Goal: Task Accomplishment & Management: Use online tool/utility

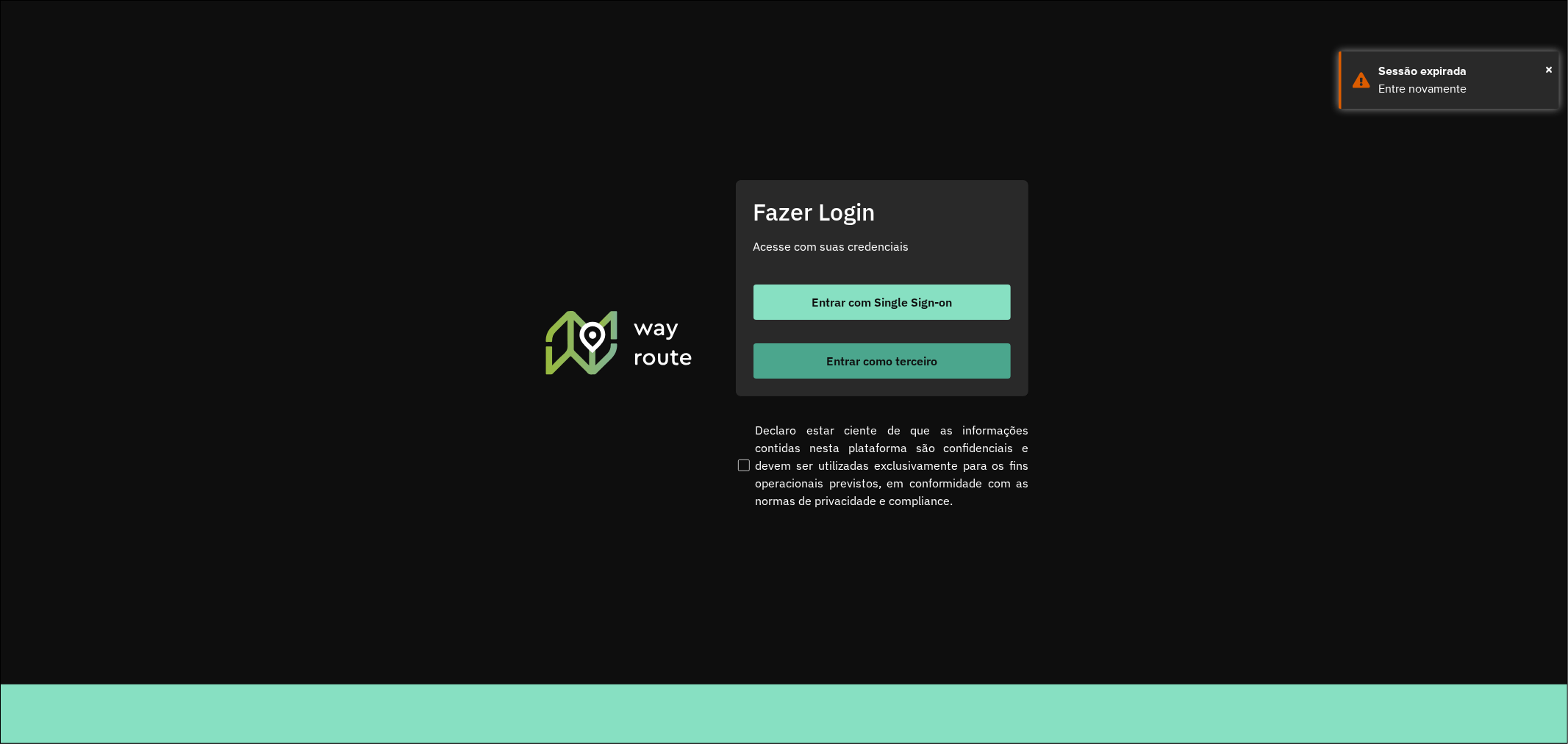
click at [877, 358] on span "Entrar como terceiro" at bounding box center [881, 360] width 111 height 12
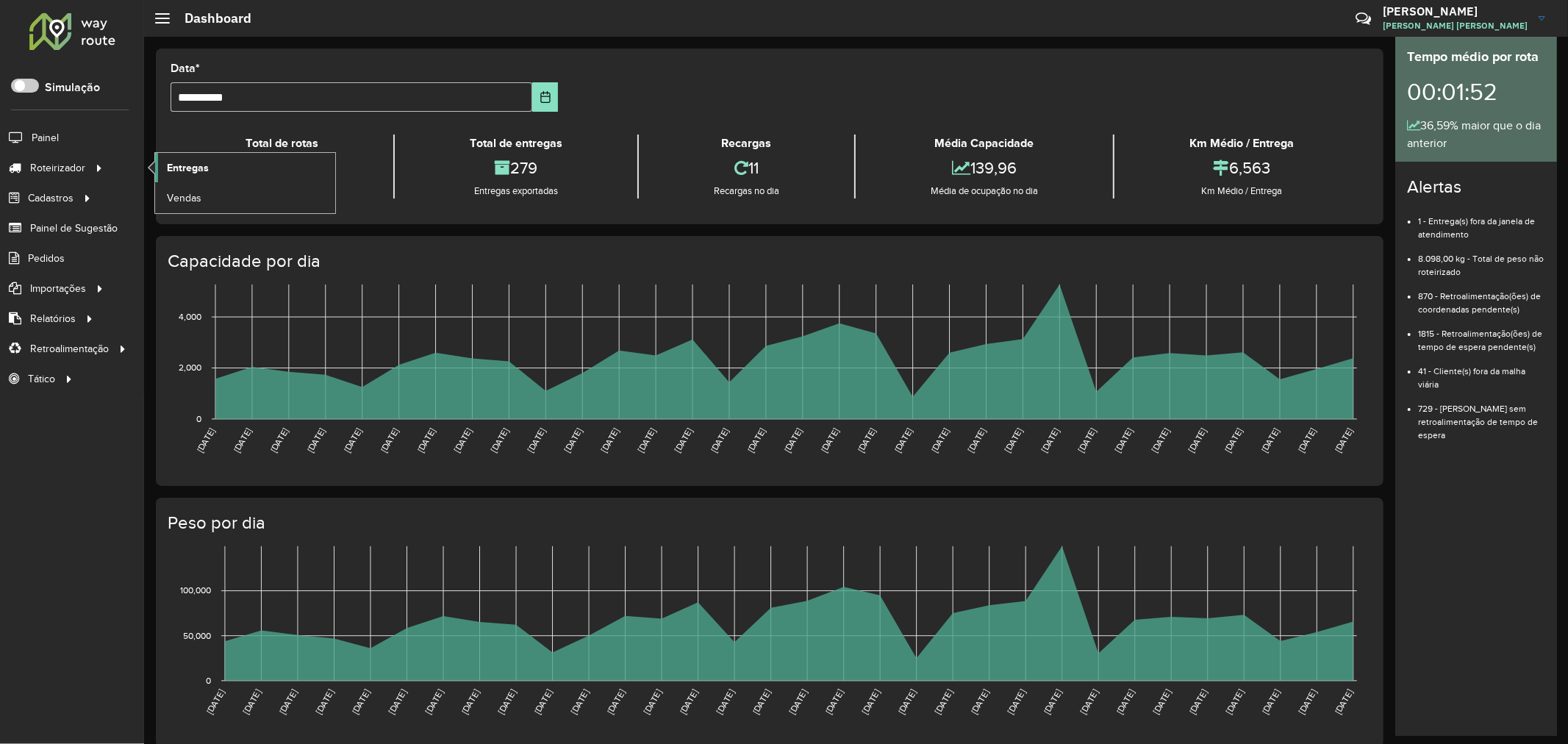
click at [175, 169] on span "Entregas" at bounding box center [188, 167] width 42 height 15
click at [202, 169] on span "Entregas" at bounding box center [188, 167] width 42 height 15
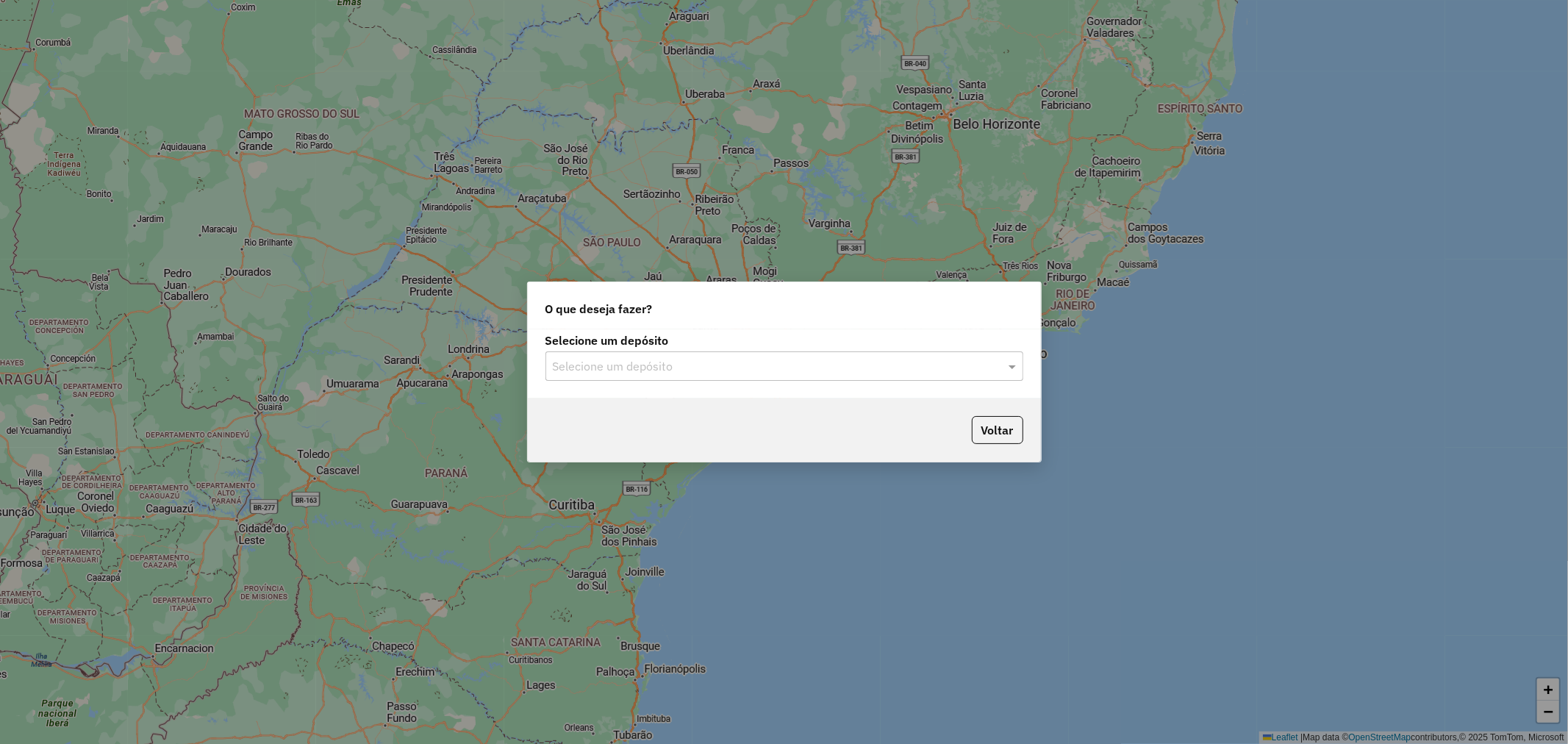
click at [732, 341] on label "Selecione um depósito" at bounding box center [783, 340] width 477 height 18
click at [686, 355] on div "Selecione um depósito" at bounding box center [783, 365] width 477 height 29
click at [608, 371] on input "text" at bounding box center [770, 367] width 434 height 18
click at [586, 405] on span "Unimar" at bounding box center [570, 408] width 36 height 12
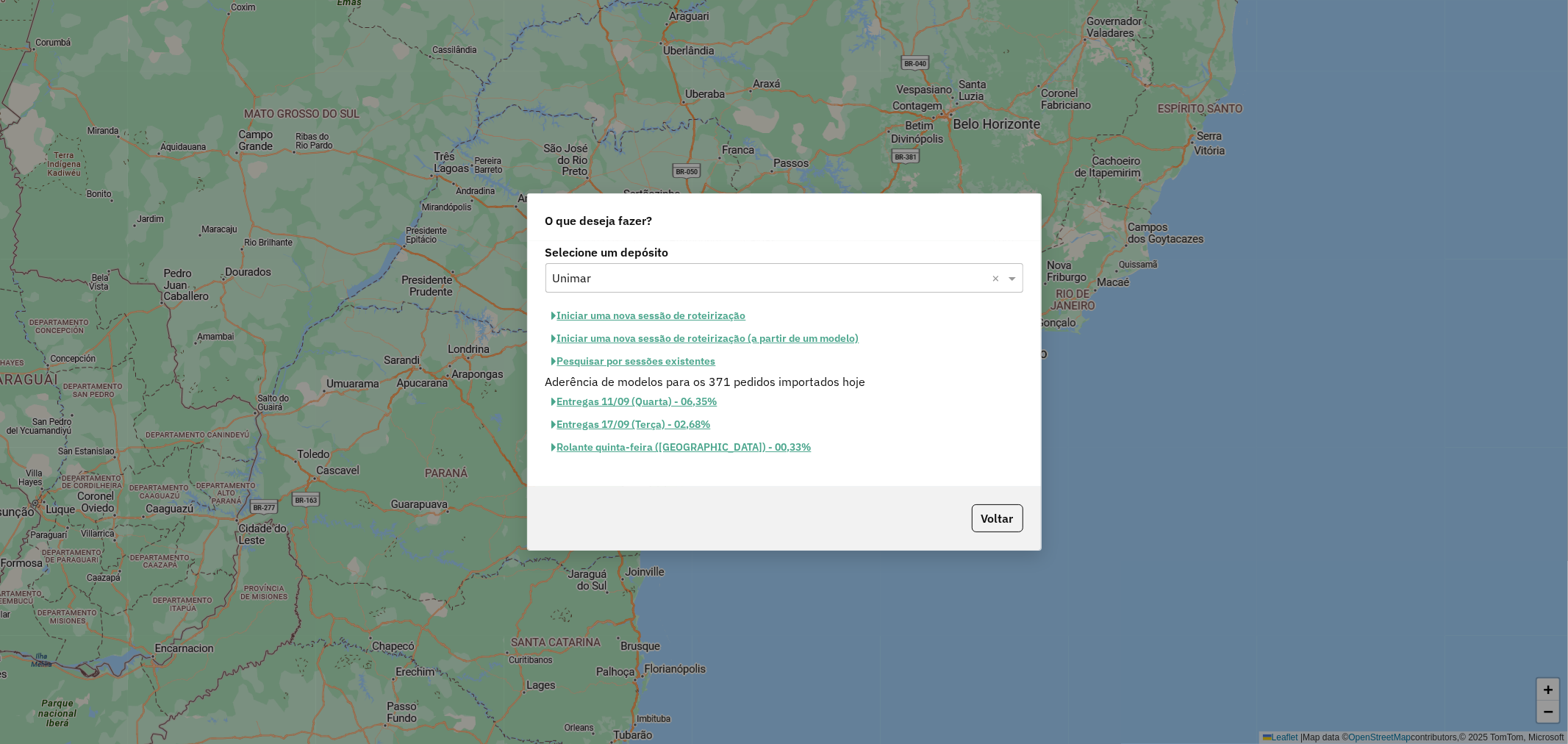
click at [685, 315] on button "Iniciar uma nova sessão de roteirização" at bounding box center [648, 316] width 207 height 23
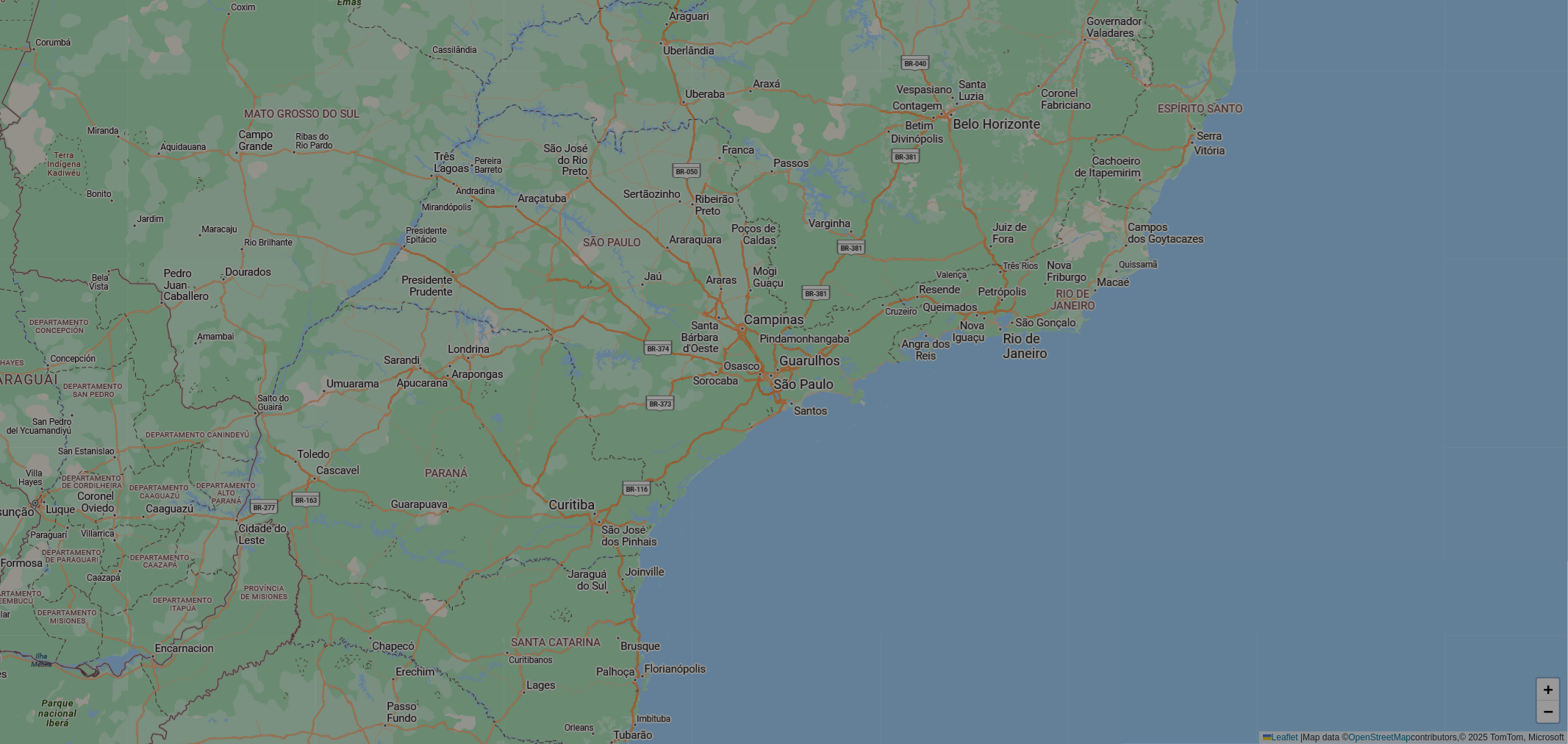
select select "*"
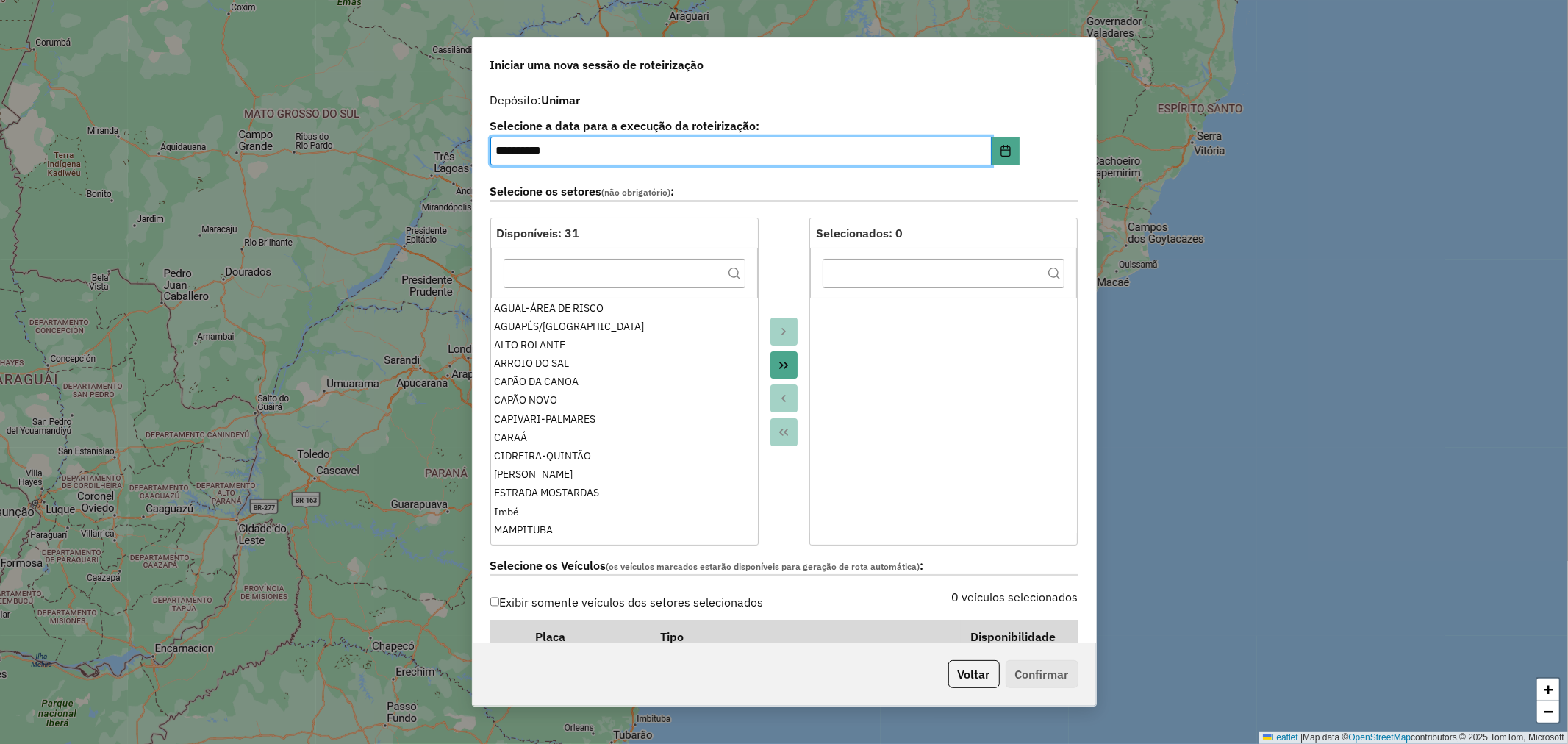
click at [770, 372] on button "Move All to Target" at bounding box center [783, 364] width 28 height 28
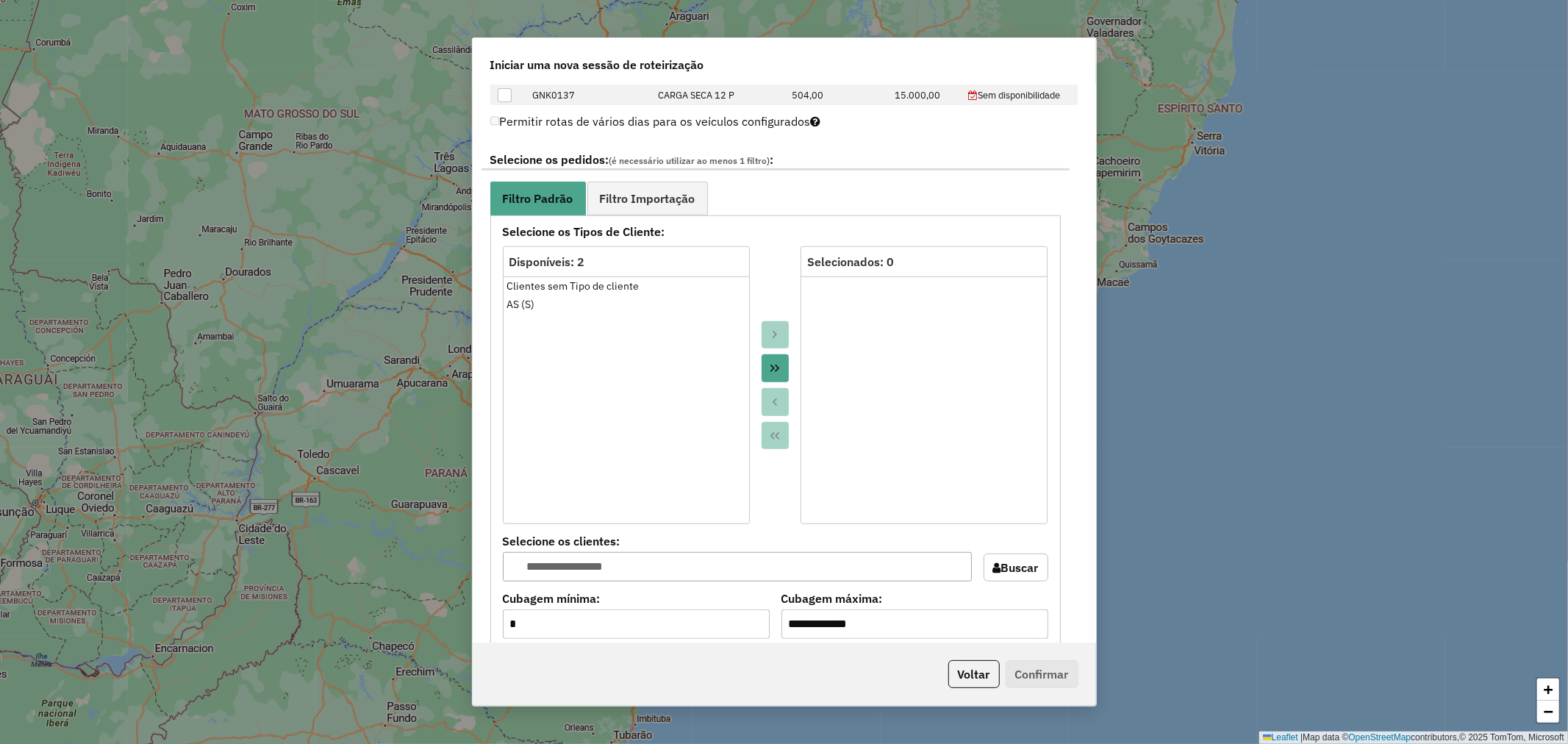
click at [769, 367] on icon "Move All to Target" at bounding box center [774, 368] width 12 height 12
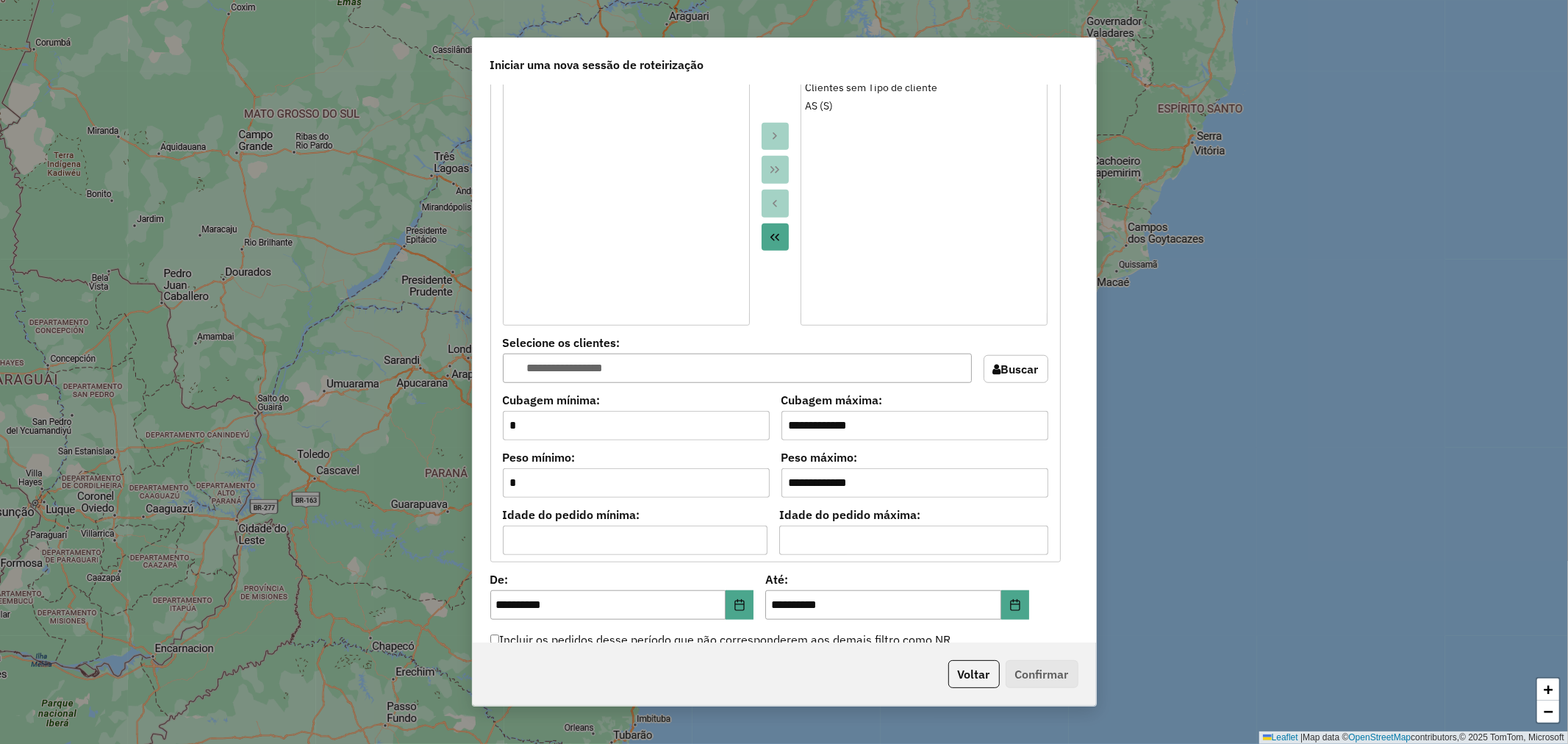
scroll to position [1224, 0]
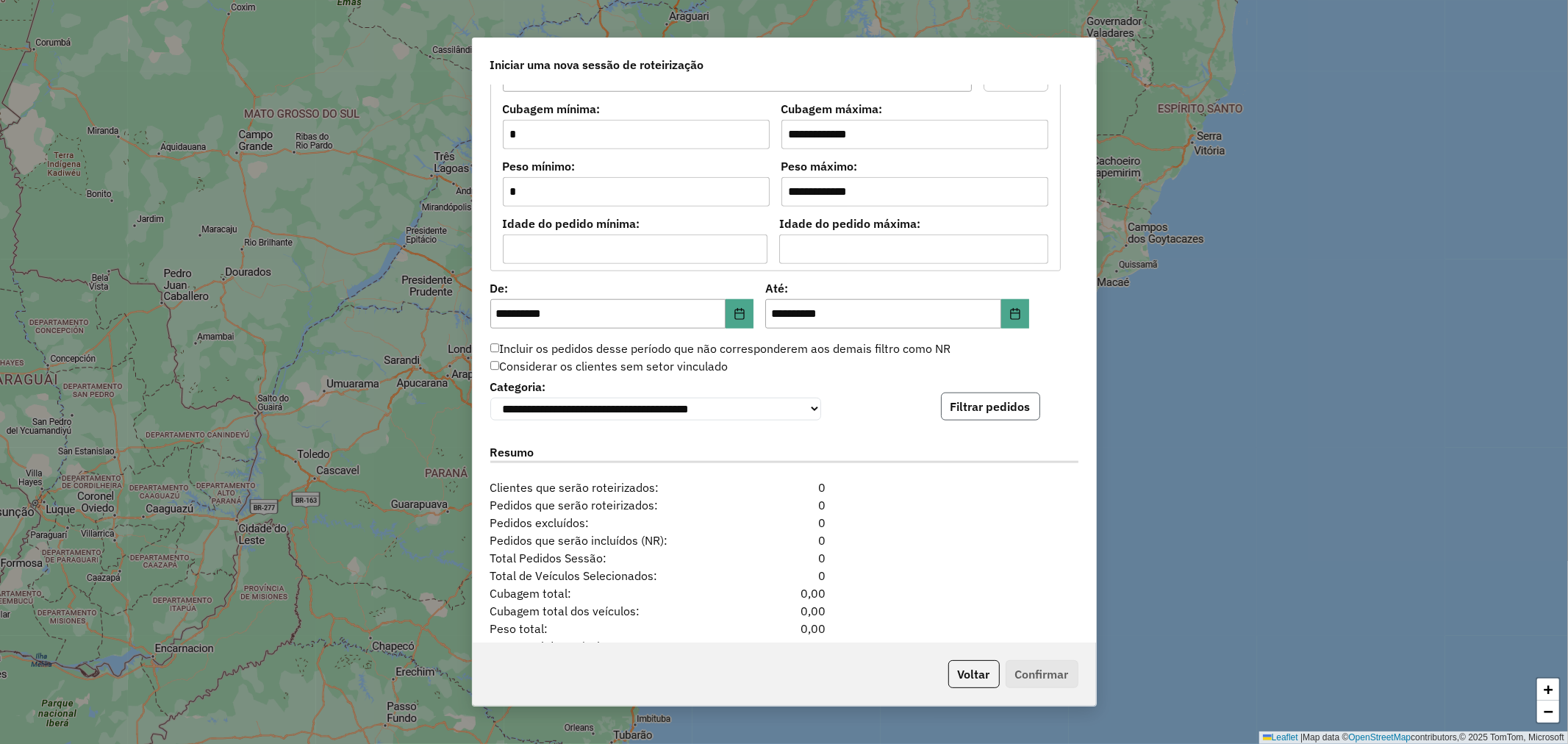
click at [990, 414] on button "Filtrar pedidos" at bounding box center [990, 406] width 100 height 28
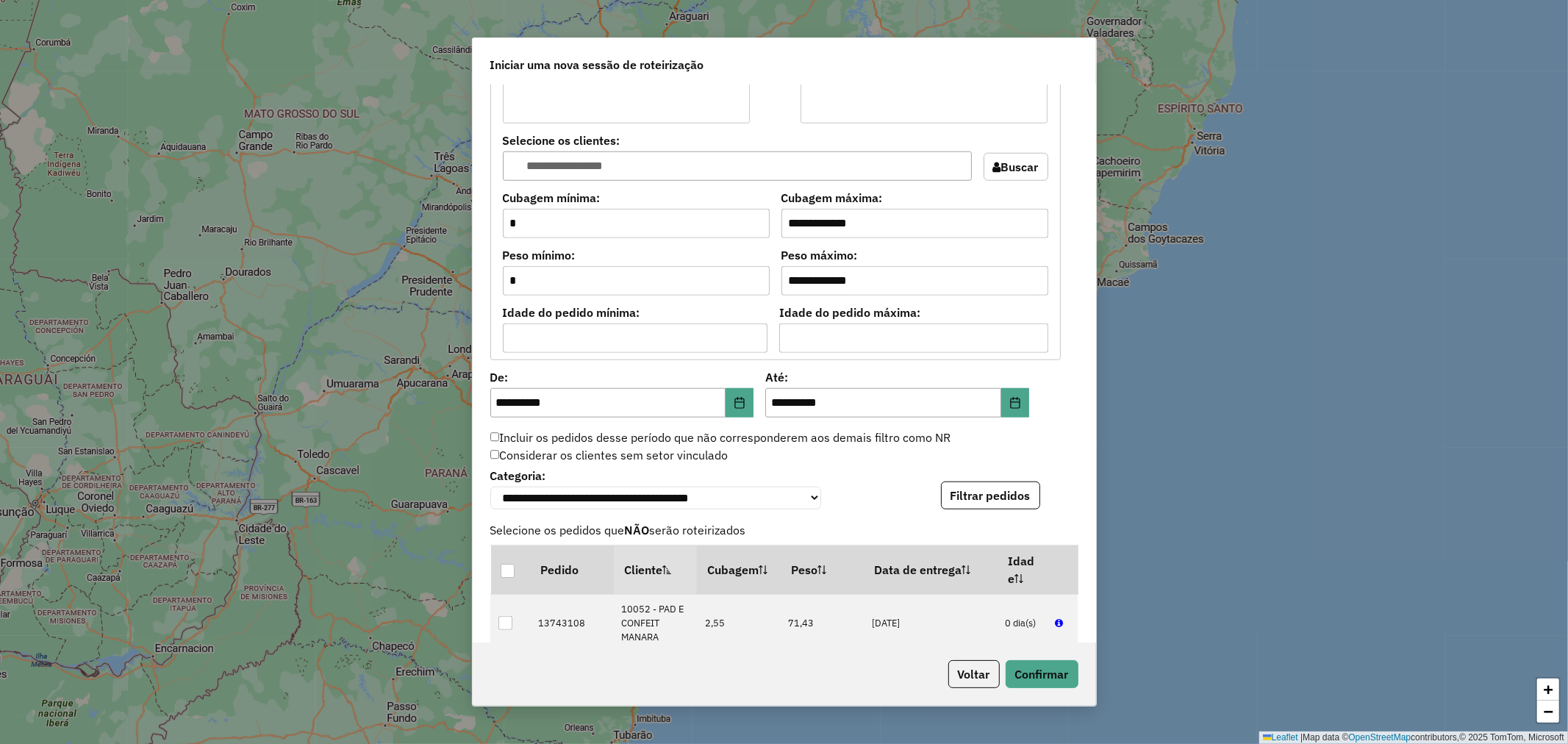
scroll to position [1388, 0]
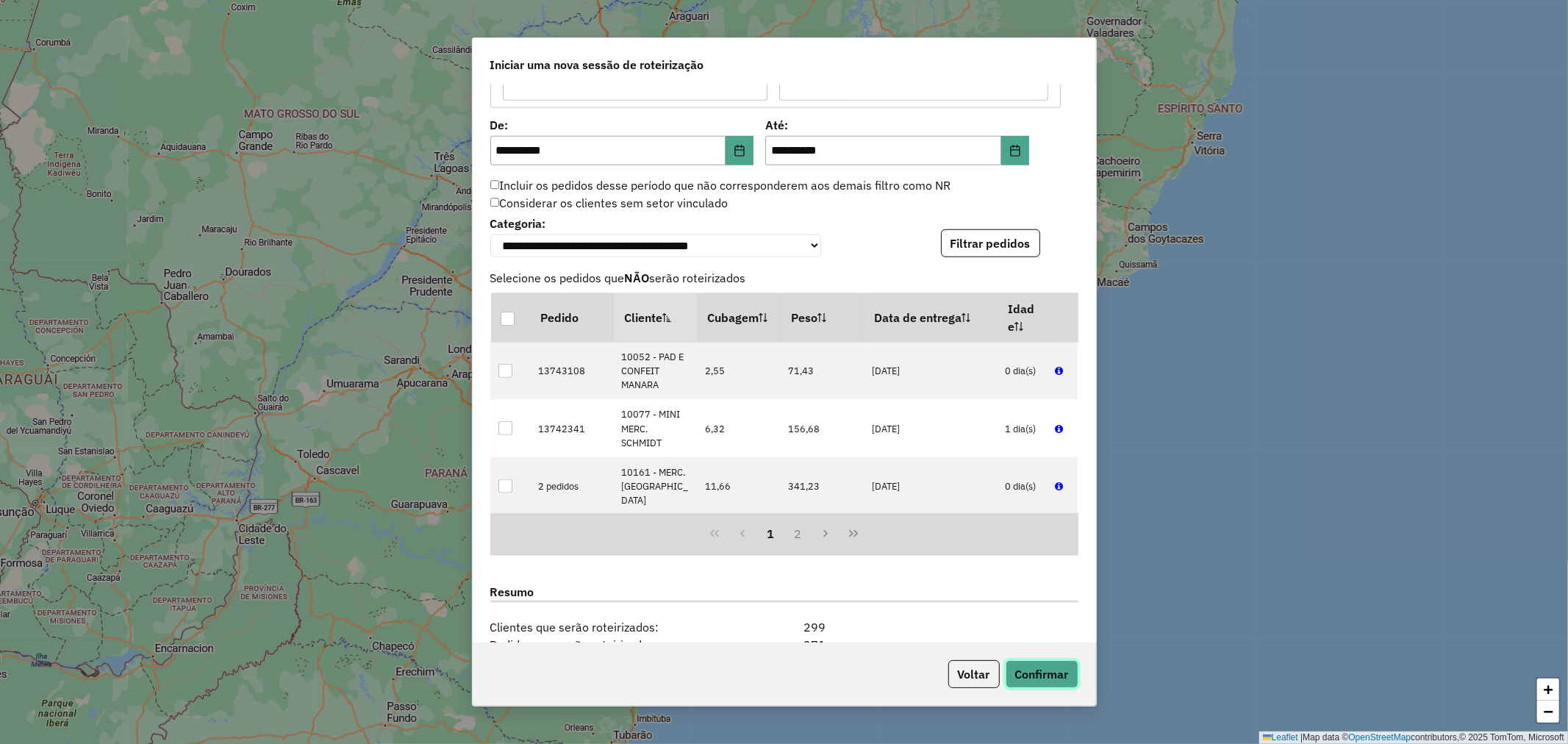
click at [1044, 668] on button "Confirmar" at bounding box center [1042, 673] width 73 height 28
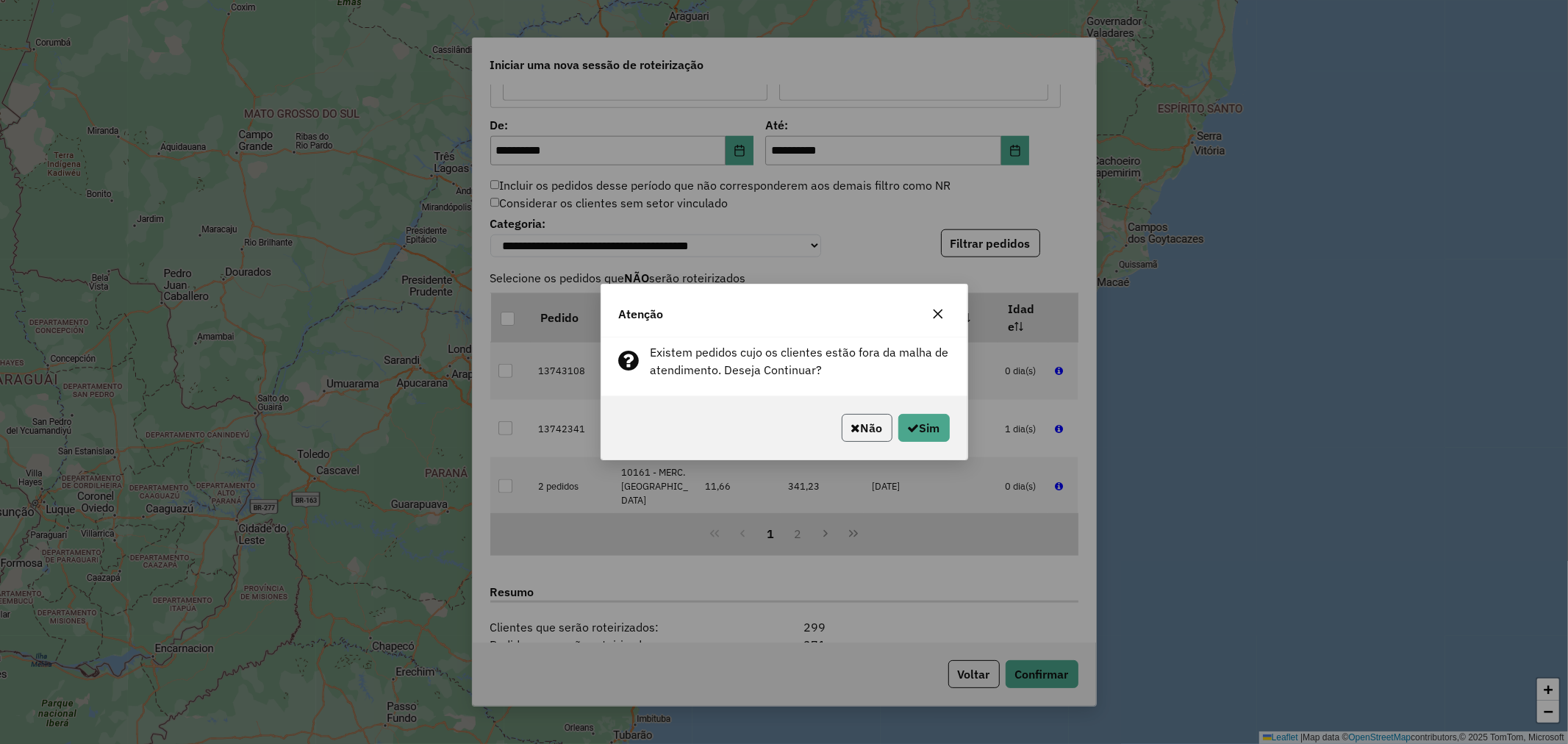
click at [870, 435] on button "Não" at bounding box center [867, 427] width 51 height 28
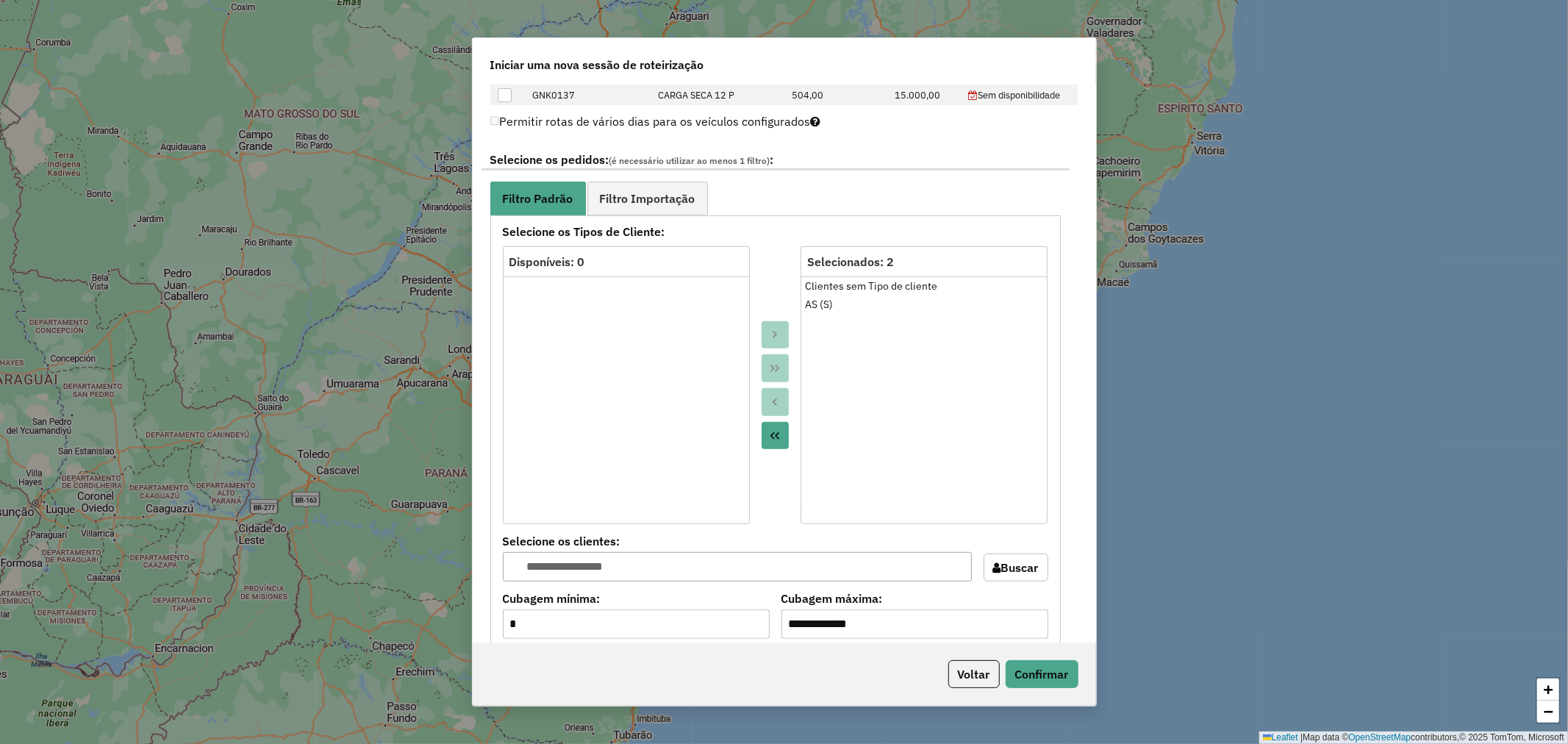
click at [767, 368] on div at bounding box center [775, 385] width 52 height 278
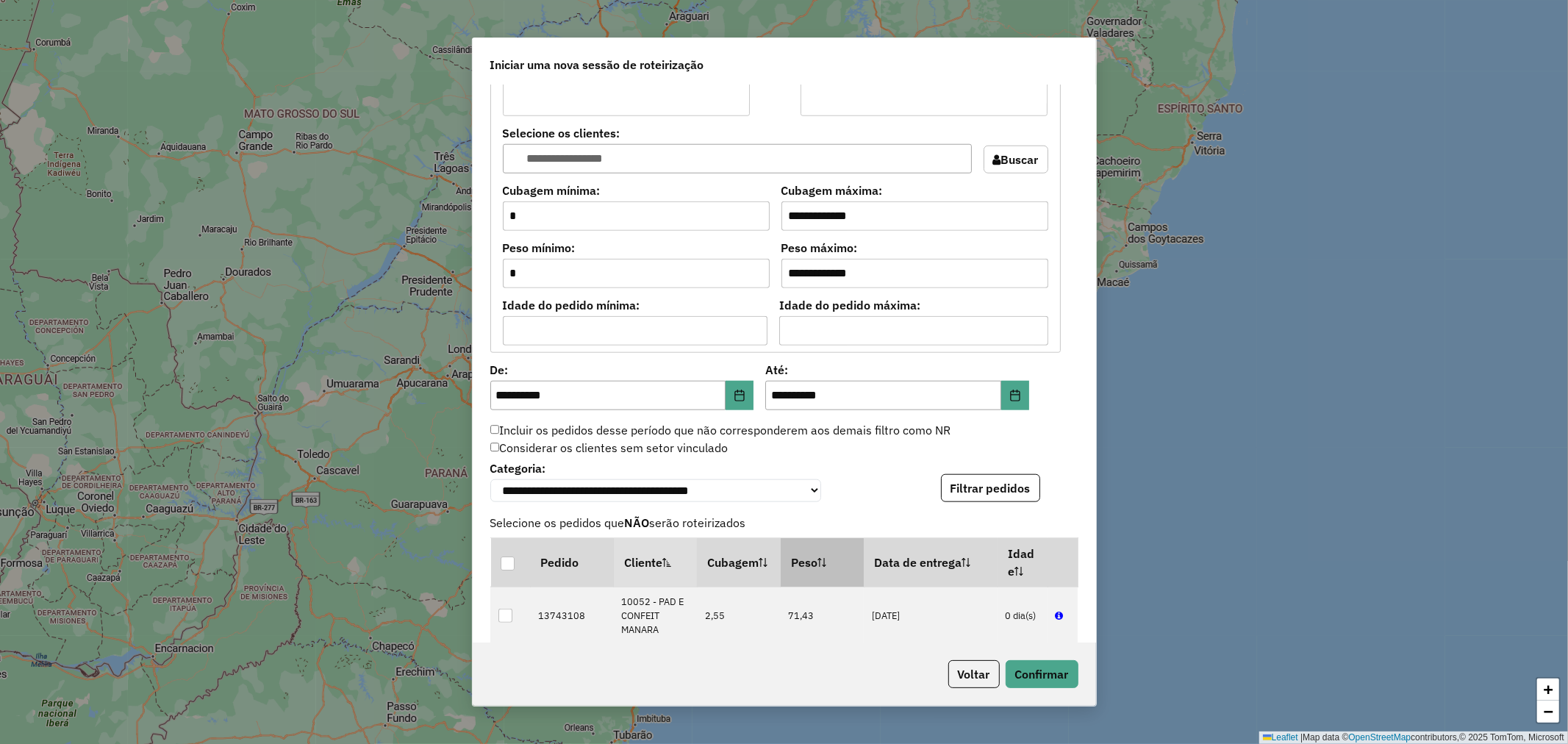
scroll to position [1606, 0]
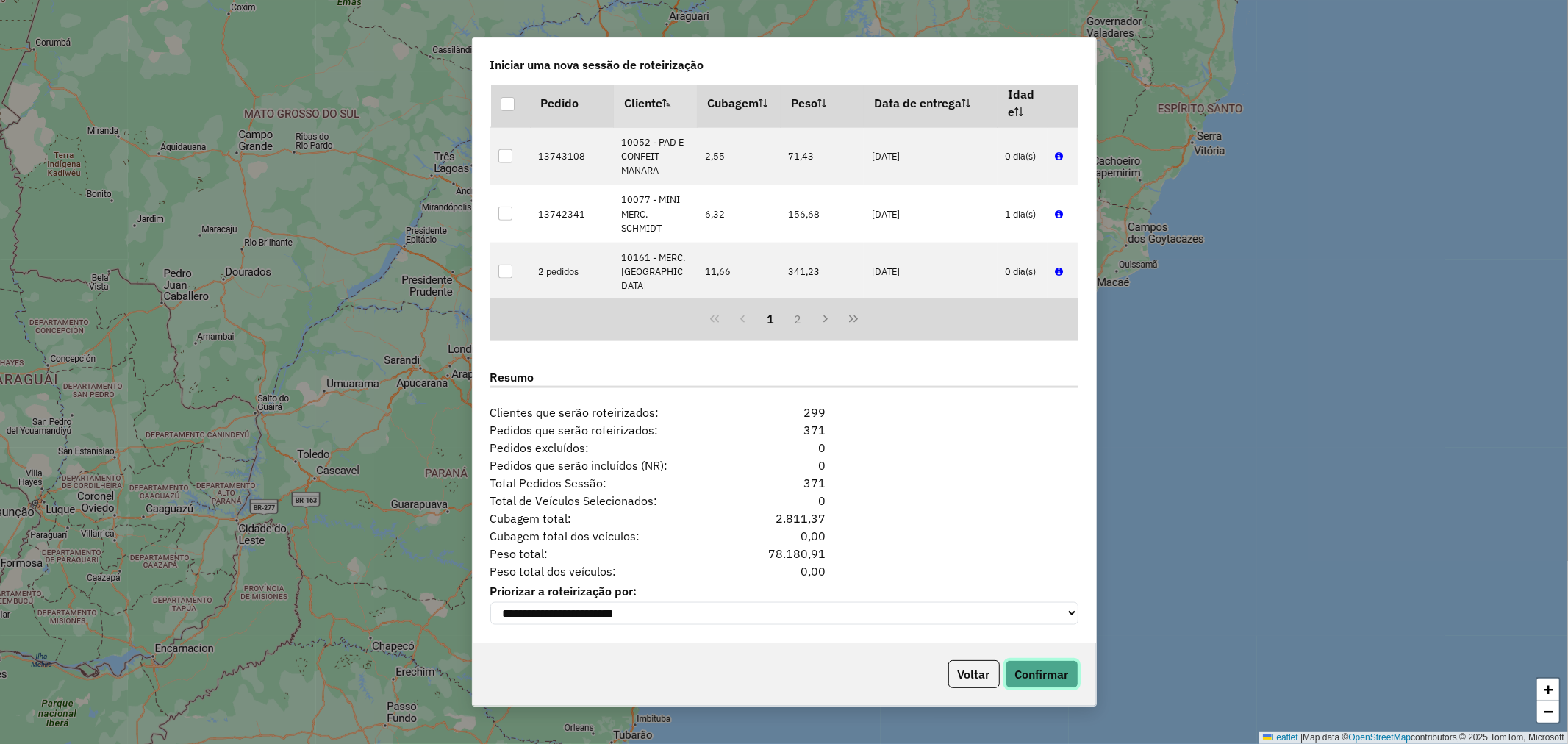
click at [1027, 672] on button "Confirmar" at bounding box center [1042, 673] width 73 height 28
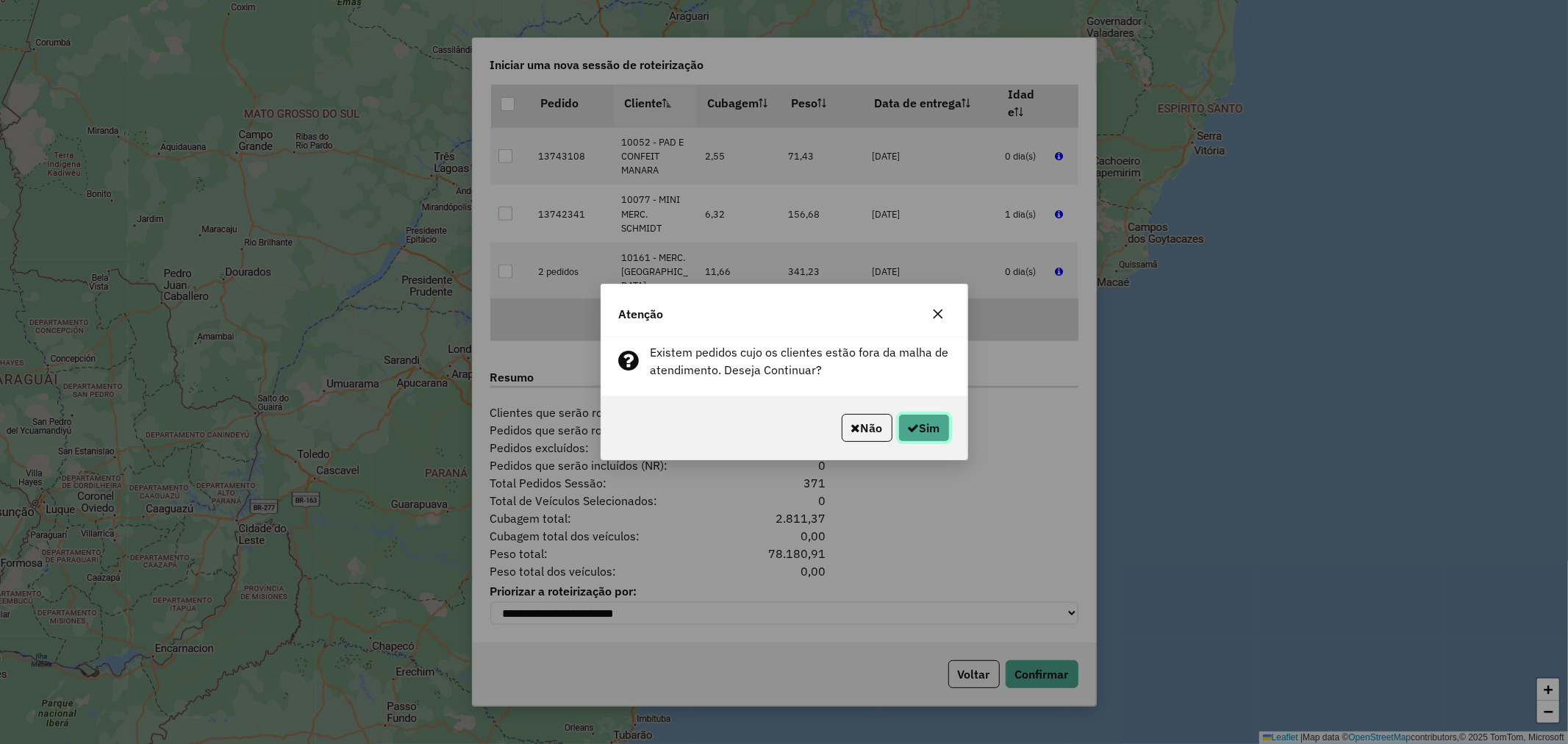
click at [913, 431] on icon "button" at bounding box center [913, 428] width 12 height 12
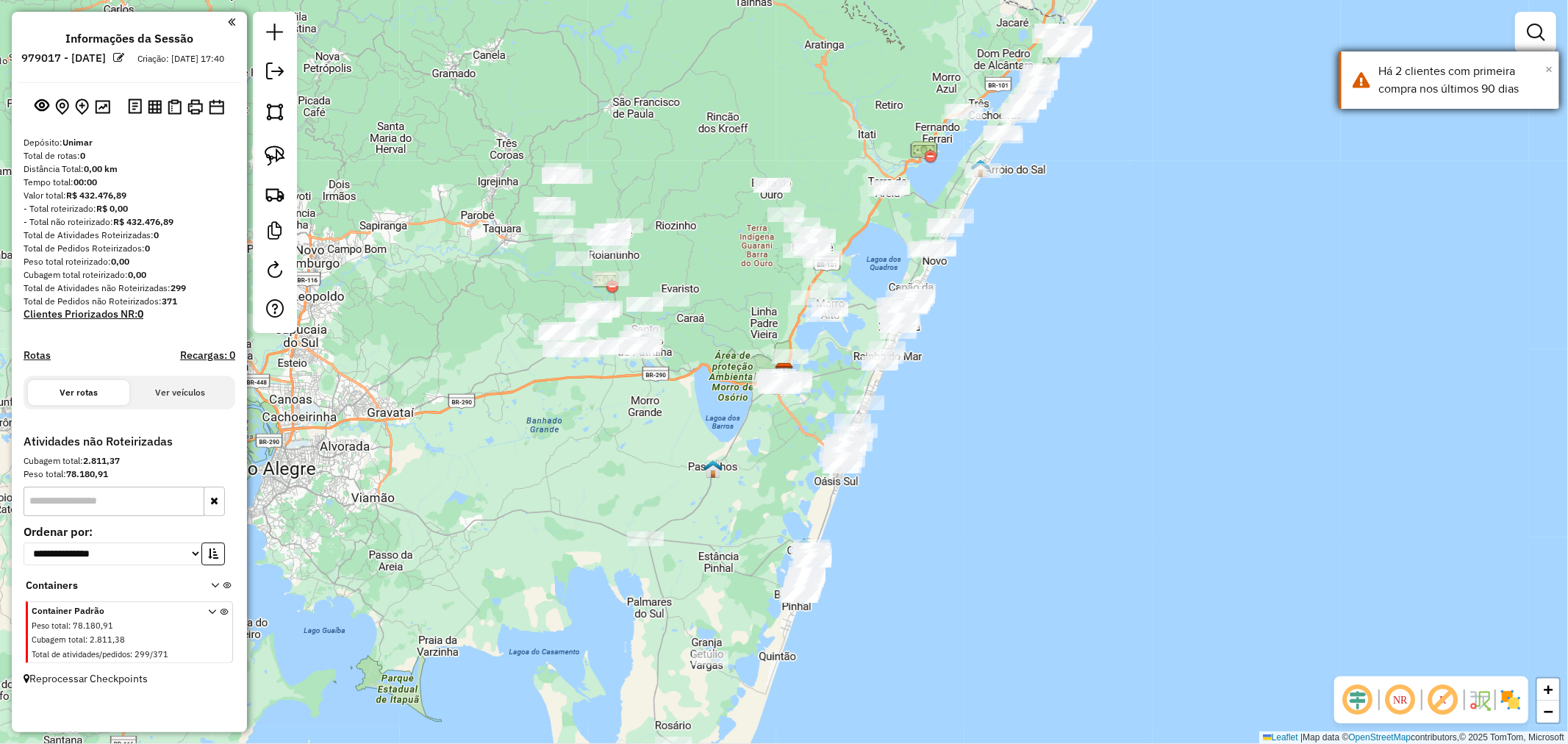
click at [1551, 74] on span "×" at bounding box center [1548, 69] width 7 height 16
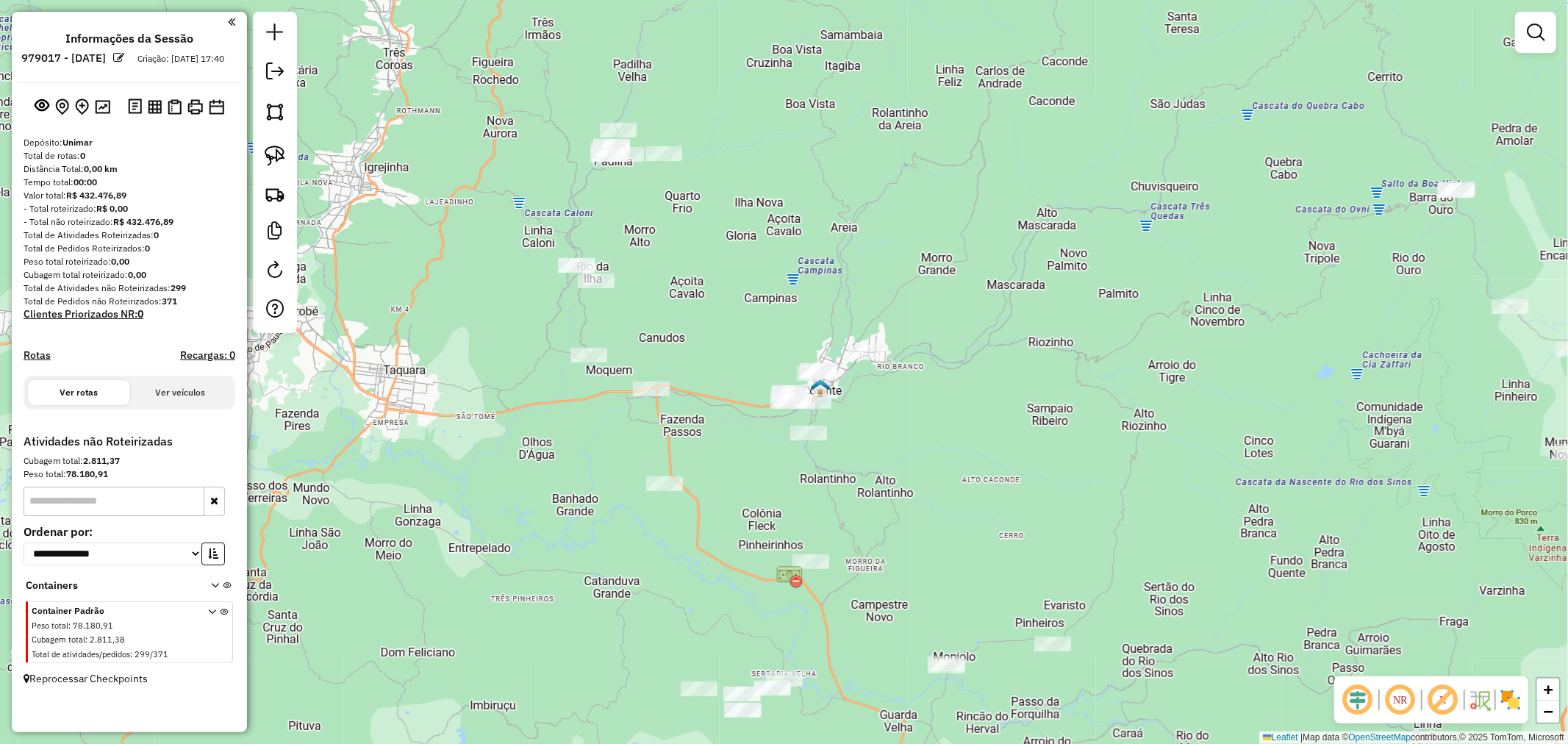
drag, startPoint x: 772, startPoint y: 196, endPoint x: 693, endPoint y: 276, distance: 112.4
click at [693, 276] on div "Janela de atendimento Grade de atendimento Capacidade Transportadoras Veículos …" at bounding box center [784, 372] width 1568 height 744
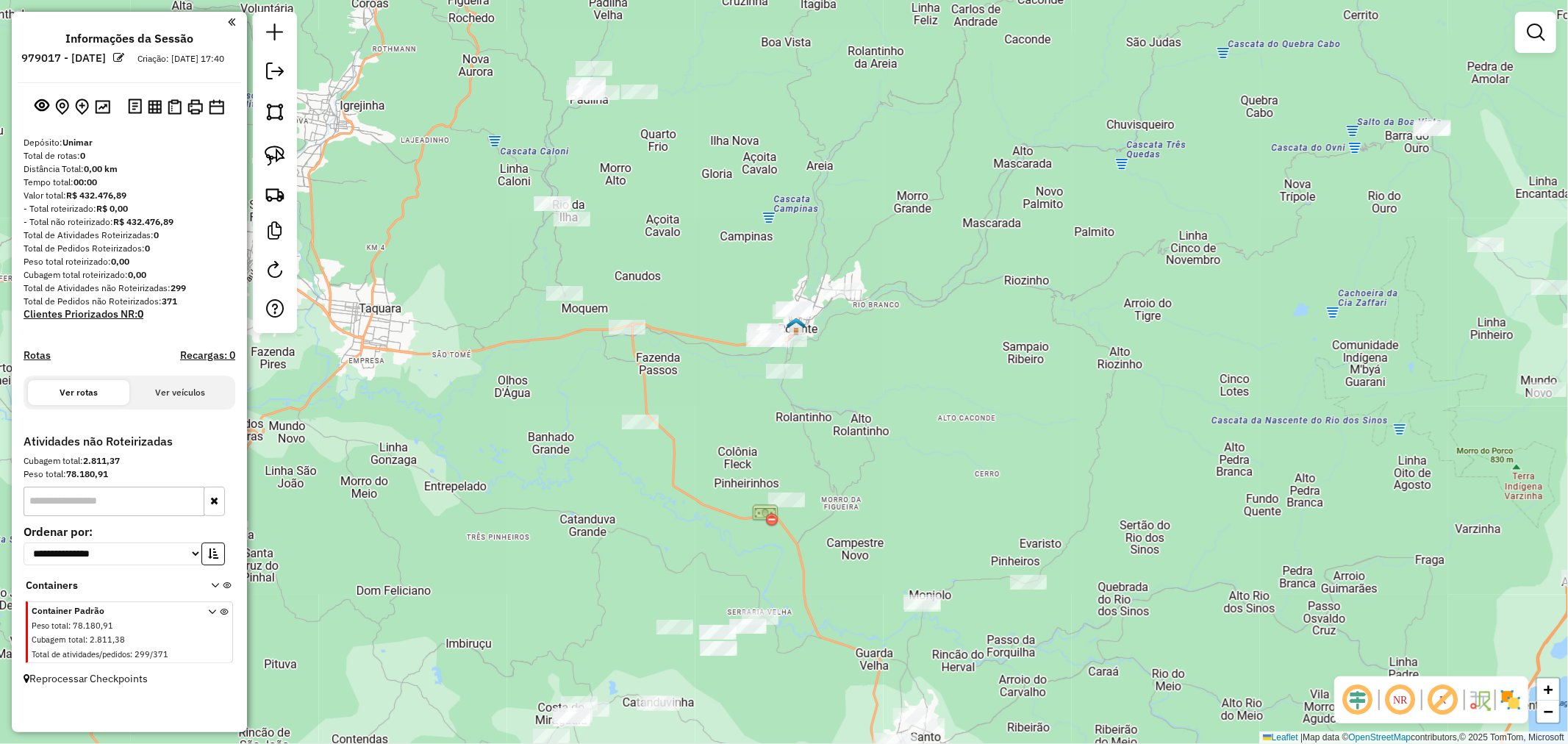
drag, startPoint x: 692, startPoint y: 431, endPoint x: 703, endPoint y: 189, distance: 242.2
click at [696, 215] on div "Janela de atendimento Grade de atendimento Capacidade Transportadoras Veículos …" at bounding box center [784, 372] width 1568 height 744
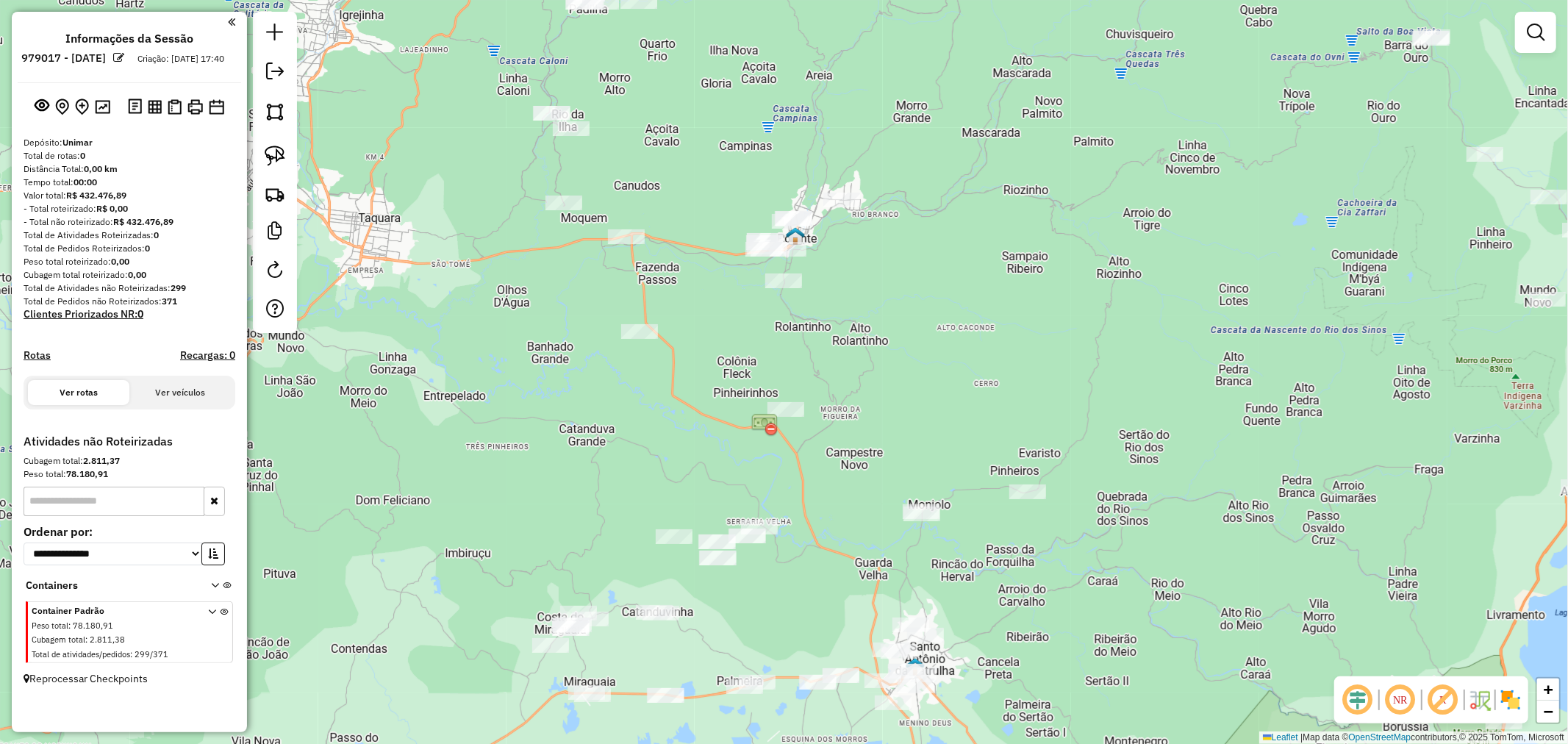
drag, startPoint x: 274, startPoint y: 147, endPoint x: 302, endPoint y: 155, distance: 29.1
click at [274, 147] on img at bounding box center [275, 156] width 20 height 20
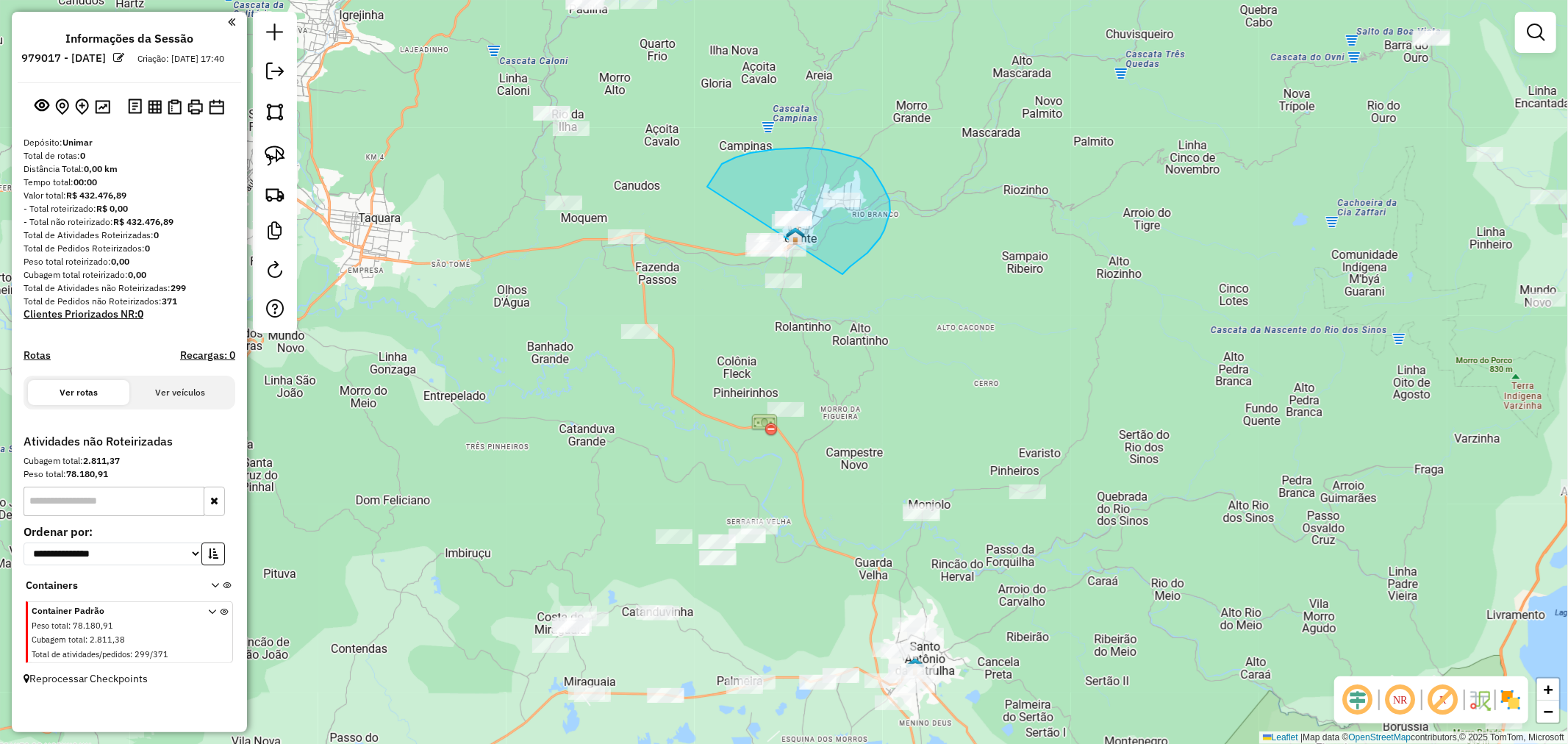
drag, startPoint x: 736, startPoint y: 157, endPoint x: 724, endPoint y: 303, distance: 146.5
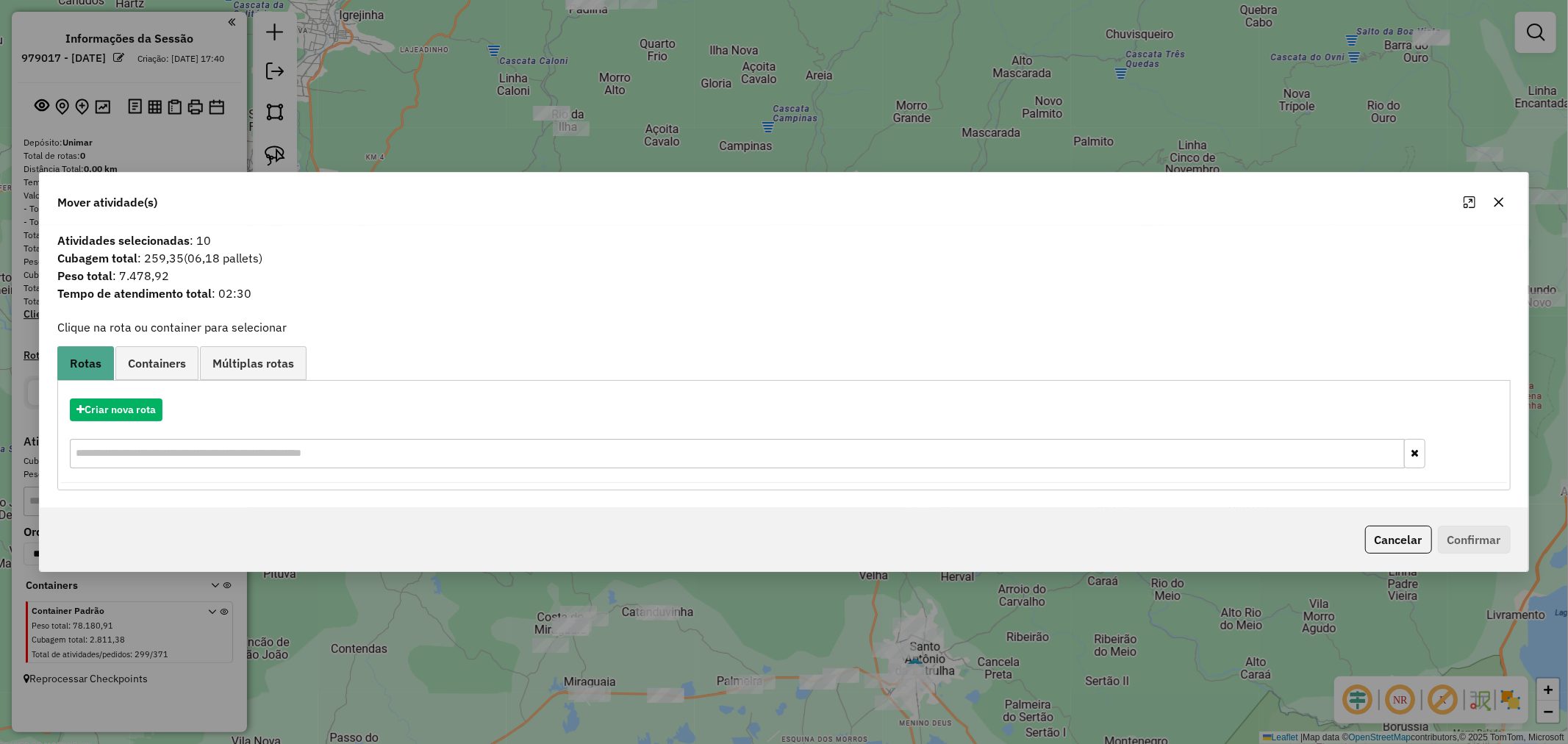
click at [1487, 193] on div at bounding box center [1484, 202] width 53 height 23
click at [1490, 201] on button "button" at bounding box center [1499, 202] width 23 height 23
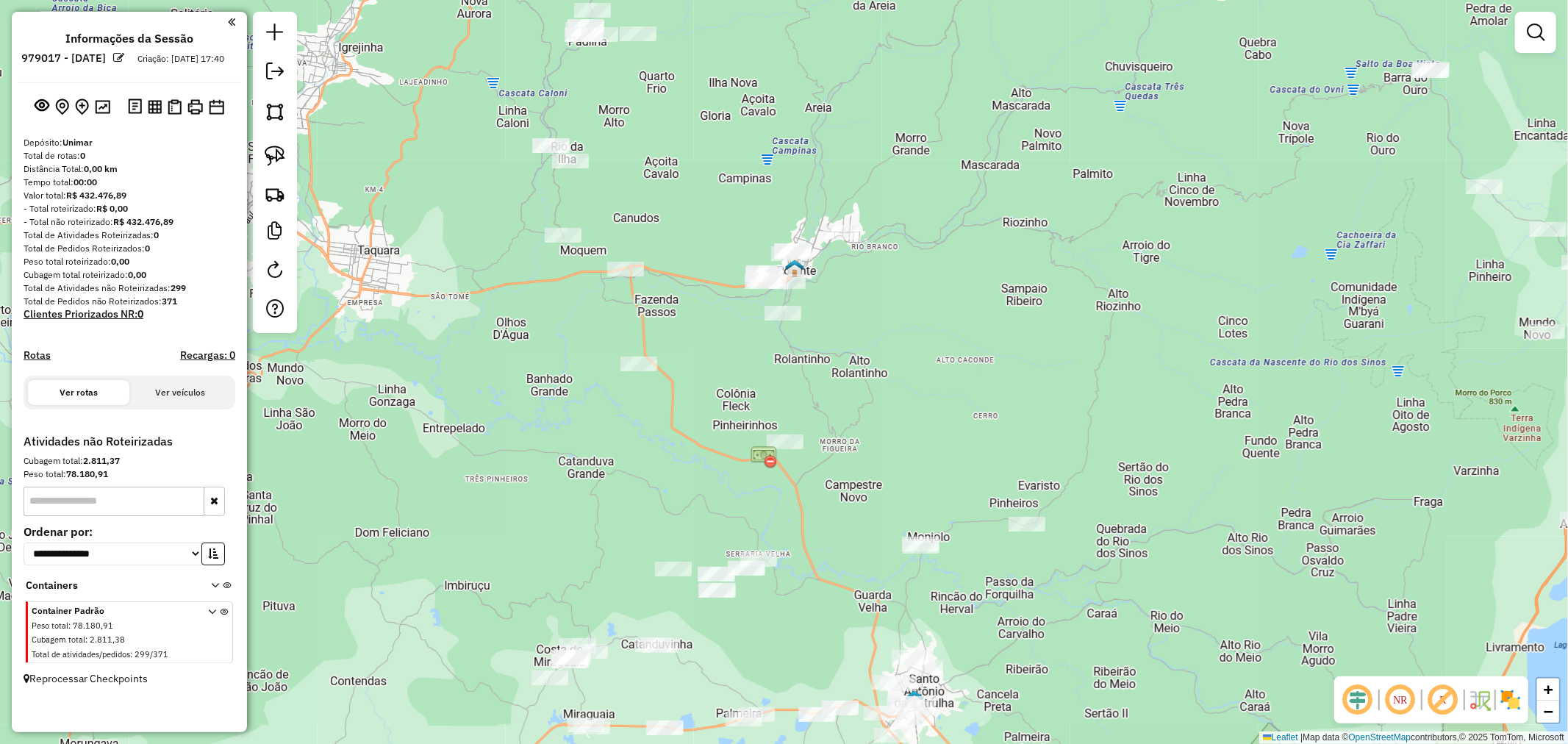
drag, startPoint x: 922, startPoint y: 213, endPoint x: 915, endPoint y: 262, distance: 49.5
click at [915, 262] on div "Janela de atendimento Grade de atendimento Capacidade Transportadoras Veículos …" at bounding box center [784, 372] width 1568 height 744
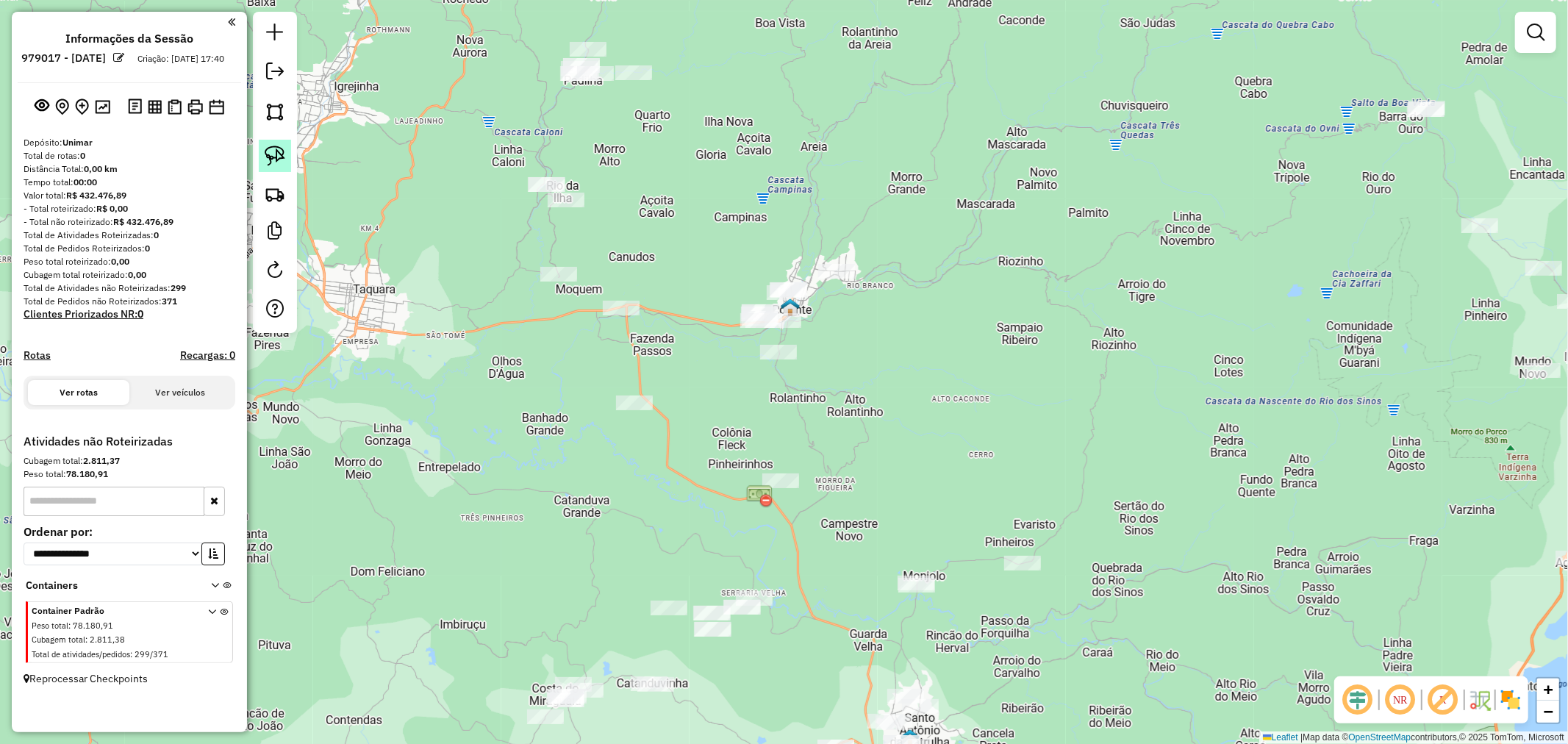
click at [285, 159] on link at bounding box center [275, 156] width 32 height 32
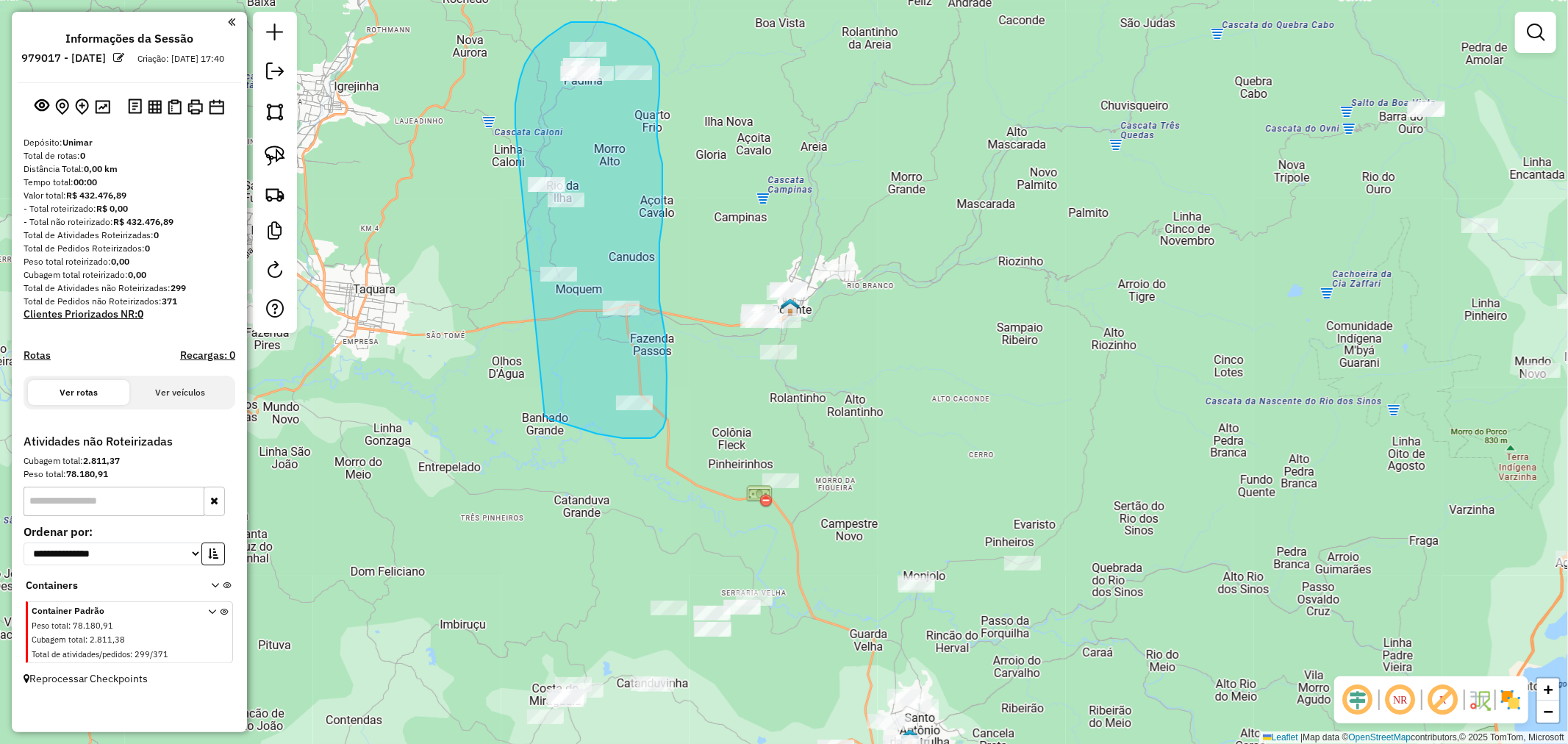
drag, startPoint x: 534, startPoint y: 49, endPoint x: 493, endPoint y: 399, distance: 352.4
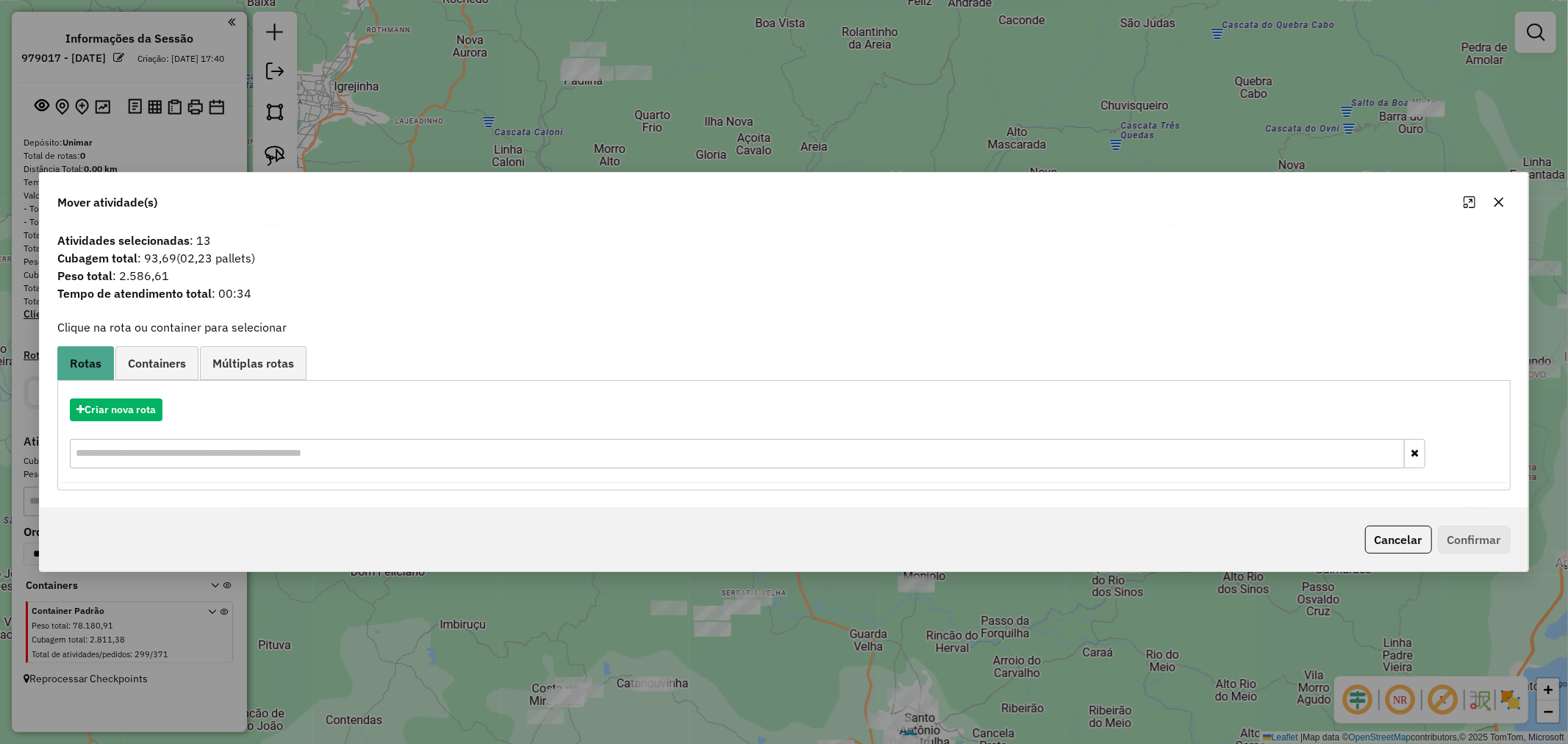
click at [1512, 201] on div "Mover atividade(s)" at bounding box center [783, 199] width 1487 height 53
click at [1504, 200] on button "button" at bounding box center [1499, 202] width 23 height 23
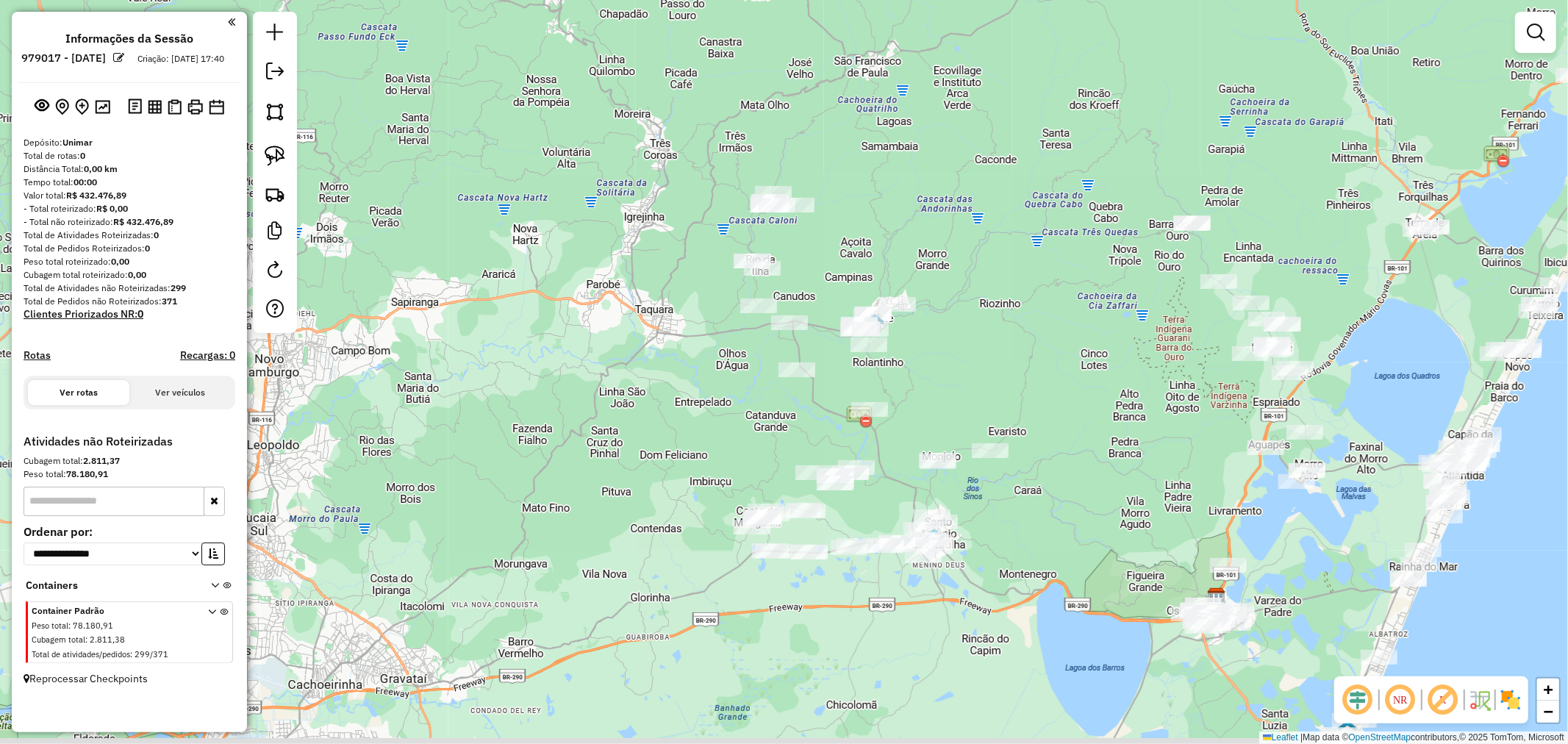
drag, startPoint x: 978, startPoint y: 377, endPoint x: 898, endPoint y: 355, distance: 83.0
click at [909, 355] on div "Janela de atendimento Grade de atendimento Capacidade Transportadoras Veículos …" at bounding box center [784, 372] width 1568 height 744
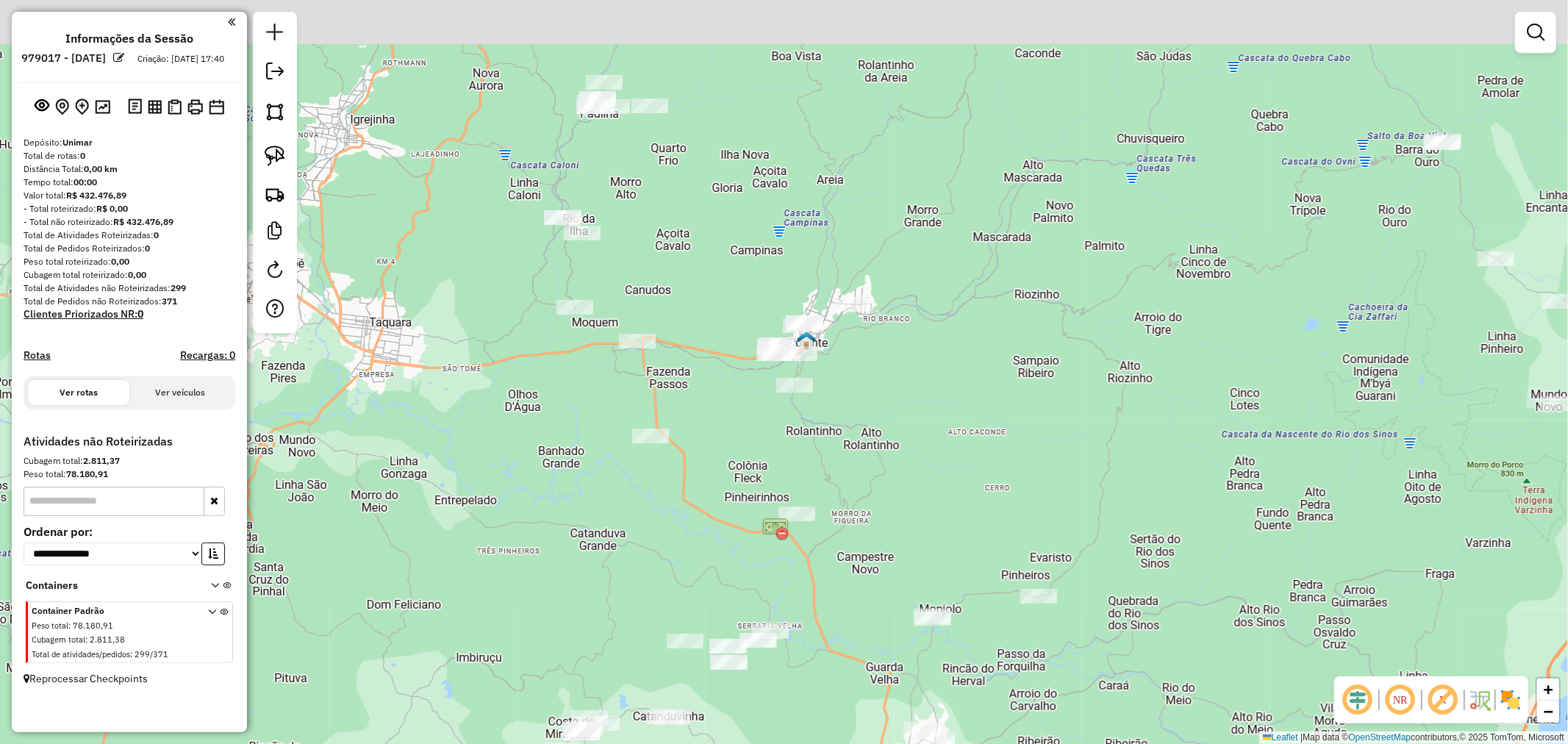
drag, startPoint x: 915, startPoint y: 328, endPoint x: 906, endPoint y: 447, distance: 119.3
click at [906, 447] on div "Janela de atendimento Grade de atendimento Capacidade Transportadoras Veículos …" at bounding box center [784, 372] width 1568 height 744
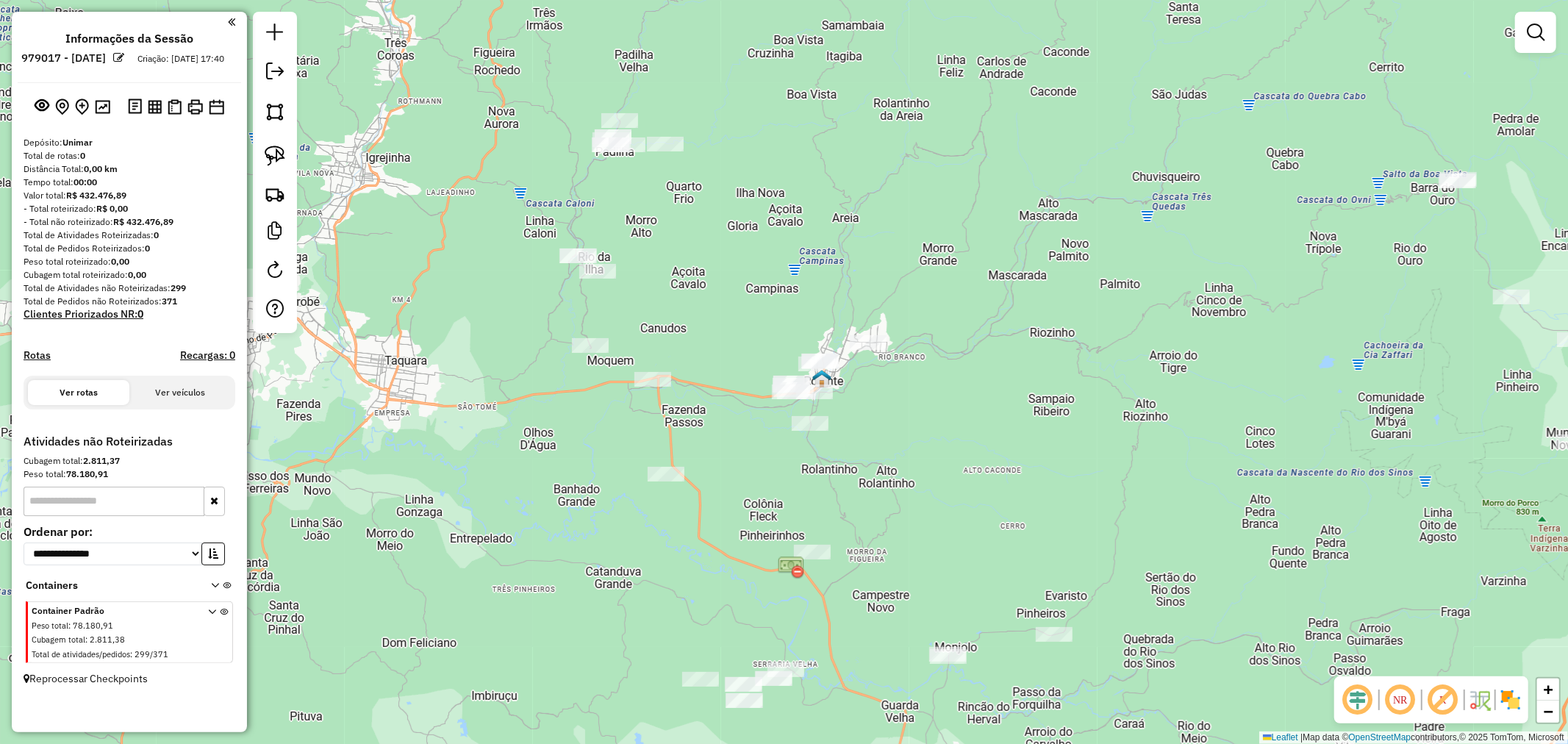
drag, startPoint x: 943, startPoint y: 451, endPoint x: 965, endPoint y: 451, distance: 22.0
click at [965, 451] on div "Janela de atendimento Grade de atendimento Capacidade Transportadoras Veículos …" at bounding box center [784, 372] width 1568 height 744
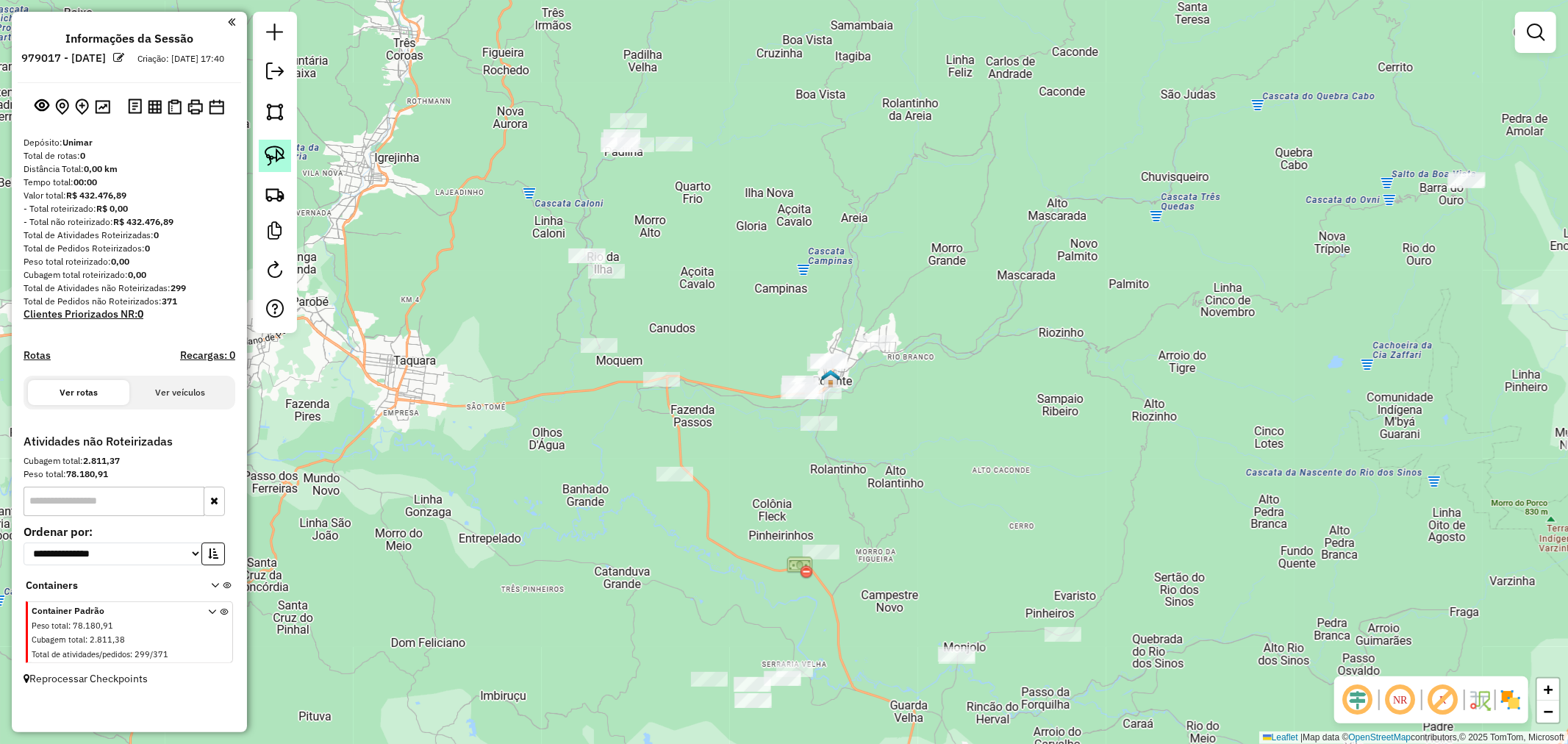
click at [273, 152] on img at bounding box center [275, 156] width 20 height 20
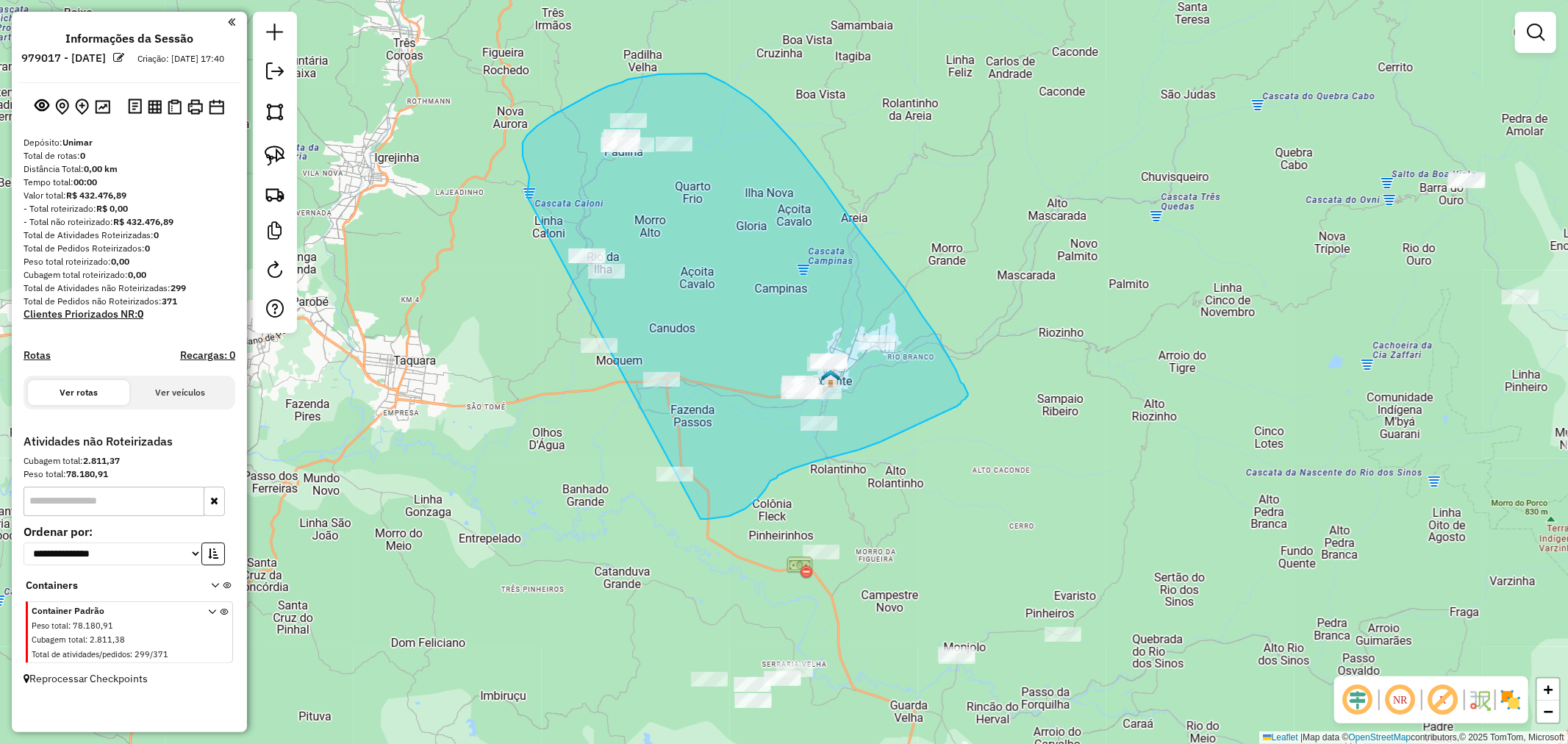
drag, startPoint x: 545, startPoint y: 121, endPoint x: 566, endPoint y: 386, distance: 265.8
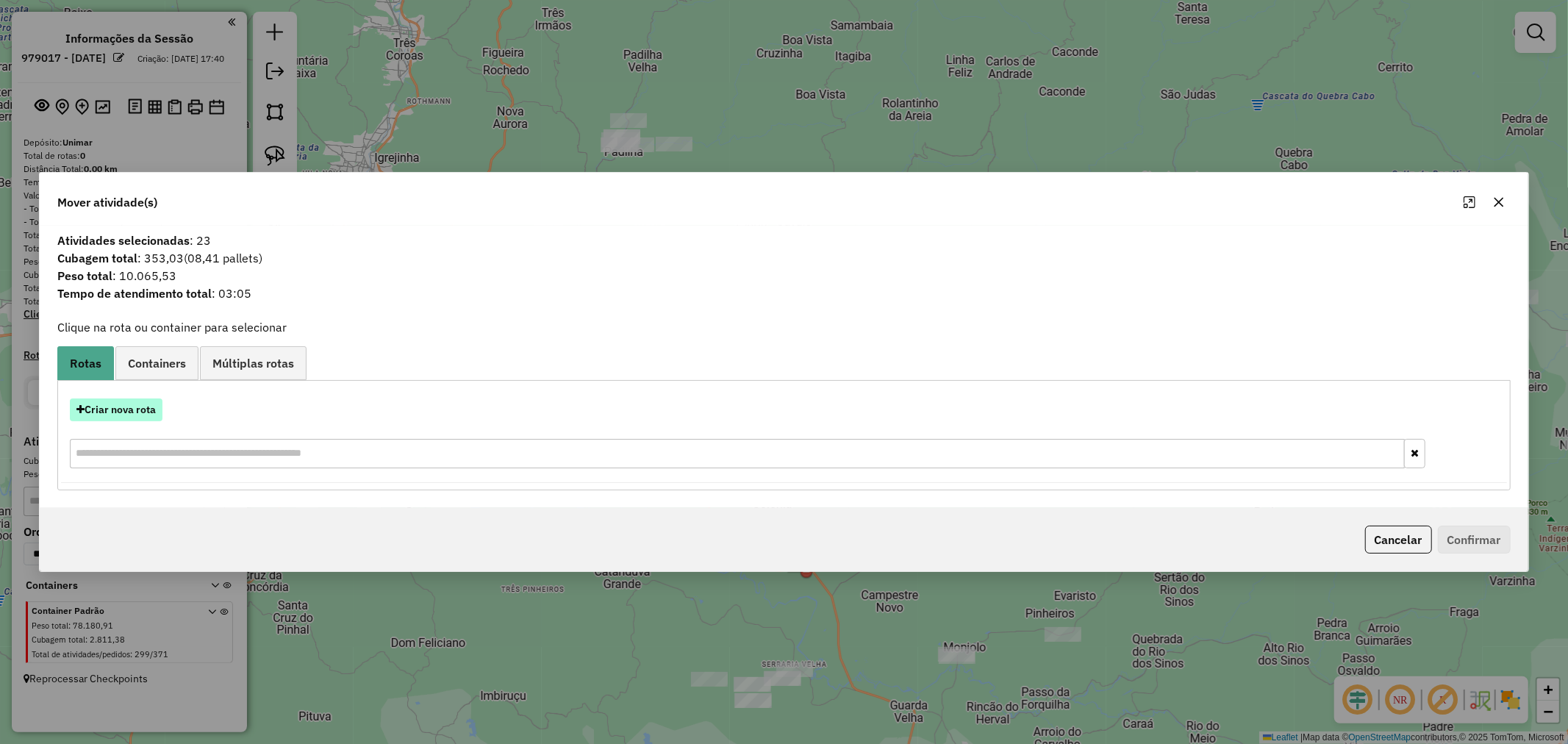
click at [145, 405] on button "Criar nova rota" at bounding box center [116, 410] width 92 height 23
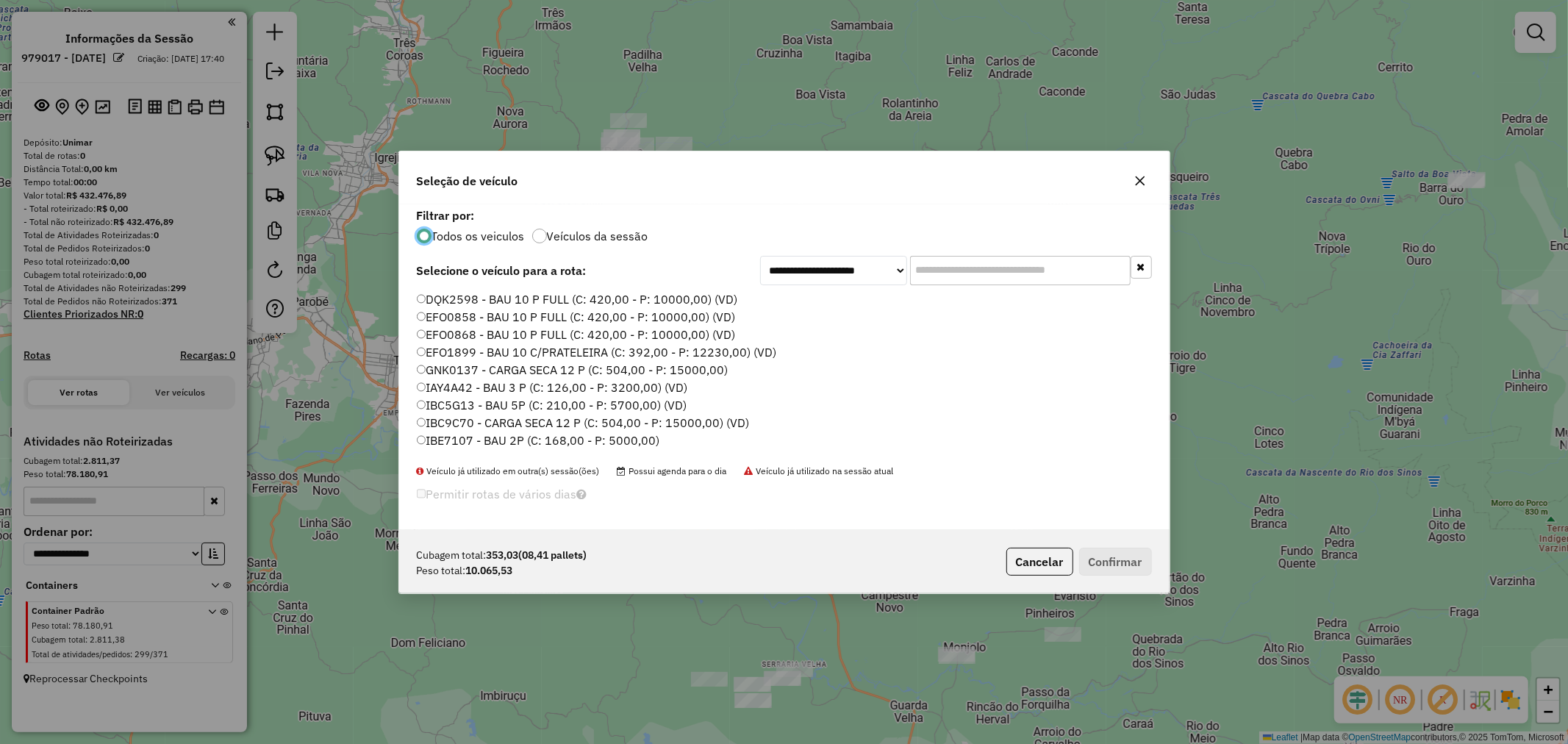
scroll to position [8, 4]
click at [957, 284] on input "text" at bounding box center [1020, 270] width 220 height 29
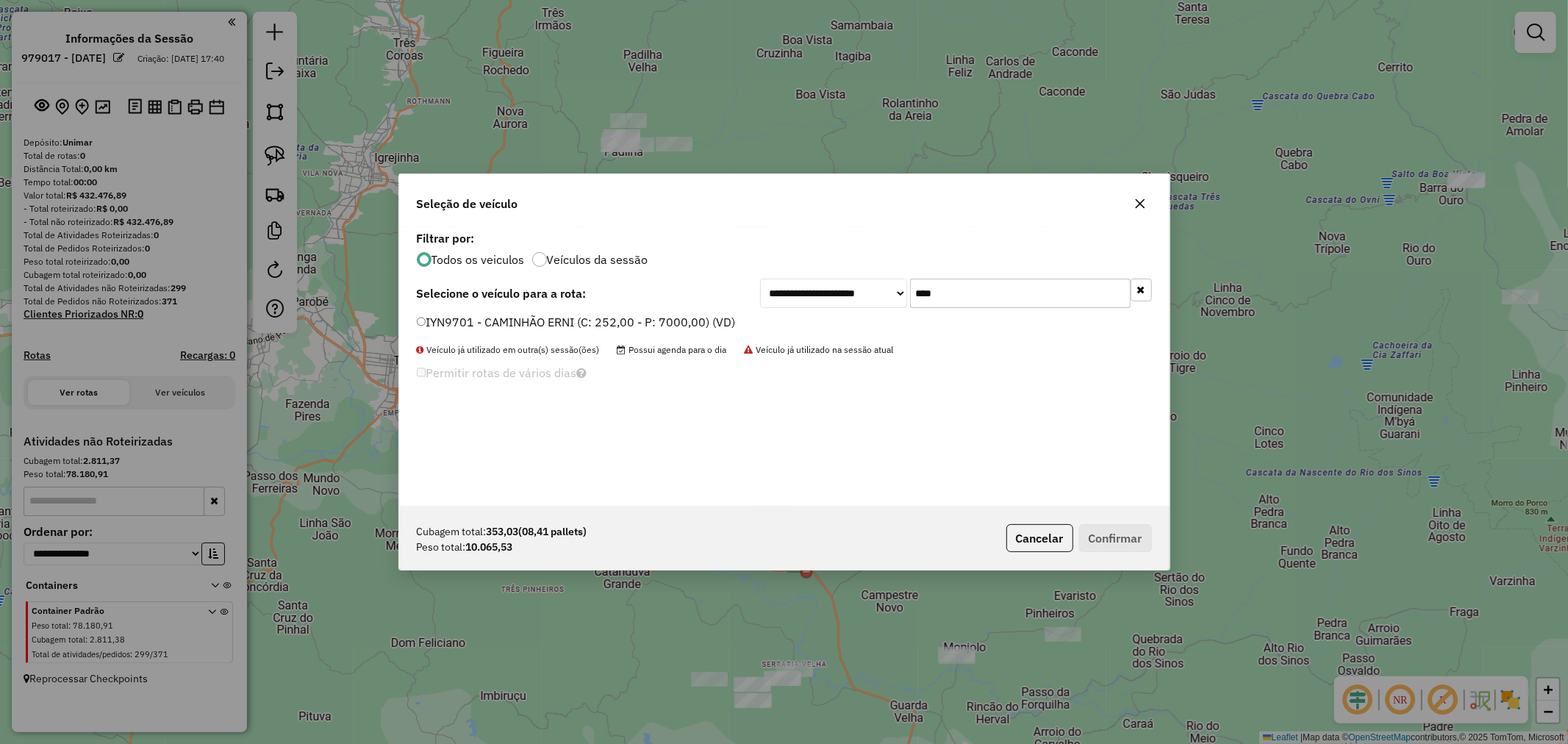
type input "****"
click at [628, 312] on div "**********" at bounding box center [784, 366] width 770 height 279
click at [628, 313] on label "IYN9701 - CAMINHÃO ERNI (C: 252,00 - P: 7000,00) (VD)" at bounding box center [576, 322] width 319 height 18
click at [633, 320] on label "IYN9701 - CAMINHÃO ERNI (C: 252,00 - P: 7000,00) (VD)" at bounding box center [576, 322] width 319 height 18
click at [1125, 551] on button "Confirmar" at bounding box center [1116, 538] width 73 height 28
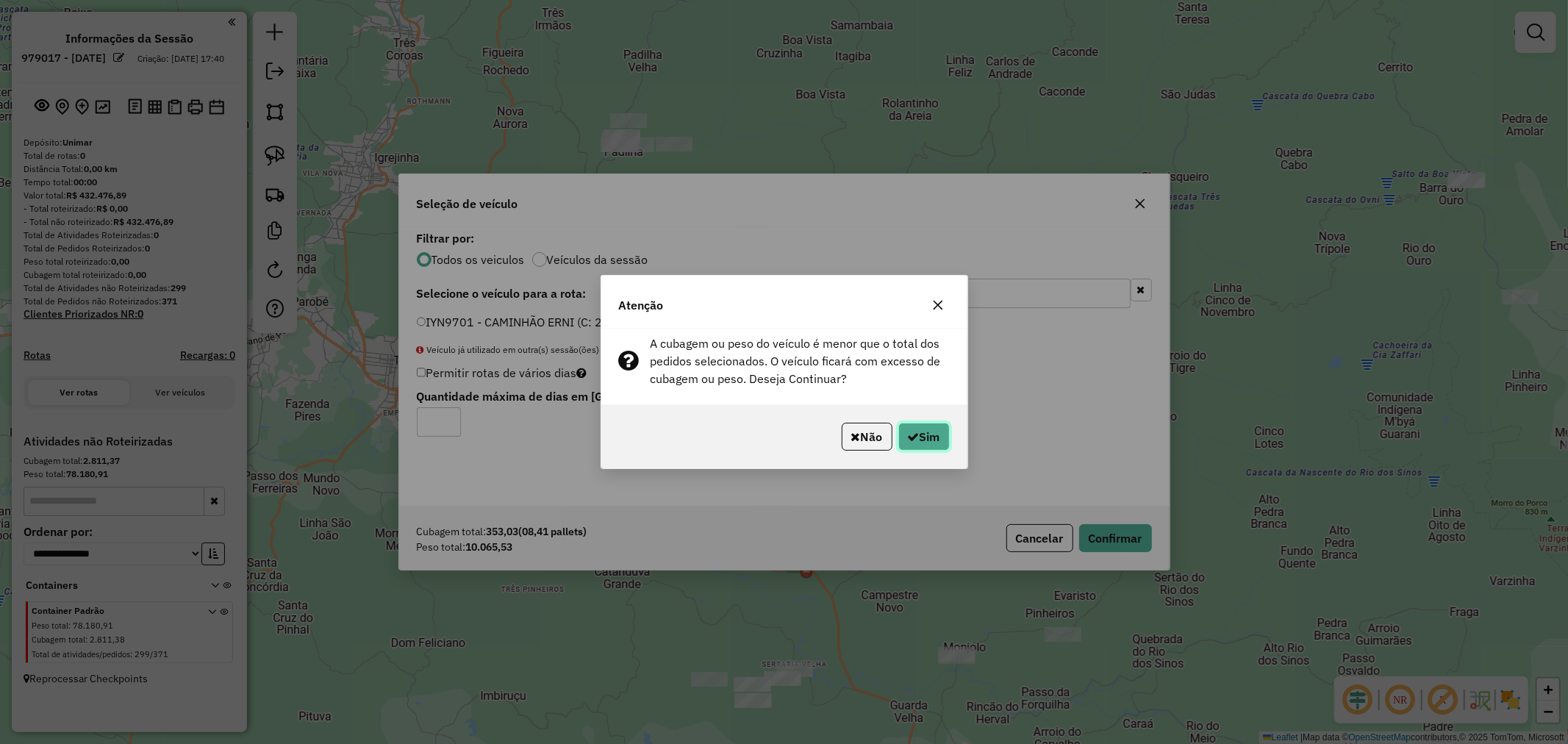
click at [932, 439] on button "Sim" at bounding box center [924, 436] width 52 height 28
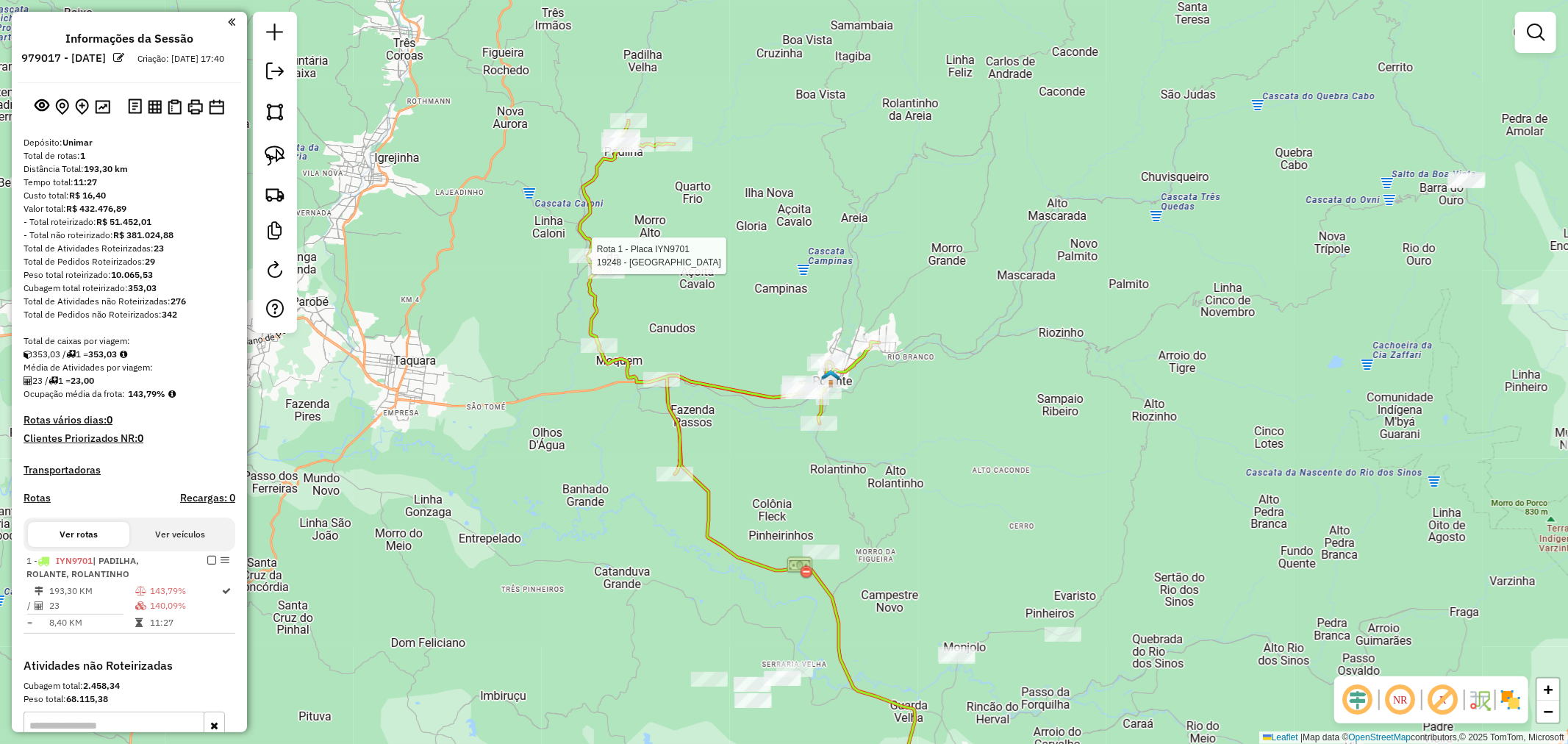
click at [584, 274] on icon at bounding box center [729, 298] width 300 height 354
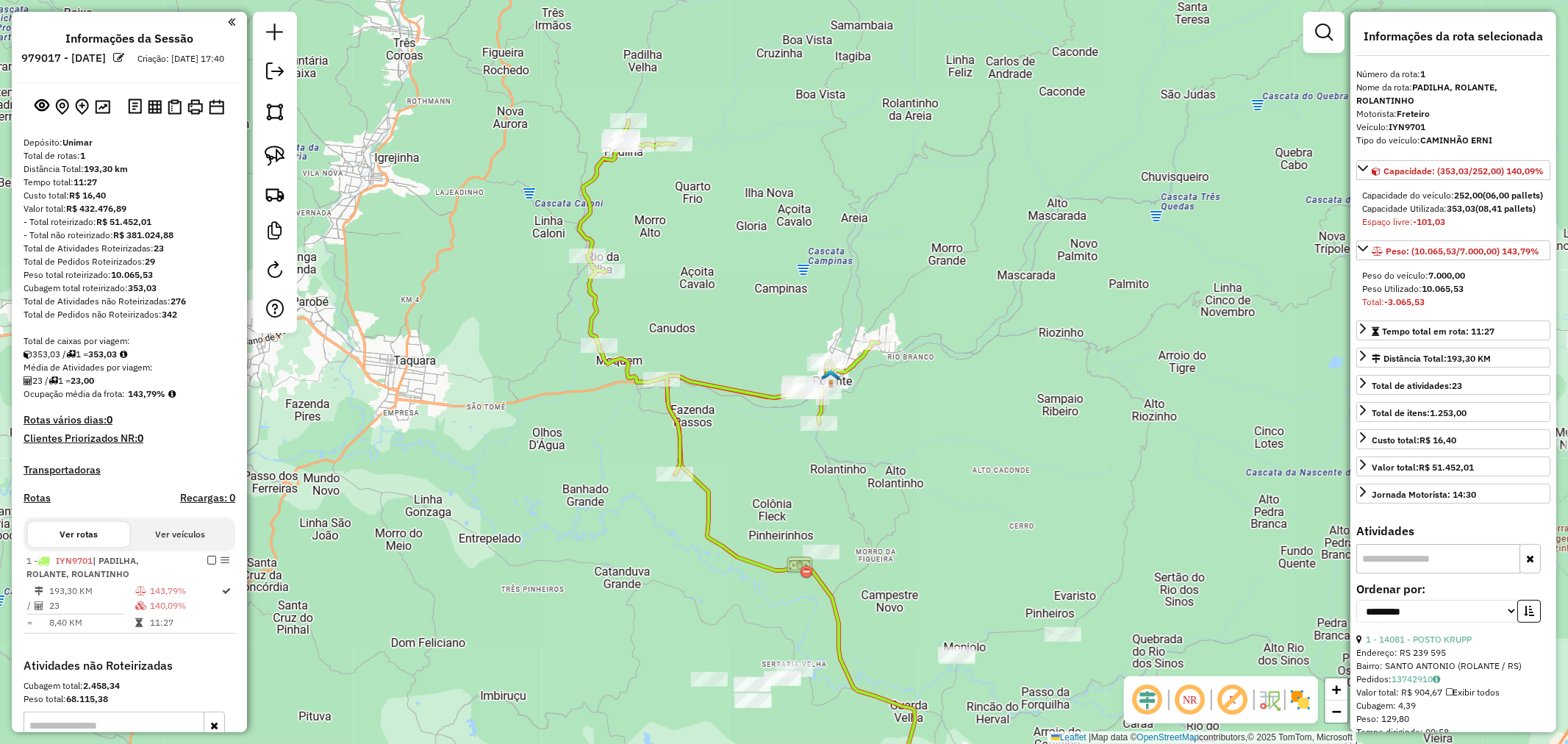
scroll to position [203, 0]
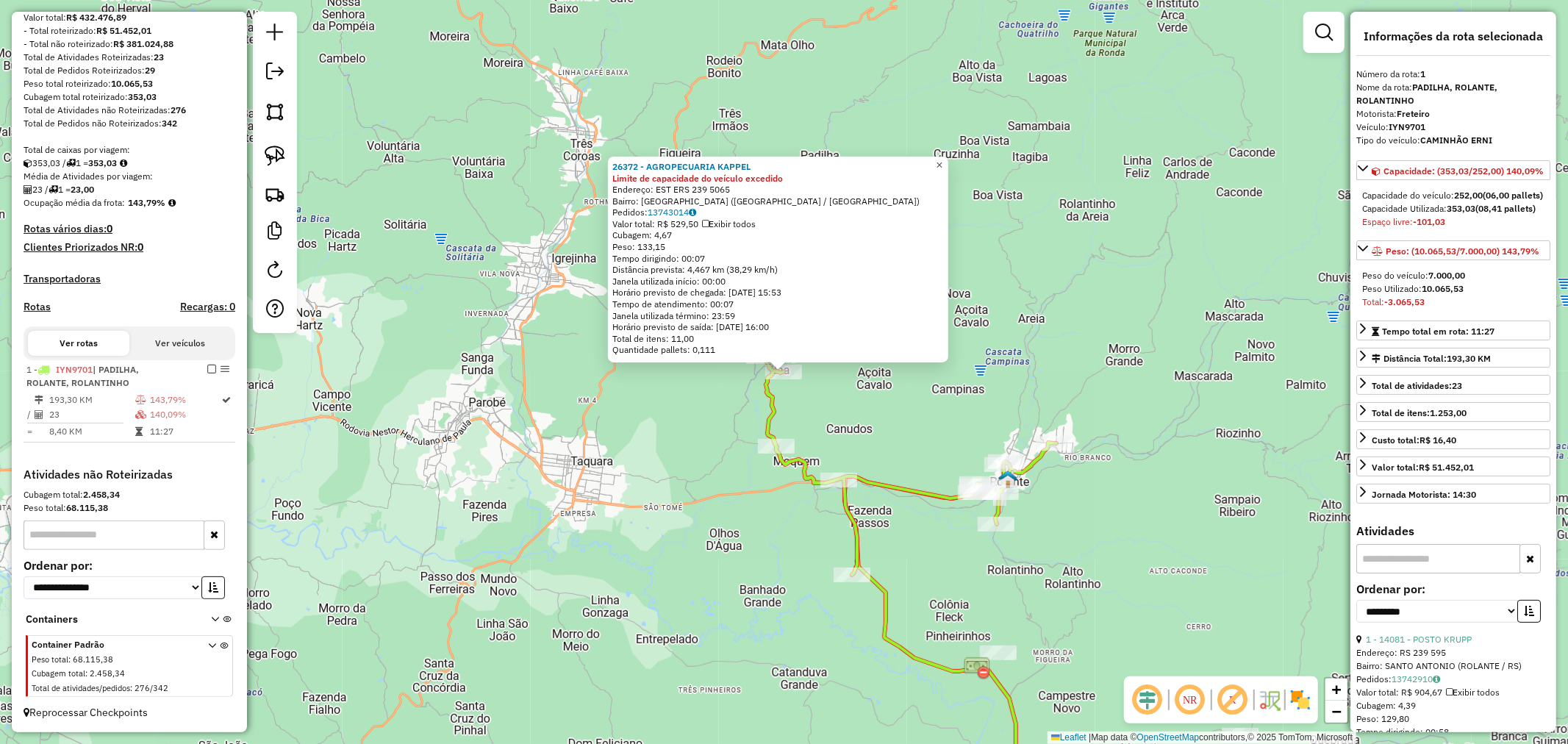
click at [948, 159] on link "×" at bounding box center [940, 165] width 18 height 18
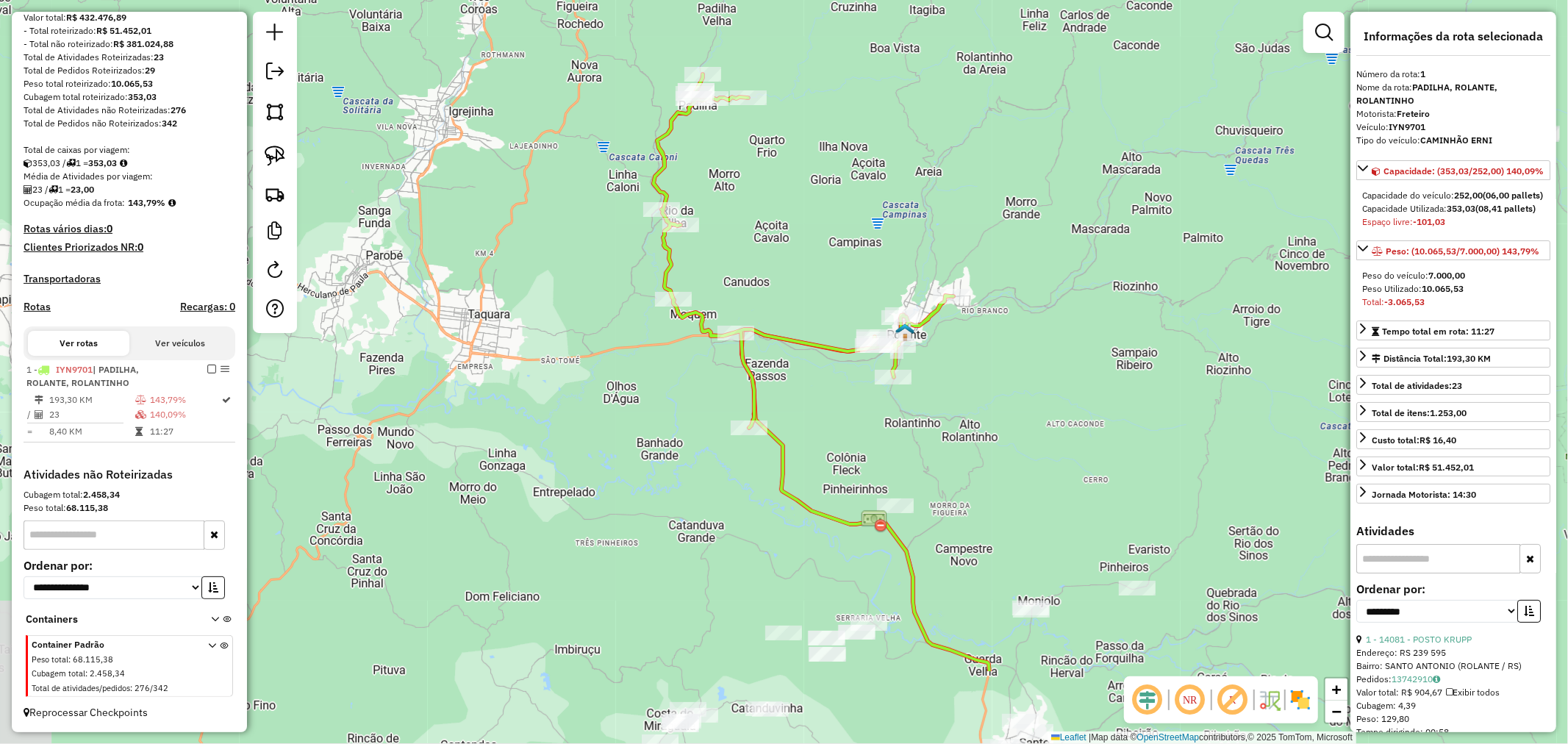
drag, startPoint x: 1053, startPoint y: 284, endPoint x: 965, endPoint y: 184, distance: 133.2
click at [965, 184] on div "Janela de atendimento Grade de atendimento Capacidade Transportadoras Veículos …" at bounding box center [784, 372] width 1568 height 744
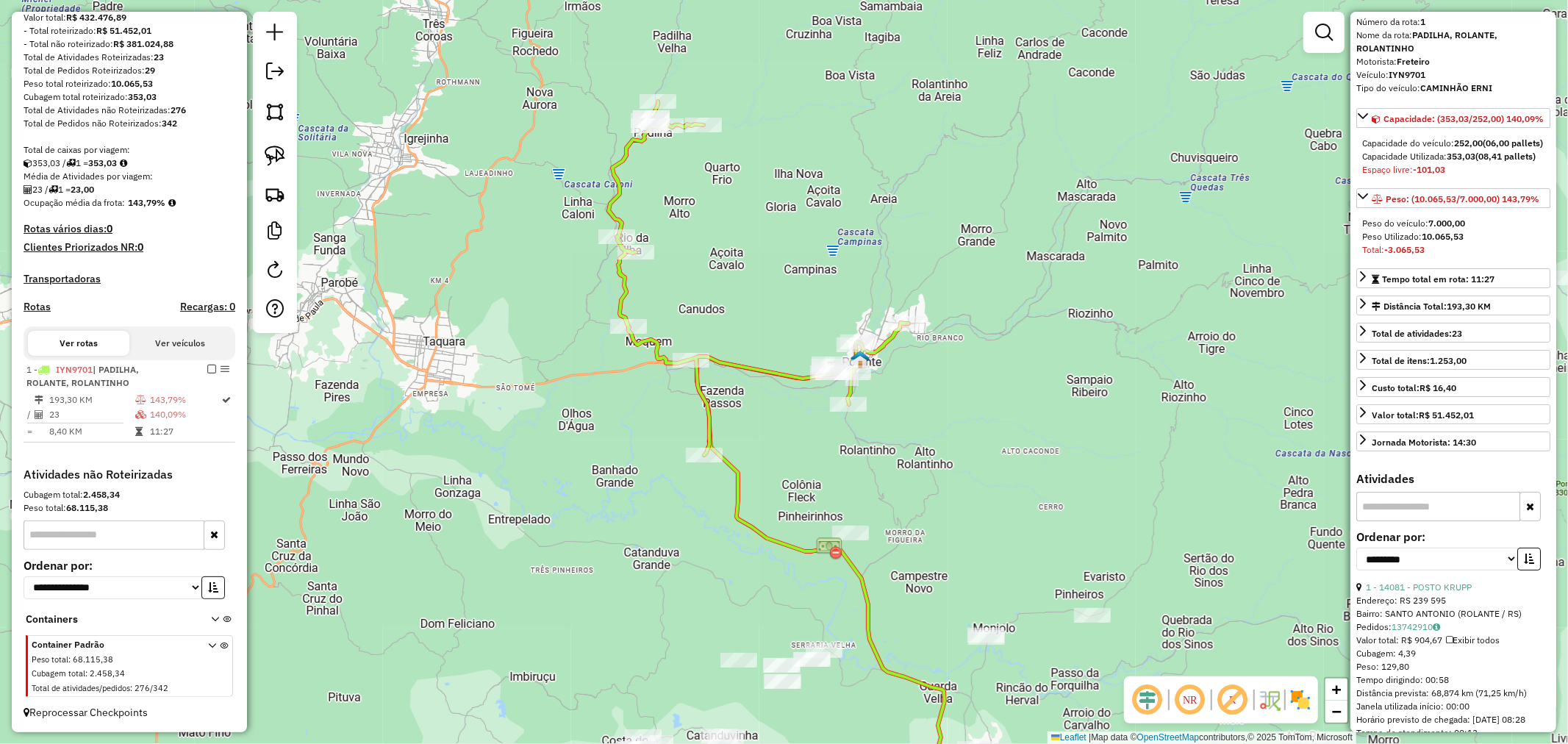
scroll to position [244, 0]
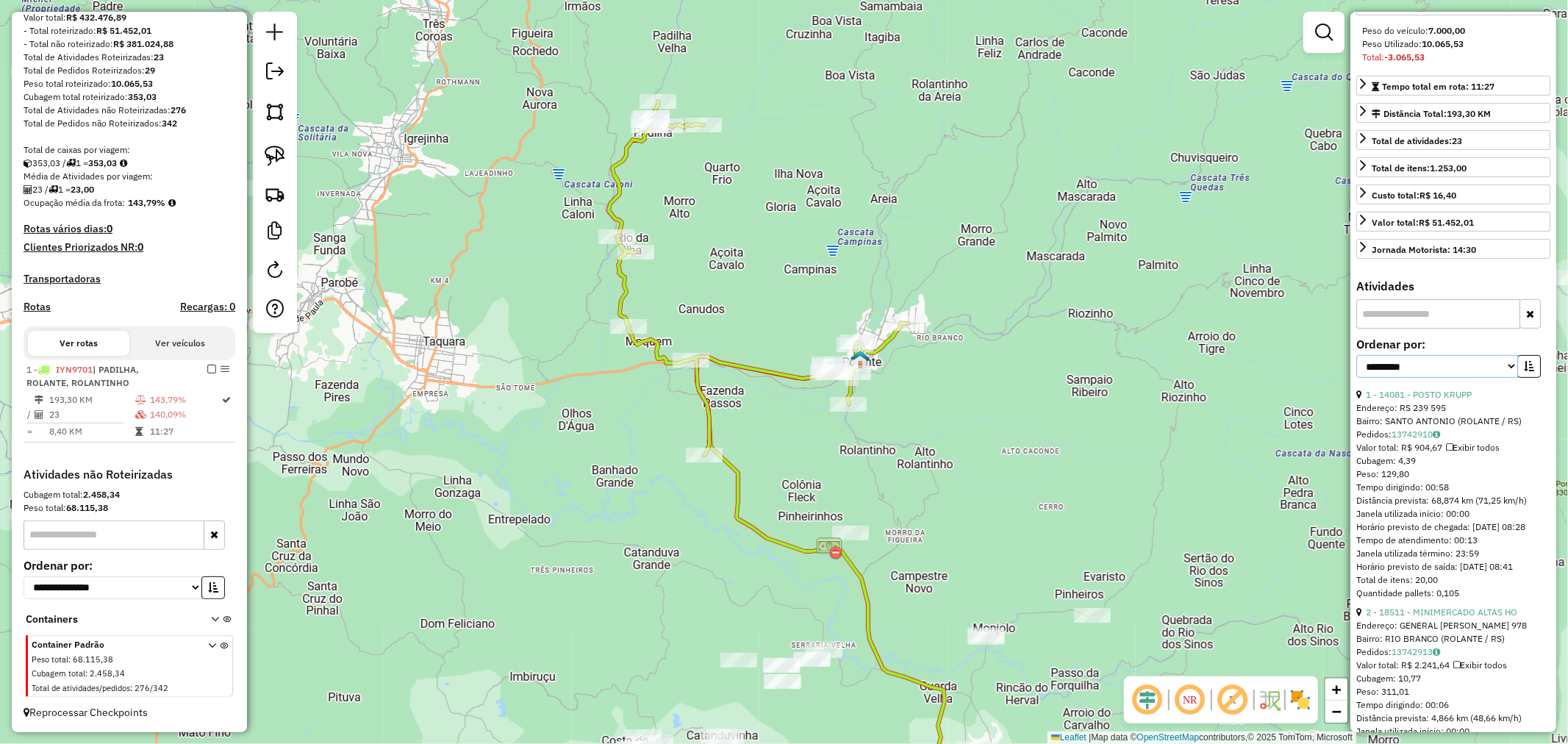
click at [1445, 378] on select "**********" at bounding box center [1436, 366] width 162 height 23
select select "*********"
click at [1356, 378] on select "**********" at bounding box center [1436, 366] width 162 height 23
click at [1534, 378] on button "button" at bounding box center [1529, 366] width 23 height 23
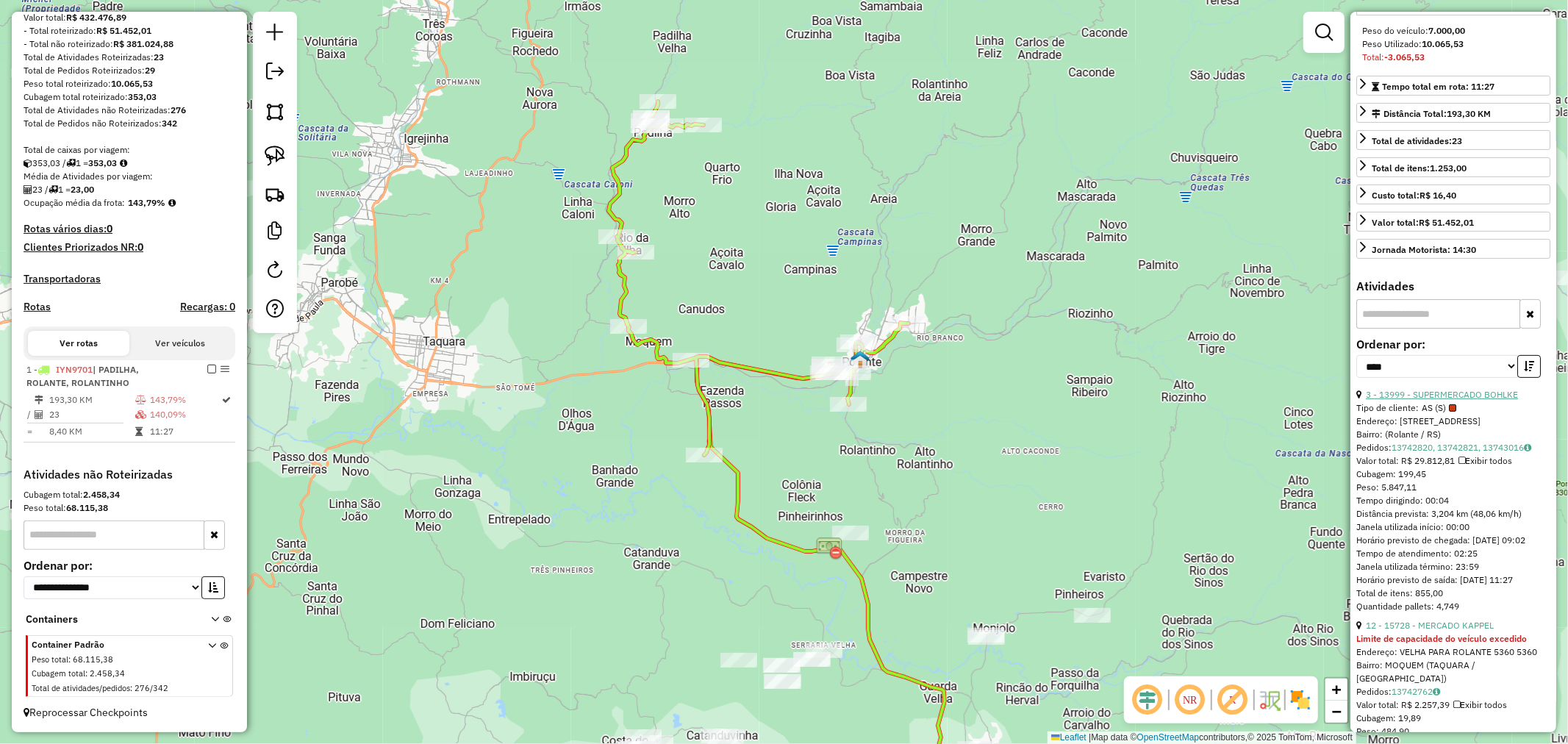
click at [1468, 400] on link "3 - 13999 - SUPERMERCADO BOHLKE" at bounding box center [1441, 394] width 152 height 11
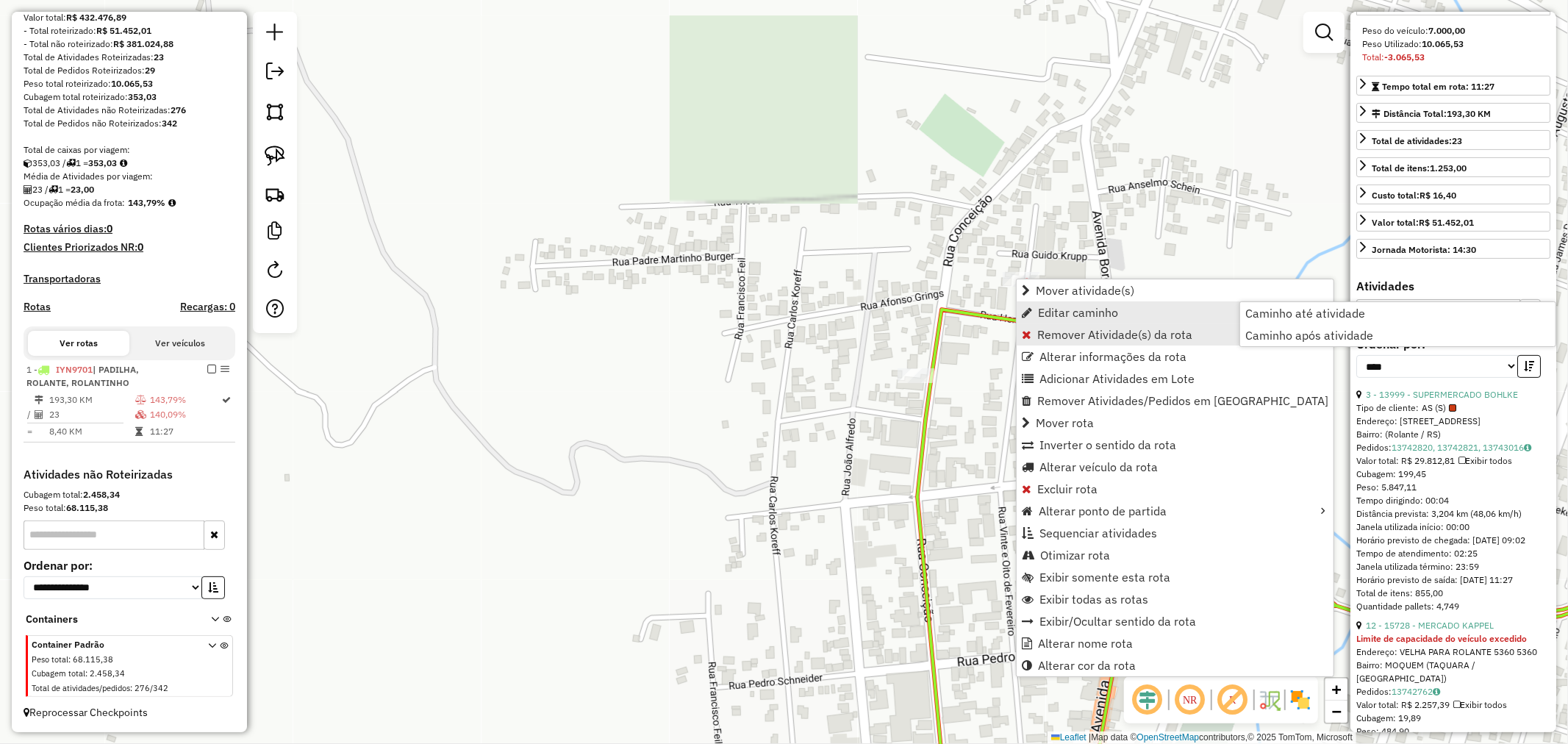
click at [1050, 333] on span "Remover Atividade(s) da rota" at bounding box center [1115, 334] width 155 height 12
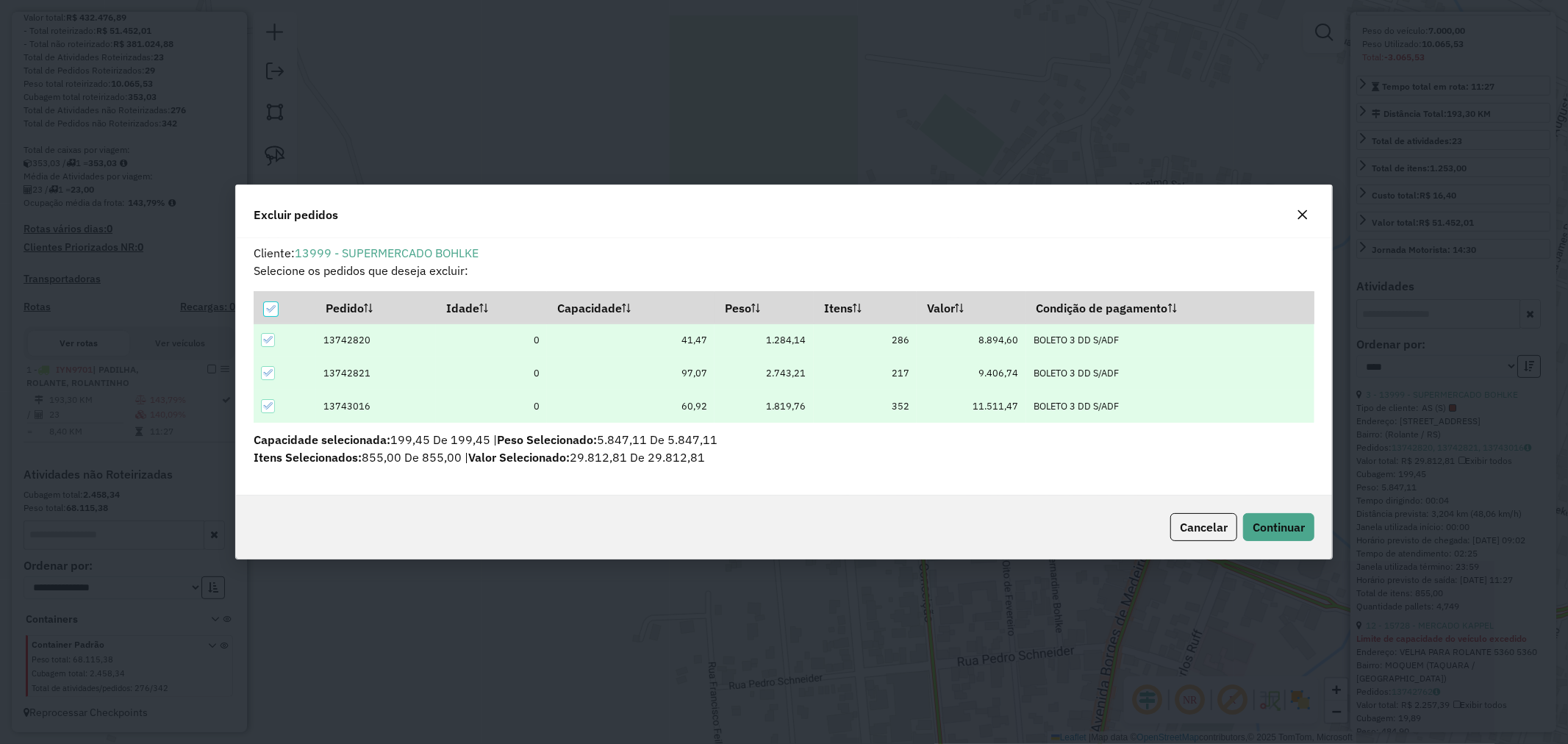
scroll to position [0, 0]
click at [1269, 524] on span "Continuar" at bounding box center [1278, 527] width 52 height 15
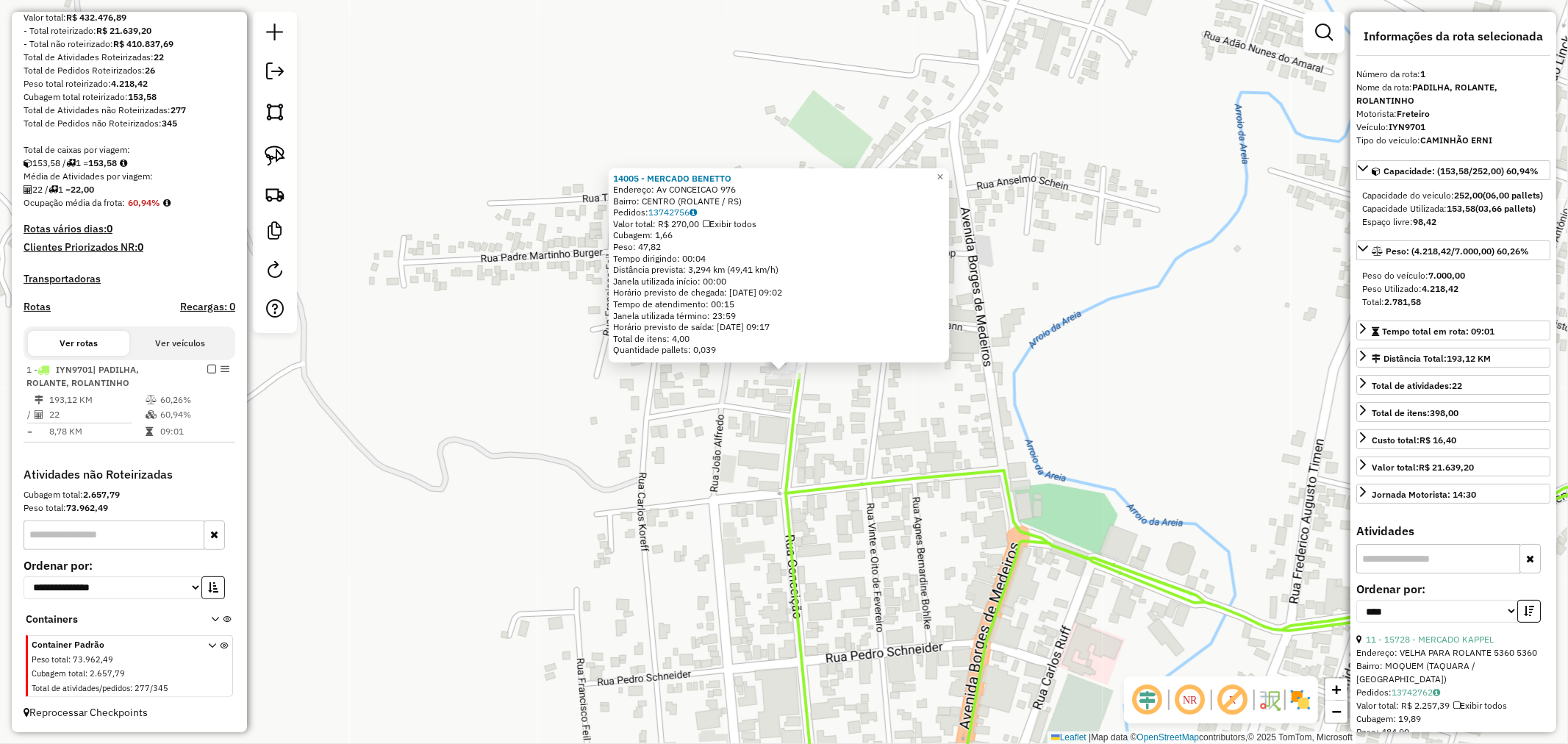
click at [960, 176] on div "14005 - MERCADO BENETTO Endereço: Av CONCEICAO 976 Bairro: CENTRO (ROLANTE / RS…" at bounding box center [784, 372] width 1568 height 744
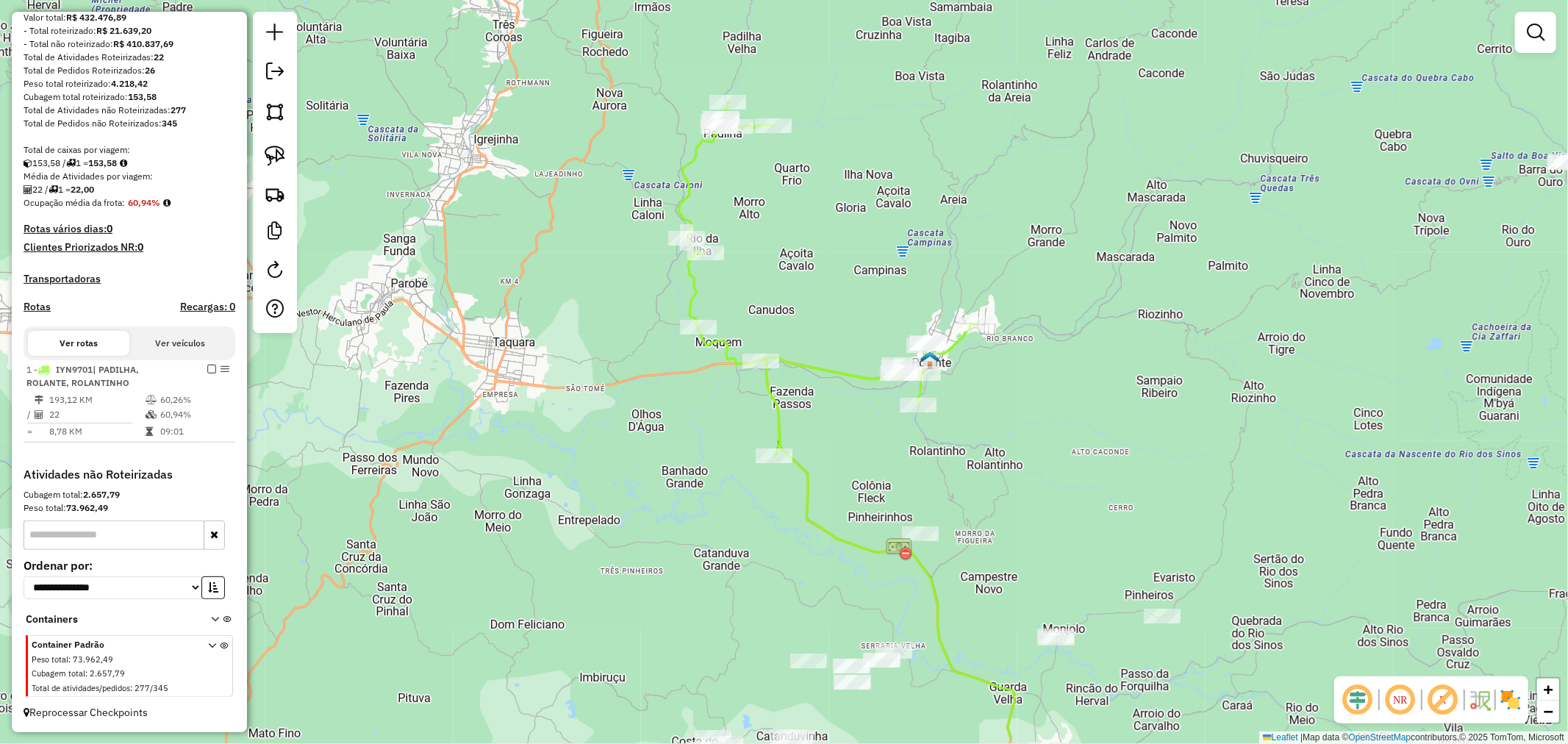
drag, startPoint x: 1062, startPoint y: 540, endPoint x: 924, endPoint y: 363, distance: 224.4
click at [924, 363] on div "Janela de atendimento Grade de atendimento Capacidade Transportadoras Veículos …" at bounding box center [784, 372] width 1568 height 744
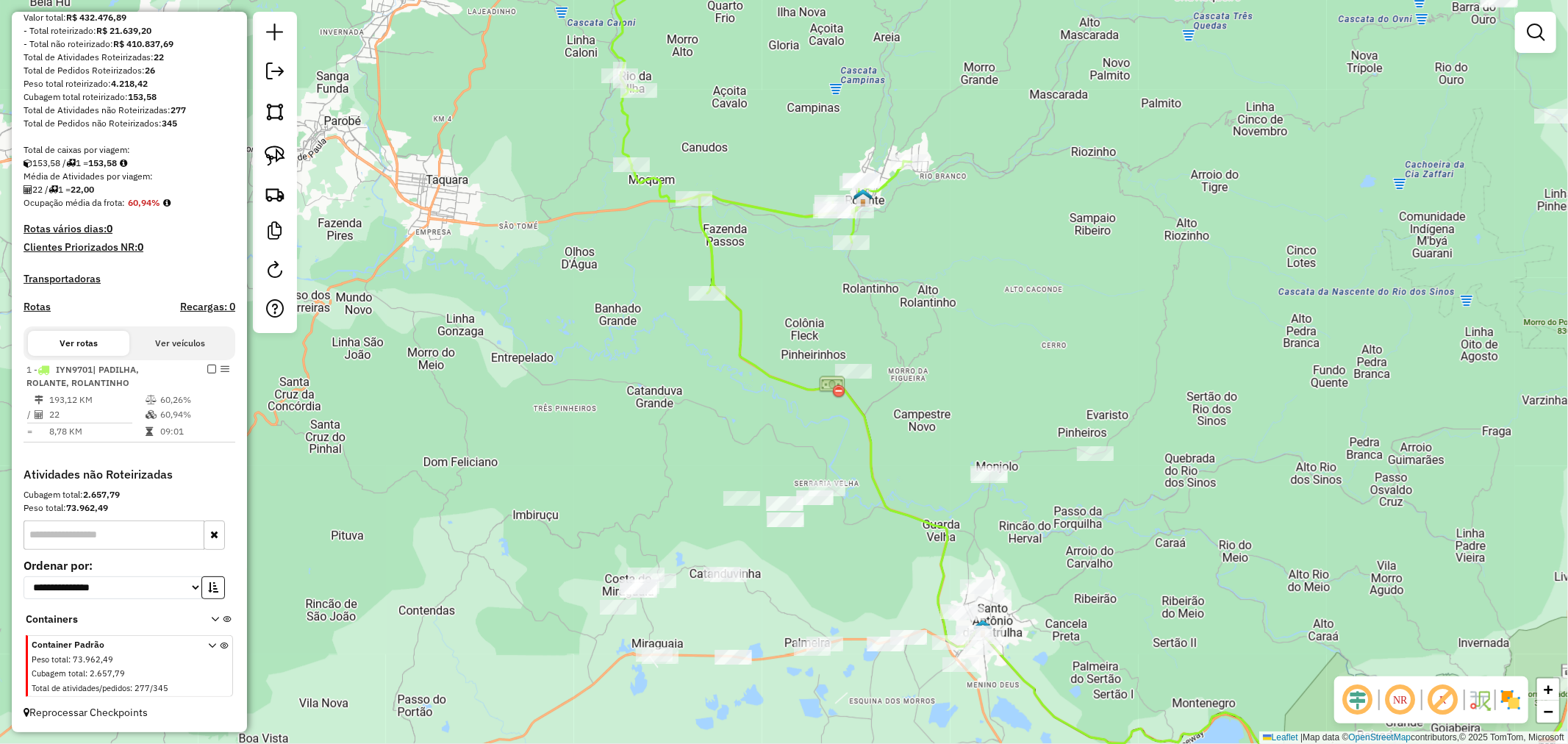
drag, startPoint x: 923, startPoint y: 377, endPoint x: 900, endPoint y: 274, distance: 105.5
click at [900, 274] on div "Janela de atendimento Grade de atendimento Capacidade Transportadoras Veículos …" at bounding box center [784, 372] width 1568 height 744
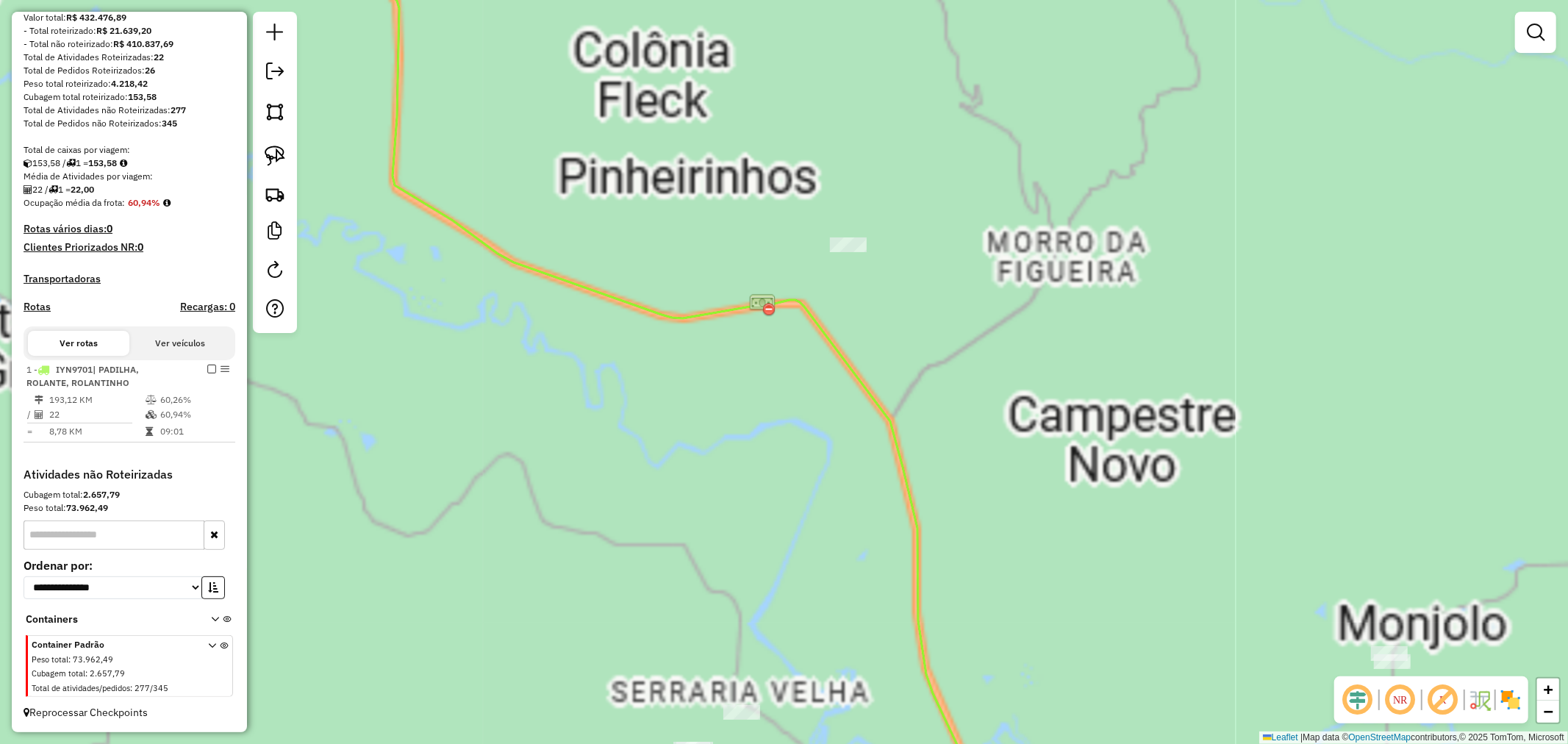
drag, startPoint x: 872, startPoint y: 294, endPoint x: 884, endPoint y: 353, distance: 60.2
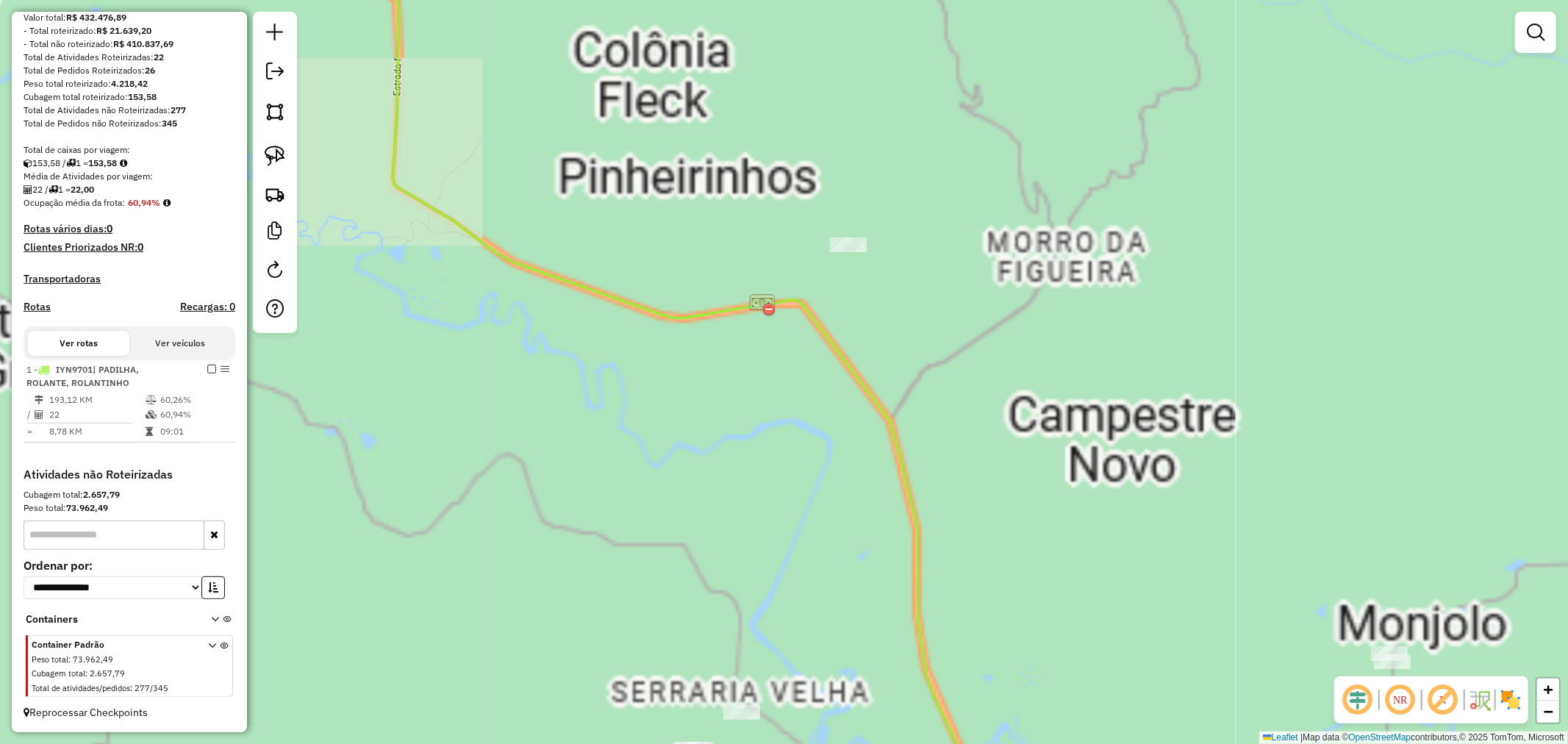
click at [890, 360] on div "Janela de atendimento Grade de atendimento Capacidade Transportadoras Veículos …" at bounding box center [784, 372] width 1568 height 744
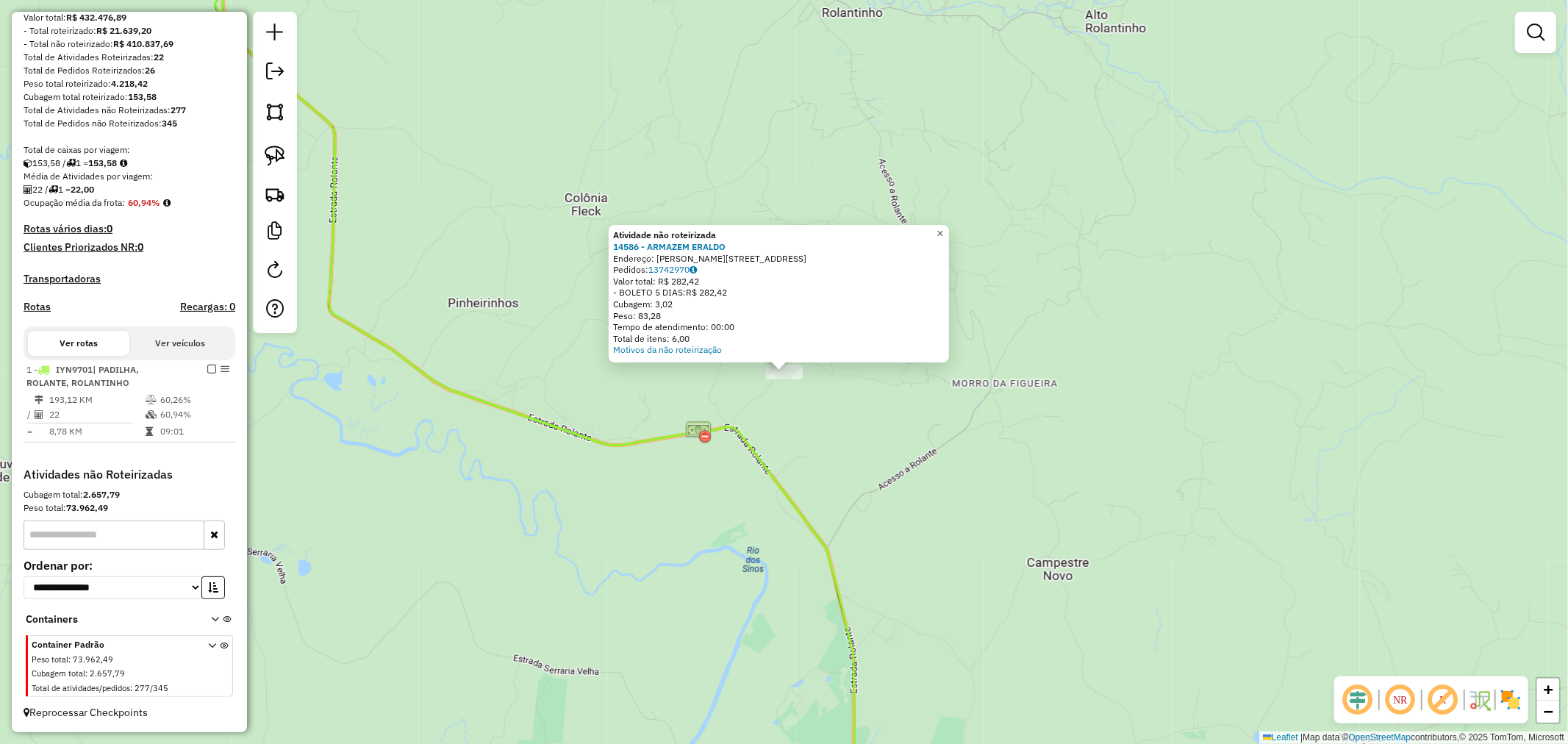
click at [941, 230] on link "×" at bounding box center [940, 234] width 18 height 18
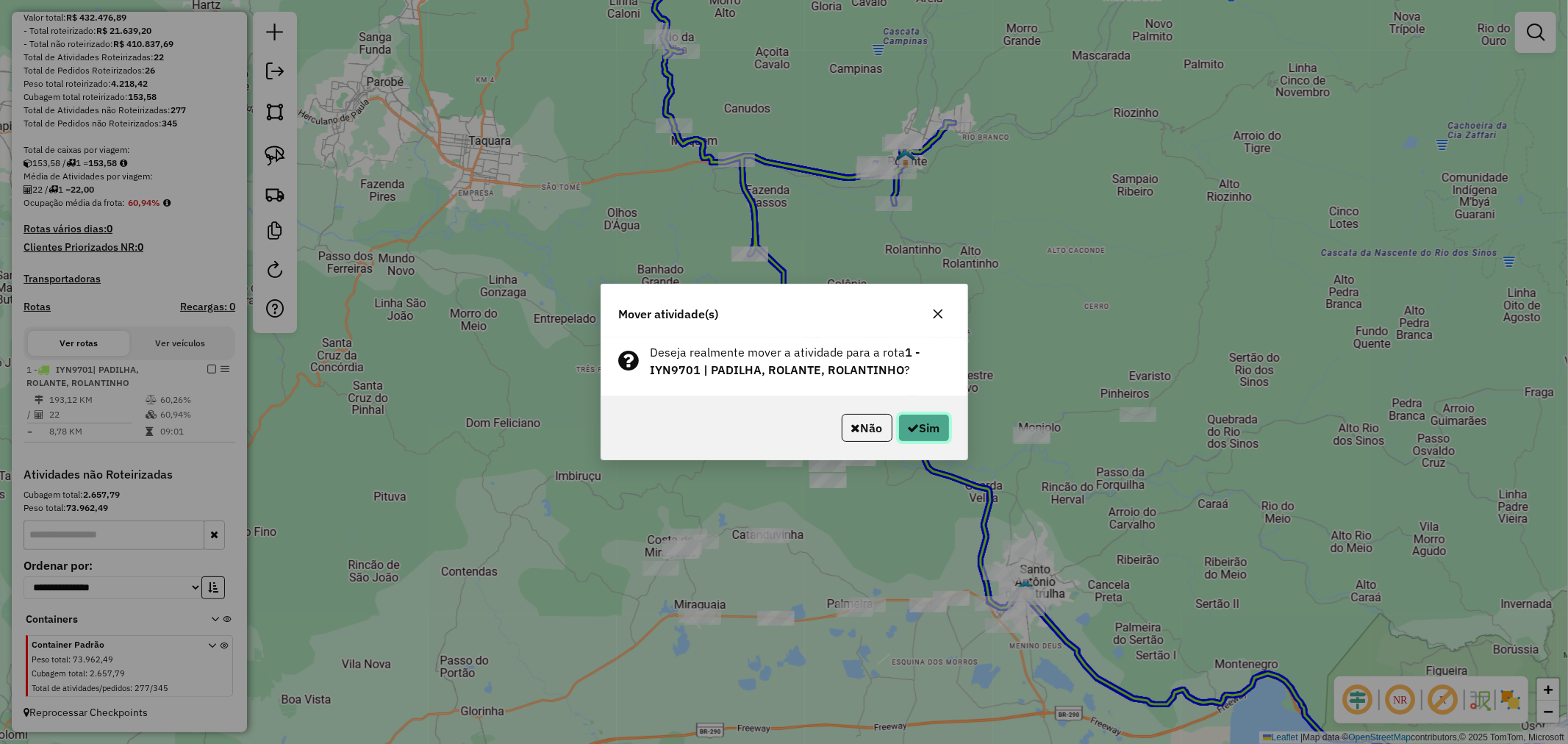
click at [924, 422] on button "Sim" at bounding box center [924, 427] width 52 height 28
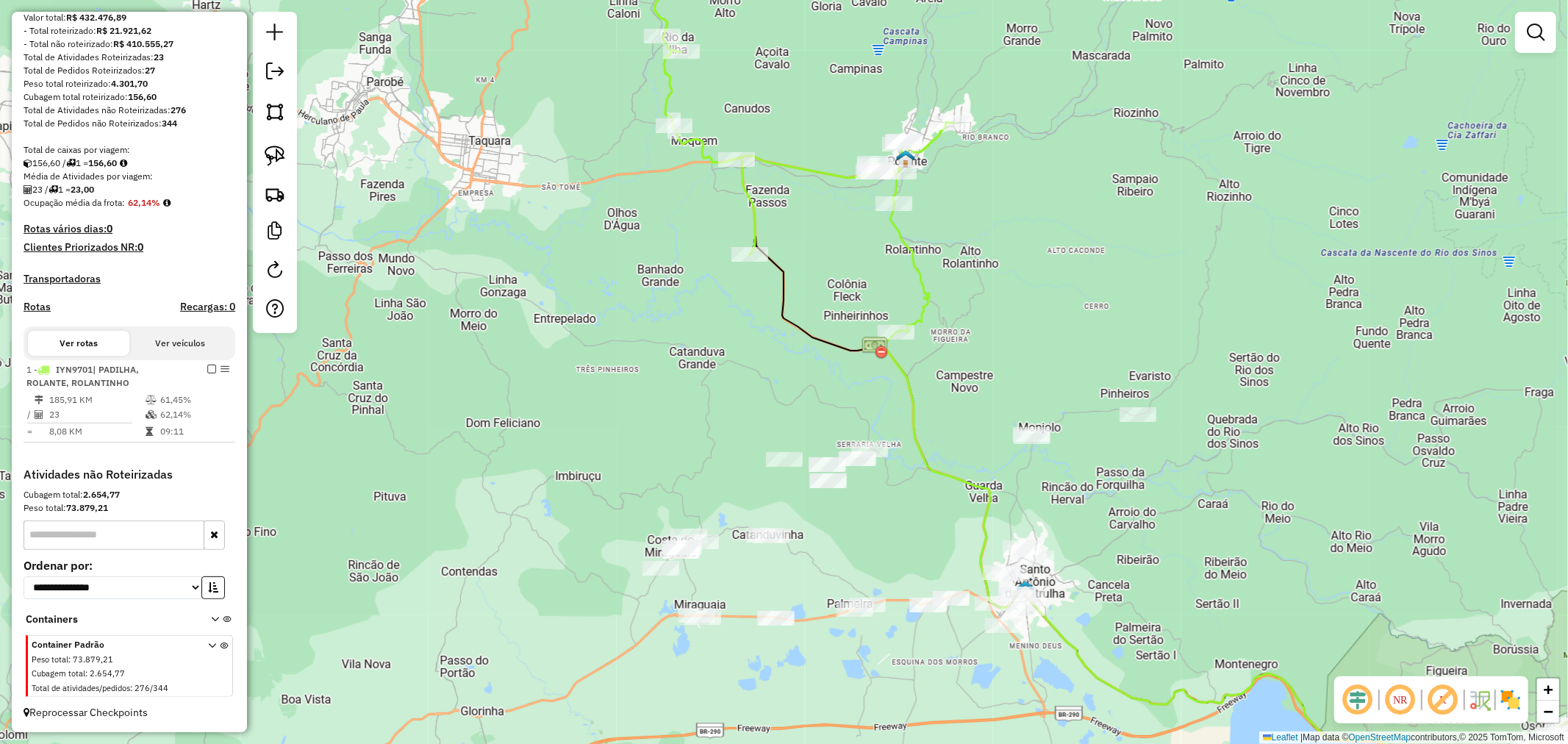
click at [770, 263] on icon at bounding box center [1170, 495] width 841 height 518
select select "*********"
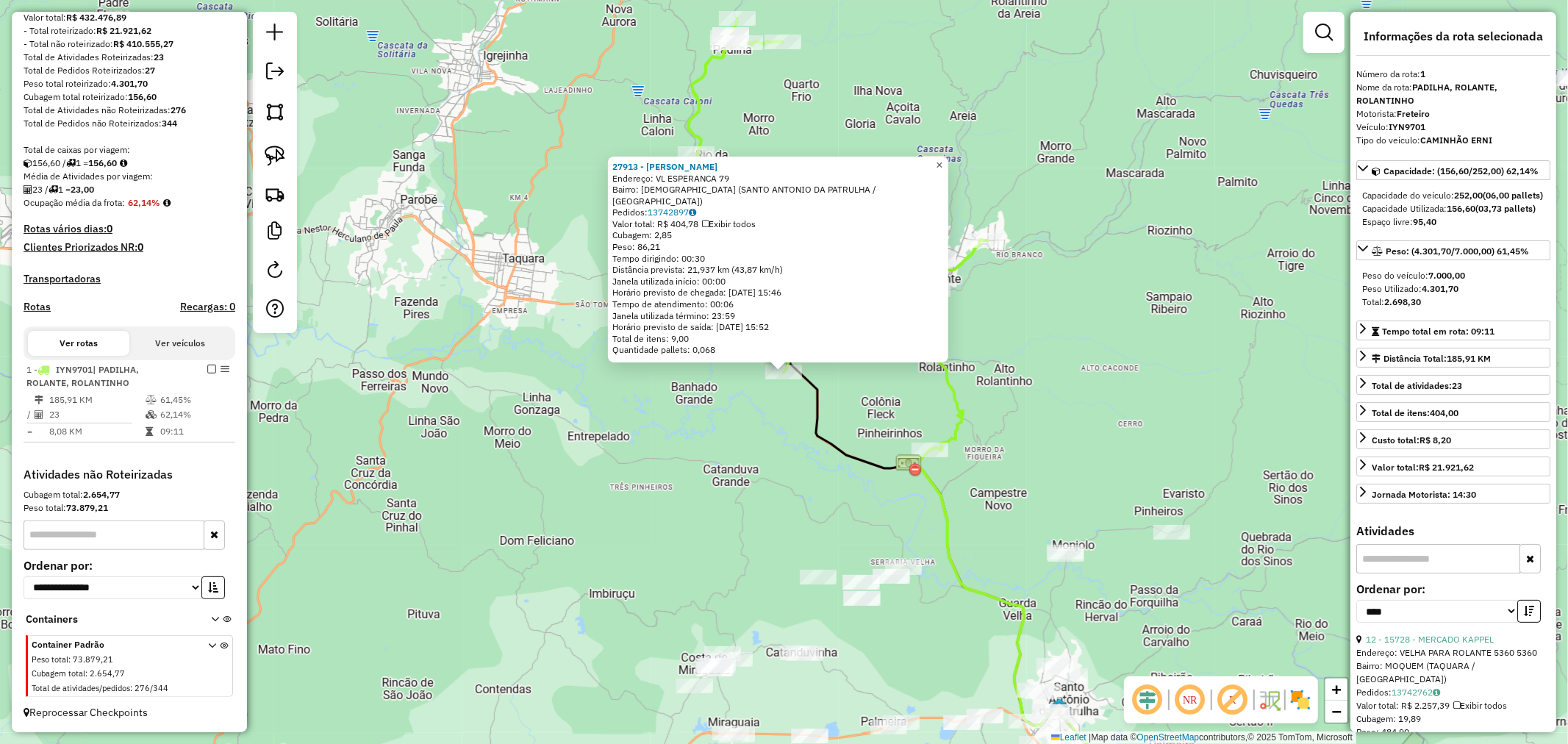
click at [942, 172] on span "×" at bounding box center [939, 165] width 6 height 12
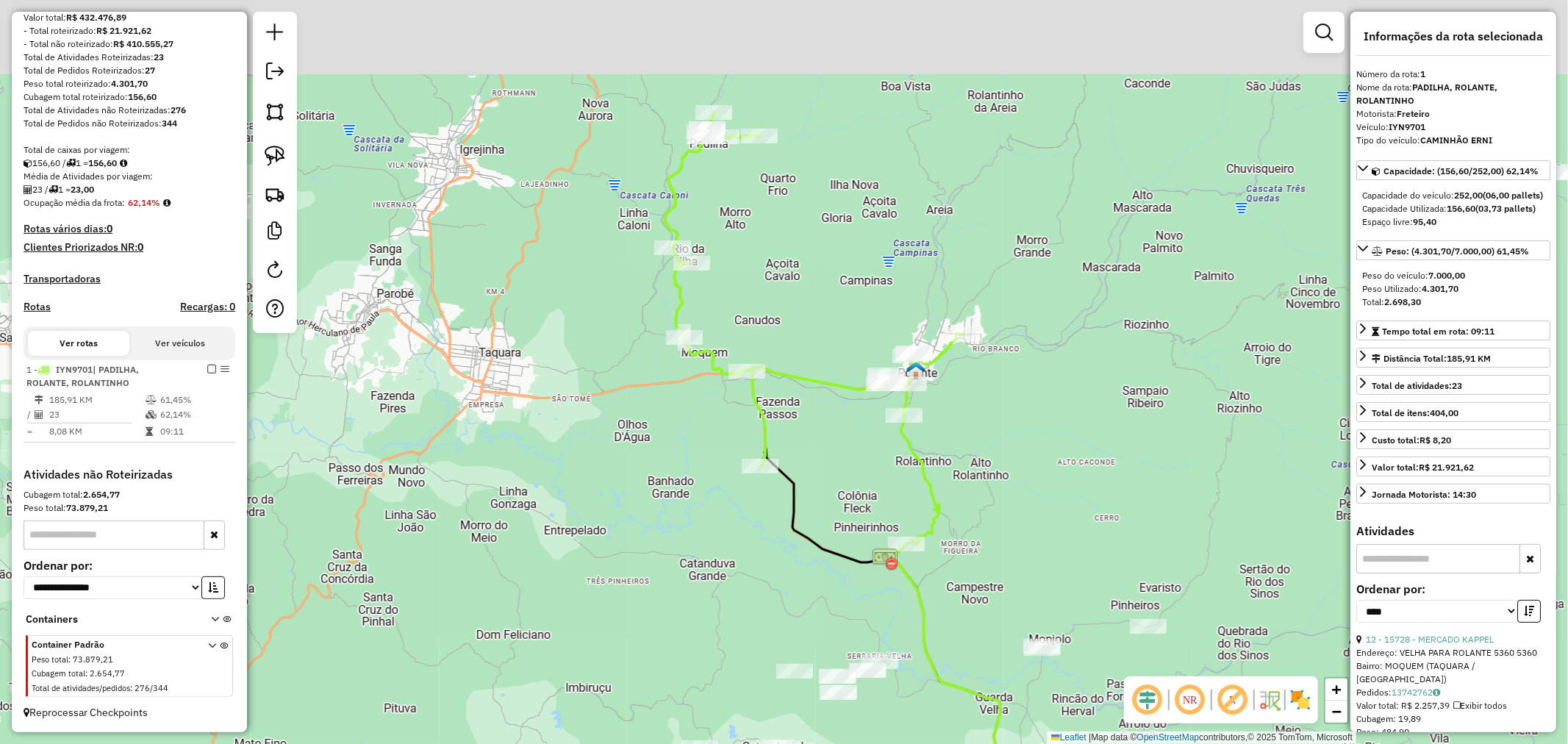
drag, startPoint x: 1118, startPoint y: 347, endPoint x: 1113, endPoint y: 364, distance: 17.7
click at [1113, 364] on div "Janela de atendimento Grade de atendimento Capacidade Transportadoras Veículos …" at bounding box center [784, 372] width 1568 height 744
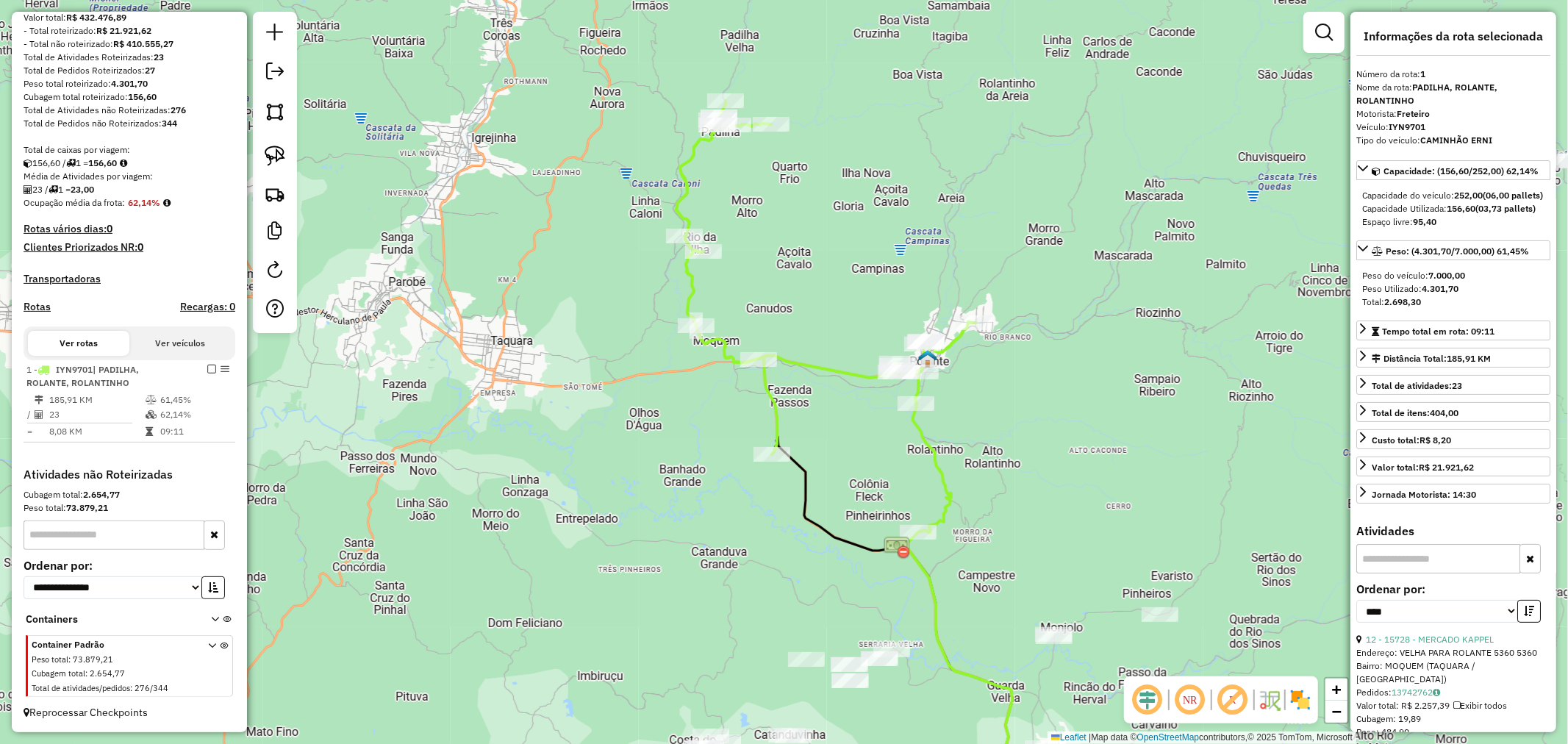
drag, startPoint x: 1074, startPoint y: 428, endPoint x: 1140, endPoint y: 269, distance: 172.2
click at [1134, 280] on div "Janela de atendimento Grade de atendimento Capacidade Transportadoras Veículos …" at bounding box center [784, 372] width 1568 height 744
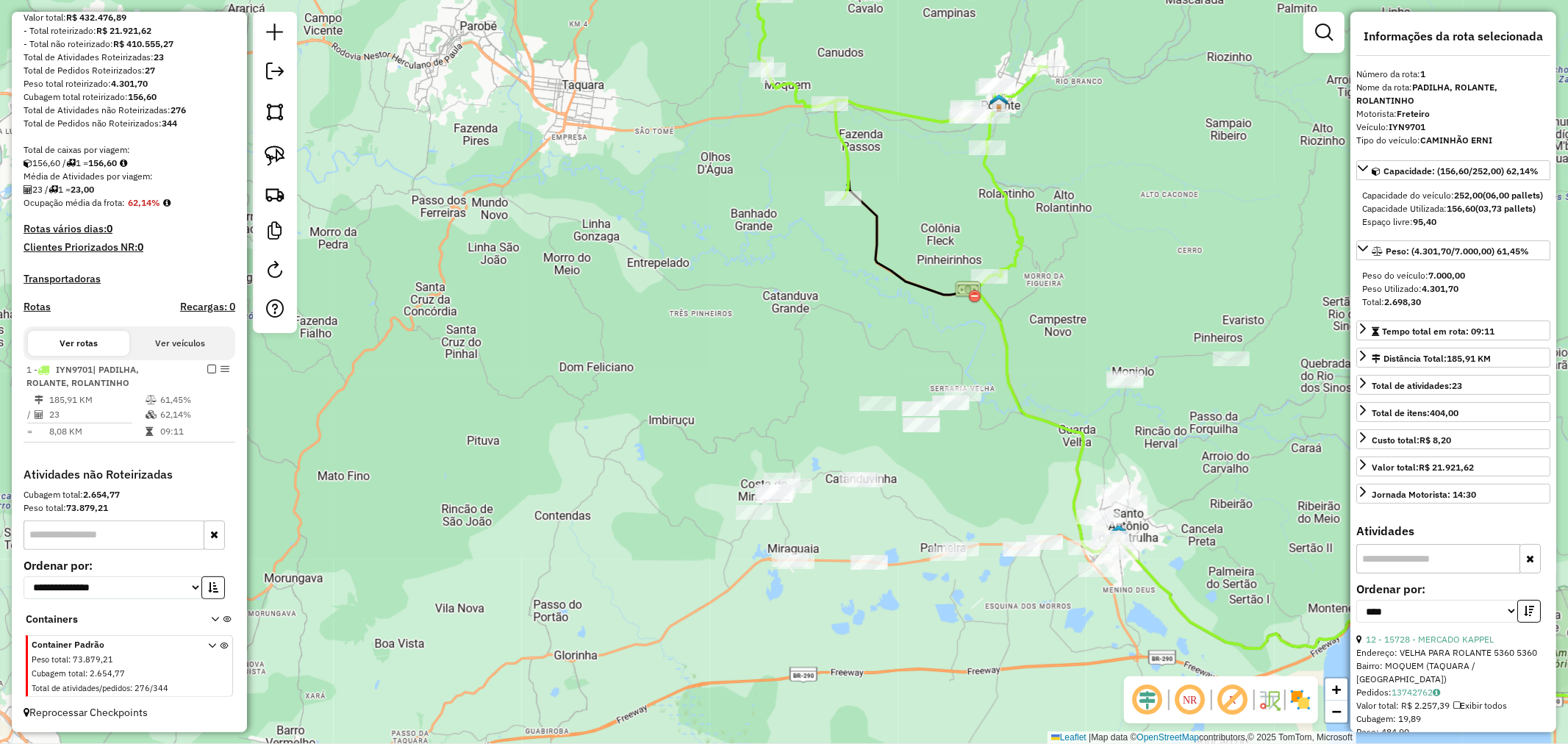
drag, startPoint x: 1120, startPoint y: 372, endPoint x: 1079, endPoint y: 159, distance: 216.9
click at [1100, 188] on div "Janela de atendimento Grade de atendimento Capacidade Transportadoras Veículos …" at bounding box center [784, 372] width 1568 height 744
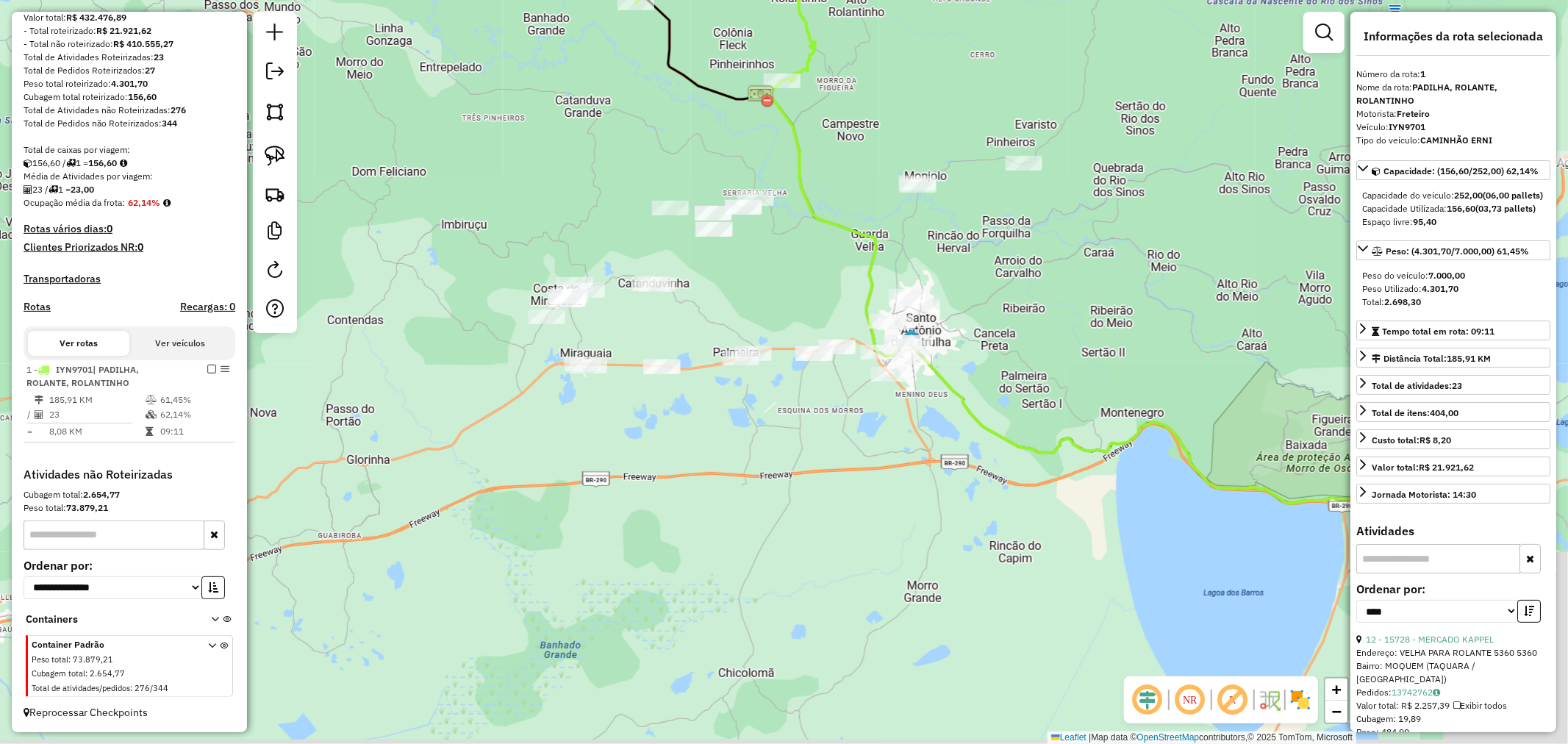
drag, startPoint x: 1148, startPoint y: 380, endPoint x: 933, endPoint y: 339, distance: 218.9
click at [933, 339] on div "Janela de atendimento Grade de atendimento Capacidade Transportadoras Veículos …" at bounding box center [784, 372] width 1568 height 744
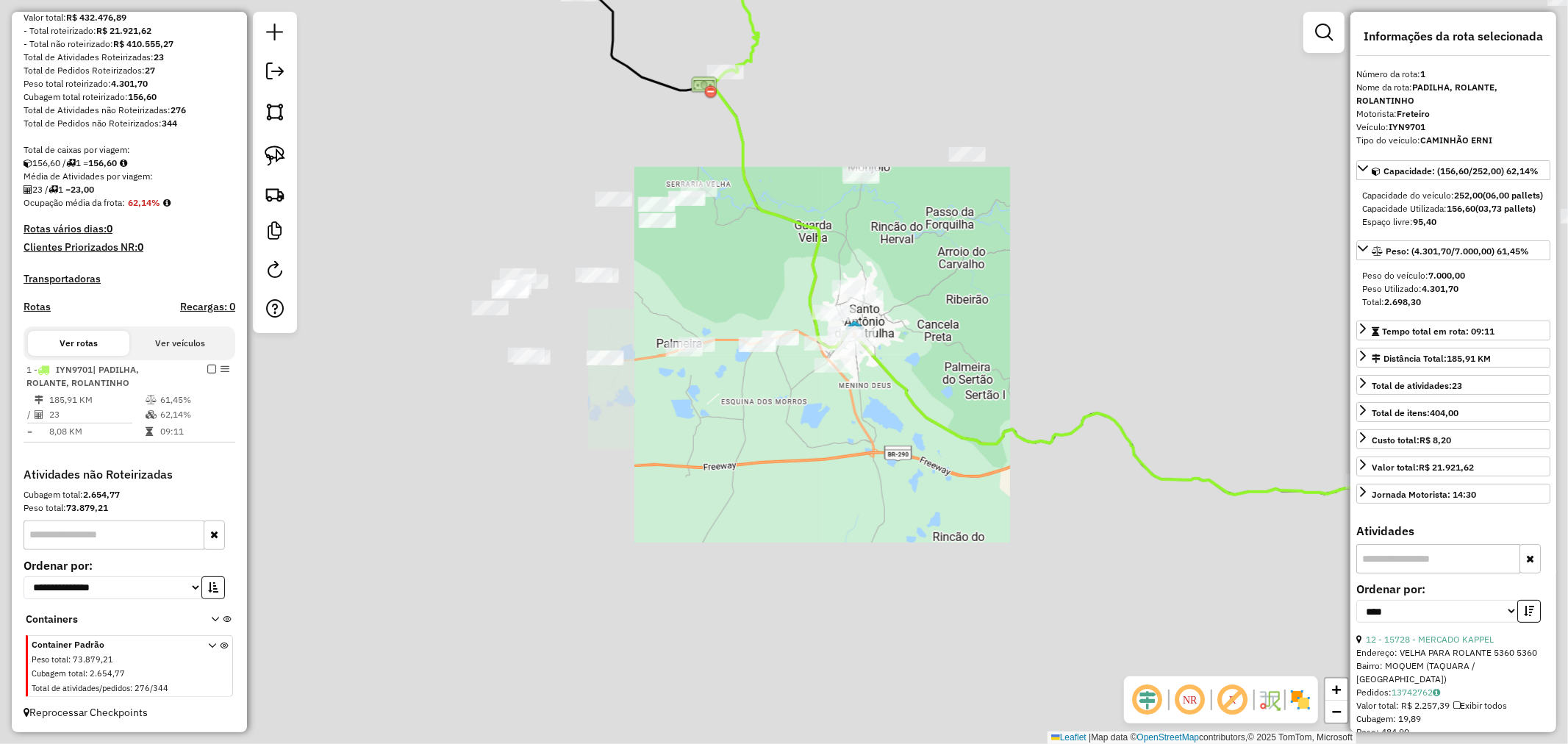
click at [894, 299] on div "Janela de atendimento Grade de atendimento Capacidade Transportadoras Veículos …" at bounding box center [784, 372] width 1568 height 744
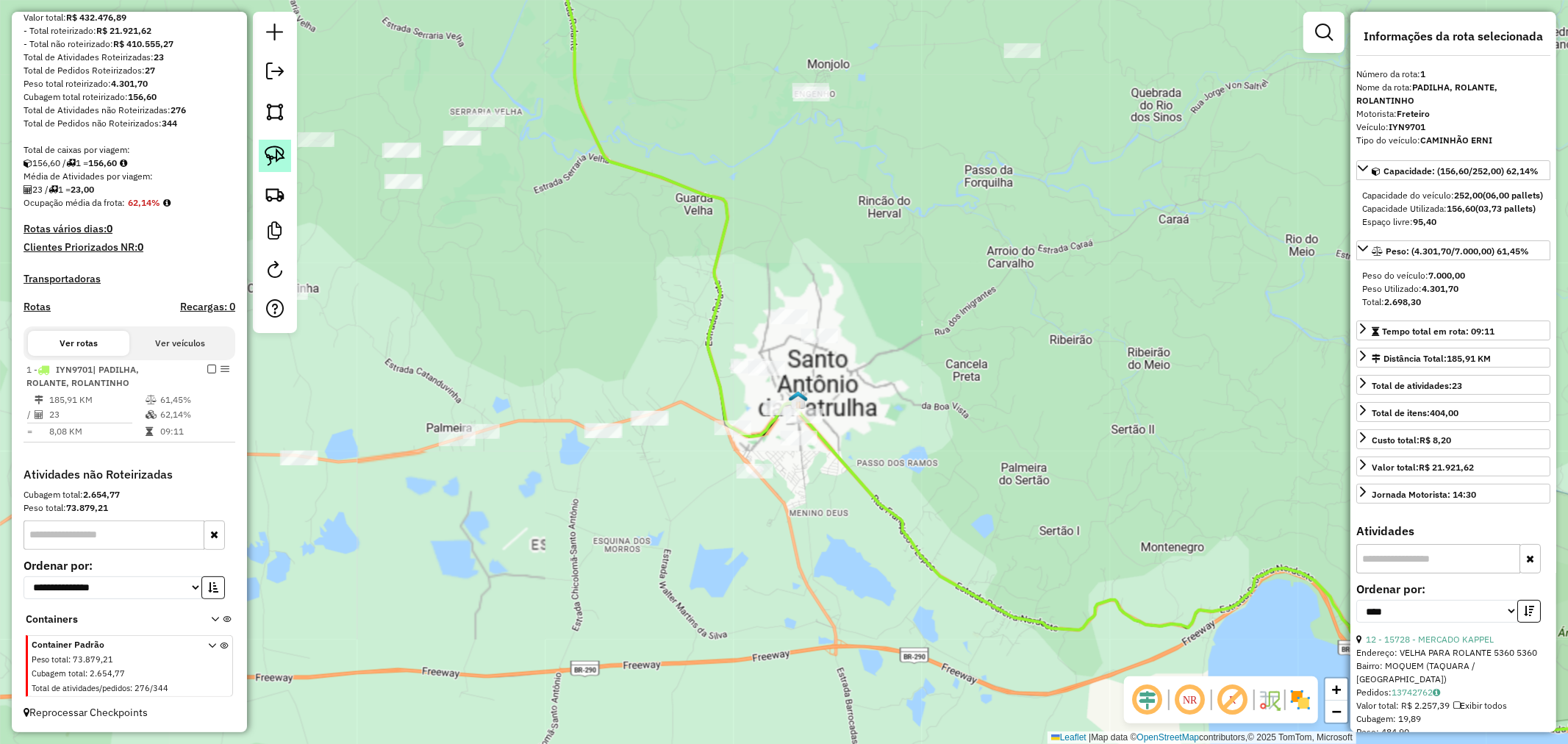
click at [281, 160] on img at bounding box center [275, 156] width 20 height 20
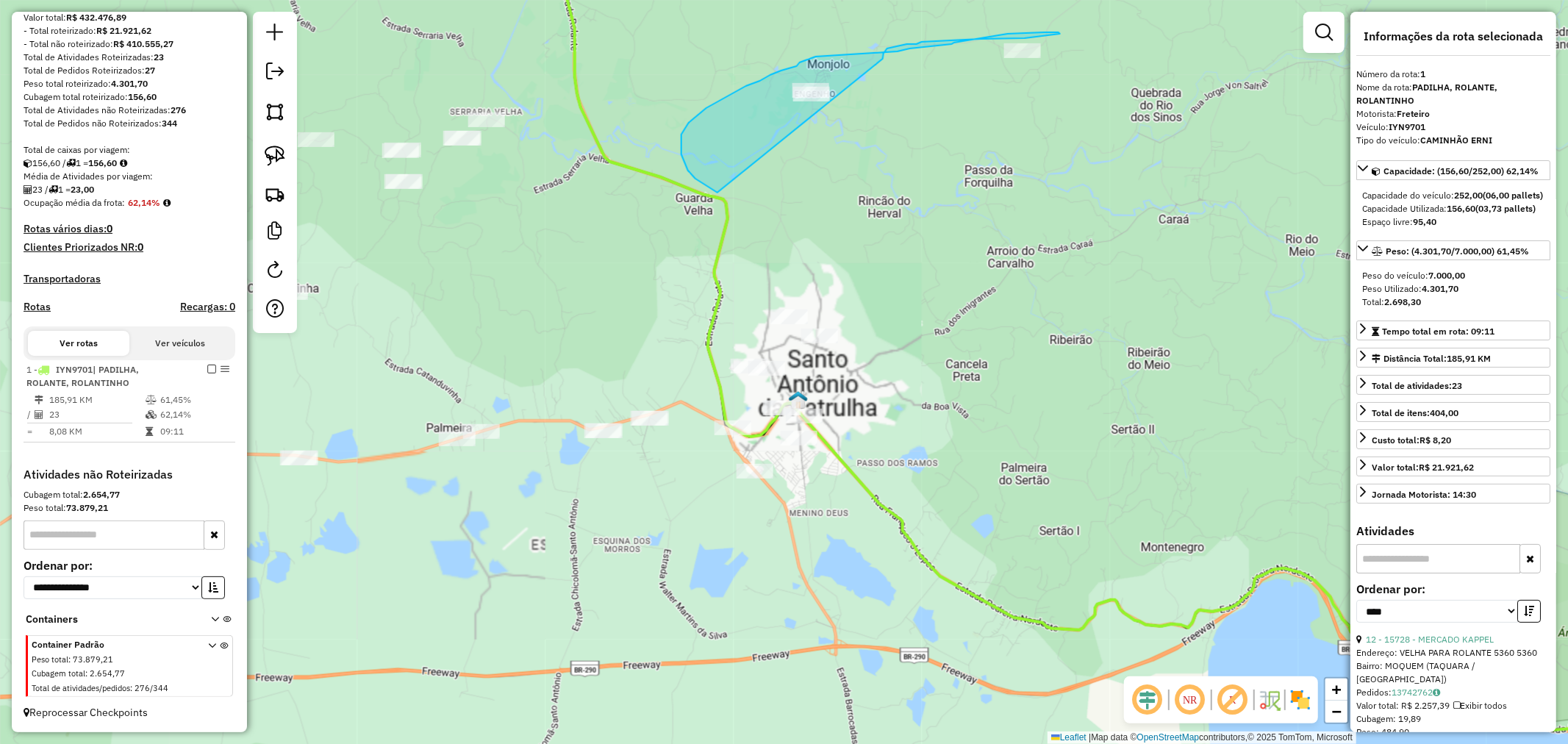
drag, startPoint x: 703, startPoint y: 185, endPoint x: 907, endPoint y: 110, distance: 217.3
click at [901, 105] on div "Janela de atendimento Grade de atendimento Capacidade Transportadoras Veículos …" at bounding box center [784, 372] width 1568 height 744
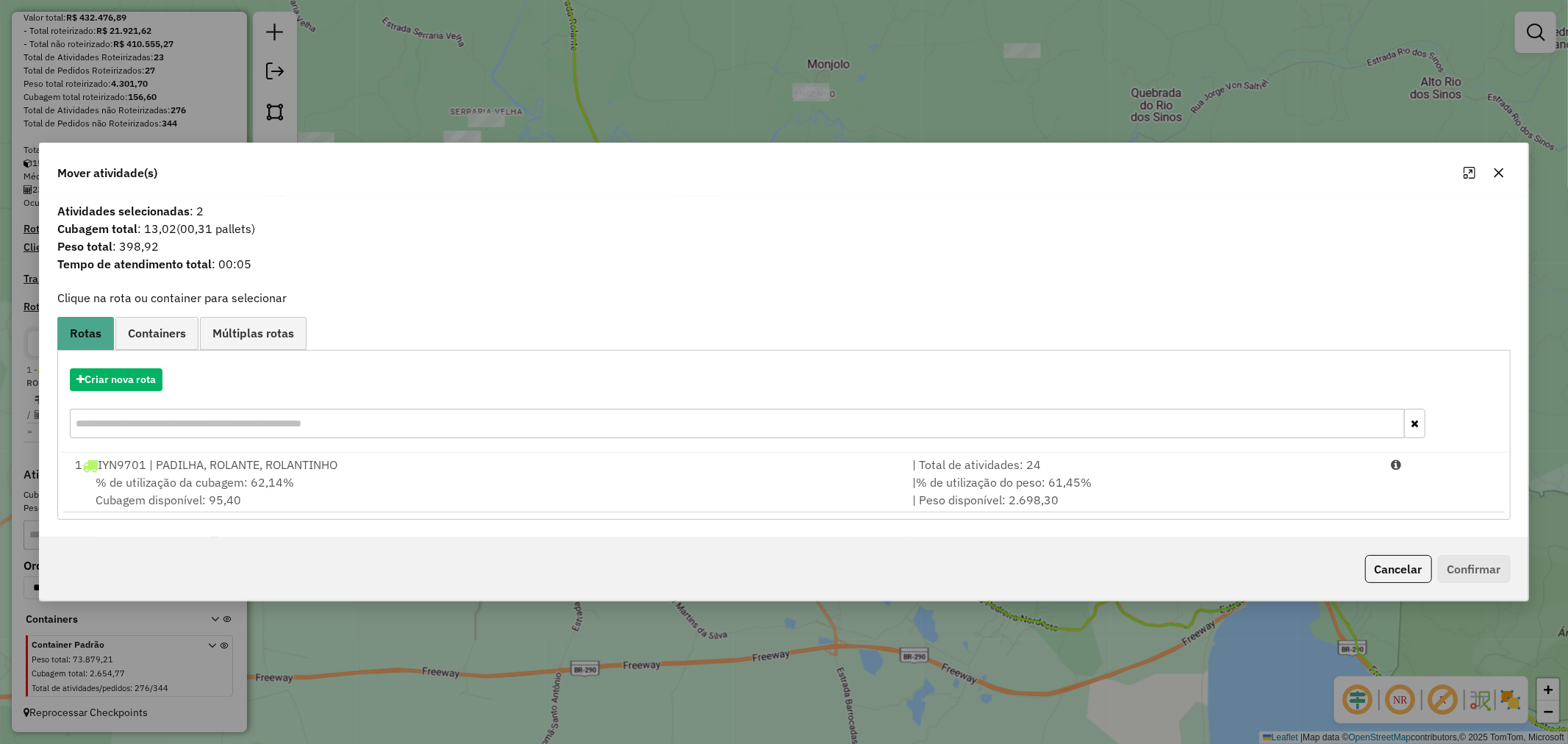
click at [1496, 173] on icon "button" at bounding box center [1498, 172] width 12 height 12
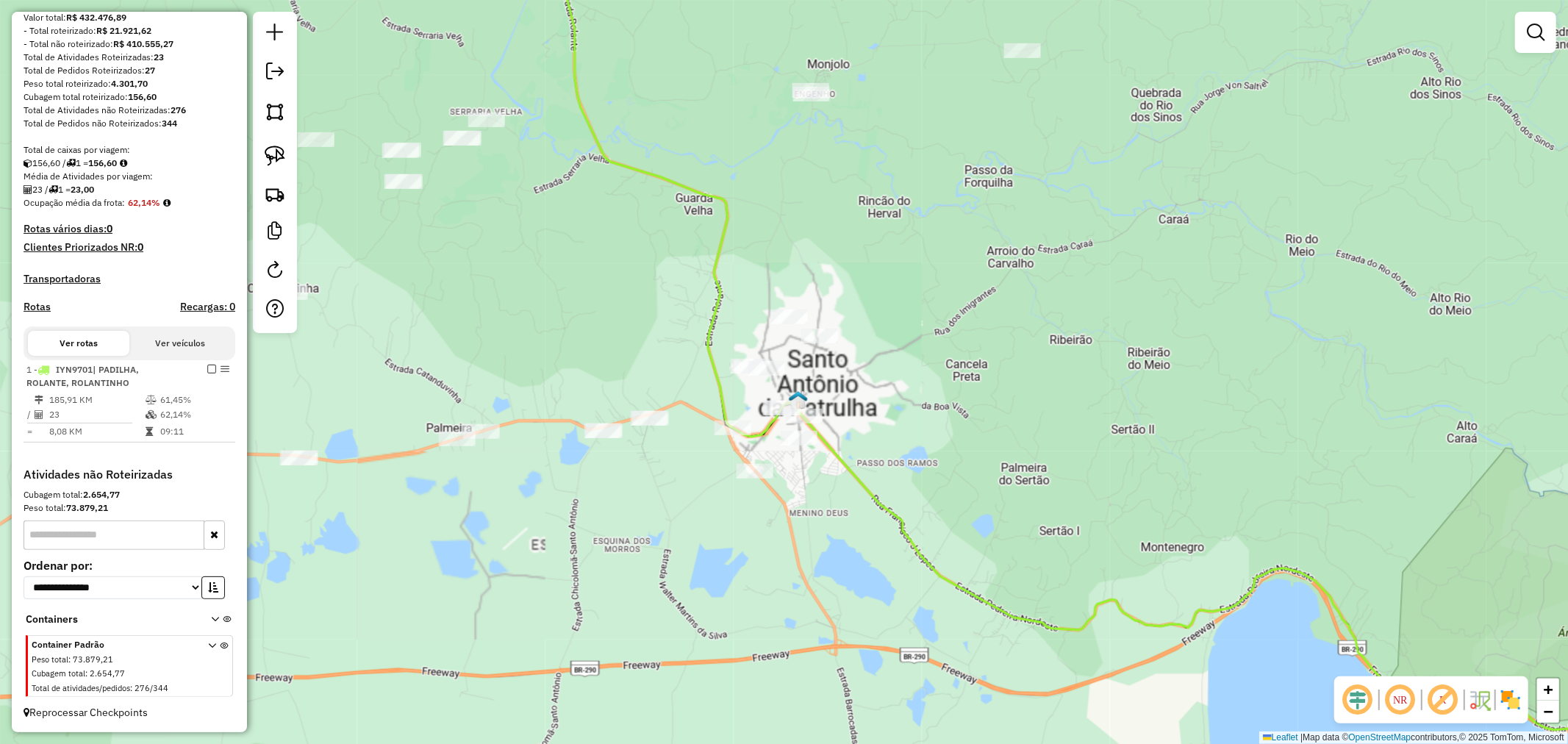
click at [784, 86] on div "Janela de atendimento Grade de atendimento Capacidade Transportadoras Veículos …" at bounding box center [784, 372] width 1568 height 744
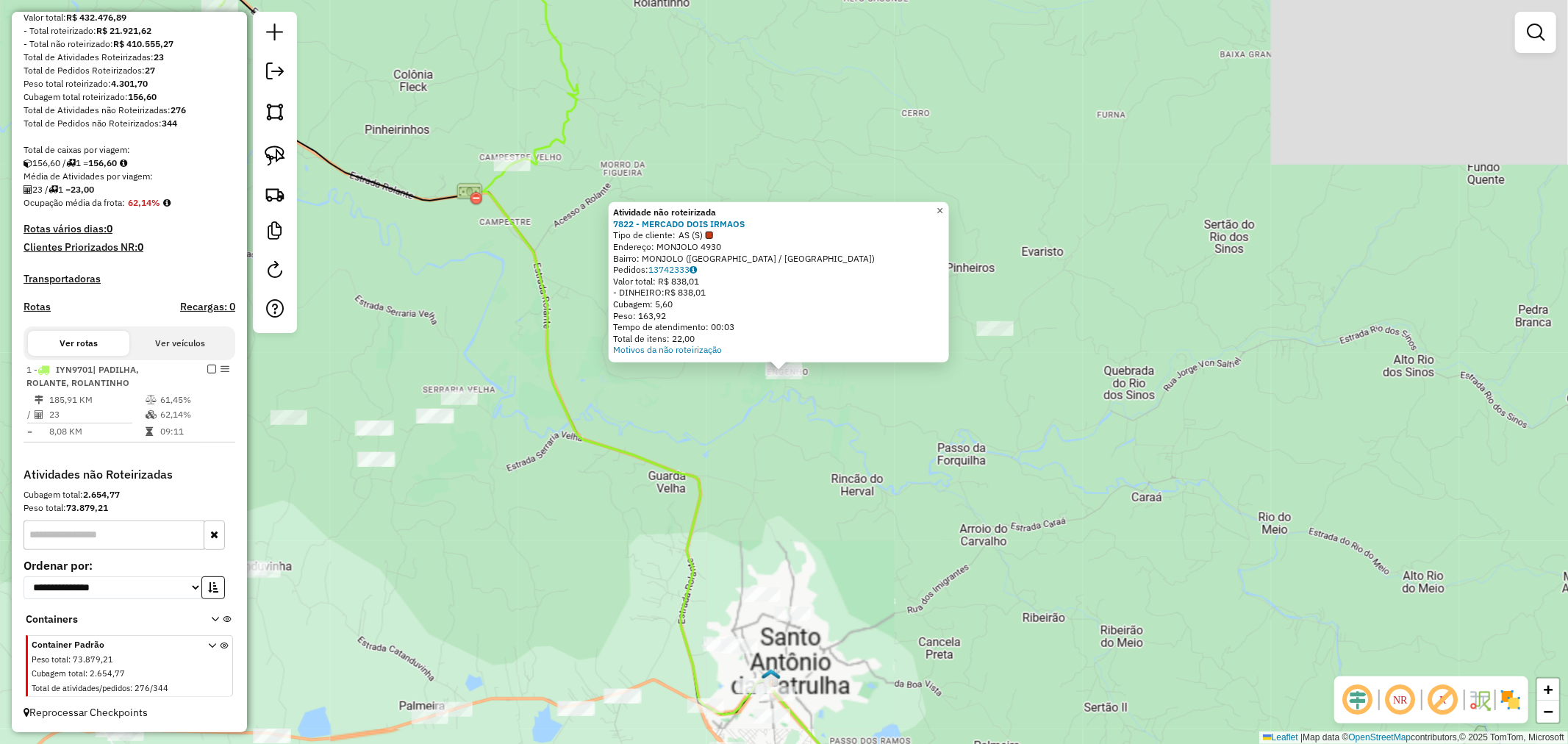
click at [943, 210] on span "×" at bounding box center [939, 211] width 6 height 12
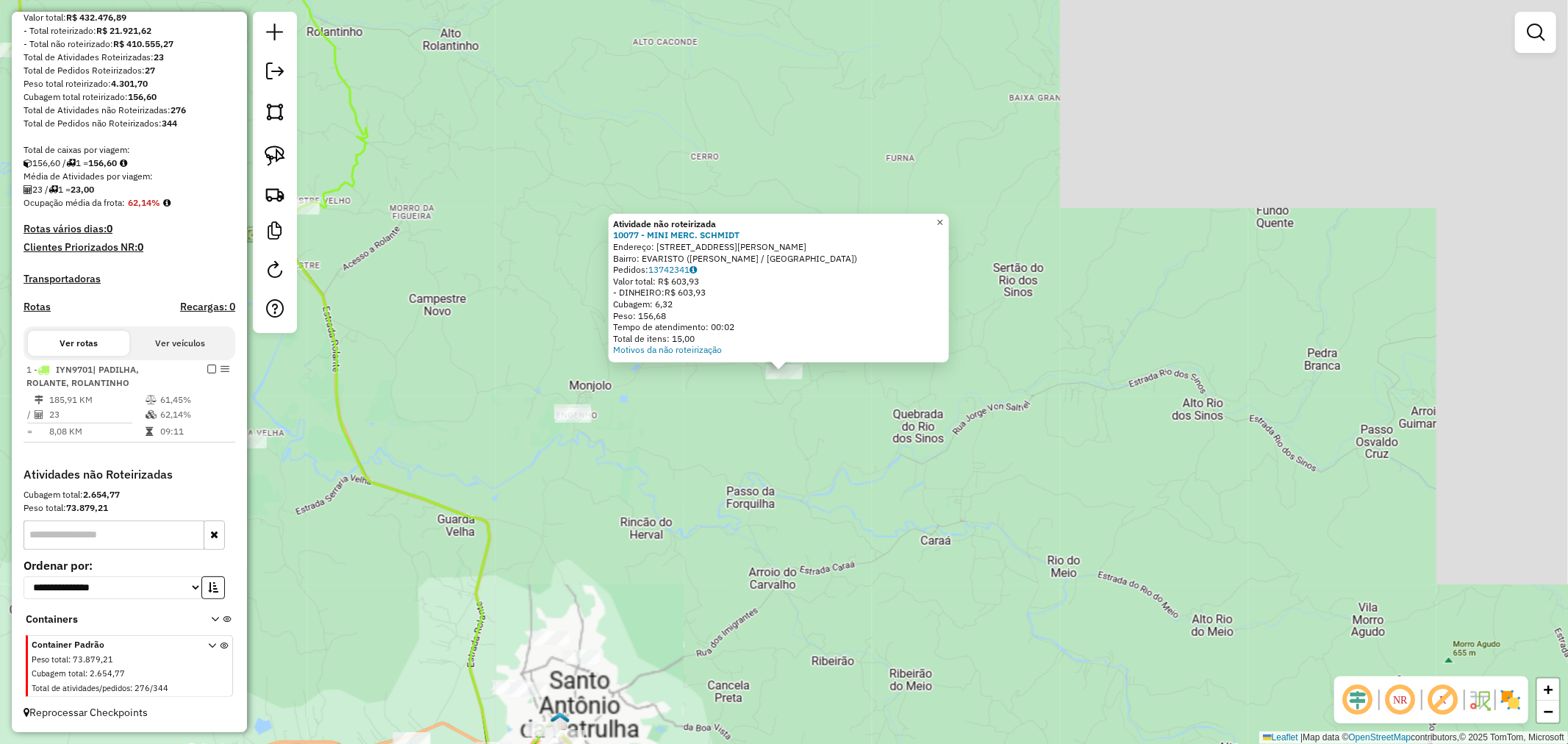
click at [943, 218] on span "×" at bounding box center [939, 222] width 6 height 12
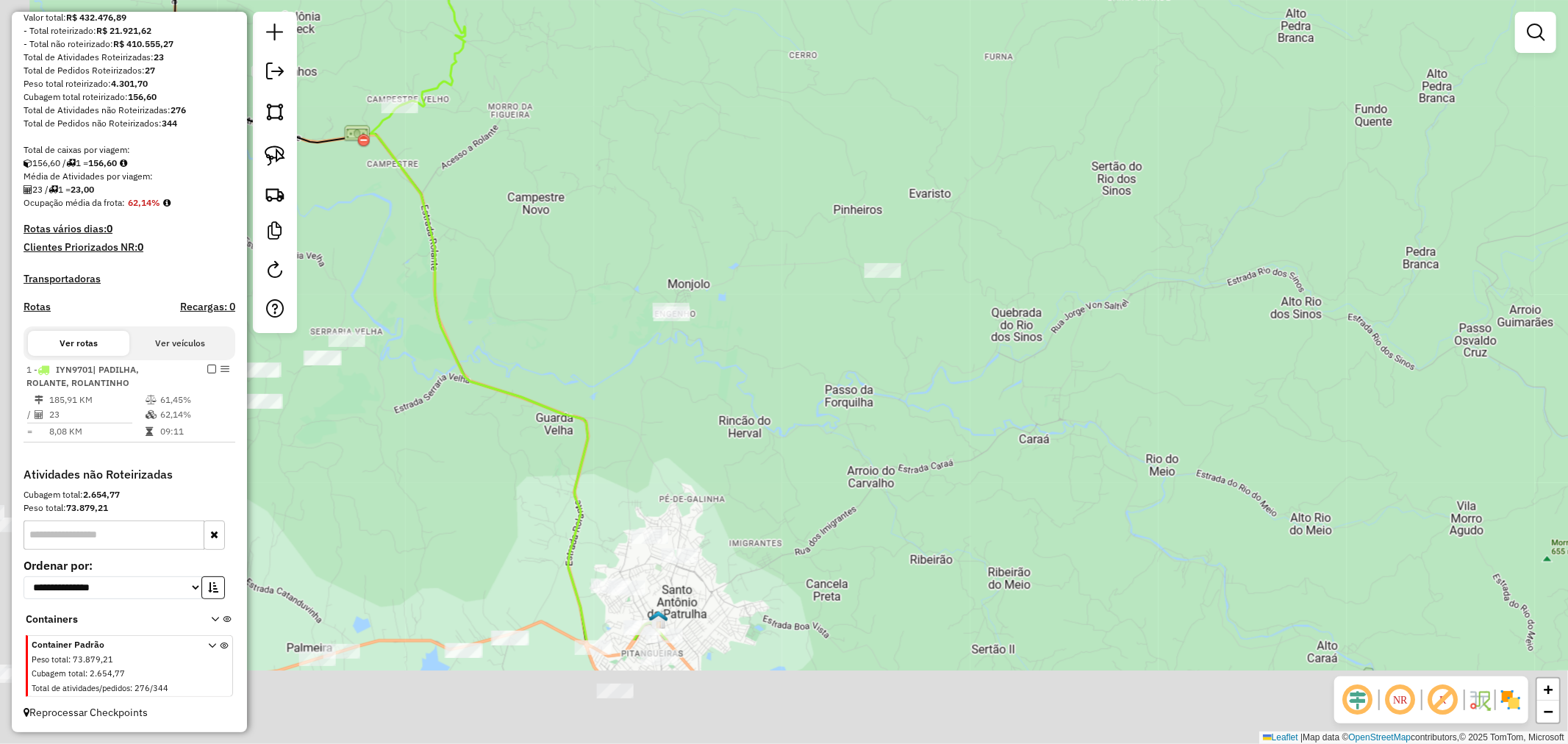
drag, startPoint x: 848, startPoint y: 340, endPoint x: 870, endPoint y: 320, distance: 29.7
click at [873, 305] on div "Janela de atendimento Grade de atendimento Capacidade Transportadoras Veículos …" at bounding box center [784, 372] width 1568 height 744
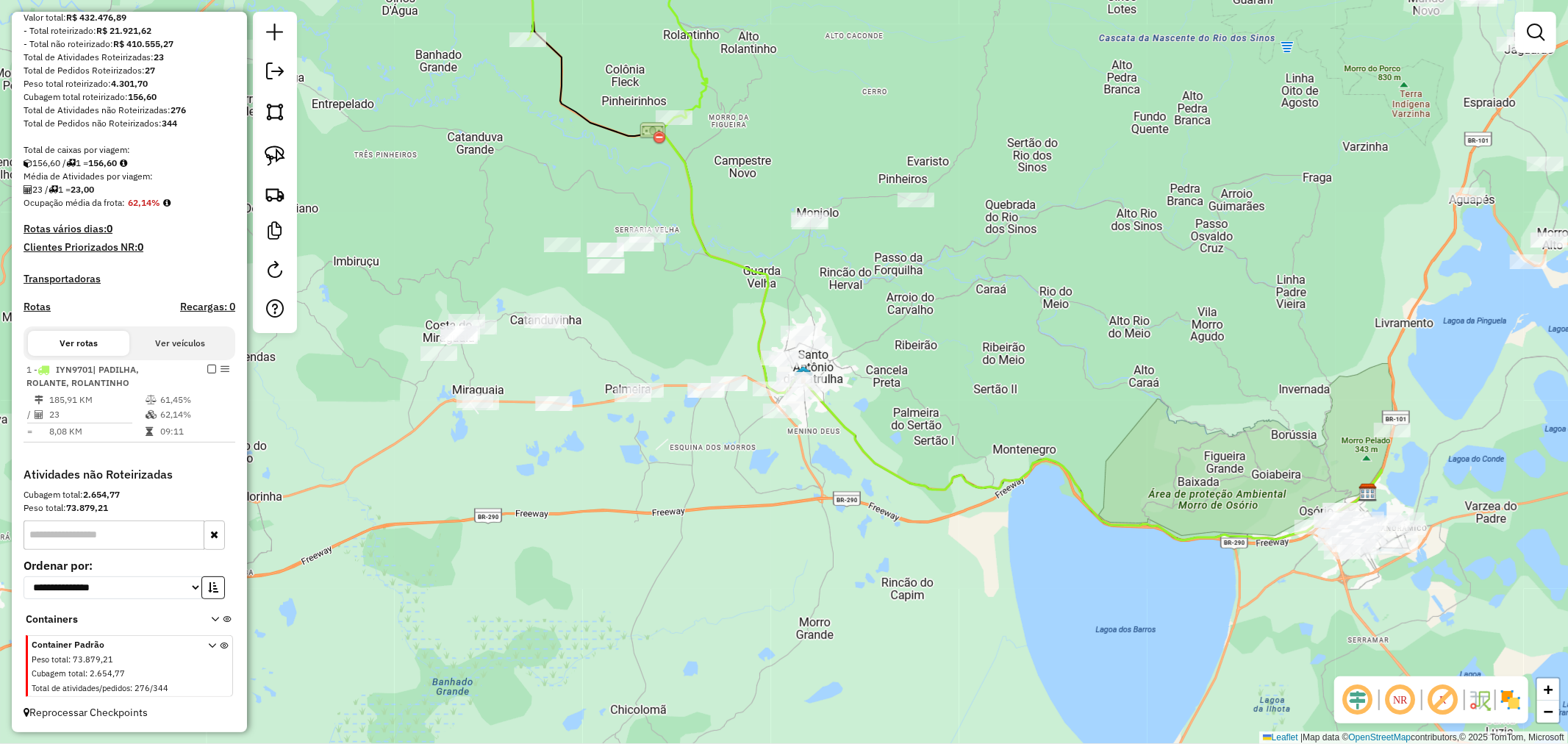
drag, startPoint x: 974, startPoint y: 385, endPoint x: 941, endPoint y: 338, distance: 57.4
click at [941, 338] on div "Janela de atendimento Grade de atendimento Capacidade Transportadoras Veículos …" at bounding box center [784, 372] width 1568 height 744
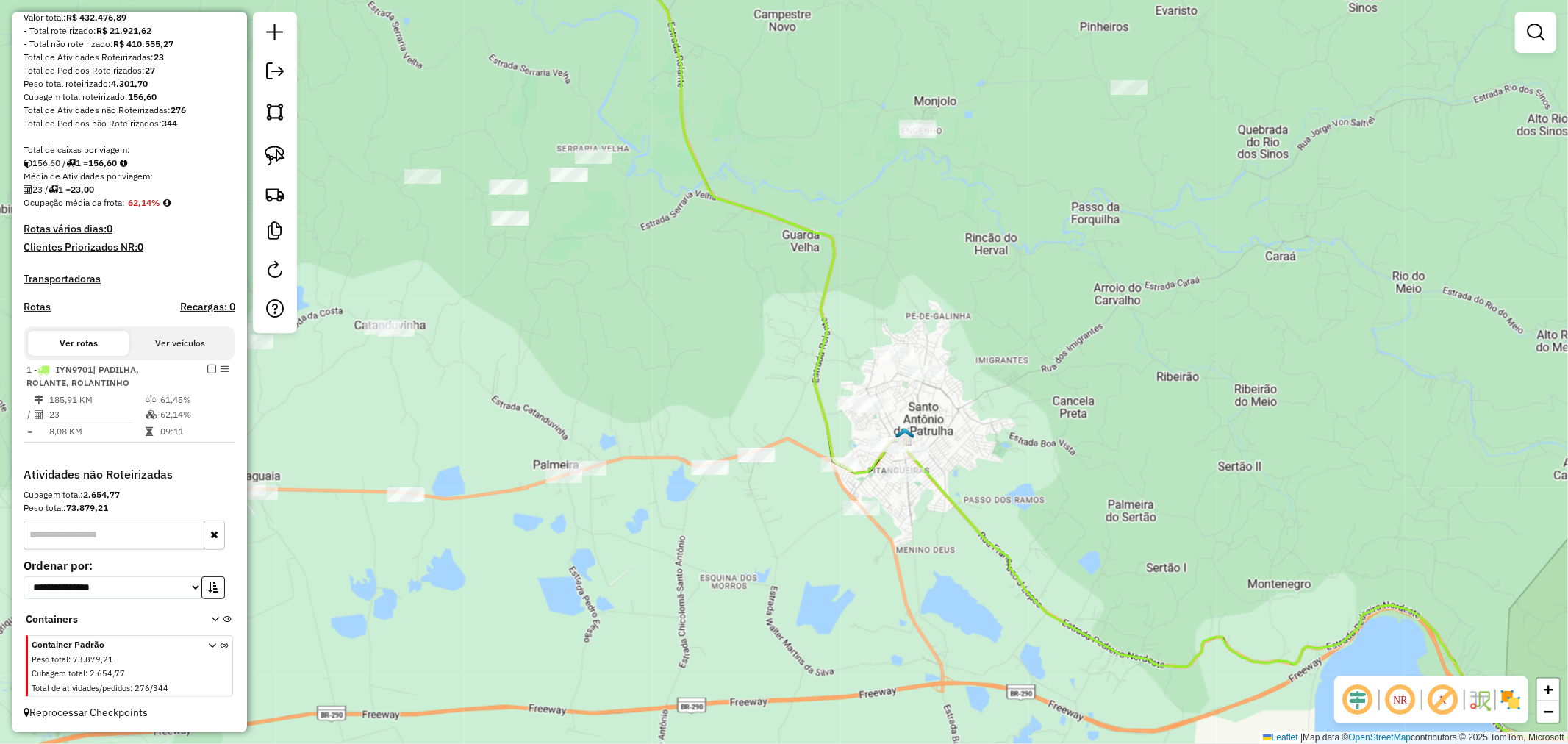
drag, startPoint x: 732, startPoint y: 300, endPoint x: 716, endPoint y: 284, distance: 22.6
click at [716, 284] on div "Janela de atendimento Grade de atendimento Capacidade Transportadoras Veículos …" at bounding box center [784, 372] width 1568 height 744
click at [274, 147] on img at bounding box center [275, 156] width 20 height 20
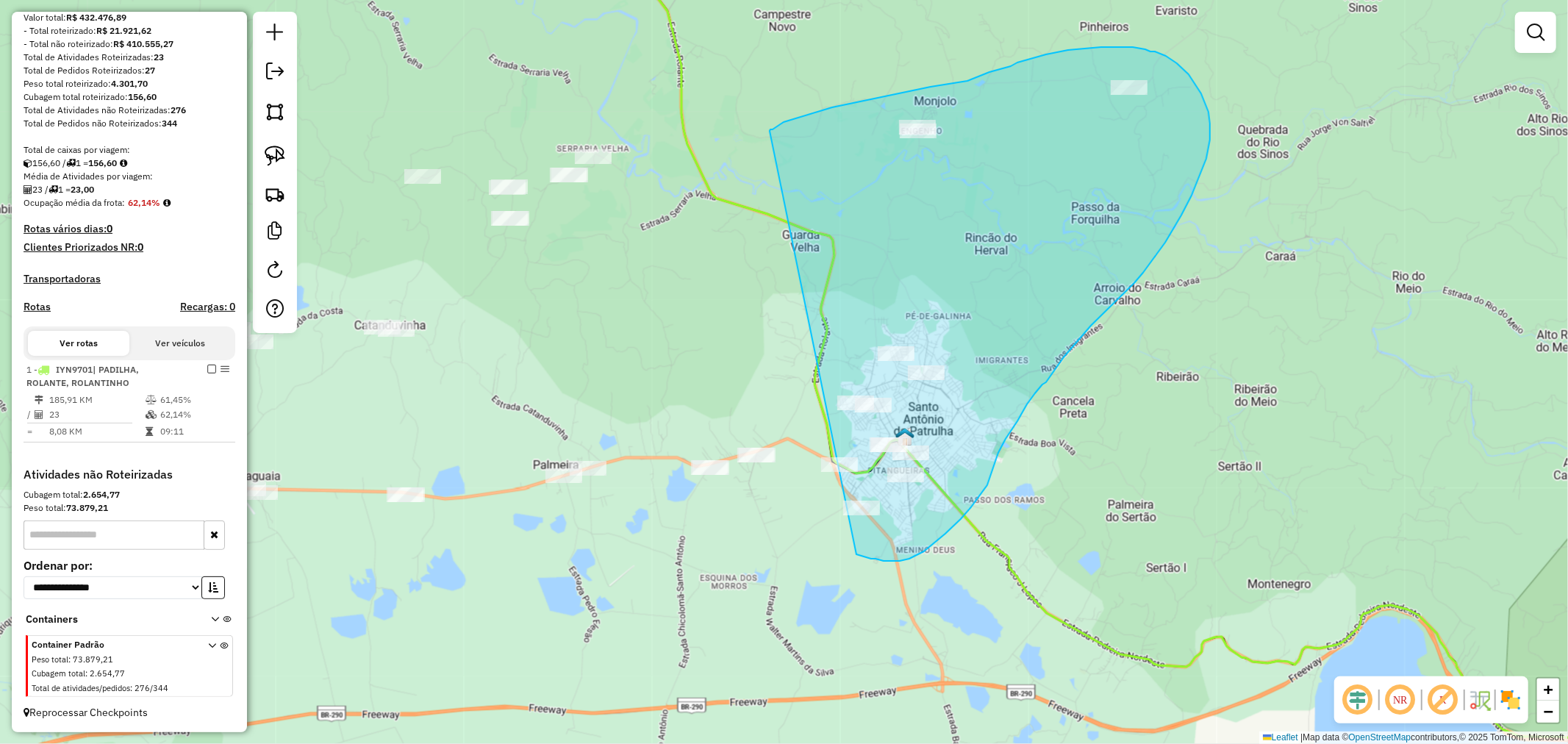
drag, startPoint x: 772, startPoint y: 130, endPoint x: 812, endPoint y: 393, distance: 266.0
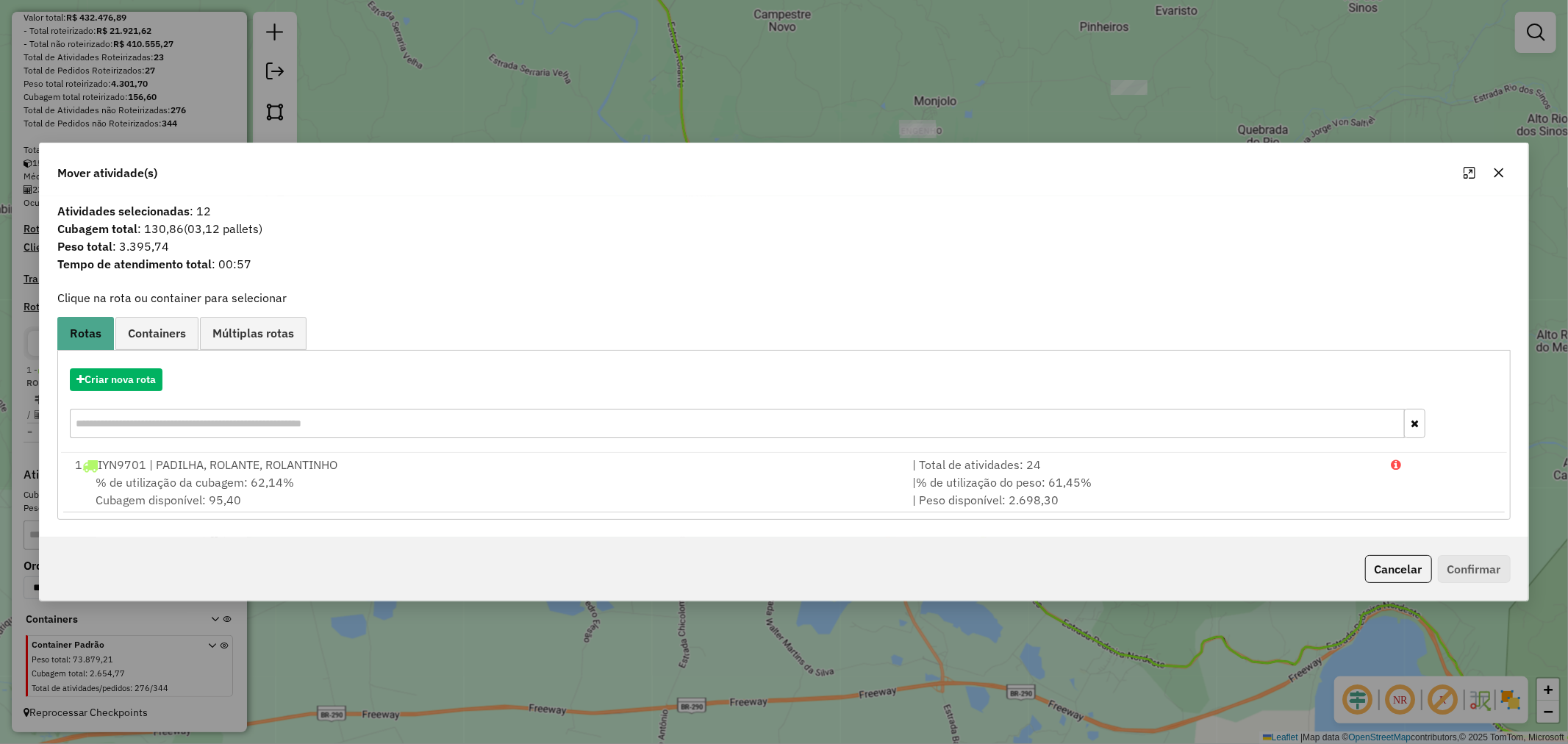
click at [1508, 172] on button "button" at bounding box center [1499, 172] width 23 height 23
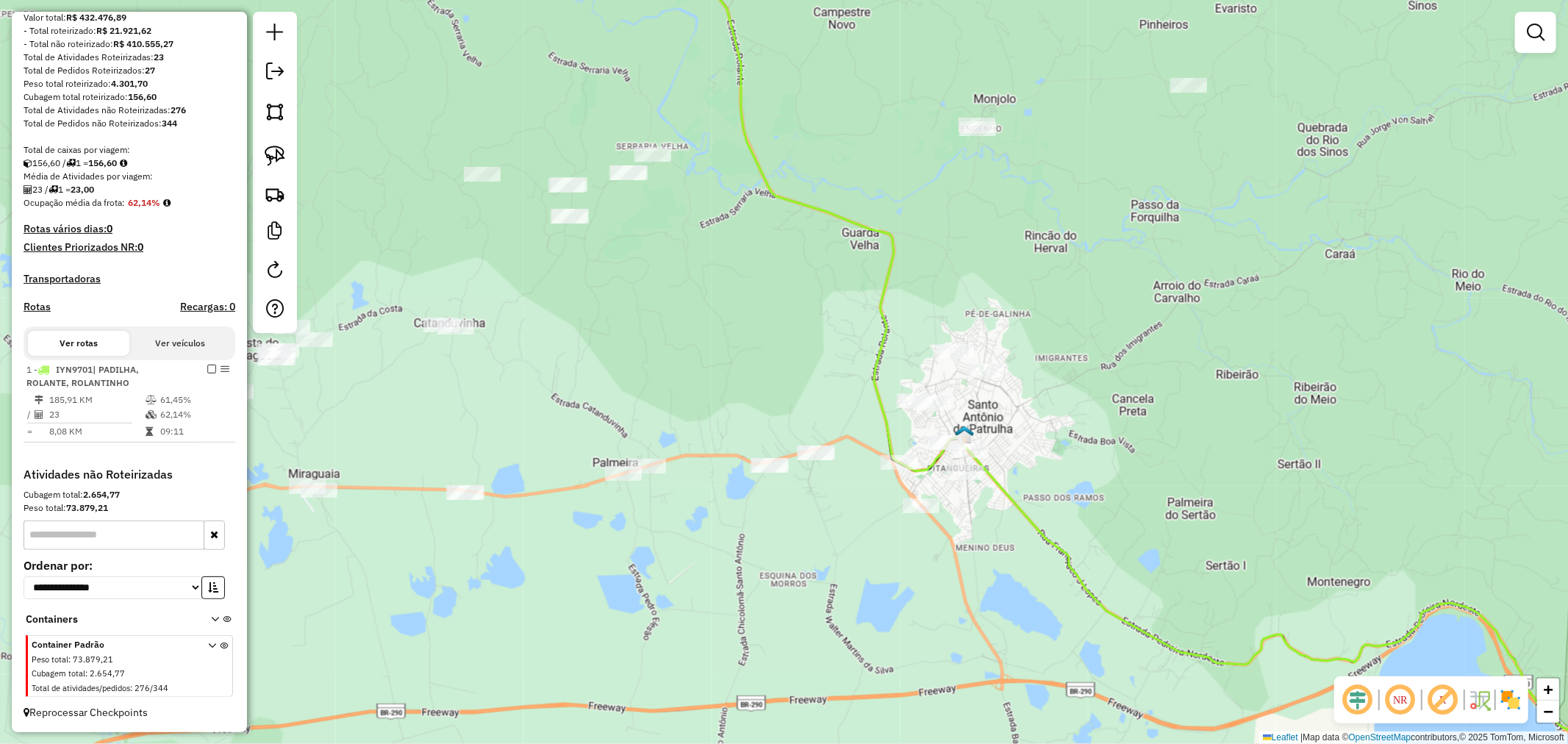
drag, startPoint x: 825, startPoint y: 255, endPoint x: 936, endPoint y: 260, distance: 111.1
click at [937, 256] on div "Janela de atendimento Grade de atendimento Capacidade Transportadoras Veículos …" at bounding box center [784, 372] width 1568 height 744
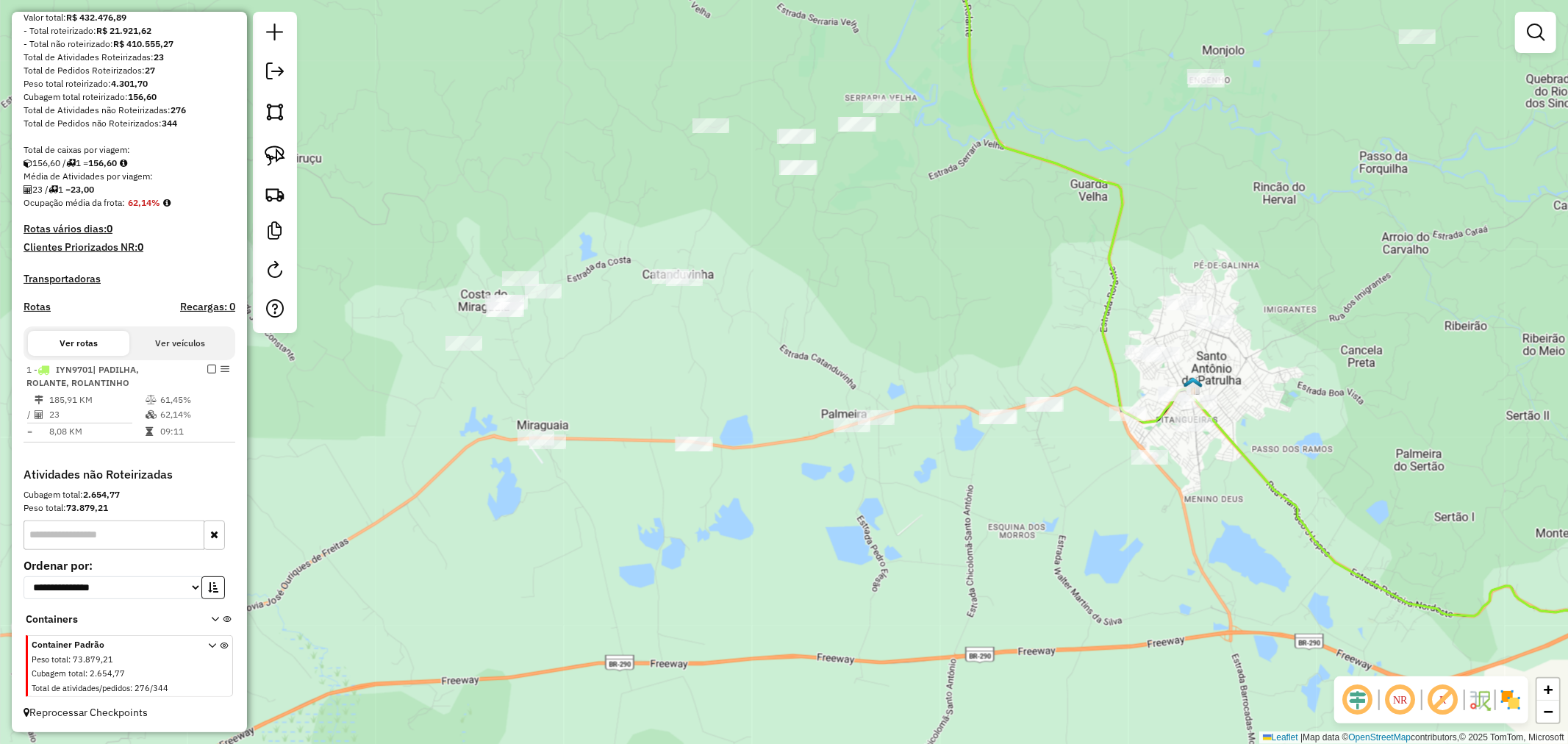
click at [276, 172] on div at bounding box center [275, 172] width 44 height 321
click at [276, 167] on link at bounding box center [275, 156] width 32 height 32
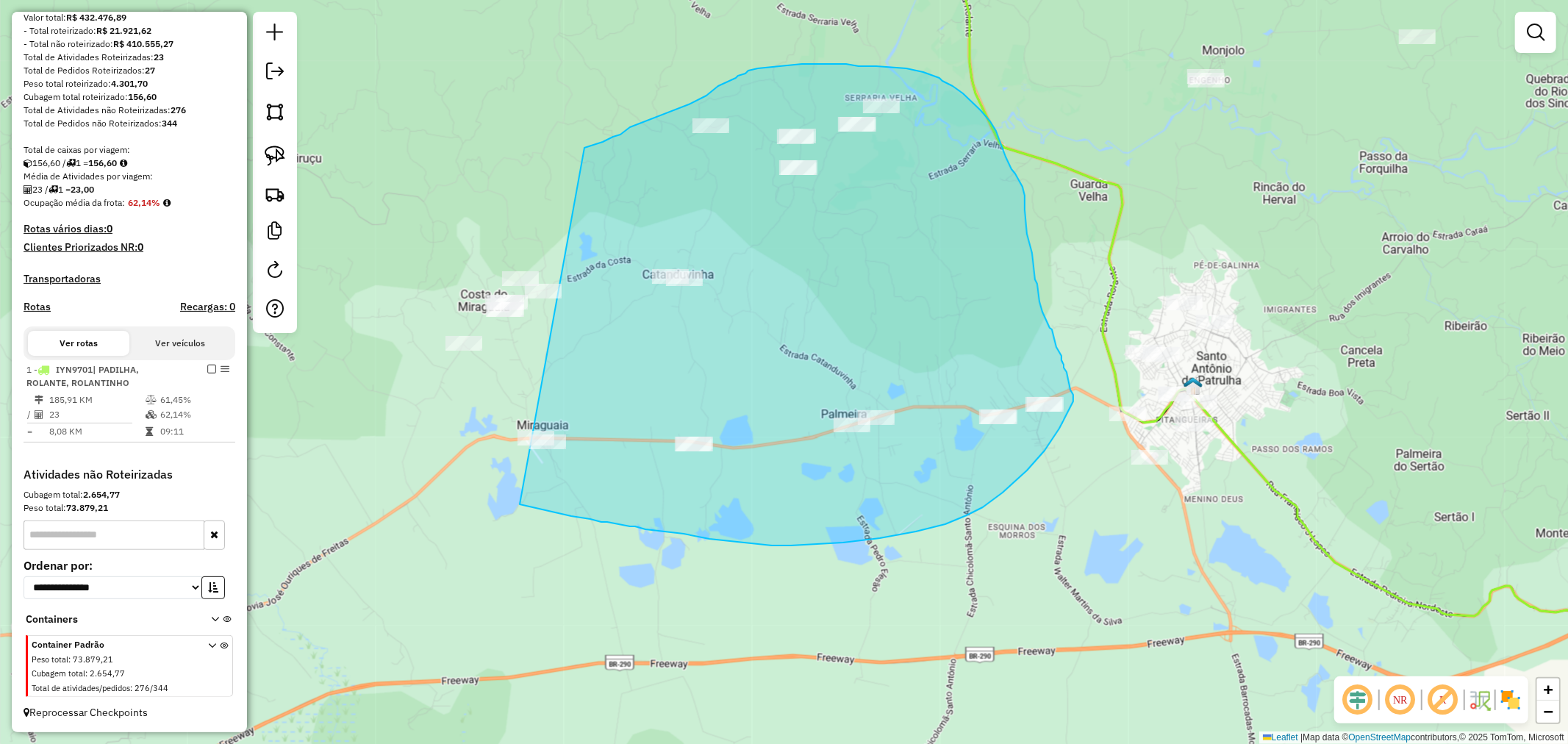
drag, startPoint x: 603, startPoint y: 142, endPoint x: 445, endPoint y: 295, distance: 219.9
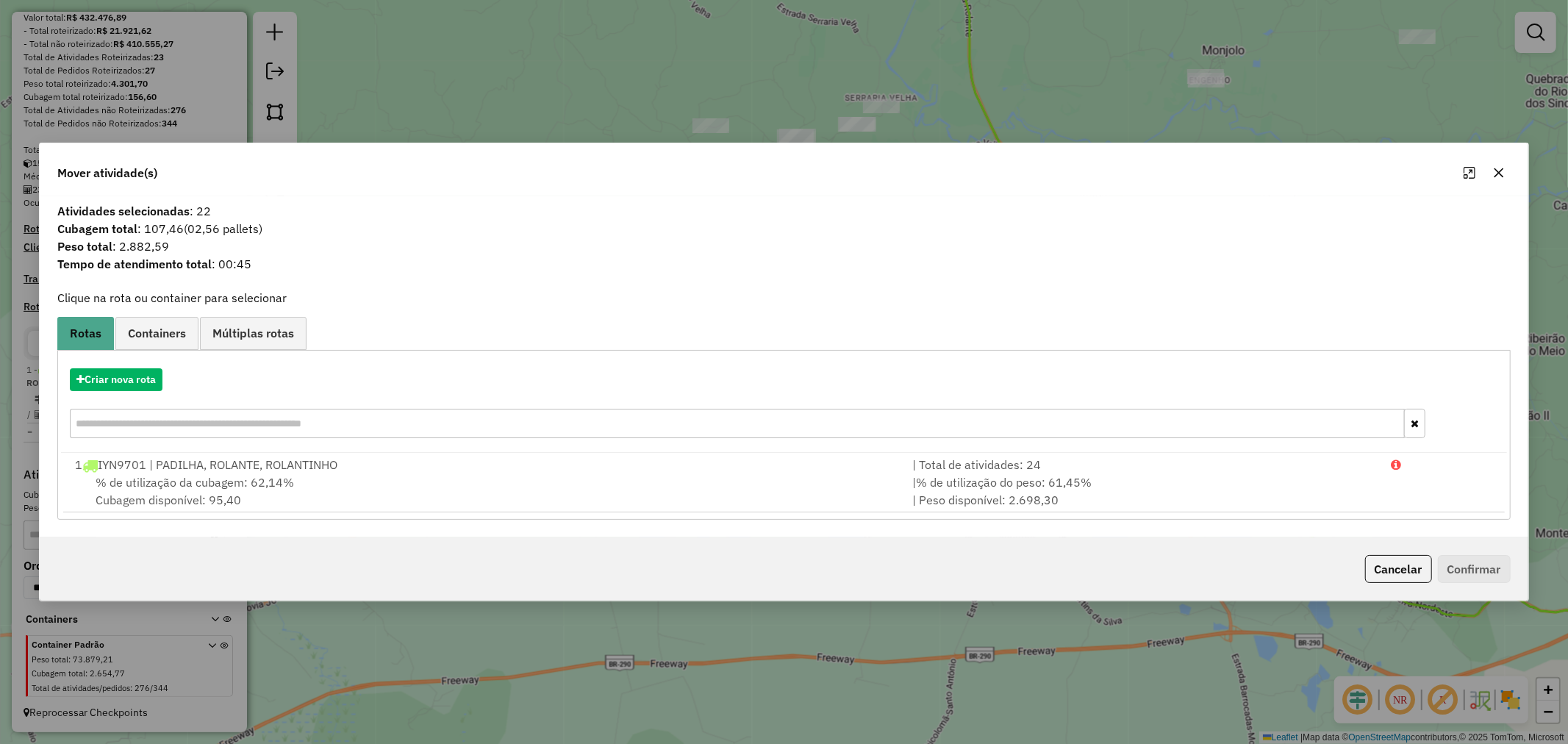
click at [1500, 174] on icon "button" at bounding box center [1498, 172] width 10 height 10
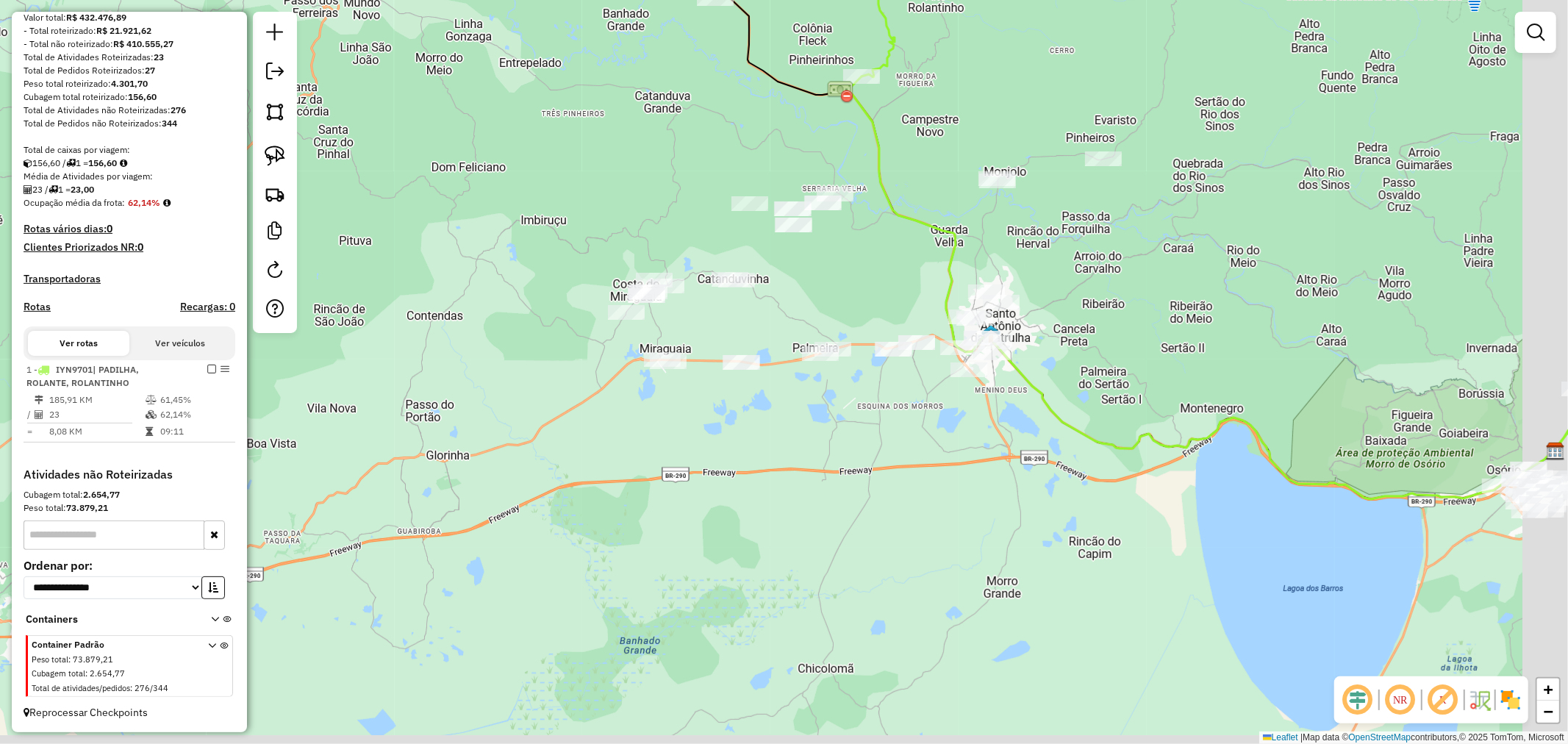
drag, startPoint x: 1125, startPoint y: 263, endPoint x: 969, endPoint y: 245, distance: 157.0
click at [969, 245] on div "Janela de atendimento Grade de atendimento Capacidade Transportadoras Veículos …" at bounding box center [784, 372] width 1568 height 744
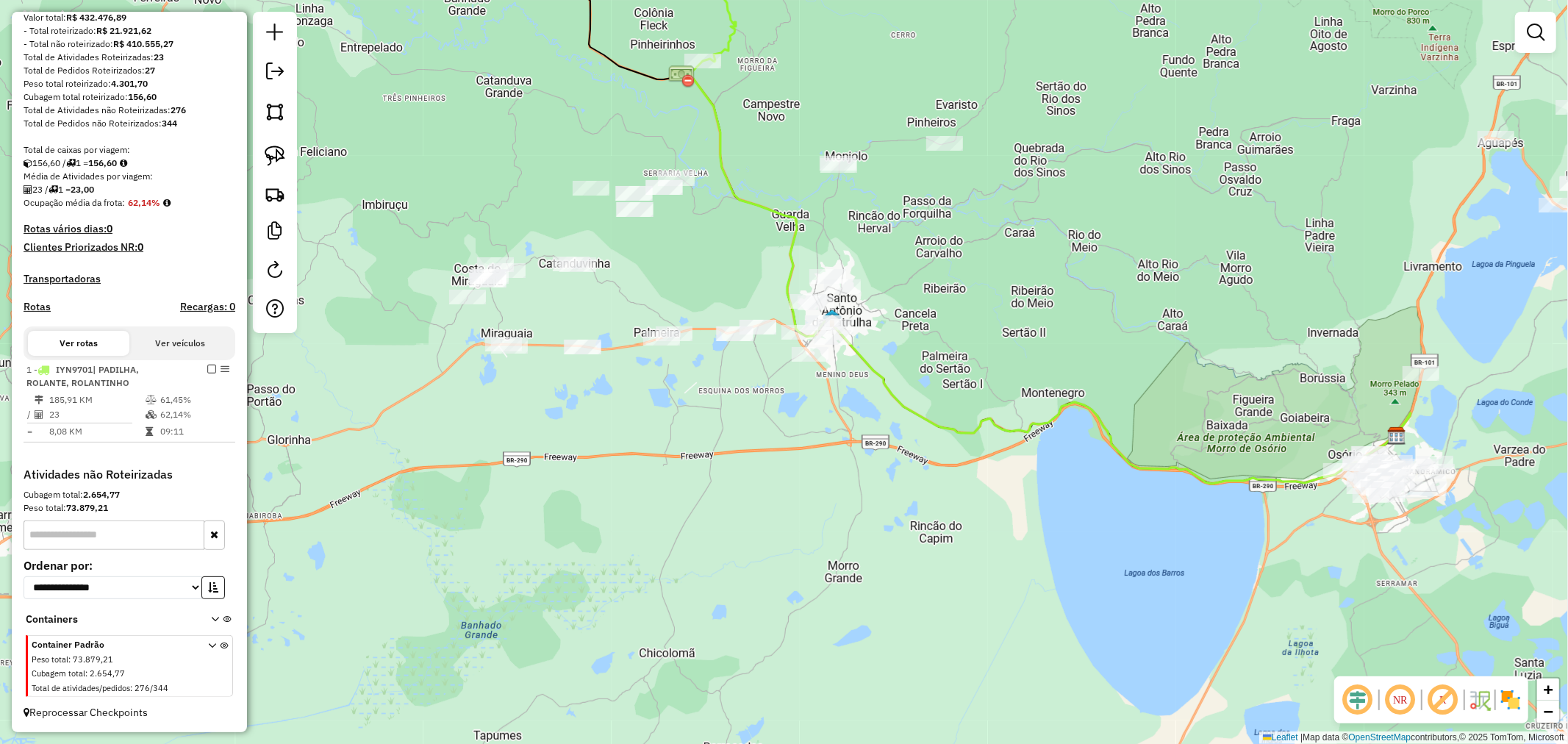
drag, startPoint x: 936, startPoint y: 243, endPoint x: 922, endPoint y: 376, distance: 133.7
click at [921, 375] on div "Janela de atendimento Grade de atendimento Capacidade Transportadoras Veículos …" at bounding box center [784, 372] width 1568 height 744
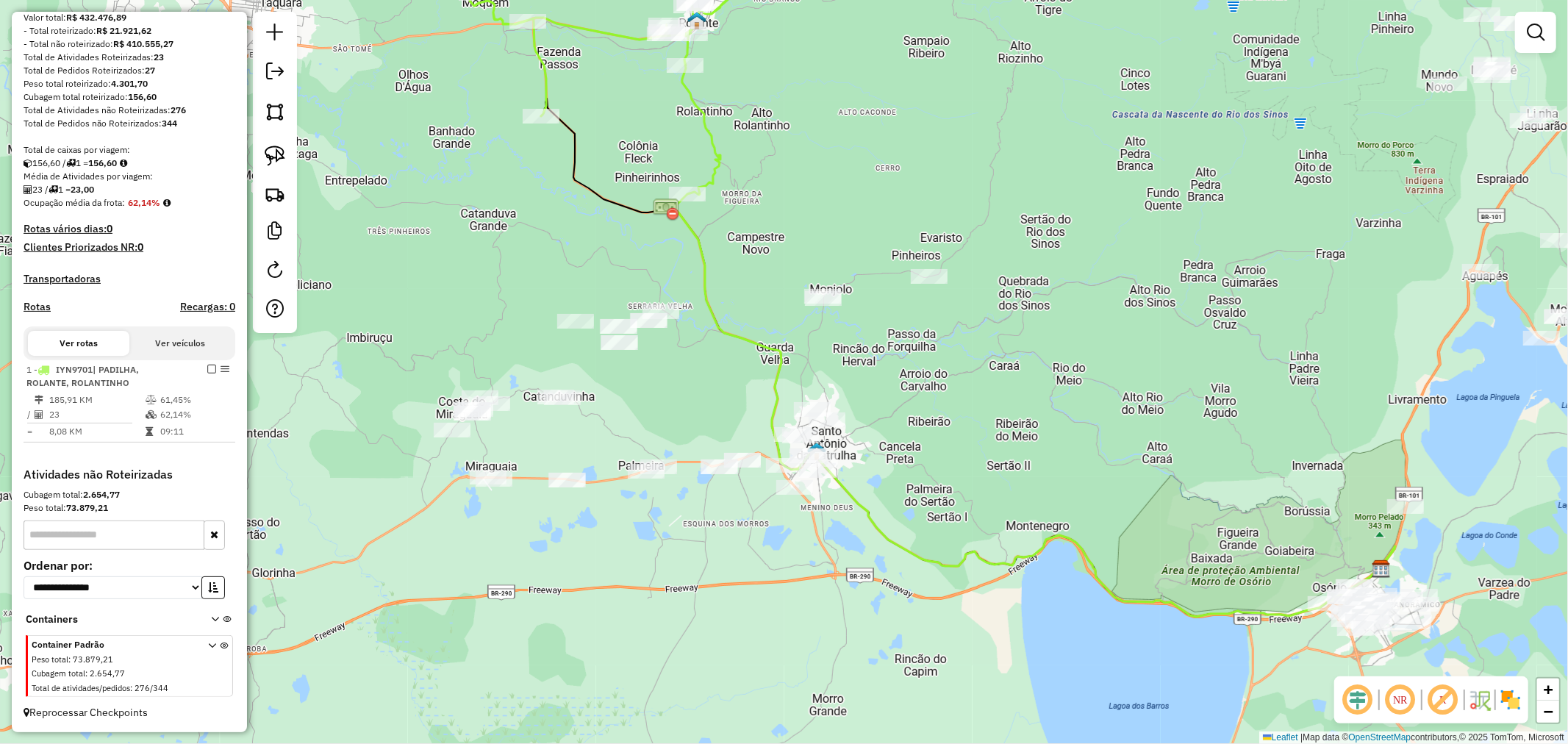
drag, startPoint x: 927, startPoint y: 376, endPoint x: 868, endPoint y: 308, distance: 90.0
click at [956, 274] on div "Janela de atendimento Grade de atendimento Capacidade Transportadoras Veículos …" at bounding box center [784, 372] width 1568 height 744
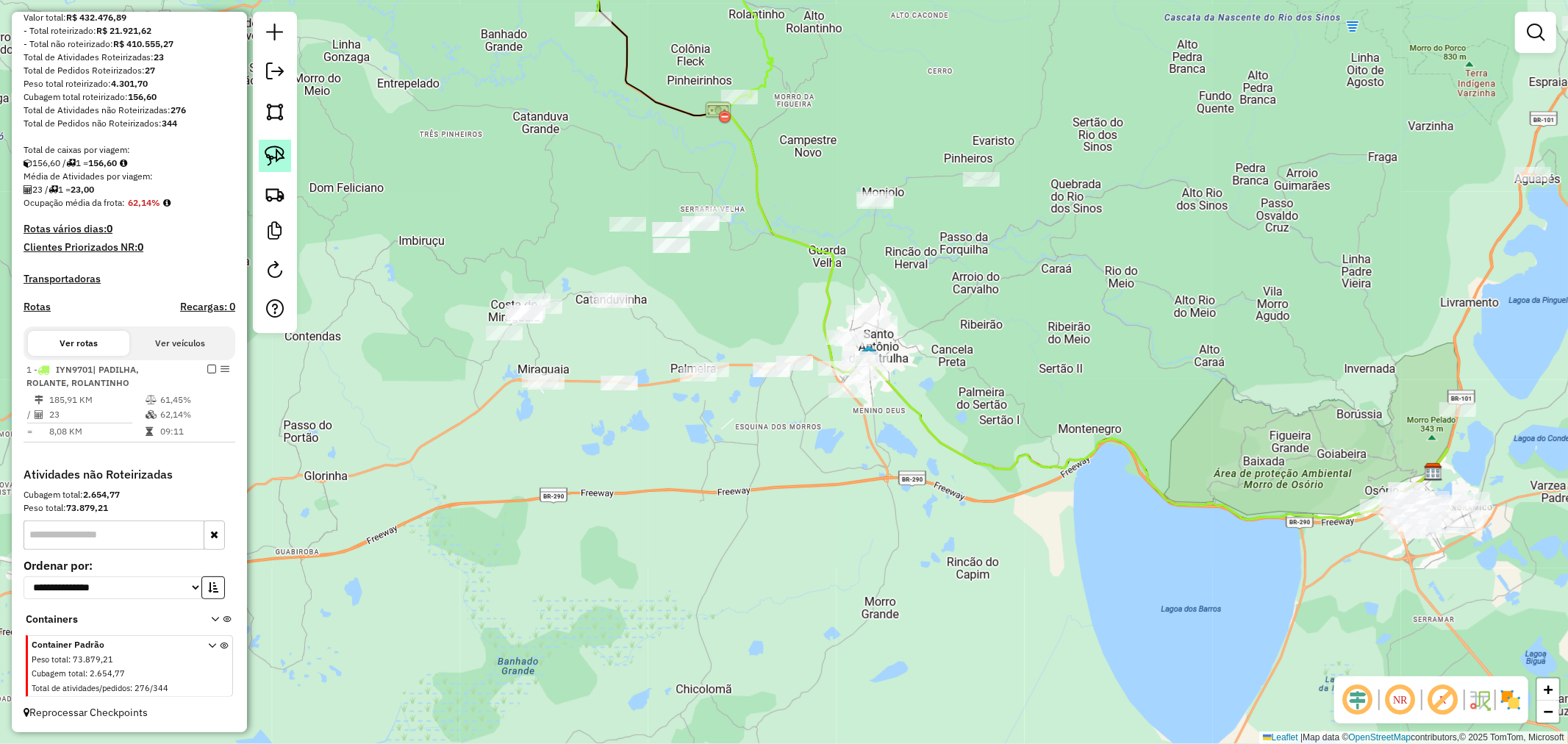
click at [281, 164] on img at bounding box center [275, 156] width 20 height 20
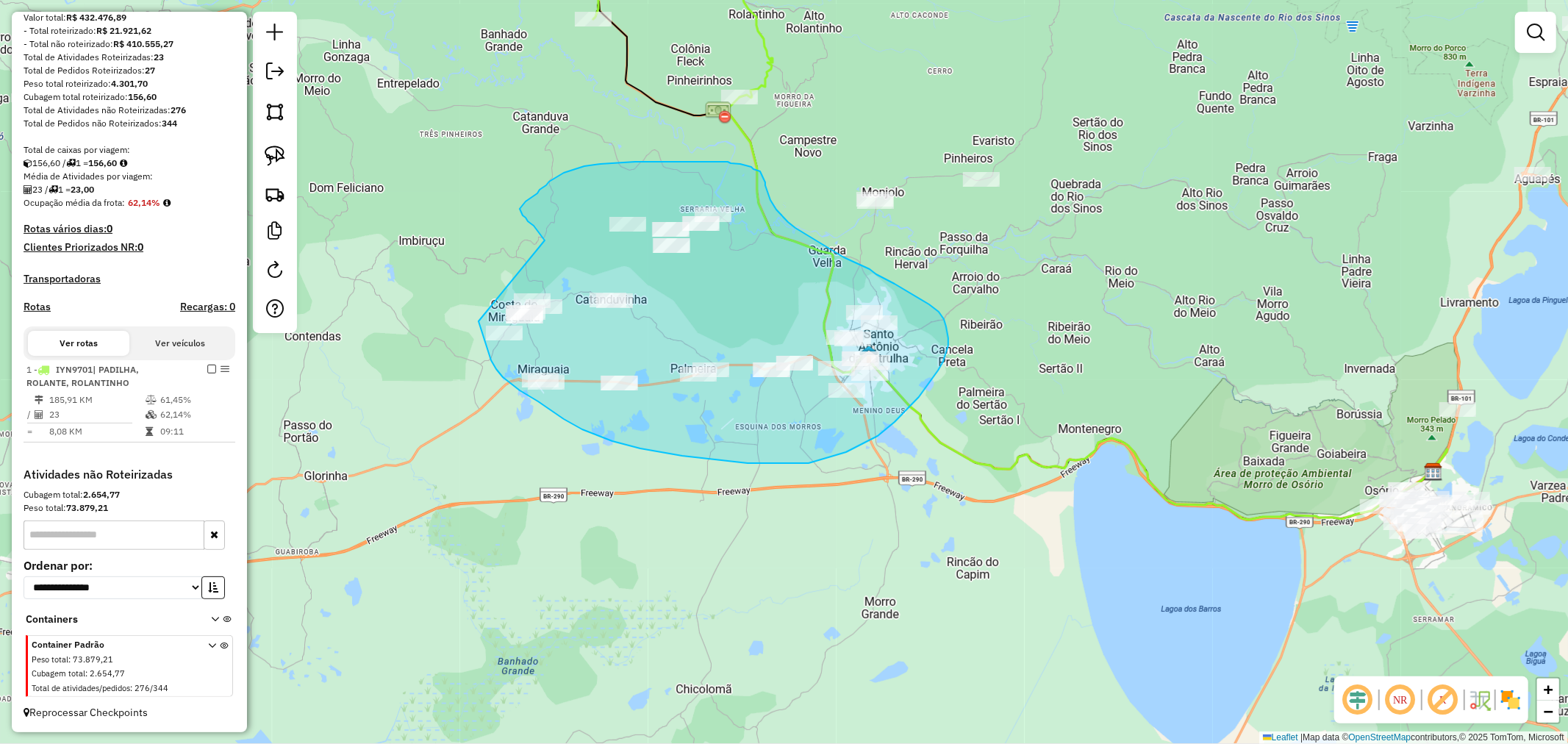
drag, startPoint x: 546, startPoint y: 185, endPoint x: 457, endPoint y: 265, distance: 119.7
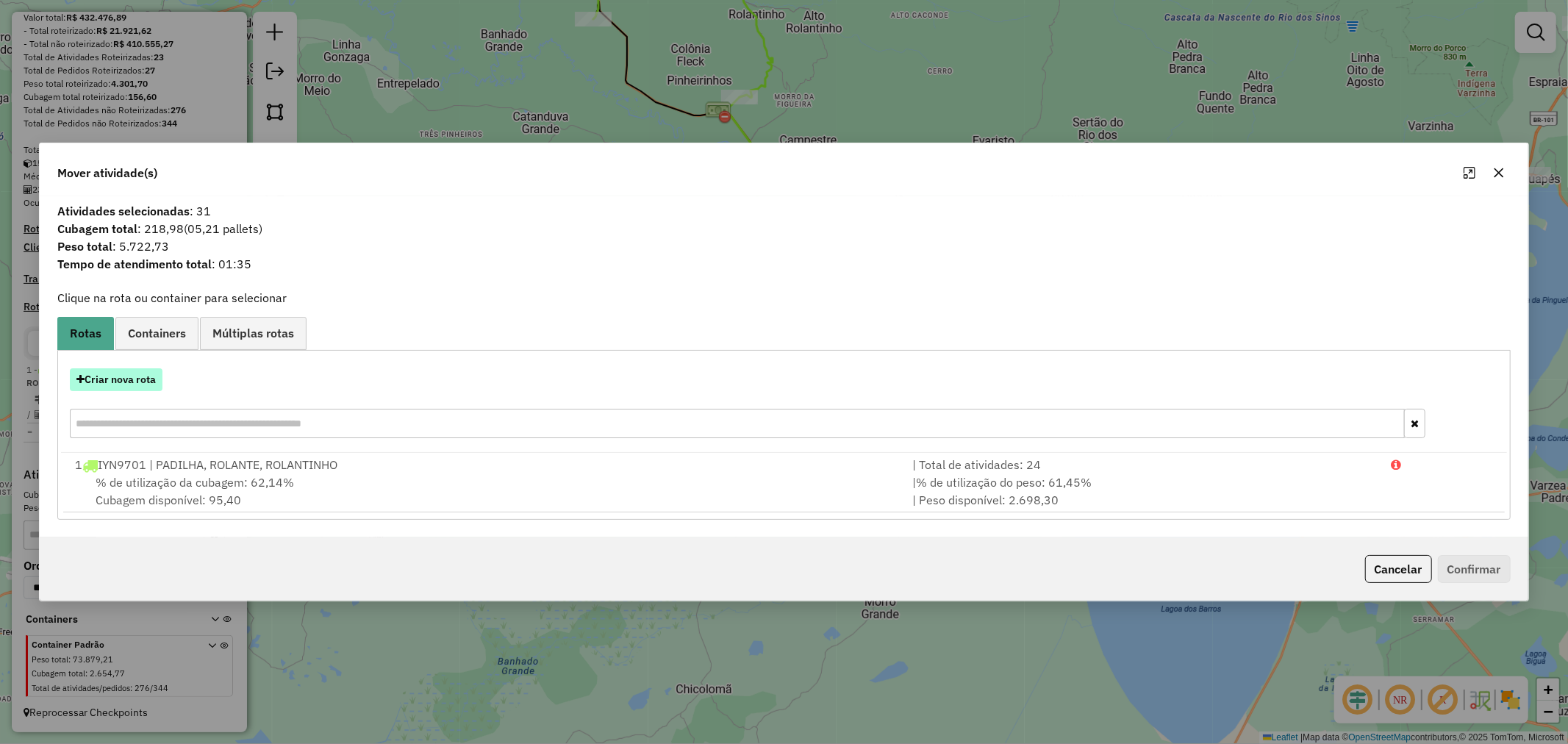
click at [104, 379] on button "Criar nova rota" at bounding box center [116, 380] width 92 height 23
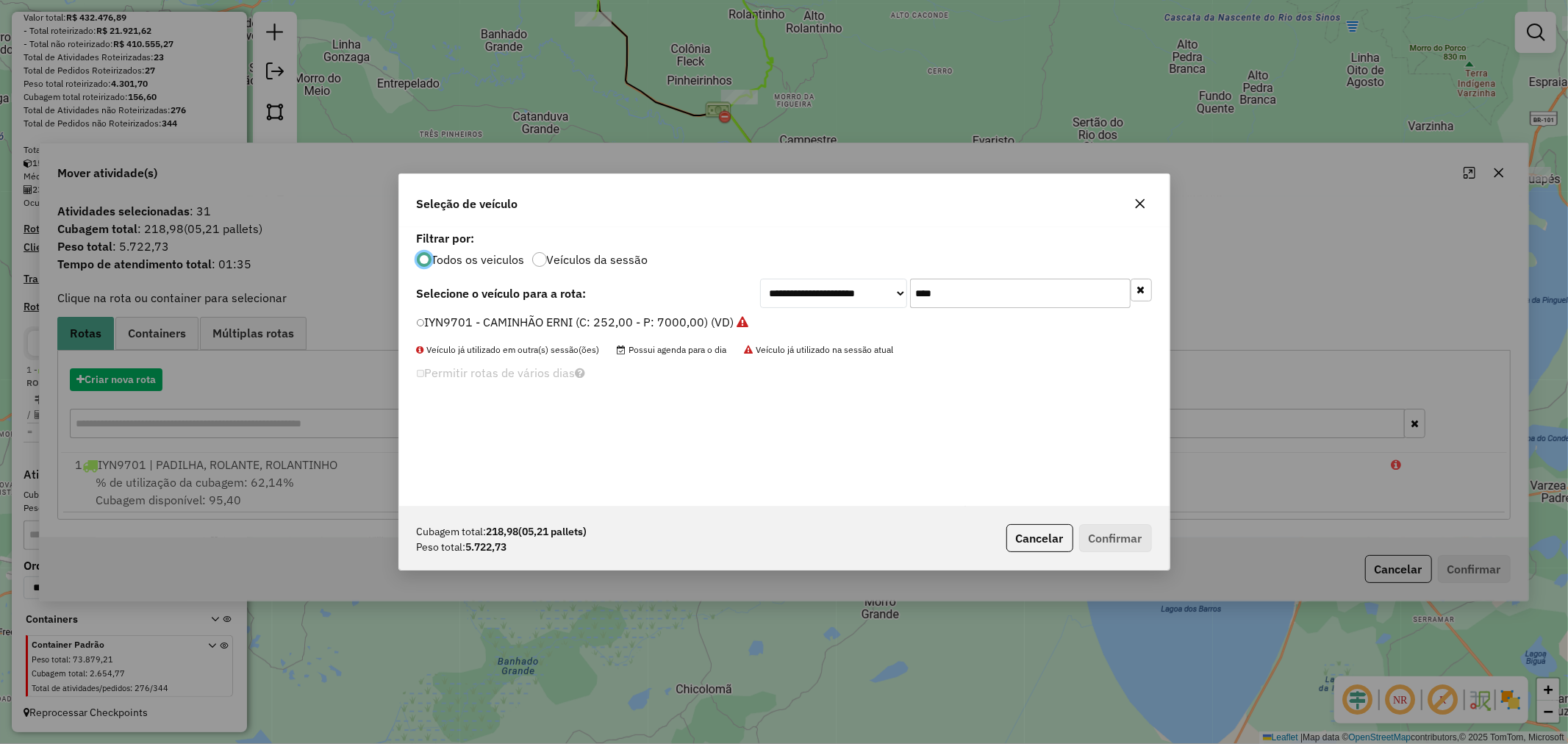
scroll to position [8, 4]
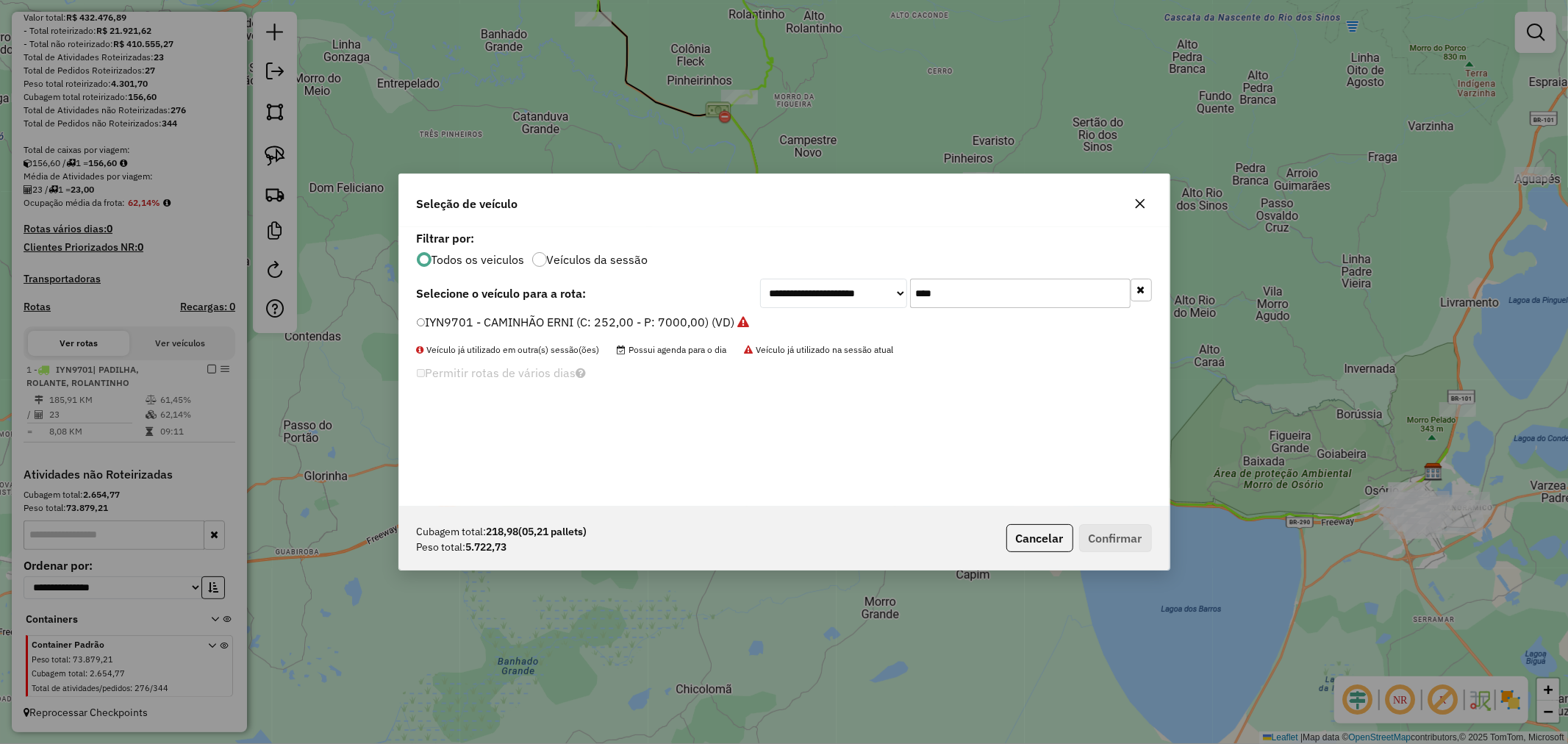
drag, startPoint x: 978, startPoint y: 296, endPoint x: 827, endPoint y: 291, distance: 151.1
click at [828, 290] on div "**********" at bounding box center [956, 292] width 392 height 29
type input "***"
click at [534, 319] on label "JDI4F27 - BAU 10 C/PRATELEIRA (C: 392,00 - P: 12230,00) (VD)" at bounding box center [595, 322] width 356 height 18
click at [1100, 545] on button "Confirmar" at bounding box center [1116, 538] width 73 height 28
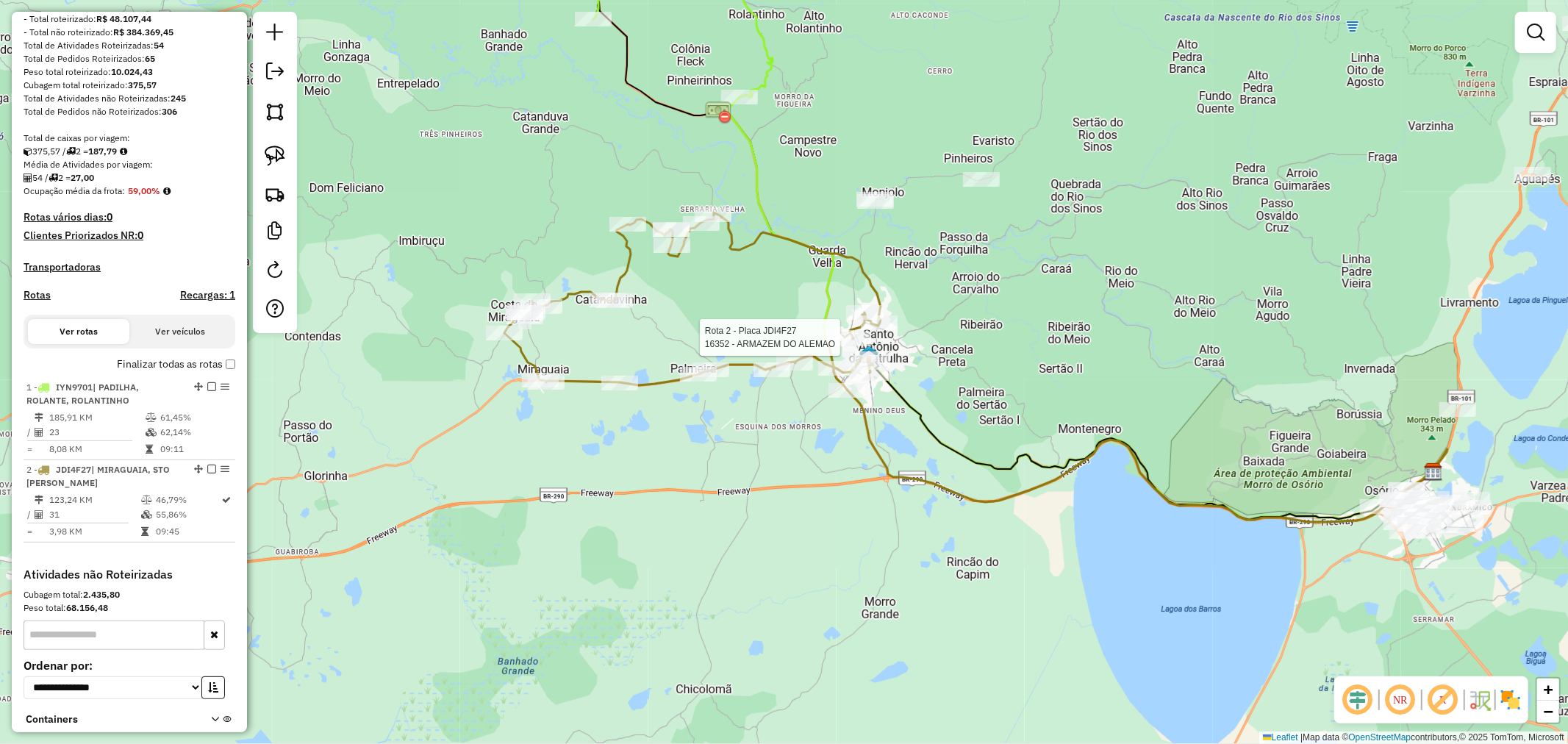
select select "*********"
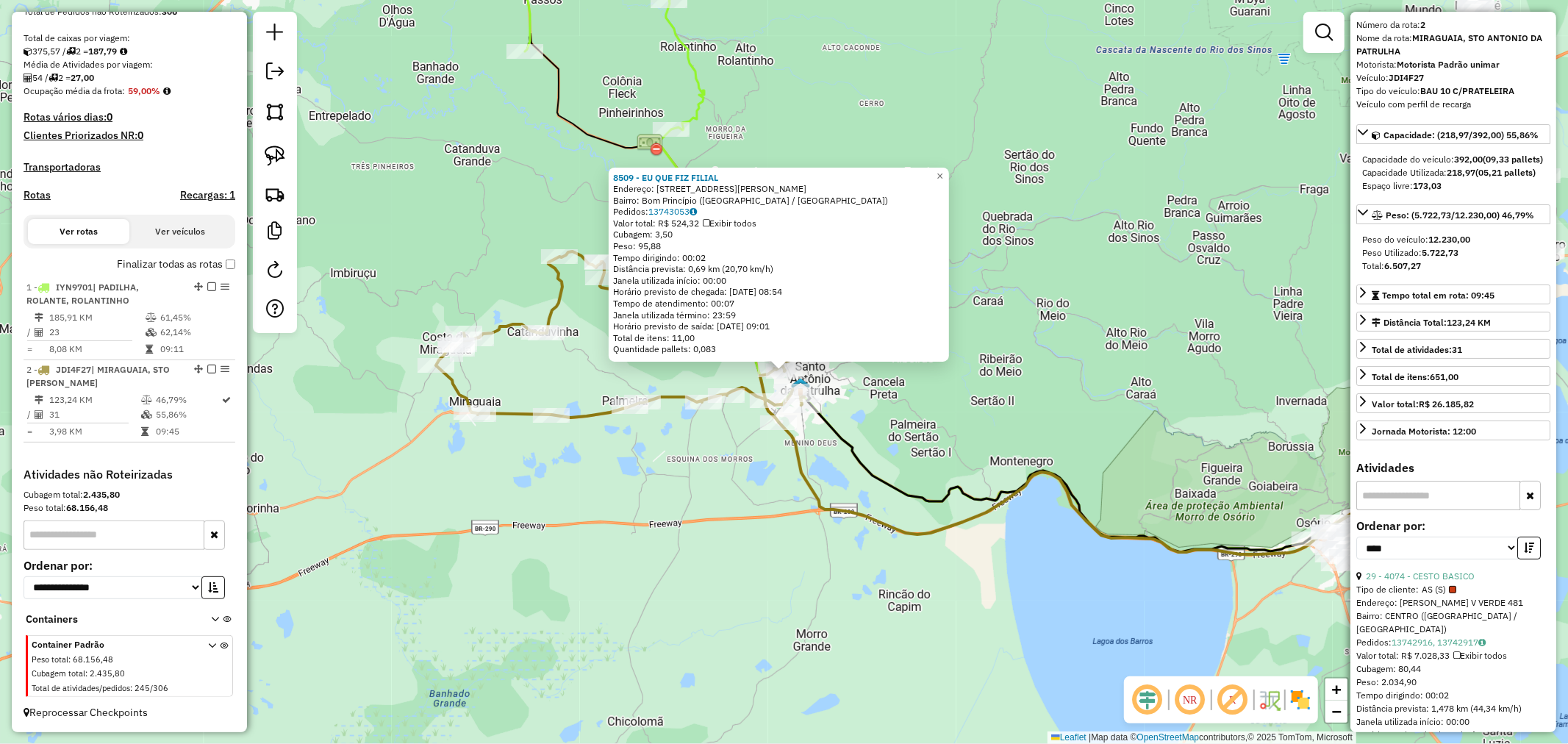
scroll to position [244, 0]
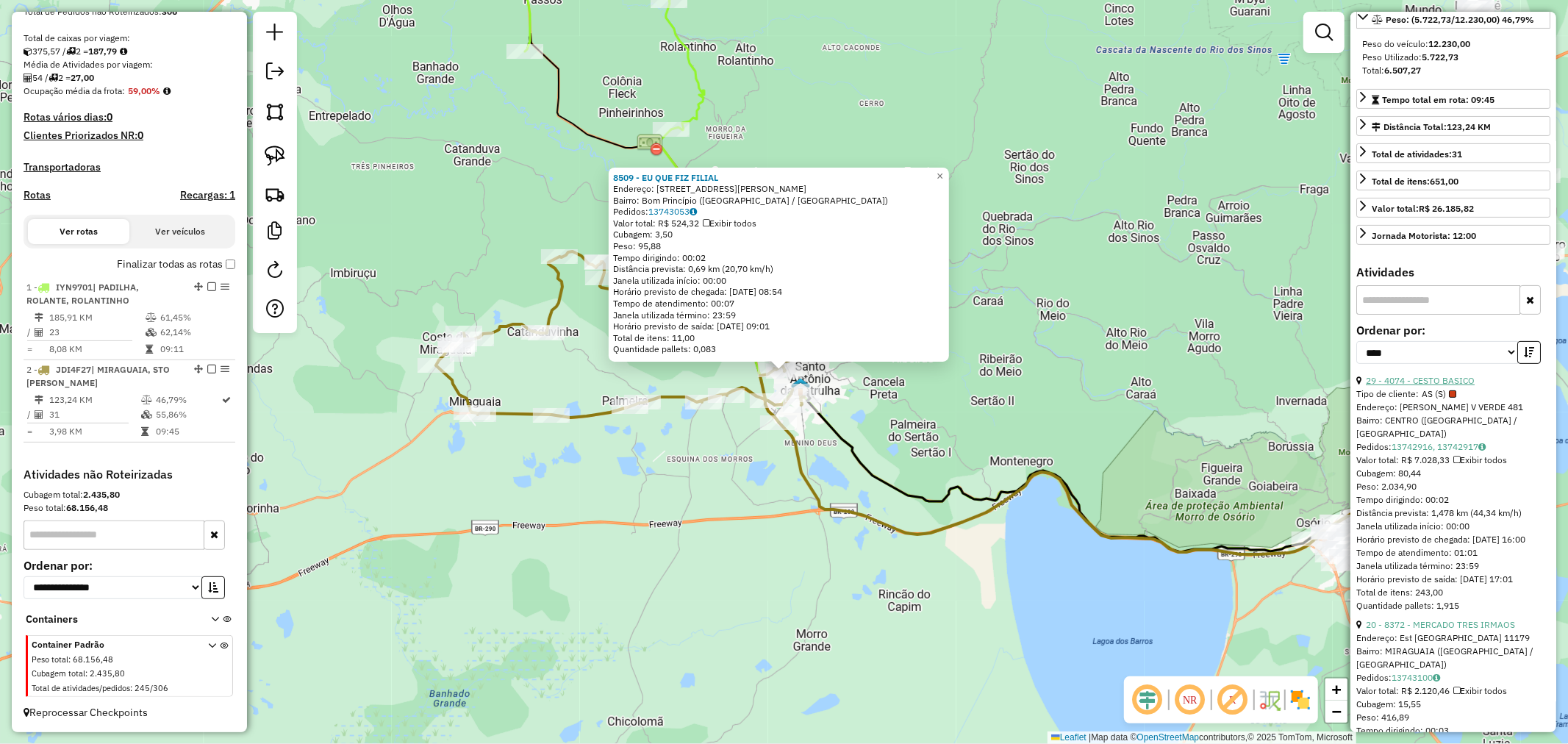
click at [1434, 386] on link "29 - 4074 - CESTO BASICO" at bounding box center [1420, 380] width 108 height 11
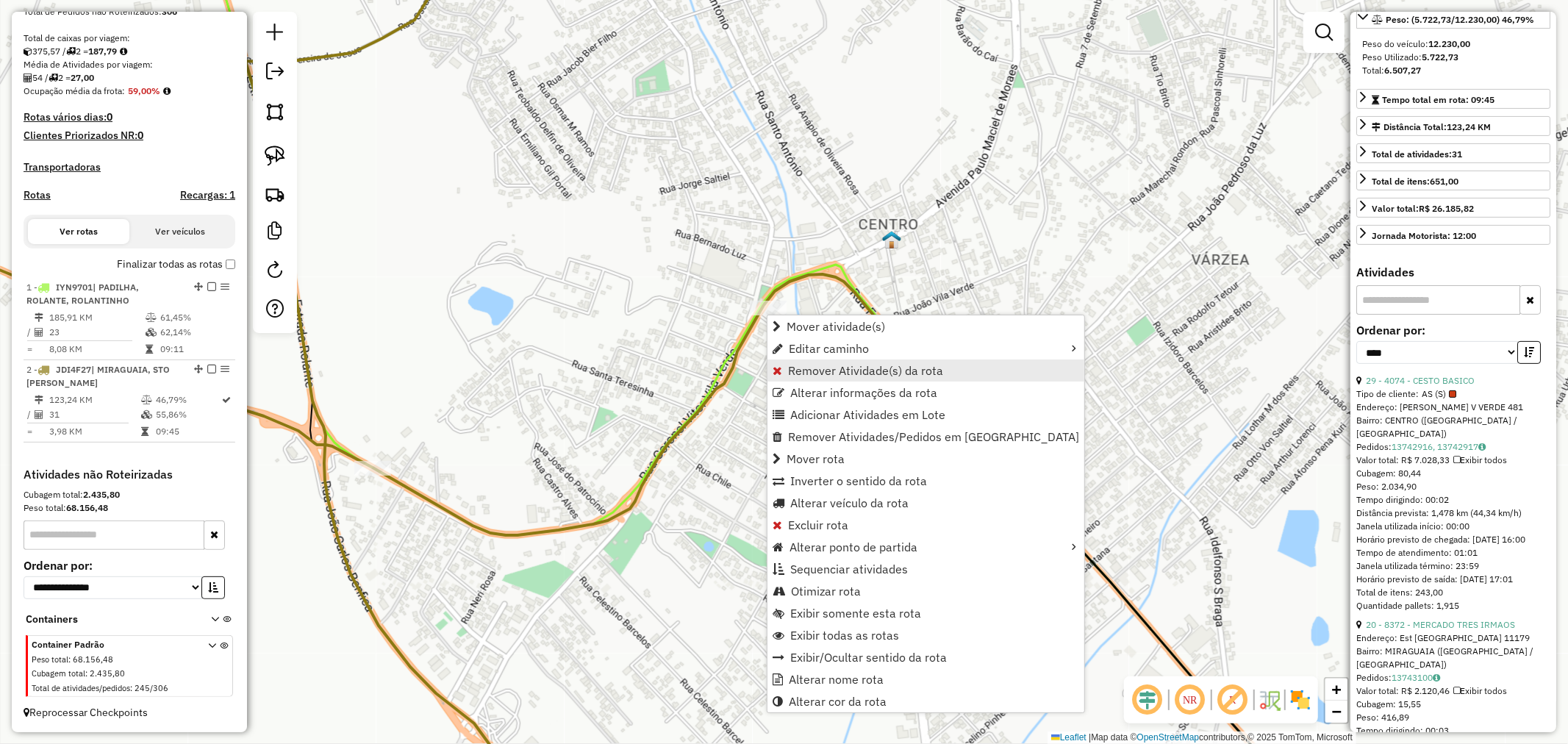
click at [826, 370] on span "Remover Atividade(s) da rota" at bounding box center [865, 370] width 155 height 12
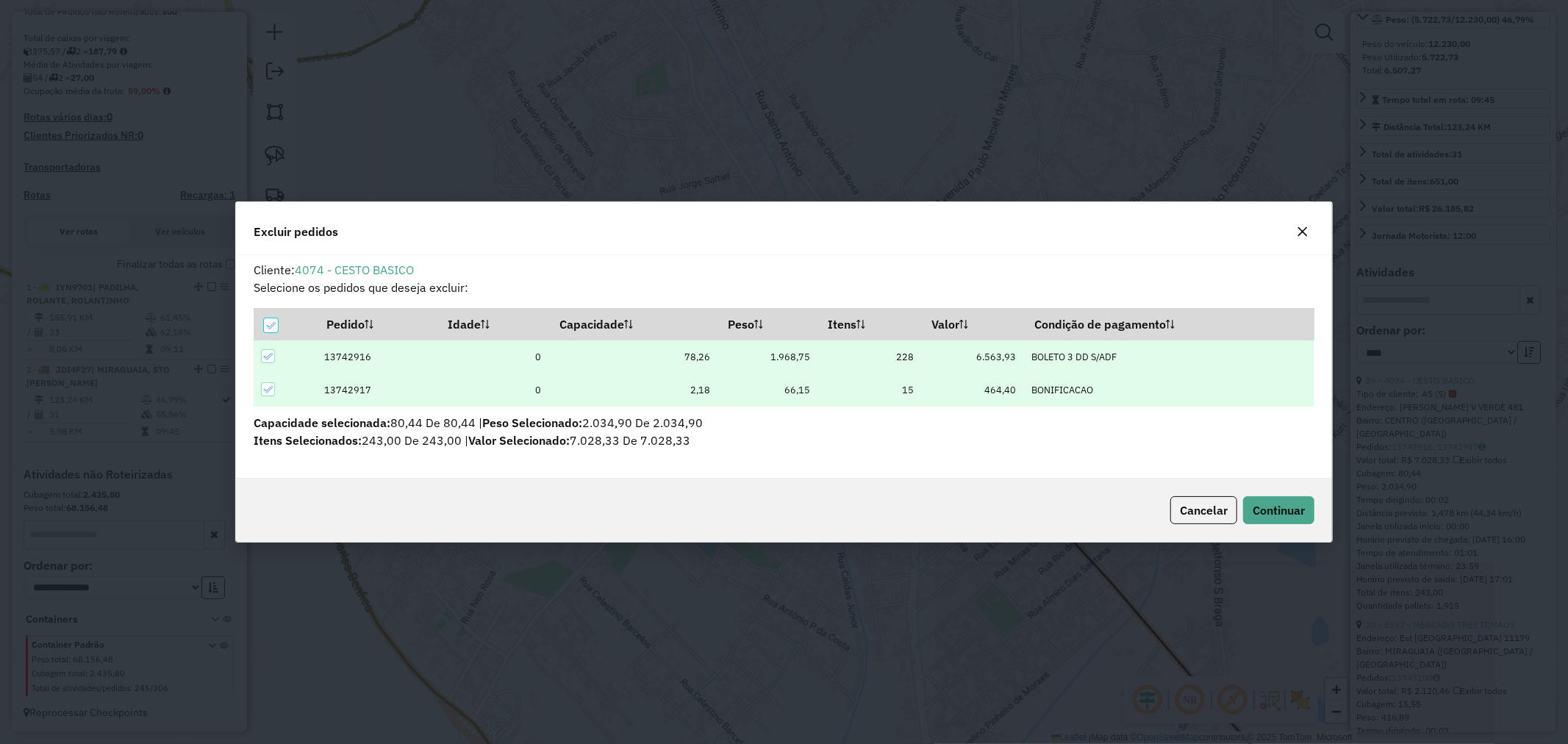
scroll to position [0, 0]
click at [1280, 500] on button "Continuar" at bounding box center [1278, 509] width 71 height 28
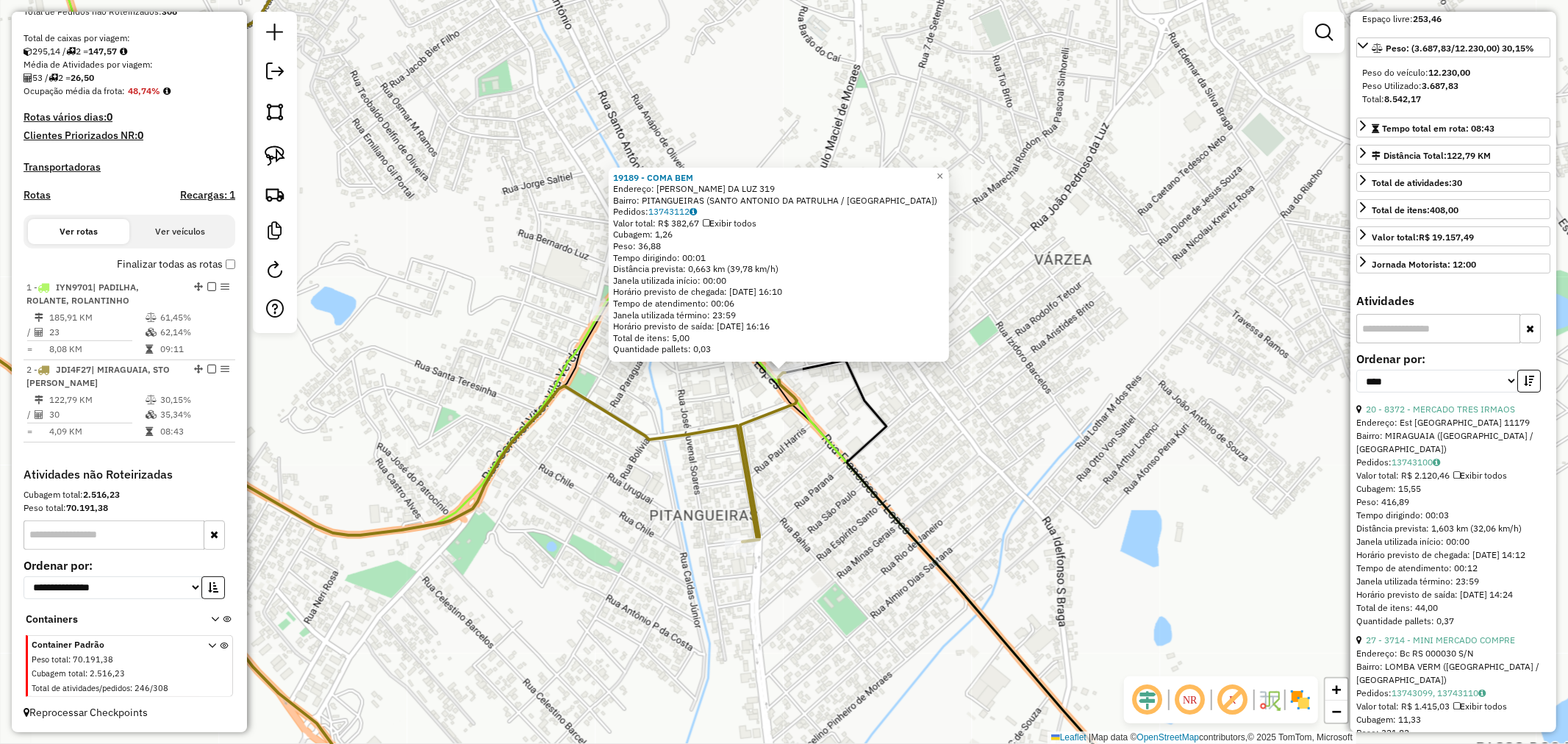
scroll to position [180, 0]
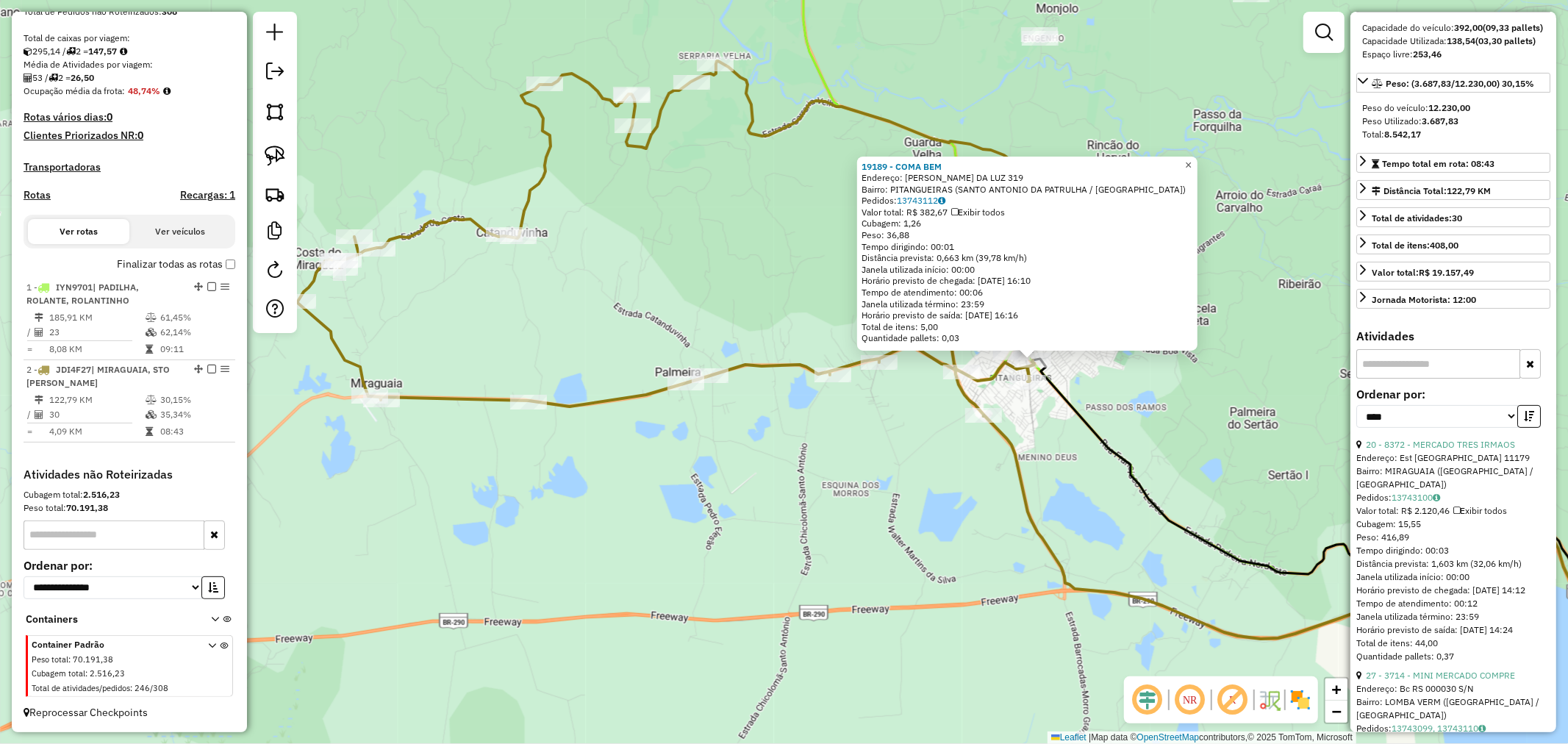
drag, startPoint x: 1194, startPoint y: 162, endPoint x: 1164, endPoint y: 176, distance: 33.1
click at [1191, 162] on span "×" at bounding box center [1188, 165] width 6 height 12
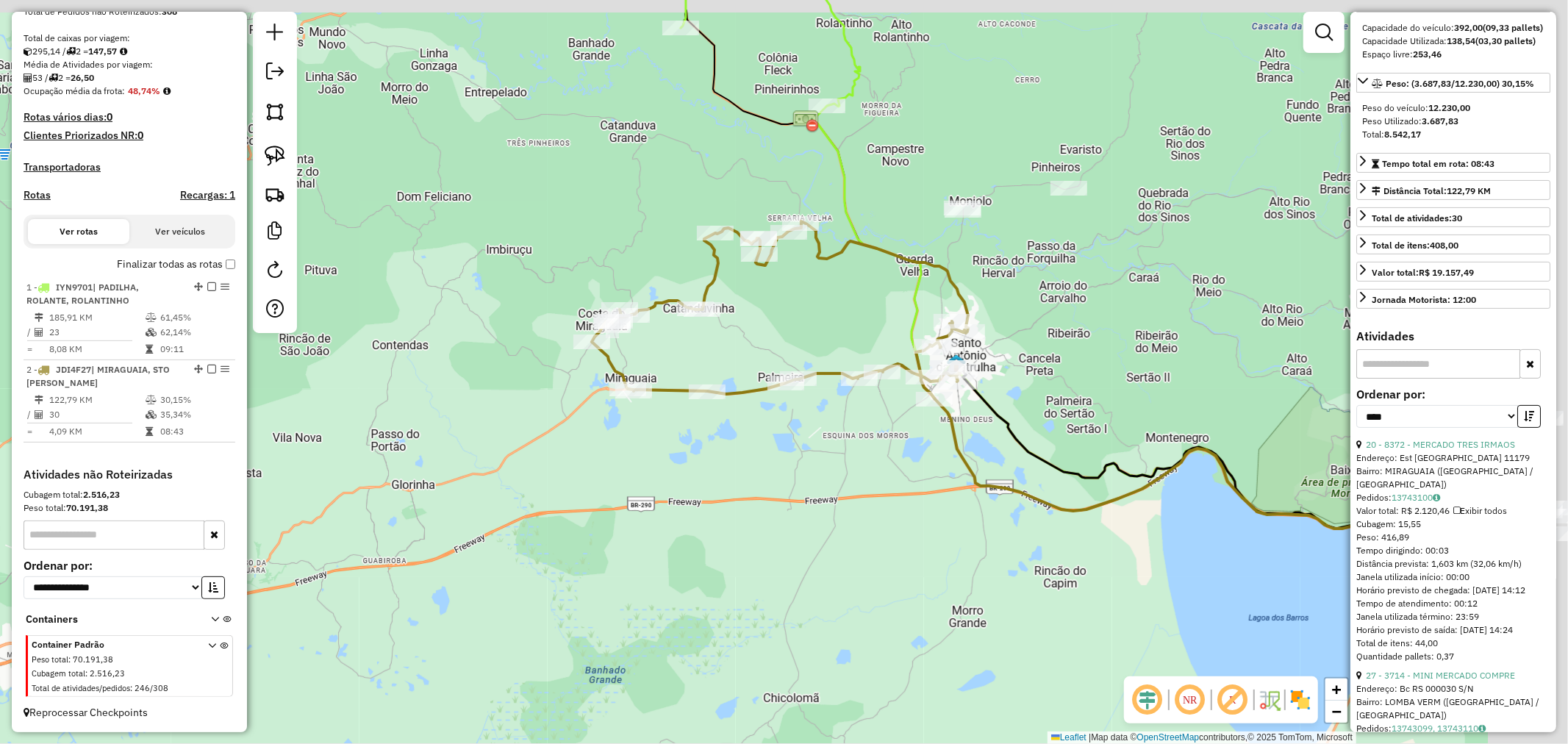
drag, startPoint x: 1098, startPoint y: 231, endPoint x: 1034, endPoint y: 274, distance: 77.1
click at [1037, 274] on div "Janela de atendimento Grade de atendimento Capacidade Transportadoras Veículos …" at bounding box center [784, 372] width 1568 height 744
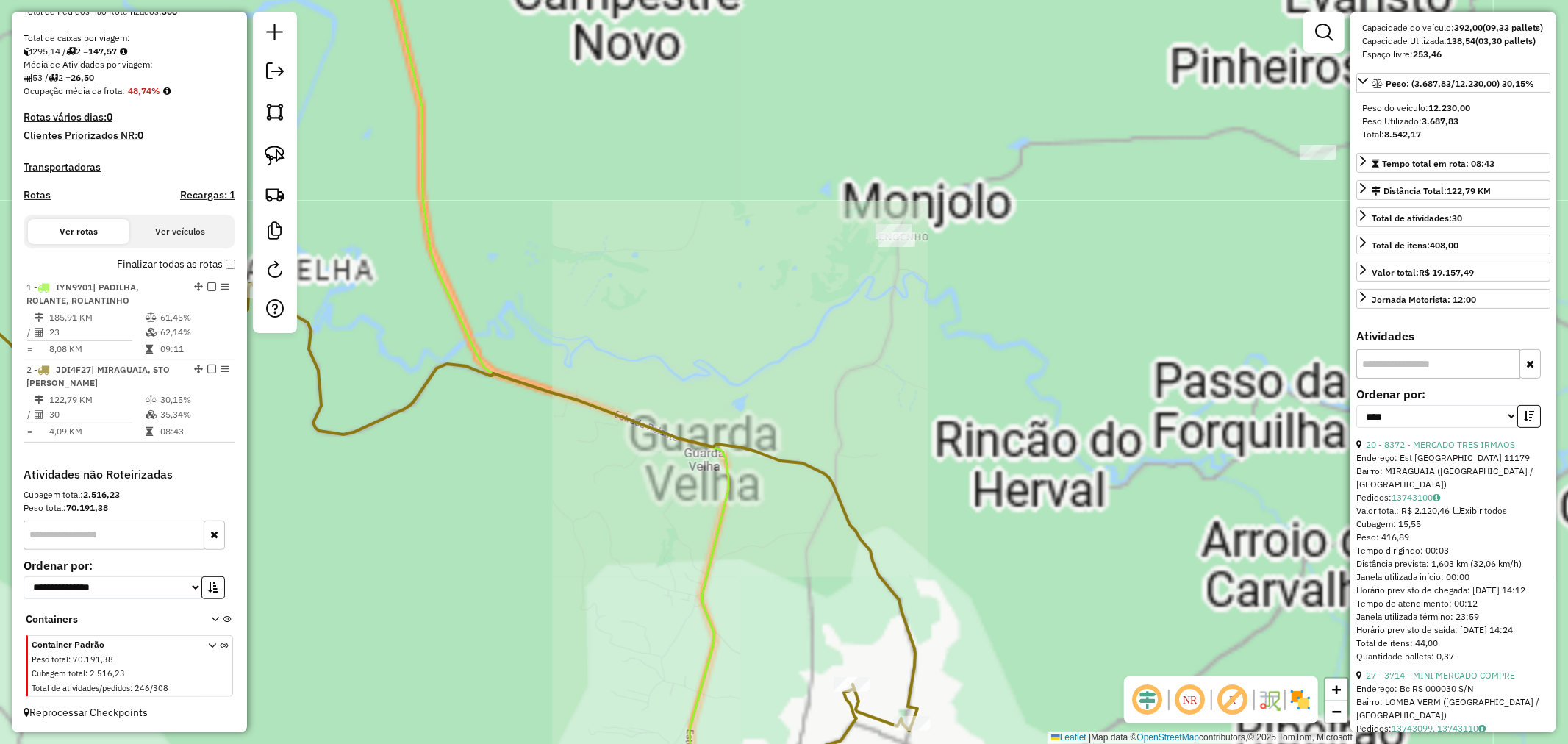
drag, startPoint x: 1004, startPoint y: 311, endPoint x: 993, endPoint y: 322, distance: 15.6
click at [997, 321] on div "Janela de atendimento Grade de atendimento Capacidade Transportadoras Veículos …" at bounding box center [784, 372] width 1568 height 744
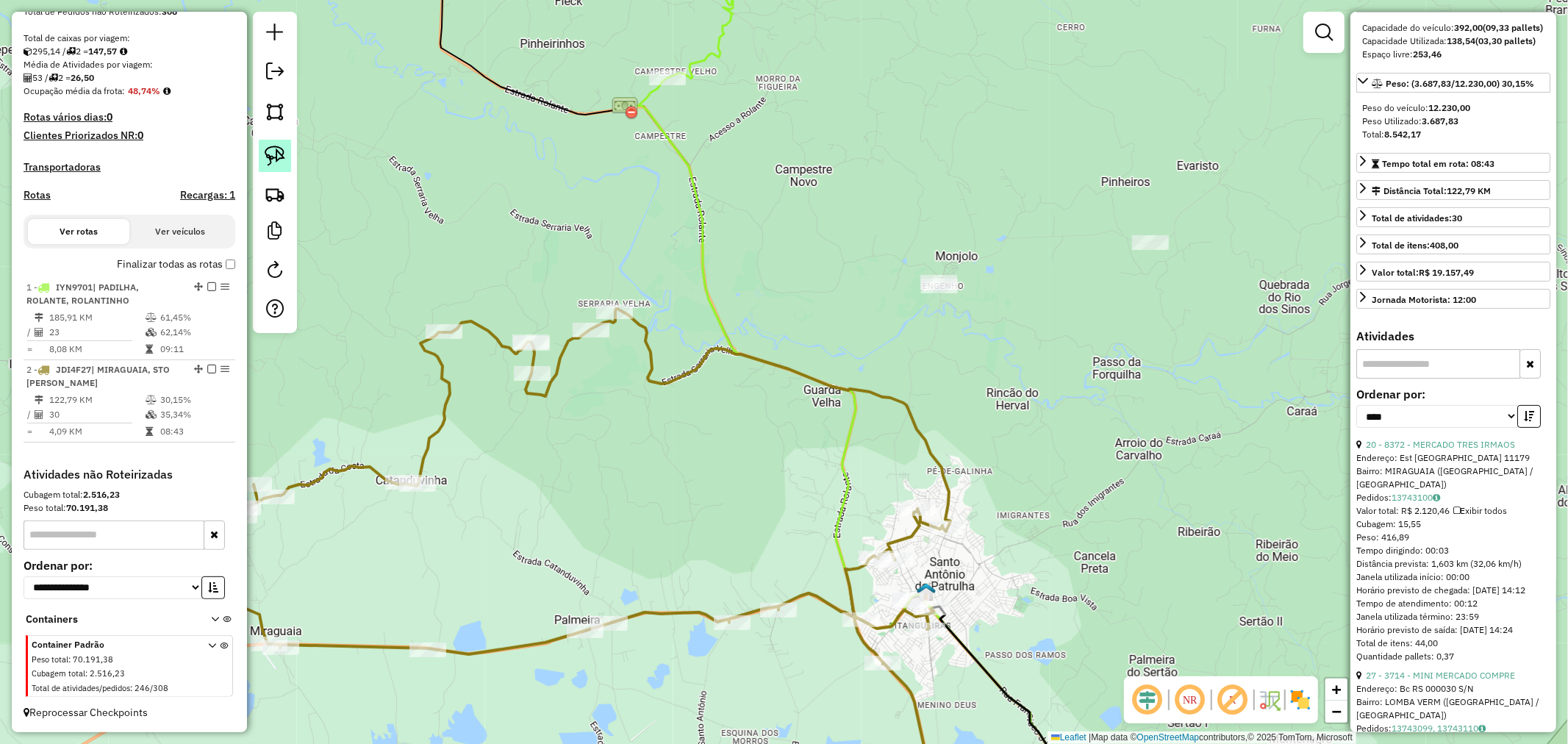
click at [266, 149] on img at bounding box center [275, 156] width 20 height 20
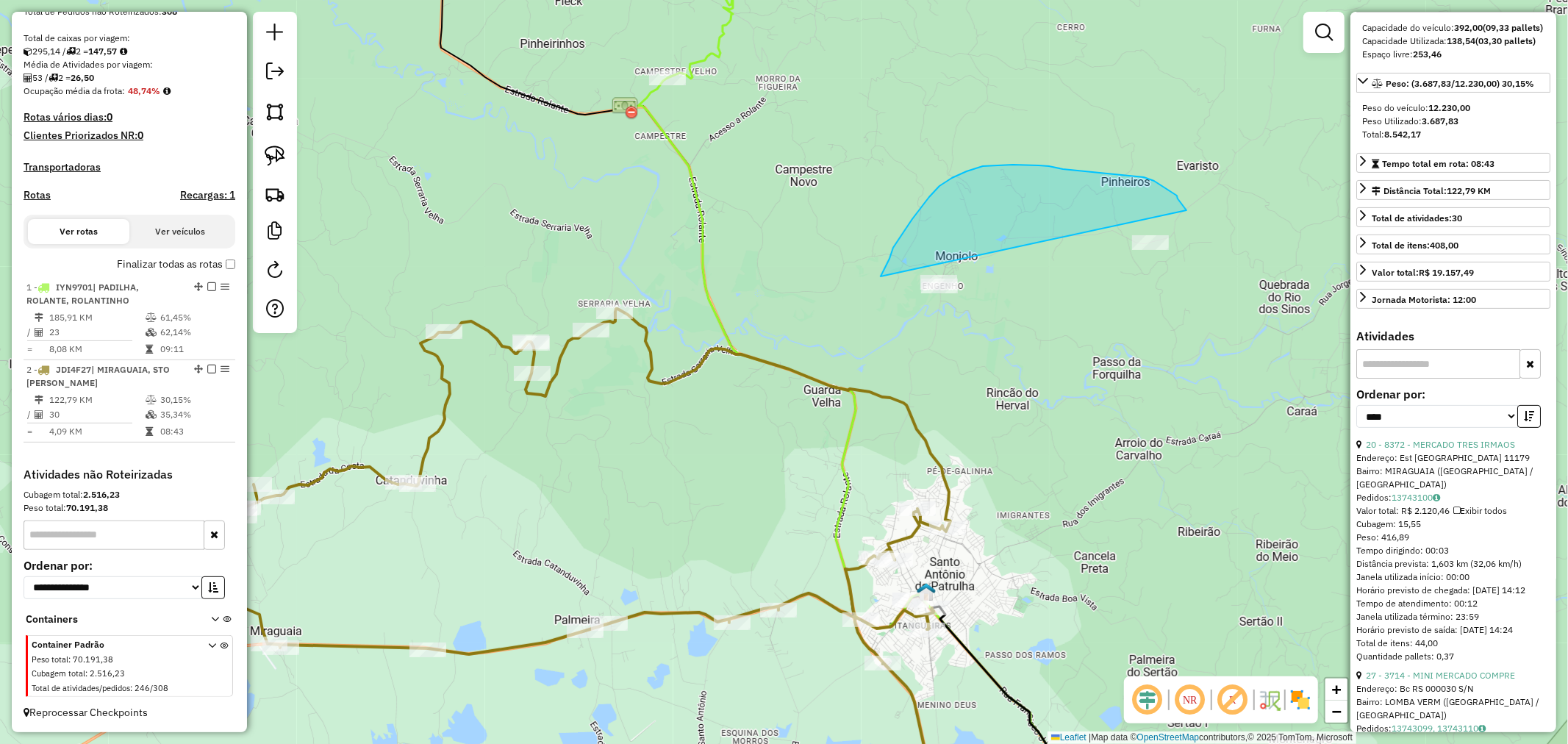
drag, startPoint x: 919, startPoint y: 211, endPoint x: 831, endPoint y: 324, distance: 143.2
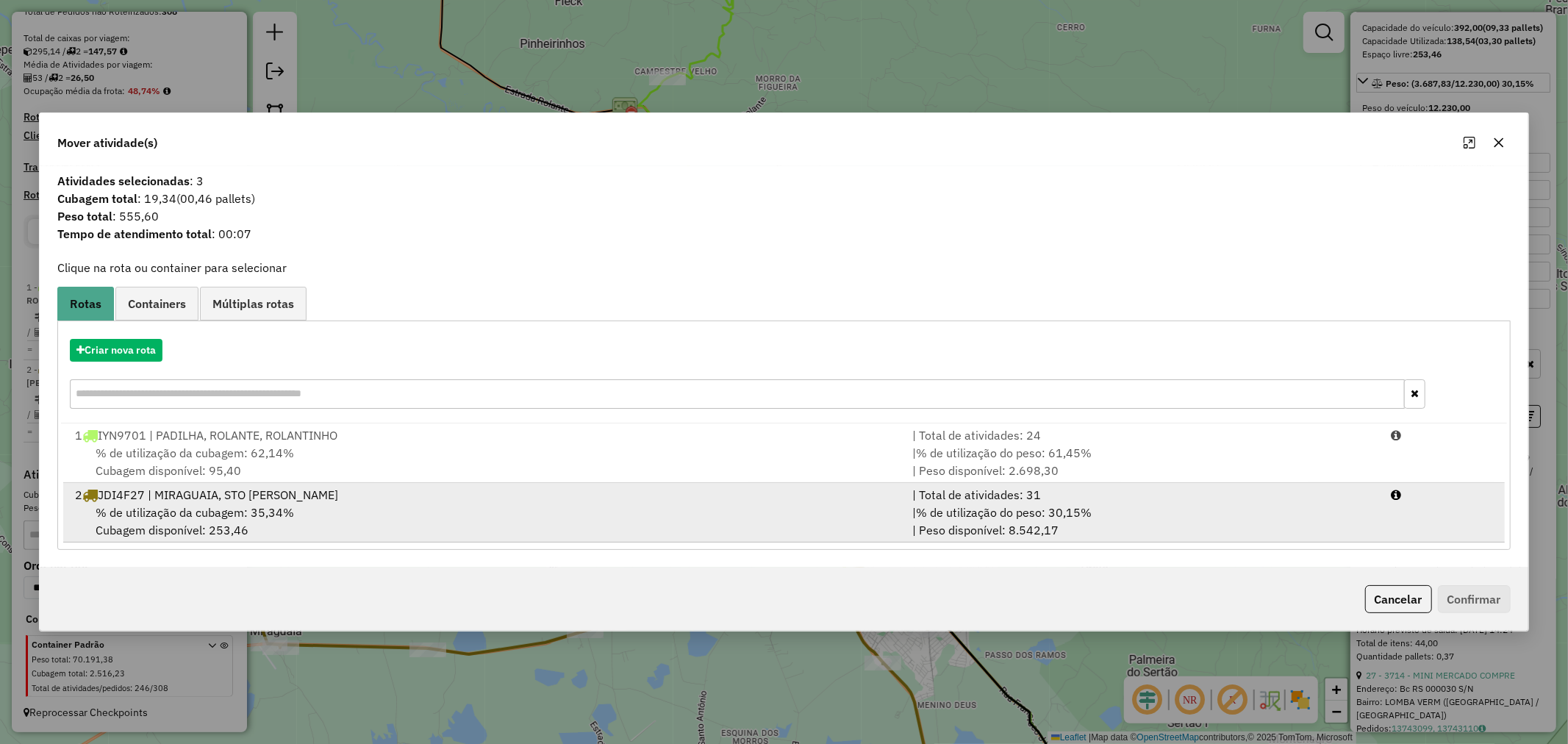
click at [222, 505] on span "% de utilização da cubagem: 35,34%" at bounding box center [194, 512] width 198 height 15
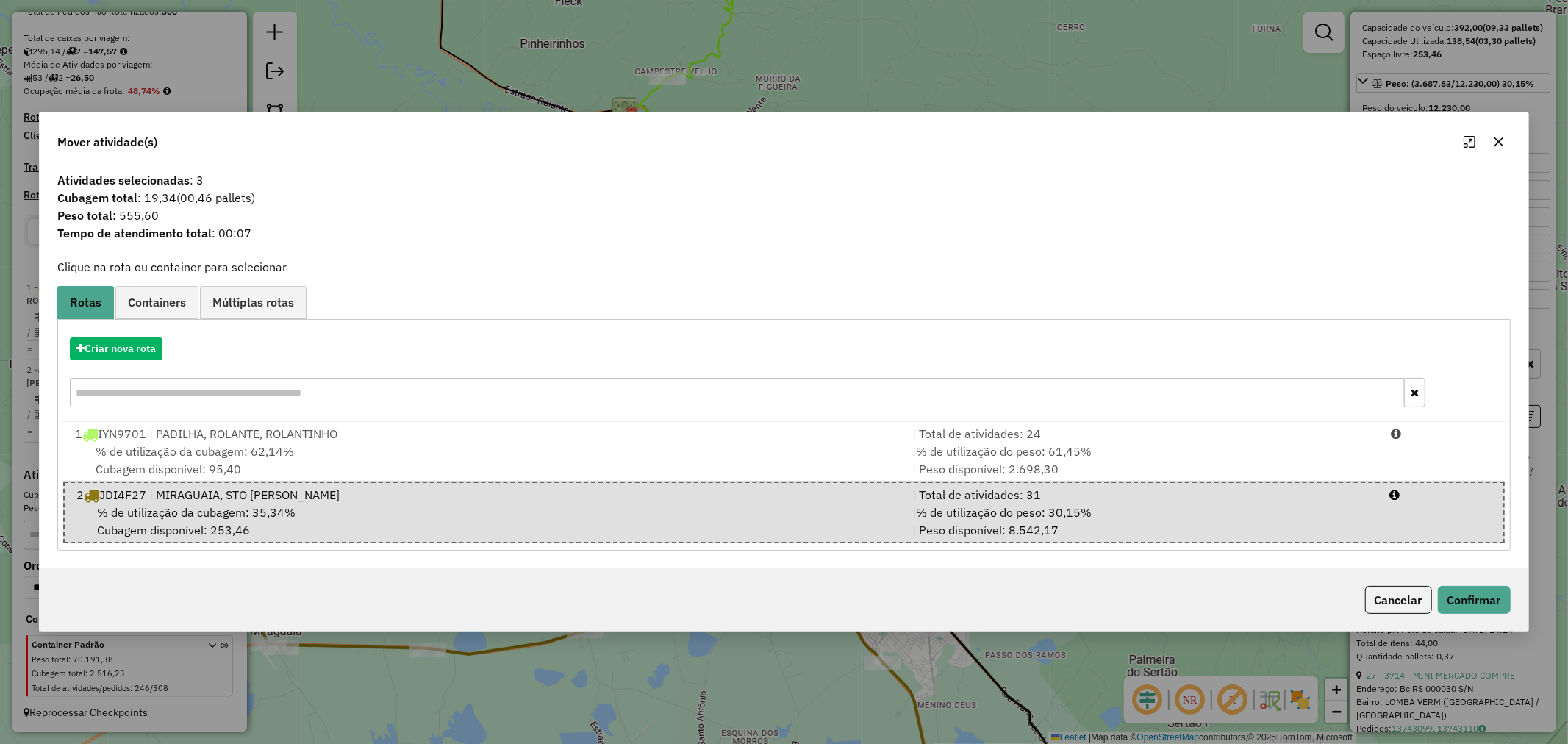
click at [1475, 614] on div "Cancelar Confirmar" at bounding box center [783, 599] width 1487 height 63
click at [1475, 600] on button "Confirmar" at bounding box center [1474, 599] width 73 height 28
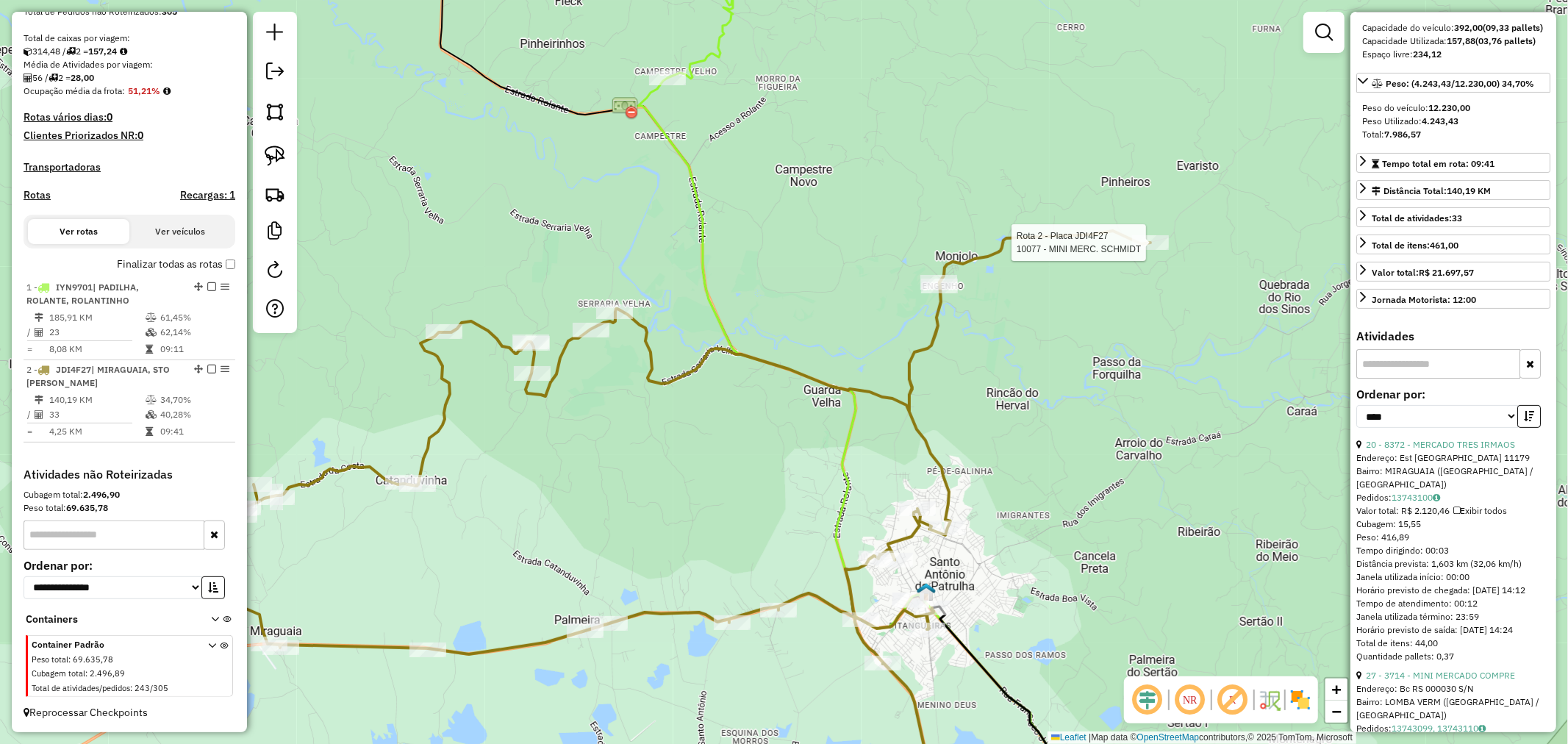
click at [1155, 250] on div at bounding box center [1149, 243] width 36 height 15
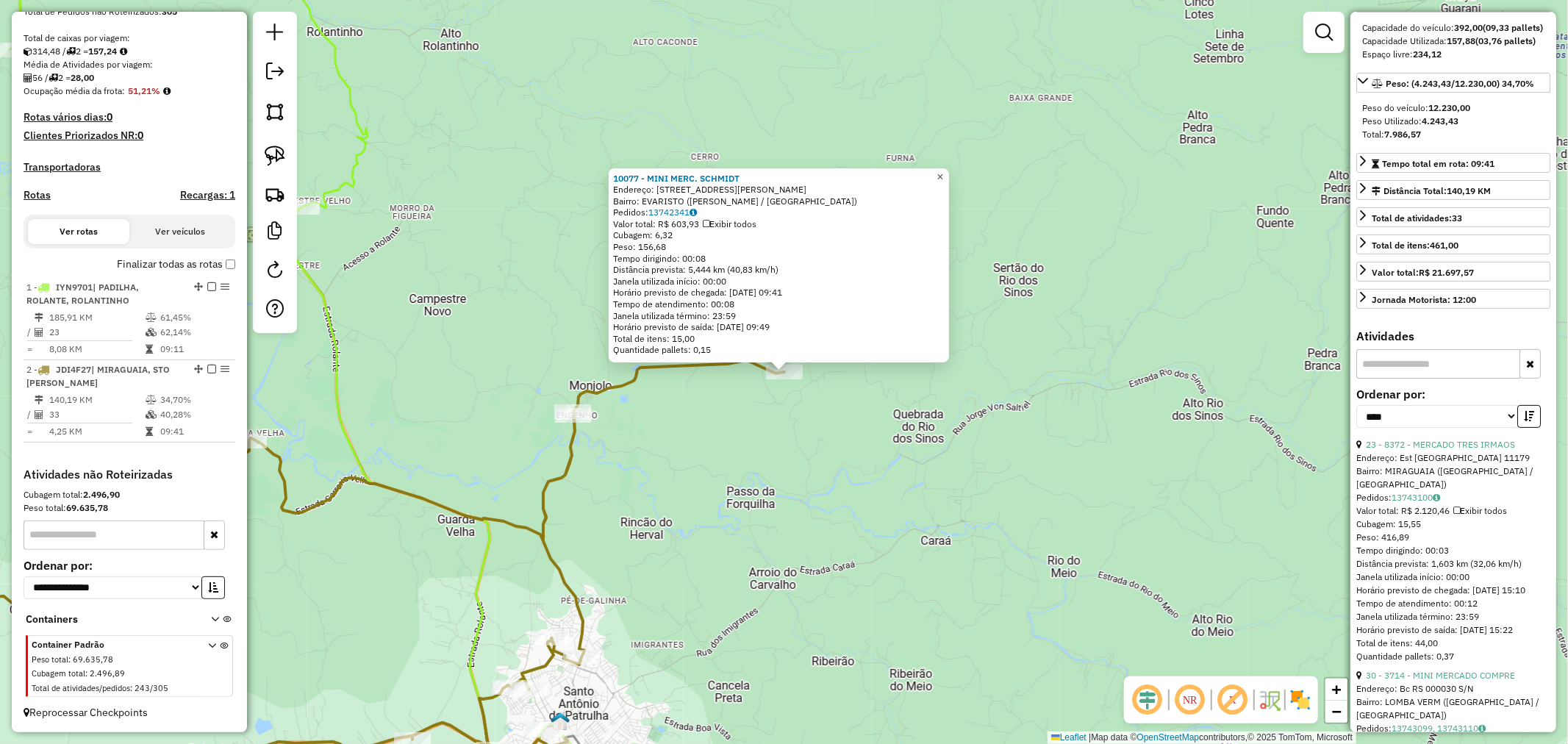
click at [943, 171] on span "×" at bounding box center [939, 176] width 6 height 12
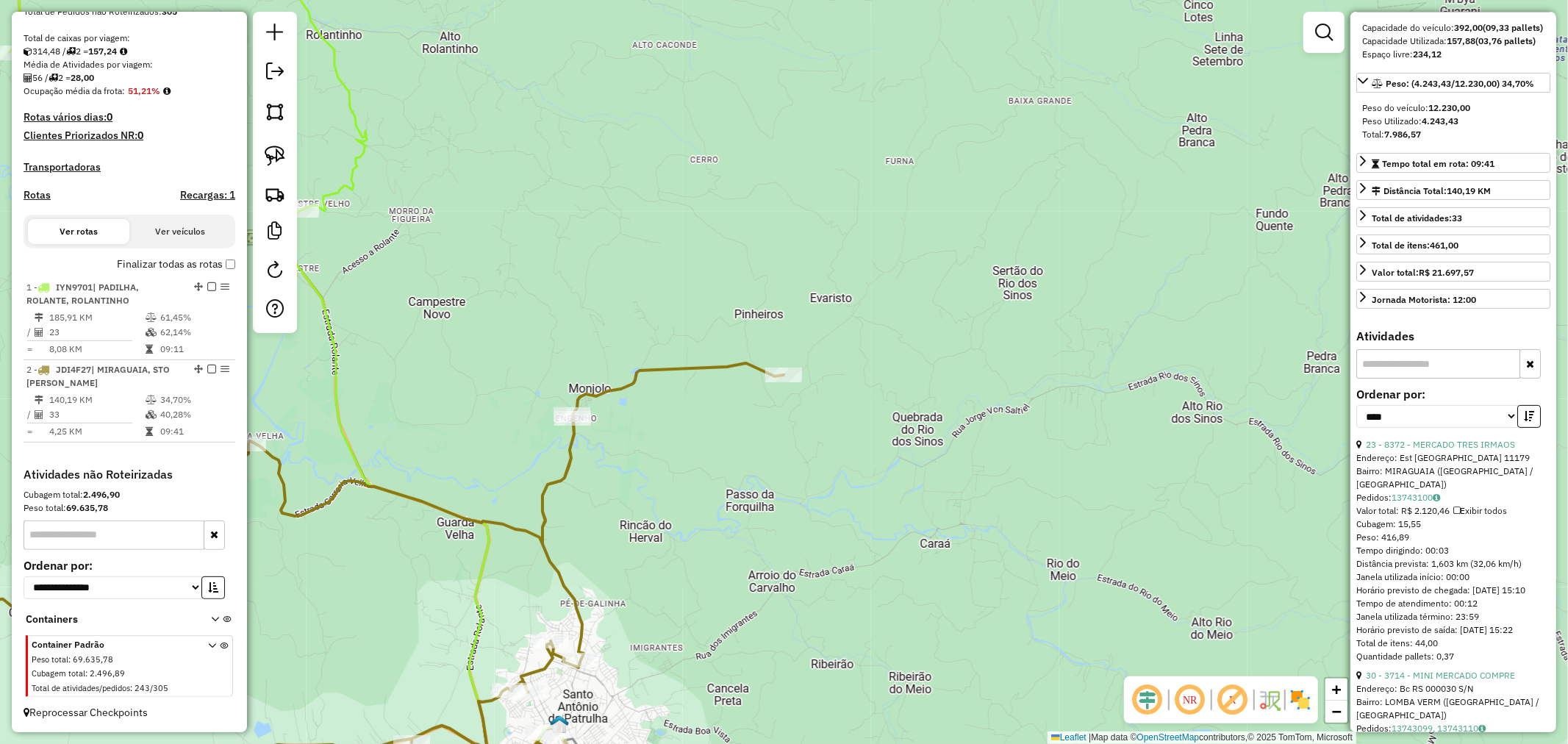
drag, startPoint x: 1039, startPoint y: 427, endPoint x: 1163, endPoint y: 244, distance: 221.1
click at [1186, 246] on div "Janela de atendimento Grade de atendimento Capacidade Transportadoras Veículos …" at bounding box center [784, 372] width 1568 height 744
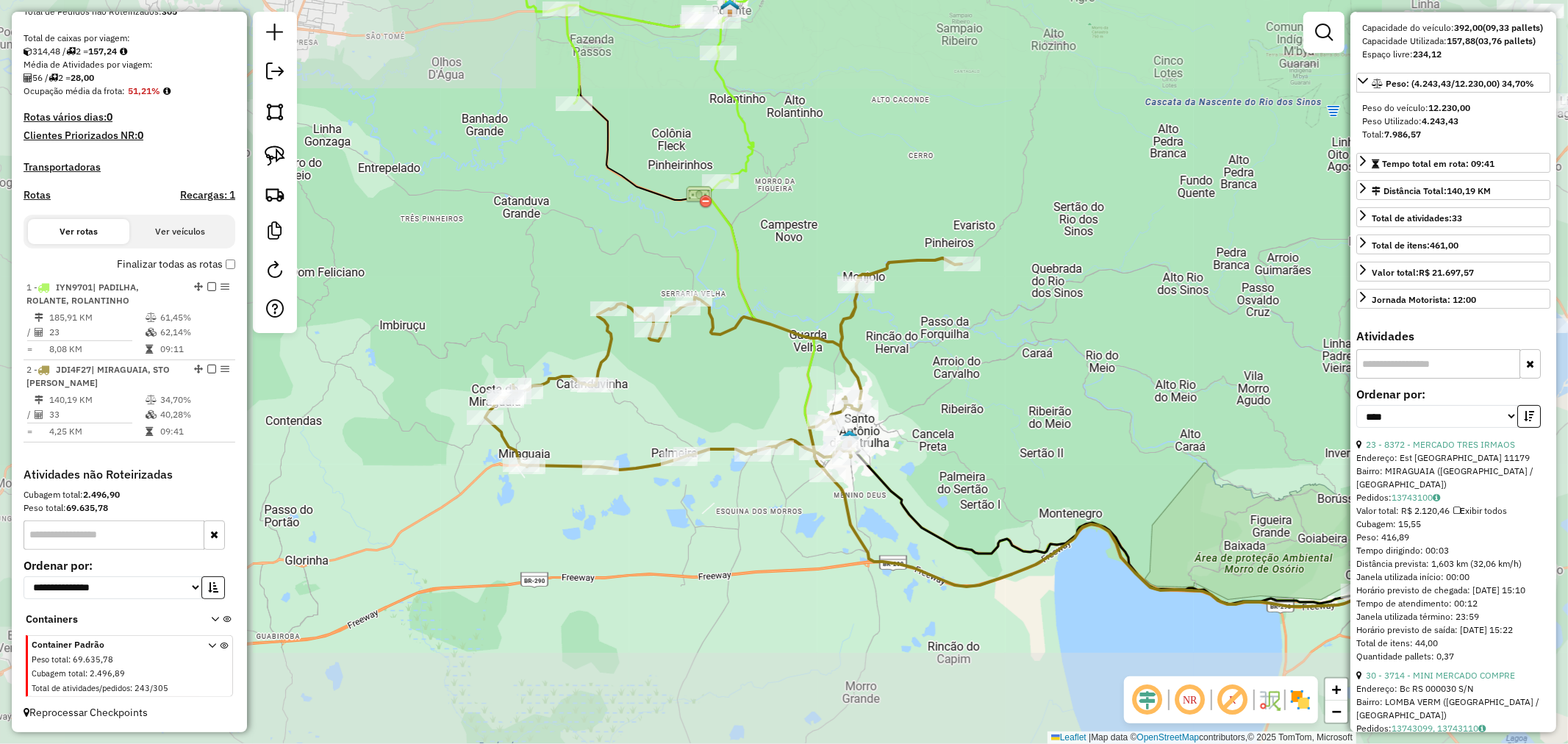
drag, startPoint x: 919, startPoint y: 365, endPoint x: 1027, endPoint y: 309, distance: 121.7
click at [1037, 306] on div "Janela de atendimento Grade de atendimento Capacidade Transportadoras Veículos …" at bounding box center [784, 372] width 1568 height 744
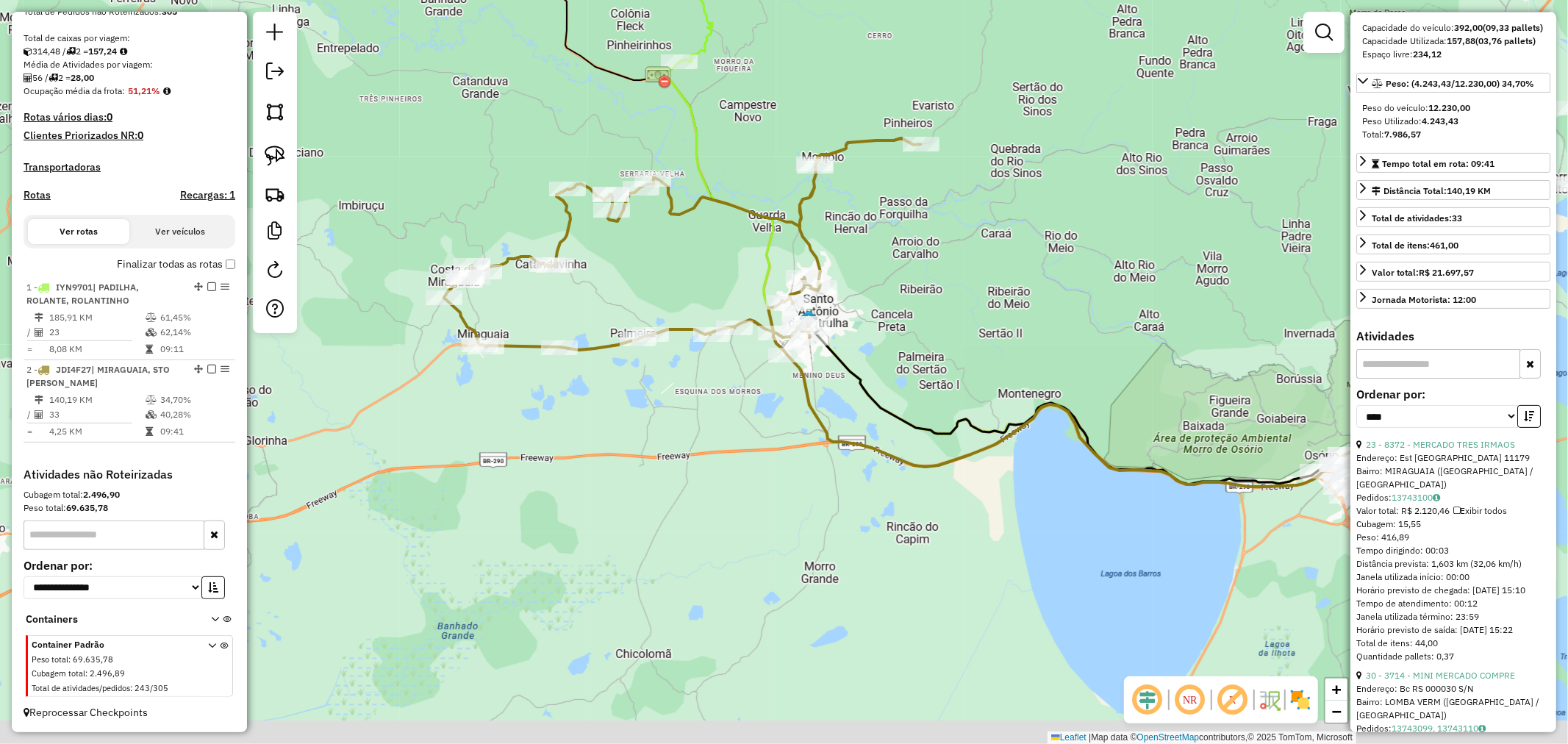
drag, startPoint x: 986, startPoint y: 392, endPoint x: 868, endPoint y: 350, distance: 125.3
click at [872, 353] on div "Janela de atendimento Grade de atendimento Capacidade Transportadoras Veículos …" at bounding box center [784, 372] width 1568 height 744
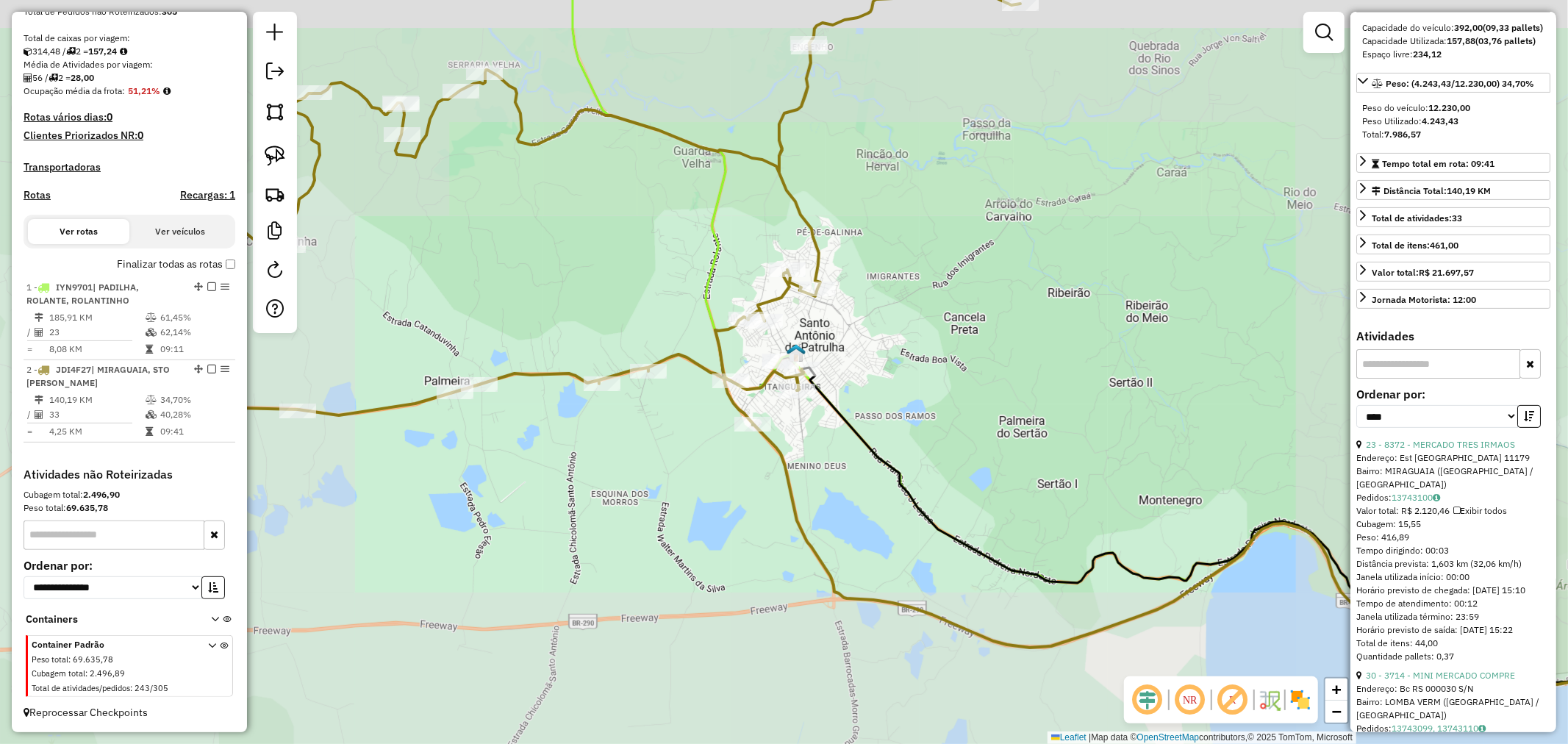
drag, startPoint x: 927, startPoint y: 306, endPoint x: 937, endPoint y: 355, distance: 50.0
click at [1015, 363] on div "Janela de atendimento Grade de atendimento Capacidade Transportadoras Veículos …" at bounding box center [784, 372] width 1568 height 744
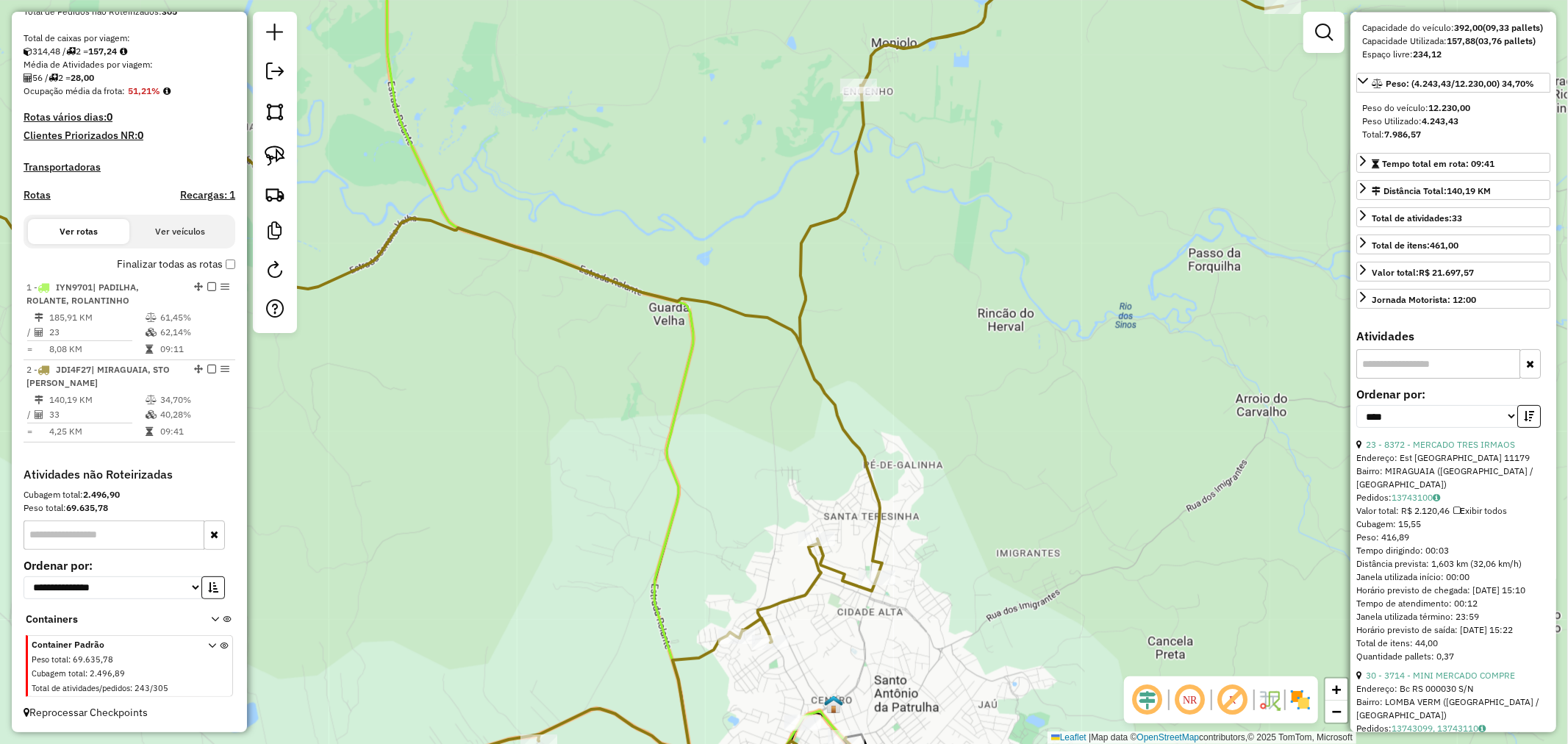
drag, startPoint x: 970, startPoint y: 148, endPoint x: 858, endPoint y: 289, distance: 180.1
click at [856, 281] on div "Janela de atendimento Grade de atendimento Capacidade Transportadoras Veículos …" at bounding box center [784, 372] width 1568 height 744
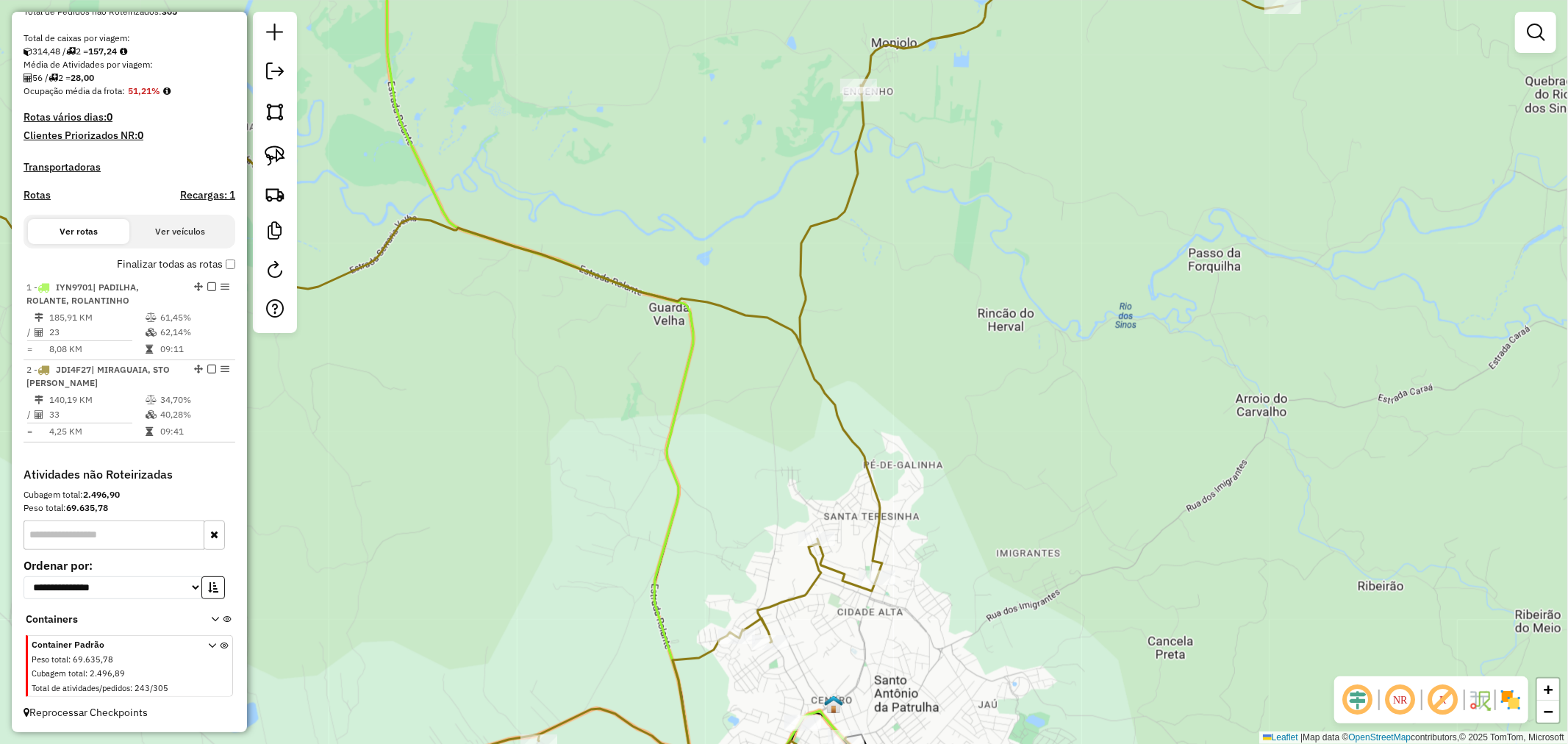
click at [770, 316] on div "Janela de atendimento Grade de atendimento Capacidade Transportadoras Veículos …" at bounding box center [784, 372] width 1568 height 744
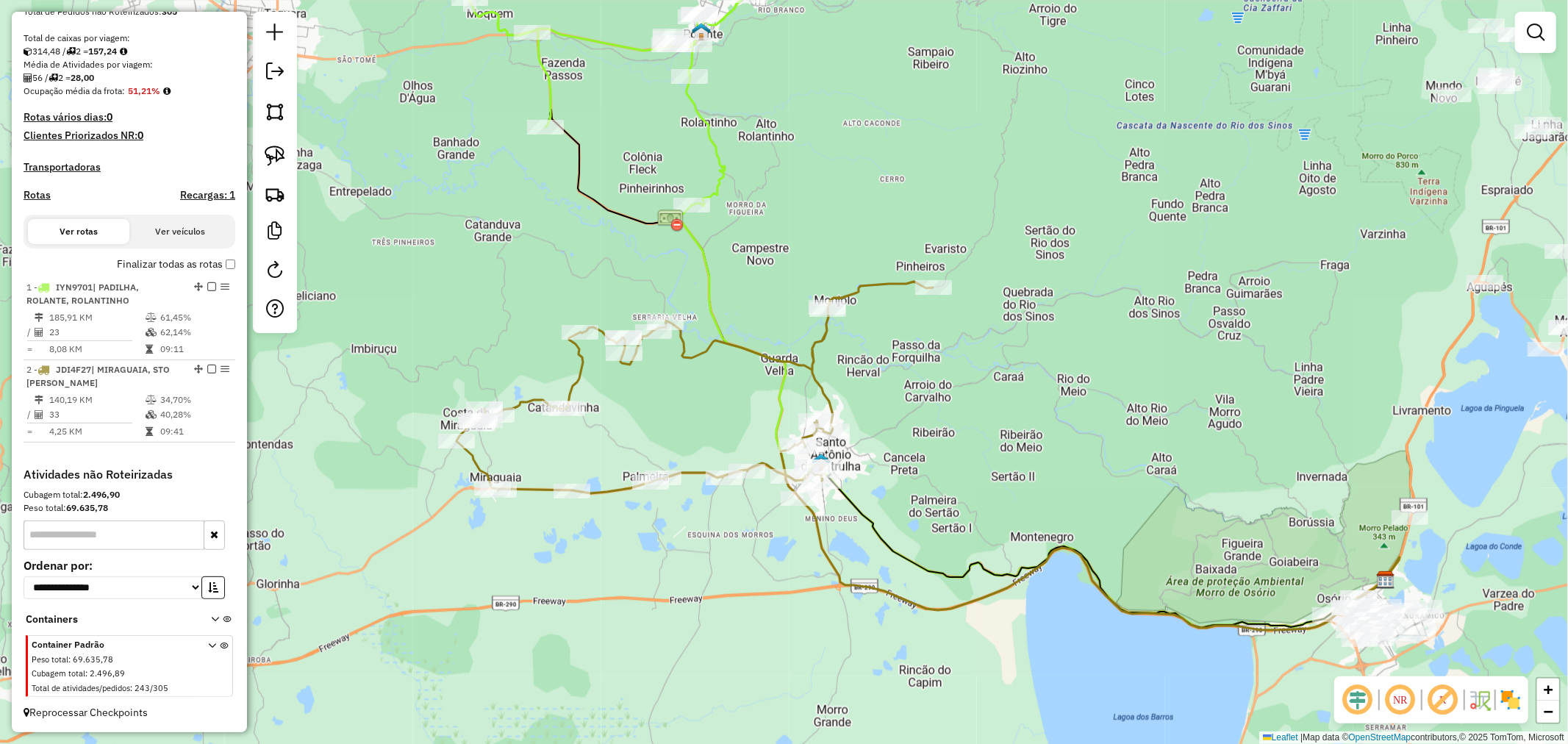
drag, startPoint x: 1205, startPoint y: 294, endPoint x: 886, endPoint y: 303, distance: 319.1
click at [905, 301] on div "Janela de atendimento Grade de atendimento Capacidade Transportadoras Veículos …" at bounding box center [784, 372] width 1568 height 744
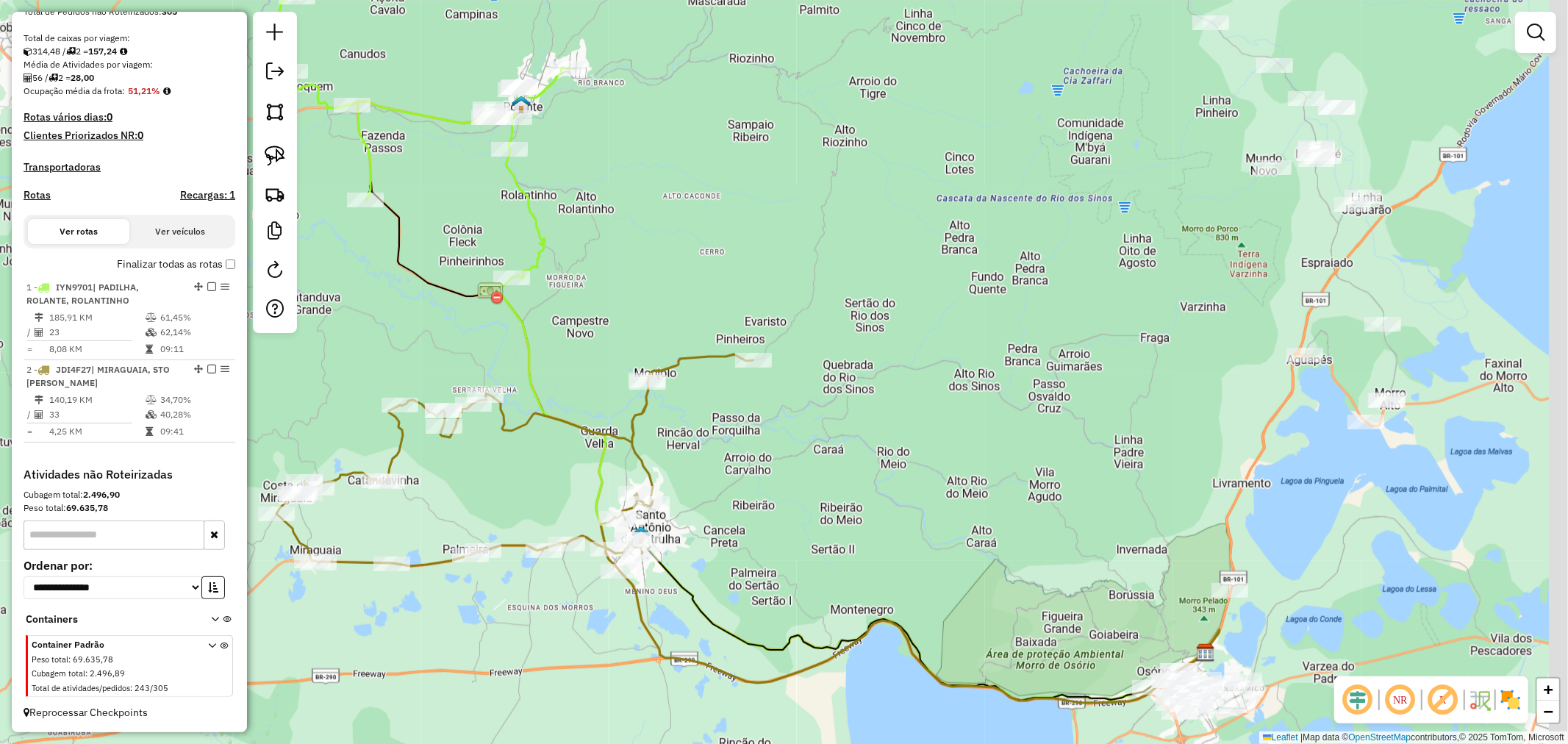
drag, startPoint x: 915, startPoint y: 329, endPoint x: 878, endPoint y: 398, distance: 78.3
click at [878, 398] on div "Janela de atendimento Grade de atendimento Capacidade Transportadoras Veículos …" at bounding box center [784, 372] width 1568 height 744
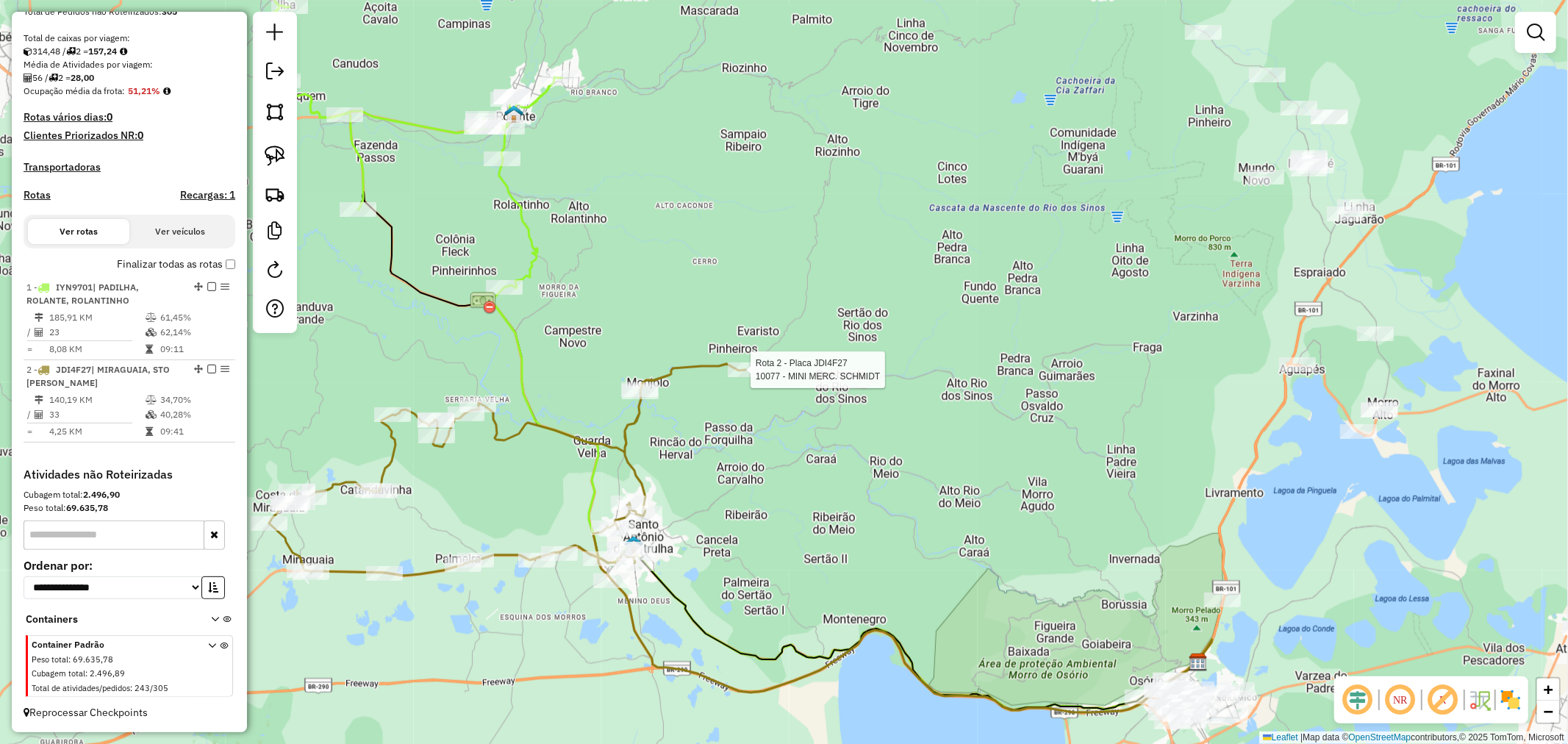
select select "*********"
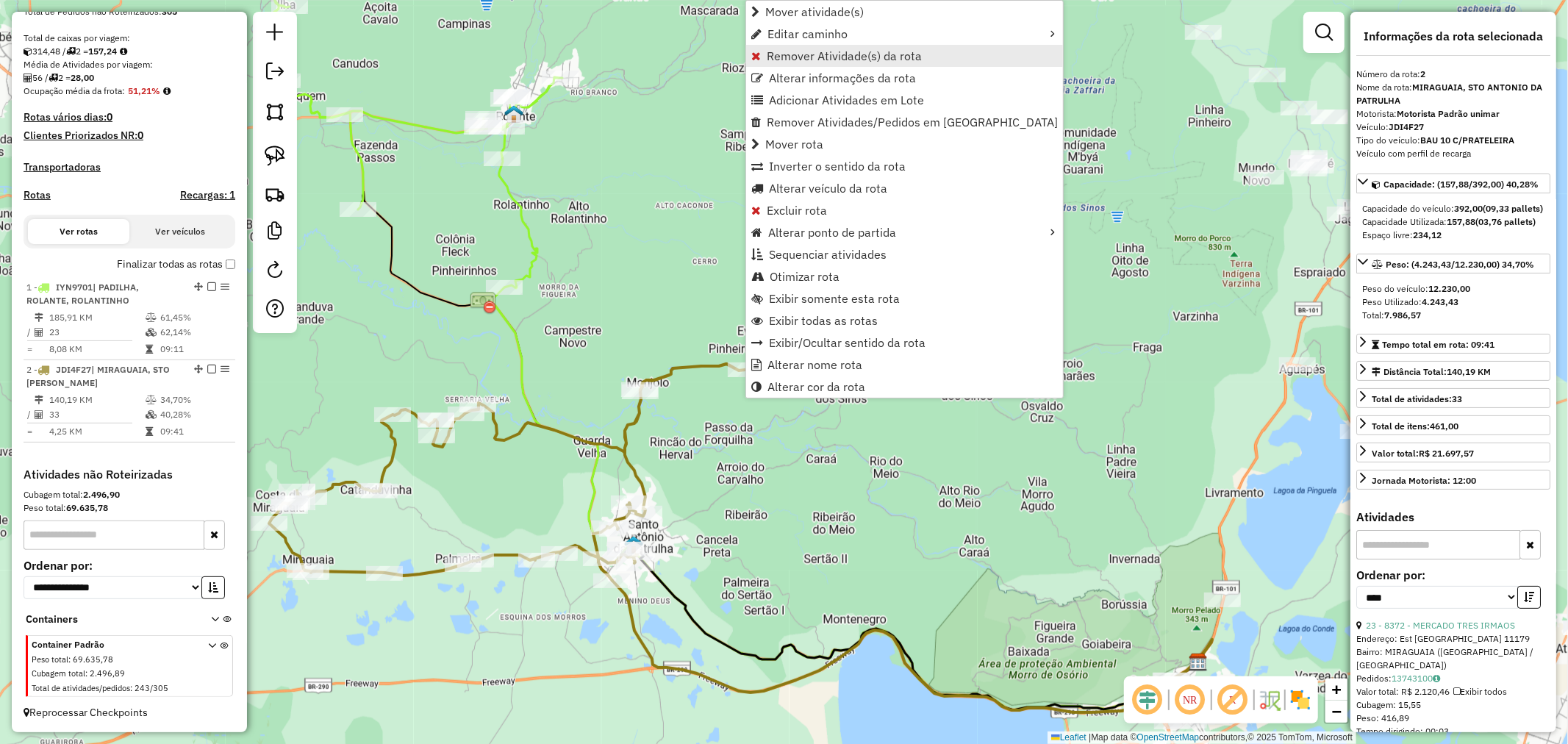
click at [838, 63] on link "Remover Atividade(s) da rota" at bounding box center [904, 55] width 316 height 22
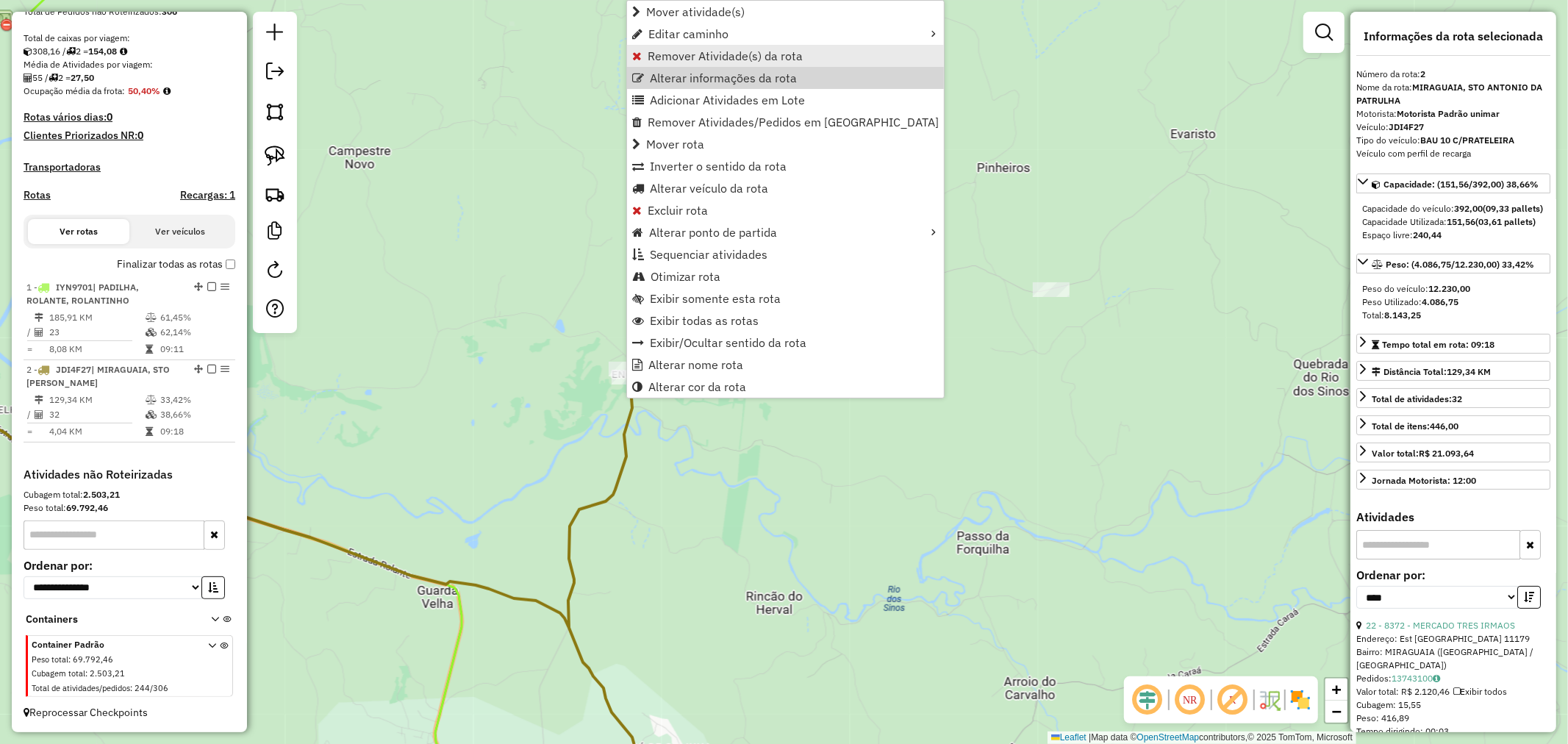
click at [716, 56] on span "Remover Atividade(s) da rota" at bounding box center [724, 55] width 155 height 12
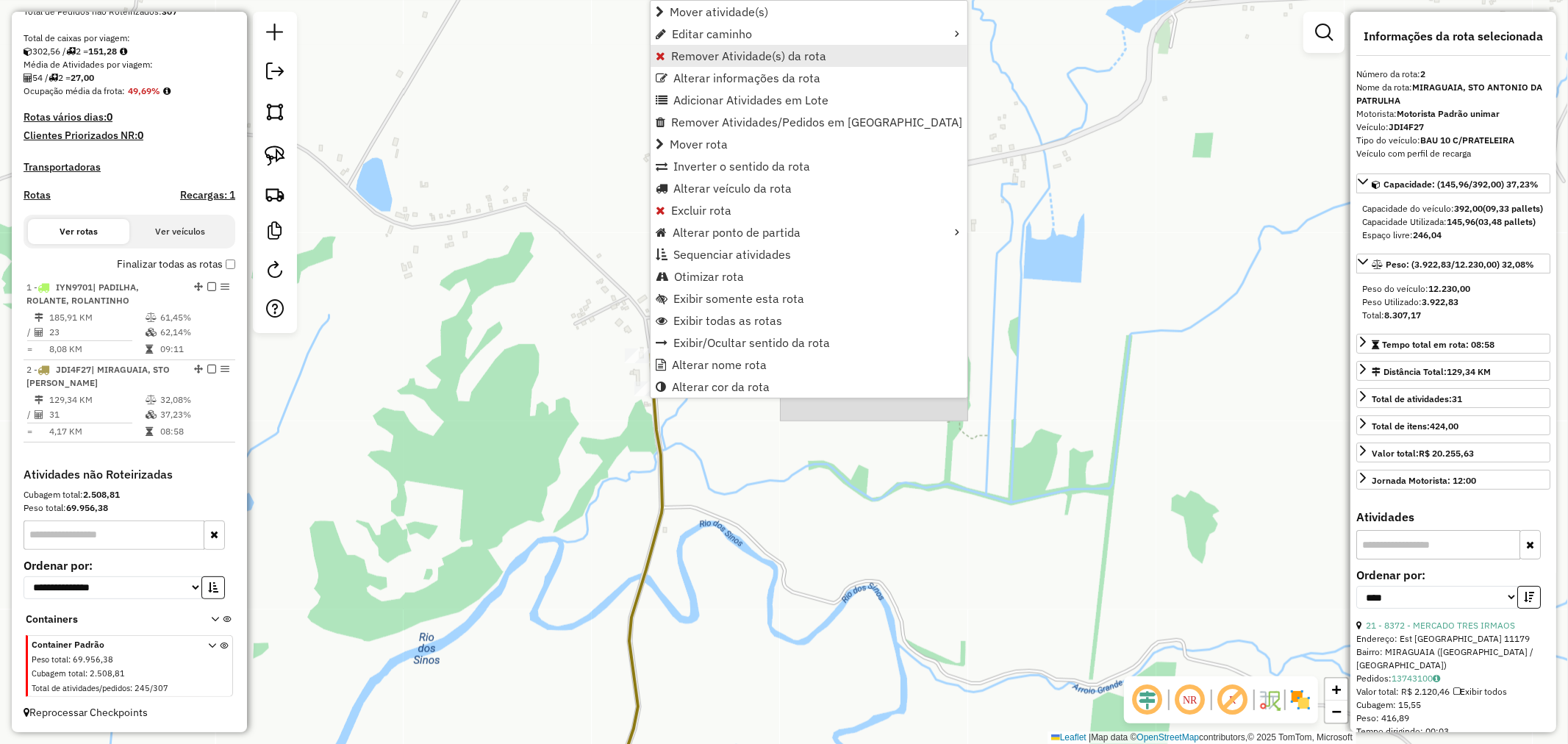
click at [729, 57] on span "Remover Atividade(s) da rota" at bounding box center [748, 55] width 155 height 12
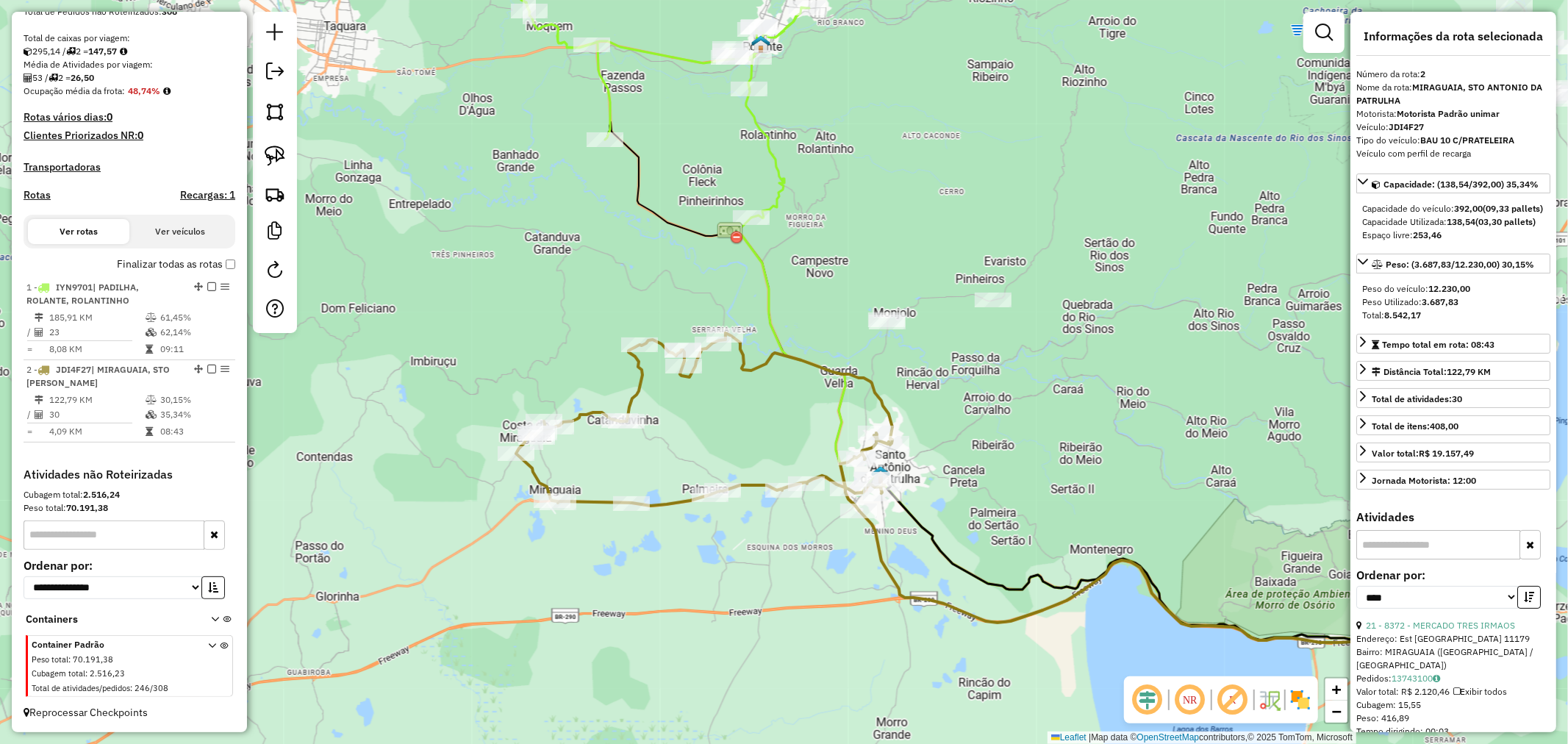
click at [814, 308] on div "Janela de atendimento Grade de atendimento Capacidade Transportadoras Veículos …" at bounding box center [784, 372] width 1568 height 744
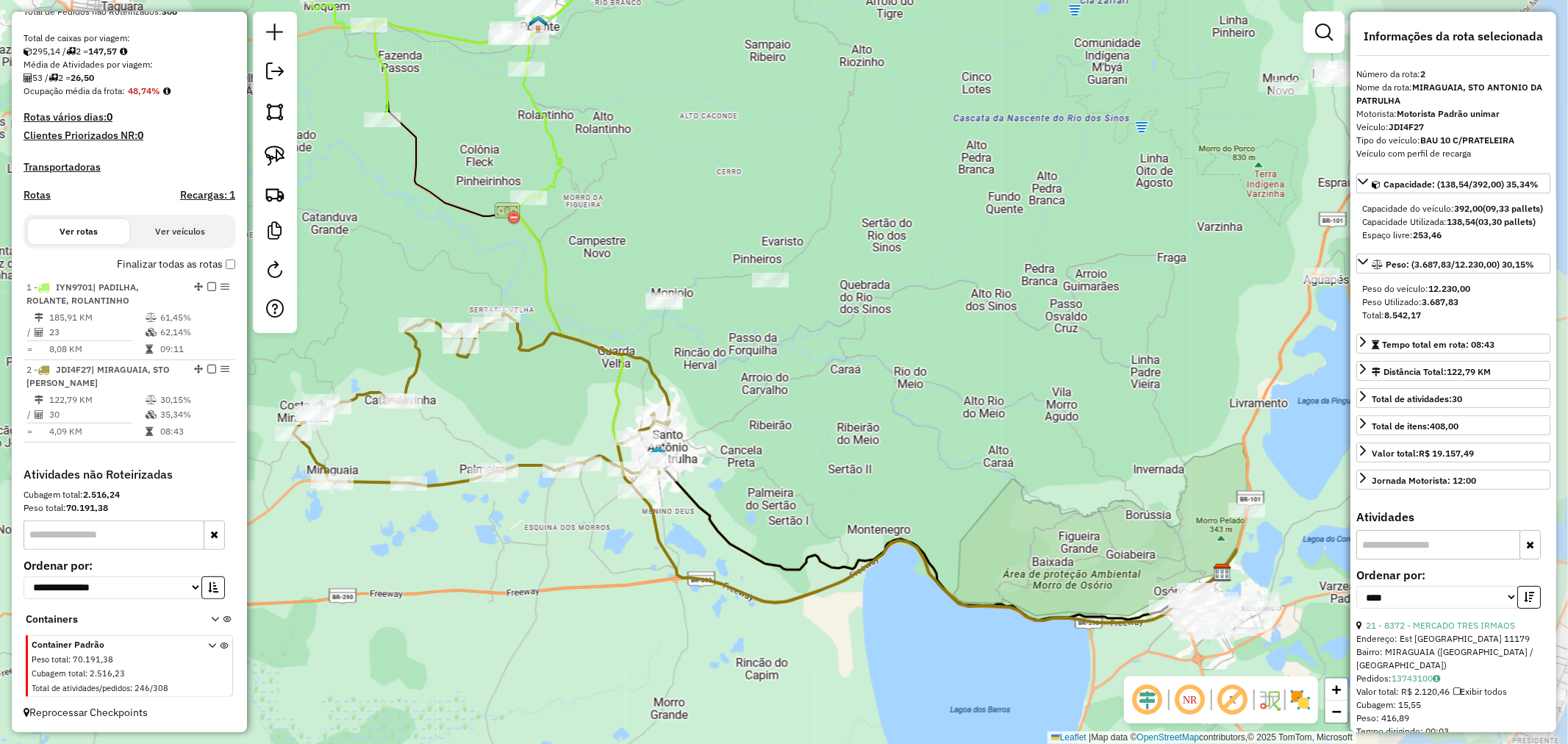
drag, startPoint x: 956, startPoint y: 286, endPoint x: 868, endPoint y: 307, distance: 90.5
click at [868, 310] on div "Janela de atendimento Grade de atendimento Capacidade Transportadoras Veículos …" at bounding box center [784, 372] width 1568 height 744
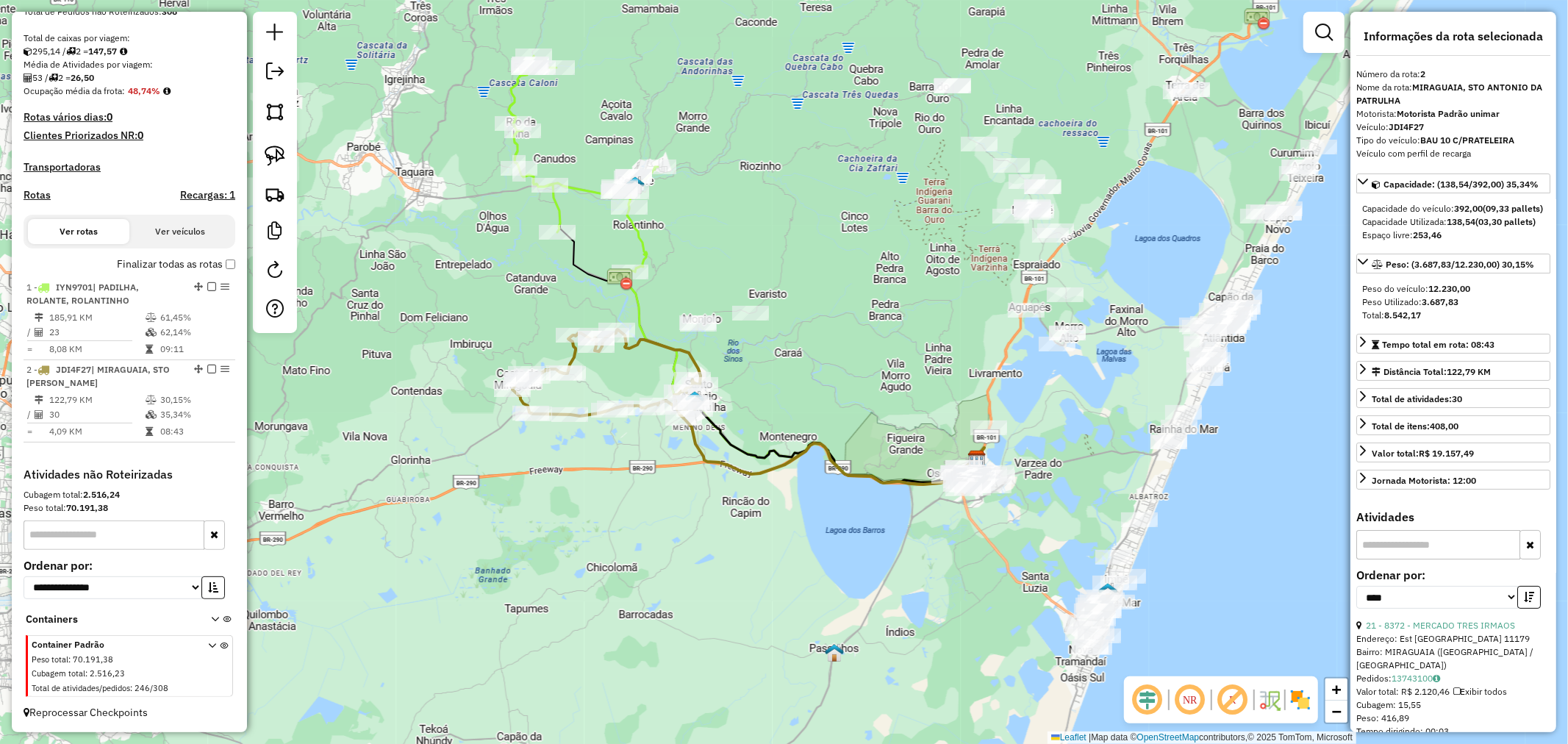
click at [961, 281] on div "Janela de atendimento Grade de atendimento Capacidade Transportadoras Veículos …" at bounding box center [784, 372] width 1568 height 744
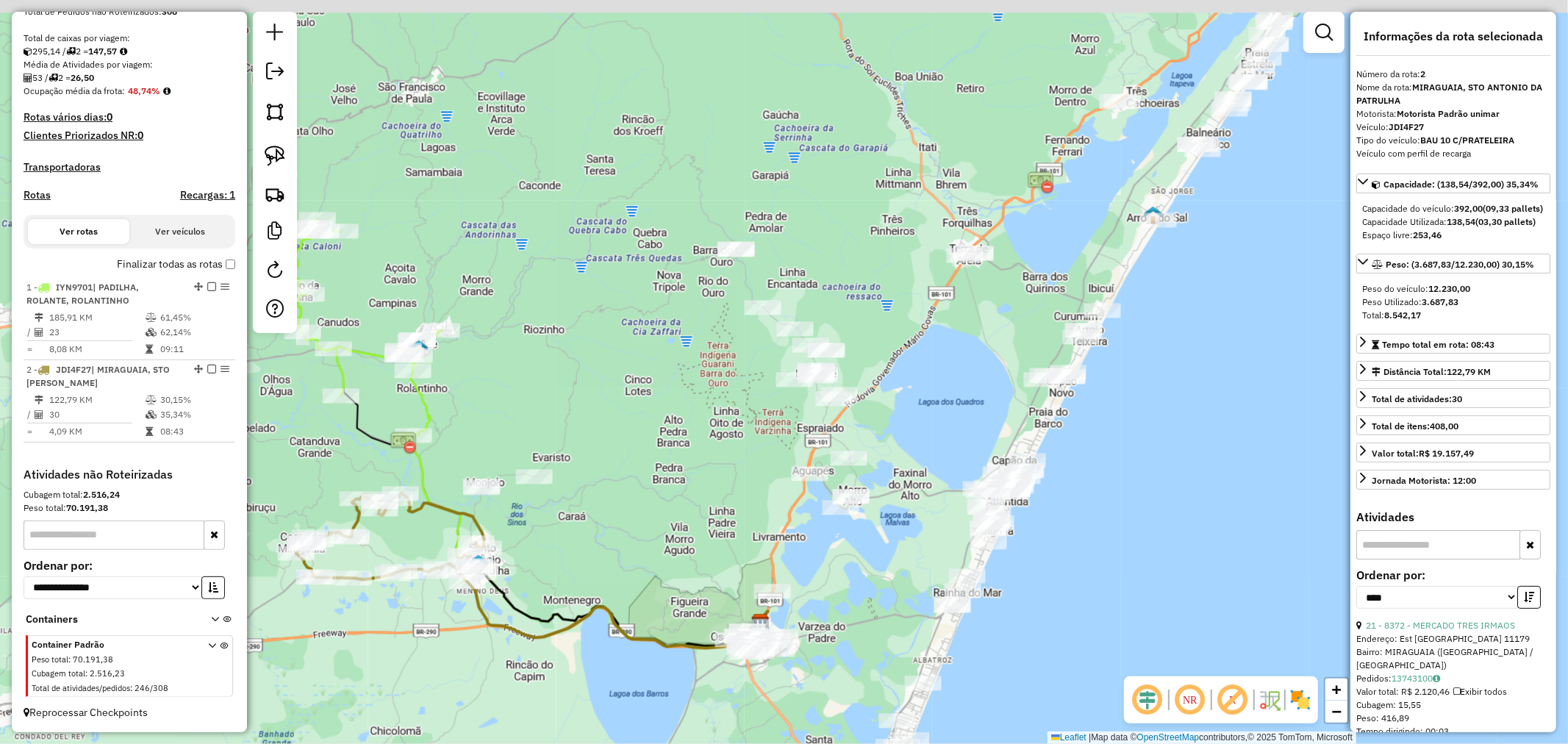
drag, startPoint x: 1085, startPoint y: 177, endPoint x: 970, endPoint y: 305, distance: 172.1
click at [978, 299] on div "Janela de atendimento Grade de atendimento Capacidade Transportadoras Veículos …" at bounding box center [784, 372] width 1568 height 744
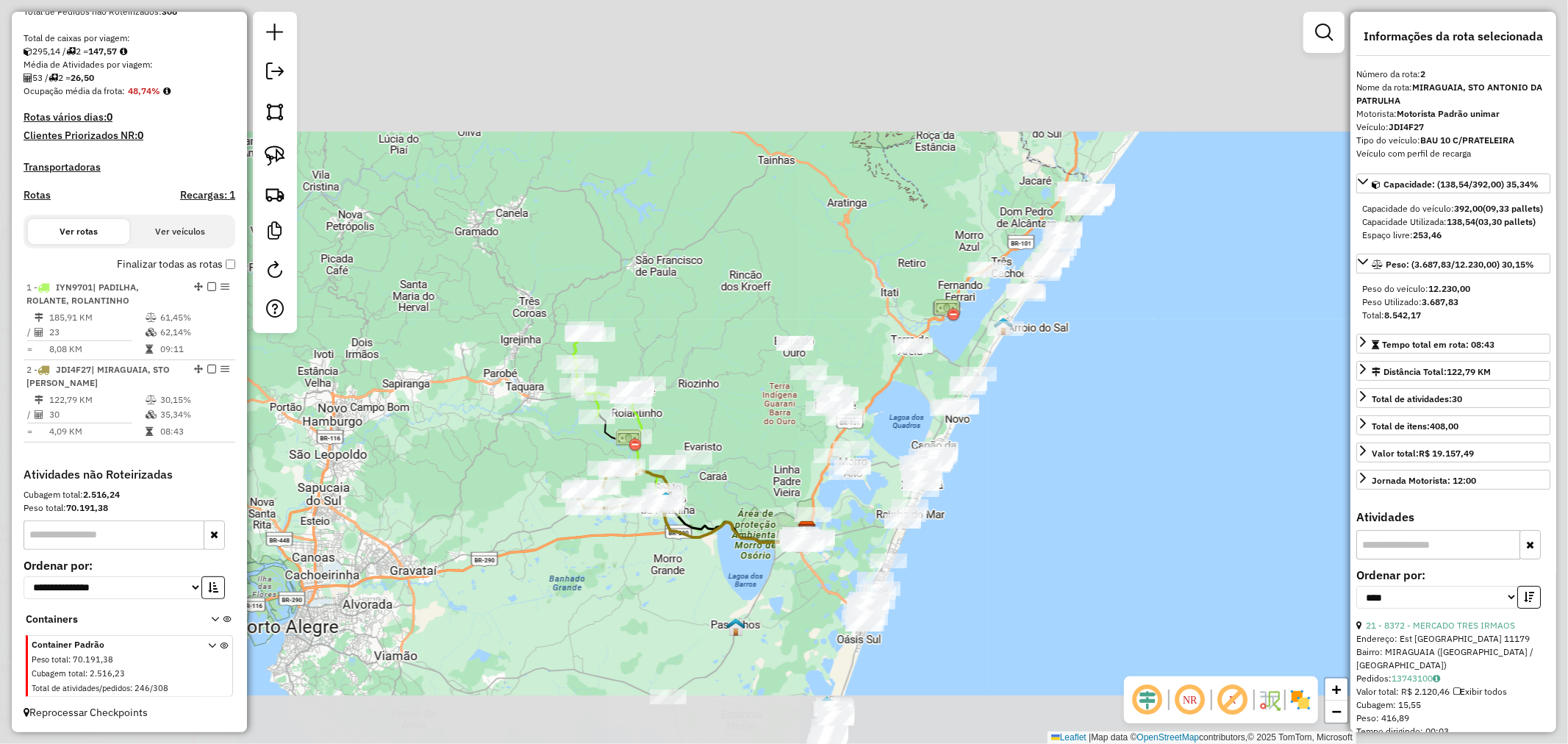
click at [1012, 316] on div "Janela de atendimento Grade de atendimento Capacidade Transportadoras Veículos …" at bounding box center [784, 372] width 1568 height 744
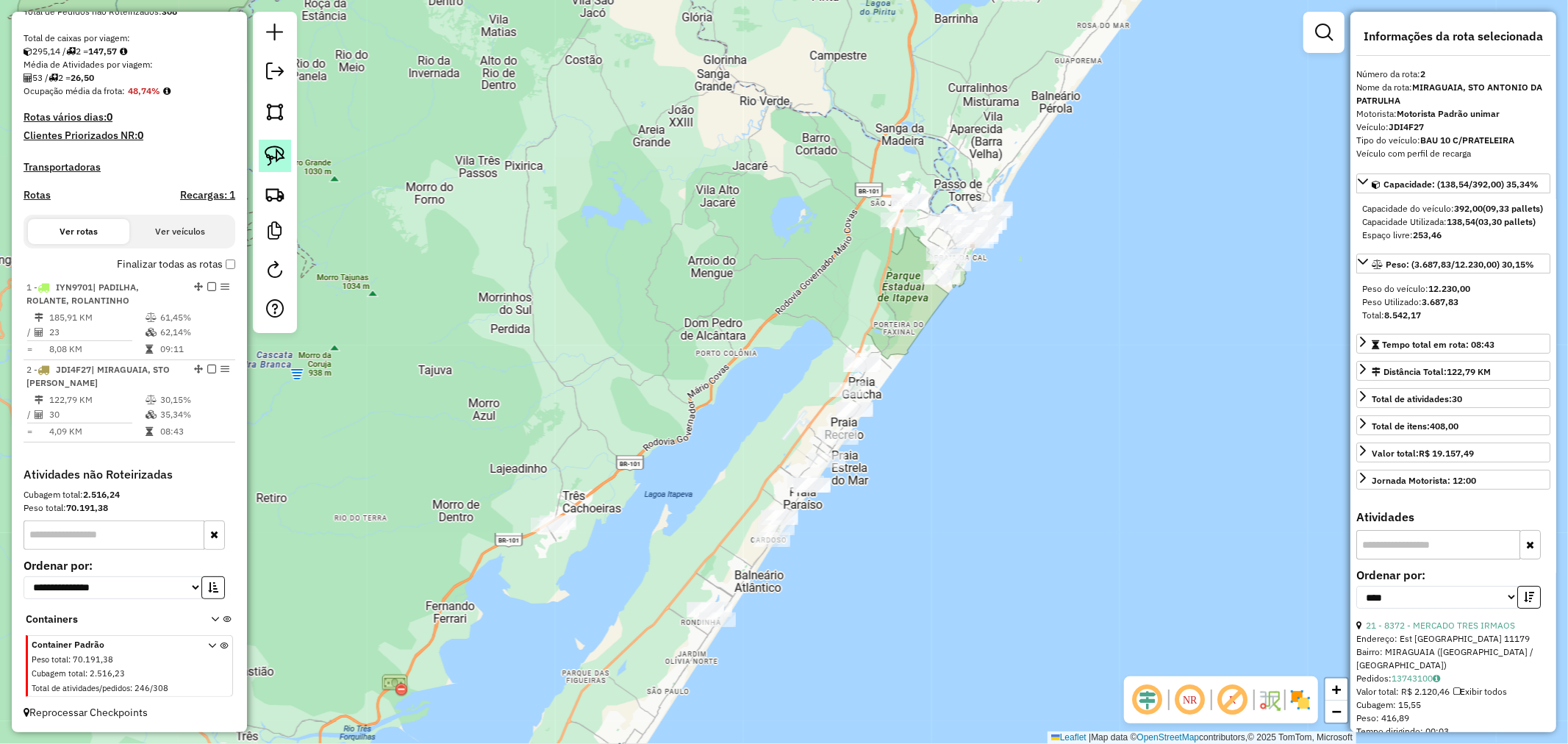
click at [284, 162] on img at bounding box center [275, 156] width 20 height 20
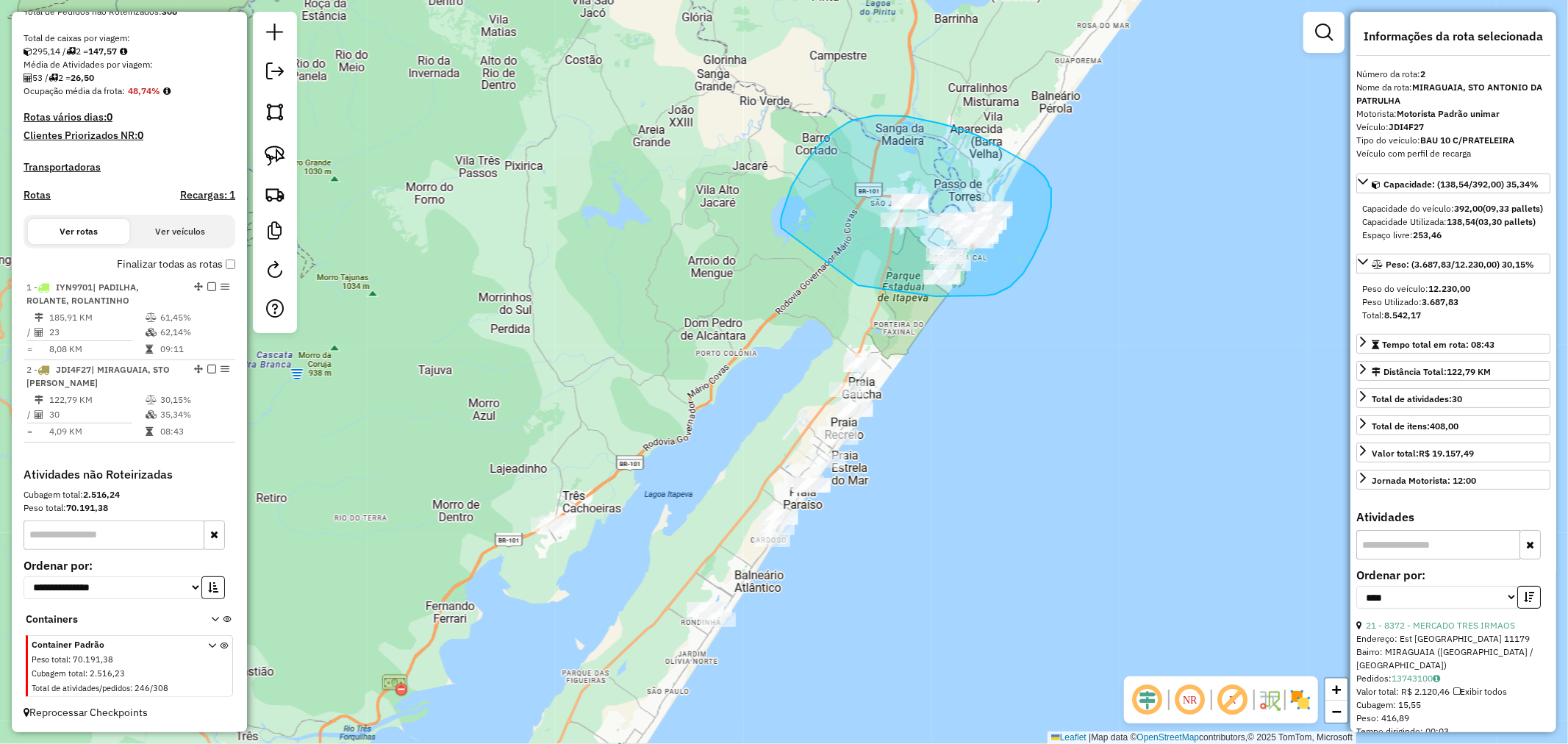
drag, startPoint x: 796, startPoint y: 178, endPoint x: 851, endPoint y: 284, distance: 119.4
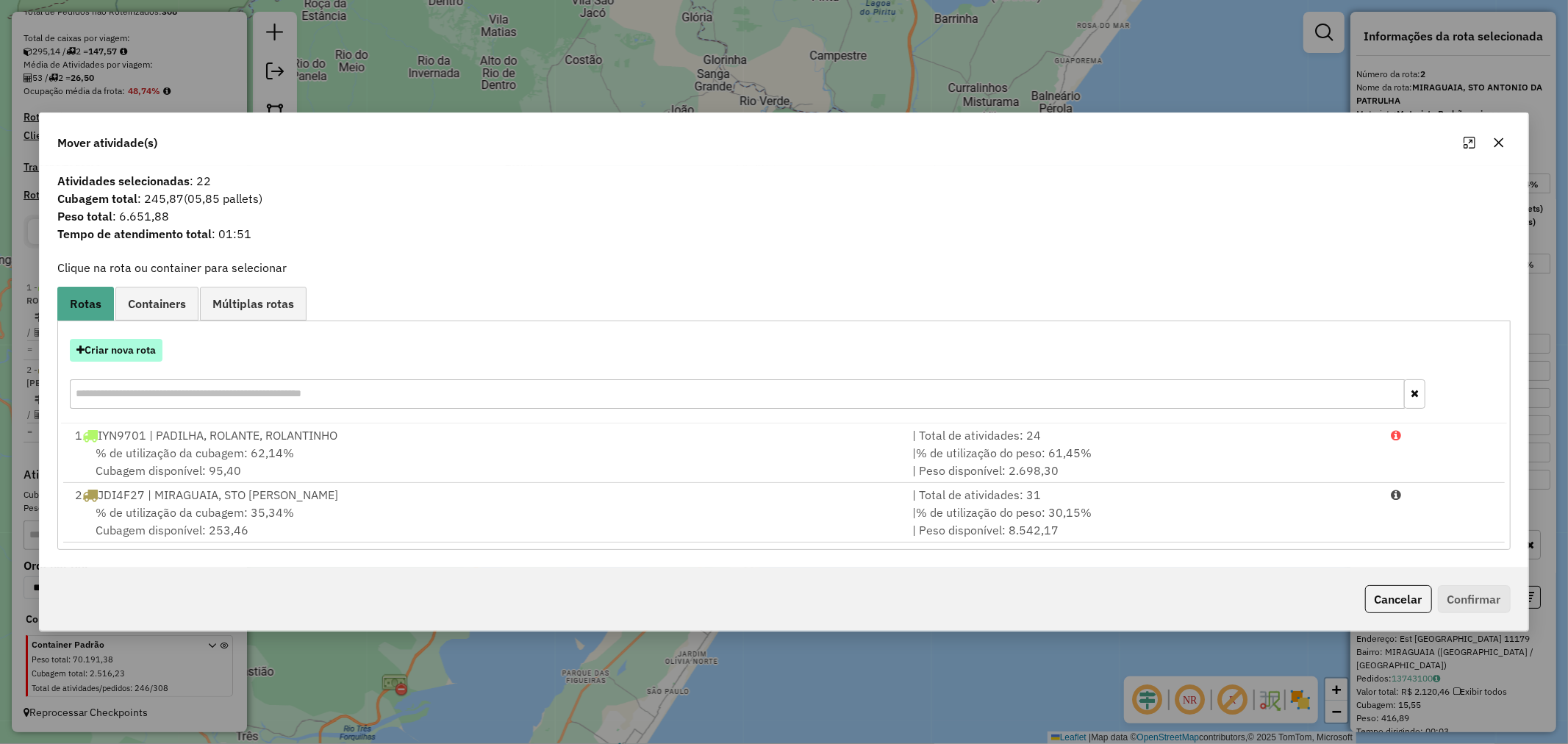
click at [142, 356] on button "Criar nova rota" at bounding box center [116, 350] width 92 height 23
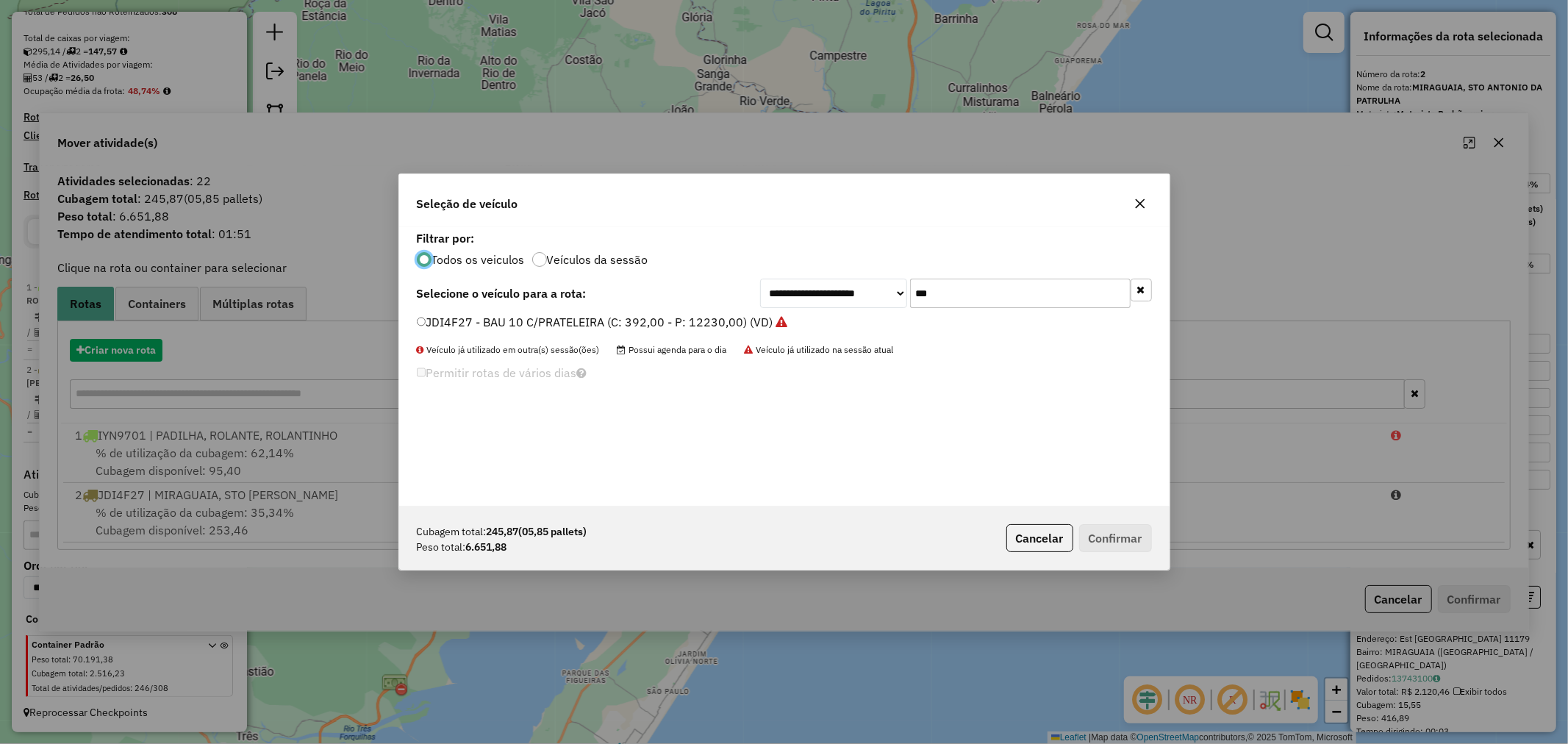
scroll to position [8, 4]
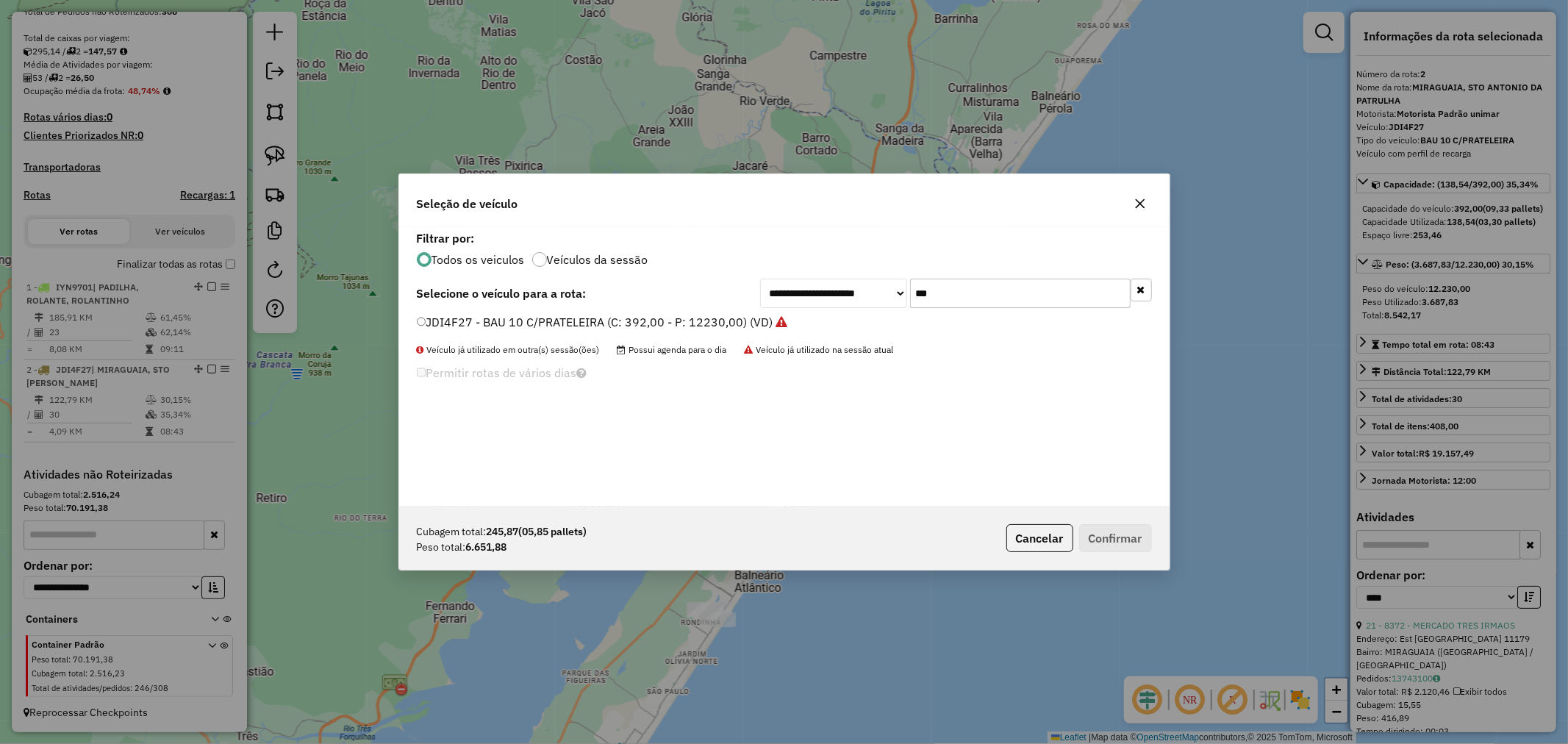
drag, startPoint x: 887, startPoint y: 292, endPoint x: 794, endPoint y: 301, distance: 93.4
click at [830, 292] on div "**********" at bounding box center [956, 292] width 392 height 29
type input "***"
click at [418, 308] on div "**********" at bounding box center [784, 292] width 735 height 29
click at [421, 315] on label "JAV8D43 - BAU 8 P (C: 322,00 - P: 7450,00) (VD)" at bounding box center [554, 322] width 274 height 18
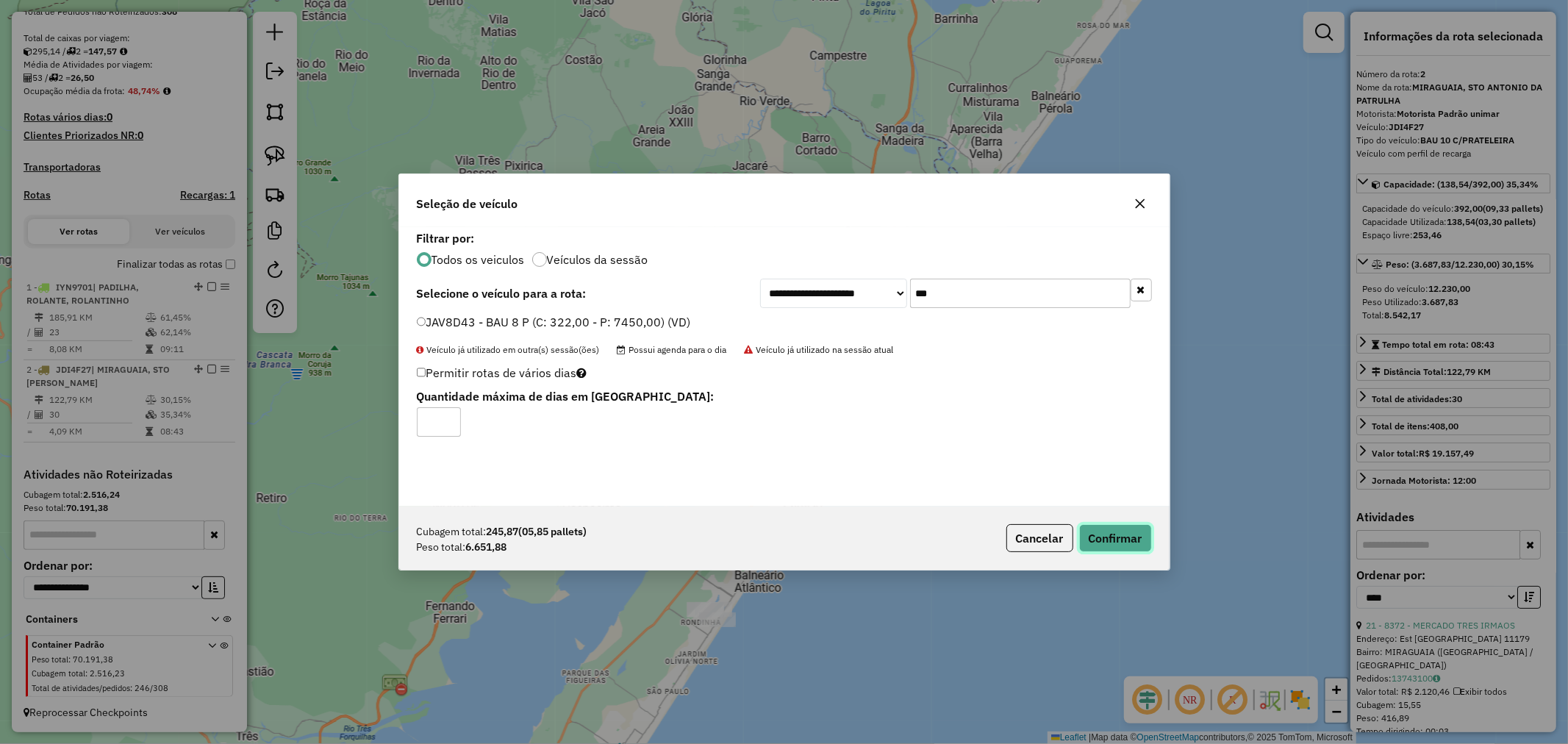
click at [1137, 542] on button "Confirmar" at bounding box center [1116, 538] width 73 height 28
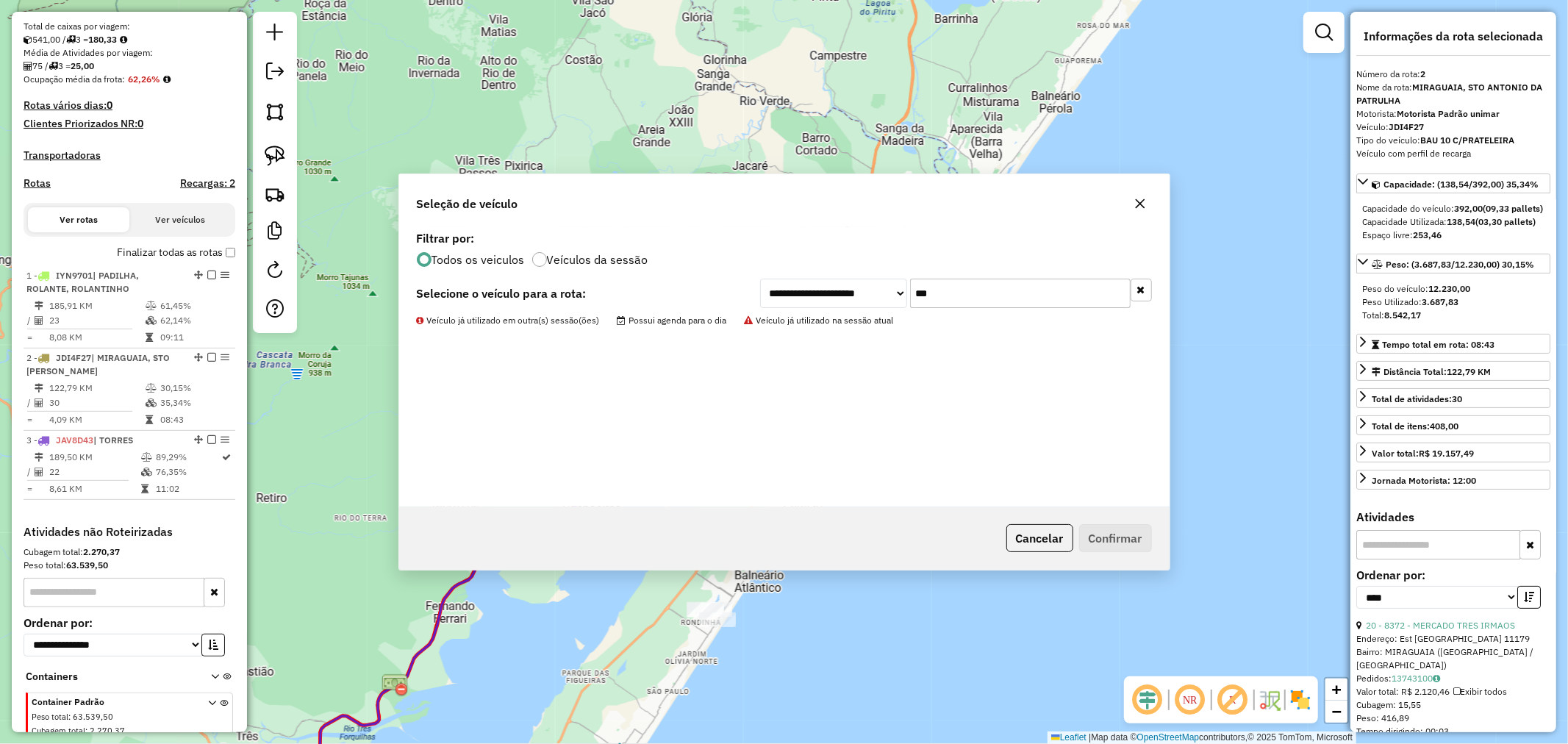
scroll to position [384, 0]
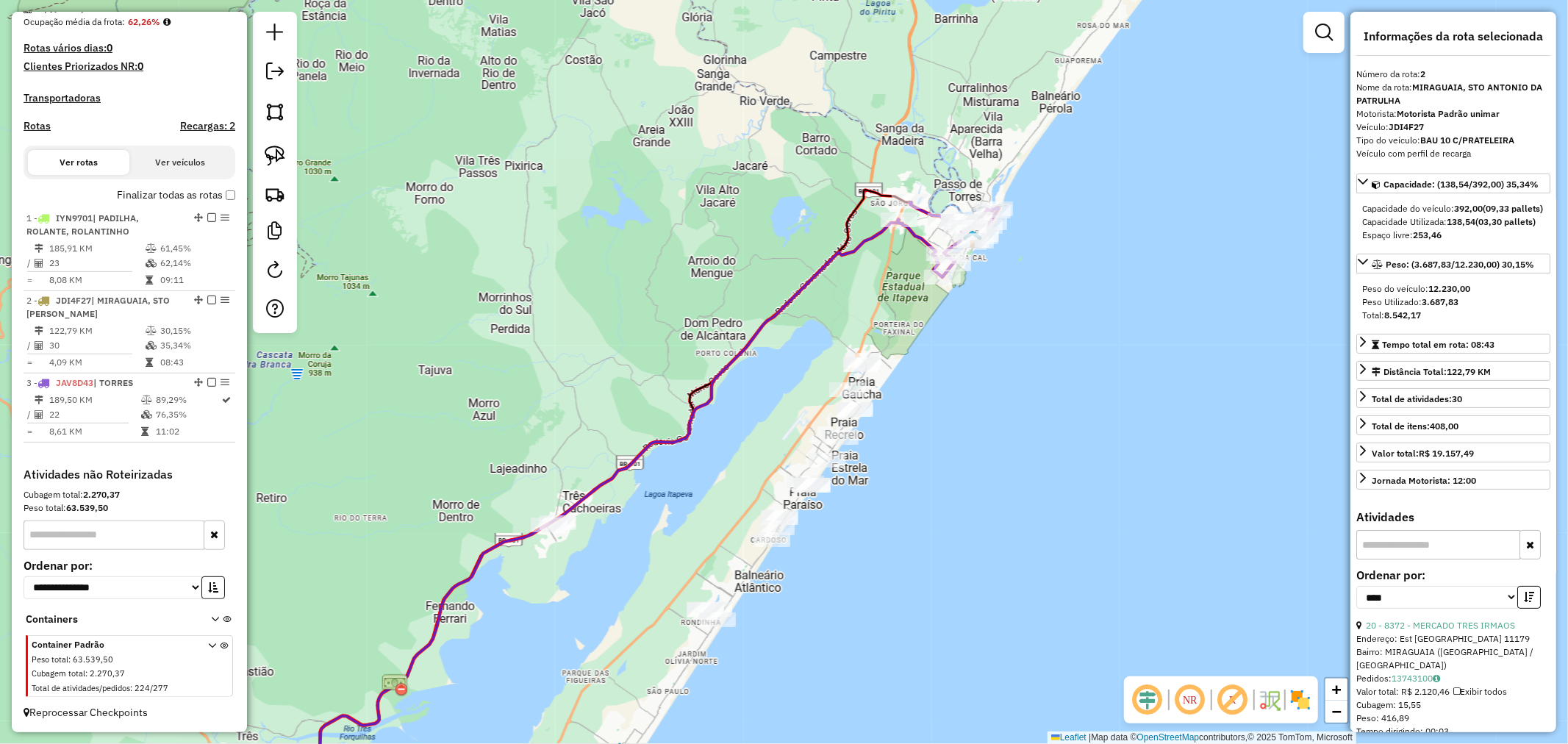
click at [916, 276] on div "Janela de atendimento Grade de atendimento Capacidade Transportadoras Veículos …" at bounding box center [784, 372] width 1568 height 744
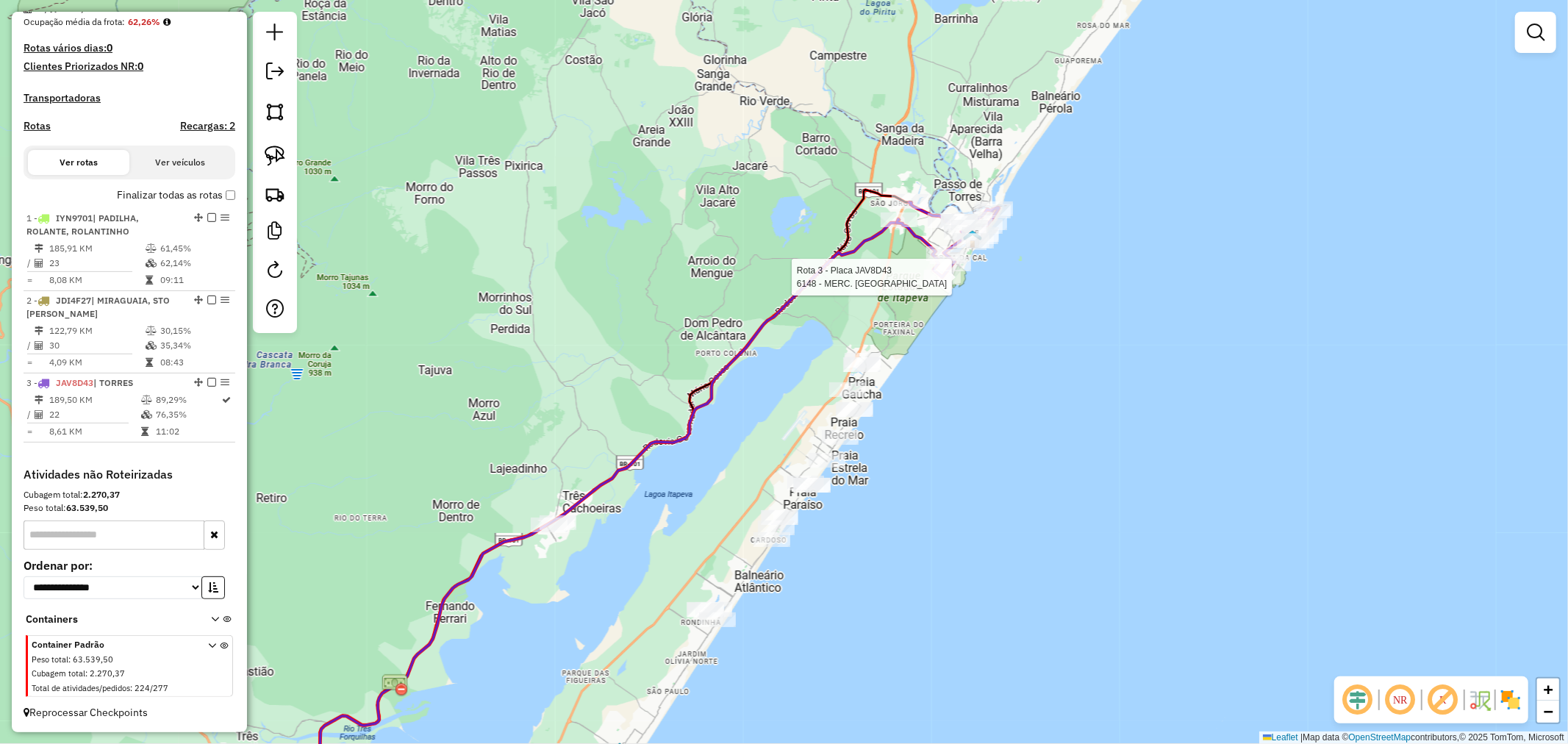
select select "*********"
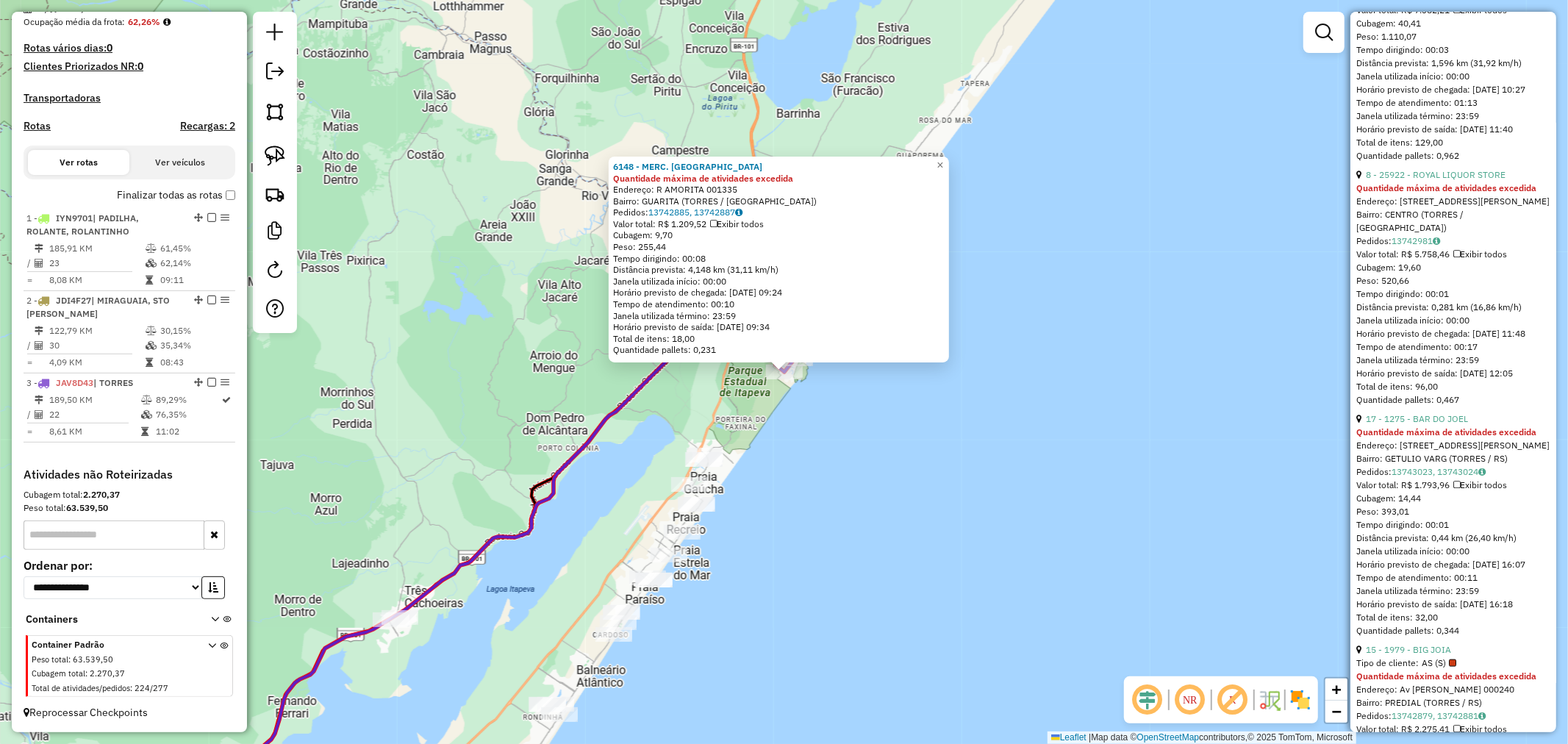
scroll to position [1470, 0]
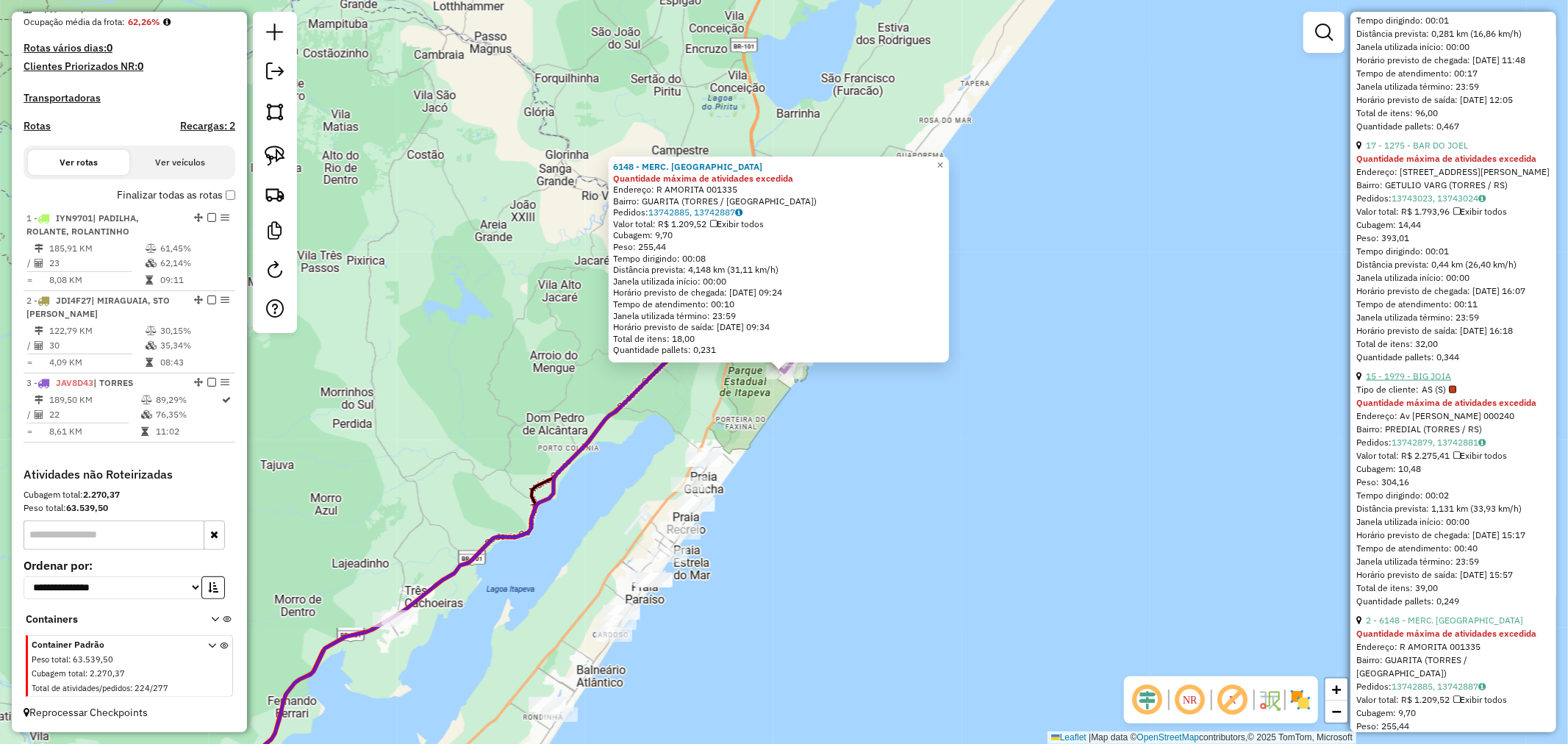
click at [1430, 381] on link "15 - 1979 - BIG JOIA" at bounding box center [1408, 376] width 85 height 11
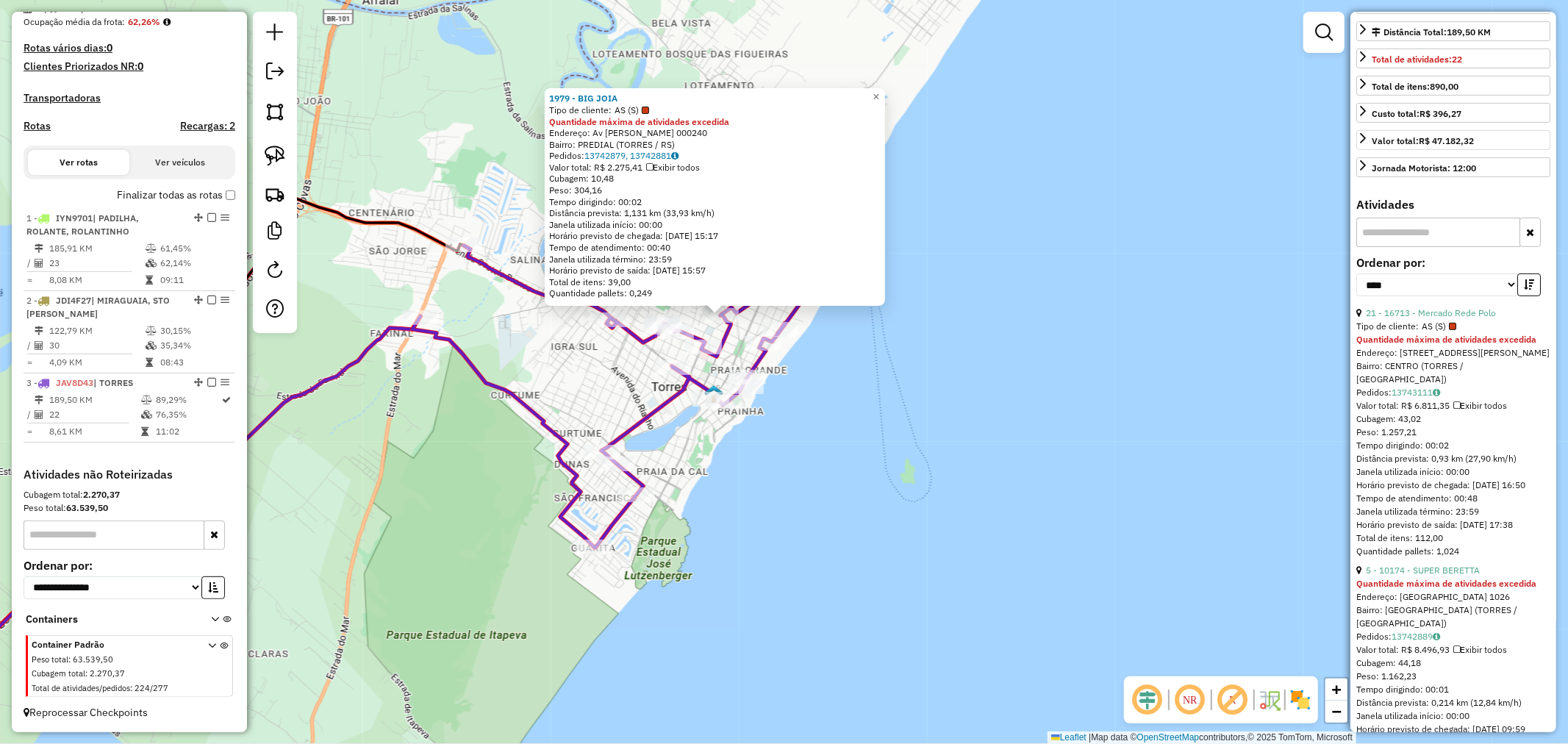
scroll to position [0, 0]
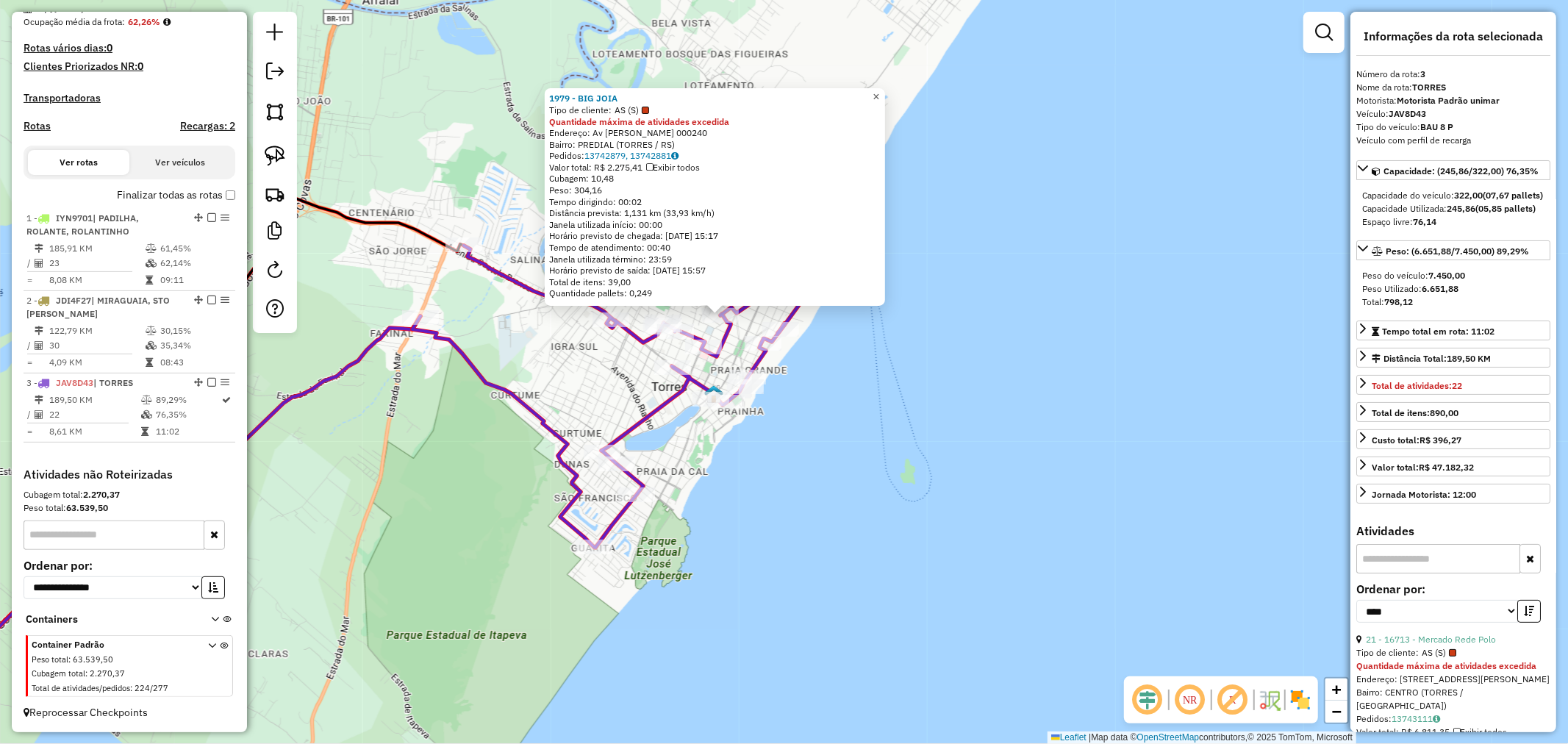
click at [879, 97] on span "×" at bounding box center [875, 97] width 6 height 12
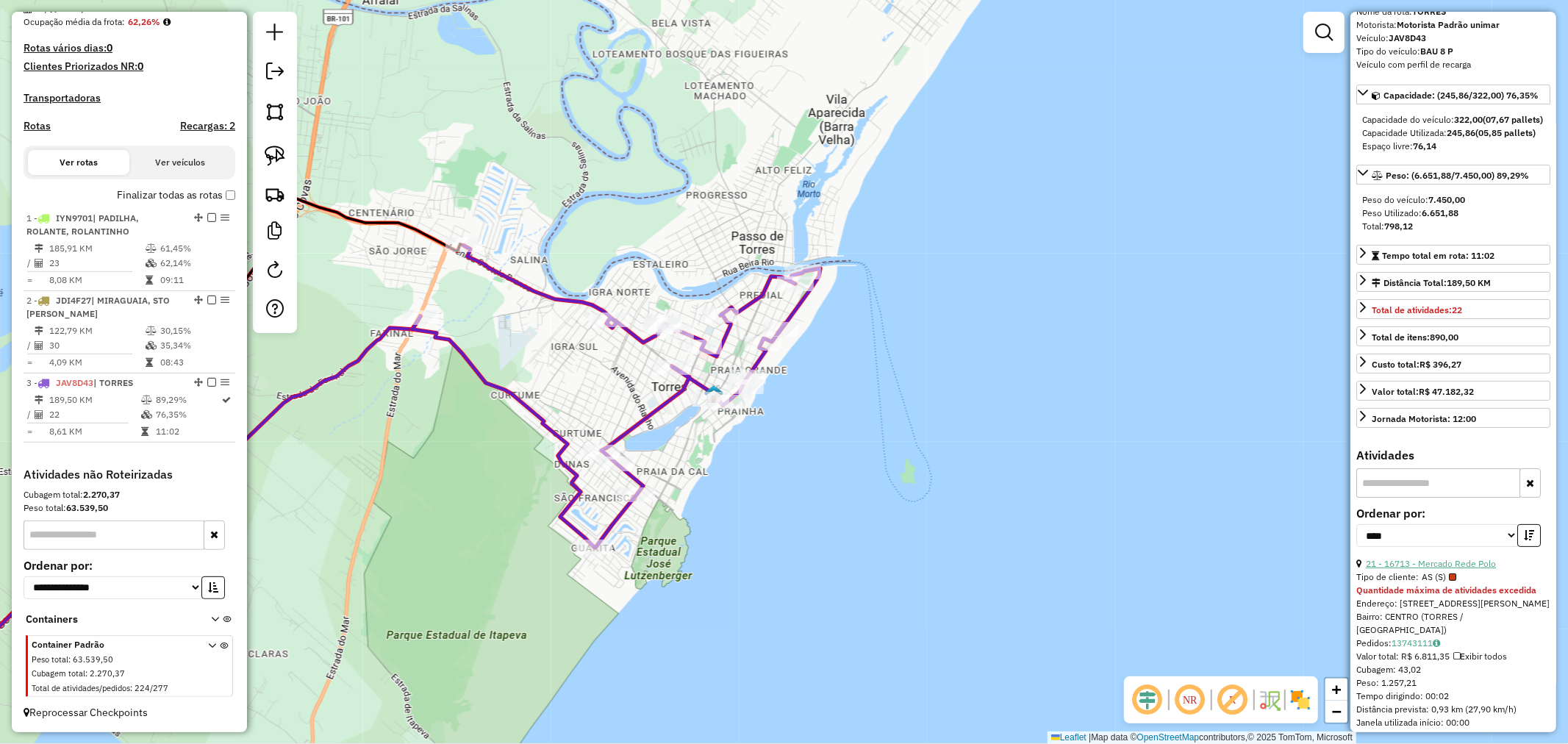
scroll to position [82, 0]
click at [1451, 563] on link "21 - 16713 - Mercado Rede Polo" at bounding box center [1430, 557] width 130 height 11
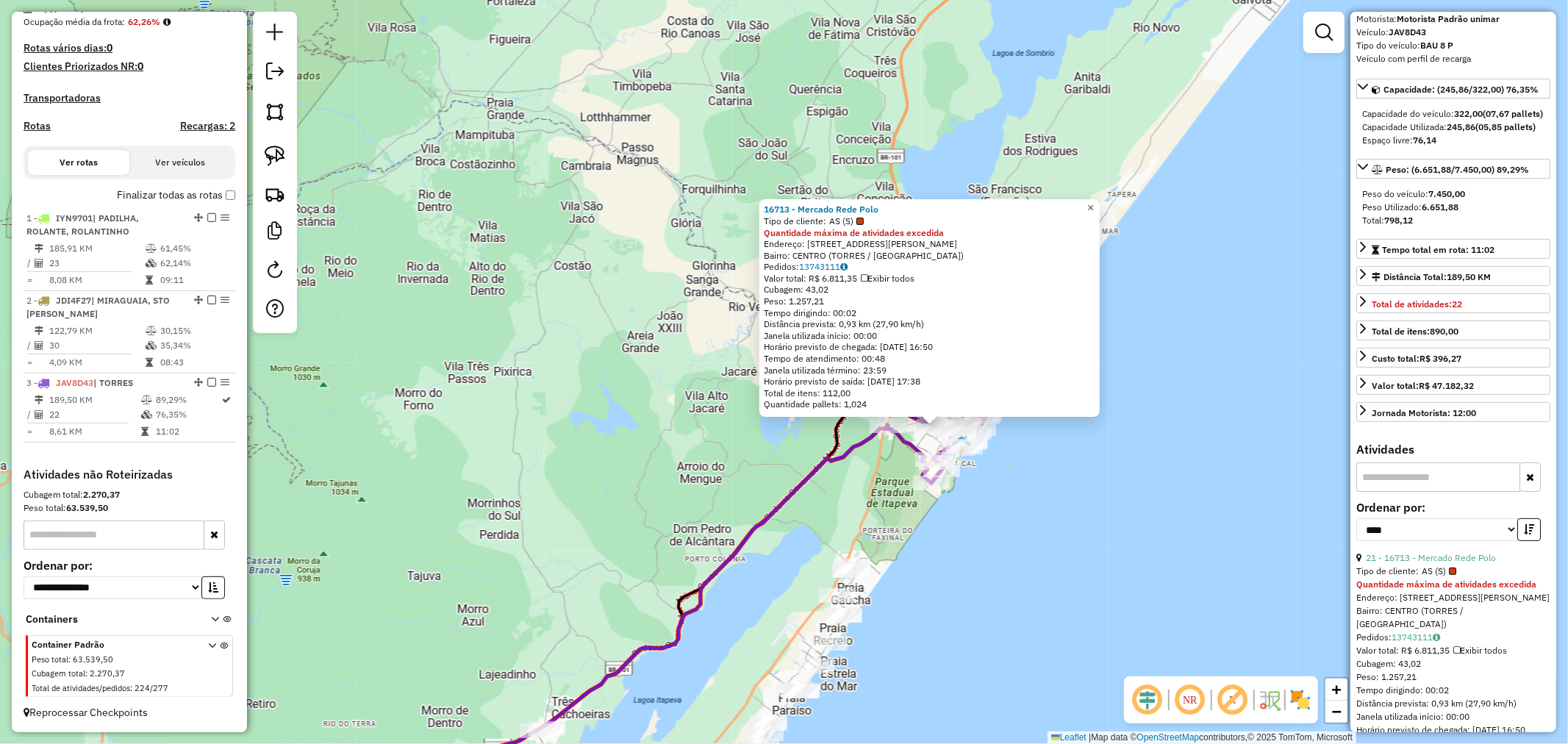
click at [1092, 200] on link "×" at bounding box center [1091, 208] width 18 height 18
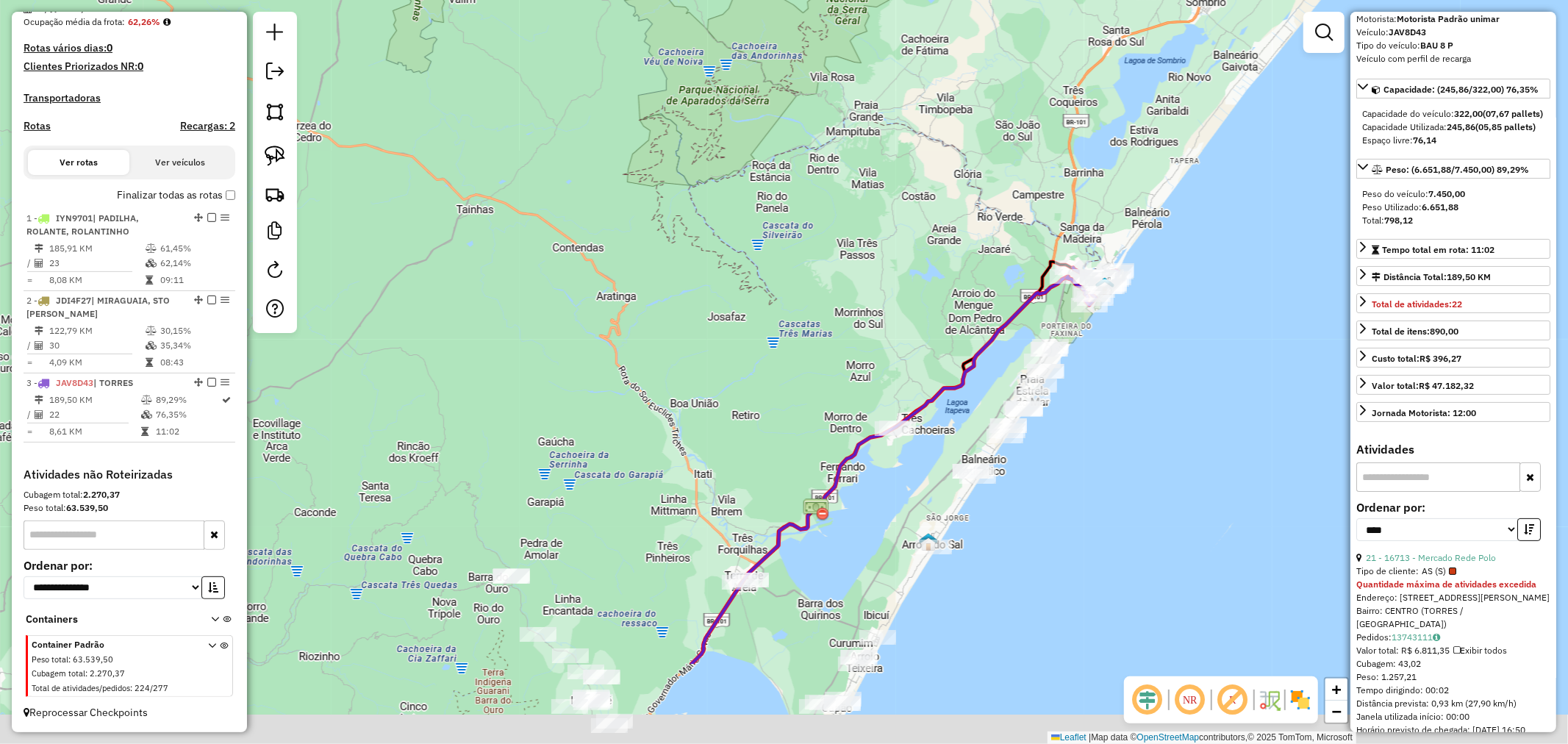
drag, startPoint x: 1068, startPoint y: 532, endPoint x: 1178, endPoint y: 274, distance: 280.5
click at [1178, 278] on div "Janela de atendimento Grade de atendimento Capacidade Transportadoras Veículos …" at bounding box center [784, 372] width 1568 height 744
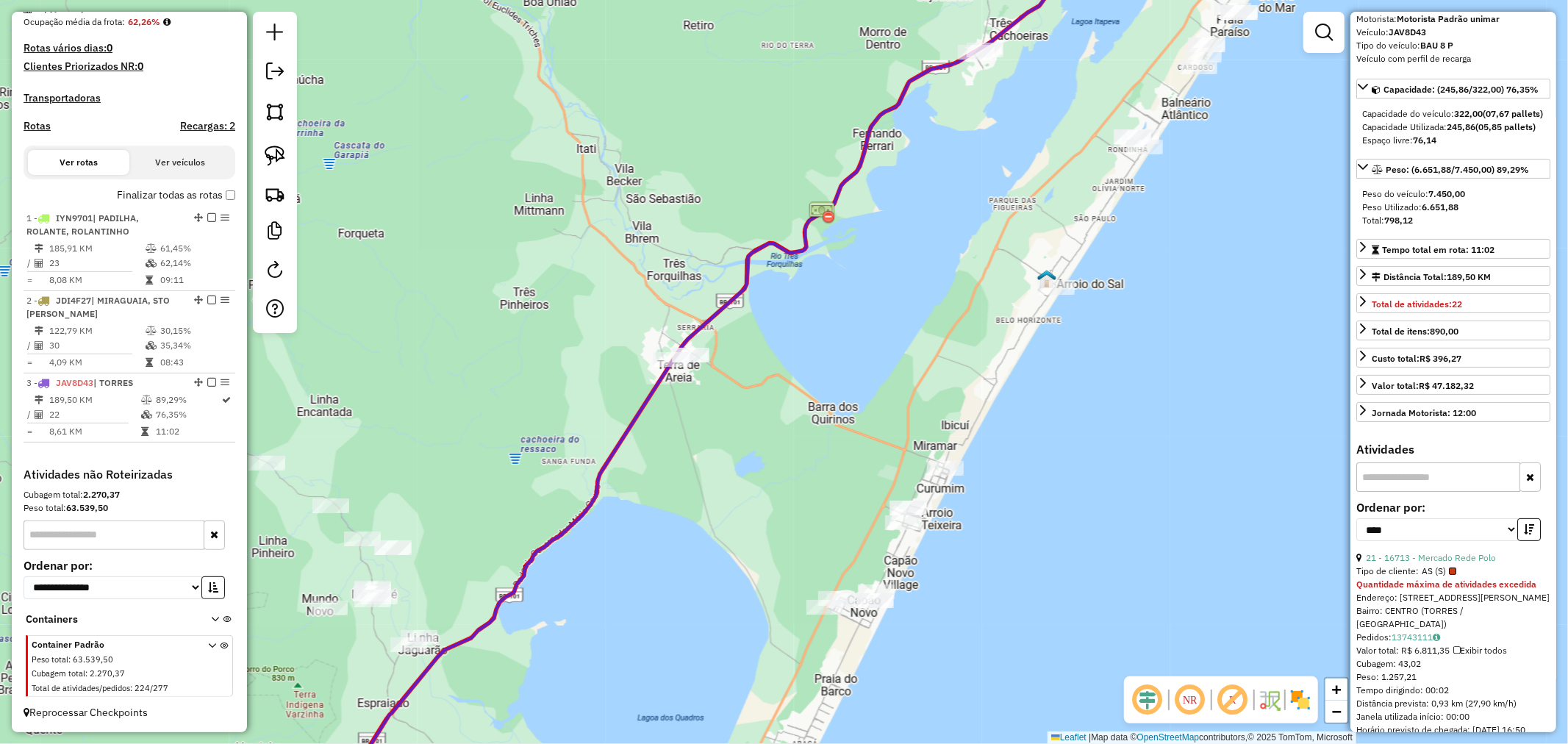
drag, startPoint x: 992, startPoint y: 427, endPoint x: 981, endPoint y: 393, distance: 35.7
click at [992, 394] on div "Janela de atendimento Grade de atendimento Capacidade Transportadoras Veículos …" at bounding box center [784, 372] width 1568 height 744
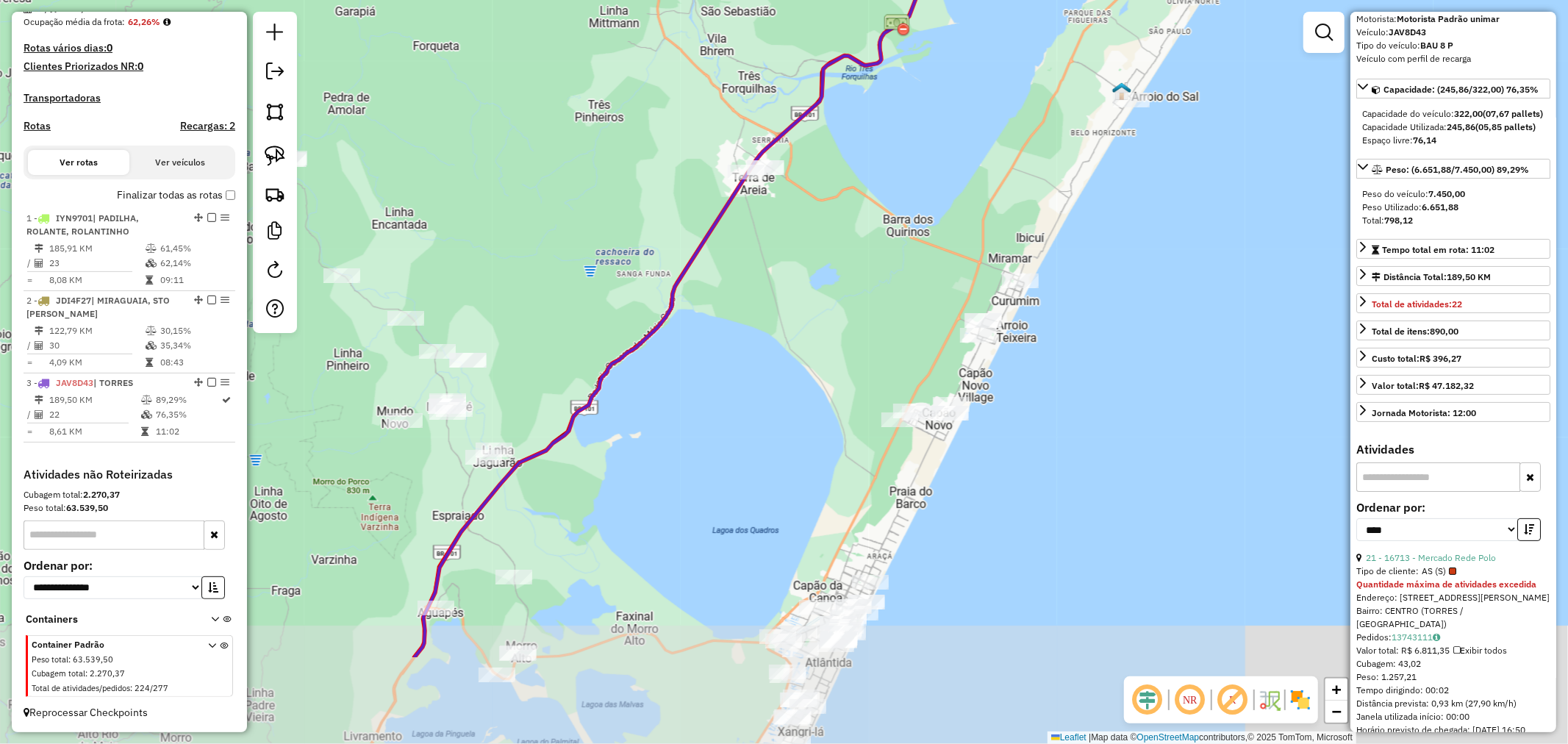
drag, startPoint x: 944, startPoint y: 575, endPoint x: 1012, endPoint y: 420, distance: 169.3
click at [1012, 420] on div "Janela de atendimento Grade de atendimento Capacidade Transportadoras Veículos …" at bounding box center [784, 372] width 1568 height 744
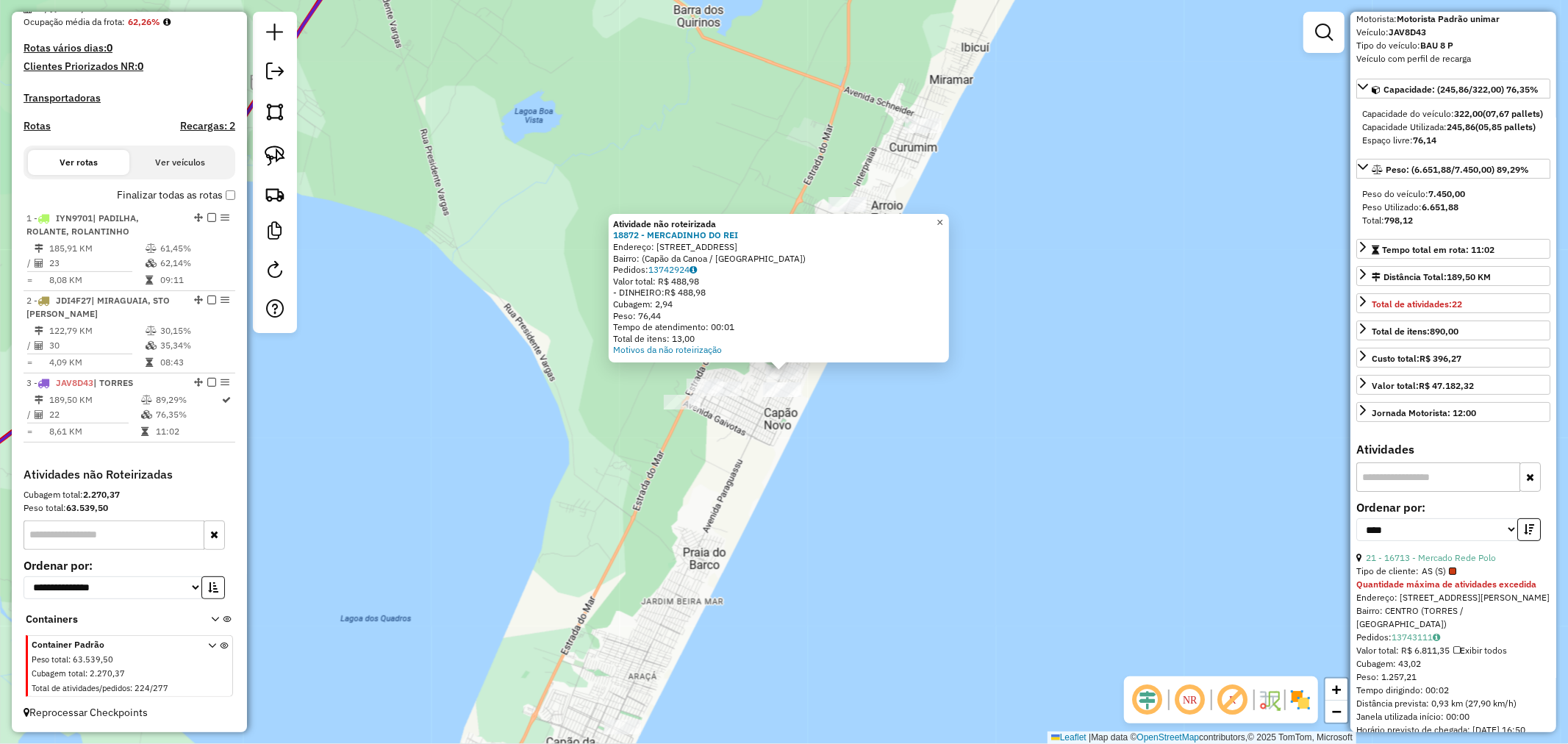
click at [948, 218] on link "×" at bounding box center [940, 223] width 18 height 18
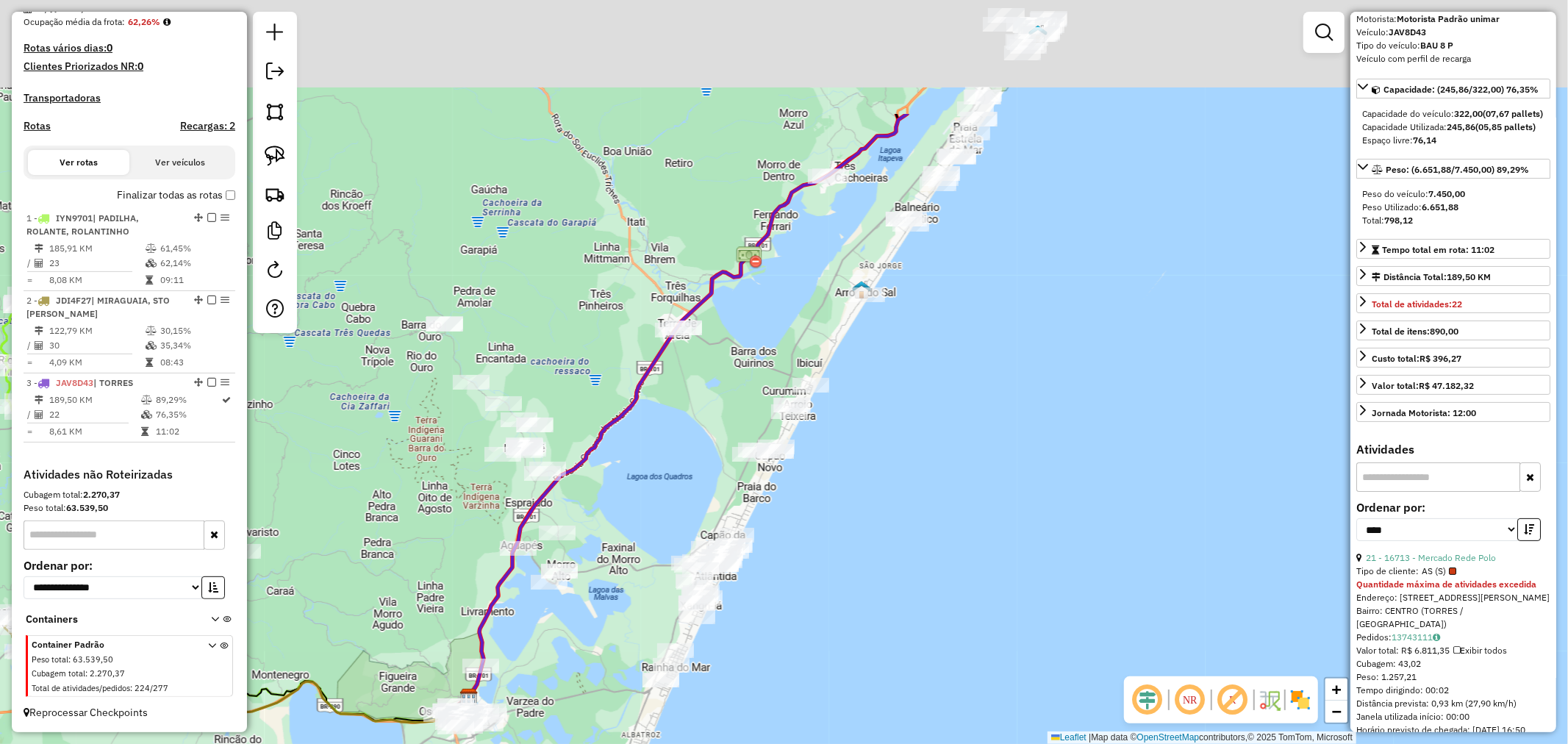
drag, startPoint x: 1063, startPoint y: 204, endPoint x: 902, endPoint y: 417, distance: 267.0
click at [892, 435] on div "Janela de atendimento Grade de atendimento Capacidade Transportadoras Veículos …" at bounding box center [784, 372] width 1568 height 744
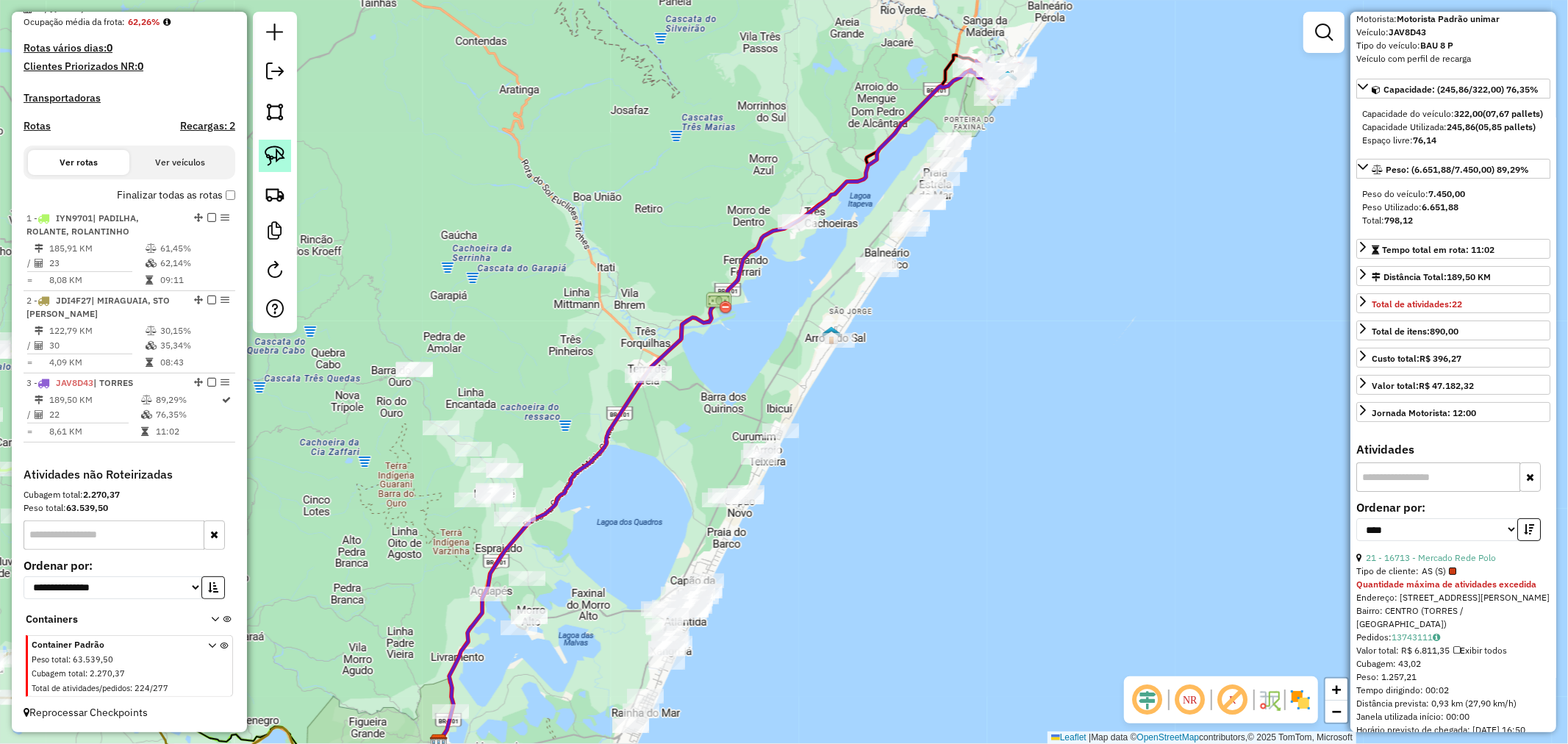
click at [278, 150] on img at bounding box center [275, 156] width 20 height 20
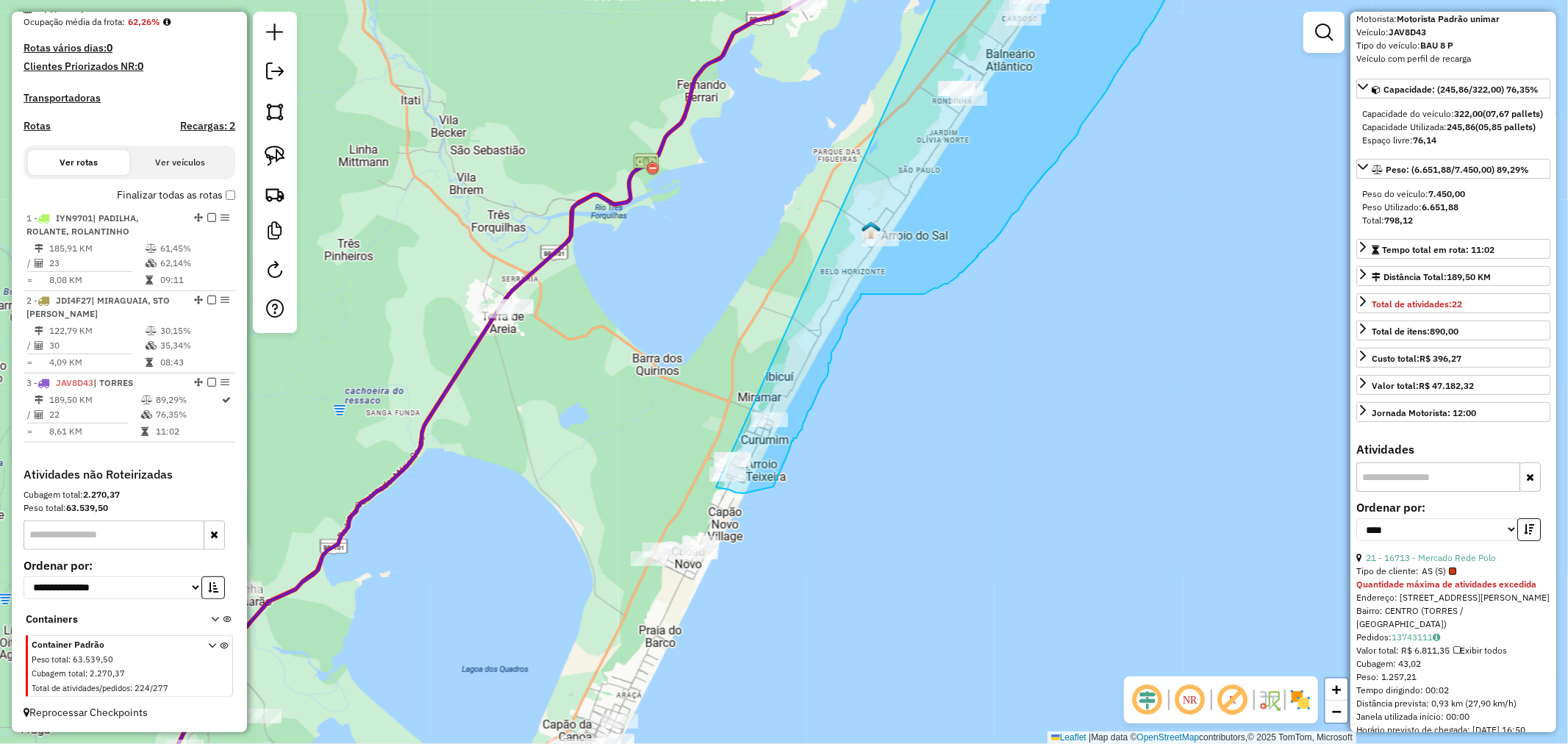
drag, startPoint x: 892, startPoint y: 158, endPoint x: 674, endPoint y: 431, distance: 349.4
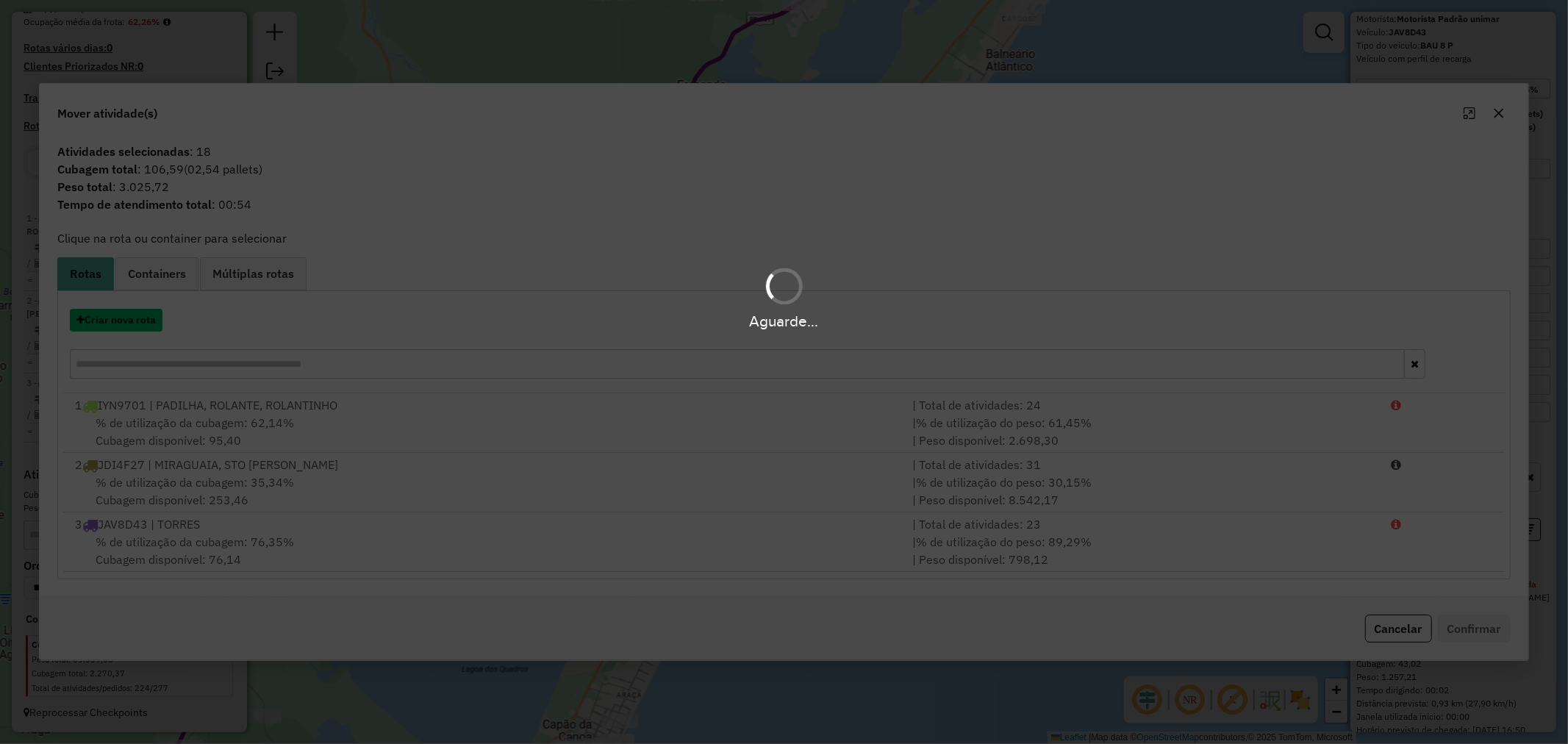
click at [117, 320] on button "Criar nova rota" at bounding box center [116, 320] width 92 height 23
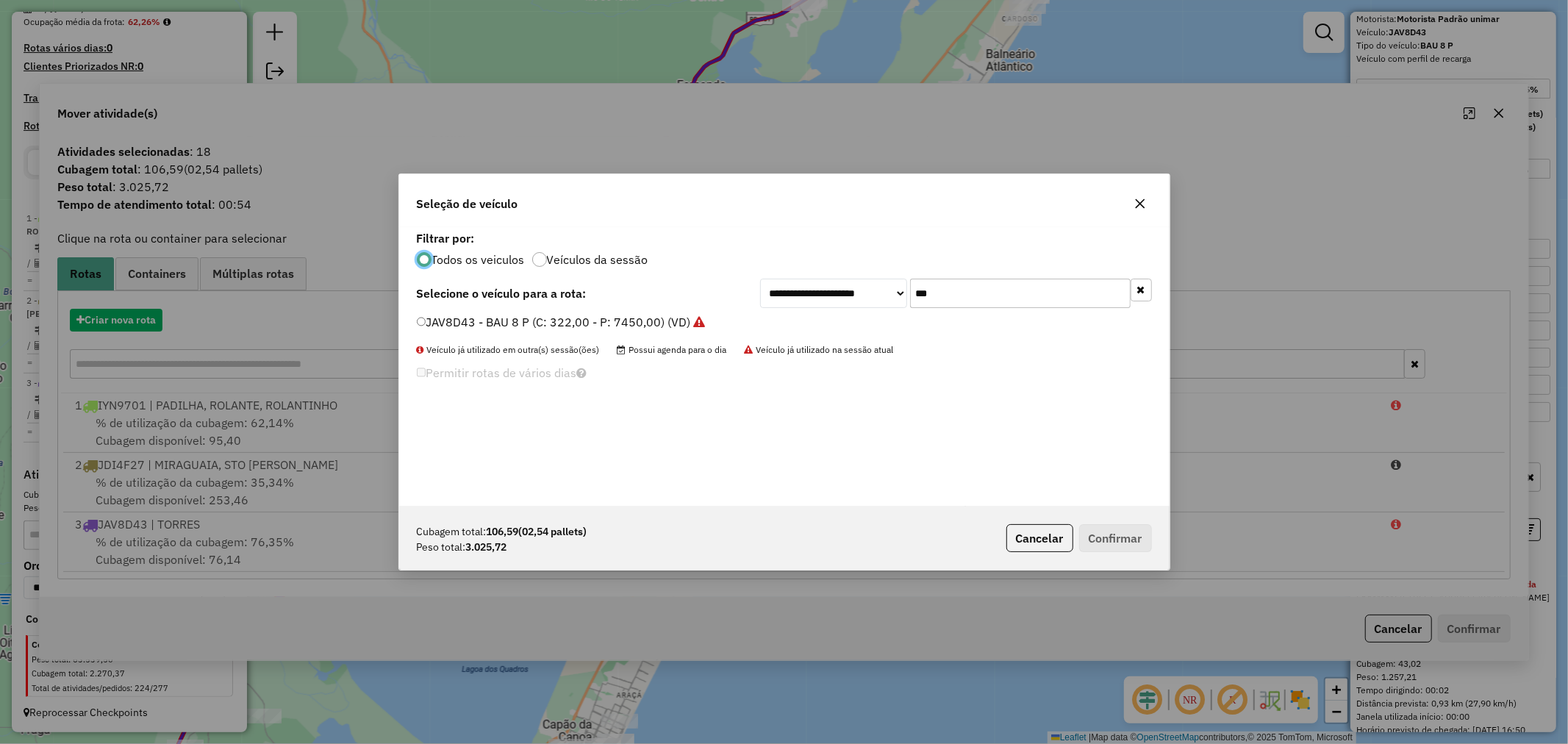
scroll to position [8, 4]
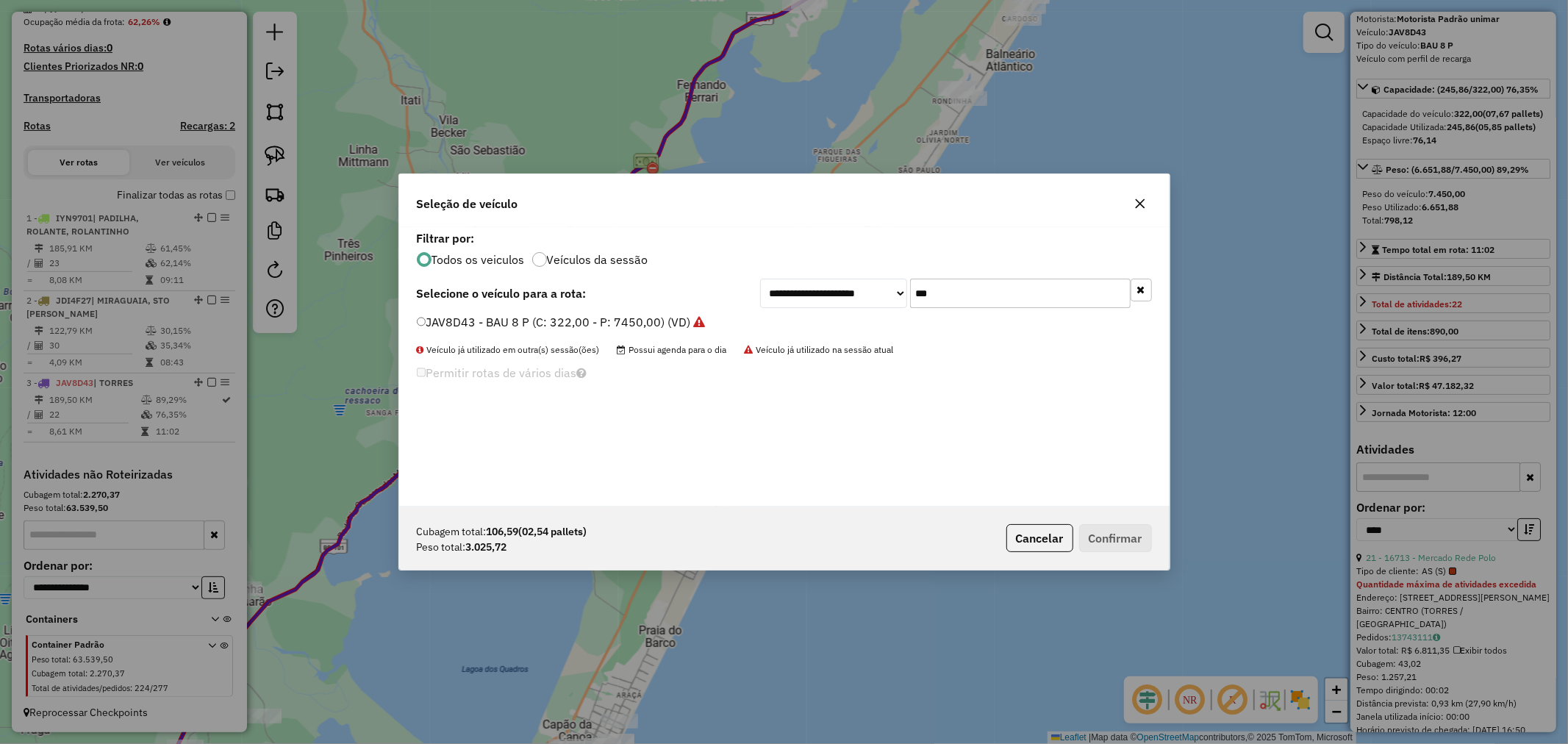
drag, startPoint x: 970, startPoint y: 285, endPoint x: 826, endPoint y: 272, distance: 144.6
click at [826, 272] on div "**********" at bounding box center [784, 366] width 770 height 279
type input "**"
click at [453, 335] on div "JAT5I65 - BAU 8 P (C: 322,00 - P: 7450,00) (VD)" at bounding box center [784, 328] width 753 height 29
click at [459, 324] on label "JAT5I65 - BAU 8 P (C: 322,00 - P: 7450,00) (VD)" at bounding box center [551, 322] width 269 height 18
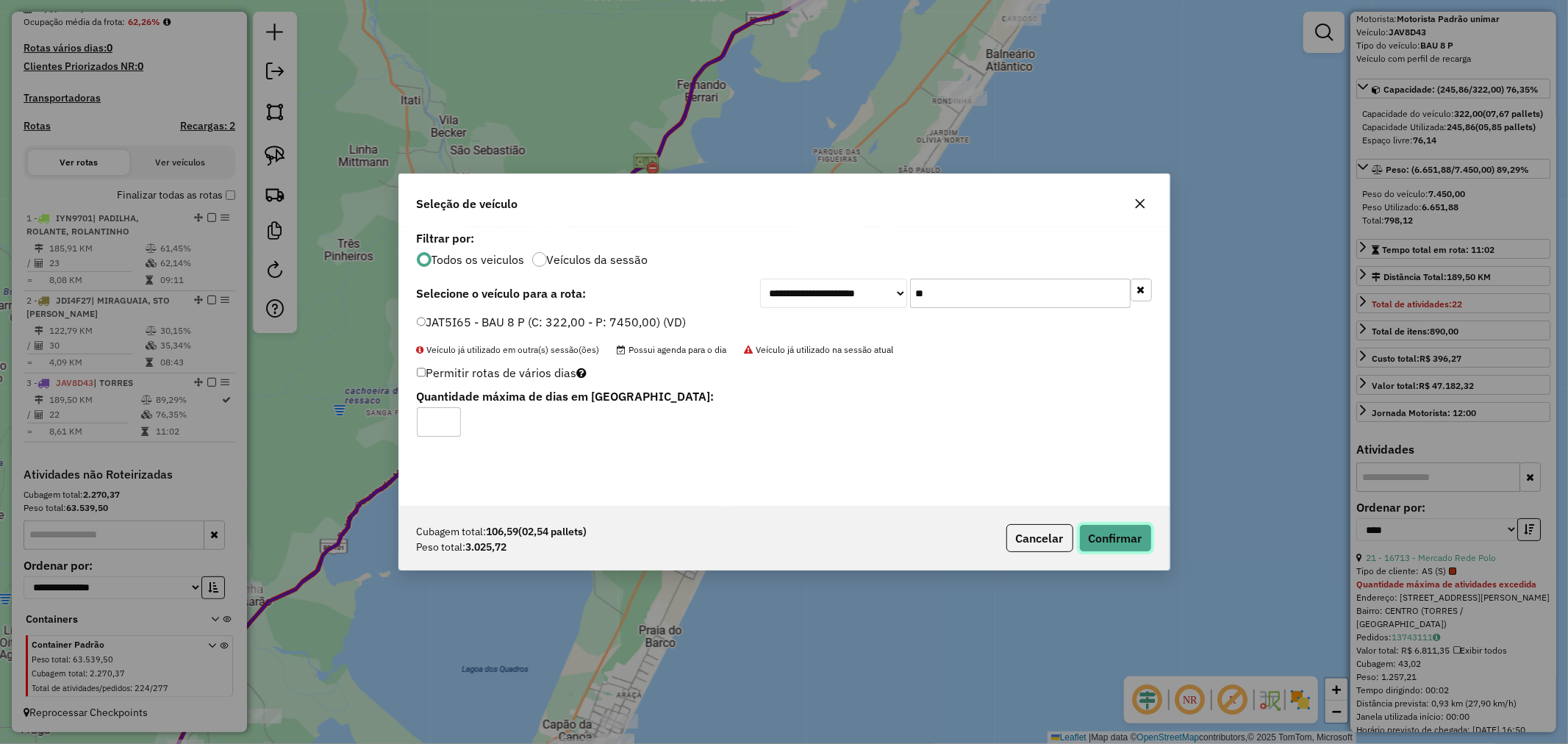
click at [1136, 541] on button "Confirmar" at bounding box center [1116, 538] width 73 height 28
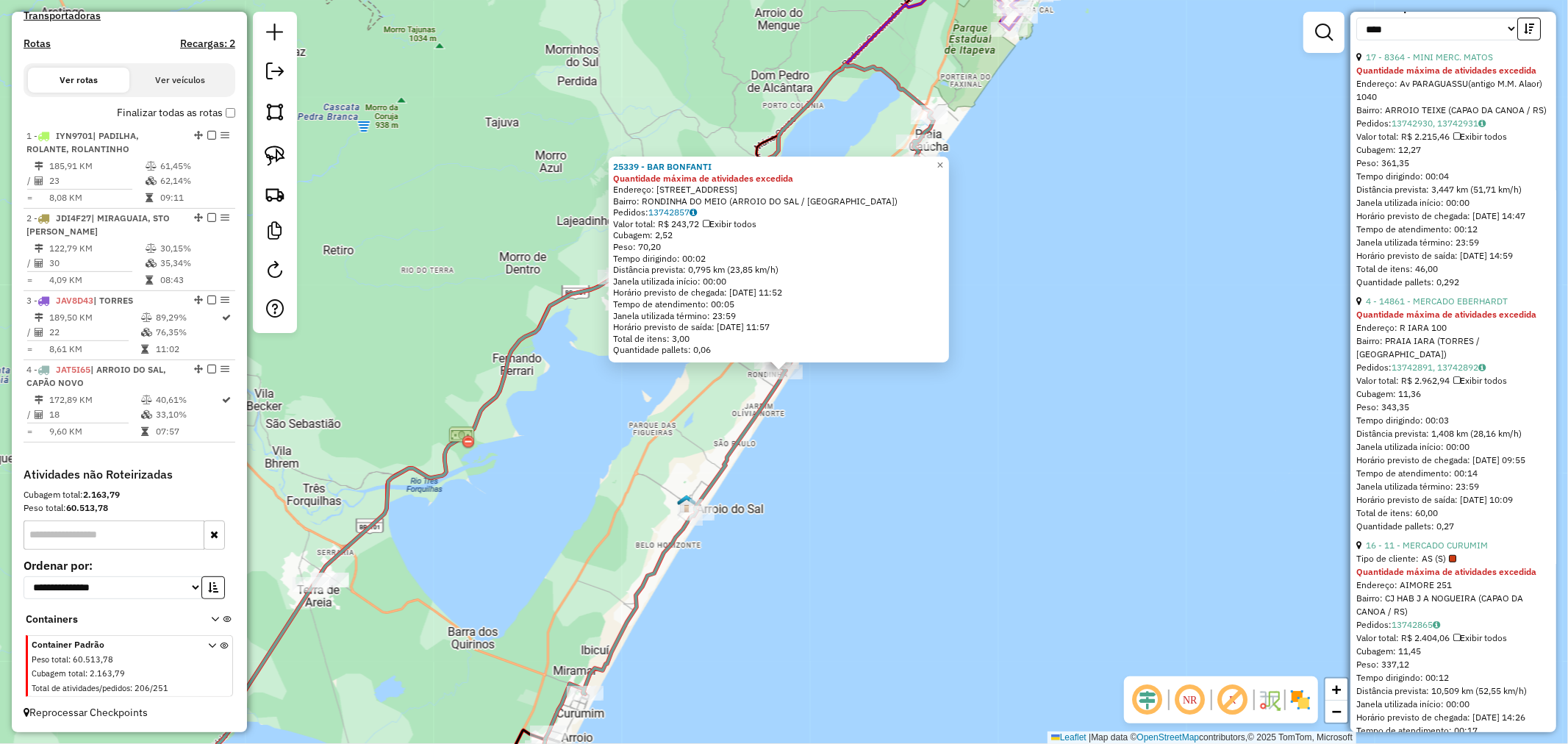
scroll to position [164, 0]
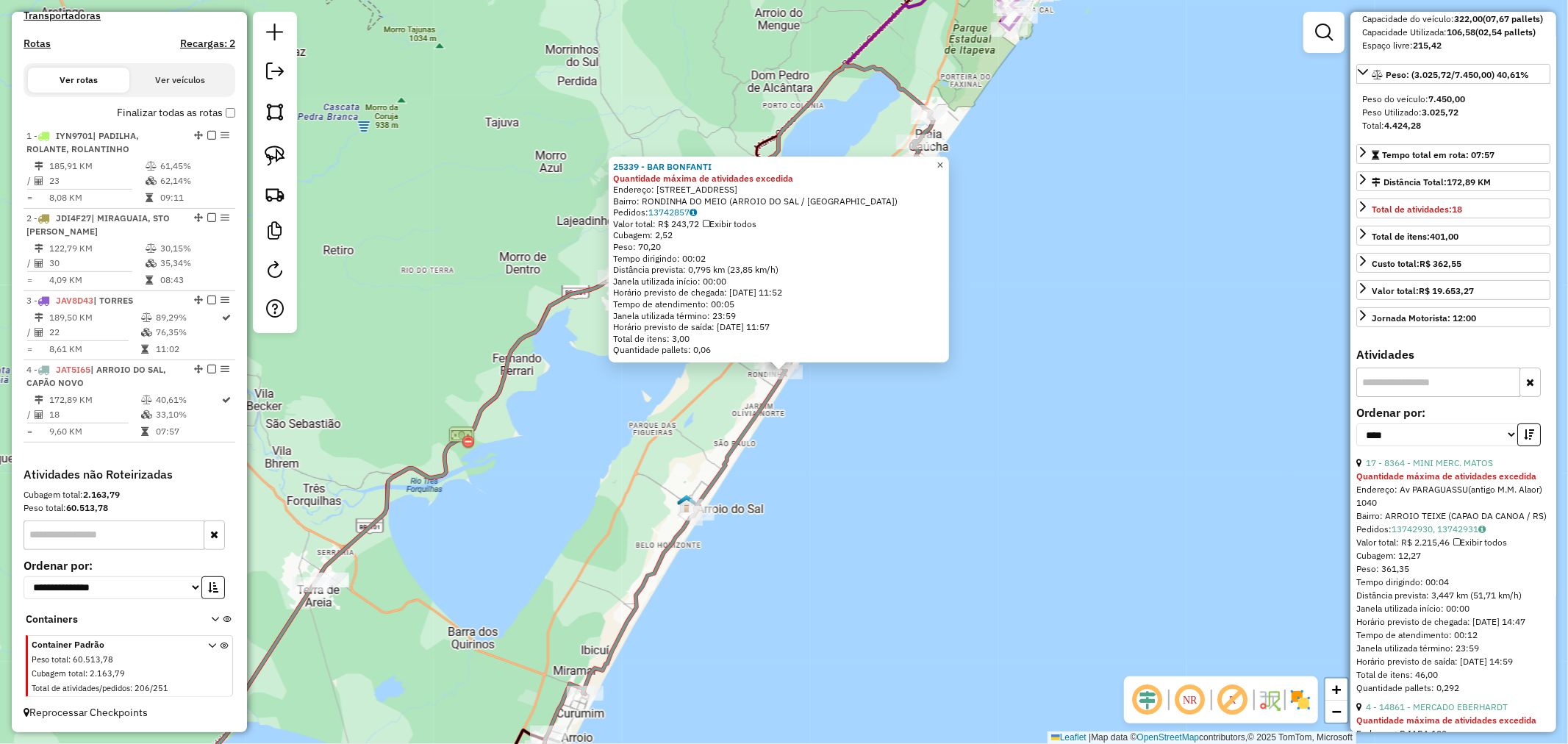
click at [942, 160] on link "×" at bounding box center [940, 165] width 18 height 18
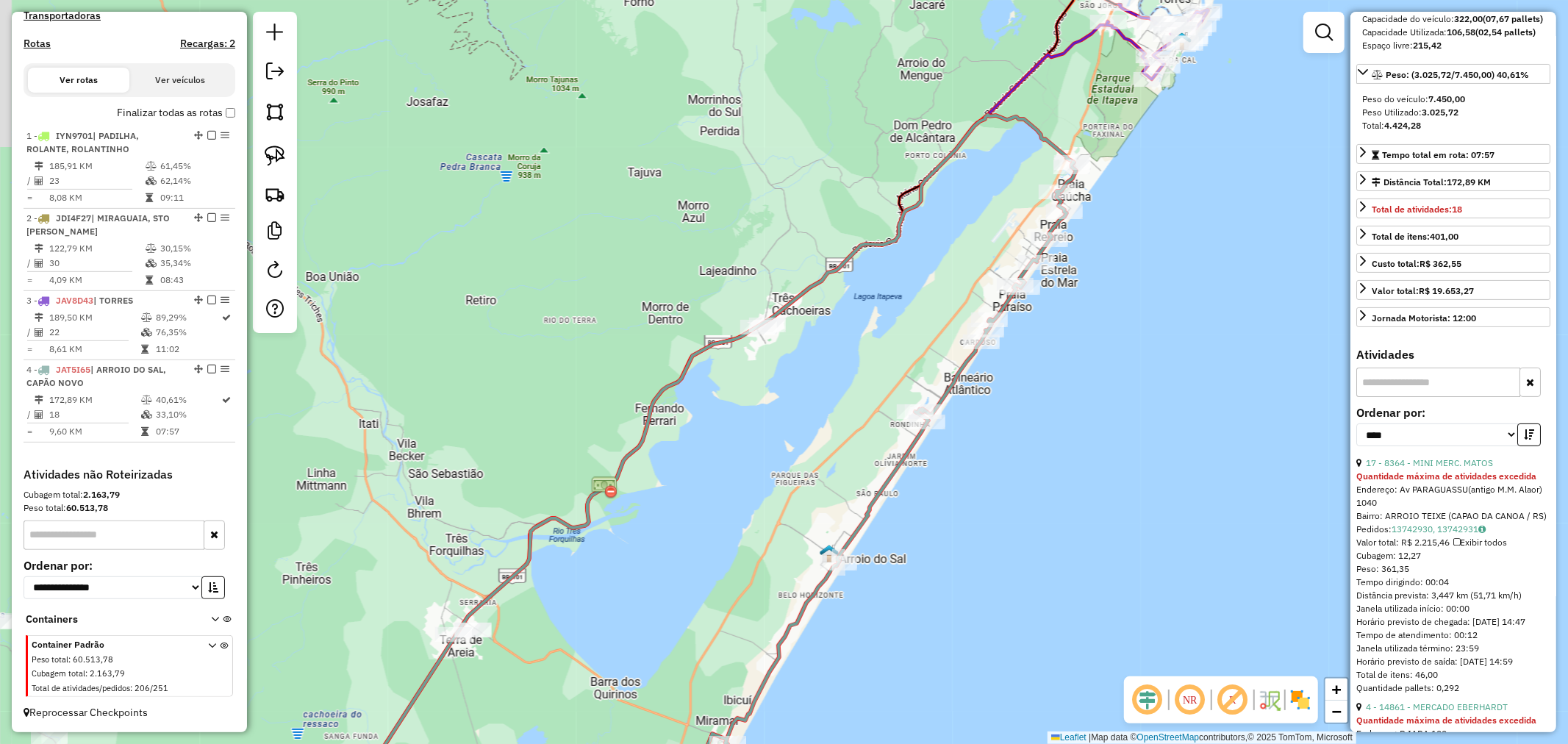
drag, startPoint x: 975, startPoint y: 291, endPoint x: 1106, endPoint y: 316, distance: 133.4
click at [1106, 316] on div "Janela de atendimento Grade de atendimento Capacidade Transportadoras Veículos …" at bounding box center [784, 372] width 1568 height 744
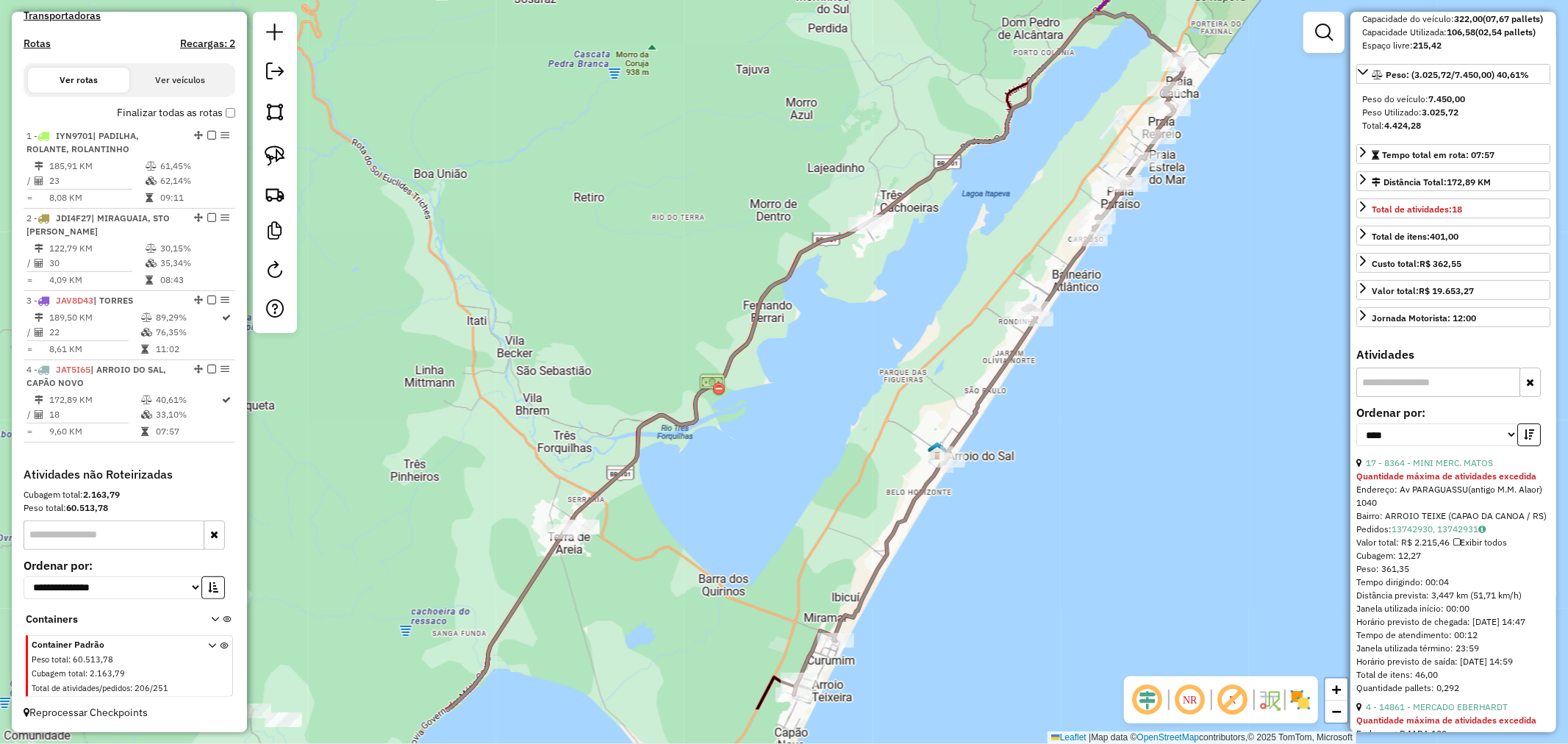
drag, startPoint x: 890, startPoint y: 299, endPoint x: 907, endPoint y: 274, distance: 30.2
click at [898, 283] on div "Janela de atendimento Grade de atendimento Capacidade Transportadoras Veículos …" at bounding box center [784, 372] width 1568 height 744
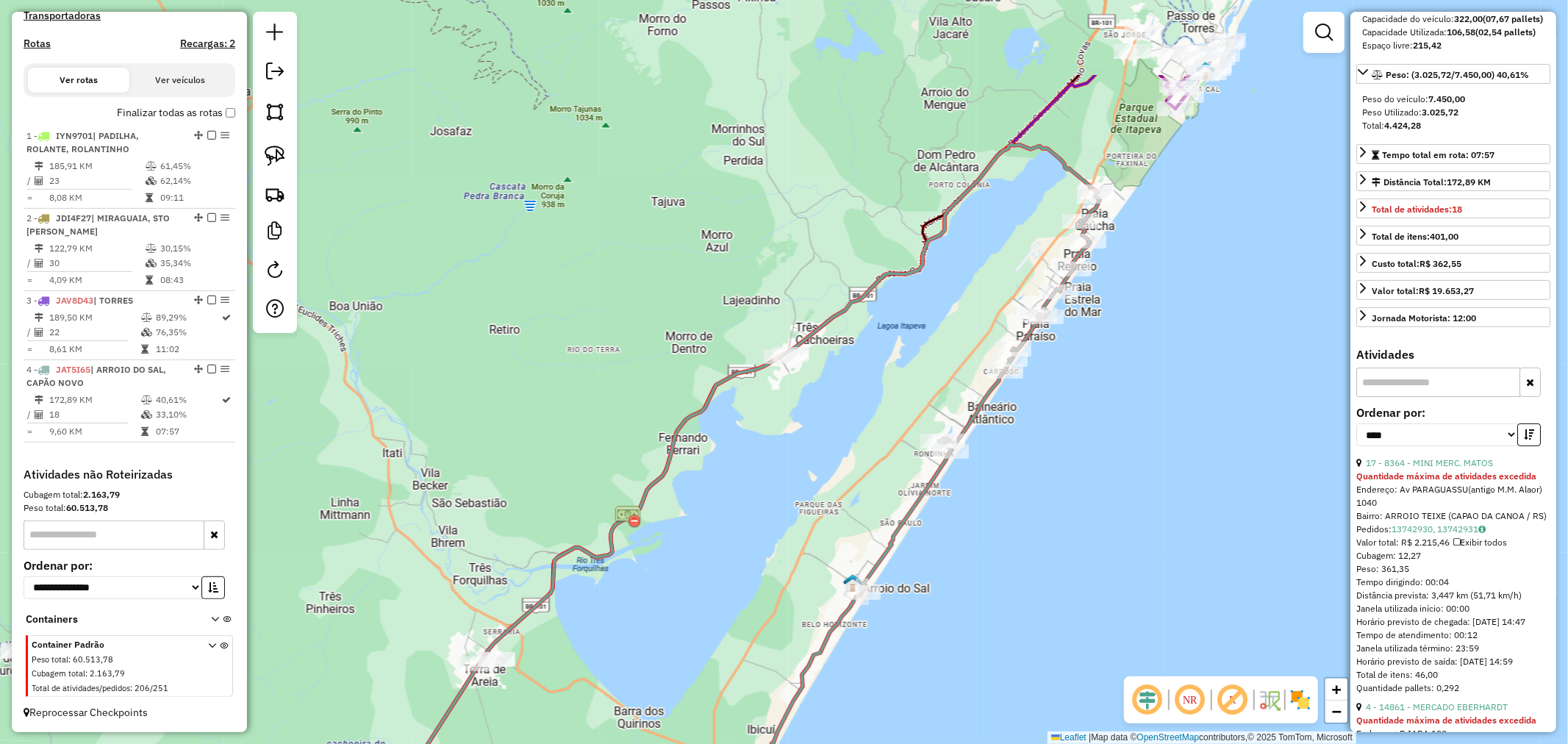
drag, startPoint x: 1169, startPoint y: 324, endPoint x: 1159, endPoint y: 342, distance: 20.6
click at [1161, 340] on div "Janela de atendimento Grade de atendimento Capacidade Transportadoras Veículos …" at bounding box center [784, 372] width 1568 height 744
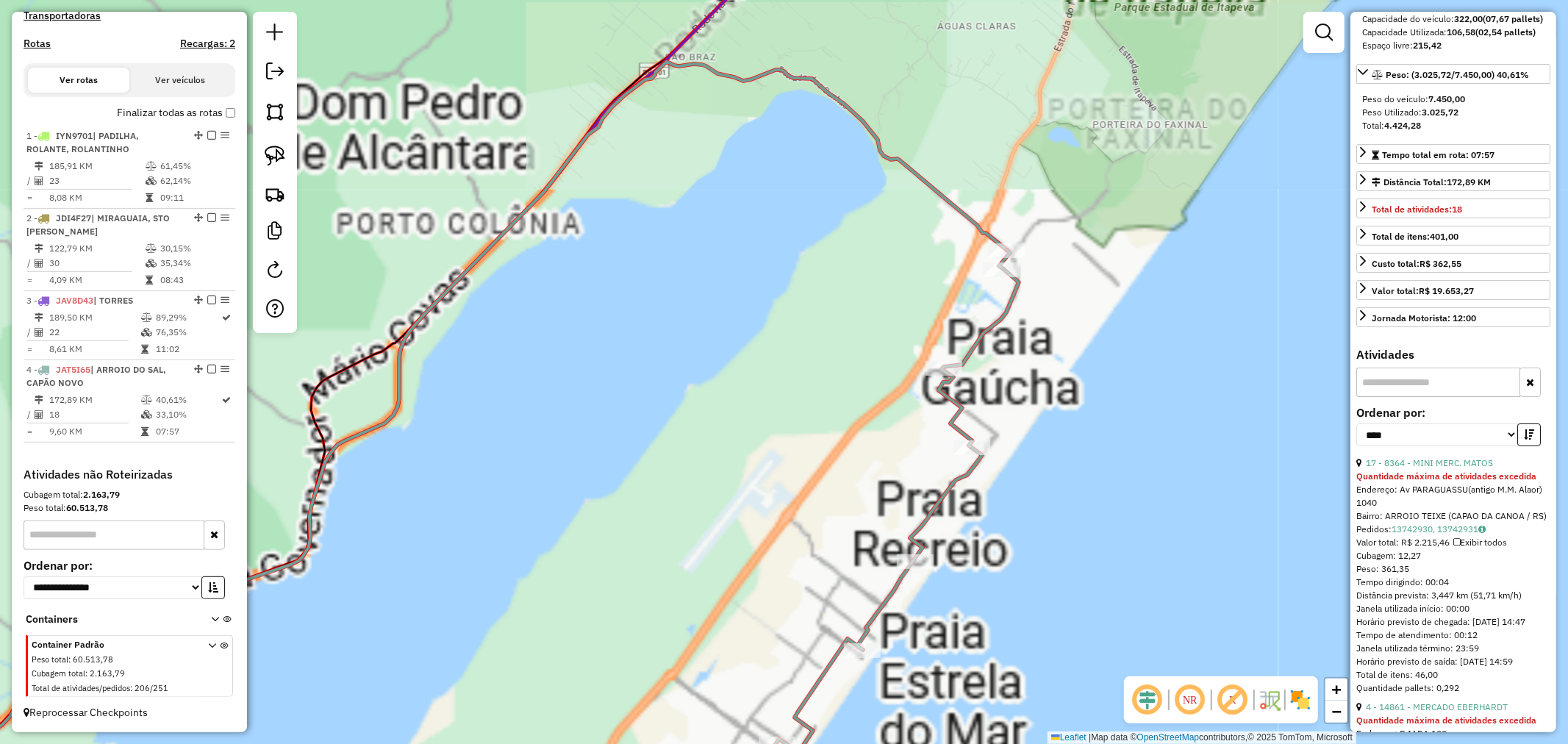
drag, startPoint x: 1127, startPoint y: 230, endPoint x: 1070, endPoint y: 274, distance: 72.0
click at [1092, 274] on div "Janela de atendimento Grade de atendimento Capacidade Transportadoras Veículos …" at bounding box center [784, 372] width 1568 height 744
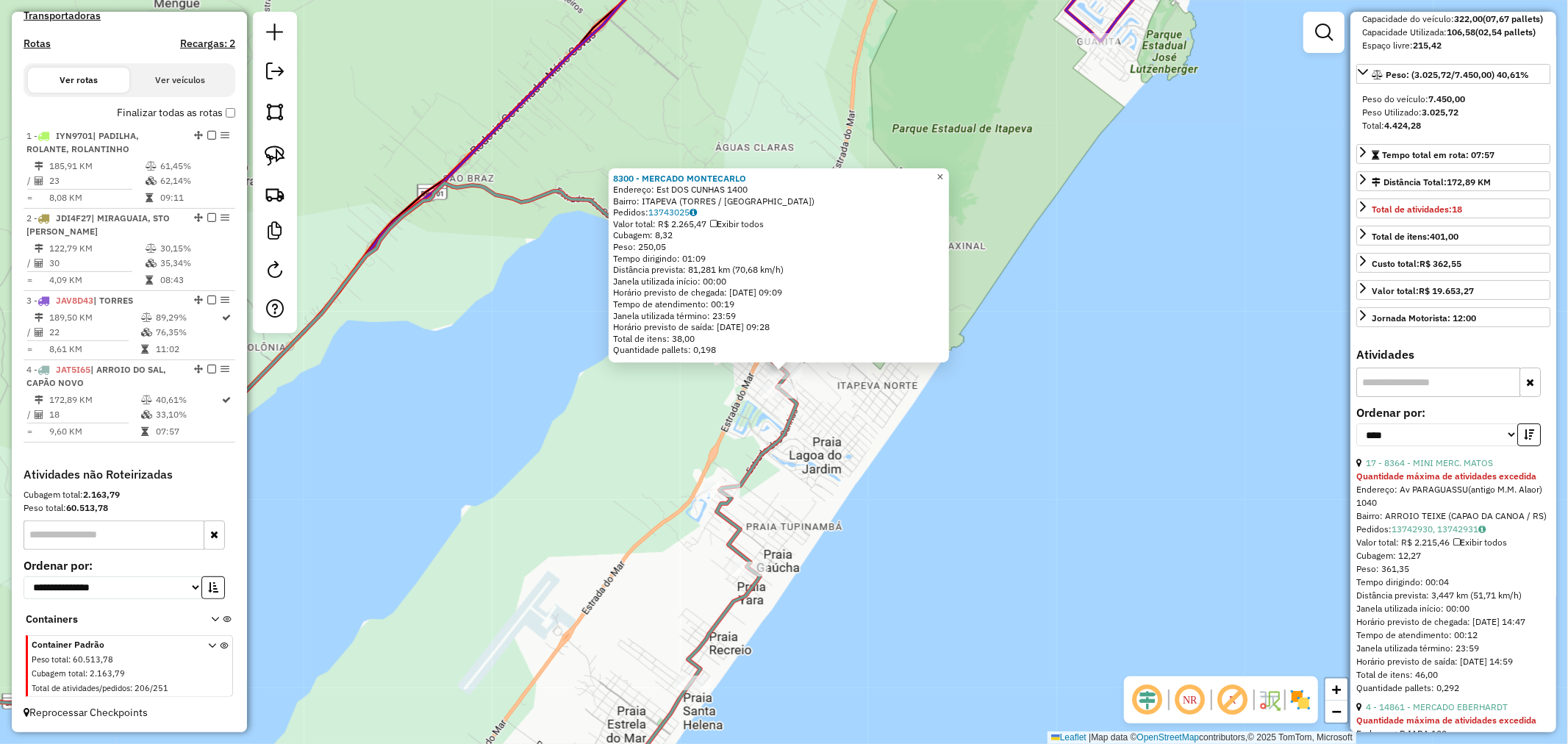
click at [943, 173] on span "×" at bounding box center [939, 177] width 6 height 12
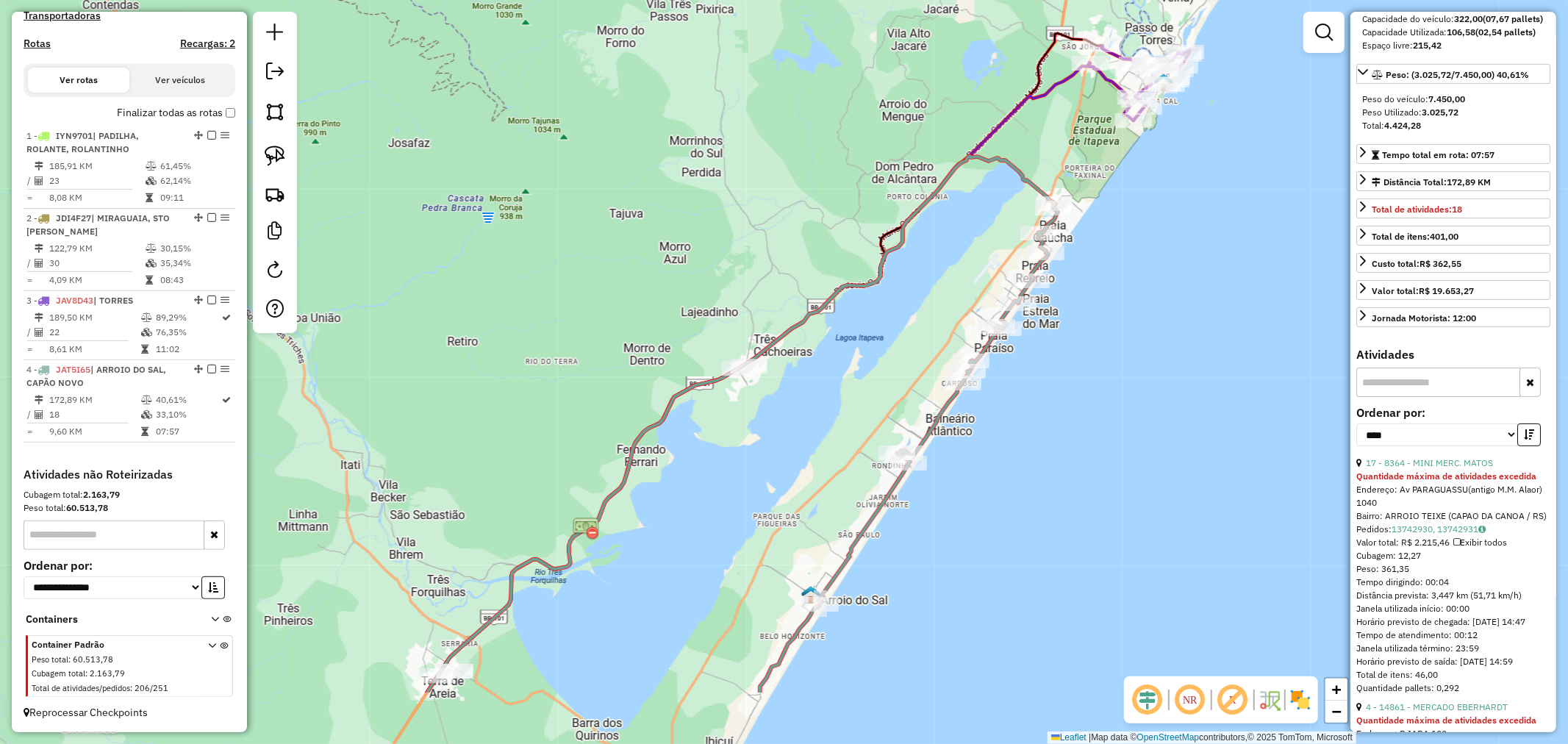
drag, startPoint x: 940, startPoint y: 423, endPoint x: 1118, endPoint y: 146, distance: 329.3
click at [1118, 157] on div "Janela de atendimento Grade de atendimento Capacidade Transportadoras Veículos …" at bounding box center [784, 372] width 1568 height 744
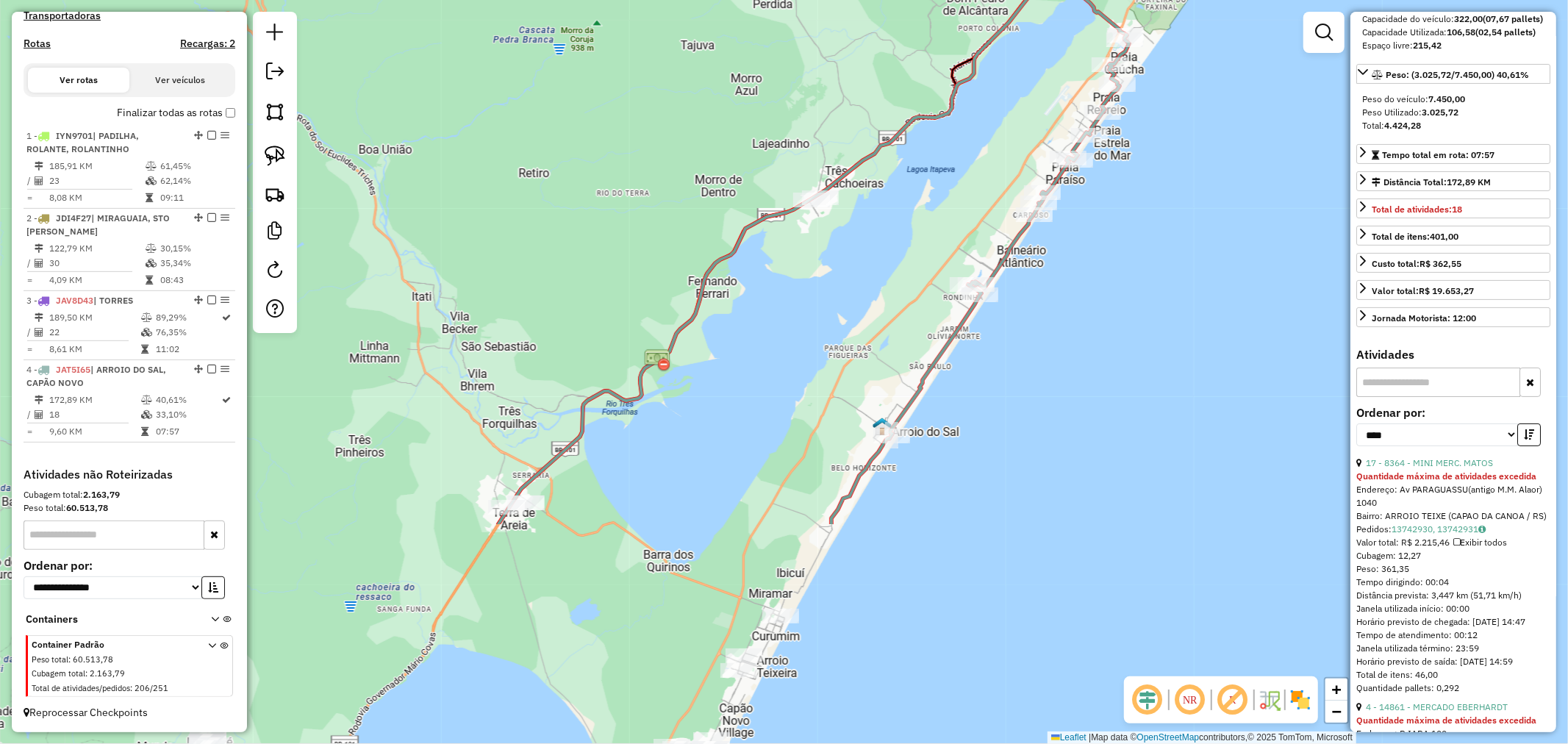
click at [762, 335] on div "Rota 4 - Placa JAT5I65 9169 - KIOSKE PARAISO Rota 4 - Placa JAT5I65 14167 - MER…" at bounding box center [784, 372] width 1568 height 744
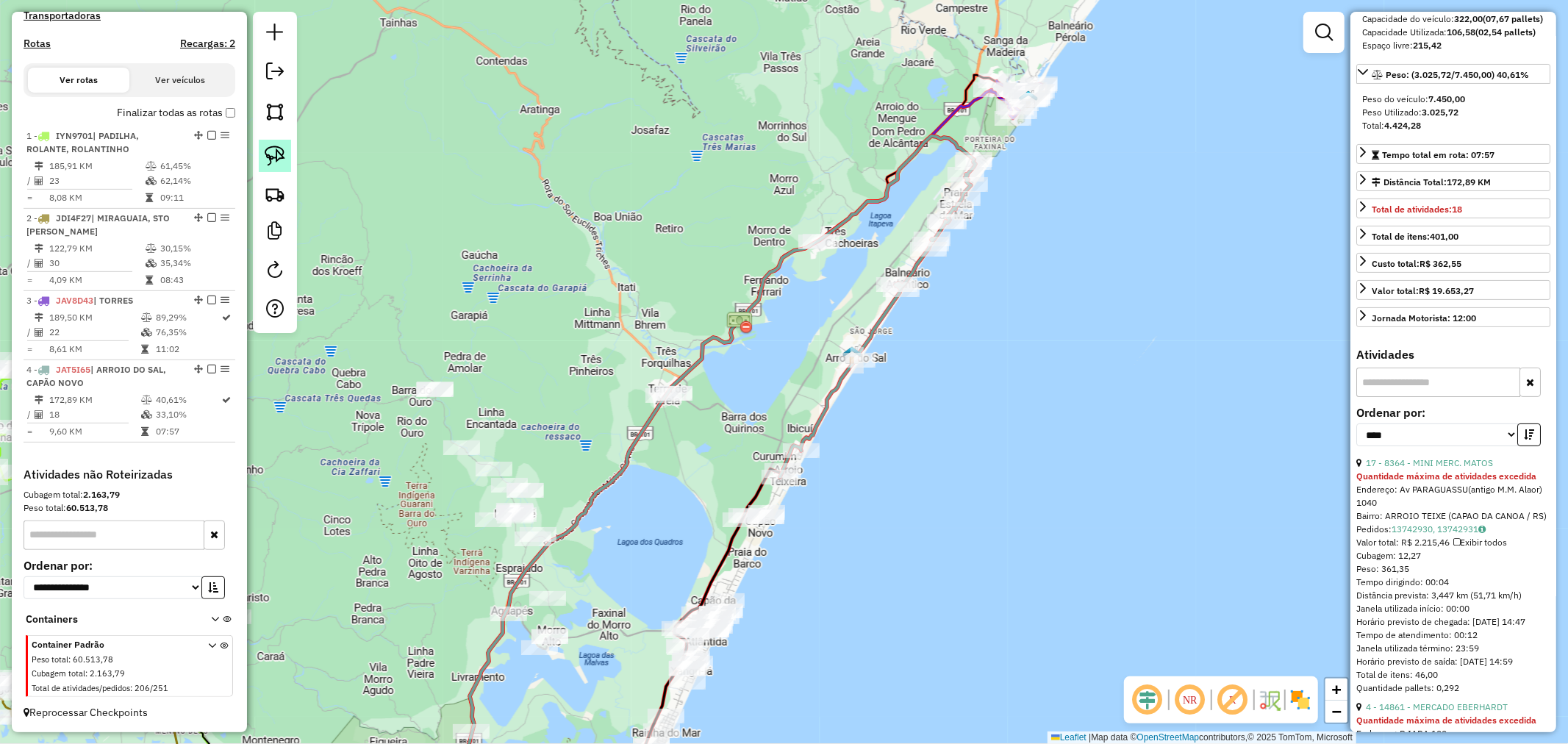
click at [276, 155] on img at bounding box center [275, 156] width 20 height 20
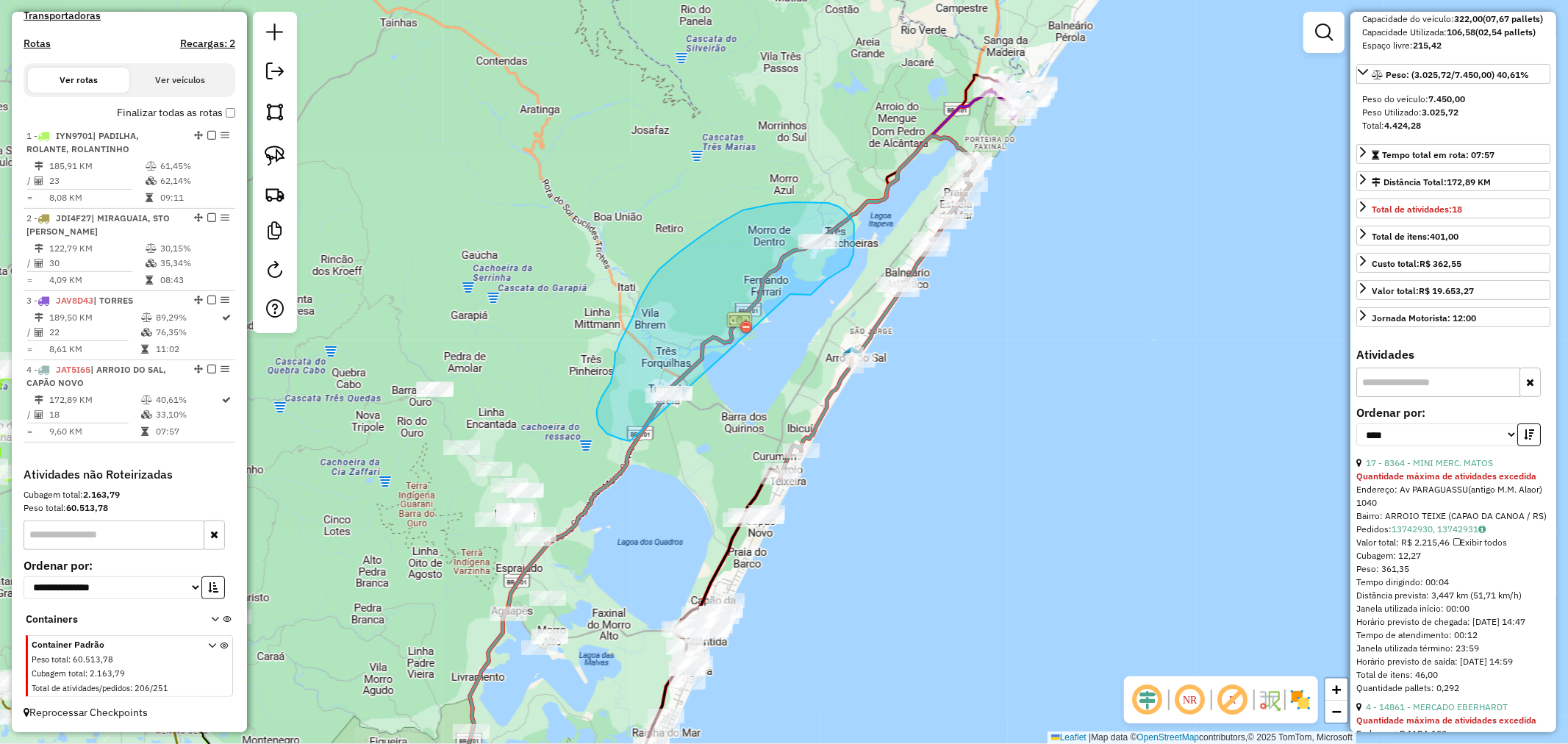
drag, startPoint x: 831, startPoint y: 276, endPoint x: 718, endPoint y: 413, distance: 177.6
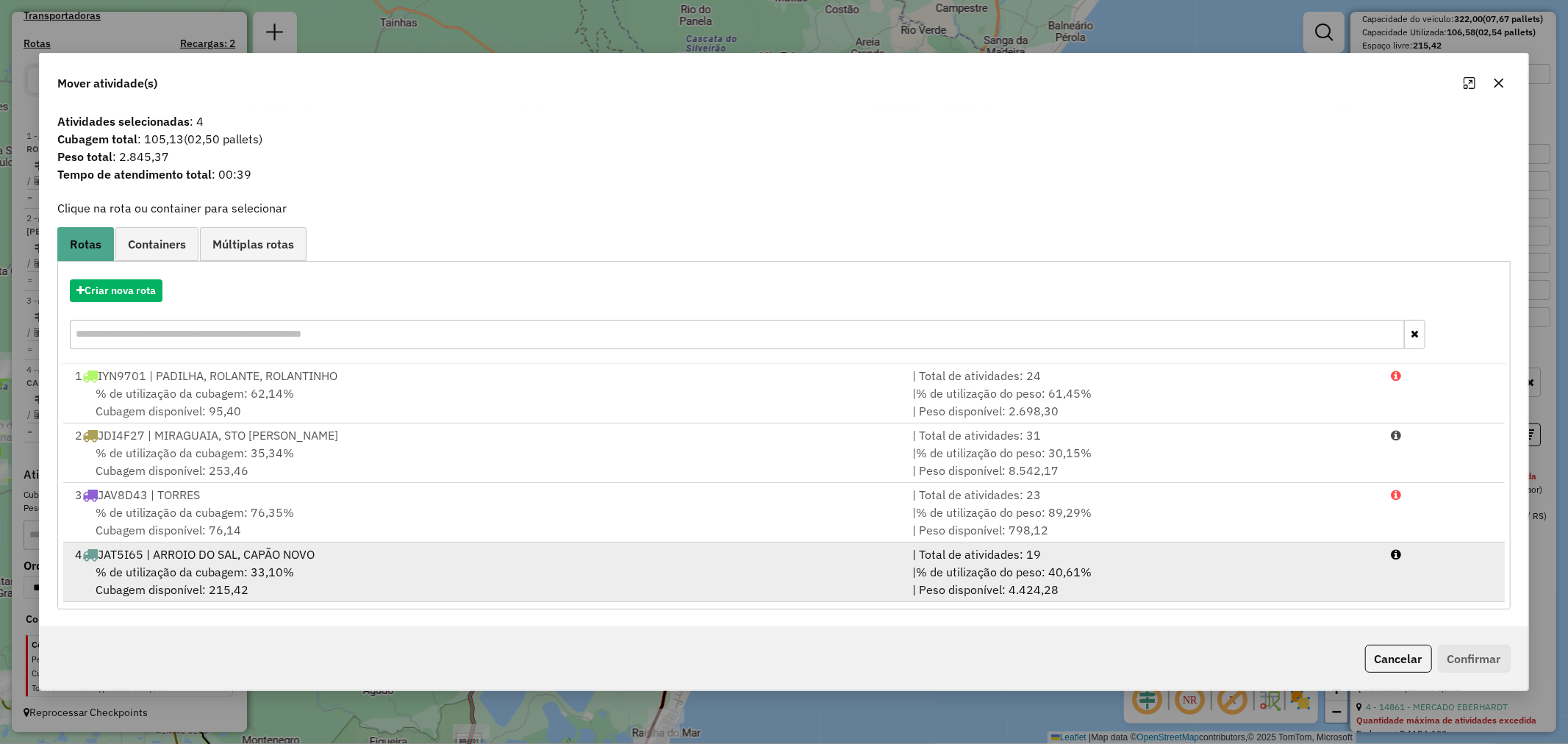
drag, startPoint x: 238, startPoint y: 563, endPoint x: 383, endPoint y: 589, distance: 147.3
click at [239, 564] on span "% de utilização da cubagem: 33,10%" at bounding box center [194, 572] width 198 height 15
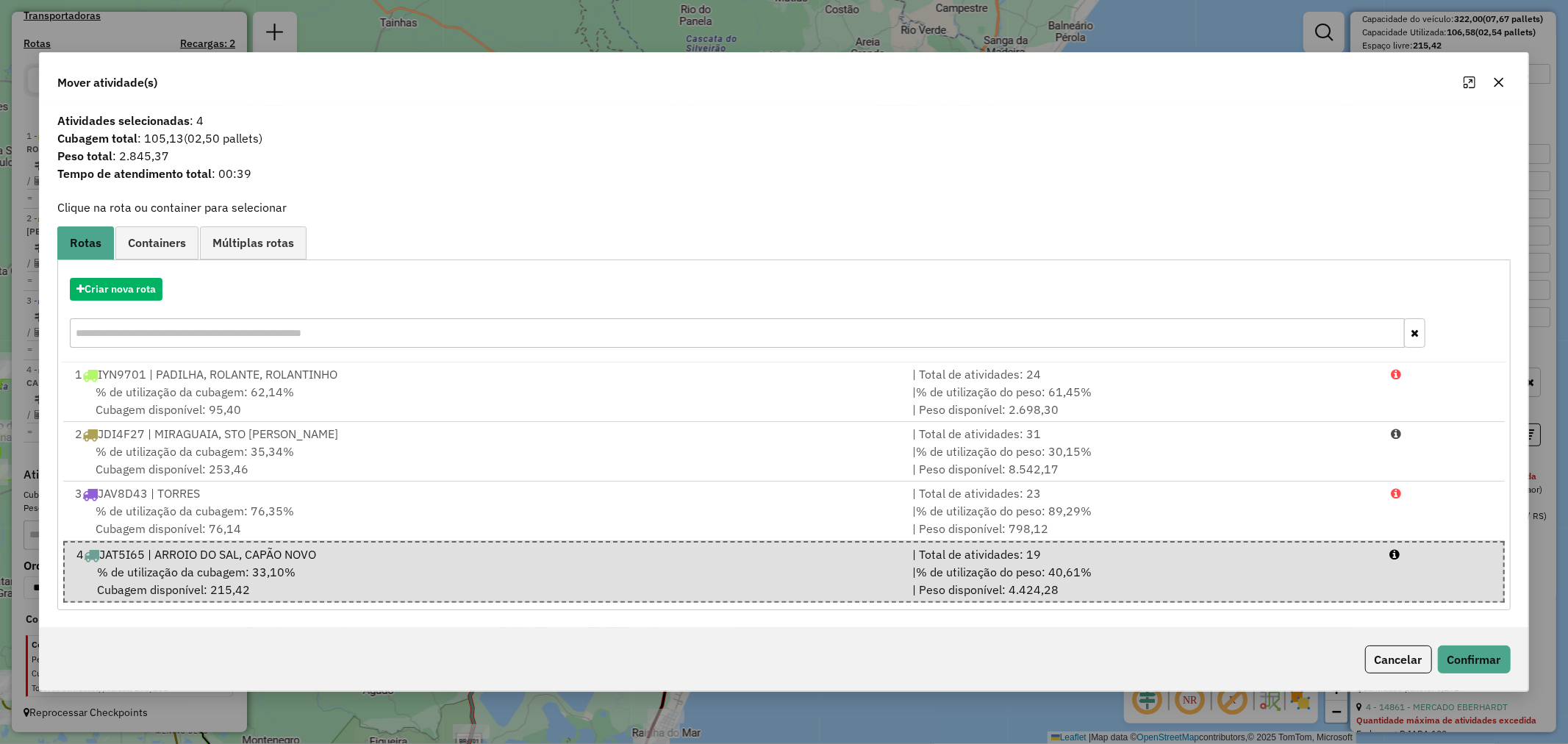
click at [1463, 673] on div "Cancelar Confirmar" at bounding box center [783, 659] width 1487 height 63
click at [1468, 669] on button "Confirmar" at bounding box center [1474, 659] width 73 height 28
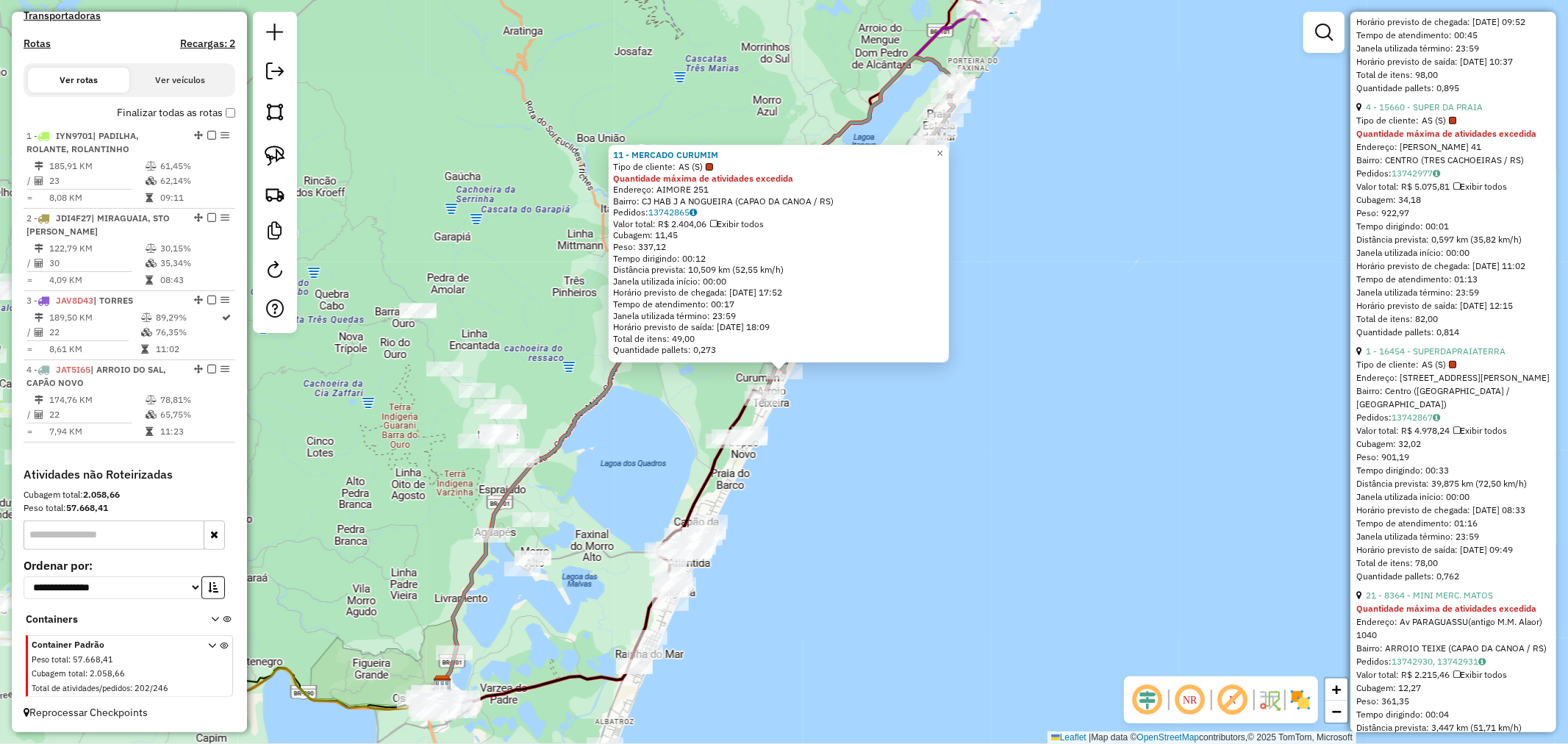
scroll to position [571, 0]
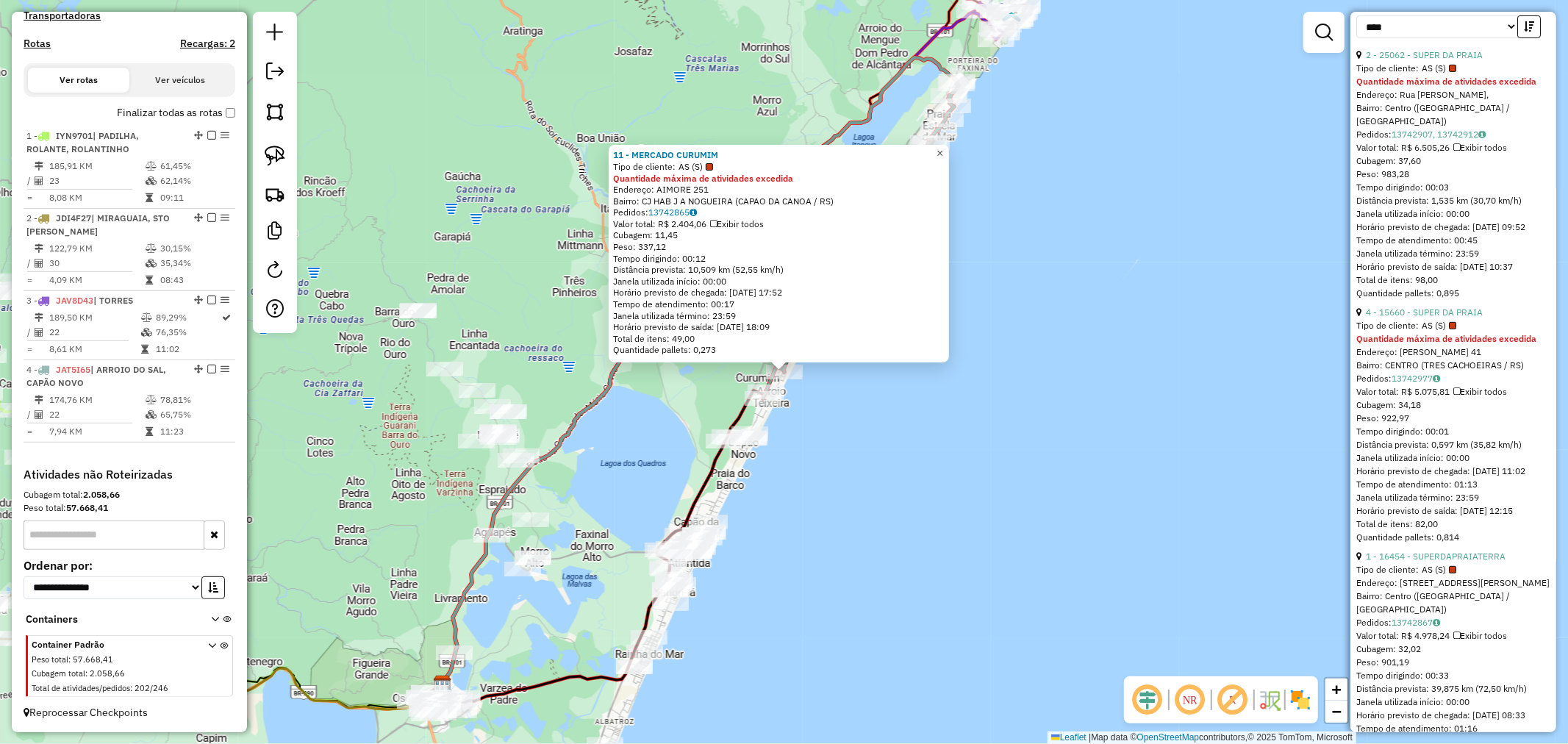
click at [943, 148] on span "×" at bounding box center [939, 153] width 6 height 12
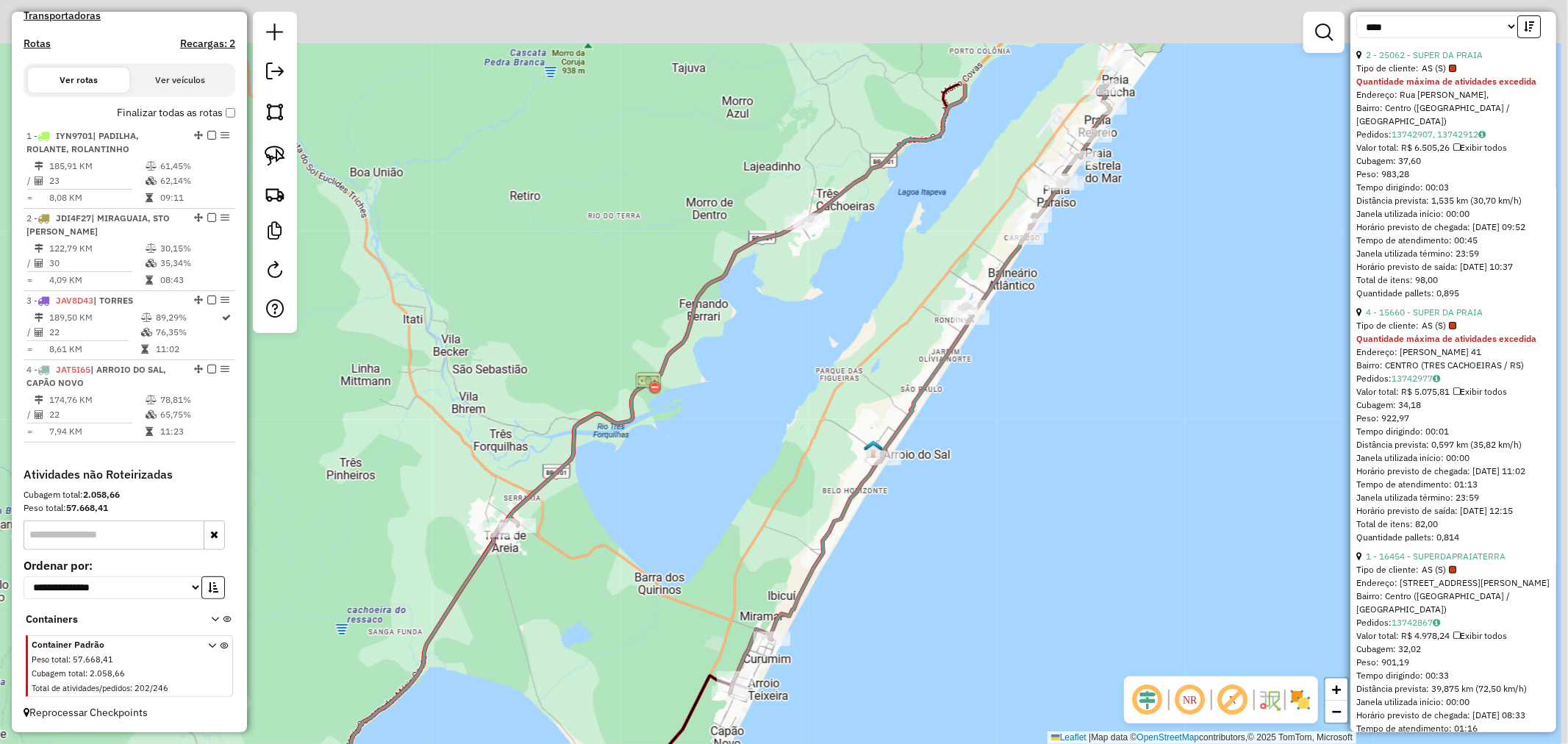
drag, startPoint x: 866, startPoint y: 222, endPoint x: 792, endPoint y: 392, distance: 185.4
click at [794, 389] on div "Janela de atendimento Grade de atendimento Capacidade Transportadoras Veículos …" at bounding box center [784, 372] width 1568 height 744
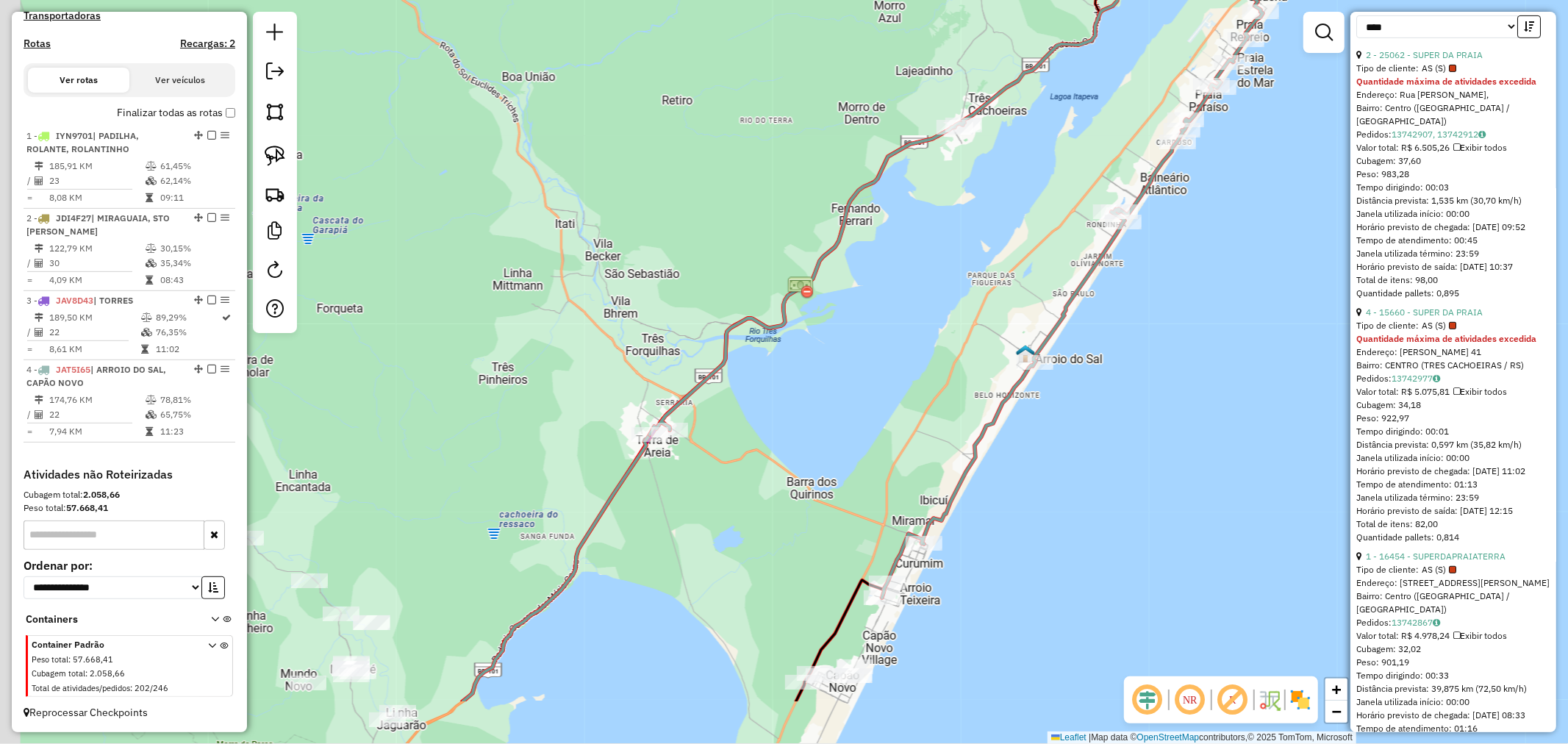
drag, startPoint x: 694, startPoint y: 441, endPoint x: 902, endPoint y: 222, distance: 302.0
click at [911, 204] on div "Janela de atendimento Grade de atendimento Capacidade Transportadoras Veículos …" at bounding box center [784, 372] width 1568 height 744
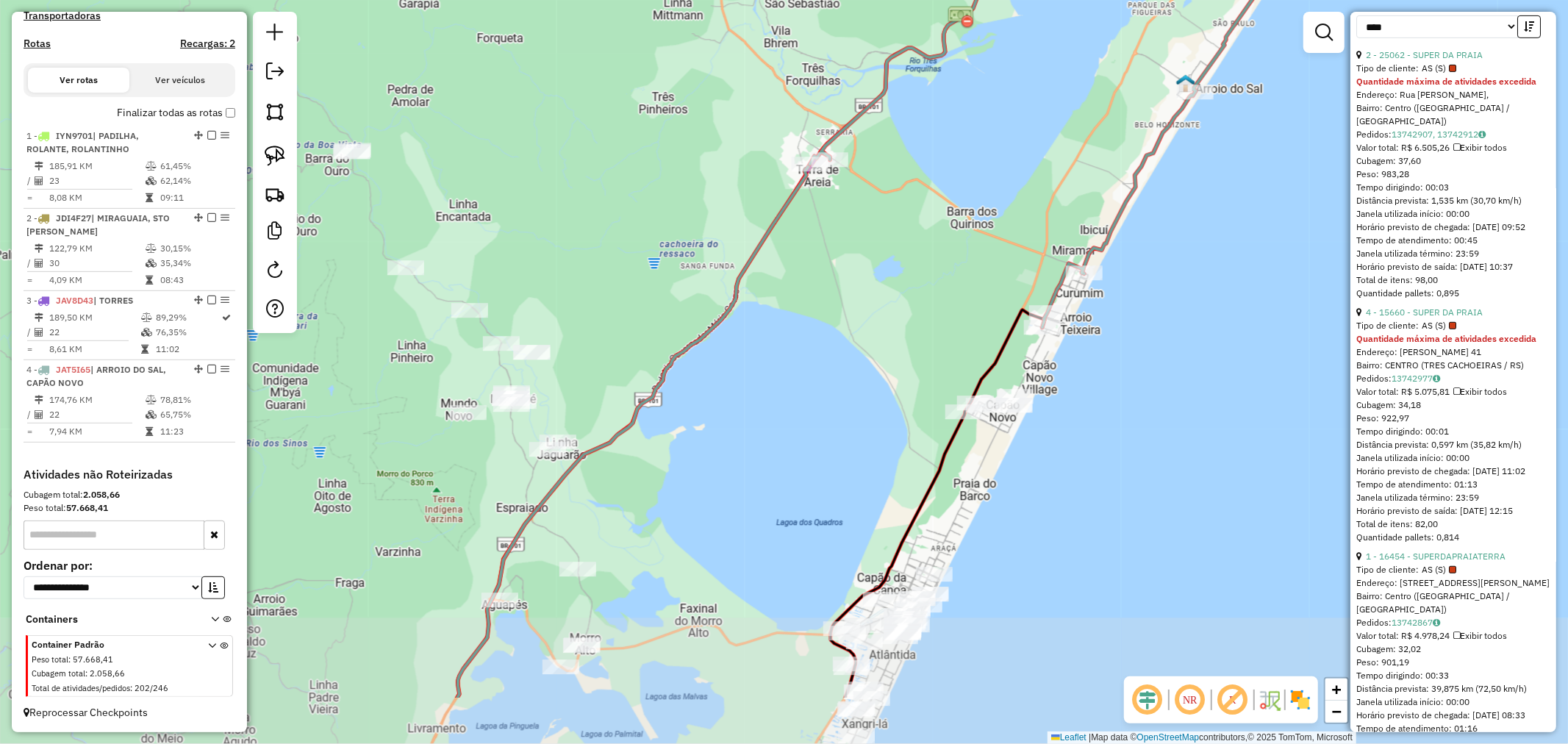
drag, startPoint x: 802, startPoint y: 382, endPoint x: 900, endPoint y: 250, distance: 164.4
click at [900, 250] on div "Janela de atendimento Grade de atendimento Capacidade Transportadoras Veículos …" at bounding box center [784, 372] width 1568 height 744
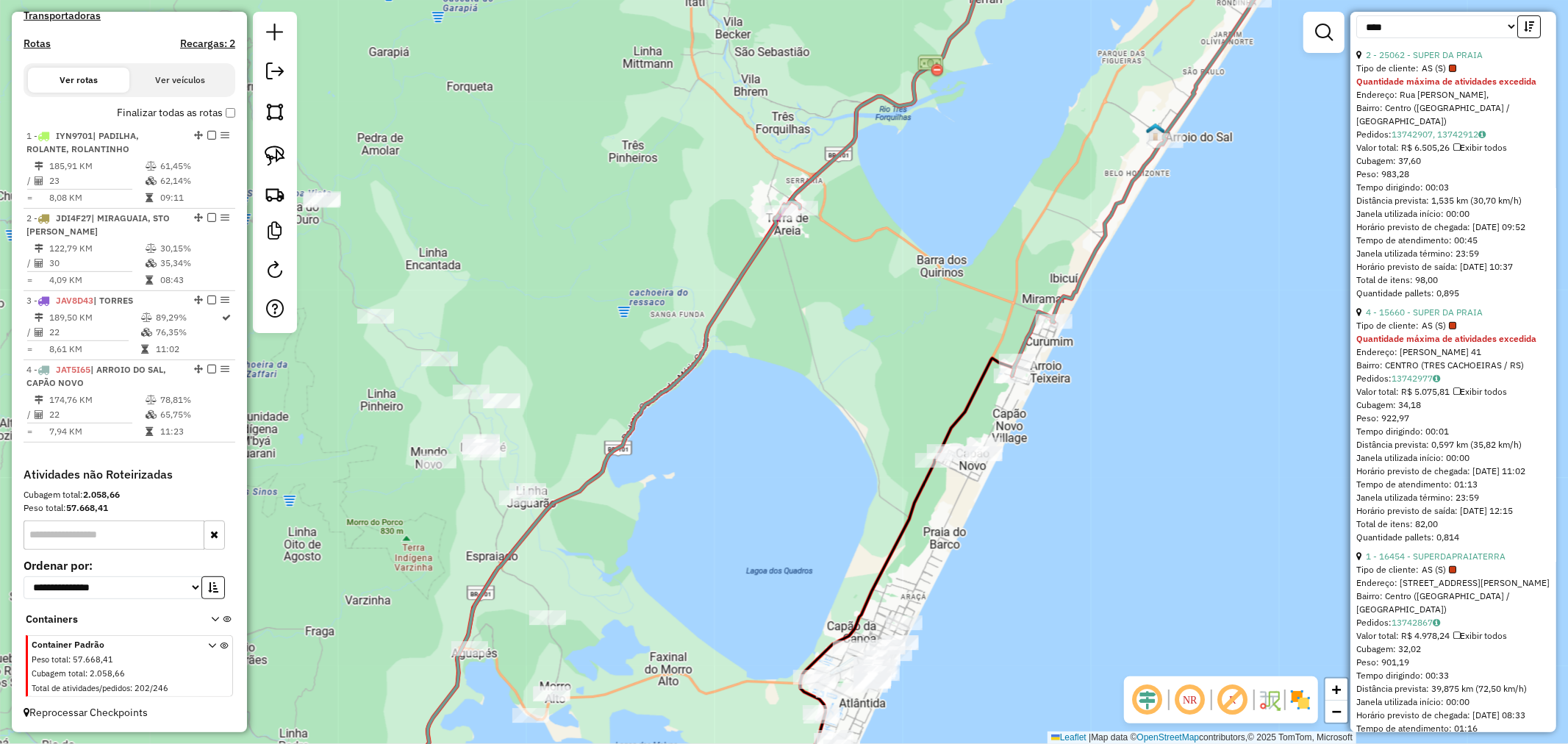
drag, startPoint x: 956, startPoint y: 170, endPoint x: 828, endPoint y: 340, distance: 212.8
click at [768, 401] on div "Janela de atendimento Grade de atendimento Capacidade Transportadoras Veículos …" at bounding box center [784, 372] width 1568 height 744
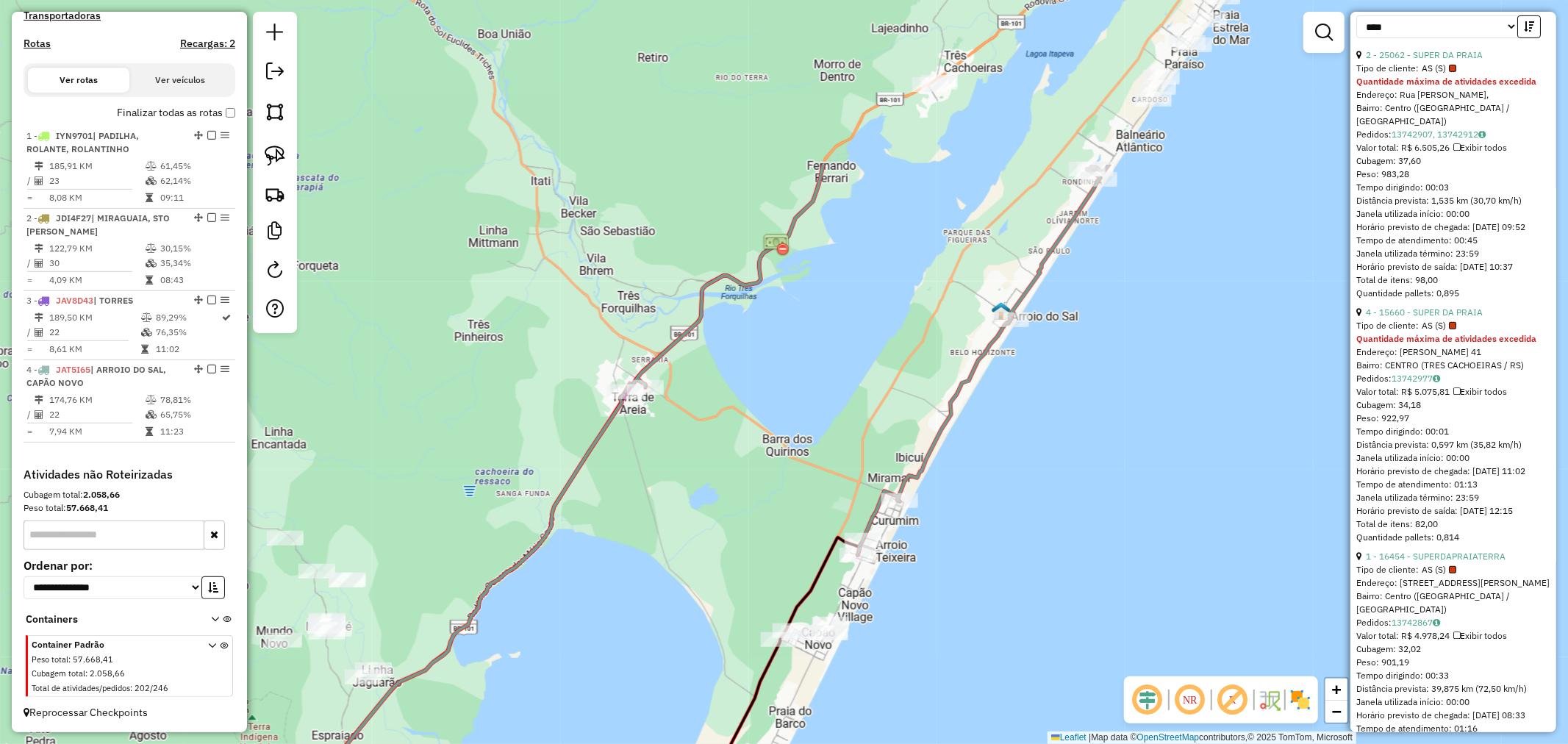
drag, startPoint x: 849, startPoint y: 259, endPoint x: 709, endPoint y: 380, distance: 185.0
click at [745, 339] on div "Janela de atendimento Grade de atendimento Capacidade Transportadoras Veículos …" at bounding box center [784, 372] width 1568 height 744
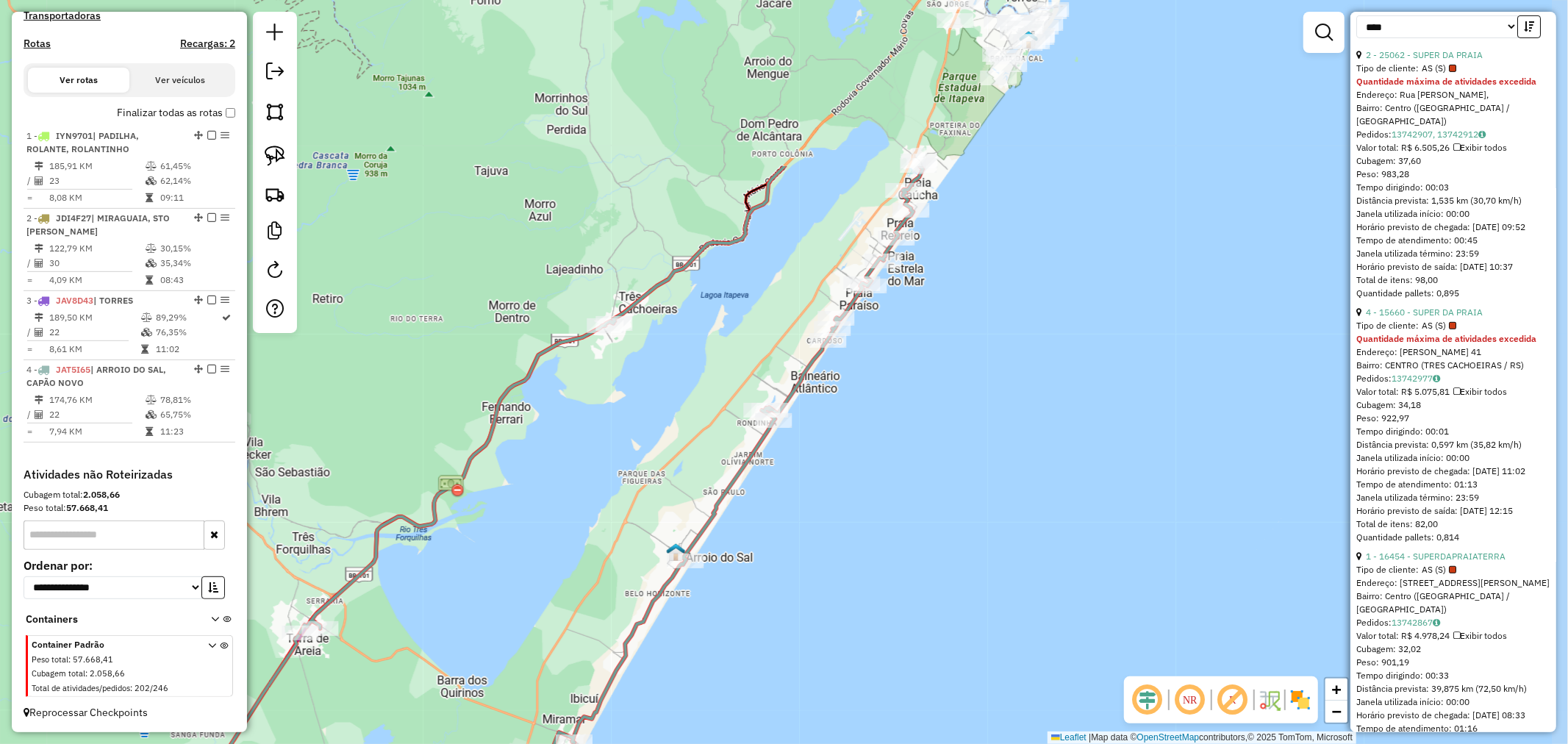
drag, startPoint x: 927, startPoint y: 396, endPoint x: 968, endPoint y: 357, distance: 56.6
click at [968, 357] on div "Rota 4 - Placa JAT5I65 18795 - MERCADO TUPINAMBA Rota 4 - Placa JAT5I65 14861 -…" at bounding box center [784, 372] width 1568 height 744
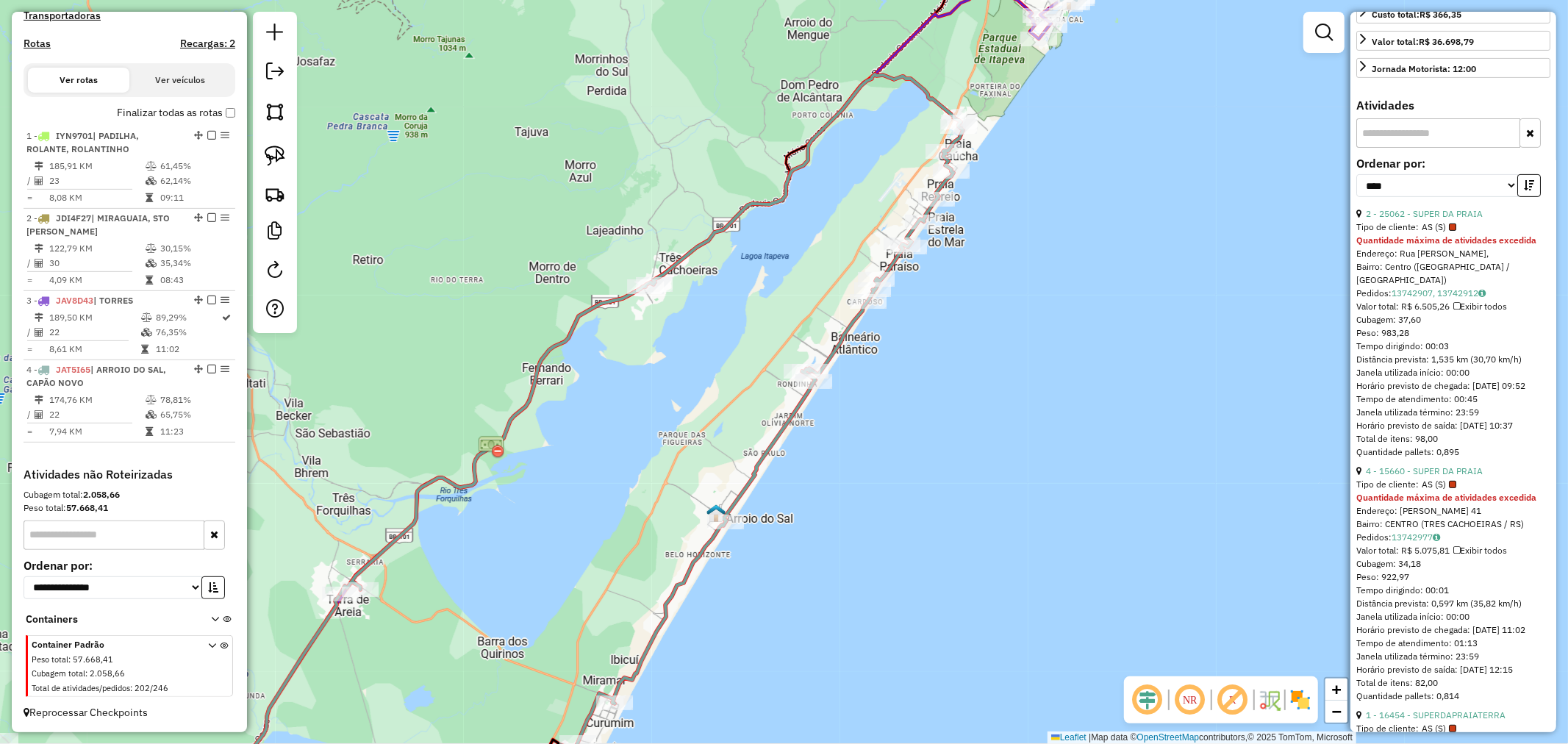
scroll to position [0, 0]
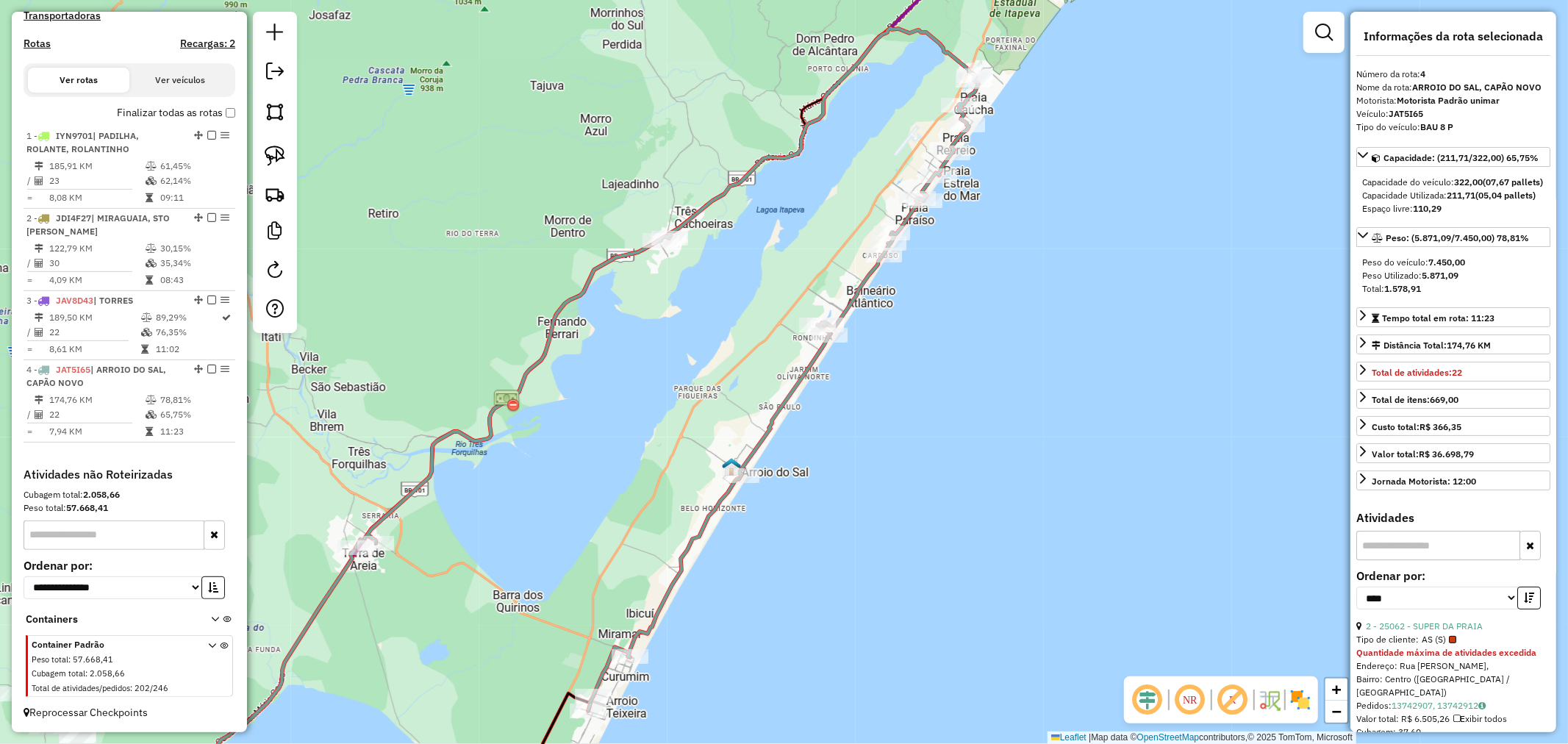
drag, startPoint x: 724, startPoint y: 395, endPoint x: 876, endPoint y: 227, distance: 226.6
click at [872, 228] on div "Janela de atendimento Grade de atendimento Capacidade Transportadoras Veículos …" at bounding box center [784, 372] width 1568 height 744
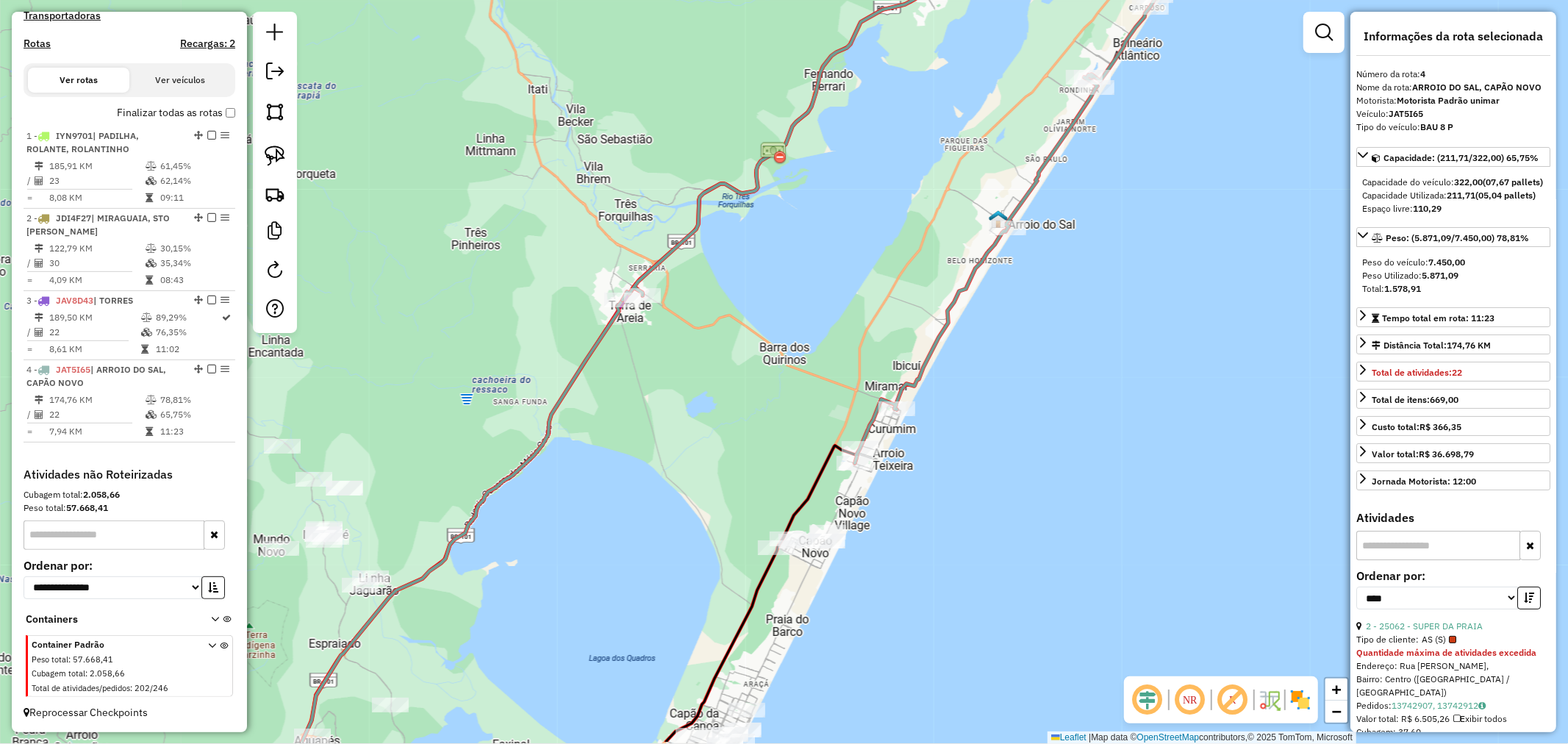
drag, startPoint x: 841, startPoint y: 526, endPoint x: 926, endPoint y: 420, distance: 135.9
click at [1014, 448] on div "Janela de atendimento Grade de atendimento Capacidade Transportadoras Veículos …" at bounding box center [784, 372] width 1568 height 744
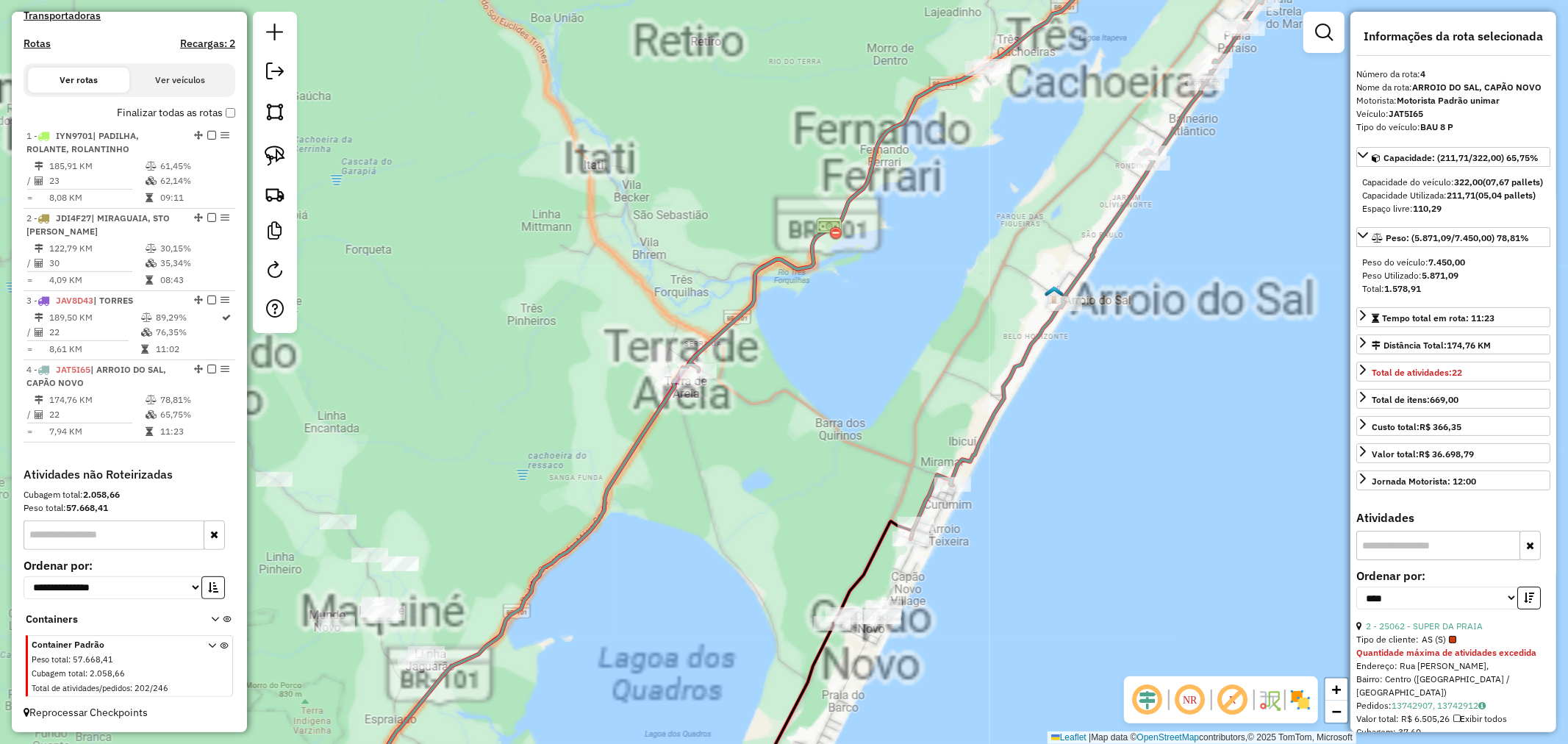
drag, startPoint x: 858, startPoint y: 261, endPoint x: 770, endPoint y: 380, distance: 148.0
click at [772, 378] on div "Janela de atendimento Grade de atendimento Capacidade Transportadoras Veículos …" at bounding box center [784, 372] width 1568 height 744
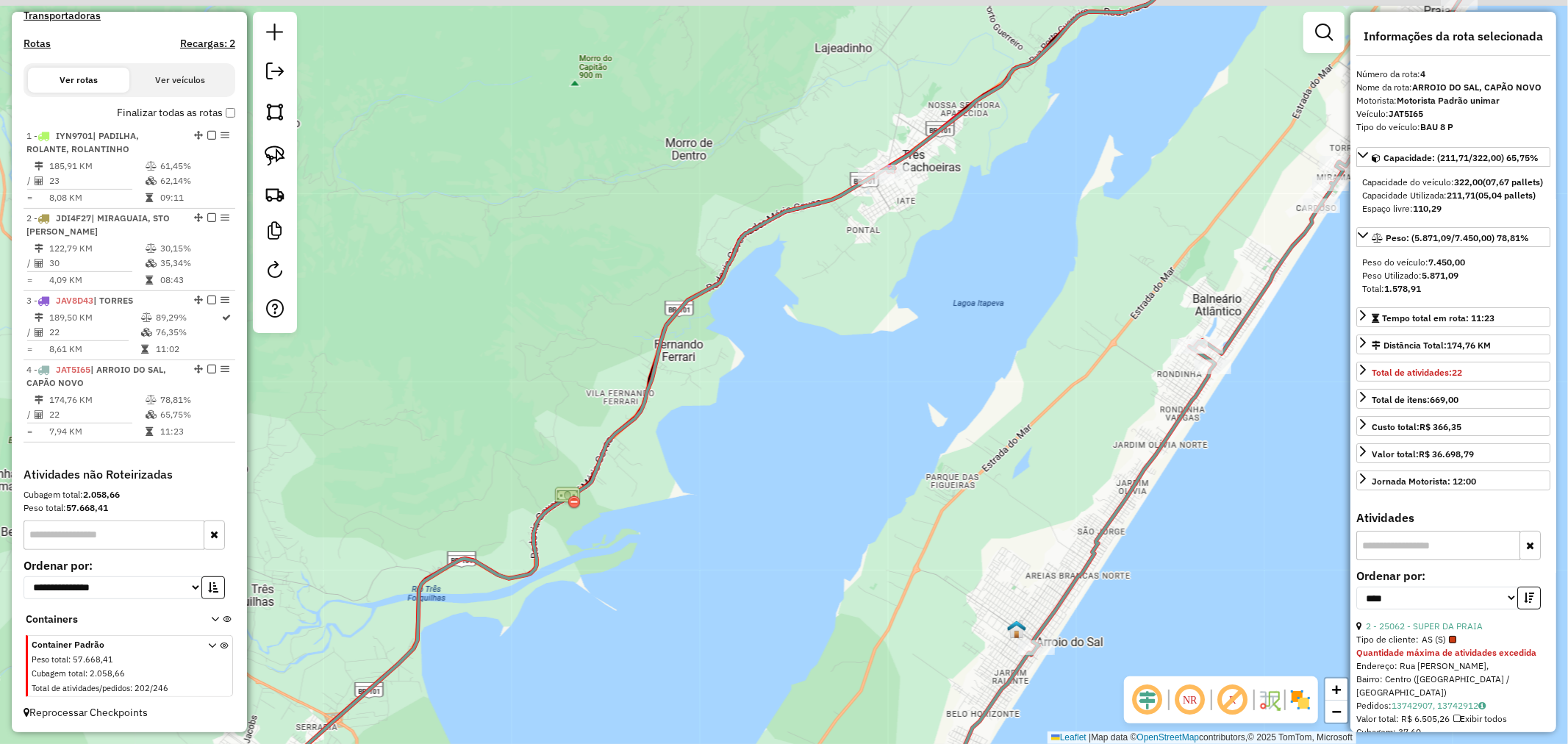
drag, startPoint x: 854, startPoint y: 311, endPoint x: 758, endPoint y: 465, distance: 181.5
click at [759, 463] on div "Janela de atendimento Grade de atendimento Capacidade Transportadoras Veículos …" at bounding box center [784, 372] width 1568 height 744
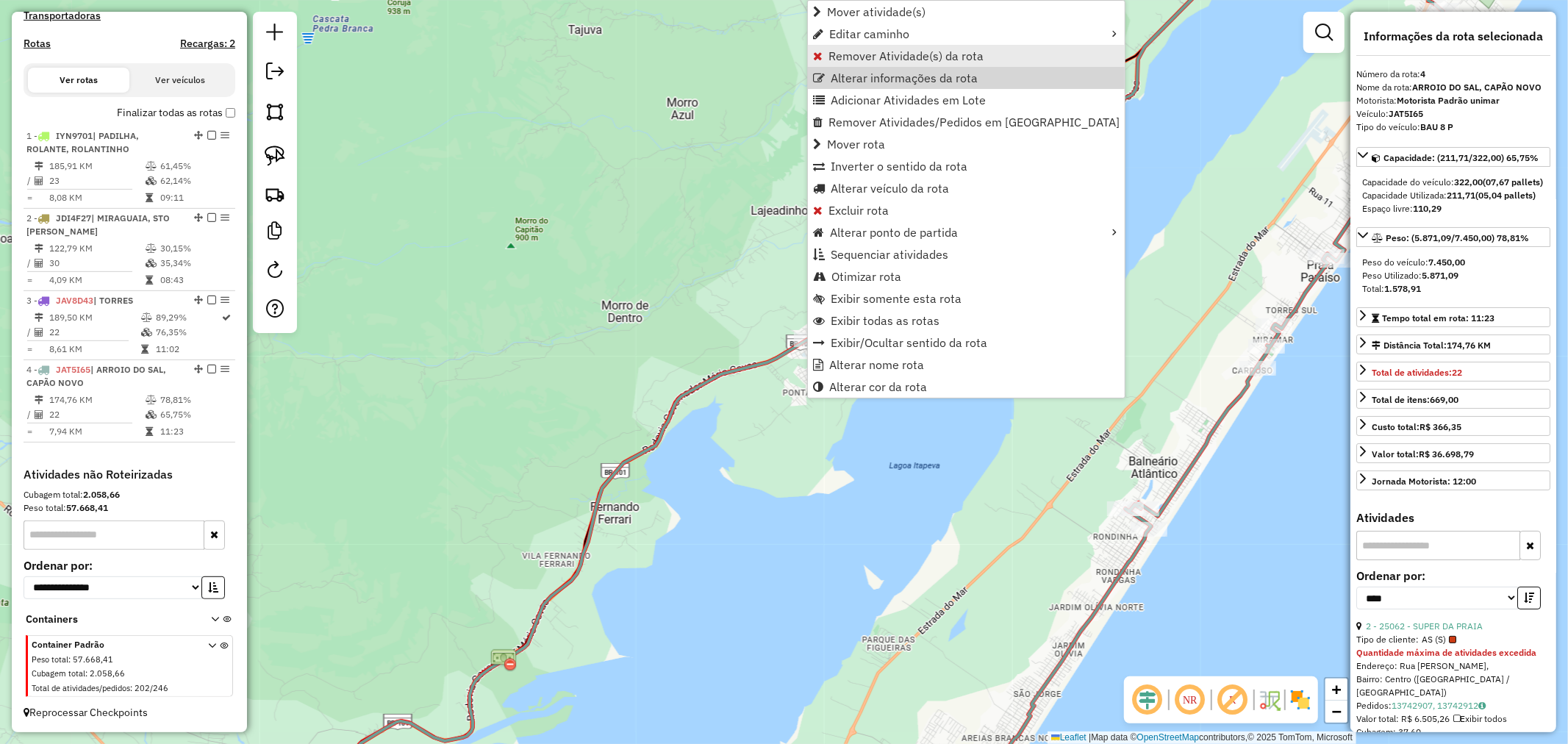
click at [893, 59] on span "Remover Atividade(s) da rota" at bounding box center [906, 55] width 155 height 12
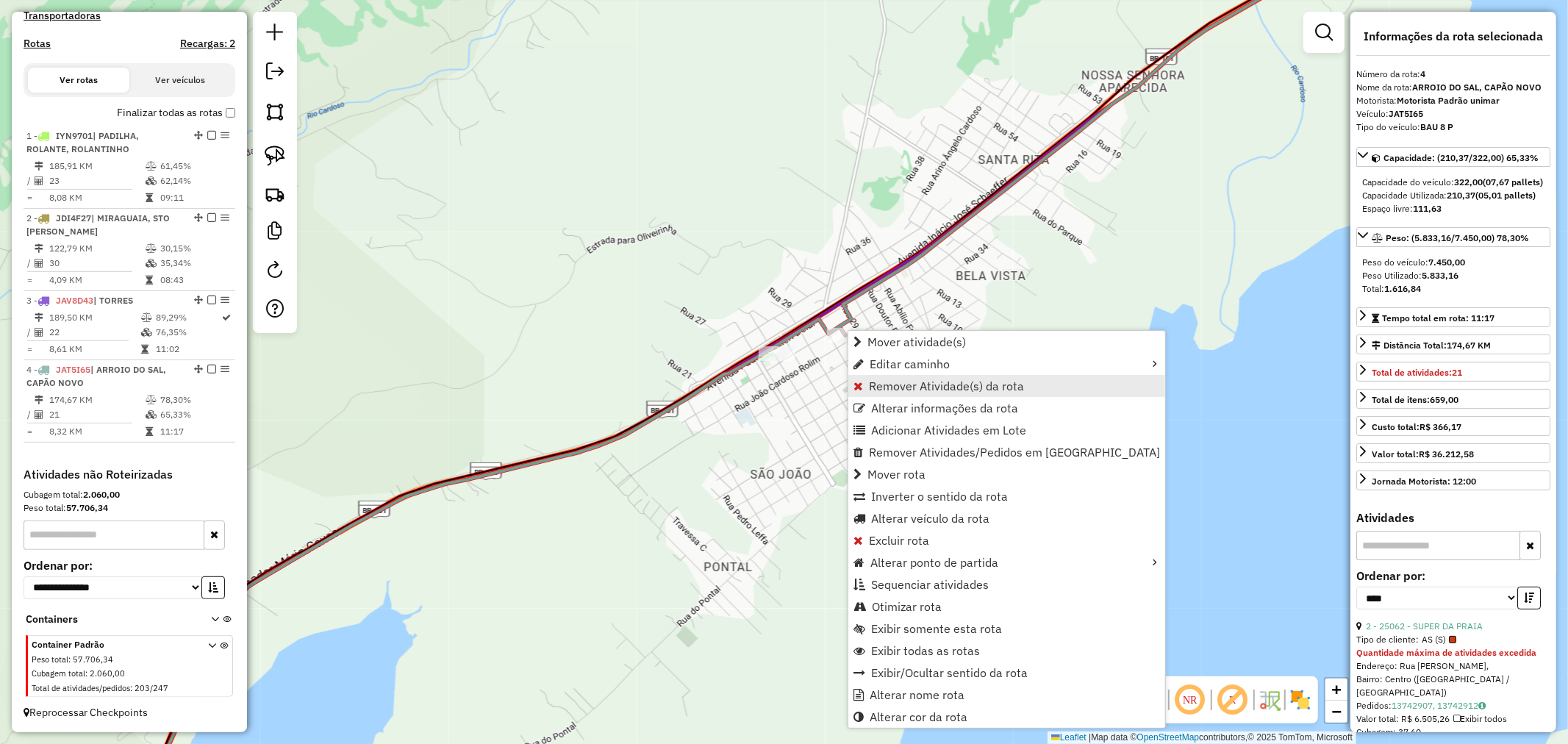
click at [908, 380] on span "Remover Atividade(s) da rota" at bounding box center [946, 385] width 155 height 12
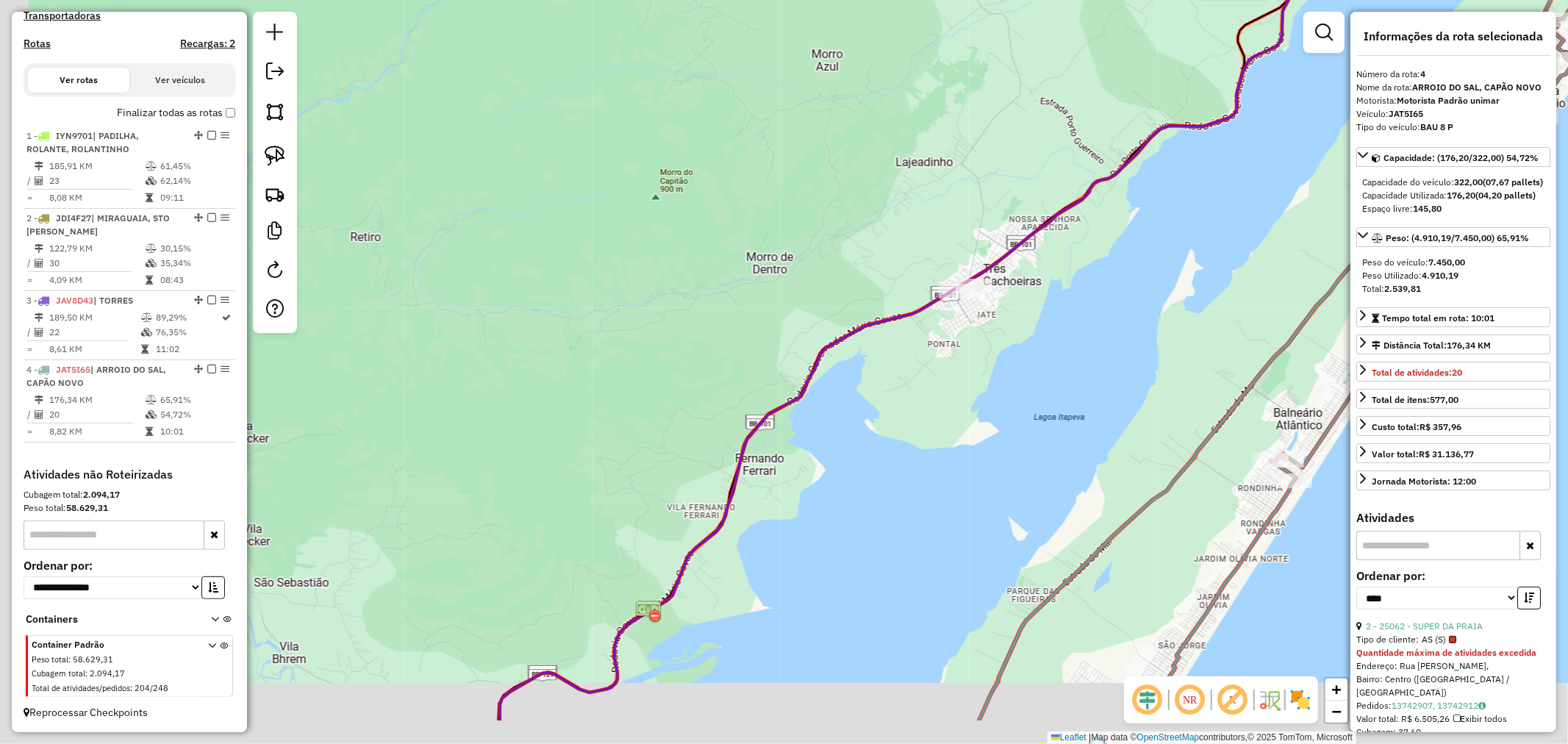
drag, startPoint x: 748, startPoint y: 453, endPoint x: 969, endPoint y: 254, distance: 297.4
click at [968, 260] on div "Janela de atendimento Grade de atendimento Capacidade Transportadoras Veículos …" at bounding box center [784, 372] width 1568 height 744
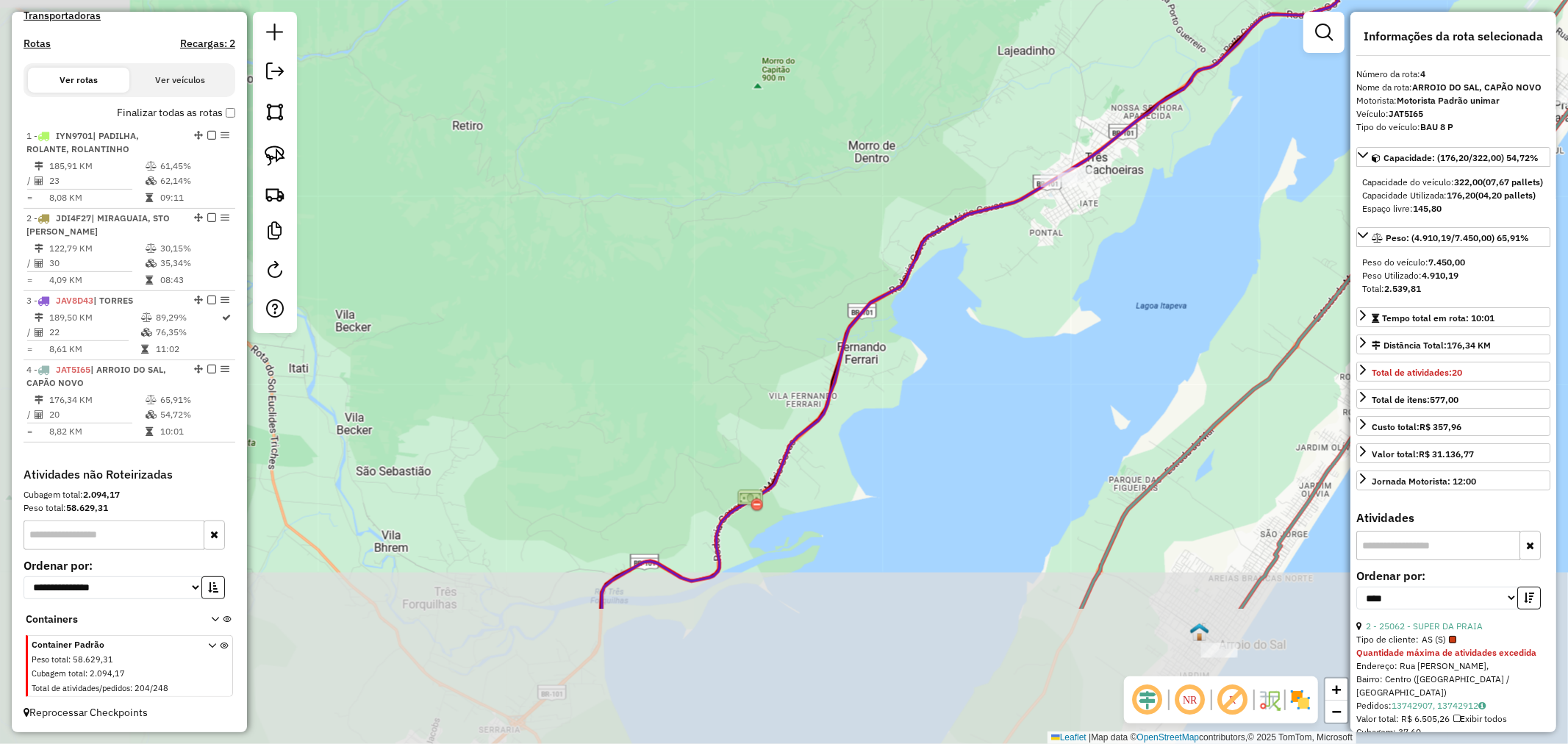
drag, startPoint x: 860, startPoint y: 416, endPoint x: 965, endPoint y: 252, distance: 194.7
click at [964, 259] on div "Janela de atendimento Grade de atendimento Capacidade Transportadoras Veículos …" at bounding box center [784, 372] width 1568 height 744
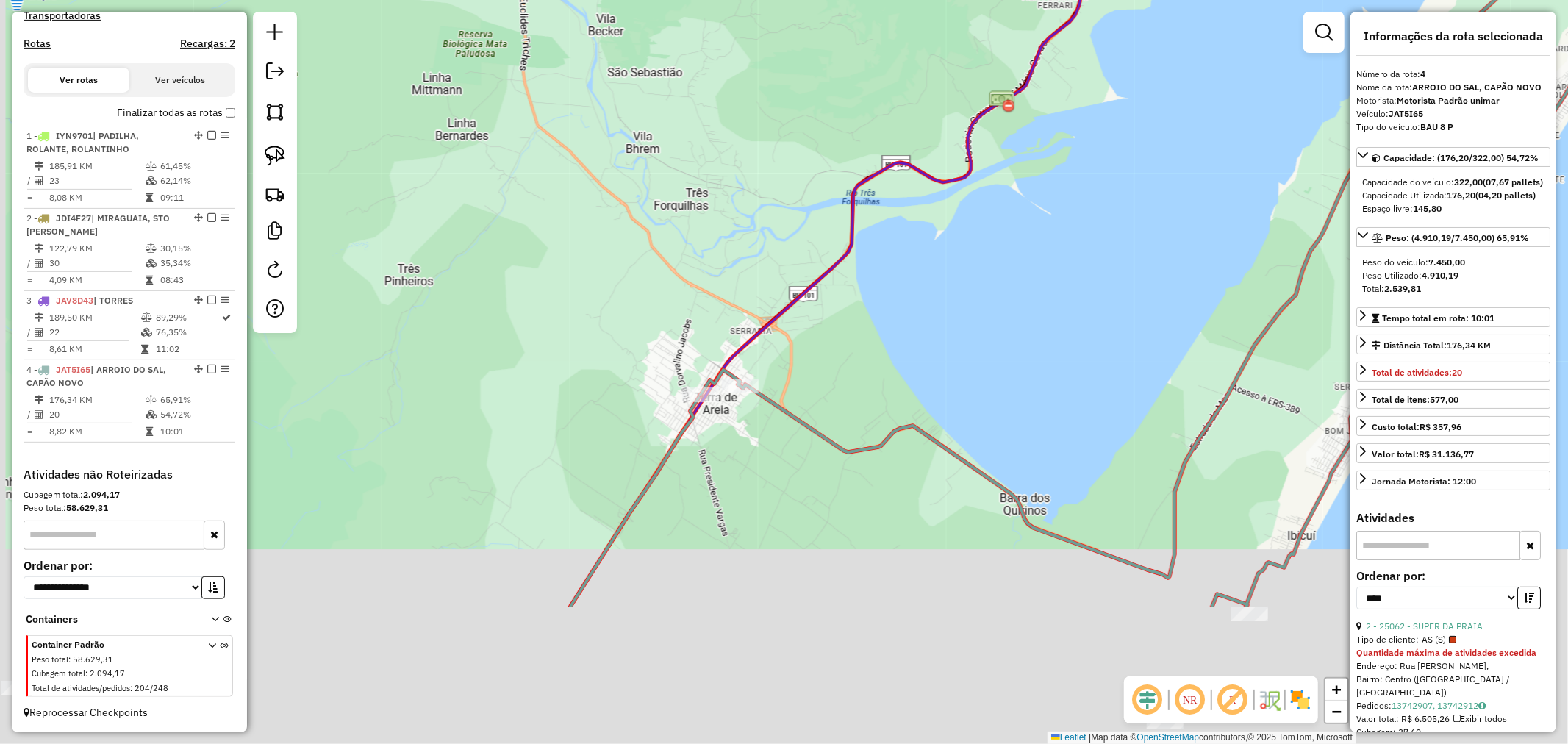
drag, startPoint x: 826, startPoint y: 404, endPoint x: 895, endPoint y: 284, distance: 138.4
click at [895, 284] on div "Janela de atendimento Grade de atendimento Capacidade Transportadoras Veículos …" at bounding box center [784, 372] width 1568 height 744
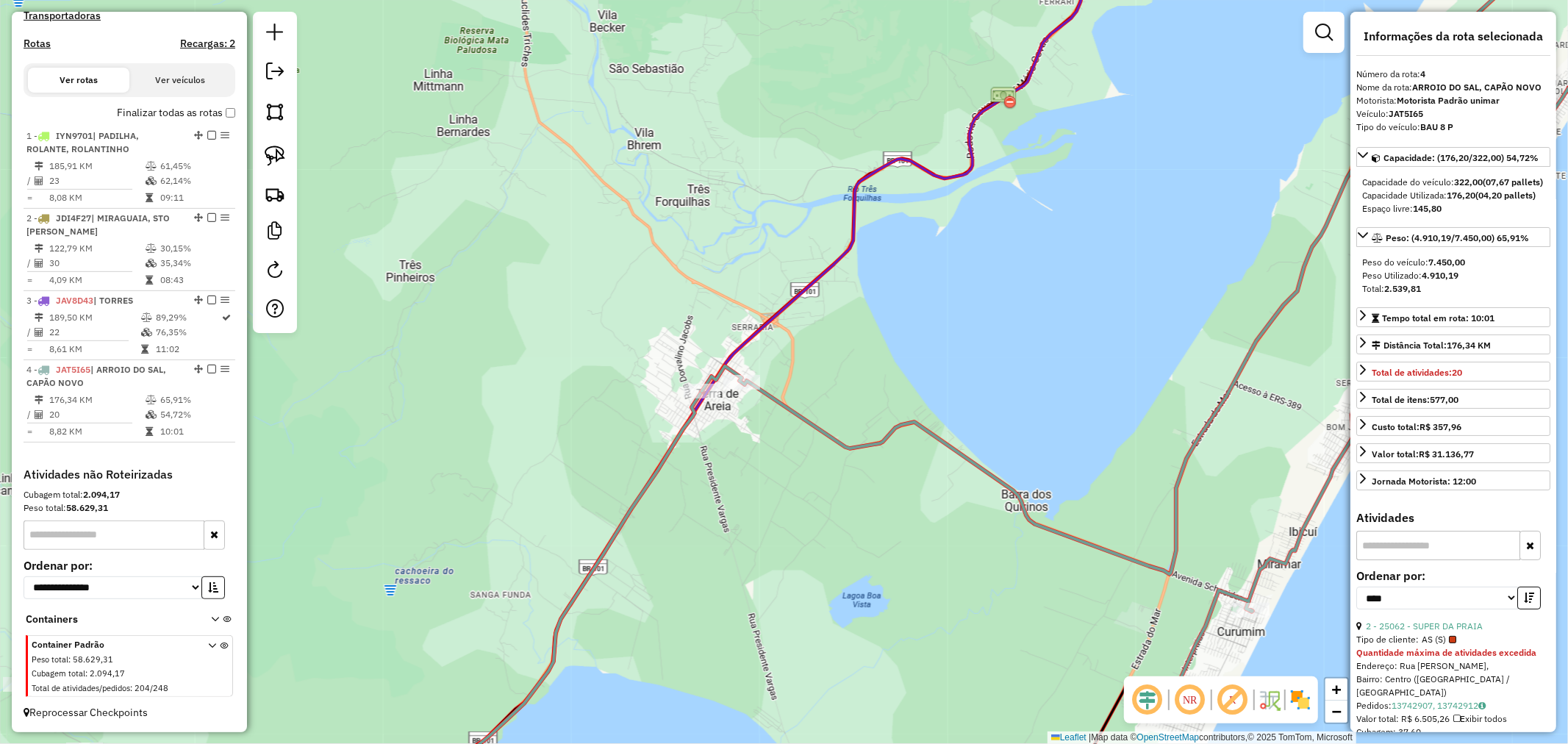
click at [747, 389] on div at bounding box center [741, 382] width 36 height 15
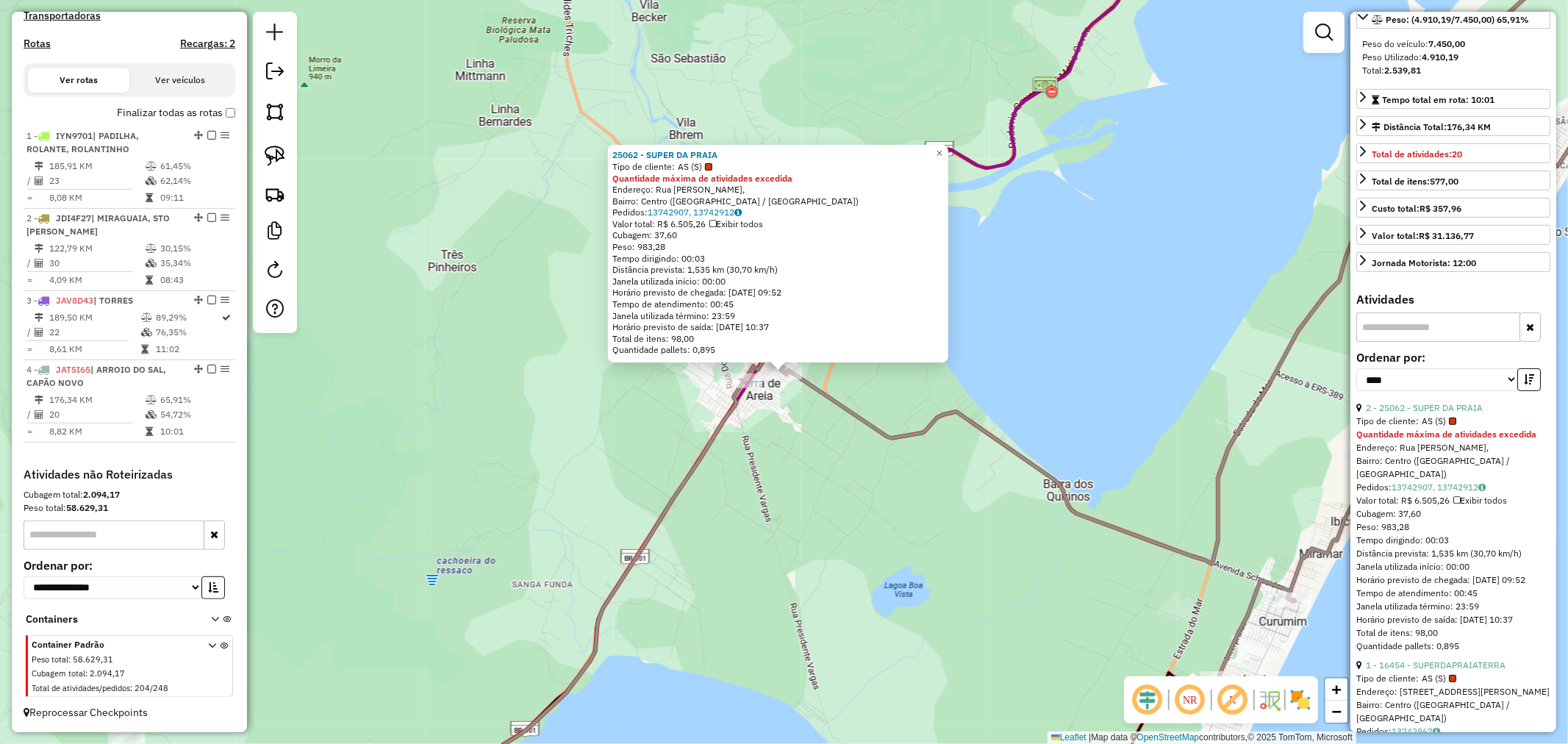
scroll to position [408, 0]
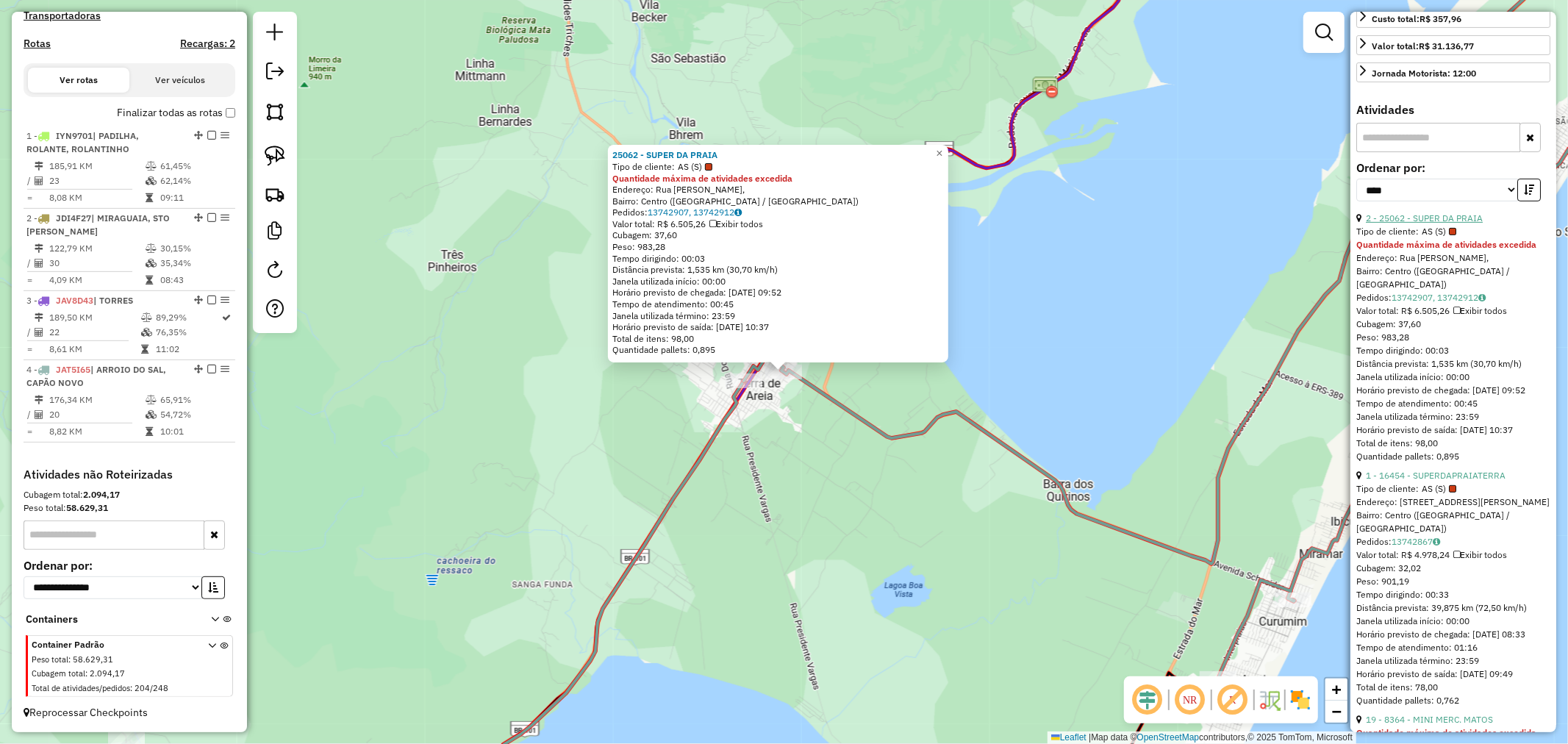
click at [1441, 223] on link "2 - 25062 - SUPER DA PRAIA" at bounding box center [1423, 218] width 116 height 11
click at [1446, 481] on link "1 - 16454 - SUPERDAPRAIATERRA" at bounding box center [1435, 475] width 140 height 11
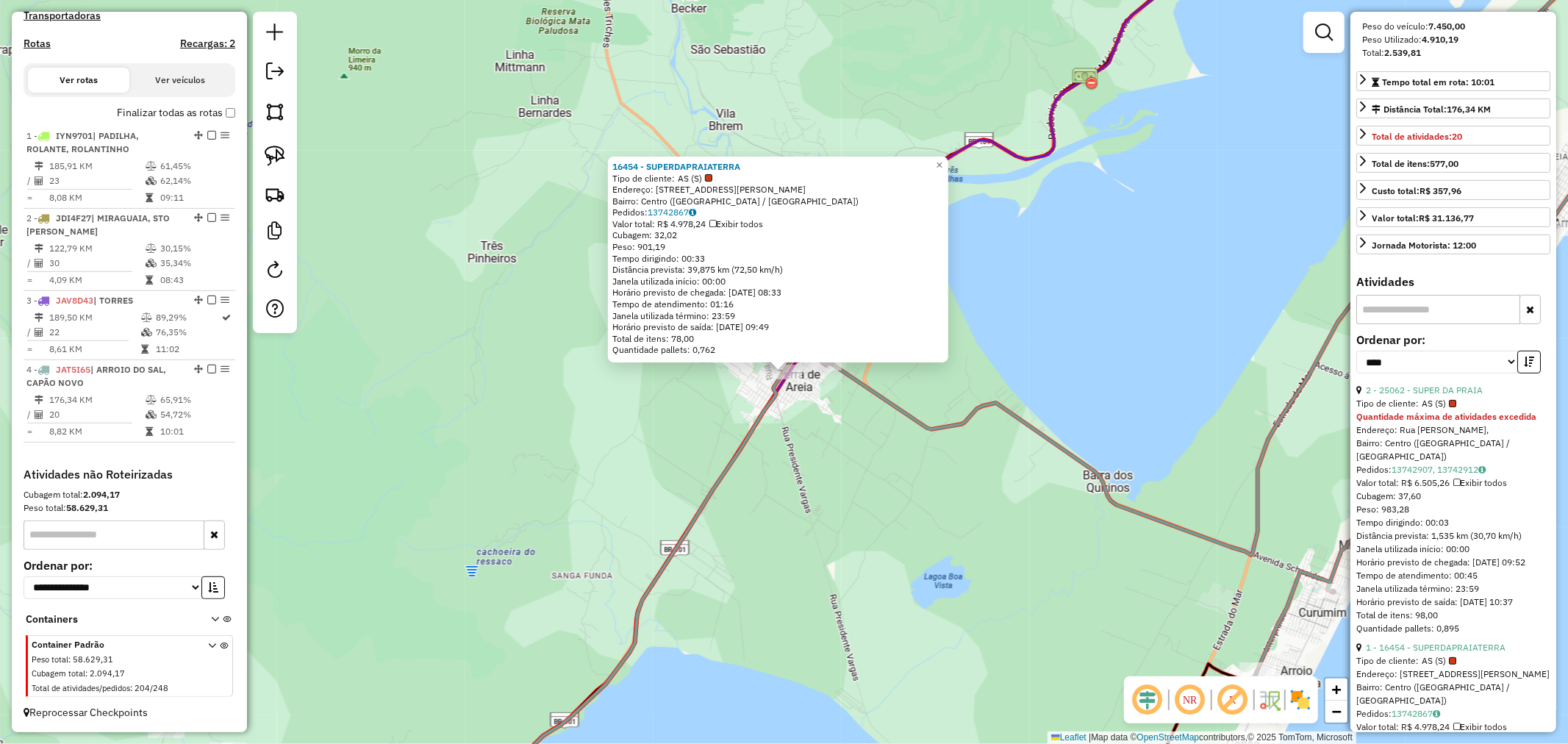
scroll to position [0, 0]
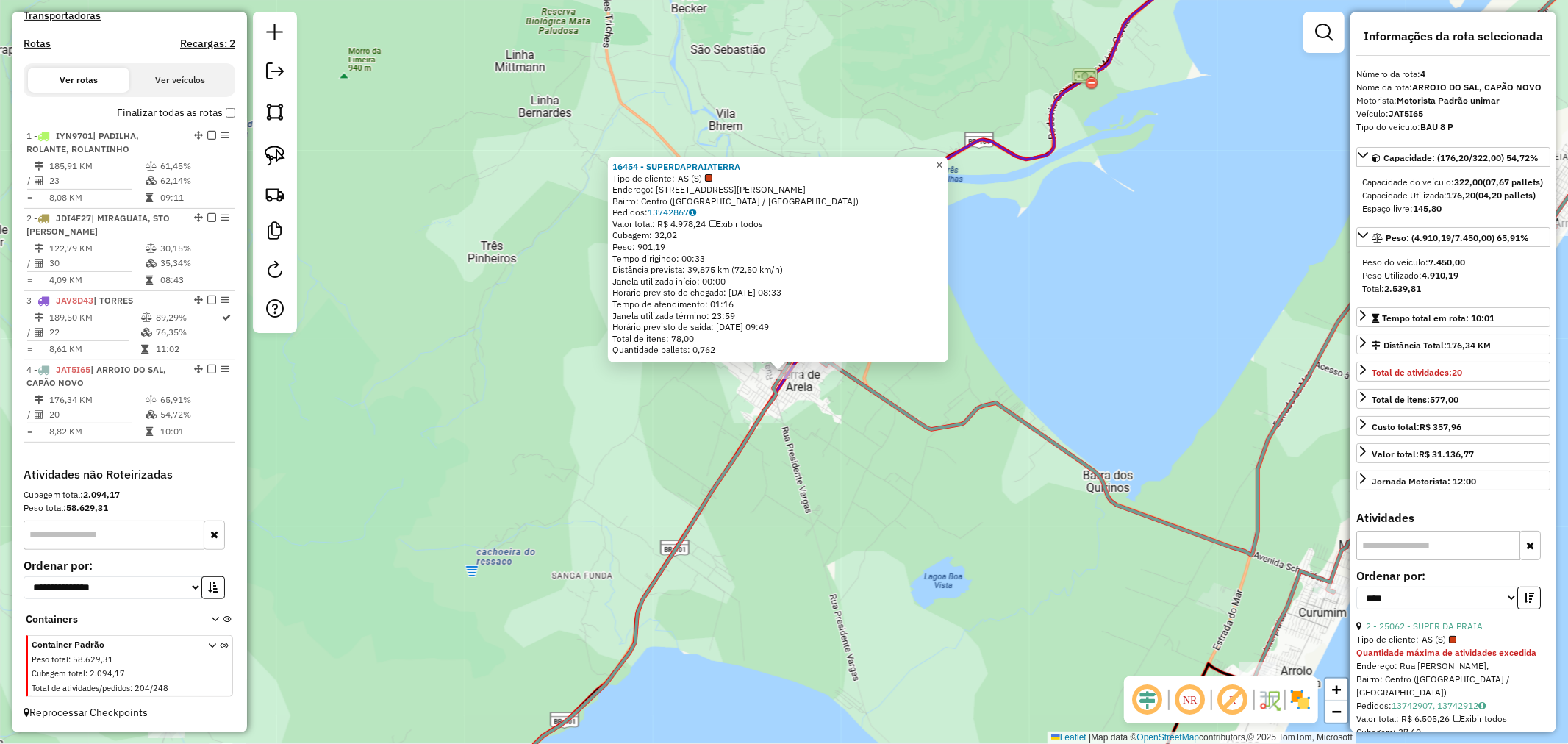
click at [944, 158] on link "×" at bounding box center [940, 165] width 18 height 18
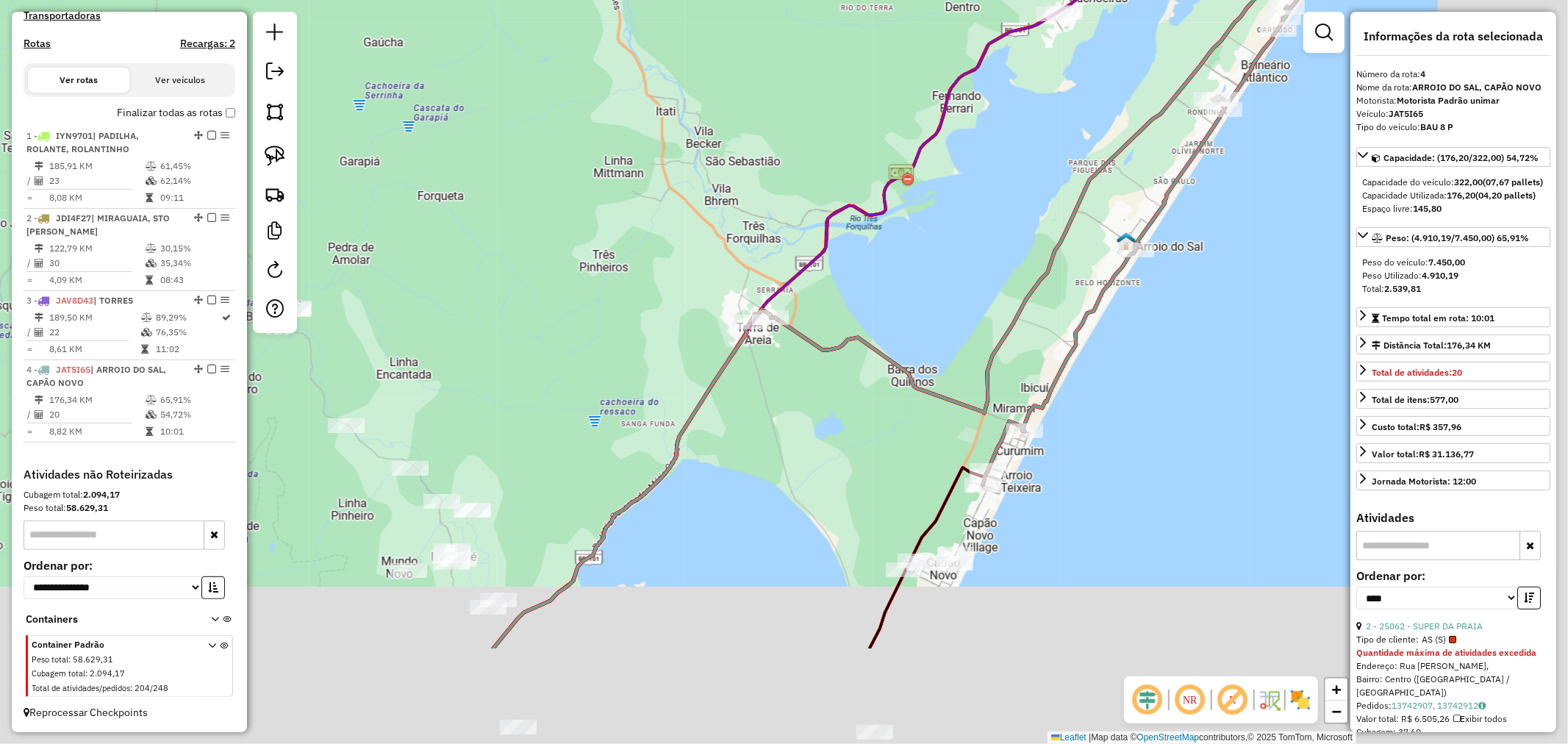
drag, startPoint x: 855, startPoint y: 126, endPoint x: 813, endPoint y: 113, distance: 44.0
click at [813, 113] on div "Janela de atendimento Grade de atendimento Capacidade Transportadoras Veículos …" at bounding box center [784, 372] width 1568 height 744
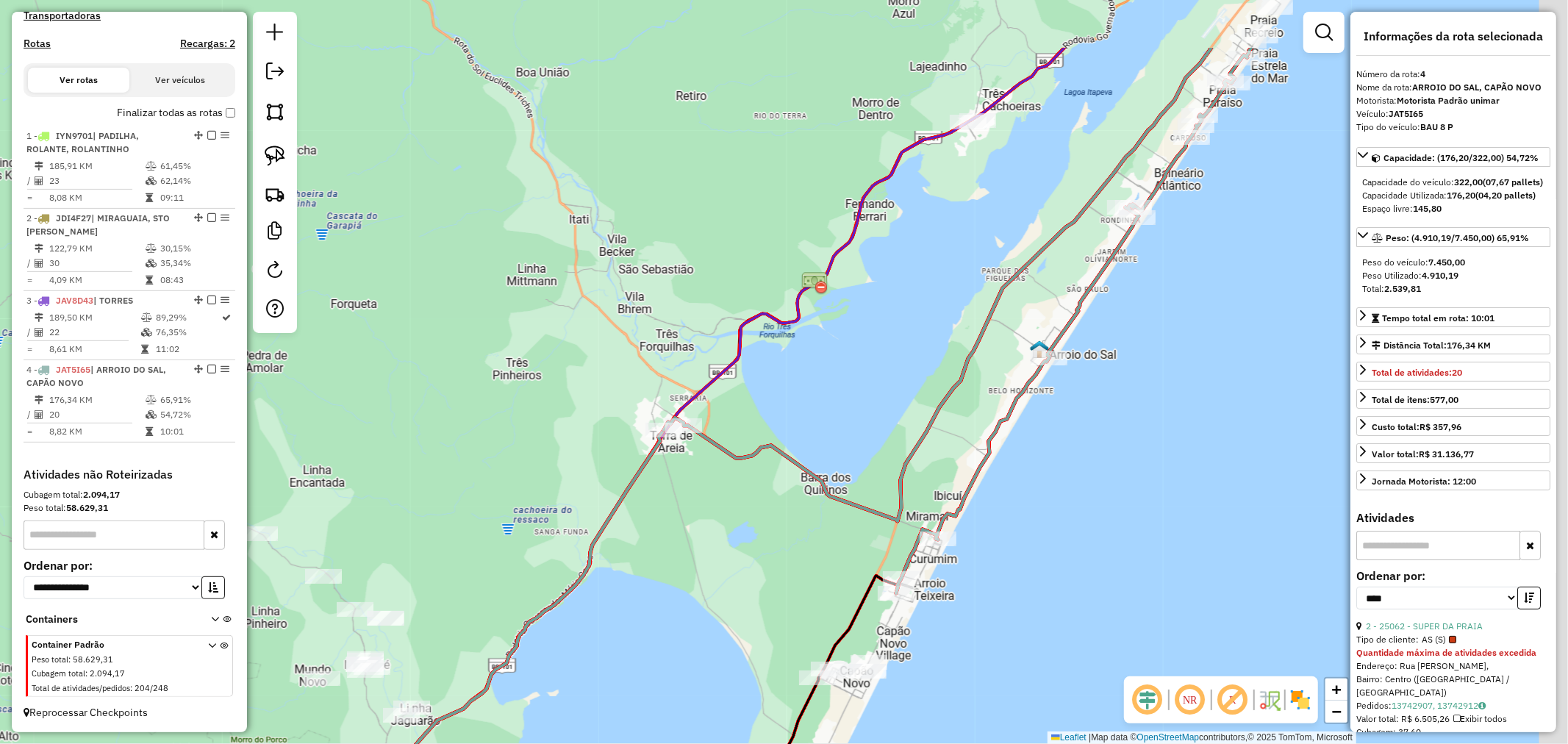
drag, startPoint x: 944, startPoint y: 232, endPoint x: 948, endPoint y: 211, distance: 21.4
click at [939, 250] on div "Janela de atendimento Grade de atendimento Capacidade Transportadoras Veículos …" at bounding box center [784, 372] width 1568 height 744
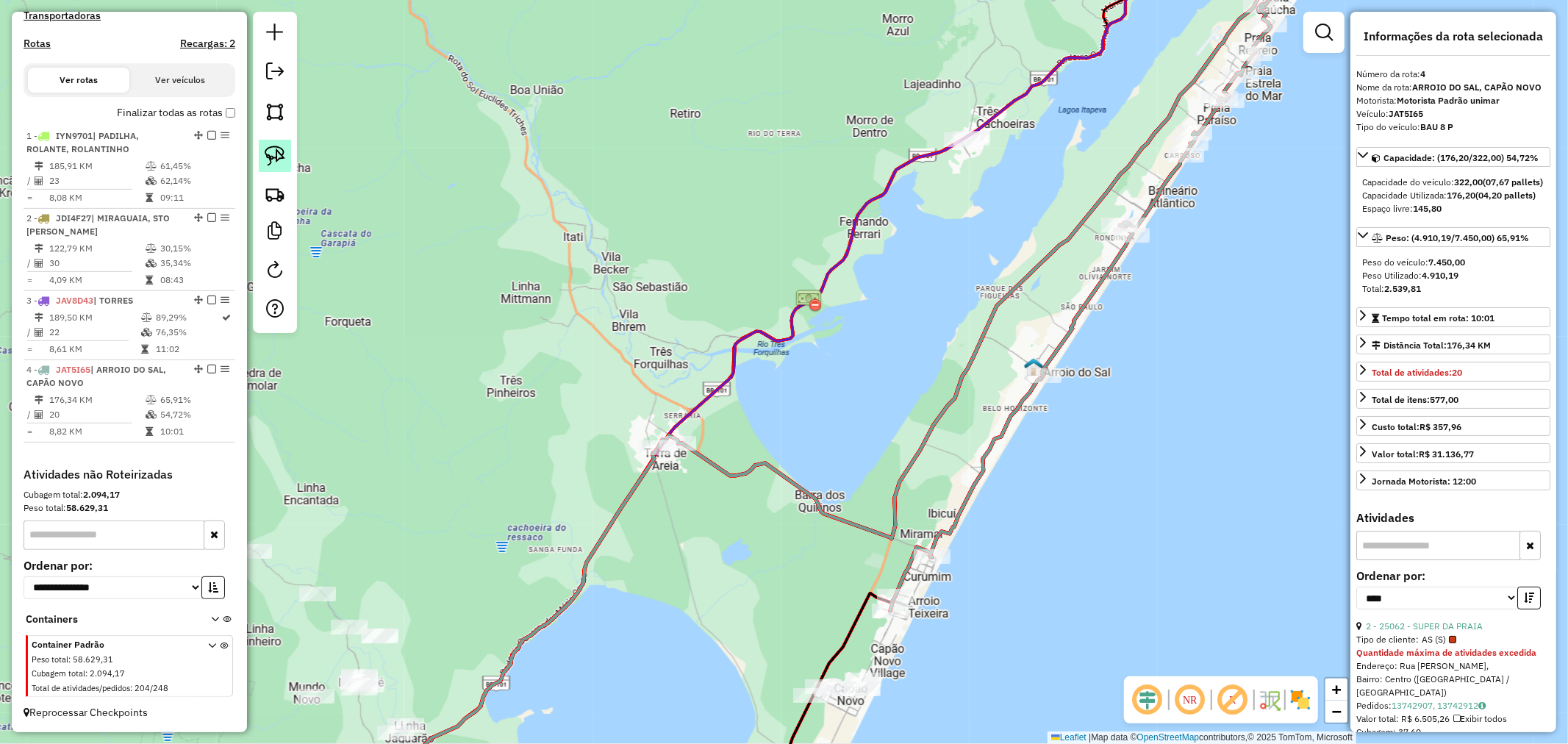
click at [291, 164] on link at bounding box center [275, 156] width 32 height 32
drag, startPoint x: 932, startPoint y: 86, endPoint x: 864, endPoint y: 165, distance: 104.2
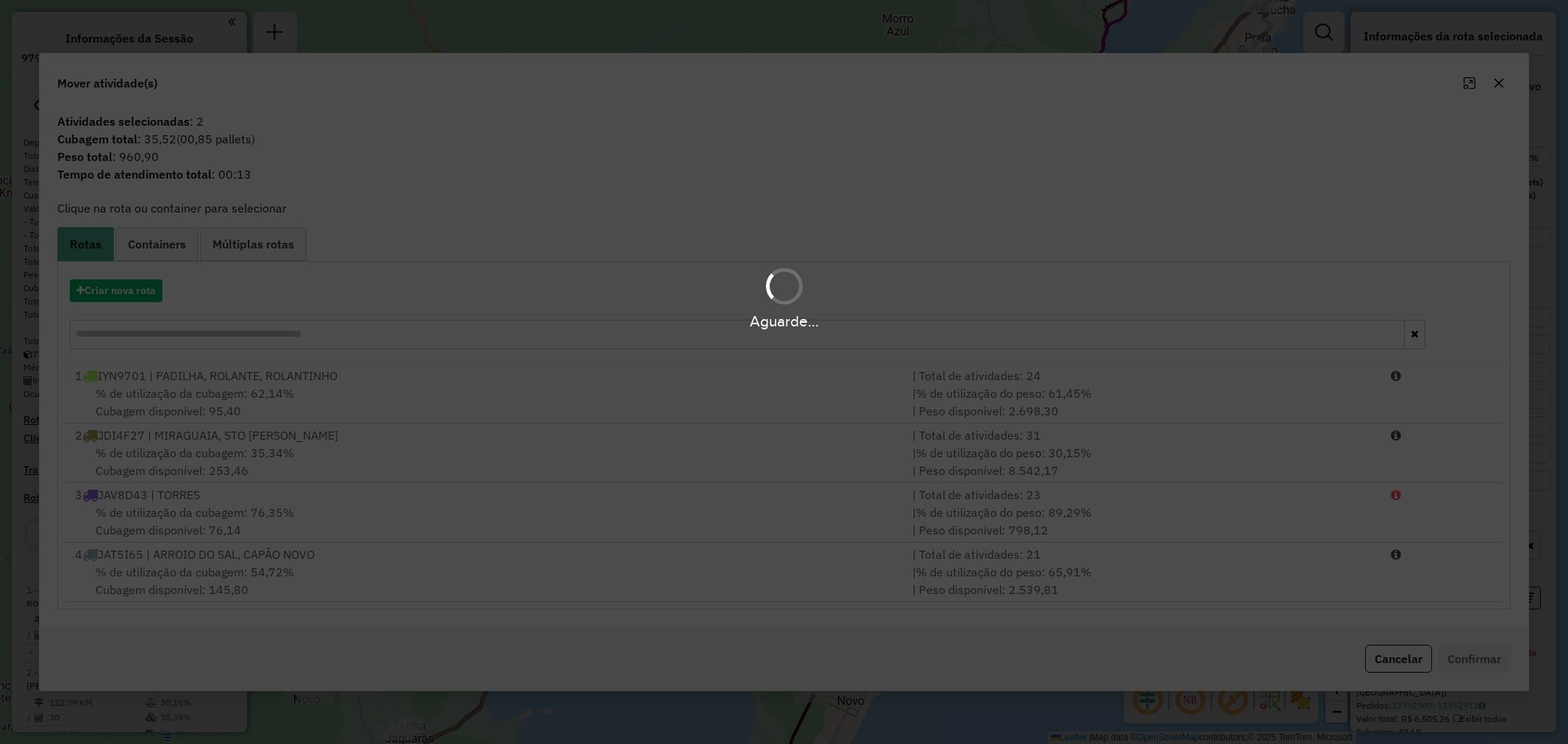
select select "*********"
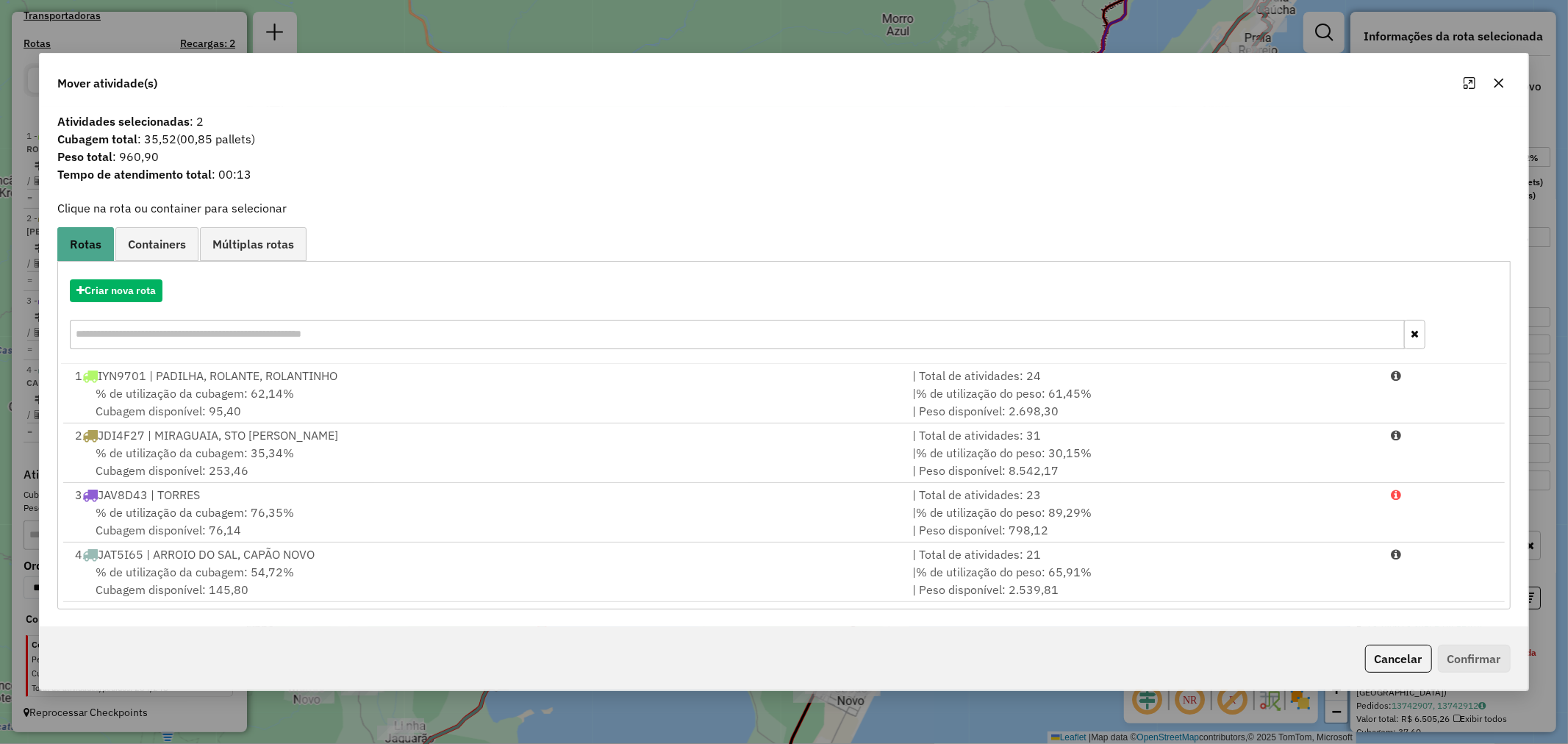
click at [1504, 83] on button "button" at bounding box center [1499, 83] width 23 height 23
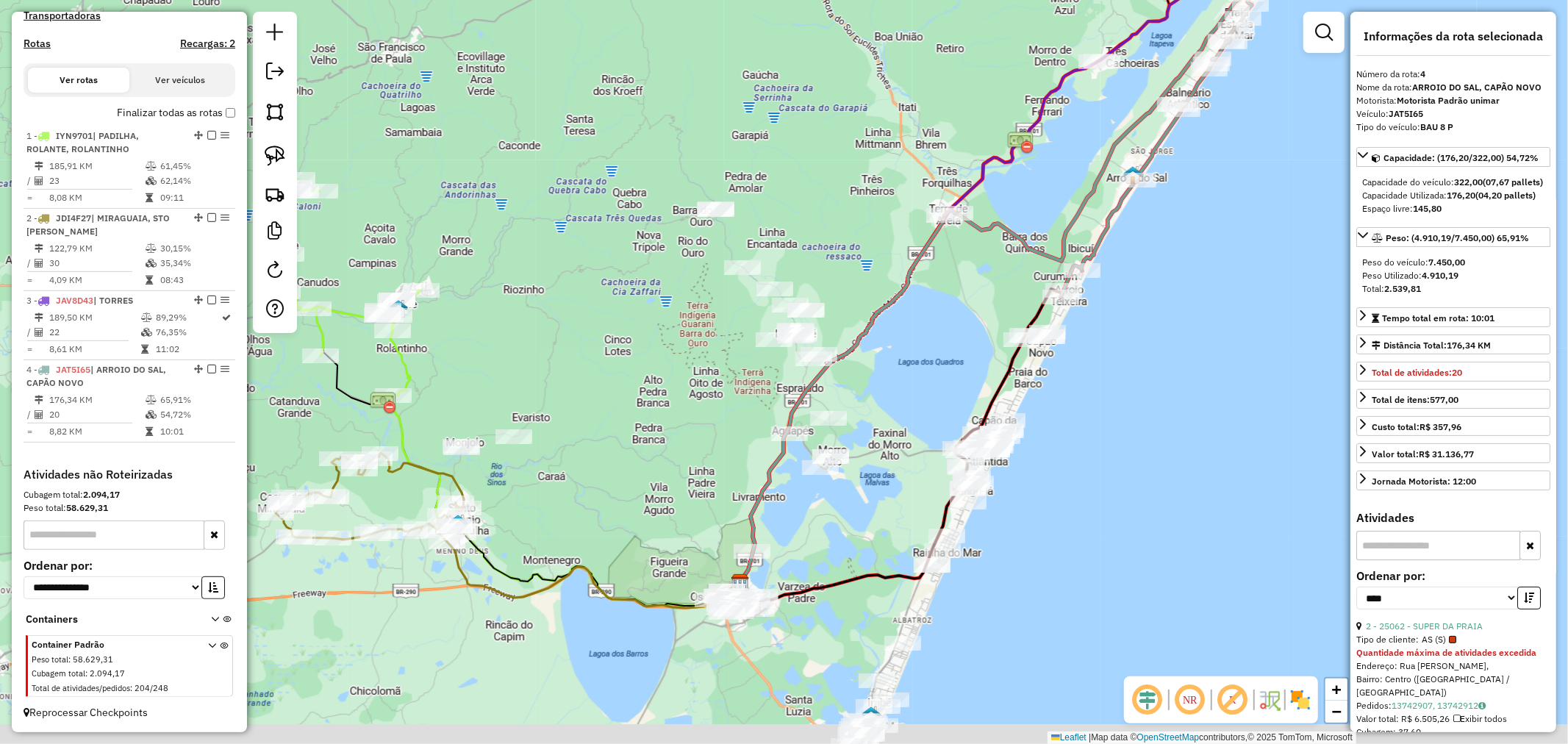
drag, startPoint x: 1130, startPoint y: 238, endPoint x: 1140, endPoint y: 211, distance: 28.8
click at [1140, 211] on div "Janela de atendimento Grade de atendimento Capacidade Transportadoras Veículos …" at bounding box center [784, 372] width 1568 height 744
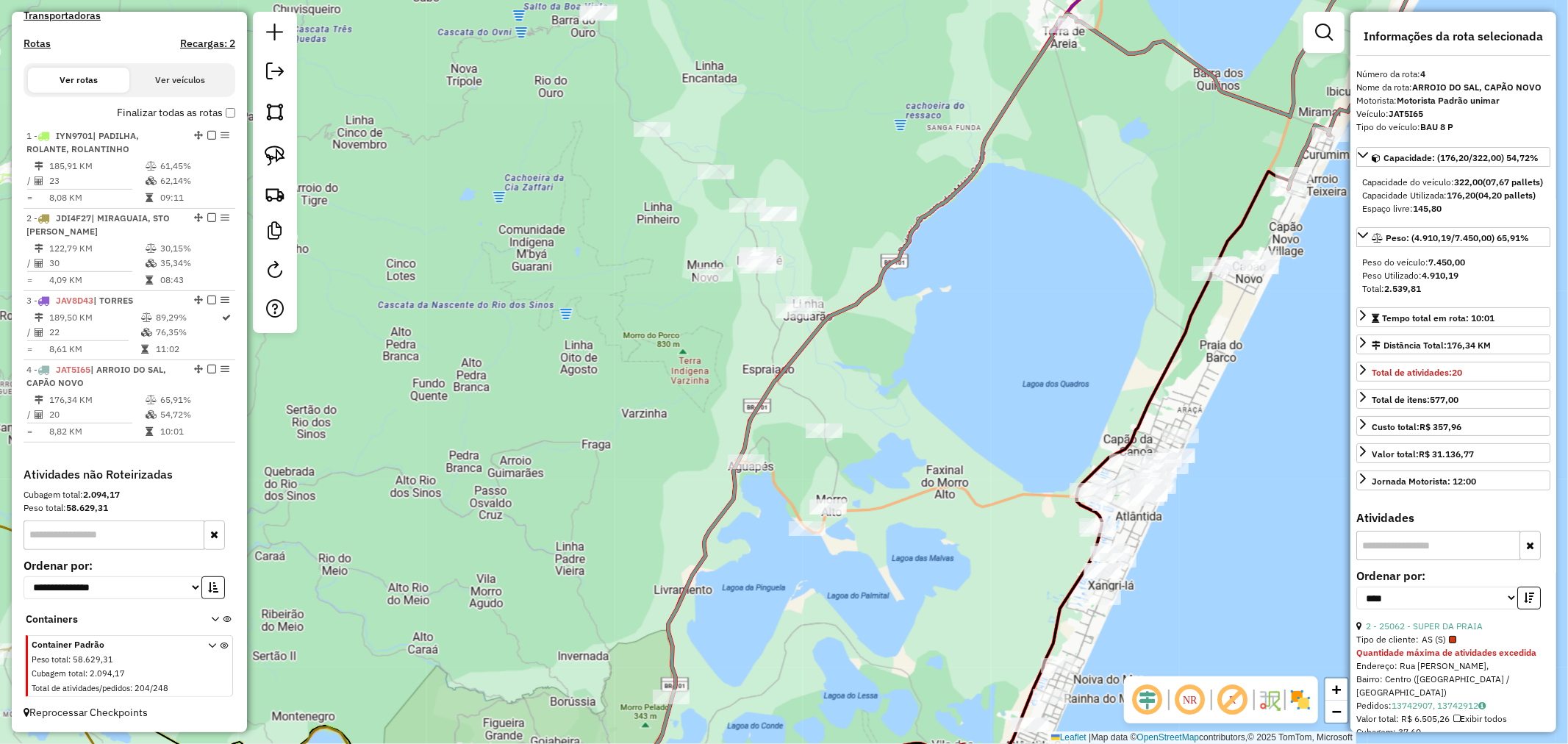
drag, startPoint x: 884, startPoint y: 317, endPoint x: 887, endPoint y: 295, distance: 22.2
click at [887, 295] on div "Janela de atendimento Grade de atendimento Capacidade Transportadoras Veículos …" at bounding box center [784, 372] width 1568 height 744
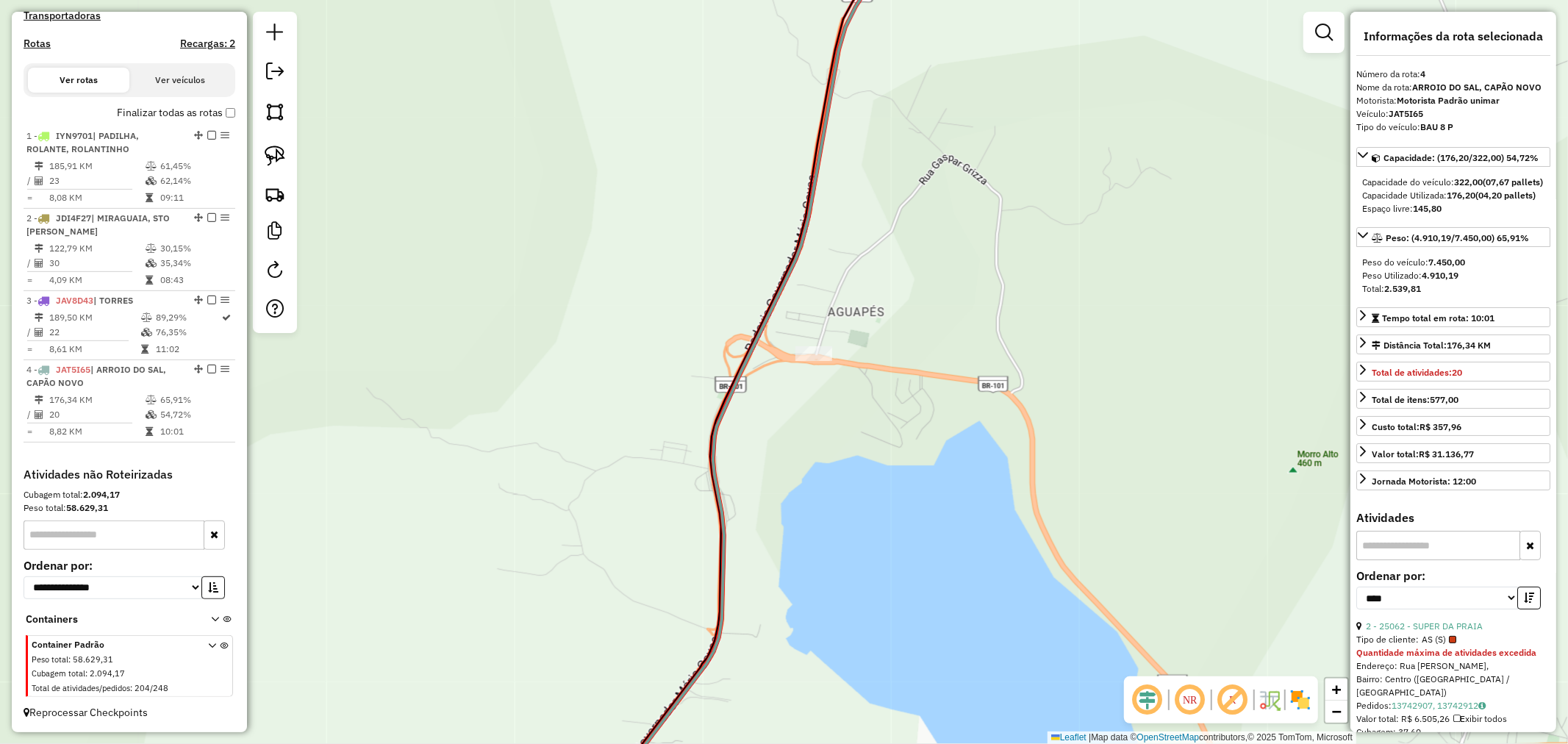
drag, startPoint x: 996, startPoint y: 386, endPoint x: 832, endPoint y: 311, distance: 180.3
click at [832, 311] on div "Janela de atendimento Grade de atendimento Capacidade Transportadoras Veículos …" at bounding box center [784, 372] width 1568 height 744
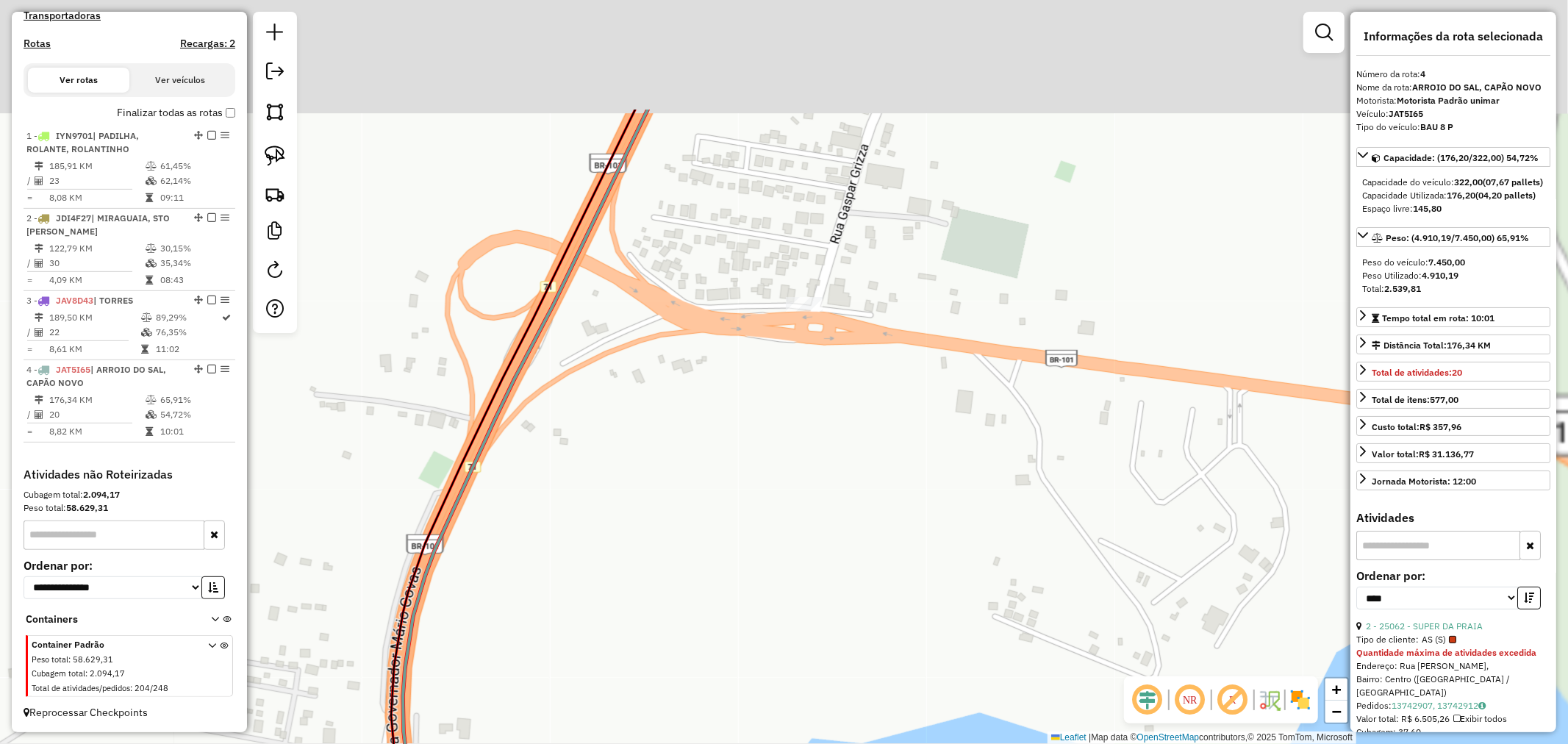
drag, startPoint x: 887, startPoint y: 164, endPoint x: 835, endPoint y: 355, distance: 198.0
click at [835, 355] on div "Janela de atendimento Grade de atendimento Capacidade Transportadoras Veículos …" at bounding box center [784, 372] width 1568 height 744
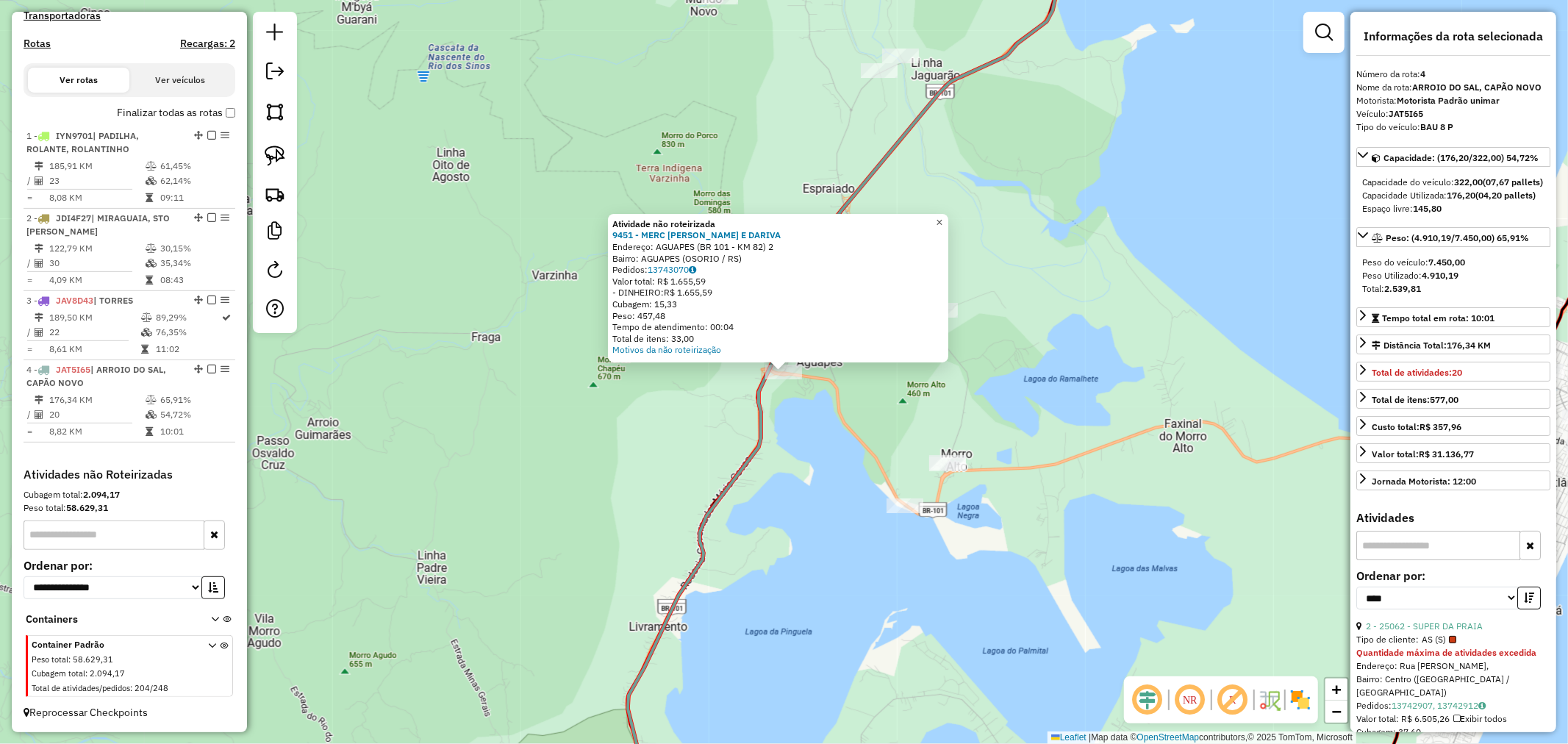
click at [948, 218] on link "×" at bounding box center [940, 223] width 18 height 18
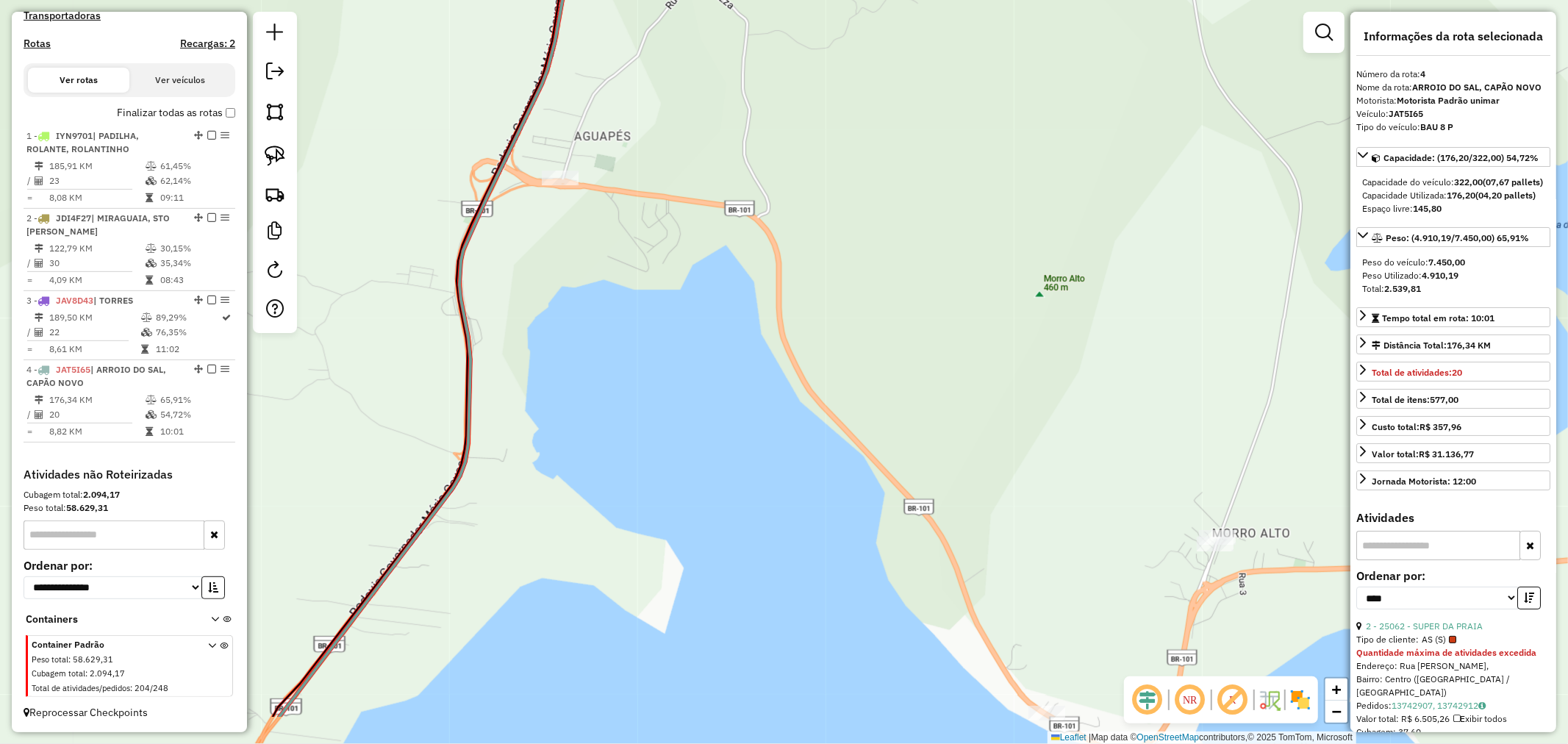
drag, startPoint x: 924, startPoint y: 342, endPoint x: 722, endPoint y: 265, distance: 216.2
click at [724, 265] on div "Janela de atendimento Grade de atendimento Capacidade Transportadoras Veículos …" at bounding box center [784, 372] width 1568 height 744
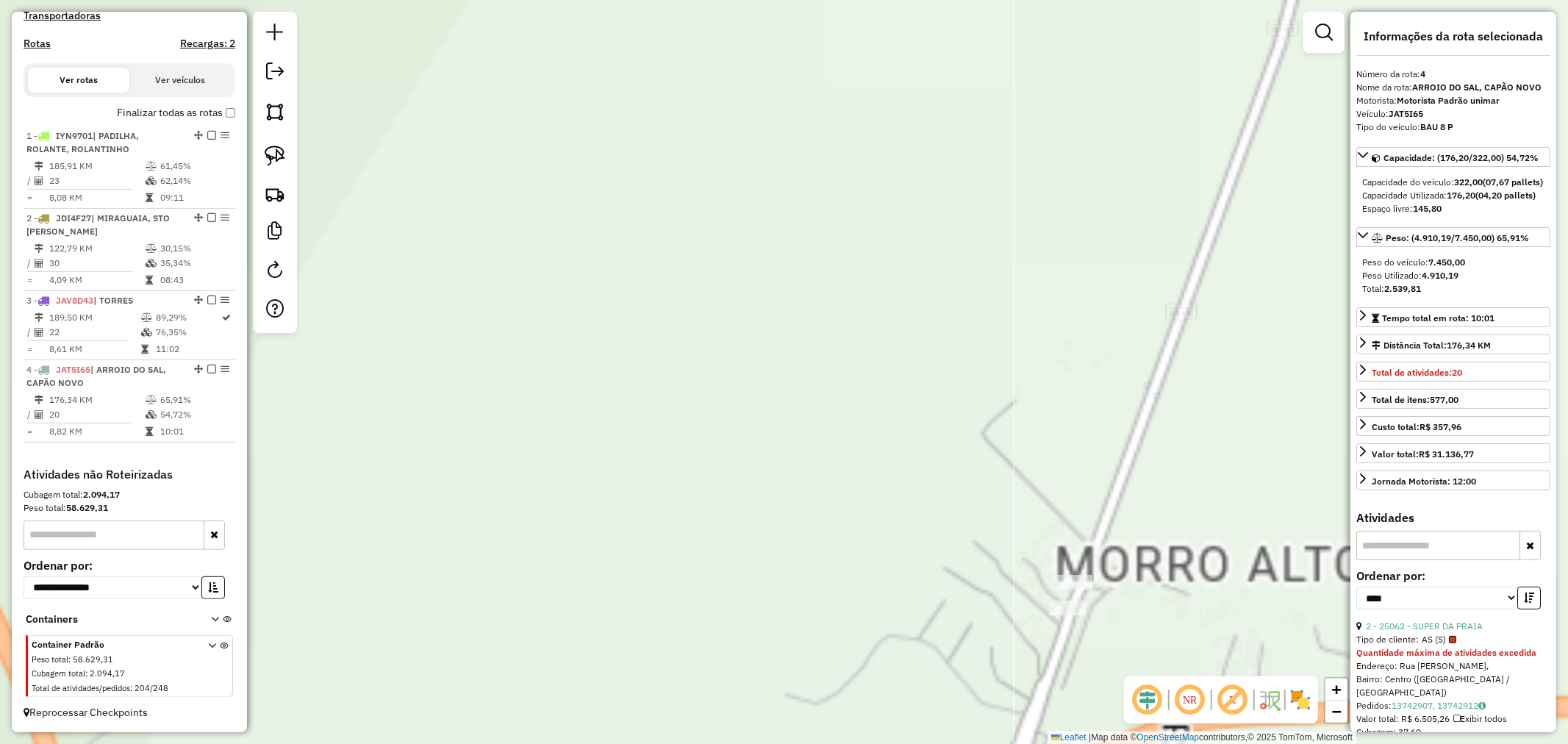
drag, startPoint x: 1166, startPoint y: 539, endPoint x: 972, endPoint y: 281, distance: 322.8
click at [972, 281] on div "Janela de atendimento Grade de atendimento Capacidade Transportadoras Veículos …" at bounding box center [784, 372] width 1568 height 744
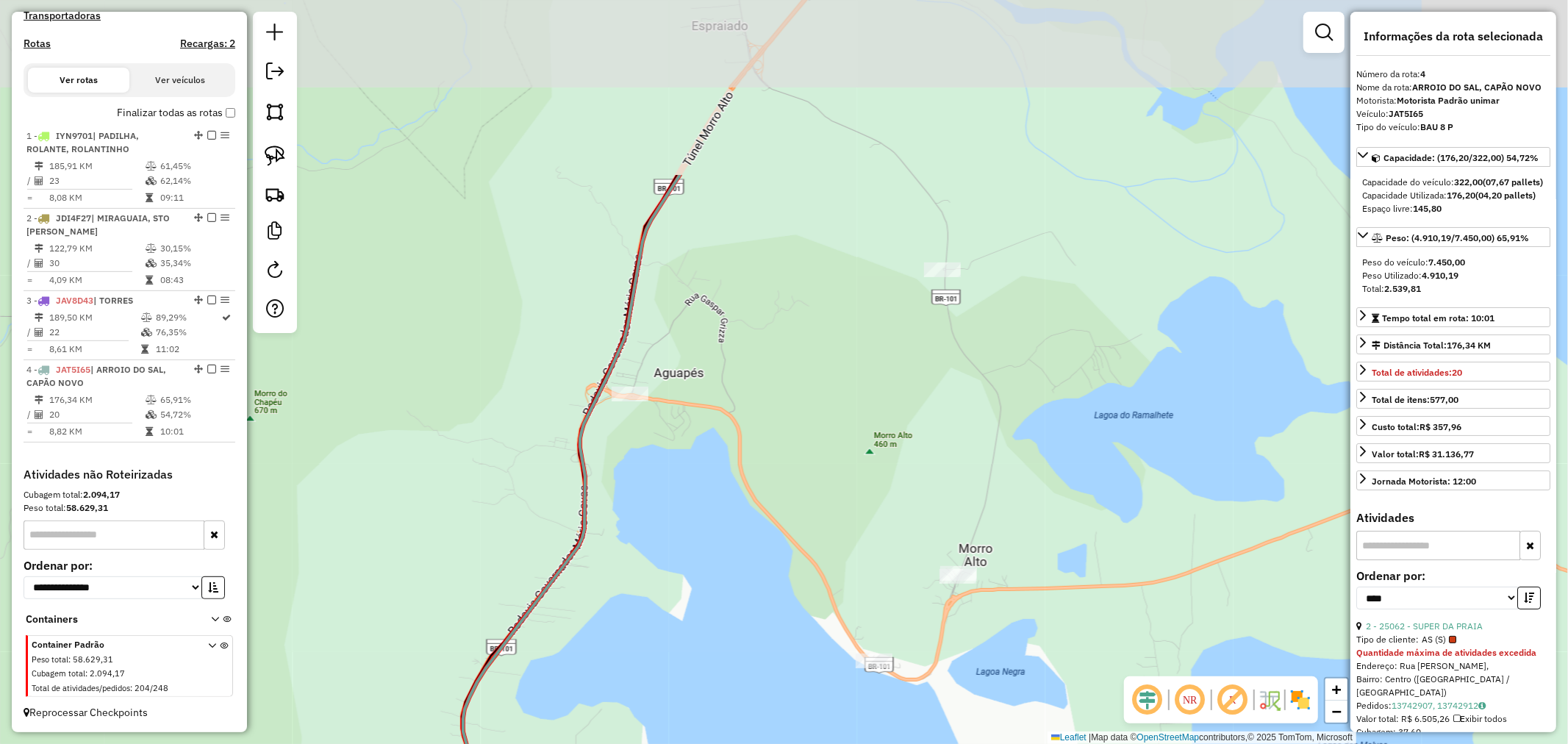
drag, startPoint x: 902, startPoint y: 300, endPoint x: 906, endPoint y: 463, distance: 163.0
click at [906, 463] on div "Janela de atendimento Grade de atendimento Capacidade Transportadoras Veículos …" at bounding box center [784, 372] width 1568 height 744
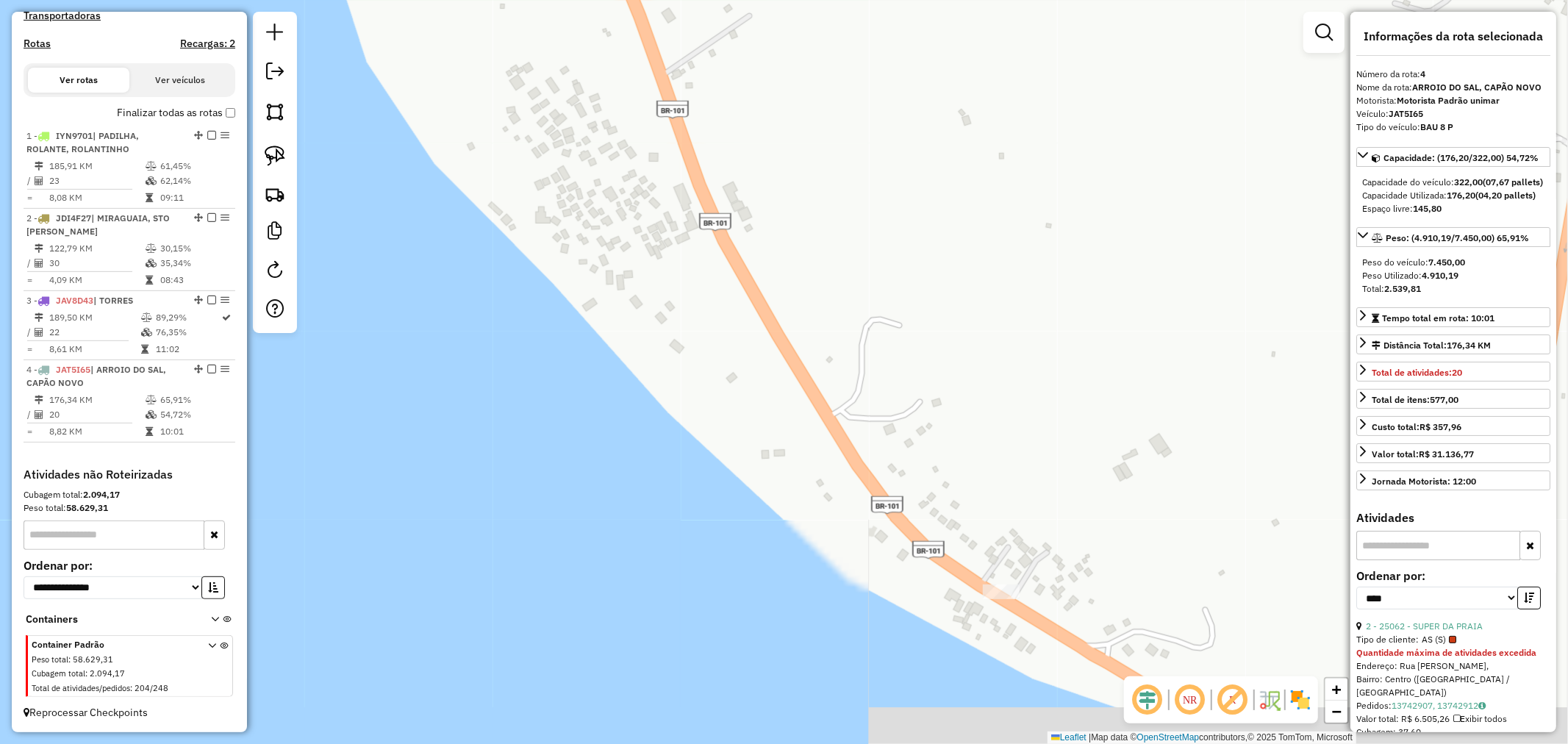
drag, startPoint x: 897, startPoint y: 644, endPoint x: 877, endPoint y: 315, distance: 329.6
click at [887, 335] on div "Janela de atendimento Grade de atendimento Capacidade Transportadoras Veículos …" at bounding box center [784, 372] width 1568 height 744
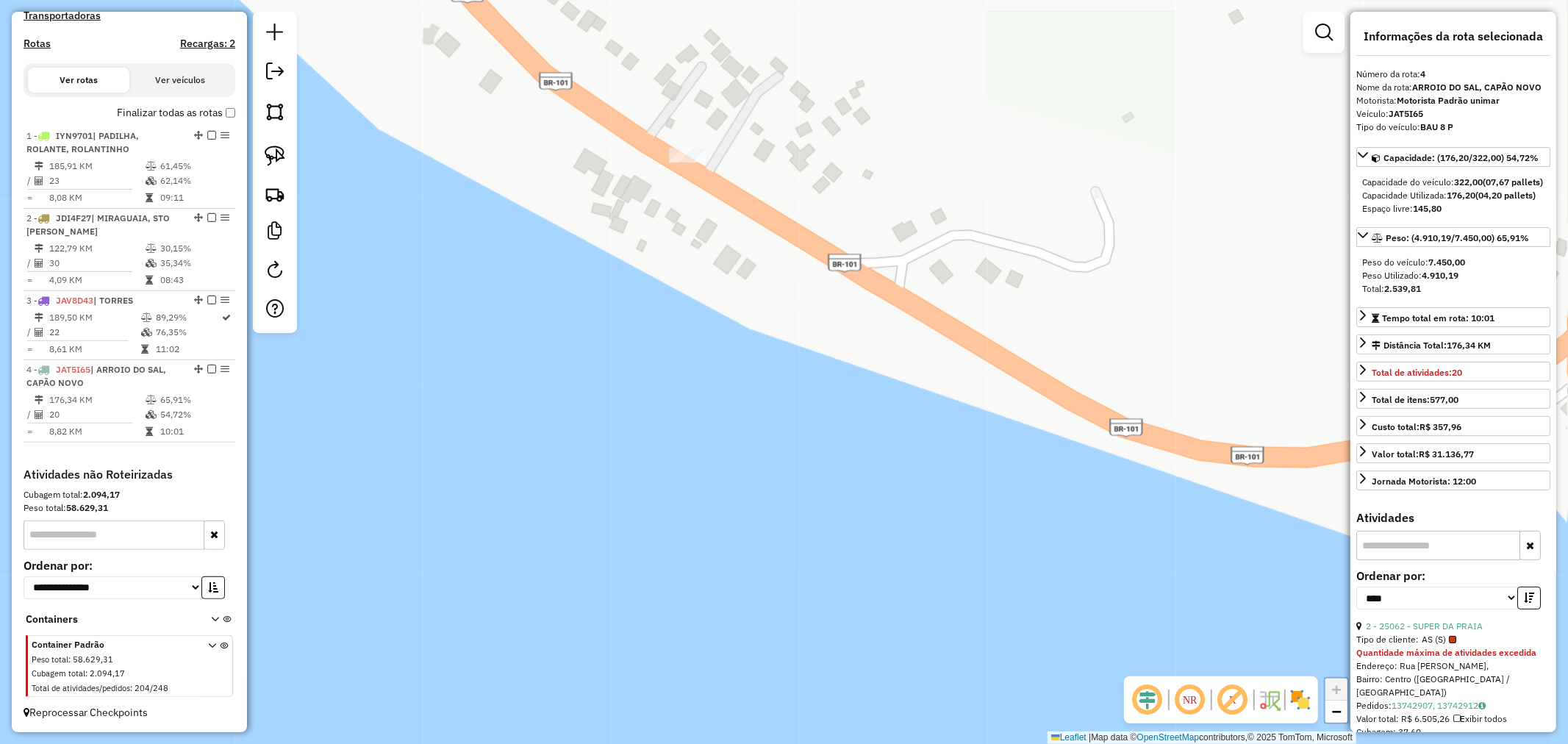
drag, startPoint x: 703, startPoint y: 163, endPoint x: 762, endPoint y: 324, distance: 171.5
click at [706, 163] on div at bounding box center [686, 155] width 36 height 15
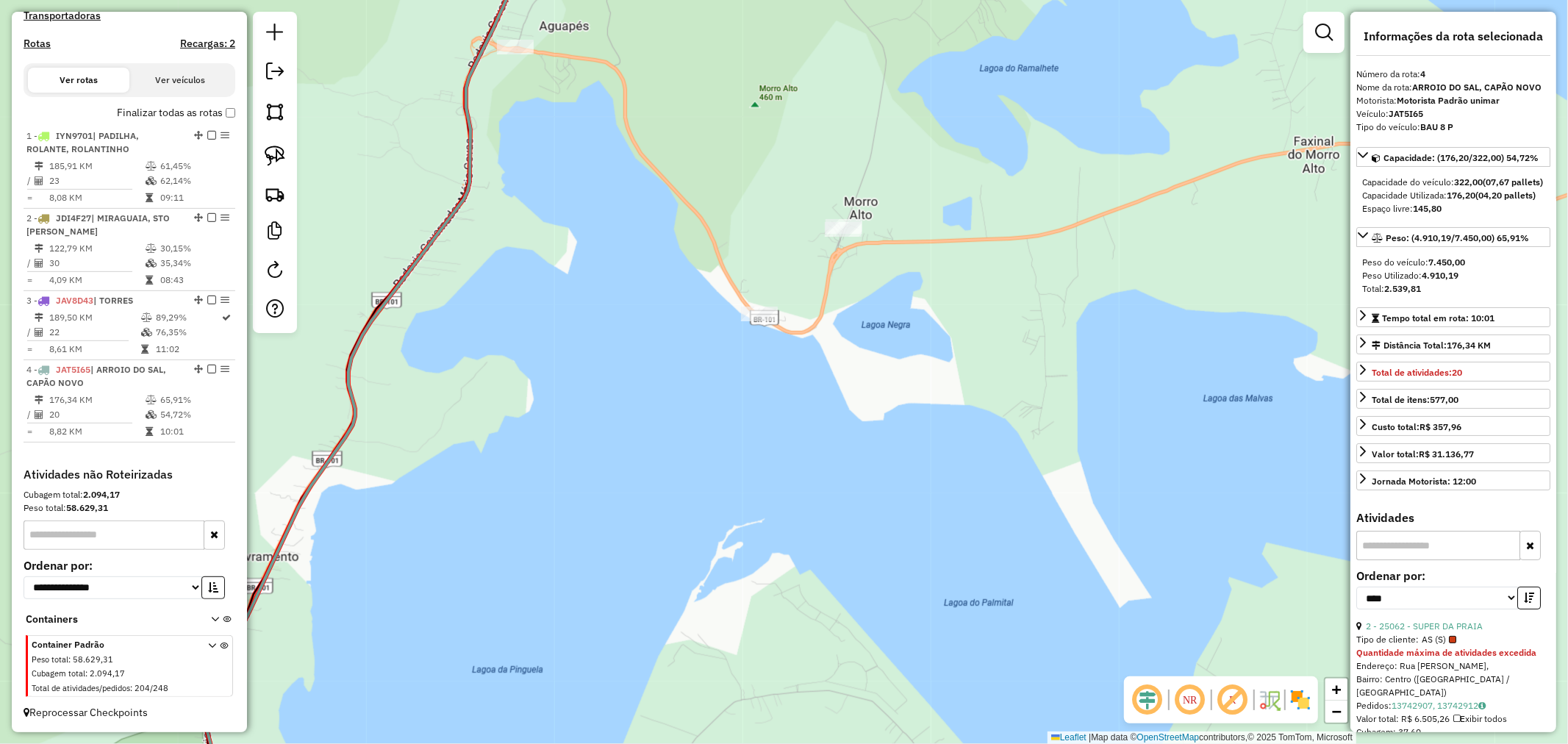
drag, startPoint x: 671, startPoint y: 151, endPoint x: 862, endPoint y: 425, distance: 334.0
click at [860, 423] on div "Janela de atendimento Grade de atendimento Capacidade Transportadoras Veículos …" at bounding box center [784, 372] width 1568 height 744
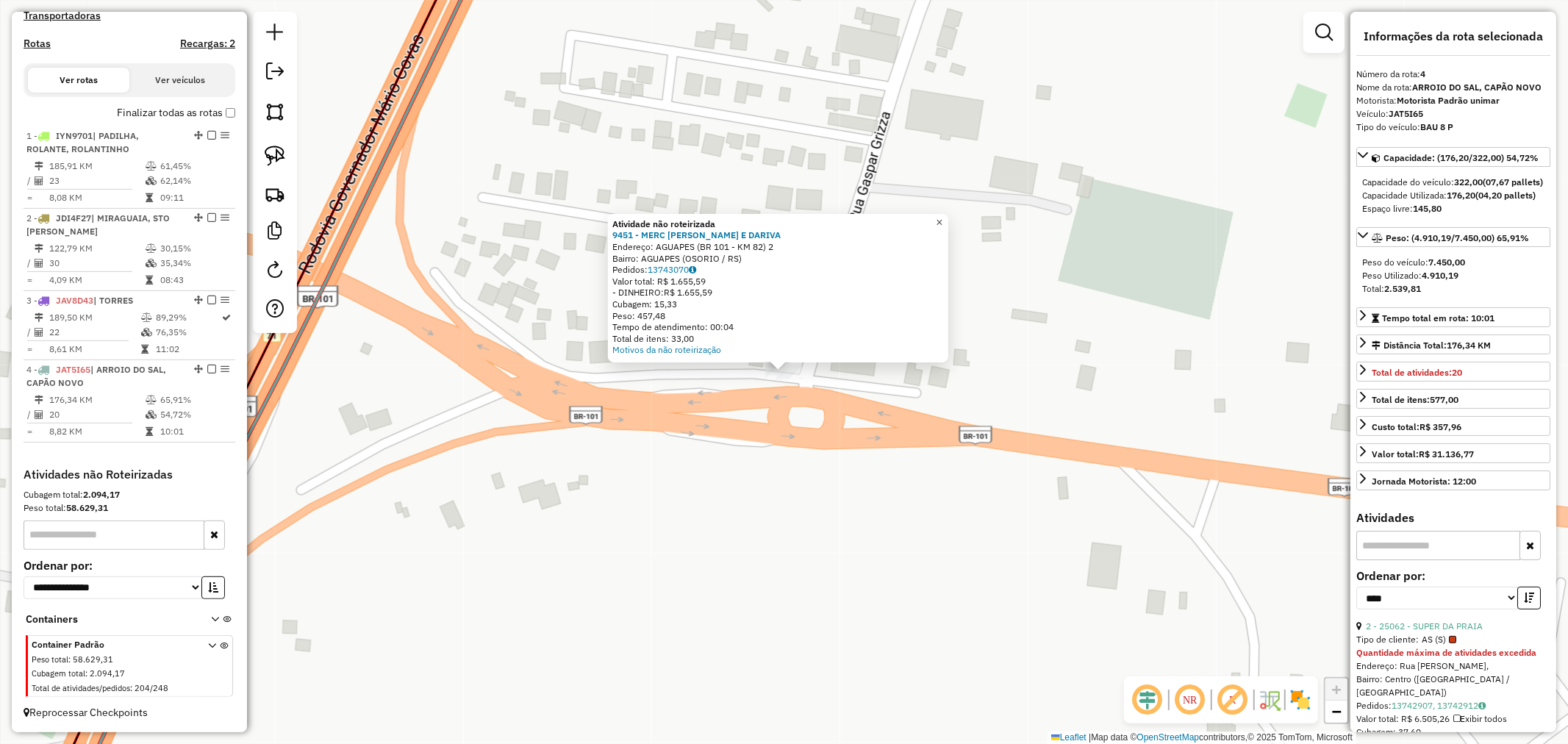
drag, startPoint x: 949, startPoint y: 226, endPoint x: 806, endPoint y: 342, distance: 184.1
click at [948, 226] on link "×" at bounding box center [940, 223] width 18 height 18
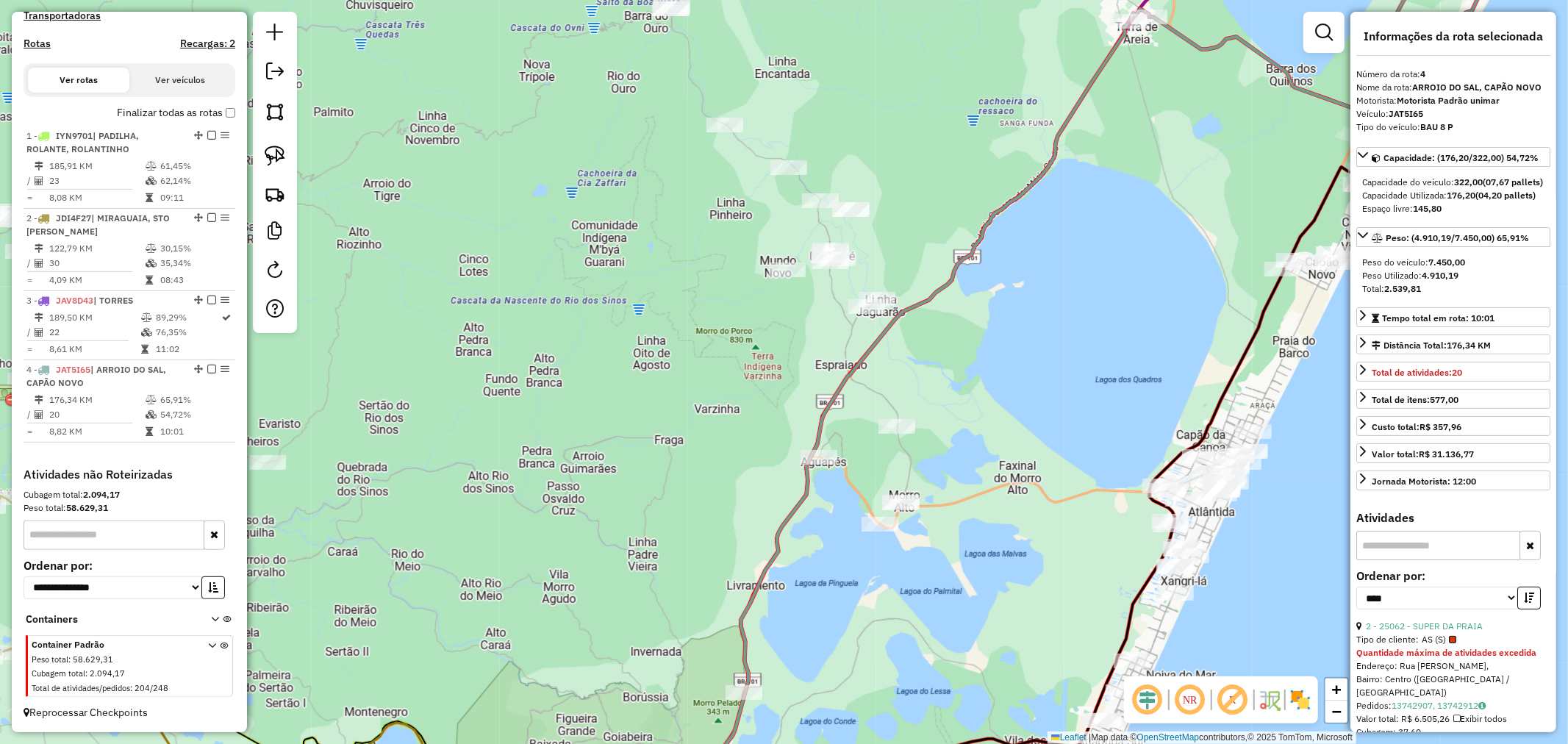
drag, startPoint x: 868, startPoint y: 423, endPoint x: 855, endPoint y: 473, distance: 51.7
click at [855, 473] on div "Janela de atendimento Grade de atendimento Capacidade Transportadoras Veículos …" at bounding box center [784, 372] width 1568 height 744
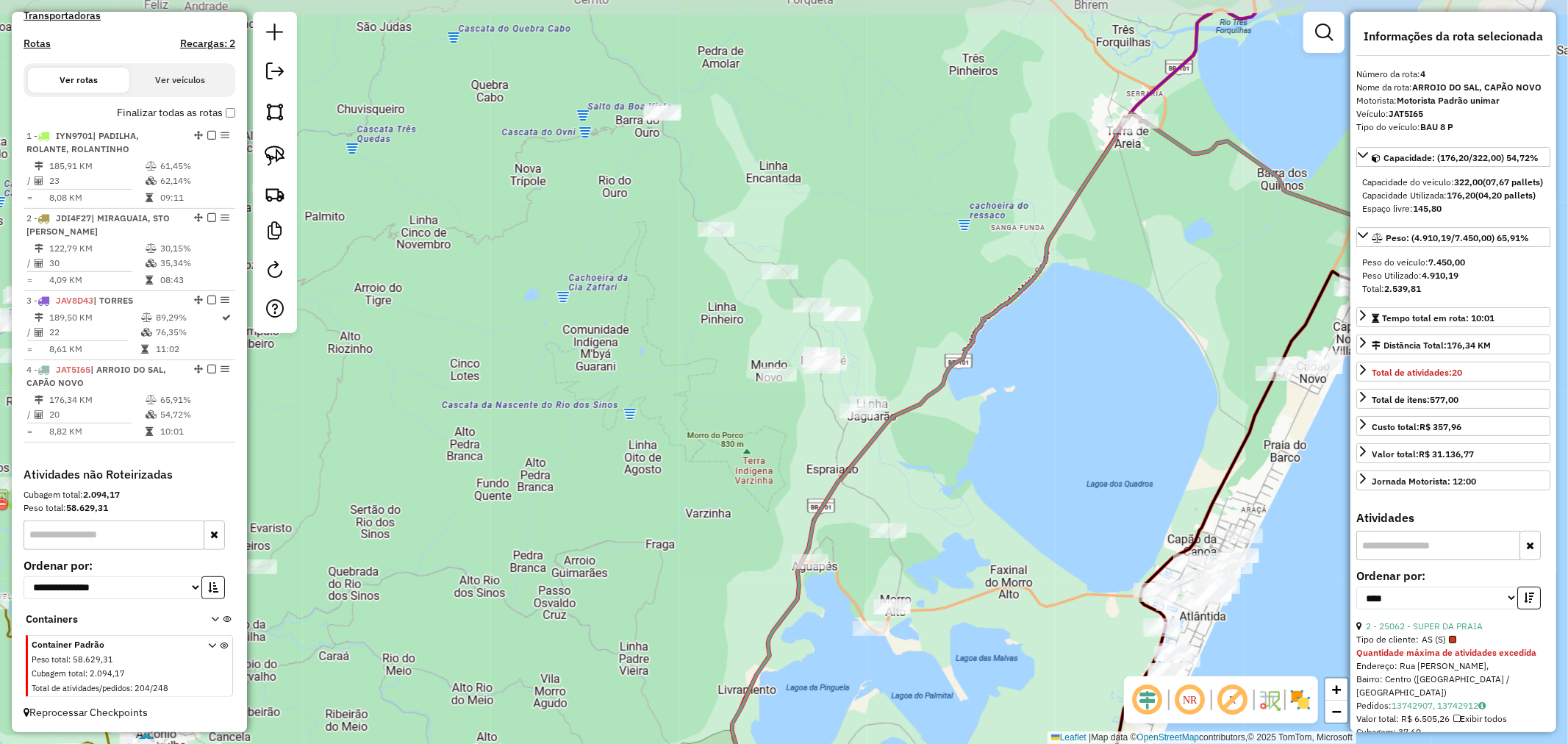
drag, startPoint x: 545, startPoint y: 318, endPoint x: 549, endPoint y: 260, distance: 58.1
click at [549, 260] on div "Janela de atendimento Grade de atendimento Capacidade Transportadoras Veículos …" at bounding box center [784, 372] width 1568 height 744
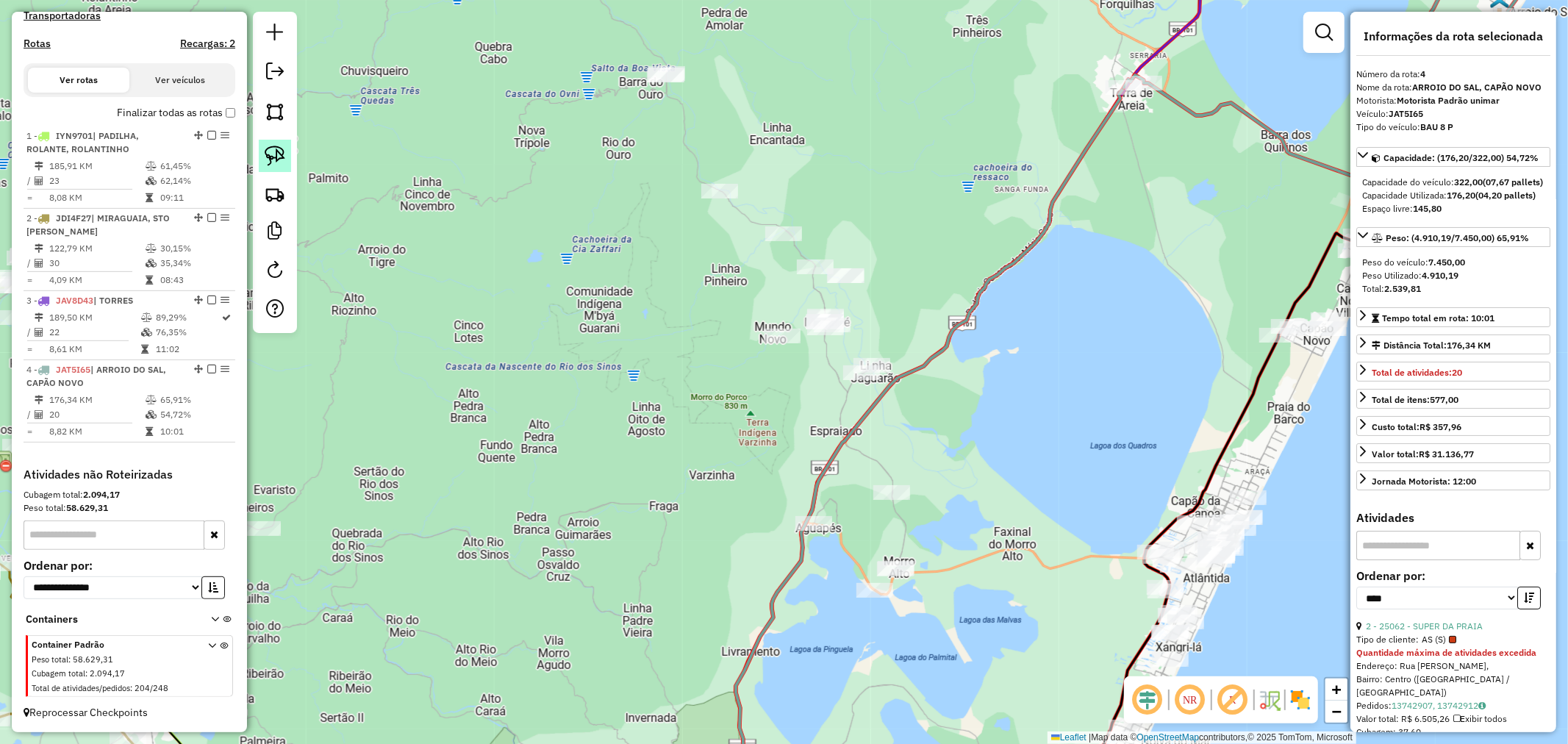
click at [282, 163] on img at bounding box center [275, 156] width 20 height 20
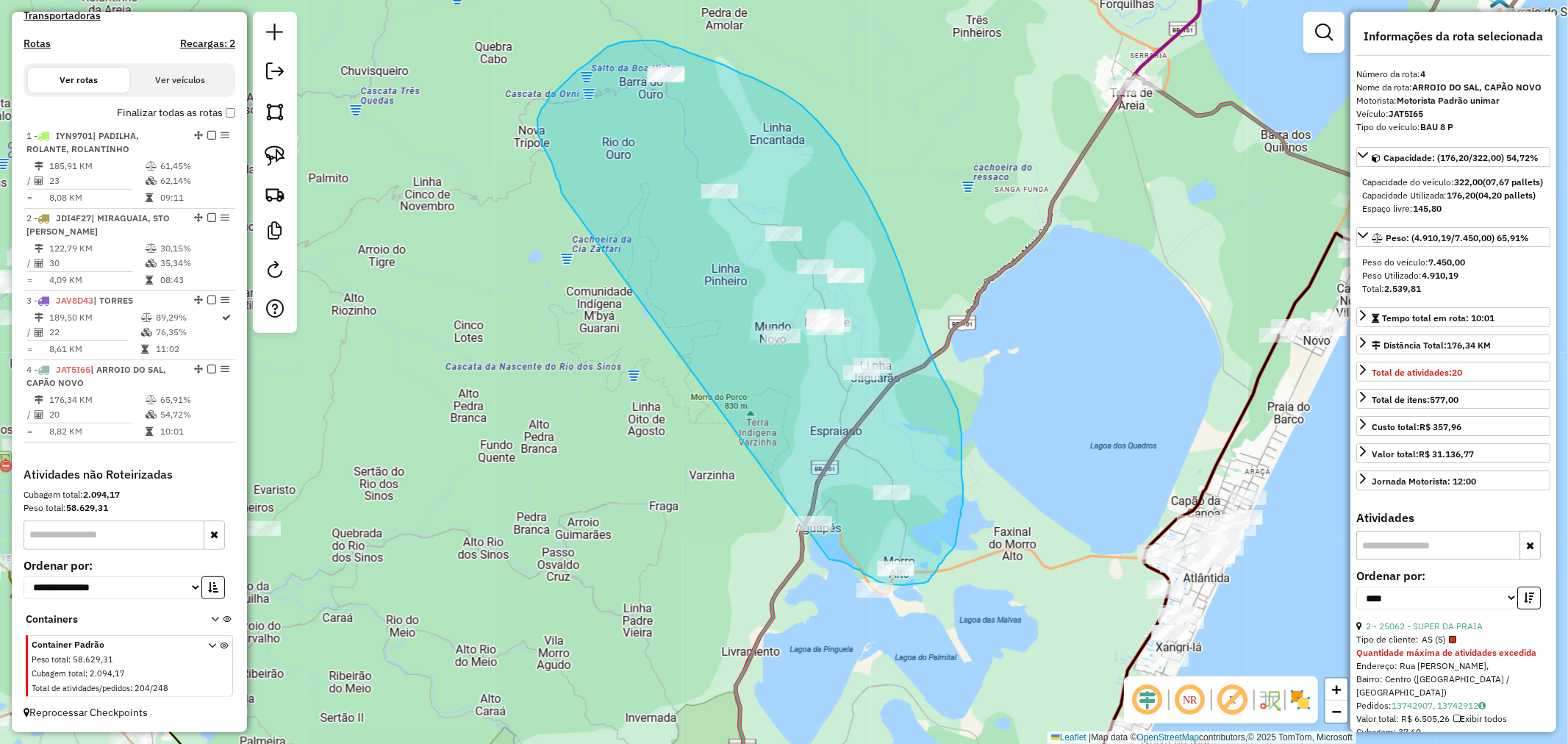
drag, startPoint x: 556, startPoint y: 173, endPoint x: 716, endPoint y: 494, distance: 358.7
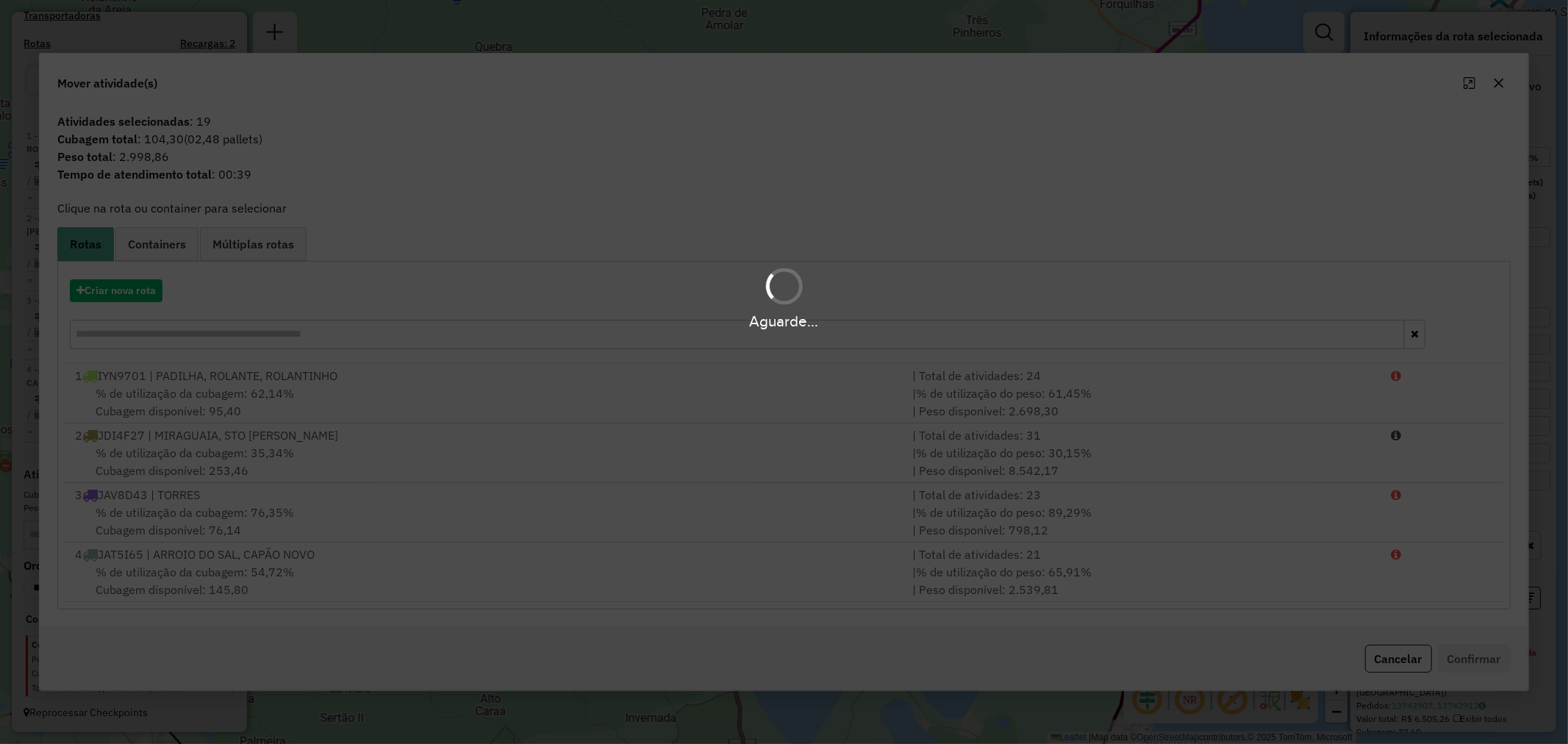
click at [134, 289] on div "Aguarde..." at bounding box center [784, 297] width 1568 height 70
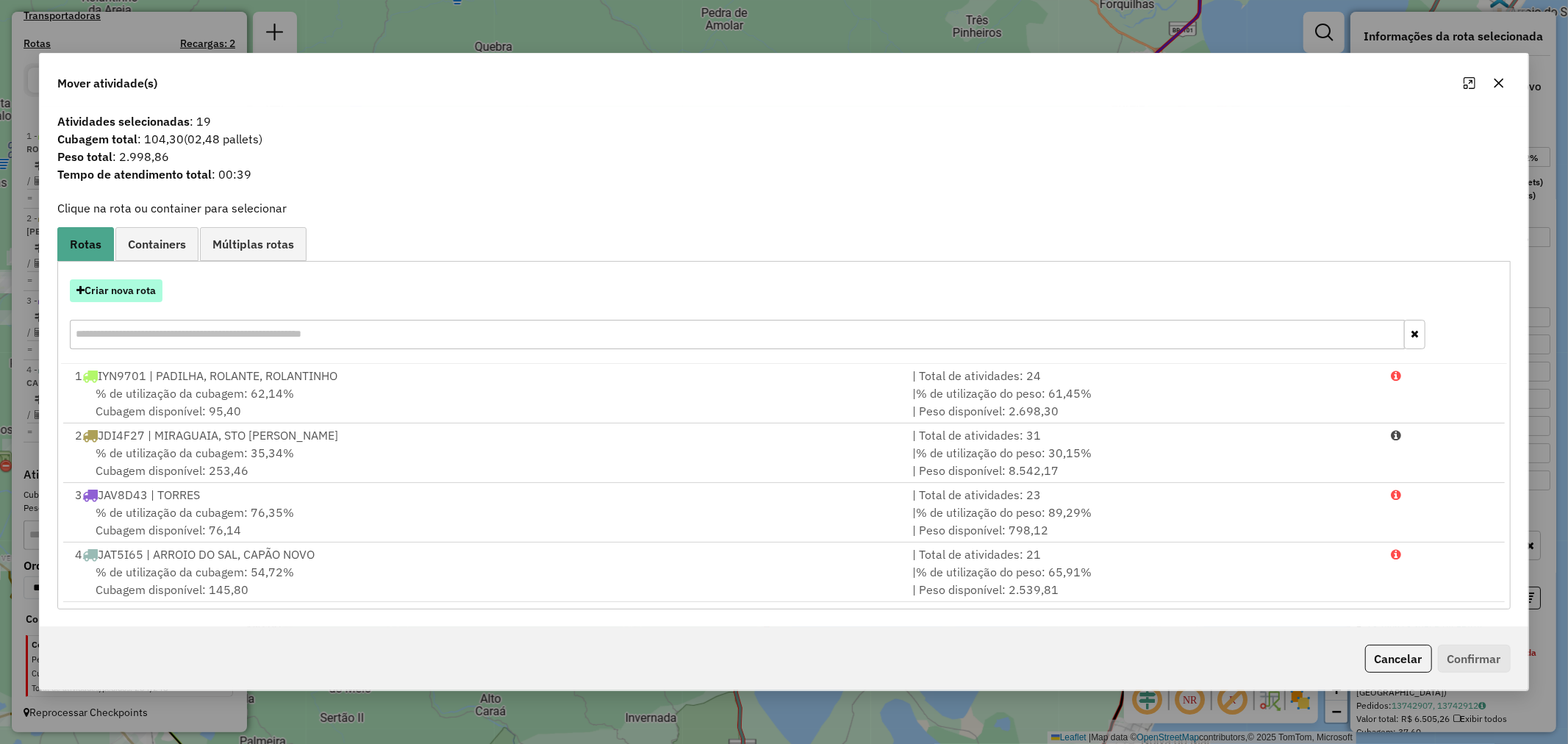
click at [138, 294] on button "Criar nova rota" at bounding box center [116, 291] width 92 height 23
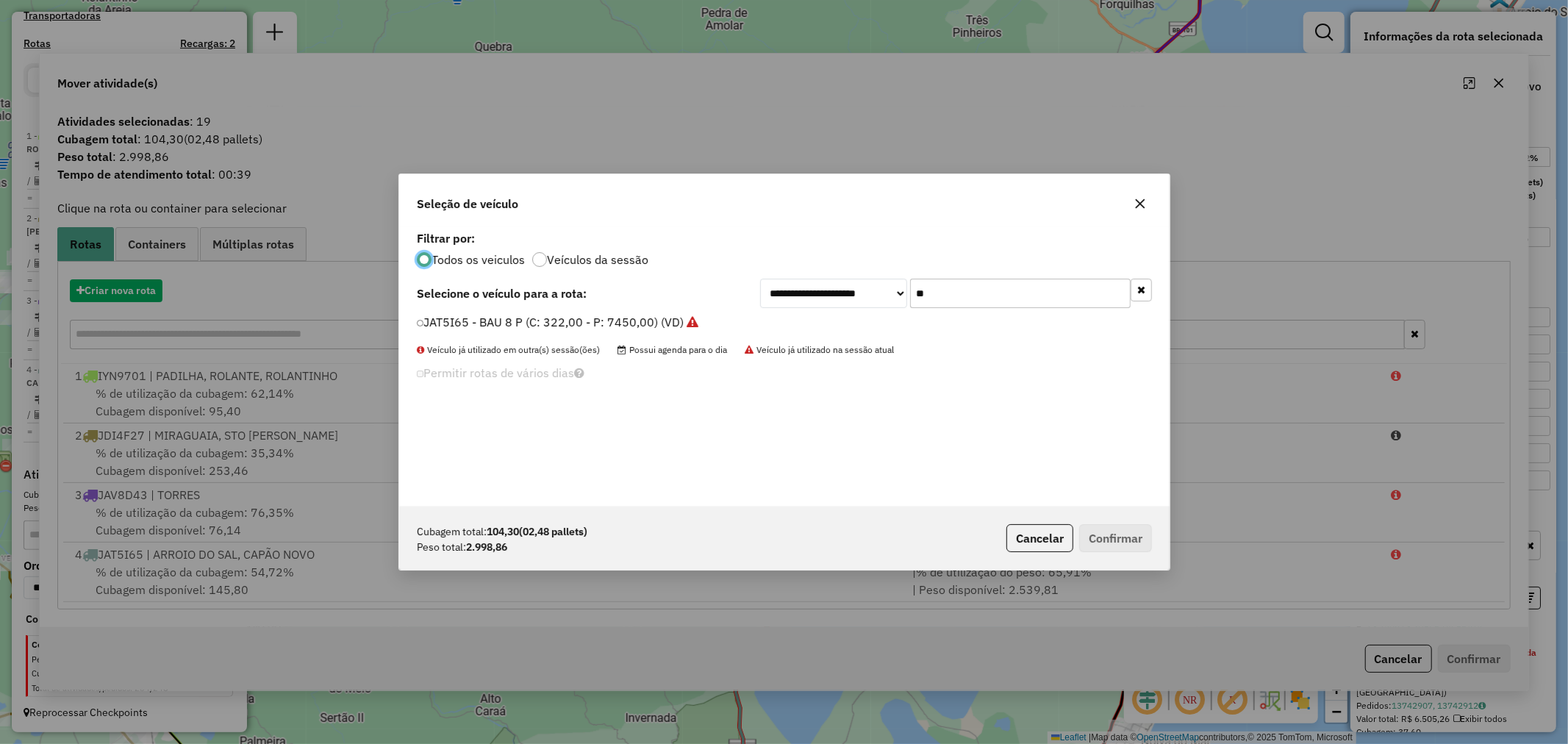
scroll to position [8, 4]
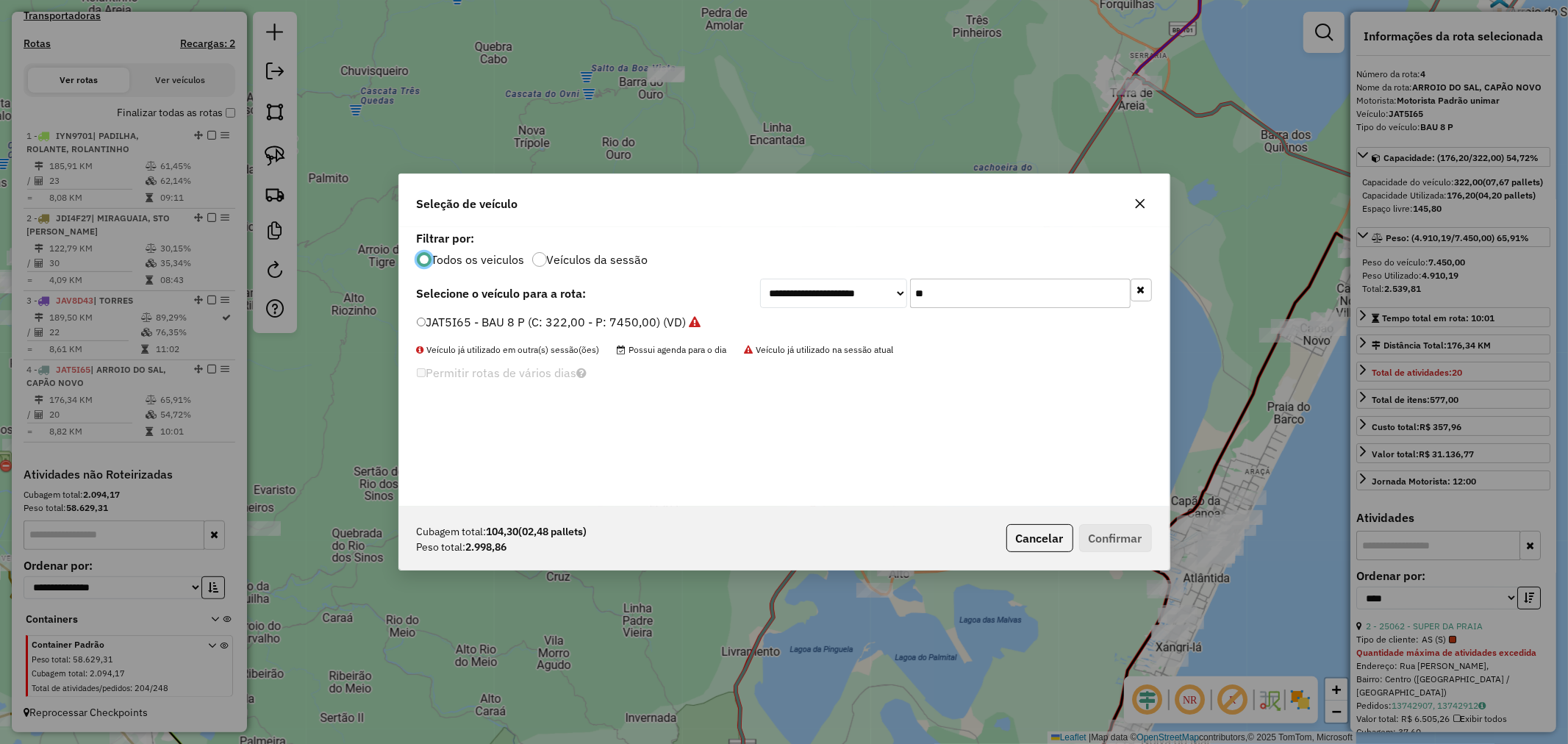
drag, startPoint x: 928, startPoint y: 295, endPoint x: 848, endPoint y: 296, distance: 80.0
click at [860, 295] on div "**********" at bounding box center [956, 292] width 392 height 29
type input "***"
click at [503, 328] on label "JBC9E80 - BAU 8 P (C: 322,00 - P: 7450,00) (VD)" at bounding box center [554, 322] width 274 height 18
click at [1142, 545] on button "Confirmar" at bounding box center [1116, 538] width 73 height 28
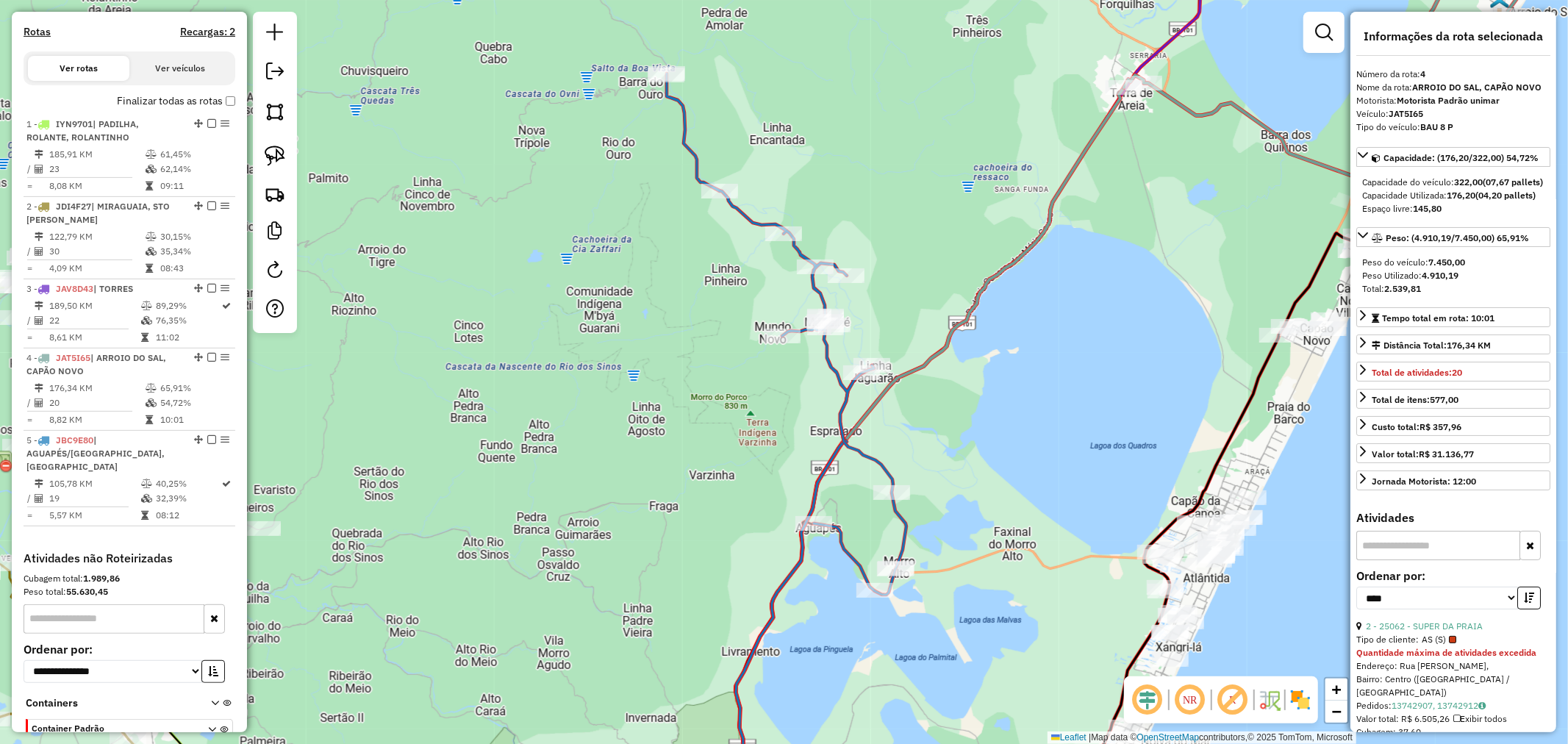
scroll to position [548, 0]
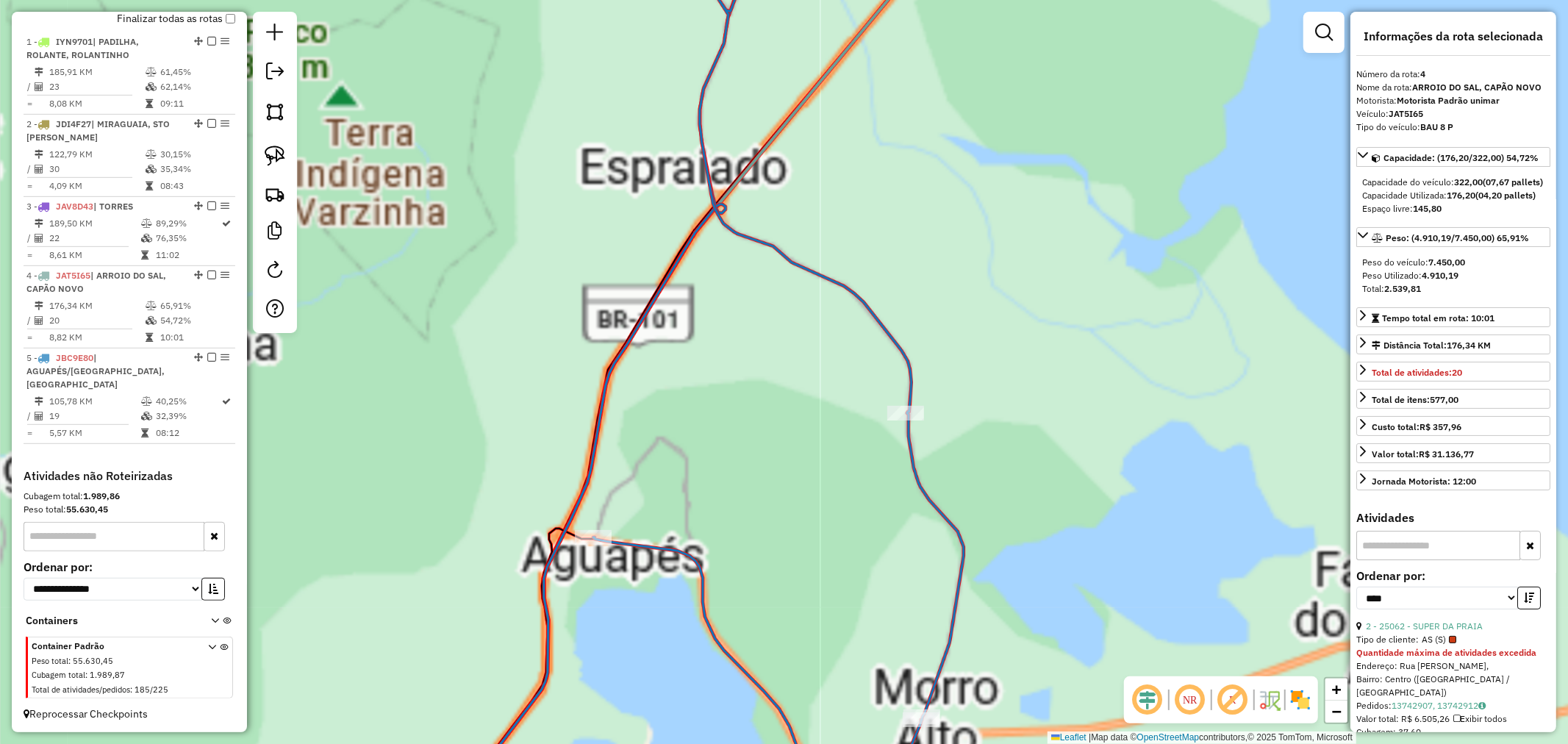
drag, startPoint x: 964, startPoint y: 584, endPoint x: 964, endPoint y: 380, distance: 204.0
click at [964, 380] on icon at bounding box center [778, 372] width 371 height 892
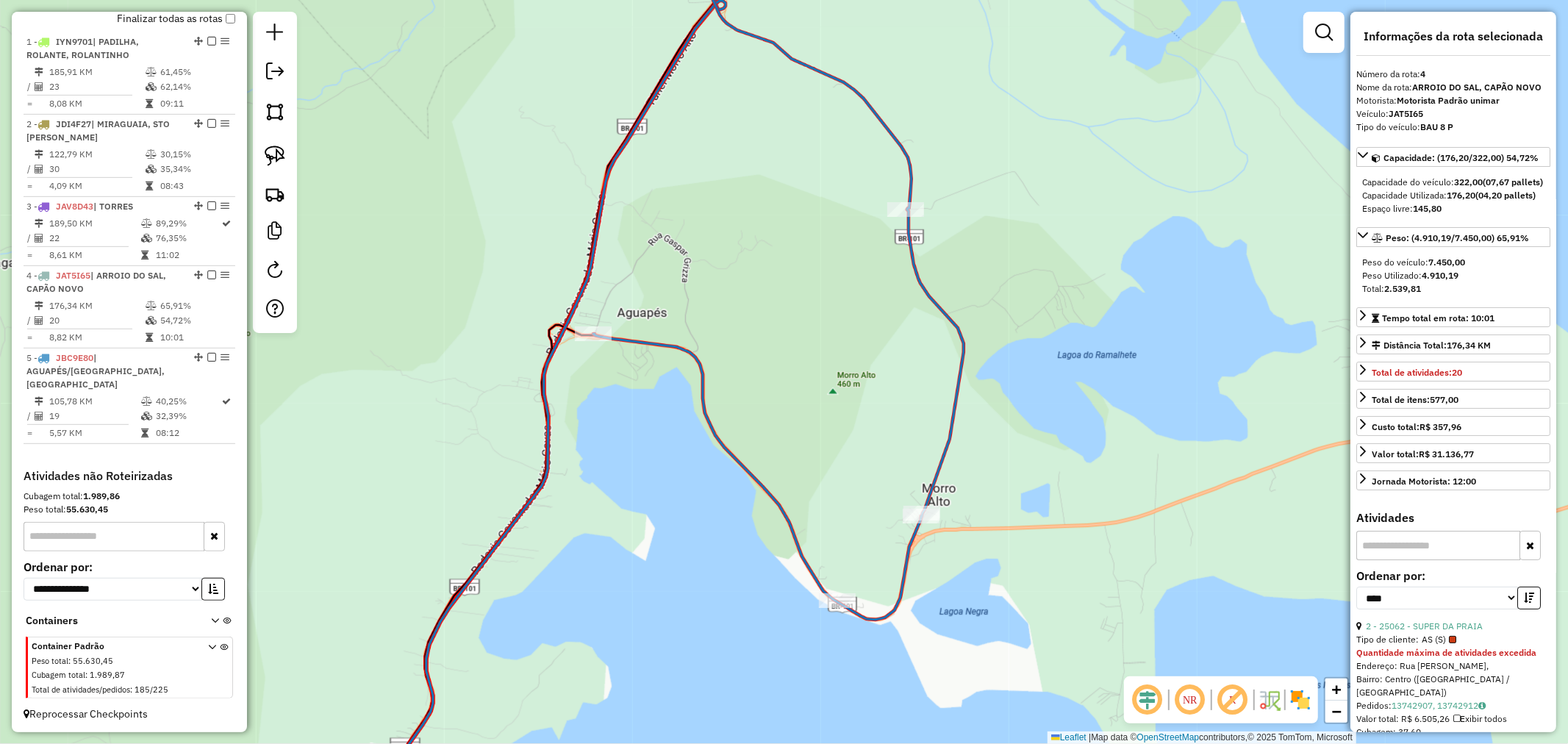
click at [916, 529] on icon at bounding box center [778, 272] width 371 height 694
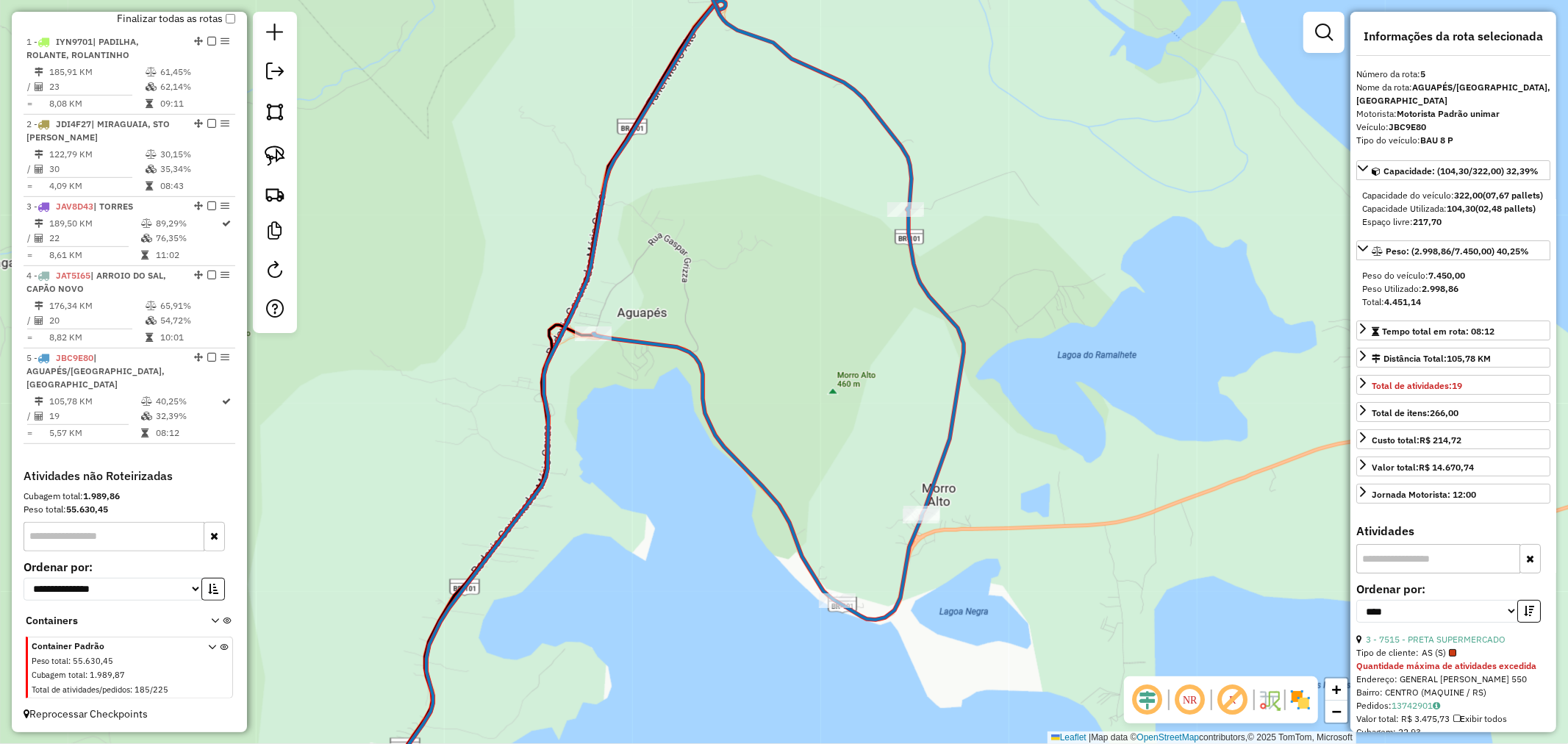
click at [923, 503] on icon at bounding box center [778, 272] width 371 height 694
click at [924, 529] on icon at bounding box center [778, 272] width 371 height 694
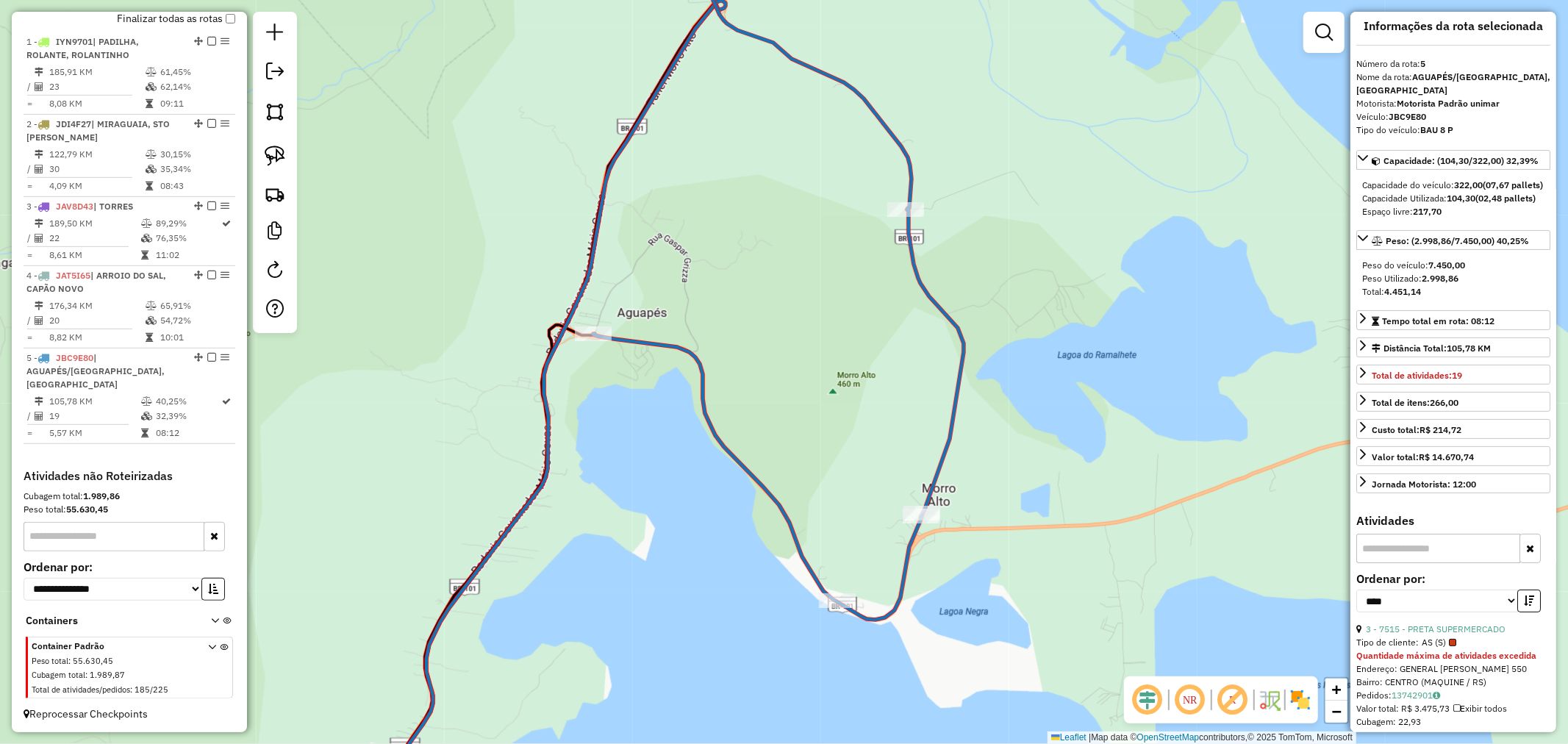
scroll to position [0, 0]
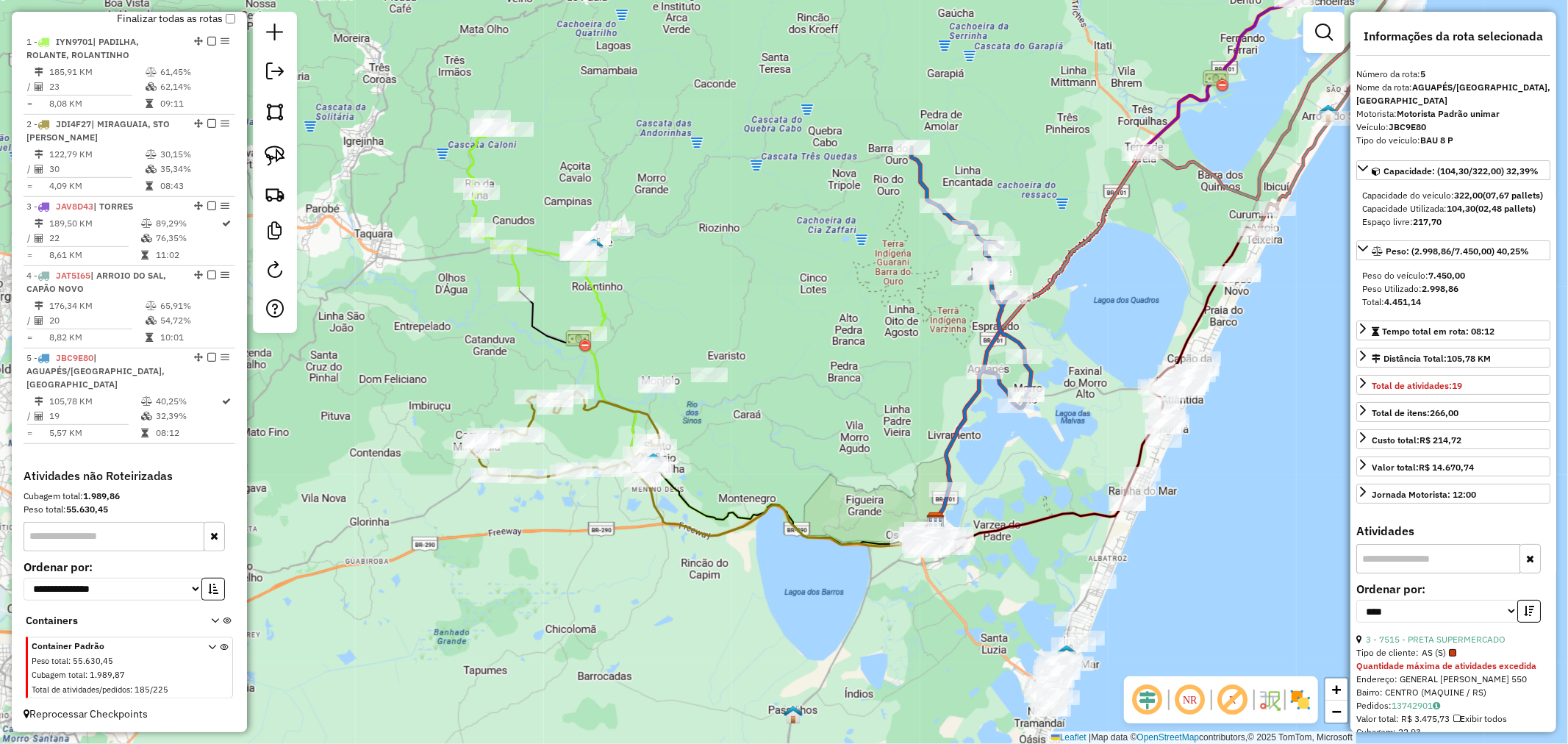
drag, startPoint x: 1106, startPoint y: 273, endPoint x: 1012, endPoint y: 360, distance: 128.1
click at [1014, 360] on div "Janela de atendimento Grade de atendimento Capacidade Transportadoras Veículos …" at bounding box center [784, 372] width 1568 height 744
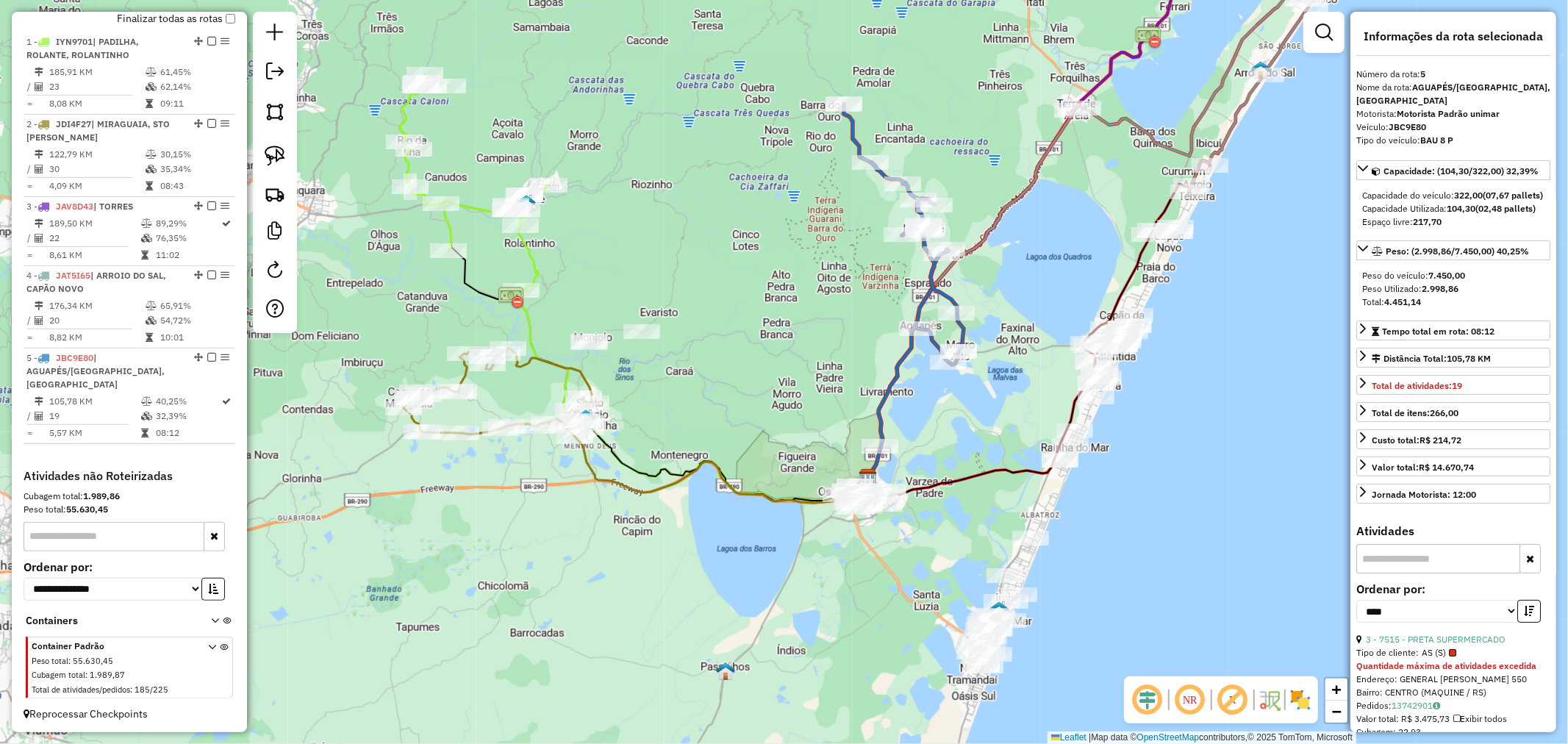
drag, startPoint x: 1015, startPoint y: 340, endPoint x: 1004, endPoint y: 278, distance: 63.0
click at [1008, 270] on div "Janela de atendimento Grade de atendimento Capacidade Transportadoras Veículos …" at bounding box center [784, 372] width 1568 height 744
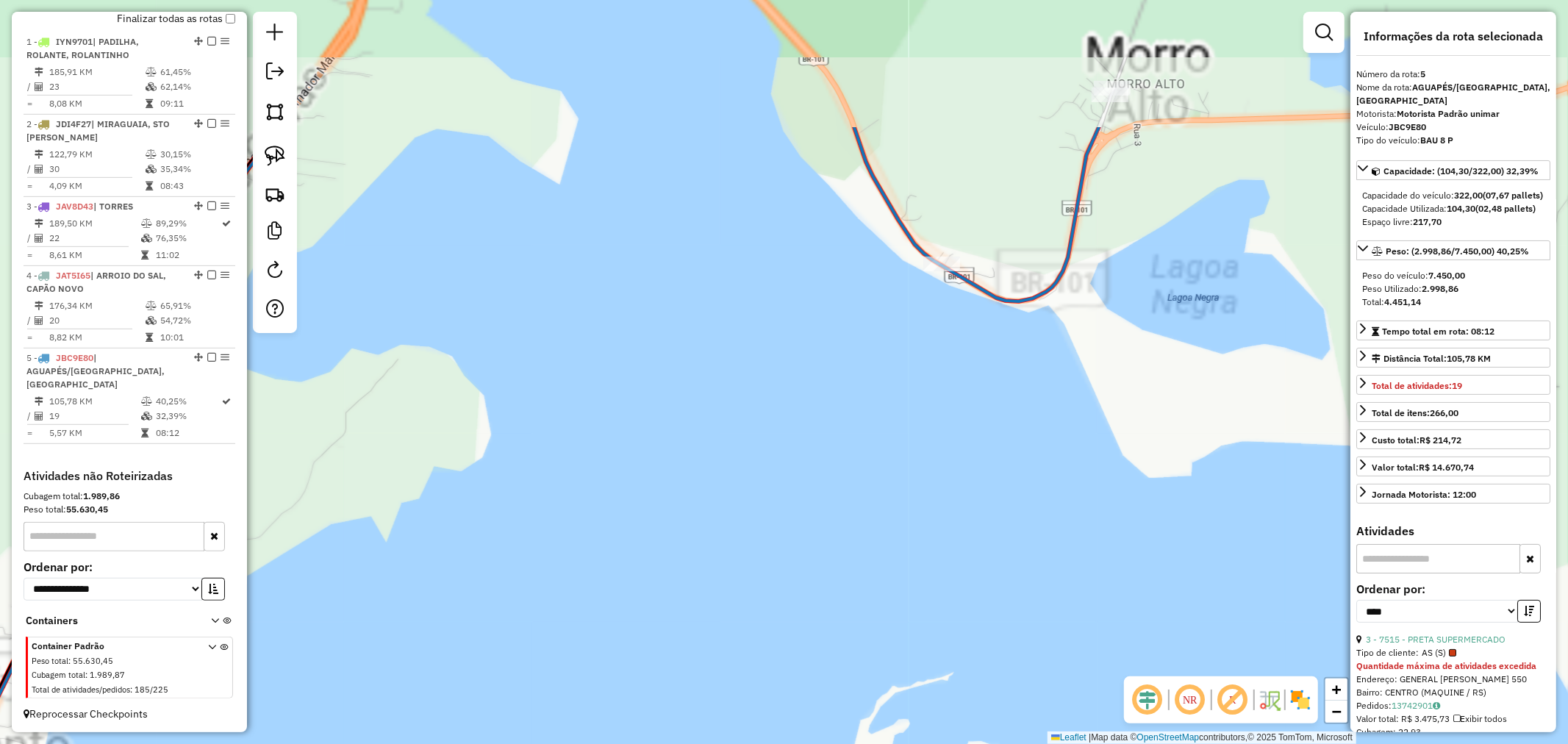
drag, startPoint x: 1020, startPoint y: 260, endPoint x: 964, endPoint y: 446, distance: 194.2
click at [974, 431] on div "Janela de atendimento Grade de atendimento Capacidade Transportadoras Veículos …" at bounding box center [784, 372] width 1568 height 744
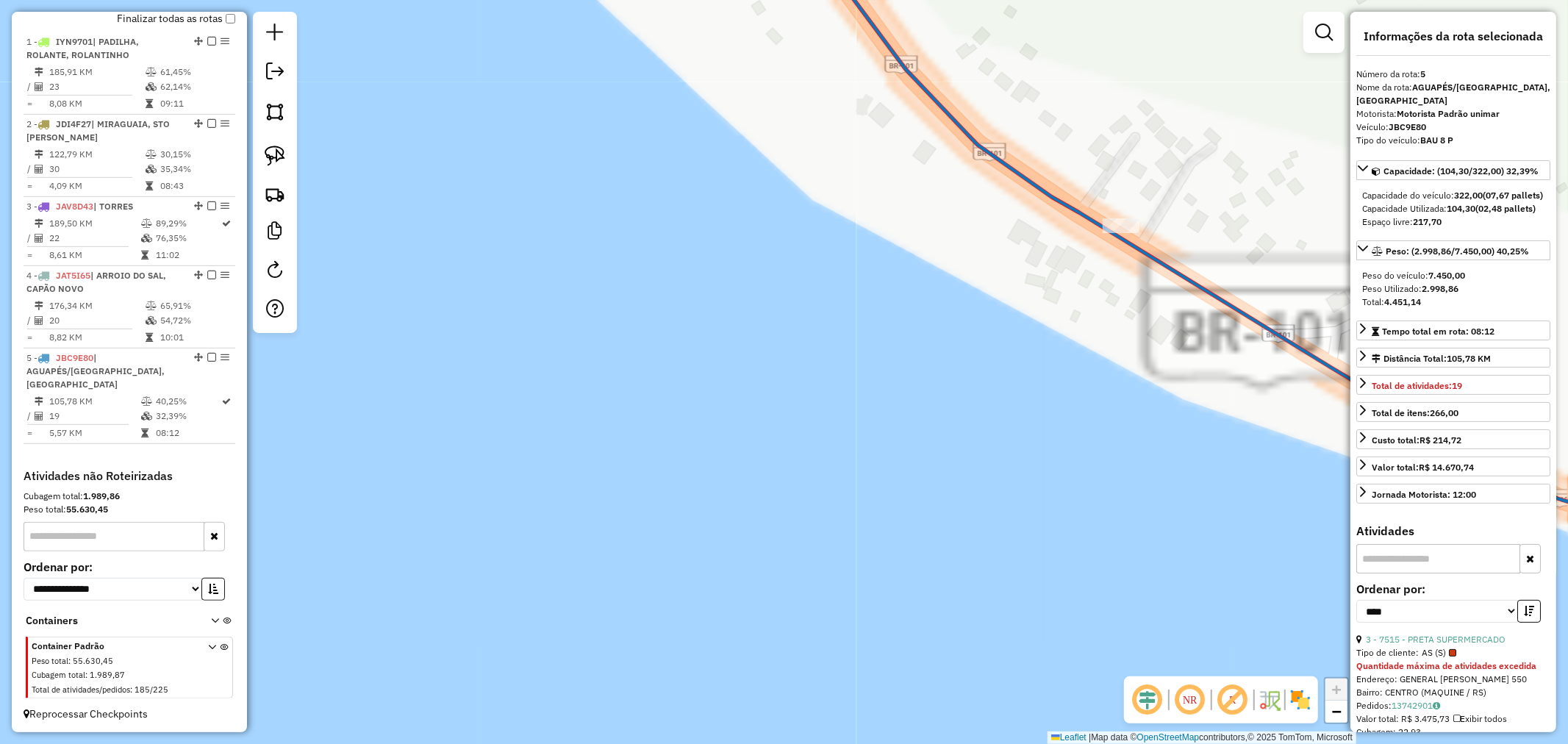
drag, startPoint x: 875, startPoint y: 465, endPoint x: 859, endPoint y: 476, distance: 19.4
click at [859, 476] on div "Janela de atendimento Grade de atendimento Capacidade Transportadoras Veículos …" at bounding box center [784, 372] width 1568 height 744
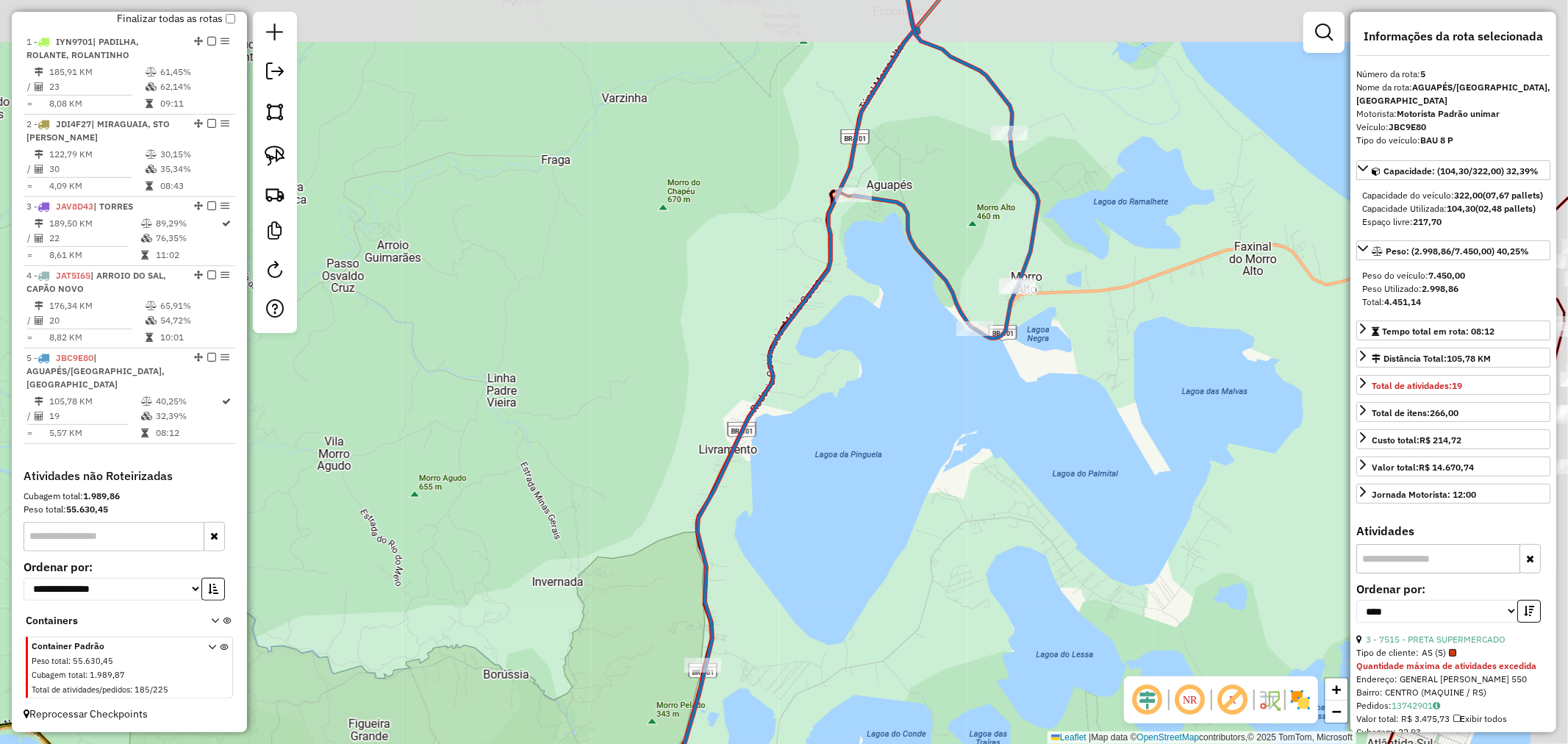
drag, startPoint x: 948, startPoint y: 308, endPoint x: 859, endPoint y: 296, distance: 89.8
click at [922, 321] on div "Janela de atendimento Grade de atendimento Capacidade Transportadoras Veículos …" at bounding box center [784, 372] width 1568 height 744
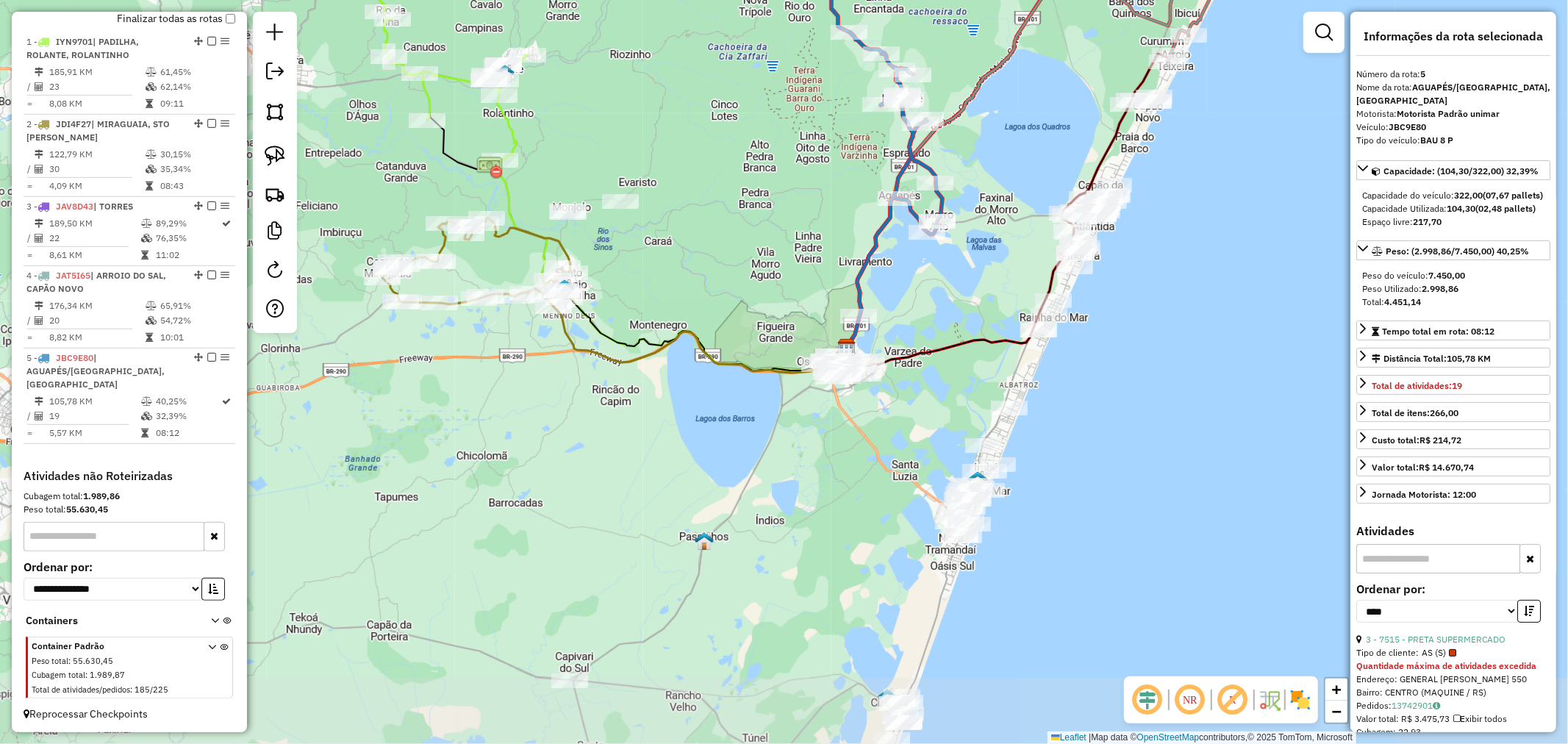
drag, startPoint x: 888, startPoint y: 291, endPoint x: 880, endPoint y: 281, distance: 12.8
click at [880, 281] on div "Janela de atendimento Grade de atendimento Capacidade Transportadoras Veículos …" at bounding box center [784, 372] width 1568 height 744
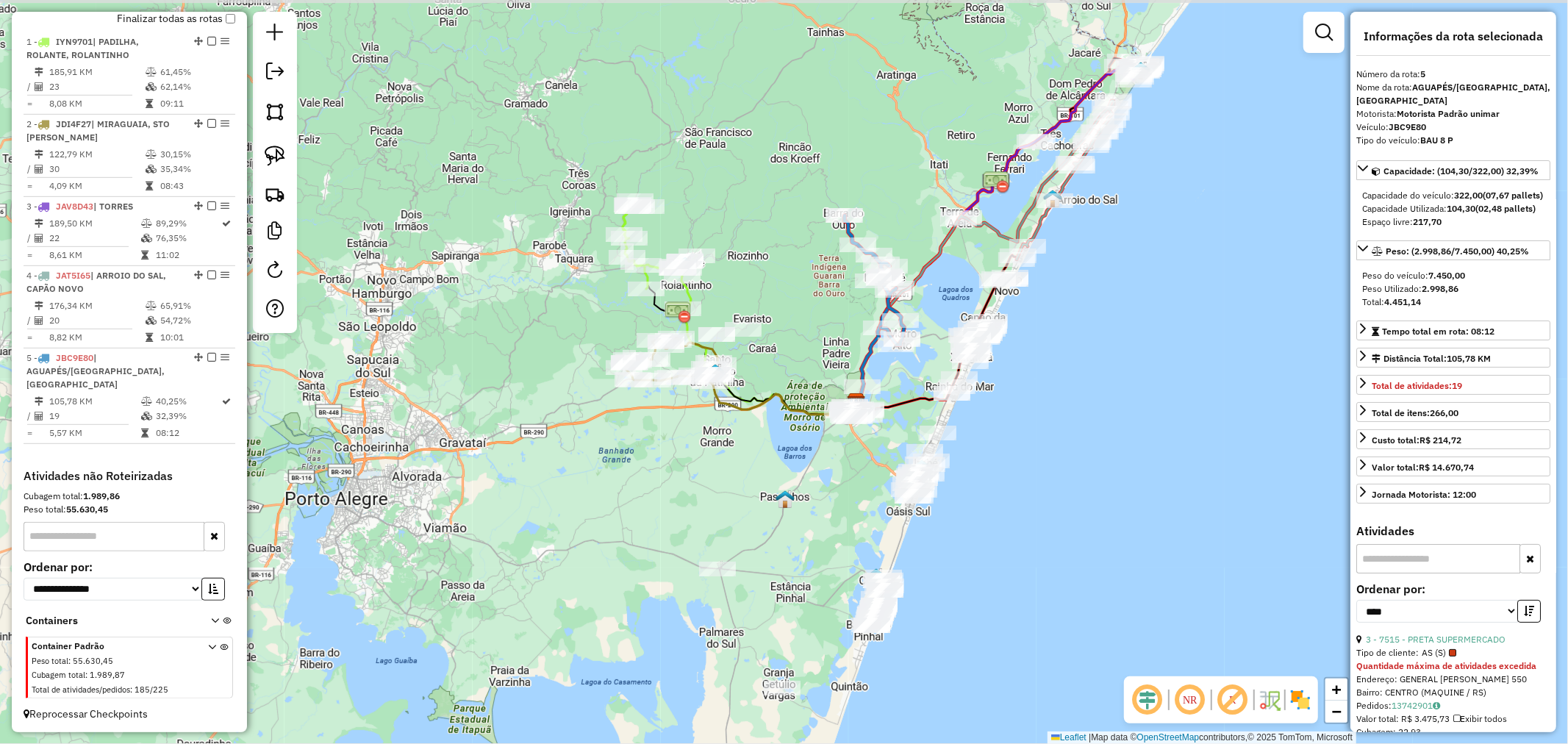
drag, startPoint x: 922, startPoint y: 358, endPoint x: 944, endPoint y: 344, distance: 26.1
click at [922, 361] on div "Janela de atendimento Grade de atendimento Capacidade Transportadoras Veículos …" at bounding box center [784, 372] width 1568 height 744
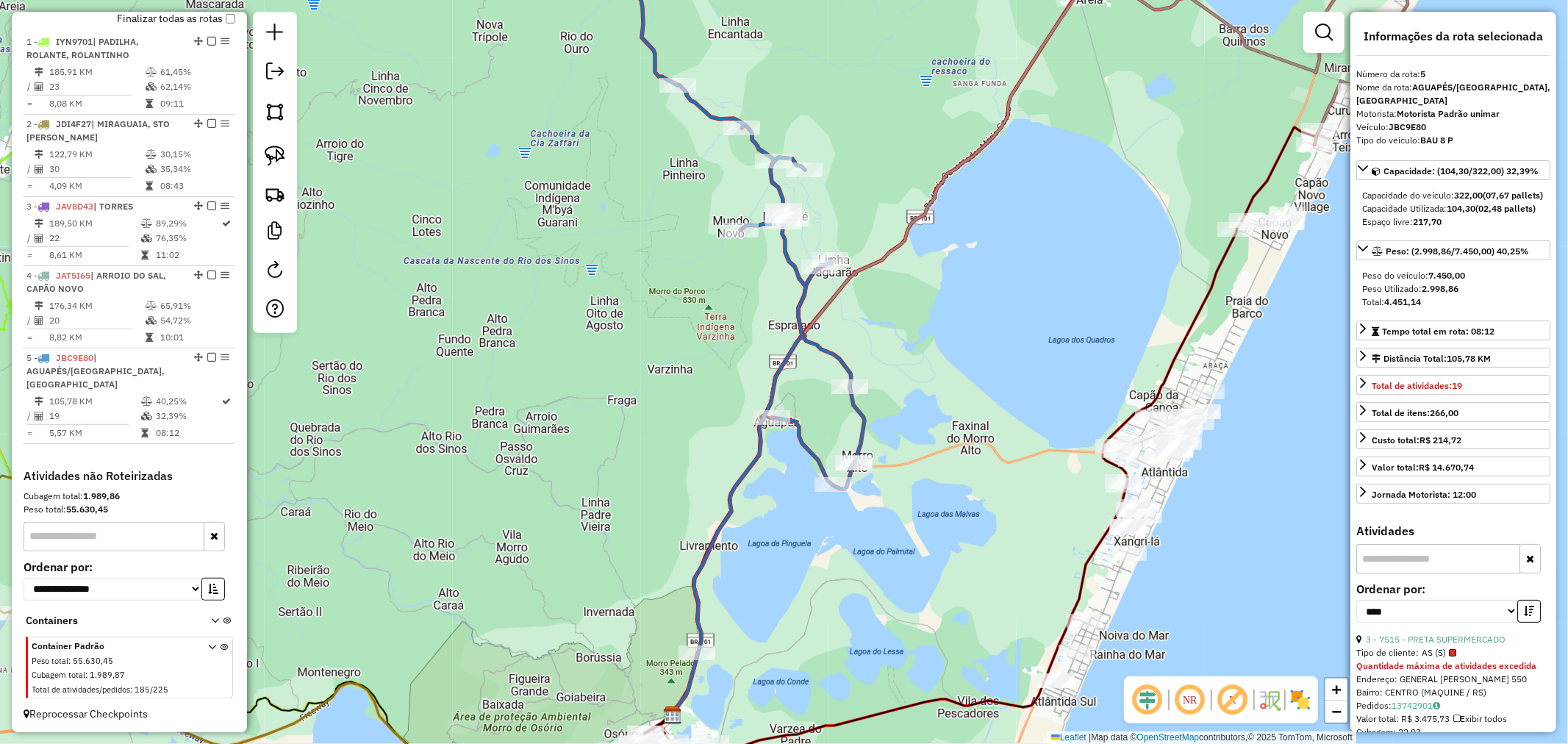
drag, startPoint x: 1022, startPoint y: 279, endPoint x: 924, endPoint y: 431, distance: 180.9
click at [937, 404] on div "Janela de atendimento Grade de atendimento Capacidade Transportadoras Veículos …" at bounding box center [784, 372] width 1568 height 744
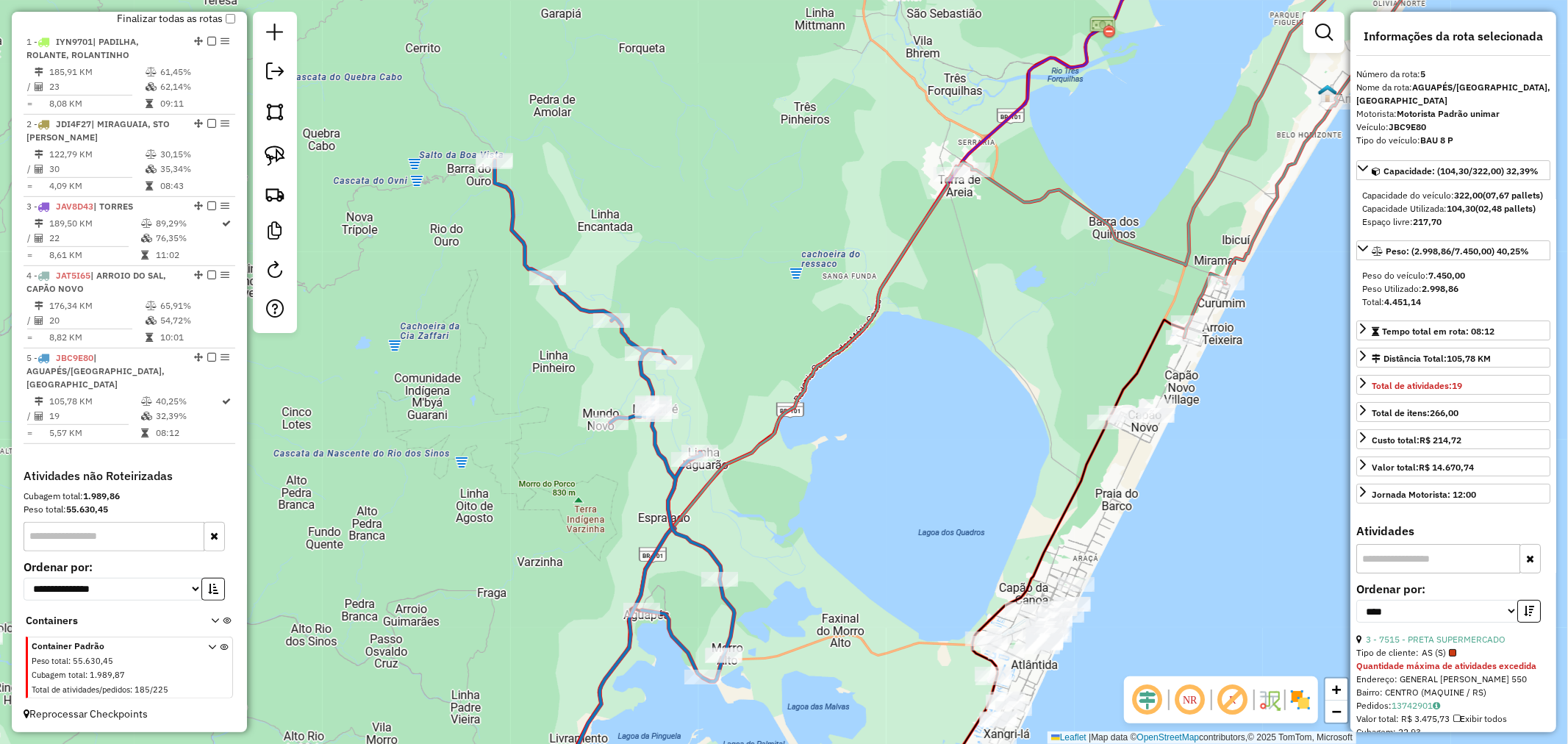
drag, startPoint x: 1228, startPoint y: 388, endPoint x: 1076, endPoint y: 349, distance: 156.9
click at [1076, 349] on div "Rota 4 - Placa JAT5I65 9004 - MINI MERC. TIAO Janela de atendimento Grade de at…" at bounding box center [784, 372] width 1568 height 744
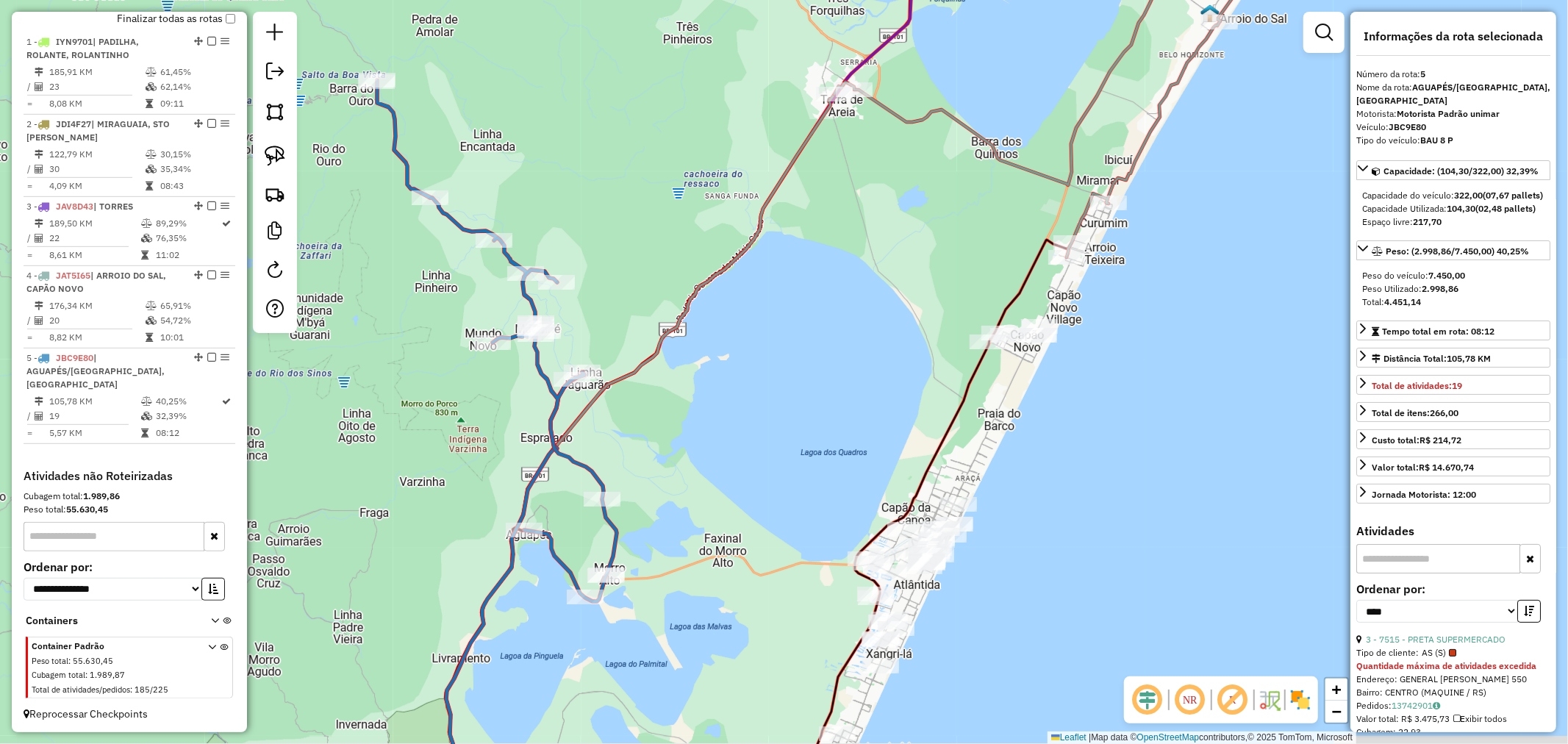
drag, startPoint x: 765, startPoint y: 446, endPoint x: 836, endPoint y: 303, distance: 159.7
click at [836, 303] on div "Janela de atendimento Grade de atendimento Capacidade Transportadoras Veículos …" at bounding box center [784, 372] width 1568 height 744
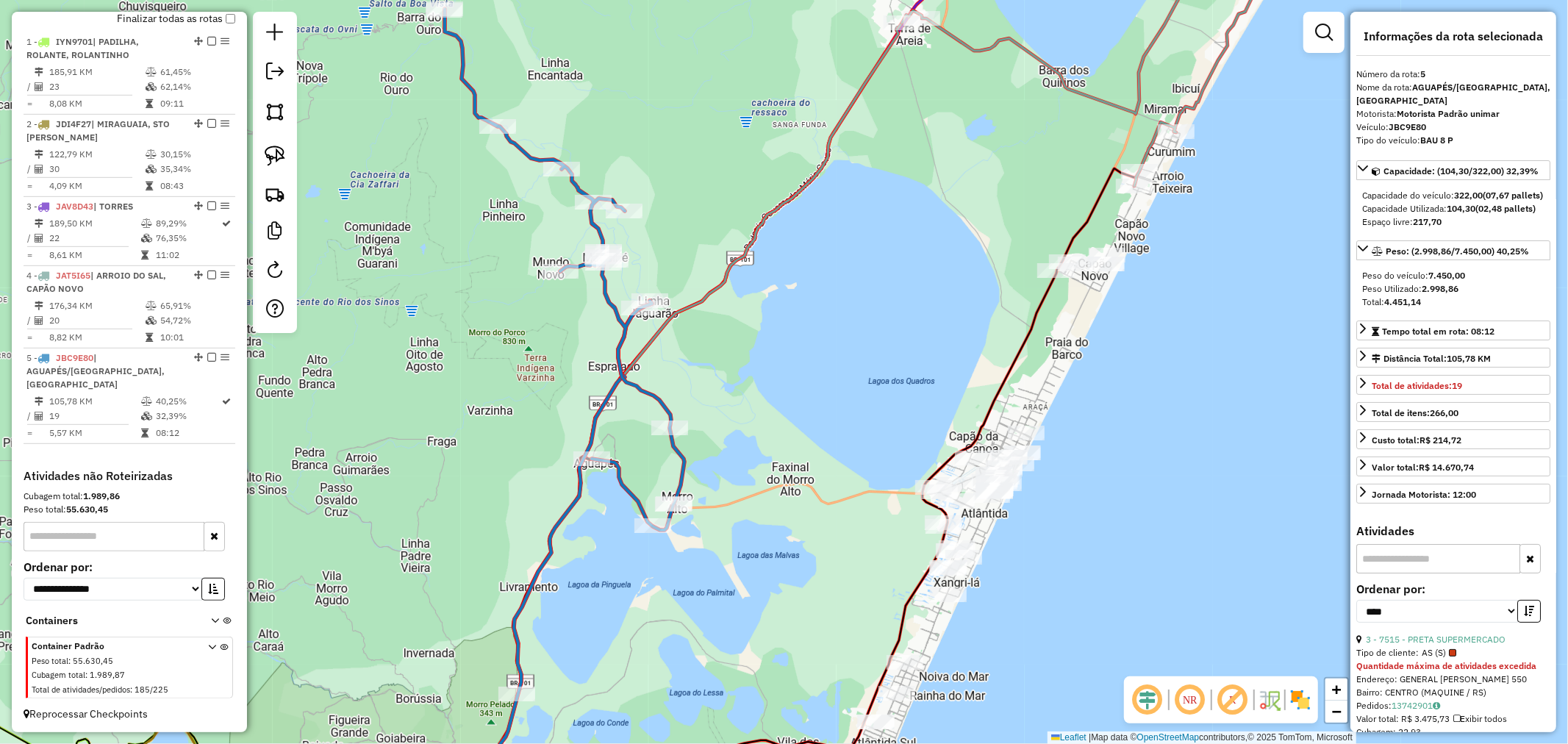
drag, startPoint x: 753, startPoint y: 492, endPoint x: 745, endPoint y: 548, distance: 56.6
click at [745, 548] on div "Janela de atendimento Grade de atendimento Capacidade Transportadoras Veículos …" at bounding box center [784, 372] width 1568 height 744
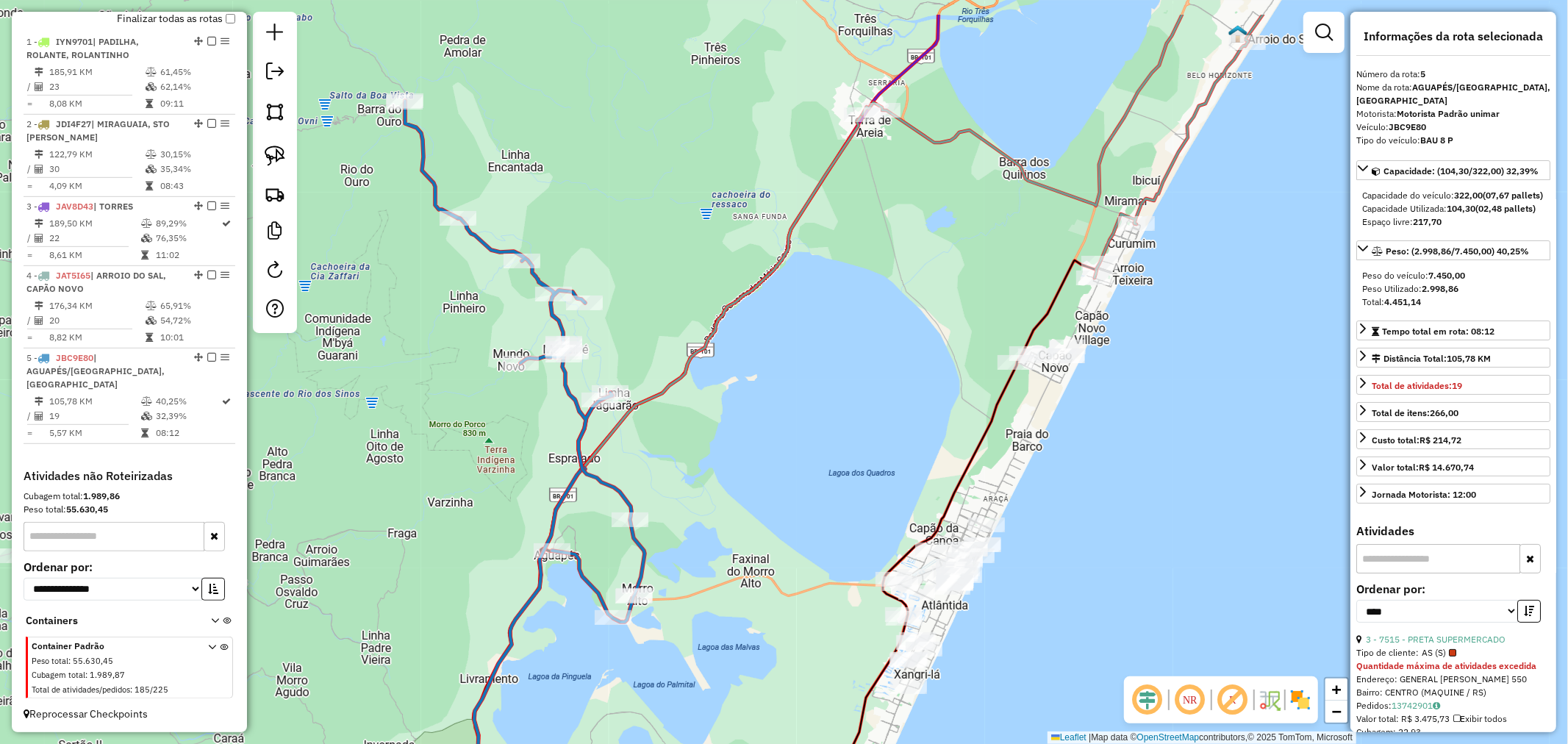
drag, startPoint x: 821, startPoint y: 354, endPoint x: 732, endPoint y: 507, distance: 177.0
click at [723, 520] on div "Janela de atendimento Grade de atendimento Capacidade Transportadoras Veículos …" at bounding box center [784, 372] width 1568 height 744
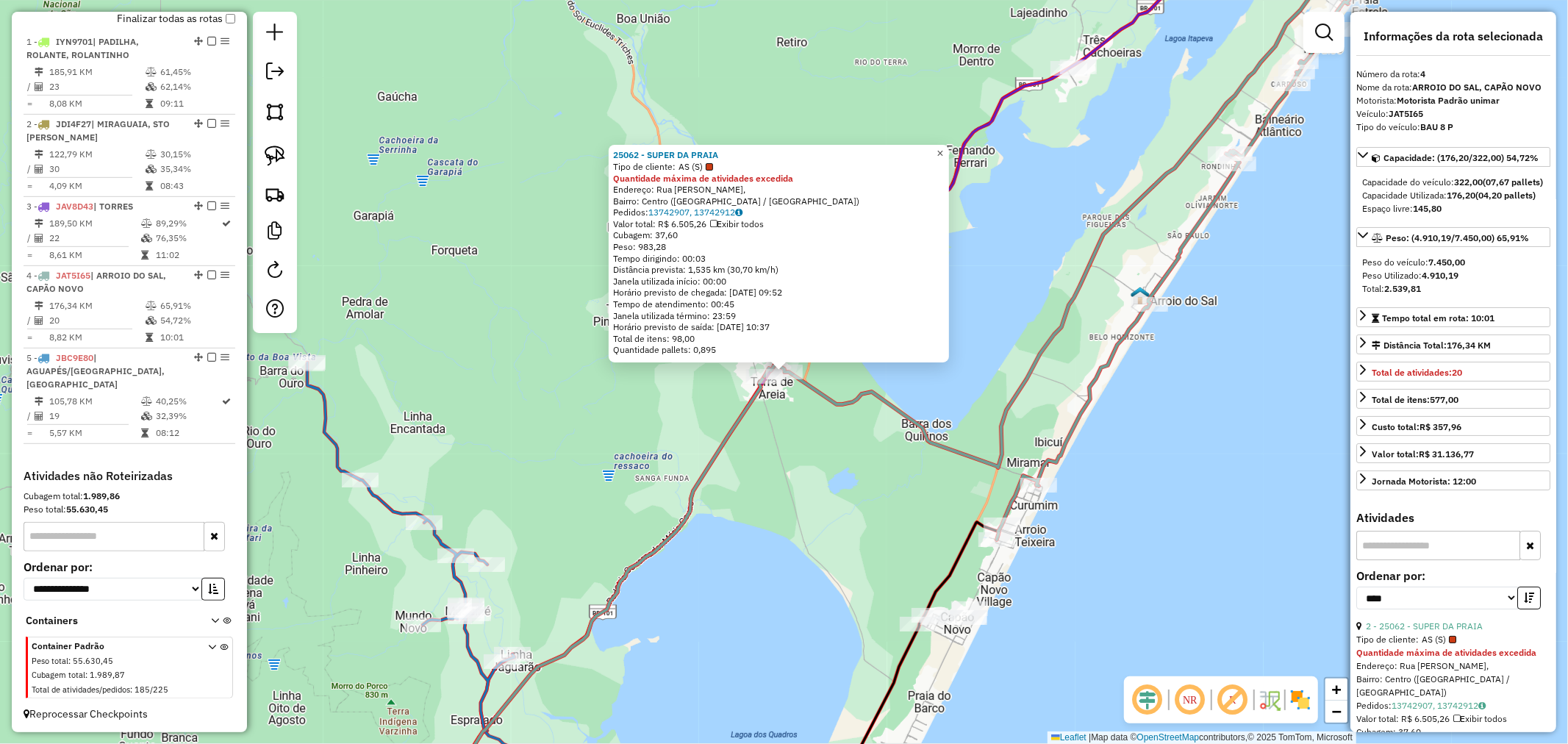
click at [943, 148] on span "×" at bounding box center [939, 153] width 6 height 12
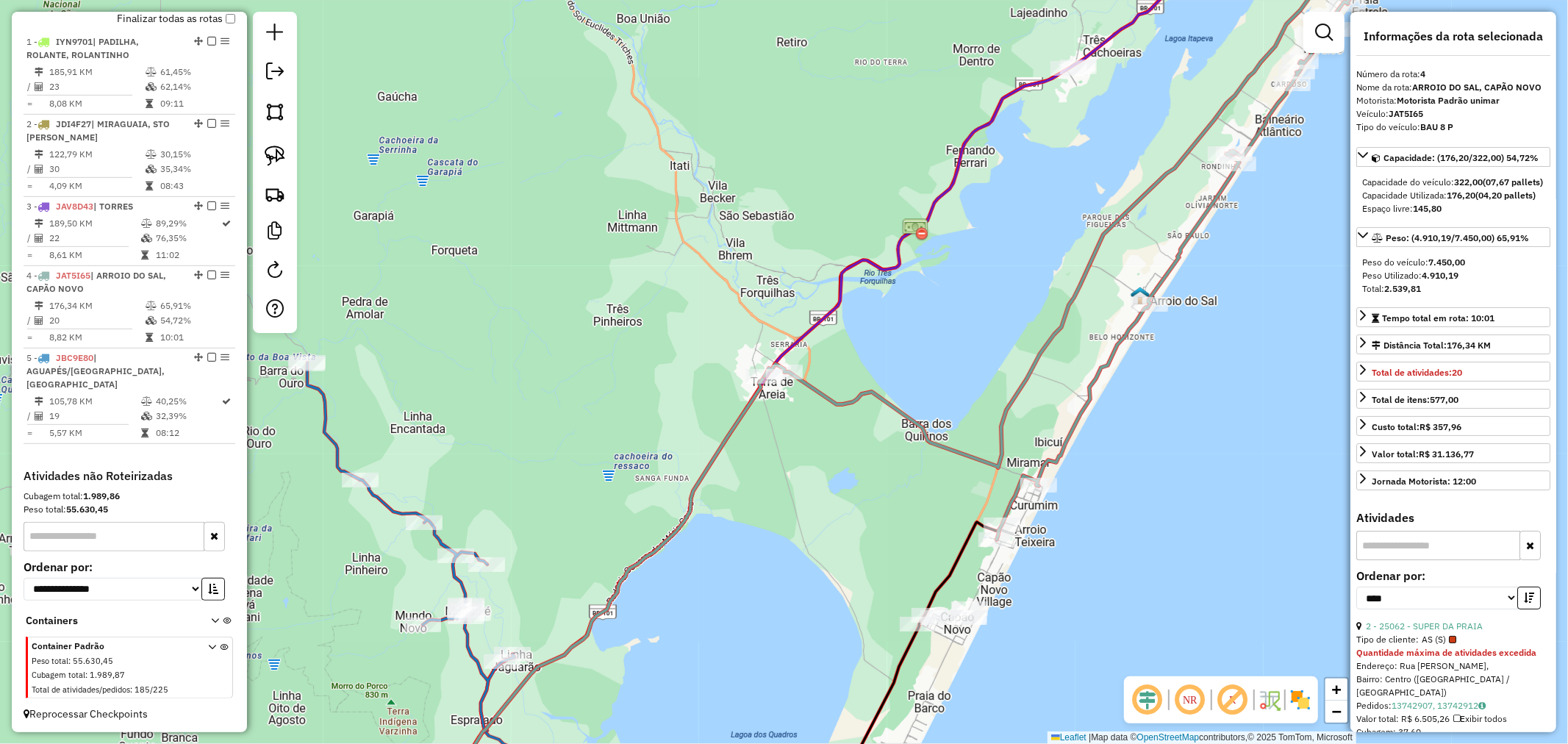
drag, startPoint x: 789, startPoint y: 502, endPoint x: 915, endPoint y: 282, distance: 253.5
click at [943, 302] on div "Janela de atendimento Grade de atendimento Capacidade Transportadoras Veículos …" at bounding box center [784, 372] width 1568 height 744
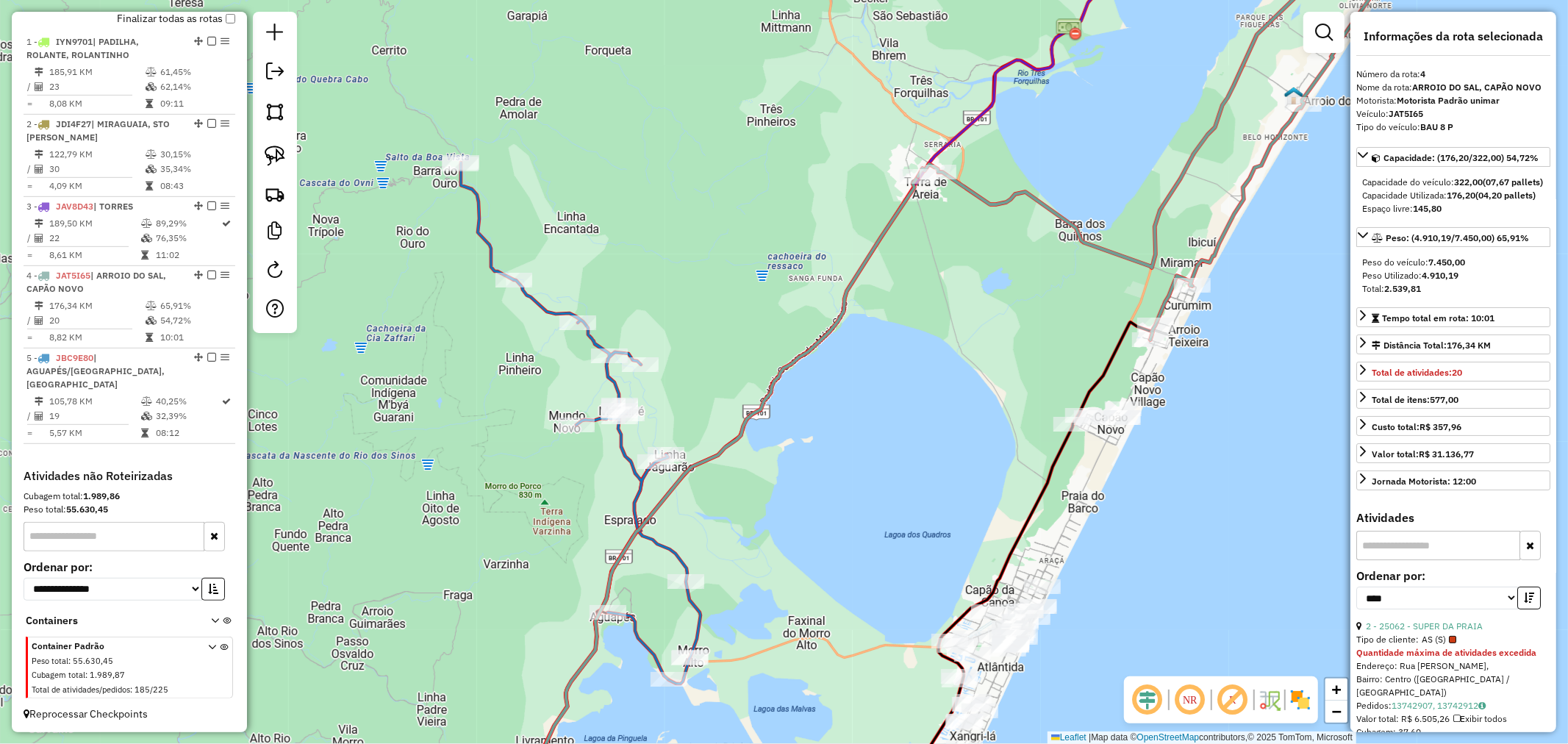
click at [913, 250] on div "Janela de atendimento Grade de atendimento Capacidade Transportadoras Veículos …" at bounding box center [784, 372] width 1568 height 744
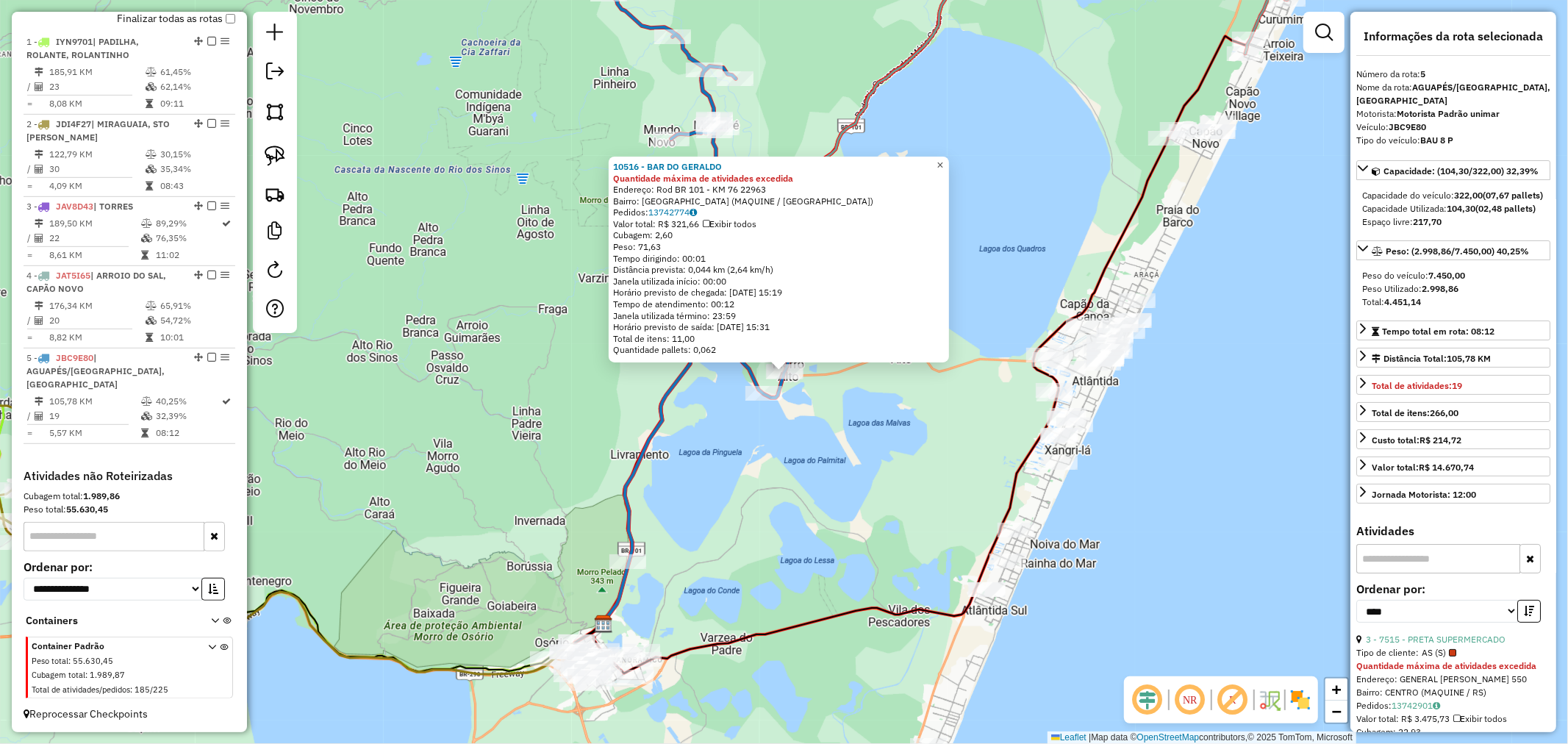
click at [948, 159] on link "×" at bounding box center [940, 165] width 18 height 18
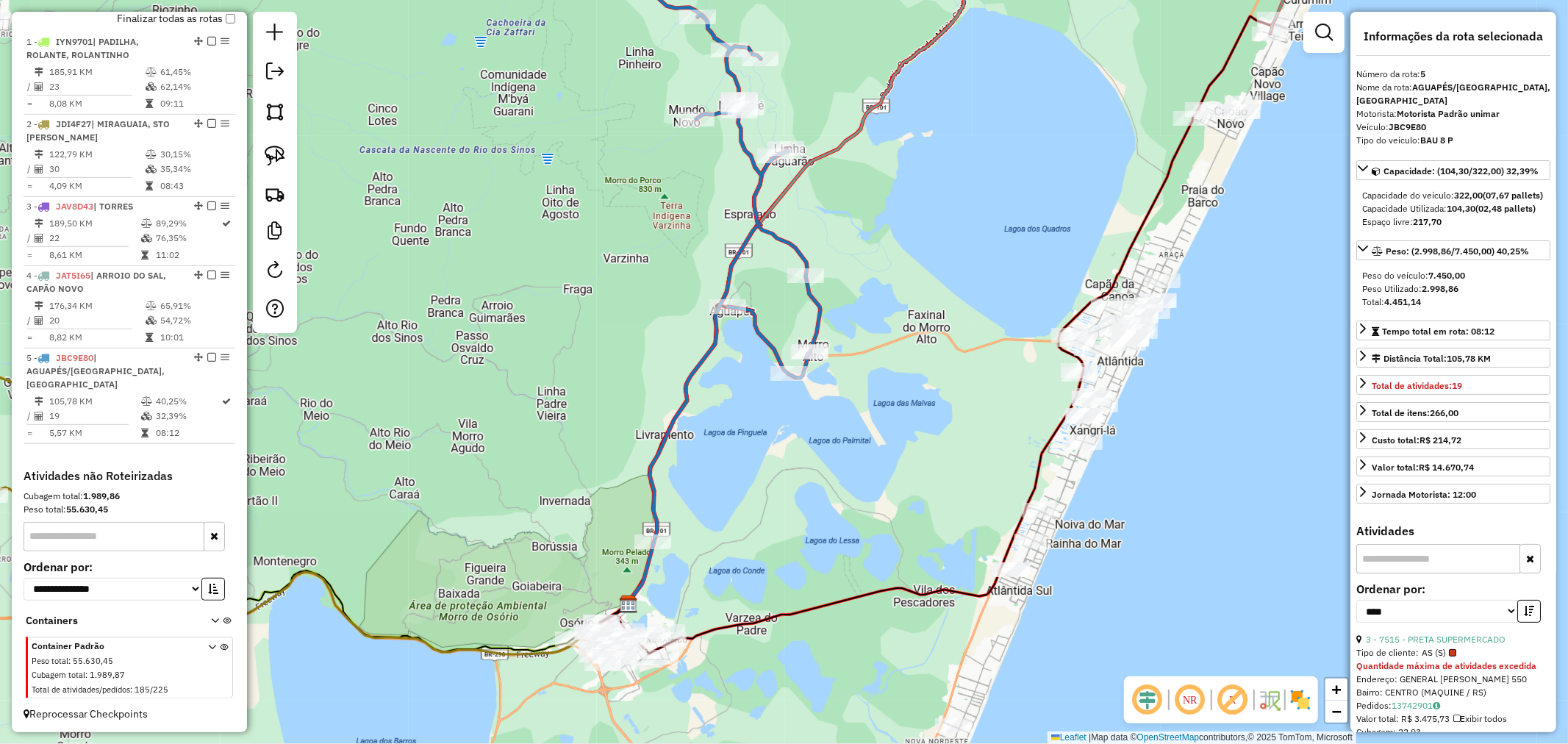
drag, startPoint x: 759, startPoint y: 384, endPoint x: 791, endPoint y: 357, distance: 41.9
click at [791, 357] on icon at bounding box center [708, 141] width 223 height 472
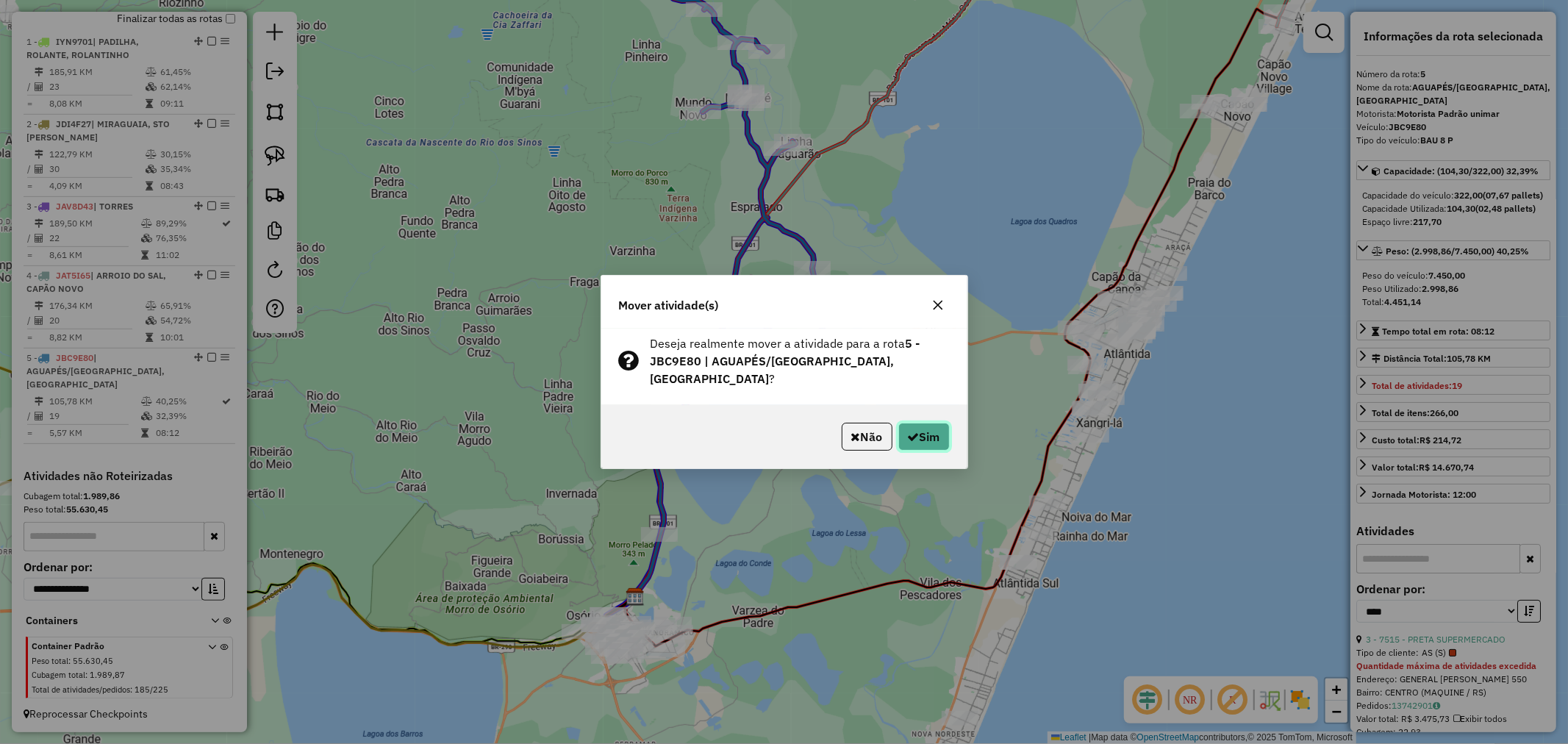
click at [942, 435] on button "Sim" at bounding box center [924, 436] width 52 height 28
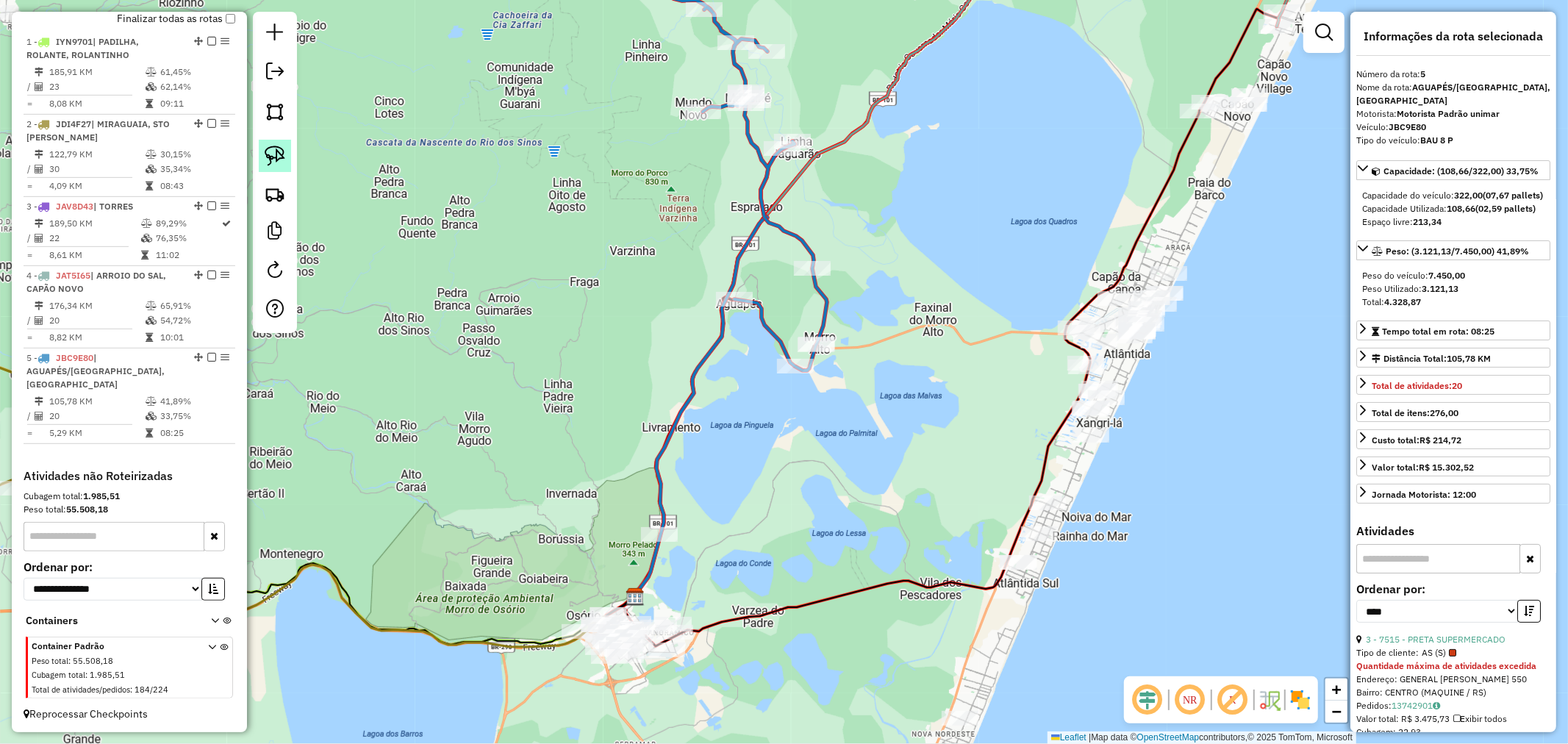
click at [279, 171] on link at bounding box center [275, 156] width 32 height 32
drag, startPoint x: 674, startPoint y: 501, endPoint x: 686, endPoint y: 548, distance: 48.5
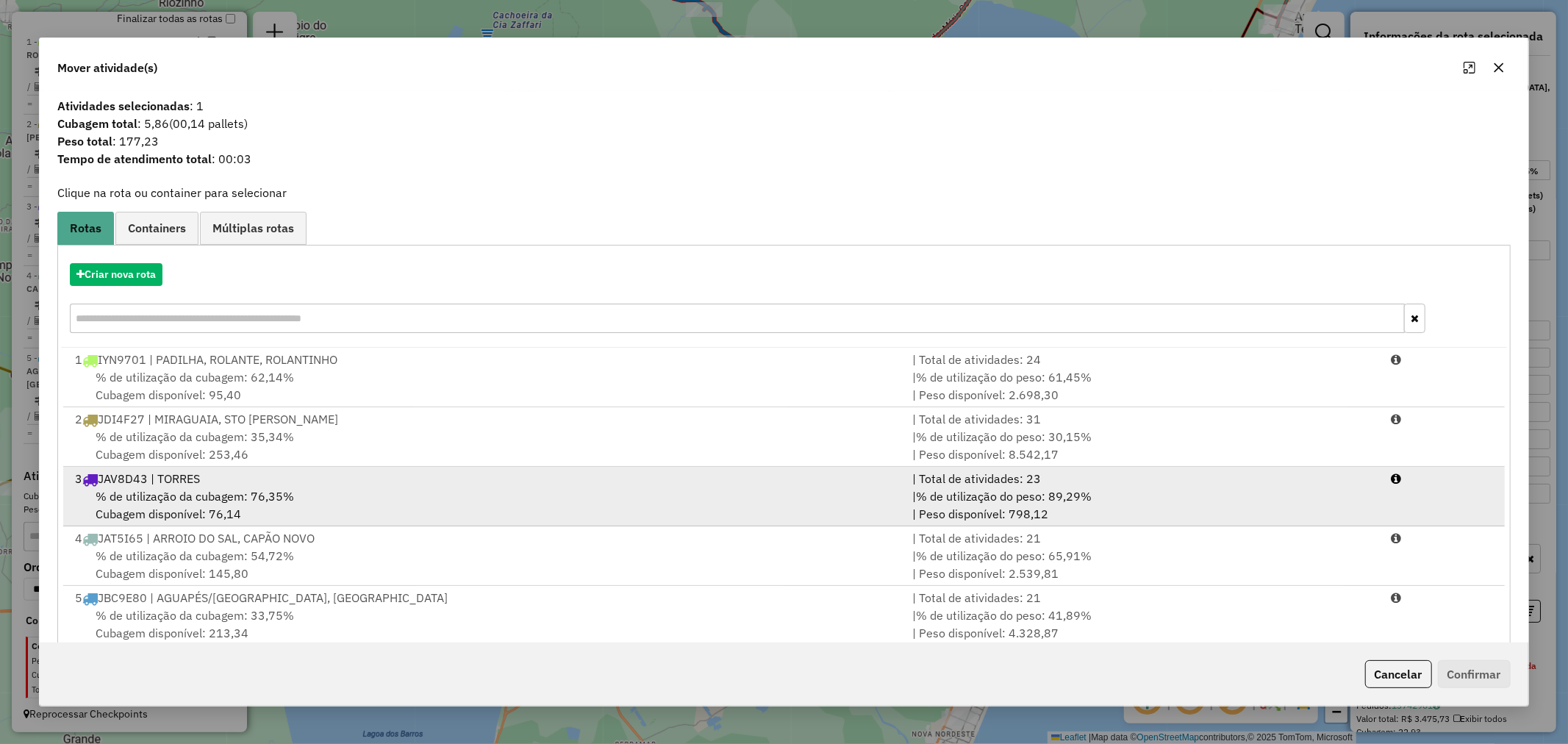
scroll to position [4, 0]
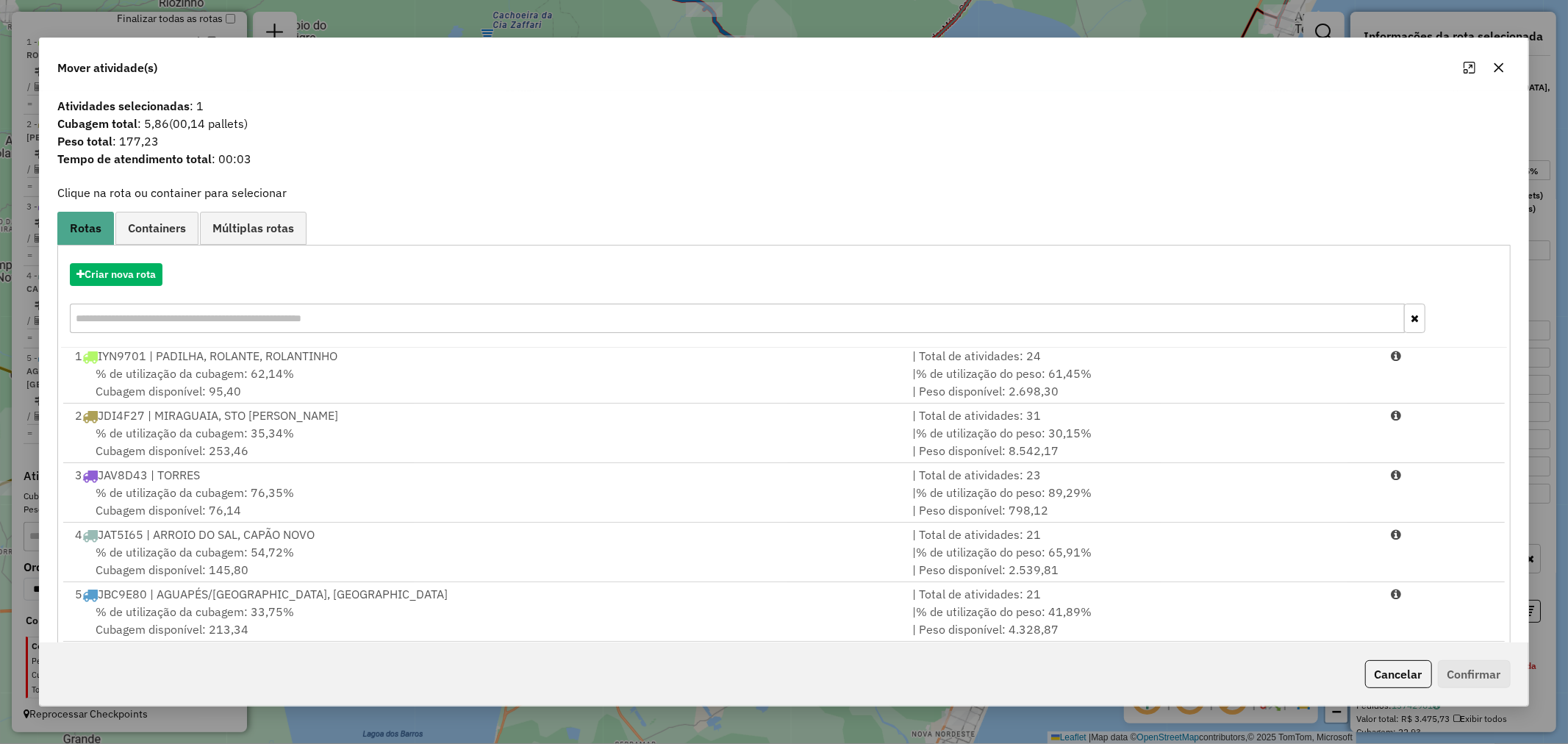
click at [1498, 66] on icon "button" at bounding box center [1498, 67] width 12 height 12
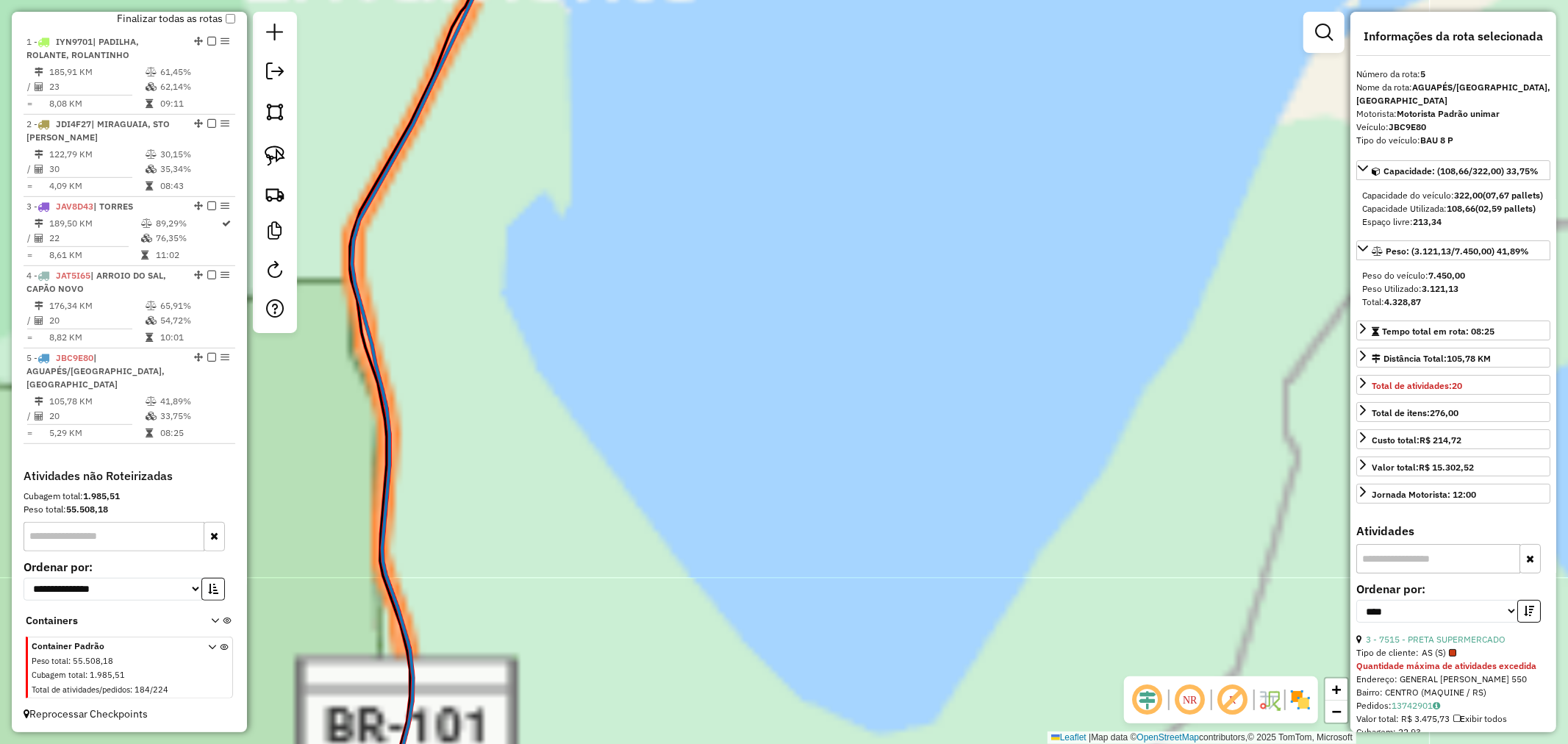
drag, startPoint x: 655, startPoint y: 615, endPoint x: 906, endPoint y: 324, distance: 384.3
click at [898, 331] on div "Janela de atendimento Grade de atendimento Capacidade Transportadoras Veículos …" at bounding box center [784, 372] width 1568 height 744
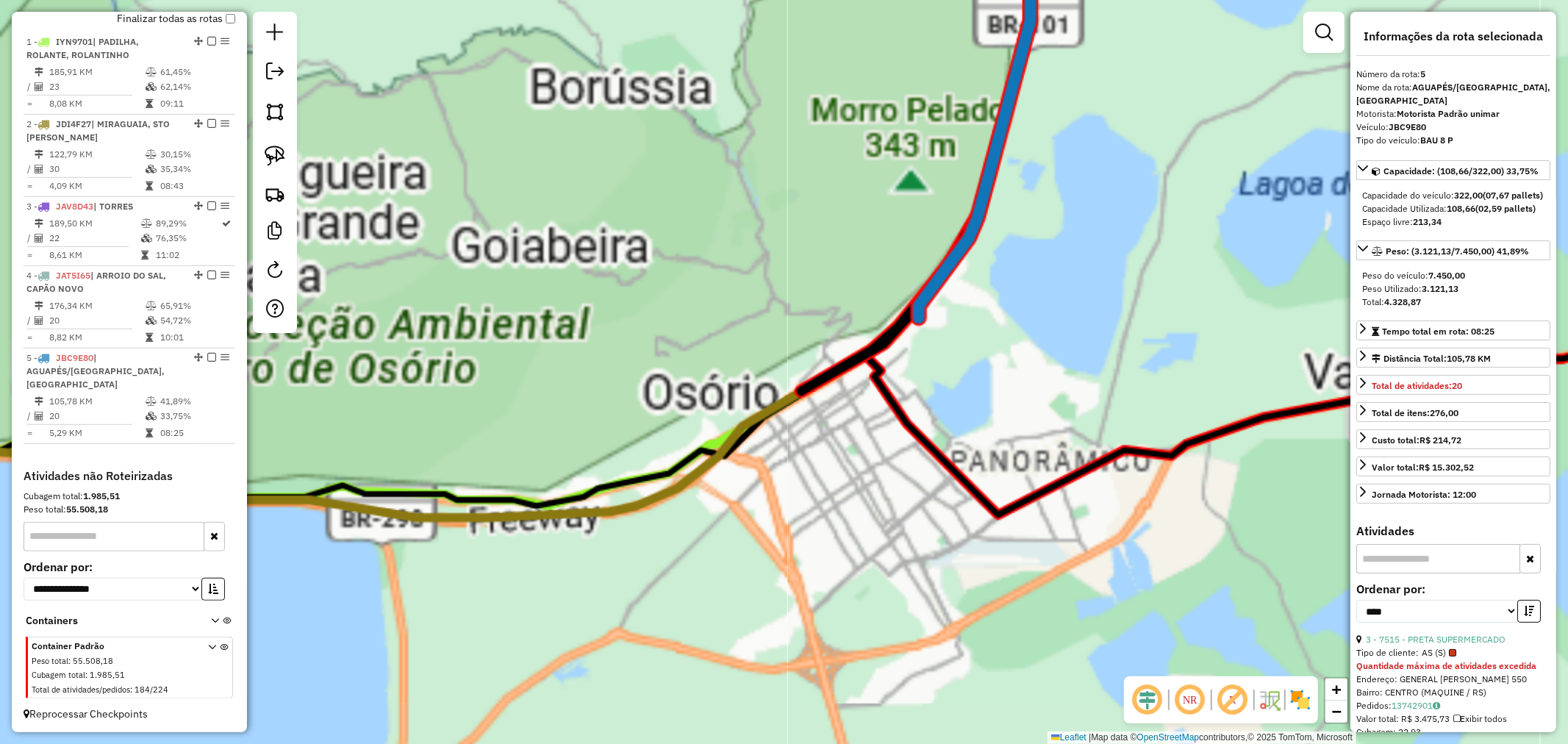
drag, startPoint x: 1017, startPoint y: 167, endPoint x: 748, endPoint y: 300, distance: 300.1
click at [774, 292] on div "Janela de atendimento Grade de atendimento Capacidade Transportadoras Veículos …" at bounding box center [784, 372] width 1568 height 744
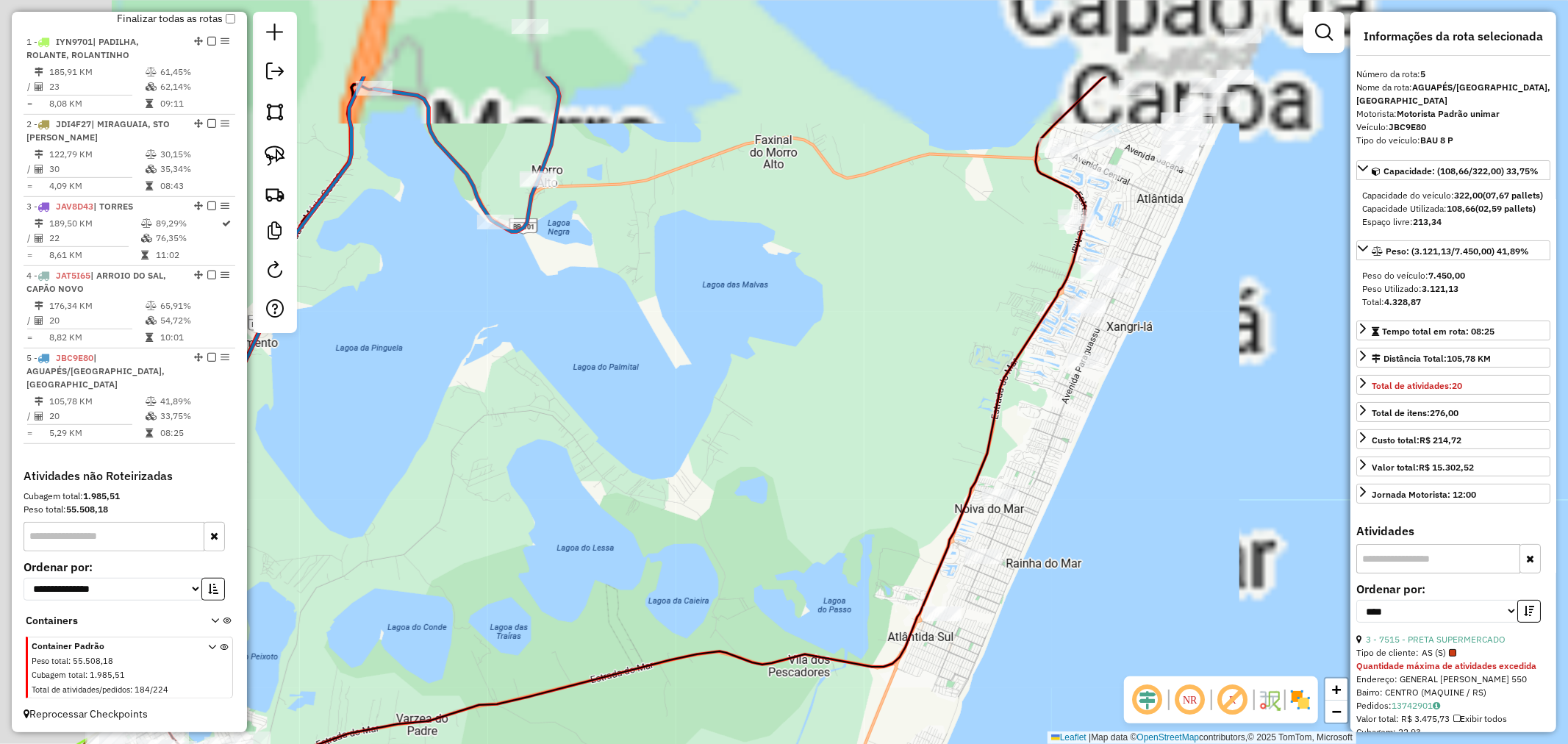
drag, startPoint x: 740, startPoint y: 341, endPoint x: 718, endPoint y: 328, distance: 25.6
click at [802, 375] on div "Janela de atendimento Grade de atendimento Capacidade Transportadoras Veículos …" at bounding box center [784, 372] width 1568 height 744
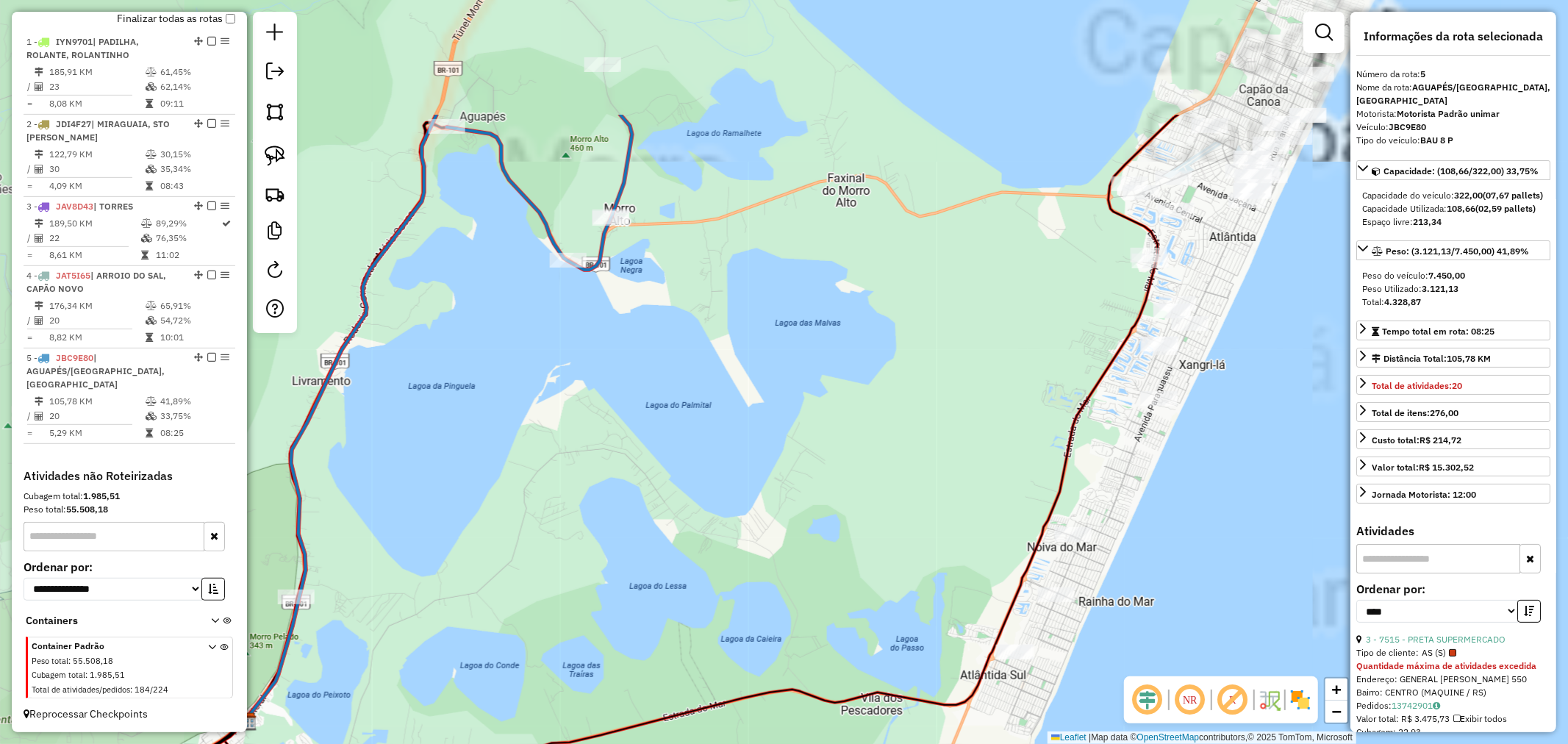
drag, startPoint x: 730, startPoint y: 377, endPoint x: 640, endPoint y: 350, distance: 94.0
click at [732, 380] on div "Janela de atendimento Grade de atendimento Capacidade Transportadoras Veículos …" at bounding box center [784, 372] width 1568 height 744
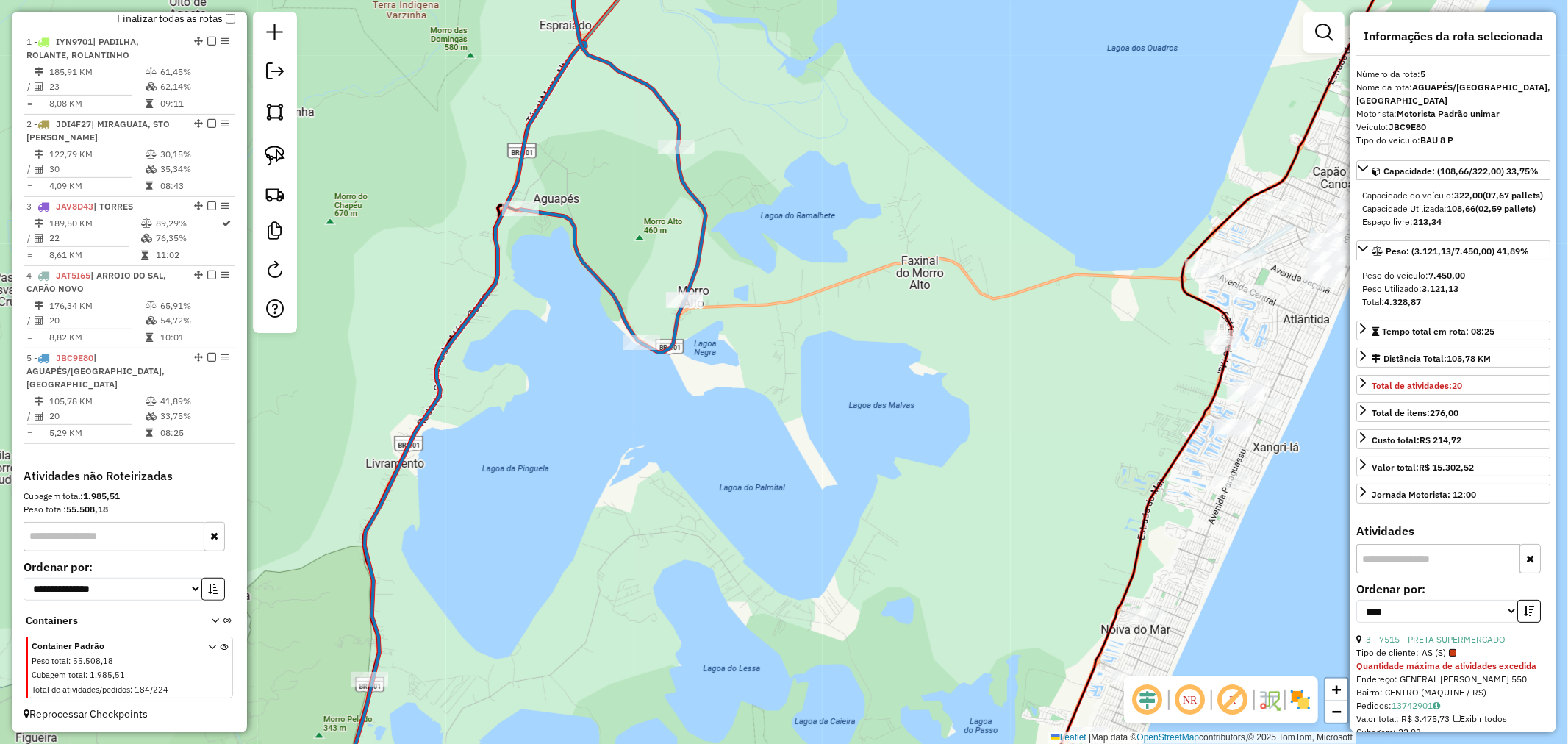
drag, startPoint x: 803, startPoint y: 274, endPoint x: 701, endPoint y: 448, distance: 201.7
click at [770, 452] on div "Rota 5 - Placa JBC9E80 18945 - PESCADOS BIGUA Janela de atendimento Grade de at…" at bounding box center [784, 372] width 1568 height 744
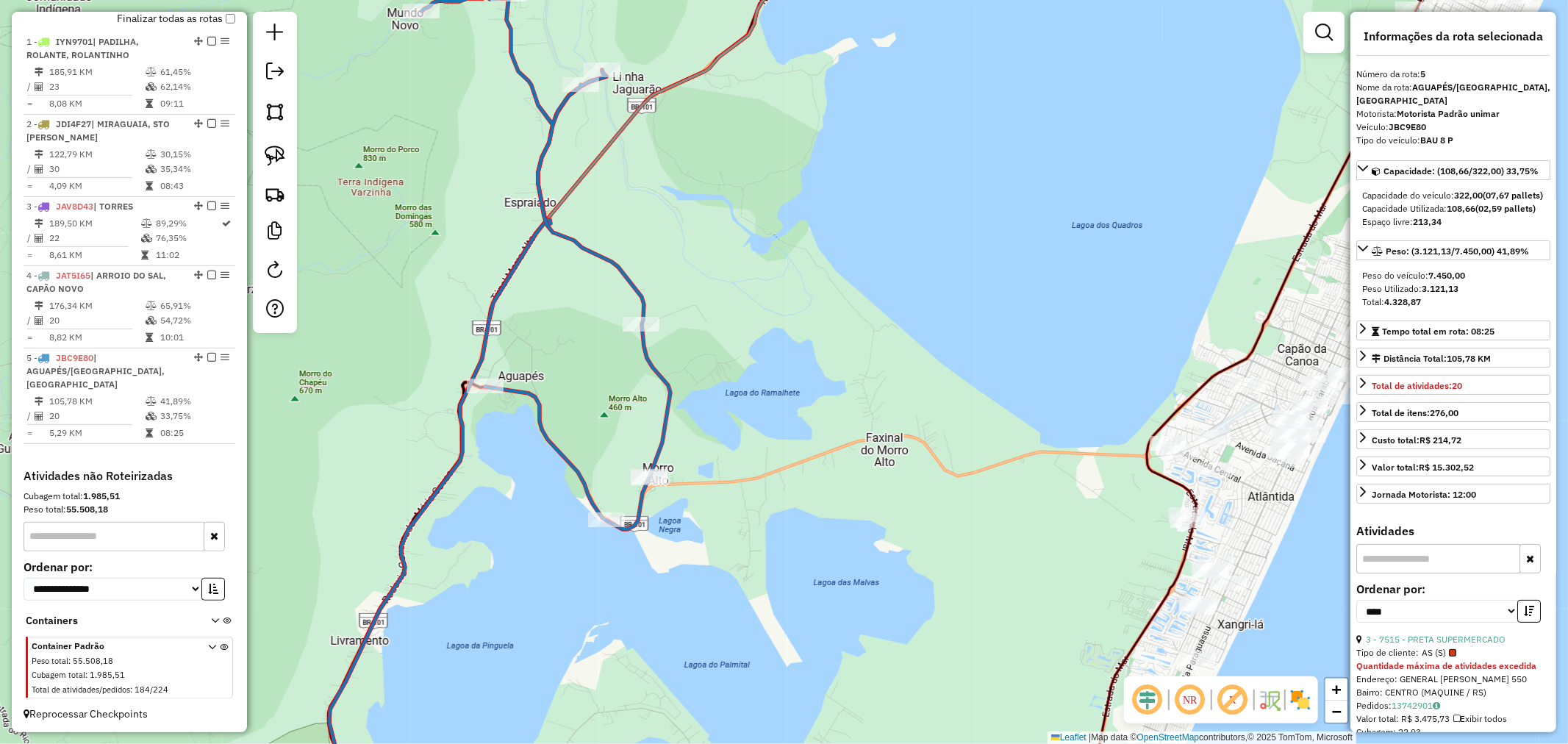
click at [618, 463] on div "Janela de atendimento Grade de atendimento Capacidade Transportadoras Veículos …" at bounding box center [784, 372] width 1568 height 744
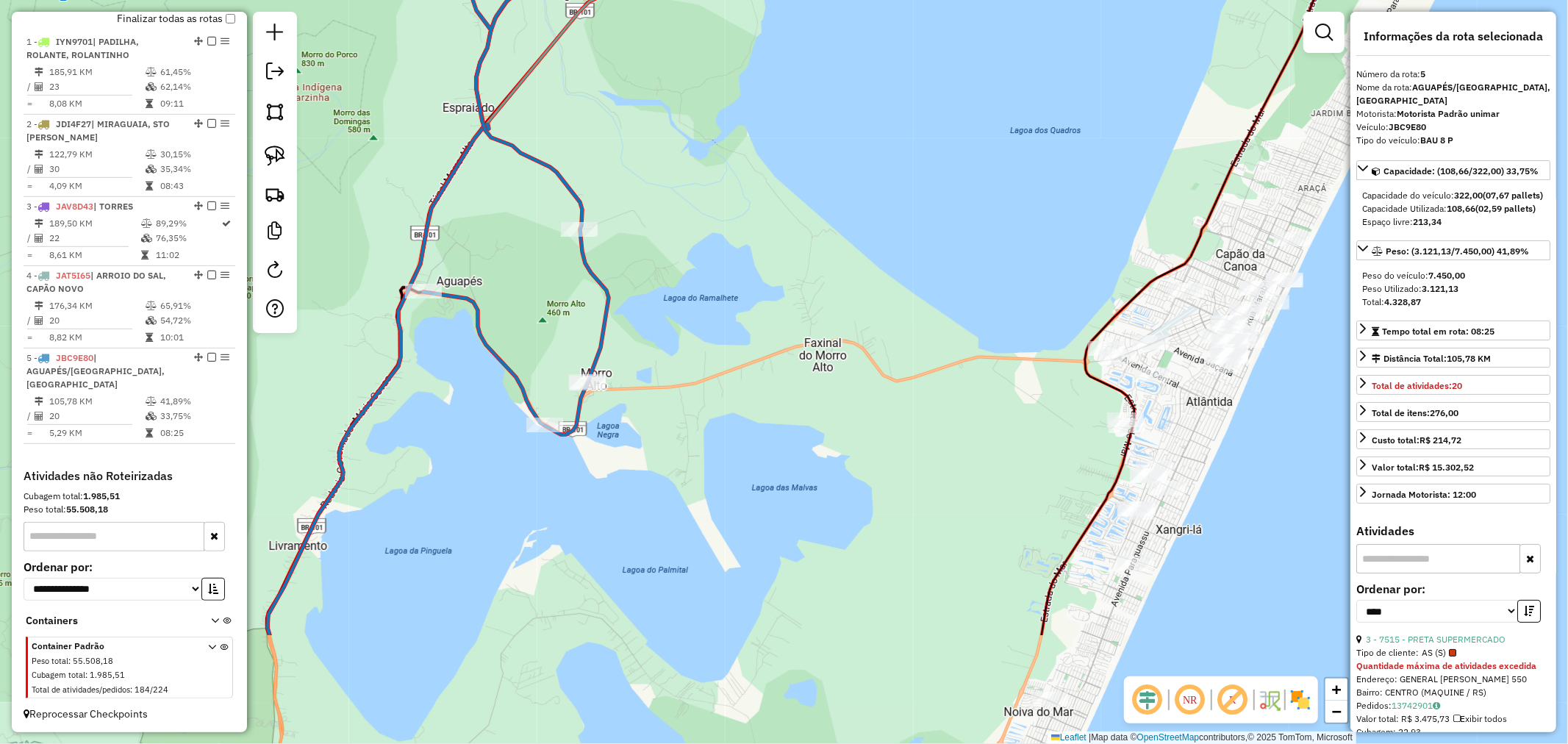
drag, startPoint x: 817, startPoint y: 436, endPoint x: 724, endPoint y: 299, distance: 165.6
click at [724, 299] on div "Janela de atendimento Grade de atendimento Capacidade Transportadoras Veículos …" at bounding box center [784, 372] width 1568 height 744
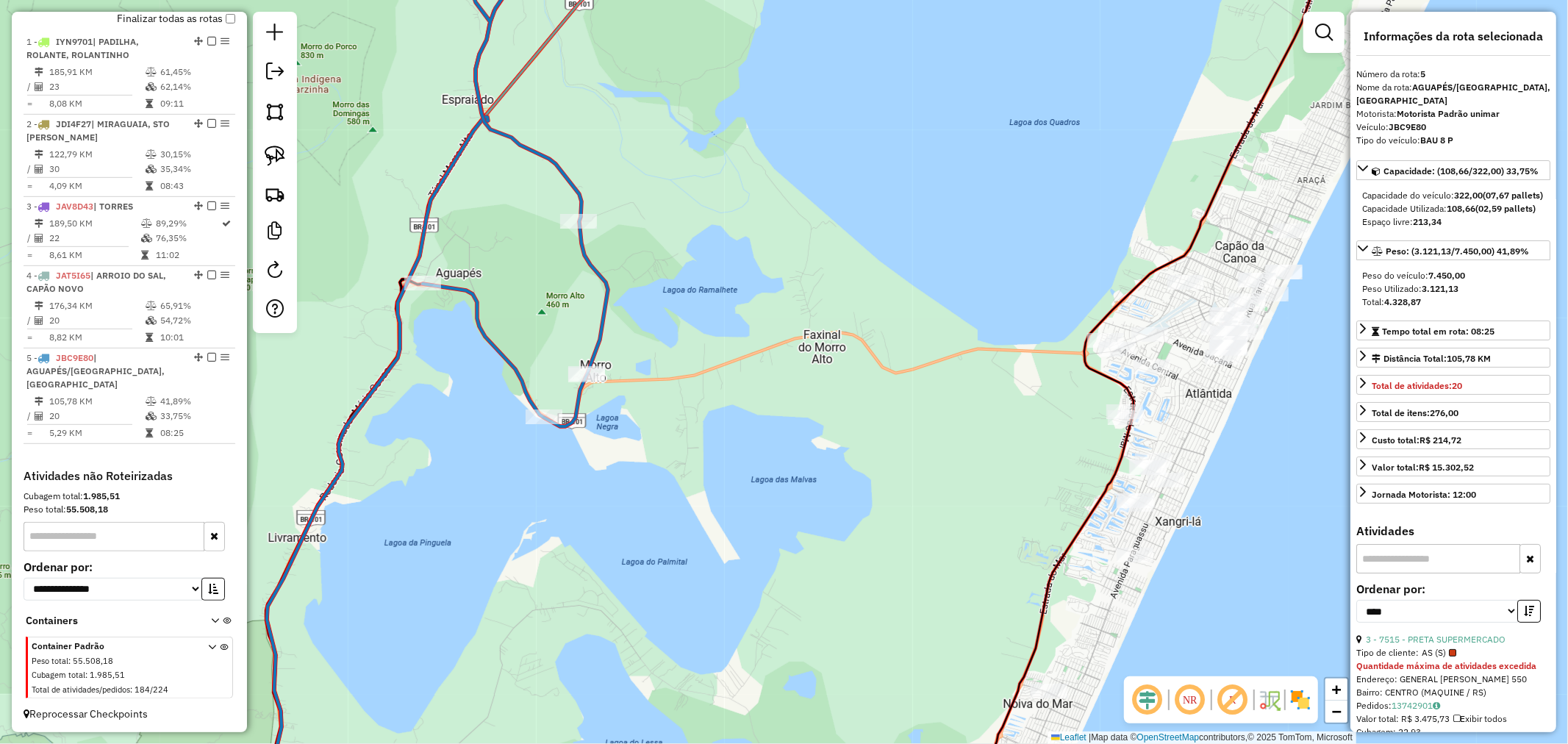
drag, startPoint x: 832, startPoint y: 468, endPoint x: 662, endPoint y: 273, distance: 258.7
click at [662, 273] on div "Janela de atendimento Grade de atendimento Capacidade Transportadoras Veículos …" at bounding box center [784, 372] width 1568 height 744
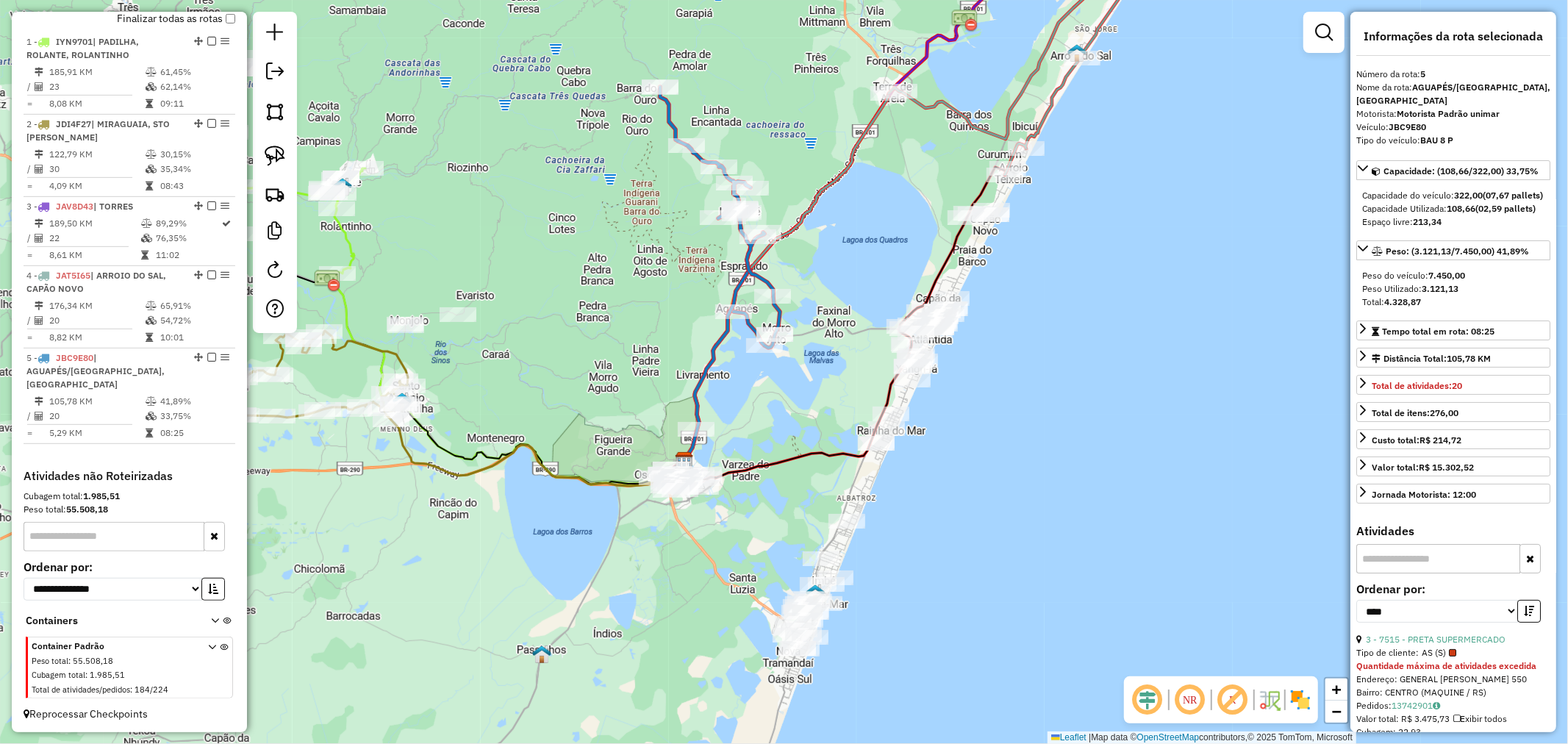
drag, startPoint x: 987, startPoint y: 284, endPoint x: 941, endPoint y: 265, distance: 49.8
click at [941, 294] on div "Janela de atendimento Grade de atendimento Capacidade Transportadoras Veículos …" at bounding box center [784, 372] width 1568 height 744
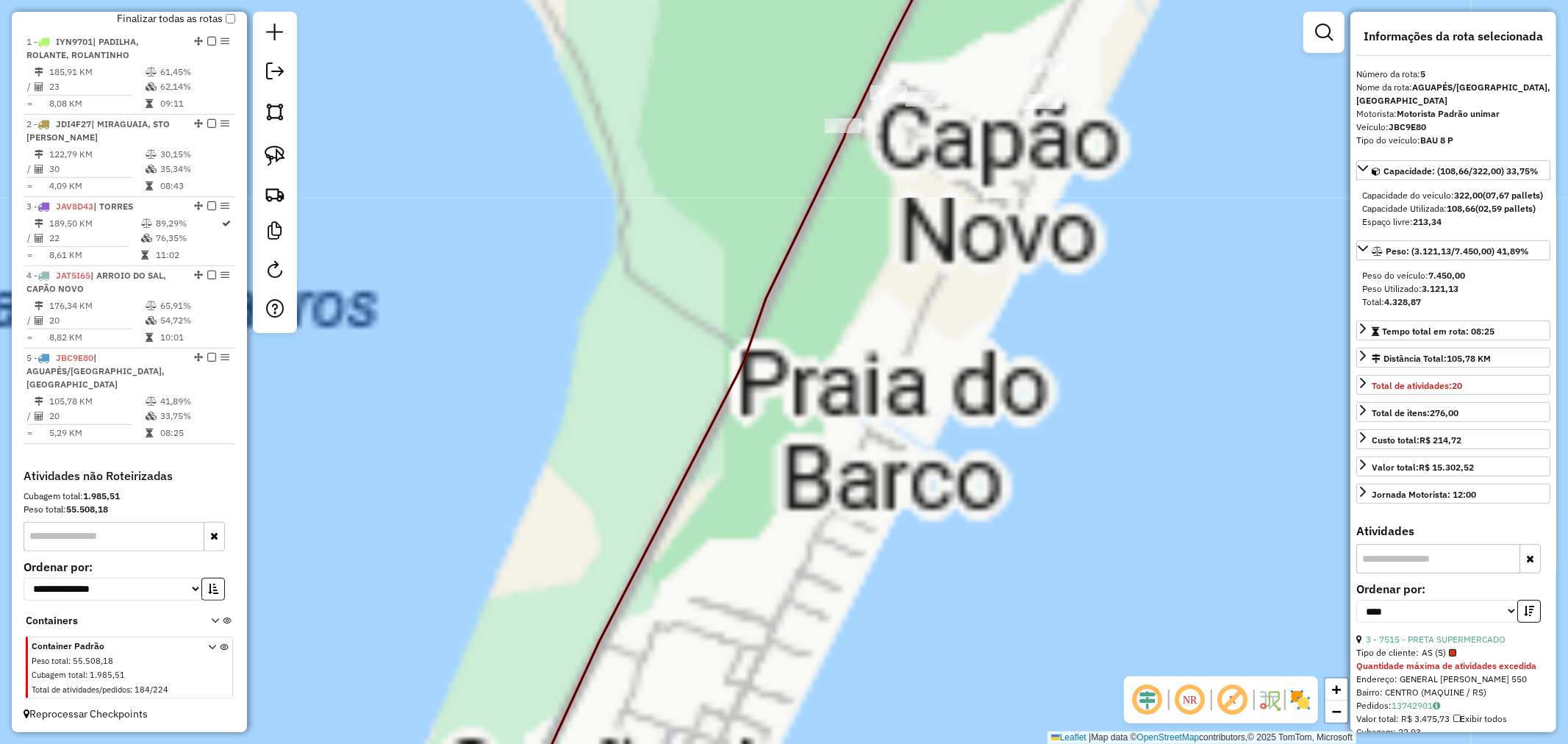
click at [1008, 138] on div "Janela de atendimento Grade de atendimento Capacidade Transportadoras Veículos …" at bounding box center [784, 372] width 1568 height 744
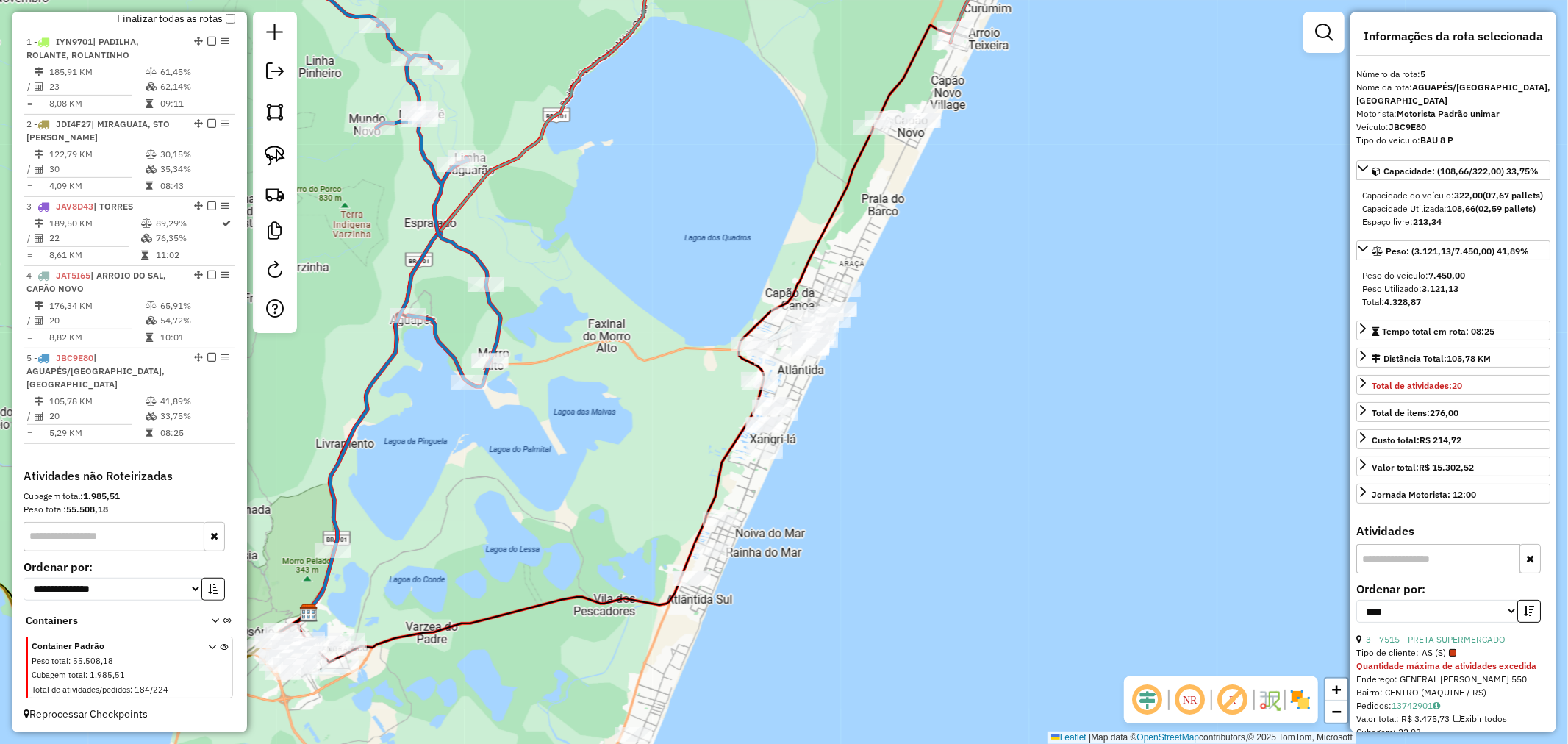
click at [278, 155] on img at bounding box center [275, 156] width 20 height 20
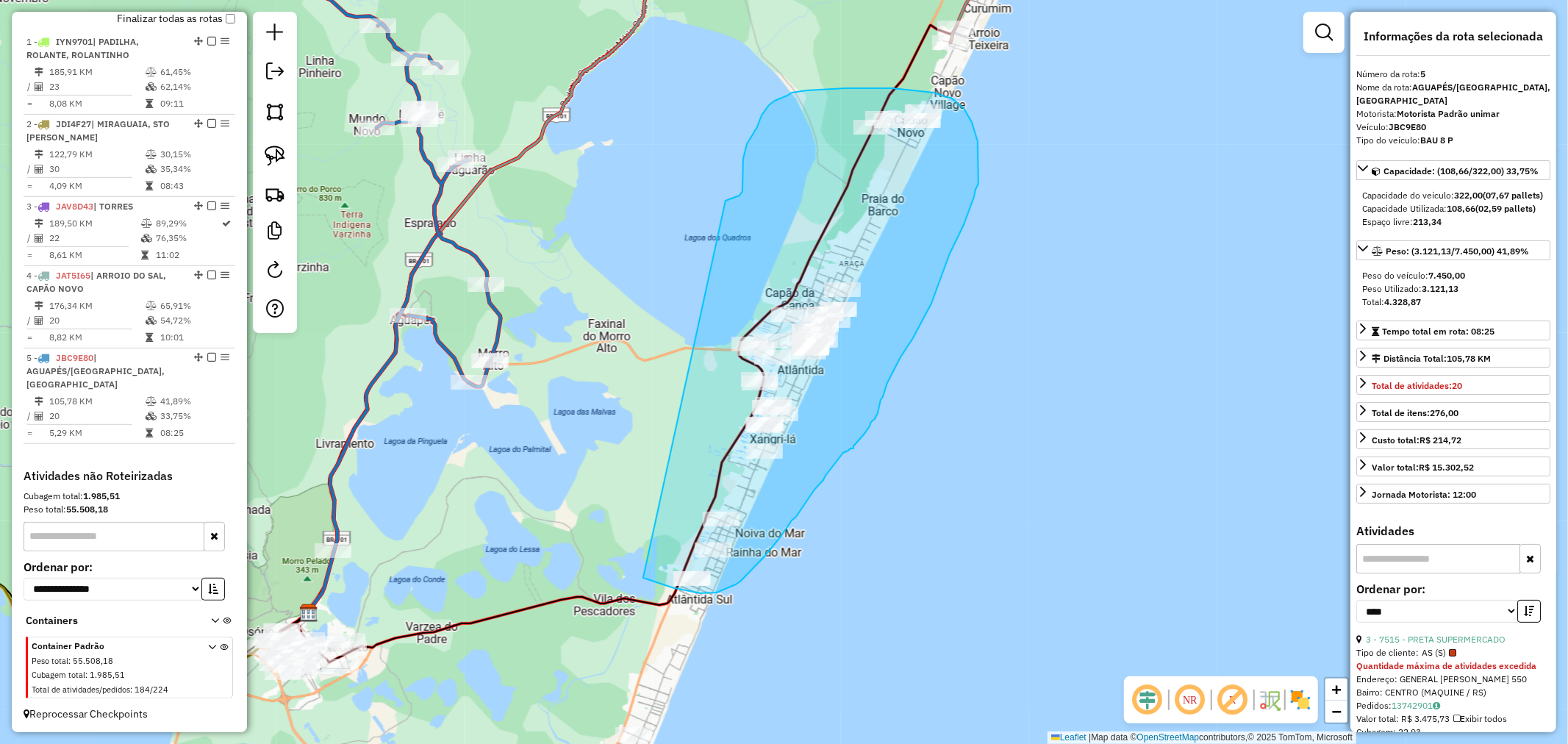
drag, startPoint x: 742, startPoint y: 179, endPoint x: 586, endPoint y: 531, distance: 385.0
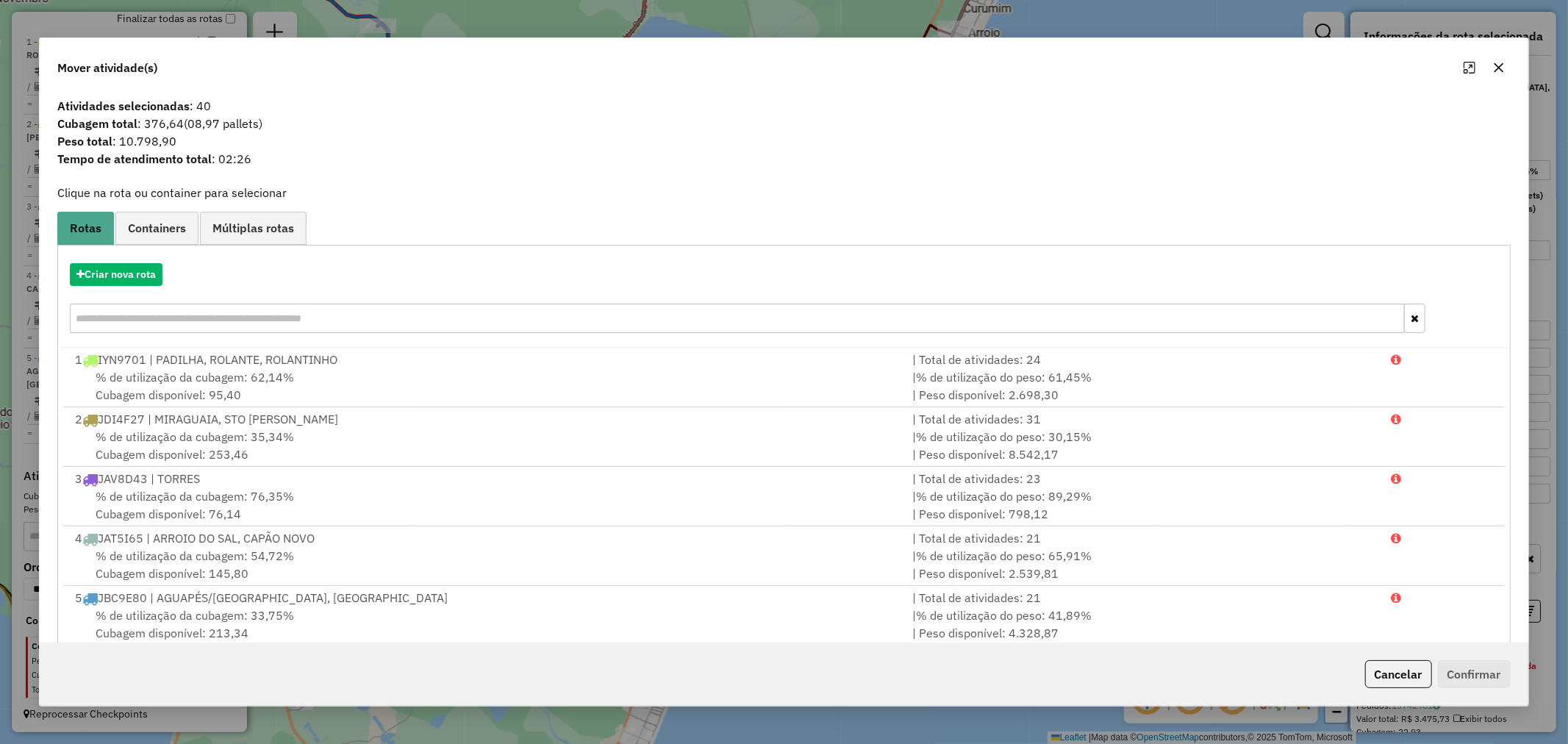
click at [1487, 63] on button "button" at bounding box center [1499, 68] width 23 height 23
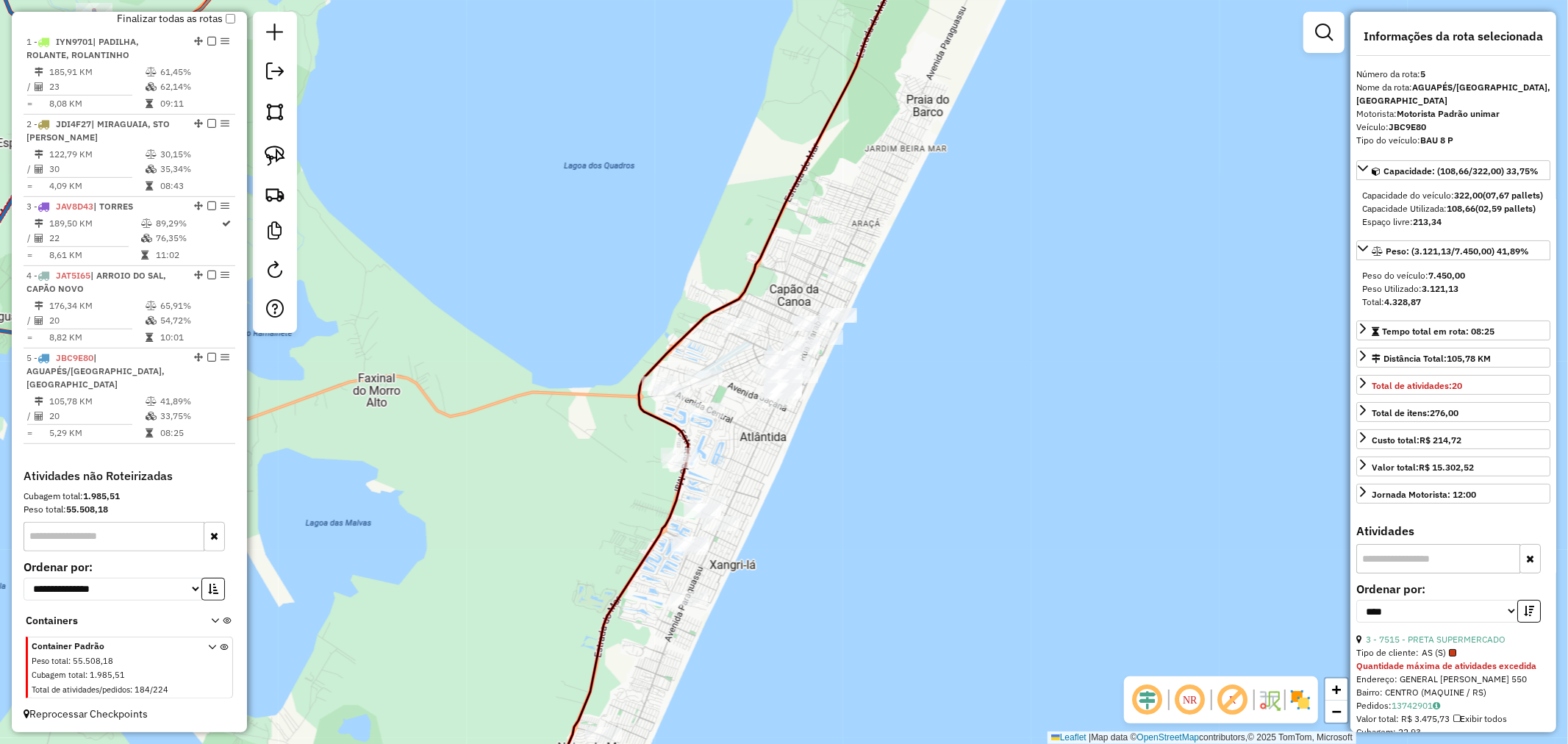
drag, startPoint x: 982, startPoint y: 231, endPoint x: 951, endPoint y: 328, distance: 101.8
click at [952, 327] on div "Janela de atendimento Grade de atendimento Capacidade Transportadoras Veículos …" at bounding box center [784, 372] width 1568 height 744
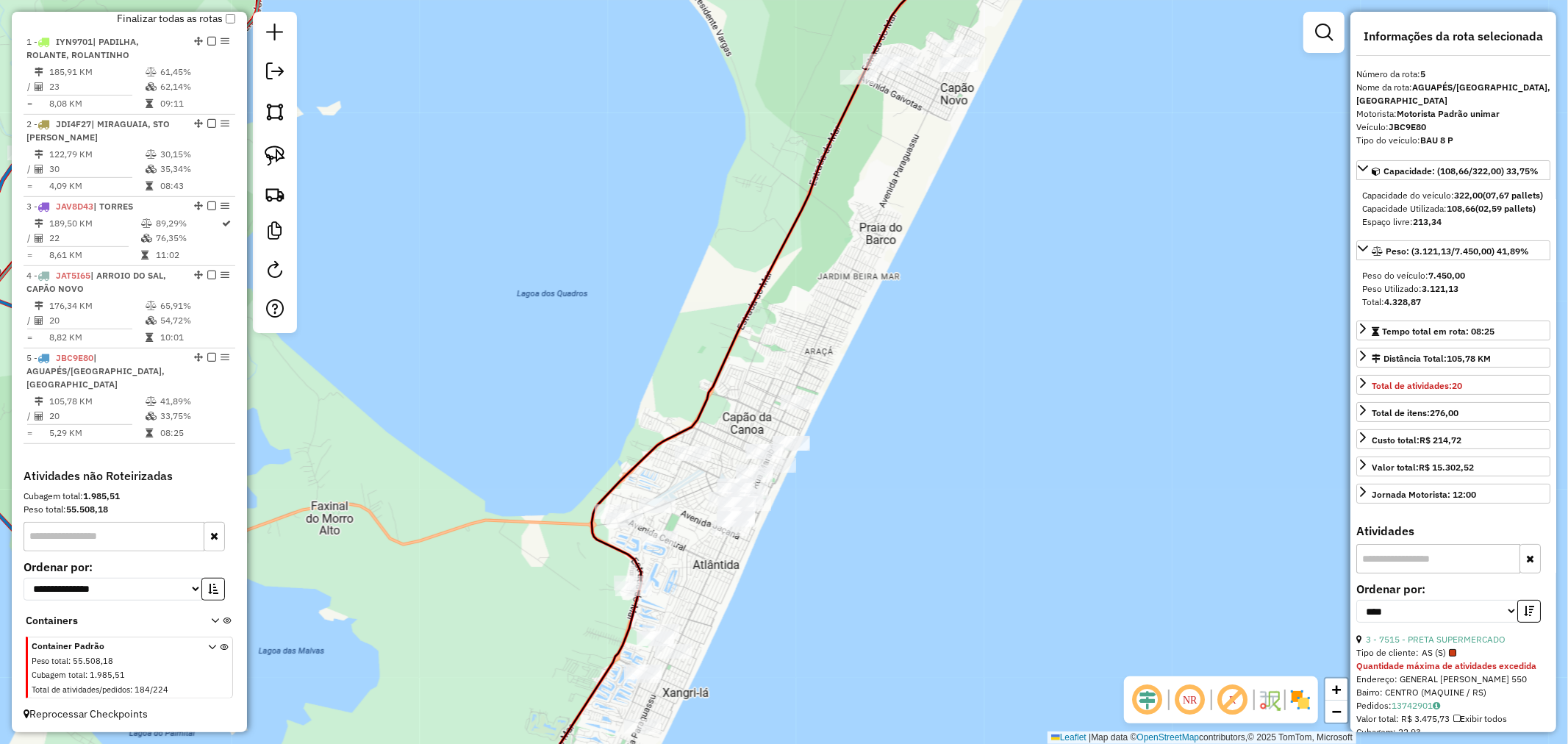
drag, startPoint x: 801, startPoint y: 282, endPoint x: 769, endPoint y: 295, distance: 34.5
click at [800, 282] on div "Janela de atendimento Grade de atendimento Capacidade Transportadoras Veículos …" at bounding box center [784, 372] width 1568 height 744
click at [284, 159] on img at bounding box center [275, 156] width 20 height 20
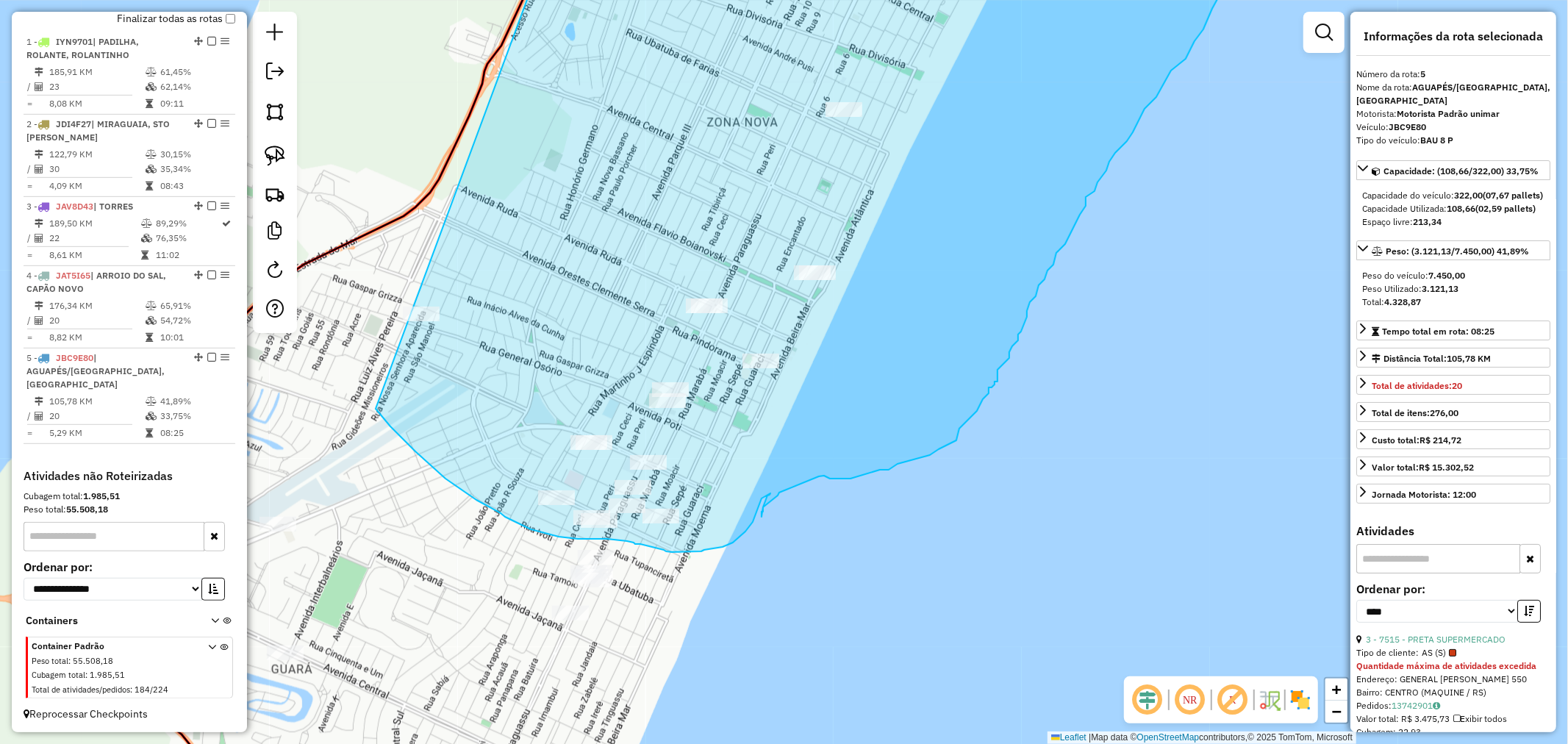
drag, startPoint x: 798, startPoint y: 159, endPoint x: 318, endPoint y: 276, distance: 494.1
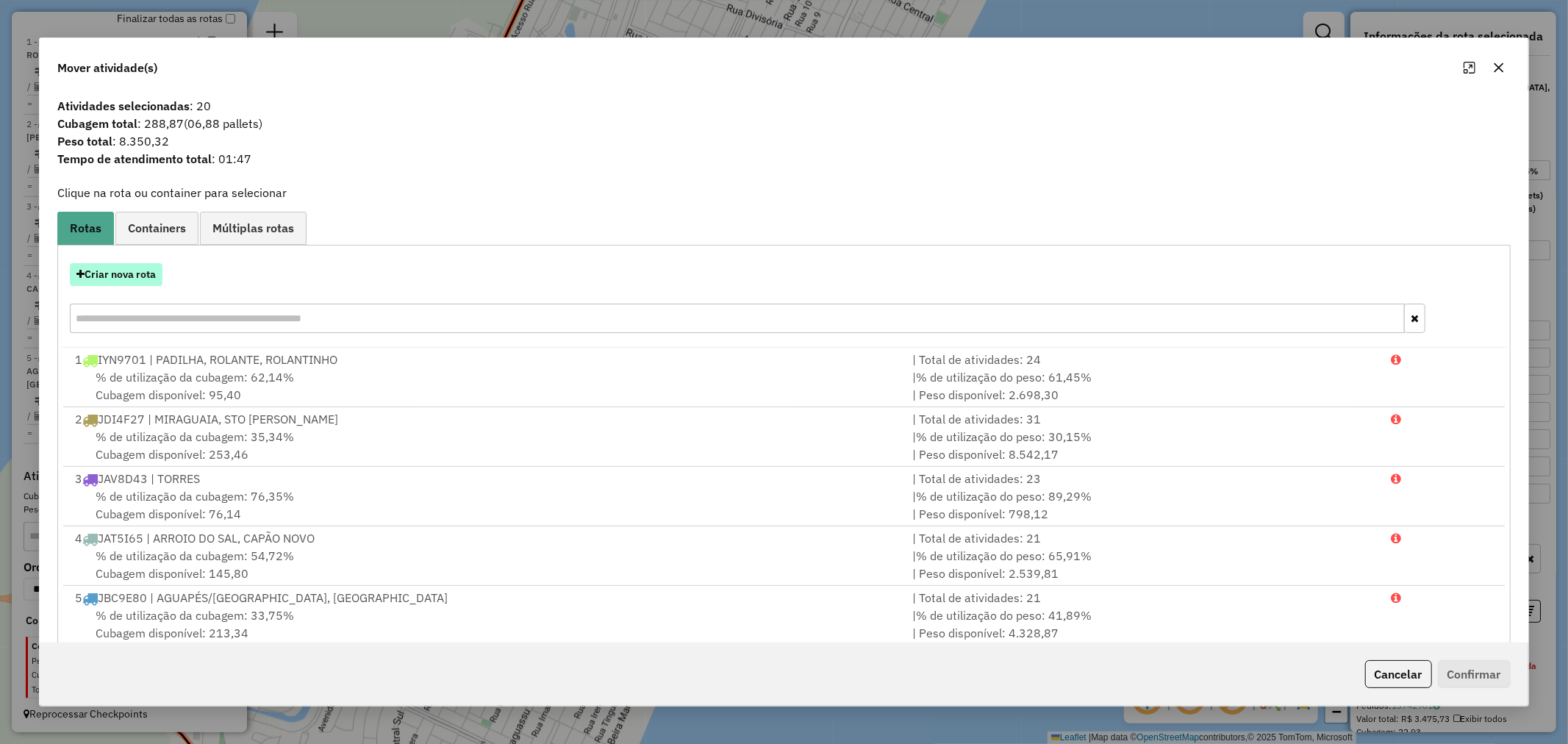
click at [133, 261] on div "Criar nova rota" at bounding box center [784, 300] width 1445 height 95
click at [179, 286] on div "Criar nova rota" at bounding box center [784, 300] width 1445 height 95
click at [149, 272] on button "Criar nova rota" at bounding box center [116, 275] width 92 height 23
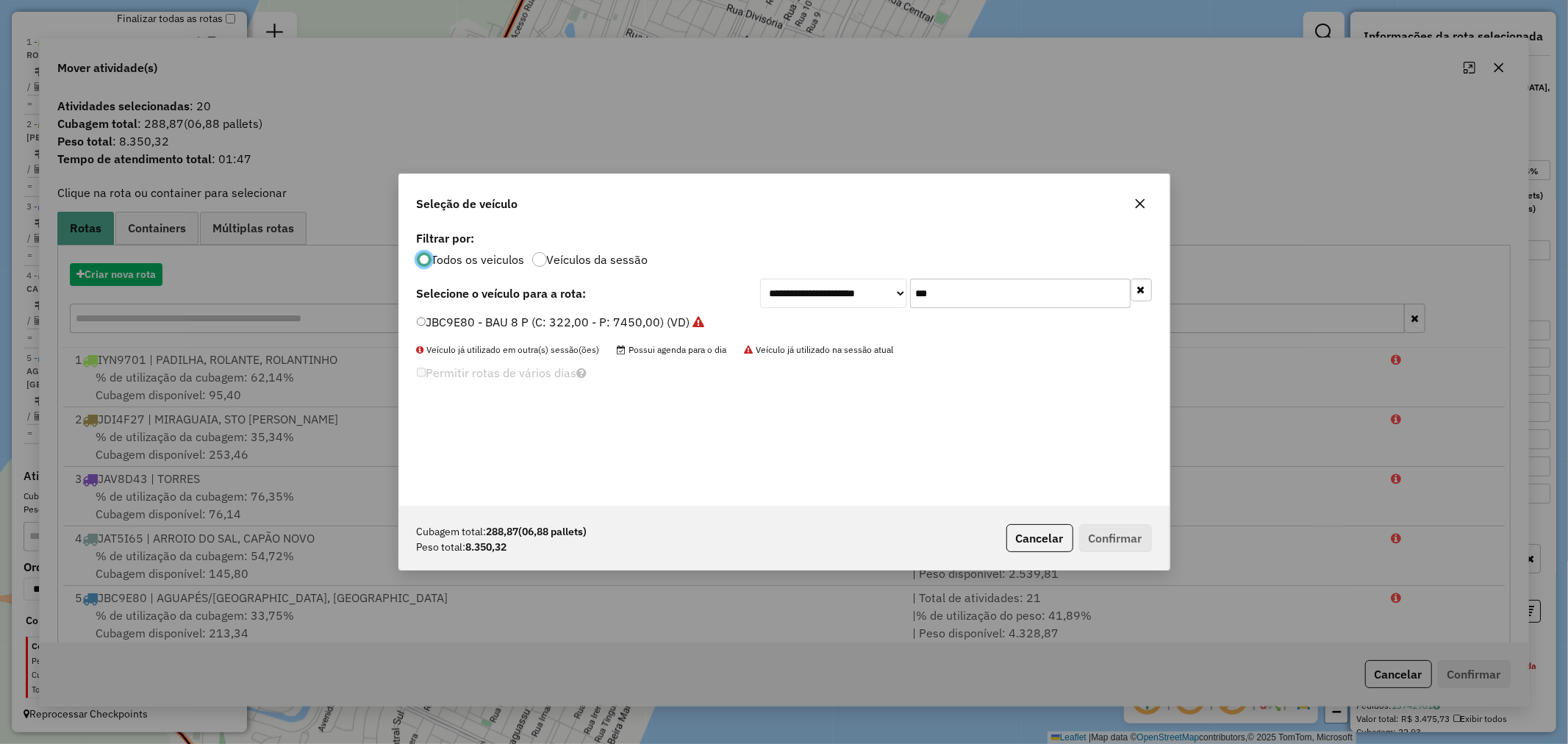
scroll to position [8, 4]
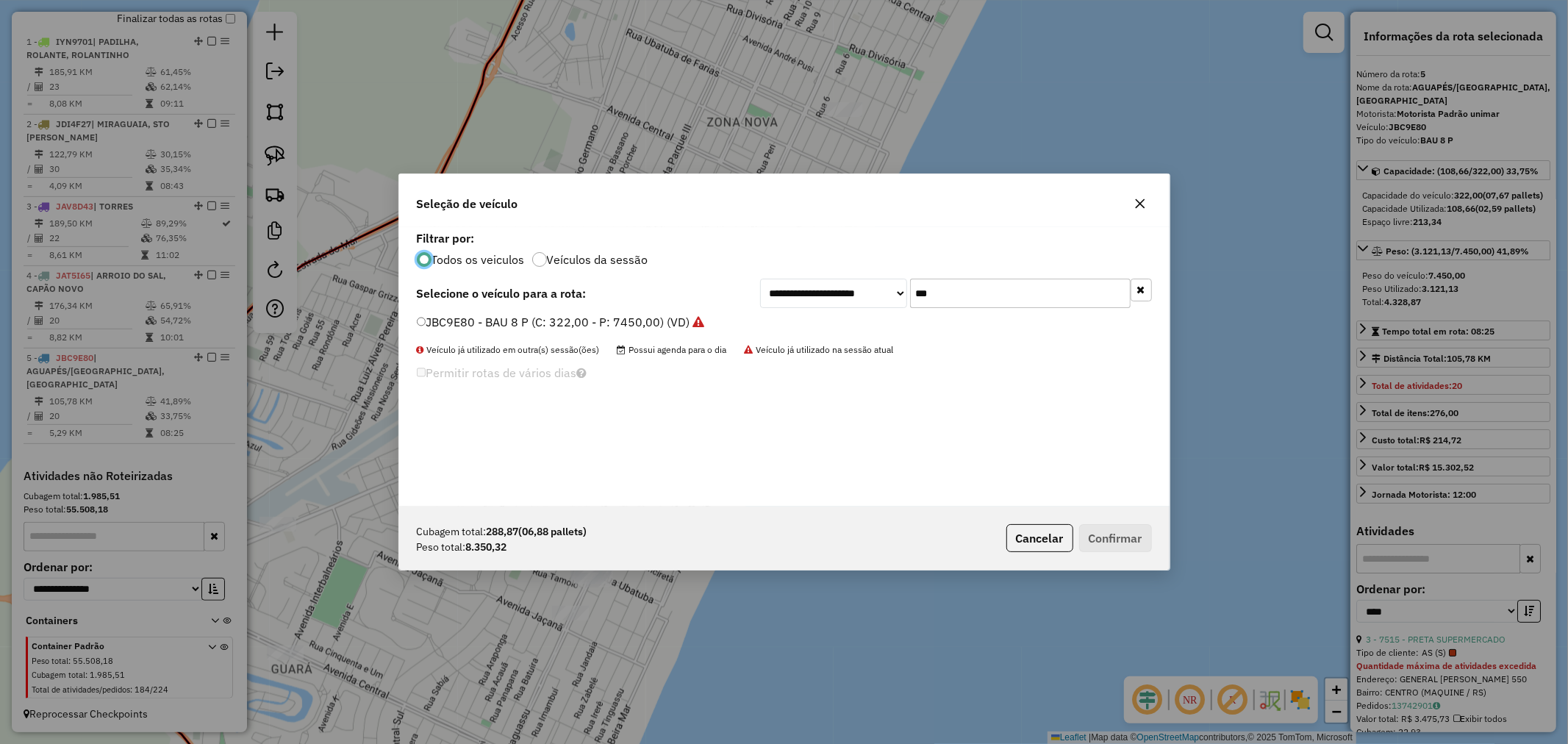
click at [849, 292] on div "**********" at bounding box center [956, 292] width 392 height 29
type input "***"
click at [511, 327] on label "JDI7F31 - BAU 8 P (C: 322,00 - P: 7450,00) (VD)" at bounding box center [552, 322] width 271 height 18
click at [1104, 535] on button "Confirmar" at bounding box center [1116, 538] width 73 height 28
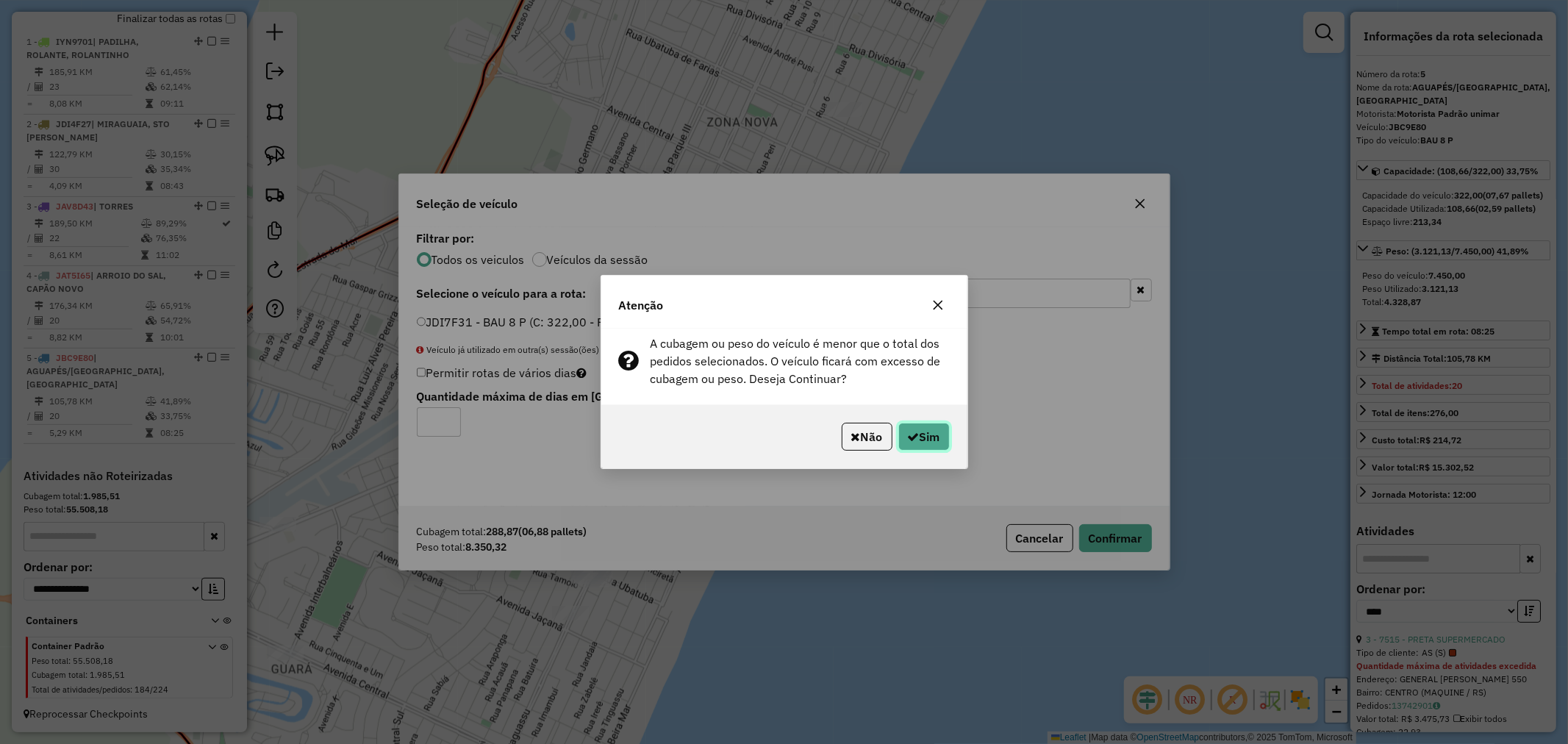
click at [926, 444] on button "Sim" at bounding box center [924, 436] width 52 height 28
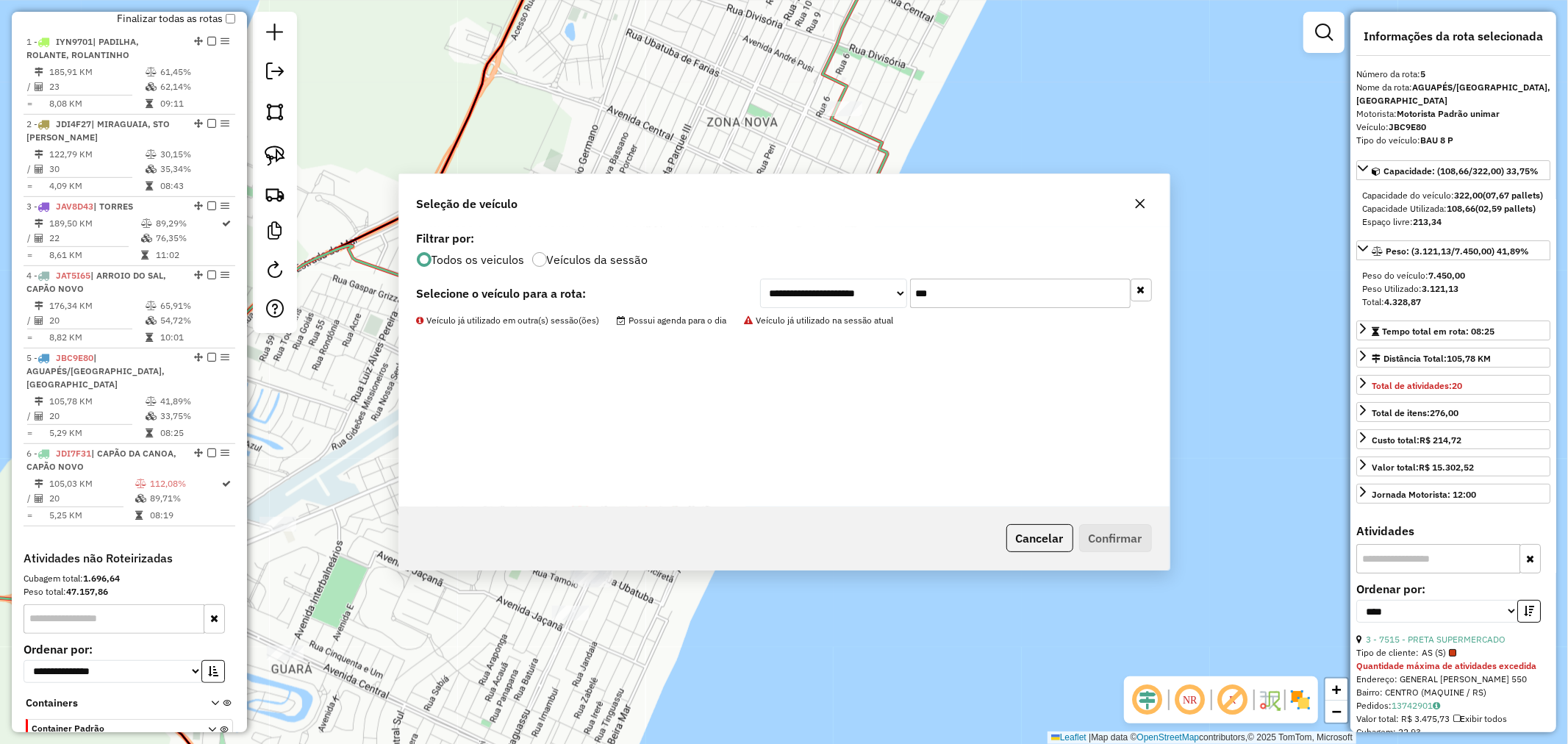
scroll to position [630, 0]
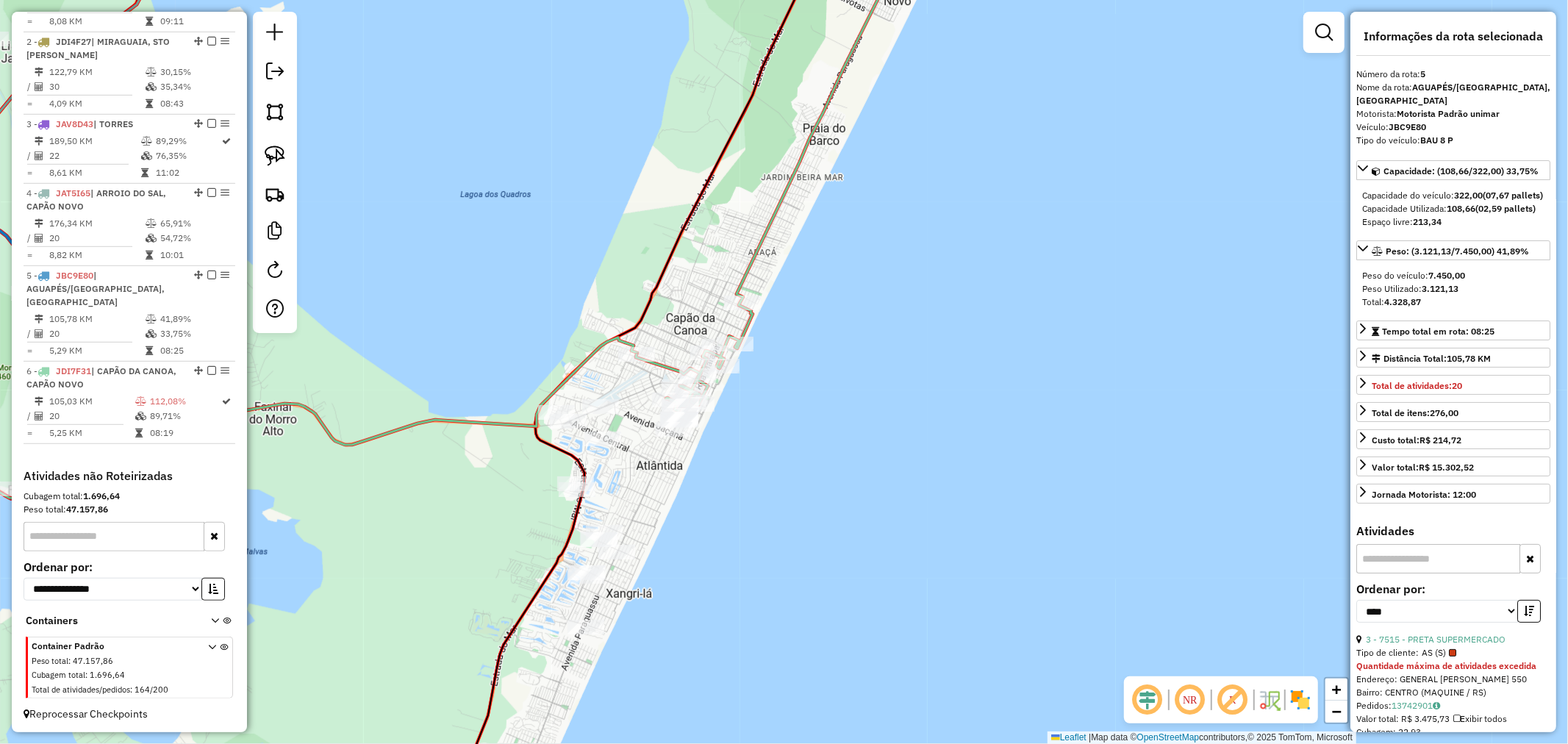
drag, startPoint x: 846, startPoint y: 431, endPoint x: 860, endPoint y: 274, distance: 157.6
click at [936, 269] on div "Janela de atendimento Grade de atendimento Capacidade Transportadoras Veículos …" at bounding box center [784, 372] width 1568 height 744
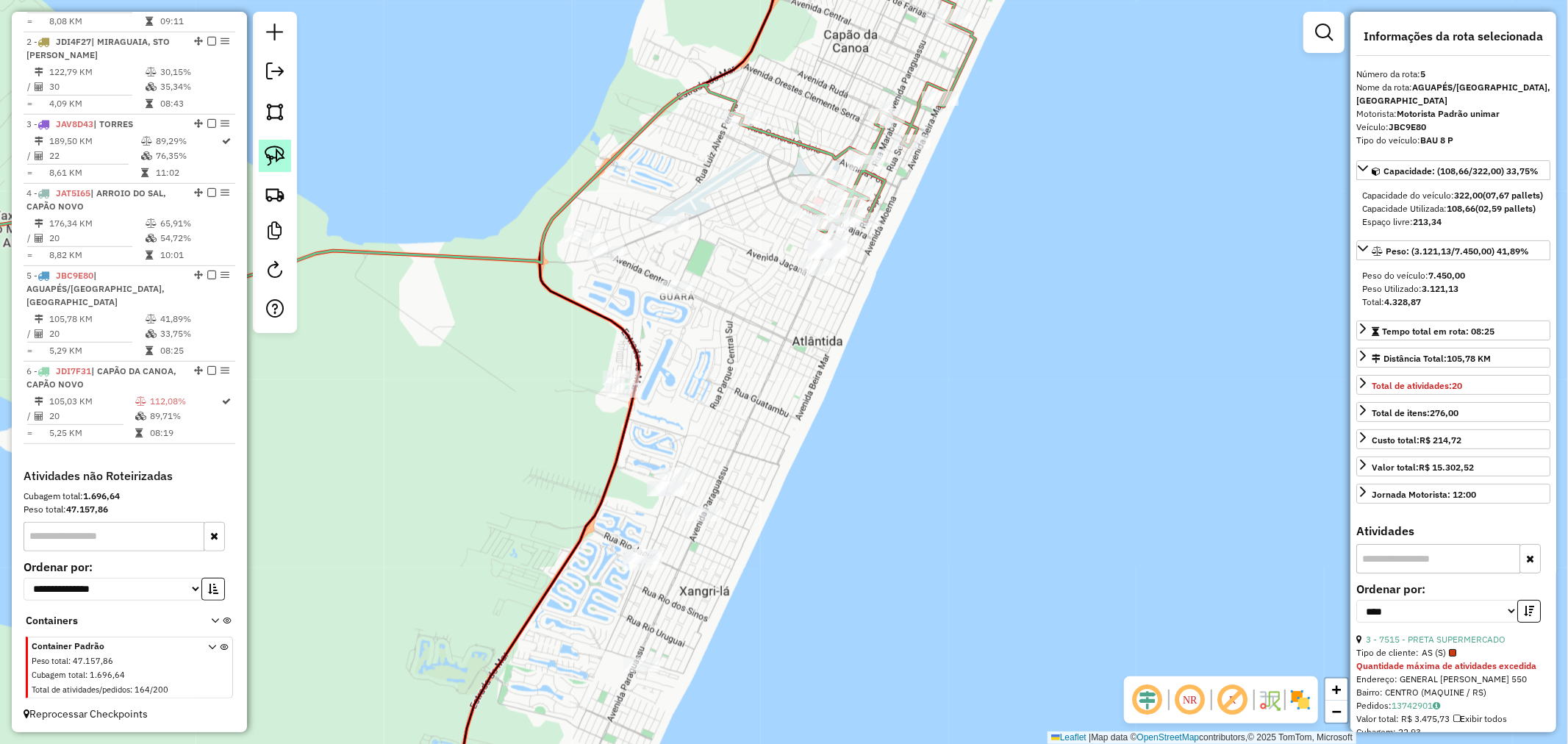
click at [279, 151] on img at bounding box center [275, 156] width 20 height 20
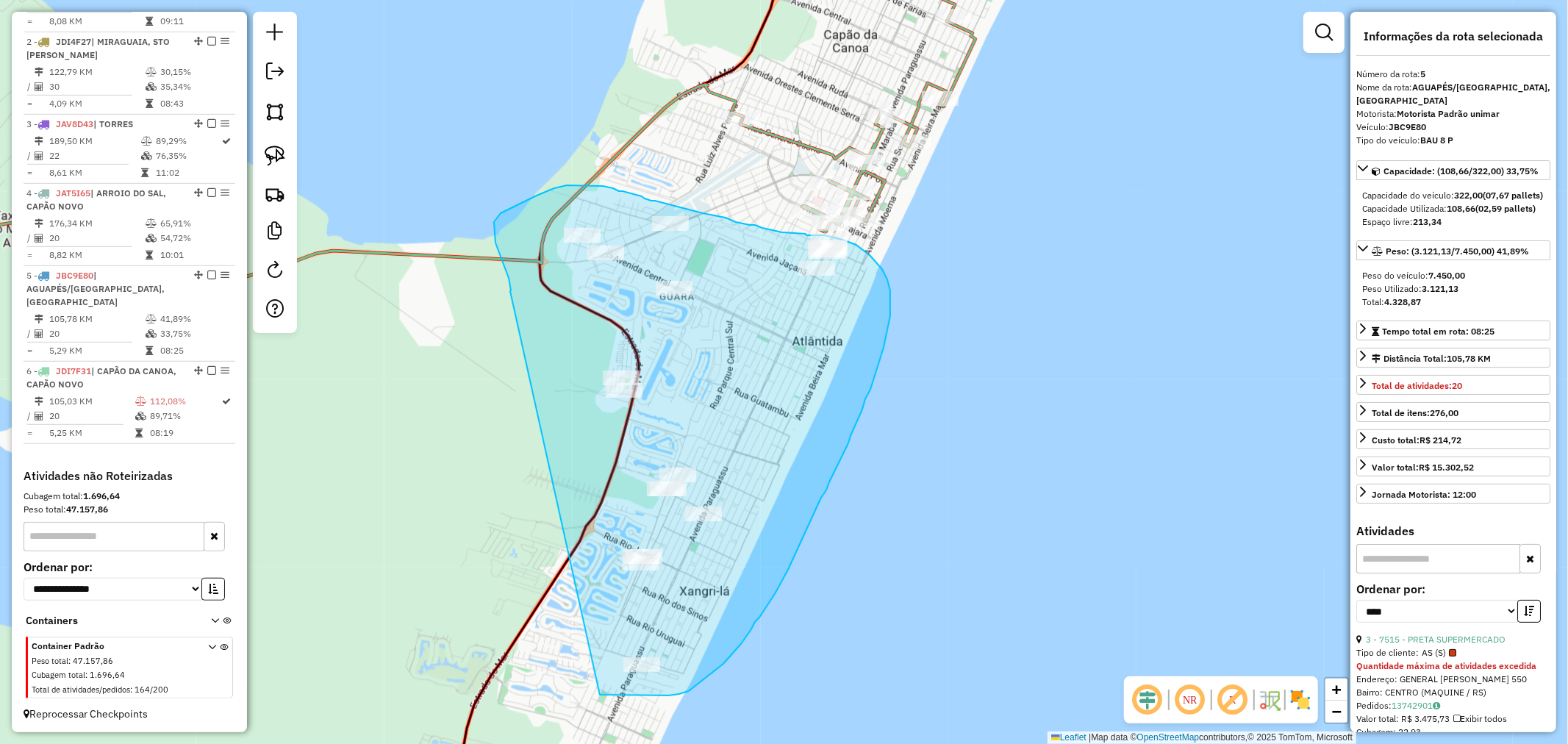
drag, startPoint x: 511, startPoint y: 291, endPoint x: 463, endPoint y: 563, distance: 276.2
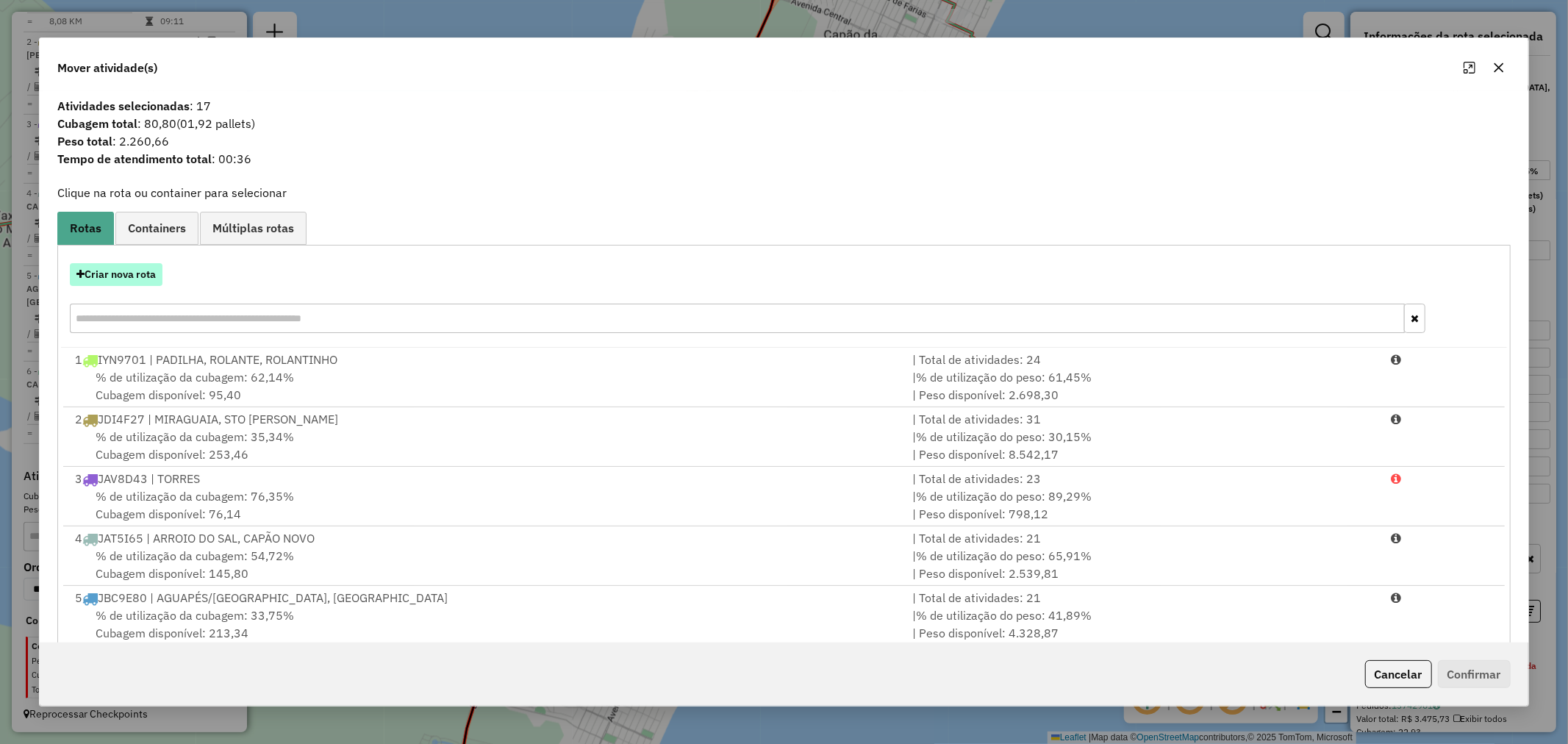
click at [123, 276] on button "Criar nova rota" at bounding box center [116, 275] width 92 height 23
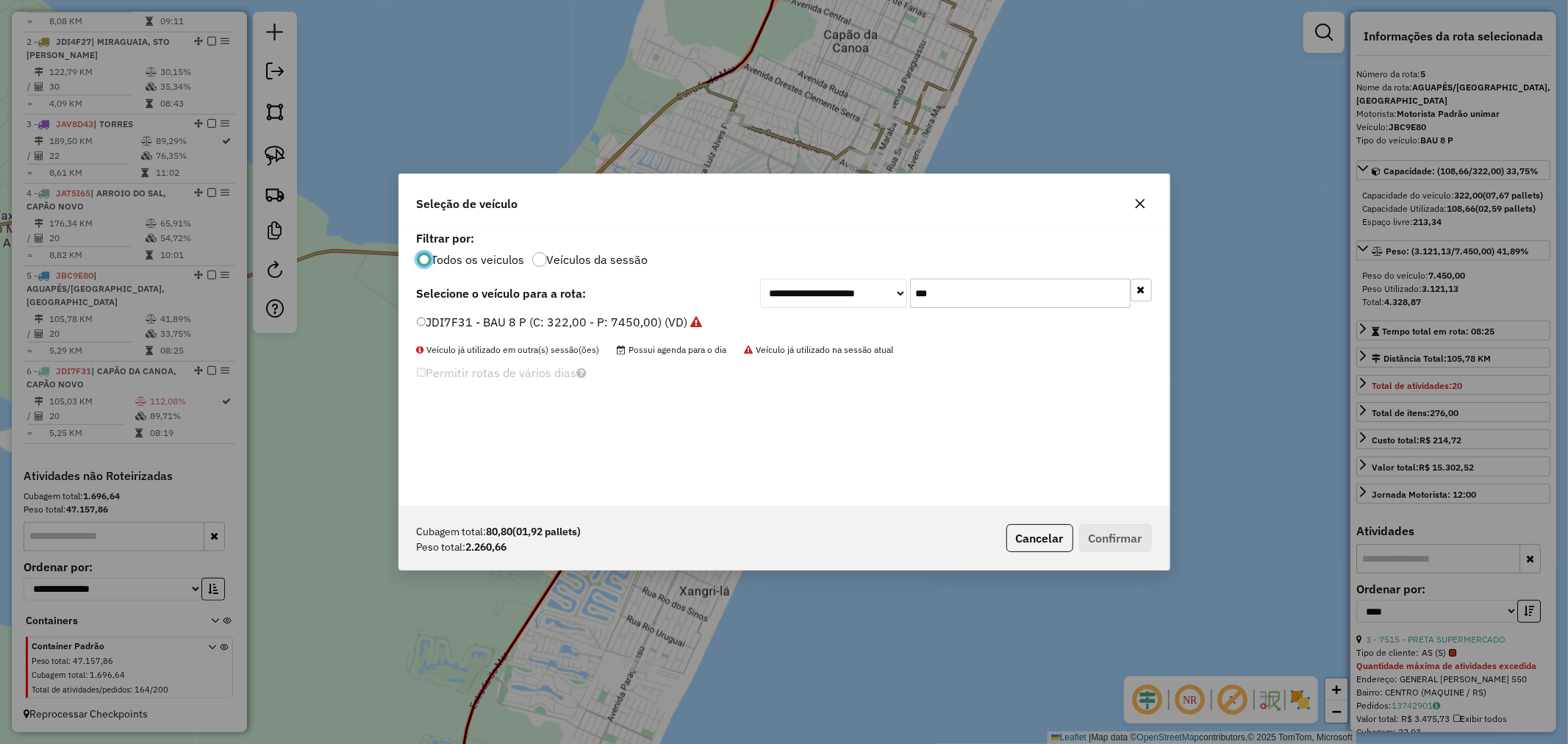
scroll to position [8, 4]
drag, startPoint x: 952, startPoint y: 294, endPoint x: 827, endPoint y: 276, distance: 126.3
click at [834, 276] on div "**********" at bounding box center [784, 366] width 770 height 279
click at [965, 291] on input "***" at bounding box center [1020, 292] width 220 height 29
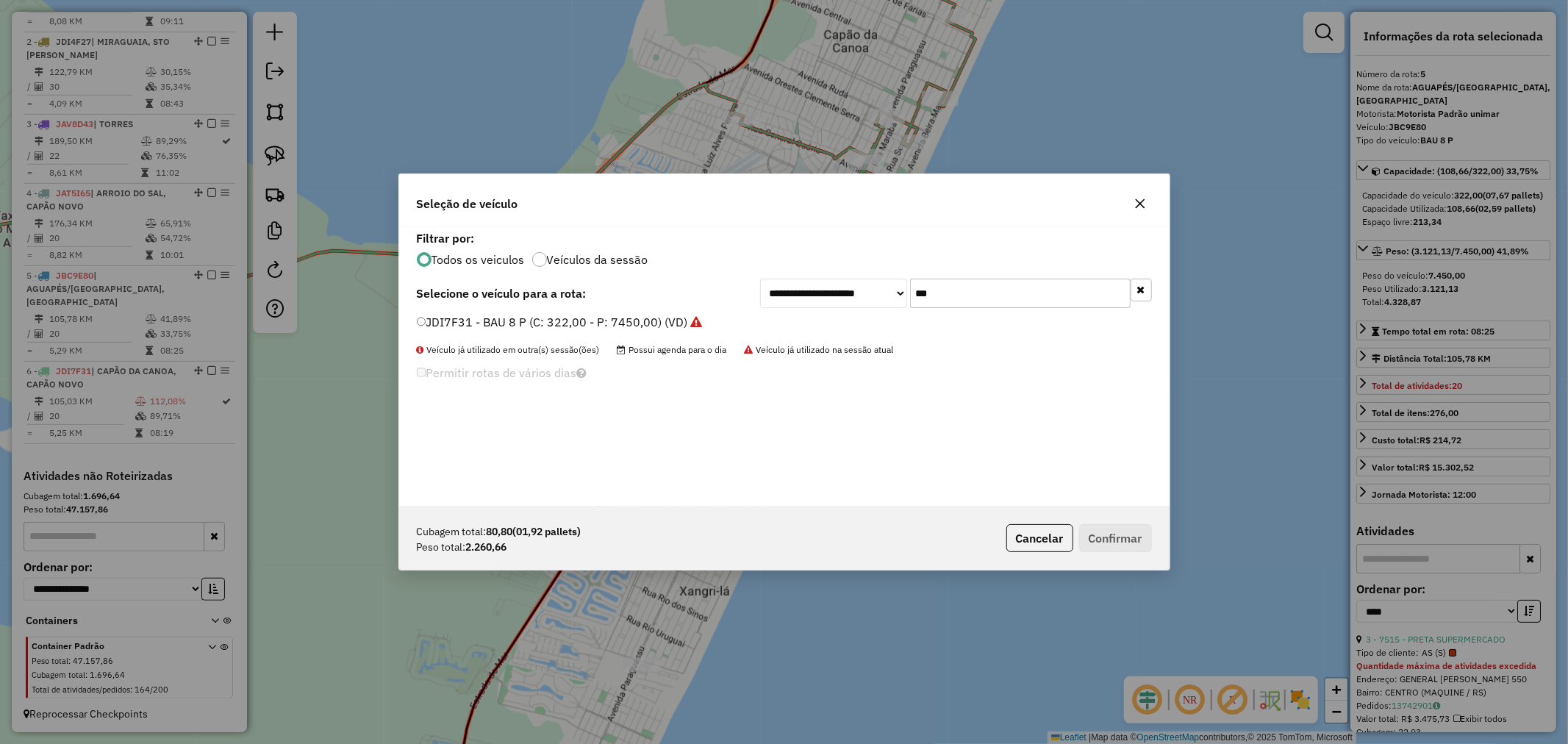
click at [965, 291] on input "***" at bounding box center [1020, 292] width 220 height 29
type input "***"
click at [534, 320] on label "JBY2D29 - BAU 8 P (C: 322,00 - P: 7450,00) (VD)" at bounding box center [554, 322] width 274 height 18
click at [1108, 526] on button "Confirmar" at bounding box center [1116, 538] width 73 height 28
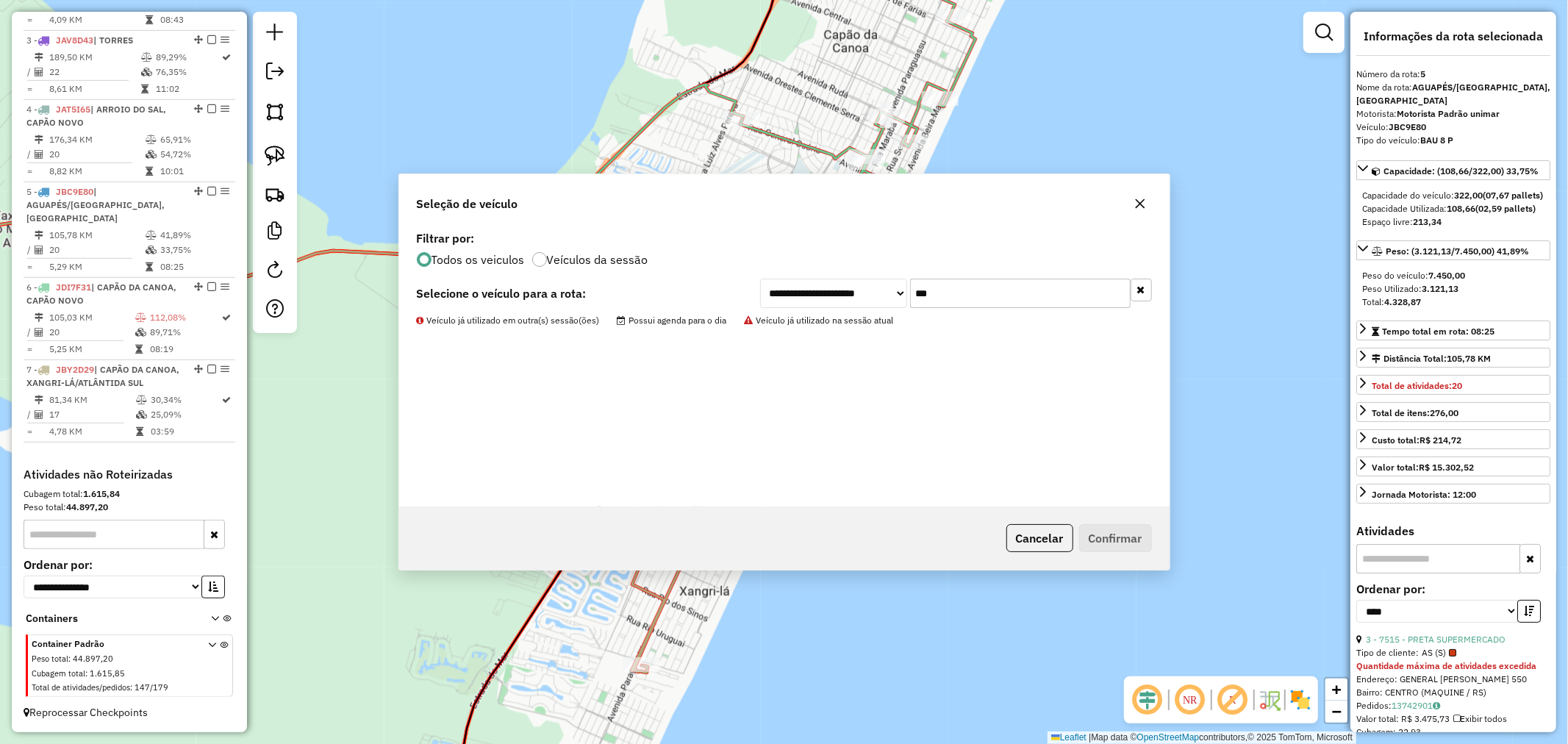
scroll to position [745, 0]
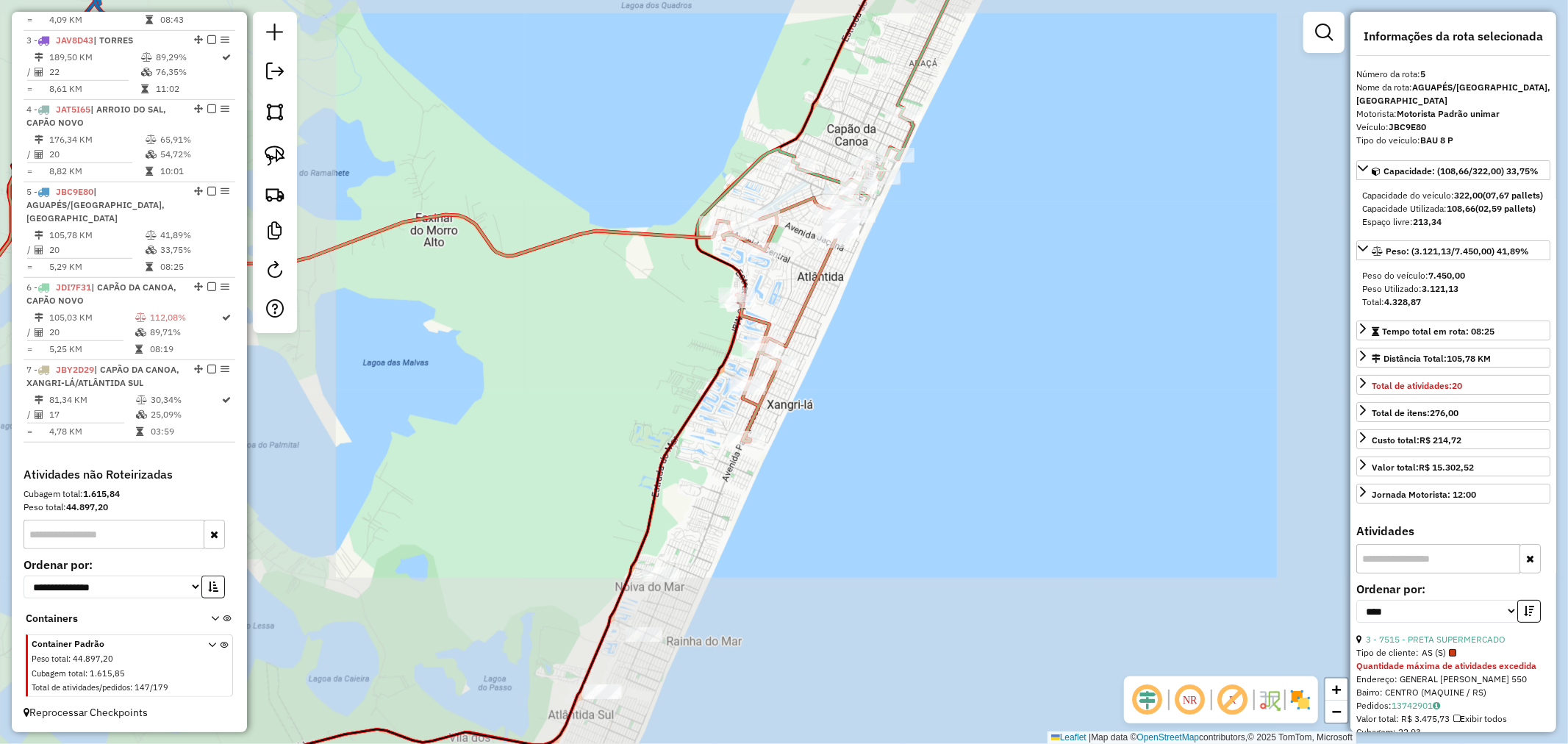
drag, startPoint x: 812, startPoint y: 452, endPoint x: 893, endPoint y: 282, distance: 188.3
click at [893, 283] on div "Janela de atendimento Grade de atendimento Capacidade Transportadoras Veículos …" at bounding box center [784, 372] width 1568 height 744
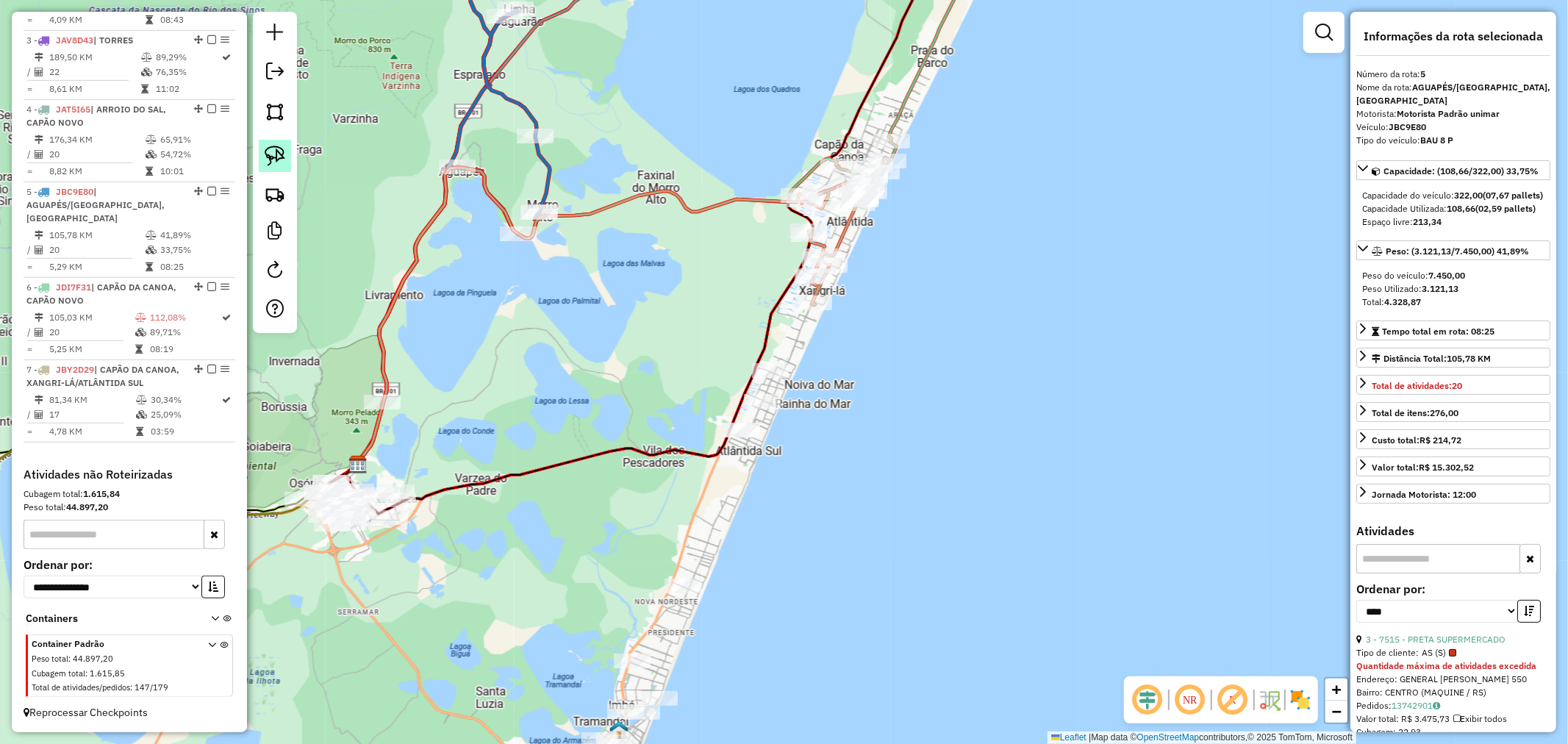
click at [280, 150] on img at bounding box center [275, 156] width 20 height 20
drag, startPoint x: 630, startPoint y: 361, endPoint x: 676, endPoint y: 464, distance: 112.8
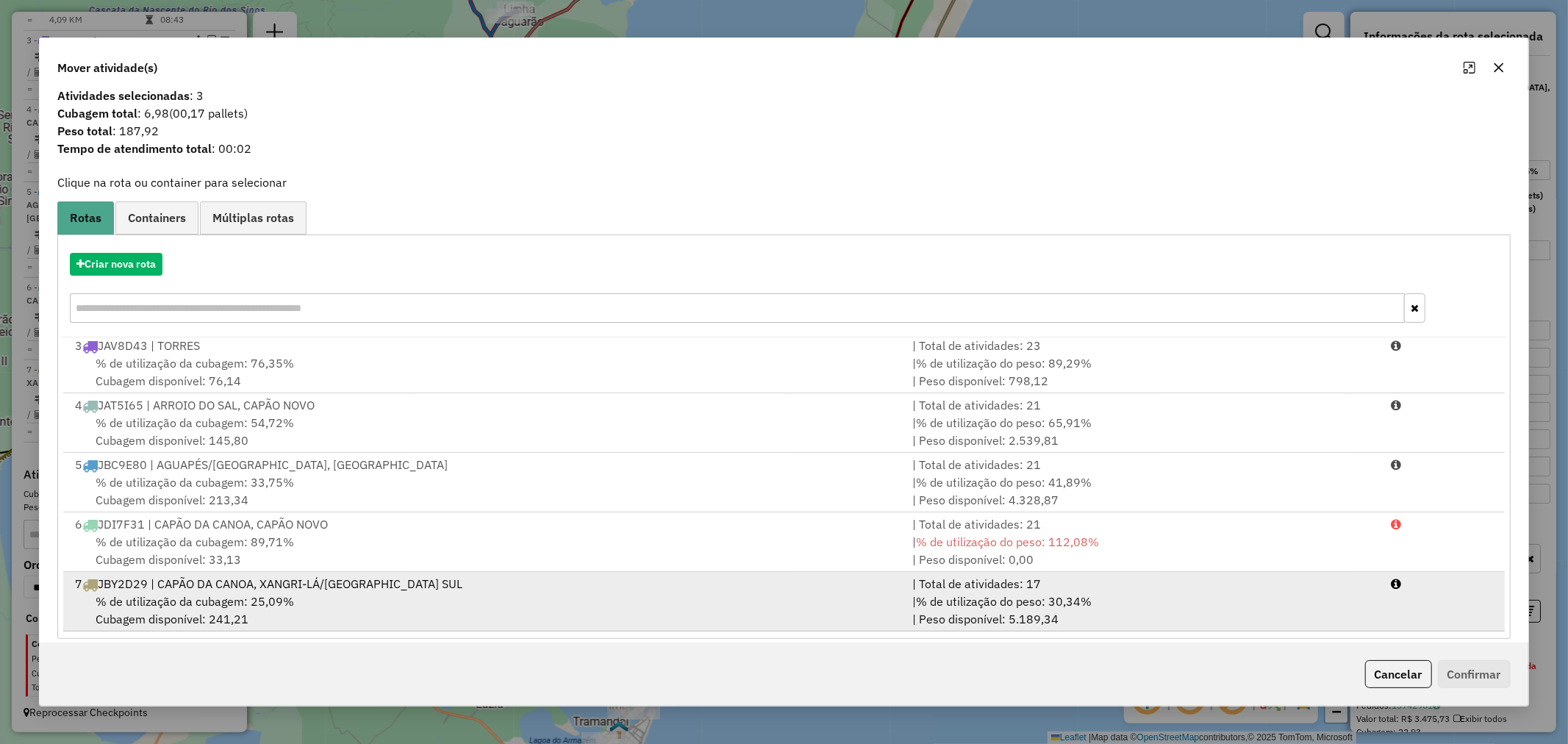
scroll to position [23, 0]
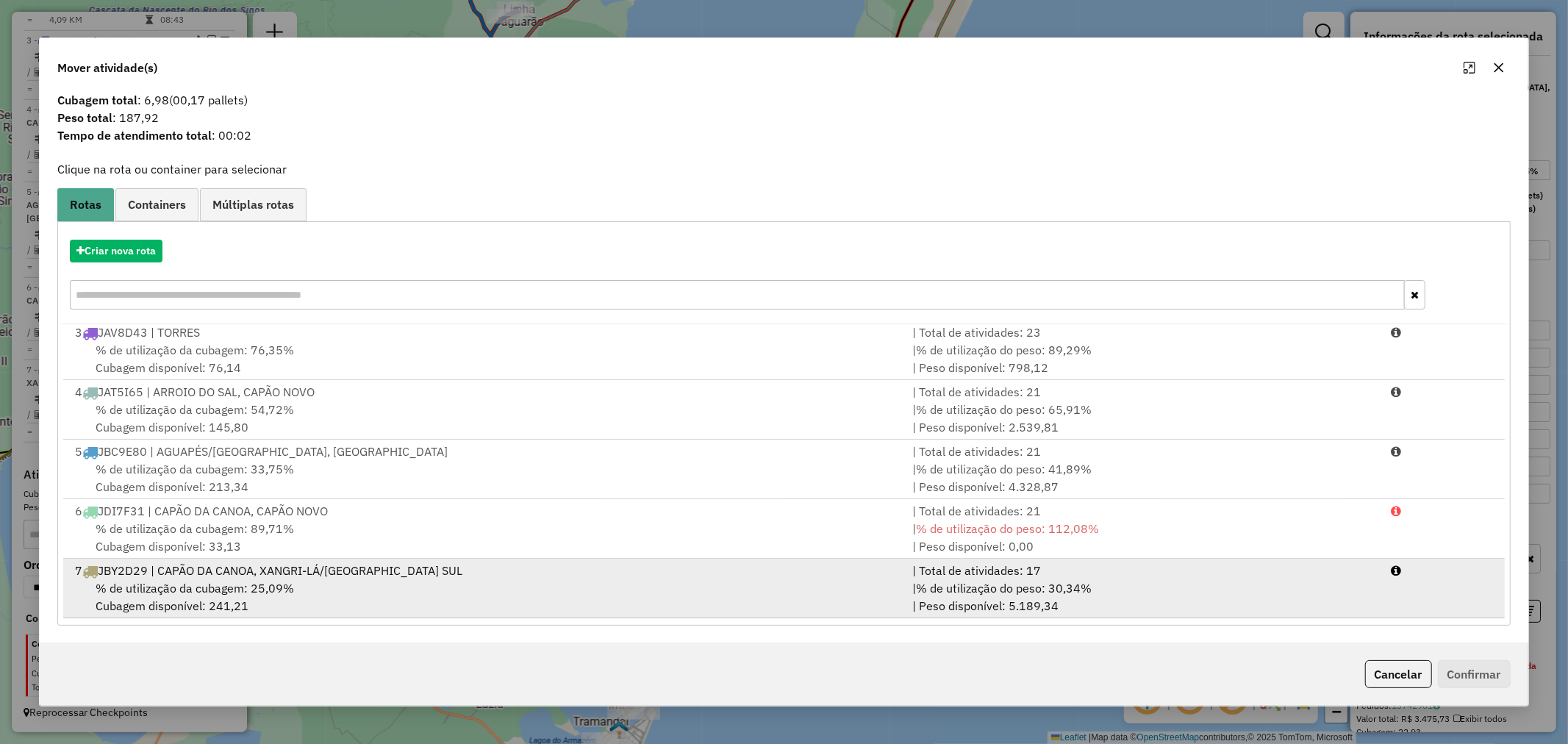
click at [166, 592] on span "% de utilização da cubagem: 25,09%" at bounding box center [194, 588] width 198 height 15
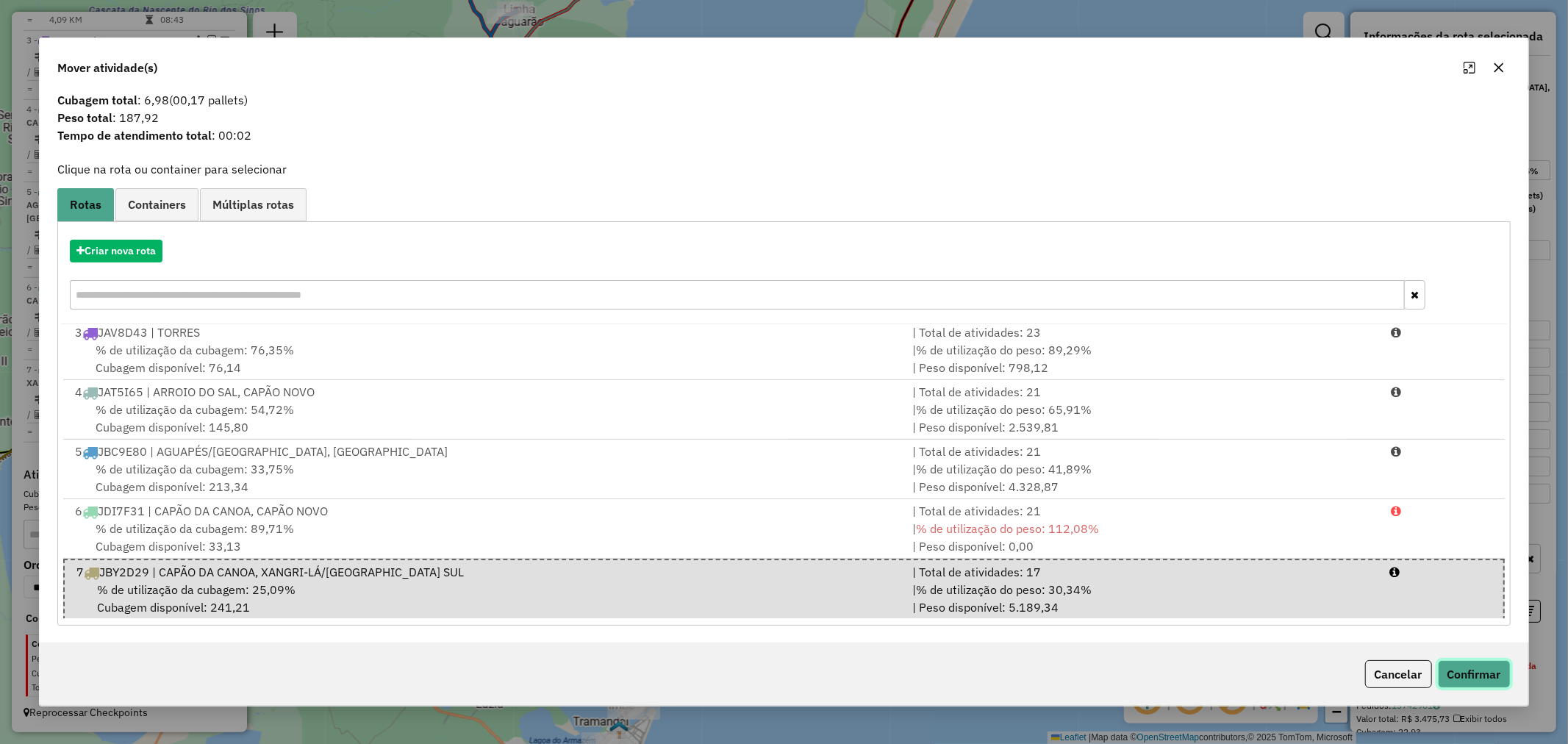
click at [1451, 674] on button "Confirmar" at bounding box center [1474, 673] width 73 height 28
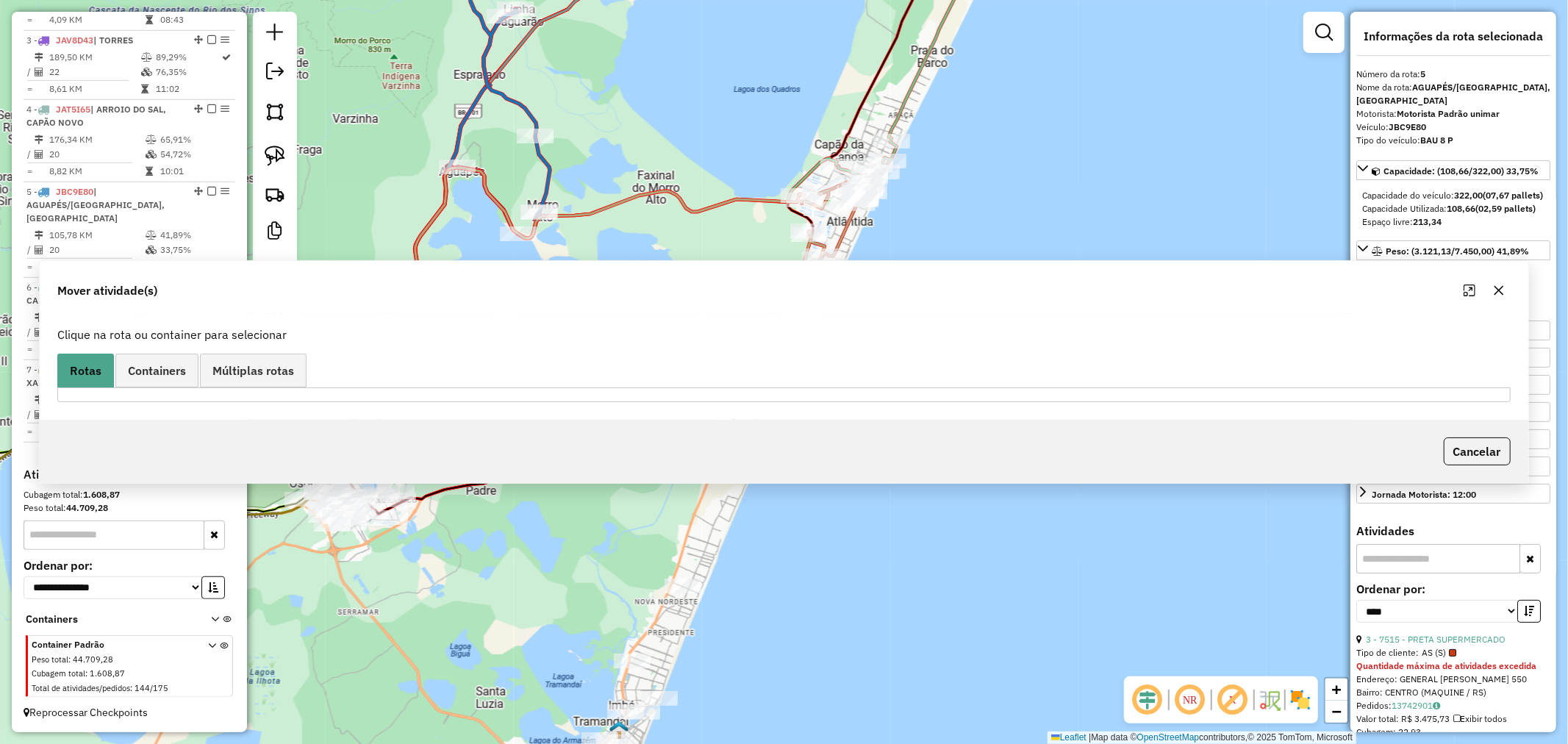
scroll to position [0, 0]
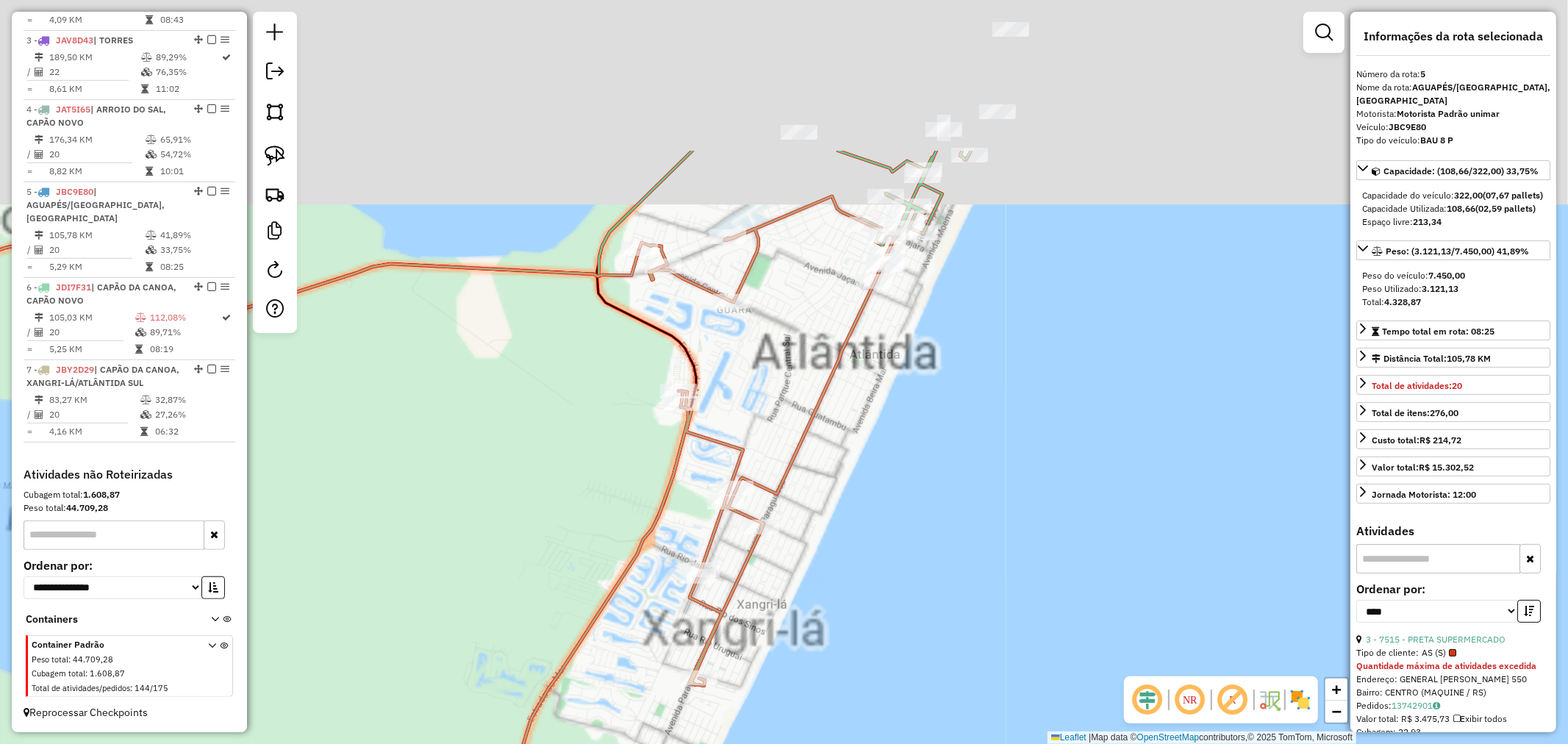
drag, startPoint x: 876, startPoint y: 228, endPoint x: 902, endPoint y: 388, distance: 162.1
click at [901, 388] on div "Janela de atendimento Grade de atendimento Capacidade Transportadoras Veículos …" at bounding box center [784, 372] width 1568 height 744
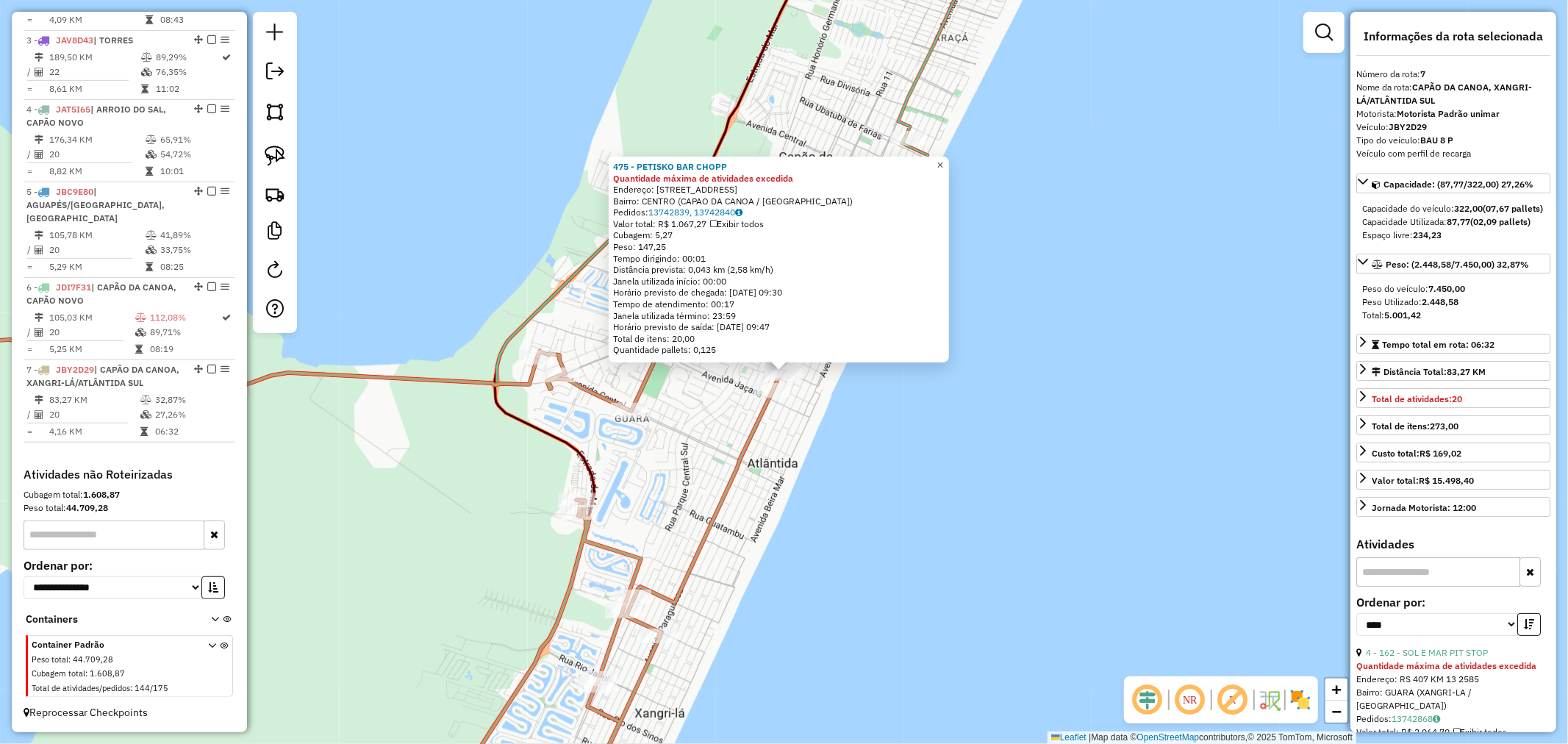
click at [943, 159] on span "×" at bounding box center [939, 165] width 6 height 12
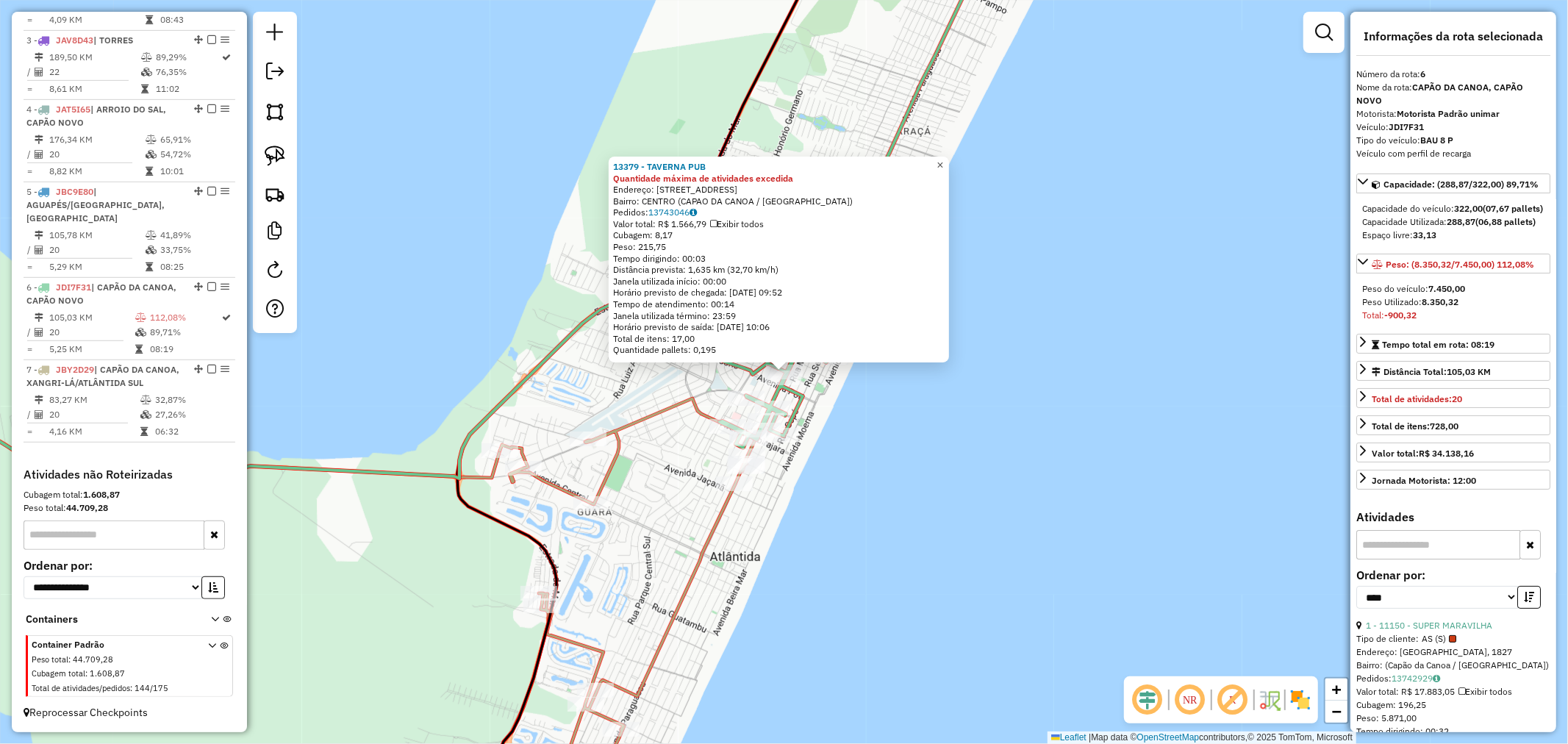
click at [943, 159] on span "×" at bounding box center [939, 165] width 6 height 12
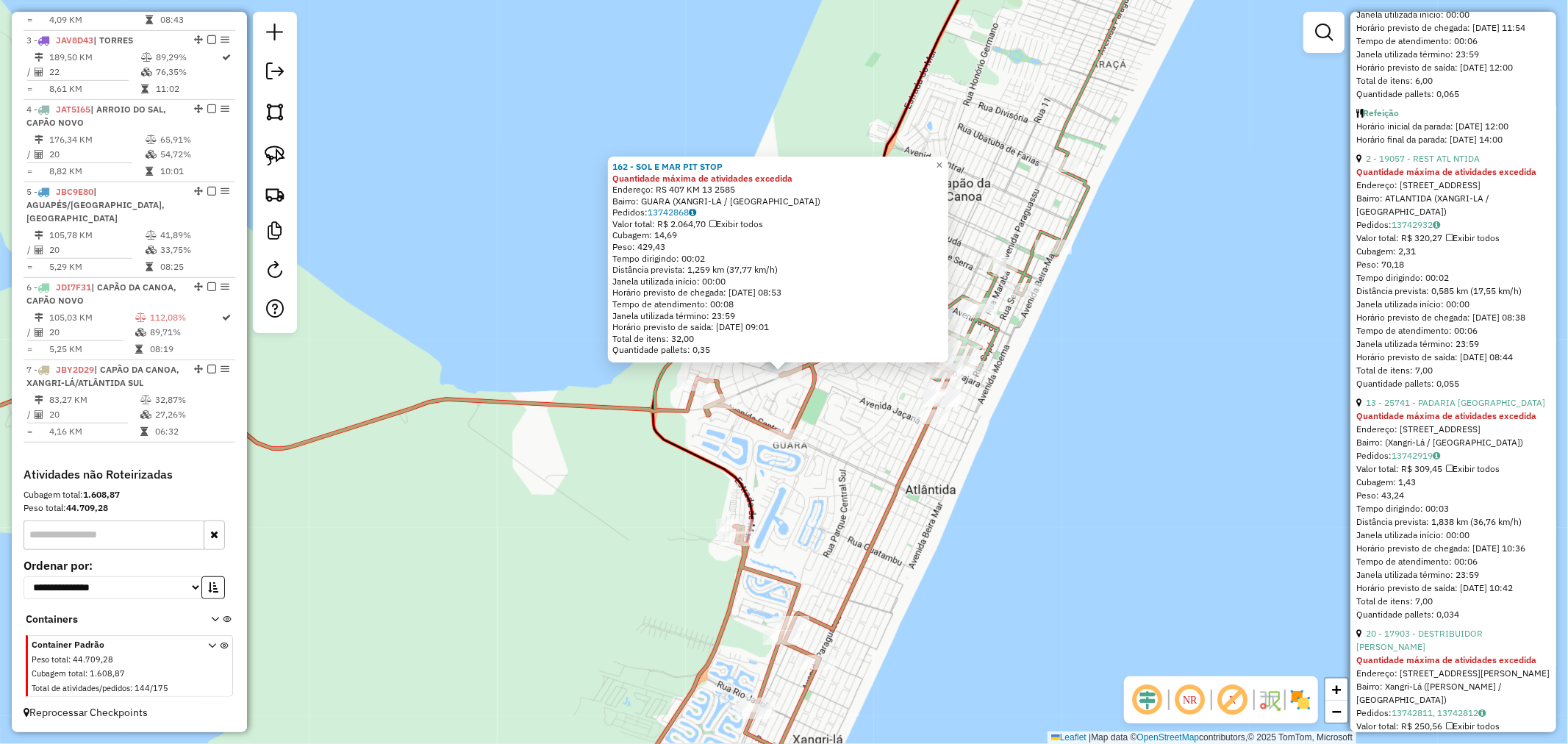
scroll to position [3511, 0]
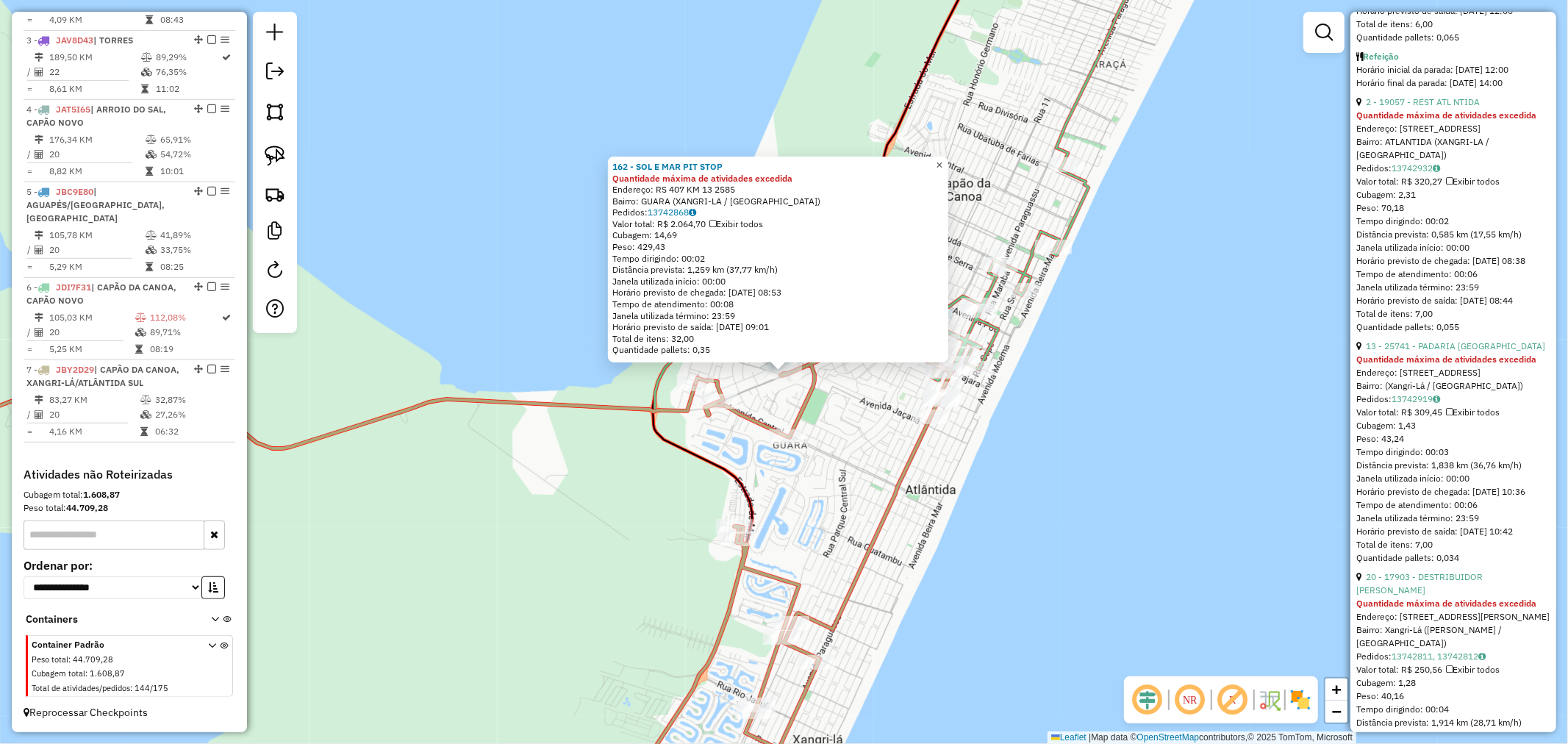
click at [944, 164] on link "×" at bounding box center [940, 165] width 18 height 18
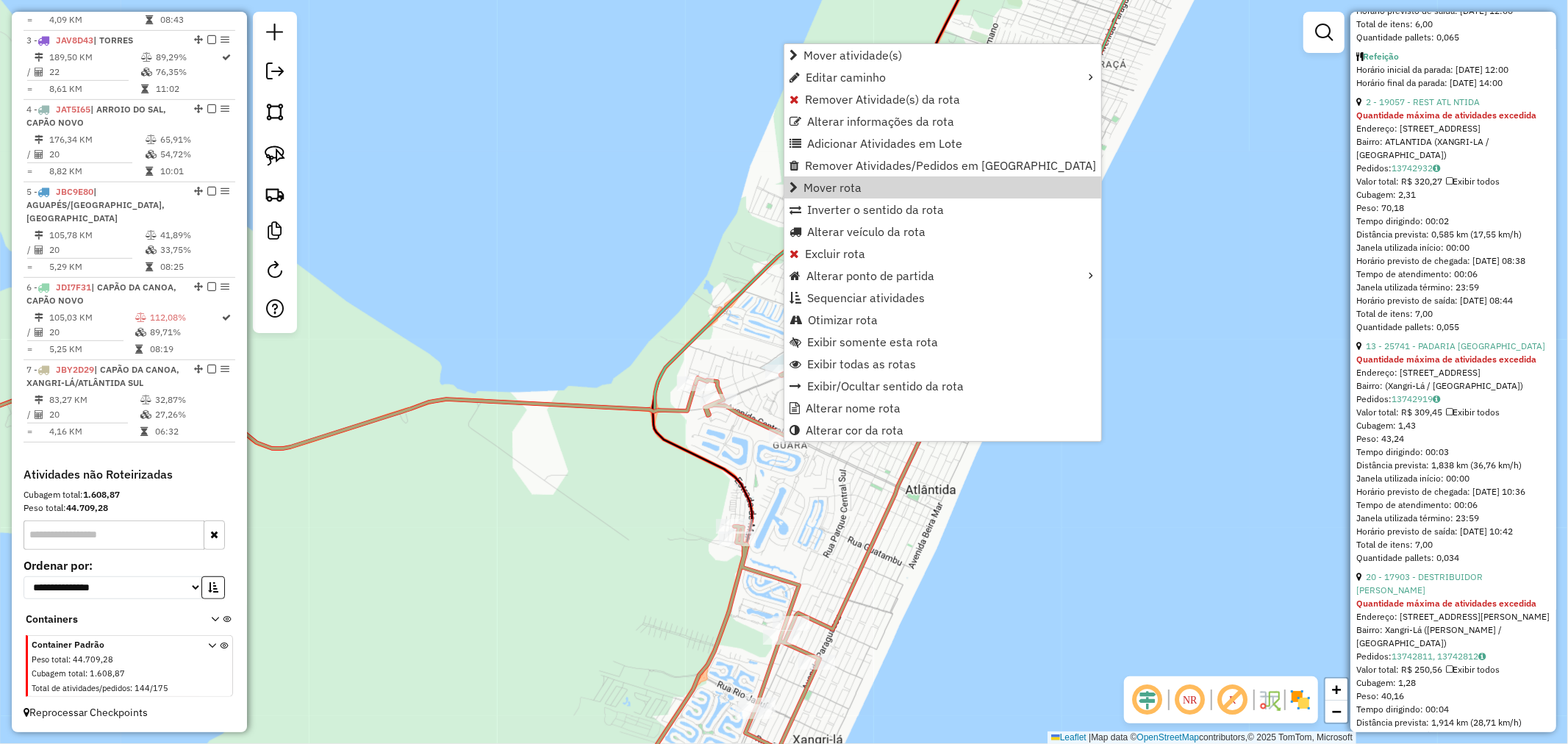
click at [698, 237] on div "Janela de atendimento Grade de atendimento Capacidade Transportadoras Veículos …" at bounding box center [784, 372] width 1568 height 744
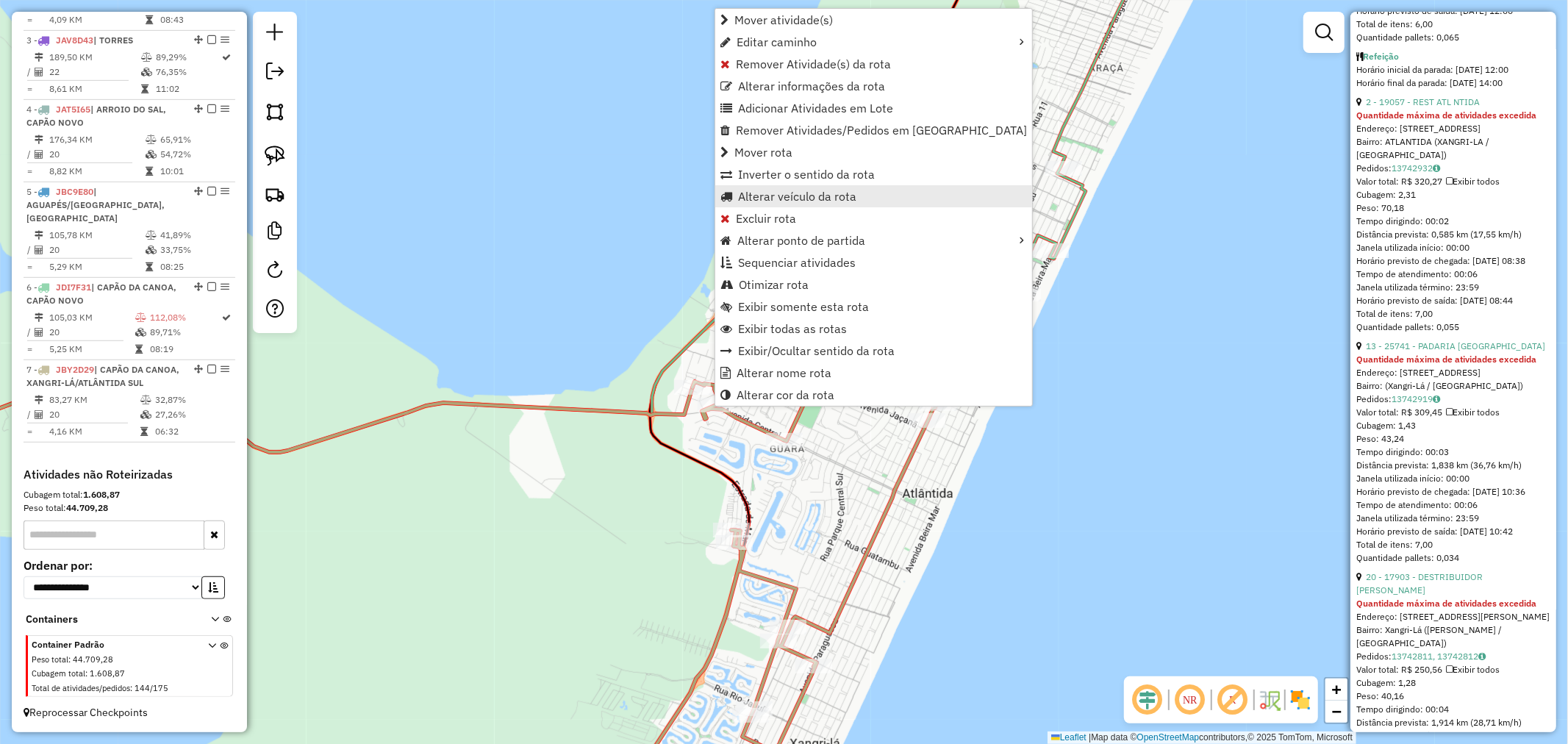
click at [799, 198] on span "Alterar veículo da rota" at bounding box center [796, 196] width 118 height 12
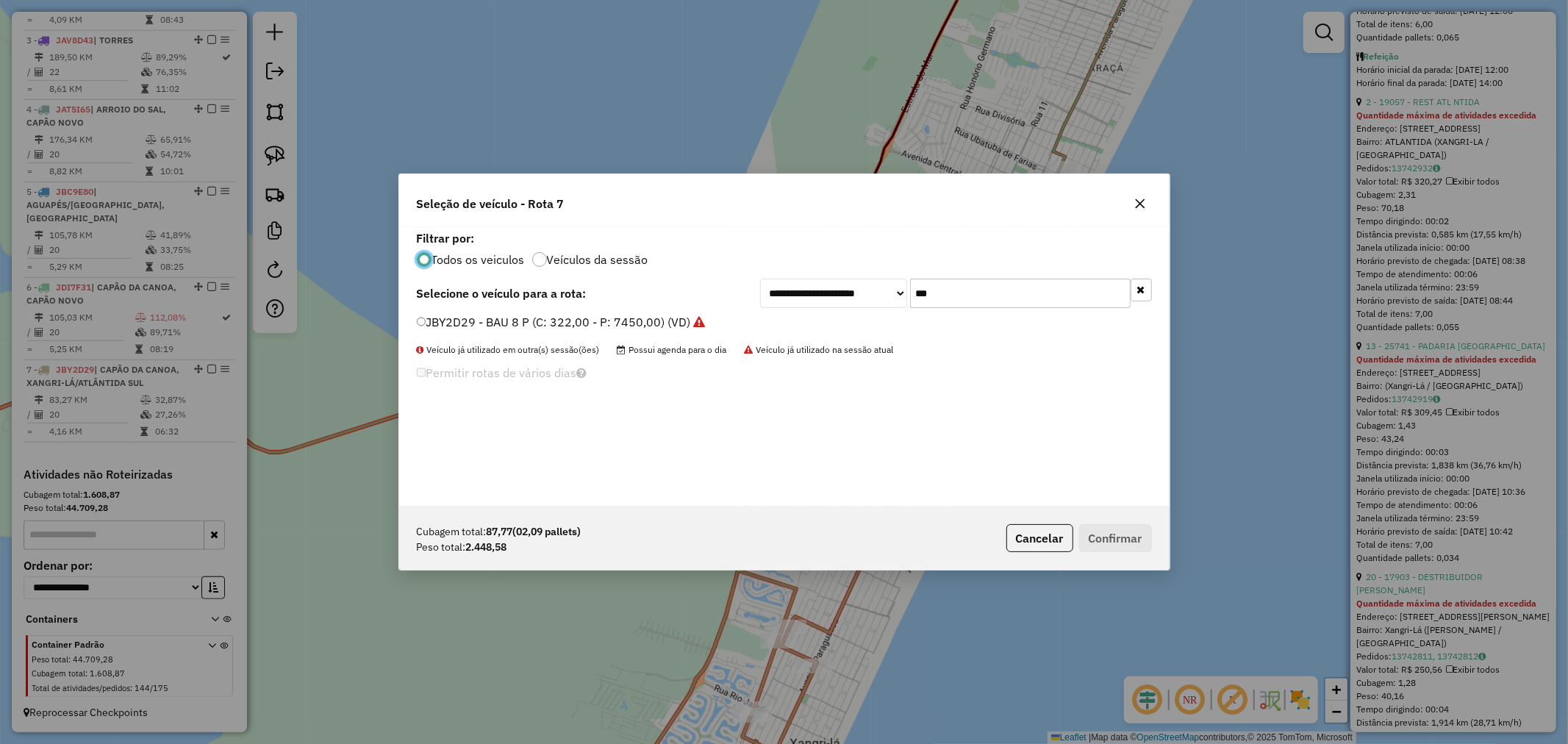
scroll to position [8, 4]
drag, startPoint x: 978, startPoint y: 304, endPoint x: 843, endPoint y: 305, distance: 135.0
click at [858, 304] on div "**********" at bounding box center [956, 292] width 392 height 29
type input "***"
click at [549, 322] on label "JDI7F31 - BAU 8 P (C: 322,00 - P: 7450,00) (VD)" at bounding box center [560, 322] width 286 height 18
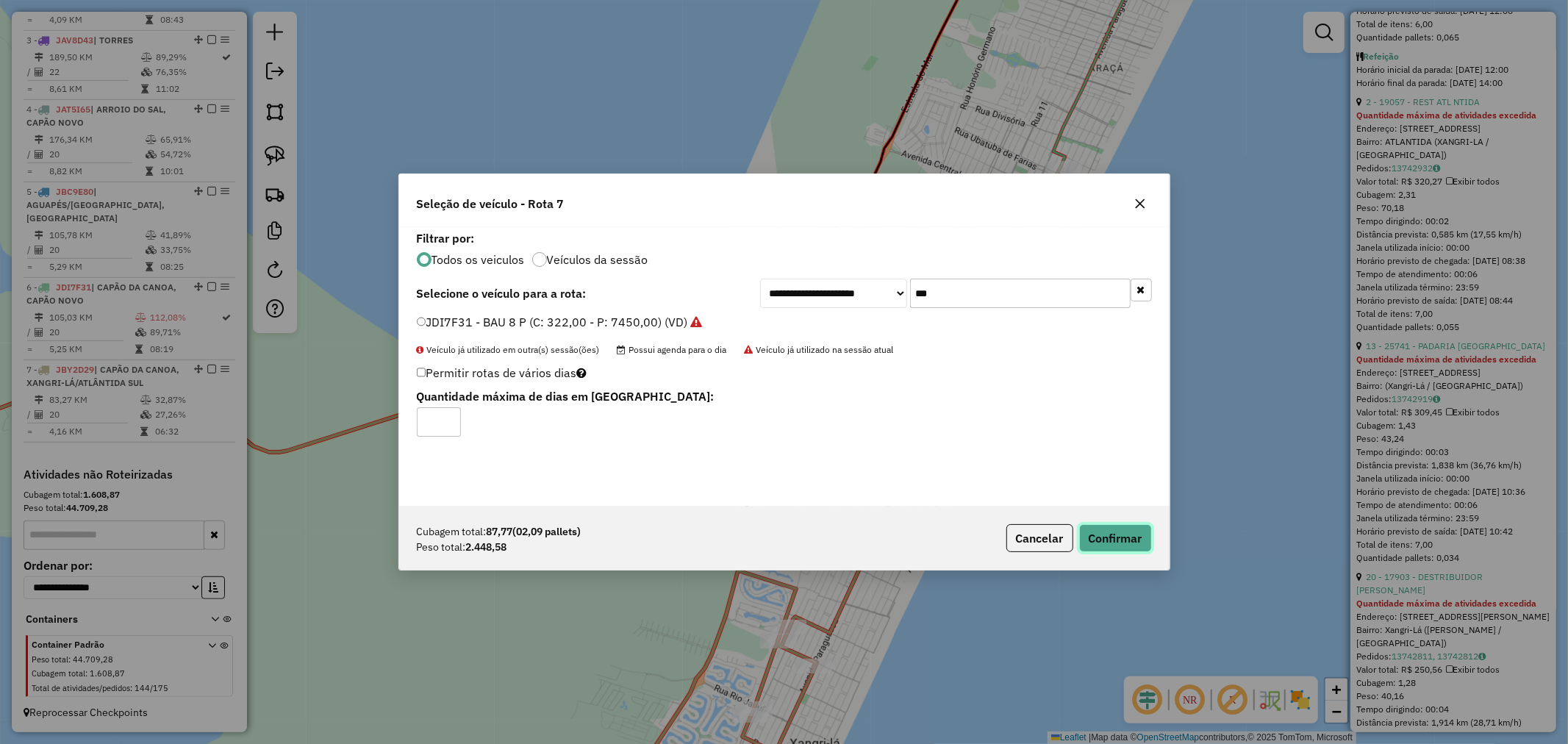
click at [1140, 546] on button "Confirmar" at bounding box center [1116, 538] width 73 height 28
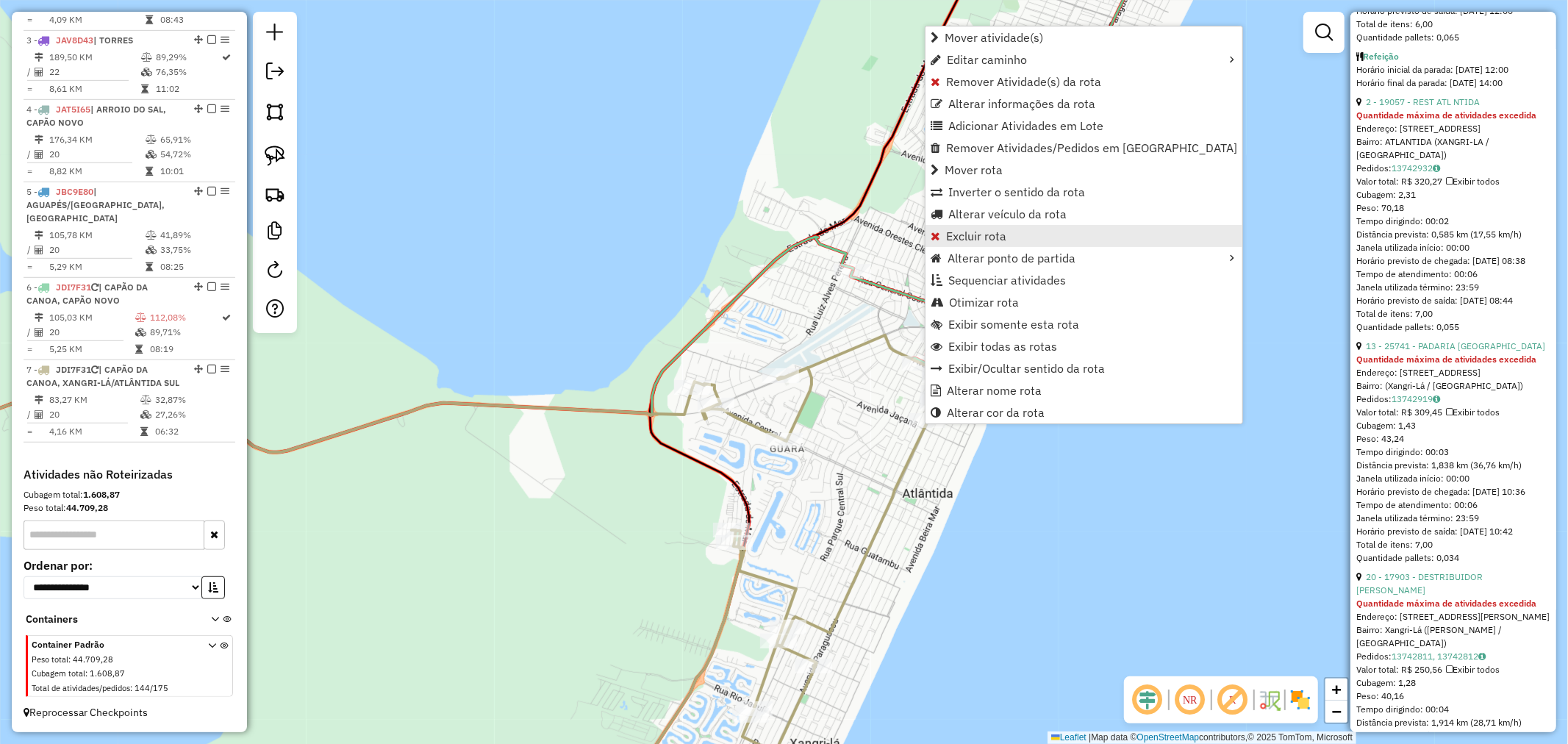
click at [980, 234] on span "Excluir rota" at bounding box center [976, 236] width 60 height 12
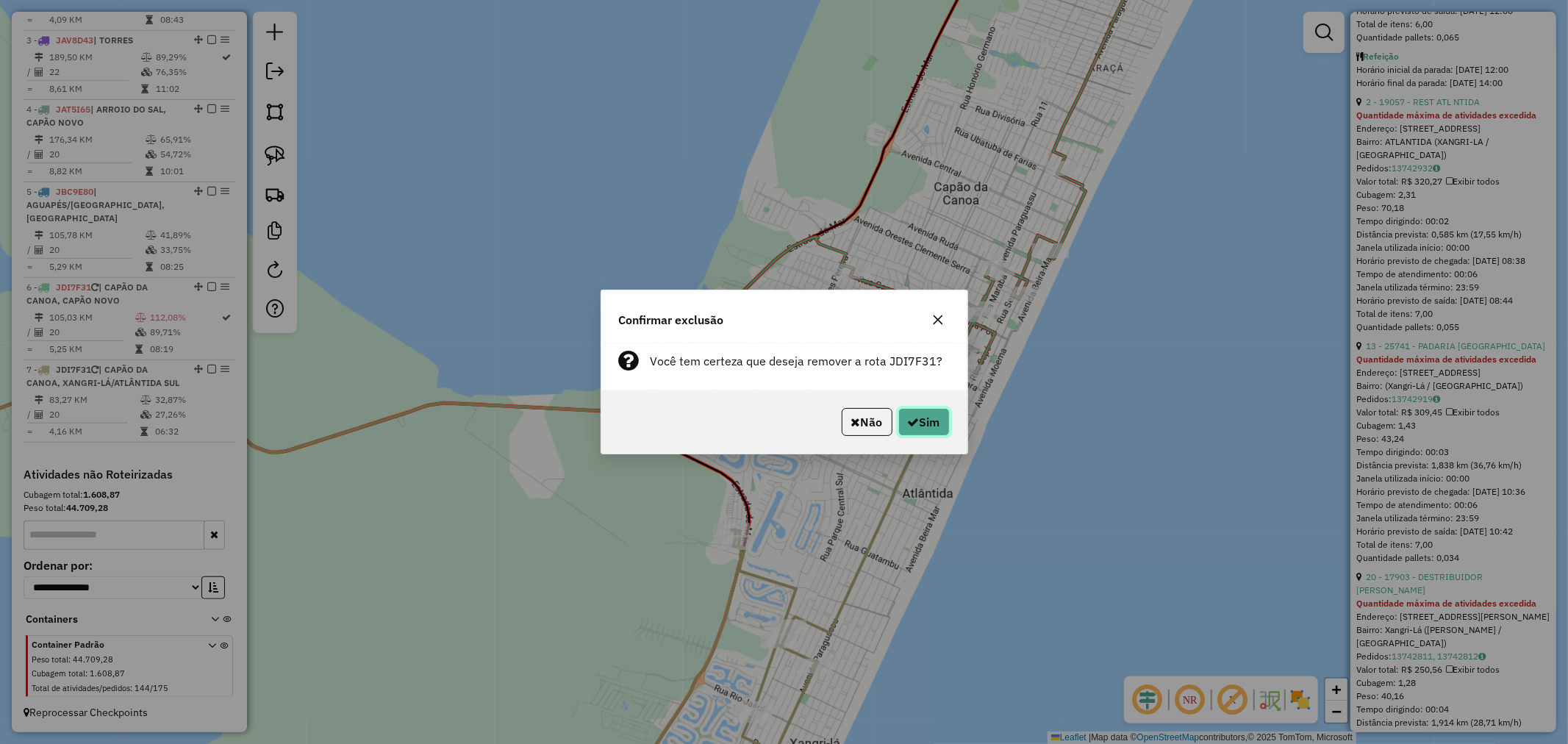
click at [923, 412] on button "Sim" at bounding box center [924, 421] width 52 height 28
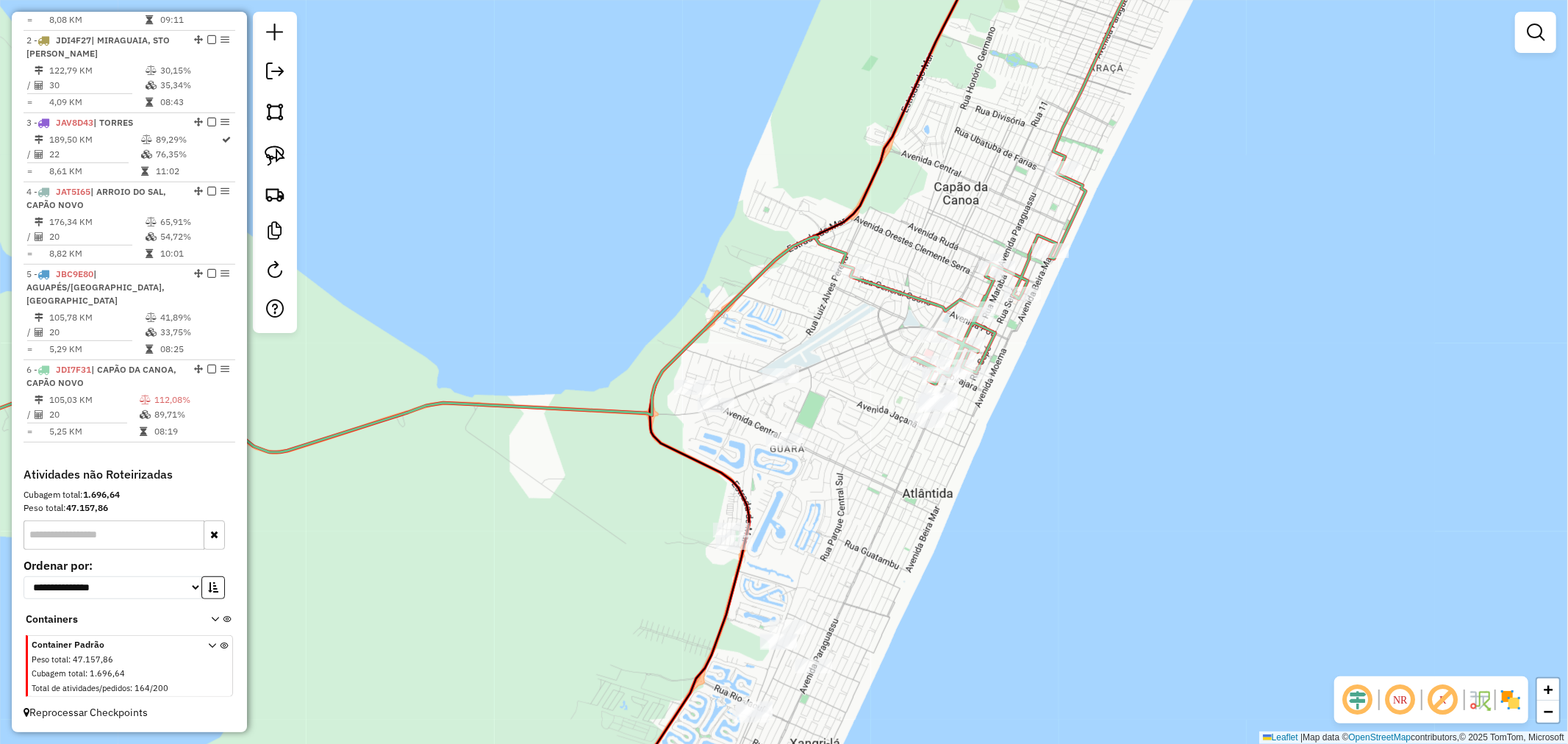
scroll to position [630, 0]
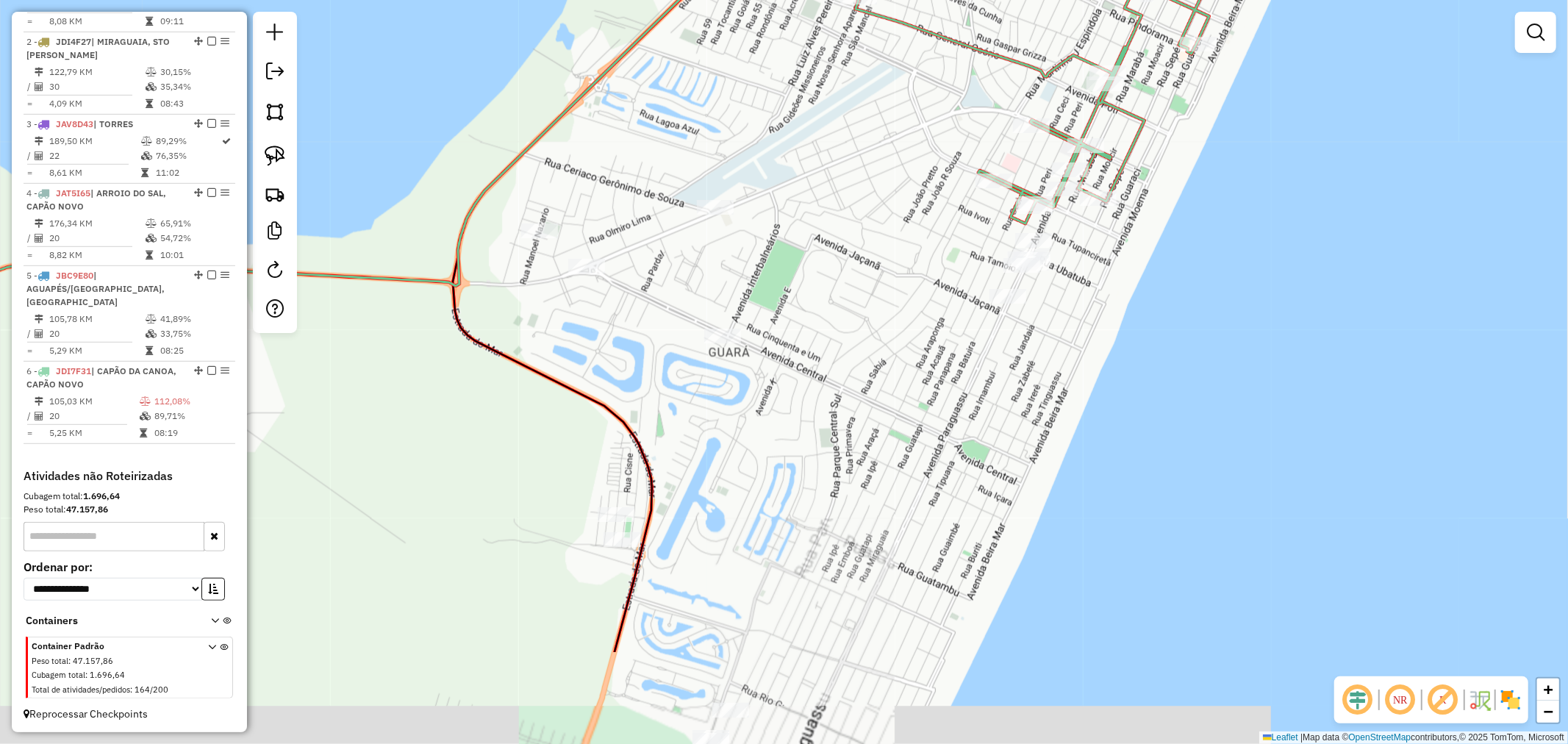
drag, startPoint x: 884, startPoint y: 288, endPoint x: 892, endPoint y: 259, distance: 30.1
click at [892, 259] on div "Janela de atendimento Grade de atendimento Capacidade Transportadoras Veículos …" at bounding box center [784, 372] width 1568 height 744
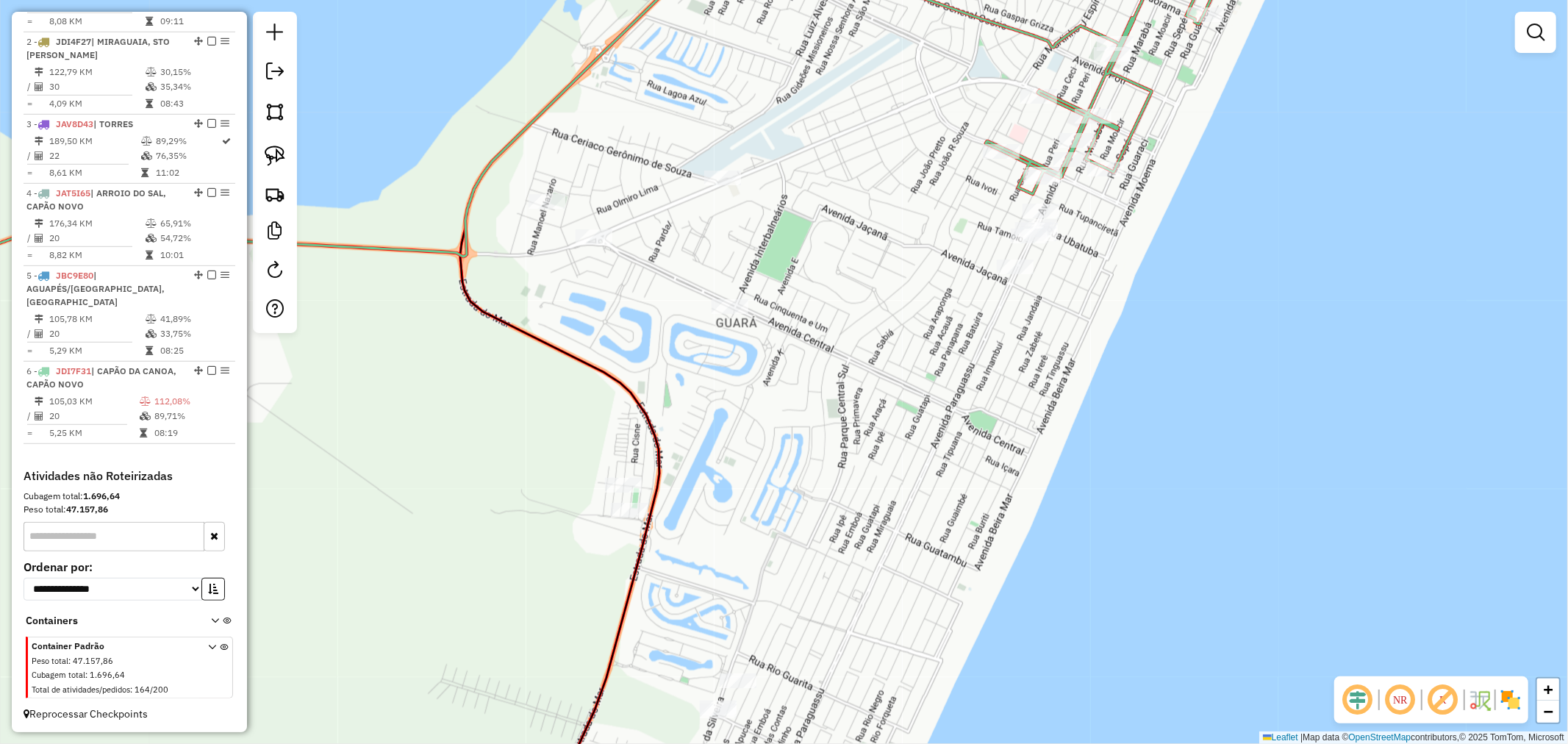
drag, startPoint x: 280, startPoint y: 149, endPoint x: 333, endPoint y: 175, distance: 59.0
click at [280, 149] on img at bounding box center [275, 156] width 20 height 20
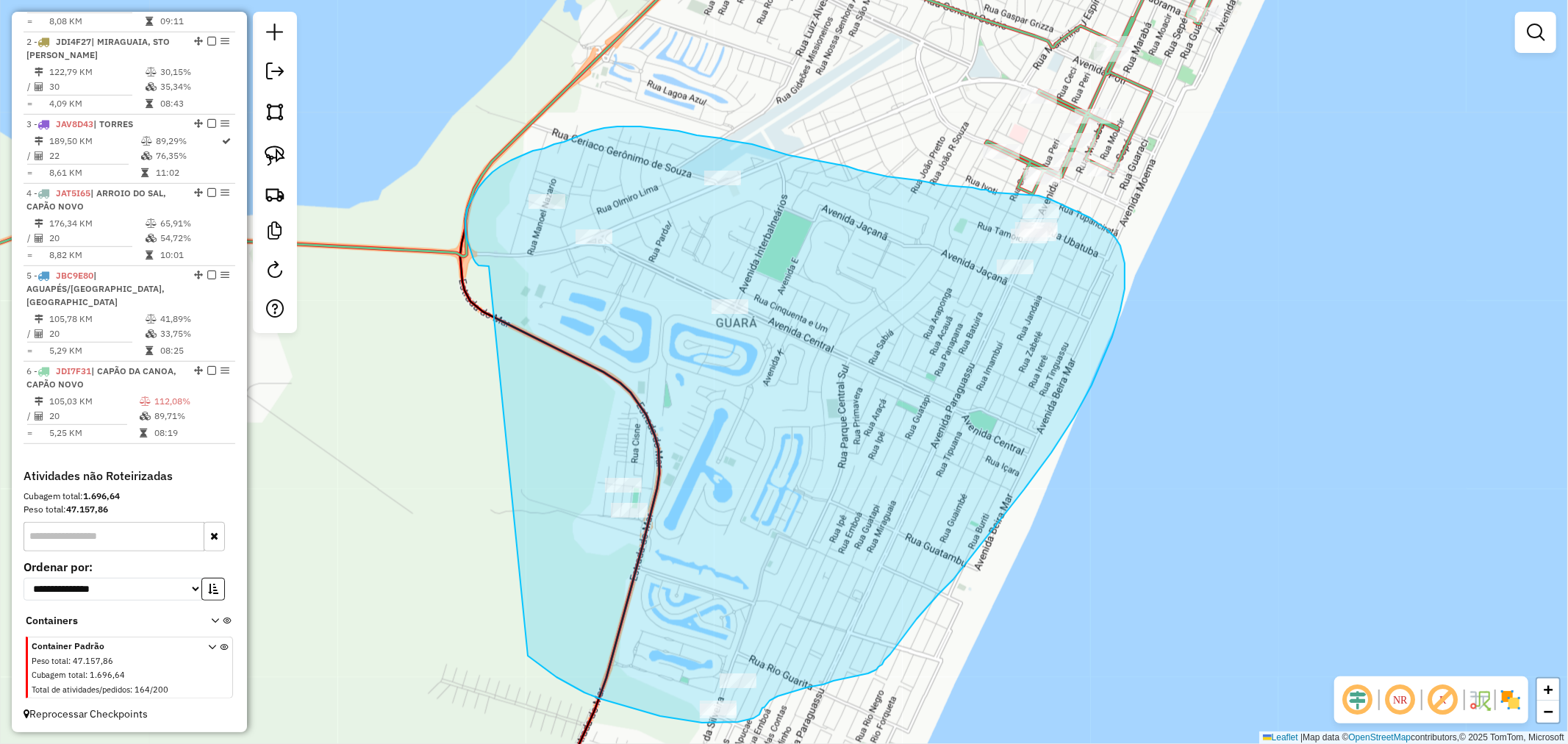
drag, startPoint x: 473, startPoint y: 259, endPoint x: 496, endPoint y: 618, distance: 359.7
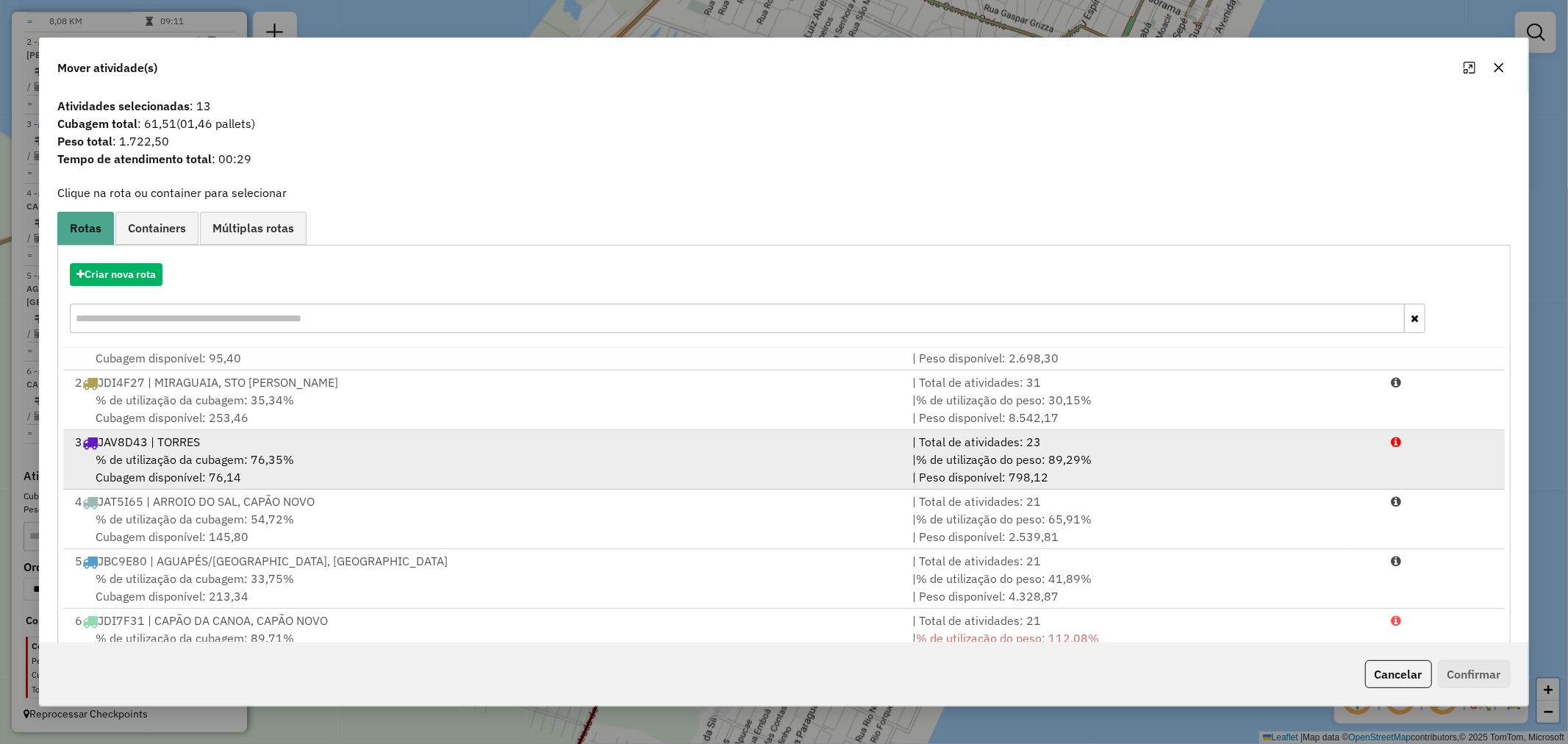
scroll to position [63, 0]
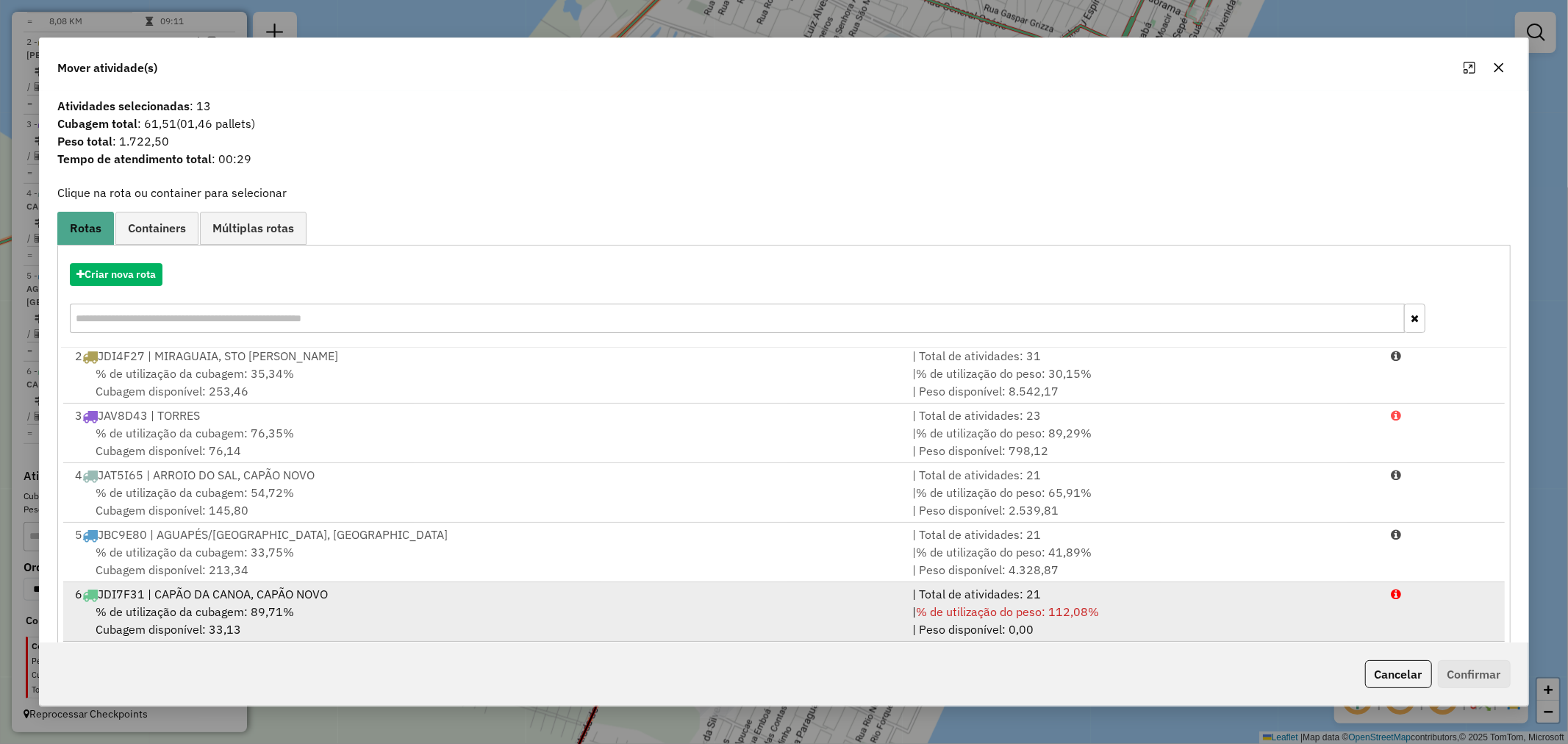
click at [193, 585] on div "6 JDI7F31 | CAPÃO DA CANOA, CAPÃO NOVO" at bounding box center [484, 594] width 837 height 18
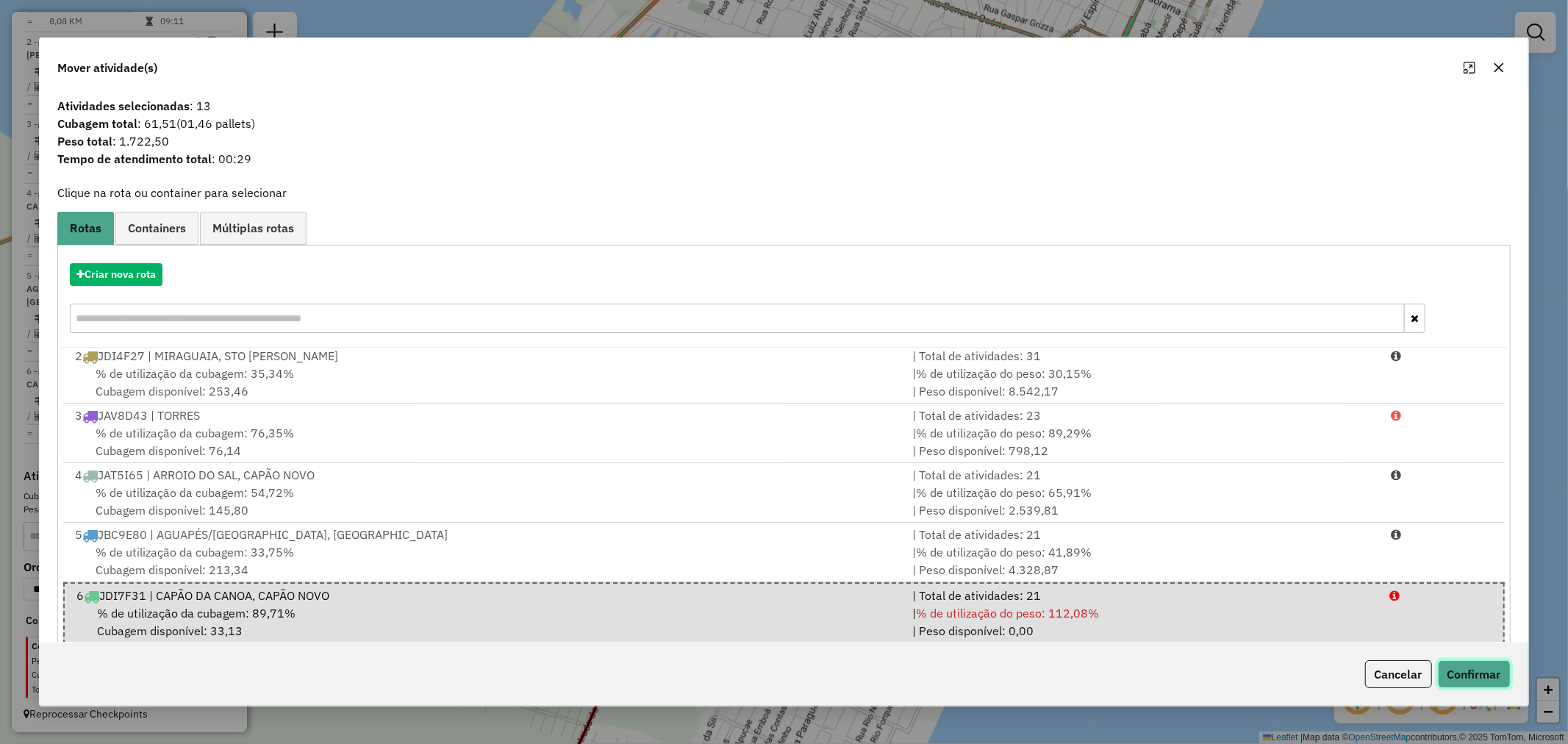
click at [1465, 673] on button "Confirmar" at bounding box center [1474, 673] width 73 height 28
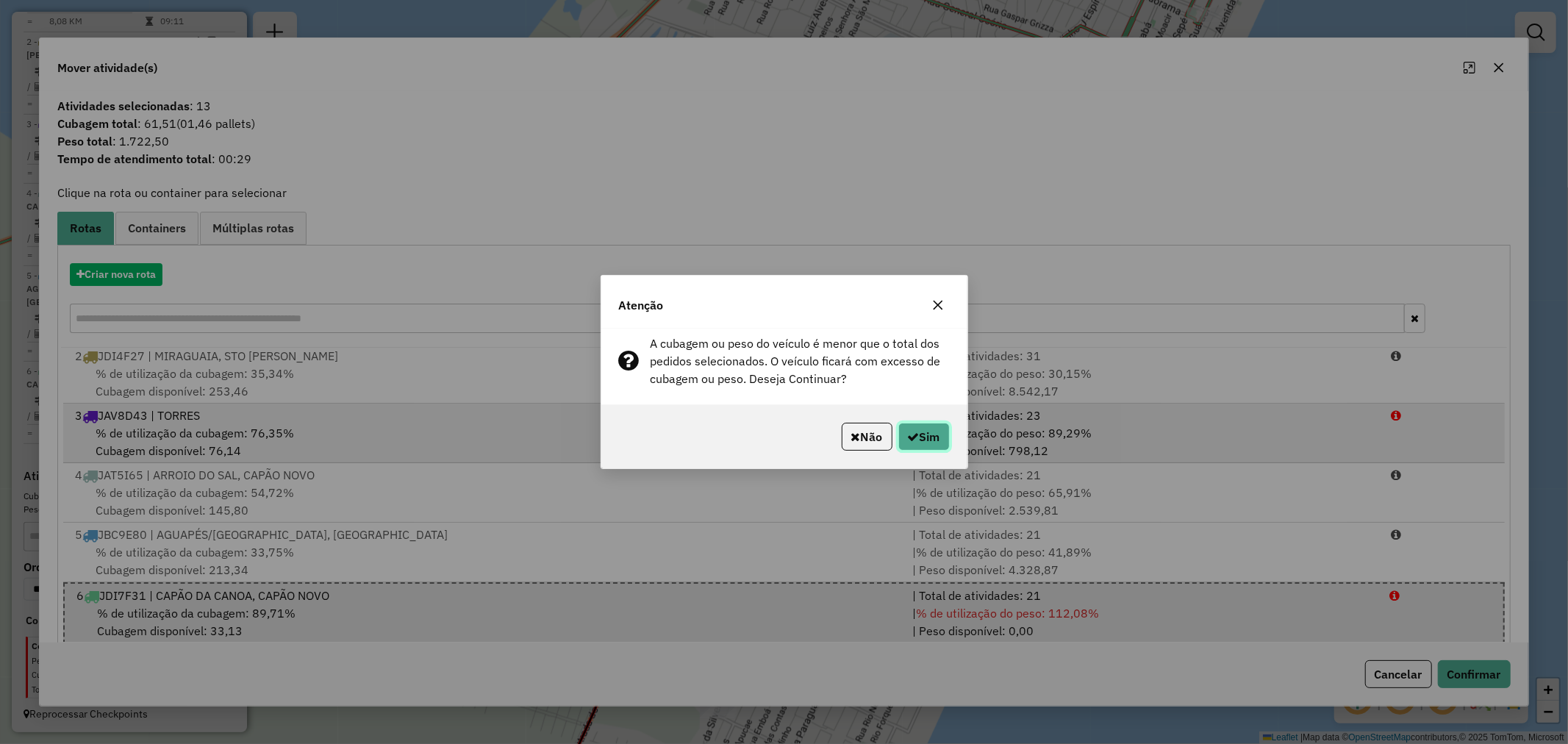
click at [939, 449] on button "Sim" at bounding box center [924, 436] width 52 height 28
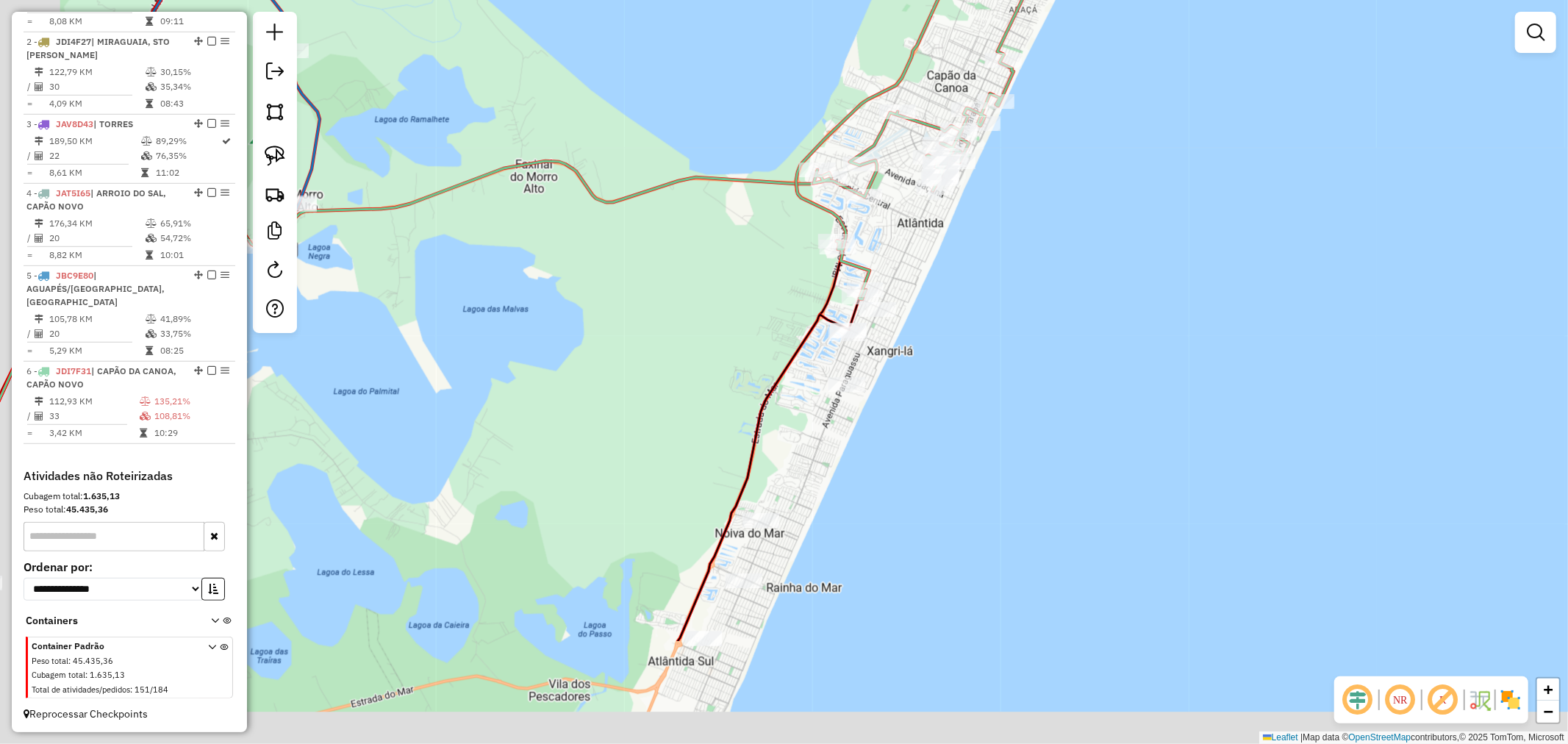
drag, startPoint x: 974, startPoint y: 364, endPoint x: 986, endPoint y: 332, distance: 34.2
click at [986, 332] on div "Janela de atendimento Grade de atendimento Capacidade Transportadoras Veículos …" at bounding box center [784, 372] width 1568 height 744
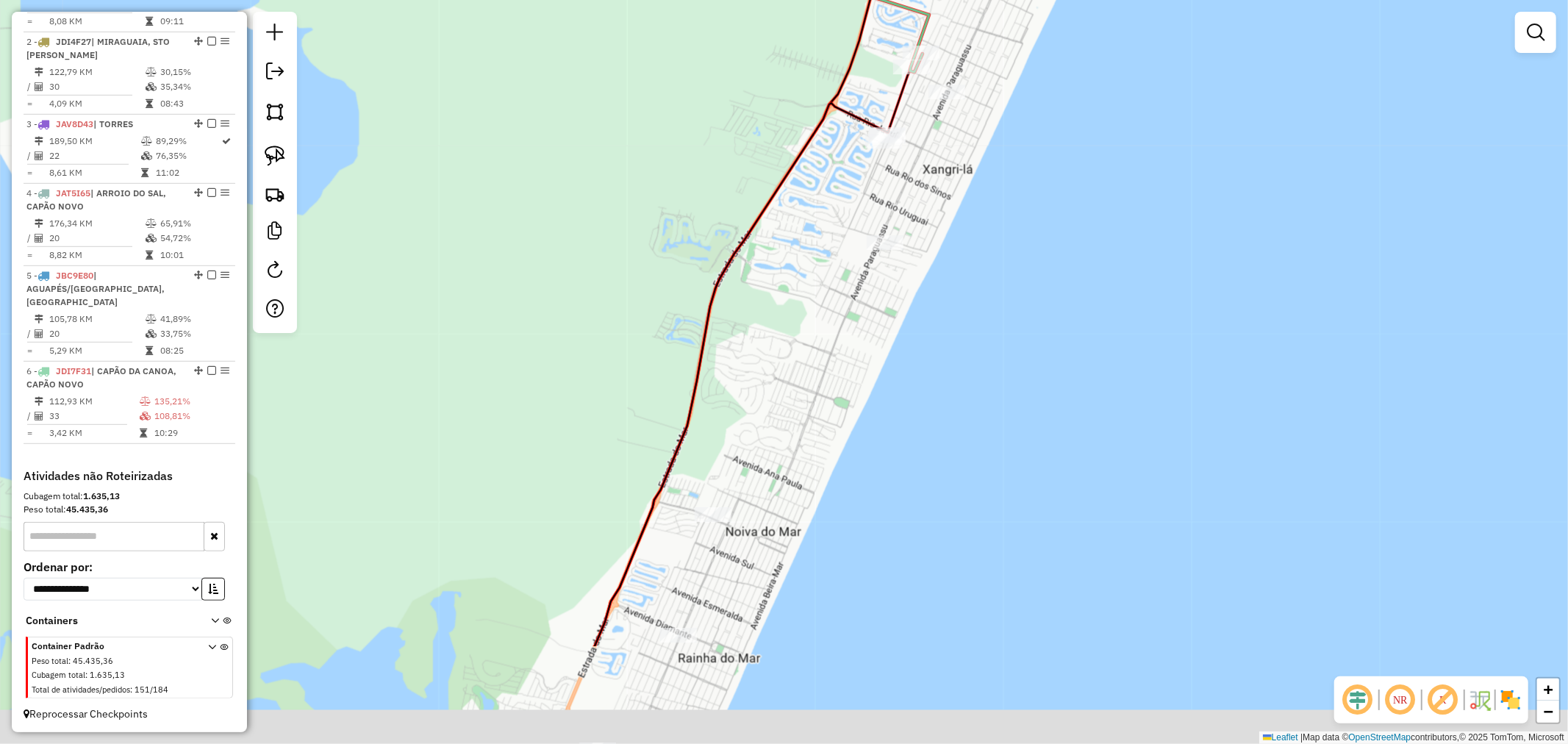
drag, startPoint x: 967, startPoint y: 216, endPoint x: 980, endPoint y: 171, distance: 46.8
click at [973, 186] on div "Janela de atendimento Grade de atendimento Capacidade Transportadoras Veículos …" at bounding box center [784, 372] width 1568 height 744
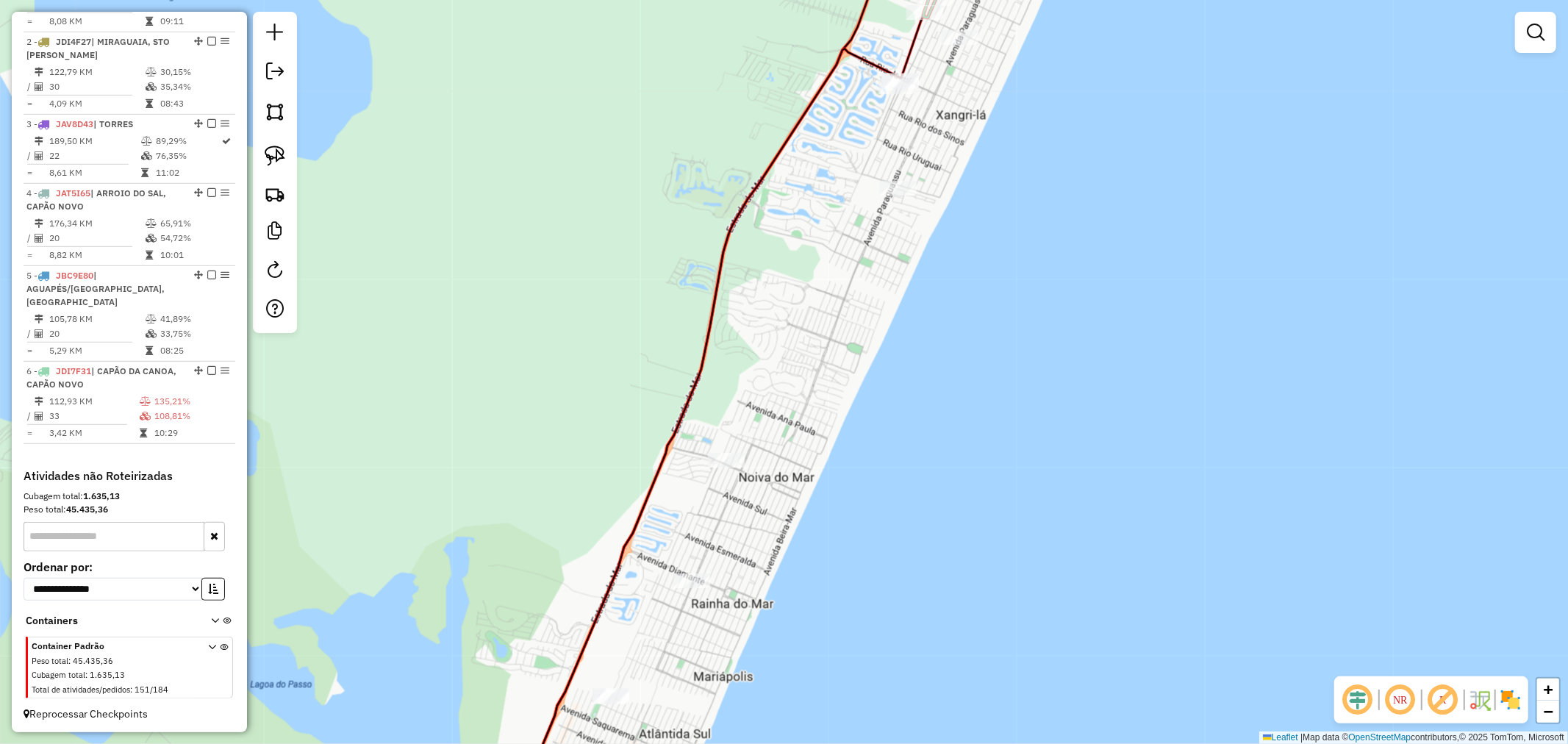
drag, startPoint x: 936, startPoint y: 218, endPoint x: 940, endPoint y: 202, distance: 16.5
click at [940, 202] on div "Janela de atendimento Grade de atendimento Capacidade Transportadoras Veículos …" at bounding box center [784, 372] width 1568 height 744
click at [262, 150] on link at bounding box center [275, 156] width 32 height 32
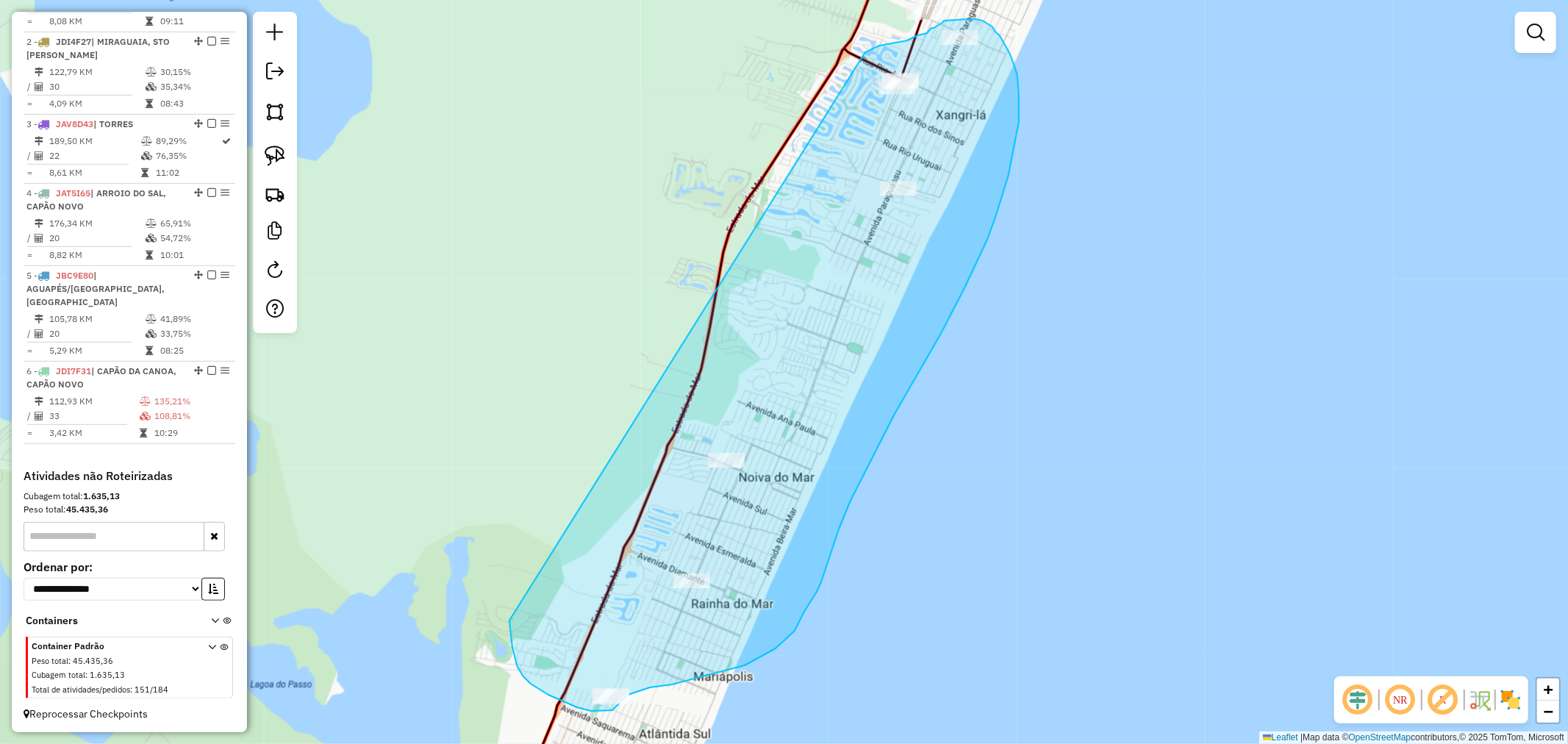
drag, startPoint x: 884, startPoint y: 44, endPoint x: 516, endPoint y: 452, distance: 549.4
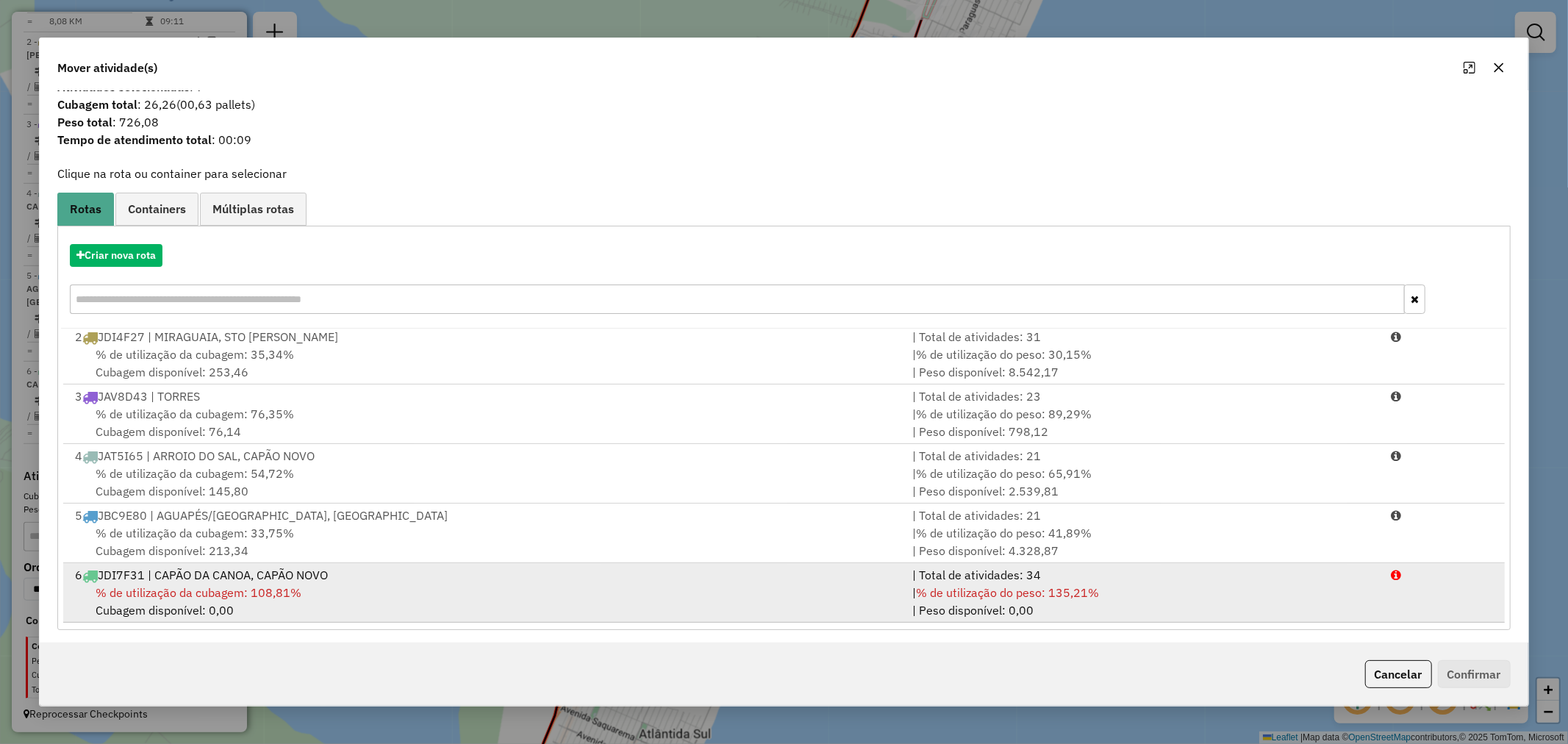
scroll to position [23, 0]
click at [238, 604] on div "% de utilização da cubagem: 108,81% Cubagem disponível: 0,00" at bounding box center [484, 597] width 837 height 36
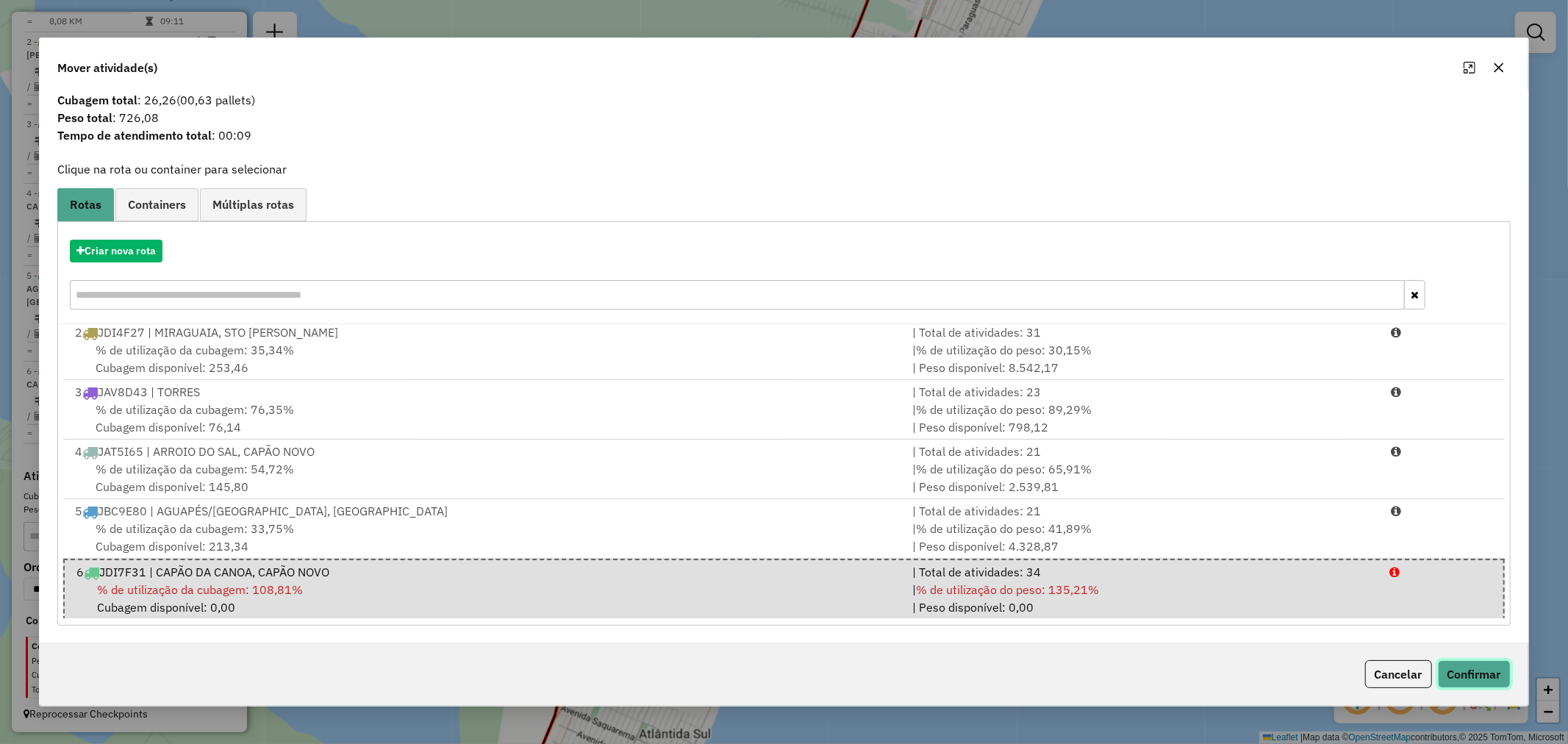
click at [1449, 668] on button "Confirmar" at bounding box center [1474, 673] width 73 height 28
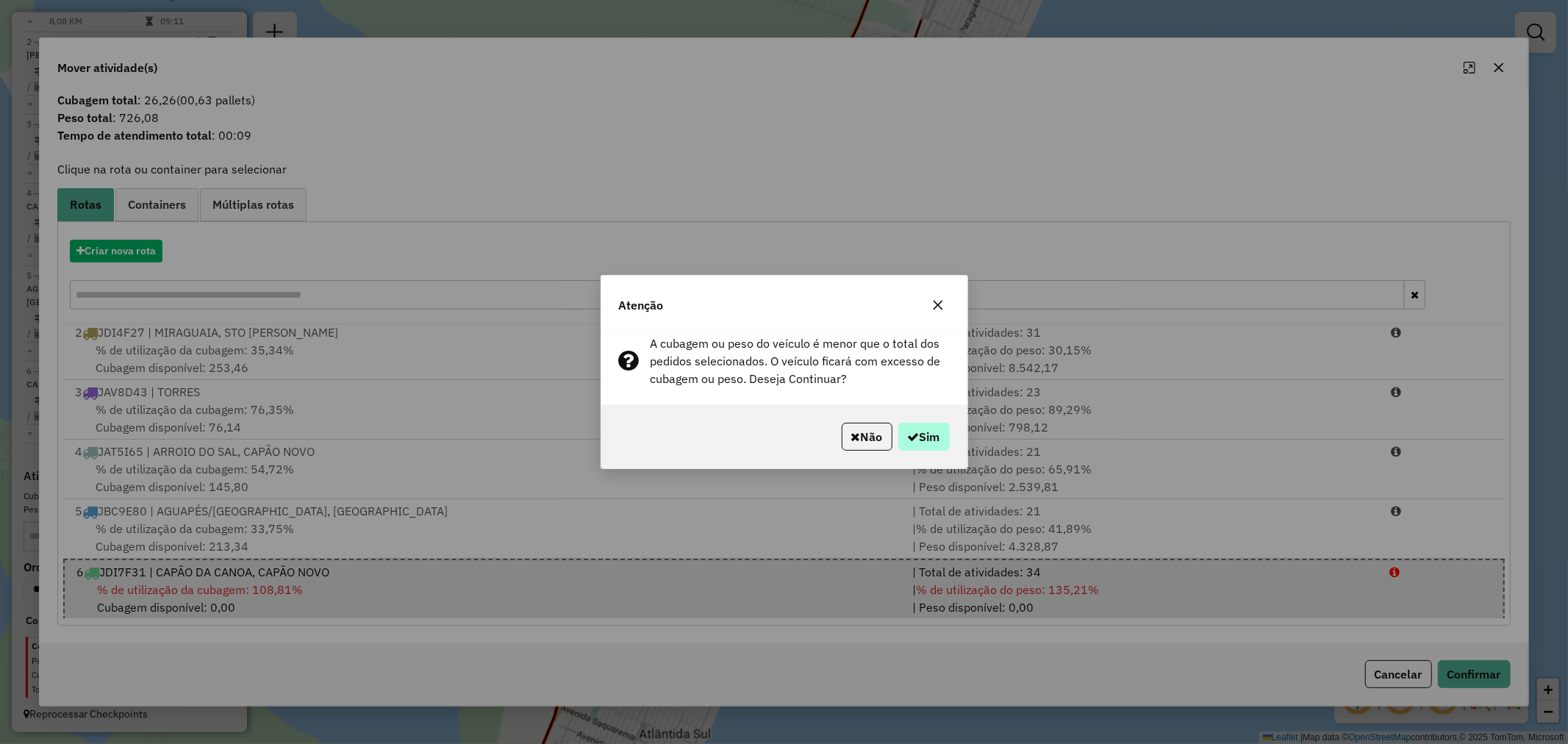
click at [940, 452] on div "Não Sim" at bounding box center [784, 436] width 366 height 63
click at [934, 437] on button "Sim" at bounding box center [924, 436] width 52 height 28
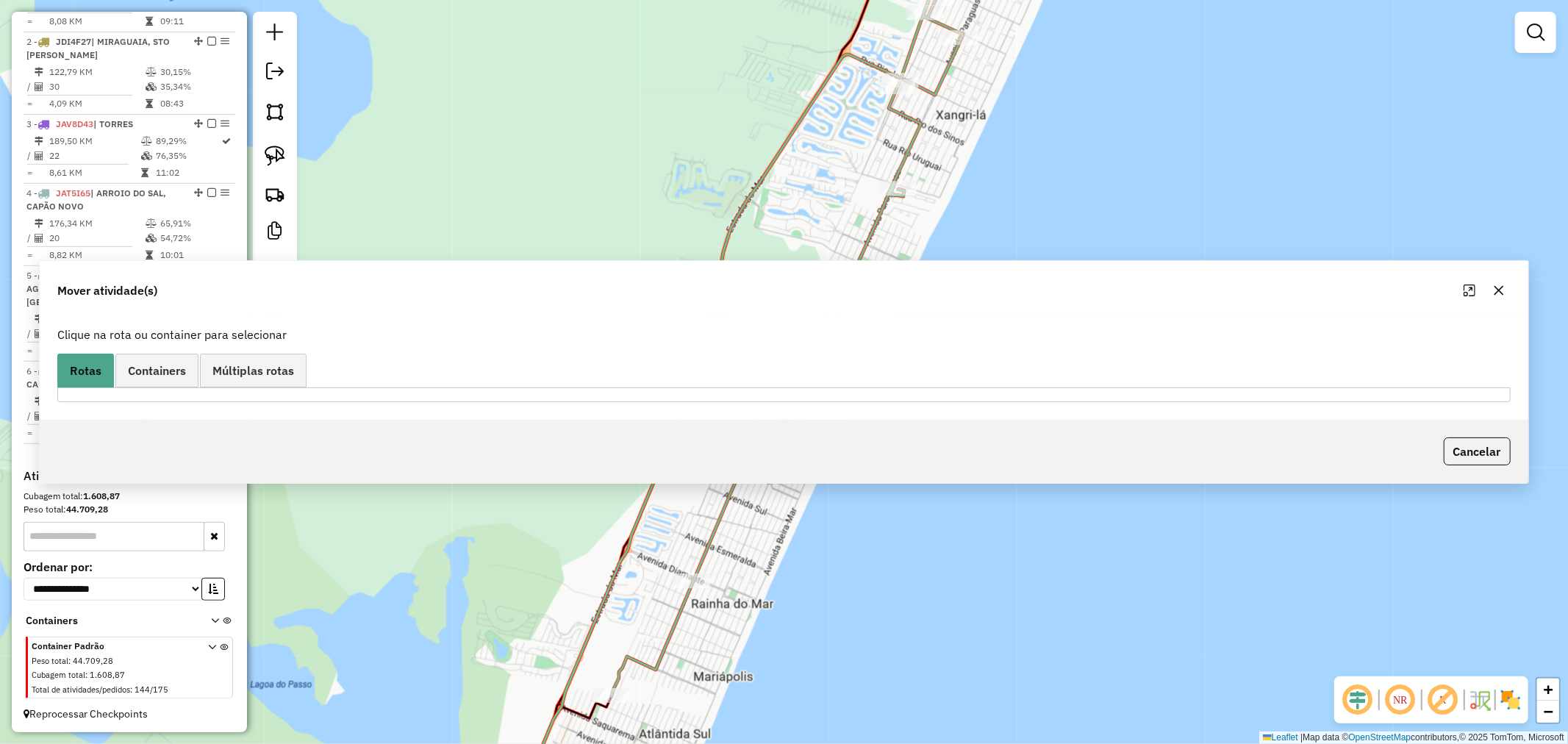
scroll to position [0, 0]
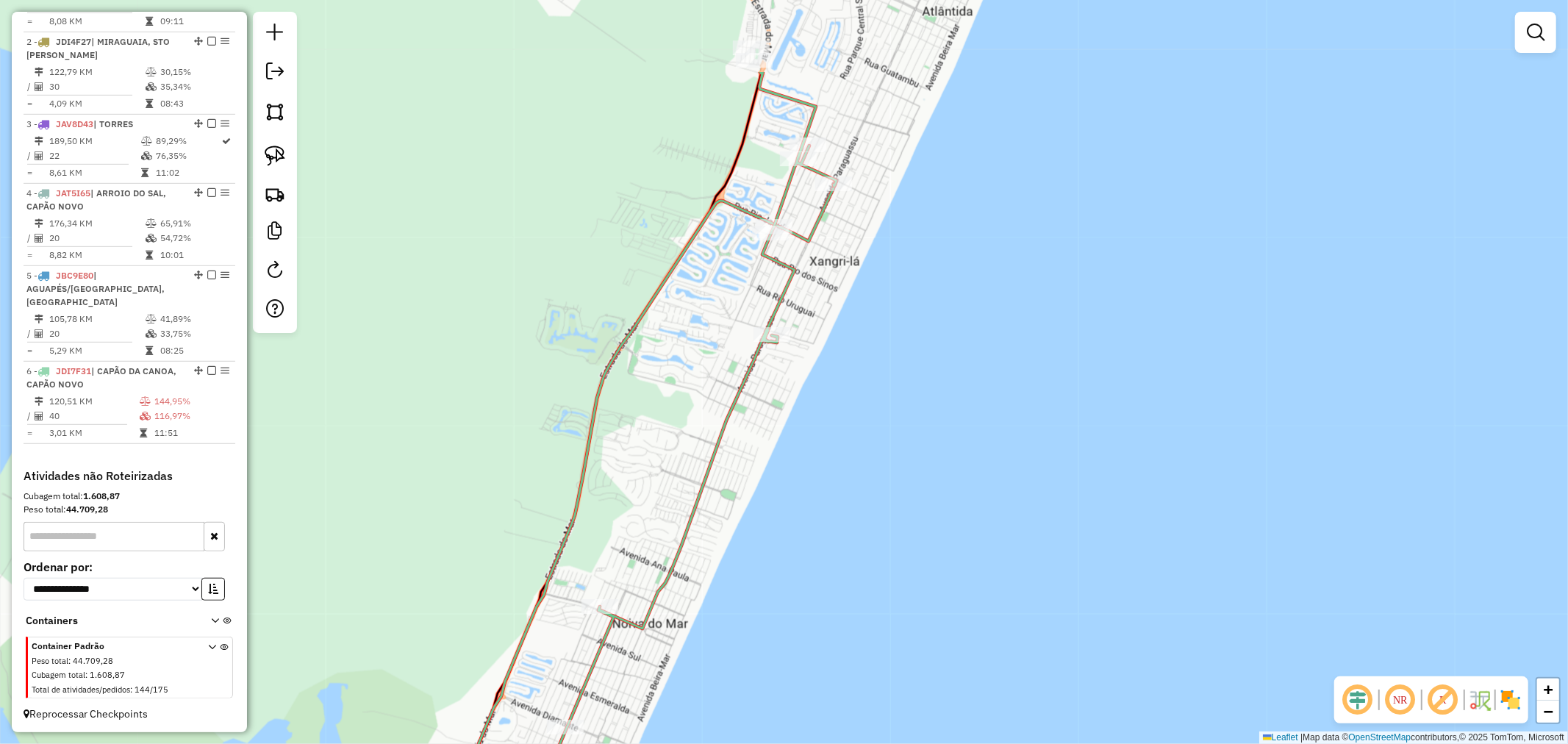
drag, startPoint x: 1025, startPoint y: 309, endPoint x: 908, endPoint y: 432, distance: 169.8
click at [946, 401] on div "Janela de atendimento Grade de atendimento Capacidade Transportadoras Veículos …" at bounding box center [784, 372] width 1568 height 744
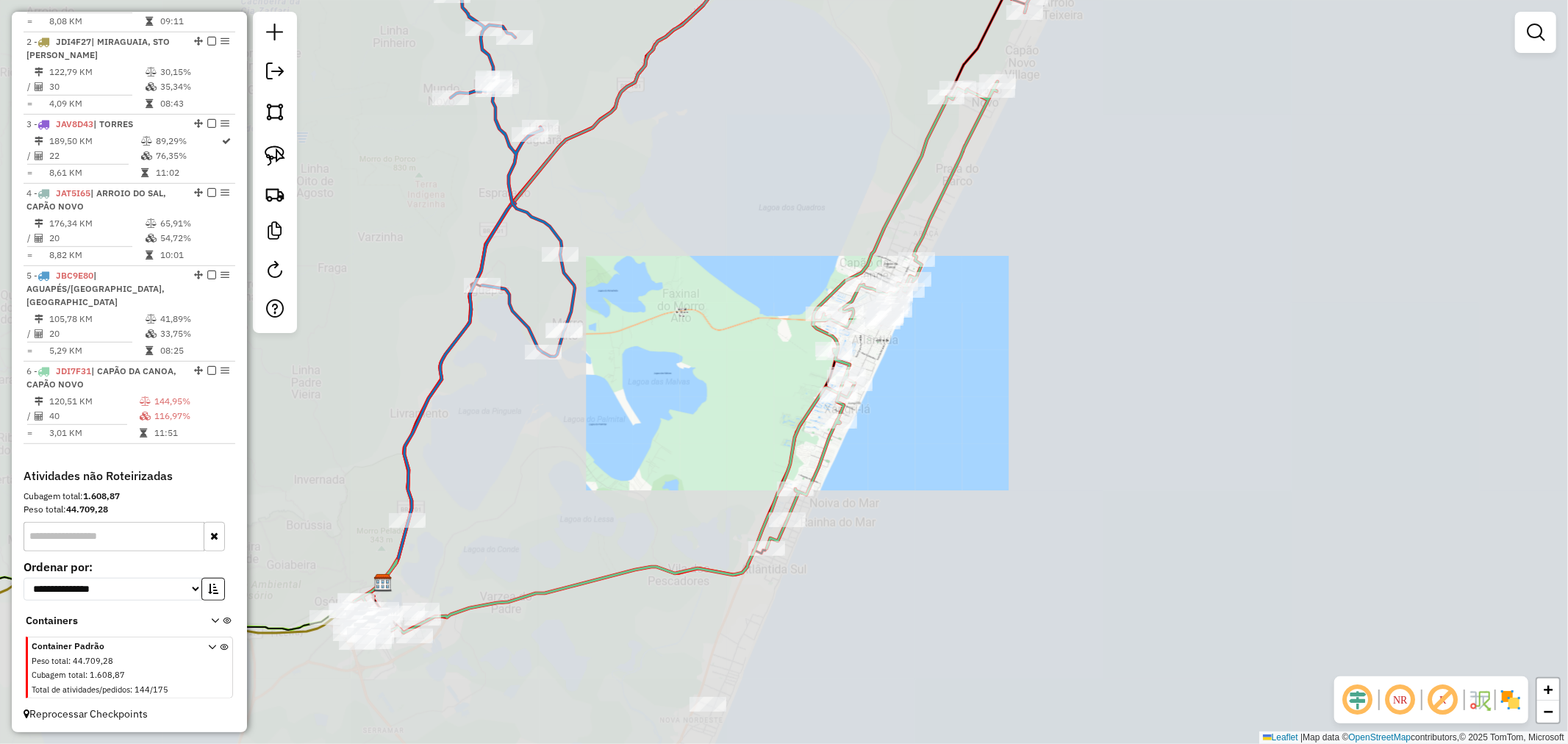
drag, startPoint x: 948, startPoint y: 341, endPoint x: 890, endPoint y: 444, distance: 118.2
click at [890, 444] on div "Janela de atendimento Grade de atendimento Capacidade Transportadoras Veículos …" at bounding box center [784, 372] width 1568 height 744
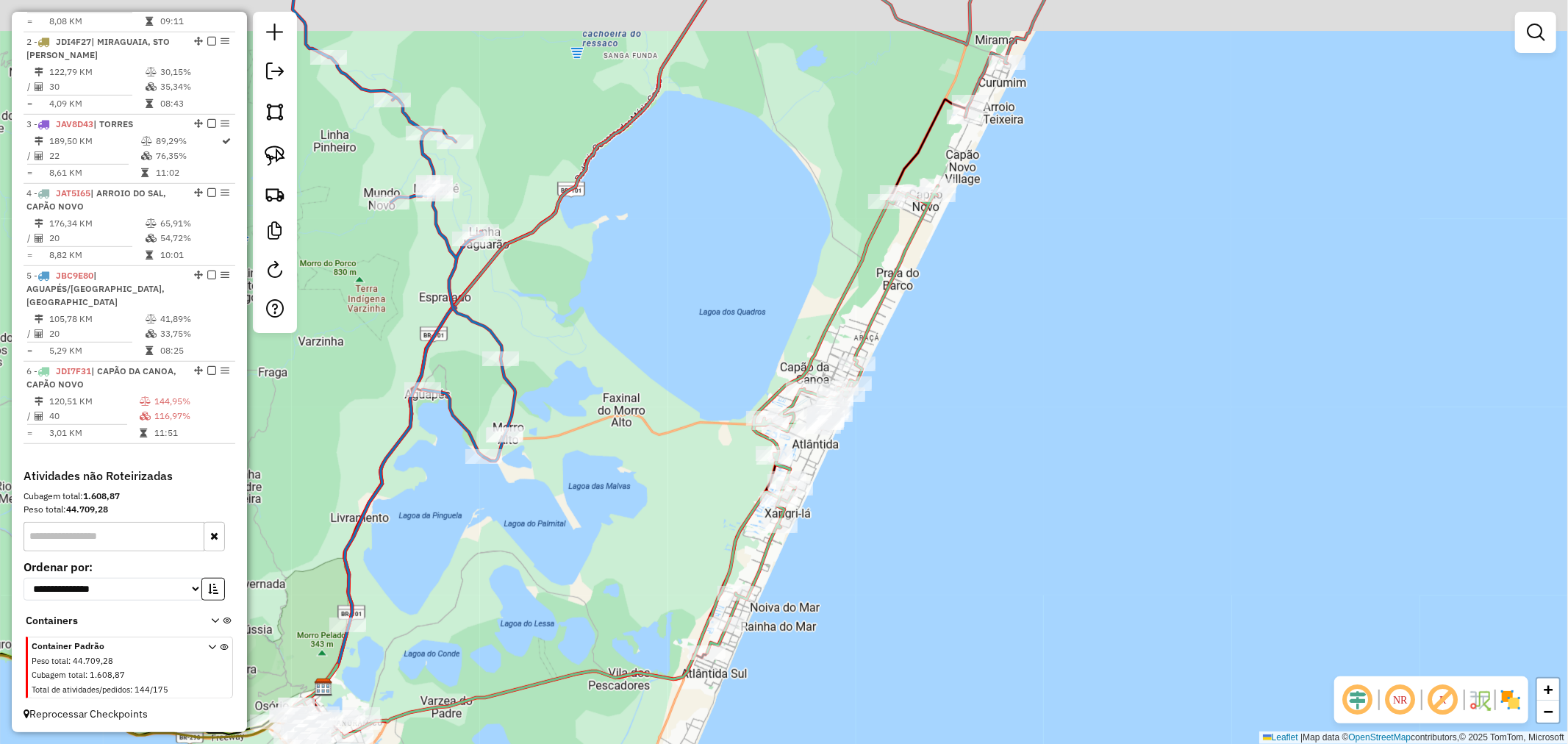
select select "*********"
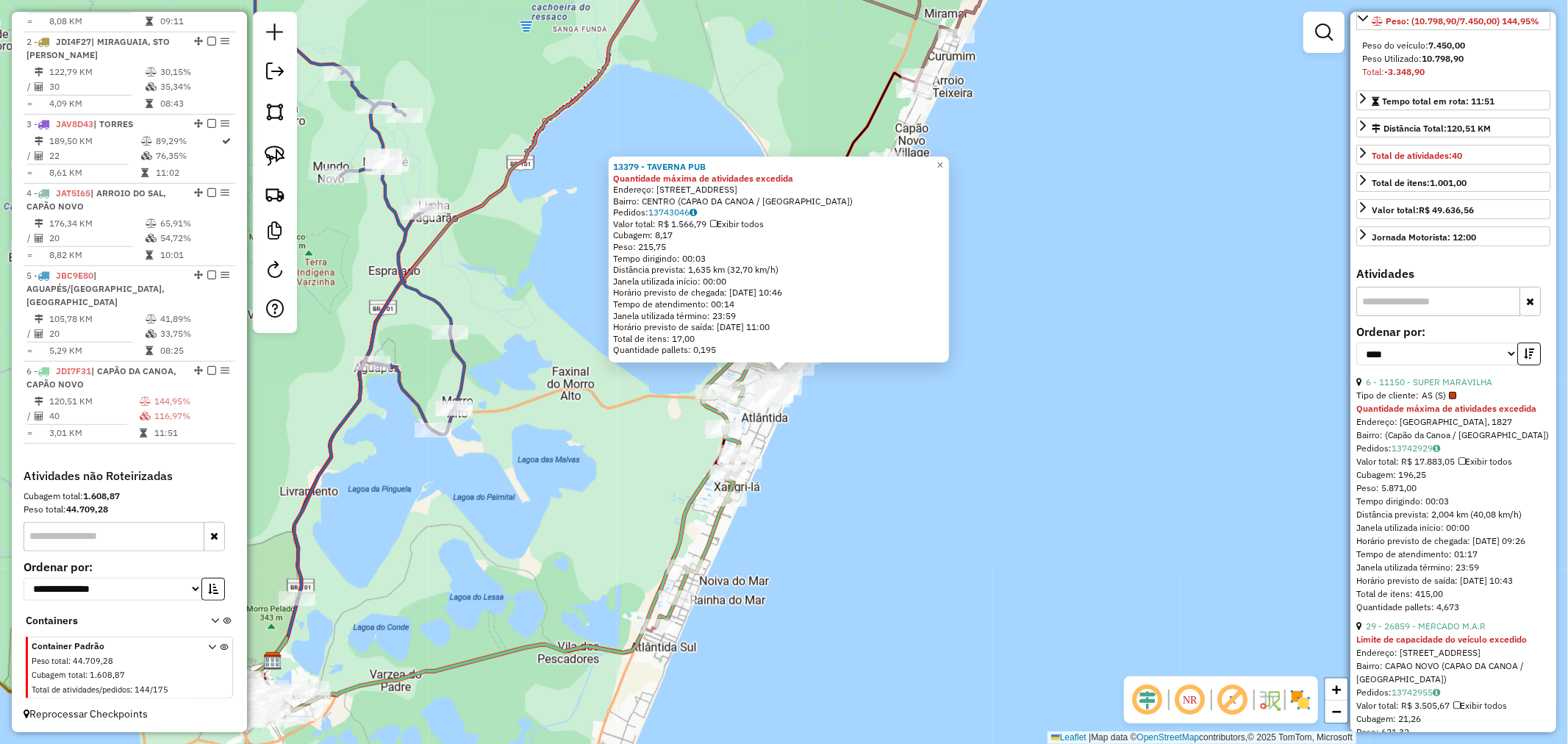
scroll to position [244, 0]
drag, startPoint x: 1449, startPoint y: 422, endPoint x: 1428, endPoint y: 422, distance: 21.0
click at [1449, 386] on link "6 - 11150 - SUPER MARAVILHA" at bounding box center [1428, 380] width 126 height 11
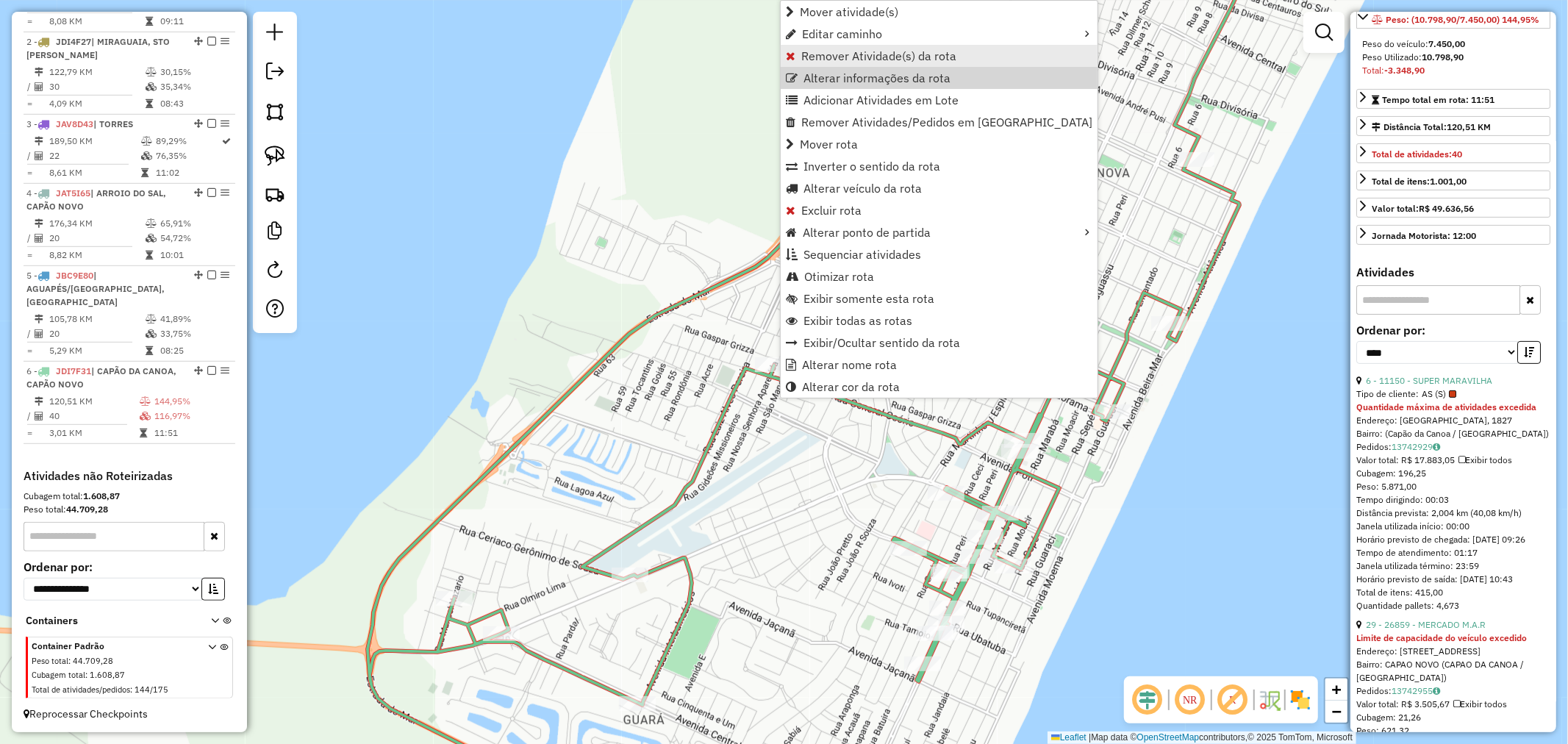
click at [851, 53] on span "Remover Atividade(s) da rota" at bounding box center [878, 55] width 155 height 12
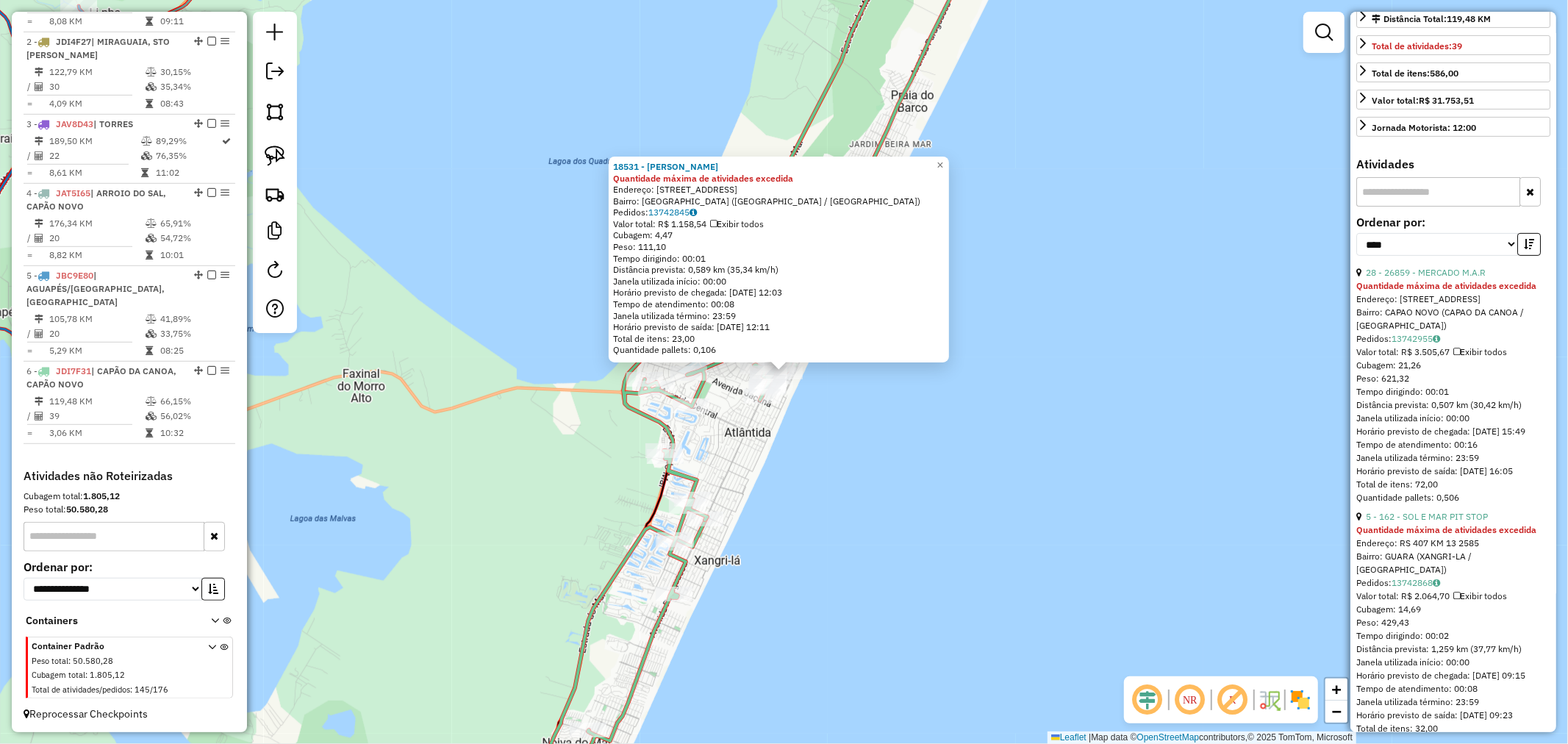
scroll to position [408, 0]
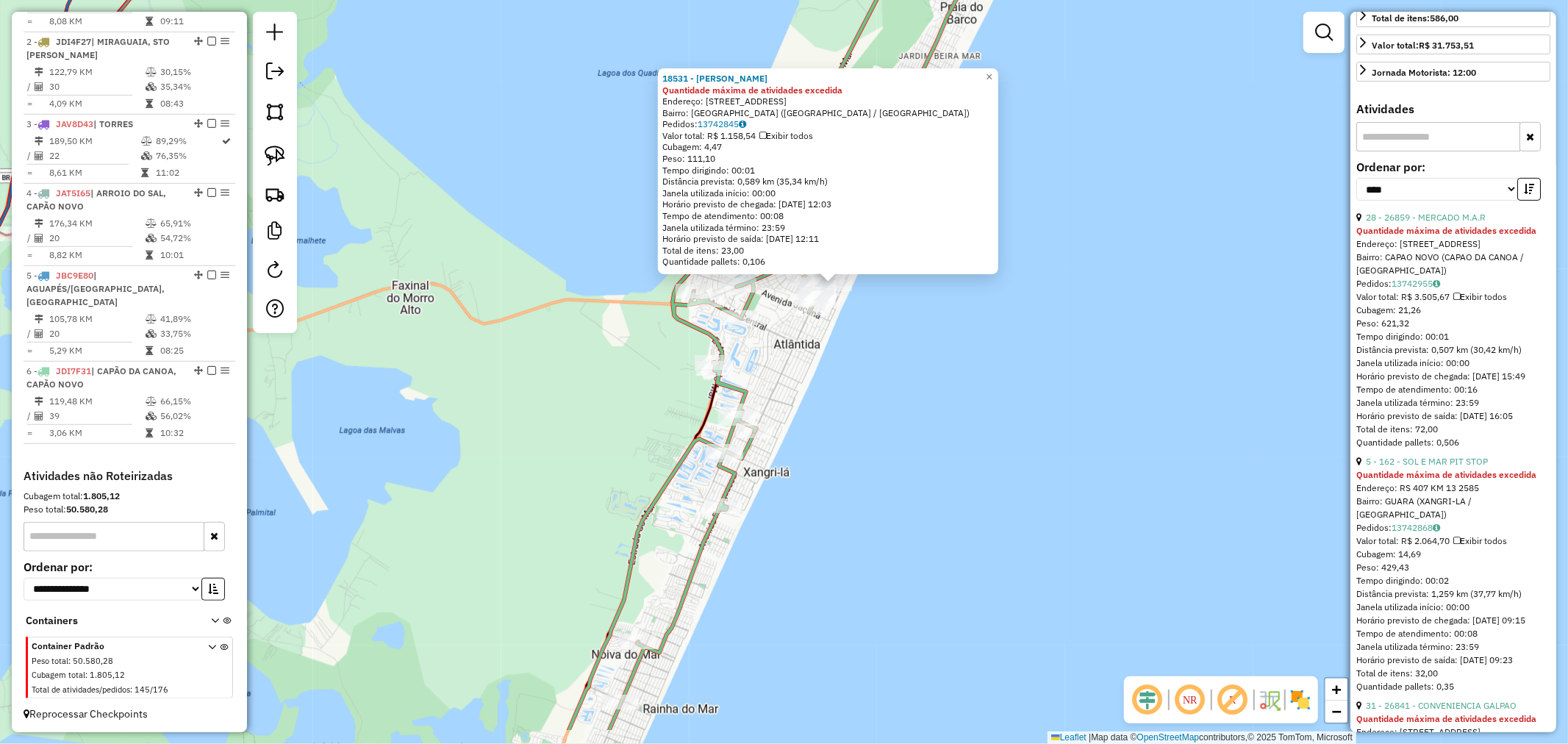
drag, startPoint x: 851, startPoint y: 537, endPoint x: 892, endPoint y: 380, distance: 162.3
click at [892, 383] on div "18531 - DOM HYGINO Quantidade máxima de atividades excedida Endereço: Avenida C…" at bounding box center [784, 372] width 1568 height 744
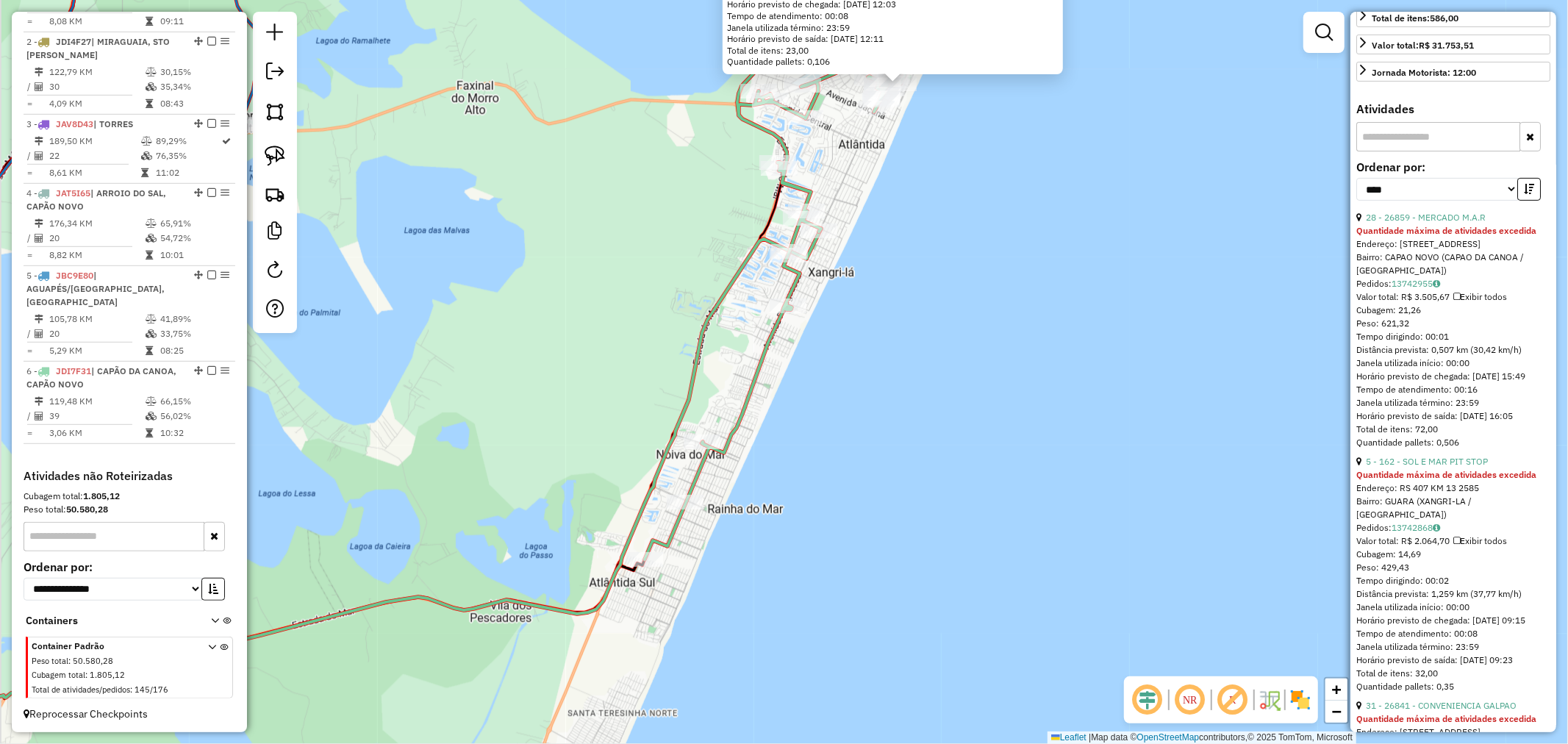
drag, startPoint x: 732, startPoint y: 537, endPoint x: 772, endPoint y: 427, distance: 117.0
click at [772, 427] on div "18531 - DOM HYGINO Quantidade máxima de atividades excedida Endereço: Avenida C…" at bounding box center [784, 372] width 1568 height 744
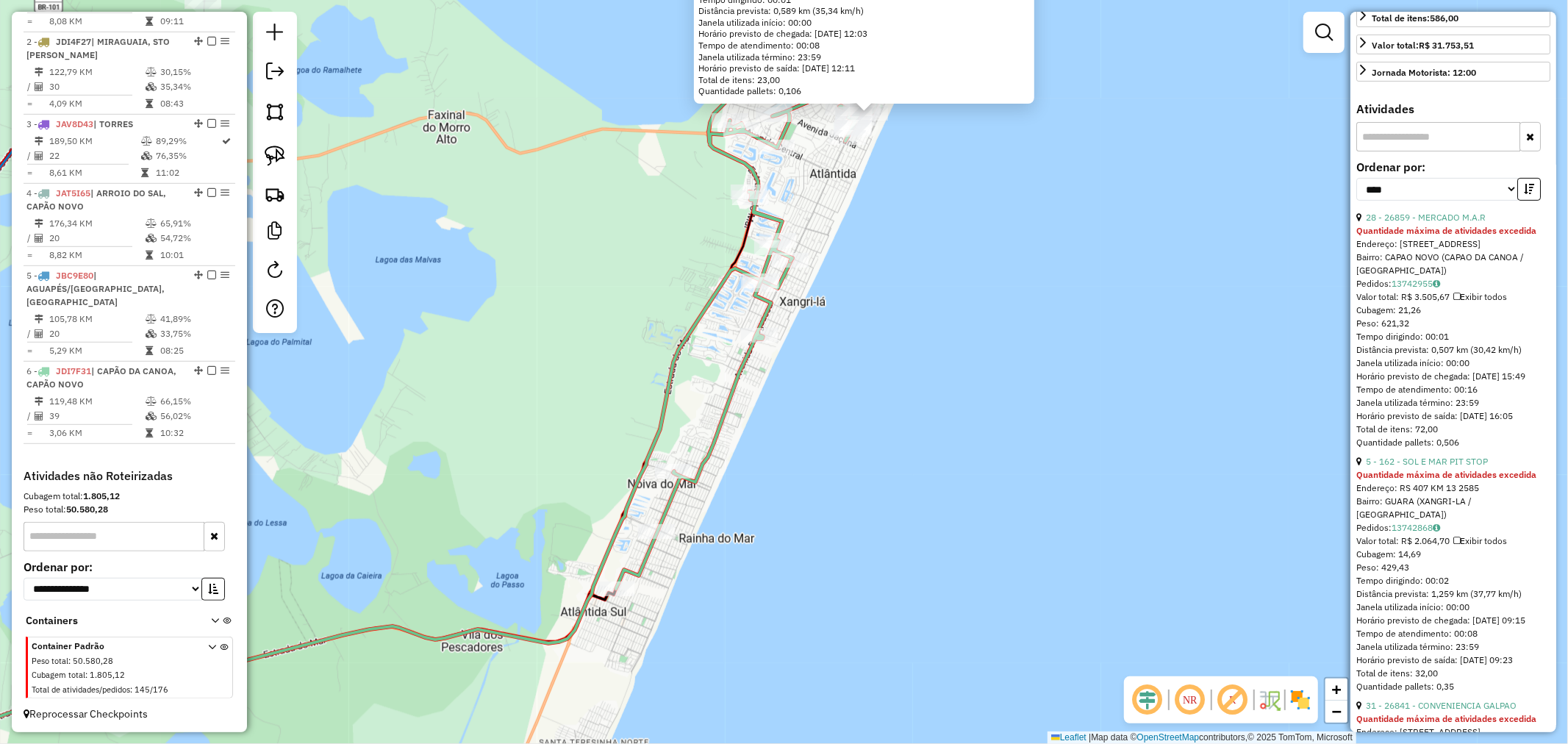
drag, startPoint x: 860, startPoint y: 340, endPoint x: 792, endPoint y: 483, distance: 158.3
click at [792, 483] on div "18531 - DOM HYGINO Quantidade máxima de atividades excedida Endereço: Avenida C…" at bounding box center [784, 372] width 1568 height 744
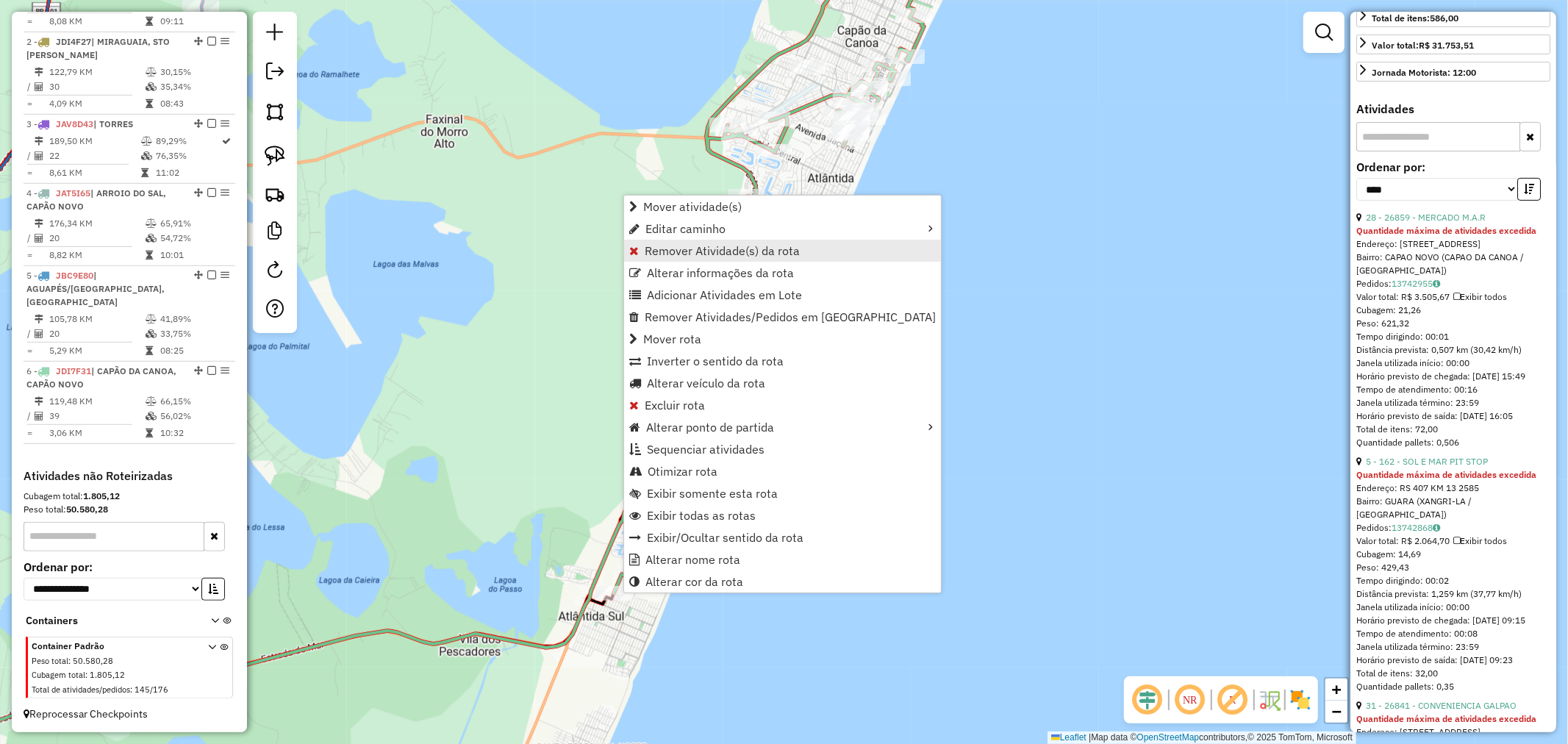
click at [694, 256] on span "Remover Atividade(s) da rota" at bounding box center [722, 250] width 155 height 12
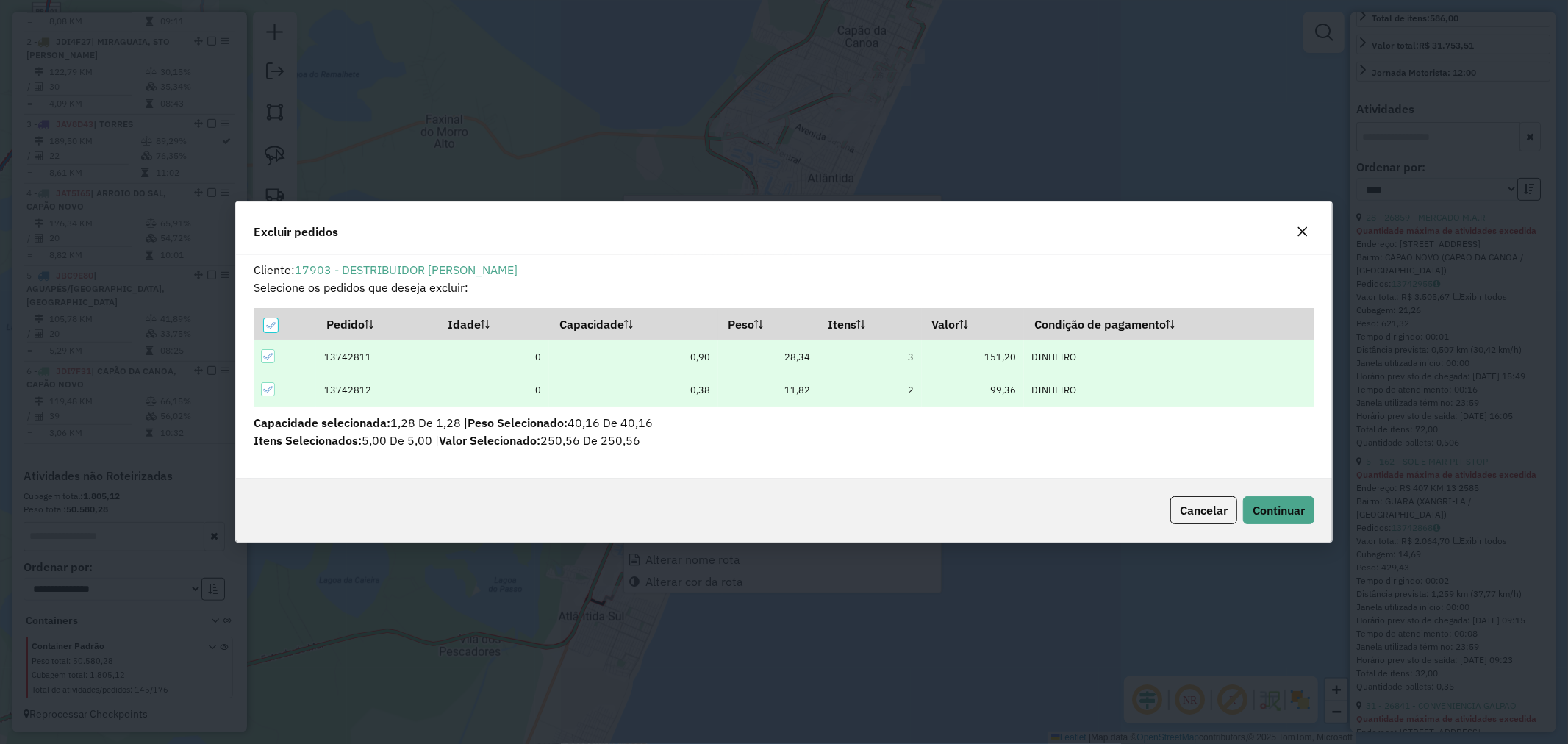
scroll to position [8, 4]
click at [1279, 501] on button "Continuar" at bounding box center [1278, 509] width 71 height 28
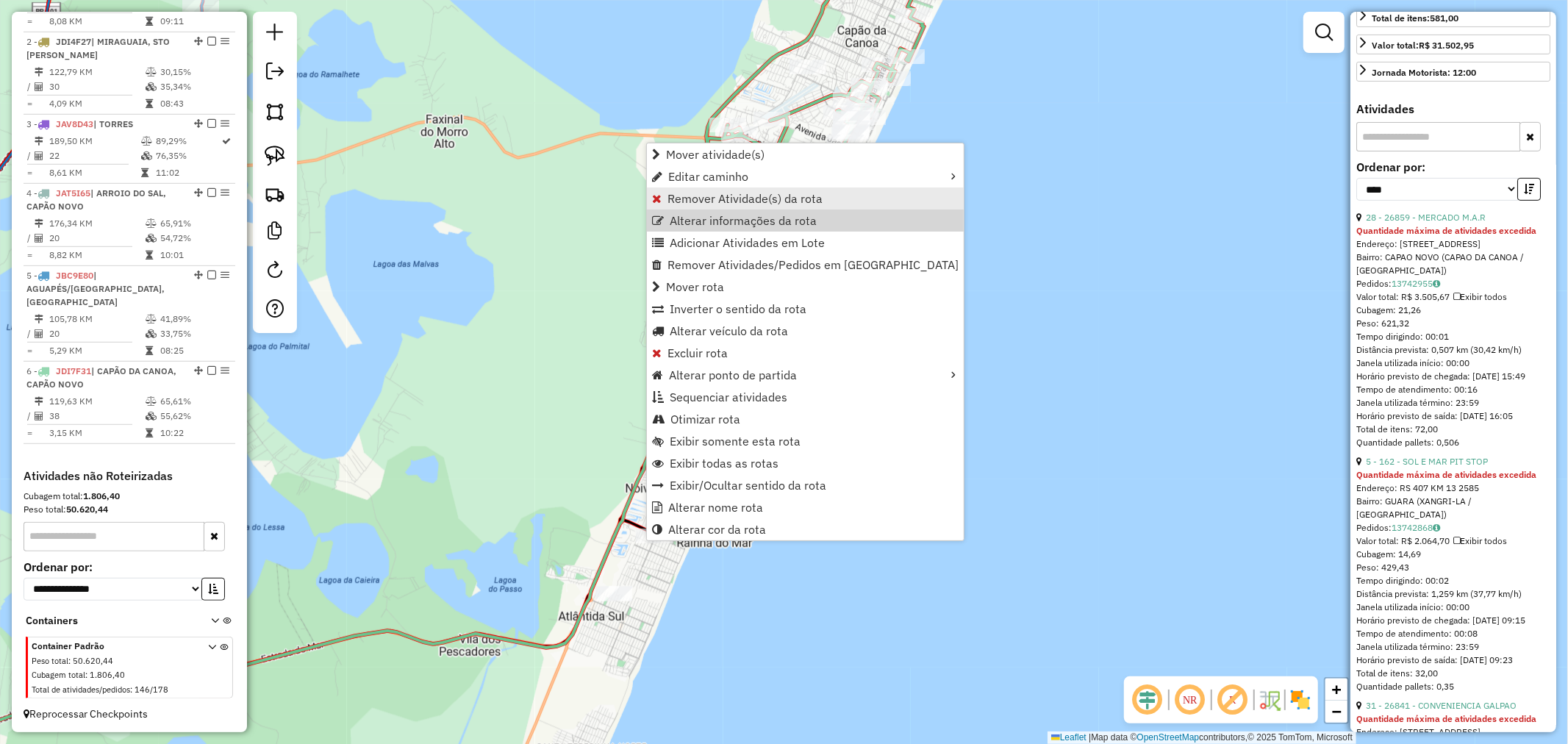
click at [715, 200] on span "Remover Atividade(s) da rota" at bounding box center [745, 198] width 155 height 12
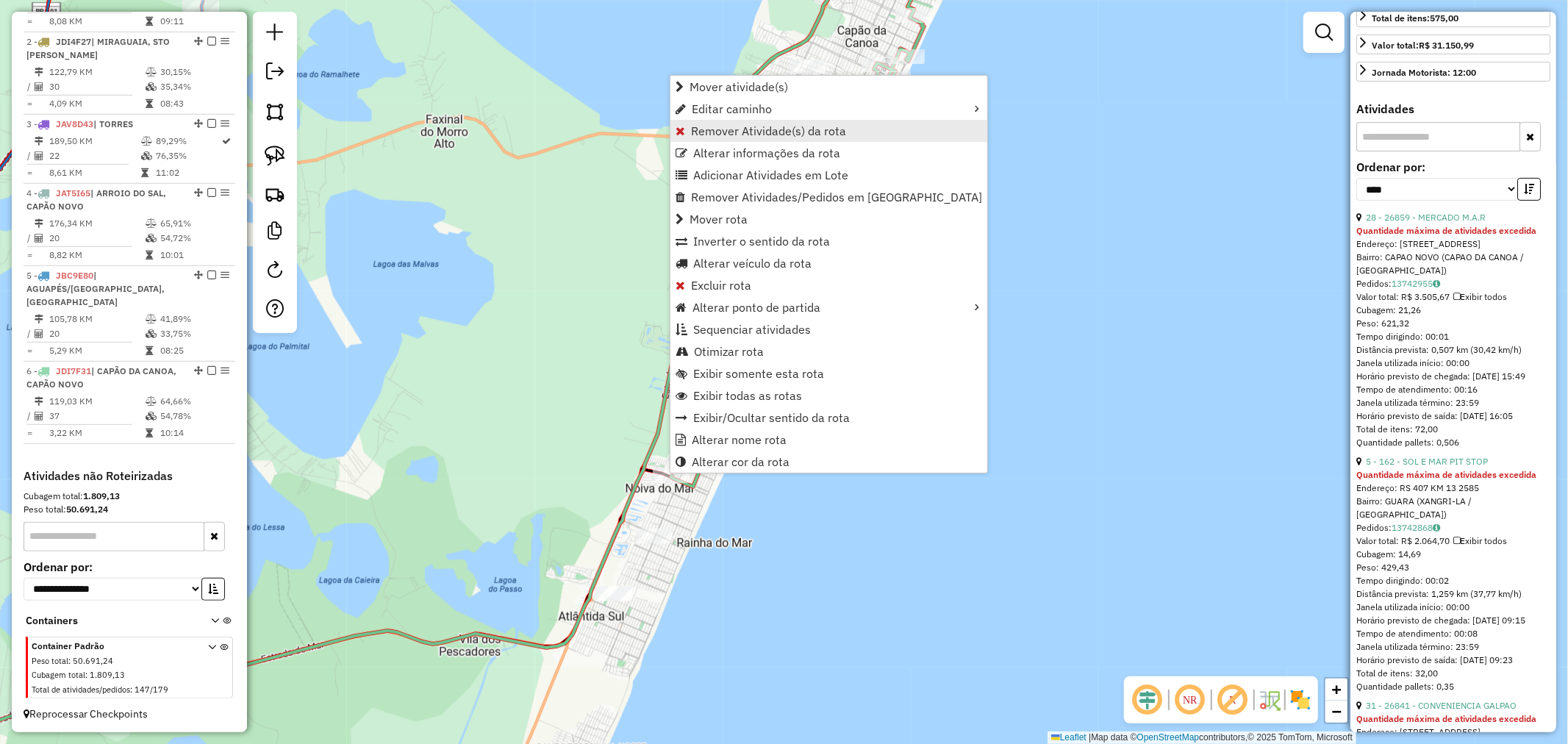
click at [730, 132] on span "Remover Atividade(s) da rota" at bounding box center [768, 131] width 155 height 12
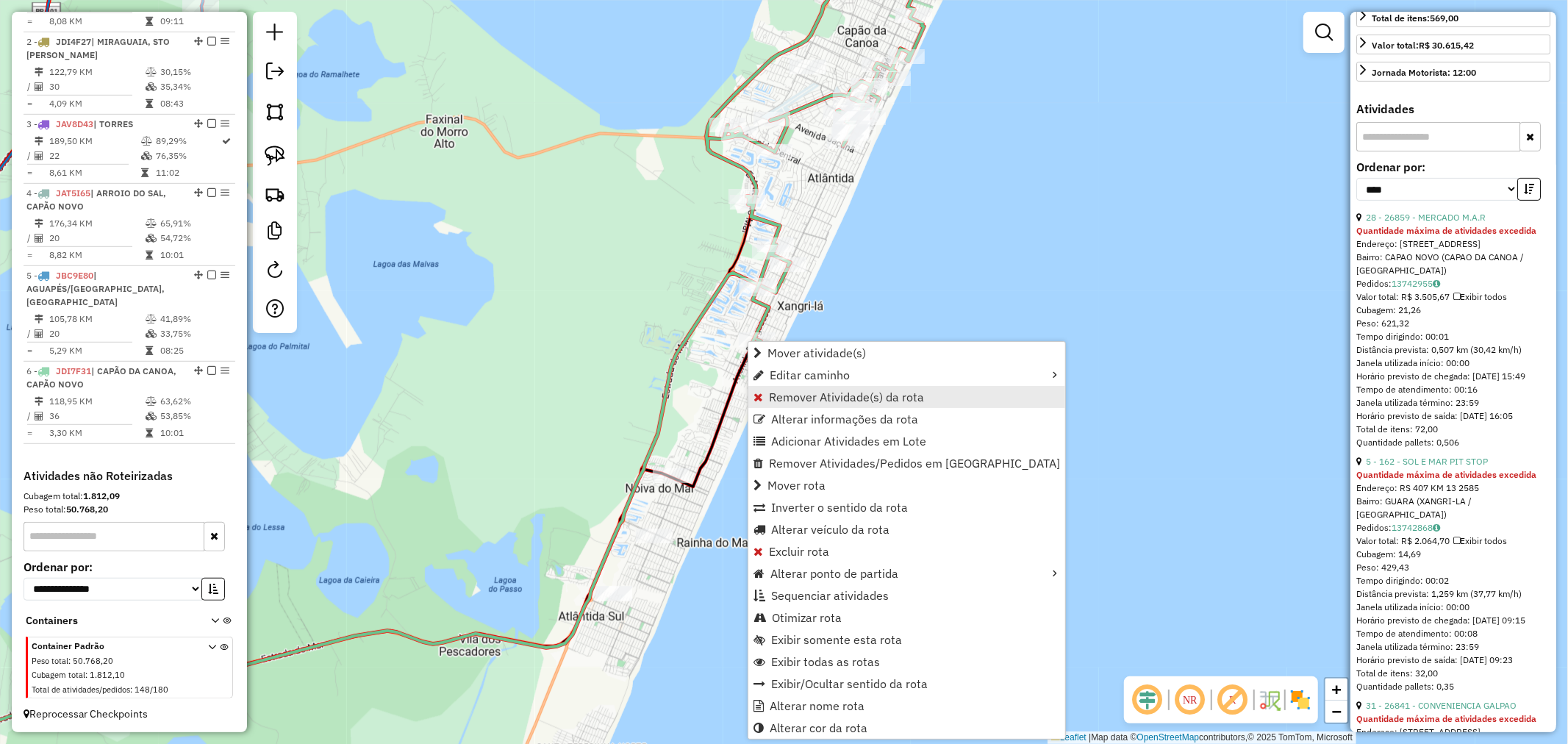
click at [817, 402] on span "Remover Atividade(s) da rota" at bounding box center [846, 396] width 155 height 12
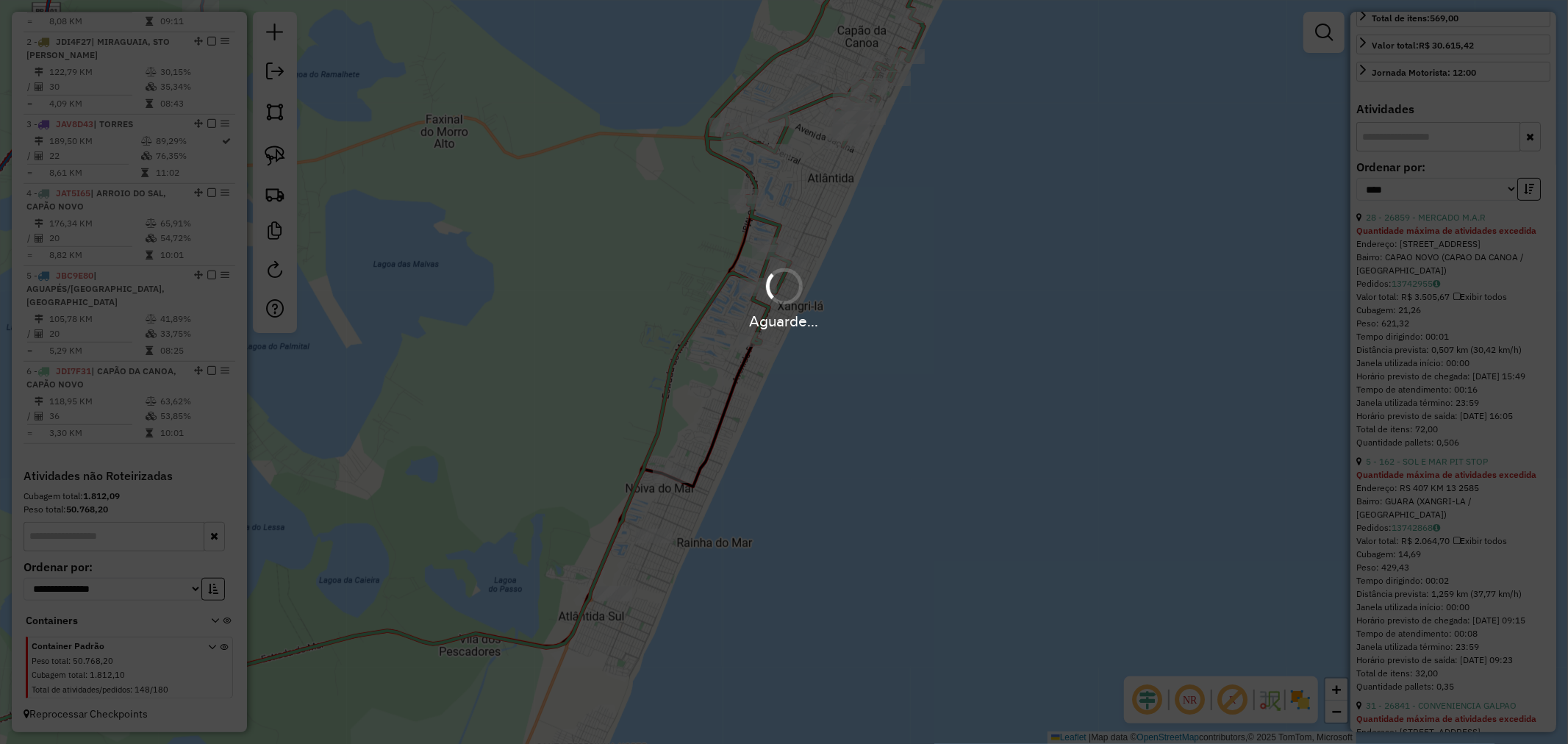
click at [811, 394] on div "Aguarde..." at bounding box center [784, 372] width 1568 height 744
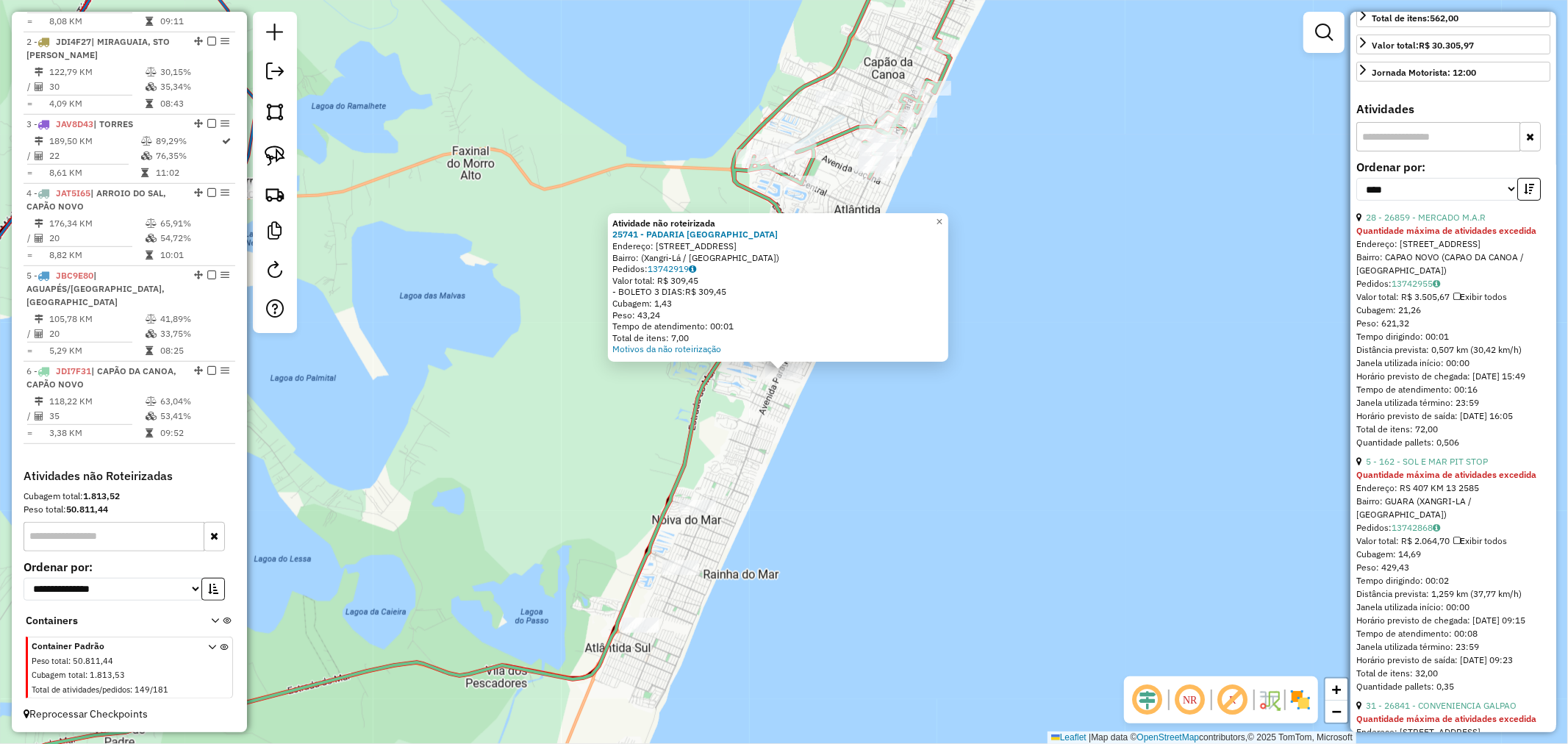
click at [687, 526] on div "Atividade não roteirizada 25741 - PADARIA PARIS Endereço: Avenida Paraguassu, 4…" at bounding box center [784, 372] width 1568 height 744
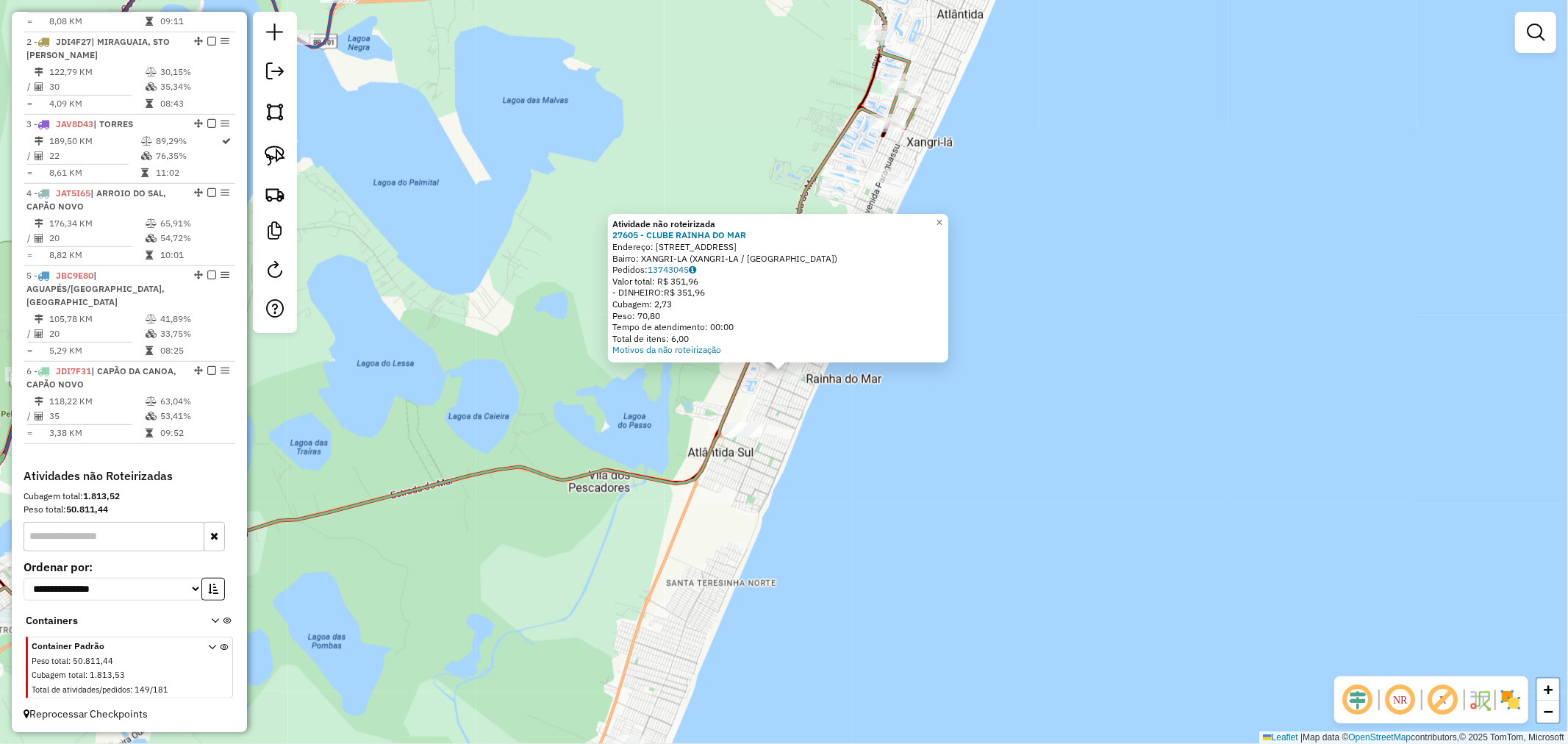
click at [740, 441] on div "Atividade não roteirizada 27605 - CLUBE RAINHA DO MAR Endereço: Avenida Interba…" at bounding box center [784, 372] width 1568 height 744
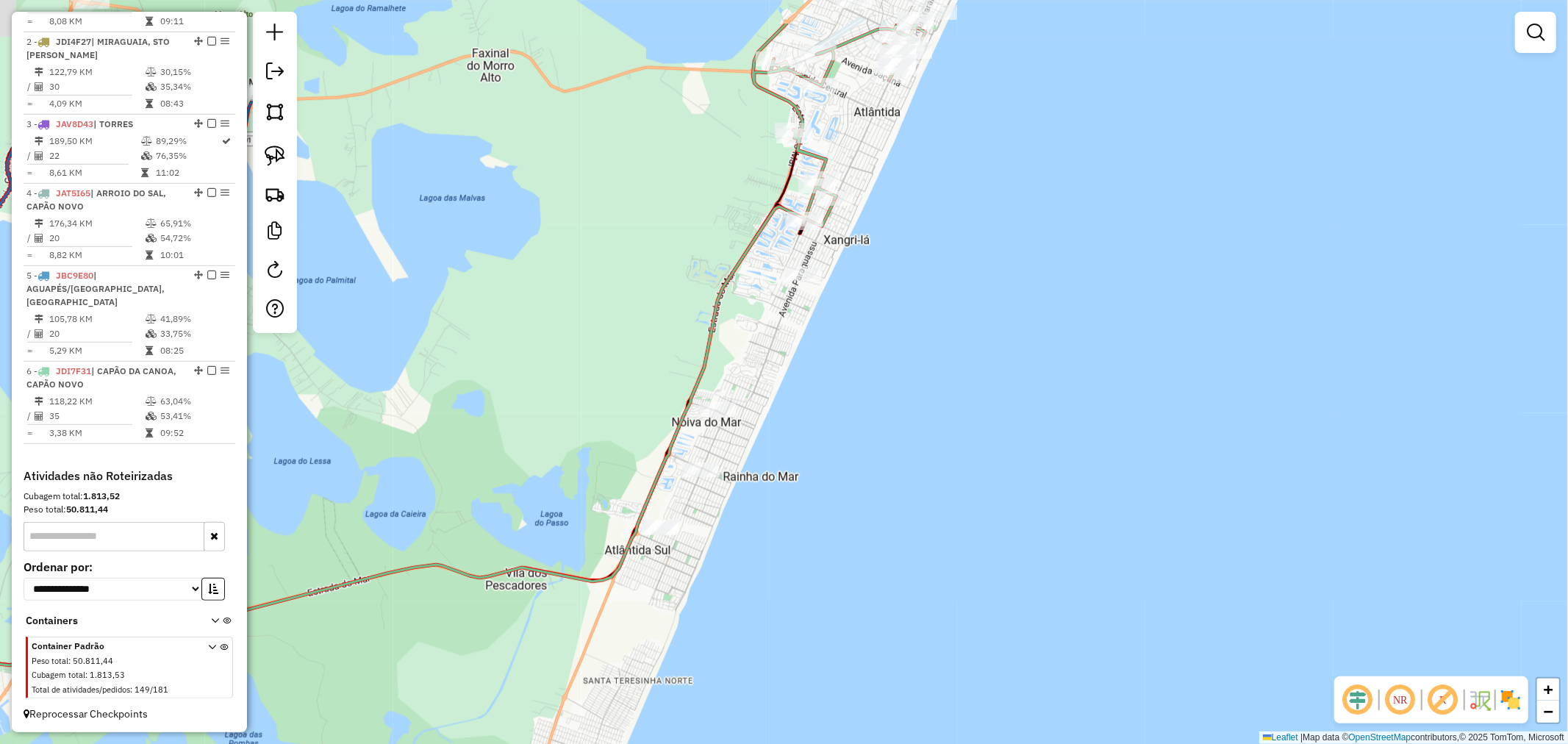
drag, startPoint x: 1011, startPoint y: 414, endPoint x: 914, endPoint y: 516, distance: 140.8
click at [919, 520] on div "Janela de atendimento Grade de atendimento Capacidade Transportadoras Veículos …" at bounding box center [784, 372] width 1568 height 744
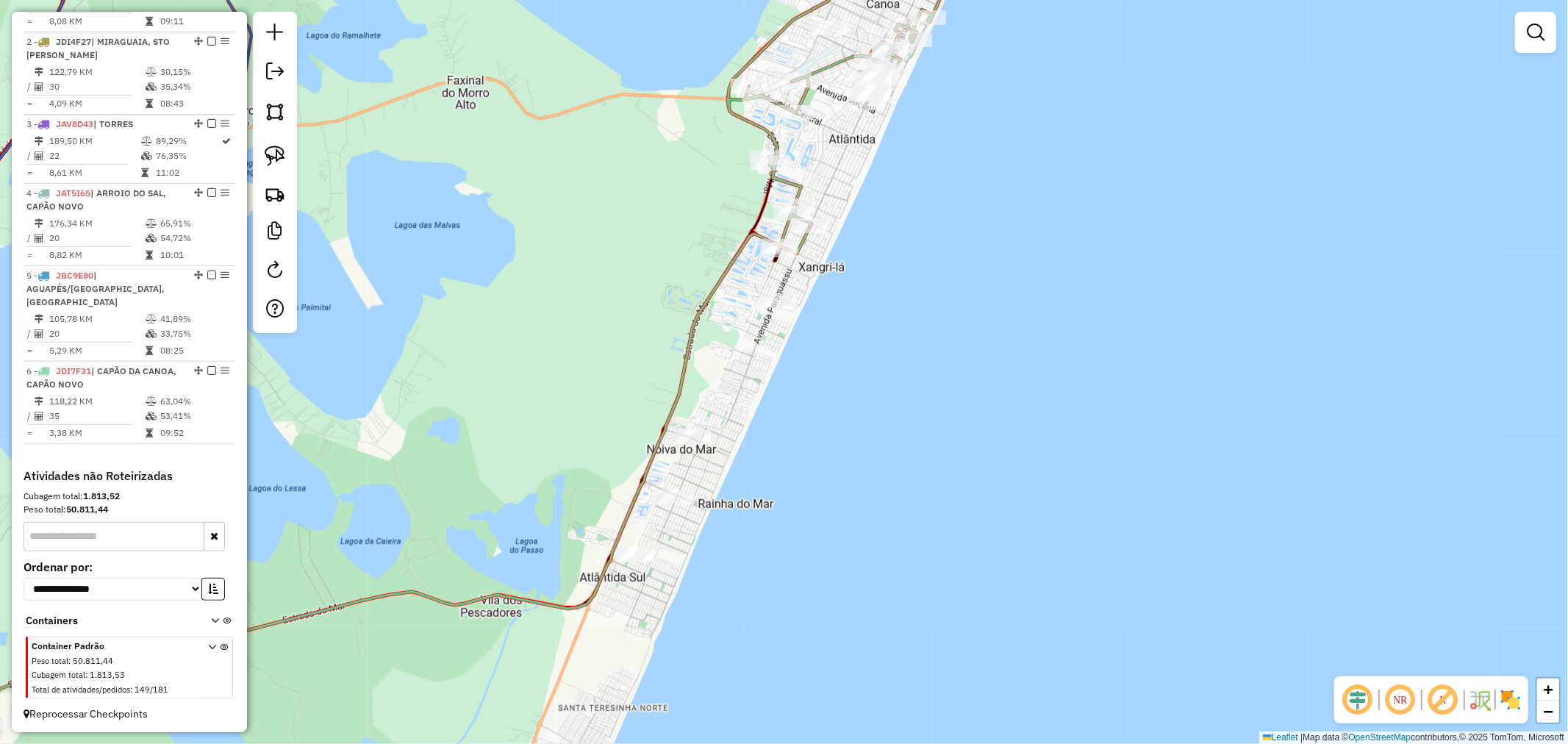
drag, startPoint x: 826, startPoint y: 300, endPoint x: 772, endPoint y: 380, distance: 96.5
click at [777, 422] on div "Janela de atendimento Grade de atendimento Capacidade Transportadoras Veículos …" at bounding box center [784, 372] width 1568 height 744
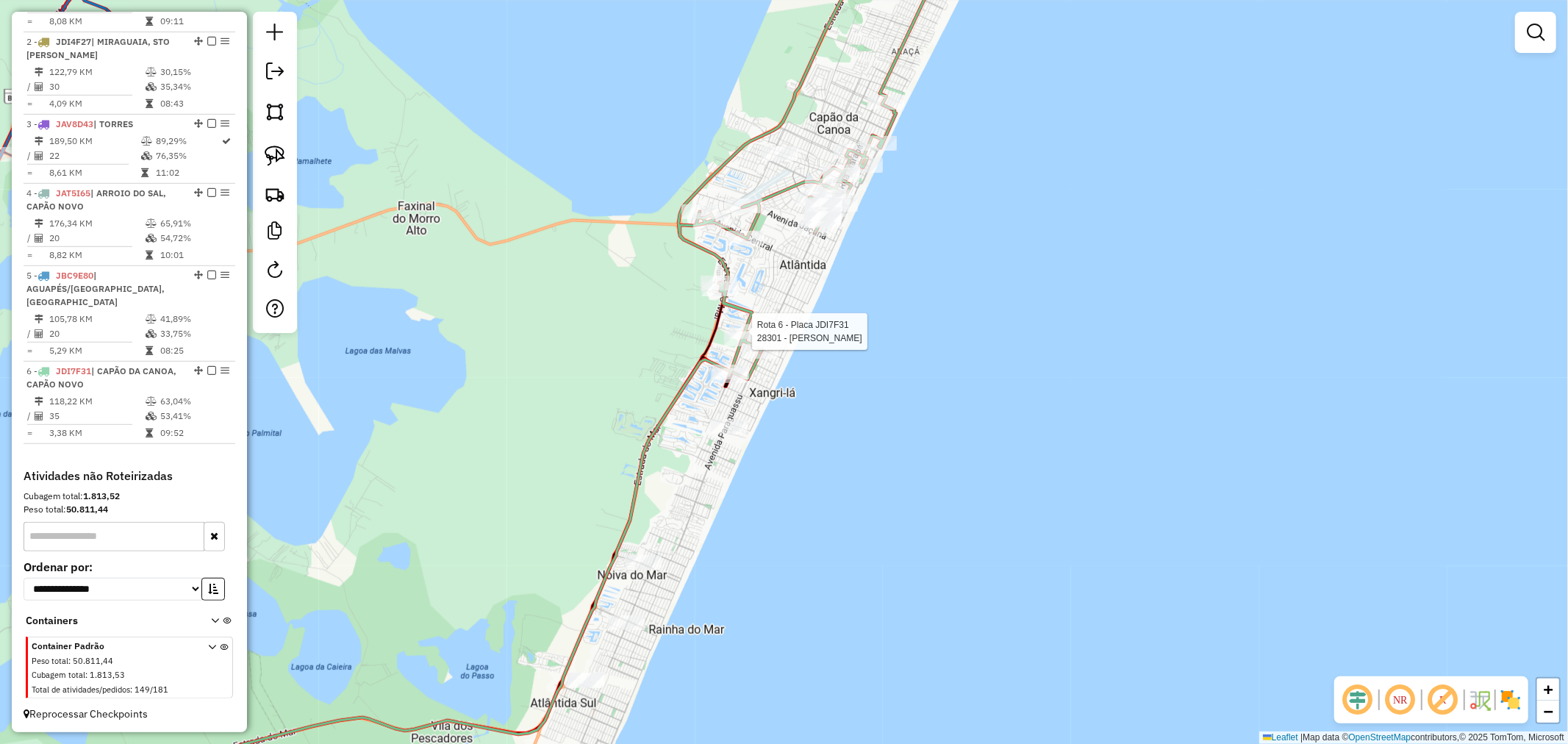
select select "*********"
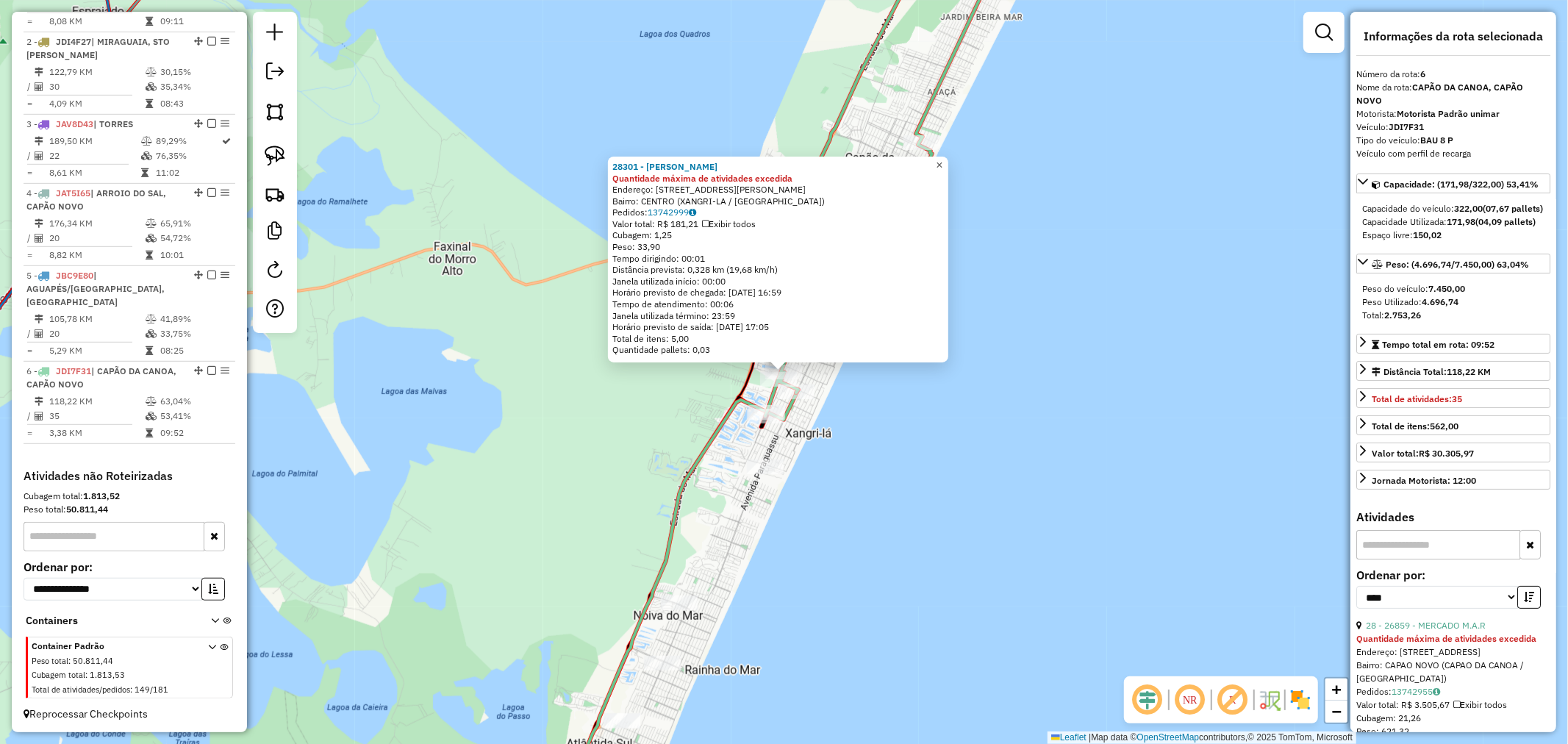
click at [942, 159] on span "×" at bounding box center [939, 165] width 6 height 12
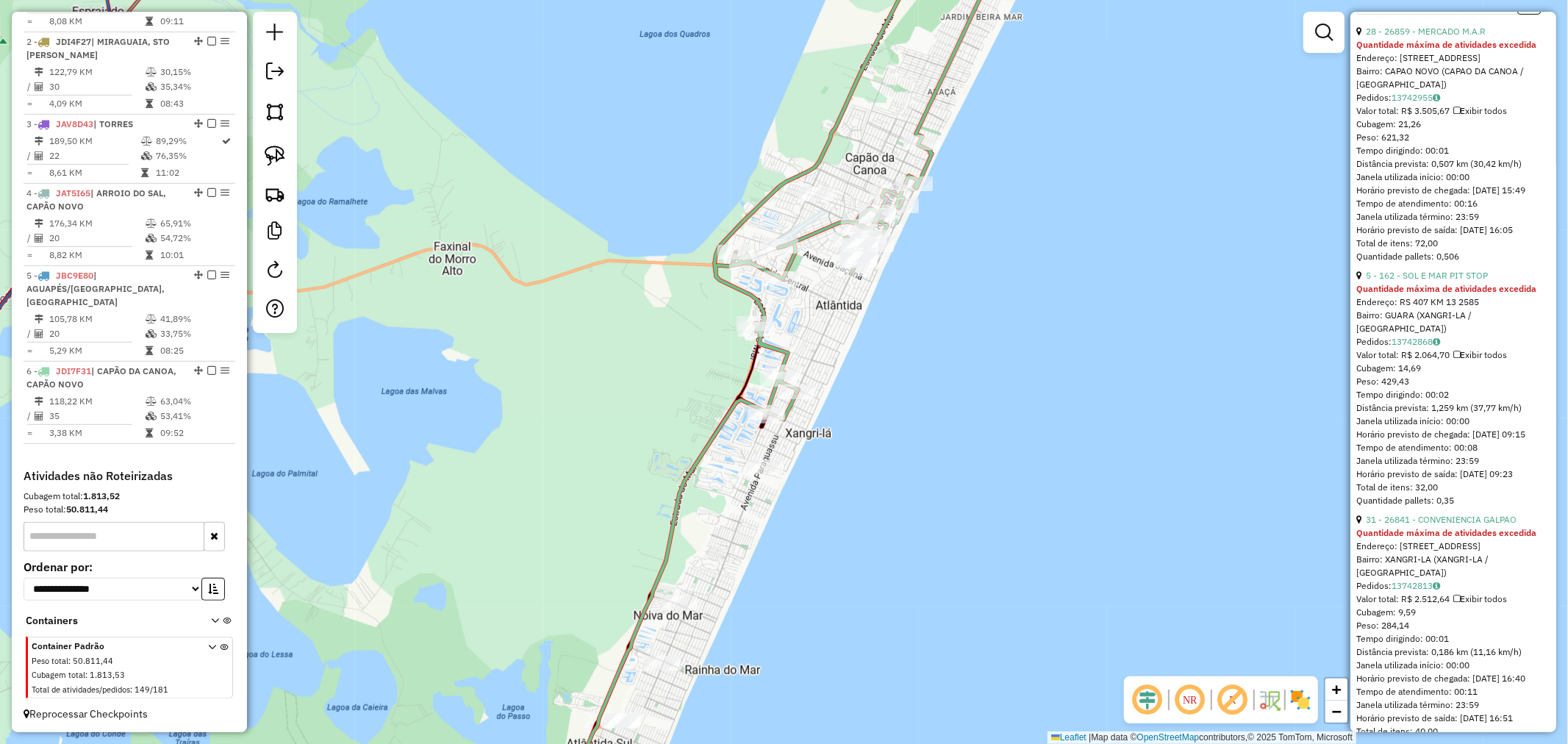
scroll to position [588, 0]
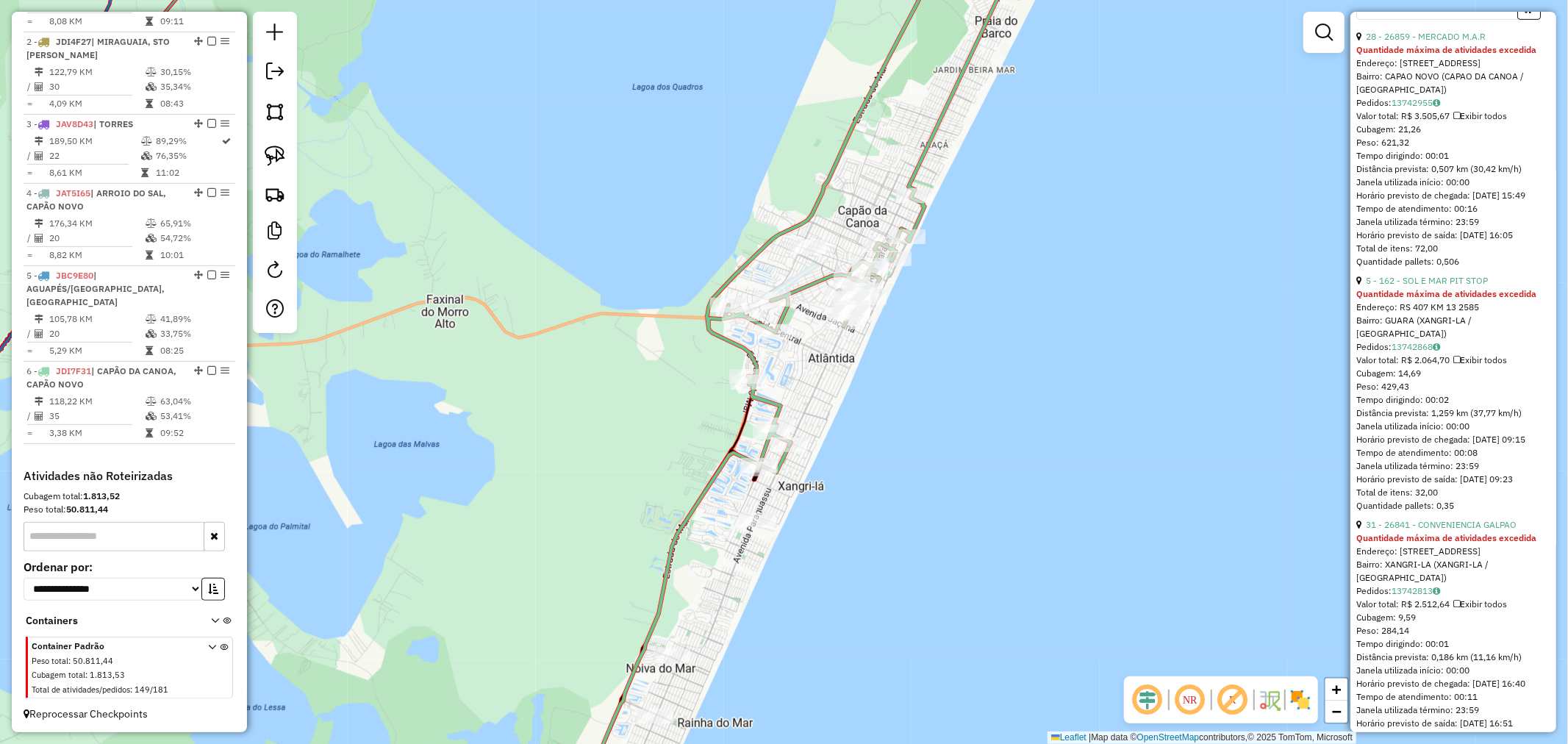
drag, startPoint x: 946, startPoint y: 177, endPoint x: 884, endPoint y: 302, distance: 139.5
click at [892, 313] on div "Janela de atendimento Grade de atendimento Capacidade Transportadoras Veículos …" at bounding box center [784, 372] width 1568 height 744
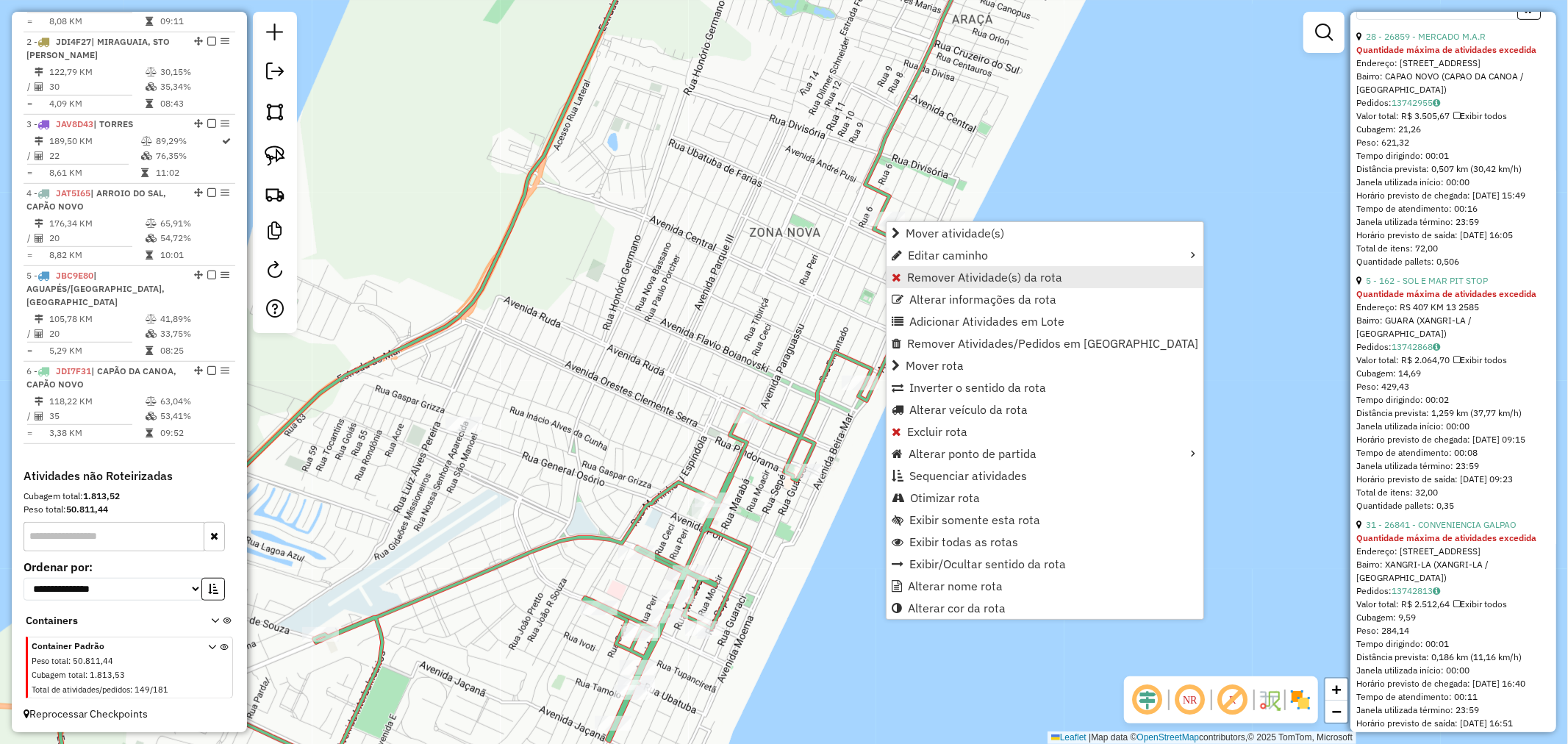
click at [963, 274] on span "Remover Atividade(s) da rota" at bounding box center [984, 276] width 155 height 12
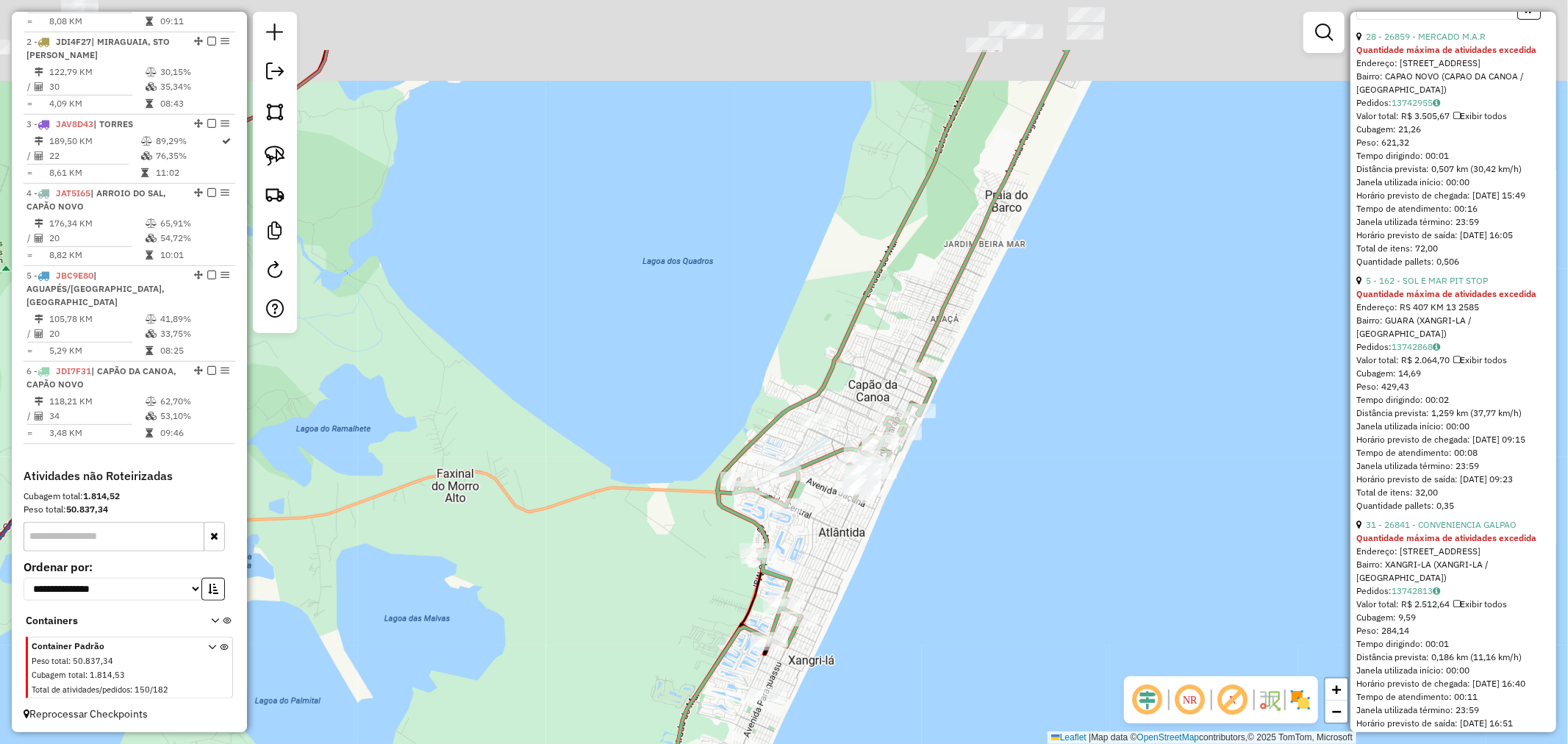
drag, startPoint x: 1059, startPoint y: 206, endPoint x: 953, endPoint y: 370, distance: 195.3
click at [939, 388] on div "Janela de atendimento Grade de atendimento Capacidade Transportadoras Veículos …" at bounding box center [784, 372] width 1568 height 744
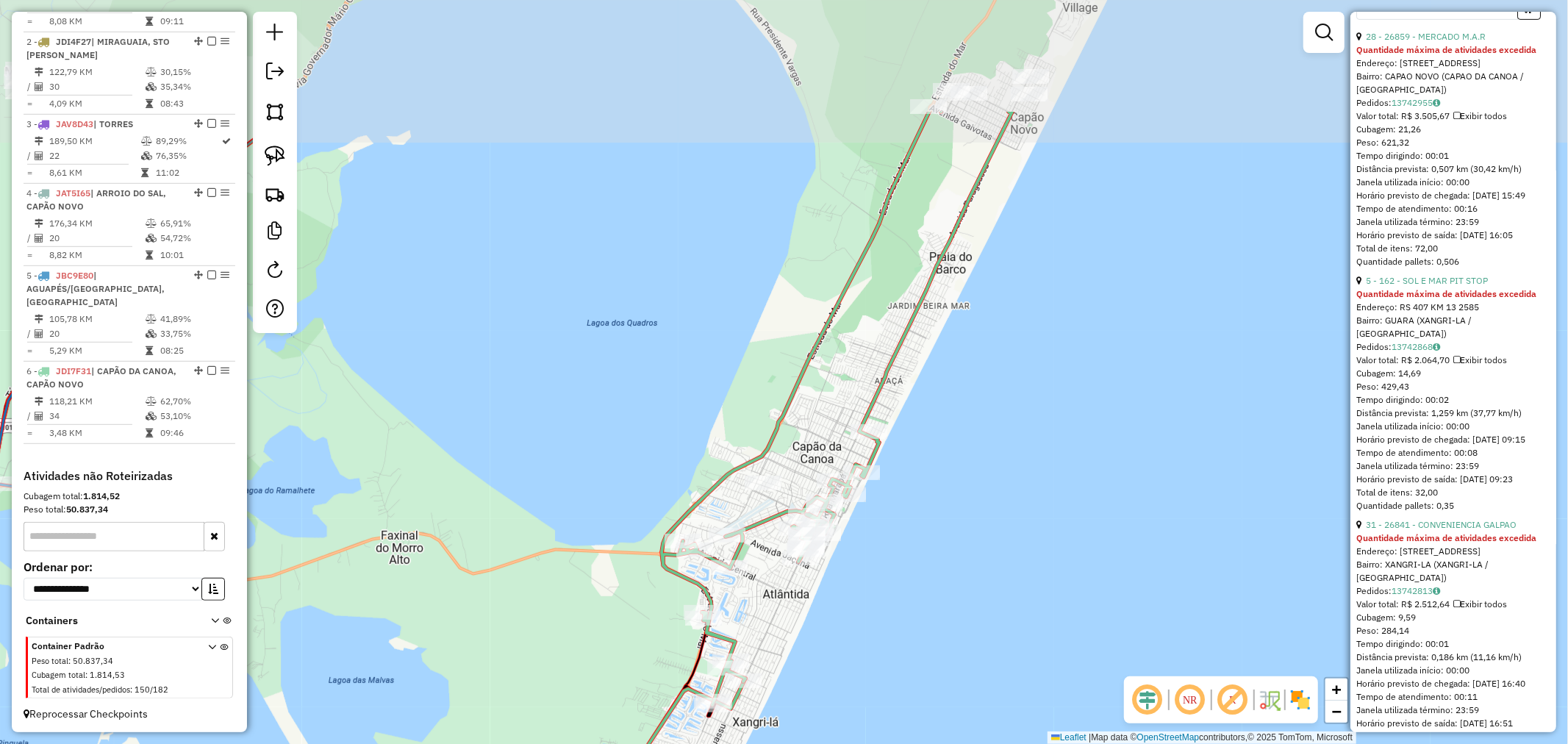
drag, startPoint x: 1008, startPoint y: 311, endPoint x: 927, endPoint y: 396, distance: 117.4
click at [953, 377] on div "Janela de atendimento Grade de atendimento Capacidade Transportadoras Veículos …" at bounding box center [784, 372] width 1568 height 744
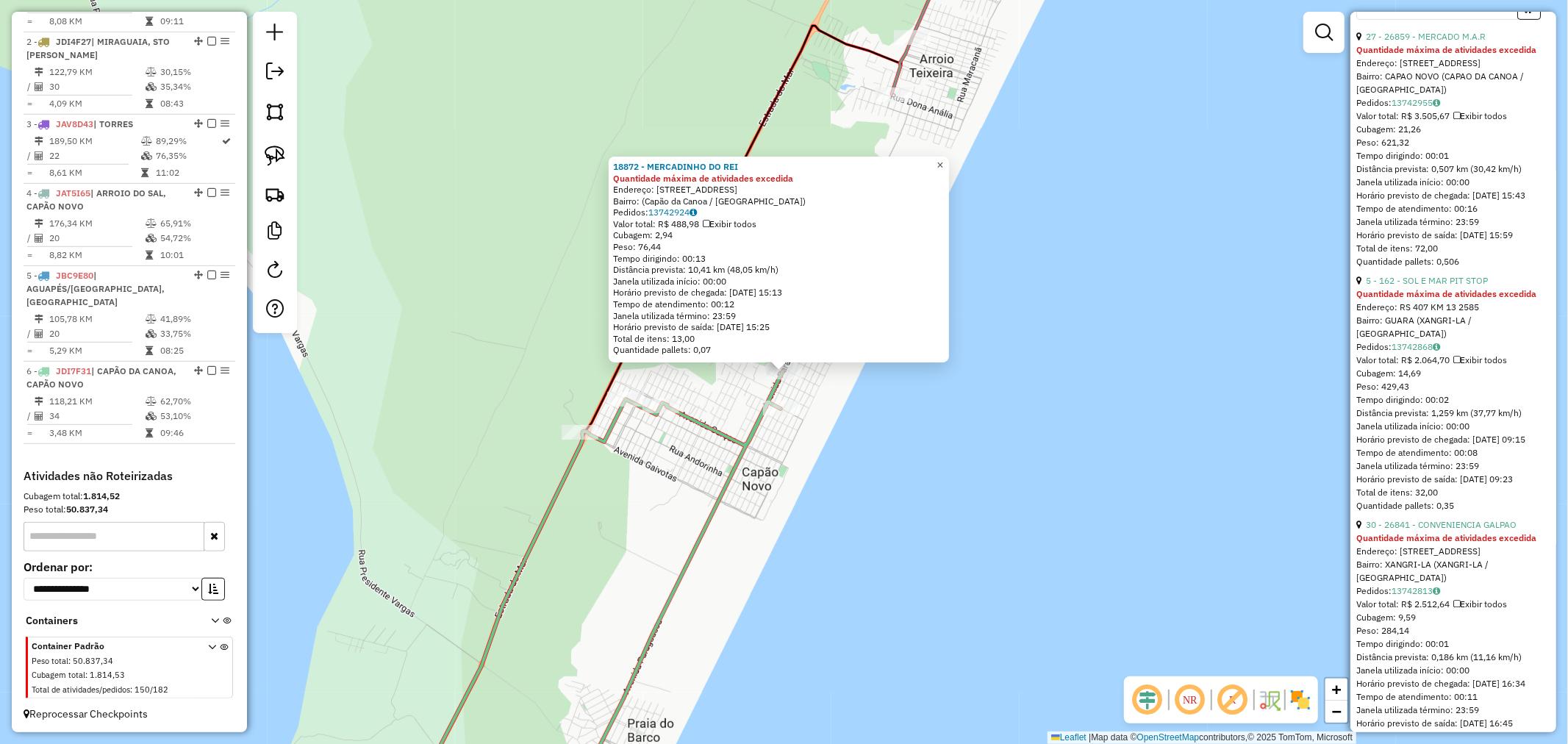
click at [943, 159] on span "×" at bounding box center [939, 165] width 6 height 12
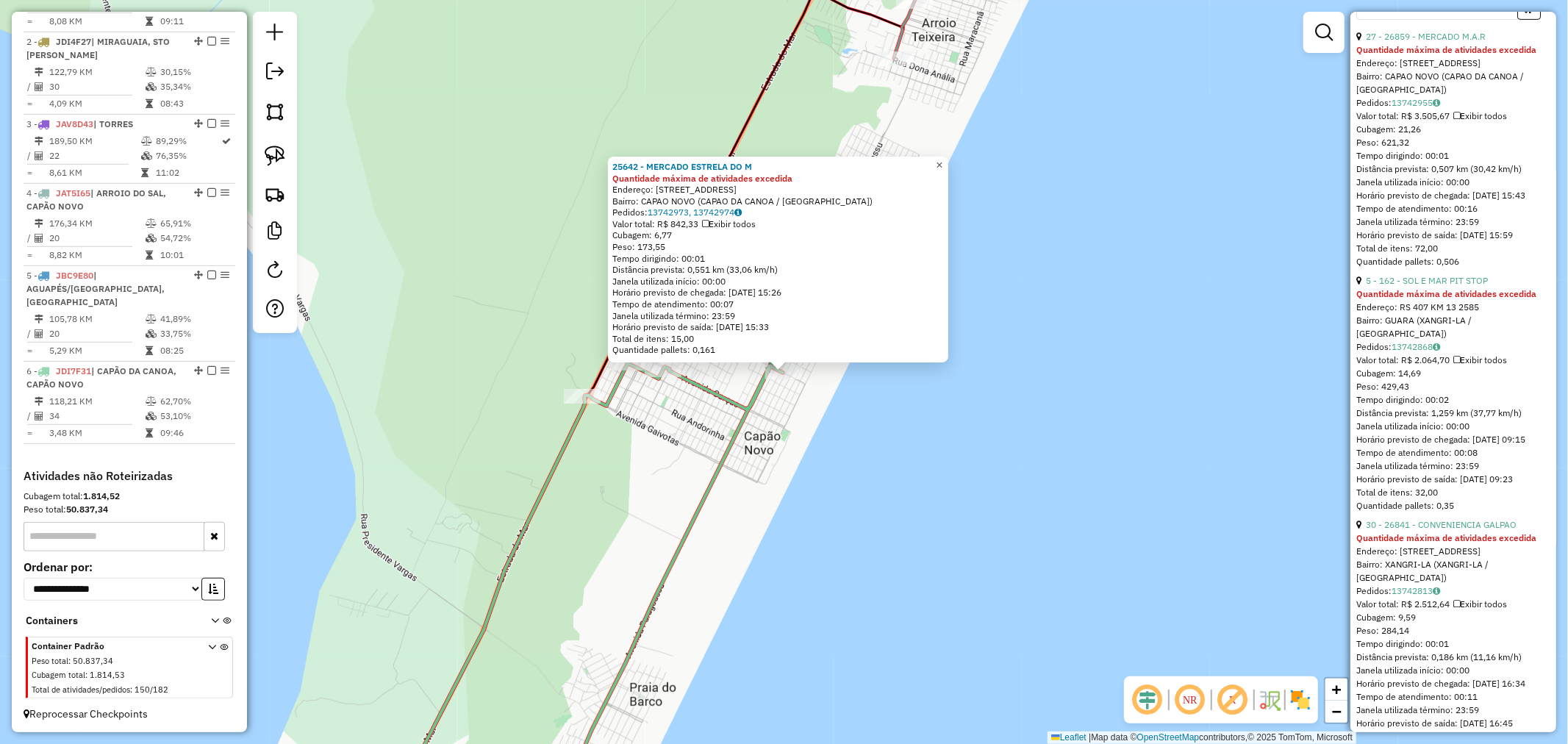
click at [948, 159] on link "×" at bounding box center [940, 165] width 18 height 18
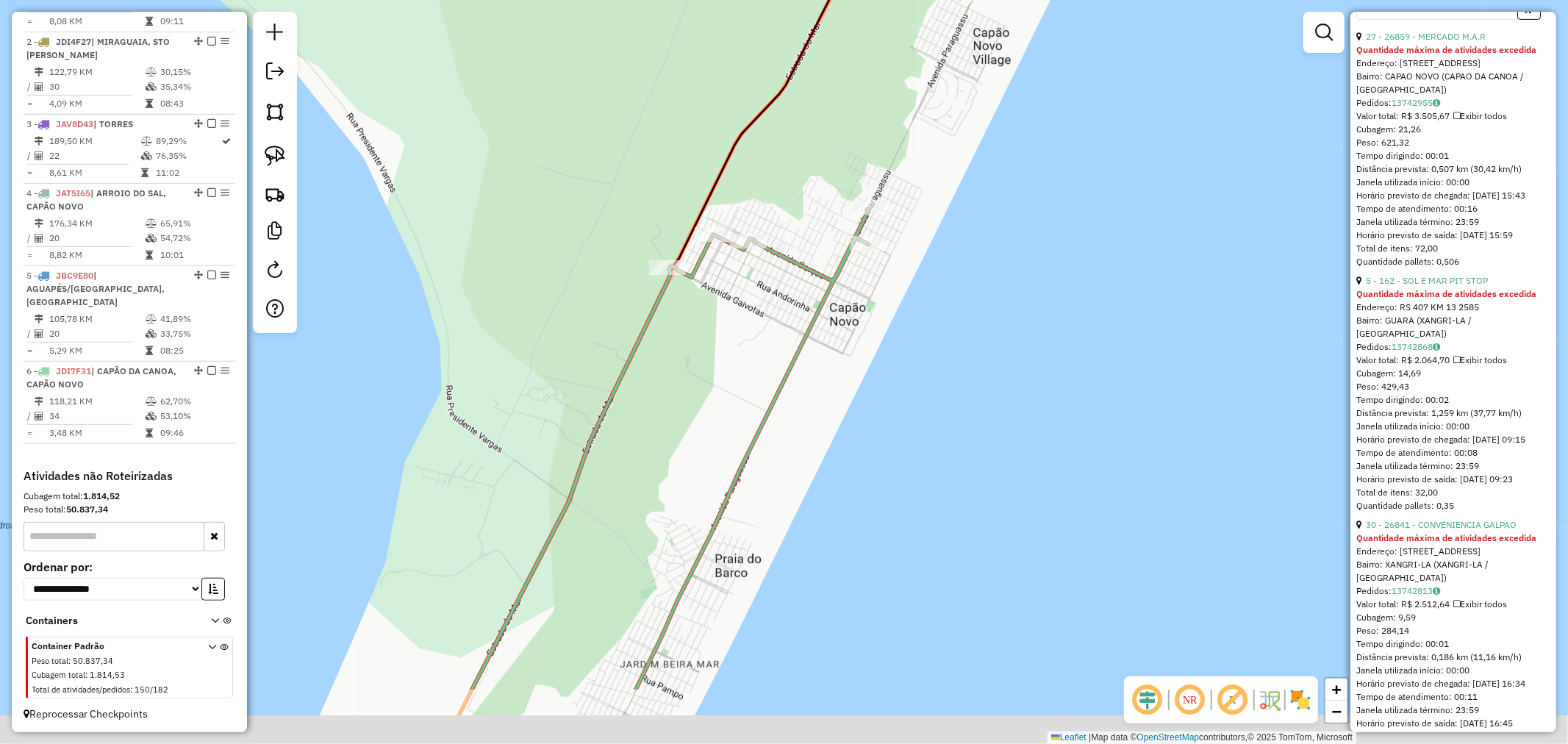
drag, startPoint x: 978, startPoint y: 302, endPoint x: 1044, endPoint y: 193, distance: 127.4
click at [1017, 243] on div "Janela de atendimento Grade de atendimento Capacidade Transportadoras Veículos …" at bounding box center [784, 372] width 1568 height 744
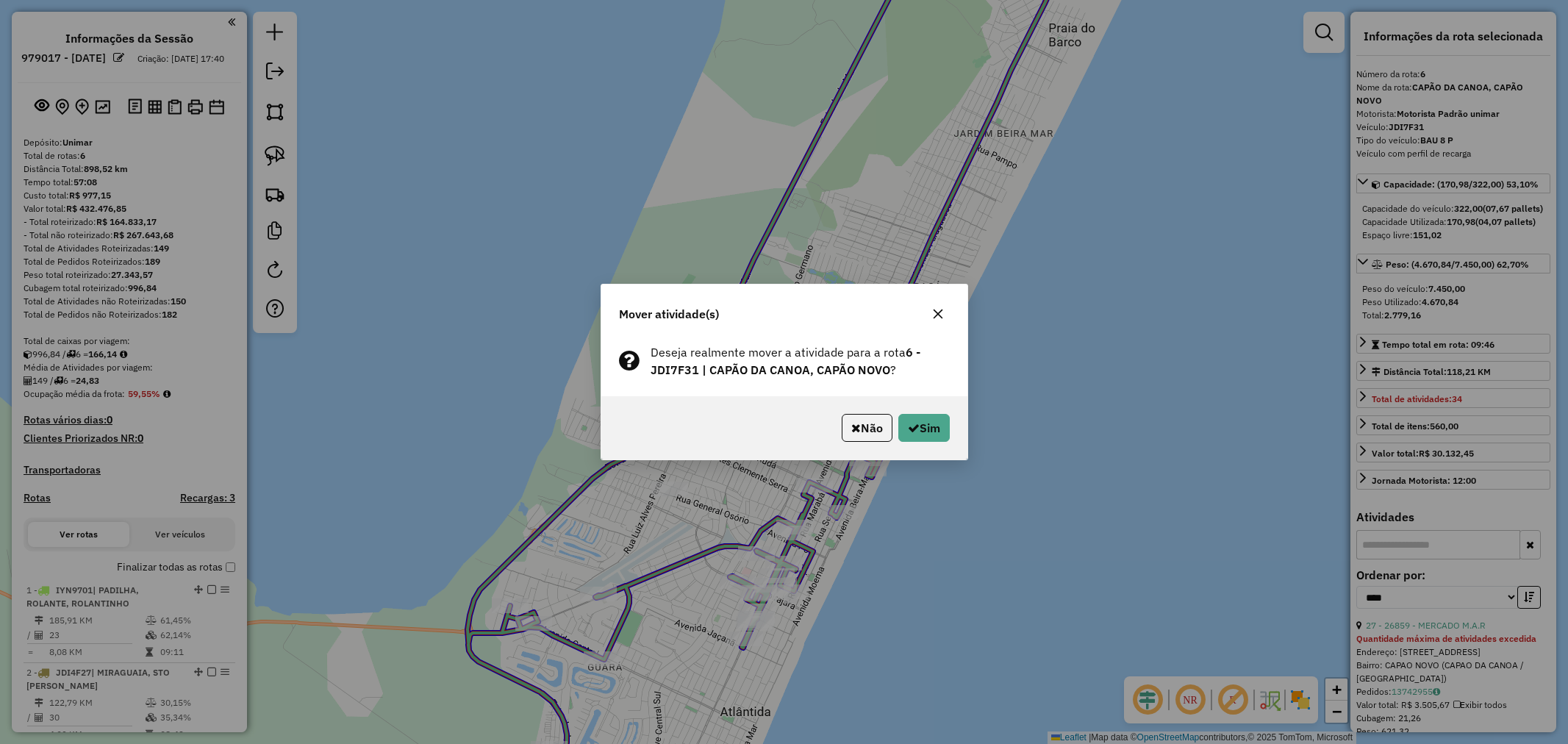
select select "*********"
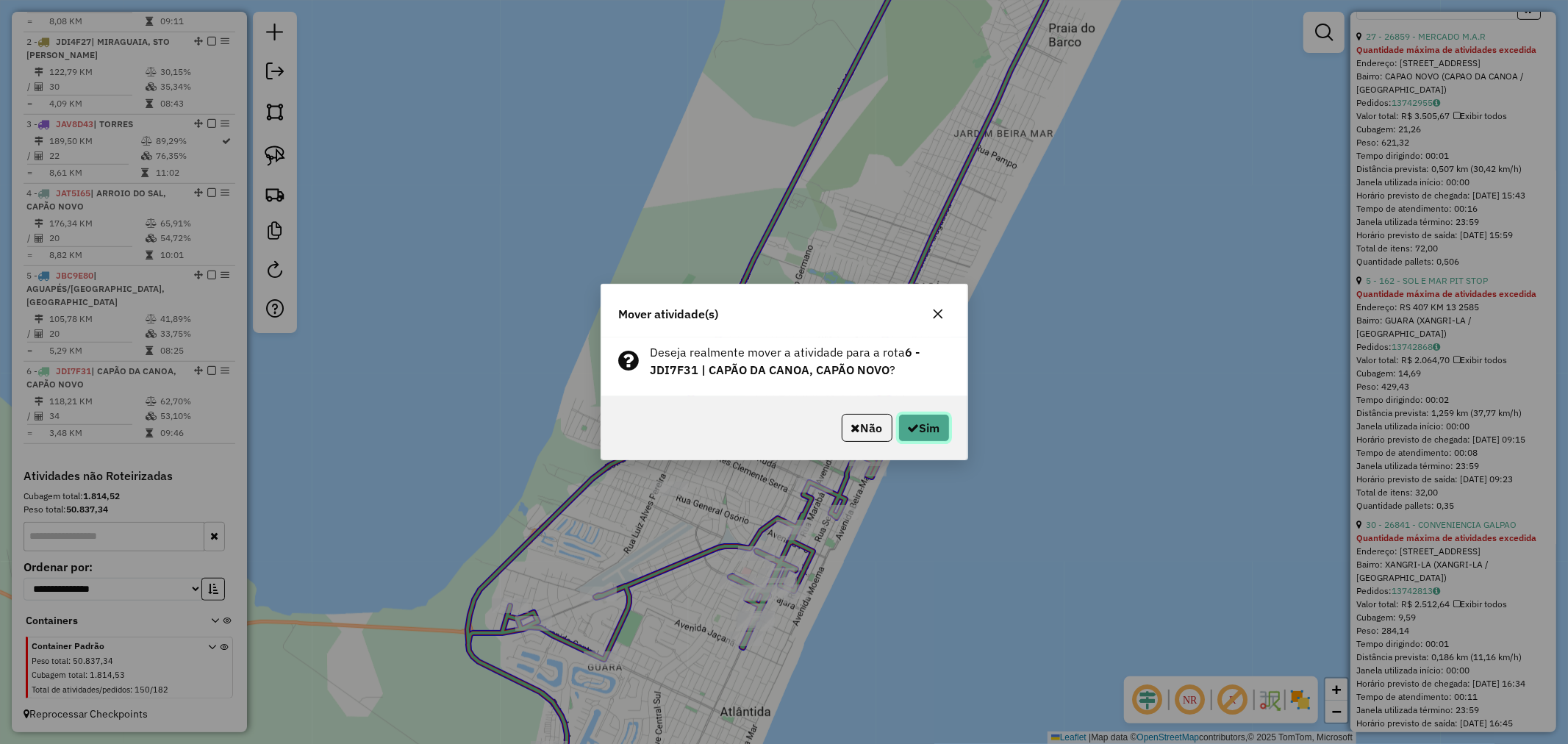
click at [917, 422] on button "Sim" at bounding box center [924, 427] width 52 height 28
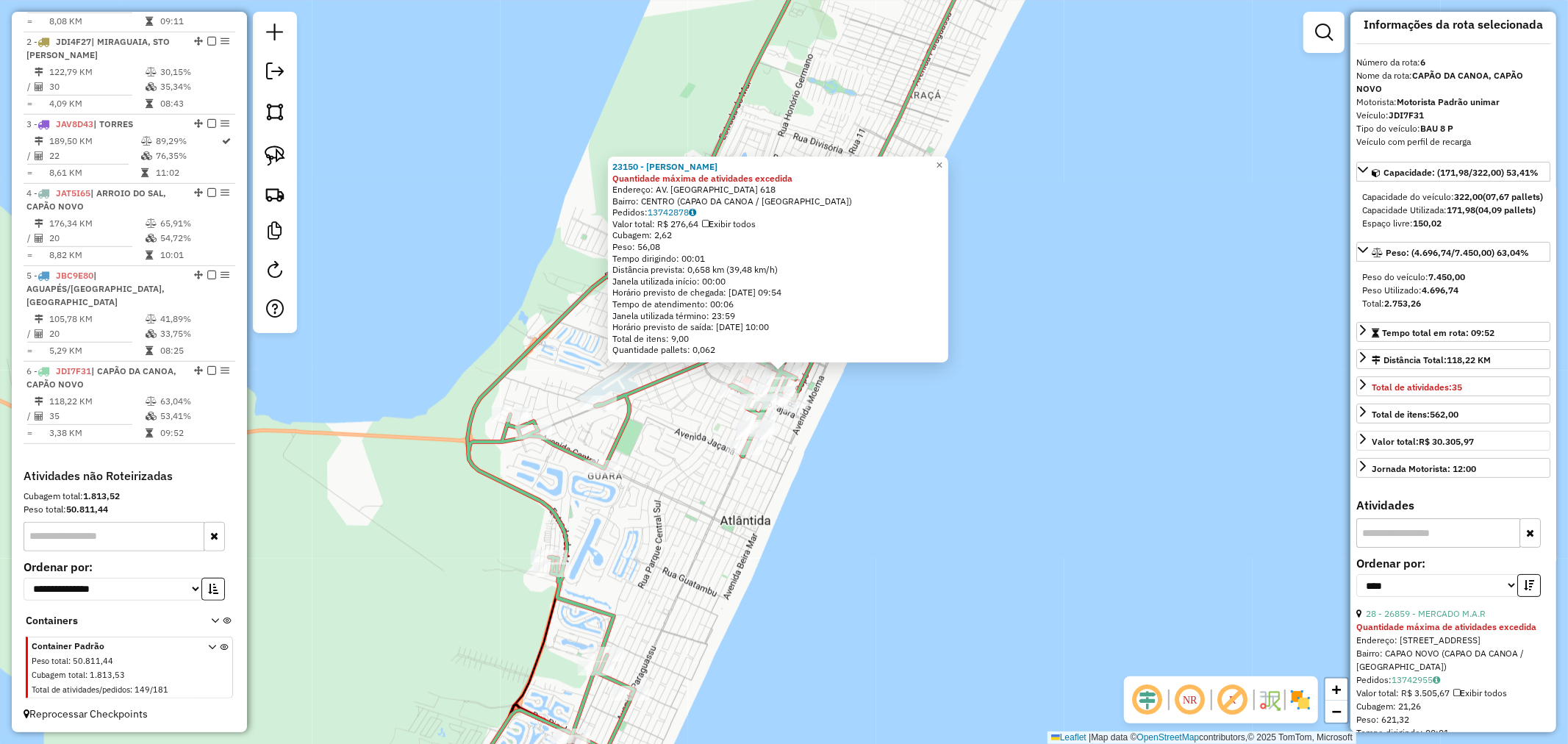
scroll to position [0, 0]
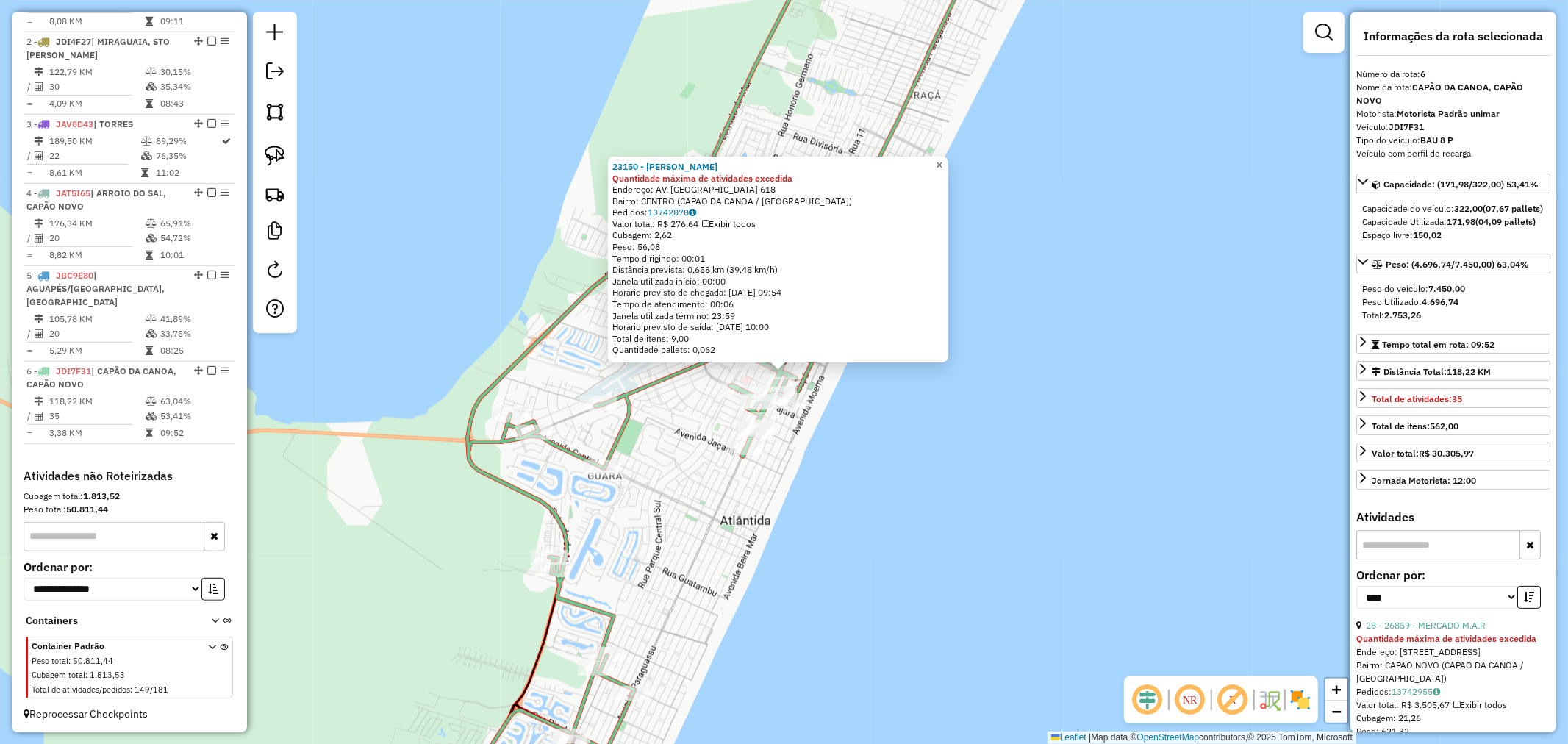
click at [942, 164] on span "×" at bounding box center [939, 165] width 6 height 12
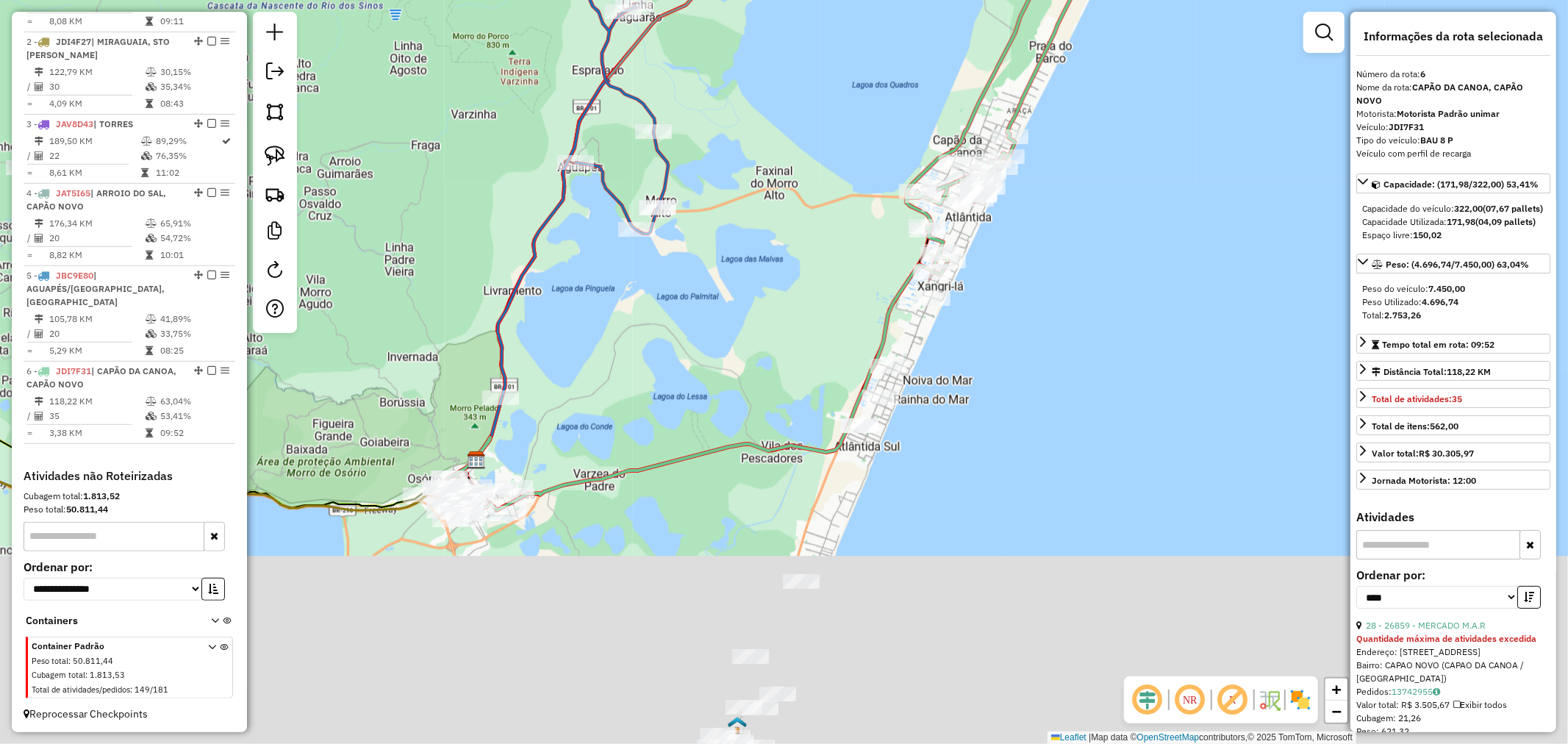
drag, startPoint x: 1092, startPoint y: 313, endPoint x: 1100, endPoint y: 248, distance: 65.5
click at [1101, 248] on div "Janela de atendimento Grade de atendimento Capacidade Transportadoras Veículos …" at bounding box center [784, 372] width 1568 height 744
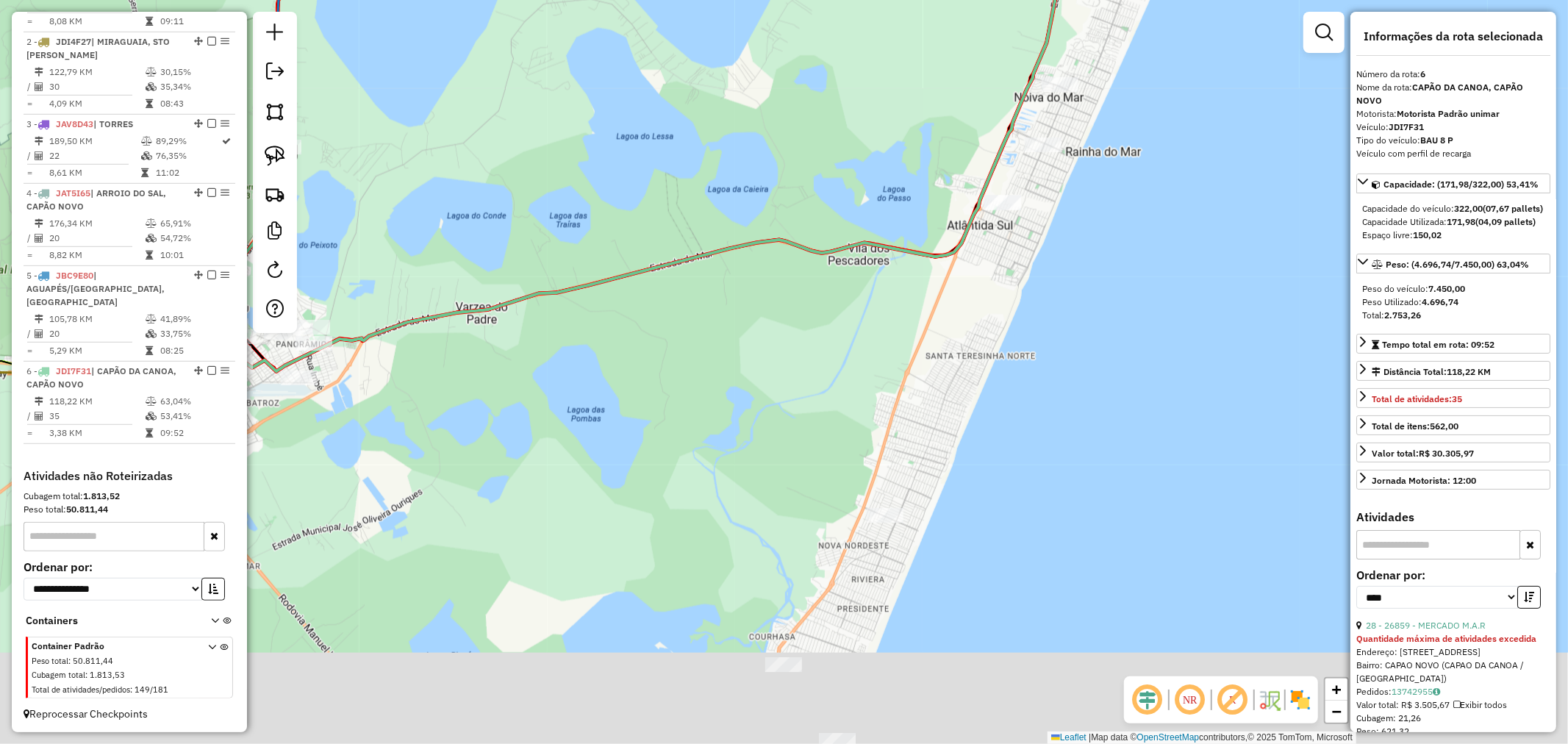
drag, startPoint x: 914, startPoint y: 452, endPoint x: 919, endPoint y: 338, distance: 114.1
click at [1036, 241] on div "Janela de atendimento Grade de atendimento Capacidade Transportadoras Veículos …" at bounding box center [784, 372] width 1568 height 744
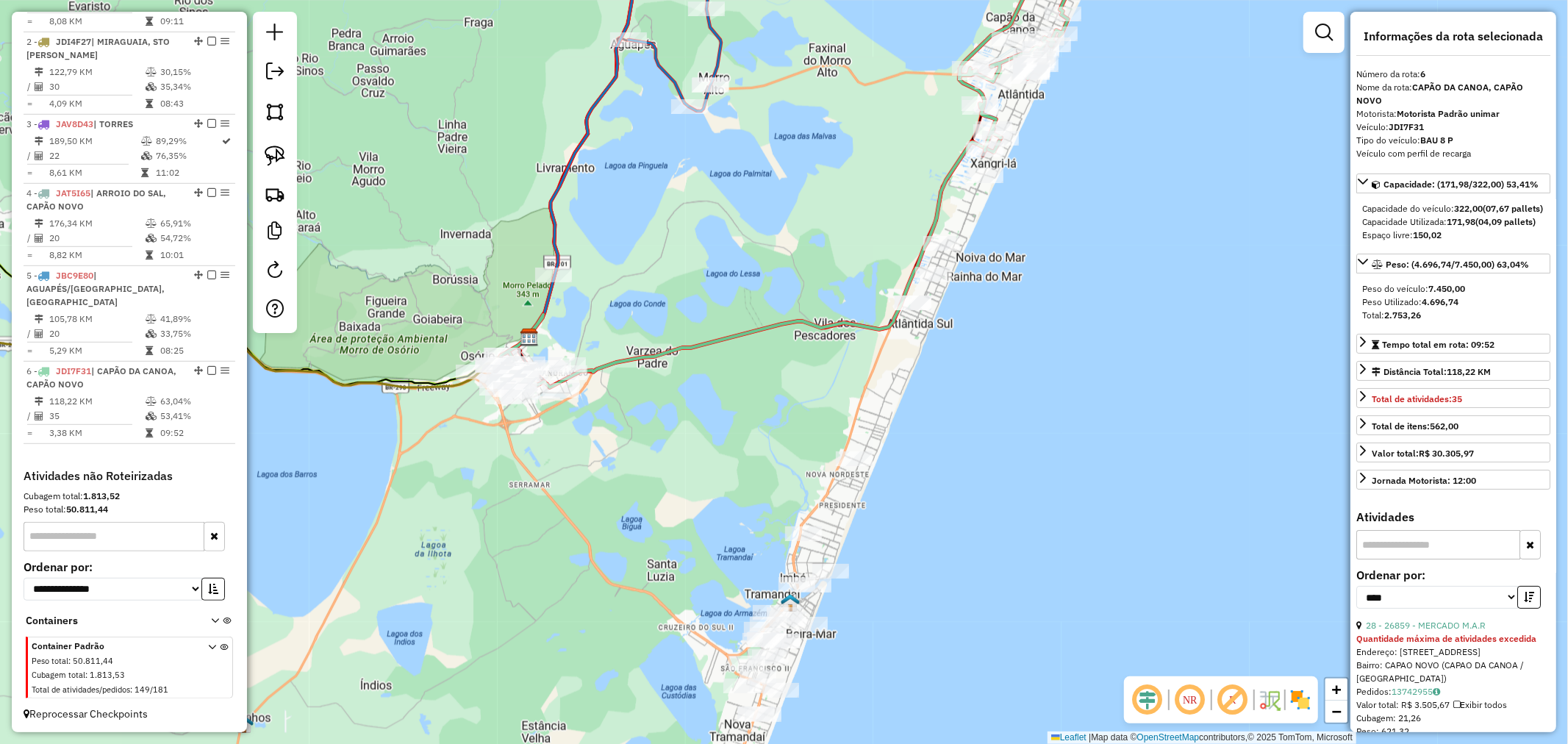
drag, startPoint x: 932, startPoint y: 347, endPoint x: 892, endPoint y: 423, distance: 85.9
click at [892, 423] on div "Janela de atendimento Grade de atendimento Capacidade Transportadoras Veículos …" at bounding box center [784, 372] width 1568 height 744
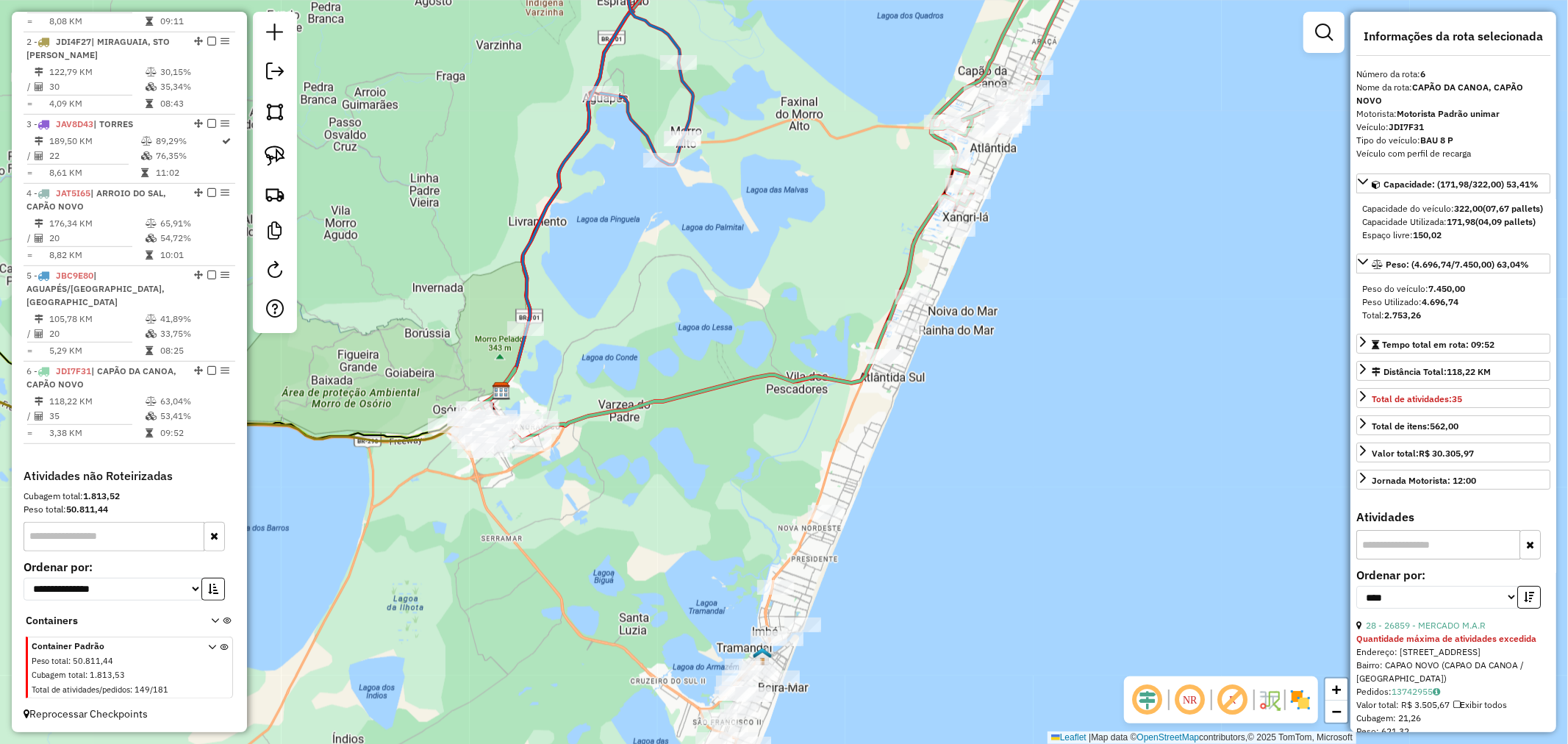
drag, startPoint x: 757, startPoint y: 334, endPoint x: 787, endPoint y: 201, distance: 136.3
click at [781, 222] on div "Janela de atendimento Grade de atendimento Capacidade Transportadoras Veículos …" at bounding box center [784, 372] width 1568 height 744
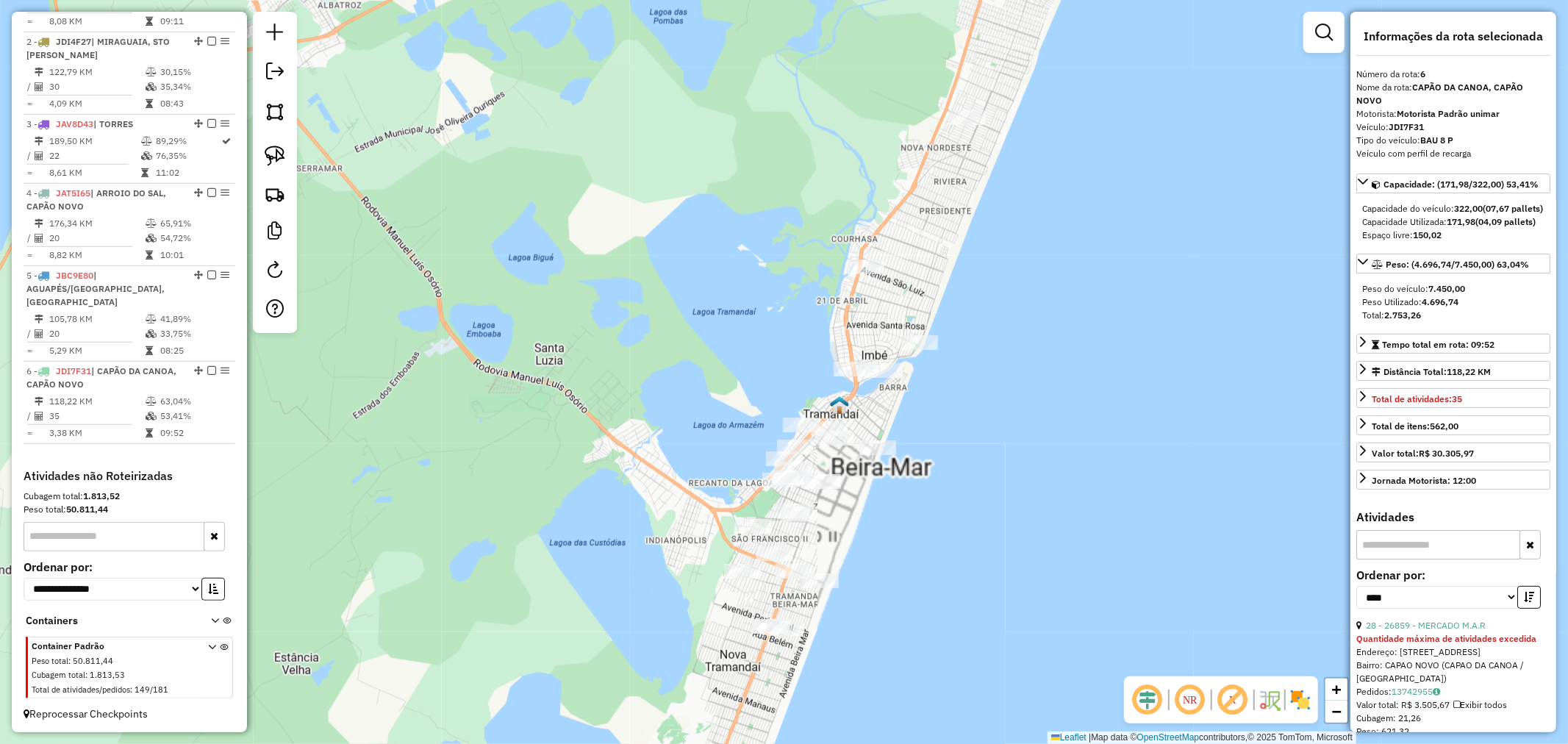
drag, startPoint x: 967, startPoint y: 318, endPoint x: 993, endPoint y: 236, distance: 86.0
click at [992, 239] on div "Janela de atendimento Grade de atendimento Capacidade Transportadoras Veículos …" at bounding box center [784, 372] width 1568 height 744
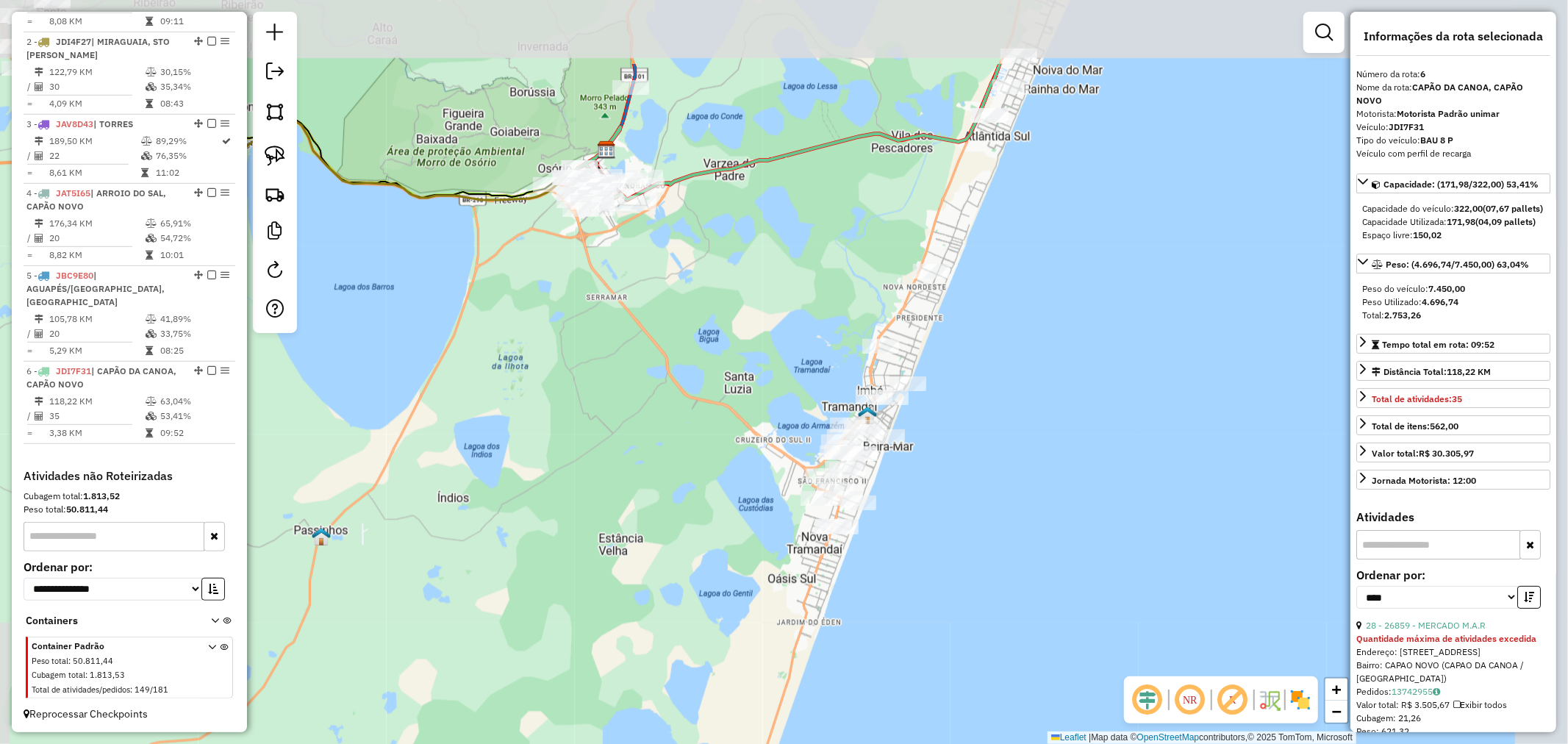
drag, startPoint x: 968, startPoint y: 377, endPoint x: 957, endPoint y: 406, distance: 31.0
click at [957, 406] on div "Janela de atendimento Grade de atendimento Capacidade Transportadoras Veículos …" at bounding box center [784, 372] width 1568 height 744
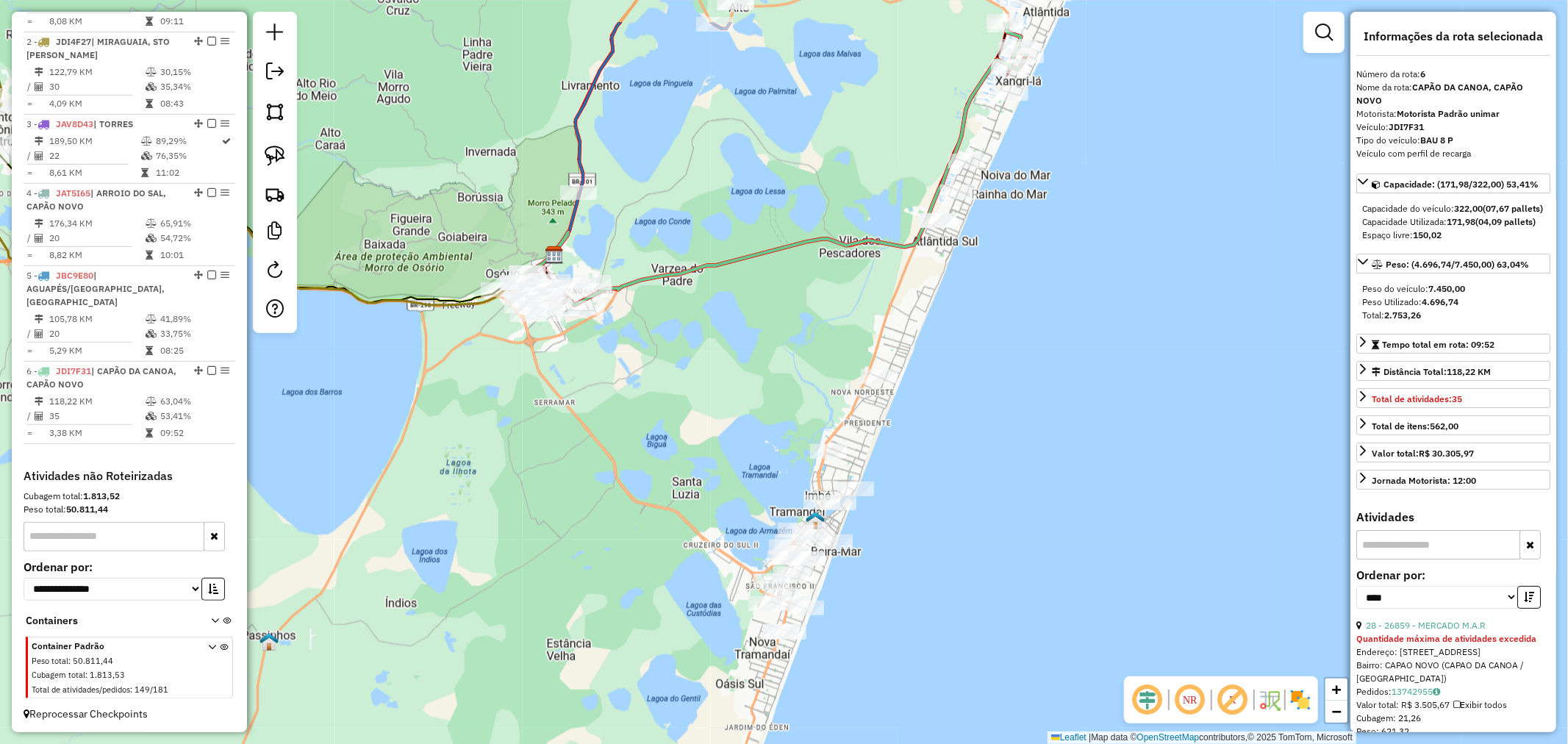
drag, startPoint x: 1022, startPoint y: 308, endPoint x: 987, endPoint y: 379, distance: 79.2
click at [987, 379] on div "Janela de atendimento Grade de atendimento Capacidade Transportadoras Veículos …" at bounding box center [784, 372] width 1568 height 744
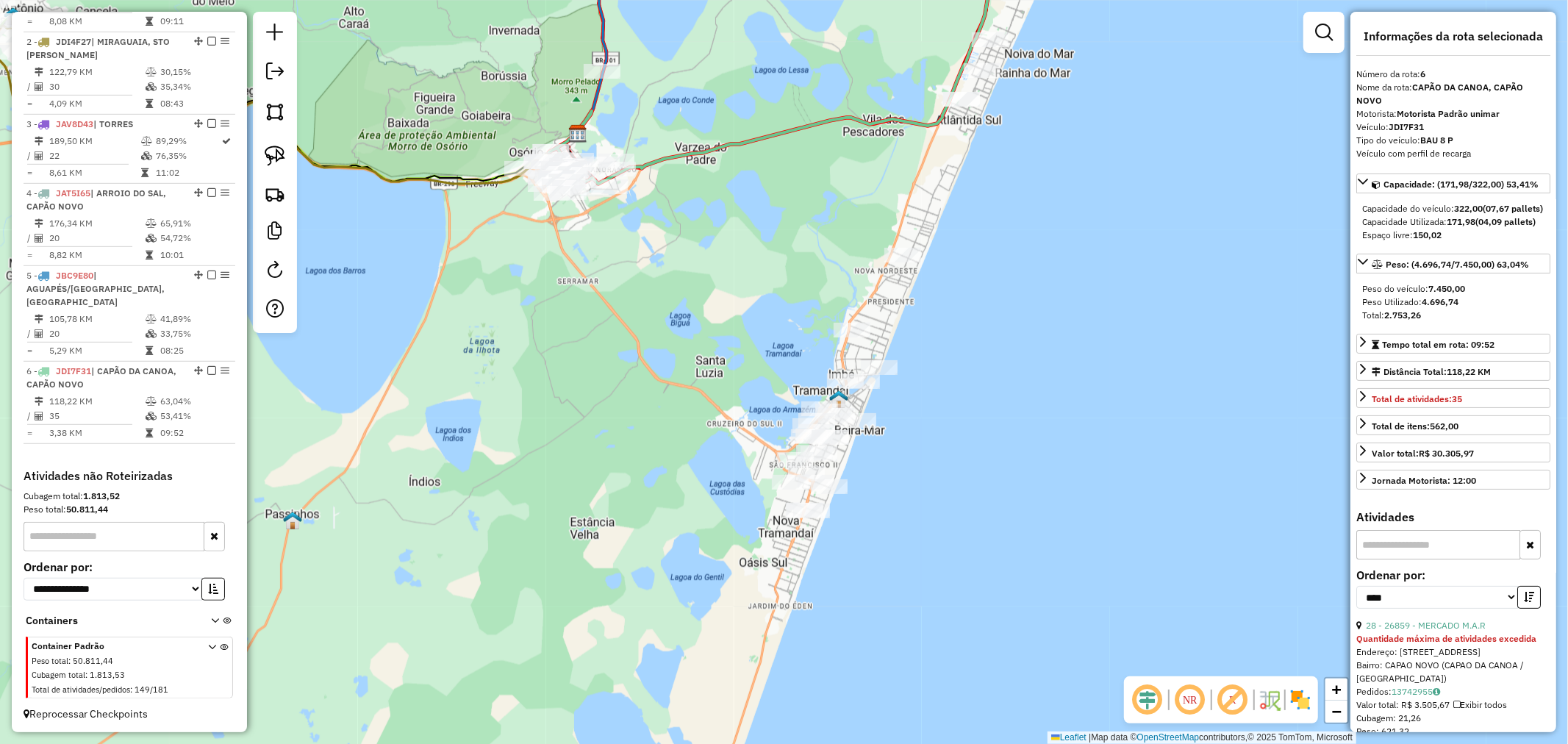
drag, startPoint x: 965, startPoint y: 380, endPoint x: 972, endPoint y: 294, distance: 86.3
click at [972, 294] on div "Janela de atendimento Grade de atendimento Capacidade Transportadoras Veículos …" at bounding box center [784, 372] width 1568 height 744
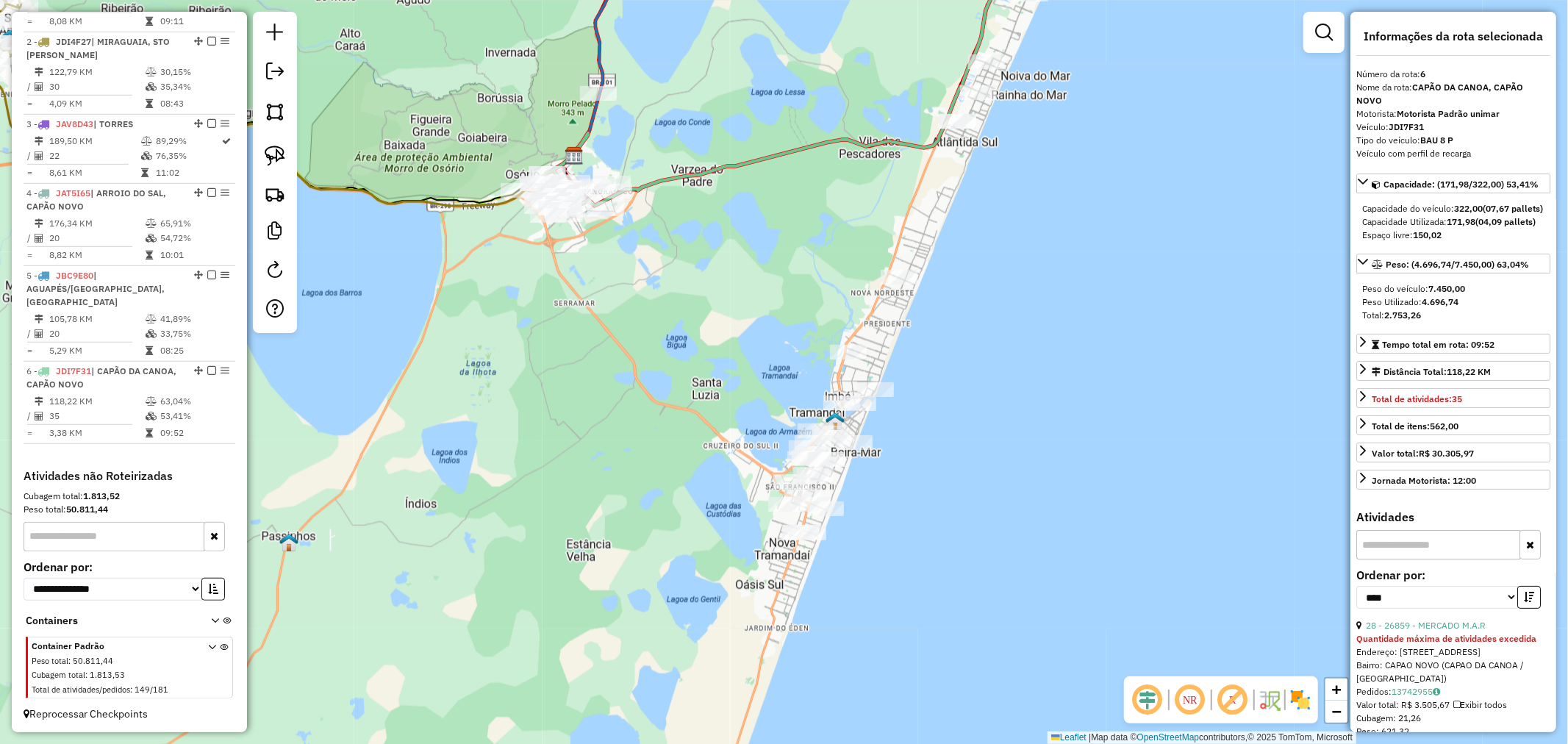
drag, startPoint x: 972, startPoint y: 294, endPoint x: 961, endPoint y: 339, distance: 46.3
click at [961, 339] on div "Janela de atendimento Grade de atendimento Capacidade Transportadoras Veículos …" at bounding box center [784, 372] width 1568 height 744
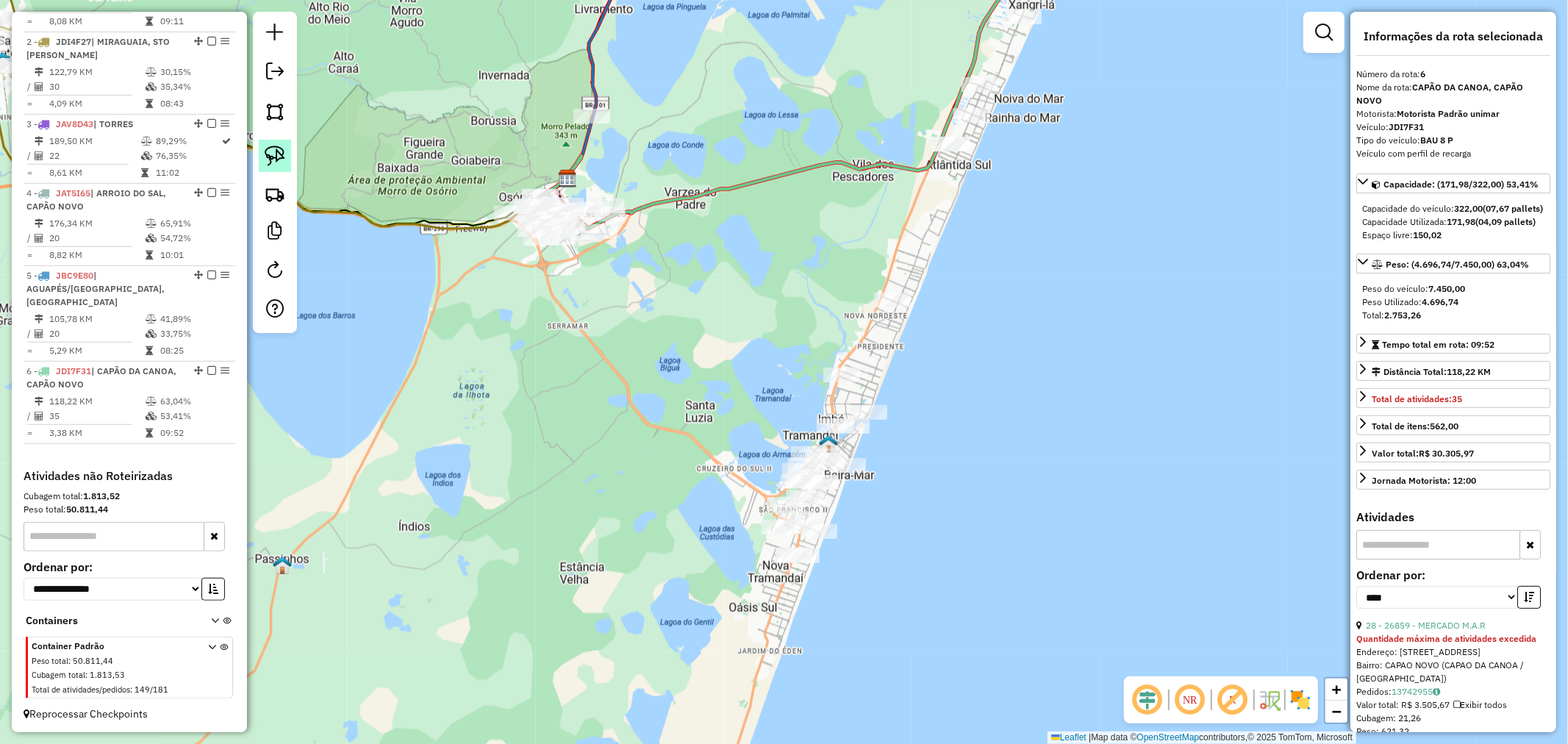
click at [283, 167] on link at bounding box center [275, 156] width 32 height 32
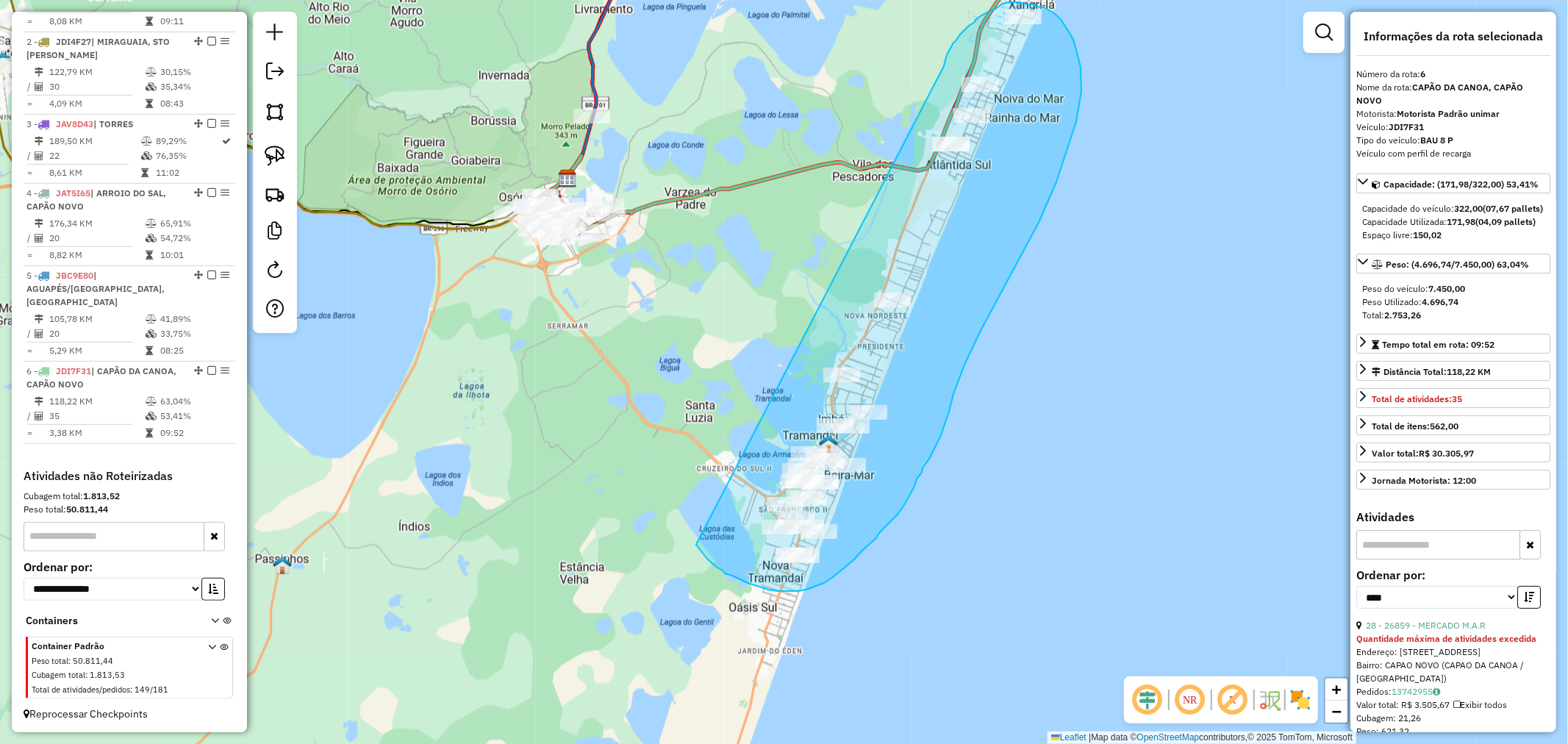
drag, startPoint x: 946, startPoint y: 57, endPoint x: 674, endPoint y: 456, distance: 482.9
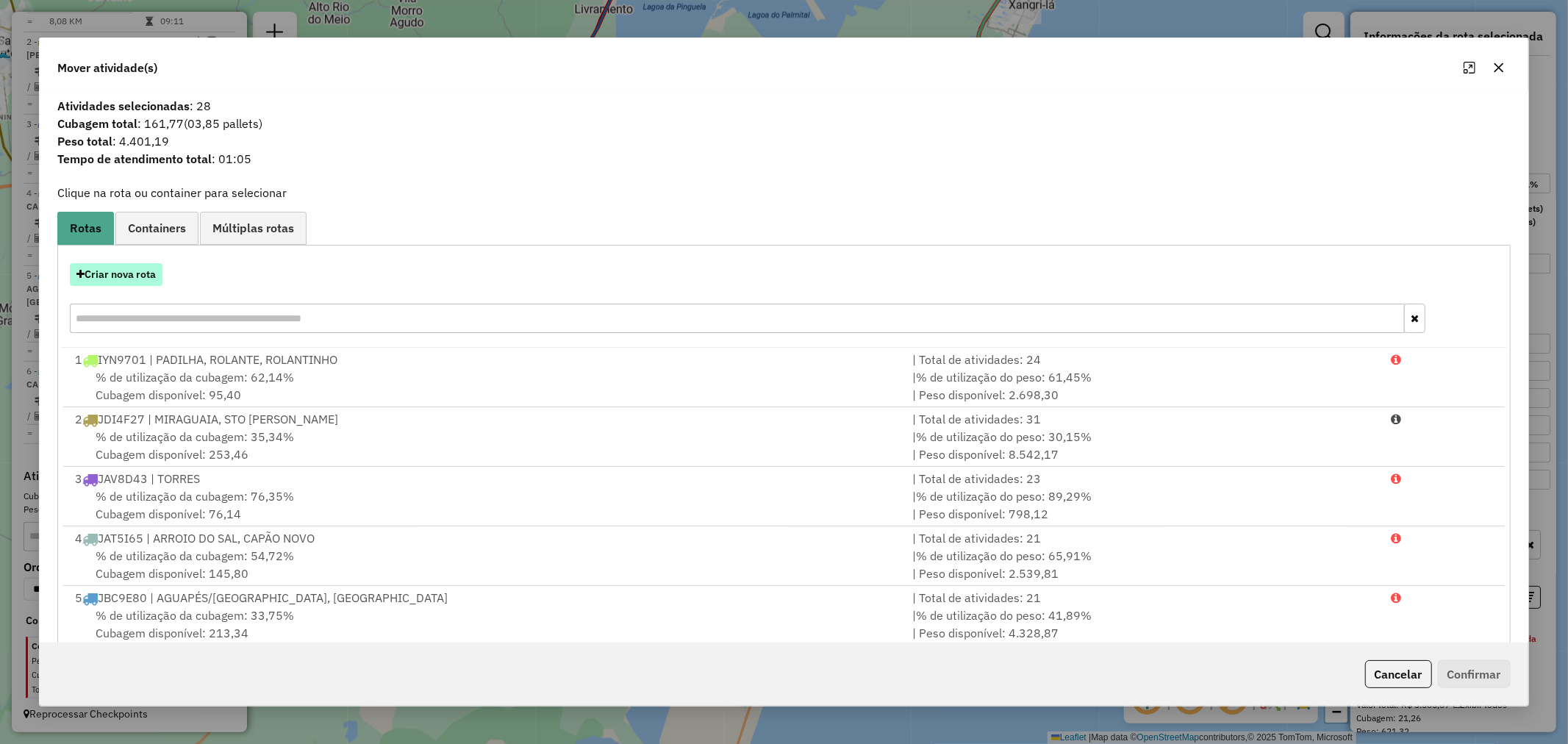
click at [132, 275] on button "Criar nova rota" at bounding box center [116, 275] width 92 height 23
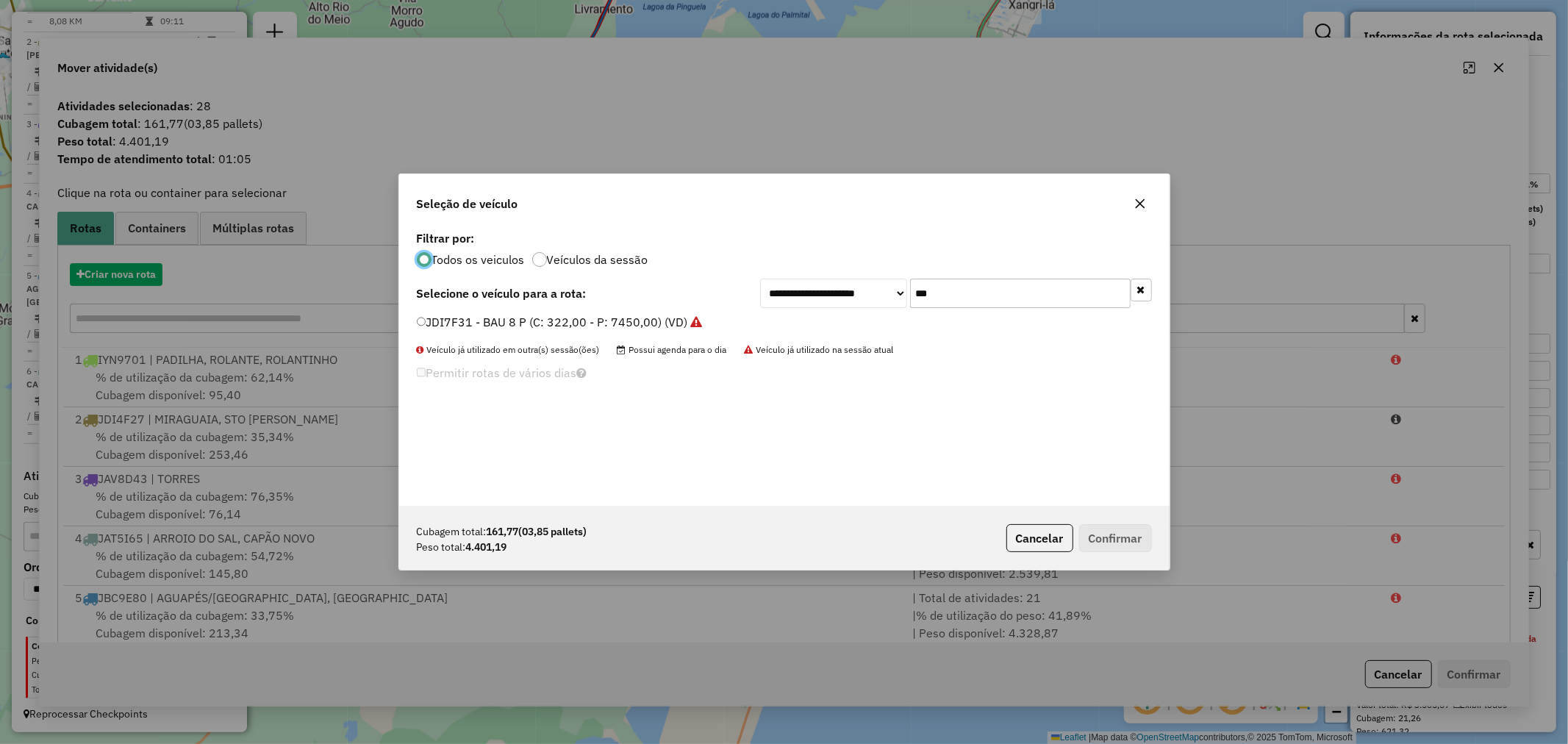
scroll to position [8, 4]
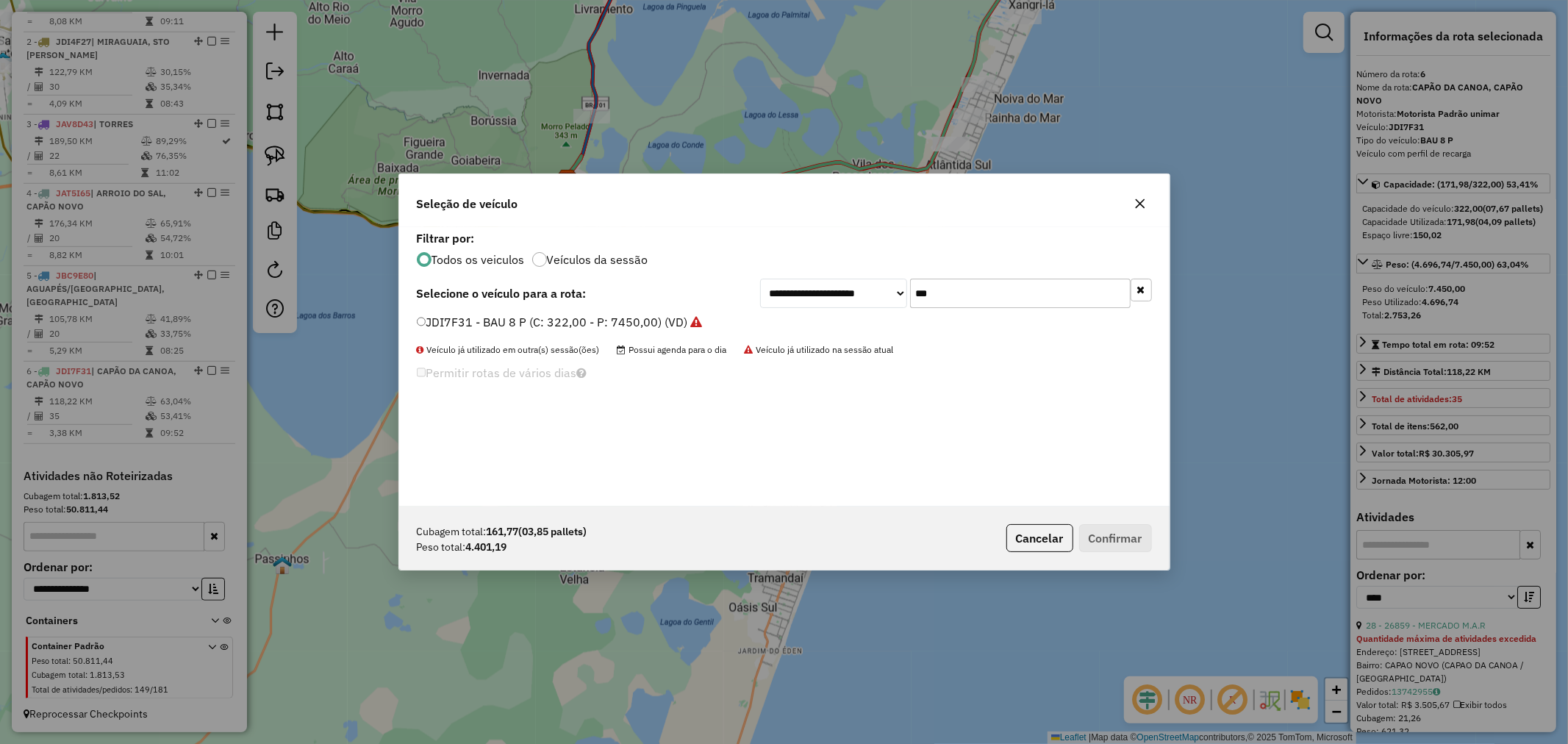
drag, startPoint x: 970, startPoint y: 277, endPoint x: 860, endPoint y: 269, distance: 110.3
click at [861, 269] on div "**********" at bounding box center [784, 366] width 770 height 279
type input "****"
click at [473, 320] on label "JAT5A14 - BAU 8 P (C: 322,00 - P: 7450,00) (VD)" at bounding box center [553, 322] width 273 height 18
click at [1120, 541] on button "Confirmar" at bounding box center [1116, 538] width 73 height 28
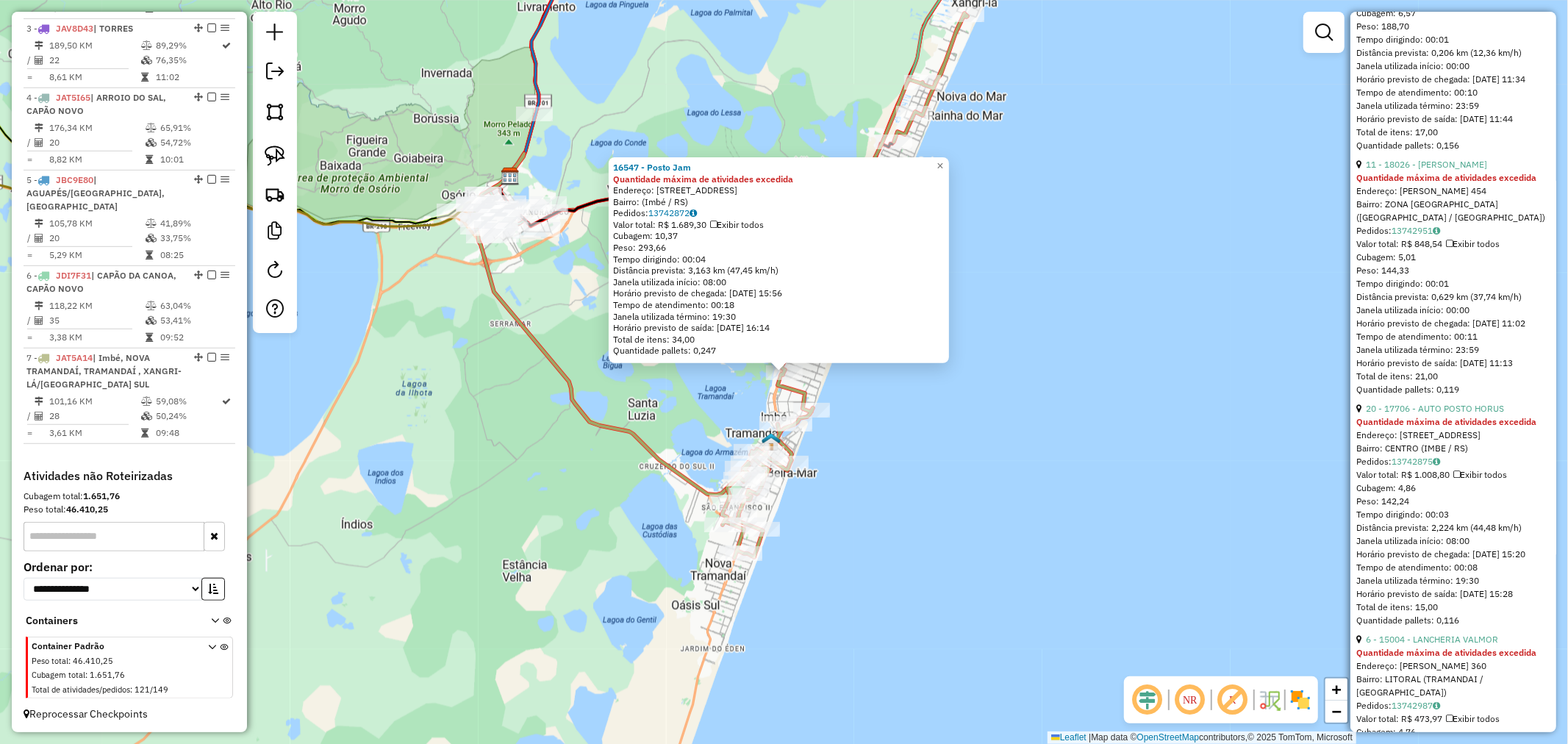
scroll to position [2450, 0]
drag, startPoint x: 952, startPoint y: 164, endPoint x: 958, endPoint y: 159, distance: 7.8
click at [943, 164] on span "×" at bounding box center [939, 165] width 6 height 12
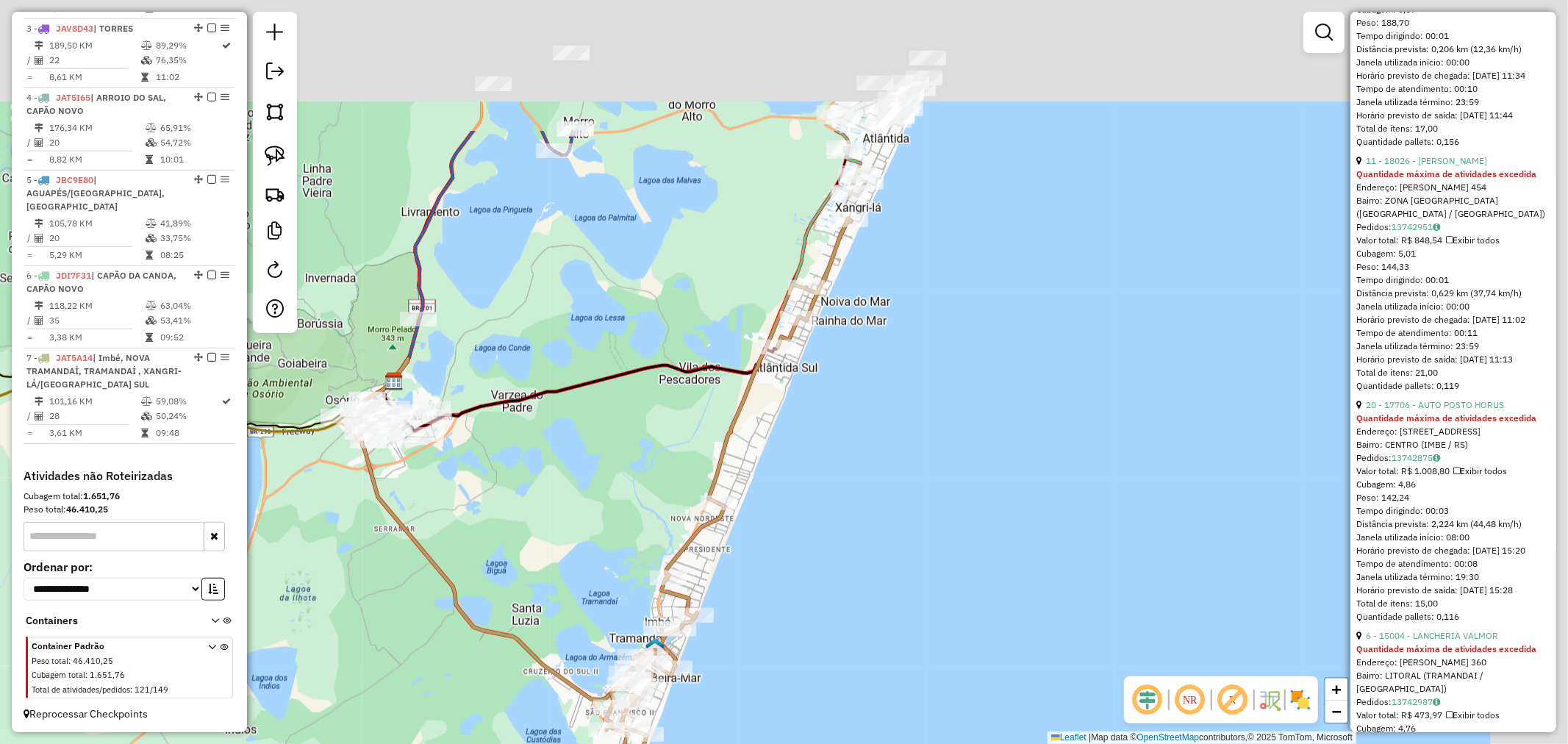
drag, startPoint x: 1076, startPoint y: 147, endPoint x: 938, endPoint y: 346, distance: 242.2
click at [961, 346] on div "Janela de atendimento Grade de atendimento Capacidade Transportadoras Veículos …" at bounding box center [784, 372] width 1568 height 744
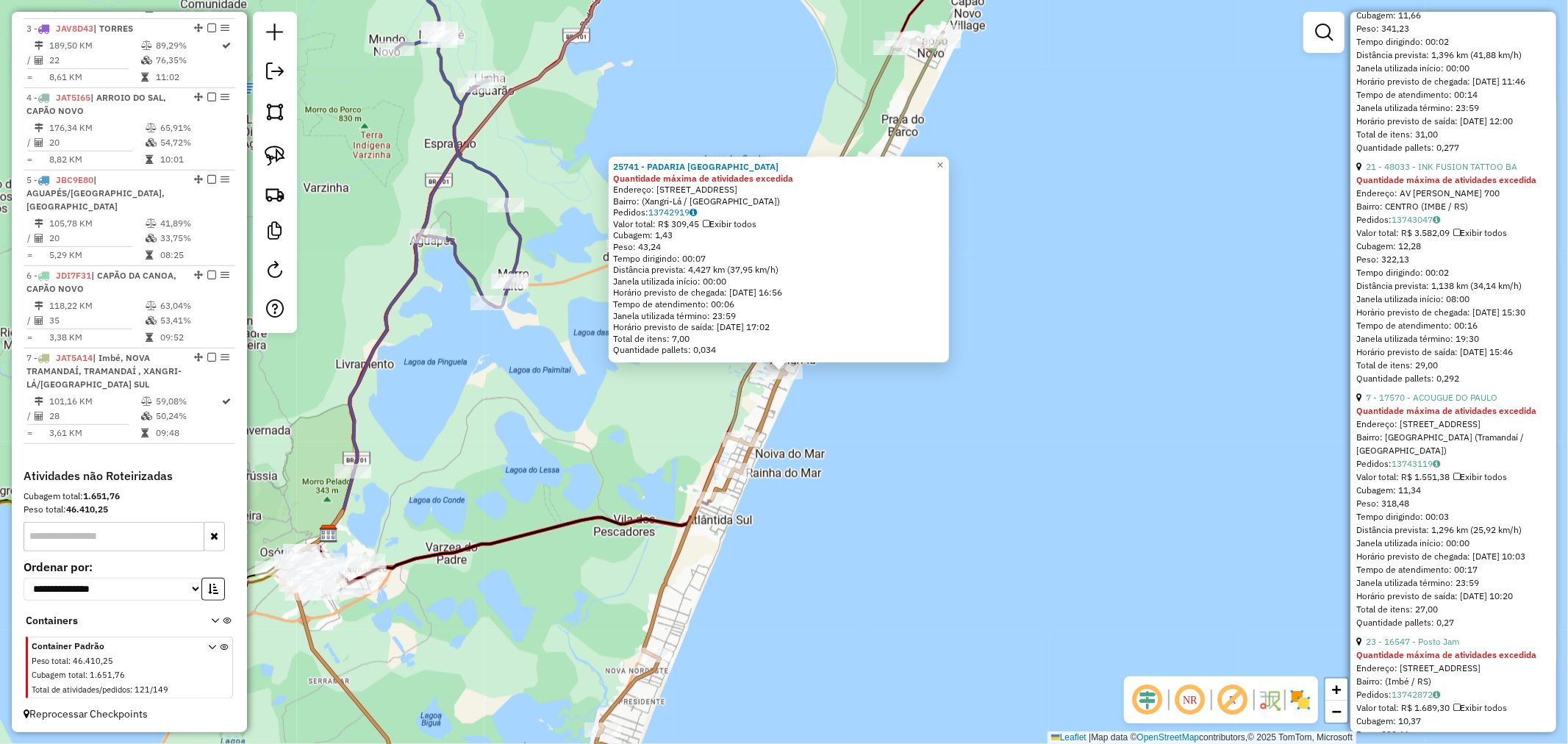
scroll to position [1224, 0]
click at [943, 159] on span "×" at bounding box center [939, 165] width 6 height 12
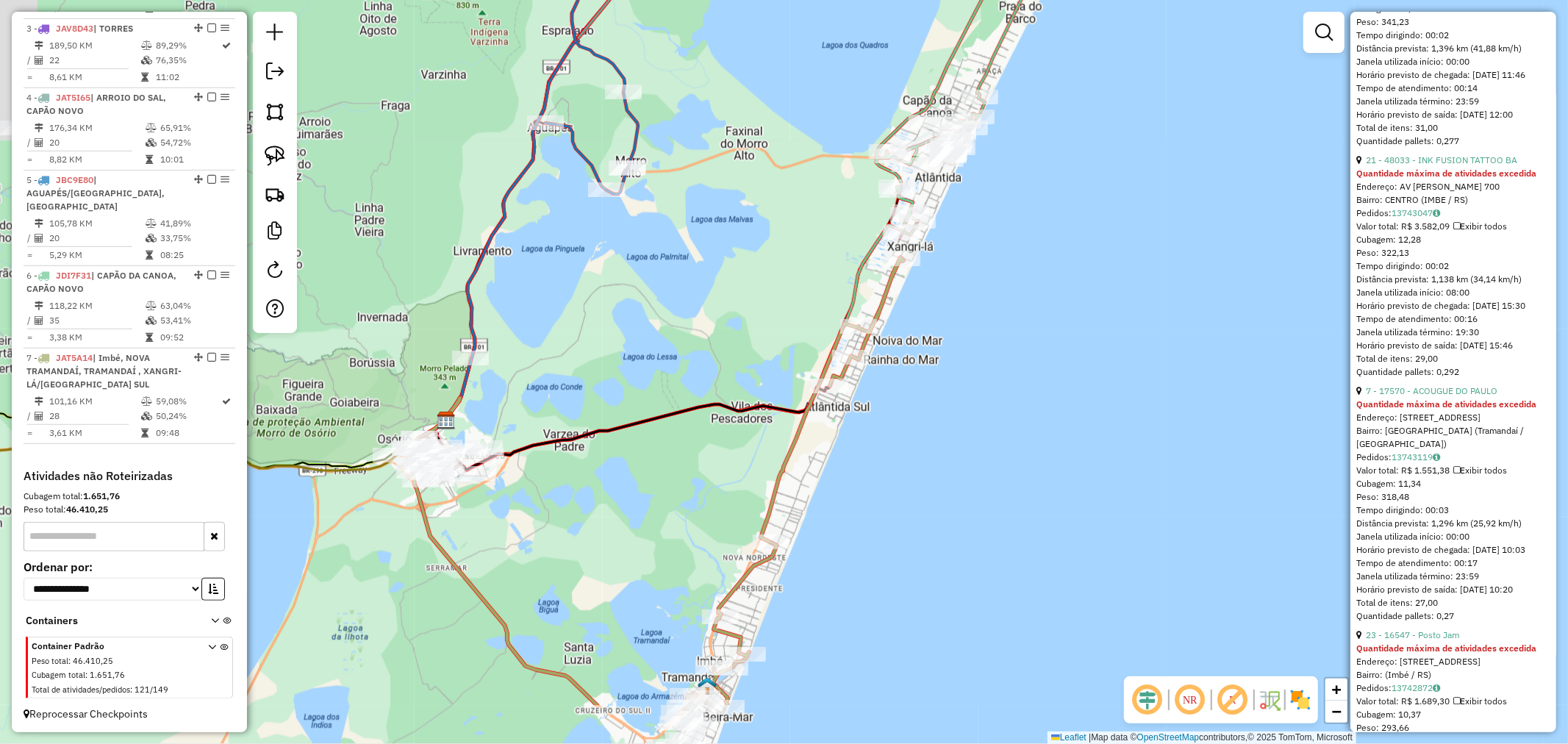
drag, startPoint x: 882, startPoint y: 516, endPoint x: 1046, endPoint y: 324, distance: 252.5
click at [1040, 333] on div "Janela de atendimento Grade de atendimento Capacidade Transportadoras Veículos …" at bounding box center [784, 372] width 1568 height 744
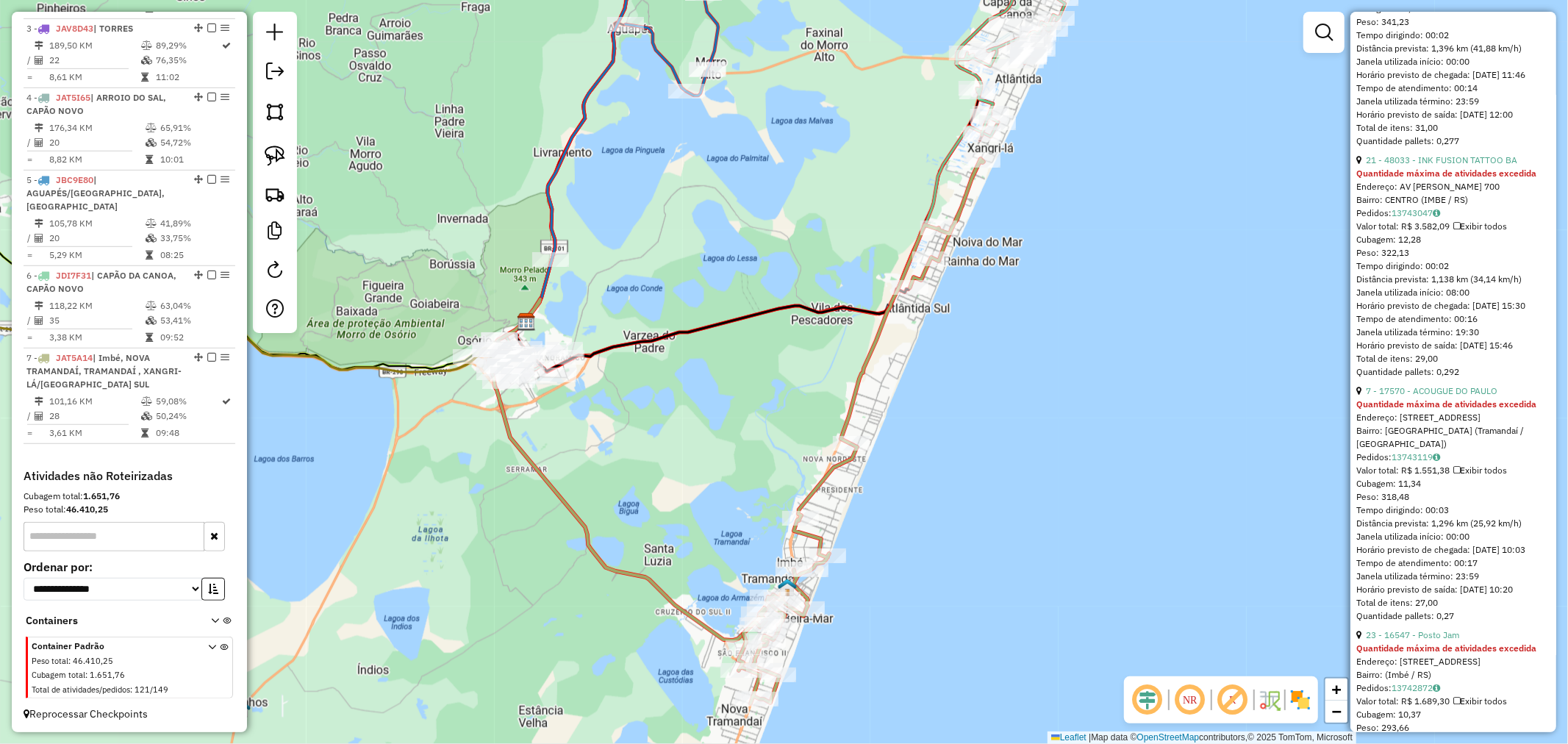
click at [850, 324] on div "Janela de atendimento Grade de atendimento Capacidade Transportadoras Veículos …" at bounding box center [784, 372] width 1568 height 744
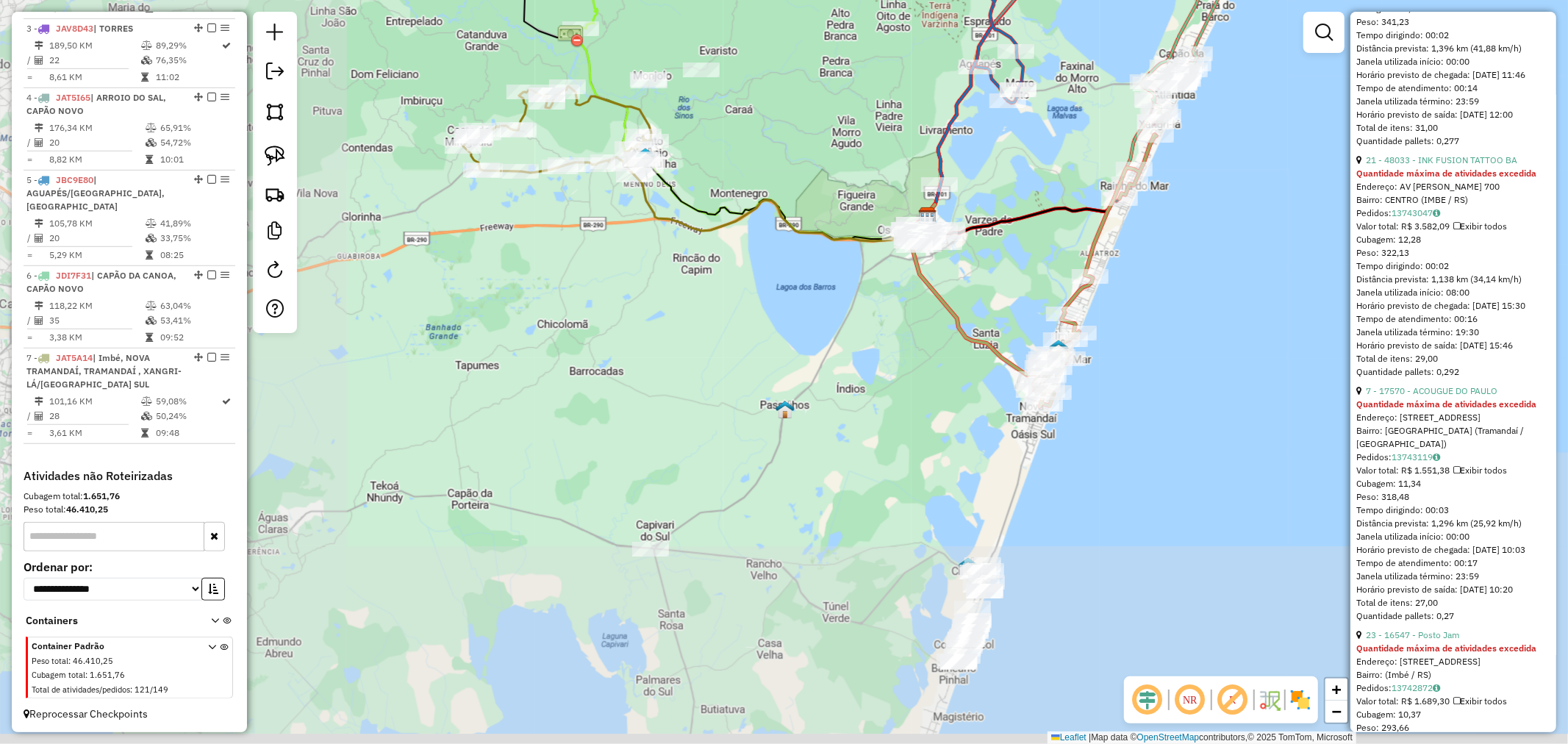
drag, startPoint x: 1089, startPoint y: 472, endPoint x: 1099, endPoint y: 332, distance: 140.4
click at [1098, 346] on div "Janela de atendimento Grade de atendimento Capacidade Transportadoras Veículos …" at bounding box center [784, 372] width 1568 height 744
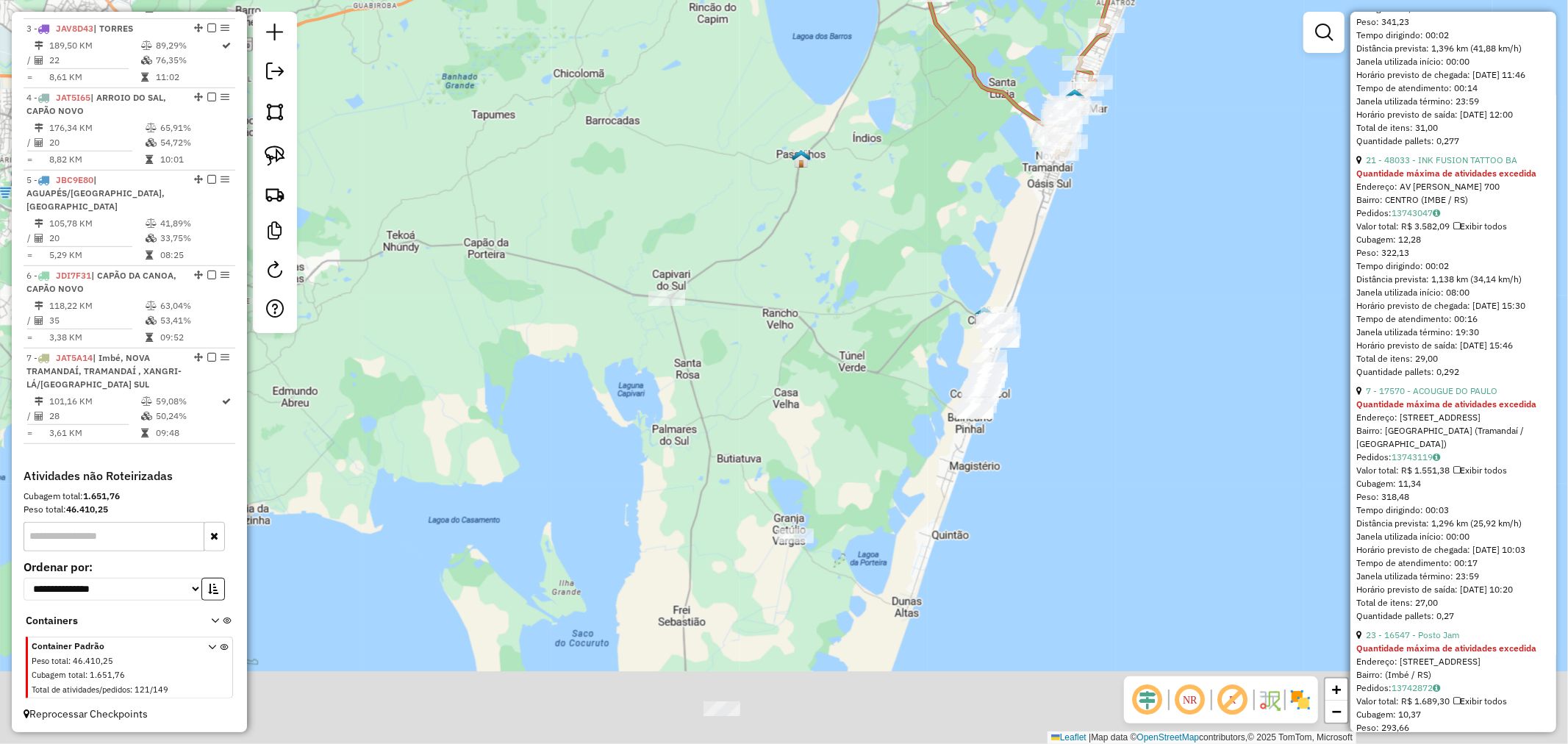
drag, startPoint x: 1034, startPoint y: 416, endPoint x: 1032, endPoint y: 388, distance: 28.1
click at [1032, 389] on div "Janela de atendimento Grade de atendimento Capacidade Transportadoras Veículos …" at bounding box center [784, 372] width 1568 height 744
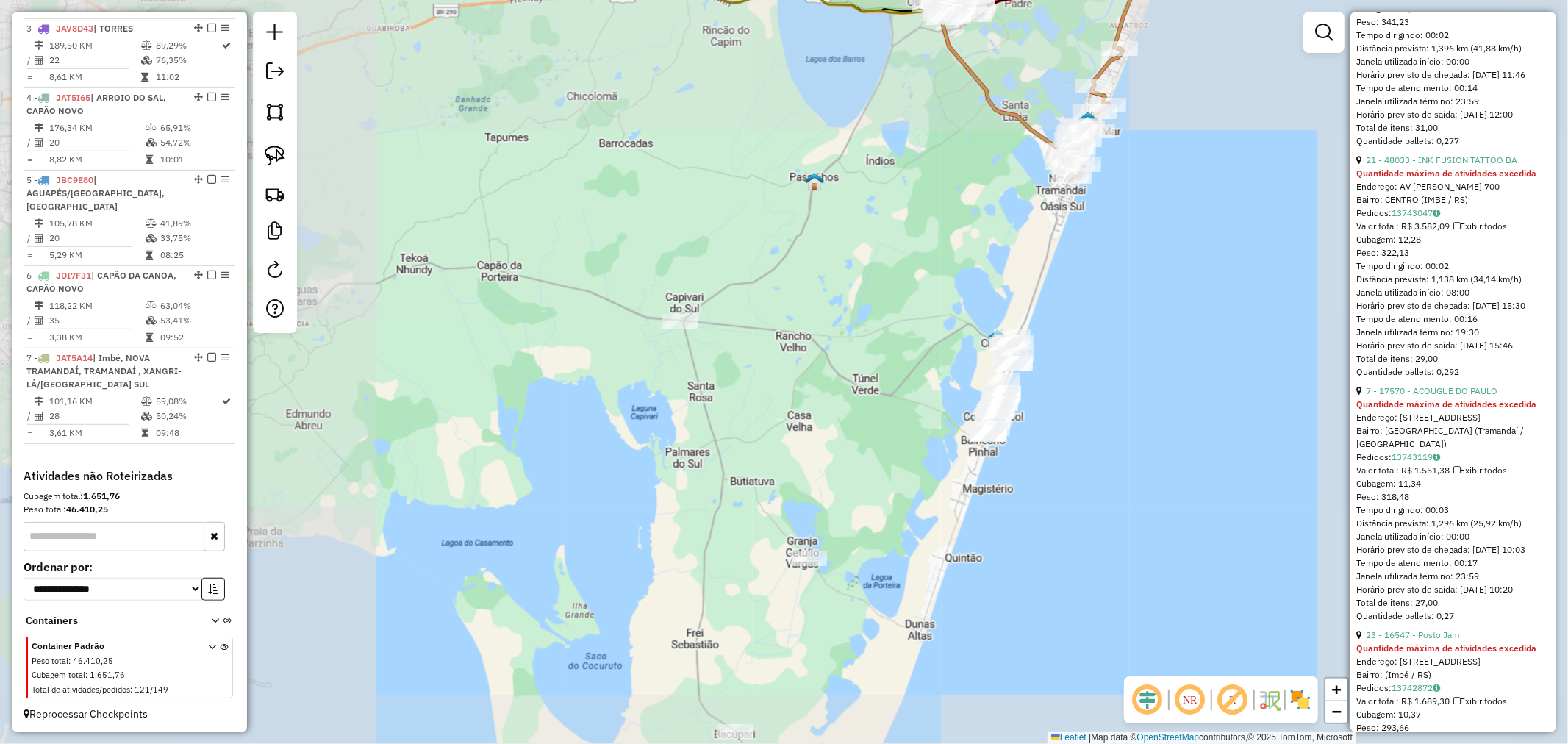
drag, startPoint x: 922, startPoint y: 423, endPoint x: 921, endPoint y: 320, distance: 103.0
click at [921, 326] on div "Janela de atendimento Grade de atendimento Capacidade Transportadoras Veículos …" at bounding box center [784, 372] width 1568 height 744
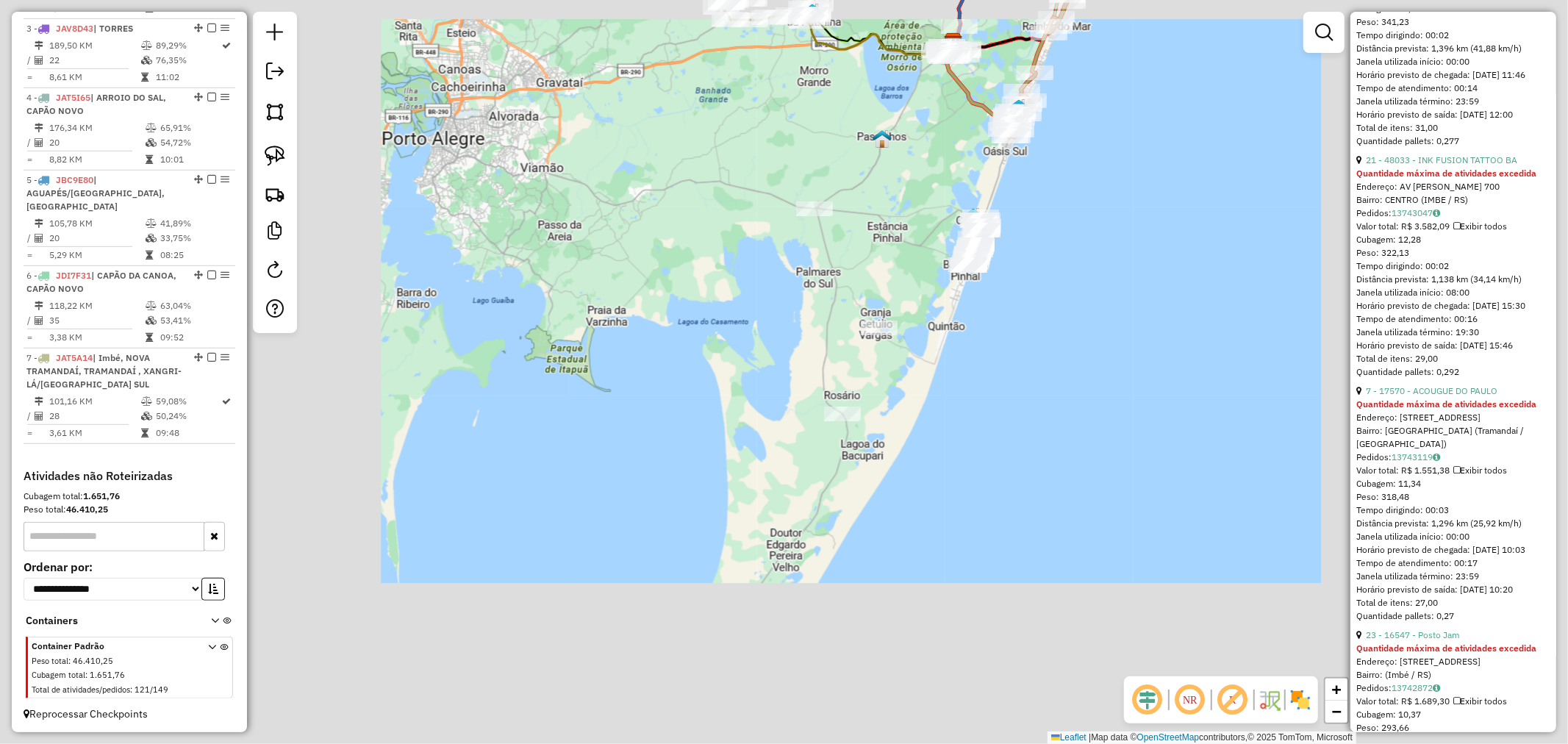
drag, startPoint x: 888, startPoint y: 495, endPoint x: 949, endPoint y: 299, distance: 205.3
click at [946, 307] on div "Janela de atendimento Grade de atendimento Capacidade Transportadoras Veículos …" at bounding box center [784, 372] width 1568 height 744
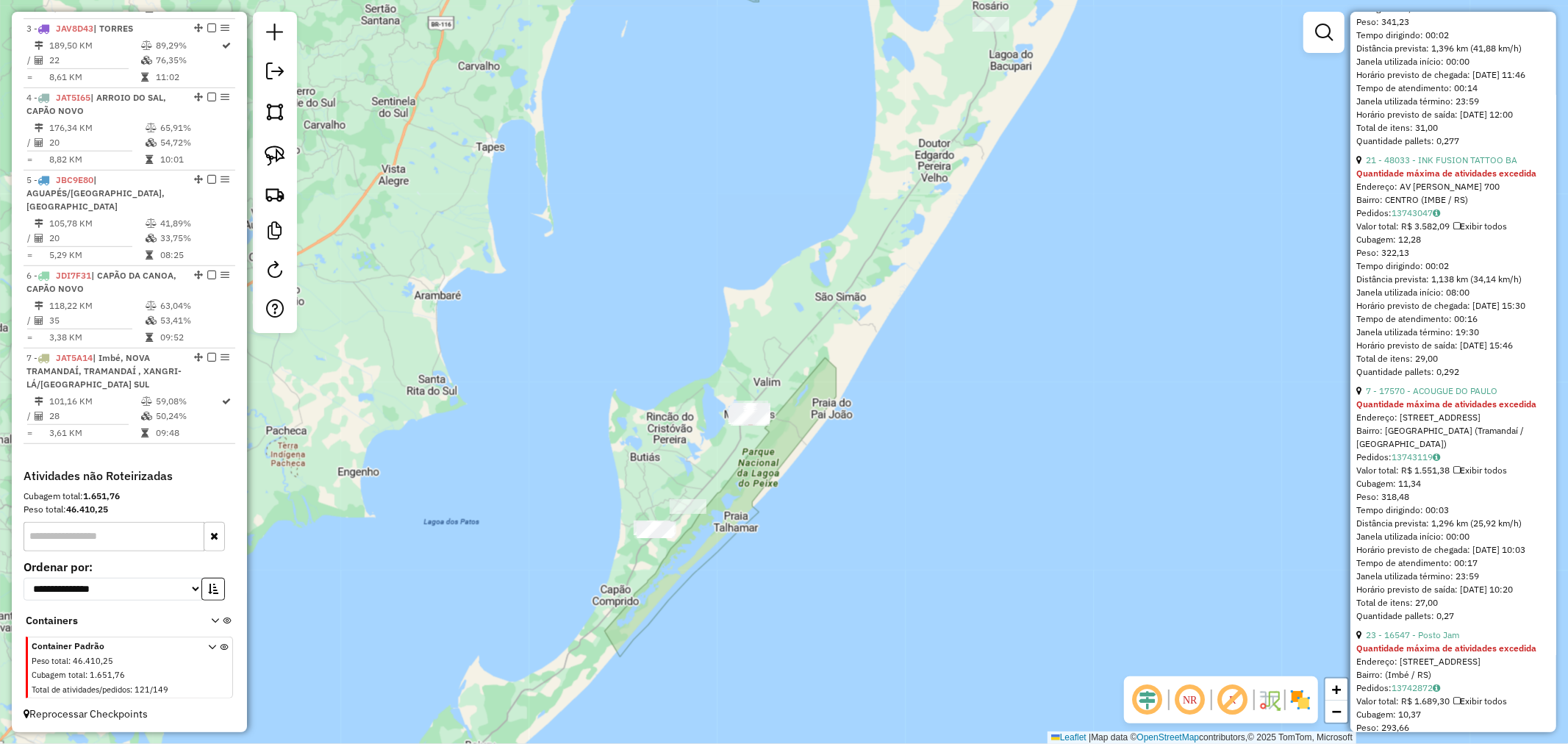
drag, startPoint x: 748, startPoint y: 512, endPoint x: 794, endPoint y: 415, distance: 107.4
click at [794, 415] on div "Janela de atendimento Grade de atendimento Capacidade Transportadoras Veículos …" at bounding box center [784, 372] width 1568 height 744
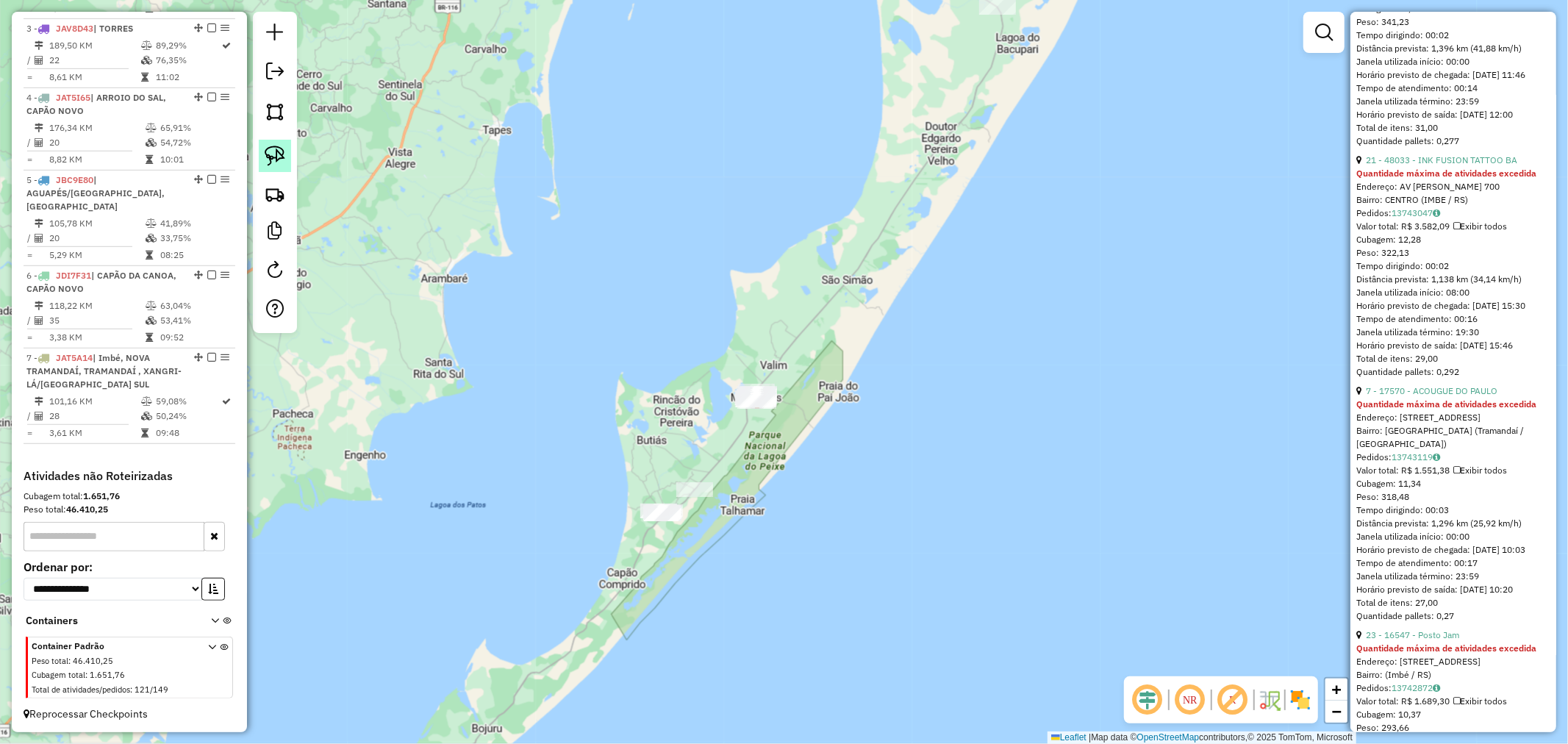
click at [282, 150] on img at bounding box center [275, 156] width 20 height 20
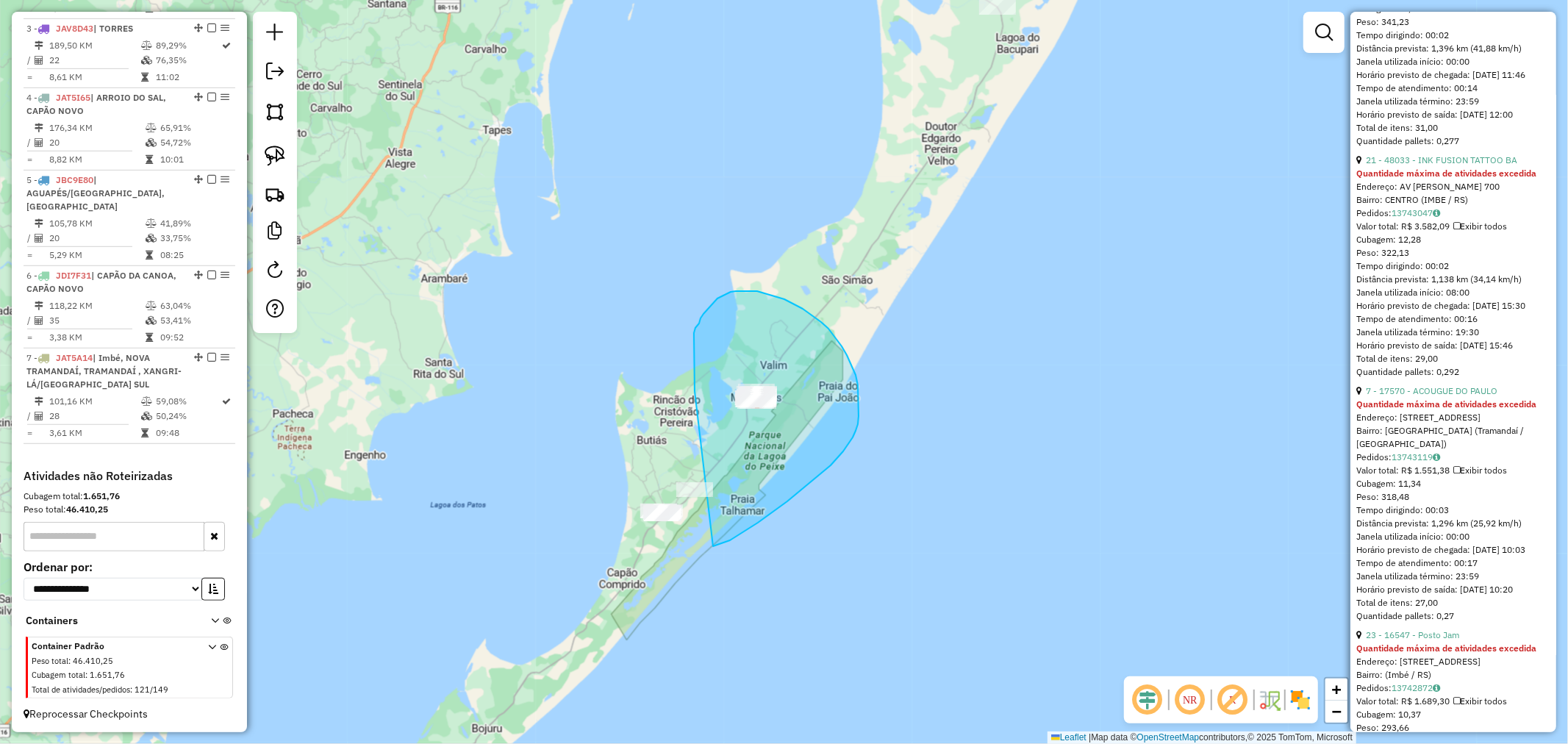
drag, startPoint x: 714, startPoint y: 302, endPoint x: 564, endPoint y: 467, distance: 223.0
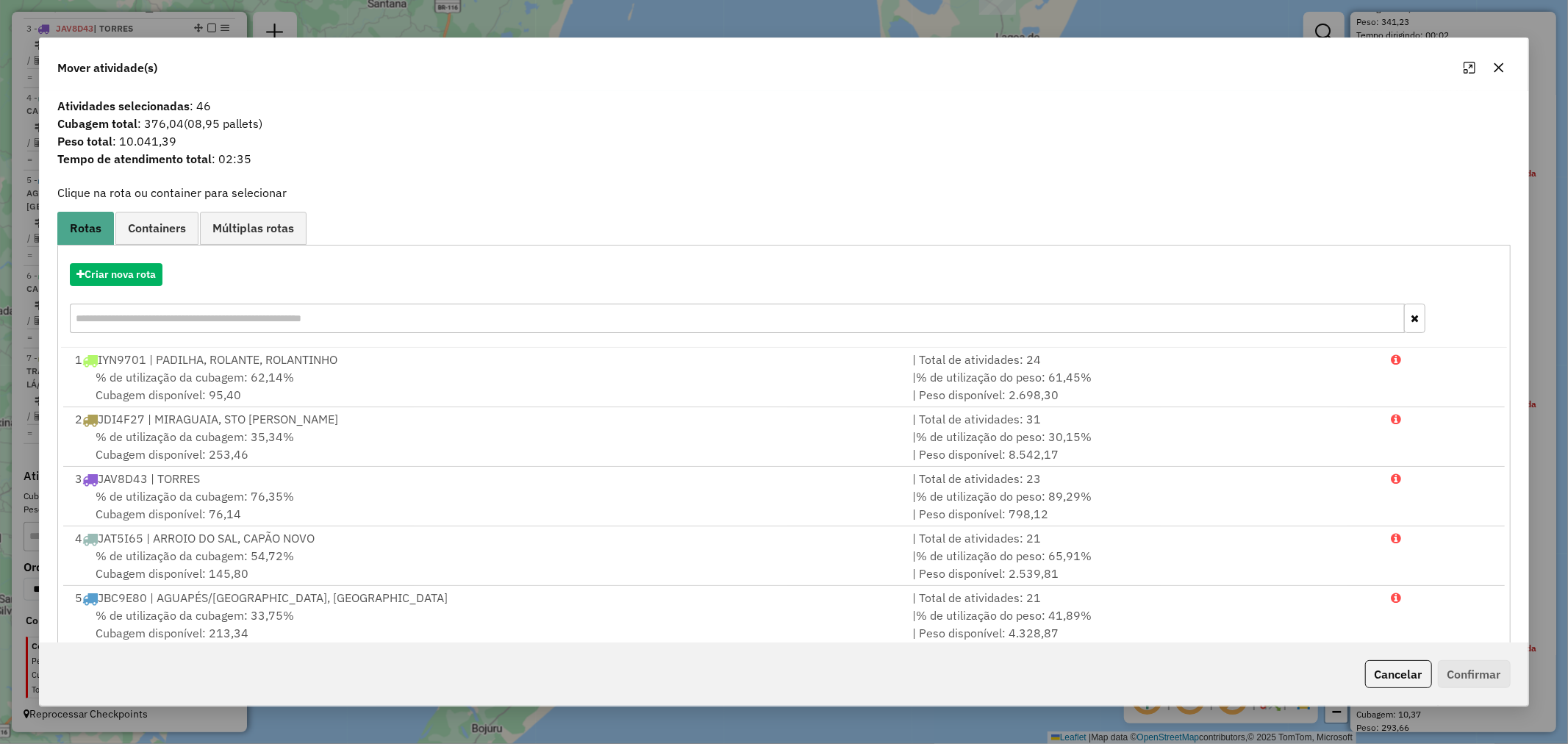
click at [1491, 67] on button "button" at bounding box center [1499, 68] width 23 height 23
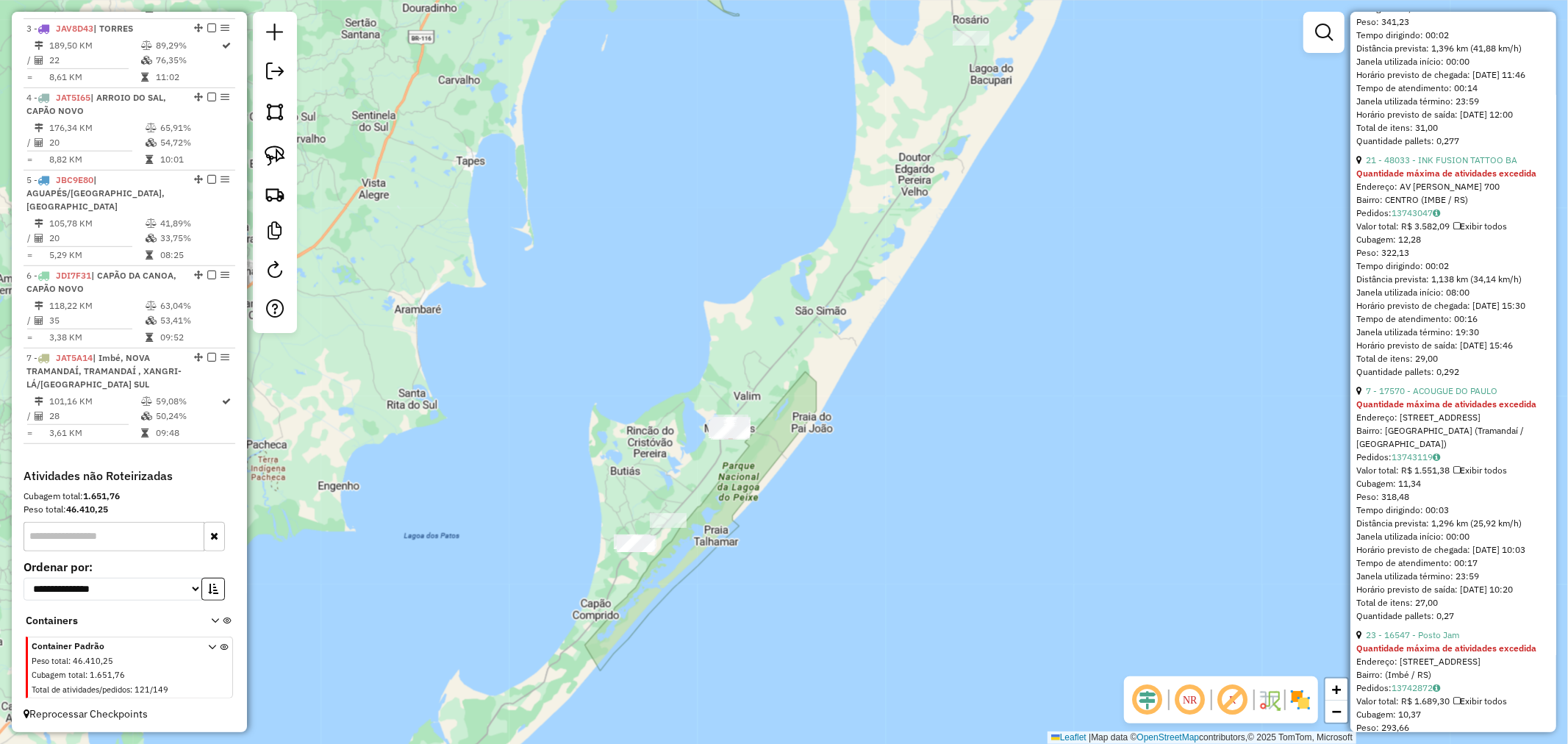
drag, startPoint x: 963, startPoint y: 318, endPoint x: 812, endPoint y: 456, distance: 204.6
click at [836, 456] on div "Janela de atendimento Grade de atendimento Capacidade Transportadoras Veículos …" at bounding box center [784, 372] width 1568 height 744
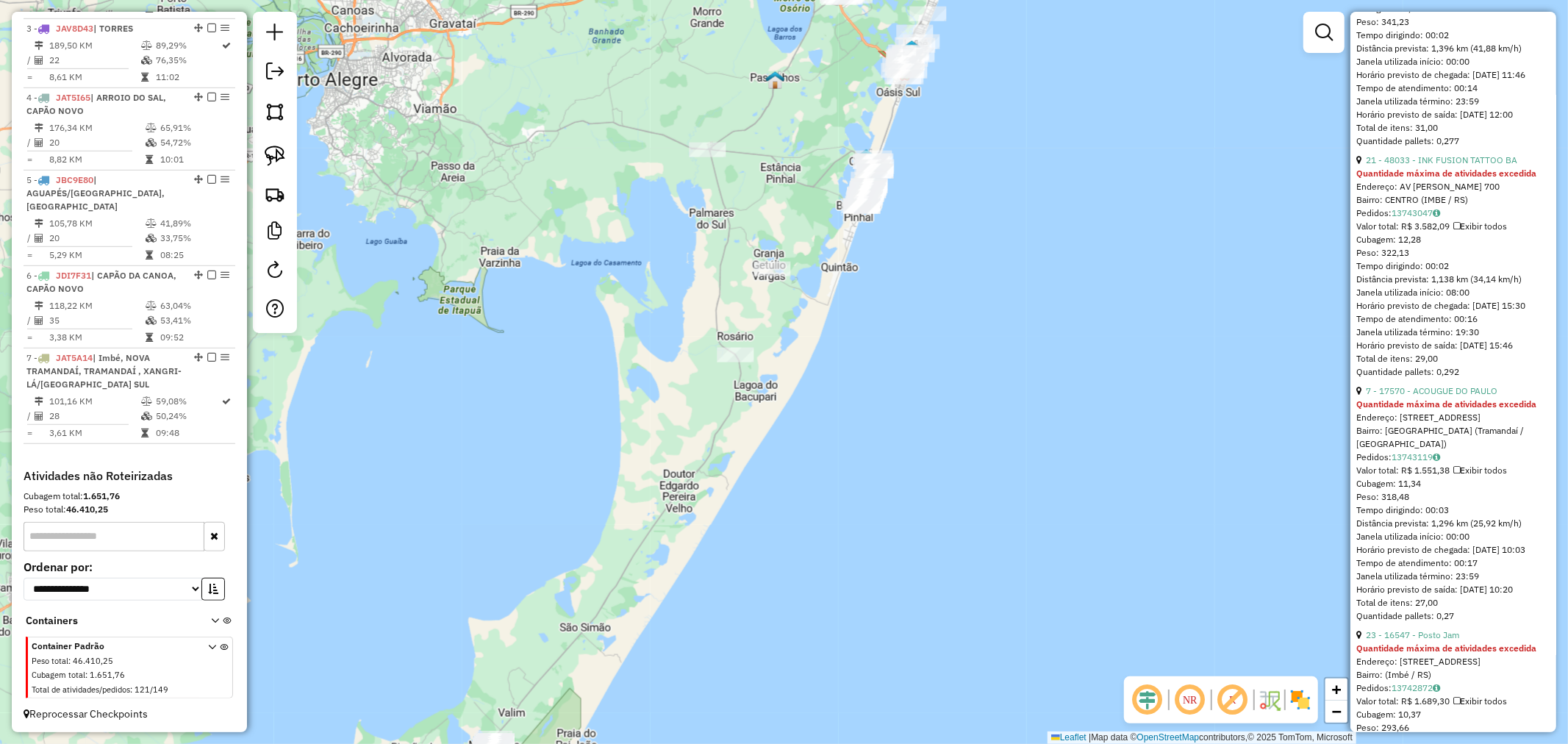
drag, startPoint x: 879, startPoint y: 294, endPoint x: 816, endPoint y: 422, distance: 142.7
click at [828, 423] on div "Janela de atendimento Grade de atendimento Capacidade Transportadoras Veículos …" at bounding box center [784, 372] width 1568 height 744
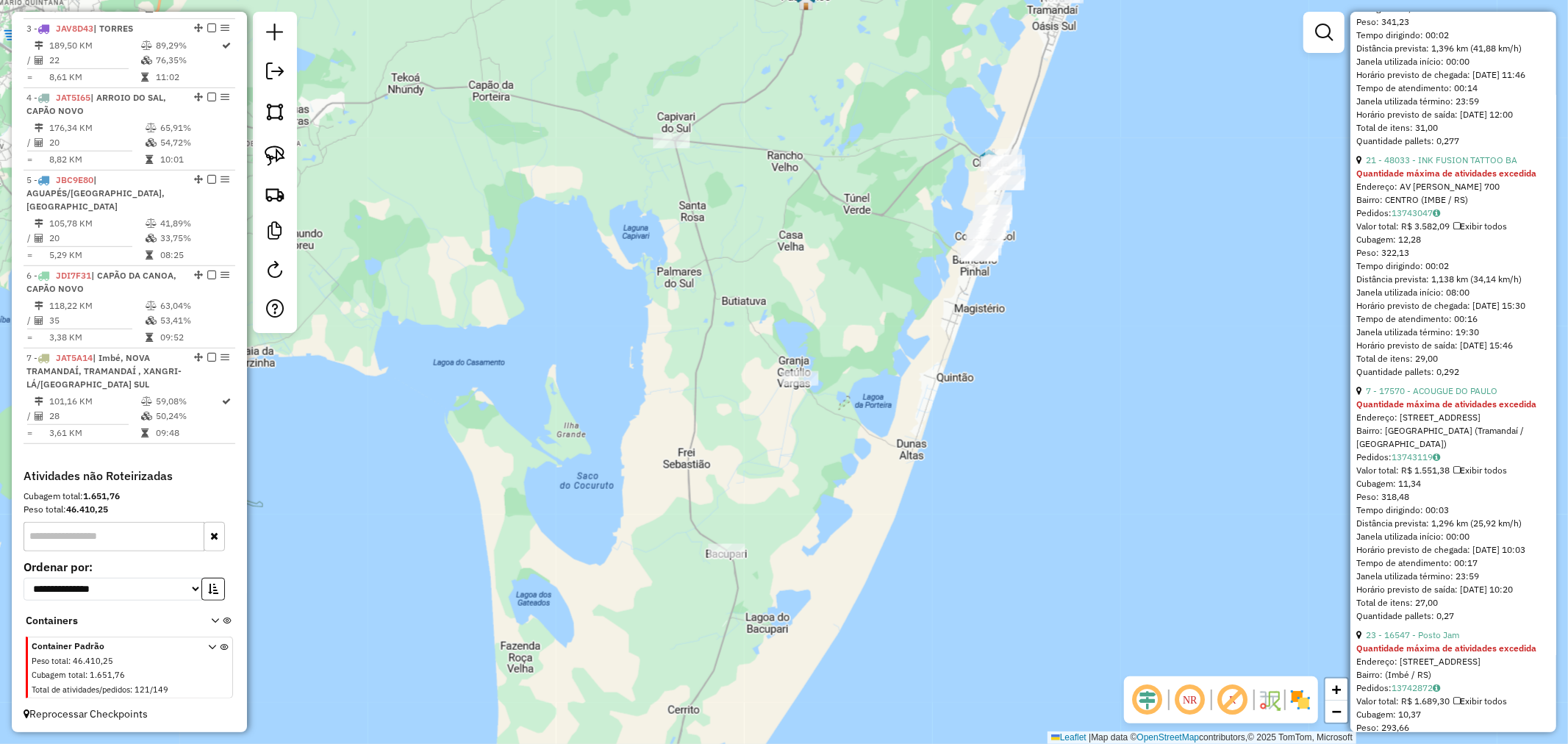
click at [736, 416] on div "Janela de atendimento Grade de atendimento Capacidade Transportadoras Veículos …" at bounding box center [784, 372] width 1568 height 744
click at [274, 173] on div at bounding box center [275, 172] width 44 height 321
click at [272, 195] on img at bounding box center [275, 194] width 20 height 20
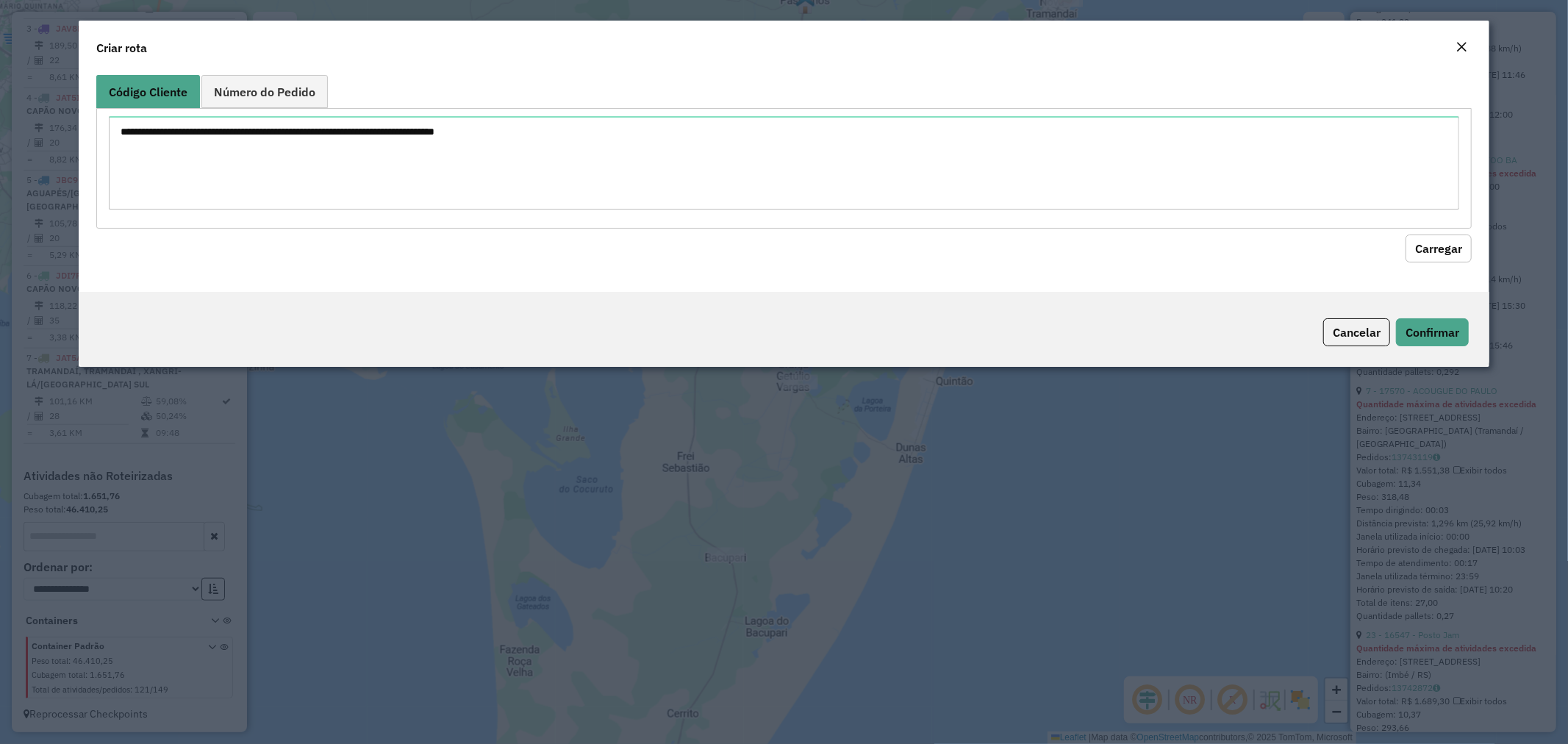
click at [1468, 36] on div "Criar rota" at bounding box center [783, 44] width 1411 height 49
click at [1456, 52] on em "Close" at bounding box center [1460, 46] width 12 height 12
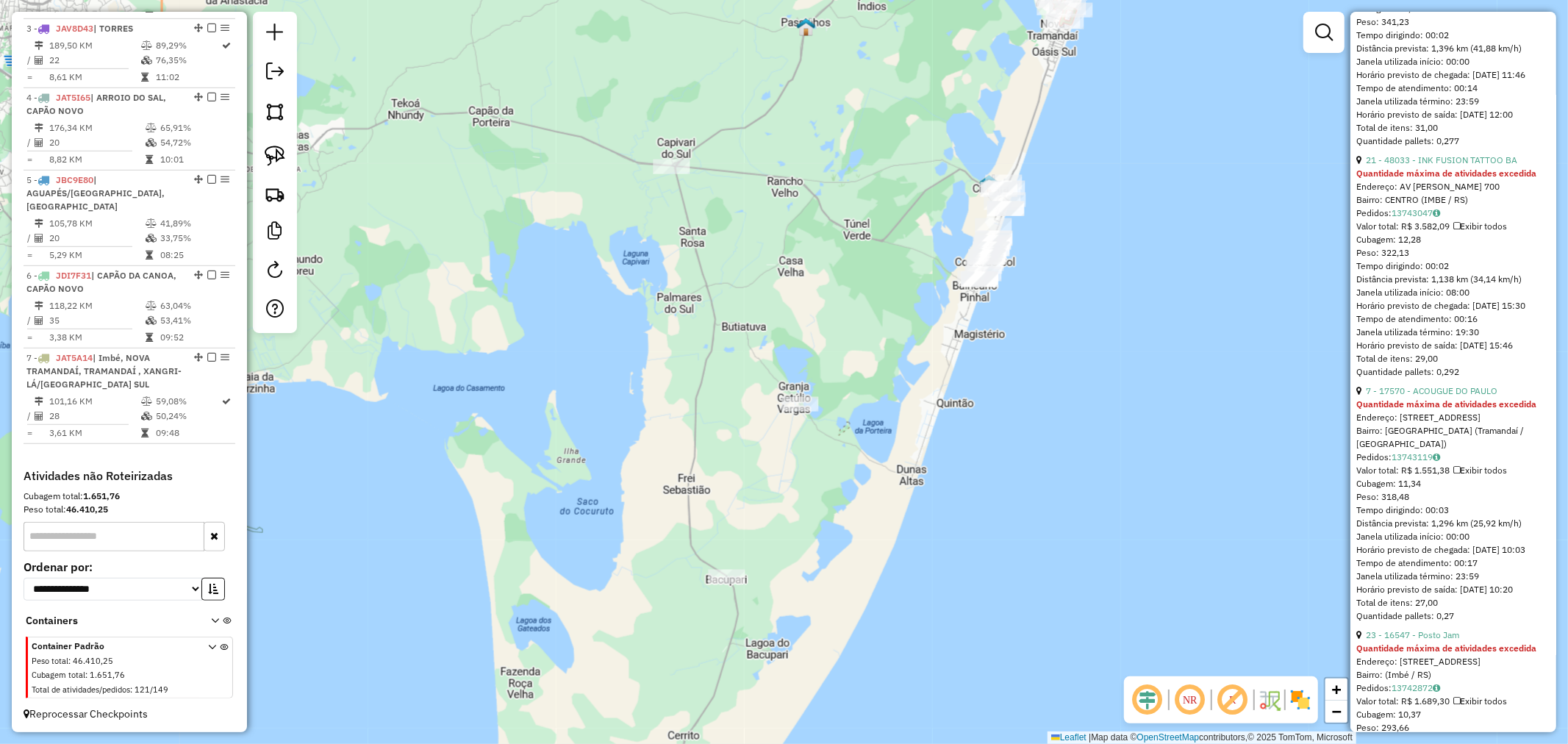
drag, startPoint x: 690, startPoint y: 227, endPoint x: 642, endPoint y: 387, distance: 167.0
click at [642, 387] on div "Janela de atendimento Grade de atendimento Capacidade Transportadoras Veículos …" at bounding box center [784, 372] width 1568 height 744
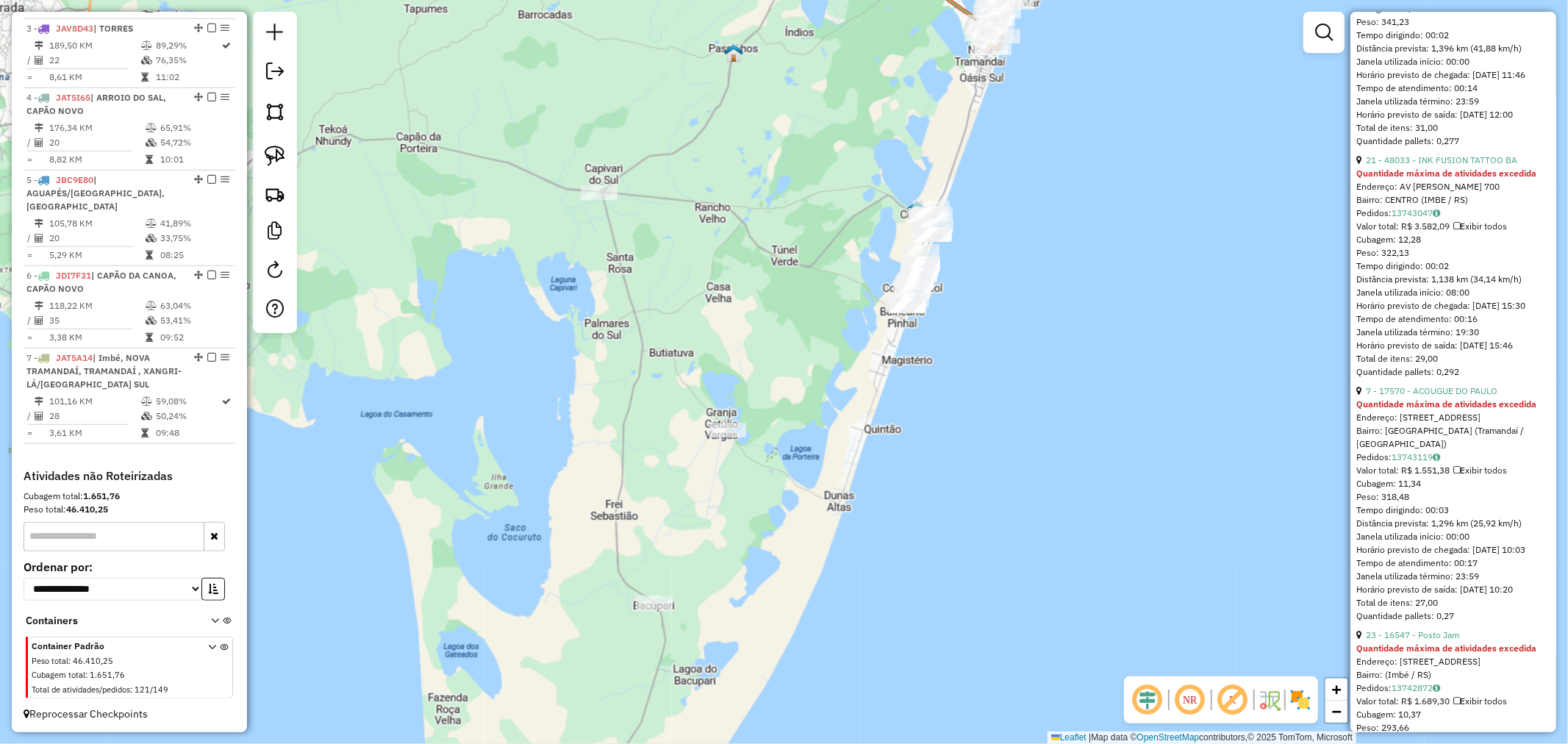
drag, startPoint x: 776, startPoint y: 401, endPoint x: 753, endPoint y: 274, distance: 129.1
click at [753, 274] on div "Janela de atendimento Grade de atendimento Capacidade Transportadoras Veículos …" at bounding box center [784, 372] width 1568 height 744
drag, startPoint x: 836, startPoint y: 274, endPoint x: 766, endPoint y: 320, distance: 83.8
click at [804, 318] on div "Janela de atendimento Grade de atendimento Capacidade Transportadoras Veículos …" at bounding box center [784, 372] width 1568 height 744
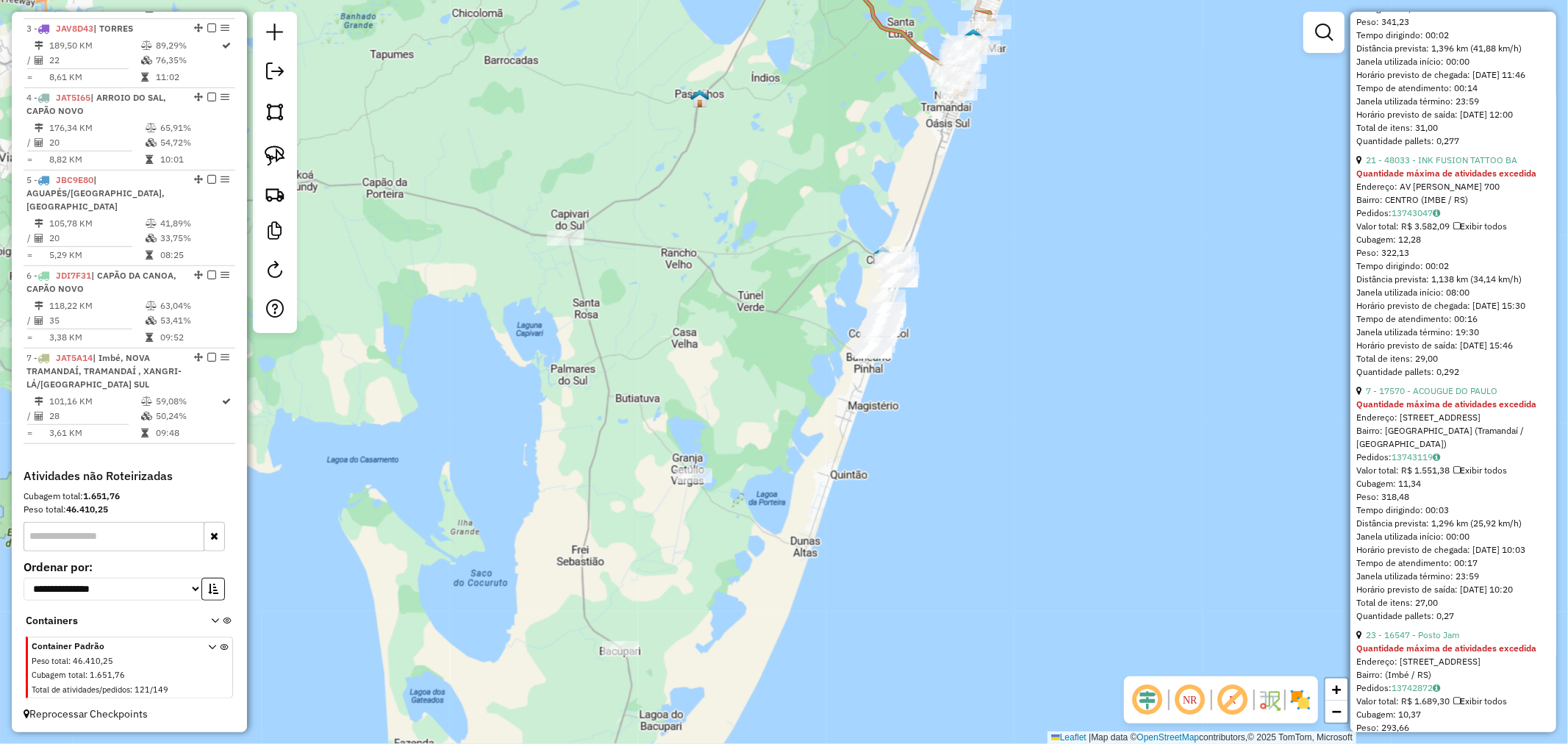
click at [272, 162] on img at bounding box center [275, 156] width 20 height 20
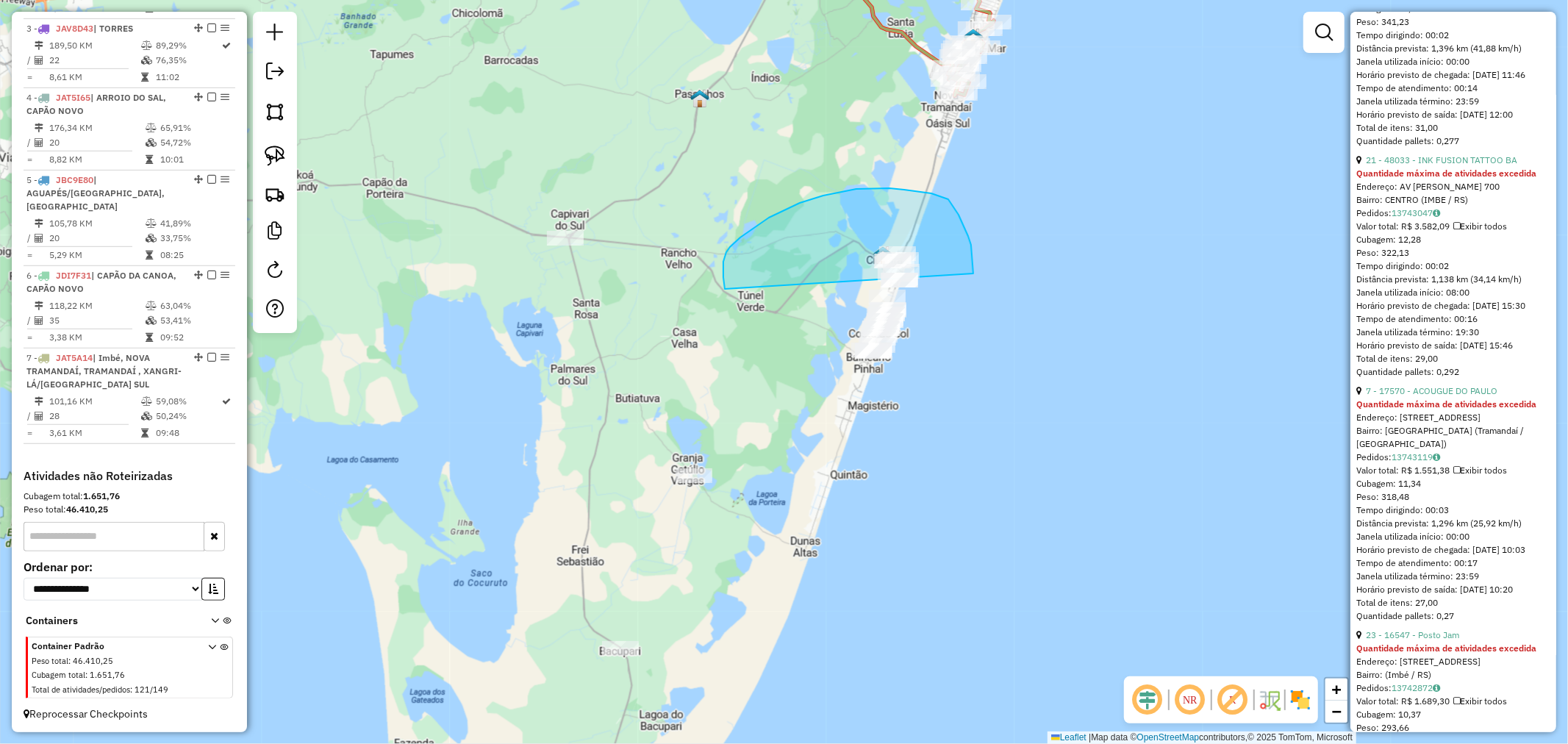
drag, startPoint x: 724, startPoint y: 257, endPoint x: 795, endPoint y: 392, distance: 152.5
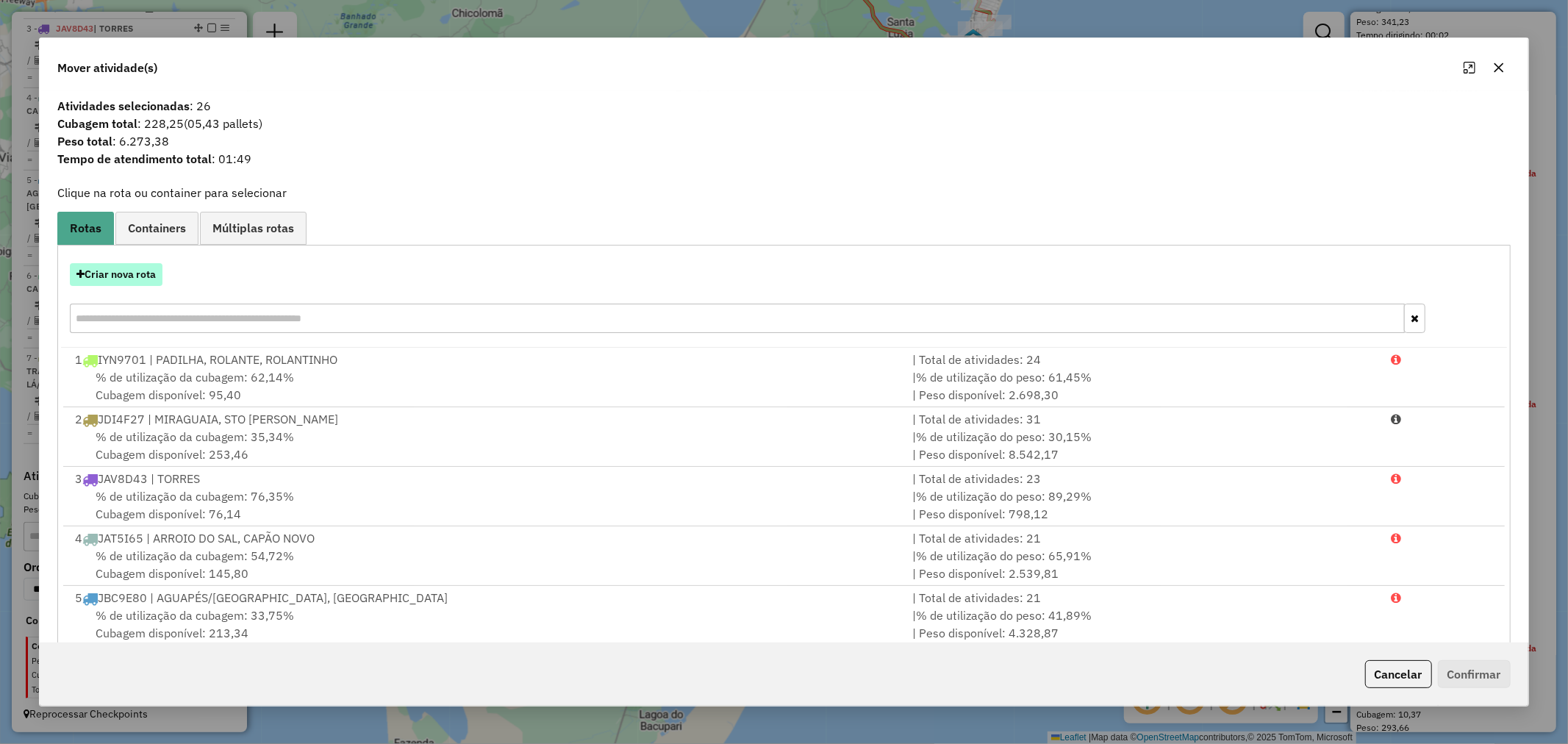
click at [132, 273] on button "Criar nova rota" at bounding box center [116, 275] width 92 height 23
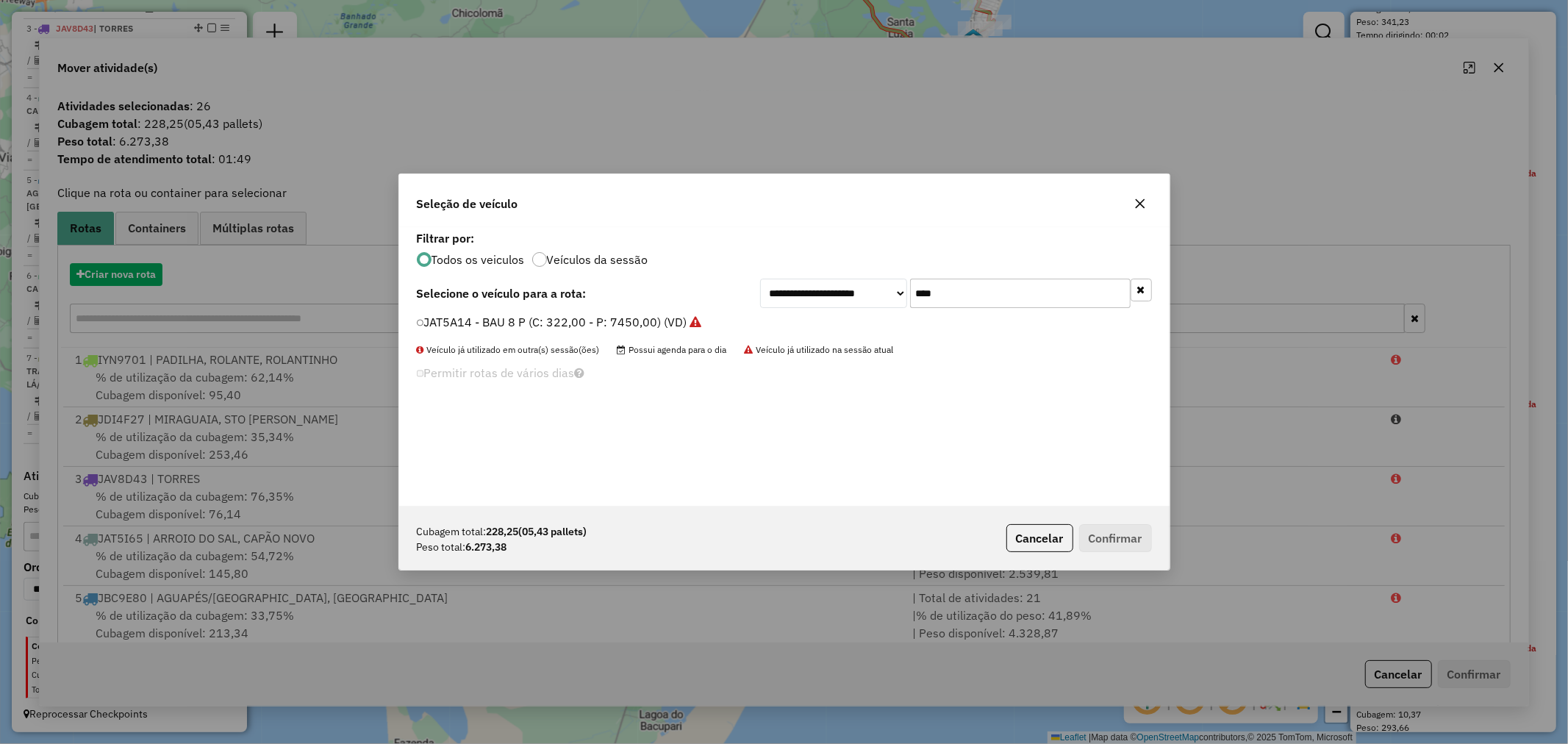
scroll to position [8, 4]
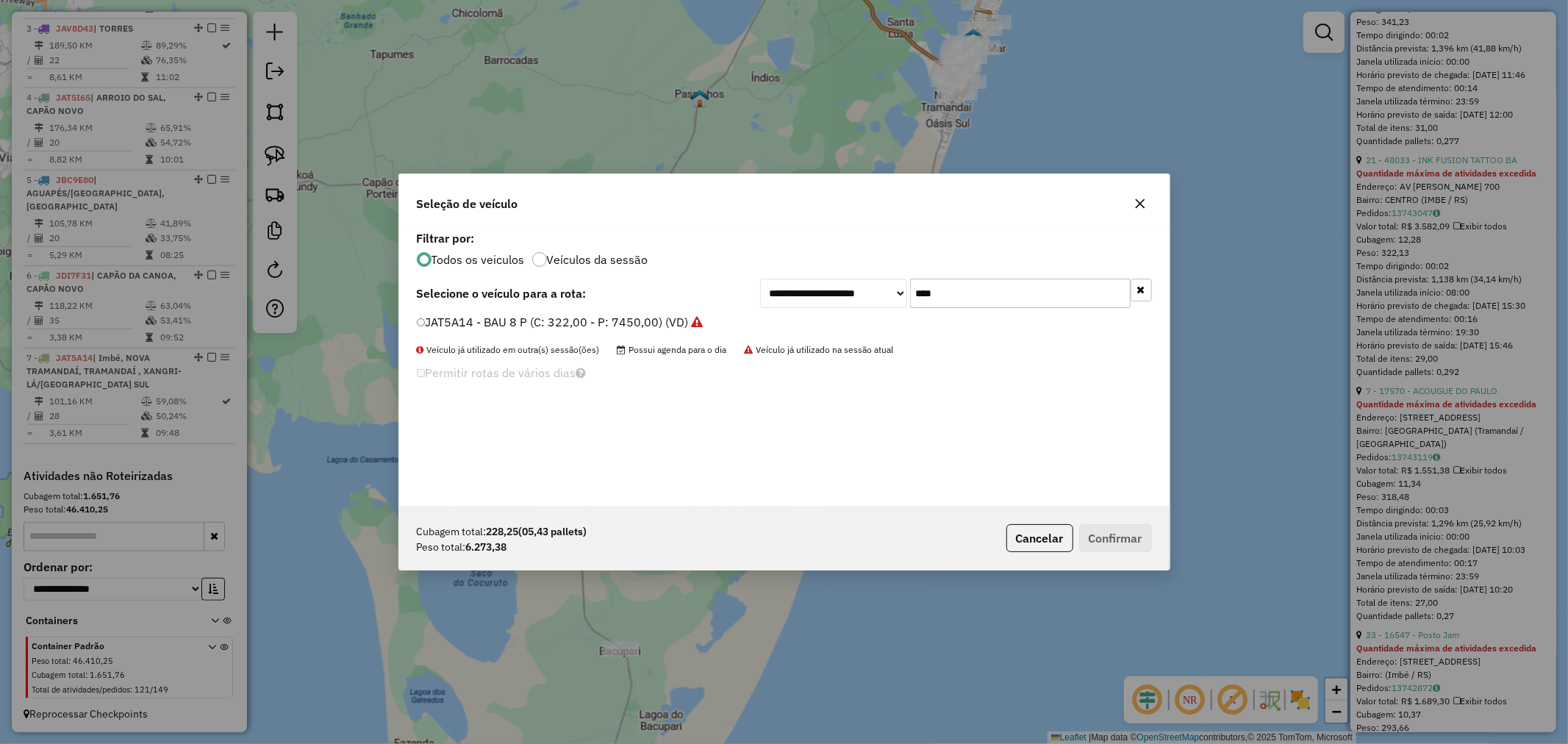
drag, startPoint x: 970, startPoint y: 300, endPoint x: 795, endPoint y: 281, distance: 176.0
click at [795, 281] on div "**********" at bounding box center [956, 292] width 392 height 29
drag, startPoint x: 982, startPoint y: 306, endPoint x: 789, endPoint y: 296, distance: 193.3
click at [792, 295] on div "**********" at bounding box center [956, 292] width 392 height 29
type input "***"
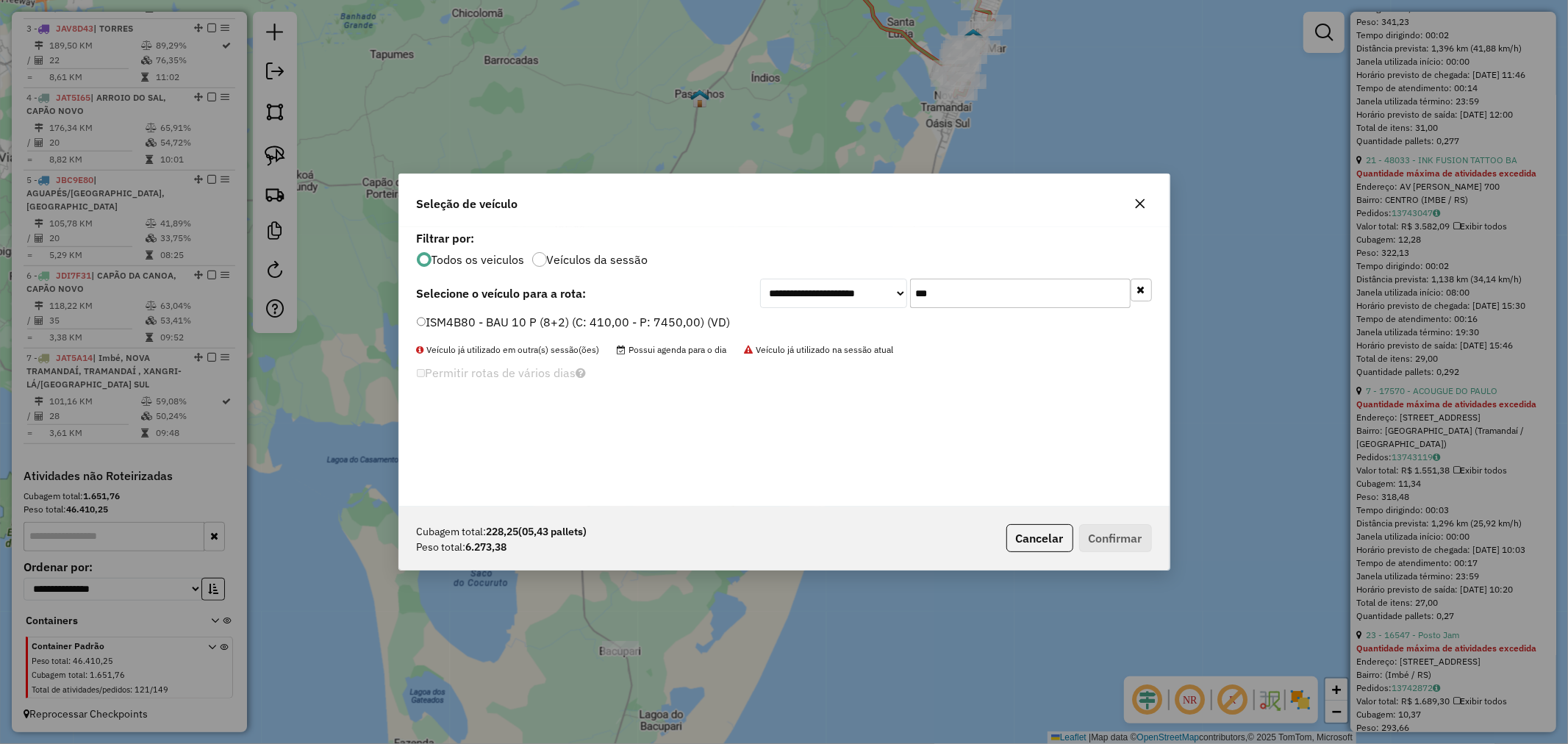
click at [474, 316] on label "ISM4B80 - BAU 10 P (8+2) (C: 410,00 - P: 7450,00) (VD)" at bounding box center [573, 322] width 314 height 18
click at [1135, 537] on button "Confirmar" at bounding box center [1116, 538] width 73 height 28
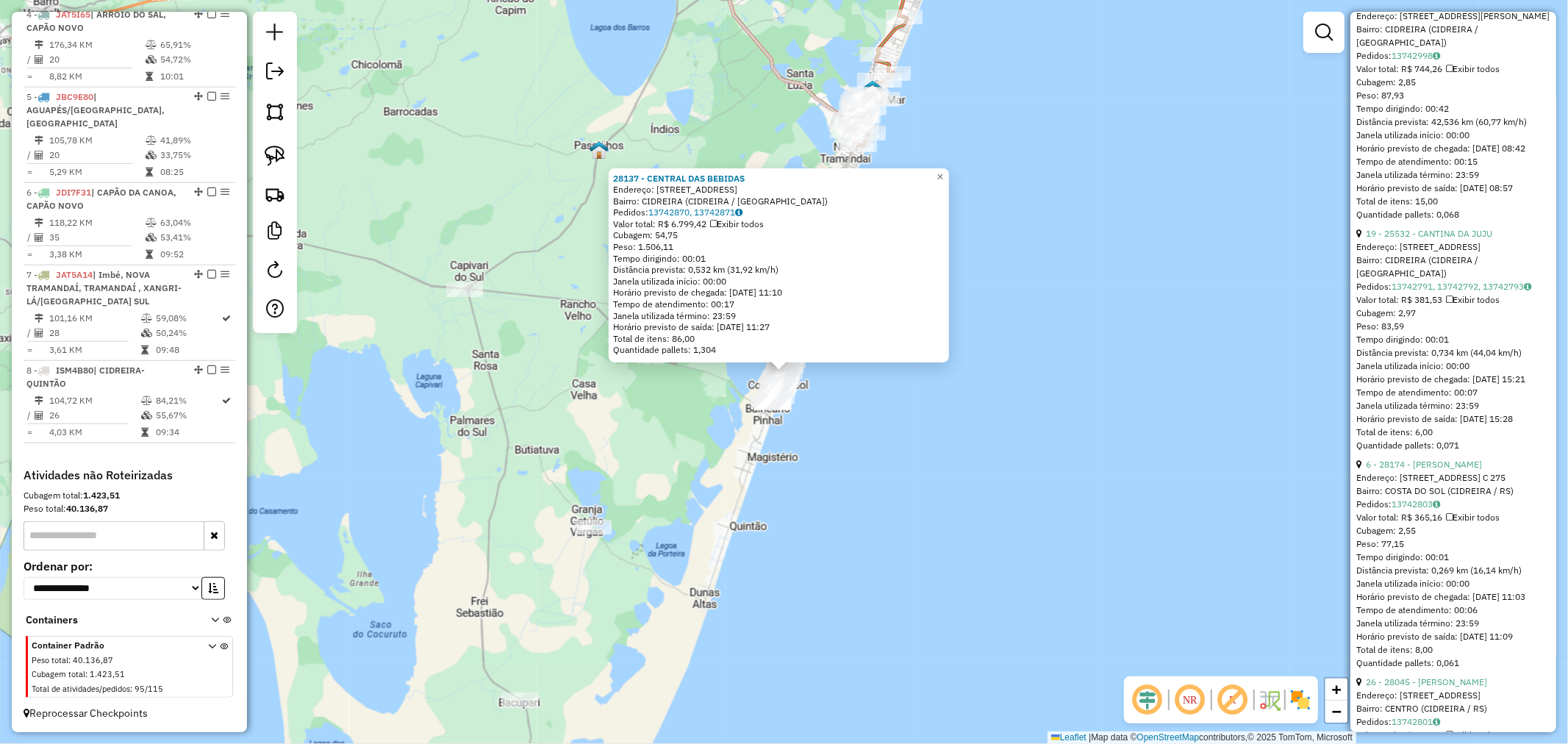
scroll to position [4245, 0]
click at [944, 173] on link "×" at bounding box center [940, 177] width 18 height 18
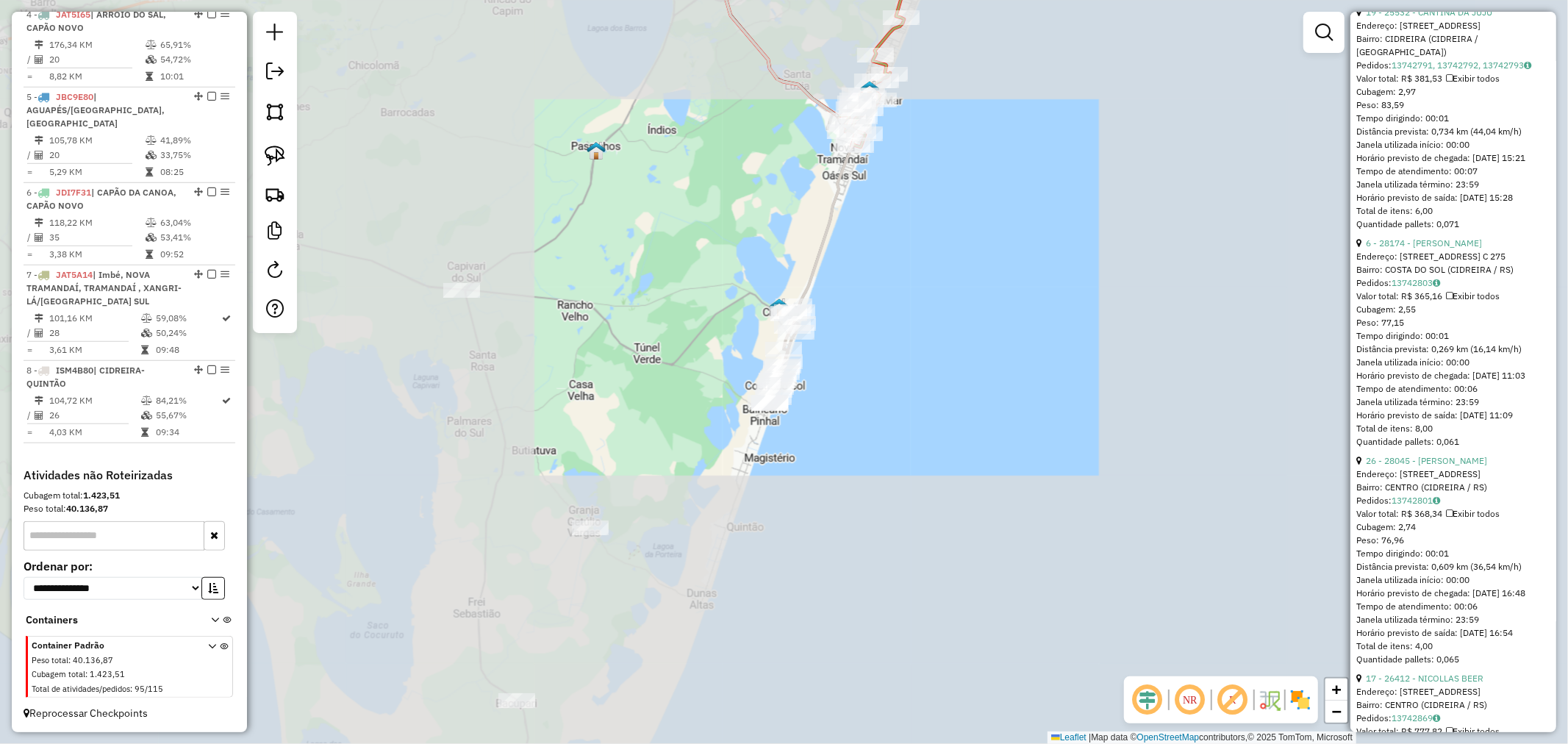
click at [774, 399] on div "Janela de atendimento Grade de atendimento Capacidade Transportadoras Veículos …" at bounding box center [784, 372] width 1568 height 744
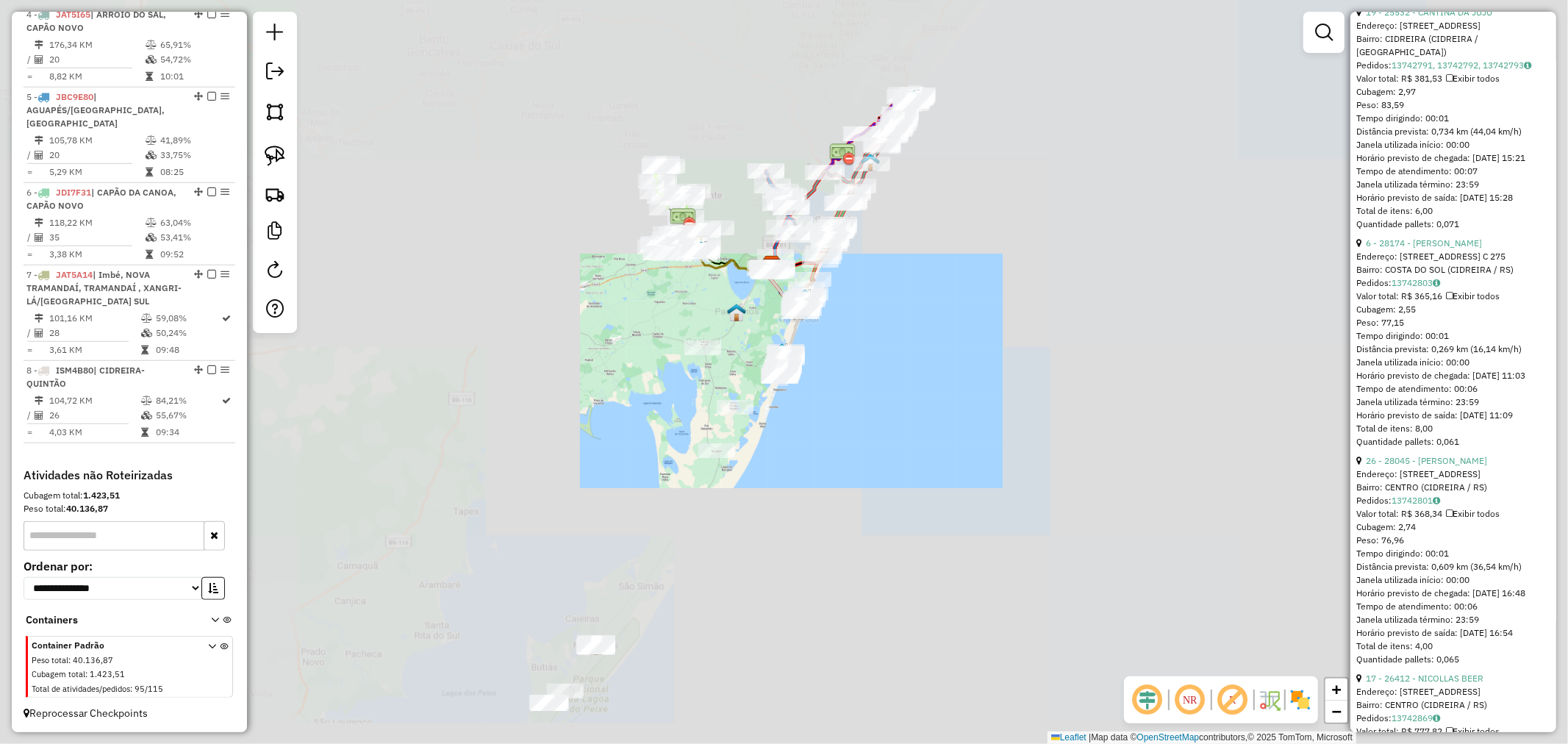
drag, startPoint x: 814, startPoint y: 524, endPoint x: 872, endPoint y: 364, distance: 170.2
click at [872, 367] on div "Rota 8 - Placa ISM4B80 7597 - MEGA 1,99 Rota 8 - Placa ISM4B80 18601 - BOM SUL …" at bounding box center [784, 372] width 1568 height 744
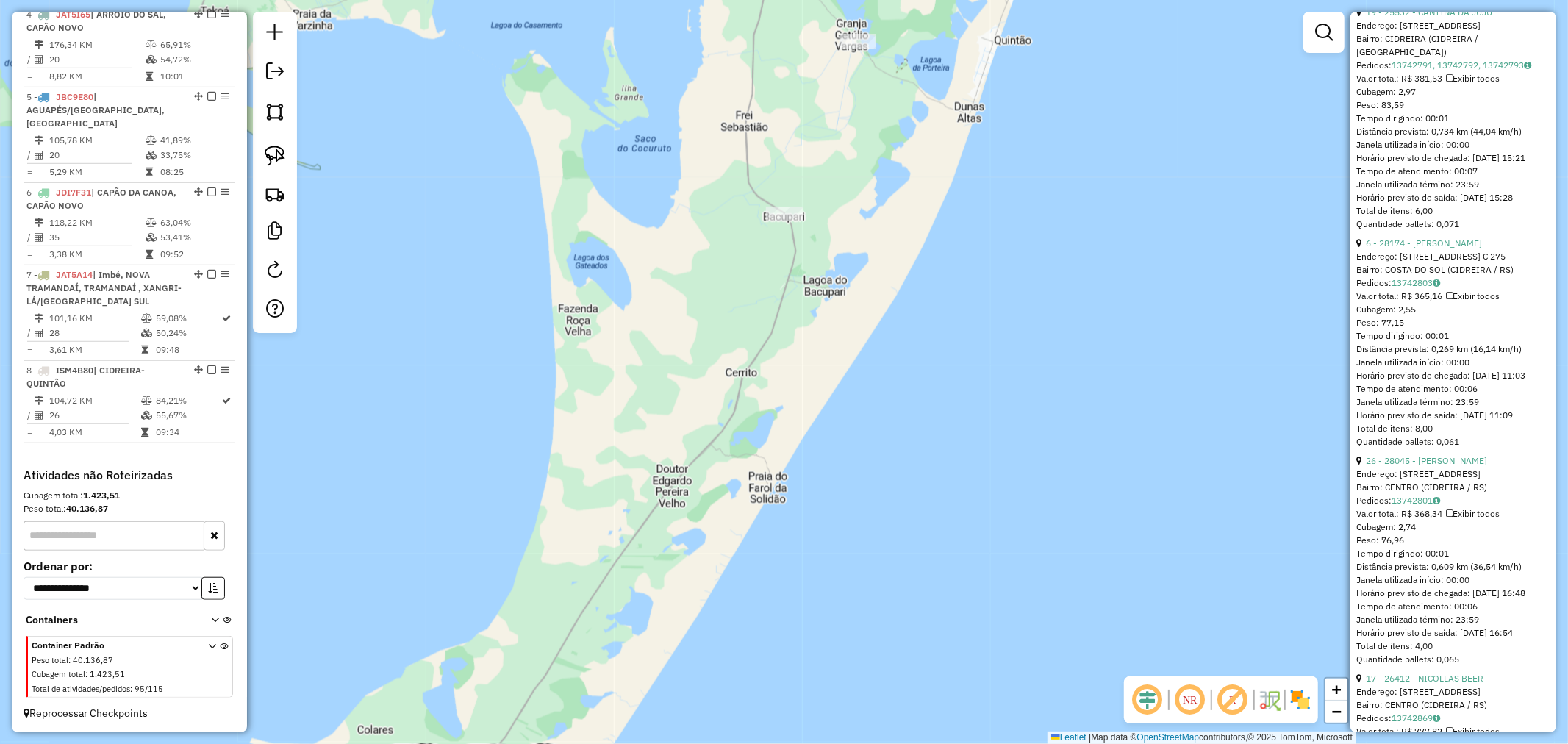
drag, startPoint x: 805, startPoint y: 234, endPoint x: 730, endPoint y: 436, distance: 215.5
click at [730, 437] on div "Janela de atendimento Grade de atendimento Capacidade Transportadoras Veículos …" at bounding box center [784, 372] width 1568 height 744
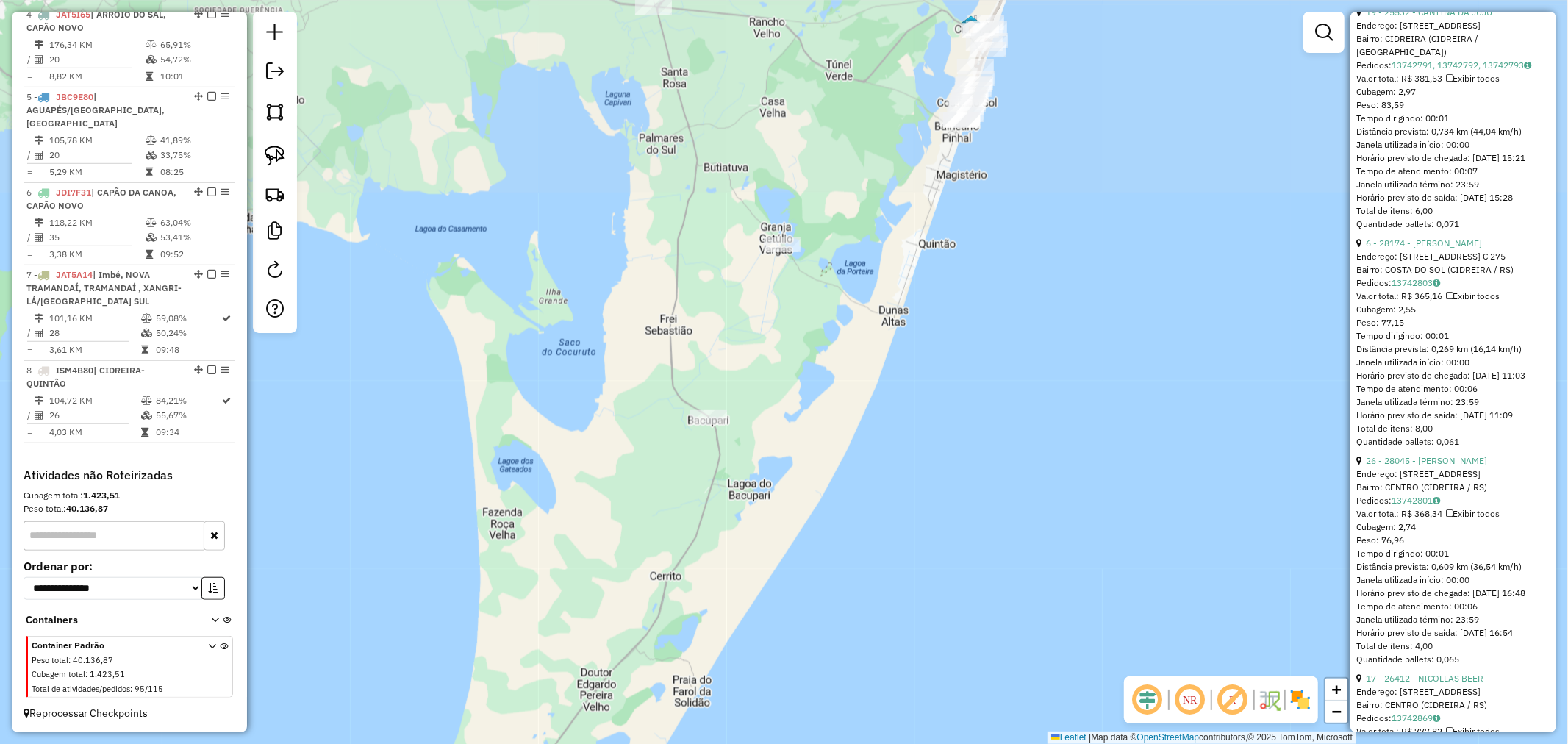
drag, startPoint x: 769, startPoint y: 360, endPoint x: 759, endPoint y: 355, distance: 11.2
click at [765, 372] on div "Janela de atendimento Grade de atendimento Capacidade Transportadoras Veículos …" at bounding box center [784, 372] width 1568 height 744
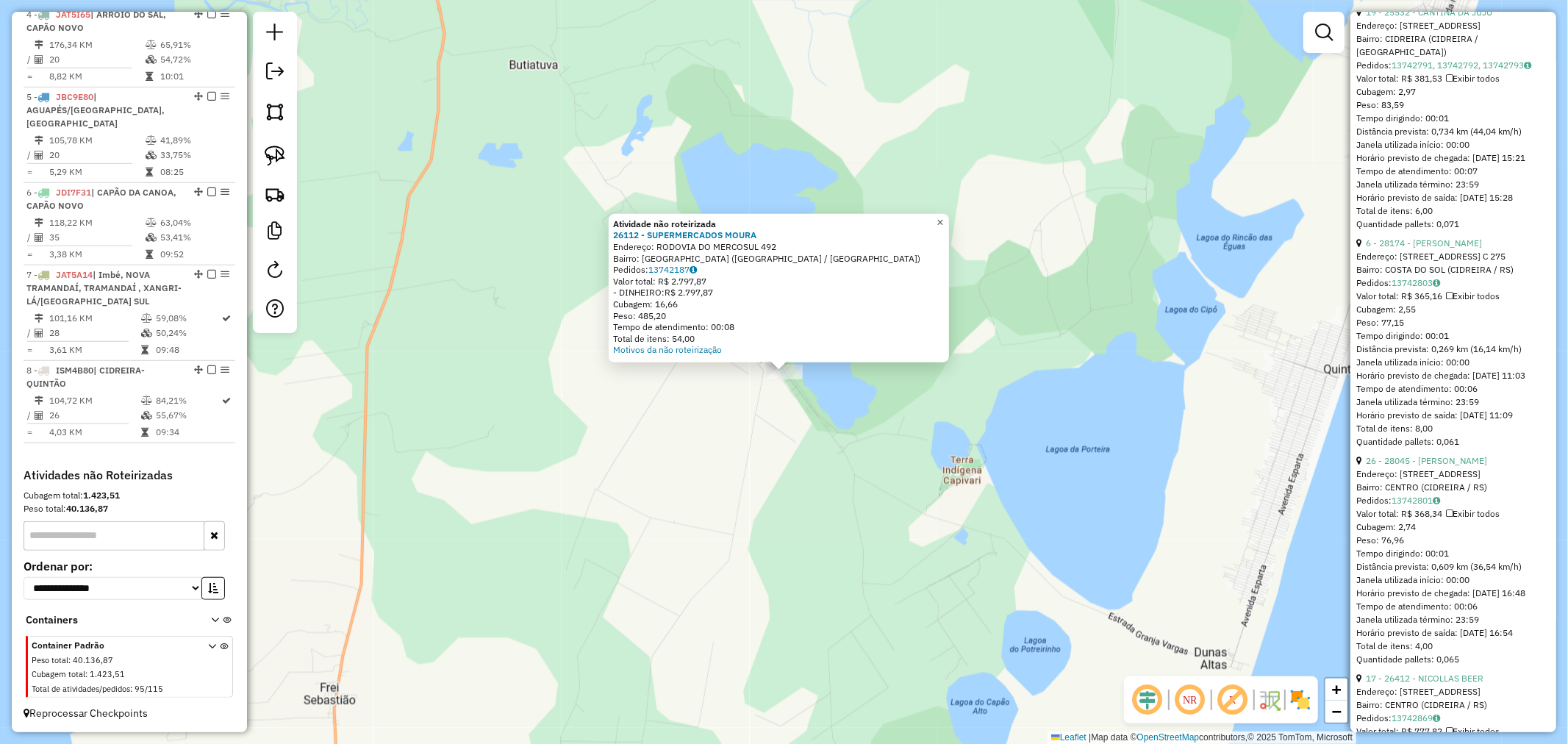
click at [943, 216] on span "×" at bounding box center [939, 222] width 6 height 12
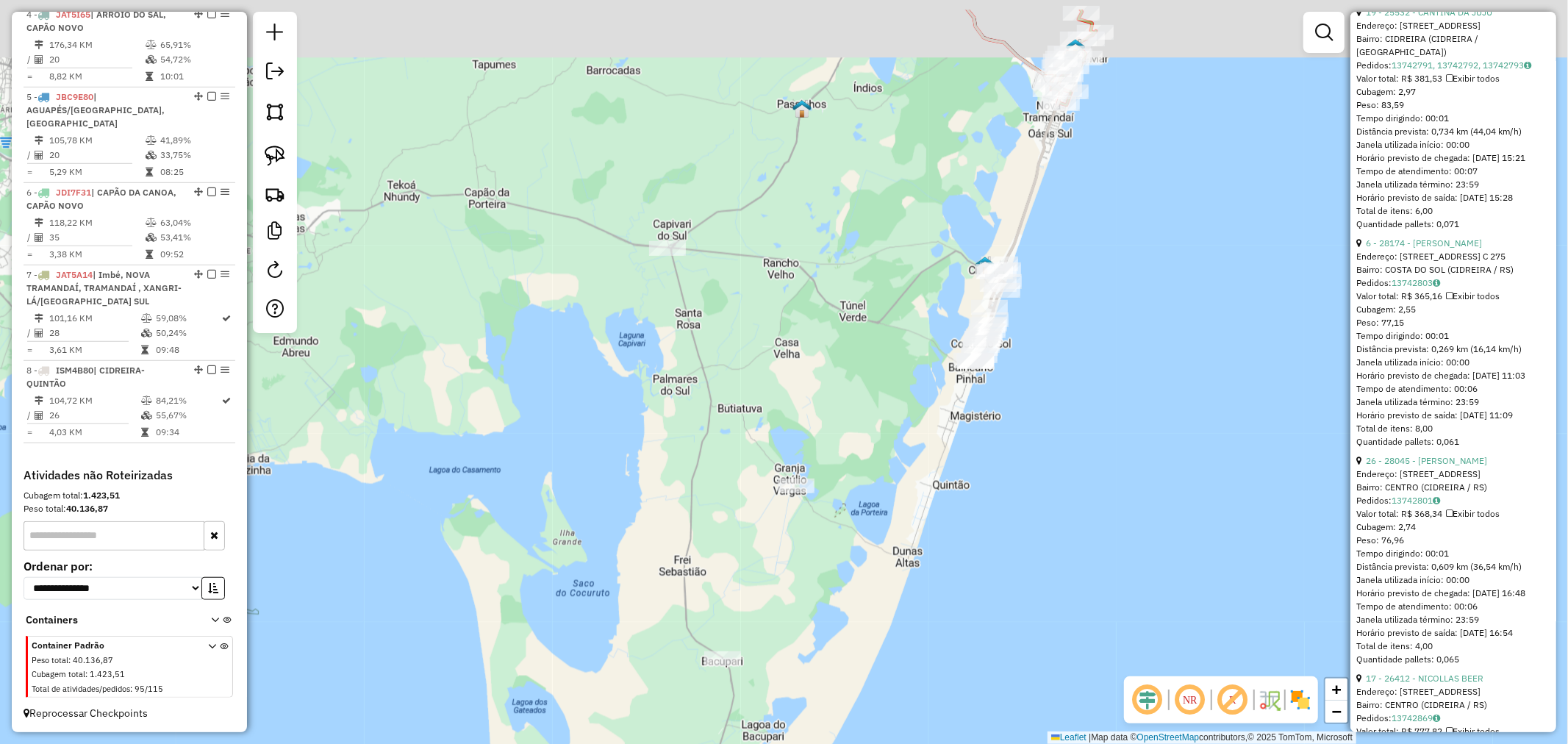
drag, startPoint x: 816, startPoint y: 380, endPoint x: 851, endPoint y: 458, distance: 85.5
click at [848, 452] on div "Janela de atendimento Grade de atendimento Capacidade Transportadoras Veículos …" at bounding box center [784, 372] width 1568 height 744
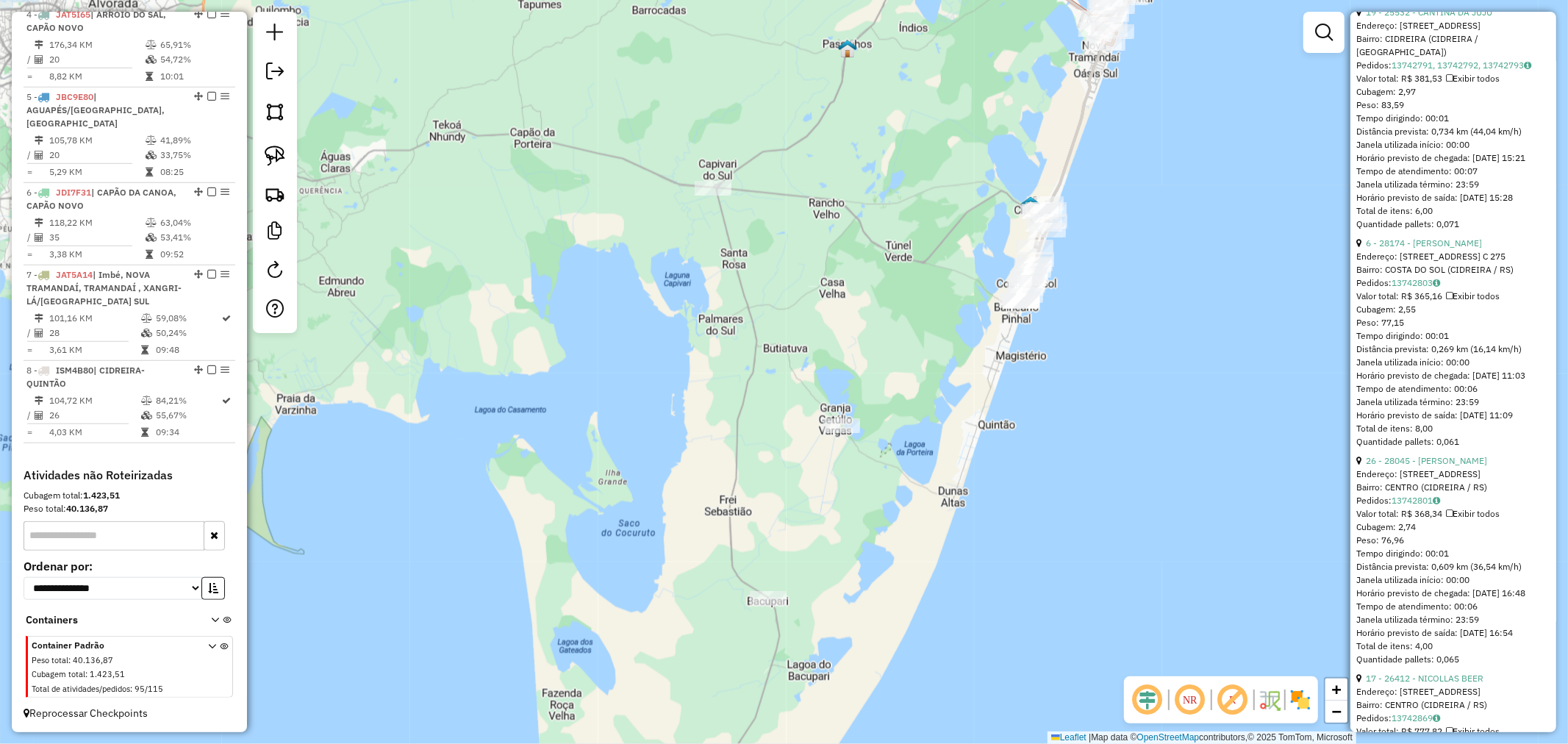
drag, startPoint x: 848, startPoint y: 416, endPoint x: 886, endPoint y: 292, distance: 129.7
click at [884, 294] on div "Janela de atendimento Grade de atendimento Capacidade Transportadoras Veículos …" at bounding box center [784, 372] width 1568 height 744
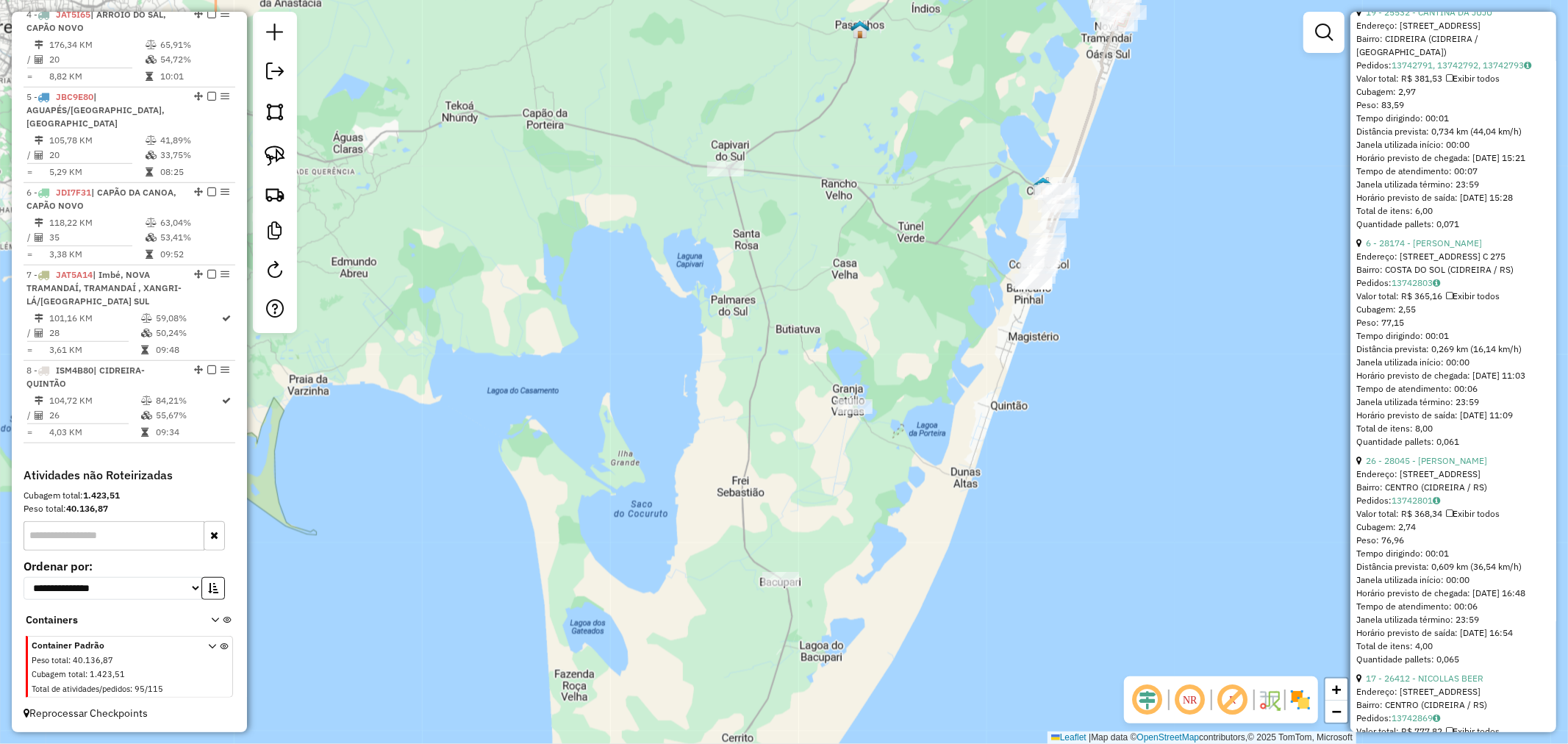
click at [968, 576] on div "Janela de atendimento Grade de atendimento Capacidade Transportadoras Veículos …" at bounding box center [784, 372] width 1568 height 744
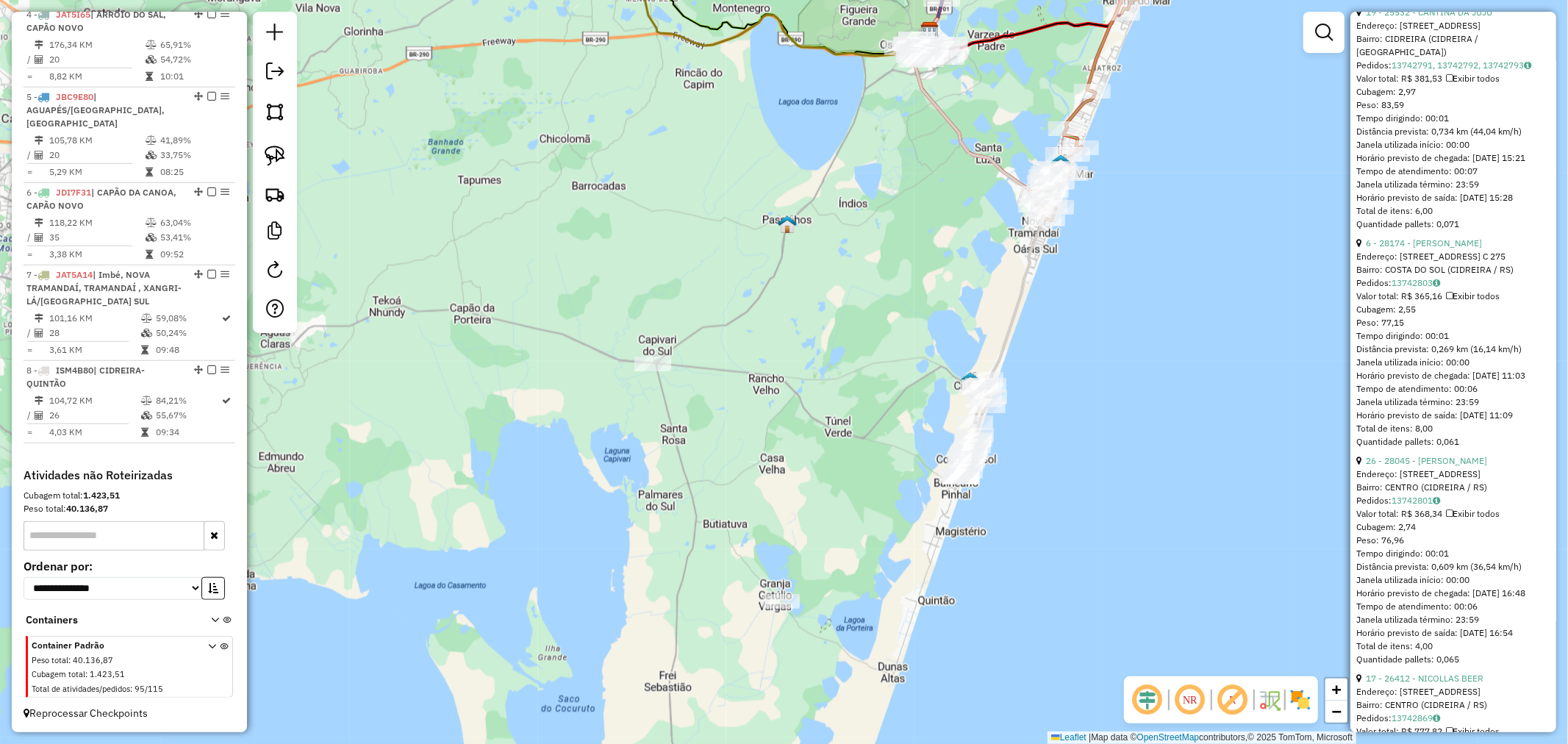
drag, startPoint x: 866, startPoint y: 310, endPoint x: 783, endPoint y: 501, distance: 208.3
click at [790, 485] on div "Janela de atendimento Grade de atendimento Capacidade Transportadoras Veículos …" at bounding box center [784, 372] width 1568 height 744
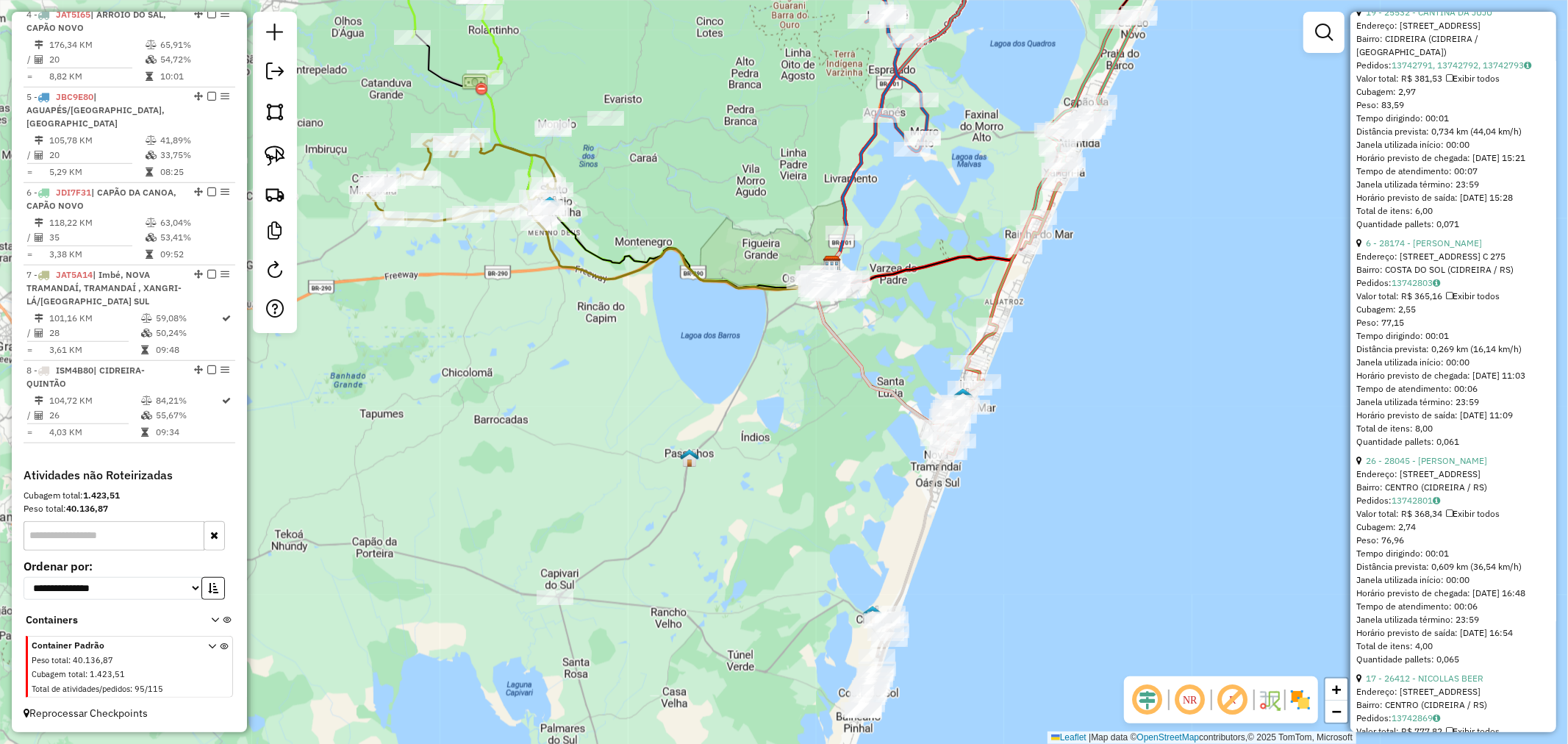
drag, startPoint x: 725, startPoint y: 516, endPoint x: 868, endPoint y: 274, distance: 281.1
click at [820, 329] on div "Janela de atendimento Grade de atendimento Capacidade Transportadoras Veículos …" at bounding box center [784, 372] width 1568 height 744
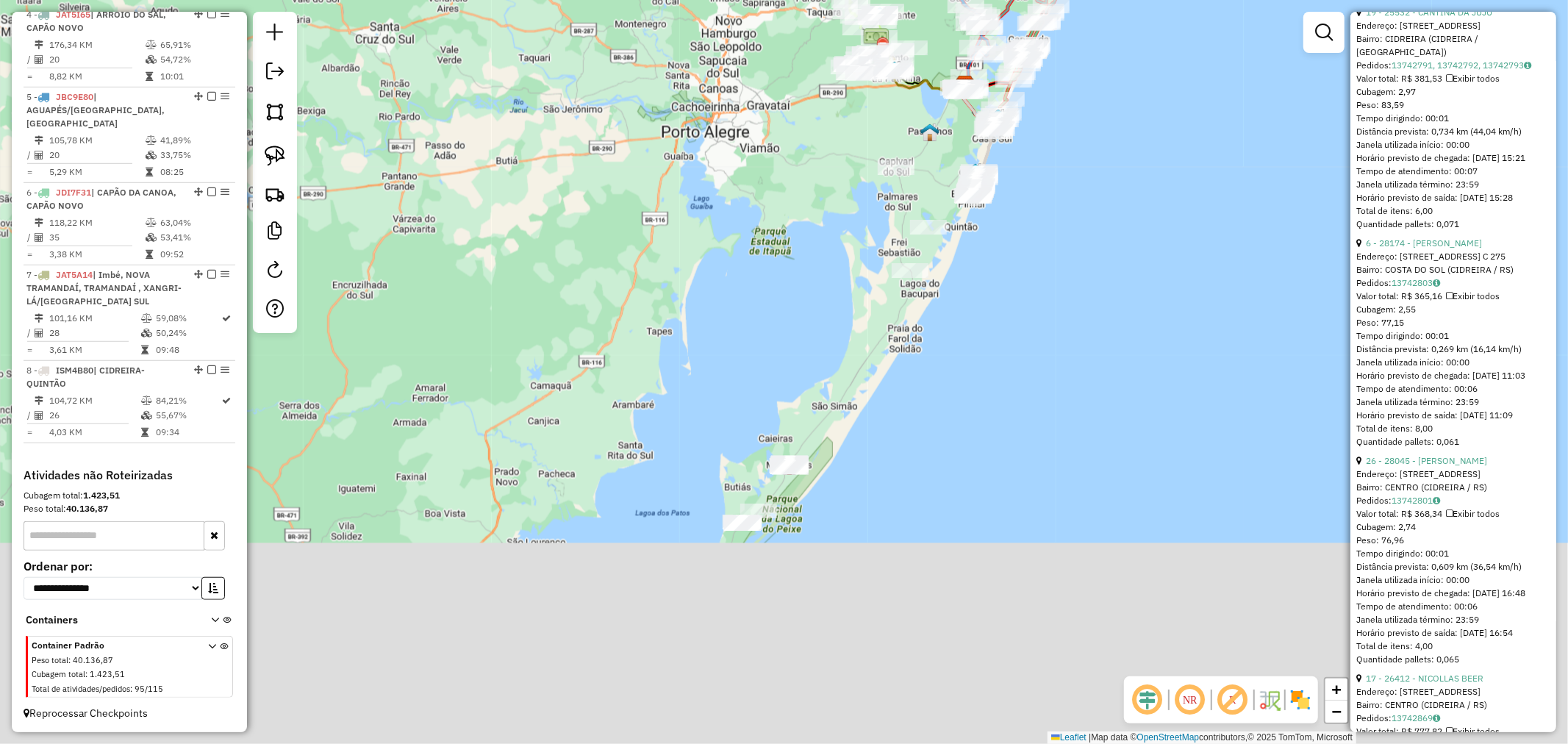
drag, startPoint x: 944, startPoint y: 388, endPoint x: 944, endPoint y: 362, distance: 26.0
click at [948, 356] on div "Janela de atendimento Grade de atendimento Capacidade Transportadoras Veículos …" at bounding box center [784, 372] width 1568 height 744
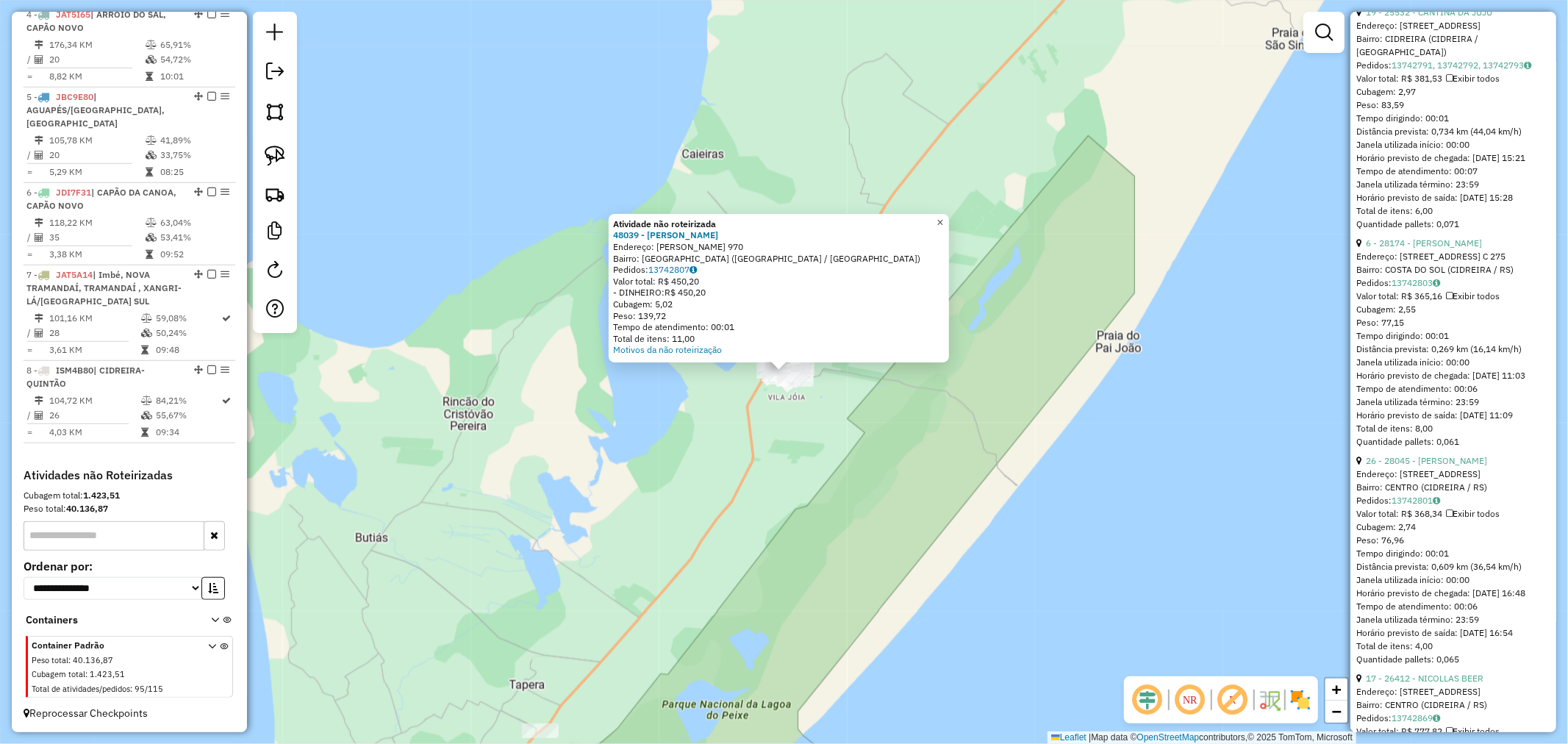
click at [948, 218] on link "×" at bounding box center [940, 223] width 18 height 18
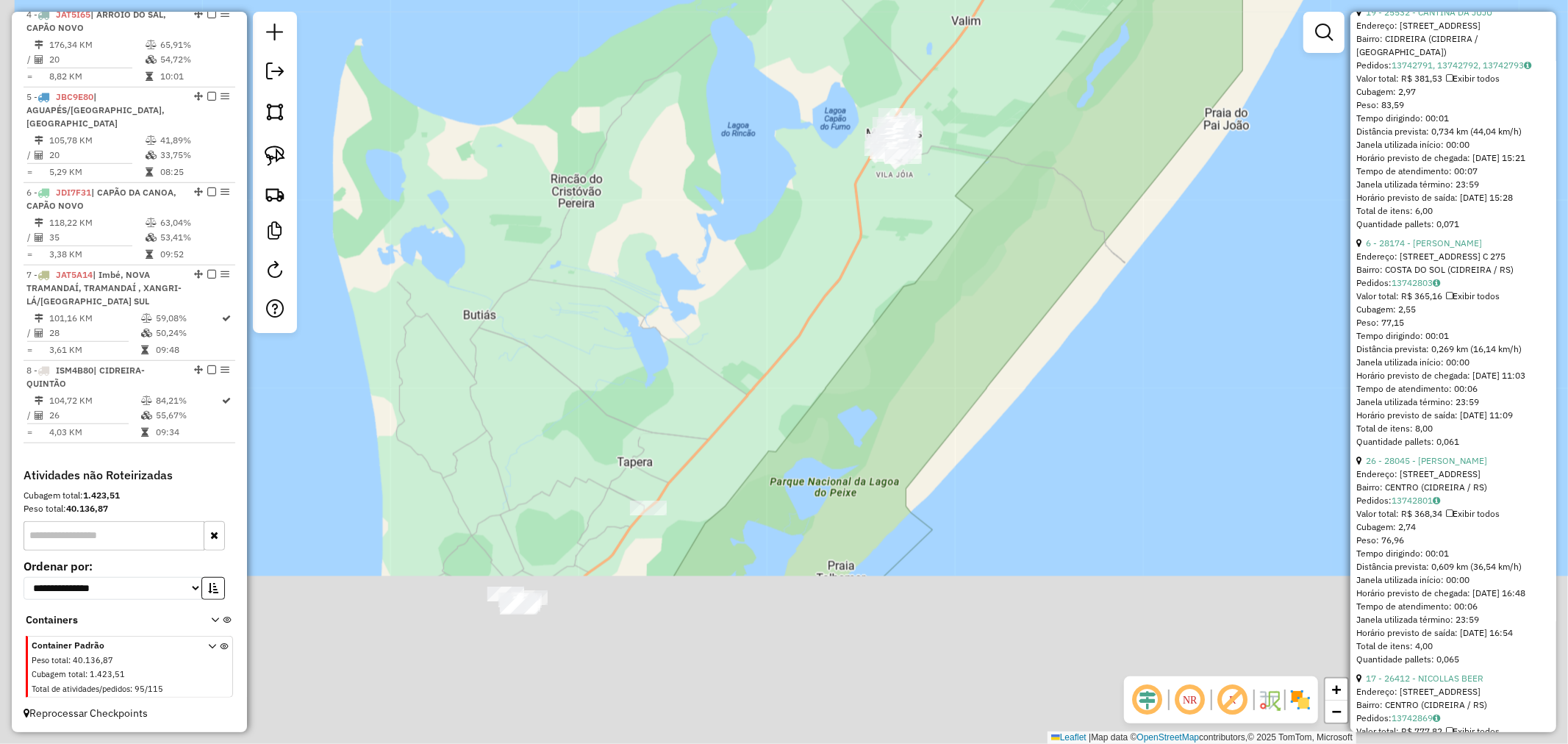
drag, startPoint x: 813, startPoint y: 453, endPoint x: 915, endPoint y: 193, distance: 279.3
click at [915, 191] on div "Janela de atendimento Grade de atendimento Capacidade Transportadoras Veículos …" at bounding box center [784, 372] width 1568 height 744
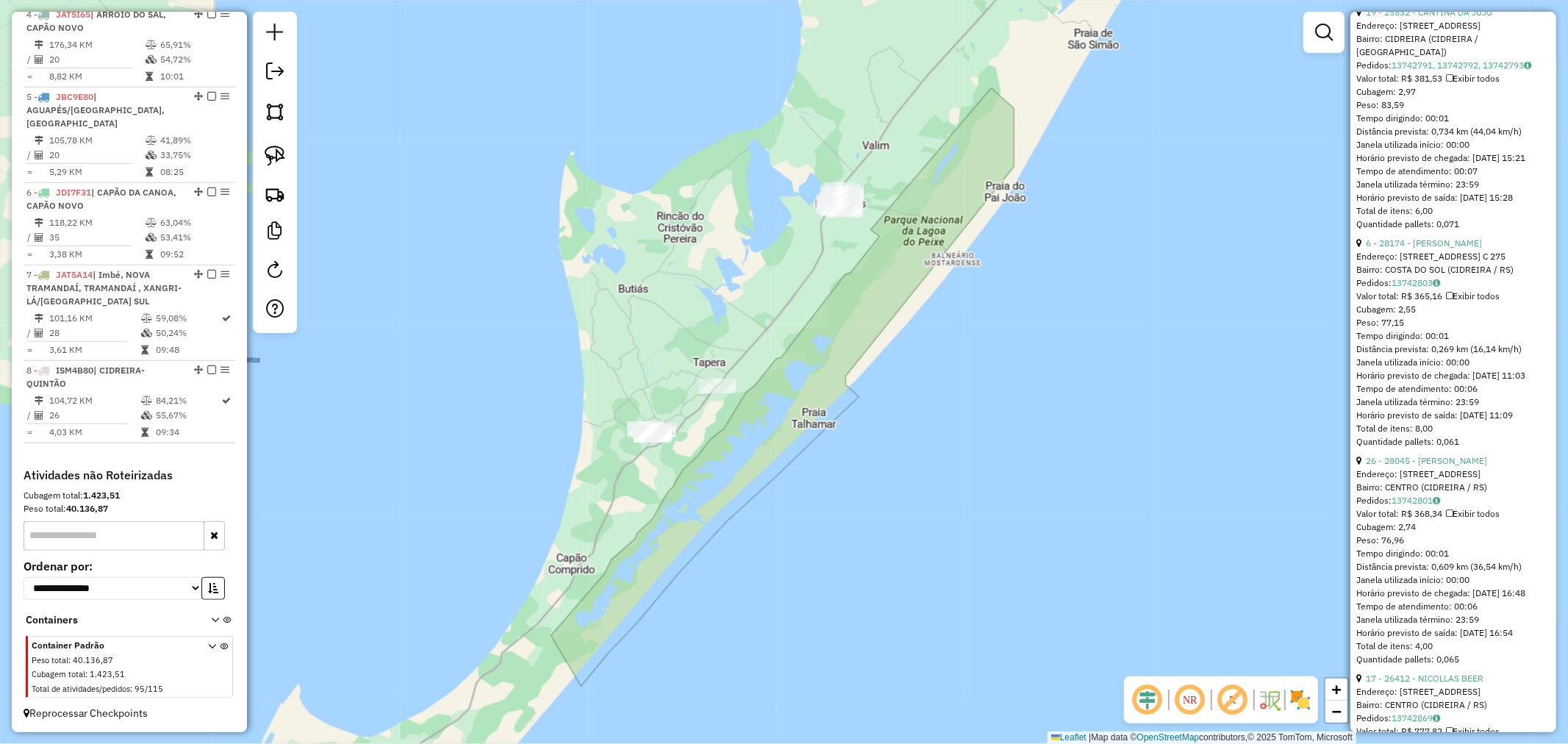
drag, startPoint x: 267, startPoint y: 150, endPoint x: 360, endPoint y: 180, distance: 97.7
click at [268, 150] on img at bounding box center [275, 156] width 20 height 20
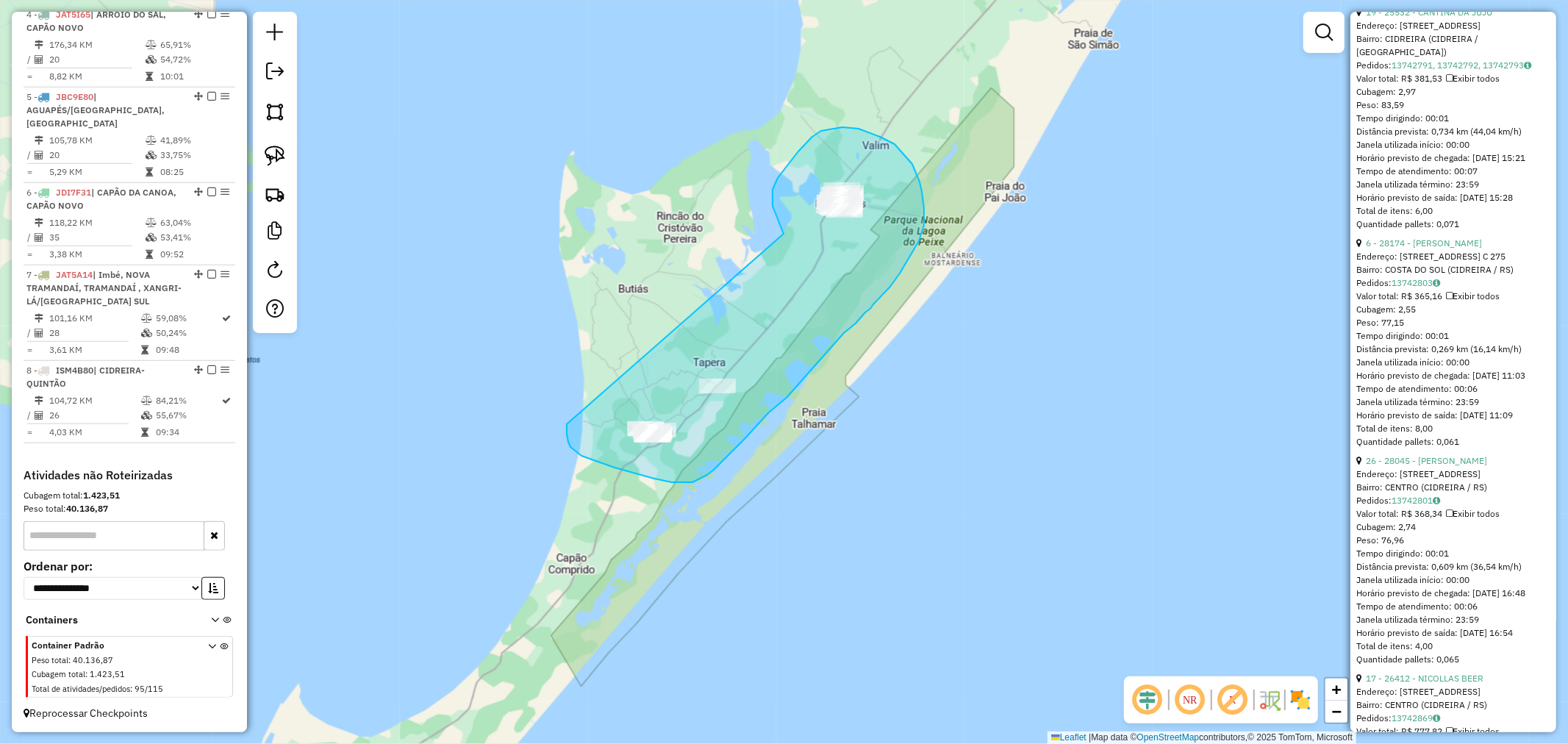
drag, startPoint x: 817, startPoint y: 133, endPoint x: 581, endPoint y: 318, distance: 299.9
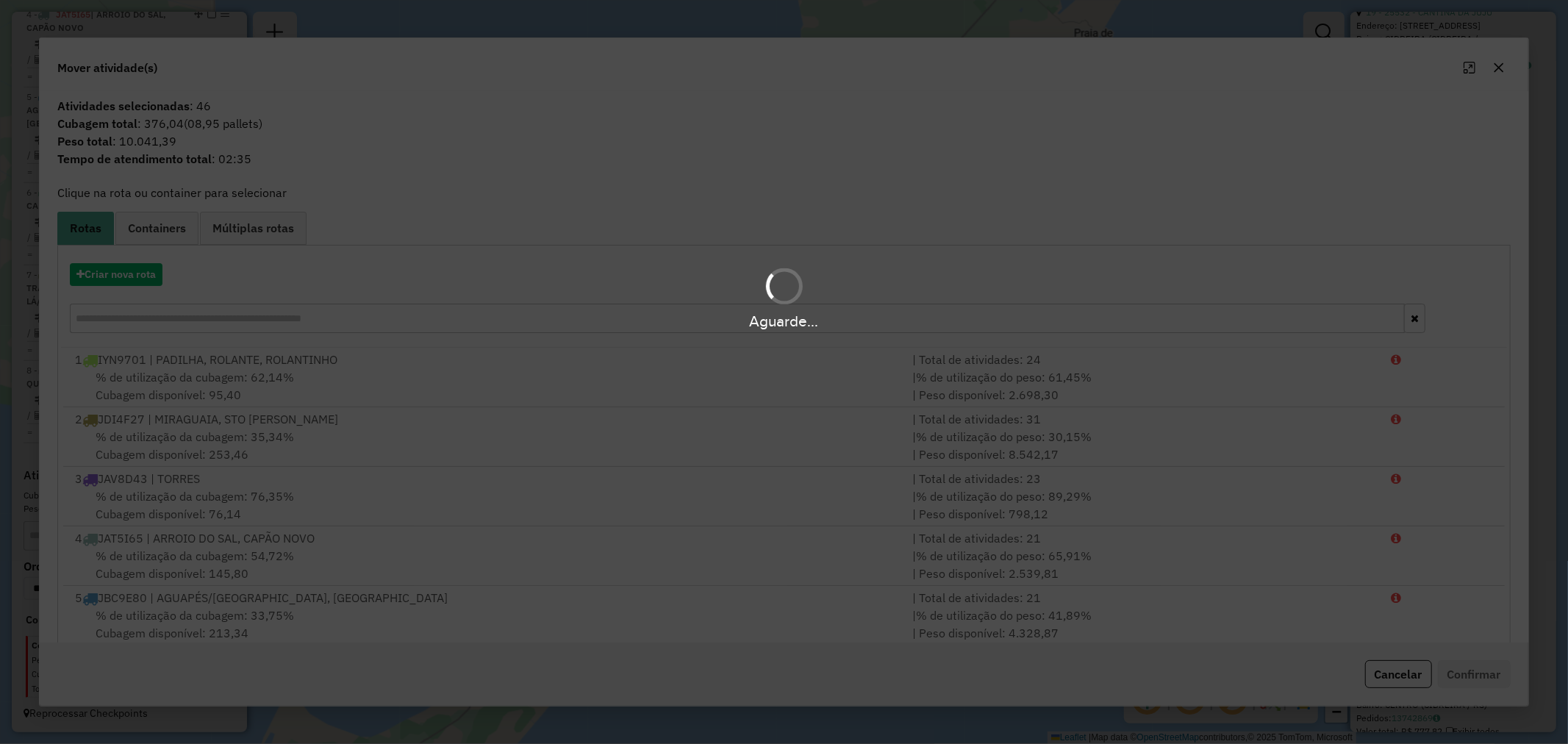
click at [113, 275] on div "Aguarde..." at bounding box center [784, 297] width 1568 height 70
click at [119, 275] on button "Criar nova rota" at bounding box center [116, 275] width 92 height 23
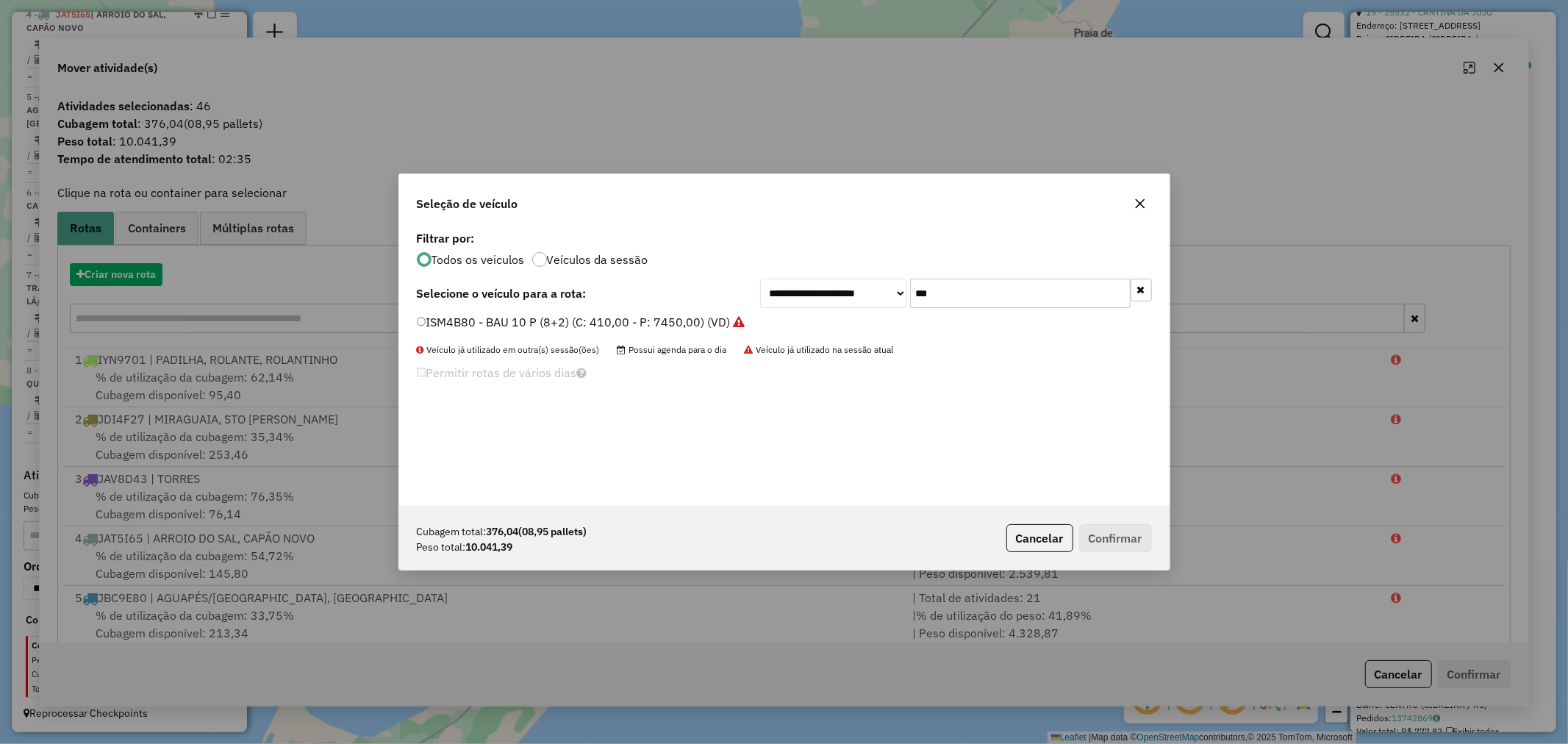
scroll to position [8, 4]
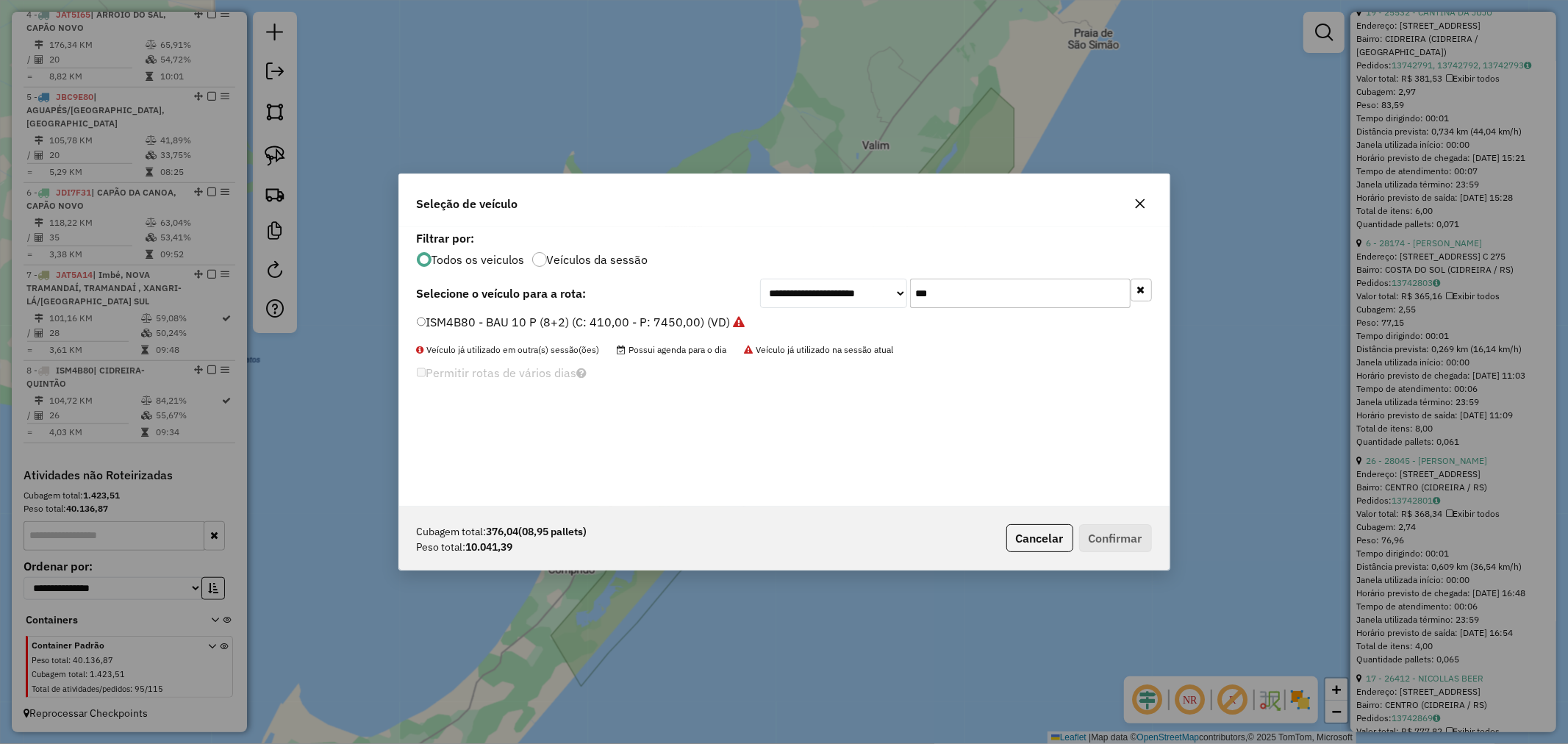
drag, startPoint x: 965, startPoint y: 294, endPoint x: 830, endPoint y: 285, distance: 135.3
click at [838, 284] on div "**********" at bounding box center [956, 292] width 392 height 29
type input "**"
click at [484, 324] on label "JDI4E60 - BAU 10 C/PRATELEIRA (C: 392,00 - P: 12230,00) (VD)" at bounding box center [595, 322] width 356 height 18
click at [1124, 541] on button "Confirmar" at bounding box center [1116, 538] width 73 height 28
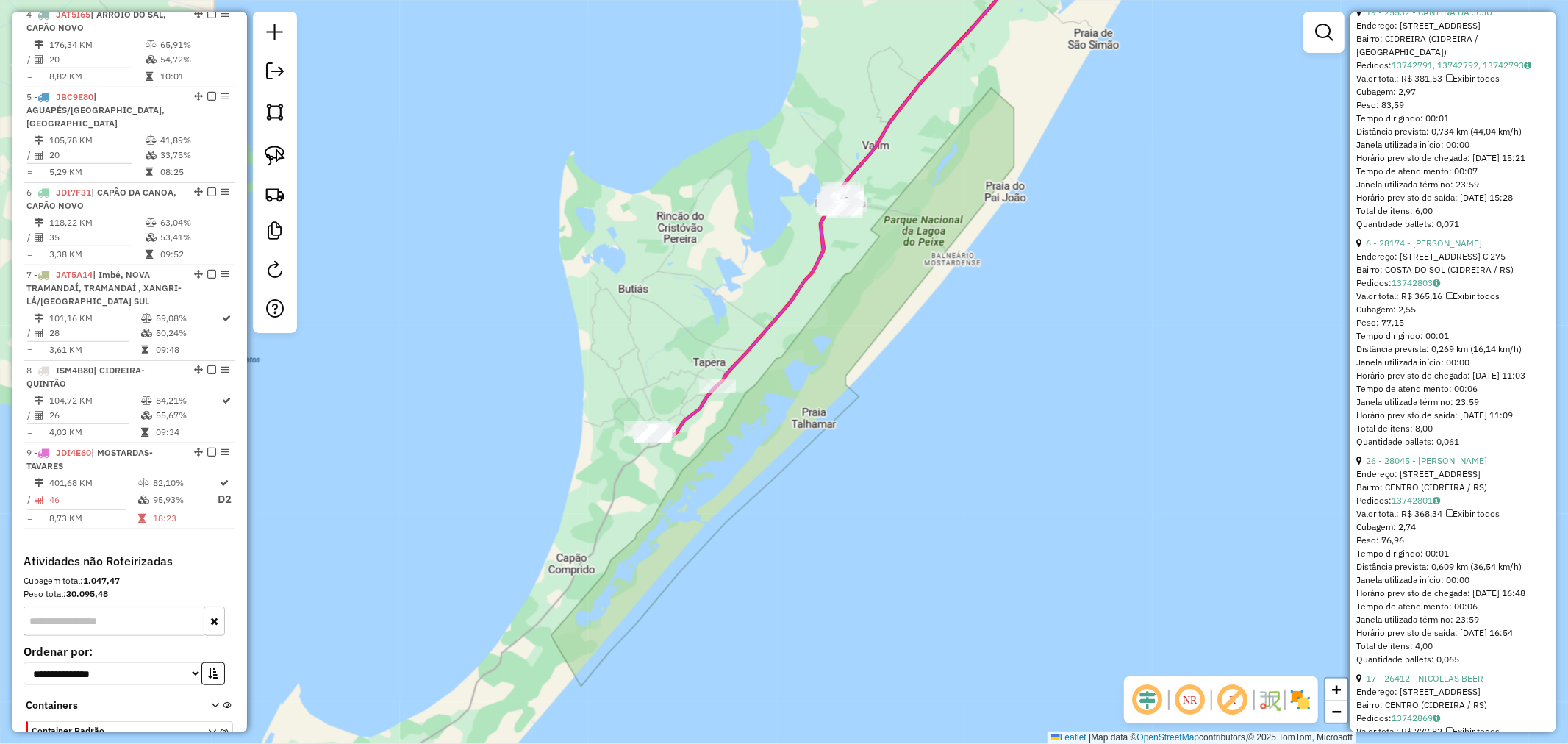
scroll to position [893, 0]
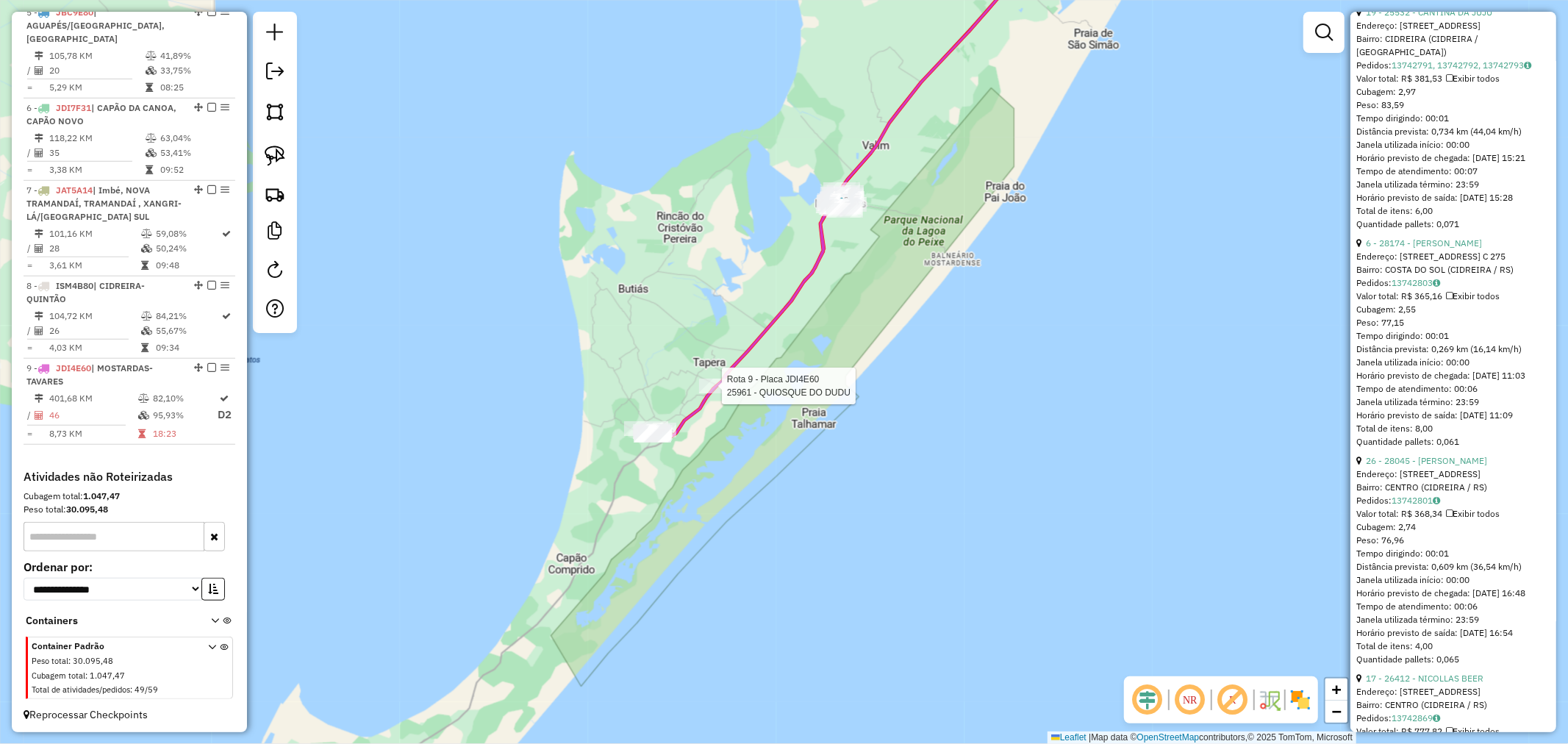
click at [717, 393] on div at bounding box center [716, 386] width 36 height 15
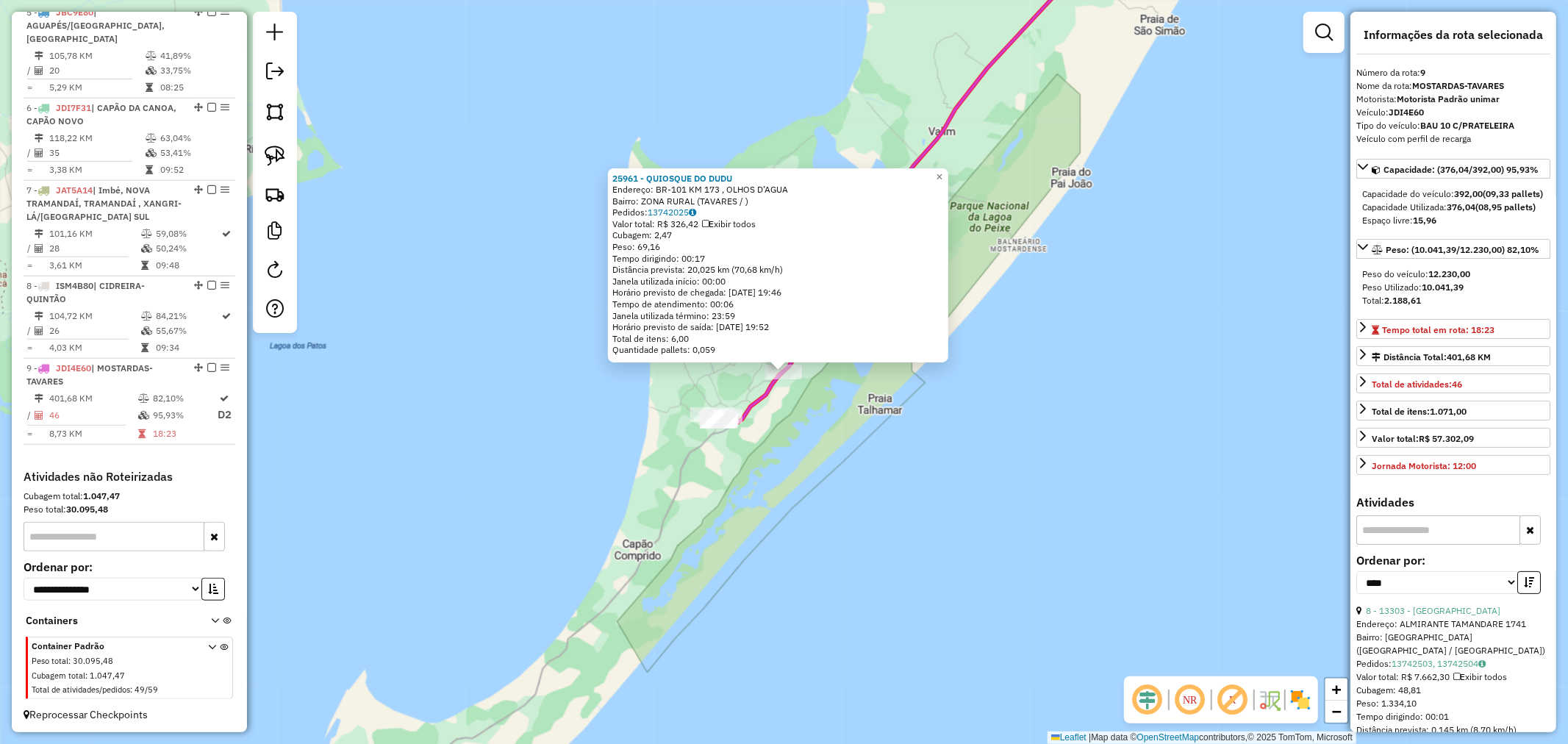
scroll to position [0, 0]
click at [942, 171] on span "×" at bounding box center [939, 177] width 6 height 12
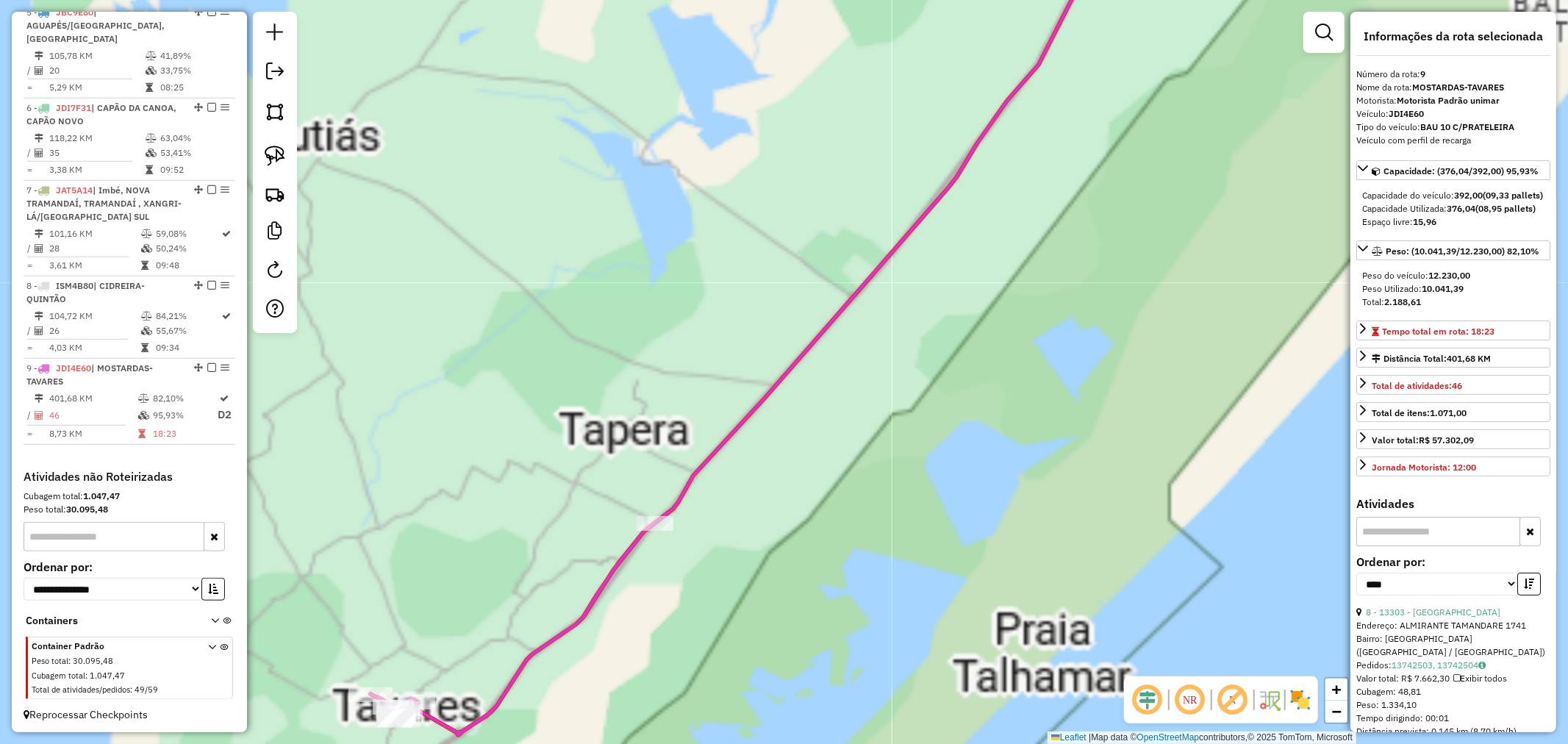
drag, startPoint x: 996, startPoint y: 244, endPoint x: 871, endPoint y: 422, distance: 217.5
click at [872, 420] on div "Janela de atendimento Grade de atendimento Capacidade Transportadoras Veículos …" at bounding box center [784, 372] width 1568 height 744
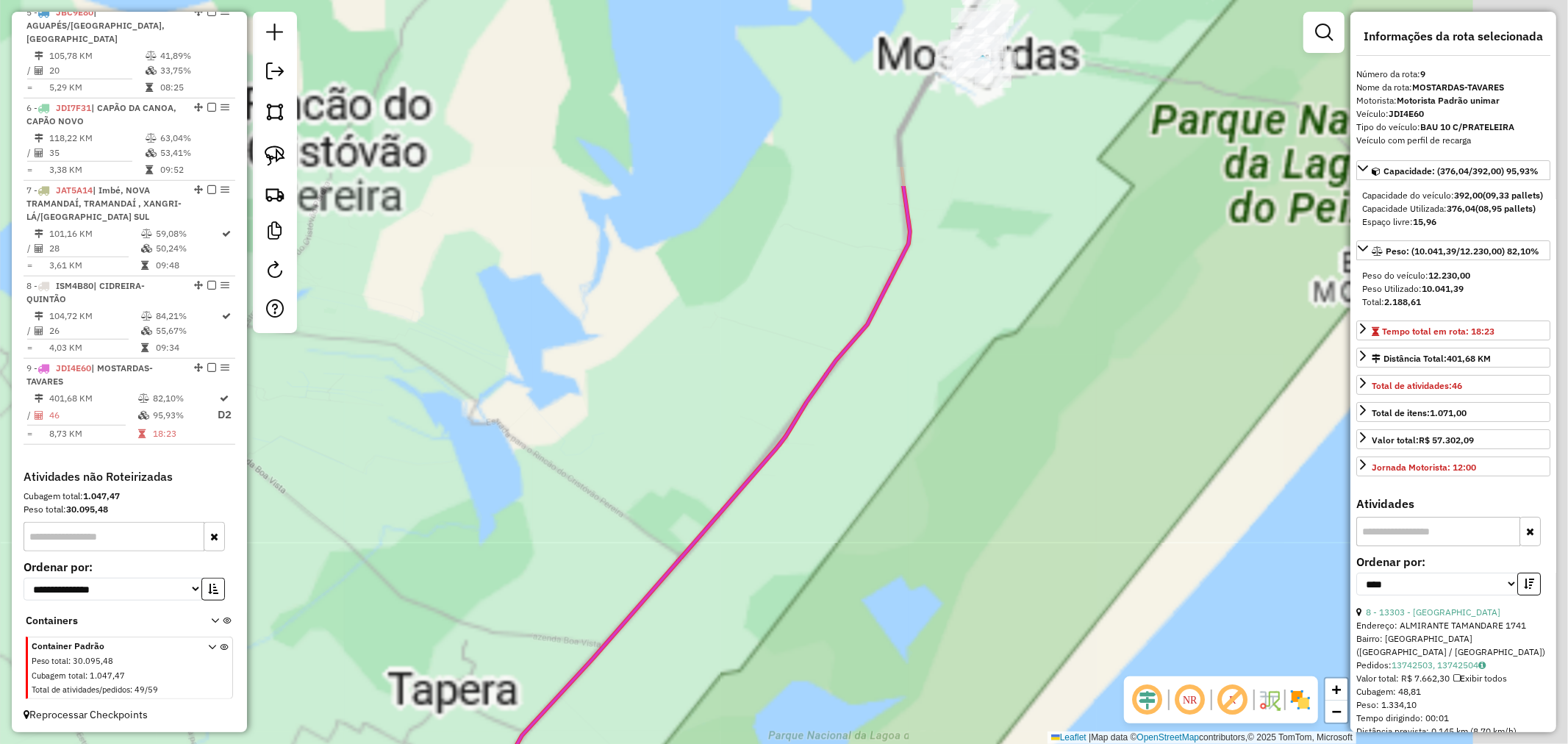
drag, startPoint x: 914, startPoint y: 368, endPoint x: 855, endPoint y: 466, distance: 114.4
click at [860, 453] on div "Janela de atendimento Grade de atendimento Capacidade Transportadoras Veículos …" at bounding box center [784, 372] width 1568 height 744
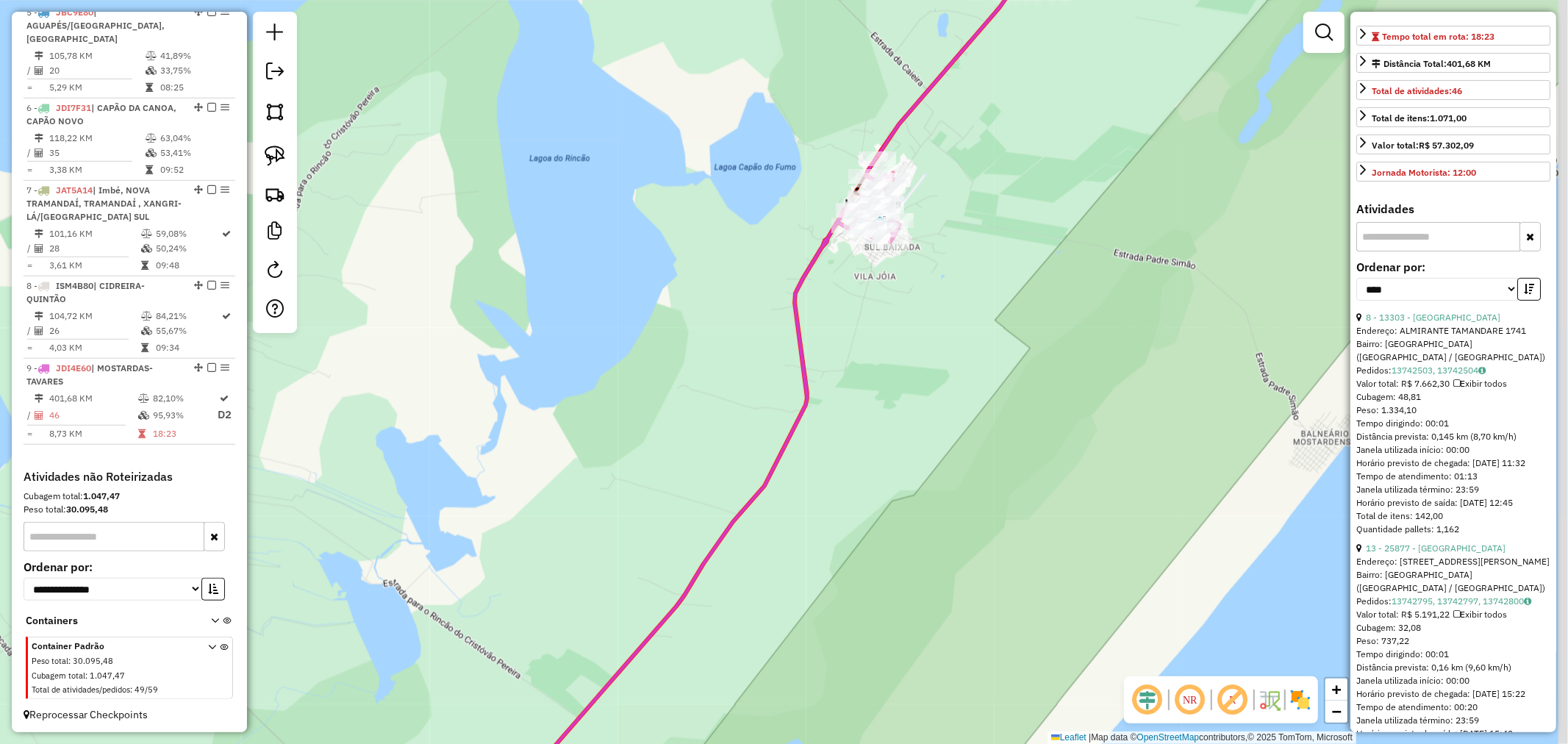
scroll to position [326, 0]
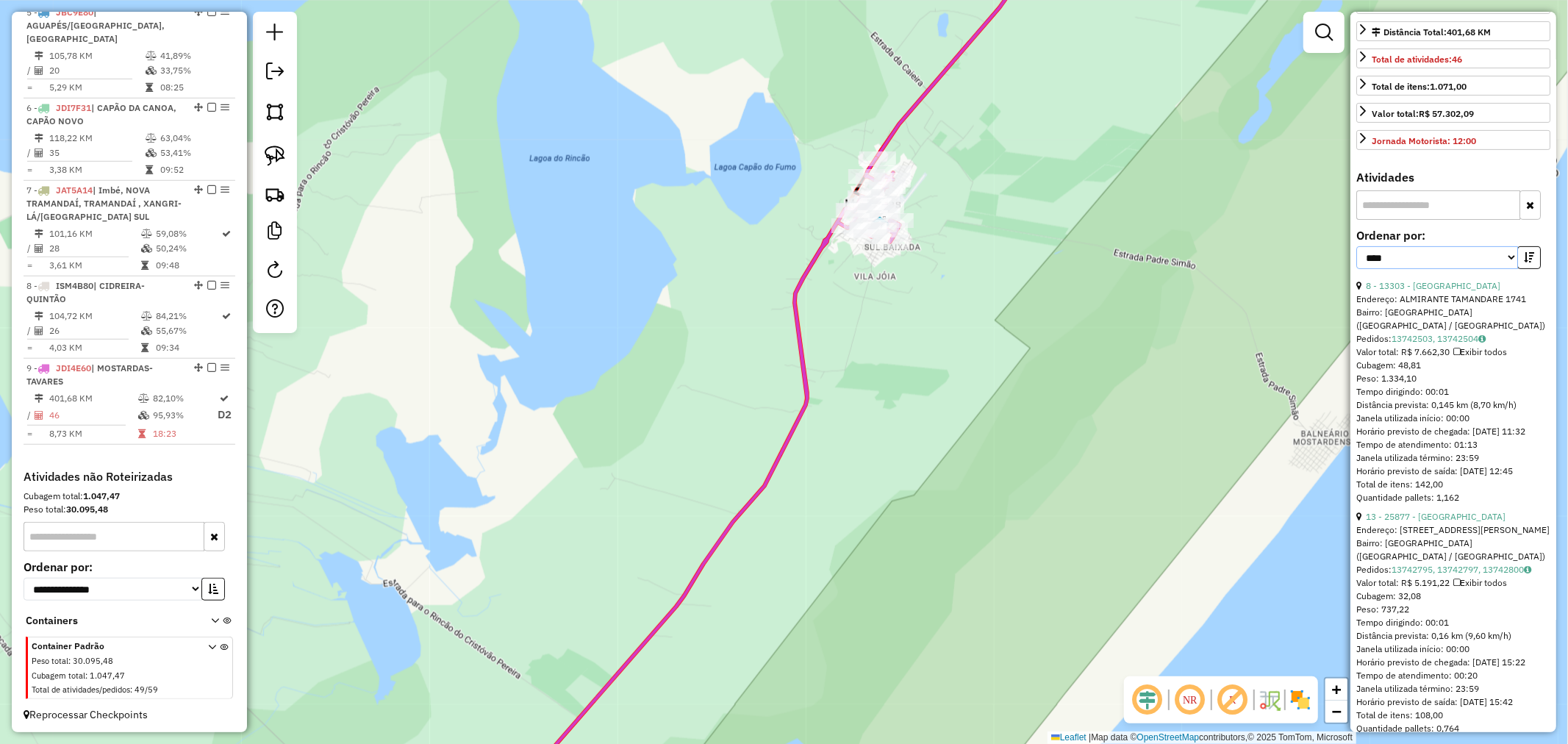
click at [1452, 269] on select "**********" at bounding box center [1436, 258] width 162 height 23
click at [1356, 269] on select "**********" at bounding box center [1436, 258] width 162 height 23
click at [1525, 262] on icon "button" at bounding box center [1529, 258] width 11 height 11
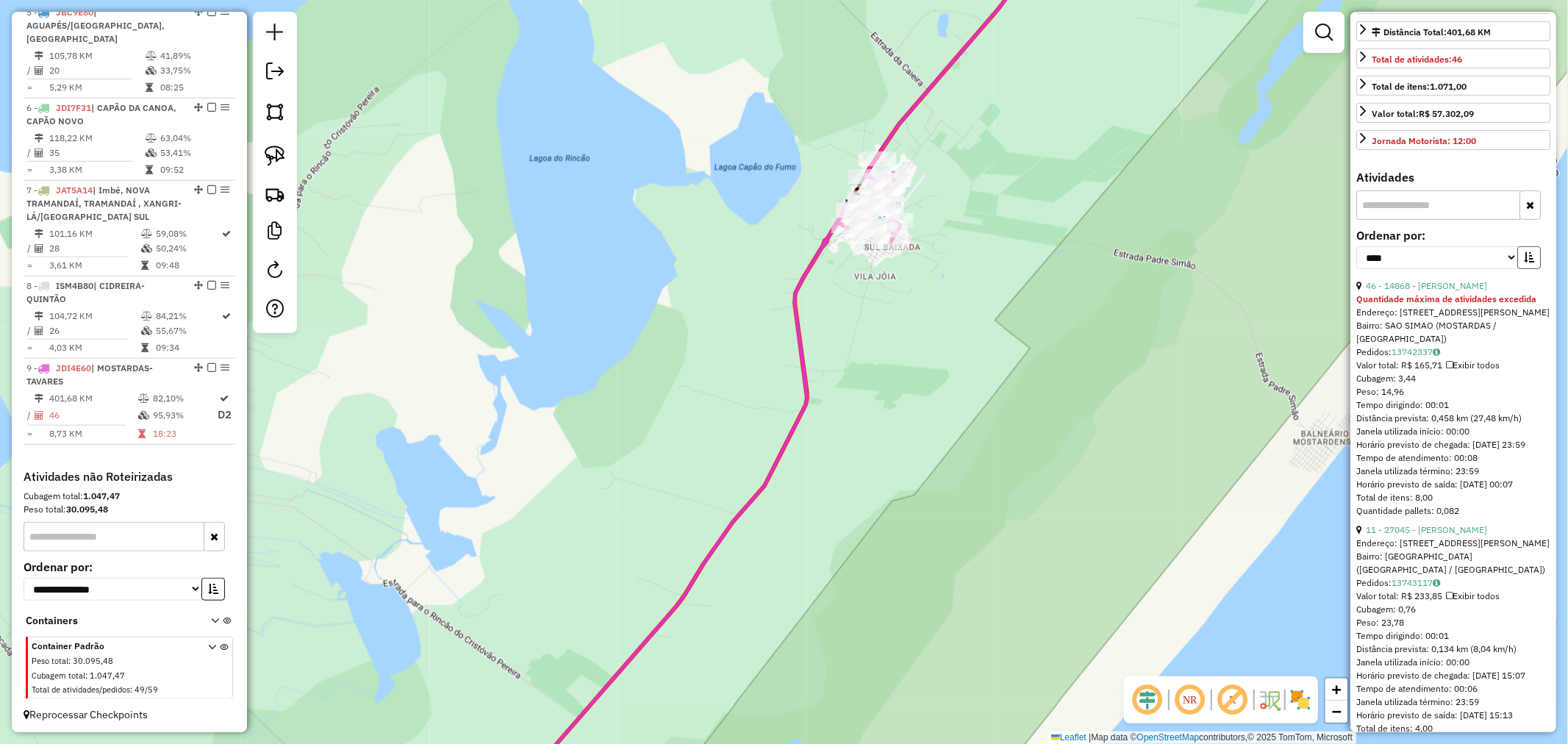
click at [1525, 262] on icon "button" at bounding box center [1529, 258] width 11 height 11
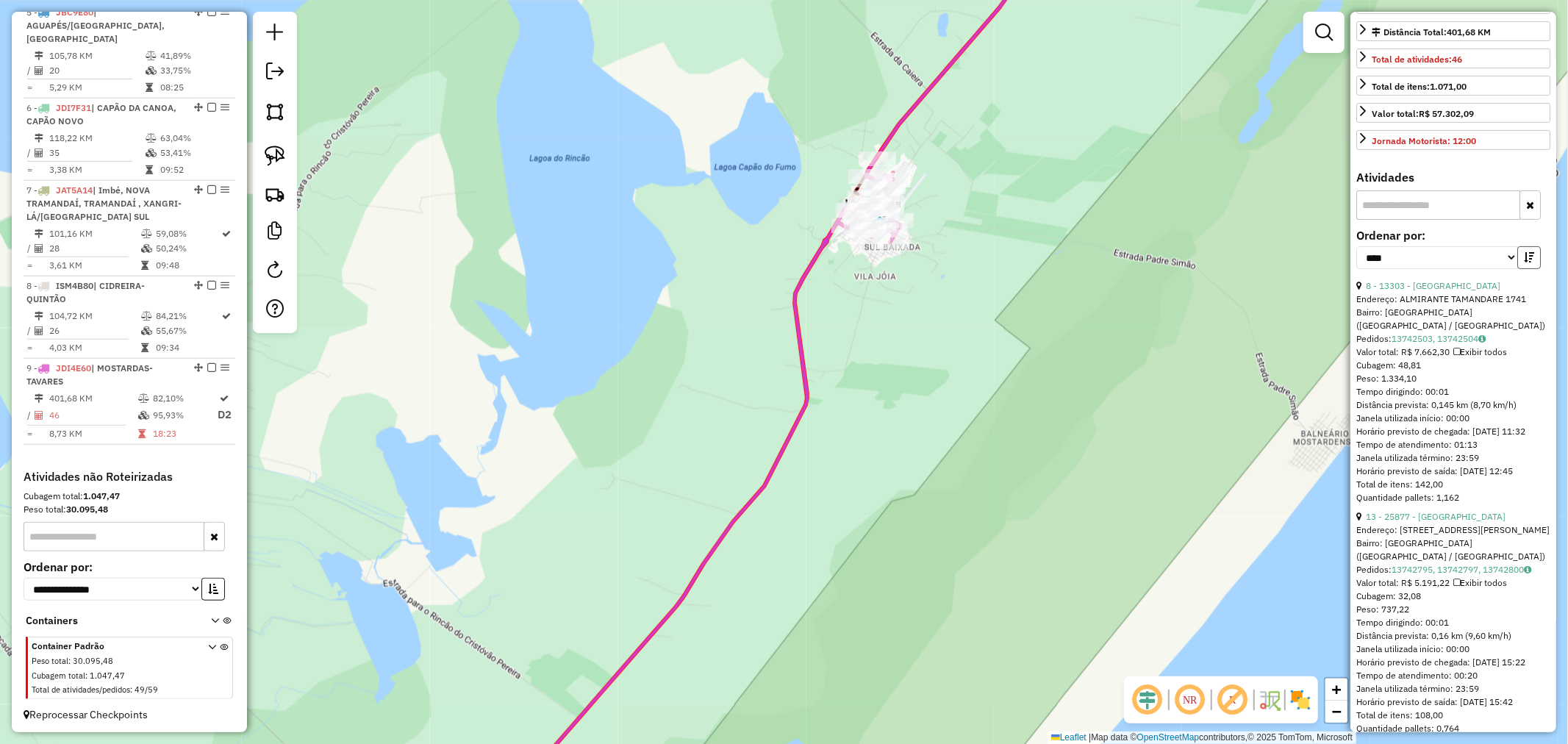
click at [1525, 262] on icon "button" at bounding box center [1529, 258] width 11 height 11
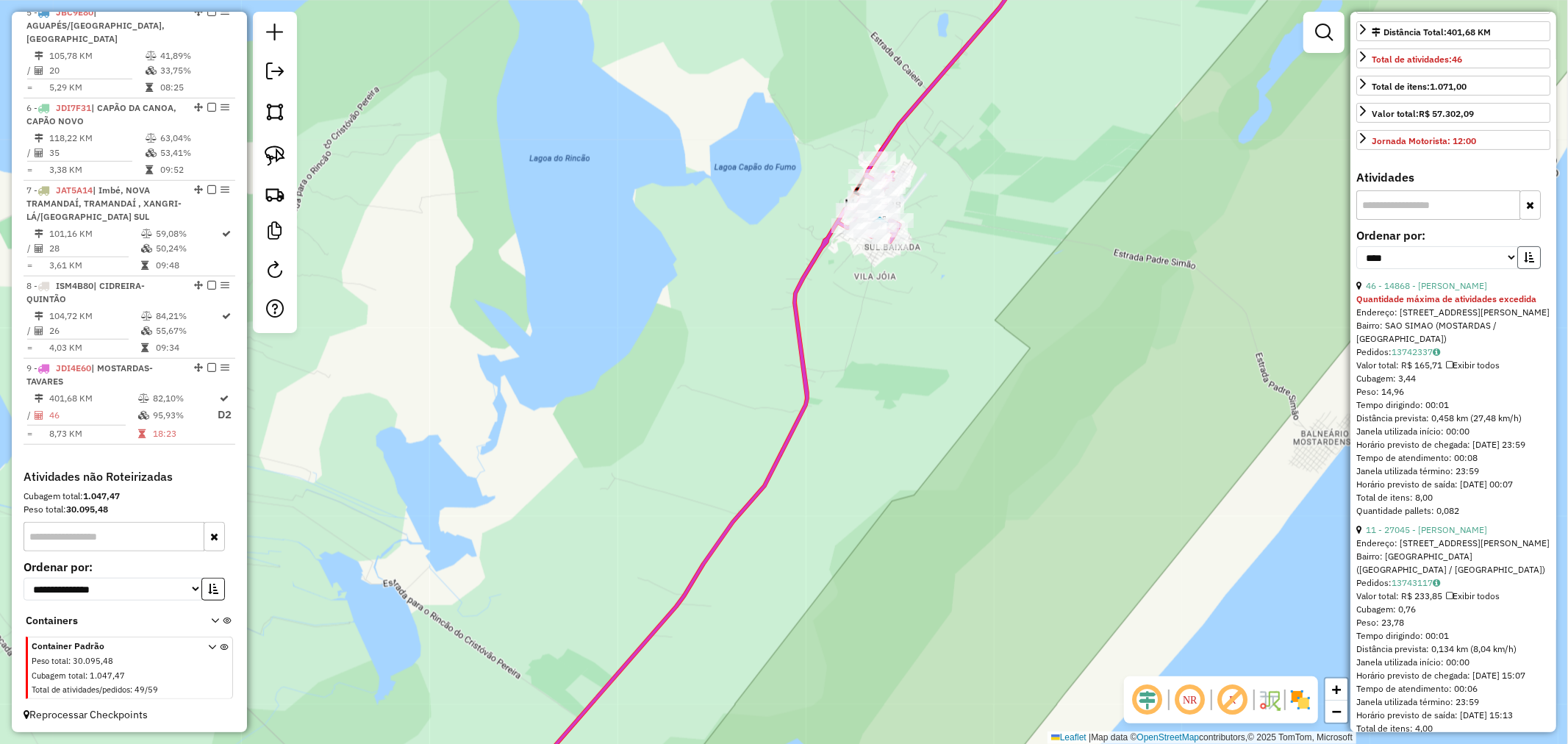
click at [1525, 262] on icon "button" at bounding box center [1529, 258] width 11 height 11
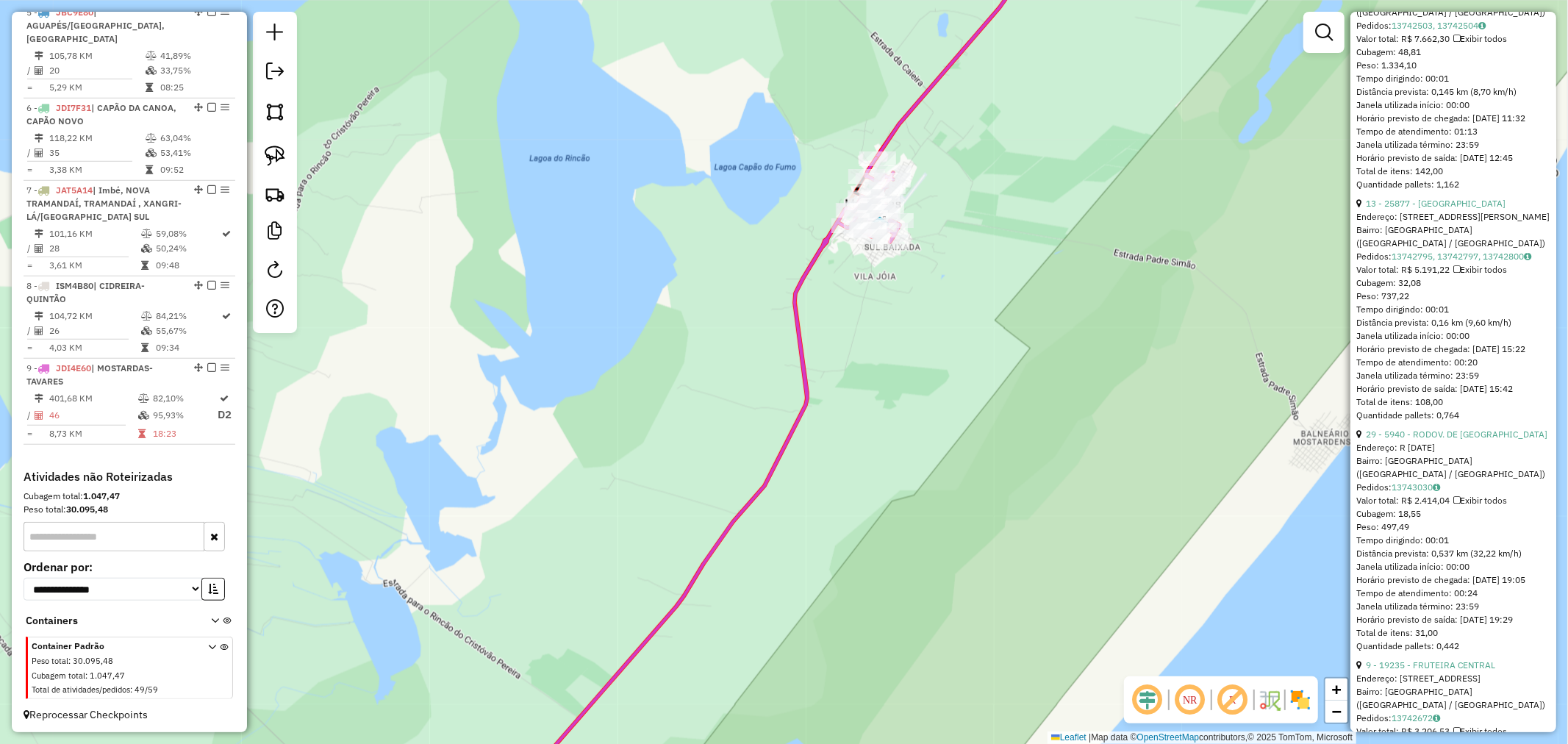
scroll to position [0, 0]
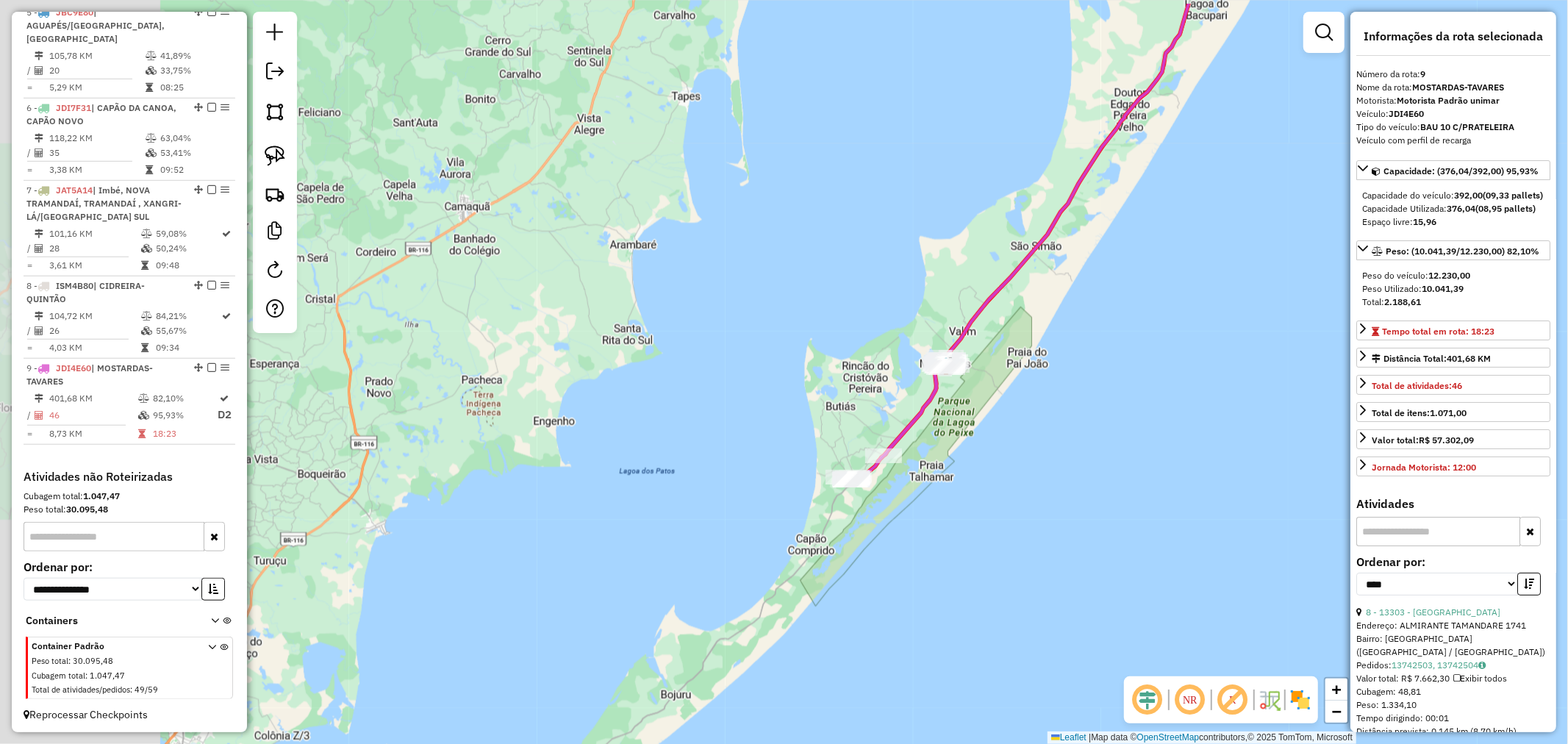
drag, startPoint x: 1069, startPoint y: 284, endPoint x: 820, endPoint y: 460, distance: 304.9
click at [806, 478] on div "Rota 9 - Placa JDI4E60 8836 - MERCADO REAL 2 Rota 9 - Placa JDI4E60 5905 - M. M…" at bounding box center [784, 372] width 1568 height 744
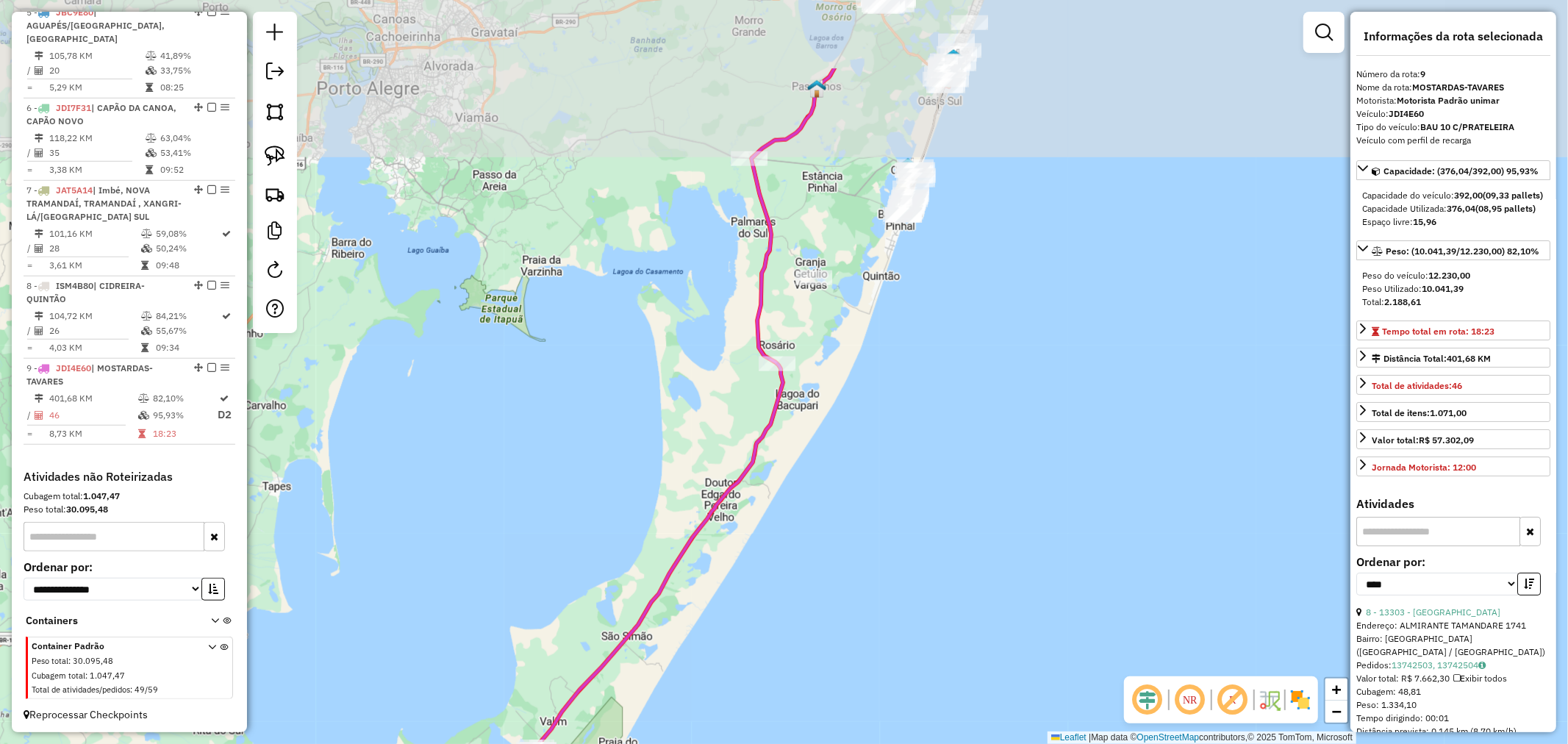
drag, startPoint x: 1015, startPoint y: 280, endPoint x: 961, endPoint y: 412, distance: 142.6
click at [961, 412] on div "Janela de atendimento Grade de atendimento Capacidade Transportadoras Veículos …" at bounding box center [784, 372] width 1568 height 744
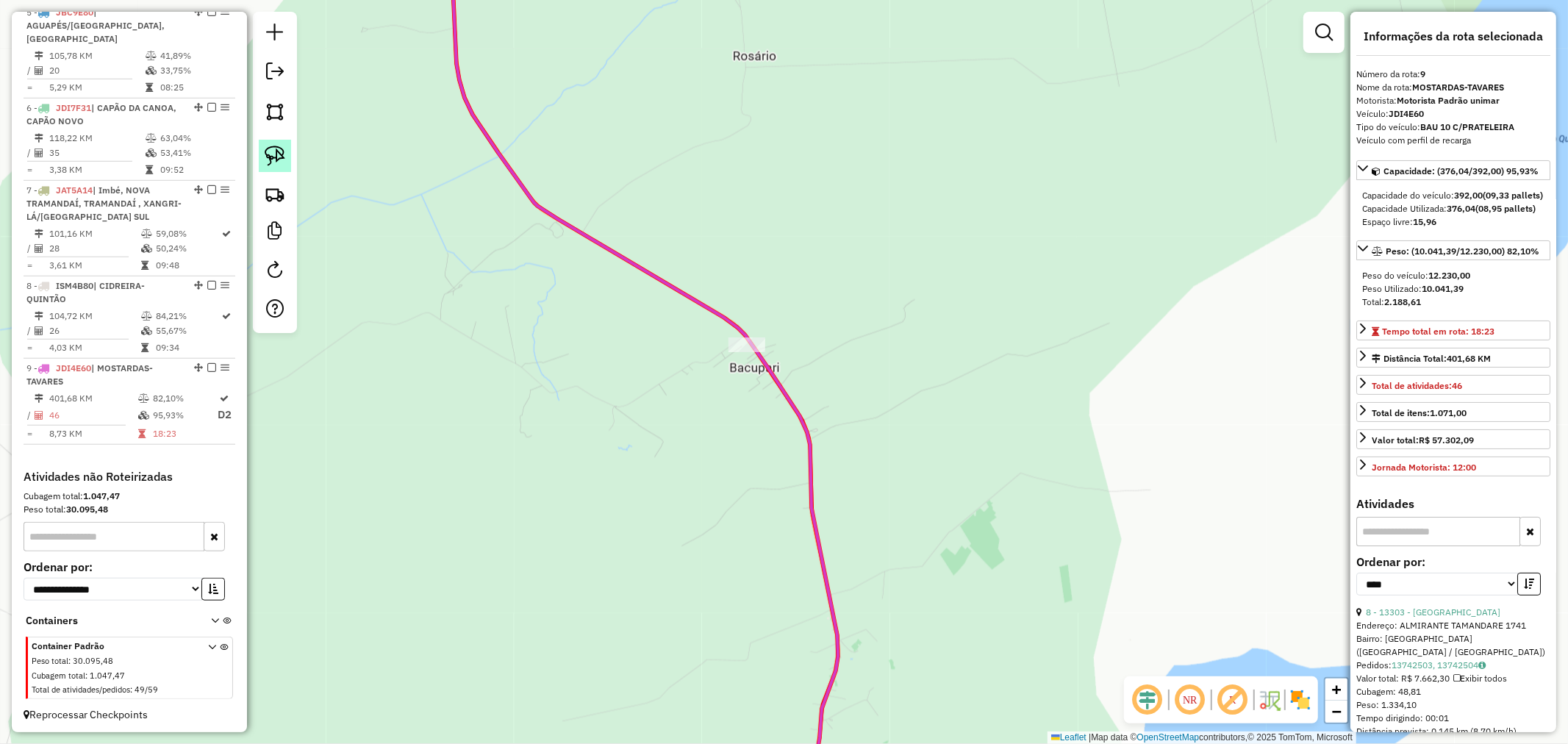
click at [274, 167] on link at bounding box center [275, 156] width 32 height 32
drag, startPoint x: 760, startPoint y: 266, endPoint x: 845, endPoint y: 341, distance: 113.4
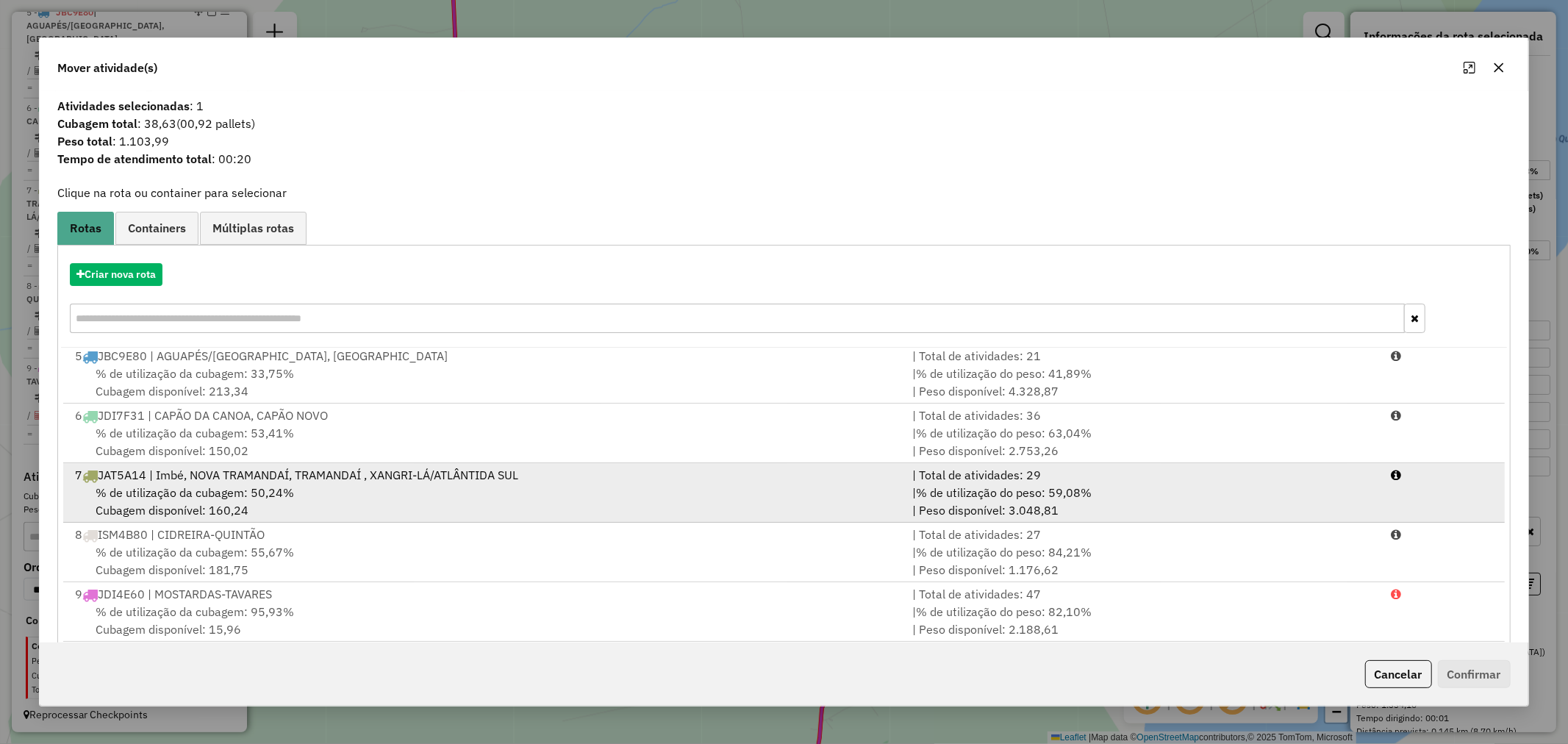
scroll to position [23, 0]
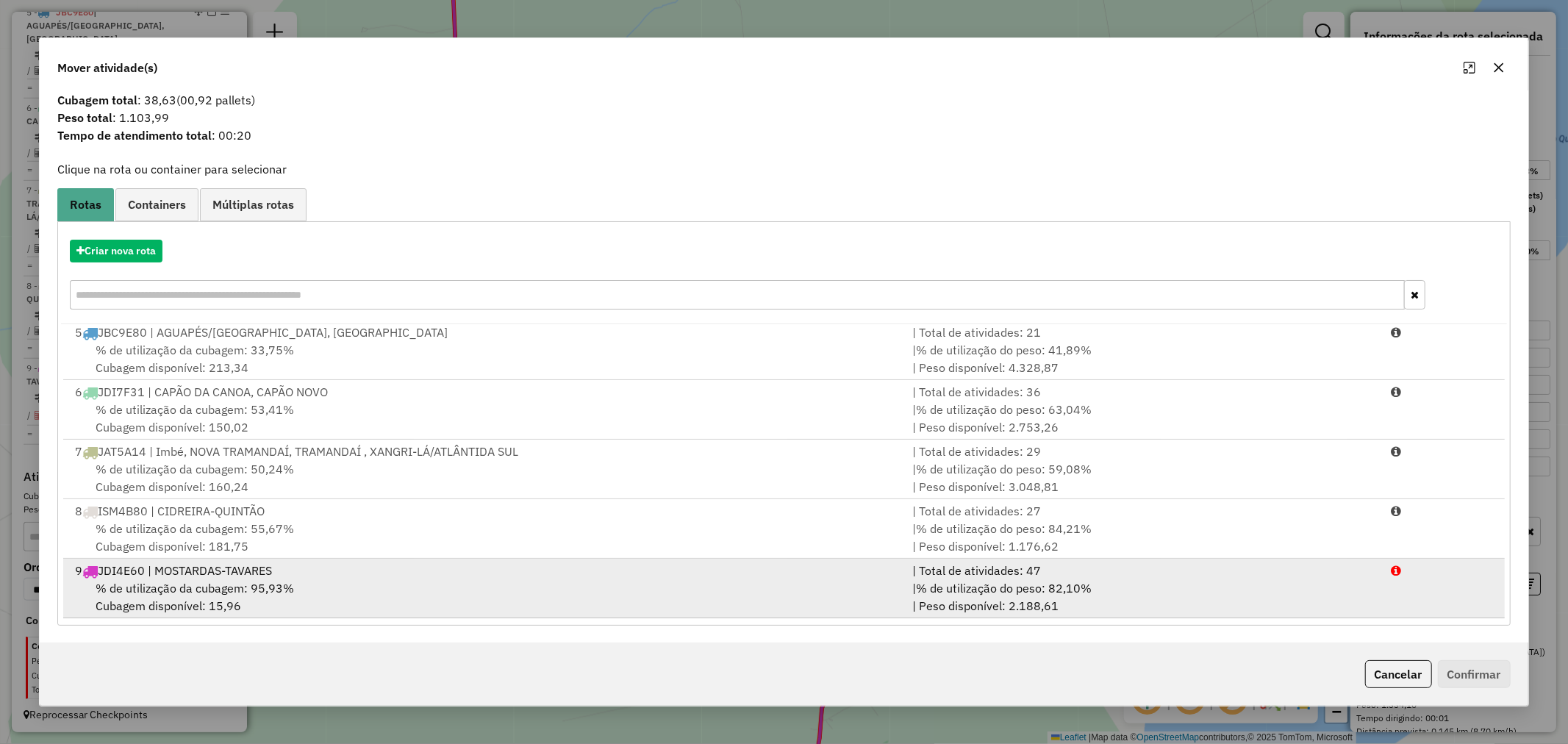
click at [227, 575] on div "9 JDI4E60 | MOSTARDAS-TAVARES" at bounding box center [484, 571] width 837 height 18
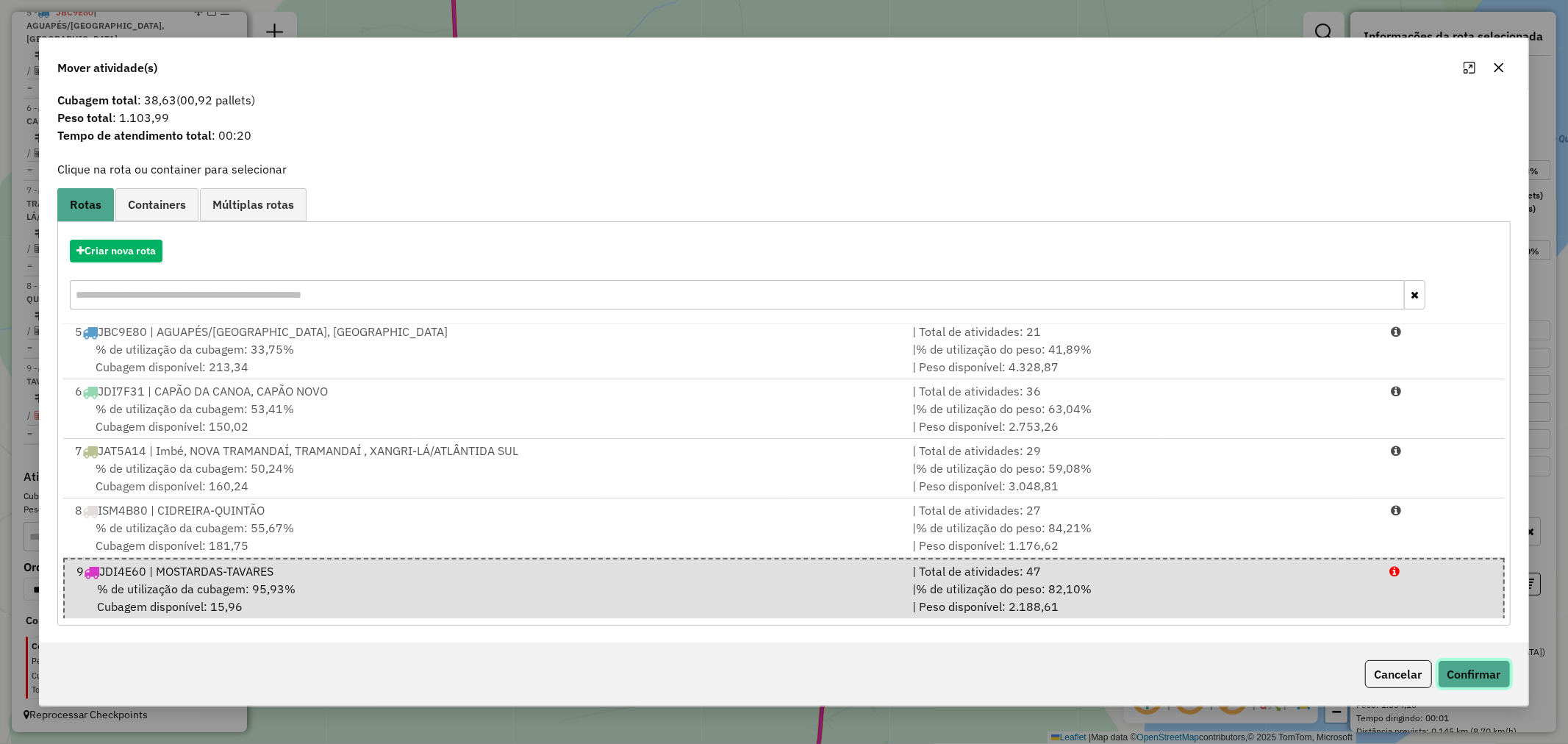
click at [1458, 676] on button "Confirmar" at bounding box center [1474, 673] width 73 height 28
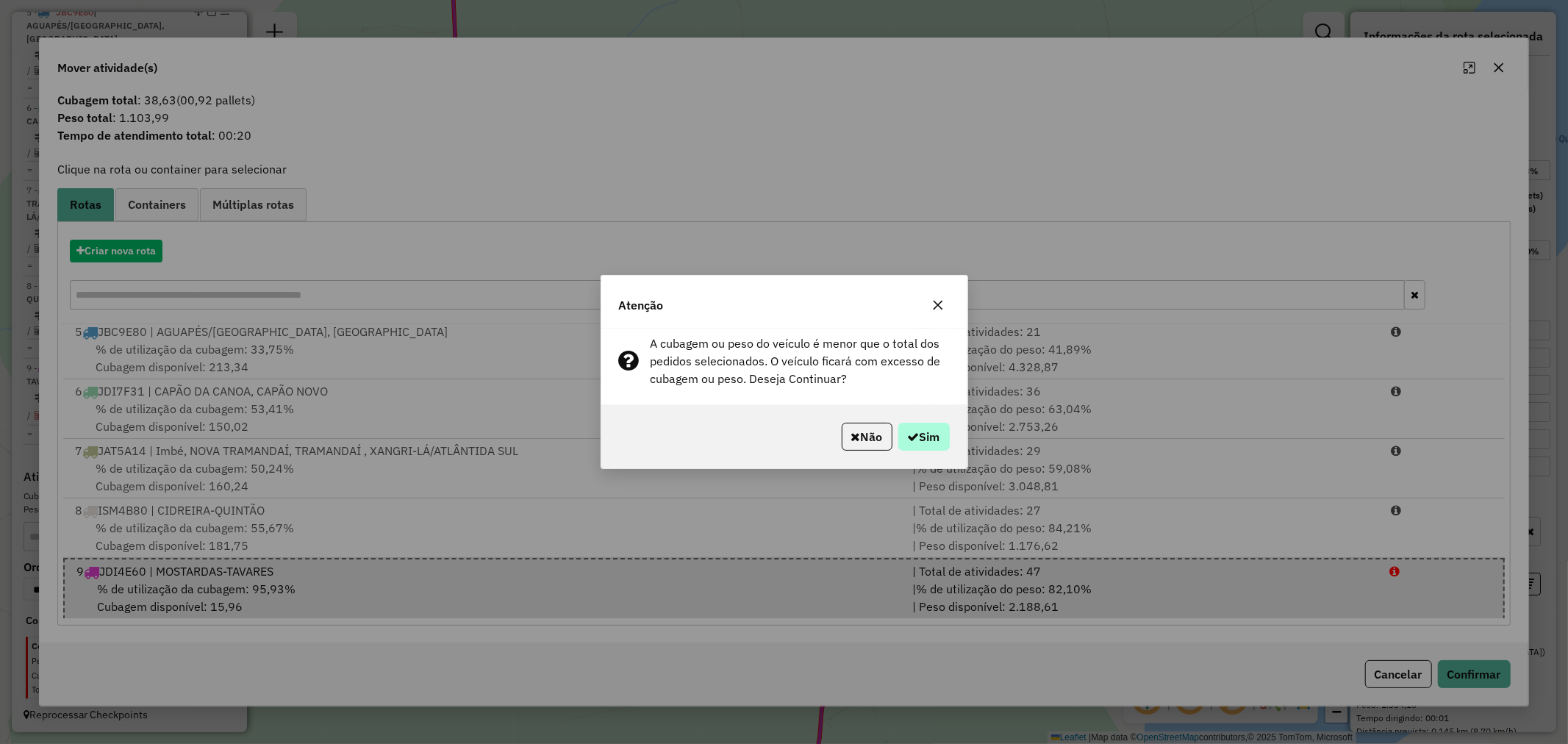
drag, startPoint x: 944, startPoint y: 451, endPoint x: 933, endPoint y: 435, distance: 19.4
click at [944, 448] on div "Não Sim" at bounding box center [784, 436] width 366 height 63
click at [932, 435] on button "Sim" at bounding box center [924, 436] width 52 height 28
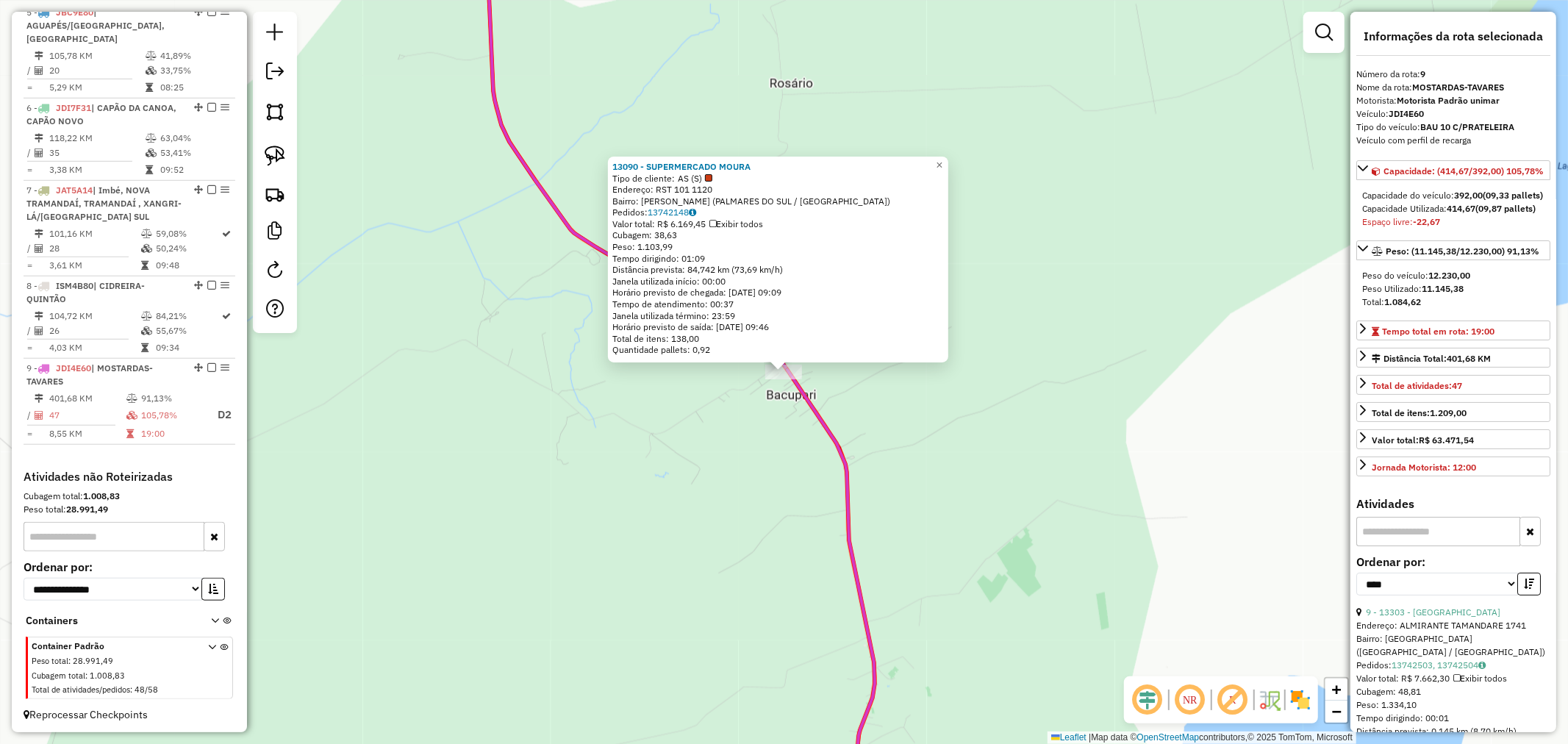
scroll to position [408, 0]
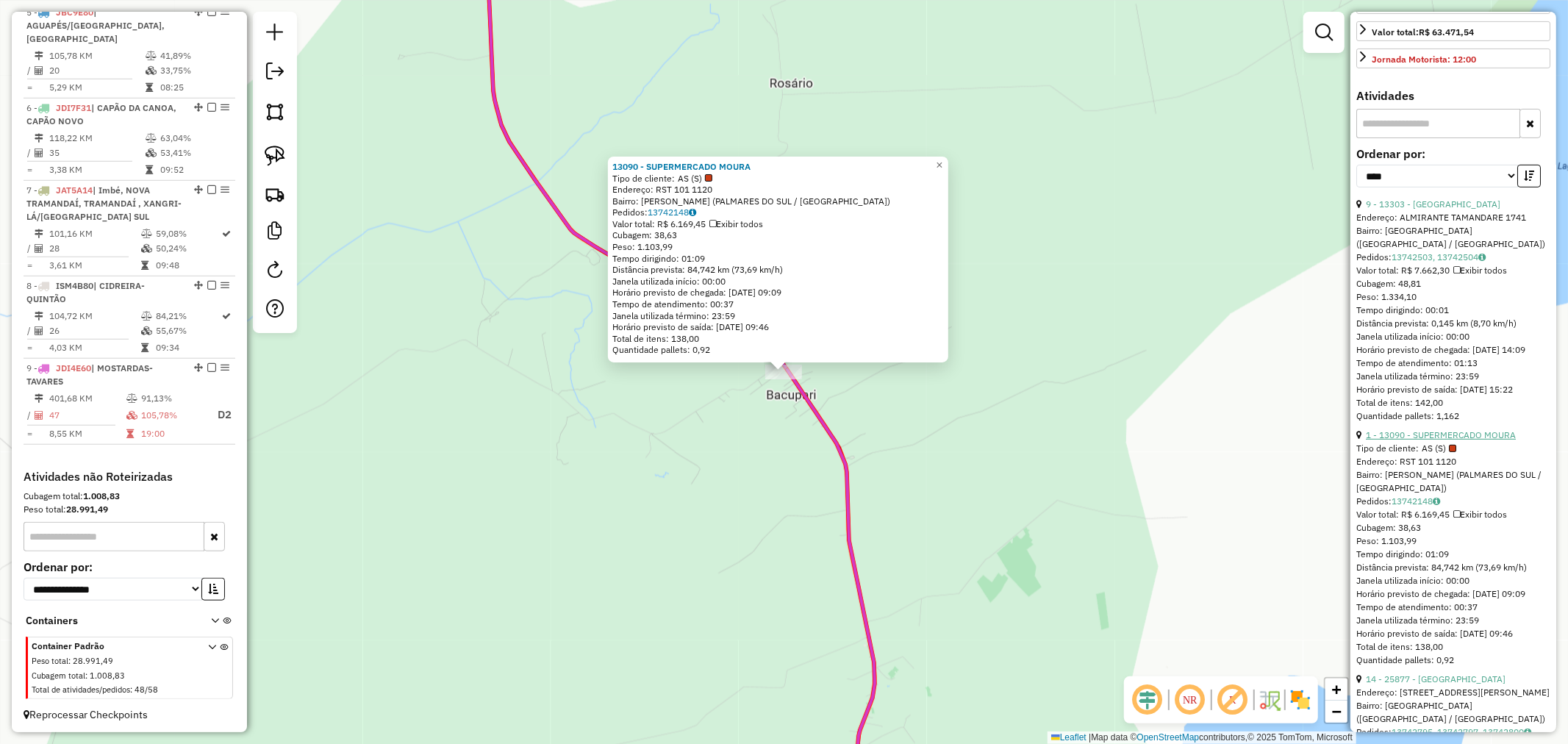
click at [1497, 440] on link "1 - 13090 - SUPERMERCADO MOURA" at bounding box center [1440, 435] width 150 height 11
click at [942, 162] on span "×" at bounding box center [939, 165] width 6 height 12
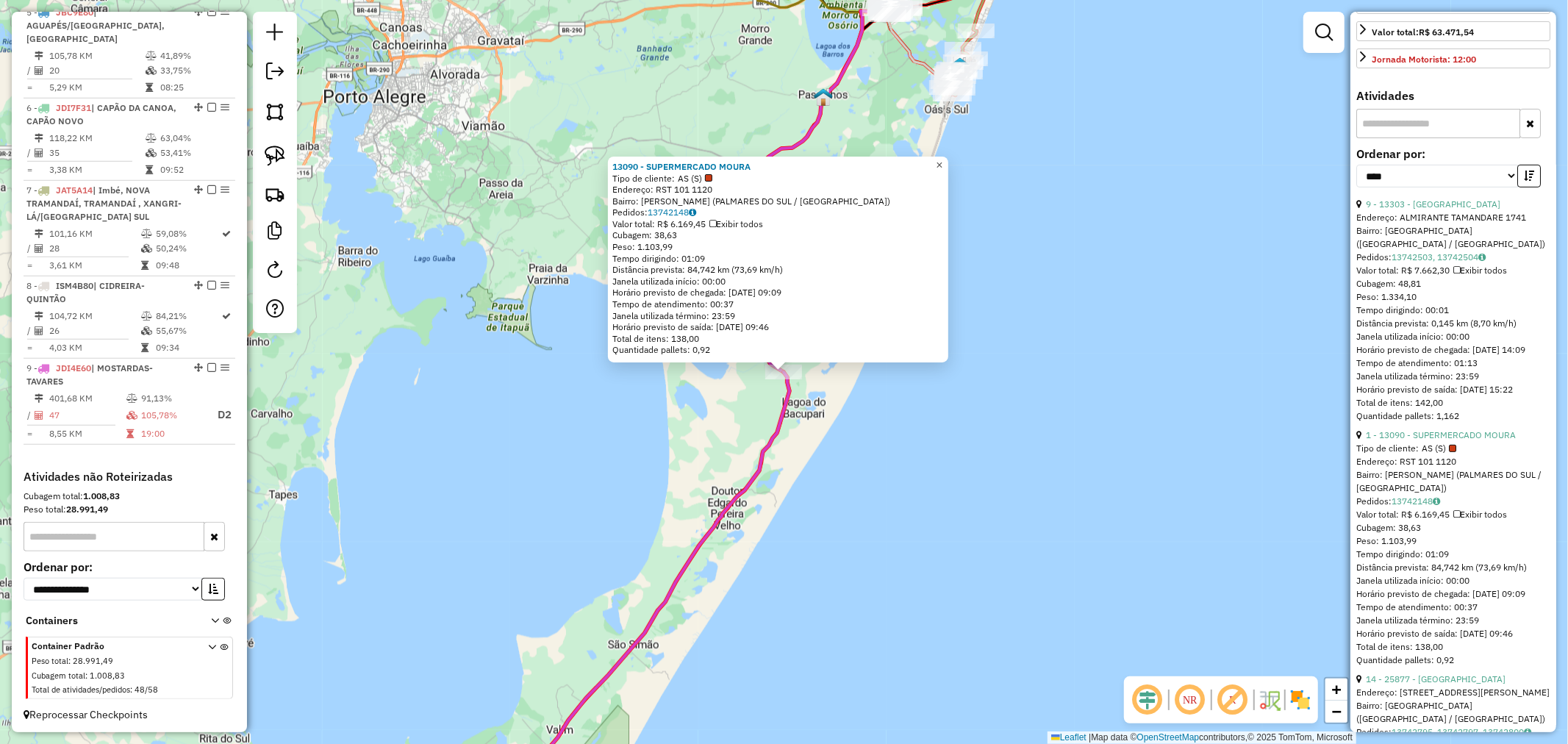
click at [942, 164] on span "×" at bounding box center [939, 165] width 6 height 12
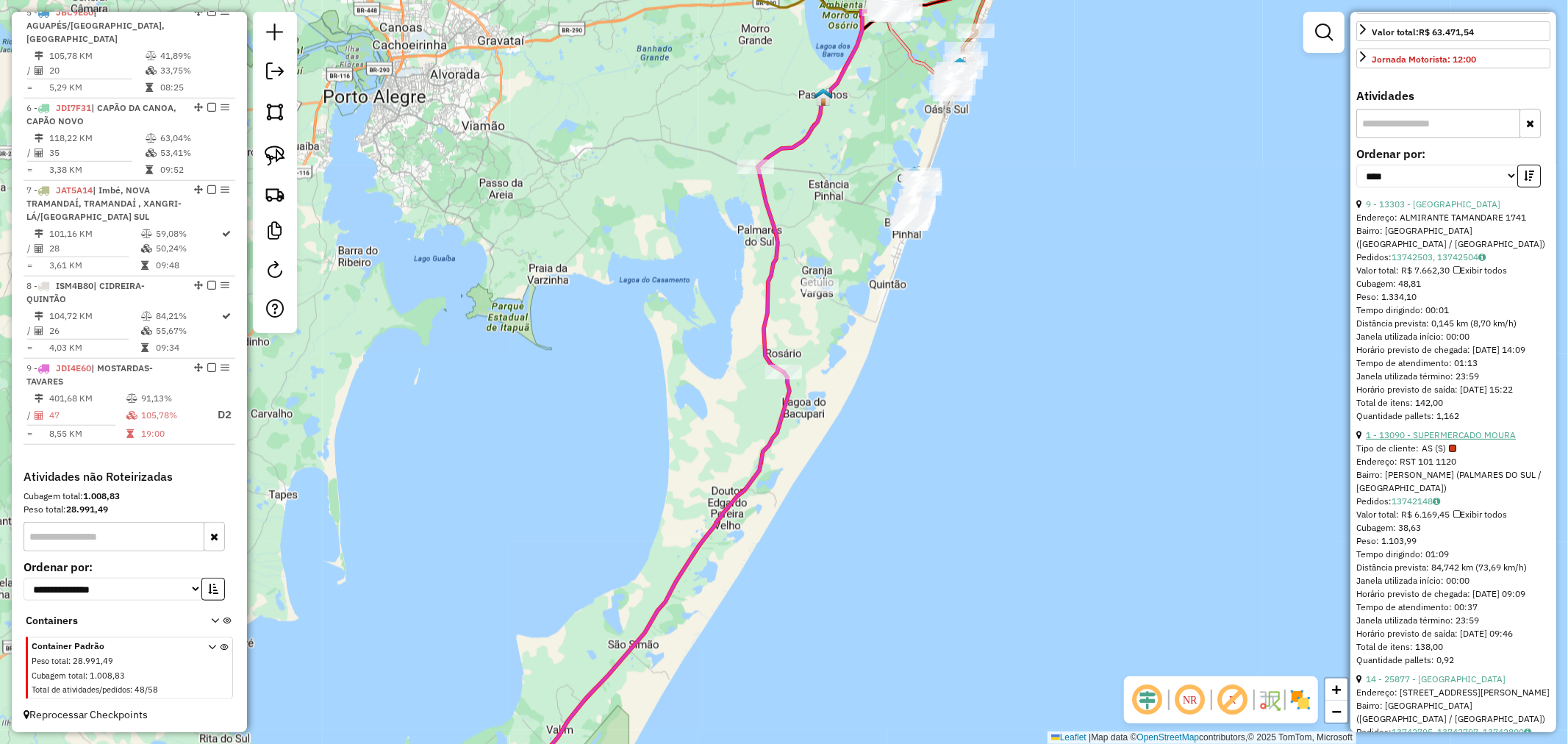
click at [1449, 440] on link "1 - 13090 - SUPERMERCADO MOURA" at bounding box center [1440, 435] width 150 height 11
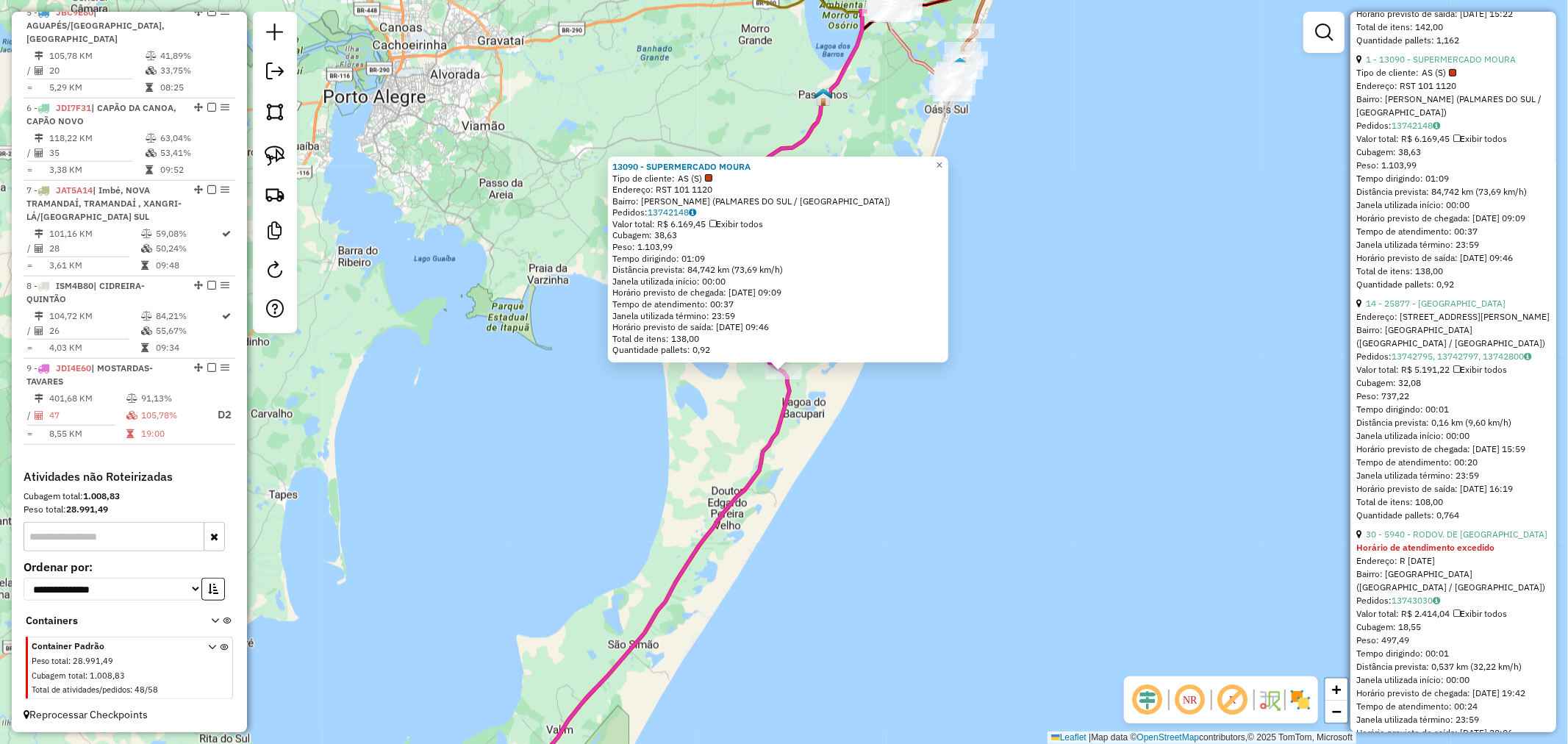
scroll to position [817, 0]
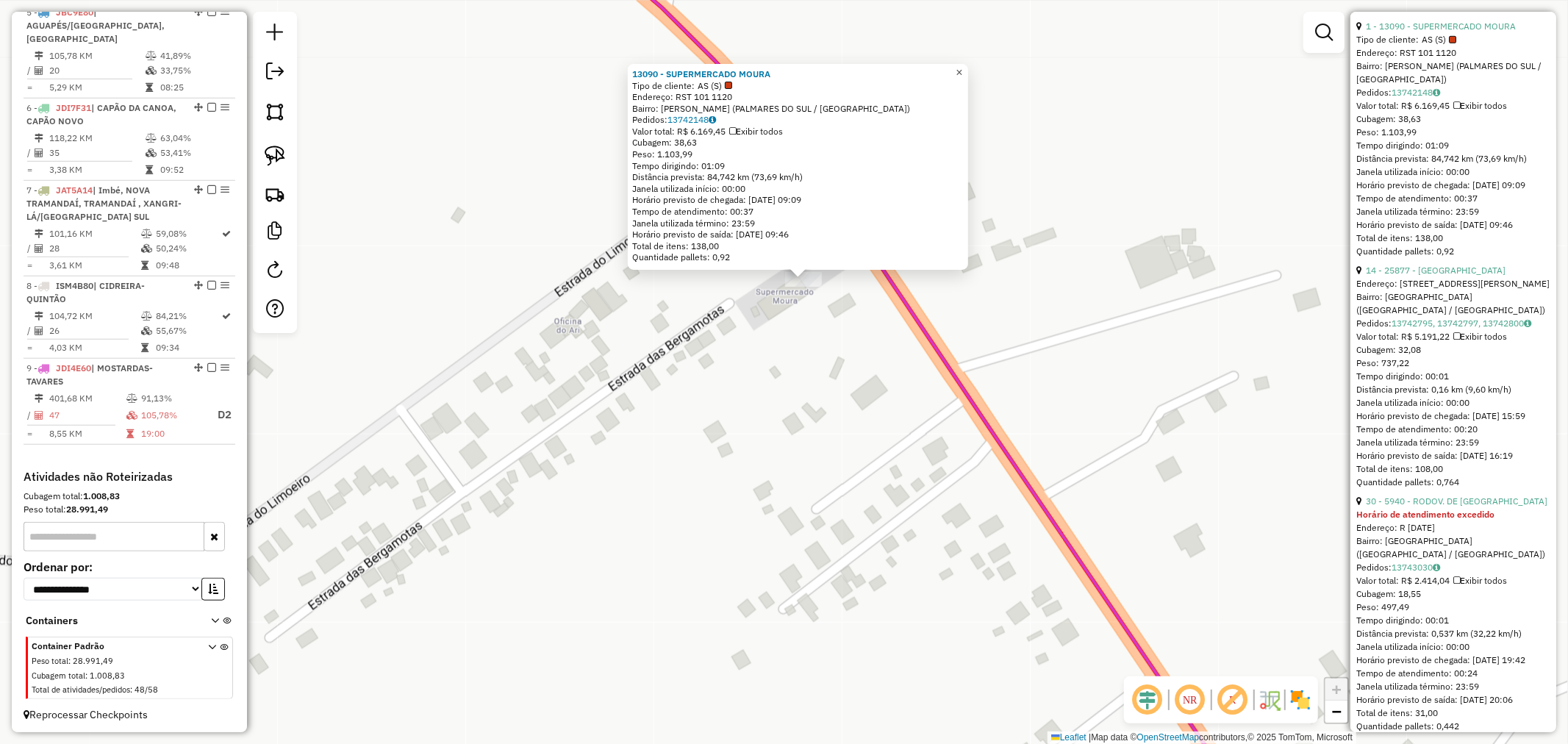
click at [968, 69] on link "×" at bounding box center [959, 73] width 18 height 18
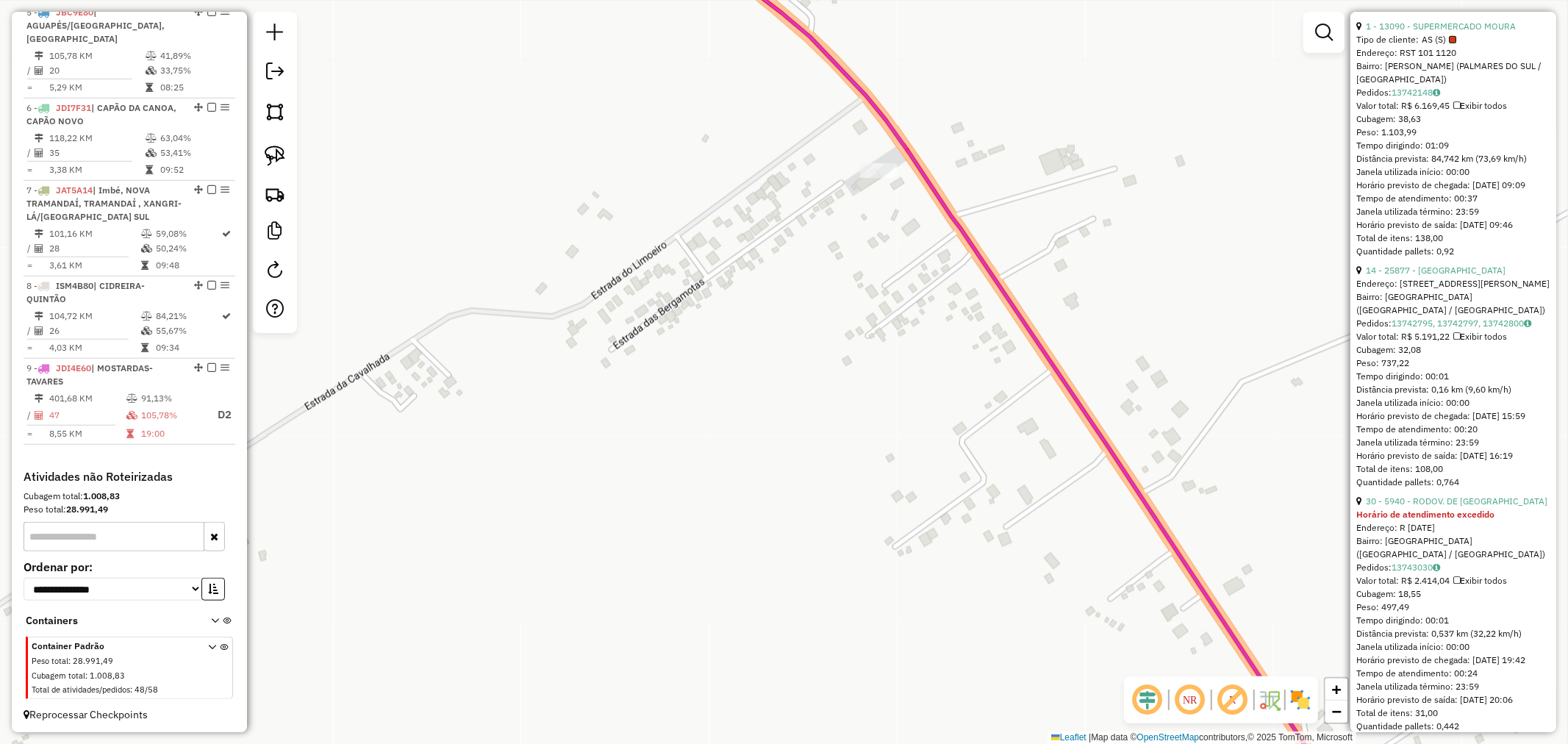
click at [877, 187] on div "Janela de atendimento Grade de atendimento Capacidade Transportadoras Veículos …" at bounding box center [784, 372] width 1568 height 744
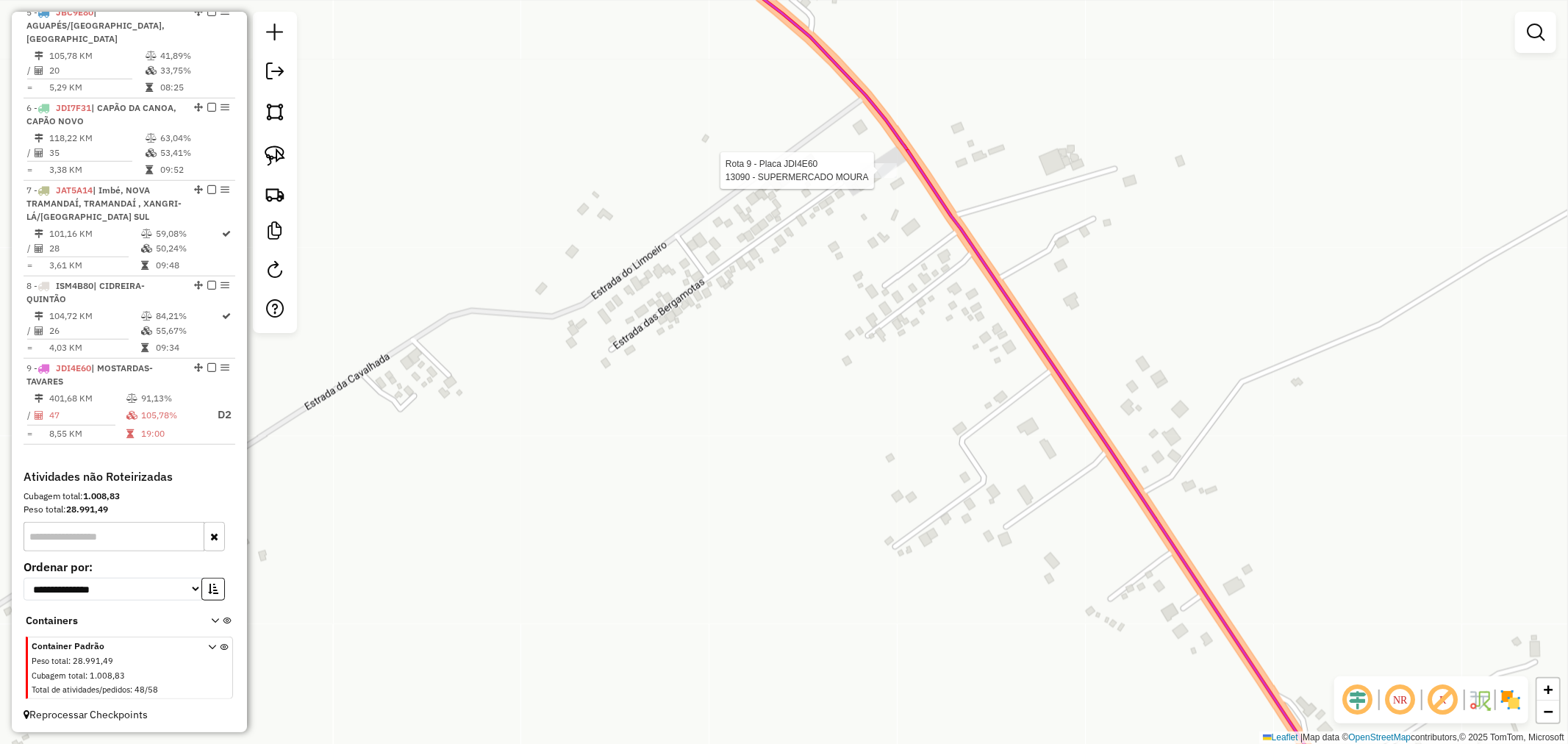
select select "*********"
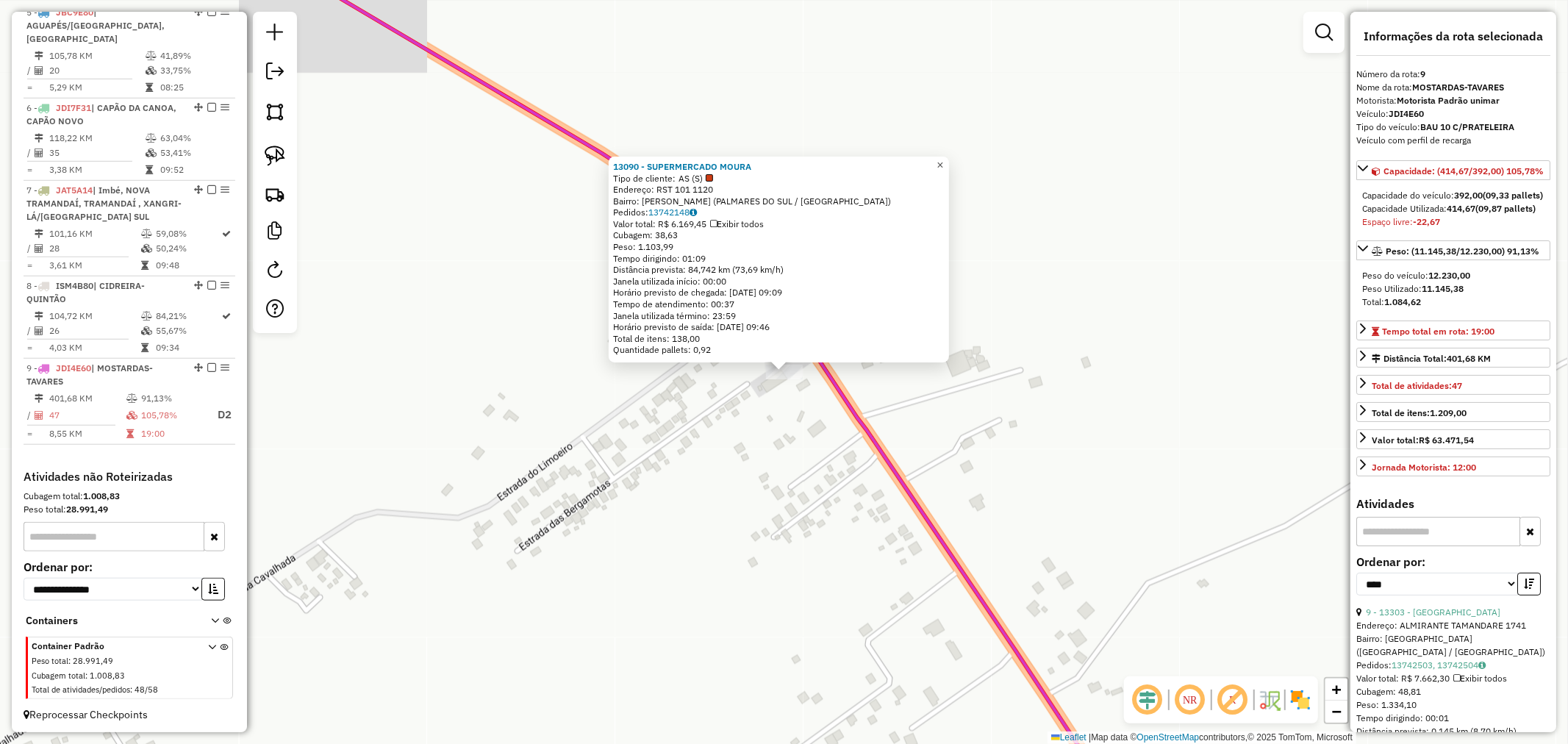
click at [943, 162] on span "×" at bounding box center [939, 165] width 6 height 12
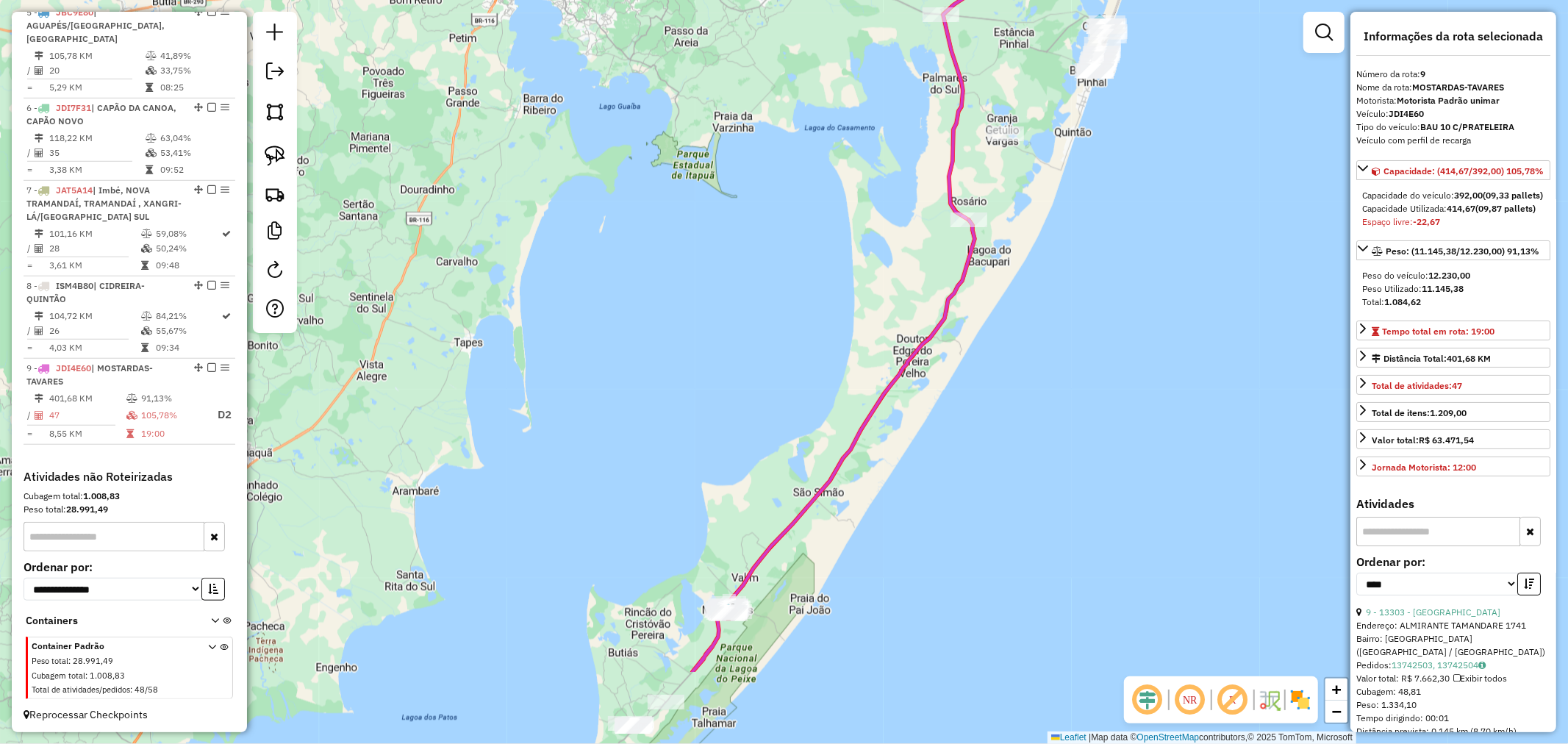
drag, startPoint x: 985, startPoint y: 394, endPoint x: 997, endPoint y: 265, distance: 129.6
click at [997, 265] on div "Janela de atendimento Grade de atendimento Capacidade Transportadoras Veículos …" at bounding box center [784, 372] width 1568 height 744
drag, startPoint x: 905, startPoint y: 468, endPoint x: 1014, endPoint y: 251, distance: 242.8
click at [1011, 255] on div "Janela de atendimento Grade de atendimento Capacidade Transportadoras Veículos …" at bounding box center [784, 372] width 1568 height 744
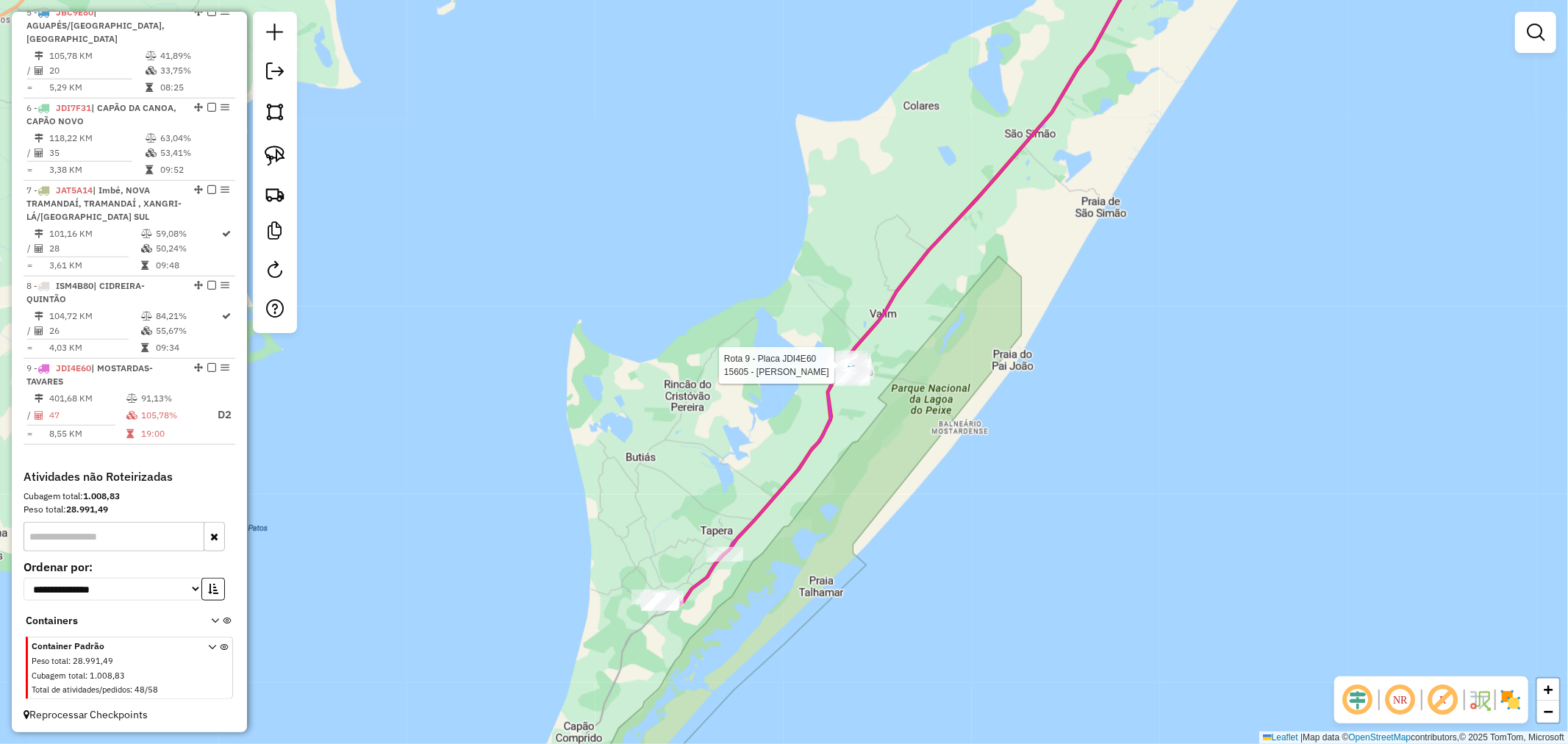
select select "*********"
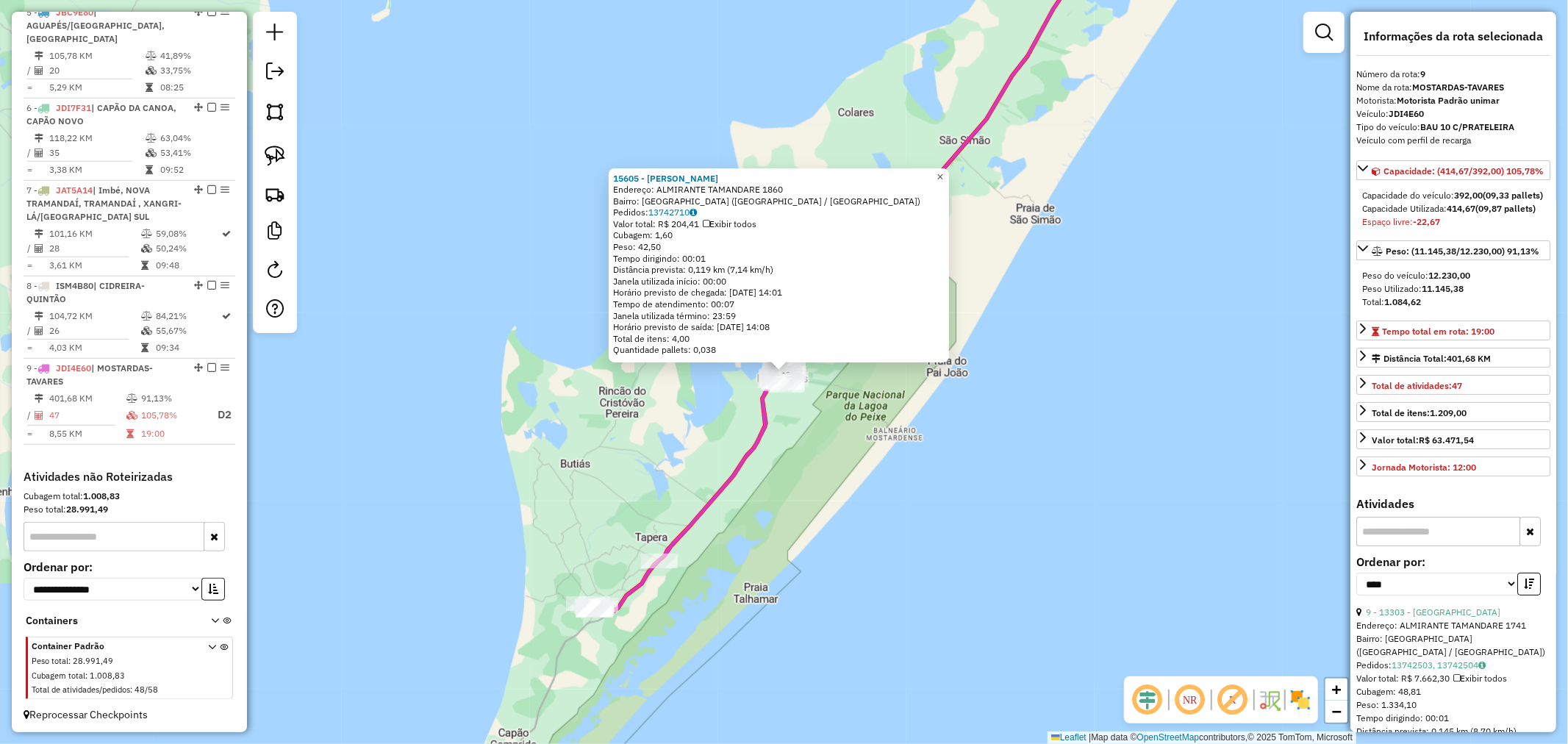
click at [948, 170] on link "×" at bounding box center [940, 177] width 18 height 18
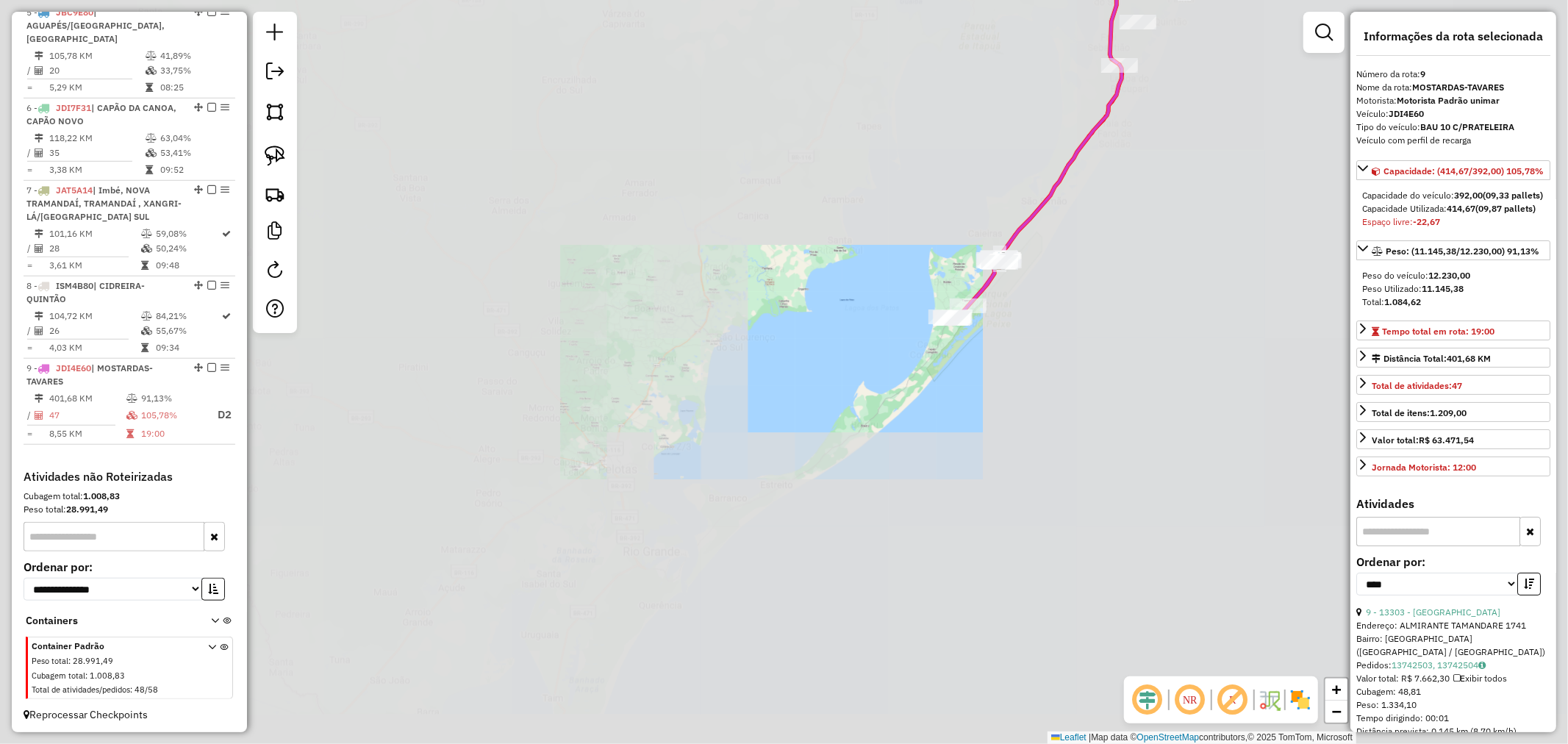
click at [911, 385] on div "Janela de atendimento Grade de atendimento Capacidade Transportadoras Veículos …" at bounding box center [784, 372] width 1568 height 744
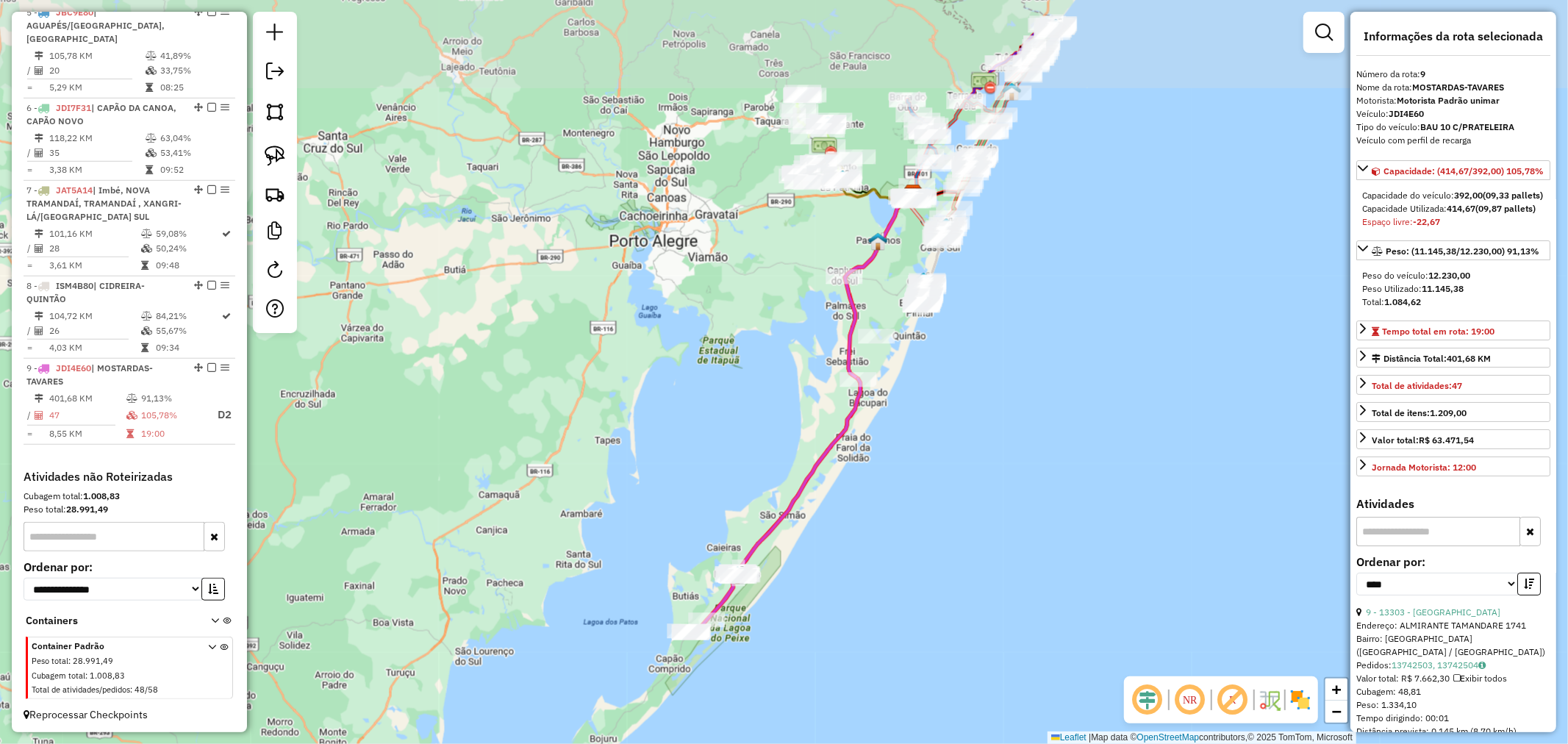
drag, startPoint x: 988, startPoint y: 259, endPoint x: 884, endPoint y: 369, distance: 151.4
click at [958, 317] on div "Janela de atendimento Grade de atendimento Capacidade Transportadoras Veículos …" at bounding box center [784, 372] width 1568 height 744
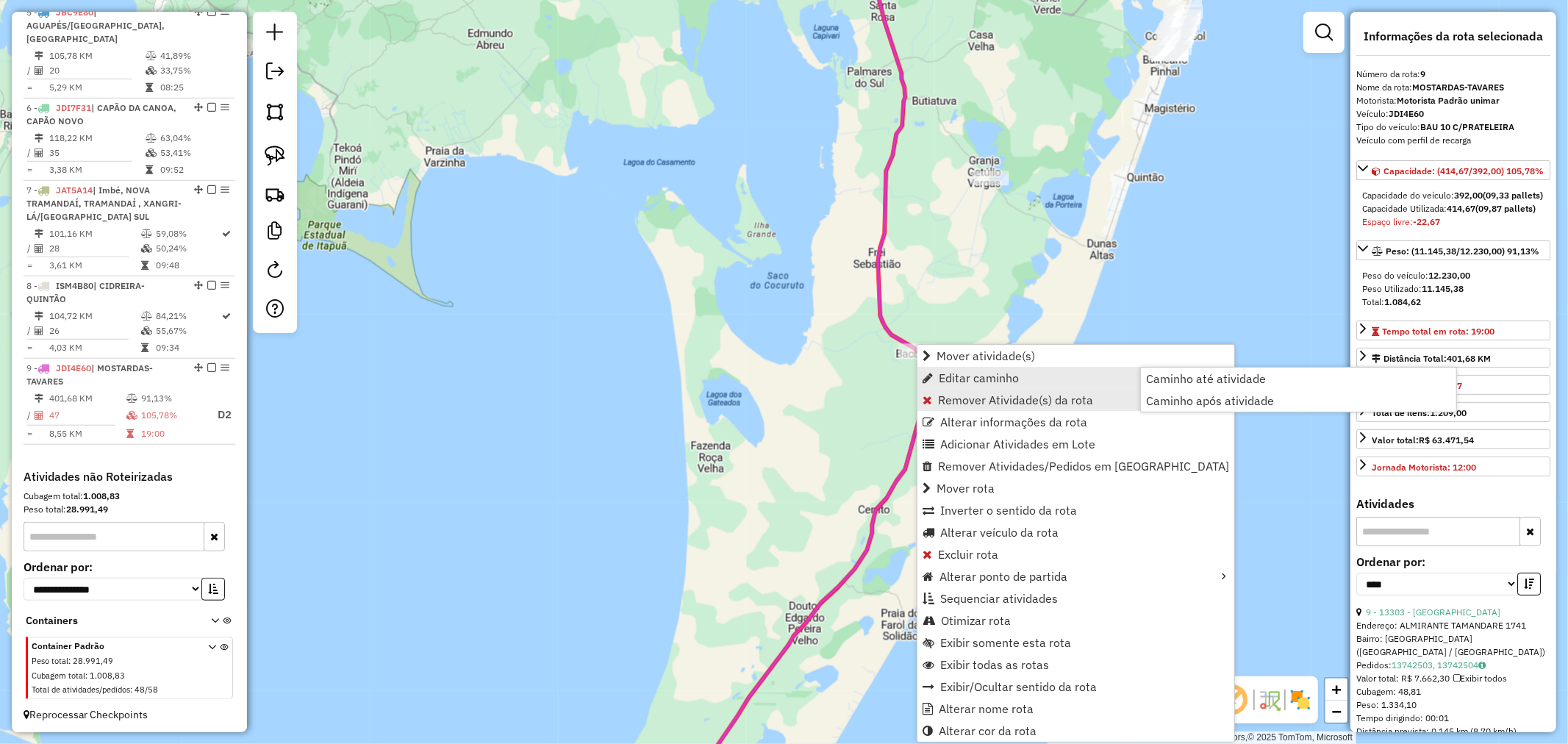
click at [983, 394] on span "Remover Atividade(s) da rota" at bounding box center [1015, 399] width 155 height 12
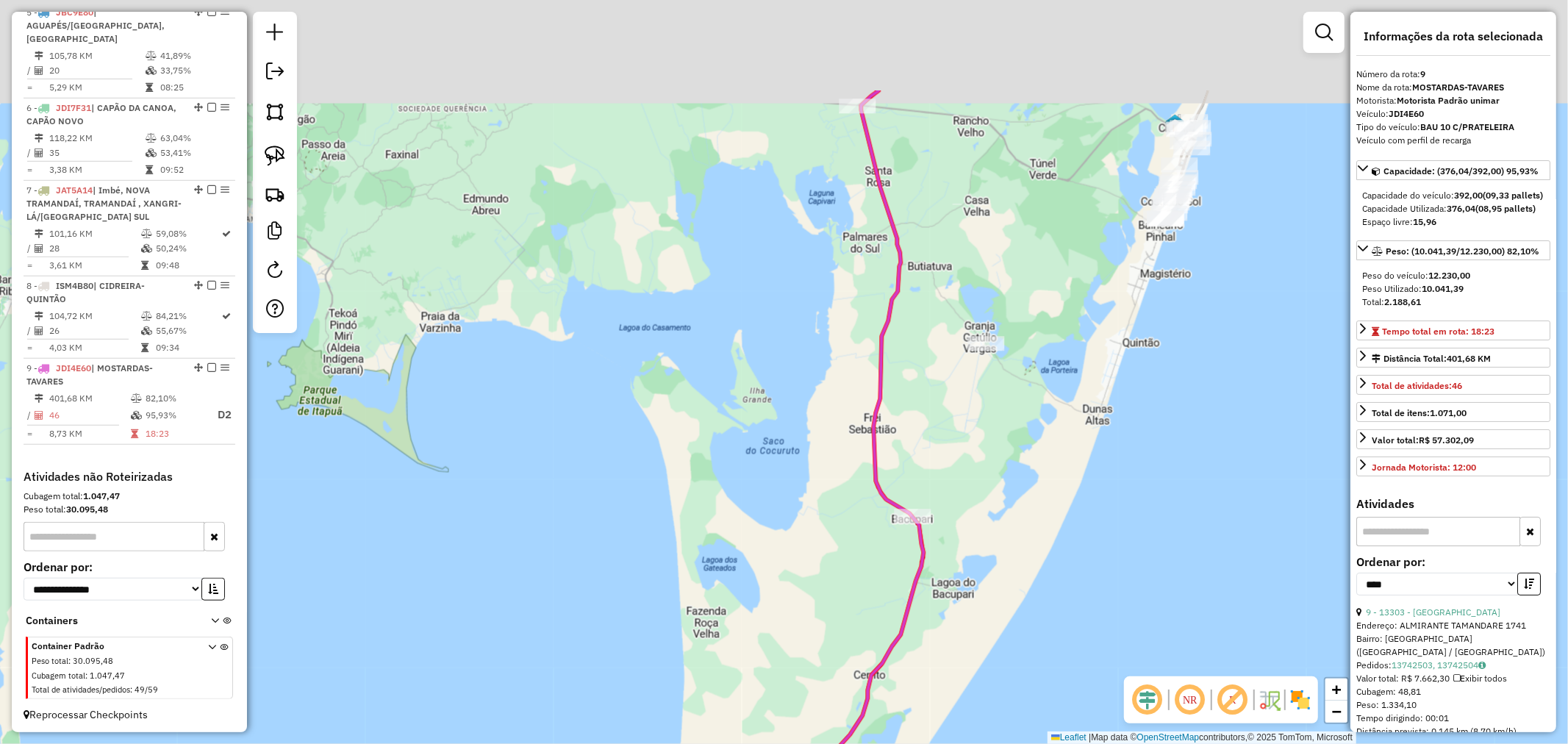
drag, startPoint x: 1054, startPoint y: 255, endPoint x: 1047, endPoint y: 350, distance: 95.3
click at [1047, 350] on div "Janela de atendimento Grade de atendimento Capacidade Transportadoras Veículos …" at bounding box center [784, 372] width 1568 height 744
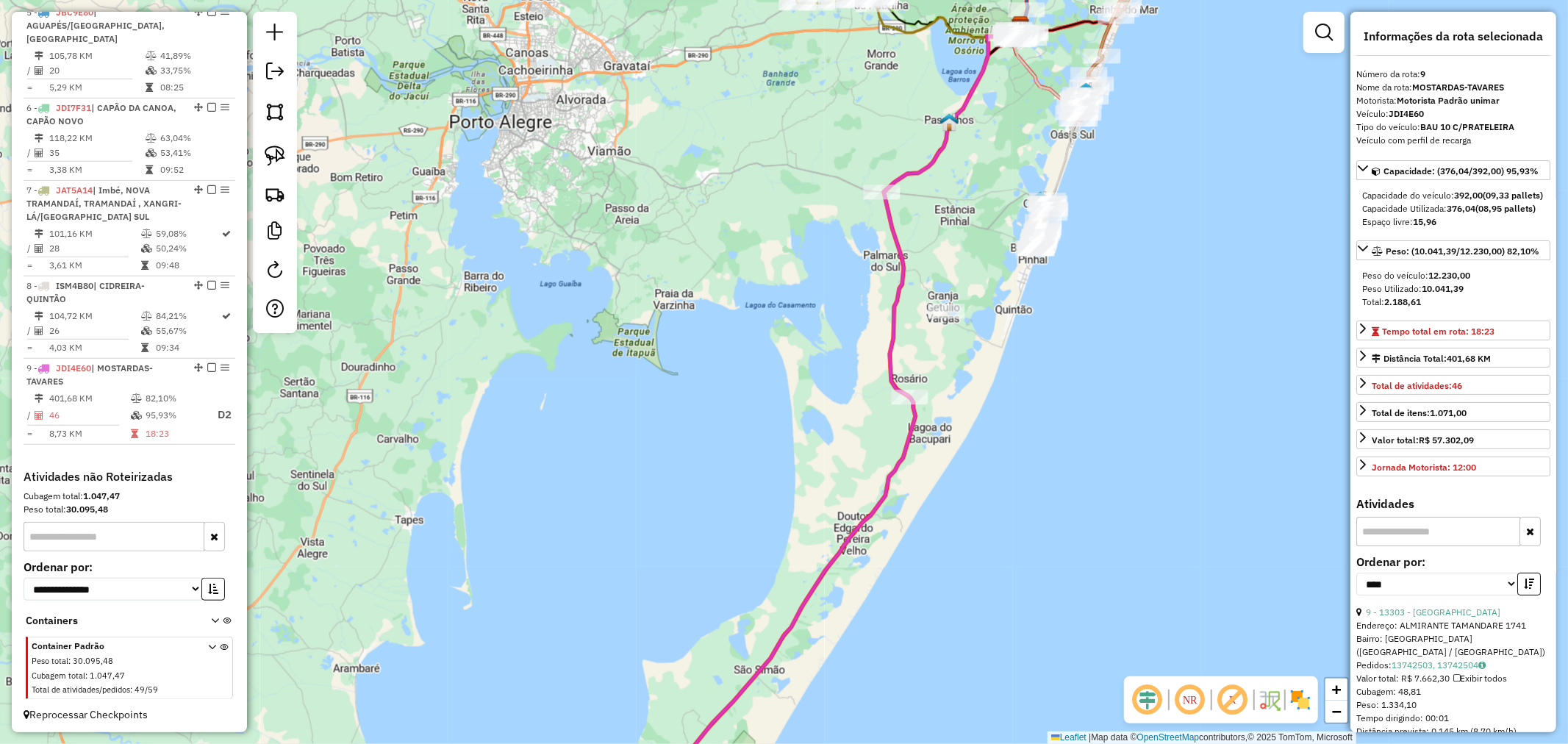
click at [273, 158] on img at bounding box center [275, 156] width 20 height 20
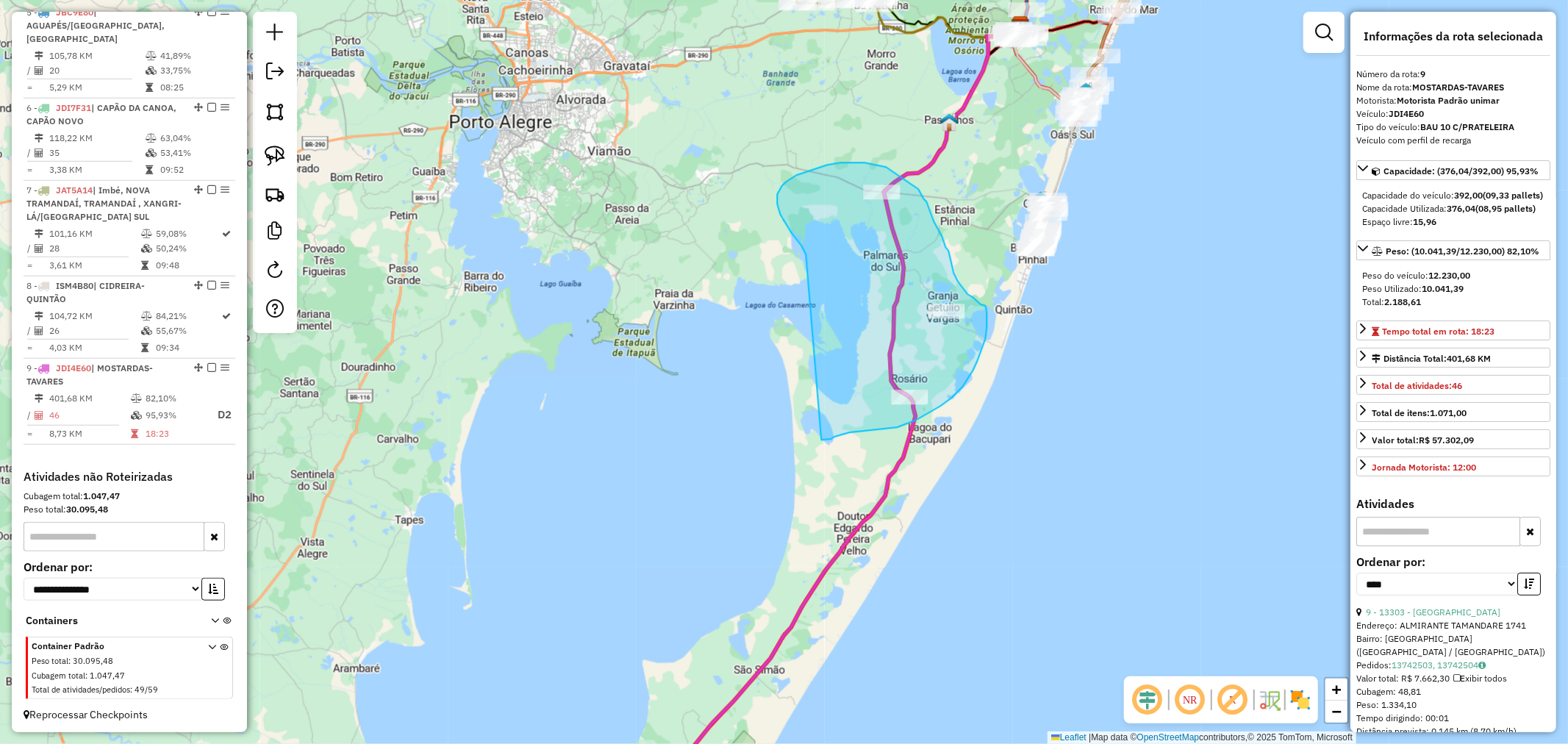
drag, startPoint x: 806, startPoint y: 254, endPoint x: 794, endPoint y: 420, distance: 166.4
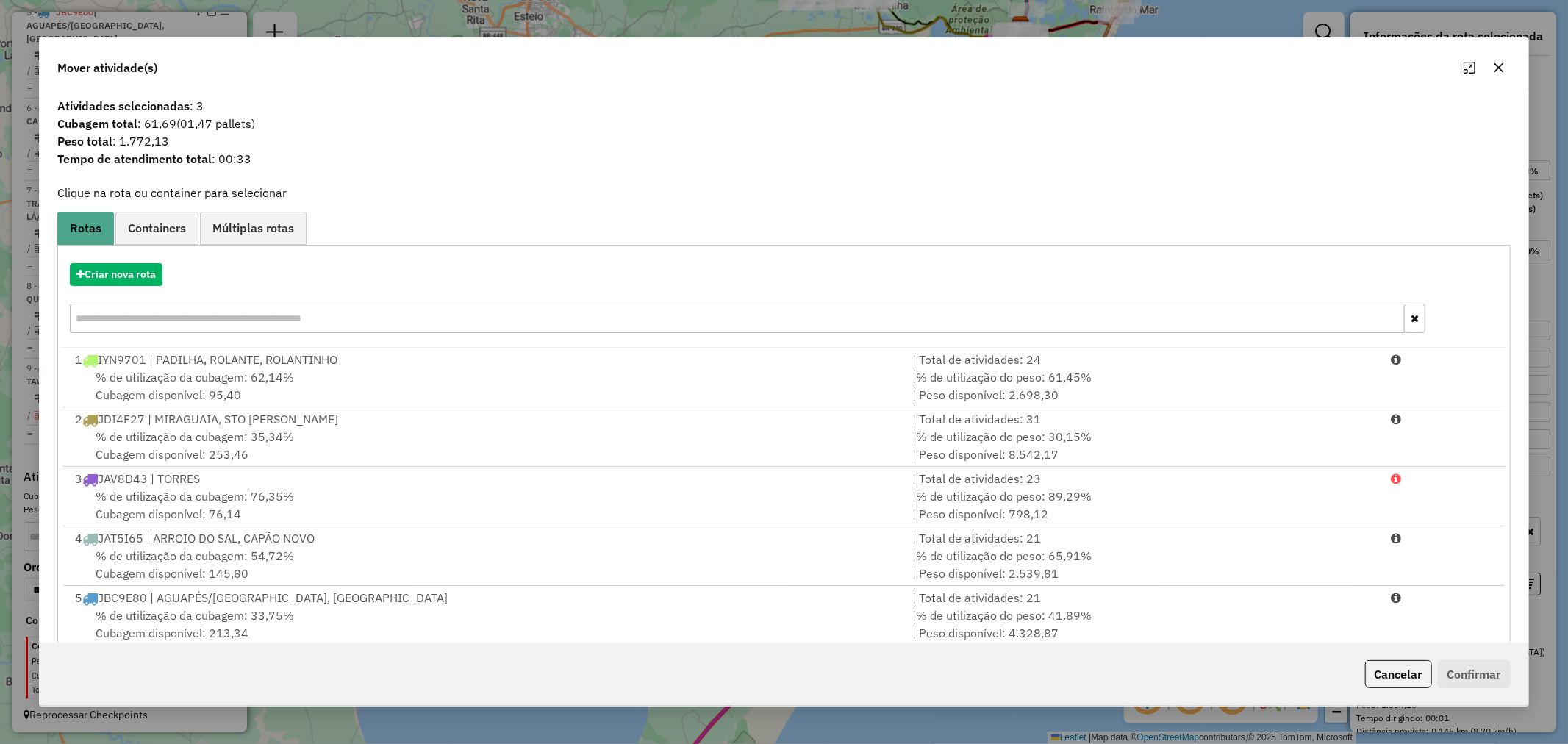
click at [1504, 71] on button "button" at bounding box center [1499, 68] width 23 height 23
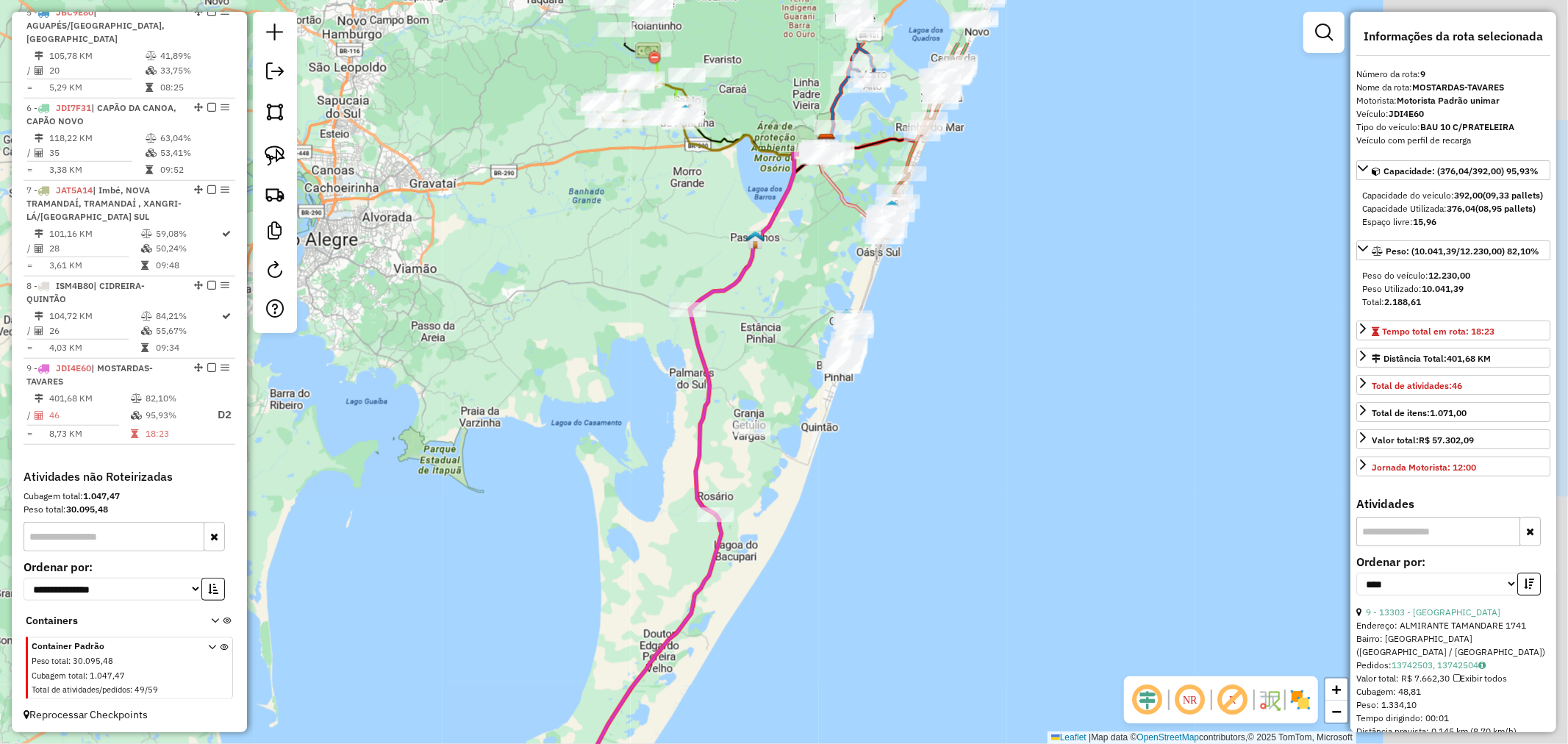
drag, startPoint x: 796, startPoint y: 228, endPoint x: 724, endPoint y: 309, distance: 108.4
click at [728, 304] on div "Rota 7 - Placa JAT5A14 11716 - MAUROS BAR Janela de atendimento Grade de atendi…" at bounding box center [784, 372] width 1568 height 744
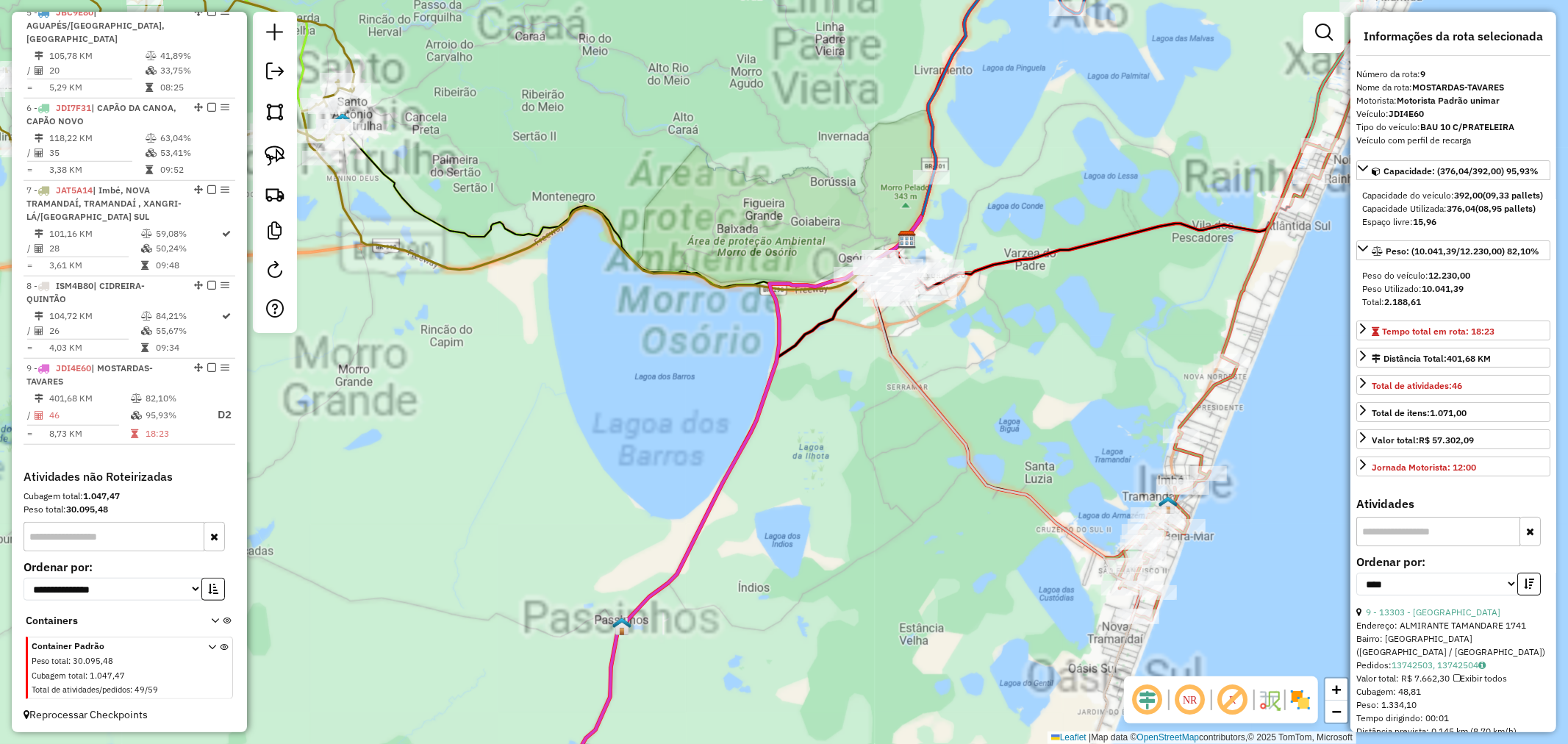
drag, startPoint x: 745, startPoint y: 212, endPoint x: 566, endPoint y: 260, distance: 185.3
click at [708, 270] on div "Janela de atendimento Grade de atendimento Capacidade Transportadoras Veículos …" at bounding box center [784, 372] width 1568 height 744
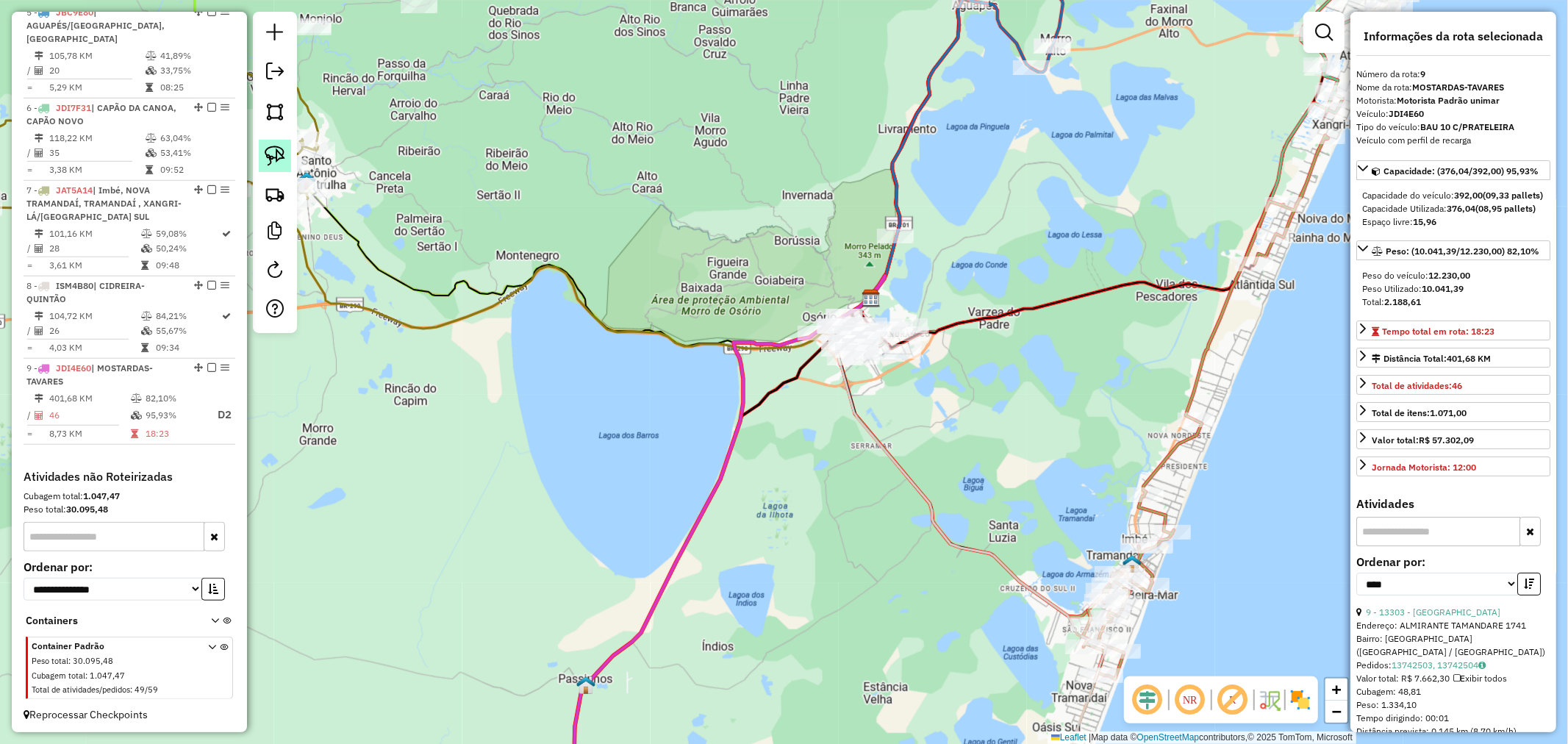
click at [285, 157] on link at bounding box center [275, 156] width 32 height 32
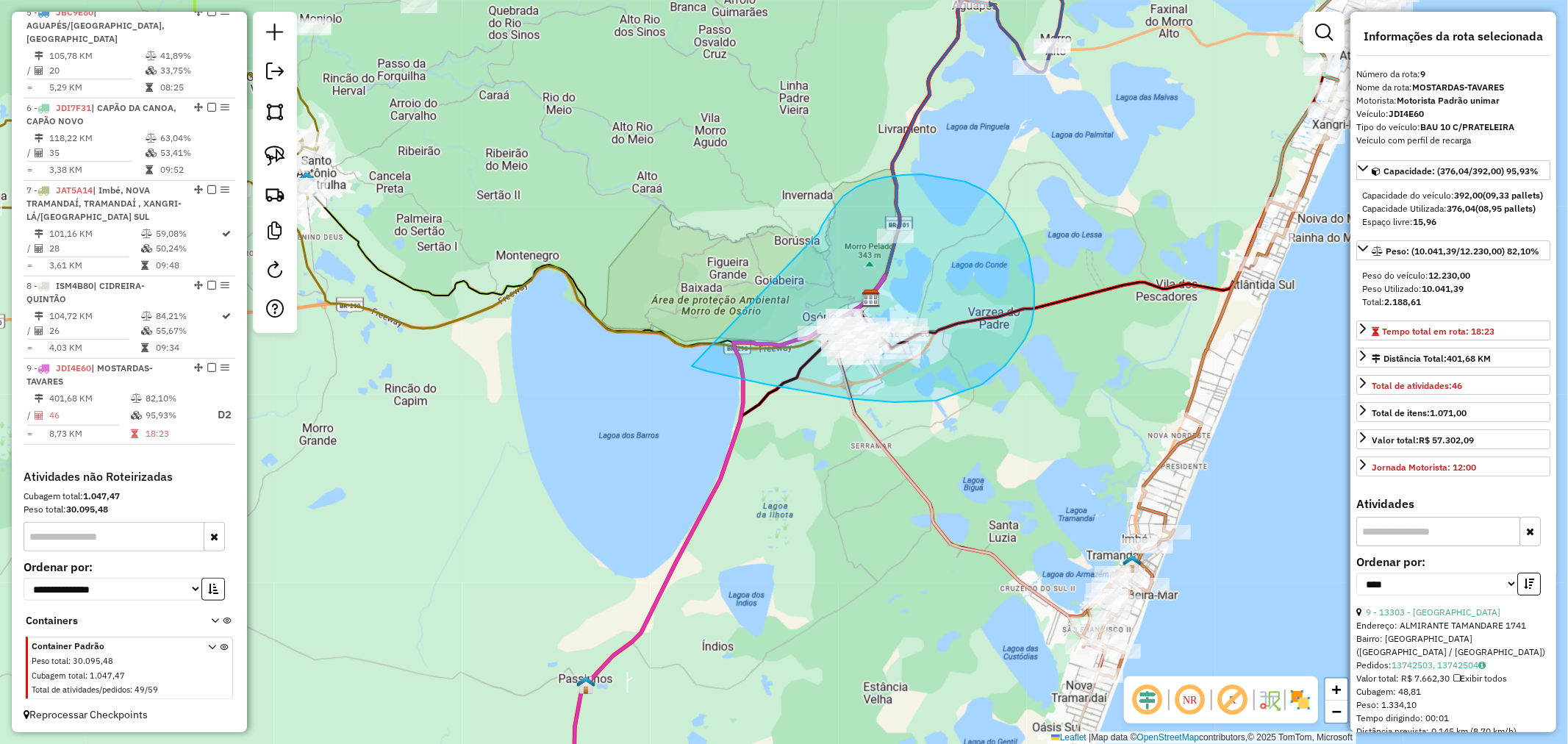
drag, startPoint x: 821, startPoint y: 226, endPoint x: 652, endPoint y: 329, distance: 197.9
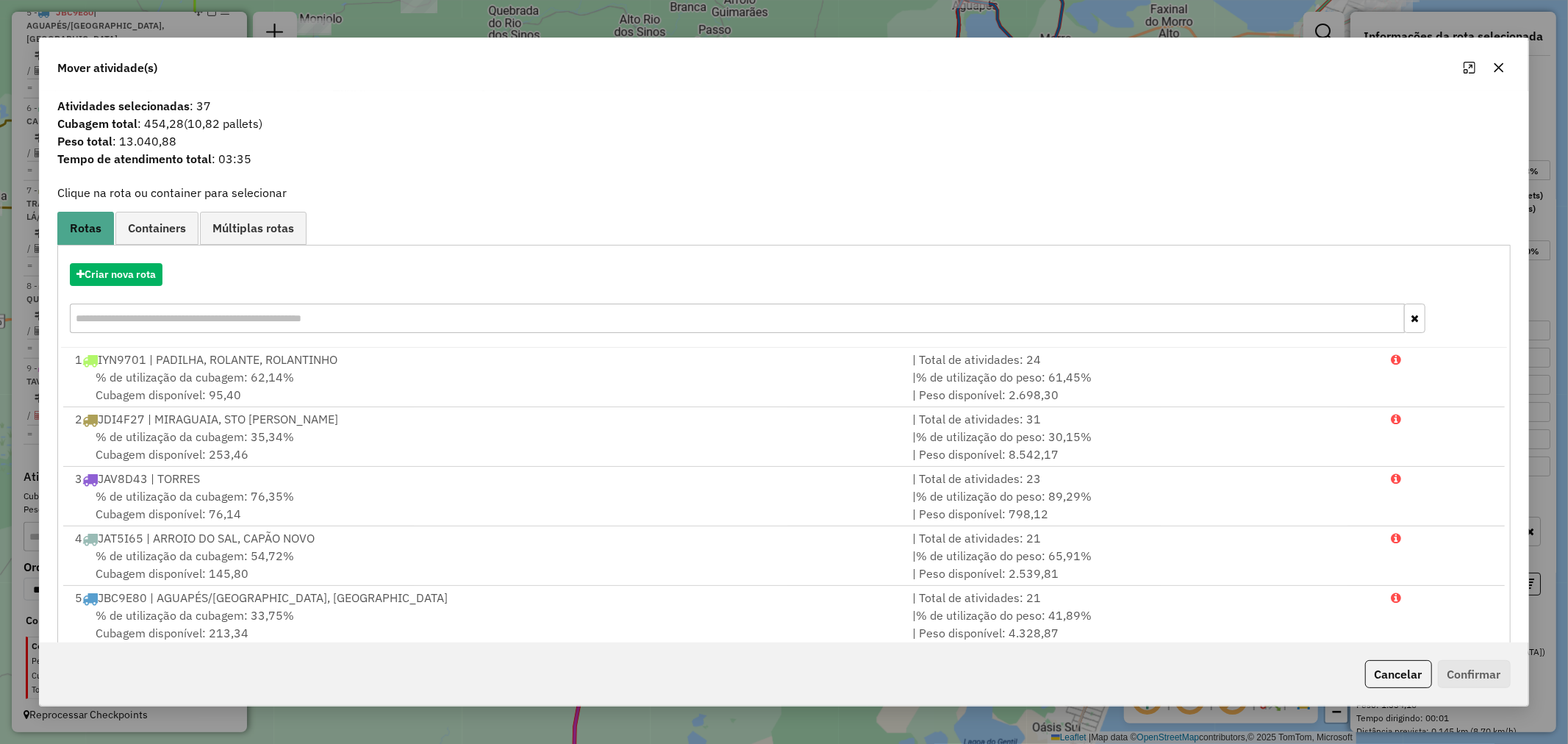
click at [1494, 75] on button "button" at bounding box center [1499, 68] width 23 height 23
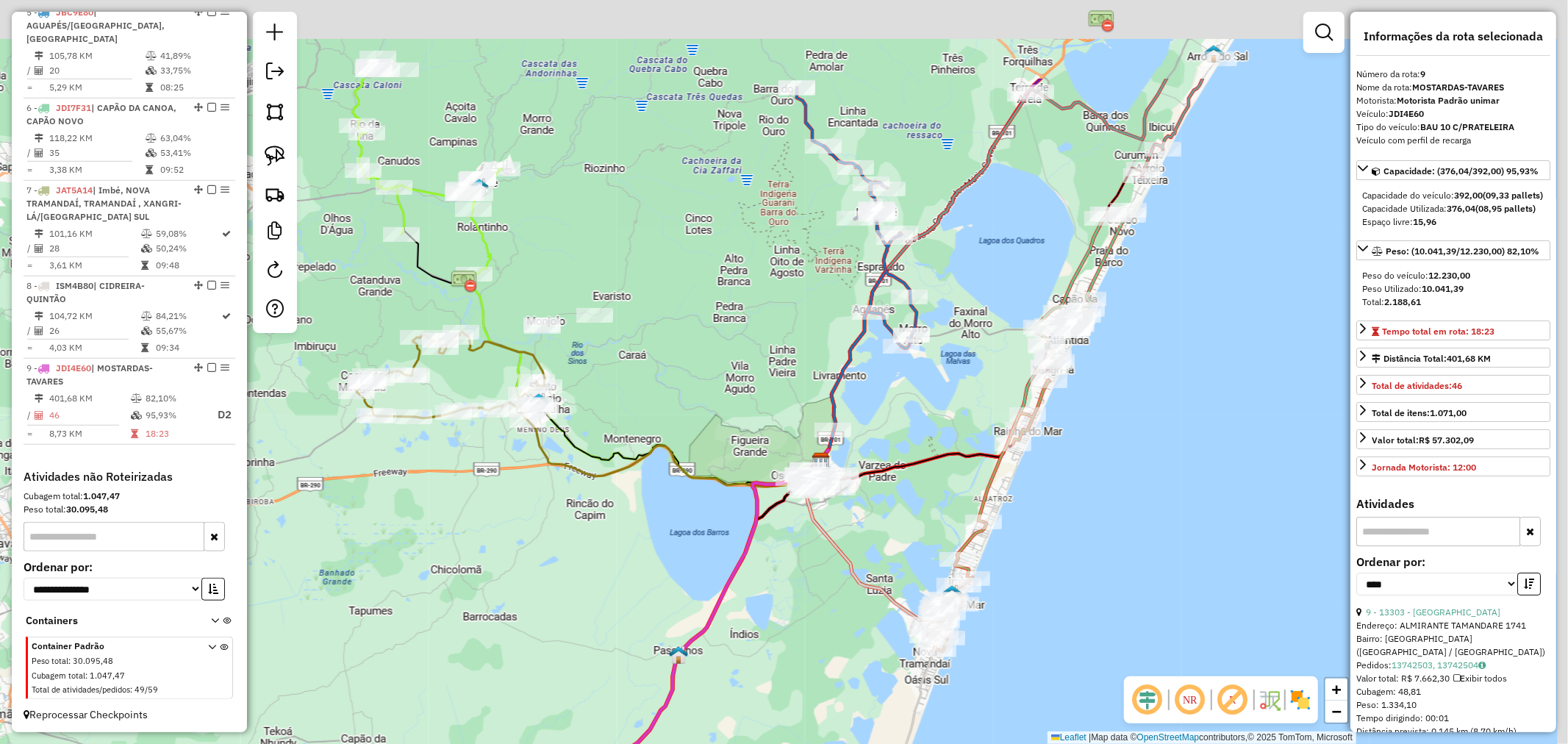
drag, startPoint x: 923, startPoint y: 261, endPoint x: 891, endPoint y: 406, distance: 148.5
click at [888, 407] on div "Janela de atendimento Grade de atendimento Capacidade Transportadoras Veículos …" at bounding box center [784, 372] width 1568 height 744
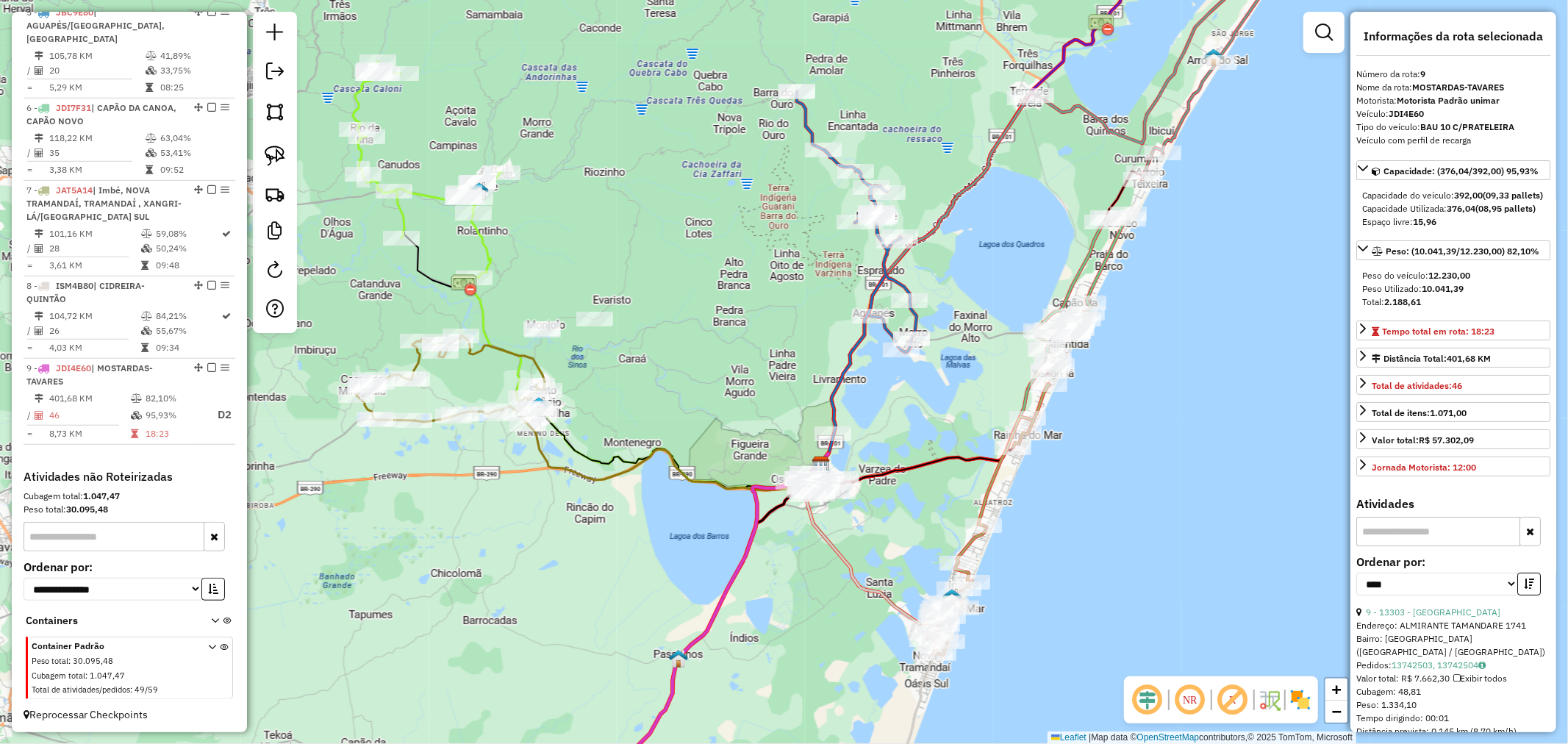
drag, startPoint x: 954, startPoint y: 290, endPoint x: 913, endPoint y: 367, distance: 87.2
click at [913, 367] on div "Rota 5 - Placa JBC9E80 18945 - PESCADOS BIGUA Rota 5 - Placa JBC9E80 10516 - BA…" at bounding box center [784, 372] width 1568 height 744
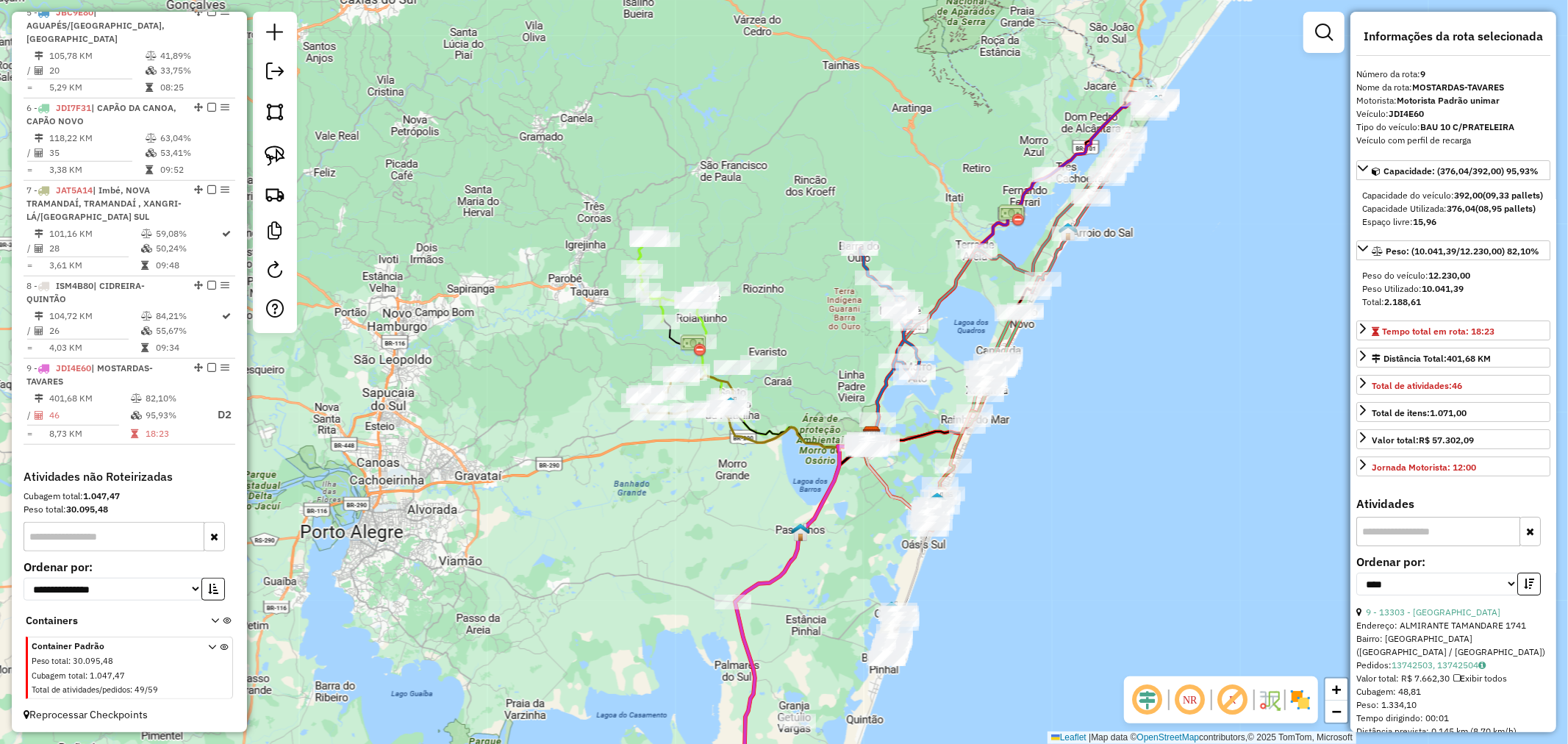
drag, startPoint x: 686, startPoint y: 523, endPoint x: 691, endPoint y: 395, distance: 128.1
click at [690, 396] on div "Janela de atendimento Grade de atendimento Capacidade Transportadoras Veículos …" at bounding box center [784, 372] width 1568 height 744
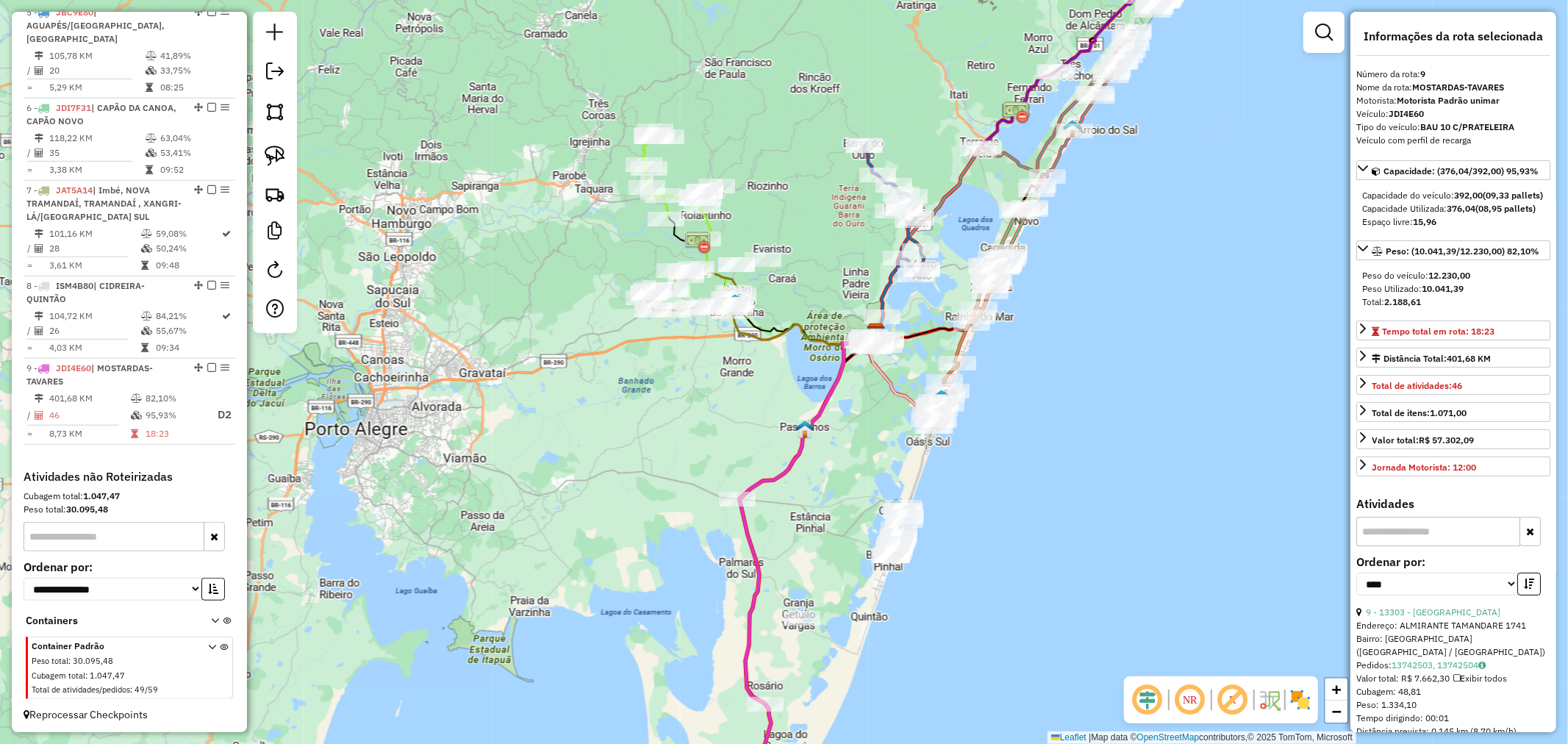
drag, startPoint x: 774, startPoint y: 554, endPoint x: 817, endPoint y: 358, distance: 200.7
click at [816, 361] on div "Janela de atendimento Grade de atendimento Capacidade Transportadoras Veículos …" at bounding box center [784, 372] width 1568 height 744
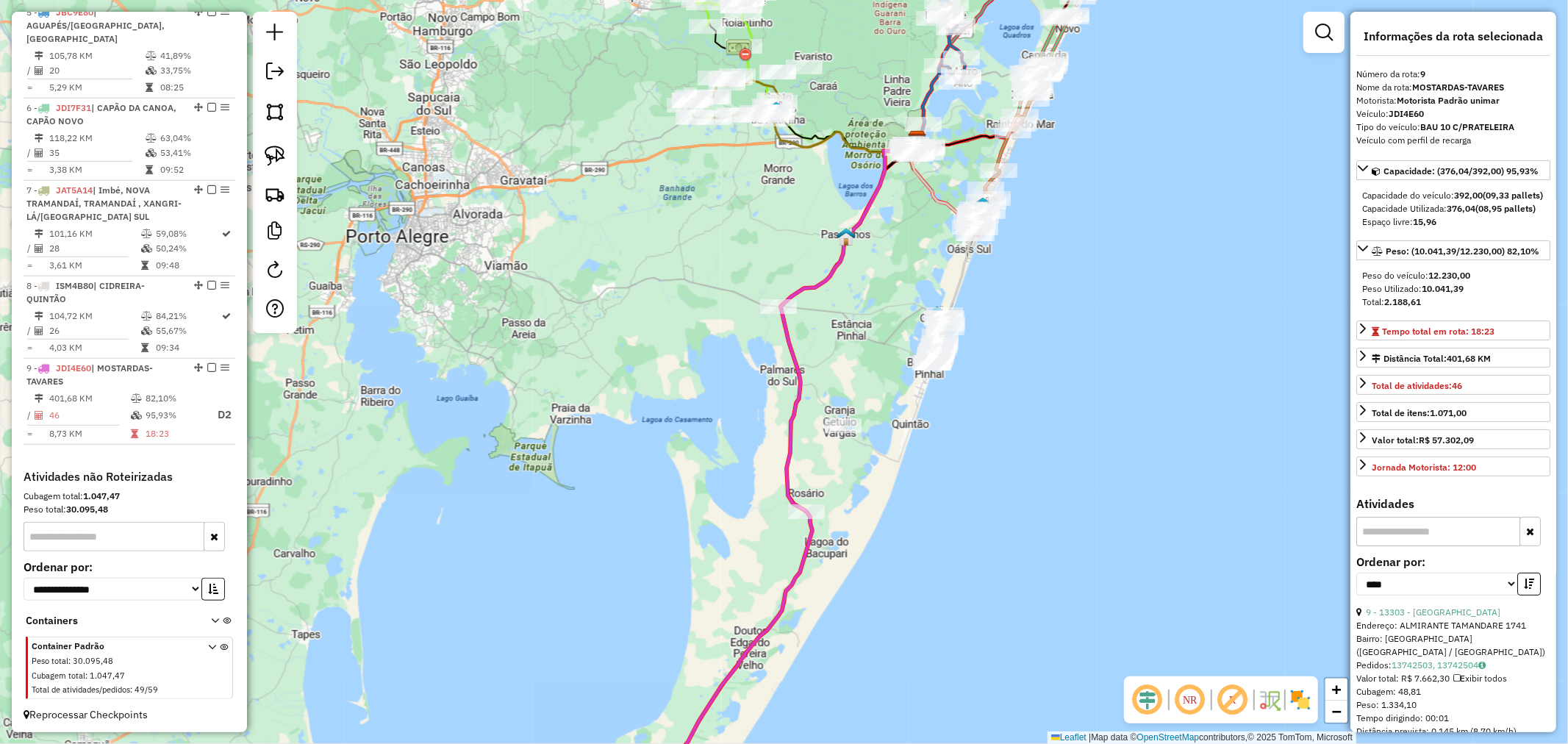
click at [921, 388] on div "Janela de atendimento Grade de atendimento Capacidade Transportadoras Veículos …" at bounding box center [784, 372] width 1568 height 744
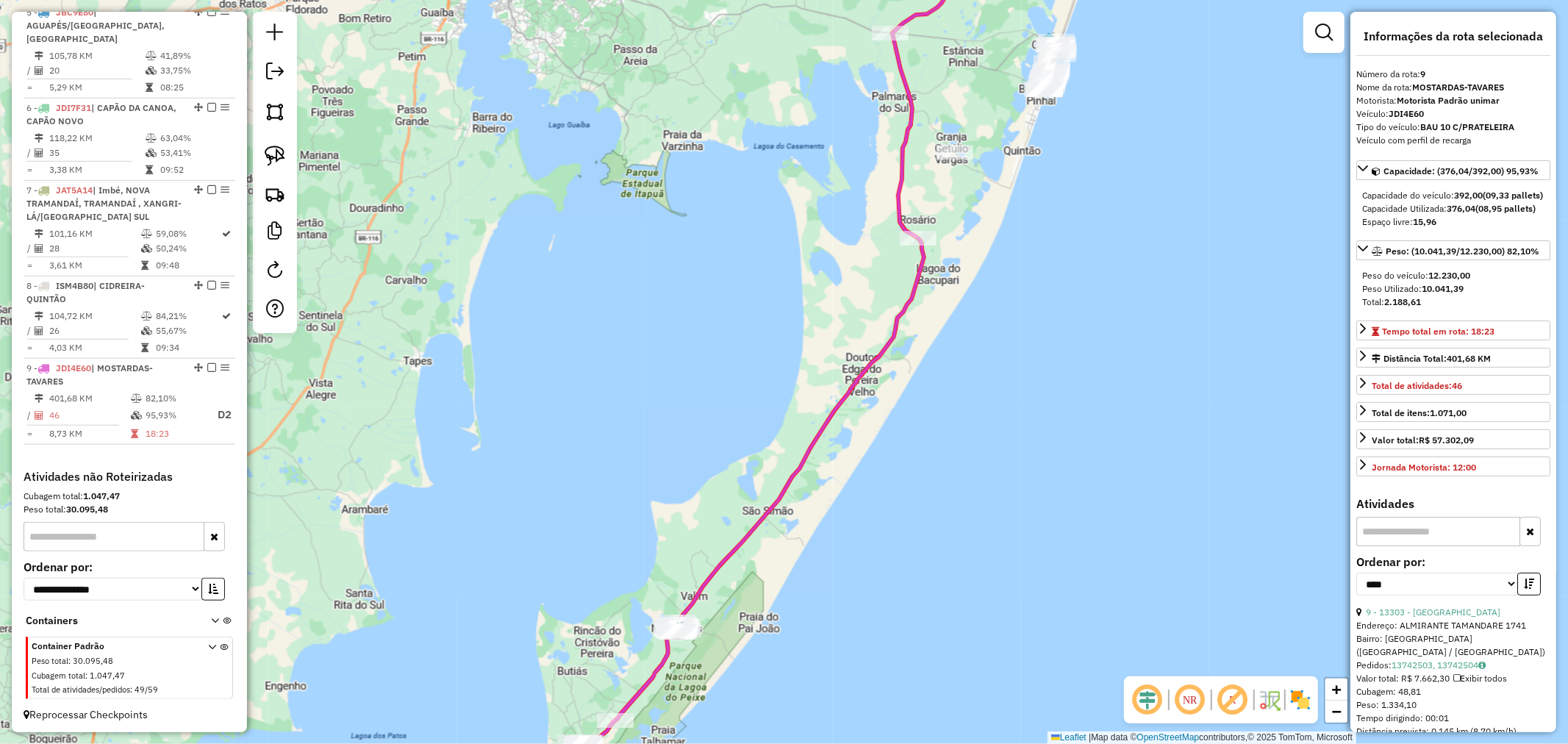
drag, startPoint x: 828, startPoint y: 501, endPoint x: 908, endPoint y: 316, distance: 201.6
click at [907, 316] on div "Janela de atendimento Grade de atendimento Capacidade Transportadoras Veículos …" at bounding box center [784, 372] width 1568 height 744
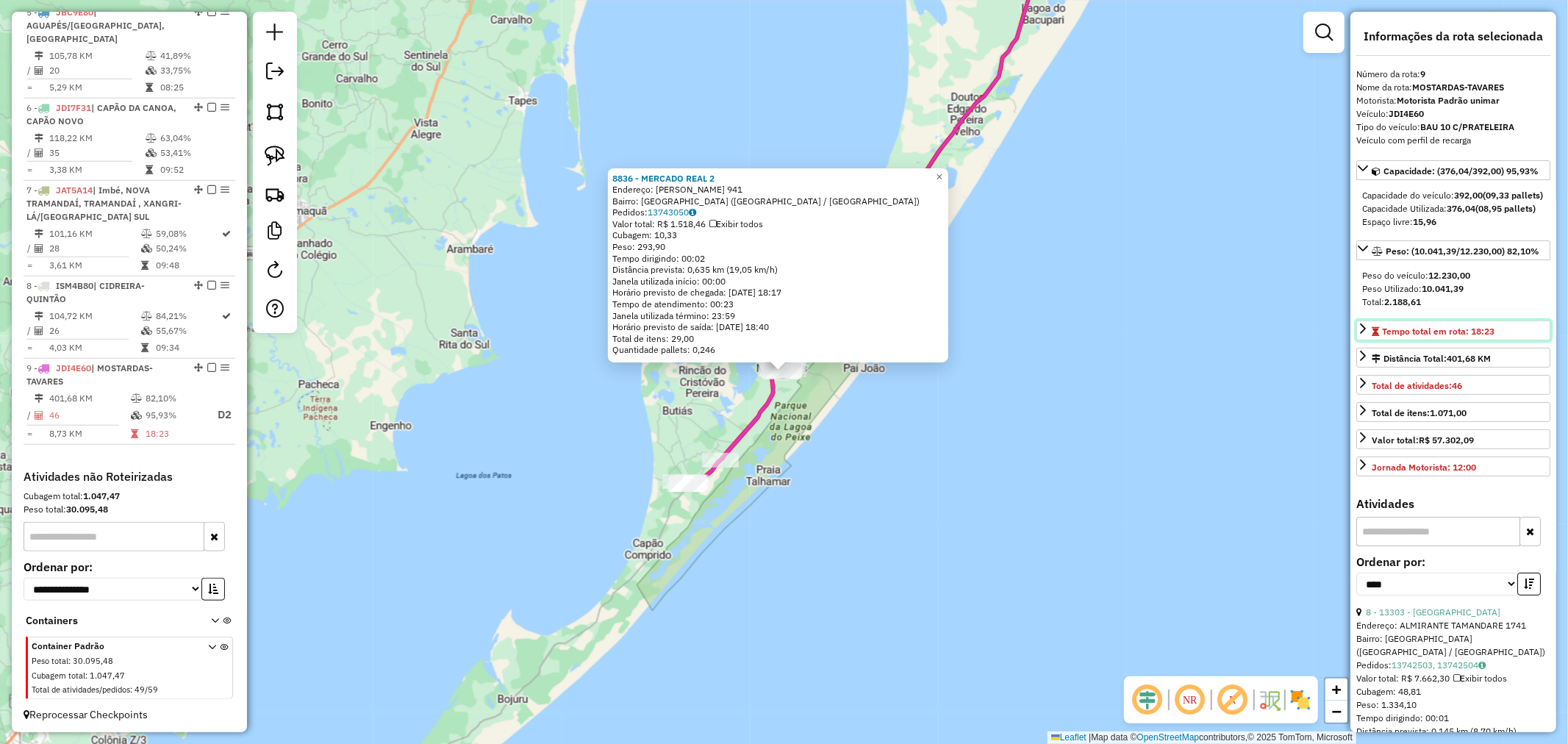
click at [1357, 334] on icon at bounding box center [1362, 328] width 12 height 12
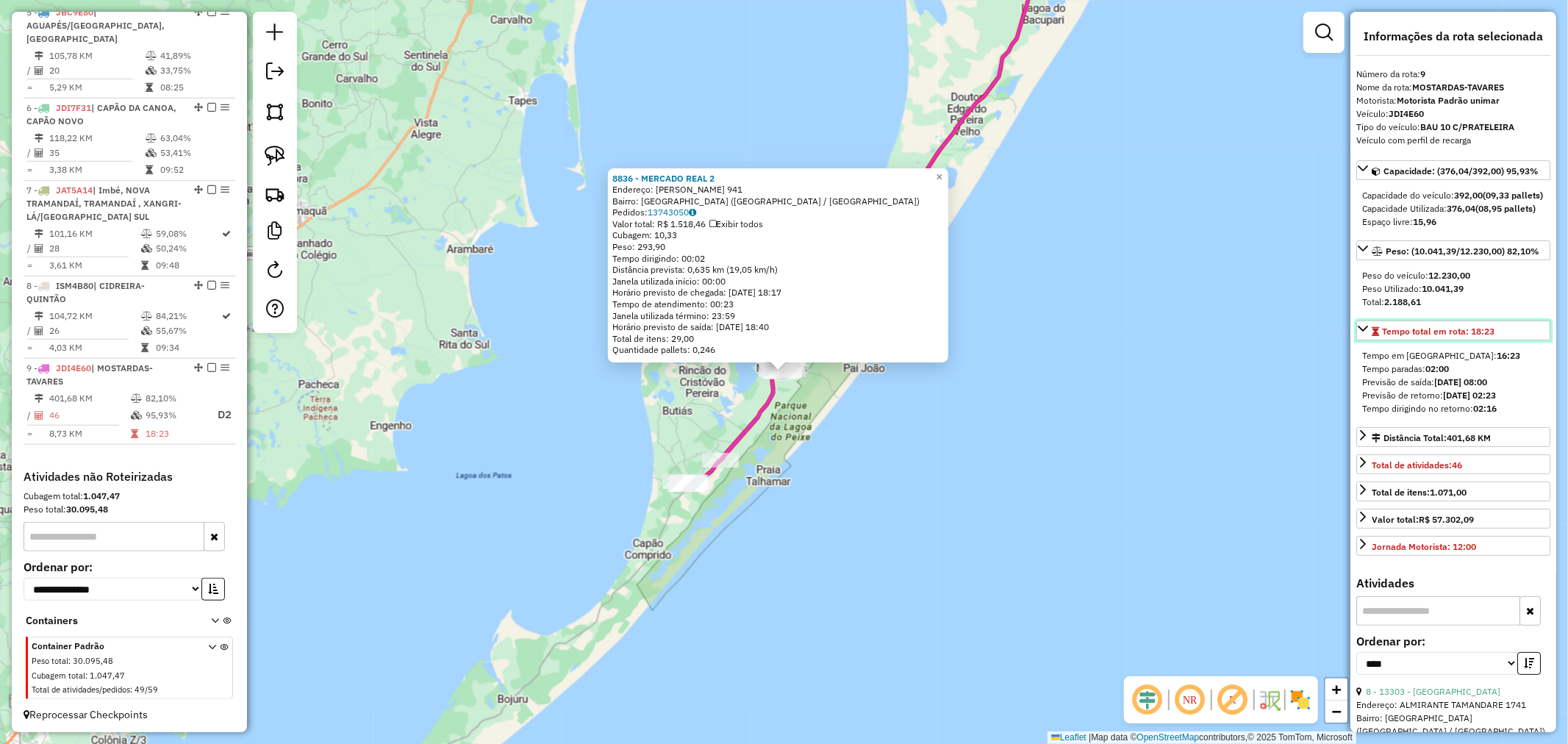
click at [1363, 334] on icon at bounding box center [1362, 328] width 12 height 12
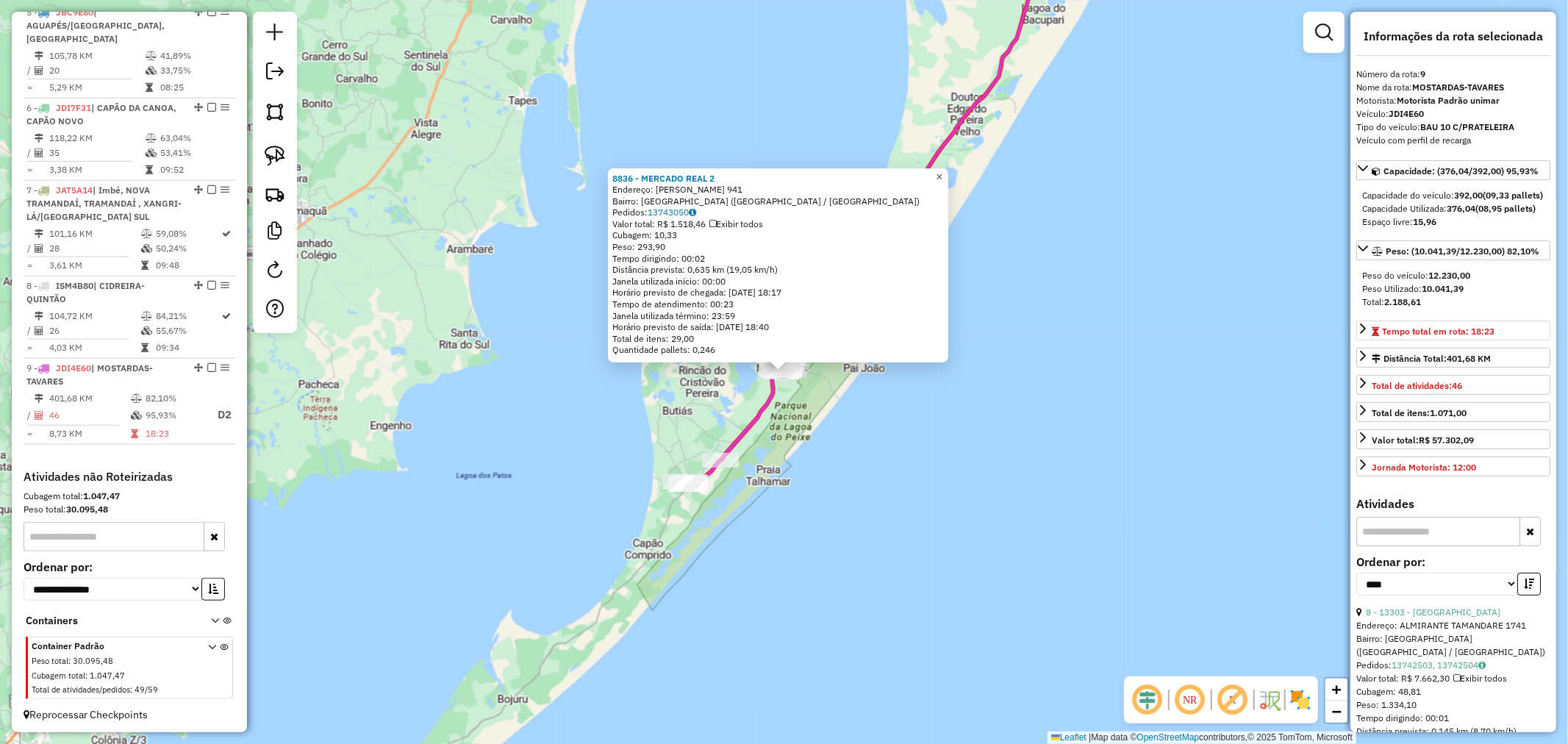
click at [942, 171] on span "×" at bounding box center [939, 177] width 6 height 12
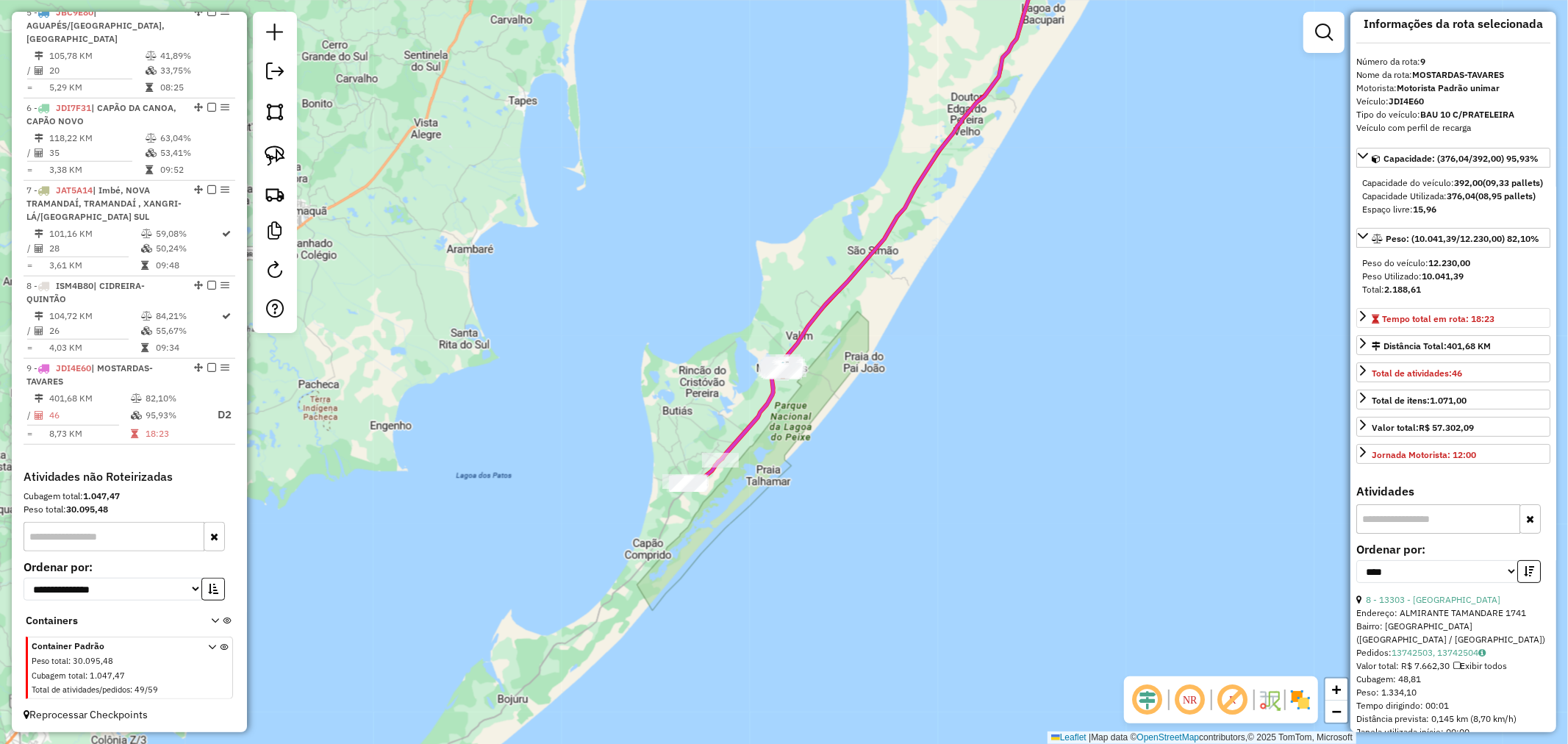
scroll to position [0, 0]
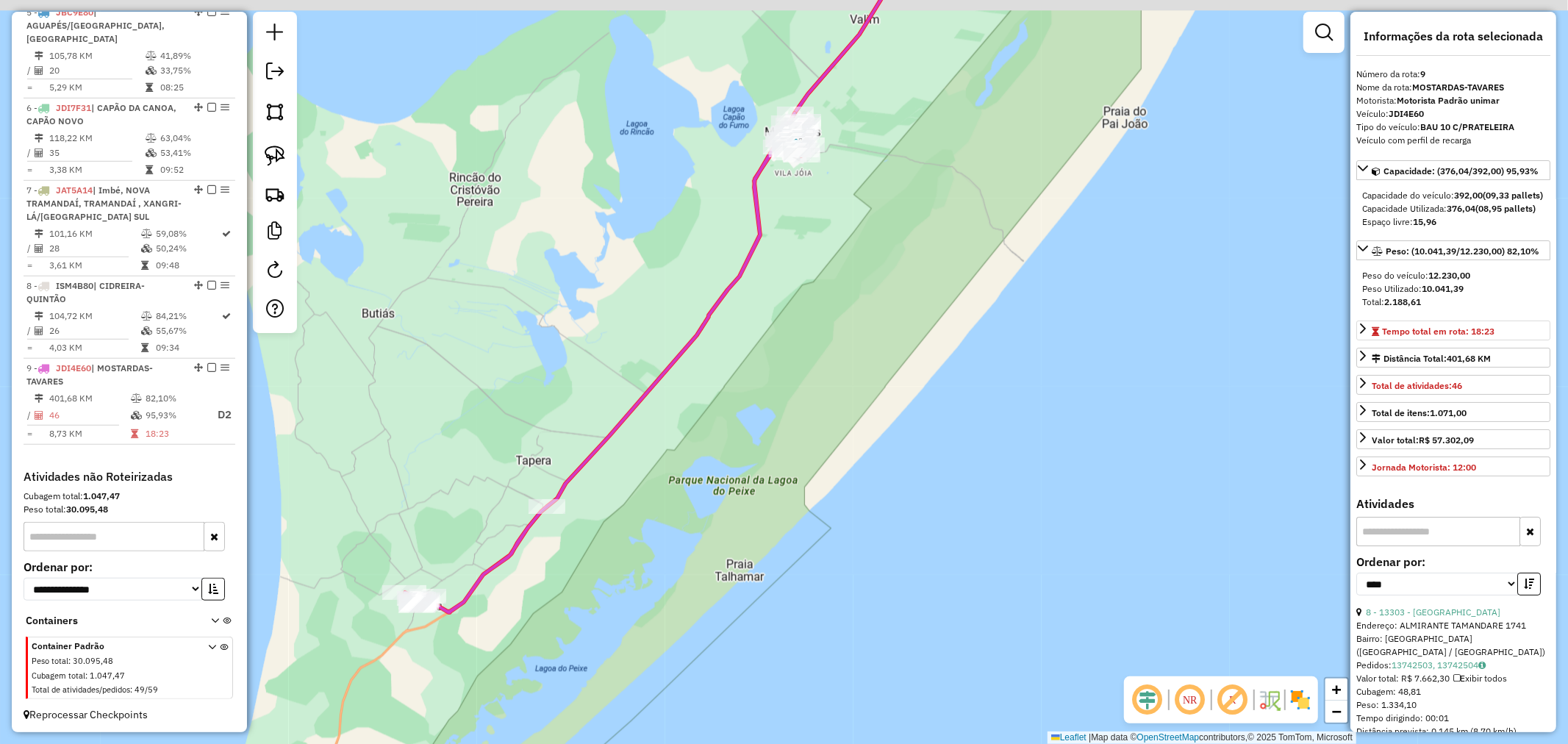
drag, startPoint x: 729, startPoint y: 265, endPoint x: 782, endPoint y: 333, distance: 86.2
click at [729, 396] on div "Janela de atendimento Grade de atendimento Capacidade Transportadoras Veículos …" at bounding box center [784, 372] width 1568 height 744
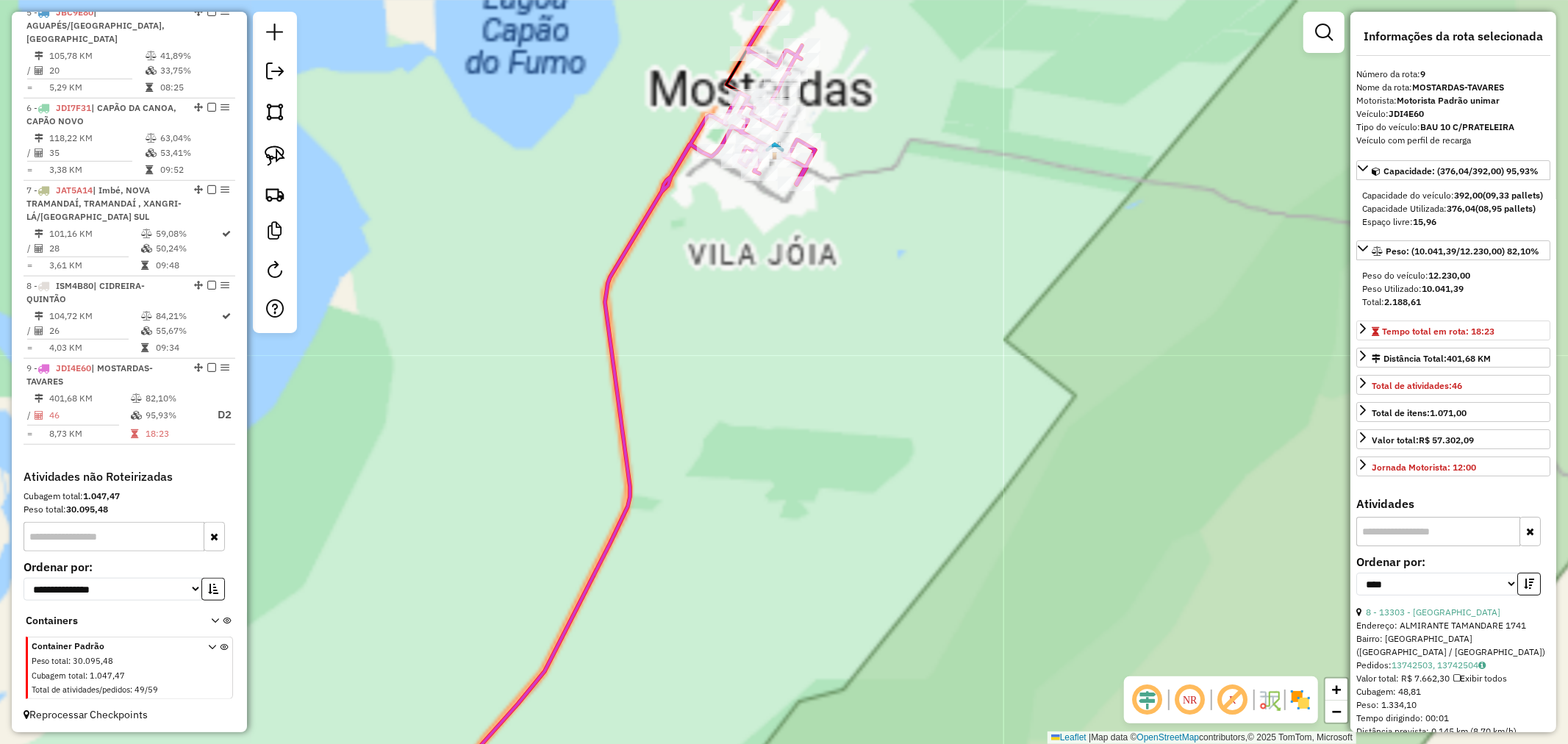
drag, startPoint x: 821, startPoint y: 305, endPoint x: 803, endPoint y: 435, distance: 131.2
click at [806, 427] on div "Janela de atendimento Grade de atendimento Capacidade Transportadoras Veículos …" at bounding box center [784, 372] width 1568 height 744
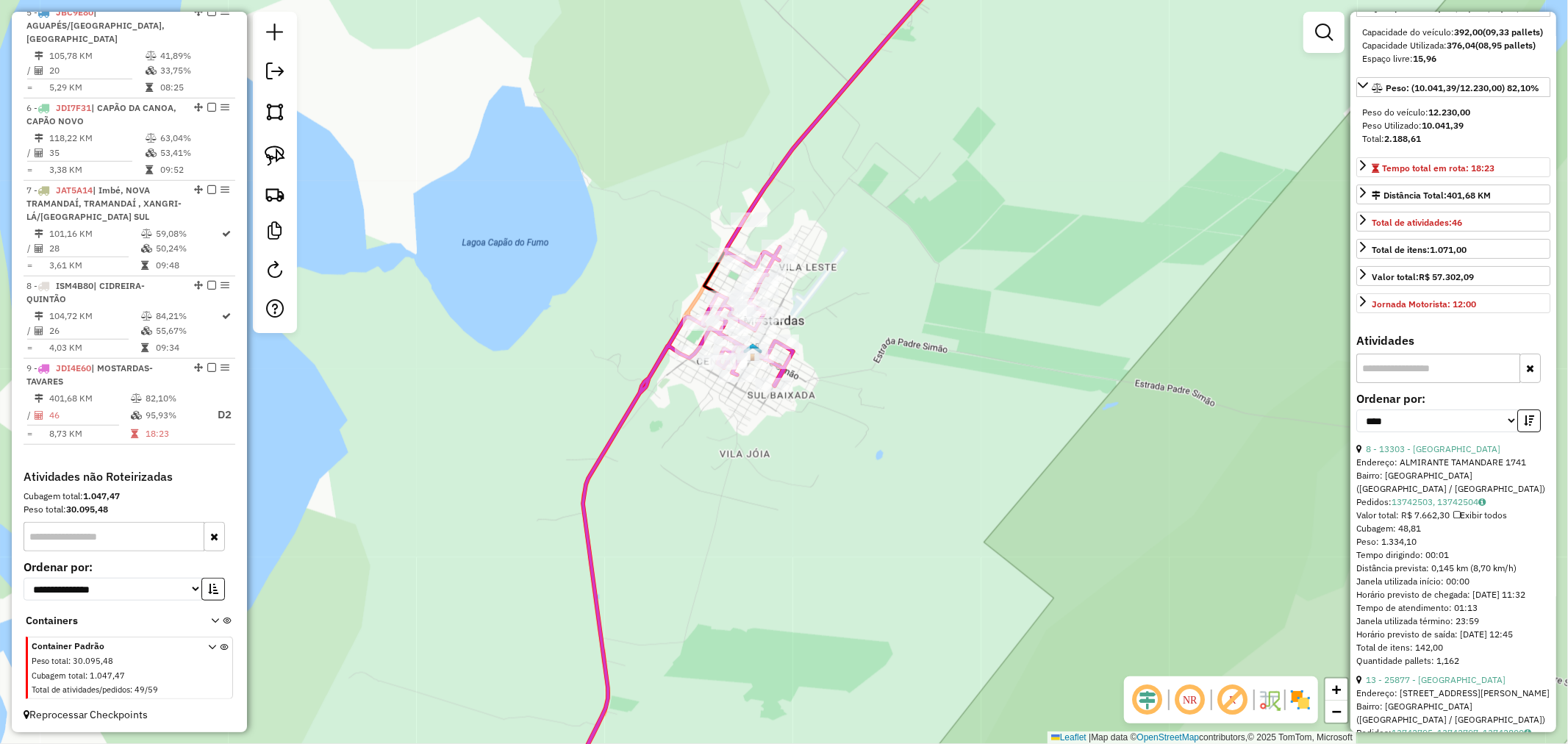
scroll to position [408, 0]
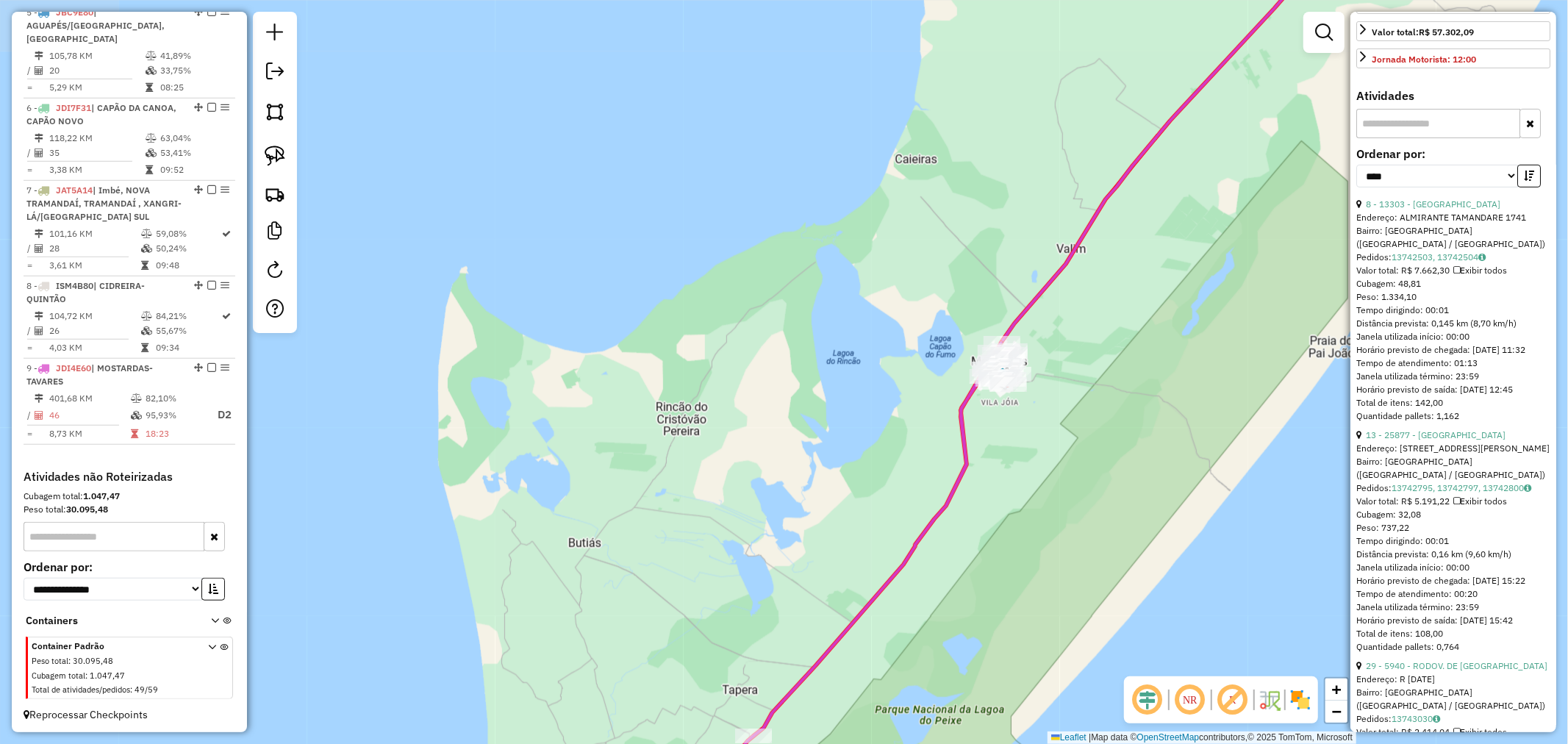
drag, startPoint x: 1026, startPoint y: 343, endPoint x: 945, endPoint y: 387, distance: 92.2
click at [964, 383] on div "Janela de atendimento Grade de atendimento Capacidade Transportadoras Veículos …" at bounding box center [784, 372] width 1568 height 744
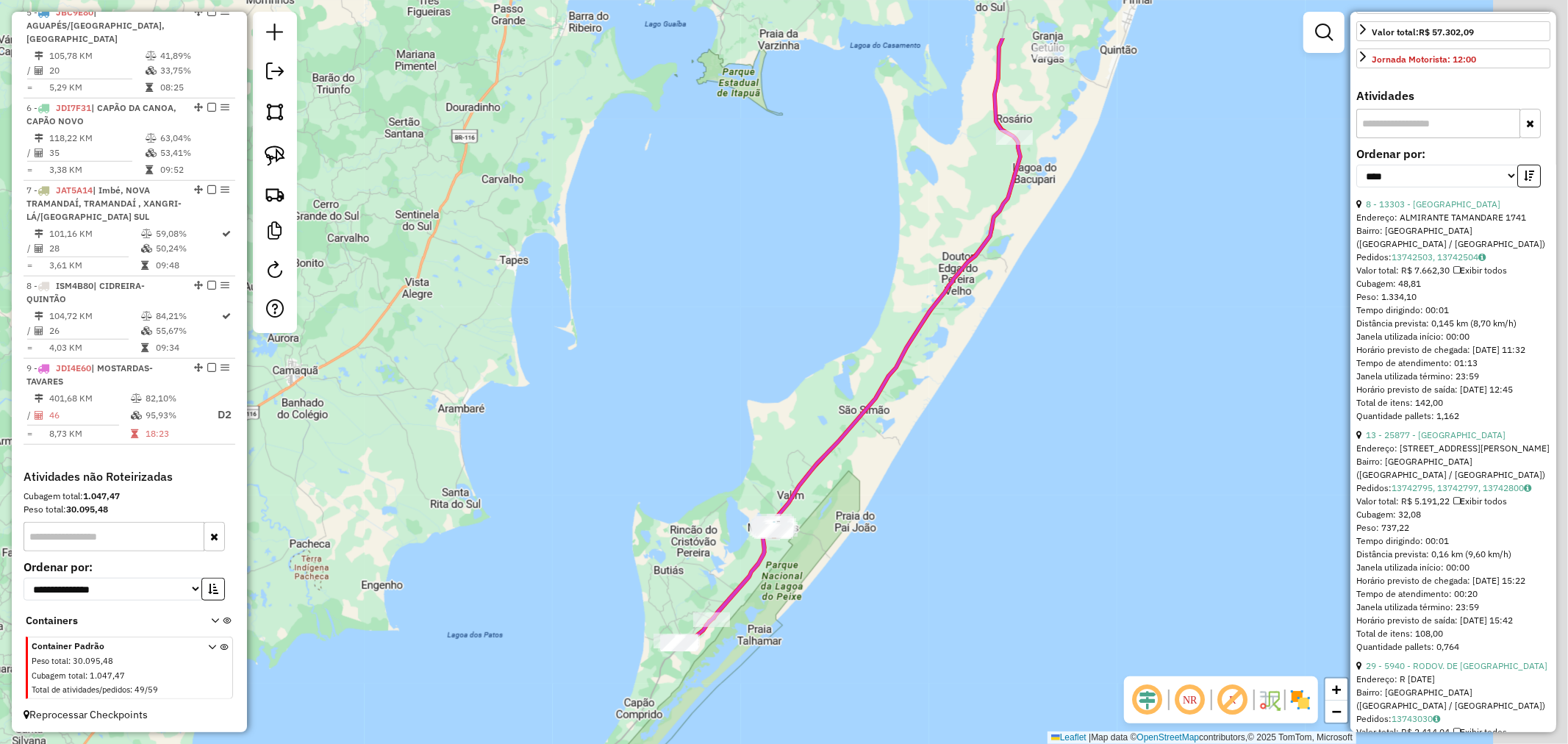
drag, startPoint x: 956, startPoint y: 413, endPoint x: 935, endPoint y: 414, distance: 21.0
click at [932, 427] on div "Janela de atendimento Grade de atendimento Capacidade Transportadoras Veículos …" at bounding box center [784, 372] width 1568 height 744
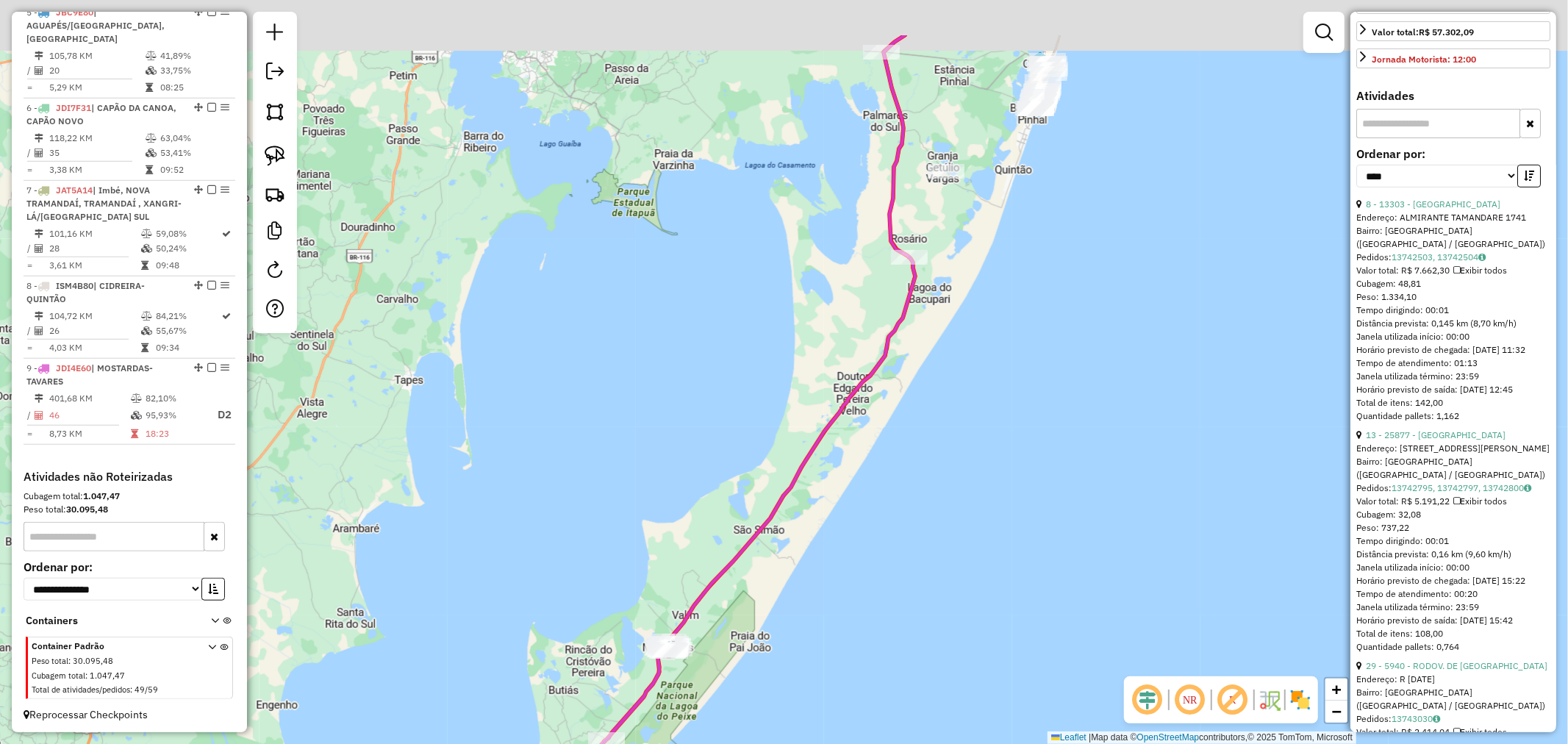
drag, startPoint x: 944, startPoint y: 416, endPoint x: 961, endPoint y: 416, distance: 17.0
click at [917, 452] on div "Janela de atendimento Grade de atendimento Capacidade Transportadoras Veículos …" at bounding box center [784, 372] width 1568 height 744
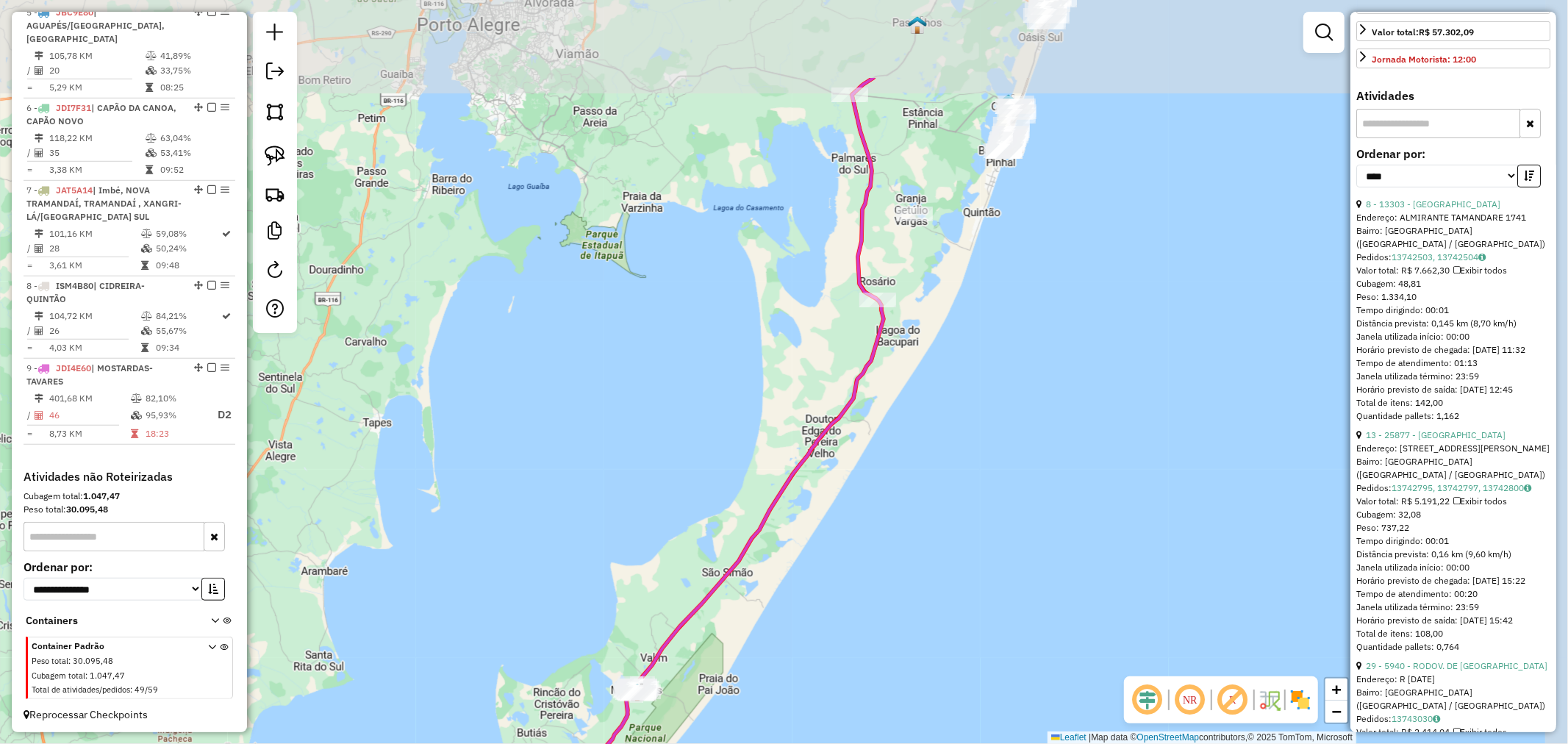
drag, startPoint x: 985, startPoint y: 371, endPoint x: 954, endPoint y: 454, distance: 88.6
click at [956, 452] on div "Janela de atendimento Grade de atendimento Capacidade Transportadoras Veículos …" at bounding box center [784, 372] width 1568 height 744
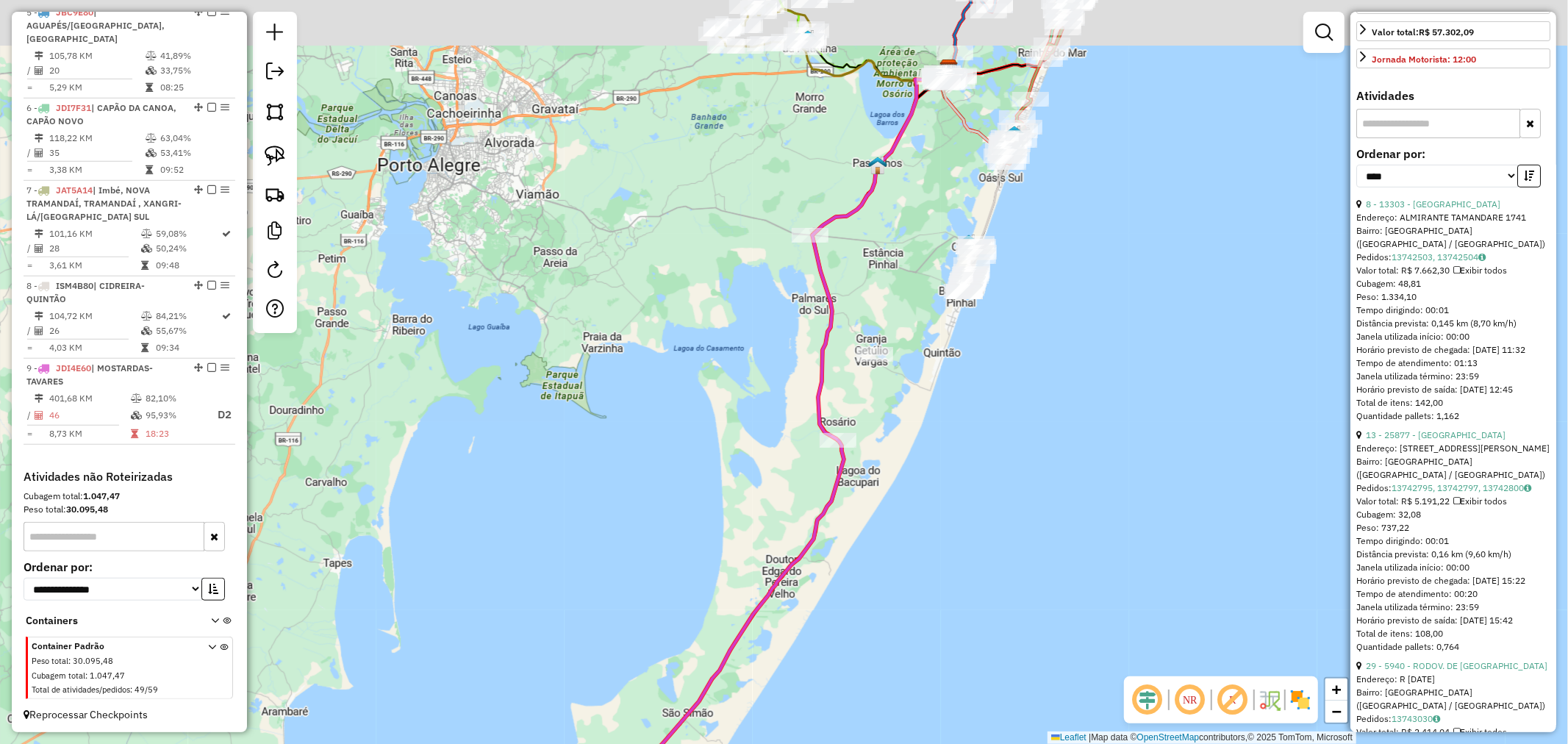
drag, startPoint x: 968, startPoint y: 338, endPoint x: 945, endPoint y: 423, distance: 88.1
click at [953, 428] on div "Janela de atendimento Grade de atendimento Capacidade Transportadoras Veículos …" at bounding box center [784, 372] width 1568 height 744
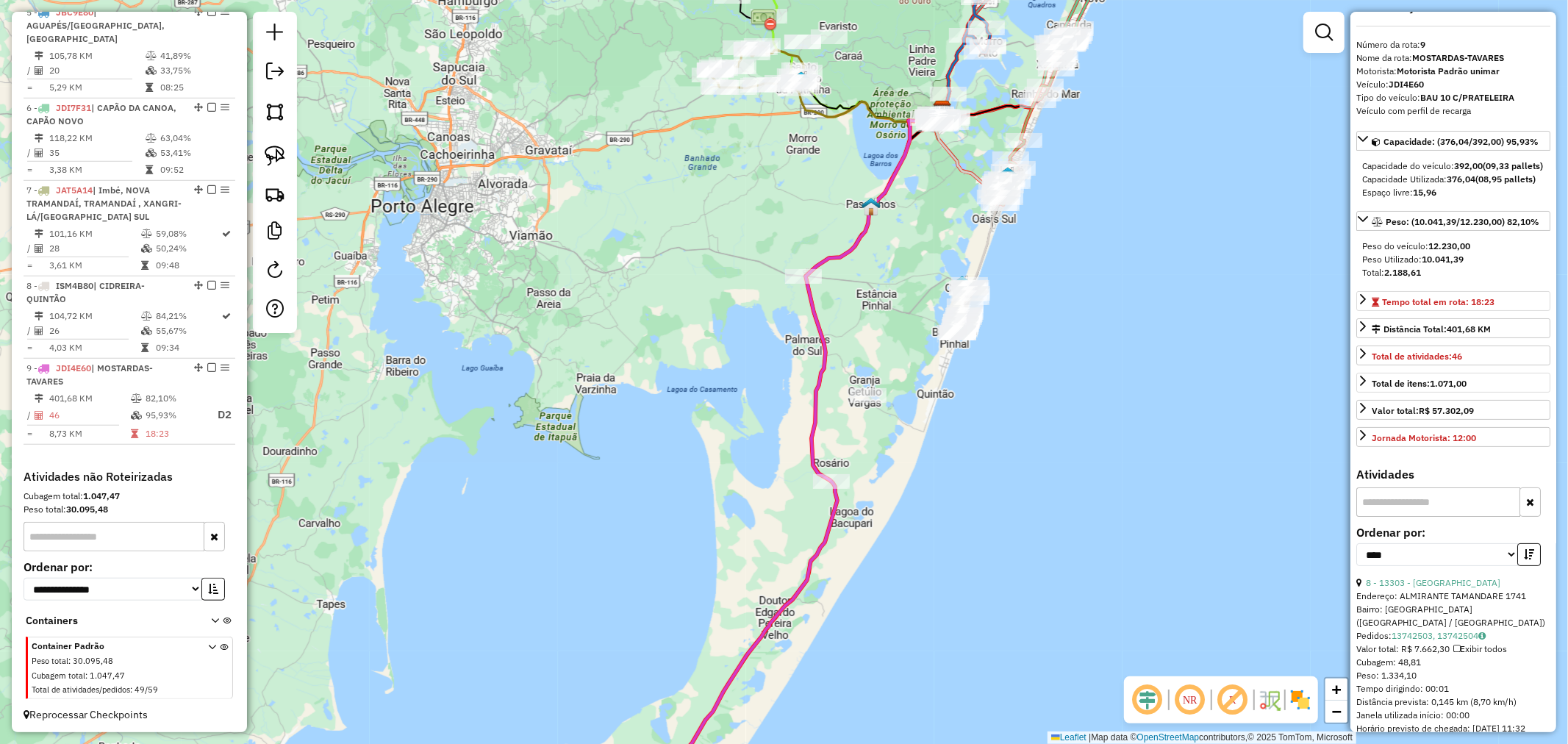
scroll to position [0, 0]
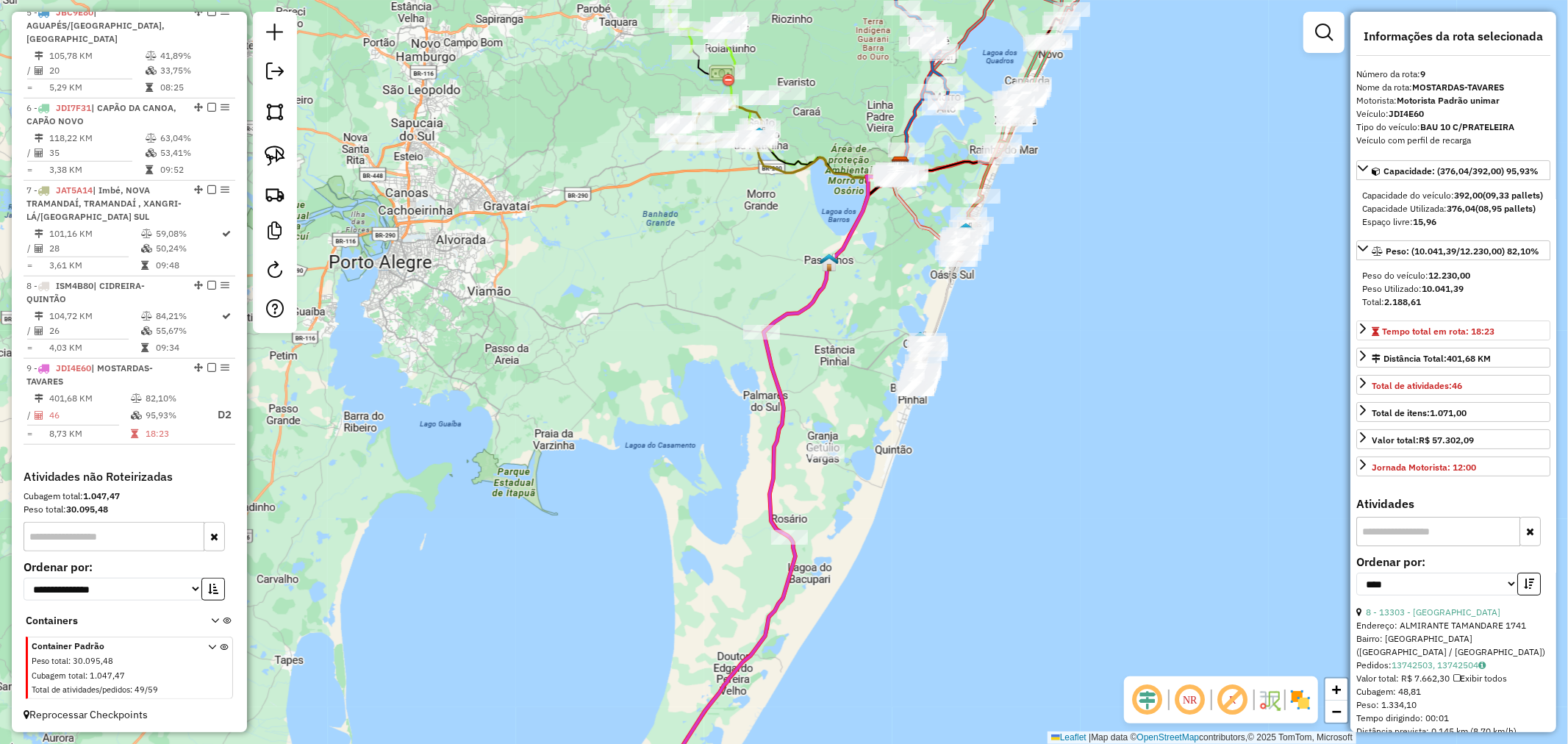
drag, startPoint x: 942, startPoint y: 203, endPoint x: 869, endPoint y: 297, distance: 119.0
click at [876, 312] on div "Janela de atendimento Grade de atendimento Capacidade Transportadoras Veículos …" at bounding box center [784, 372] width 1568 height 744
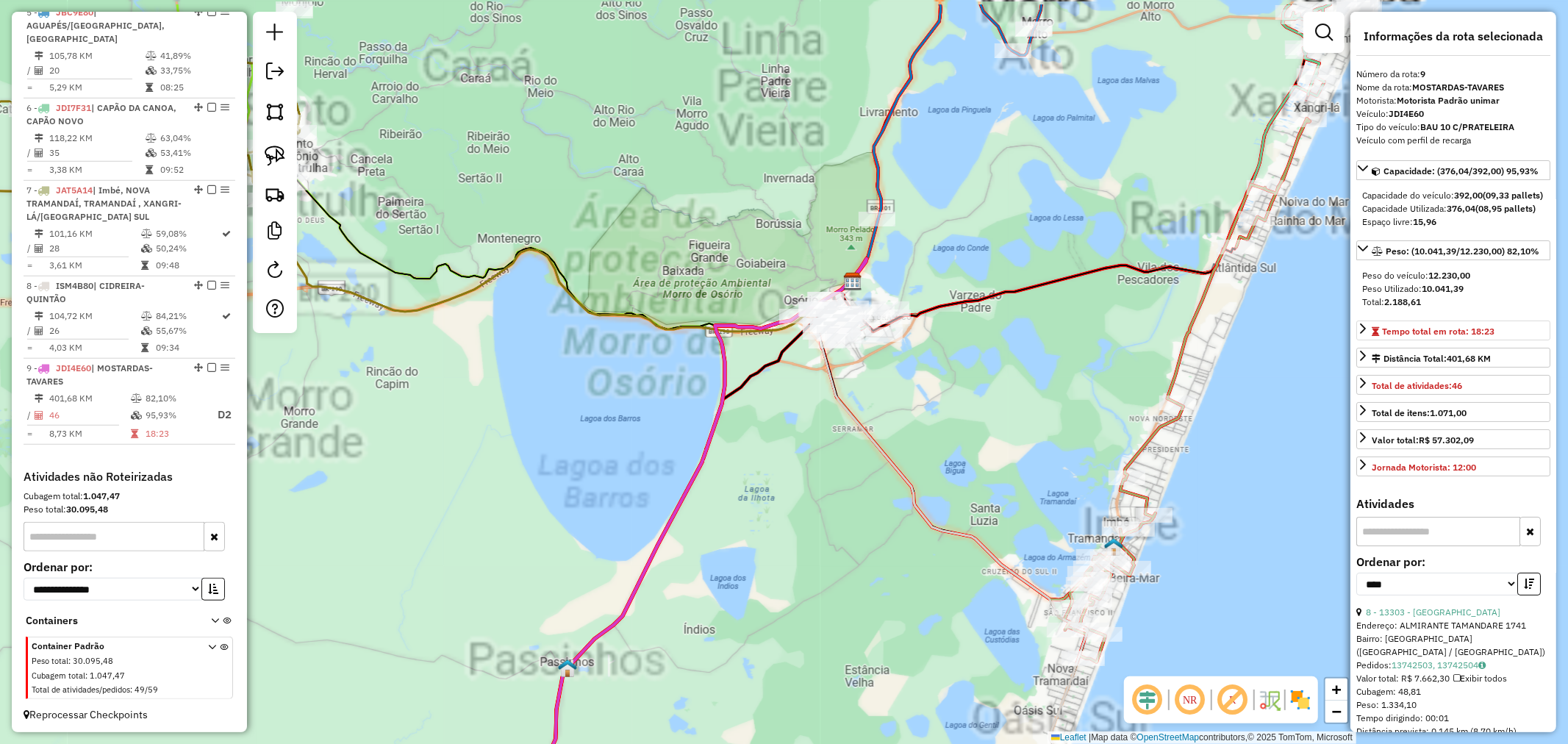
drag, startPoint x: 964, startPoint y: 244, endPoint x: 924, endPoint y: 261, distance: 43.5
click at [964, 261] on div "Janela de atendimento Grade de atendimento Capacidade Transportadoras Veículos …" at bounding box center [784, 372] width 1568 height 744
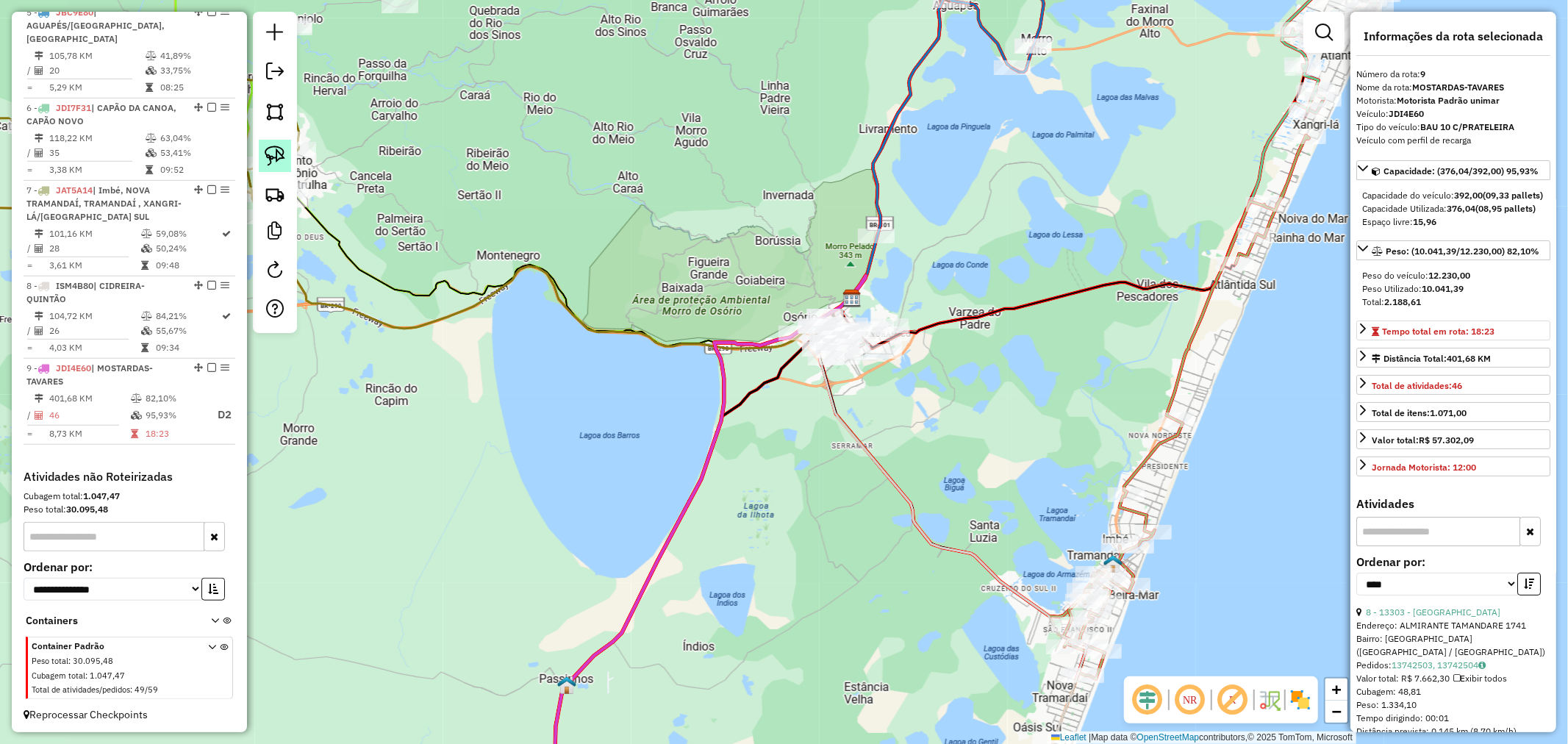
click at [270, 164] on img at bounding box center [275, 156] width 20 height 20
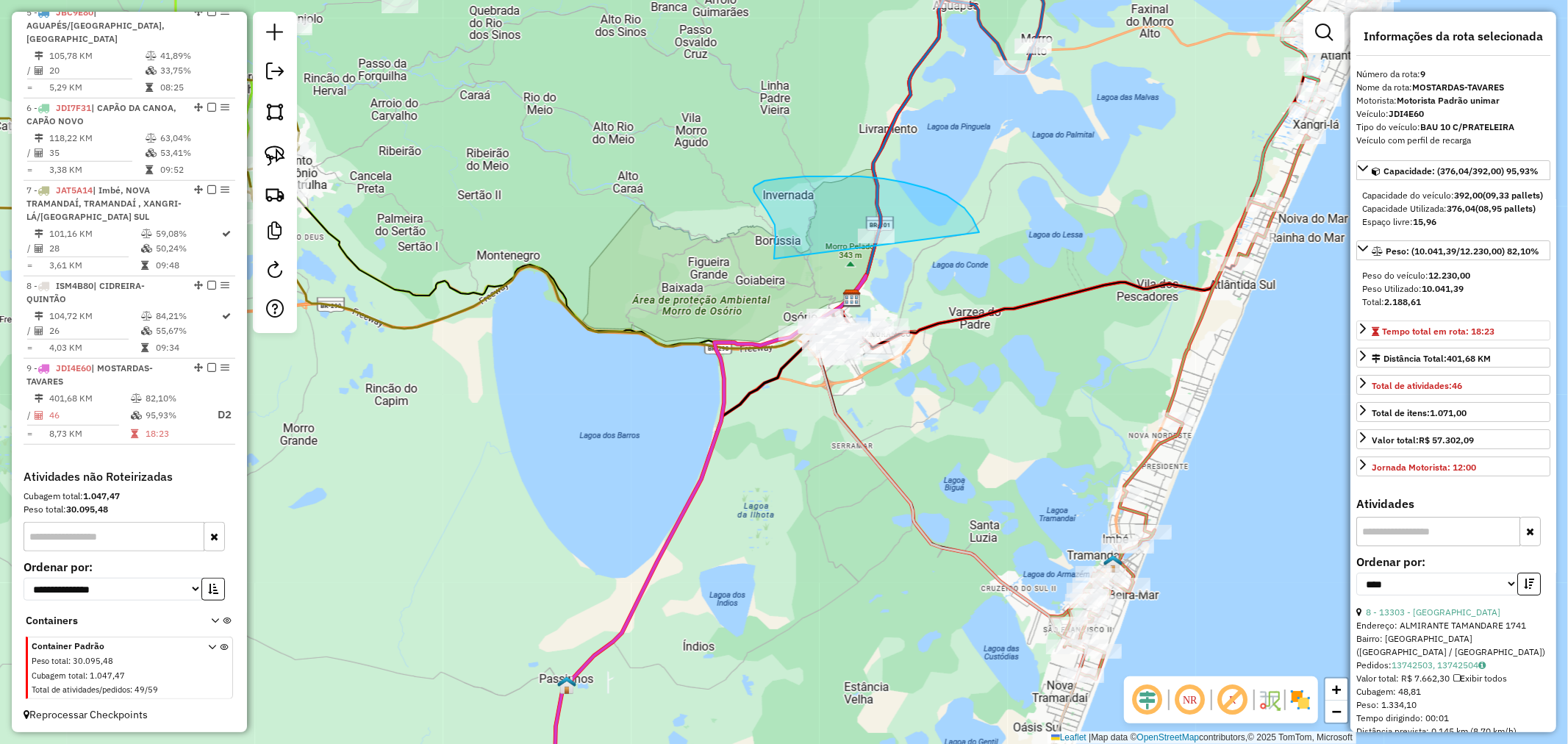
drag, startPoint x: 767, startPoint y: 212, endPoint x: 698, endPoint y: 366, distance: 168.8
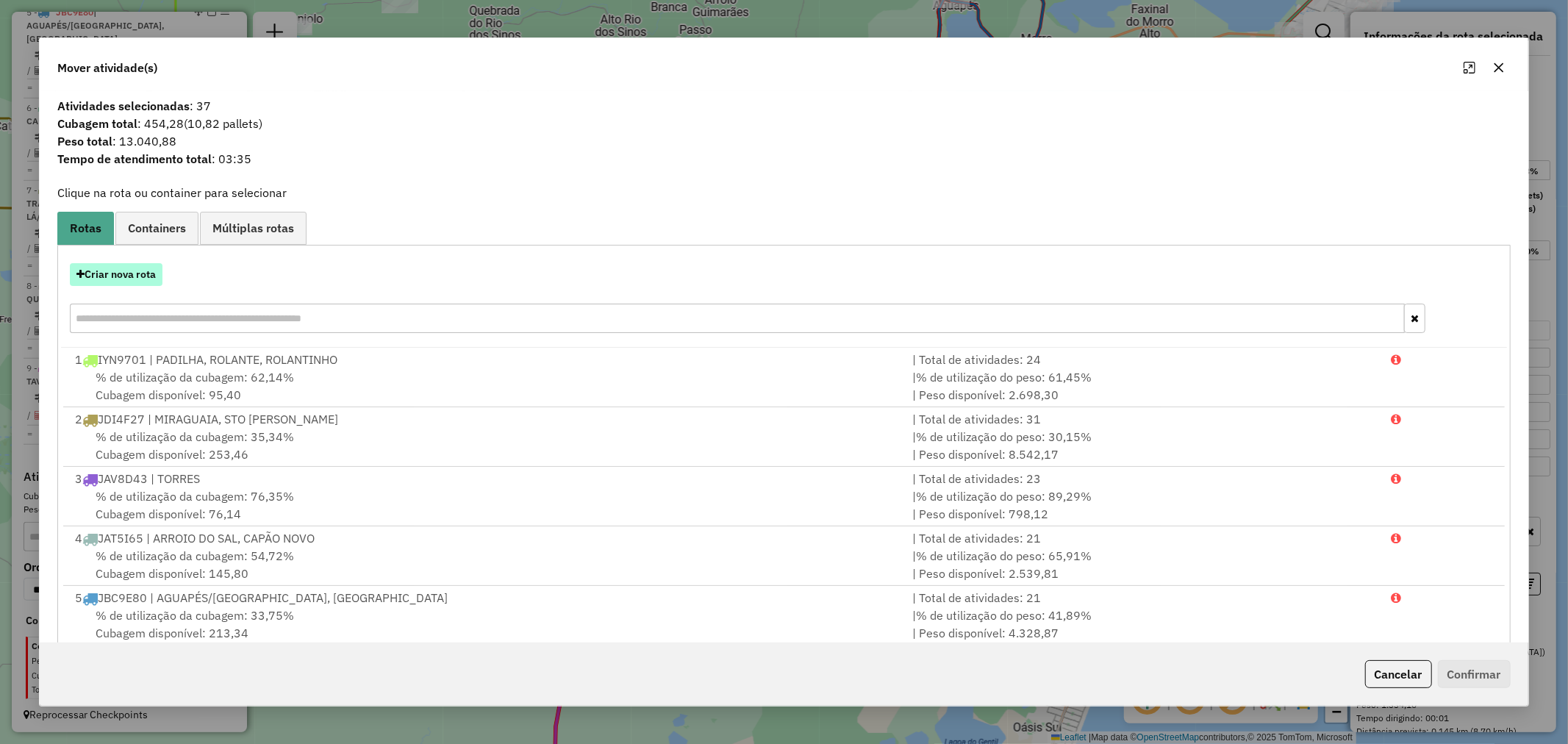
click at [126, 270] on button "Criar nova rota" at bounding box center [116, 275] width 92 height 23
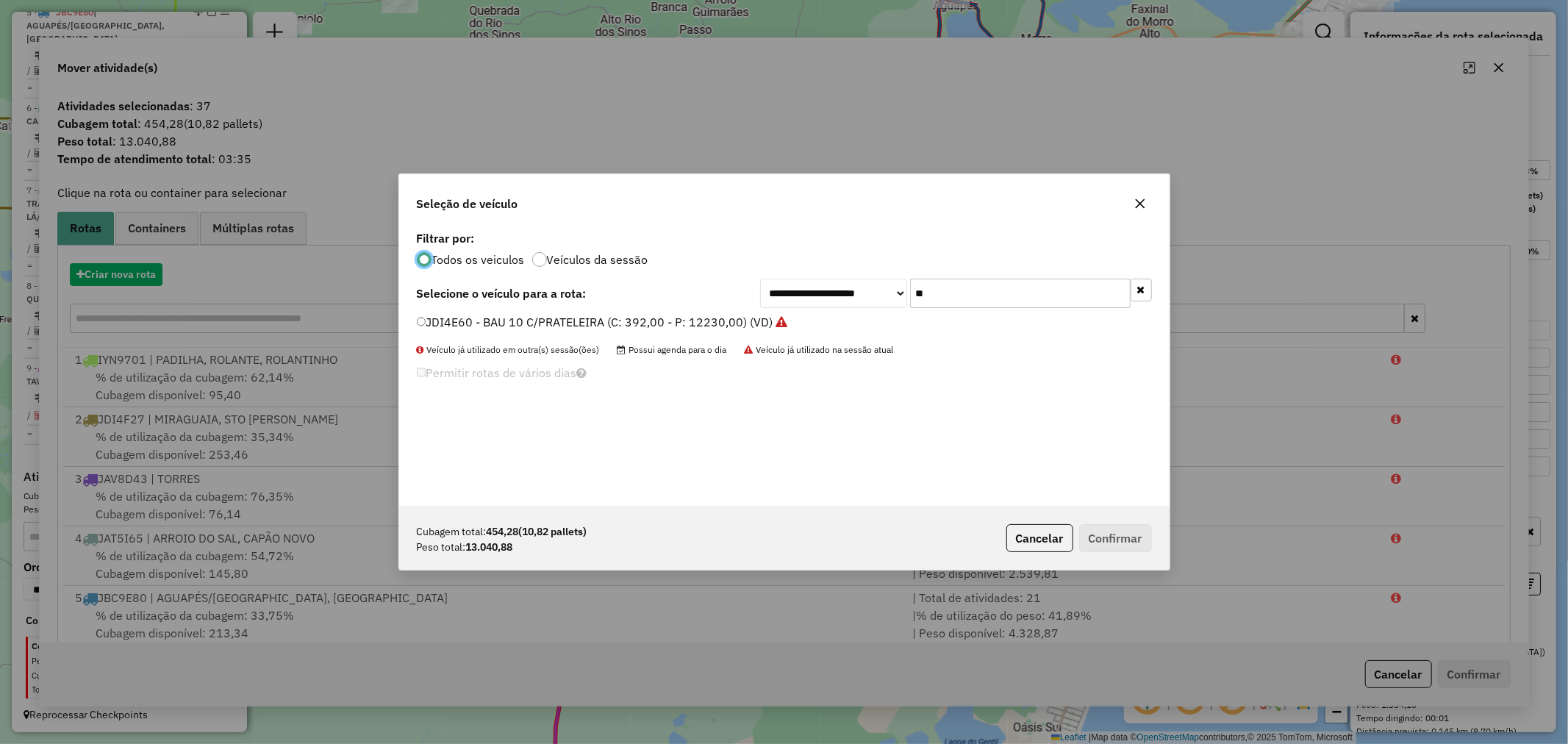
scroll to position [8, 4]
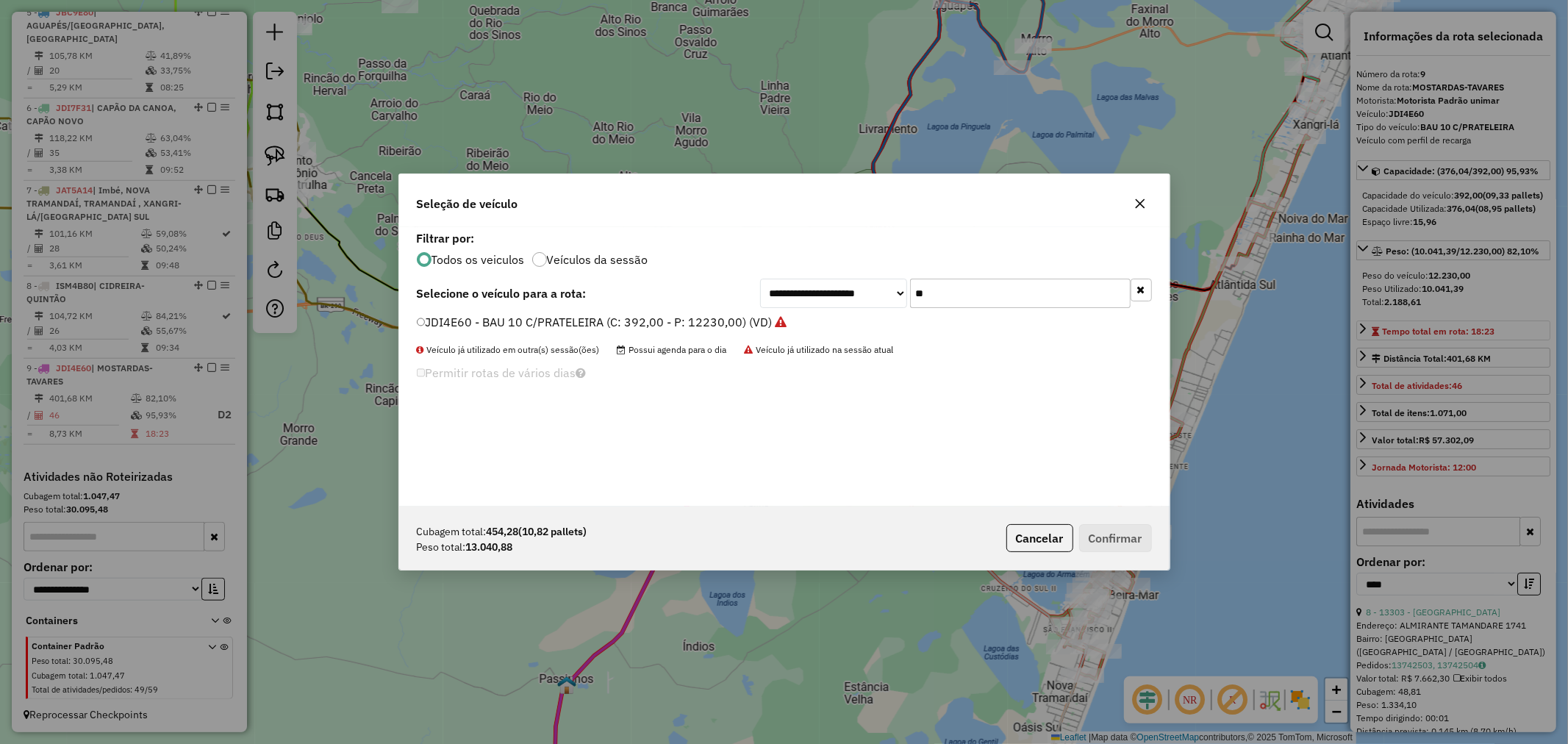
drag, startPoint x: 953, startPoint y: 292, endPoint x: 846, endPoint y: 279, distance: 107.8
click at [850, 280] on div "**********" at bounding box center [956, 292] width 392 height 29
type input "***"
drag, startPoint x: 468, startPoint y: 321, endPoint x: 562, endPoint y: 354, distance: 99.6
click at [468, 321] on label "JBX3E31 - BAU 8 P (C: 322,00 - P: 7450,00) (VD)" at bounding box center [554, 322] width 274 height 18
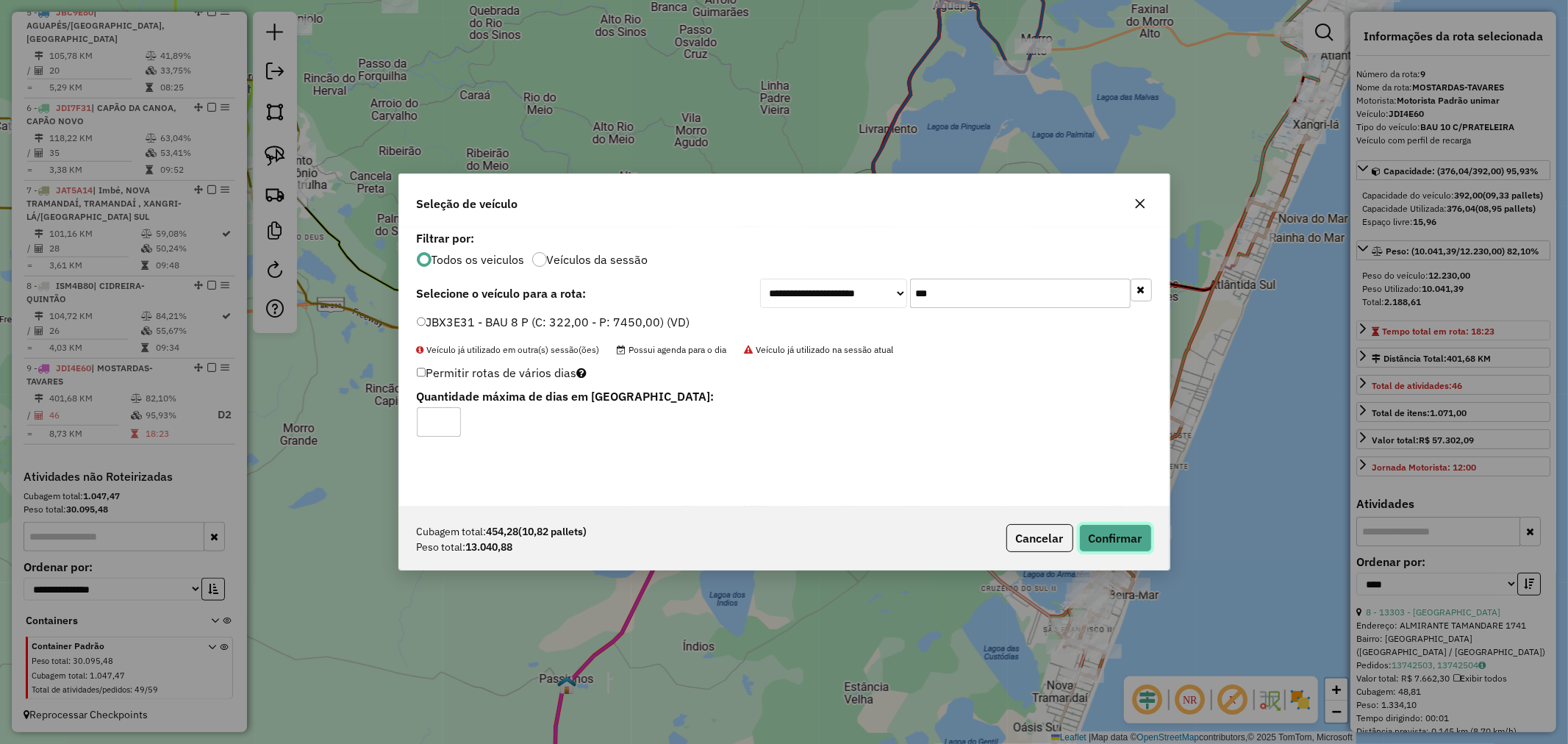
click at [1112, 532] on button "Confirmar" at bounding box center [1116, 538] width 73 height 28
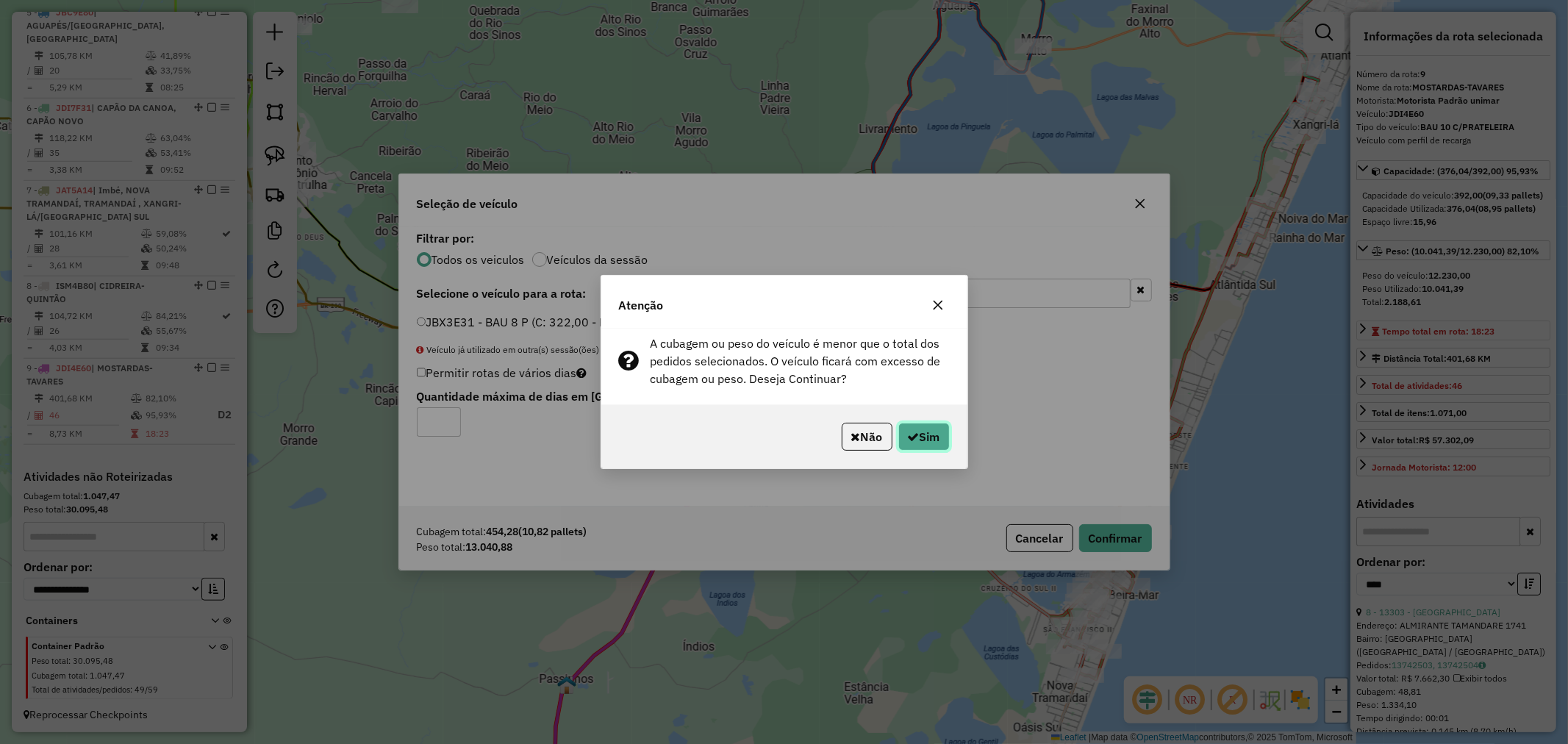
click at [945, 449] on button "Sim" at bounding box center [924, 436] width 52 height 28
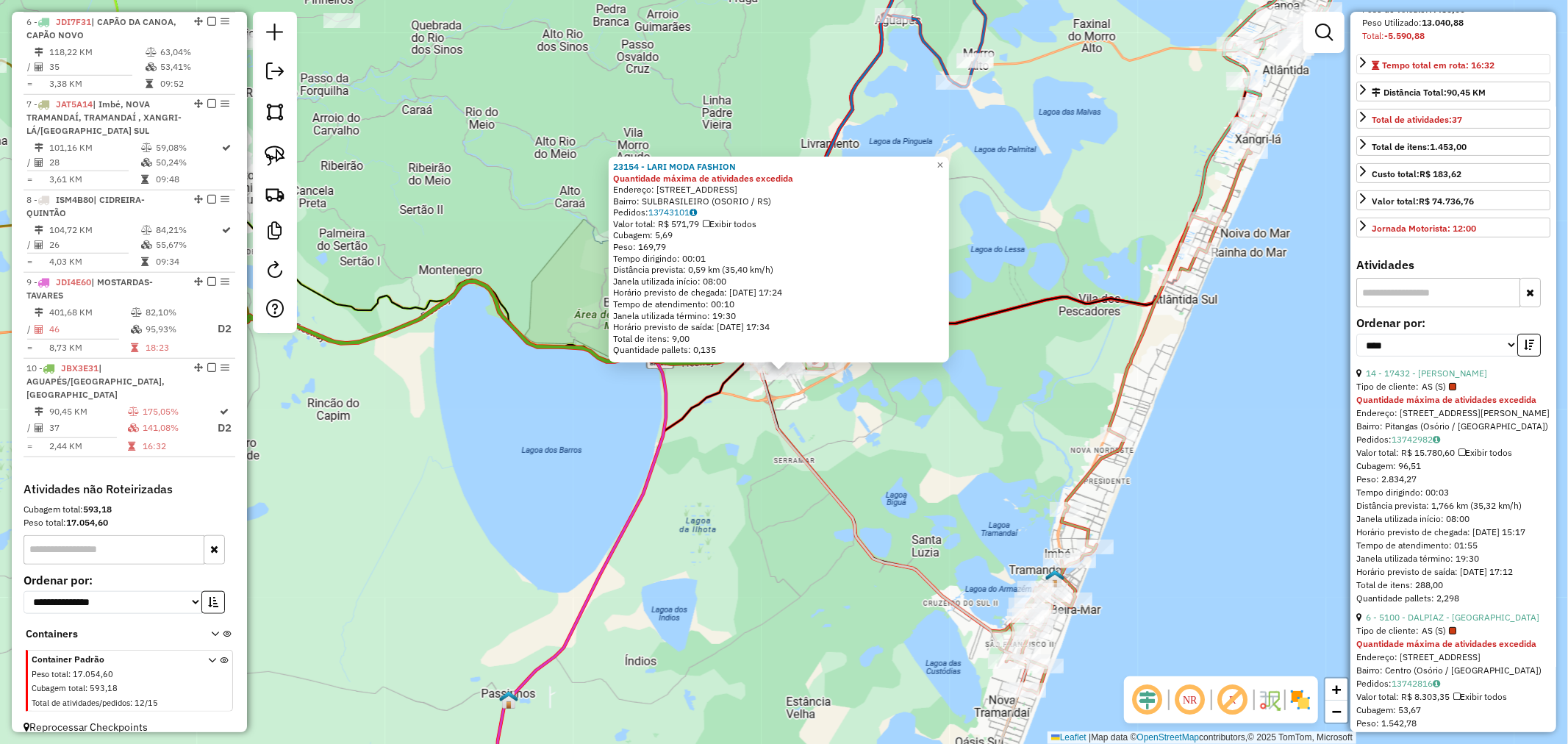
scroll to position [326, 0]
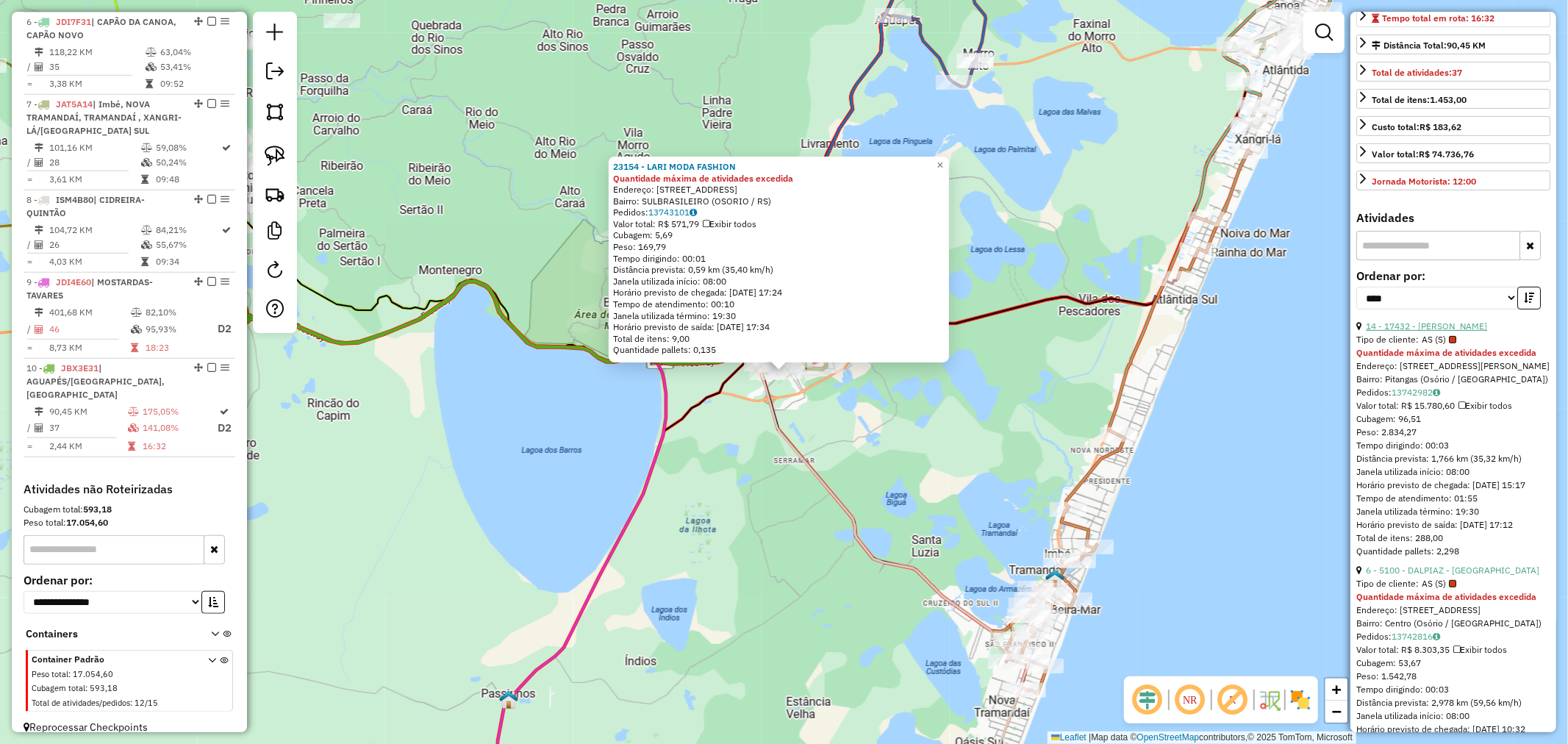
click at [1448, 332] on link "14 - 17432 - SAMY OSORIO" at bounding box center [1426, 325] width 121 height 11
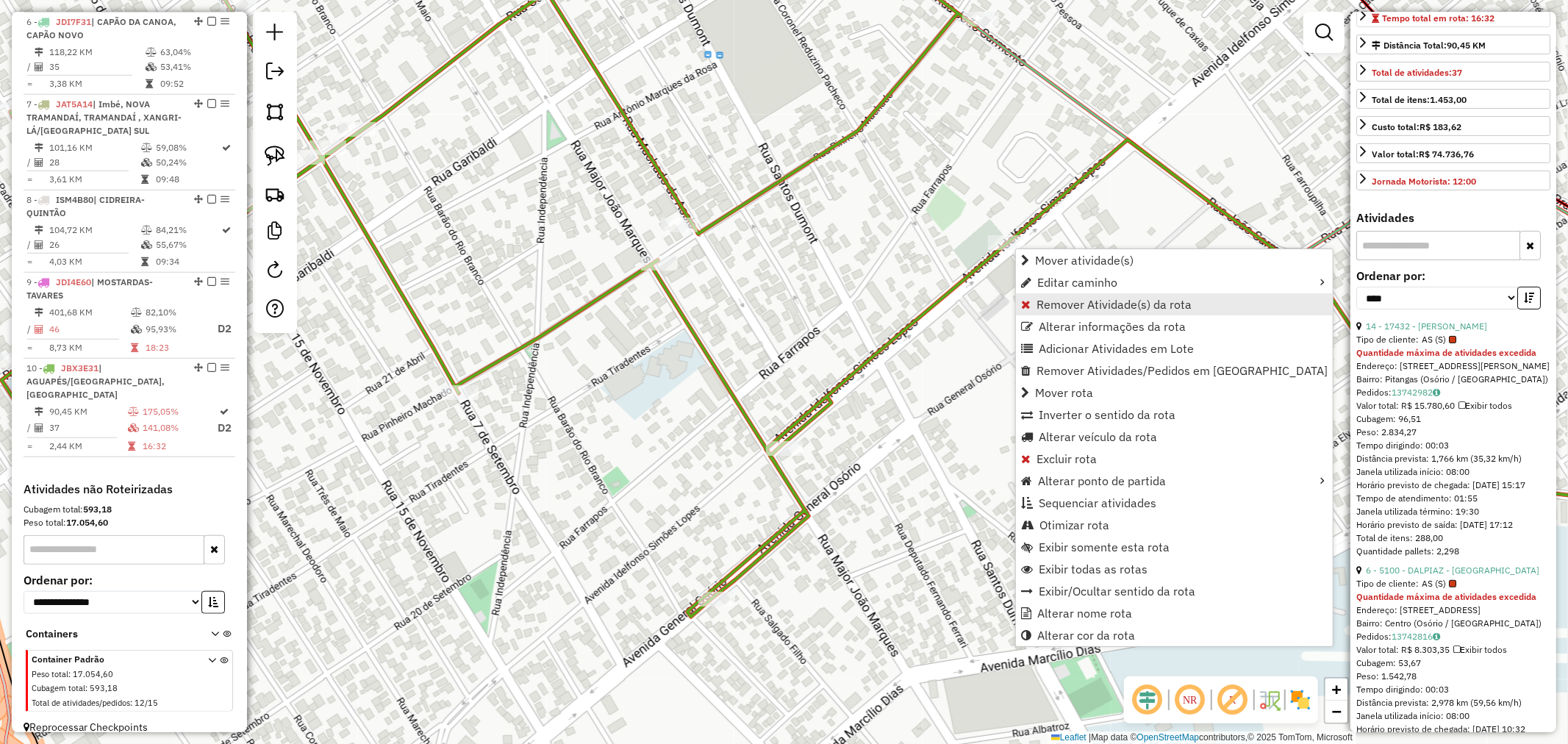
click at [1063, 302] on span "Remover Atividade(s) da rota" at bounding box center [1114, 304] width 155 height 12
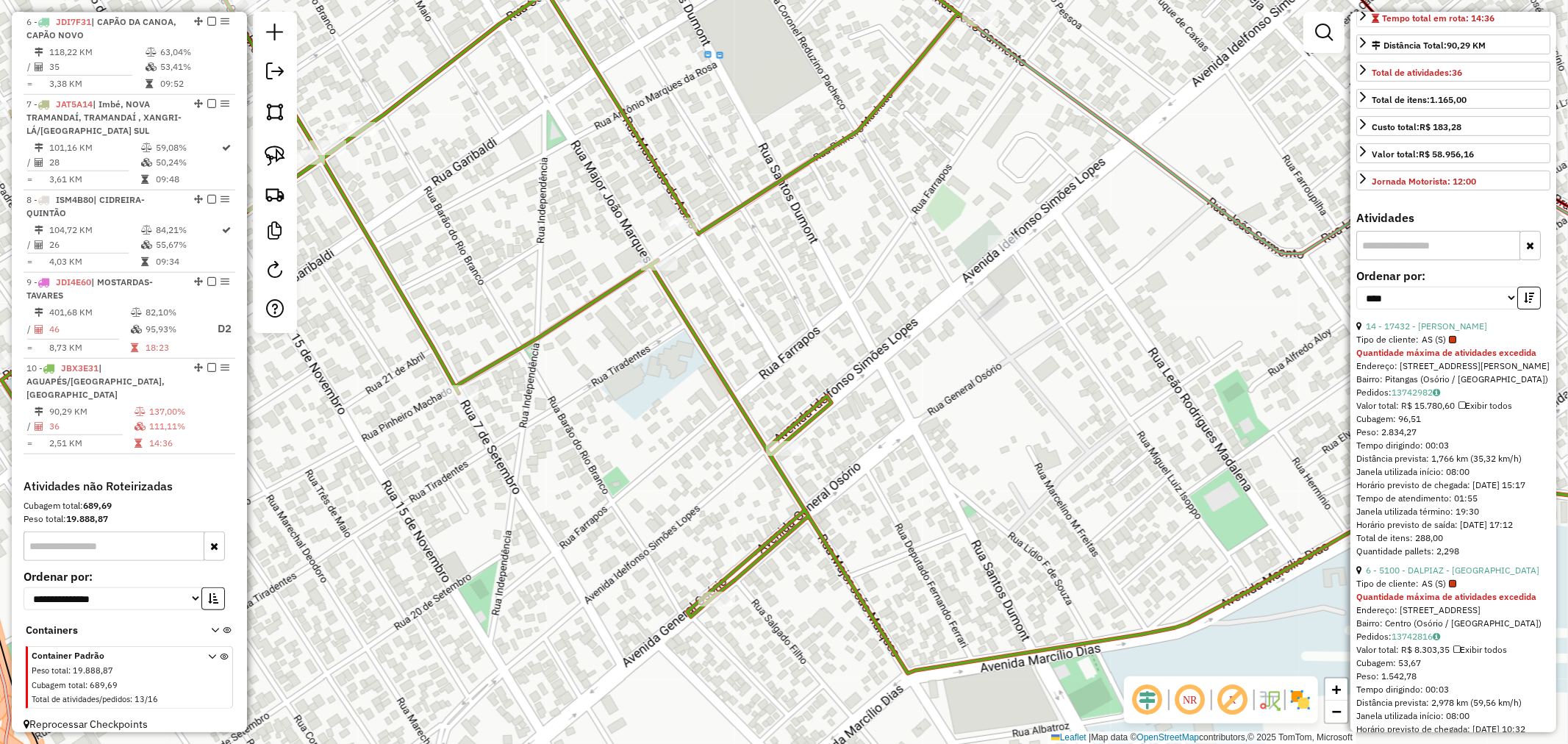
scroll to position [976, 0]
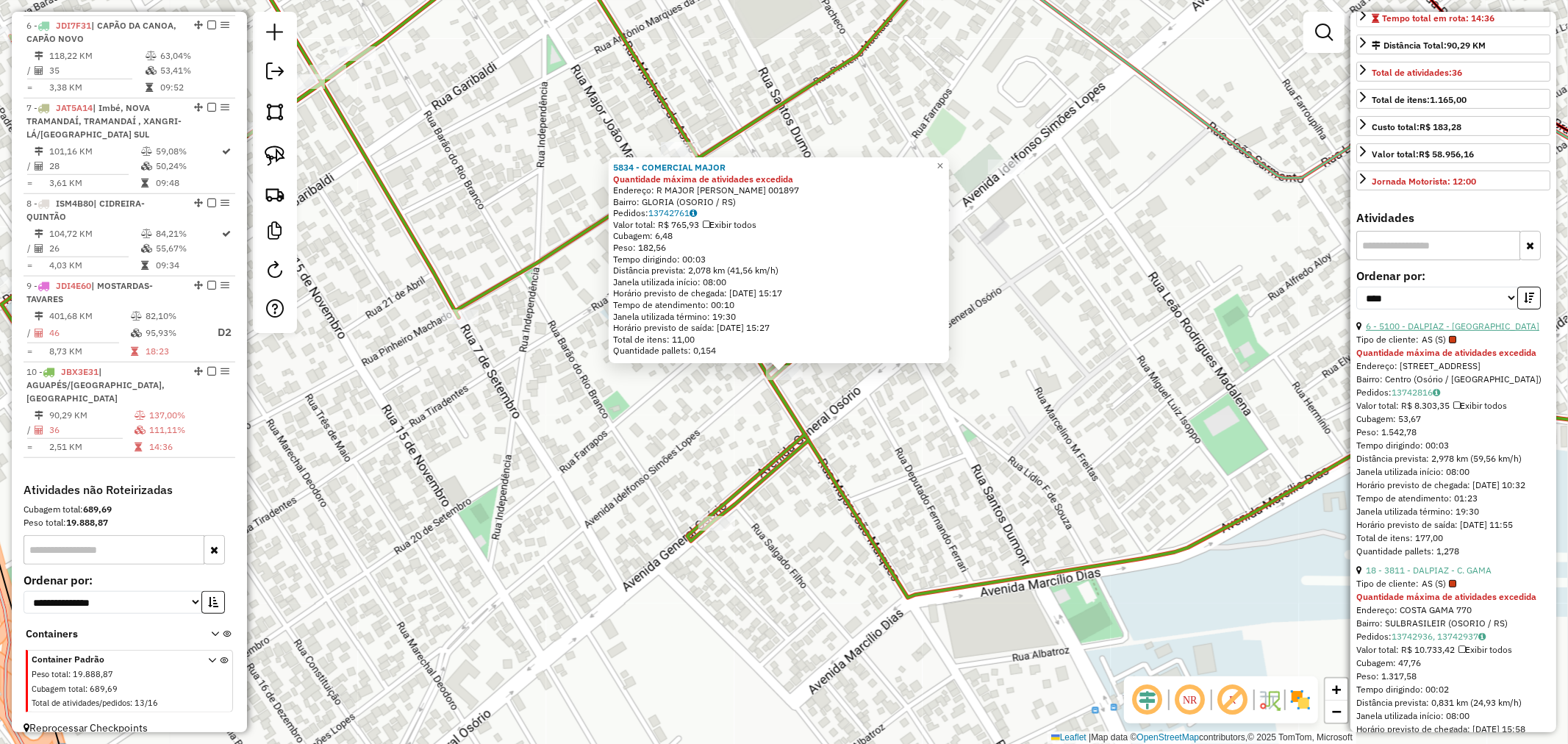
click at [1428, 332] on link "6 - 5100 - DALPIAZ - Marechal" at bounding box center [1452, 325] width 173 height 11
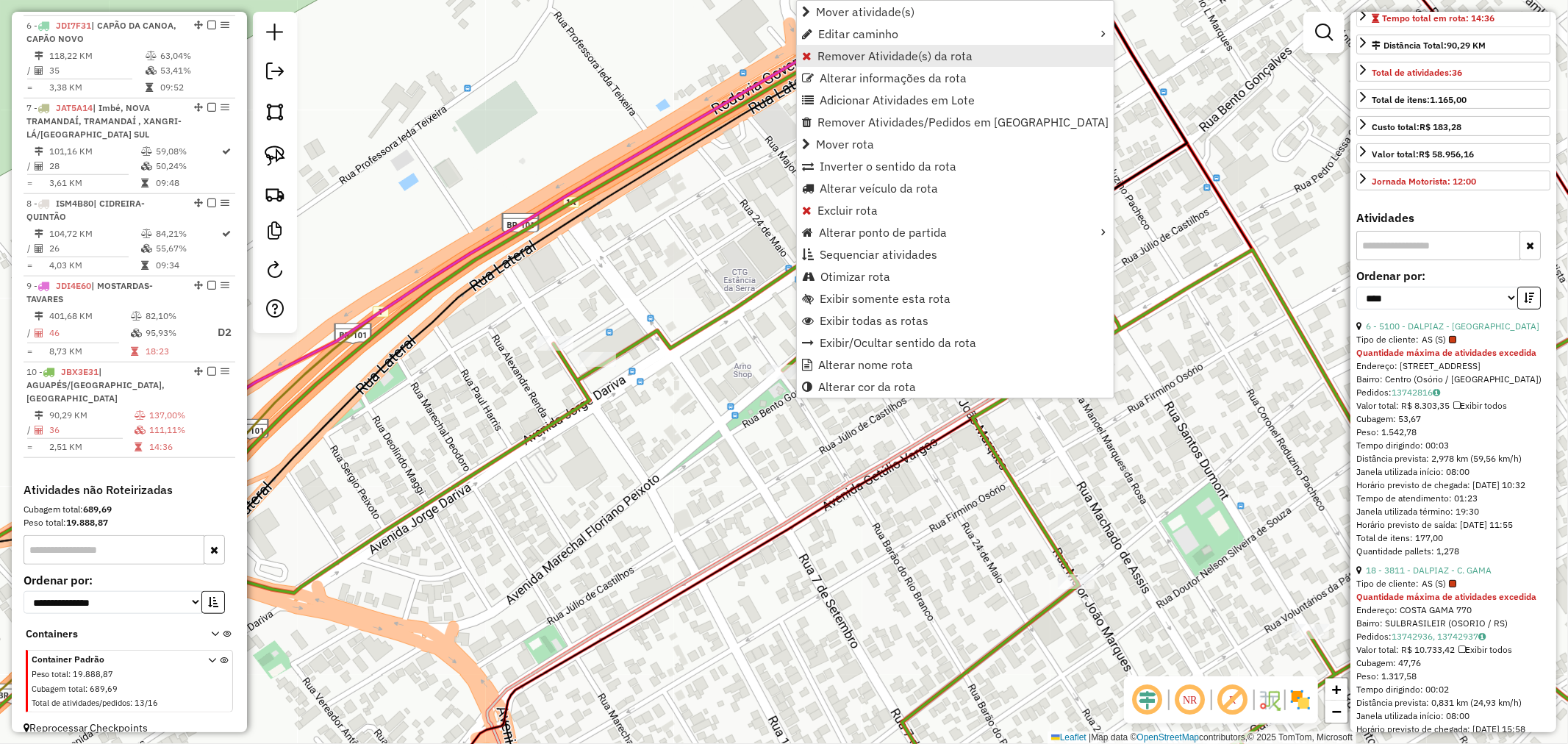
click at [860, 61] on span "Remover Atividade(s) da rota" at bounding box center [894, 55] width 155 height 12
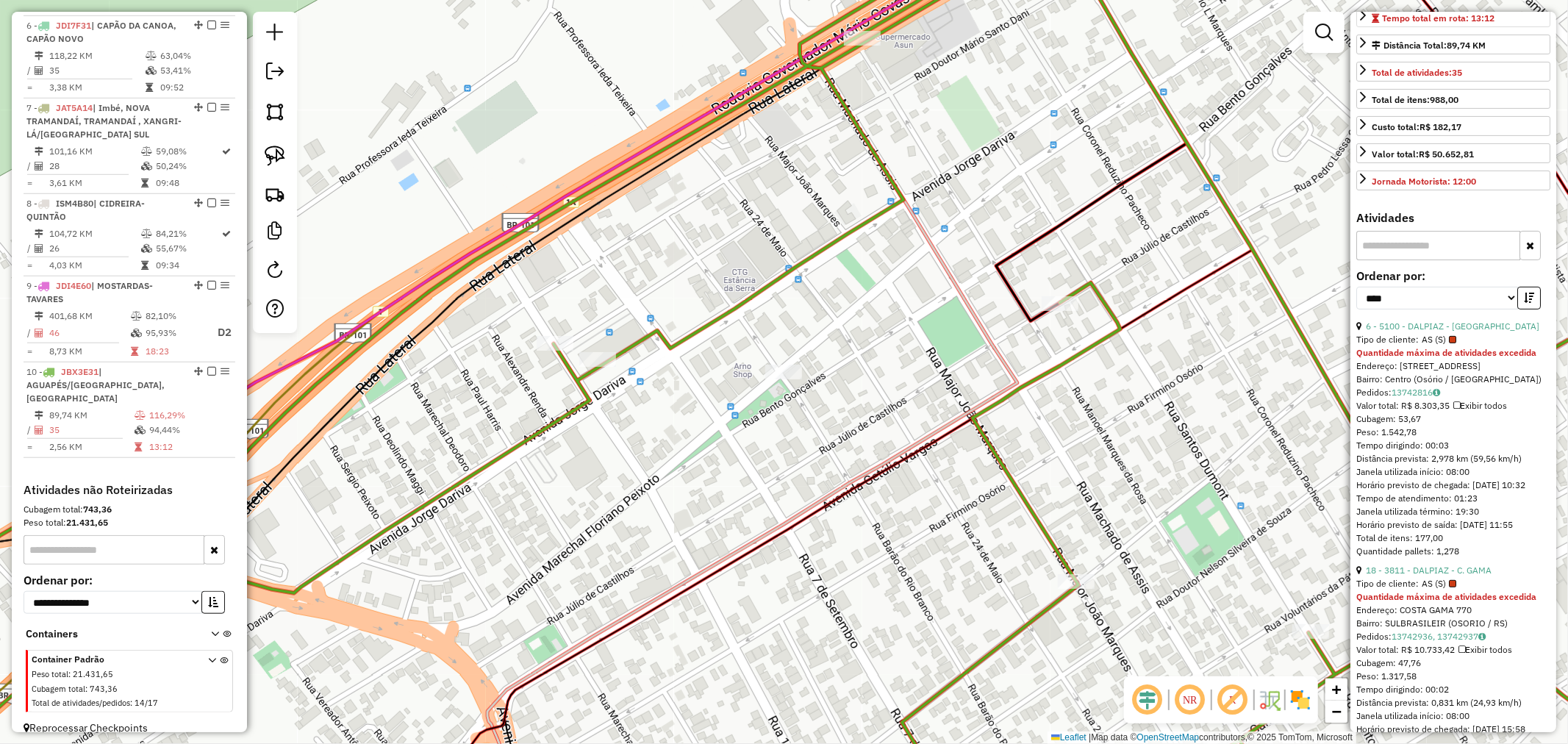
scroll to position [313, 0]
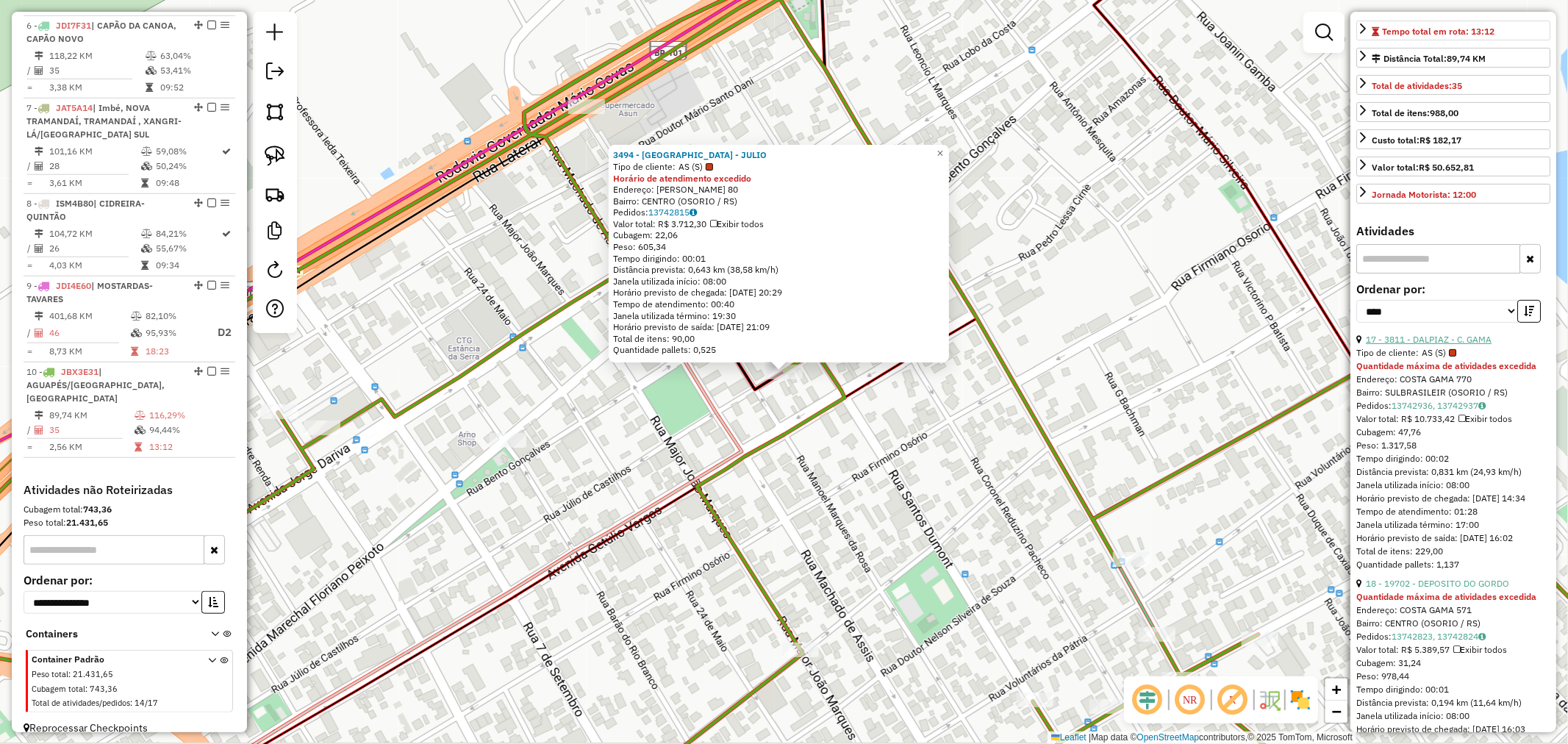
click at [1473, 345] on link "17 - 3811 - DALPIAZ - C. GAMA" at bounding box center [1428, 339] width 125 height 11
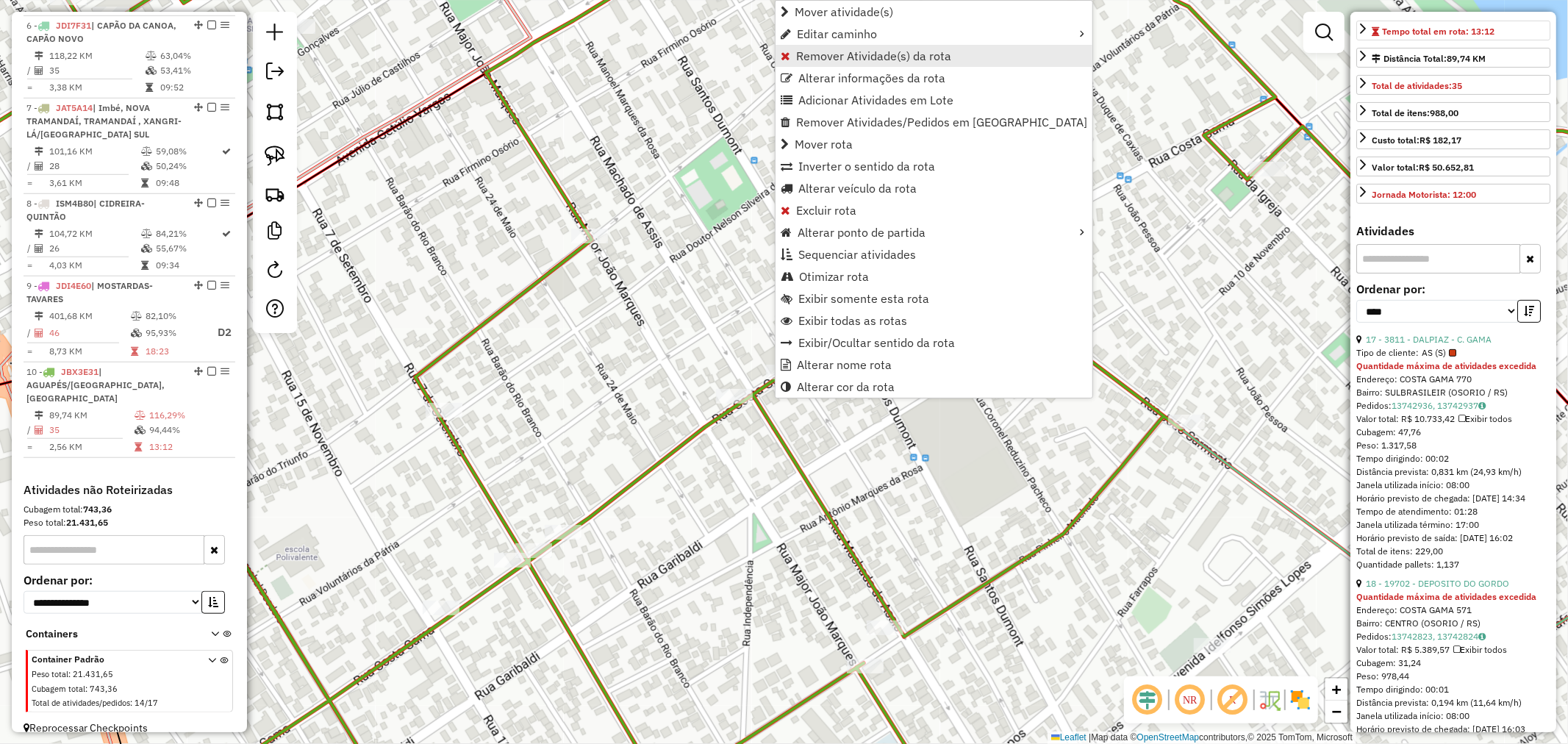
click at [846, 59] on span "Remover Atividade(s) da rota" at bounding box center [873, 55] width 155 height 12
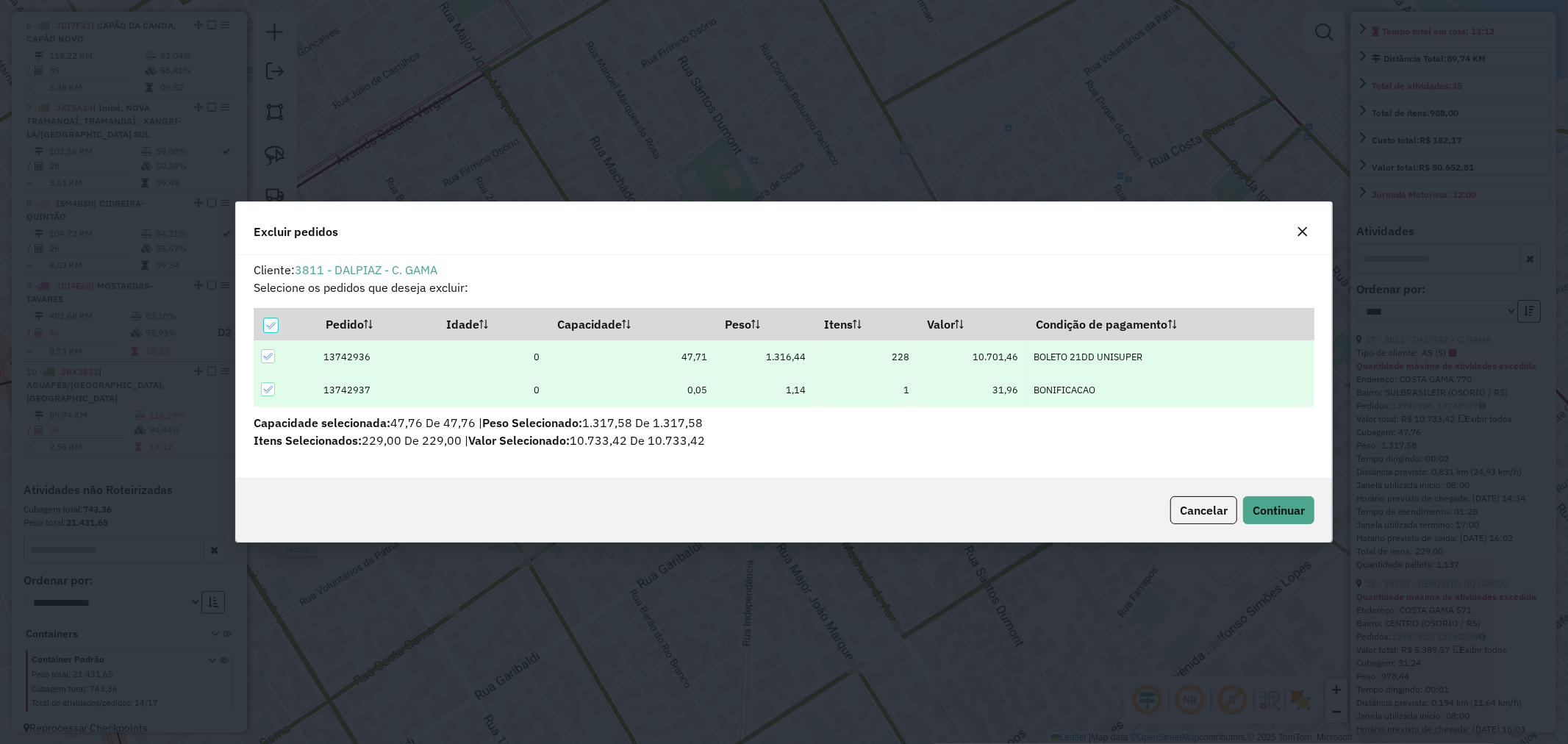
scroll to position [0, 0]
drag, startPoint x: 1272, startPoint y: 505, endPoint x: 1180, endPoint y: 444, distance: 110.4
click at [1272, 506] on span "Continuar" at bounding box center [1278, 510] width 52 height 15
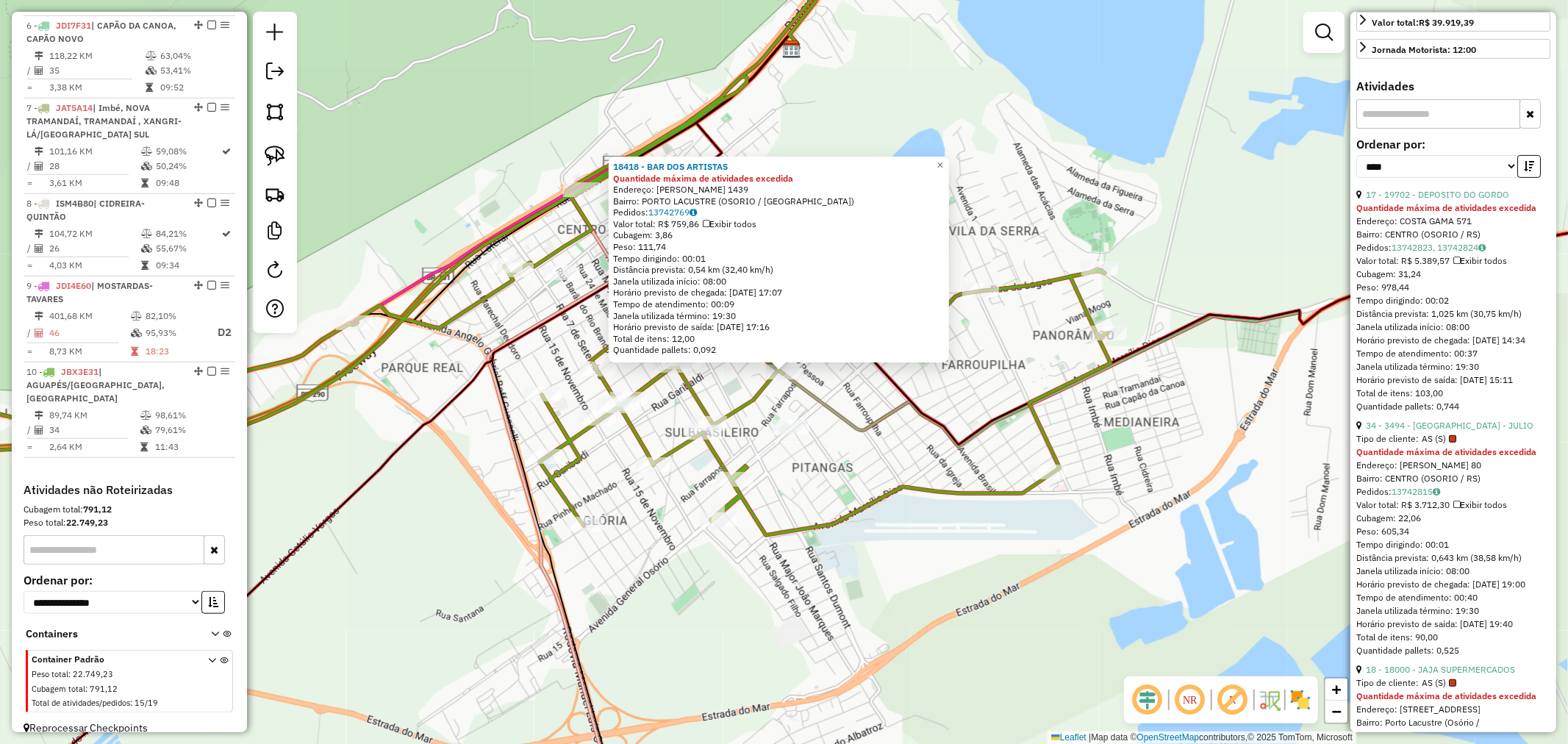
scroll to position [640, 0]
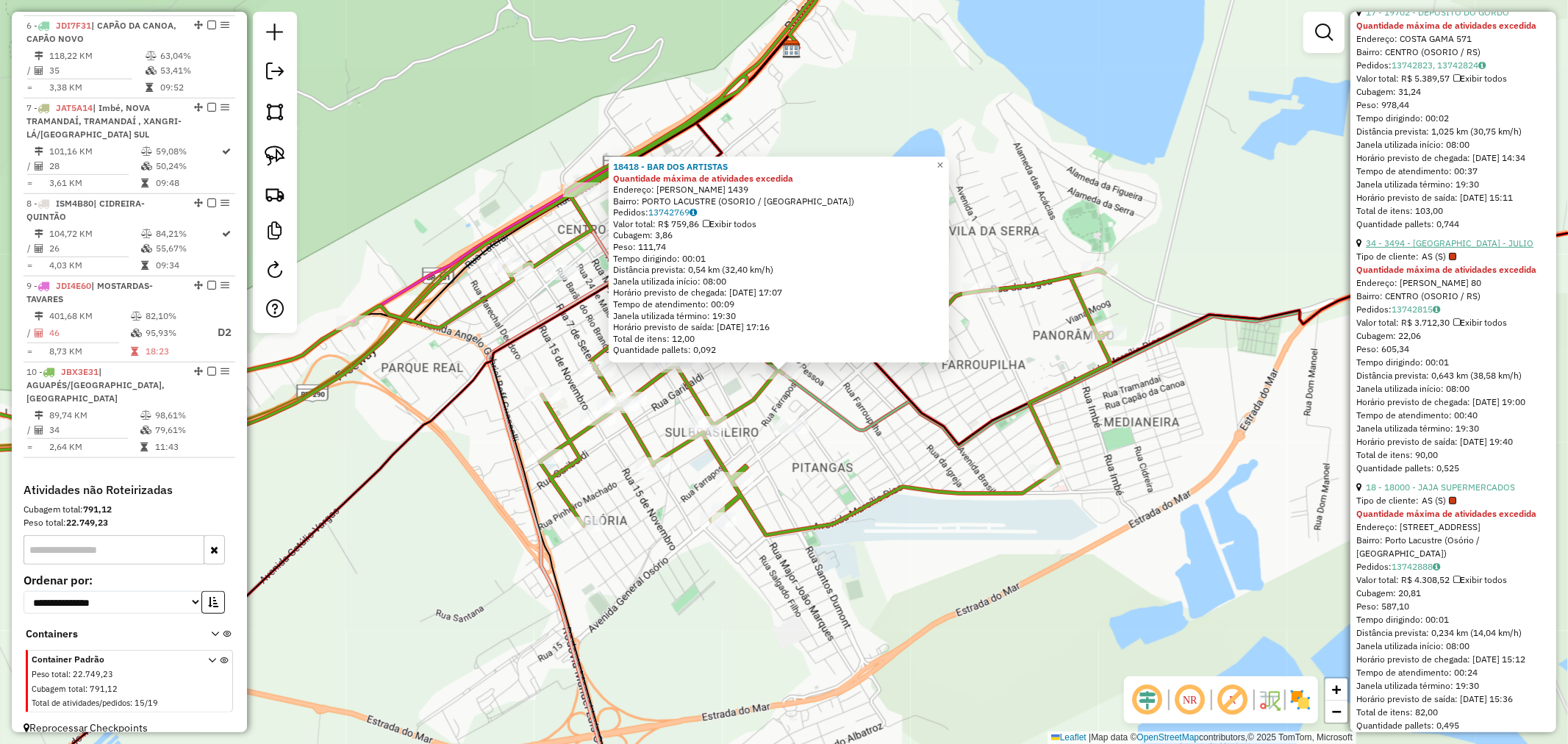
click at [1448, 248] on link "34 - 3494 - DALPIAZ - JULIO" at bounding box center [1449, 243] width 168 height 11
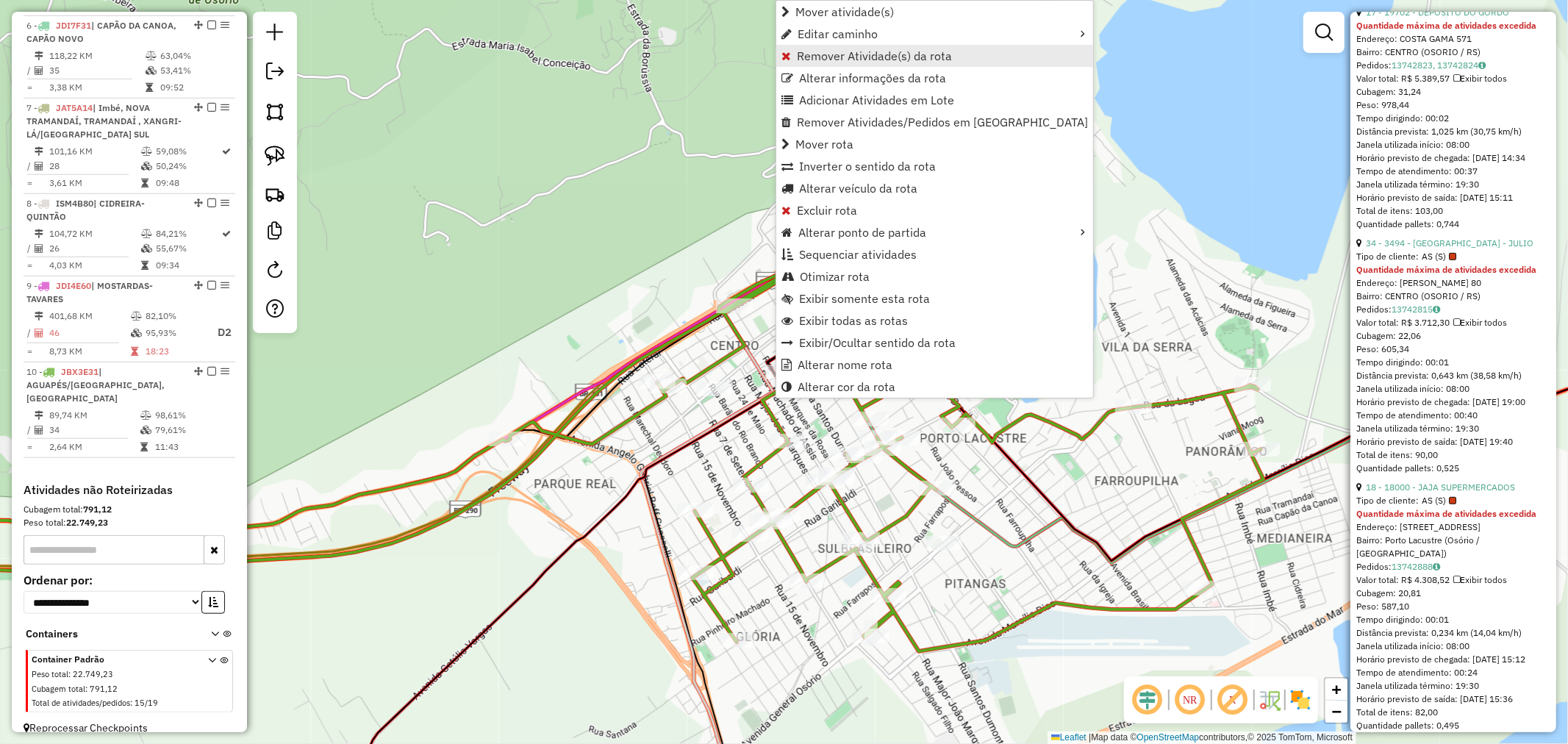
click at [846, 57] on span "Remover Atividade(s) da rota" at bounding box center [874, 55] width 155 height 12
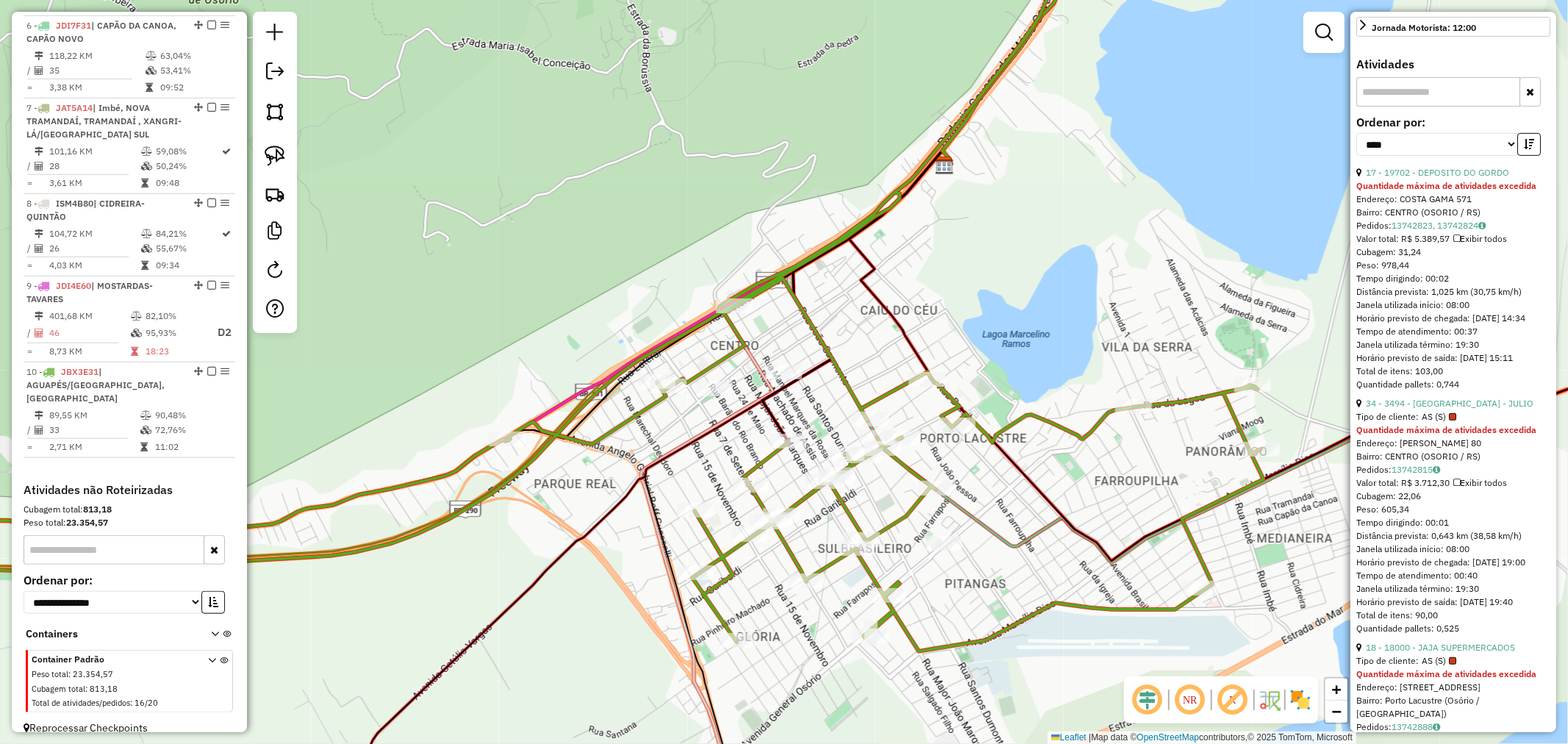
scroll to position [490, 0]
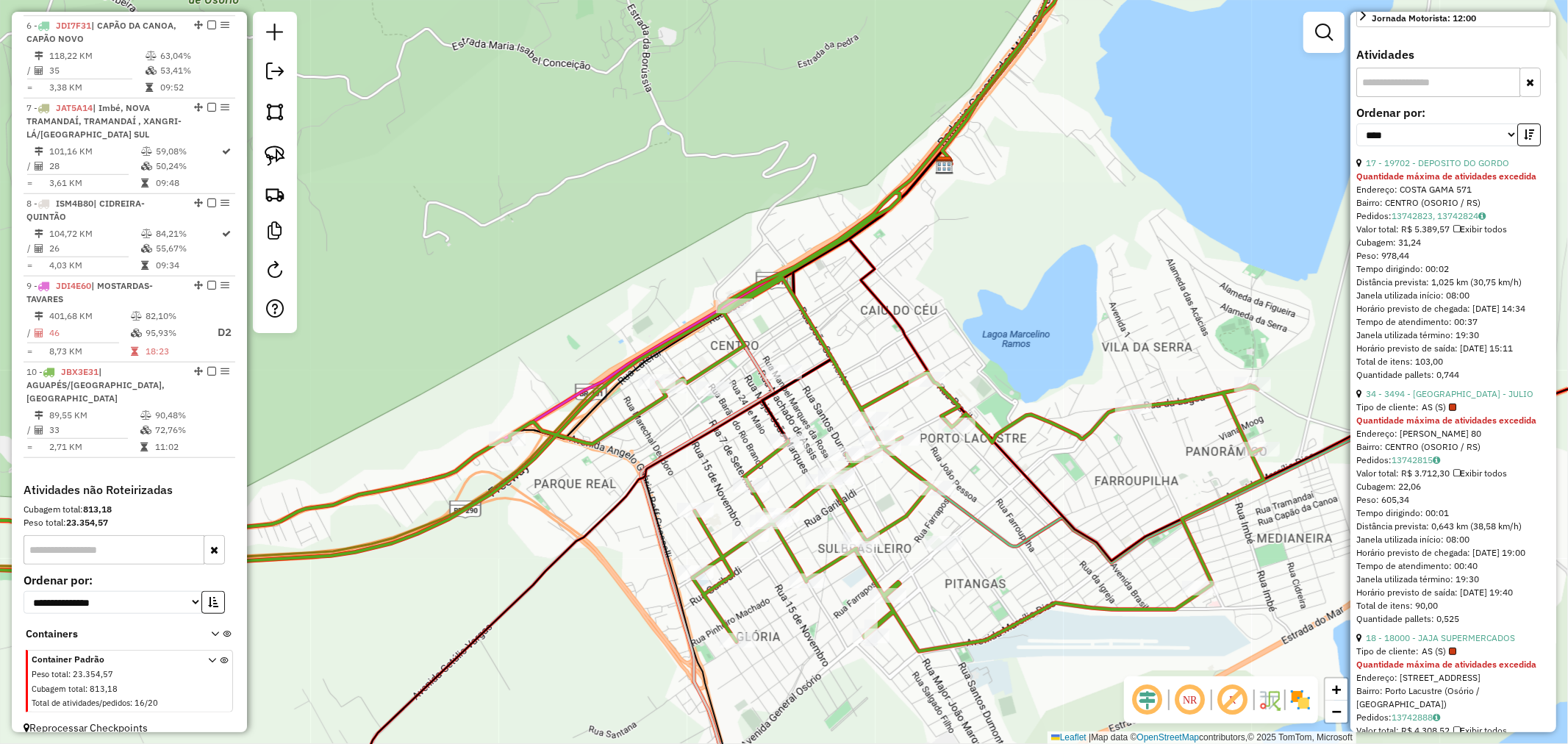
click at [956, 413] on icon at bounding box center [553, 288] width 1420 height 725
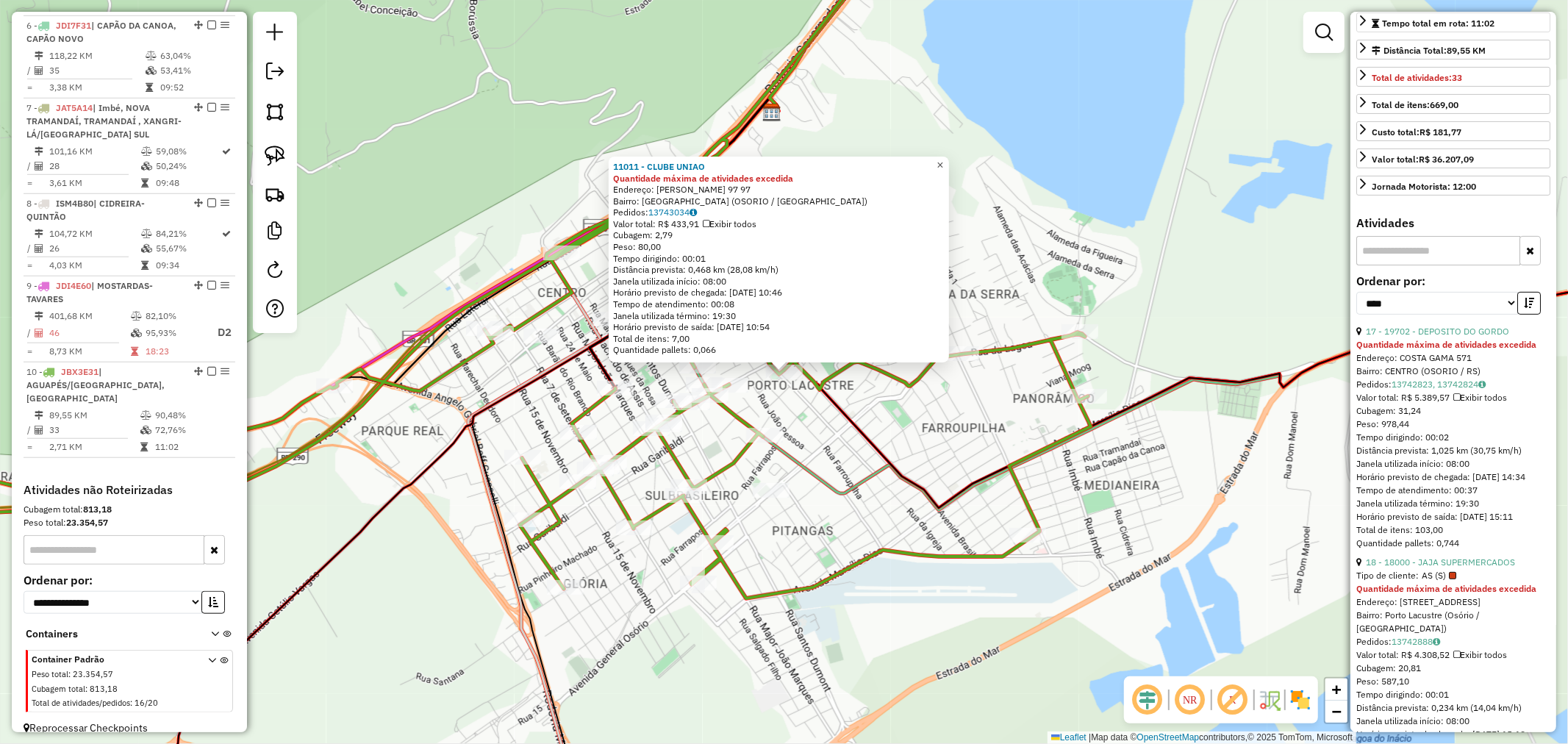
scroll to position [326, 0]
click at [943, 162] on span "×" at bounding box center [939, 165] width 6 height 12
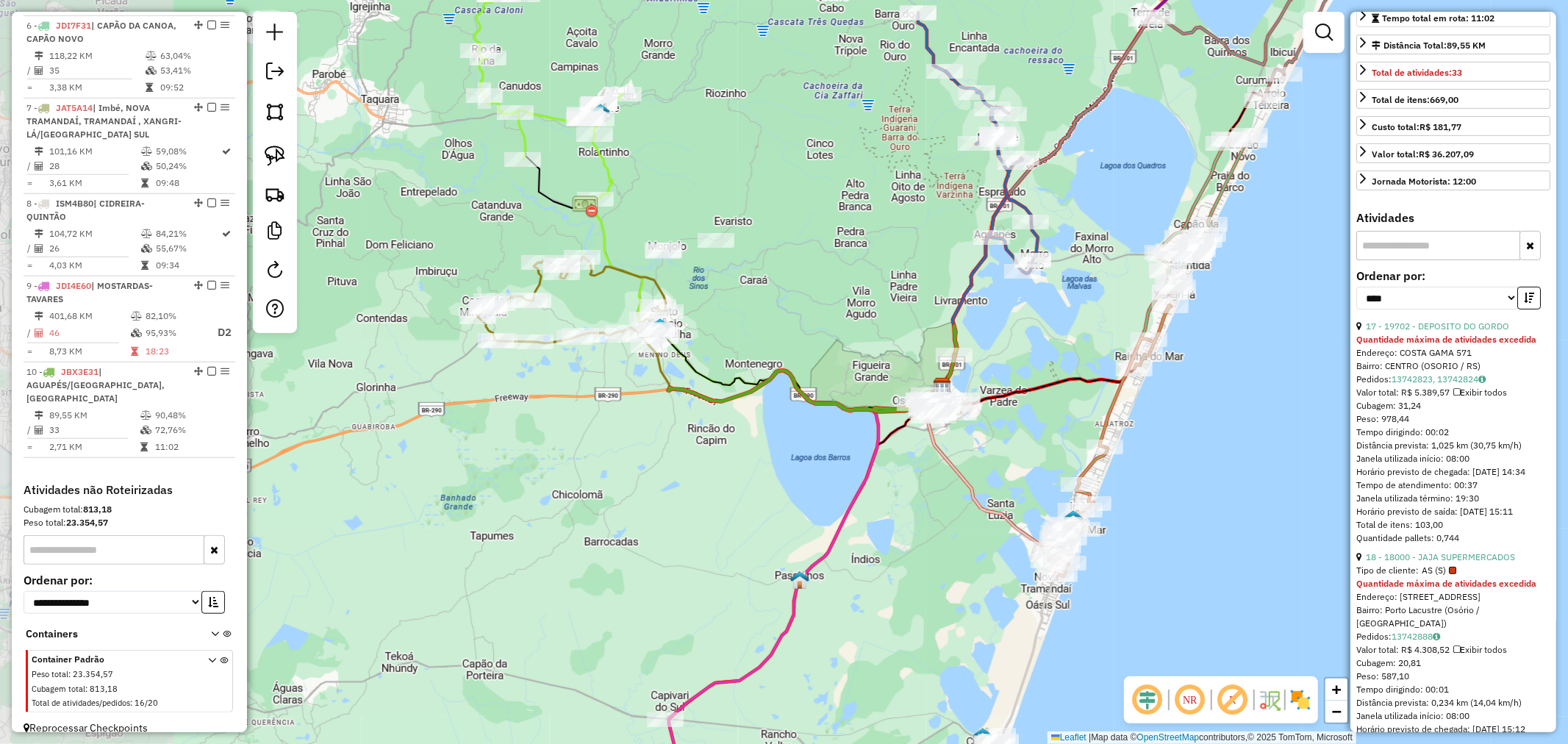
drag, startPoint x: 774, startPoint y: 310, endPoint x: 862, endPoint y: 325, distance: 89.3
click at [857, 325] on div "Janela de atendimento Grade de atendimento Capacidade Transportadoras Veículos …" at bounding box center [784, 372] width 1568 height 744
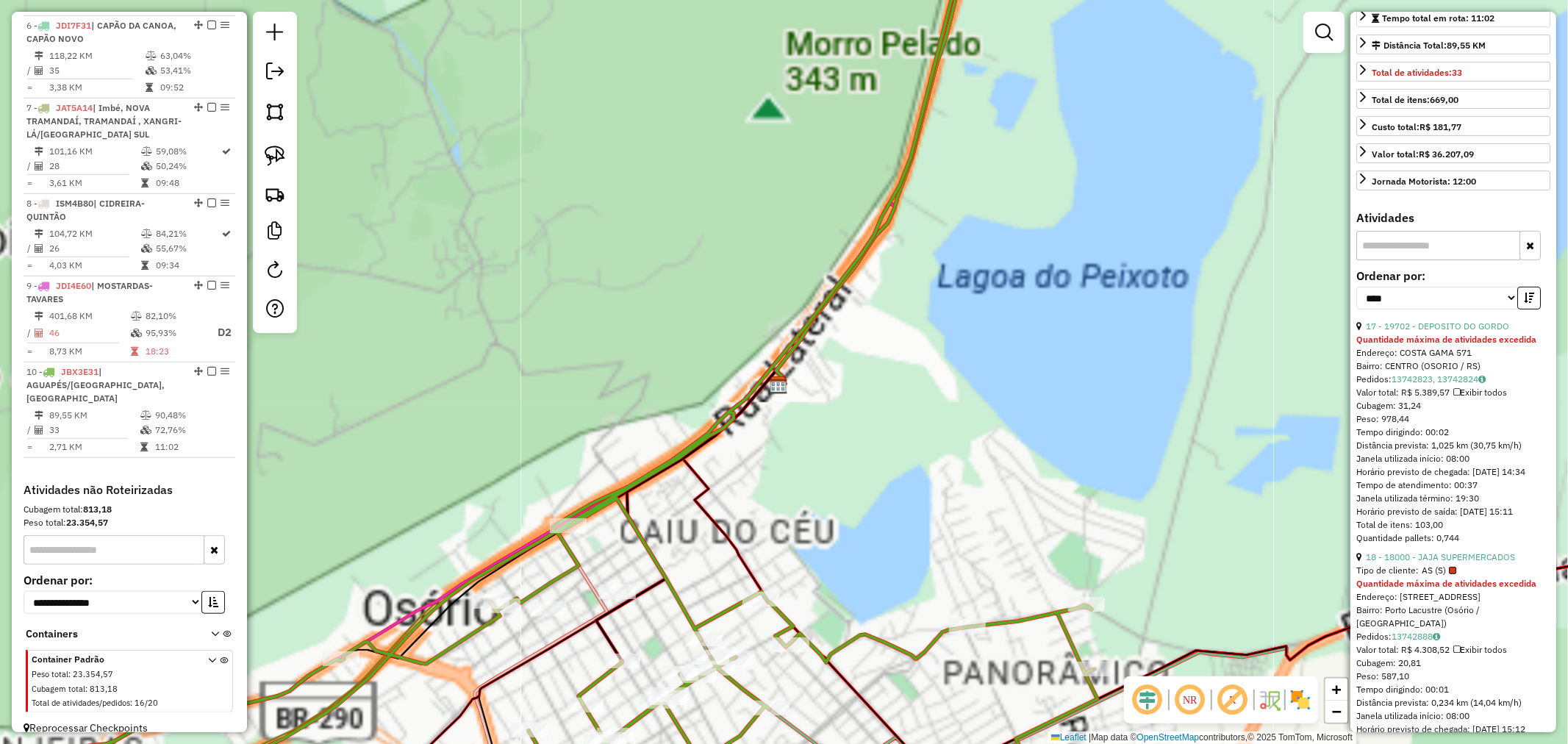
click at [950, 420] on div "Janela de atendimento Grade de atendimento Capacidade Transportadoras Veículos …" at bounding box center [784, 372] width 1568 height 744
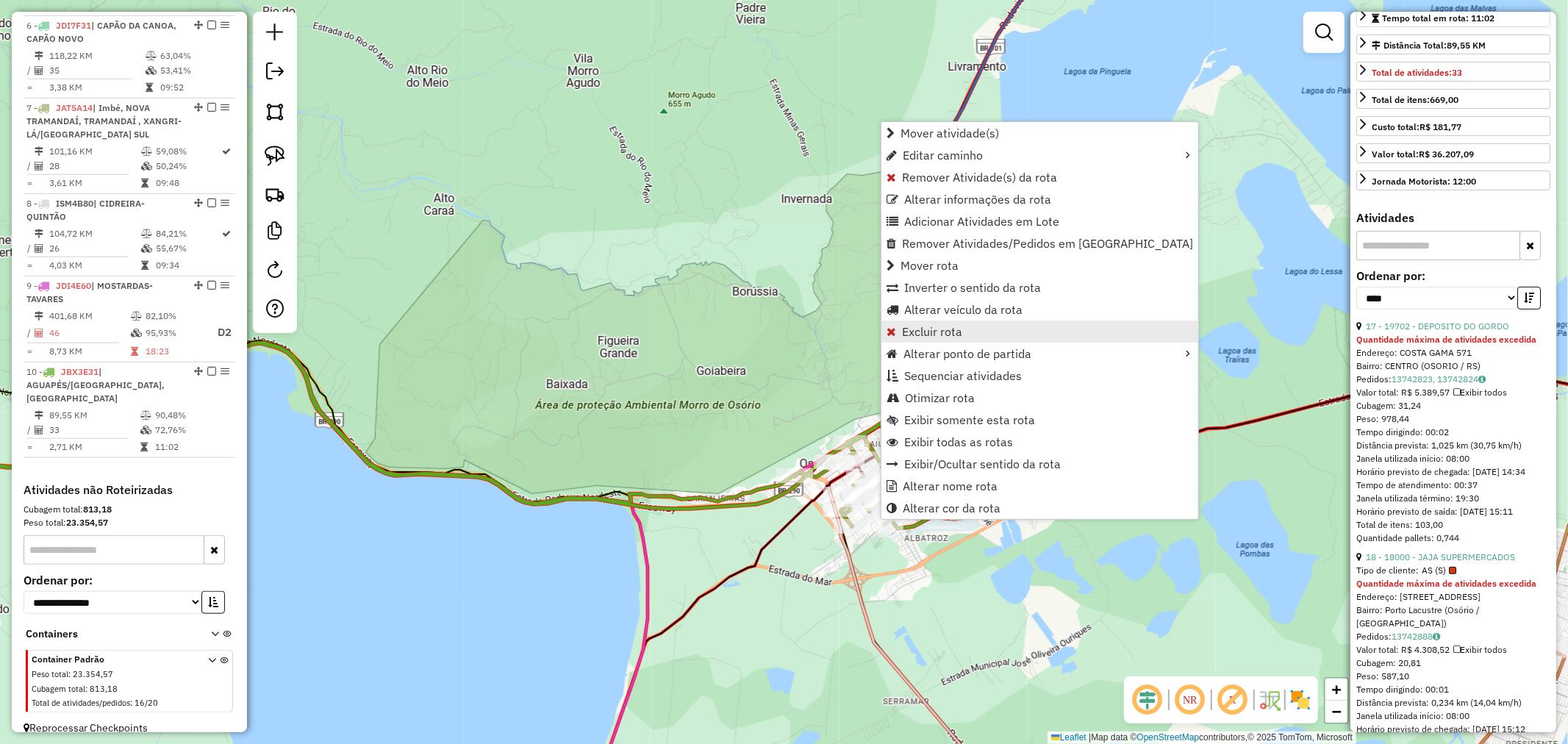
click at [949, 331] on span "Excluir rota" at bounding box center [932, 331] width 60 height 12
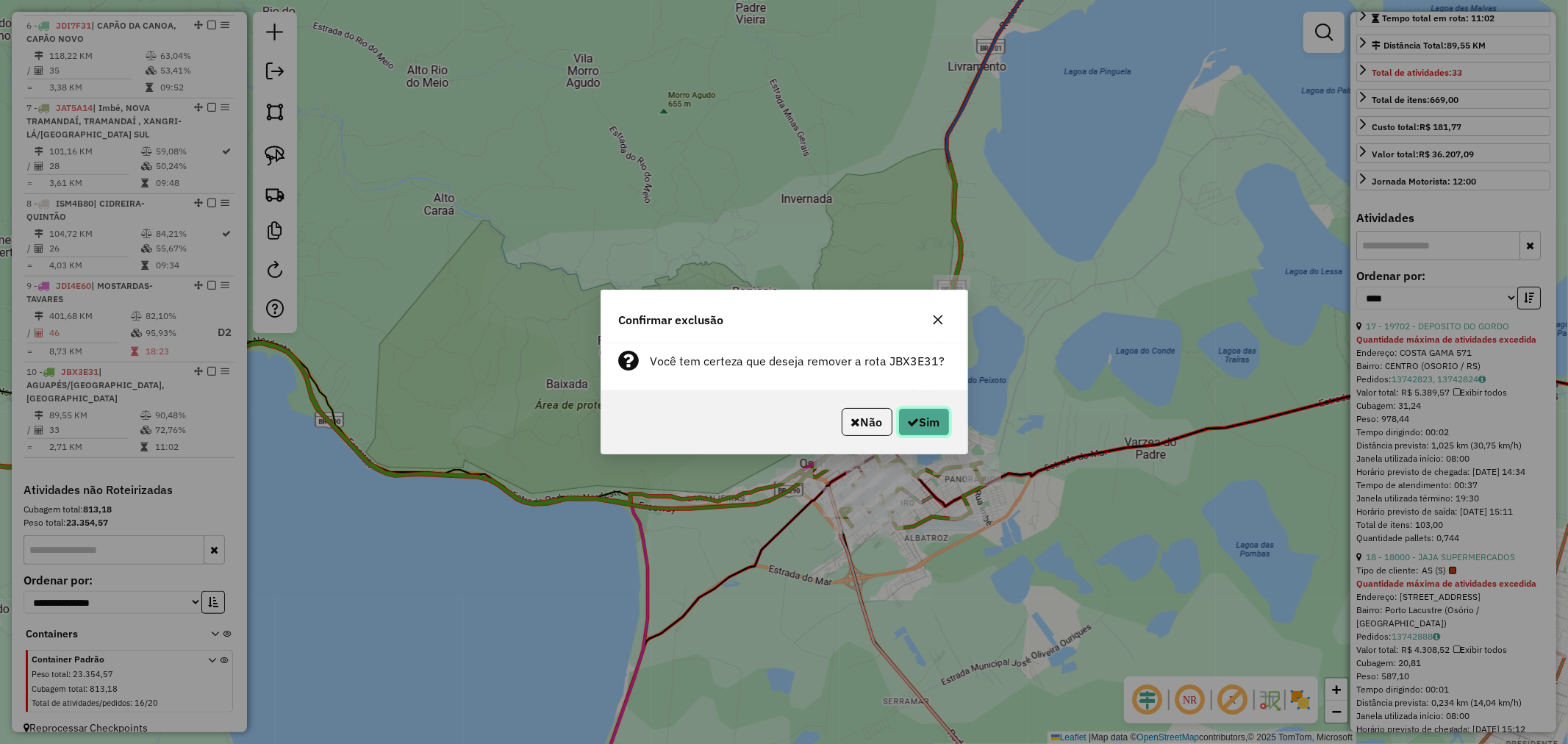
click at [943, 423] on button "Sim" at bounding box center [924, 421] width 52 height 28
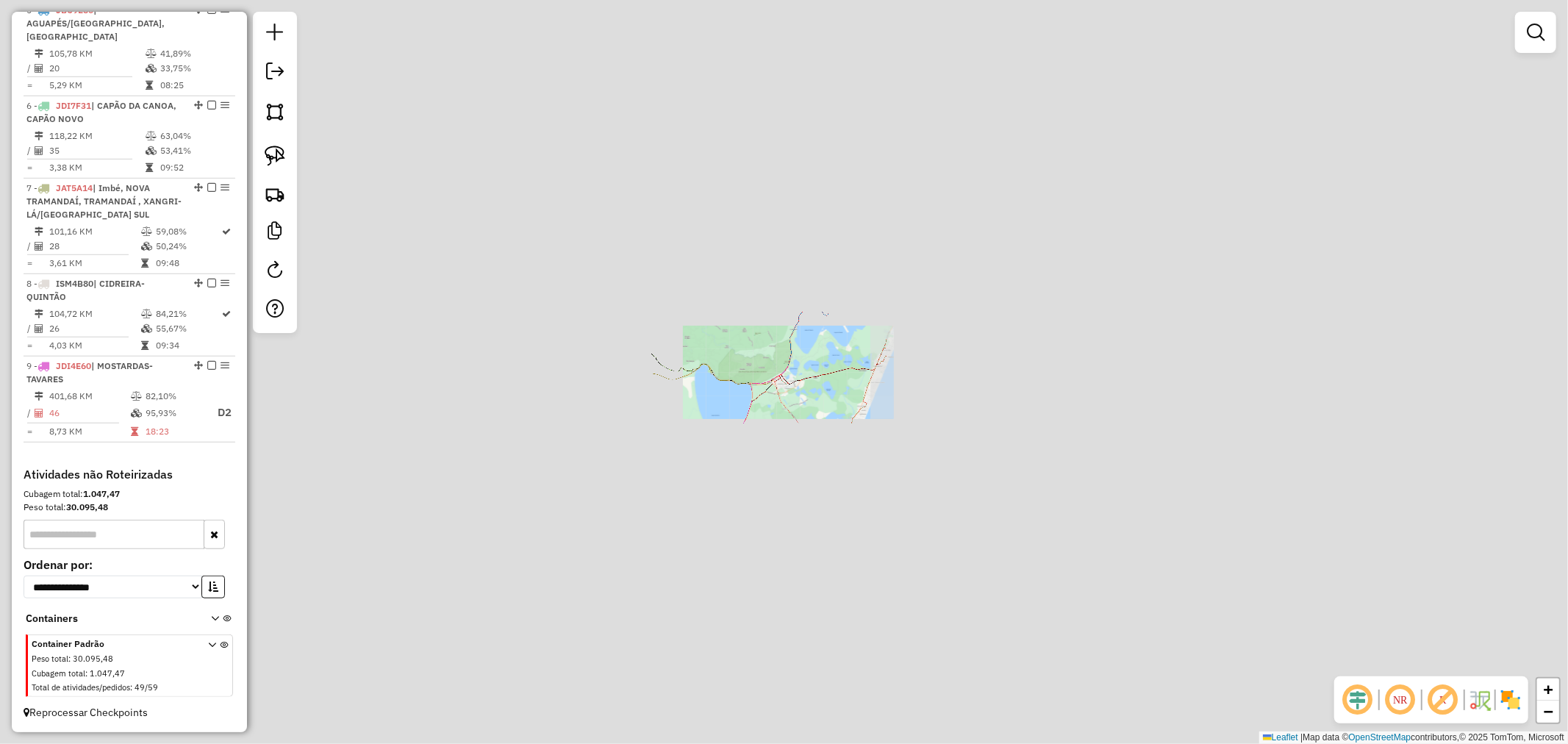
scroll to position [893, 0]
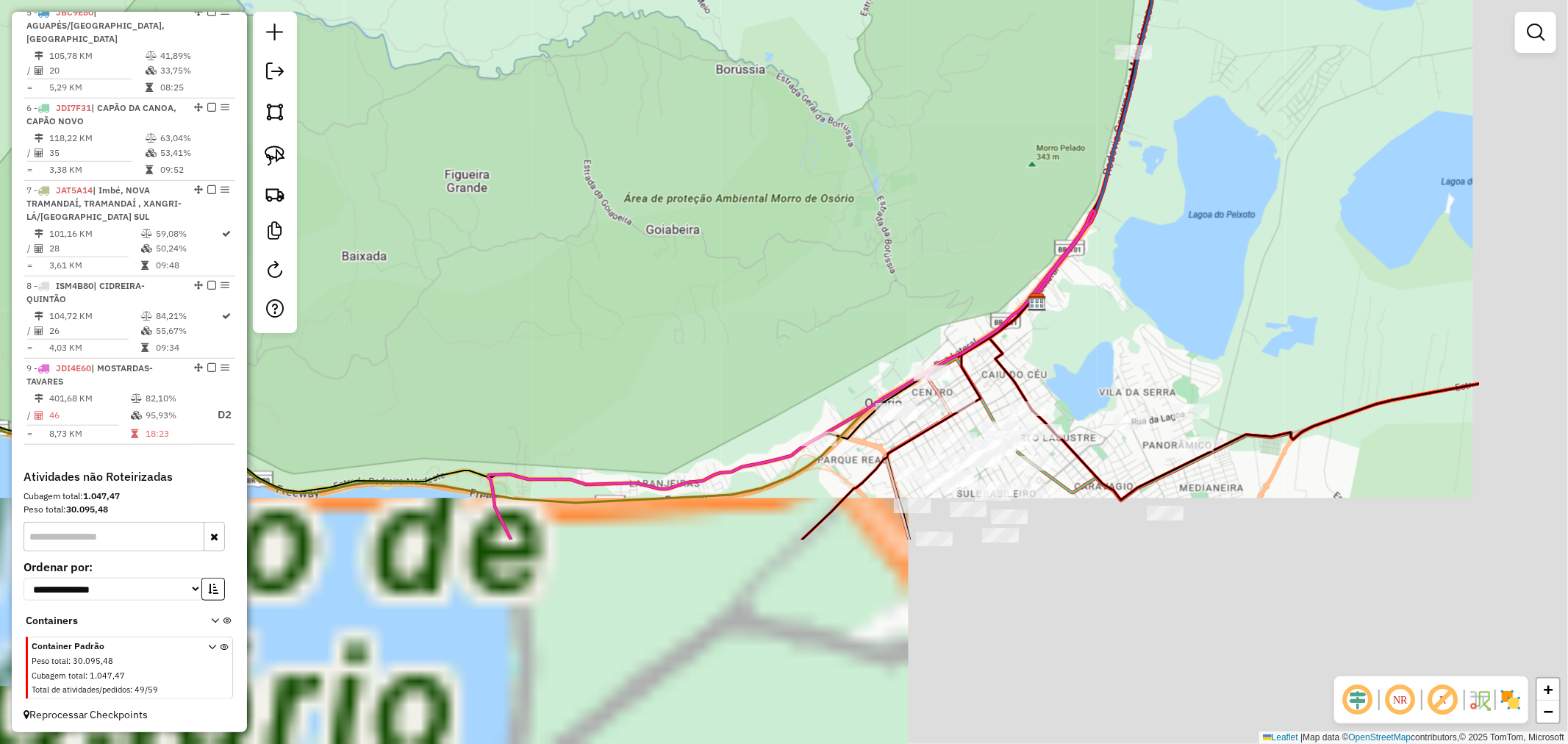
drag, startPoint x: 1000, startPoint y: 380, endPoint x: 820, endPoint y: 172, distance: 275.1
click at [820, 172] on div "Janela de atendimento Grade de atendimento Capacidade Transportadoras Veículos …" at bounding box center [784, 372] width 1568 height 744
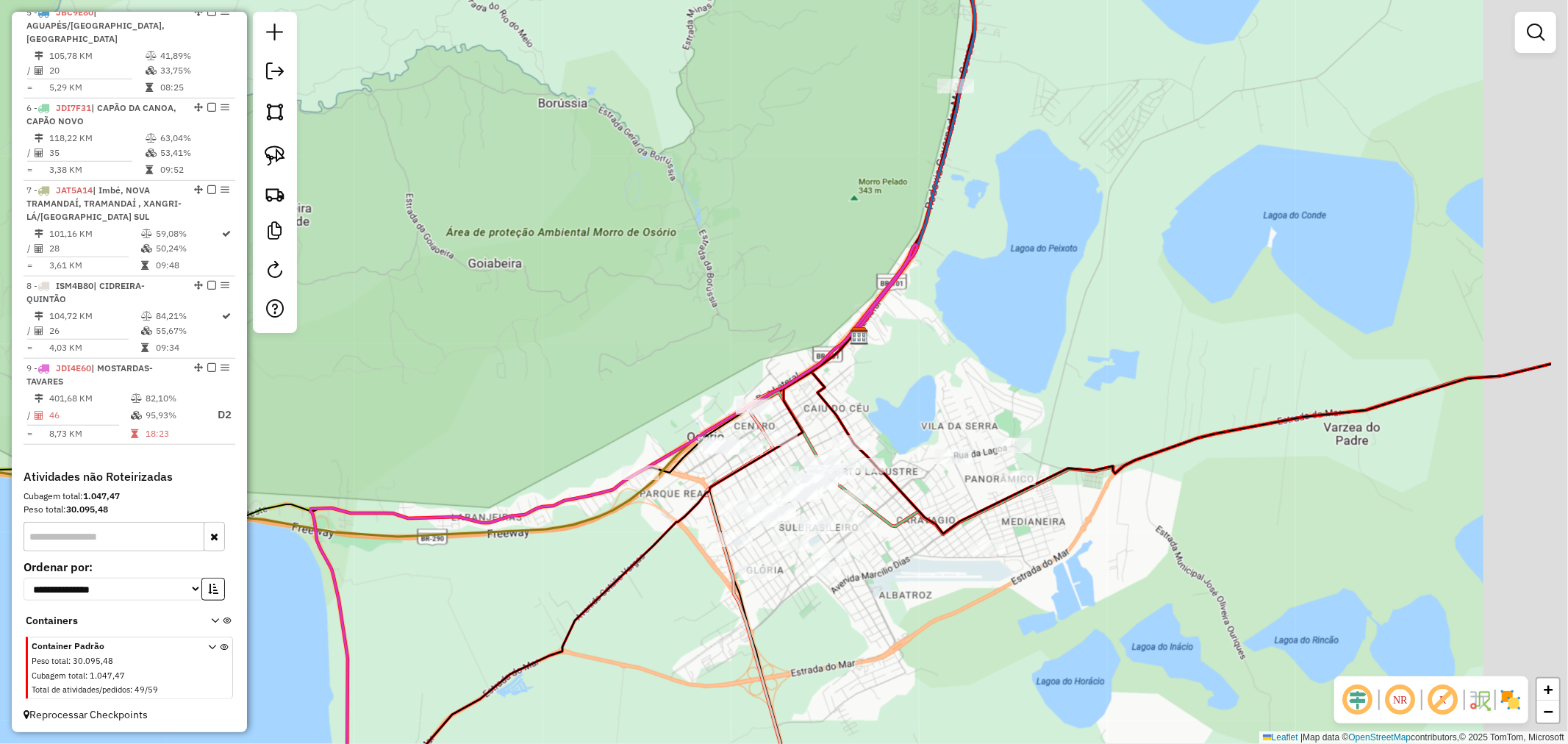
drag, startPoint x: 1003, startPoint y: 103, endPoint x: 785, endPoint y: 111, distance: 218.1
click at [785, 111] on div "Janela de atendimento Grade de atendimento Capacidade Transportadoras Veículos …" at bounding box center [784, 372] width 1568 height 744
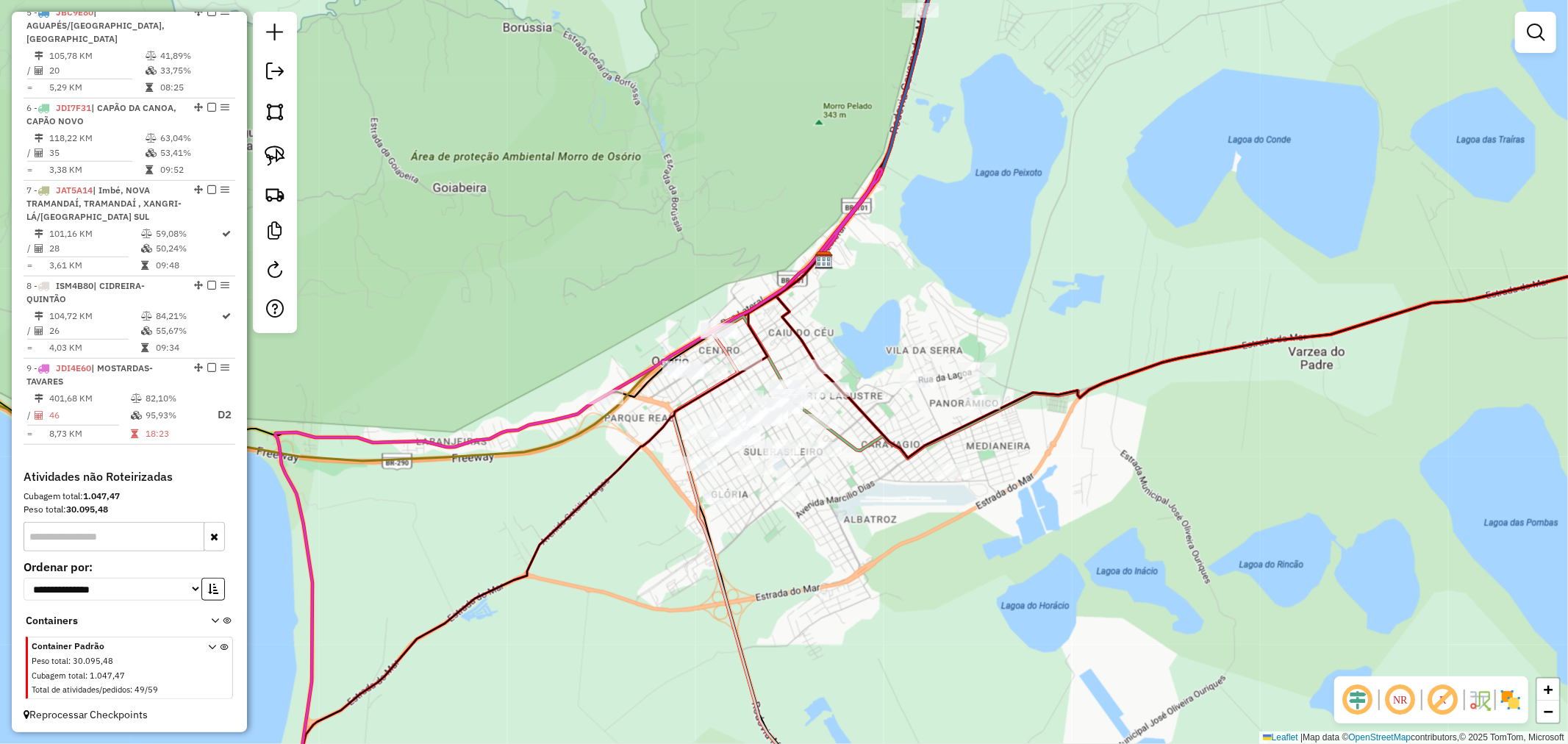
drag, startPoint x: 892, startPoint y: 67, endPoint x: 804, endPoint y: 204, distance: 162.8
click at [892, 54] on div "Janela de atendimento Grade de atendimento Capacidade Transportadoras Veículos …" at bounding box center [784, 372] width 1568 height 744
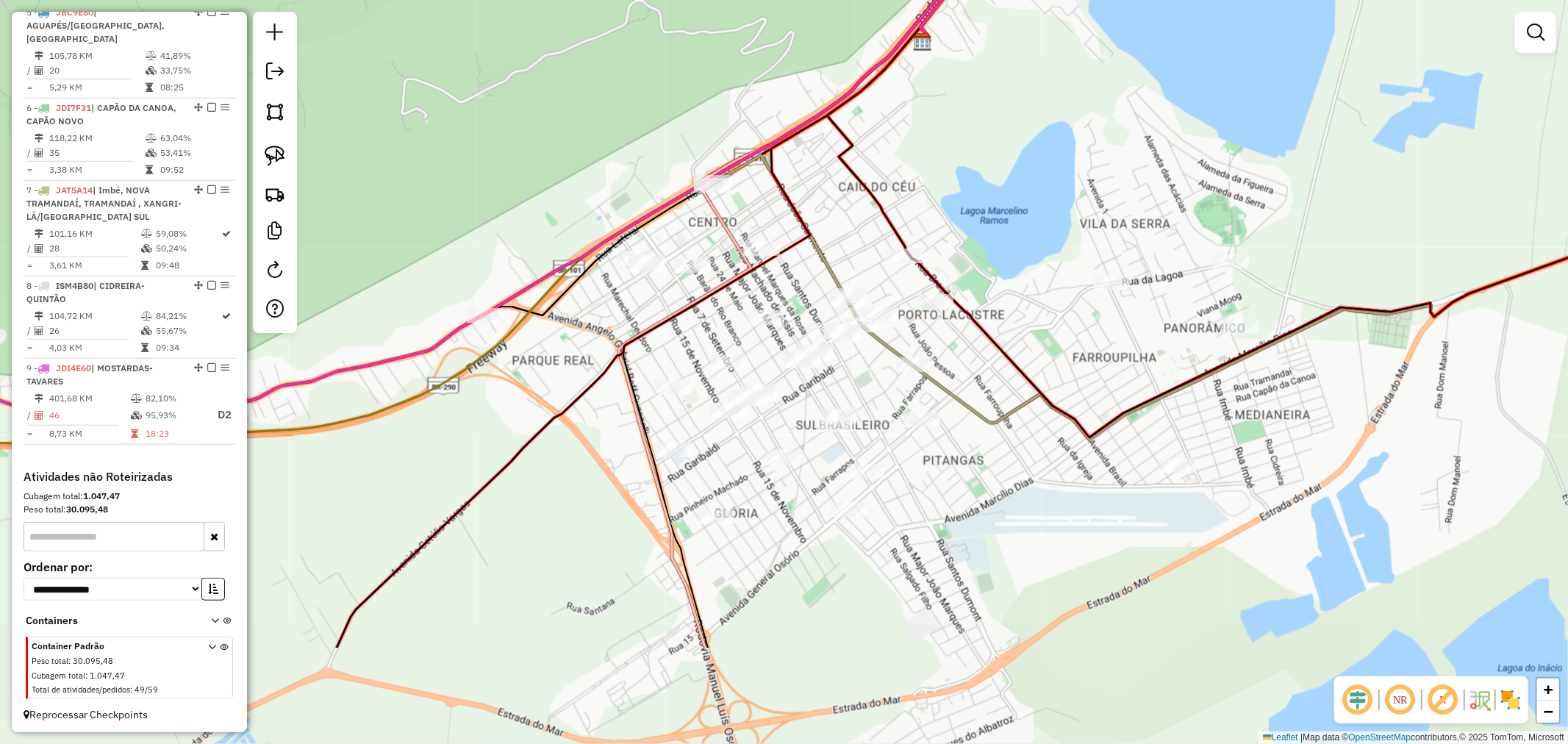
drag, startPoint x: 835, startPoint y: 351, endPoint x: 870, endPoint y: 180, distance: 174.5
click at [870, 180] on icon at bounding box center [1293, 232] width 934 height 410
click at [261, 151] on link at bounding box center [275, 156] width 32 height 32
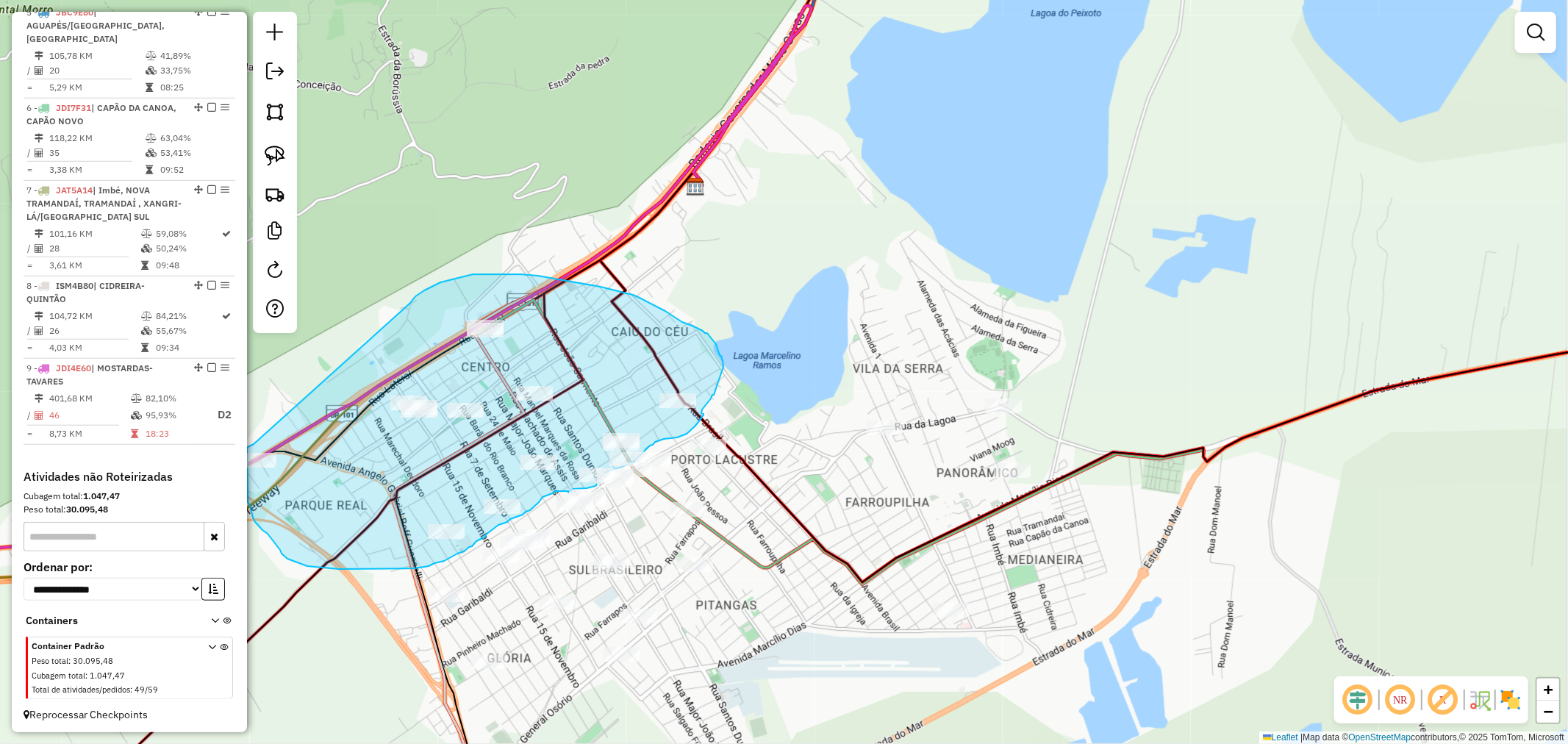
drag, startPoint x: 643, startPoint y: 151, endPoint x: 282, endPoint y: 407, distance: 442.6
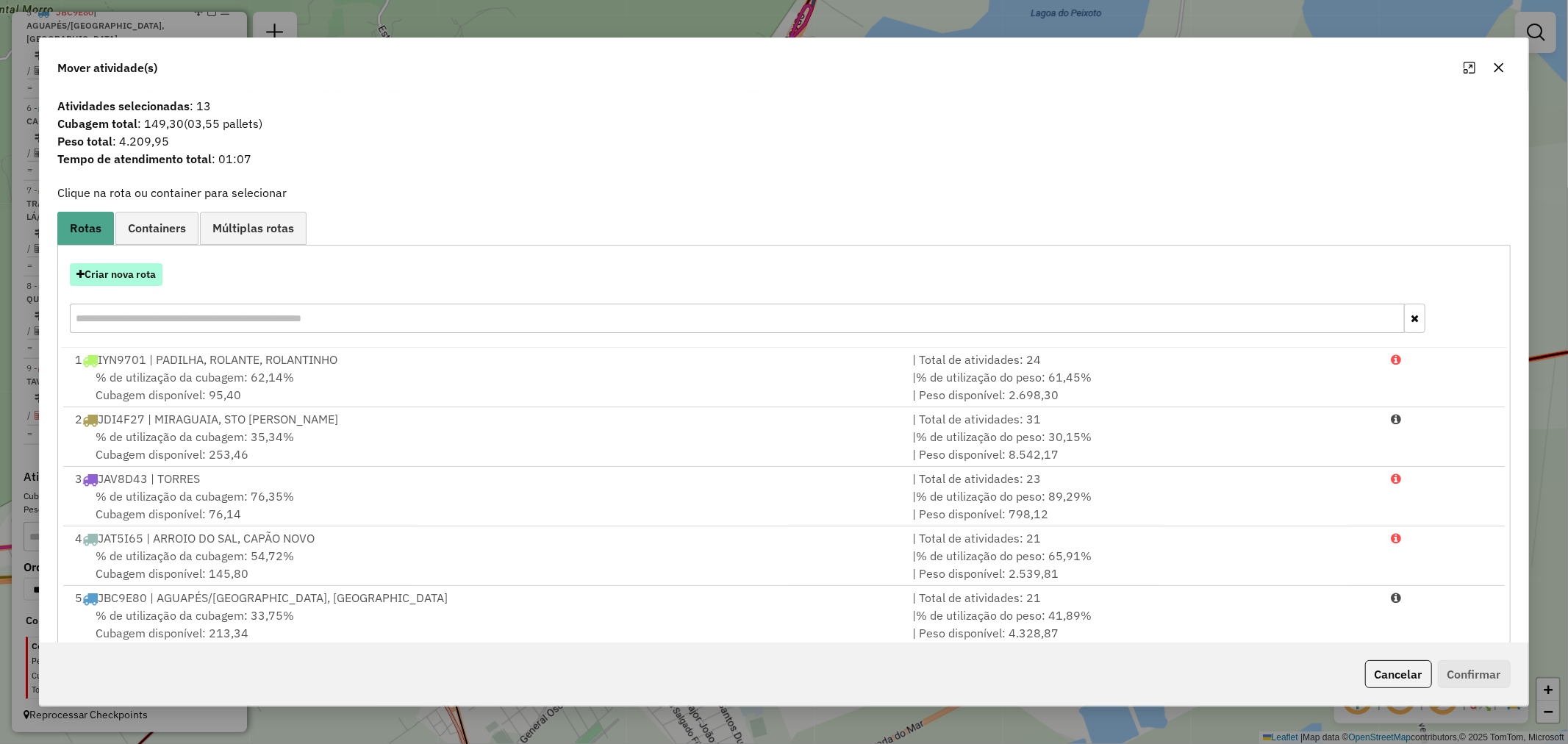
click at [142, 277] on button "Criar nova rota" at bounding box center [116, 275] width 92 height 23
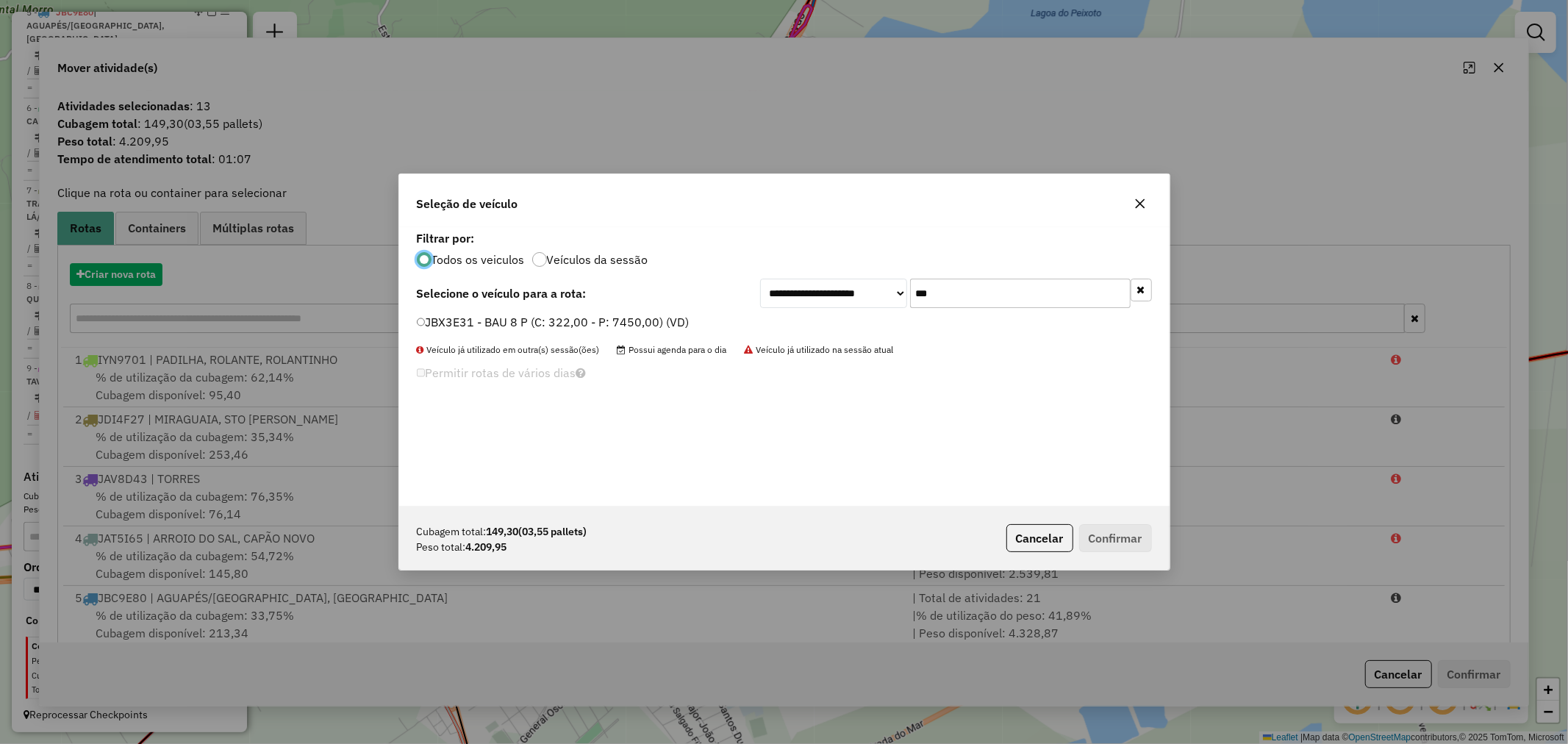
scroll to position [8, 4]
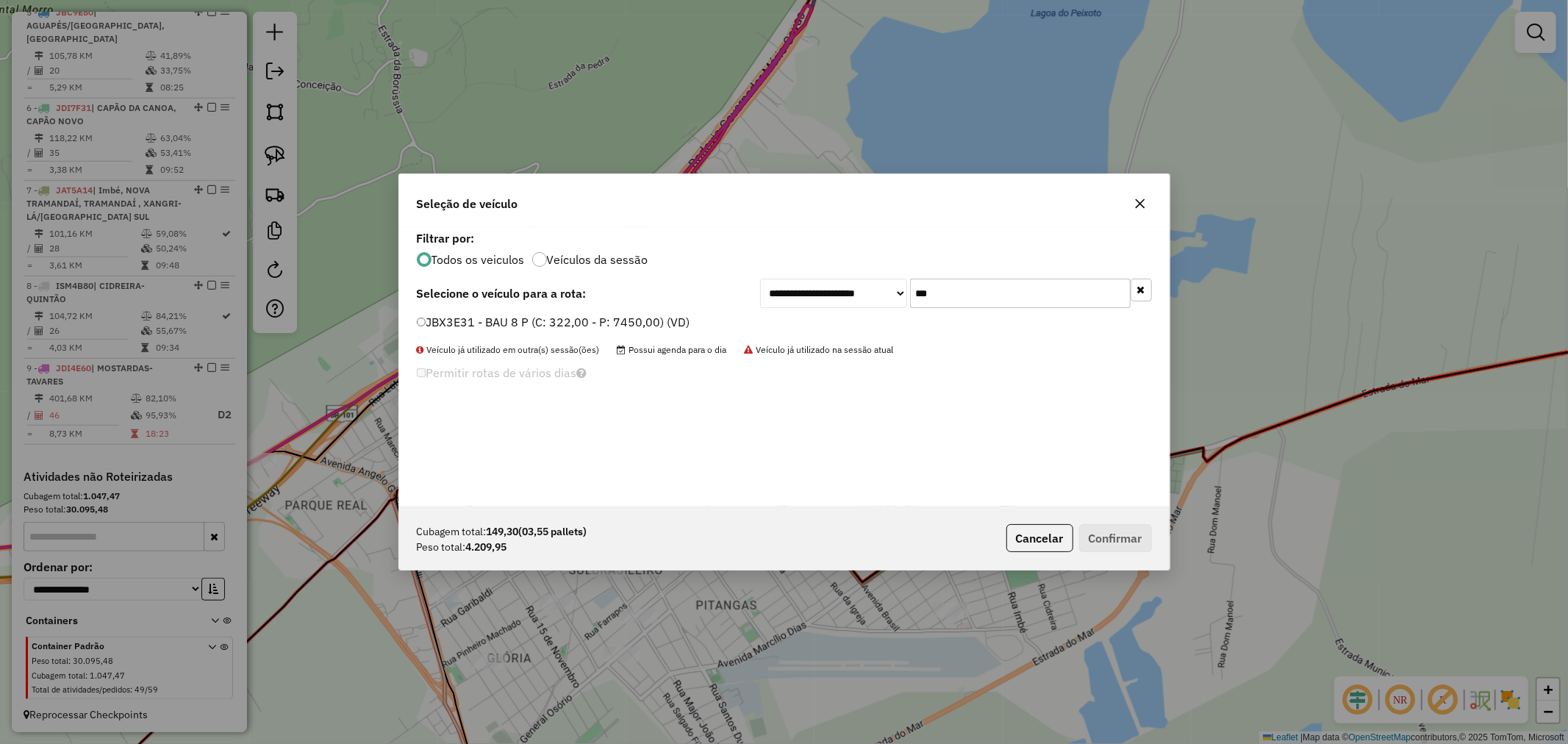
drag, startPoint x: 960, startPoint y: 295, endPoint x: 887, endPoint y: 291, distance: 73.1
click at [887, 291] on div "**********" at bounding box center [956, 292] width 392 height 29
click at [566, 320] on label "JBX3E31 - BAU 8 P (C: 322,00 - P: 7450,00) (VD)" at bounding box center [554, 322] width 274 height 18
click at [1135, 544] on button "Confirmar" at bounding box center [1116, 538] width 73 height 28
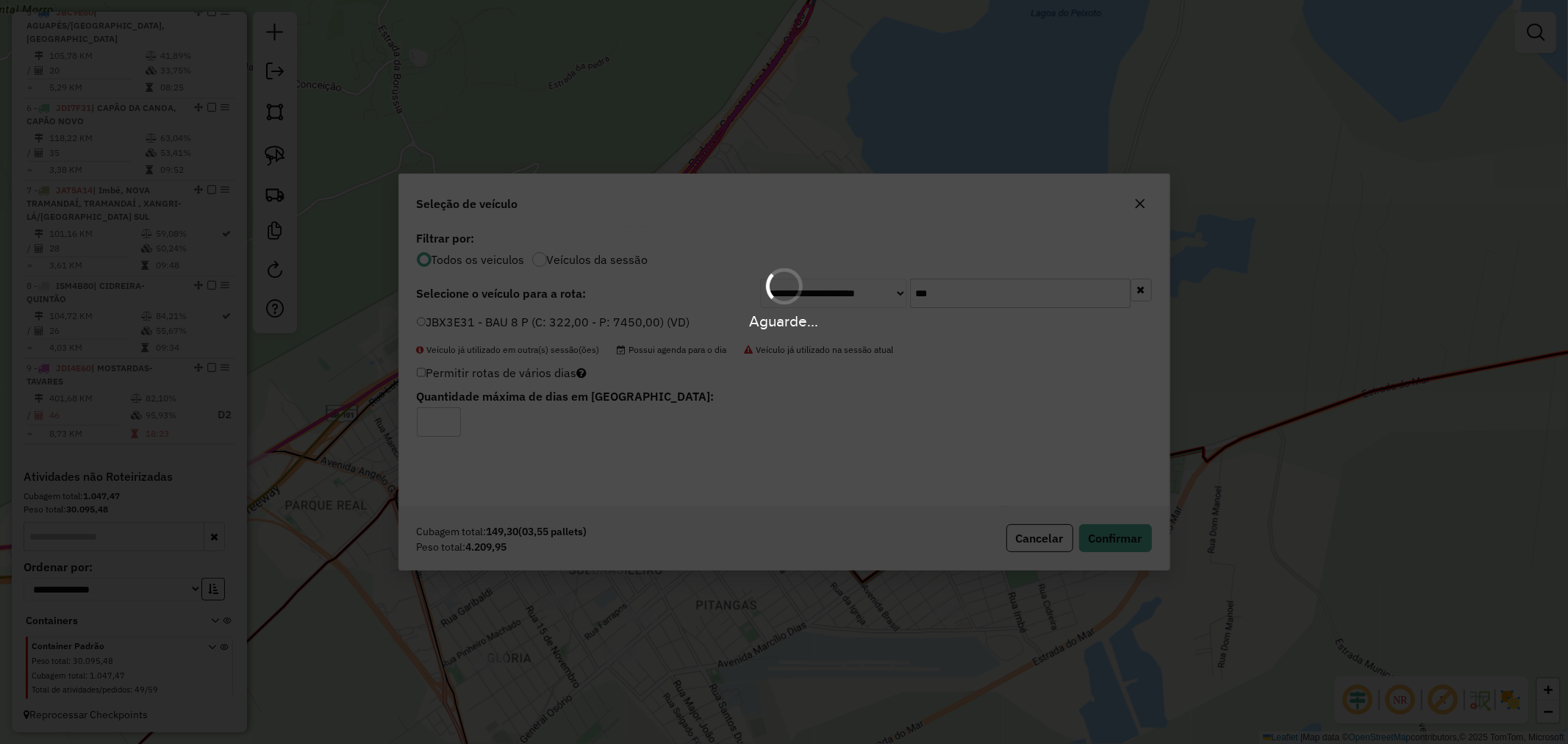
scroll to position [964, 0]
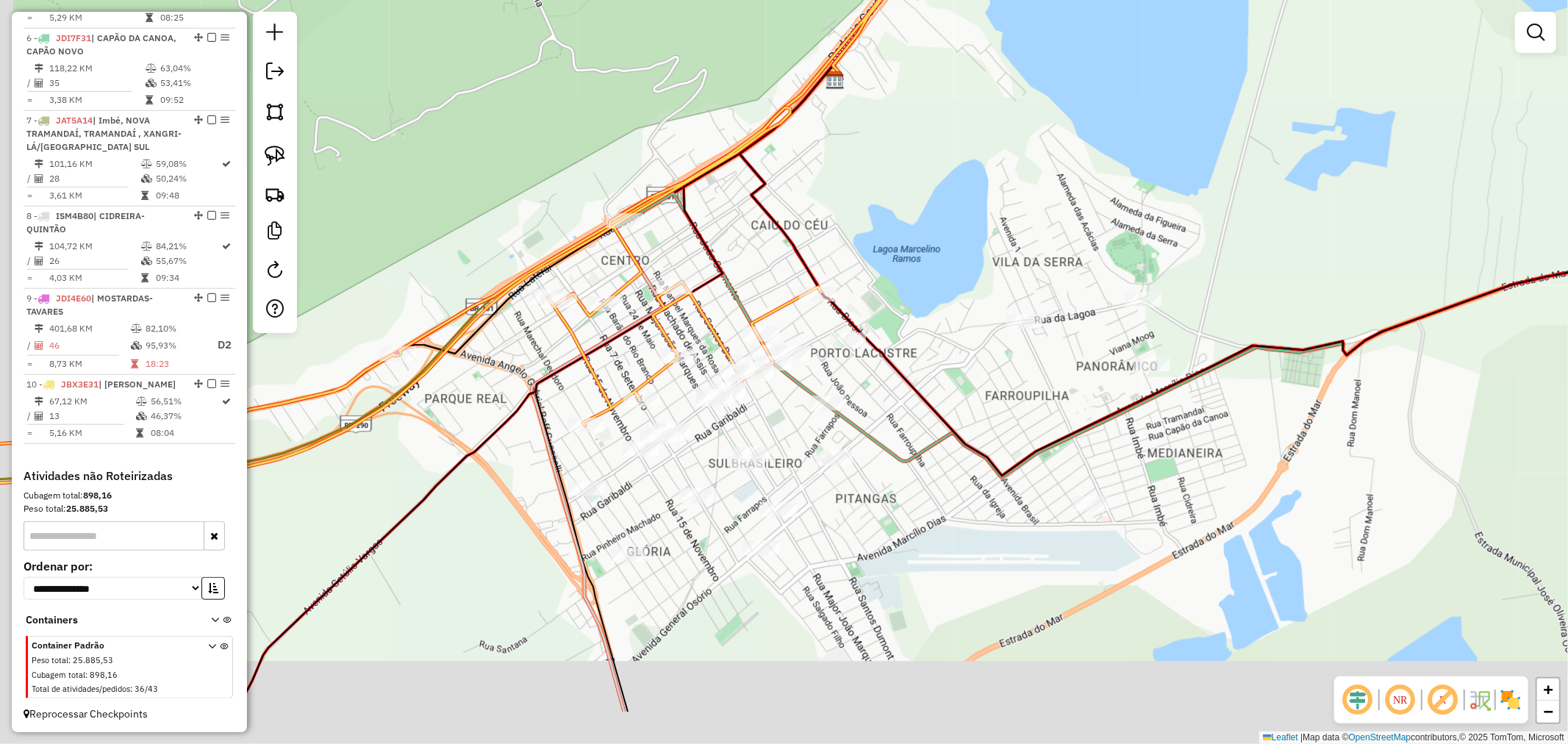
drag, startPoint x: 777, startPoint y: 247, endPoint x: 870, endPoint y: 188, distance: 110.1
click at [868, 174] on div "Janela de atendimento Grade de atendimento Capacidade Transportadoras Veículos …" at bounding box center [784, 372] width 1568 height 744
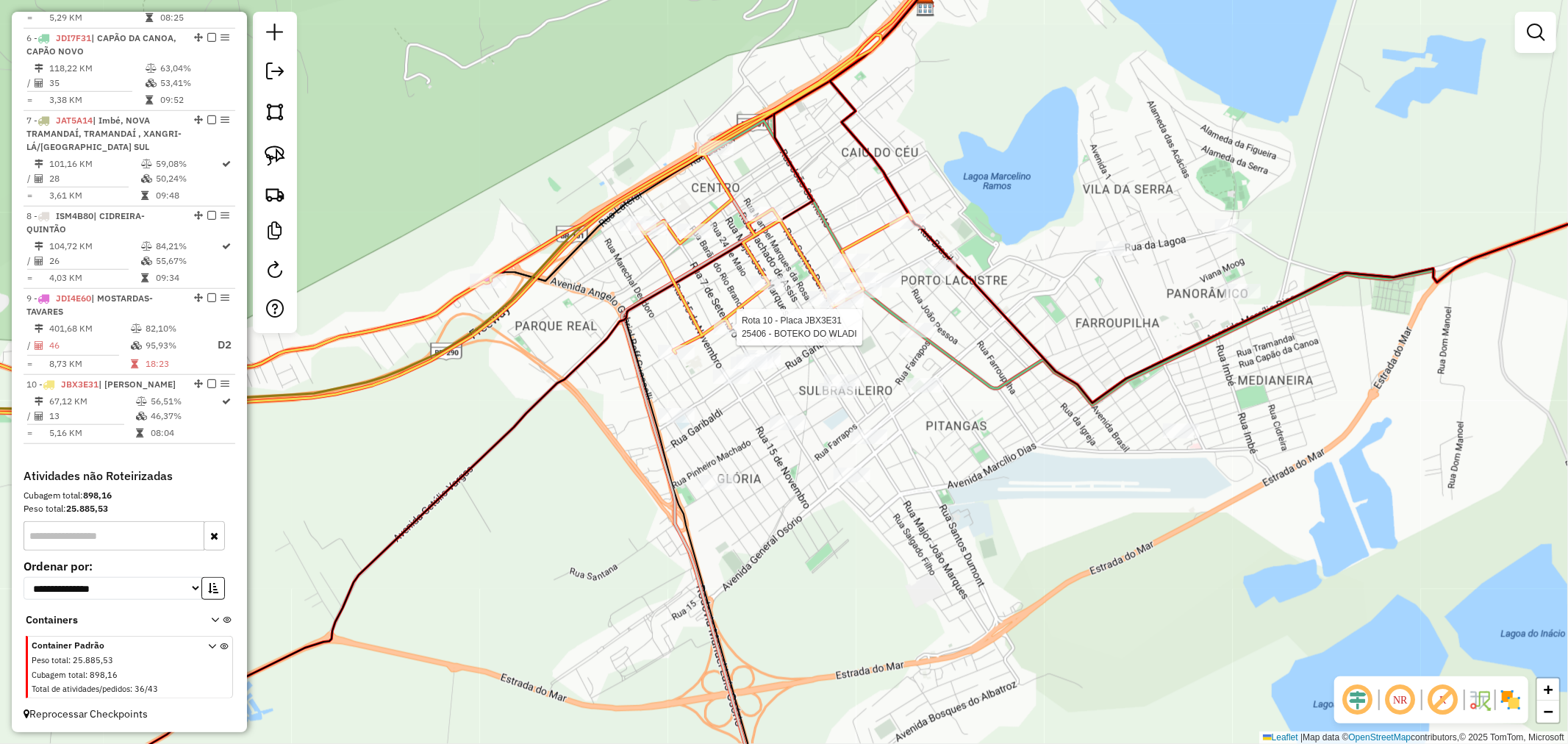
select select "*********"
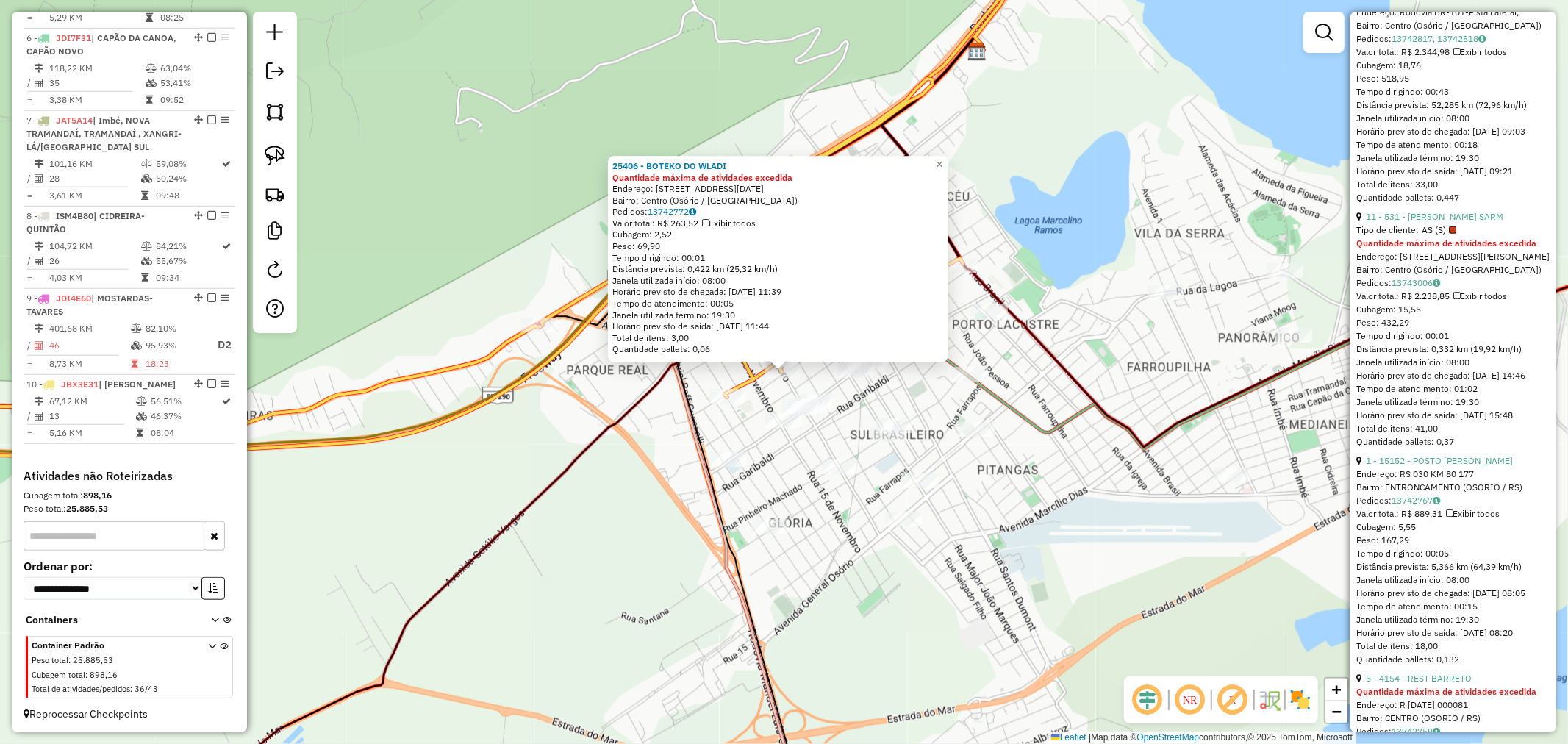
scroll to position [1470, 0]
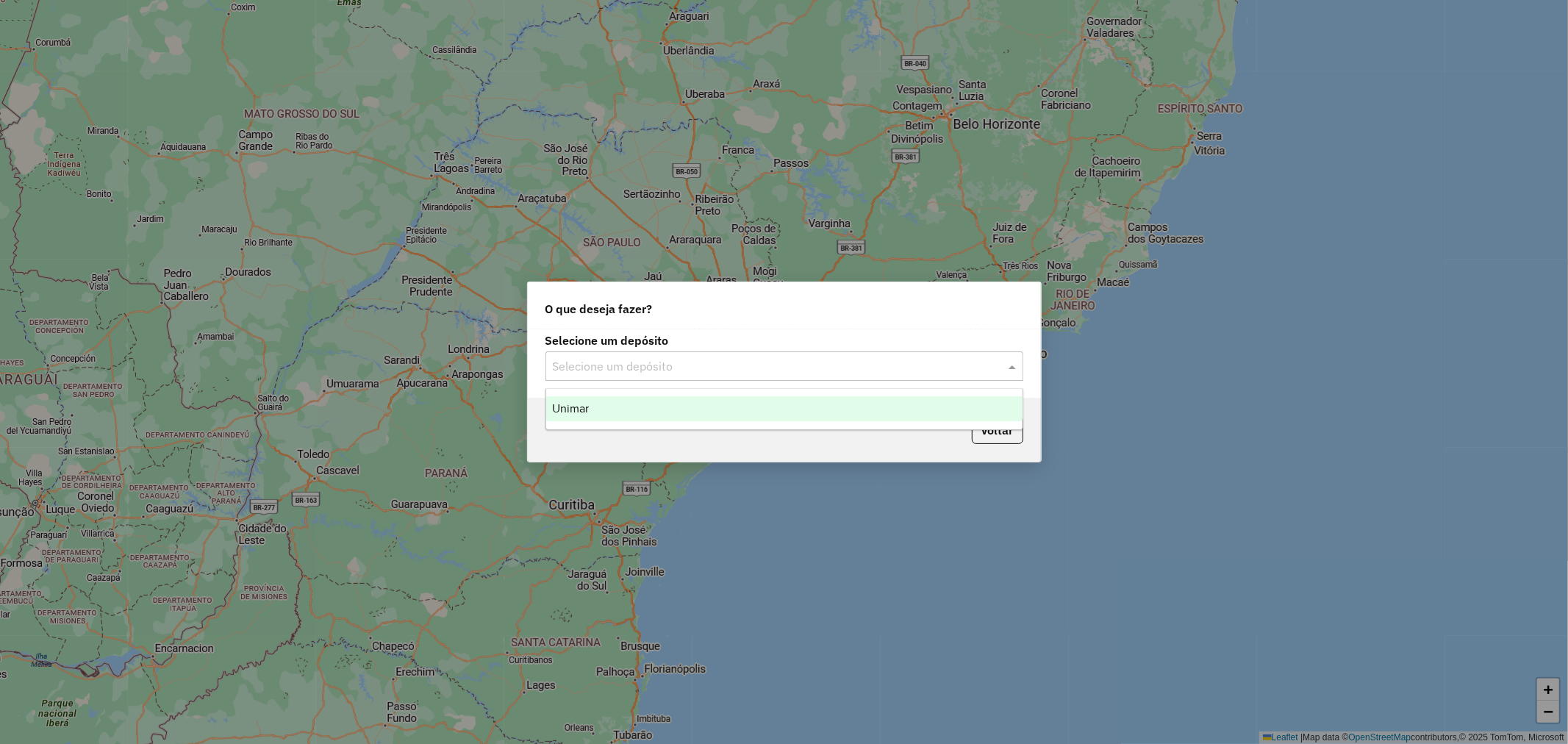
click at [633, 355] on div "Selecione um depósito" at bounding box center [783, 365] width 477 height 29
click at [579, 410] on span "Unimar" at bounding box center [570, 408] width 36 height 12
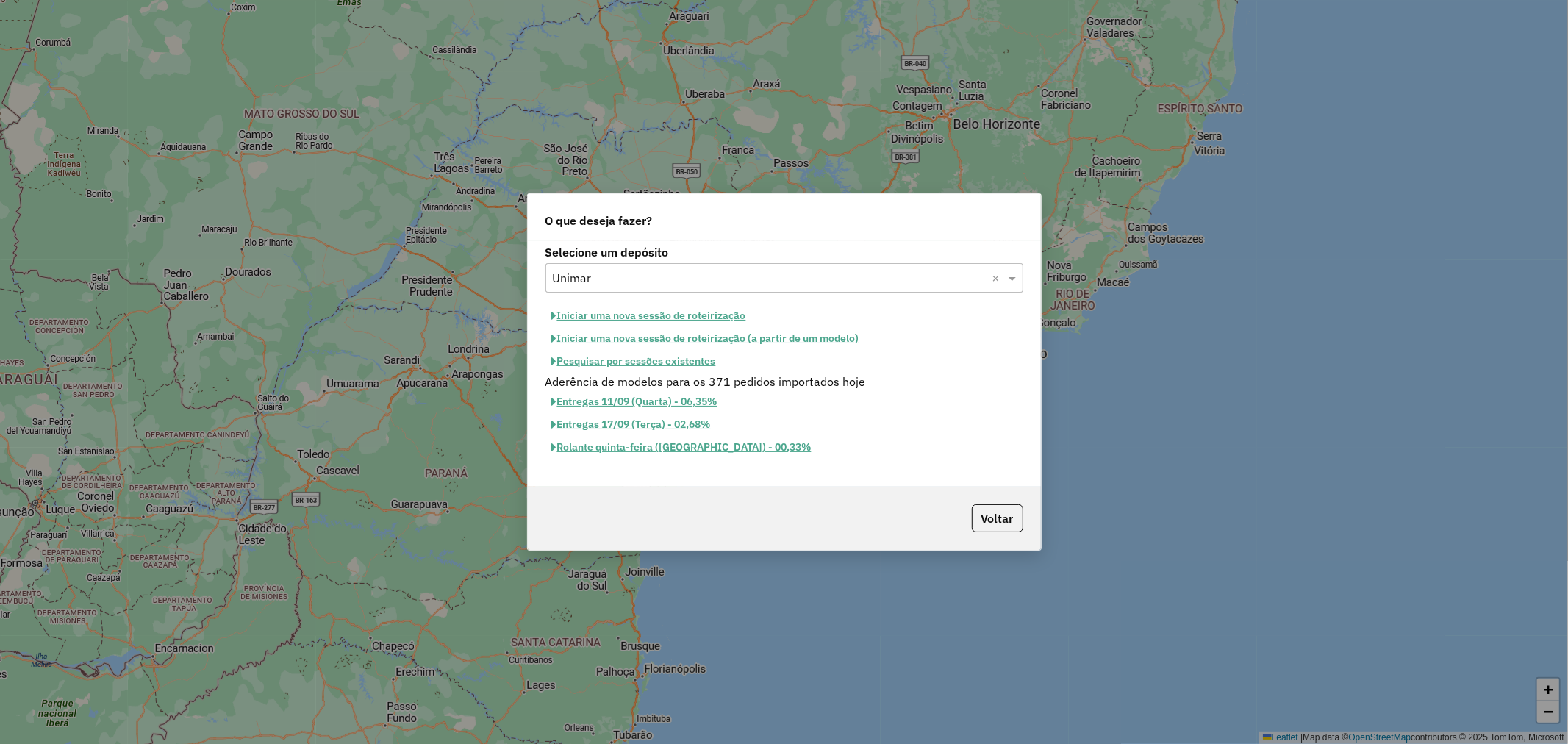
click at [655, 362] on button "Pesquisar por sessões existentes" at bounding box center [633, 362] width 177 height 23
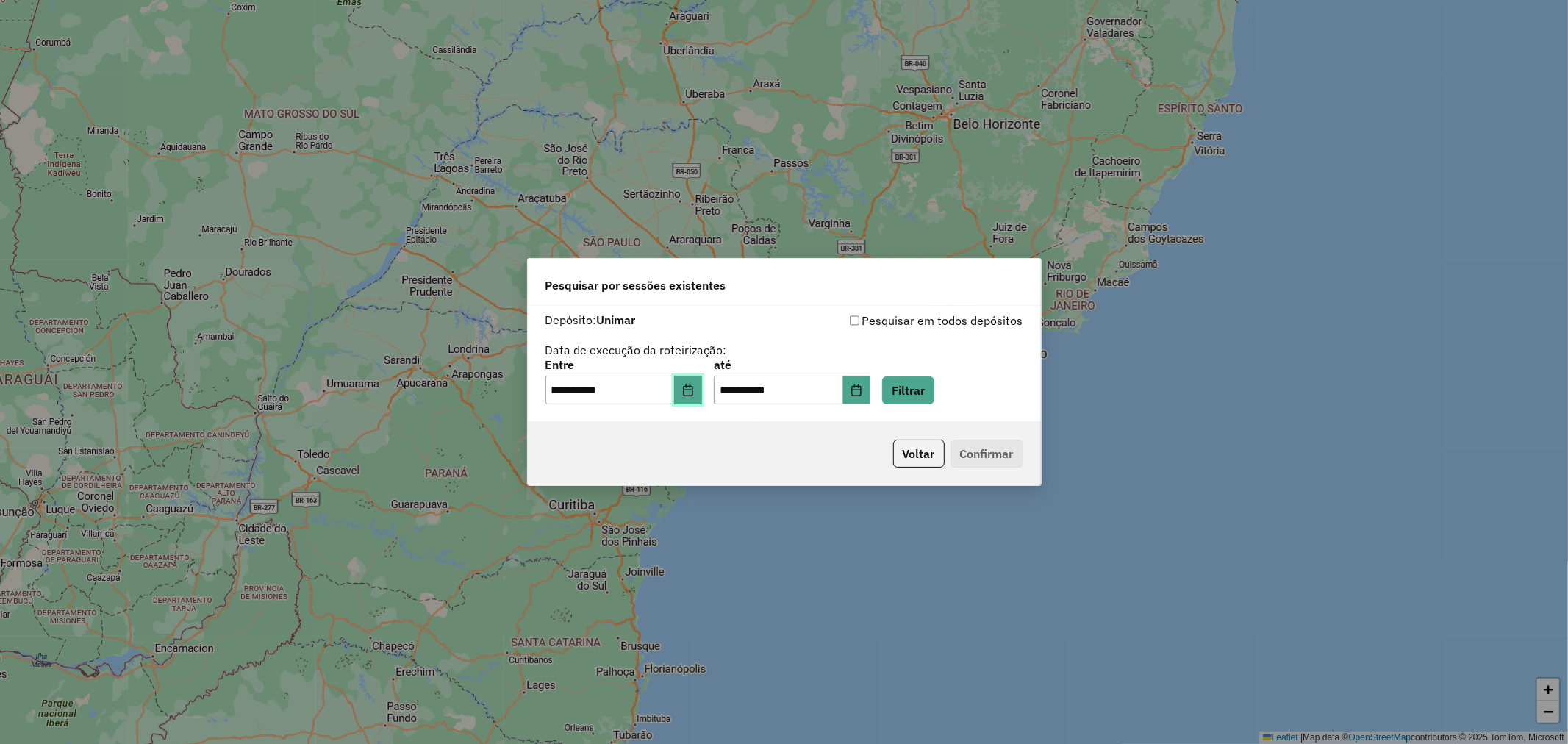
click at [701, 380] on button "Choose Date" at bounding box center [687, 390] width 28 height 29
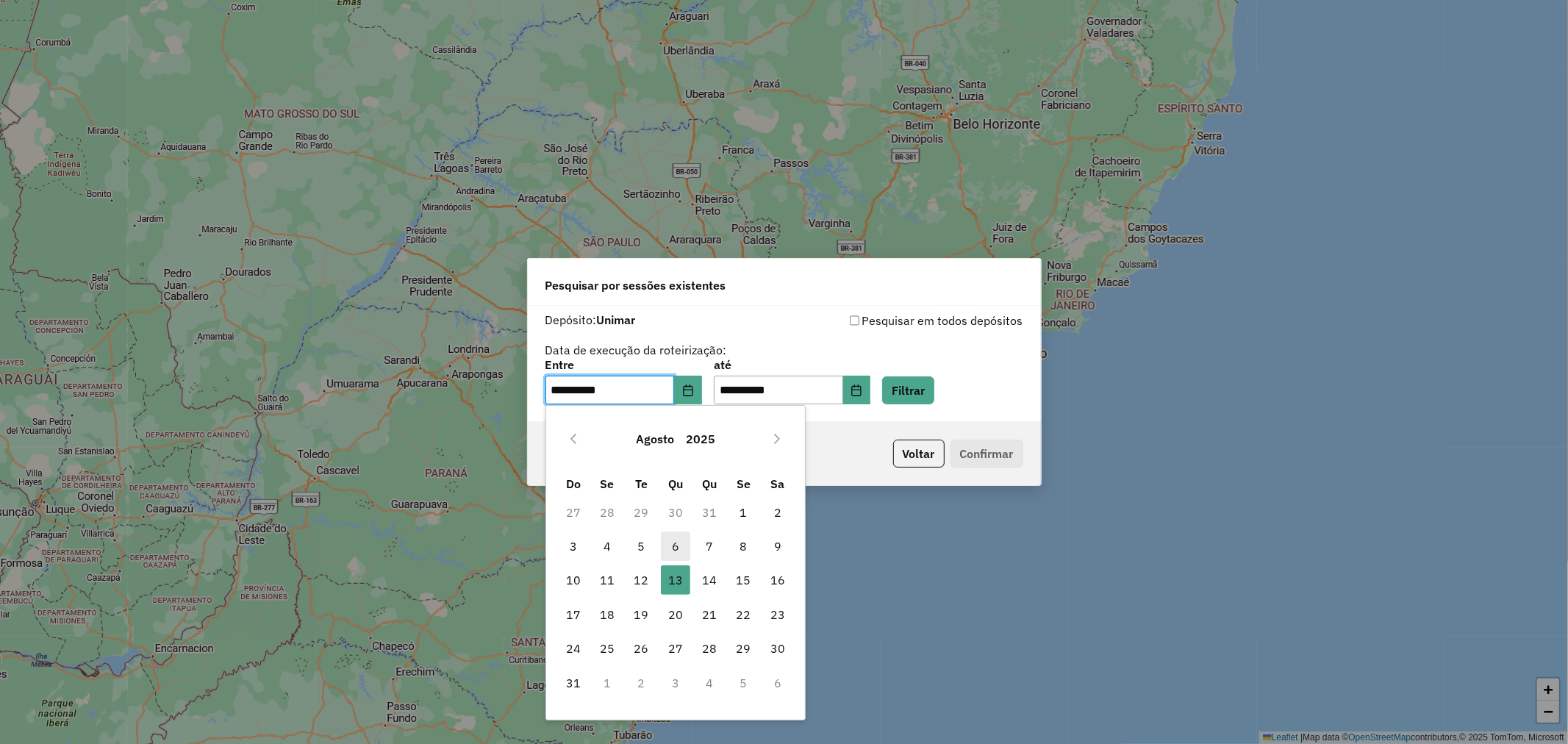
click at [674, 539] on span "6" at bounding box center [675, 546] width 29 height 29
type input "**********"
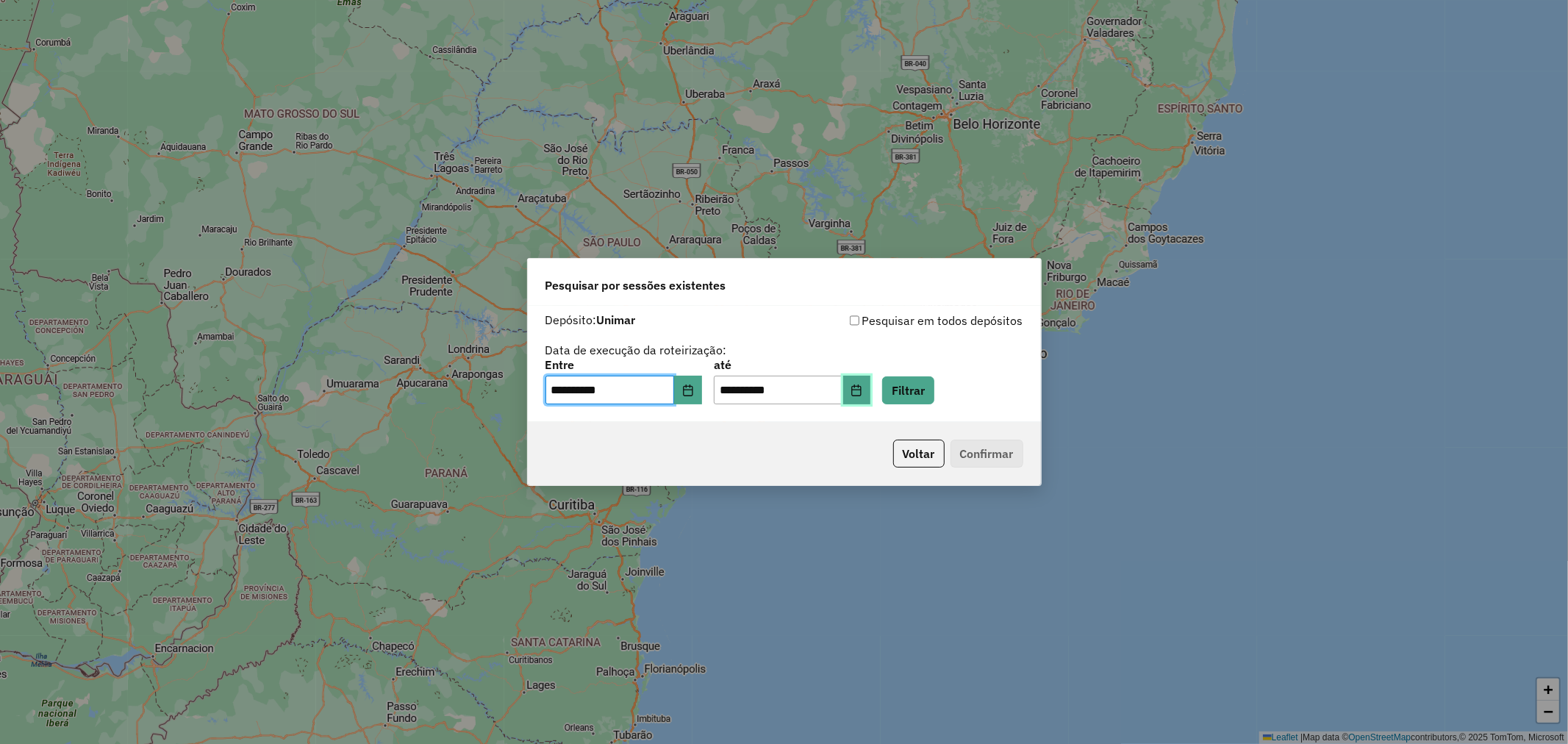
click at [871, 396] on button "Choose Date" at bounding box center [856, 390] width 28 height 29
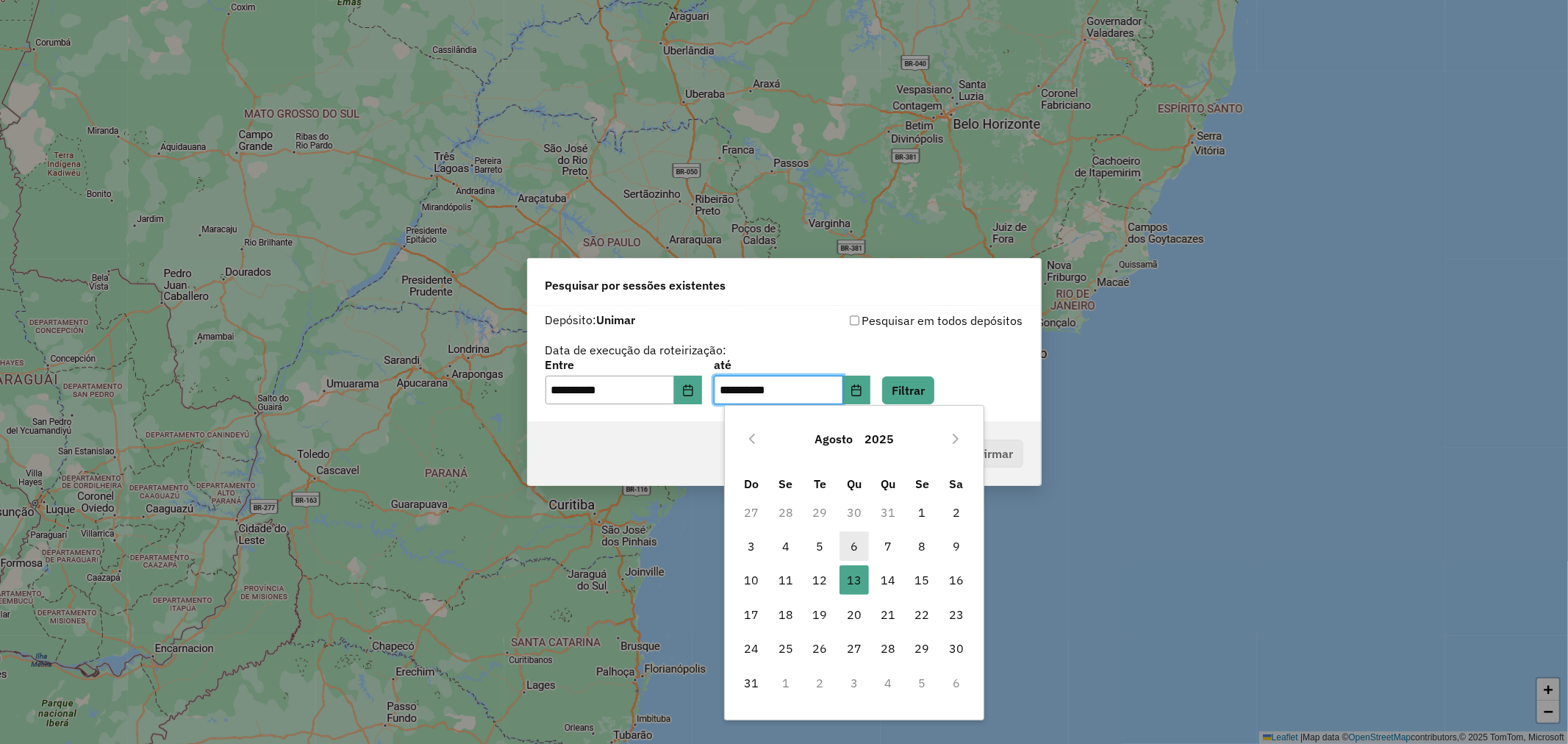
click at [855, 541] on span "6" at bounding box center [853, 546] width 29 height 29
type input "**********"
click at [941, 412] on div "**********" at bounding box center [784, 364] width 513 height 116
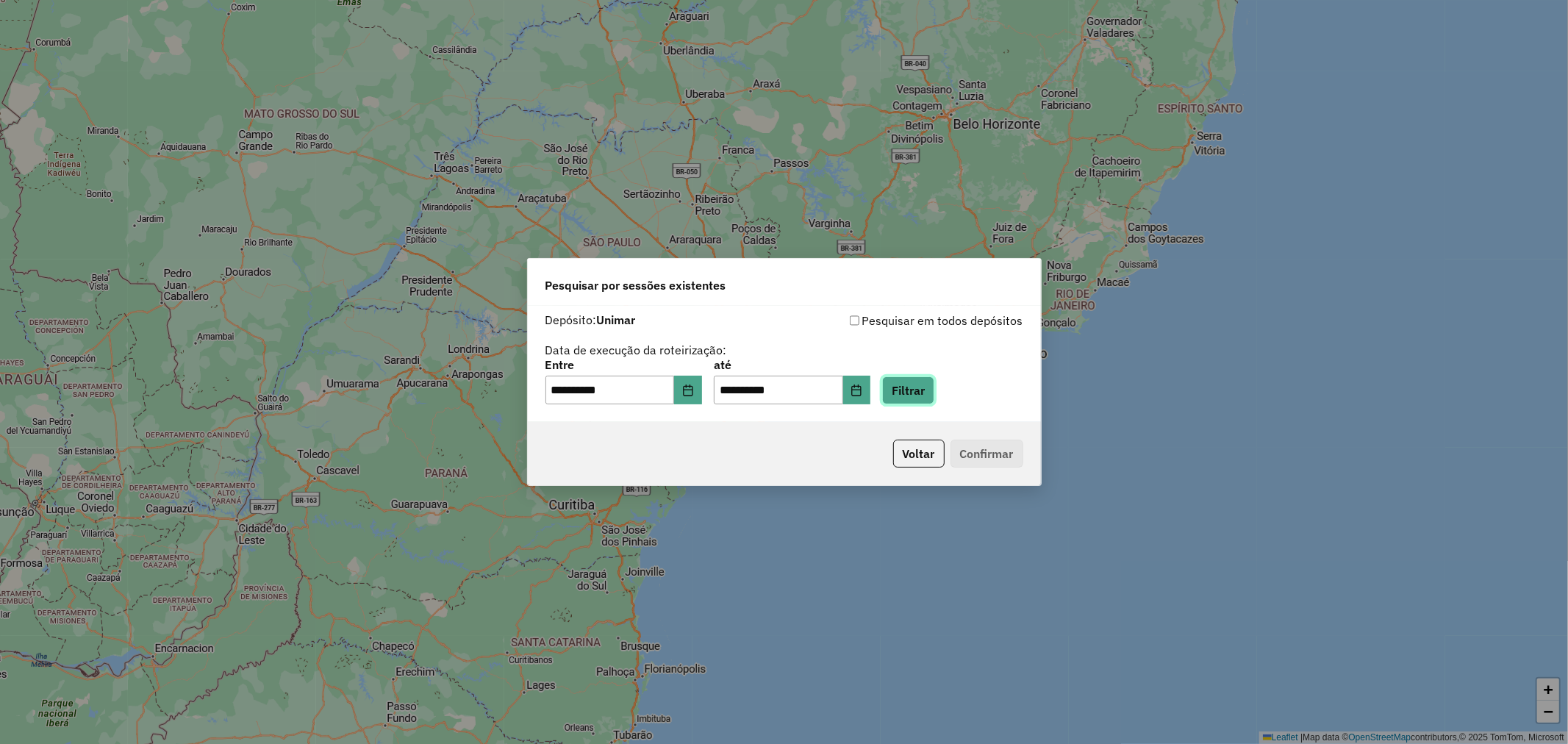
click at [934, 400] on button "Filtrar" at bounding box center [908, 389] width 52 height 28
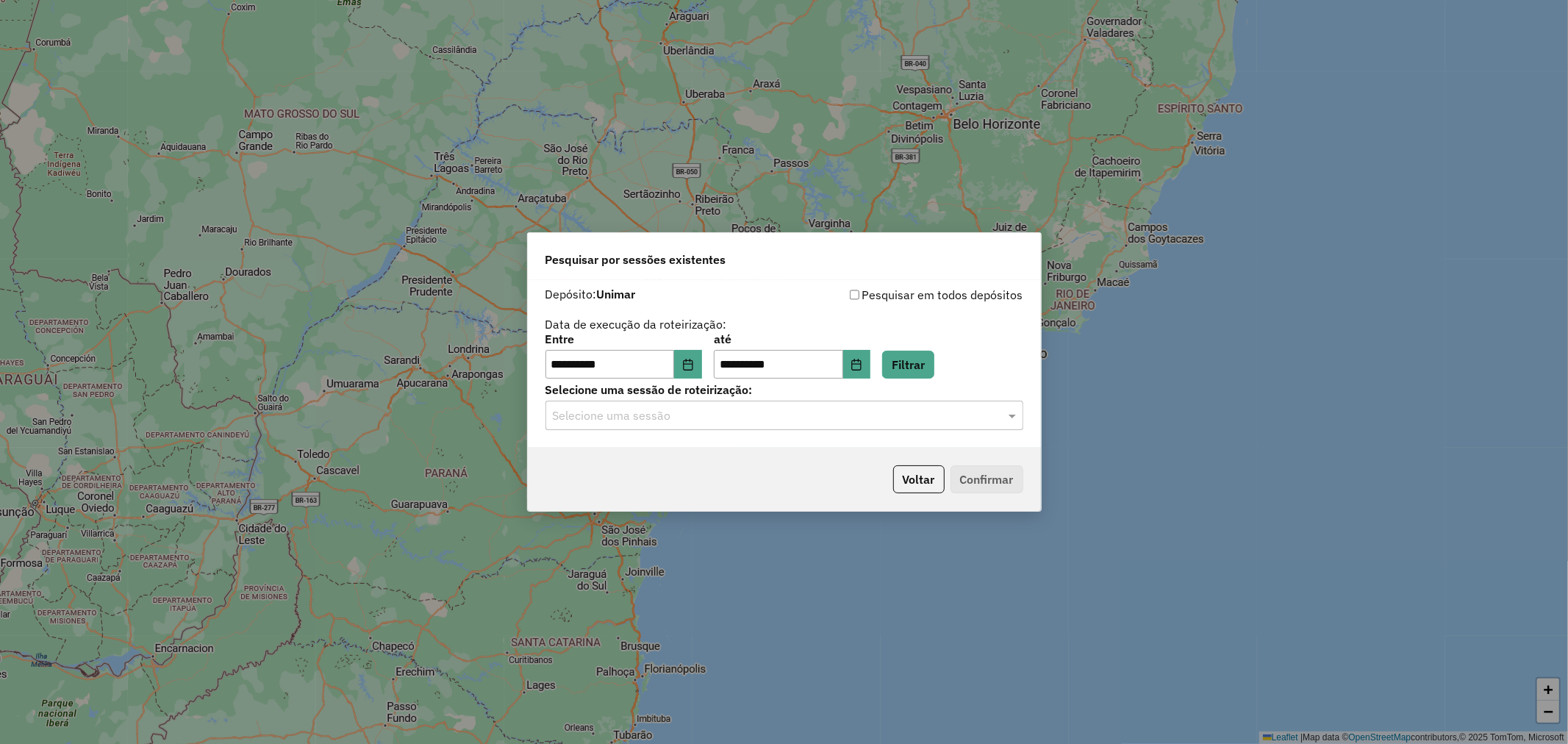
click at [708, 421] on input "text" at bounding box center [770, 416] width 434 height 18
click at [663, 456] on span "975445 - 06/08/2025 18:01" at bounding box center [607, 458] width 111 height 12
click at [1022, 482] on div "Voltar Confirmar" at bounding box center [784, 479] width 513 height 63
click at [996, 476] on button "Confirmar" at bounding box center [987, 478] width 73 height 28
click at [694, 368] on icon "Choose Date" at bounding box center [687, 364] width 12 height 12
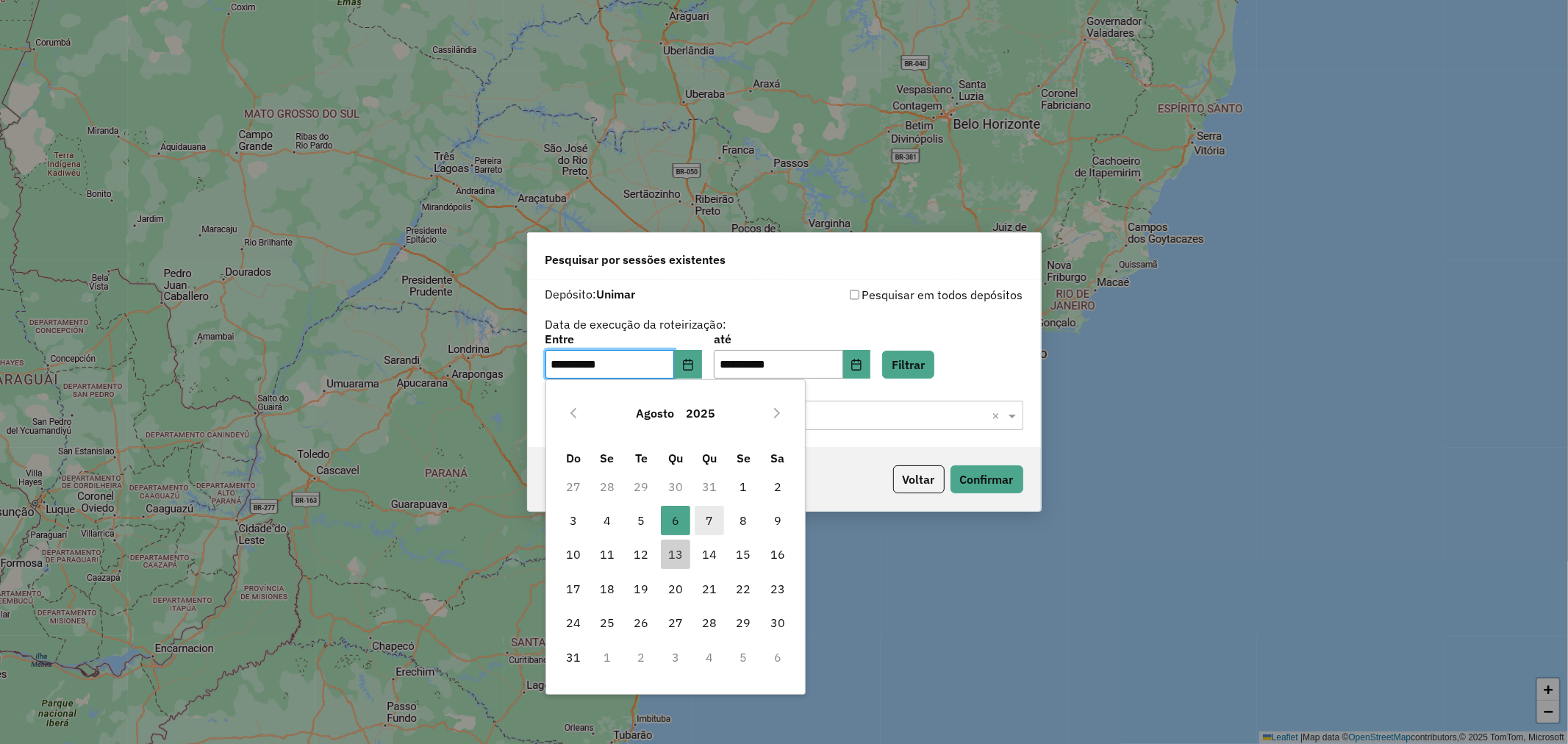
click at [706, 519] on span "7" at bounding box center [708, 520] width 29 height 29
type input "**********"
click at [862, 365] on icon "Choose Date" at bounding box center [856, 364] width 12 height 12
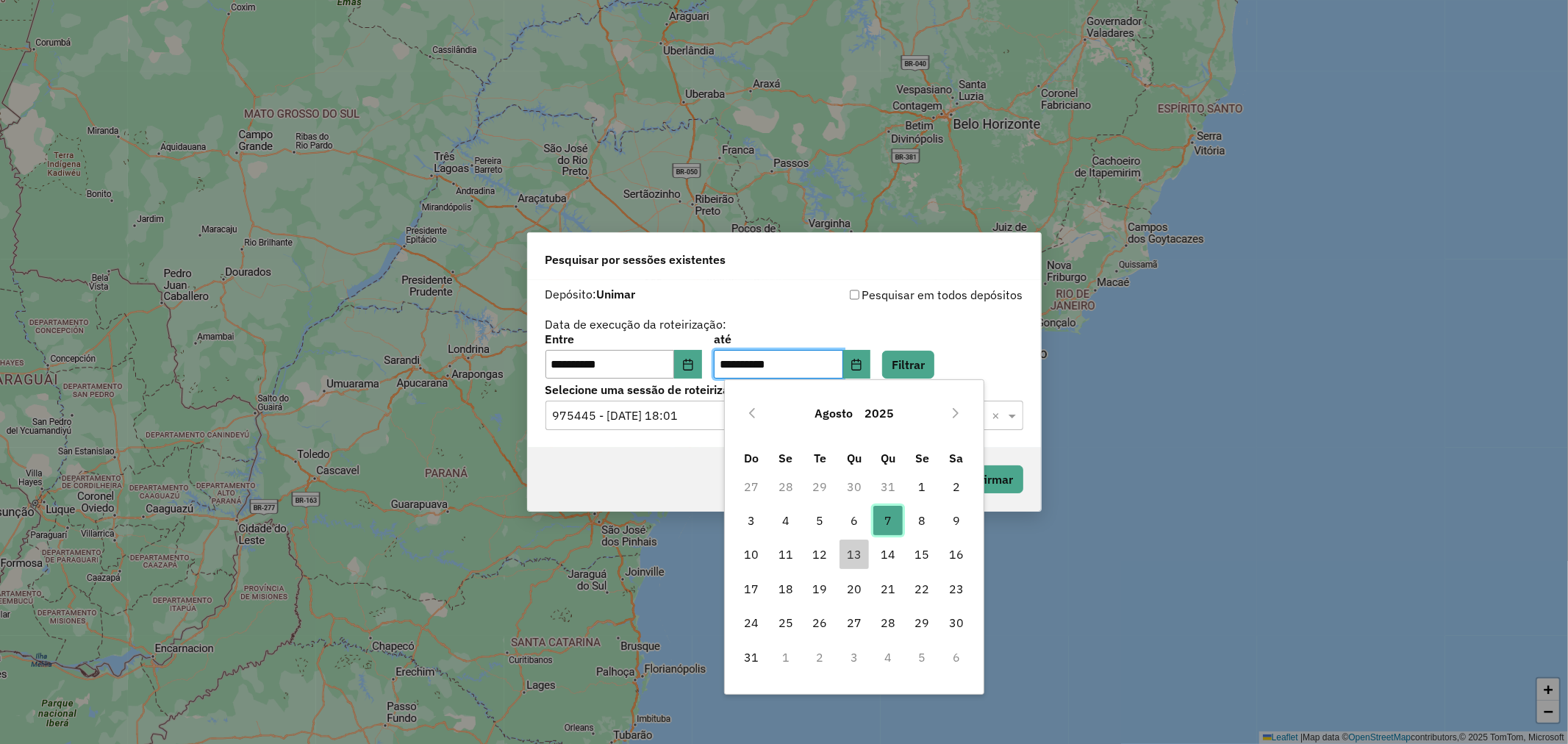
click at [901, 517] on span "7" at bounding box center [887, 520] width 29 height 29
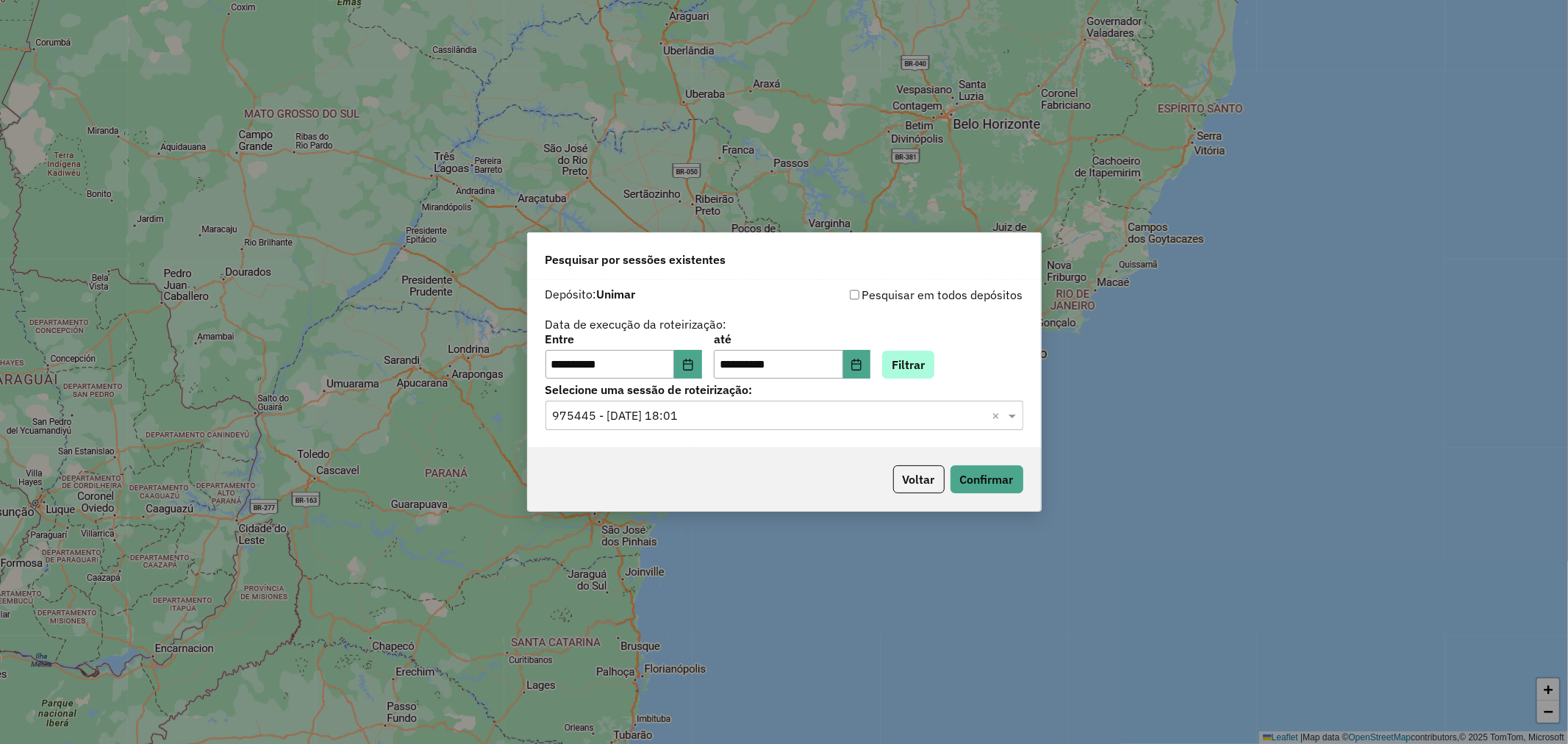
click at [948, 350] on div "**********" at bounding box center [783, 356] width 477 height 45
click at [934, 356] on button "Filtrar" at bounding box center [908, 364] width 52 height 28
click at [708, 416] on input "text" at bounding box center [770, 416] width 434 height 18
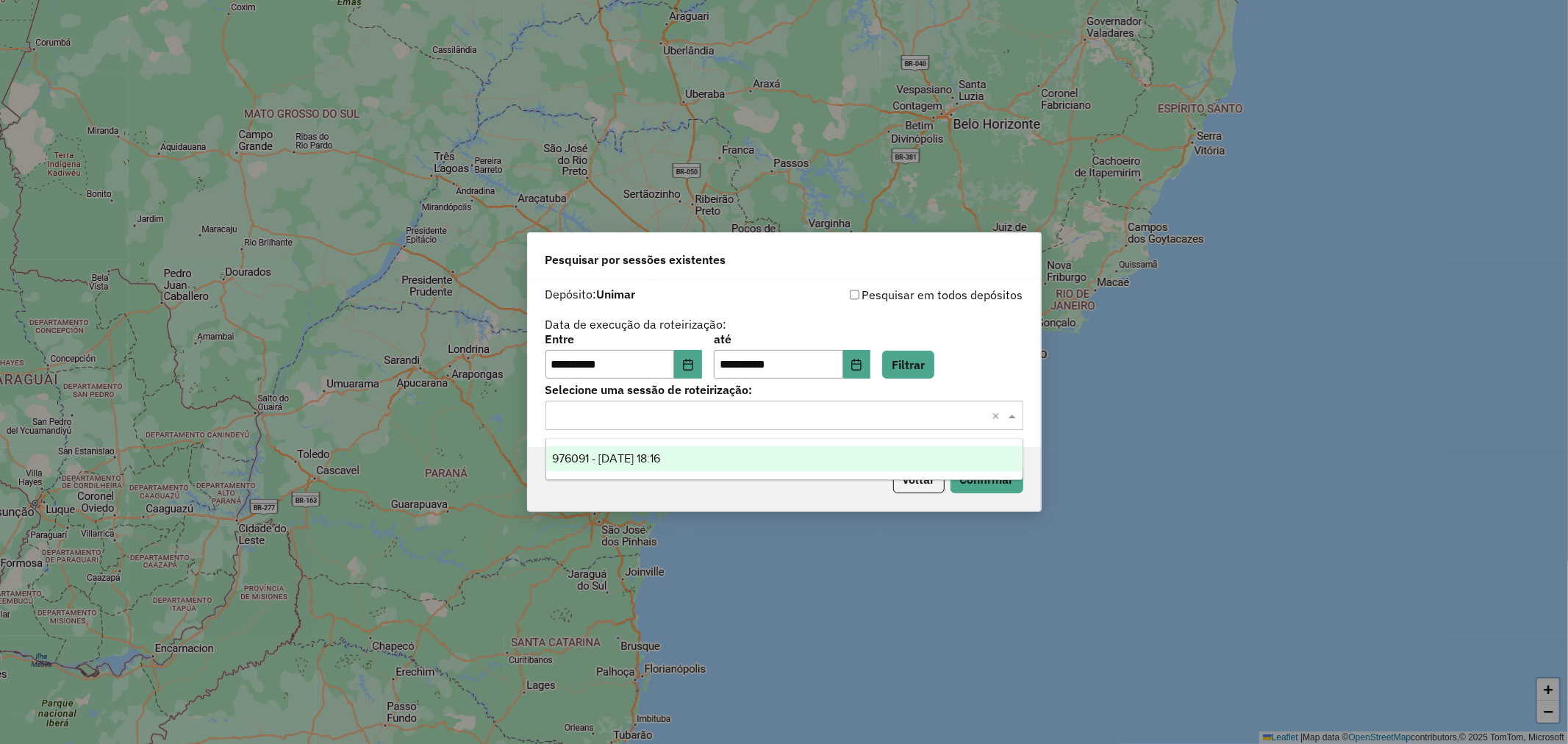
click at [615, 451] on div "976091 - 07/08/2025 18:16" at bounding box center [784, 459] width 476 height 25
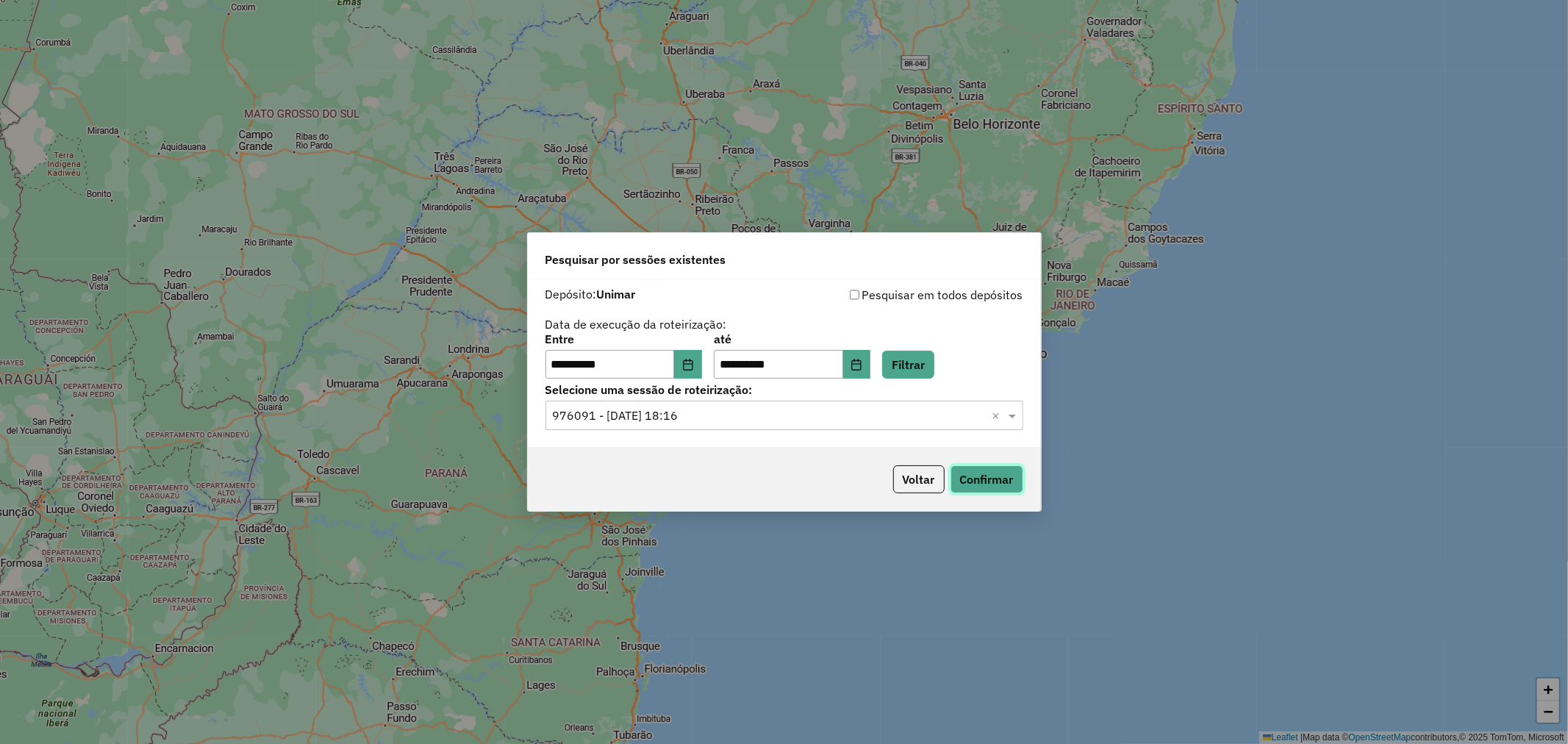
click at [992, 476] on button "Confirmar" at bounding box center [987, 478] width 73 height 28
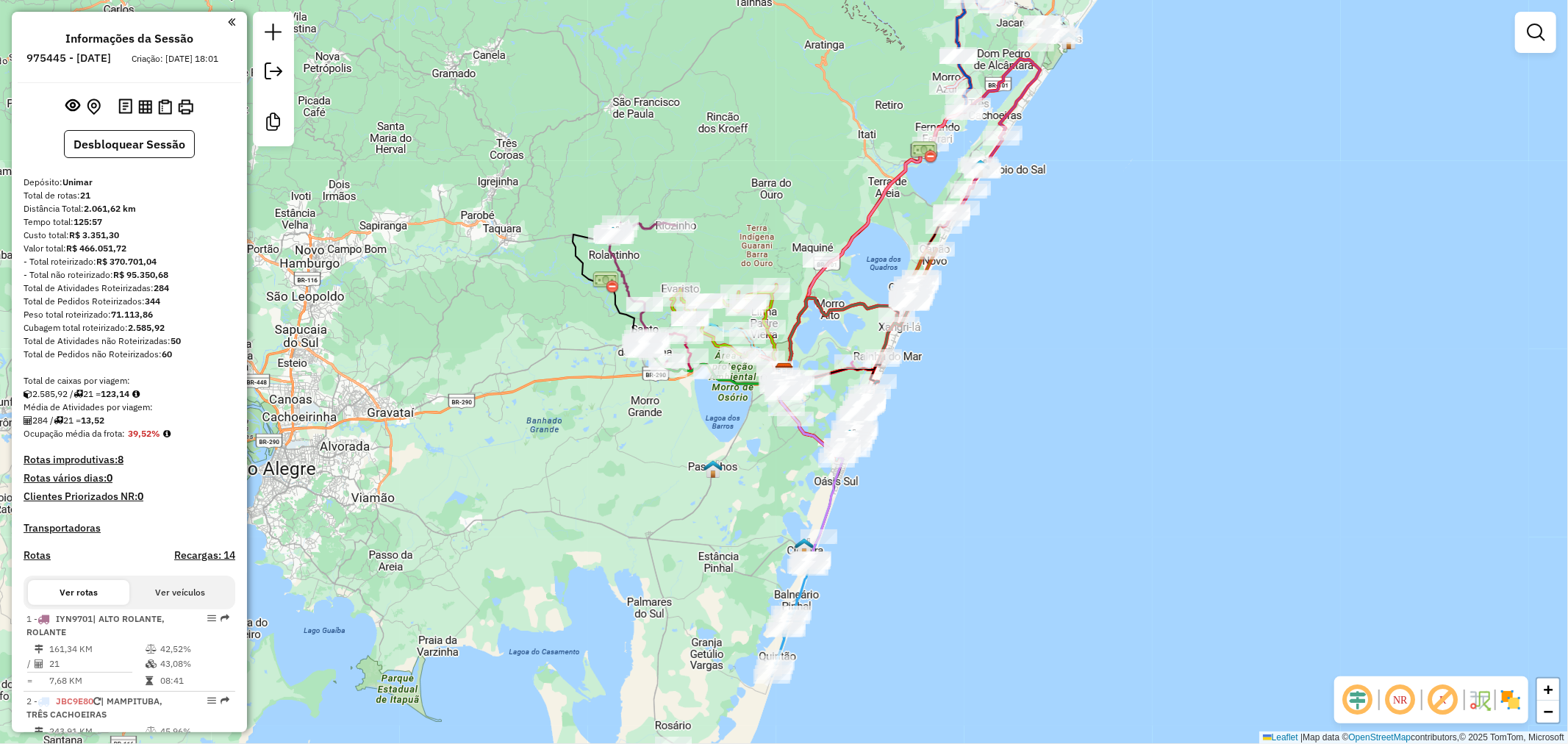
drag, startPoint x: 941, startPoint y: 642, endPoint x: 1009, endPoint y: 329, distance: 320.3
click at [1008, 338] on div "Rota 10 - Placa ISM4B80 17665 - MERCADO BEIRA MAR Janela de atendimento Grade d…" at bounding box center [784, 372] width 1568 height 744
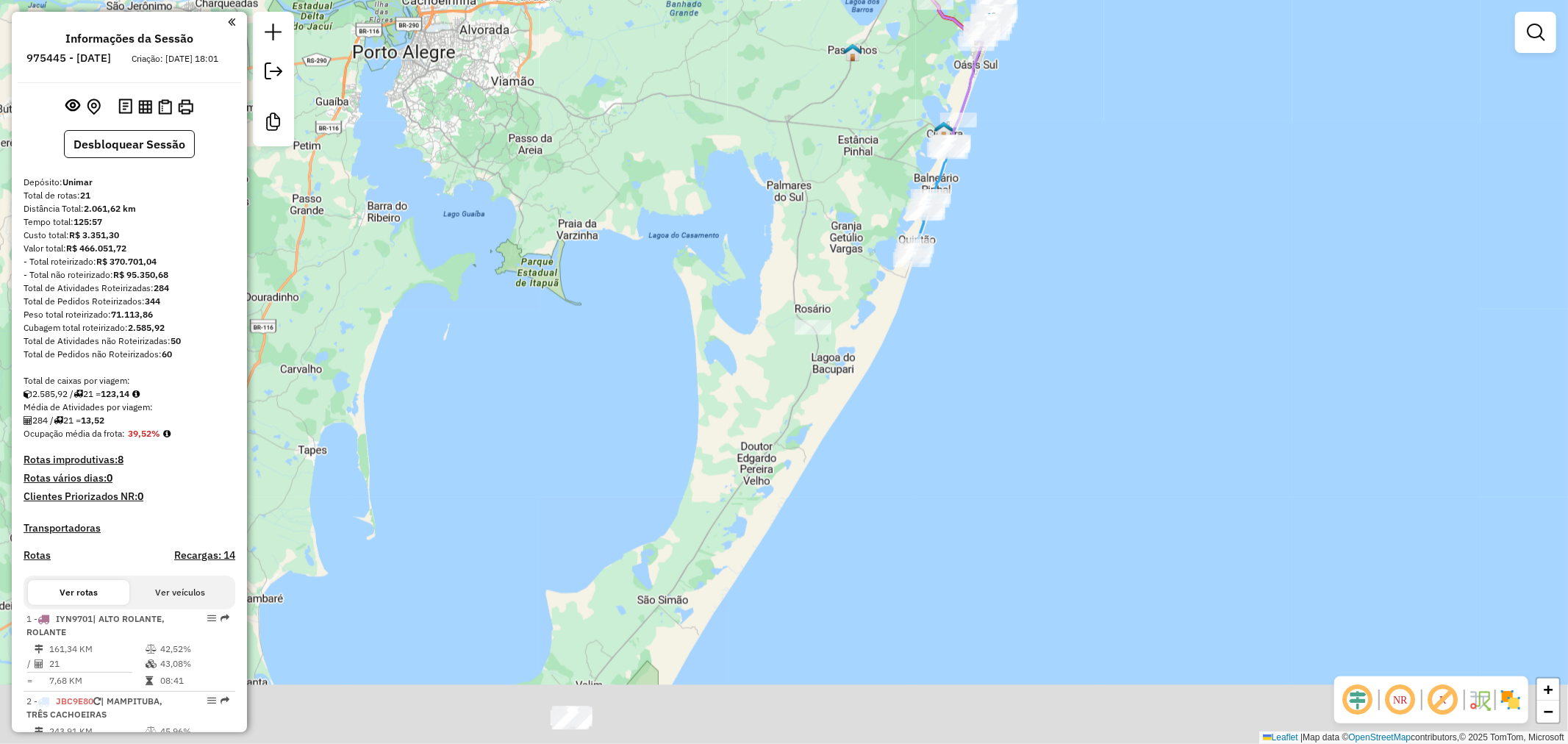
drag, startPoint x: 983, startPoint y: 424, endPoint x: 1012, endPoint y: 322, distance: 106.0
click at [1015, 354] on div "Janela de atendimento Grade de atendimento Capacidade Transportadoras Veículos …" at bounding box center [784, 372] width 1568 height 744
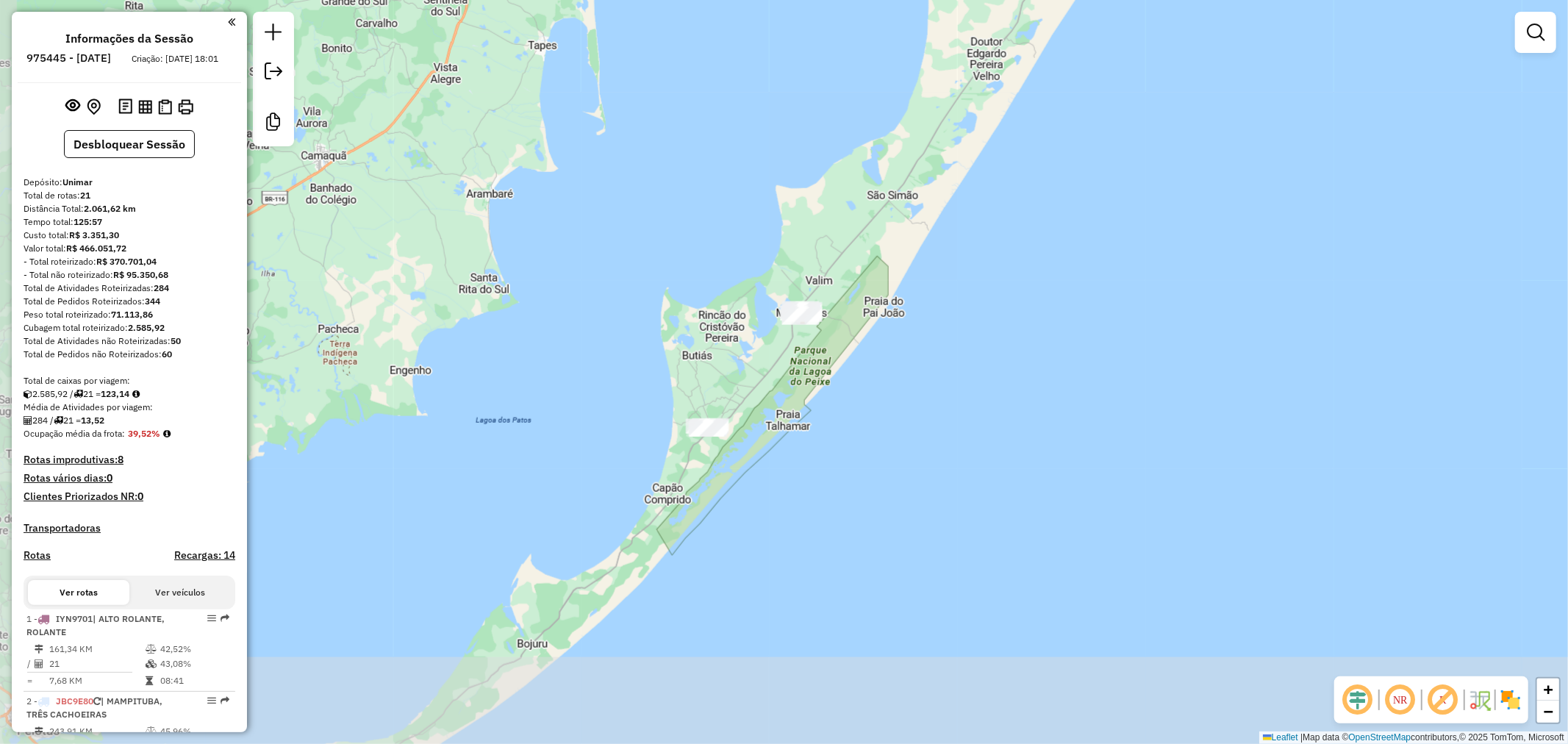
drag, startPoint x: 888, startPoint y: 488, endPoint x: 975, endPoint y: 393, distance: 128.8
click at [975, 393] on div "Janela de atendimento Grade de atendimento Capacidade Transportadoras Veículos …" at bounding box center [784, 372] width 1568 height 744
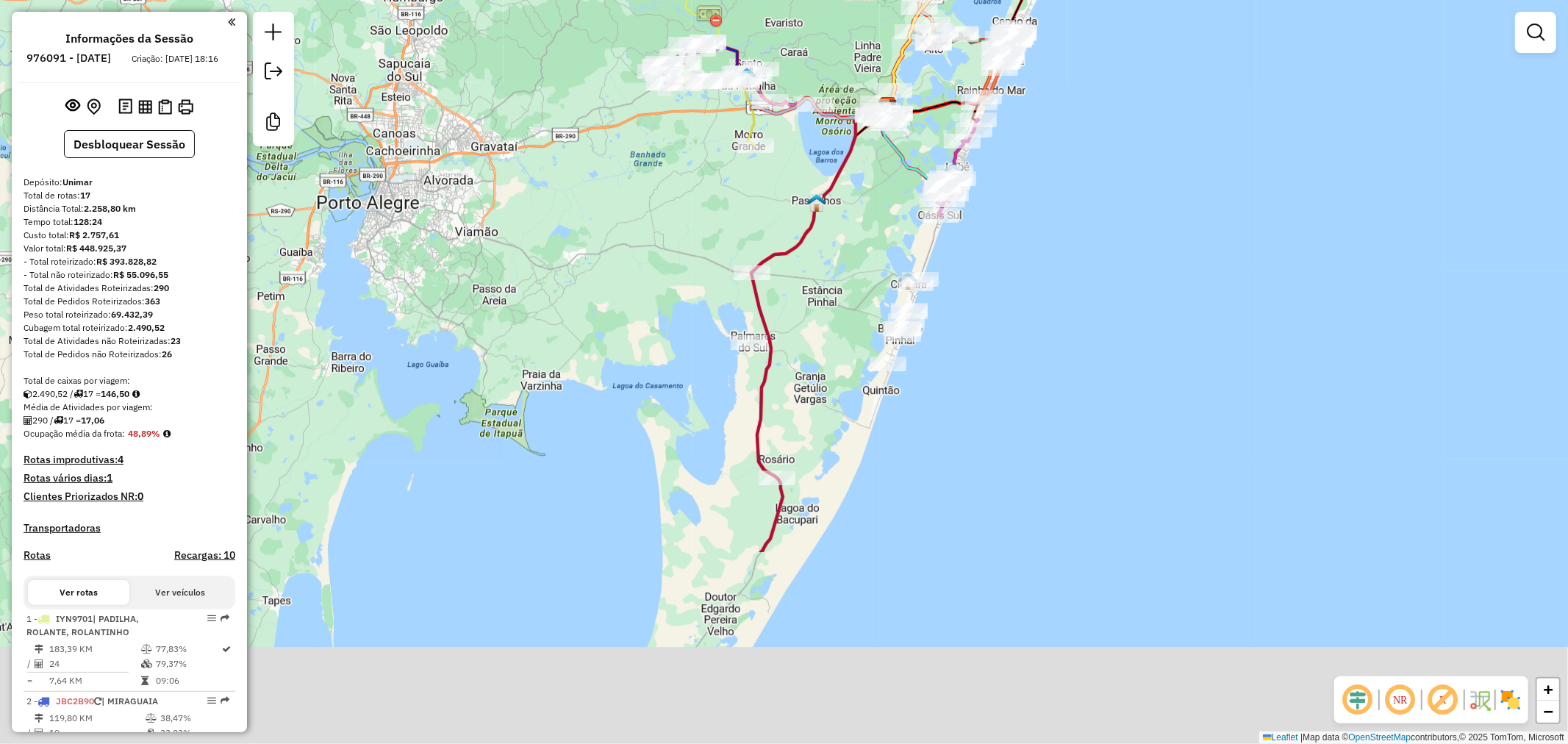
drag, startPoint x: 948, startPoint y: 472, endPoint x: 994, endPoint y: 338, distance: 141.7
click at [1005, 279] on div "Janela de atendimento Grade de atendimento Capacidade Transportadoras Veículos …" at bounding box center [784, 372] width 1568 height 744
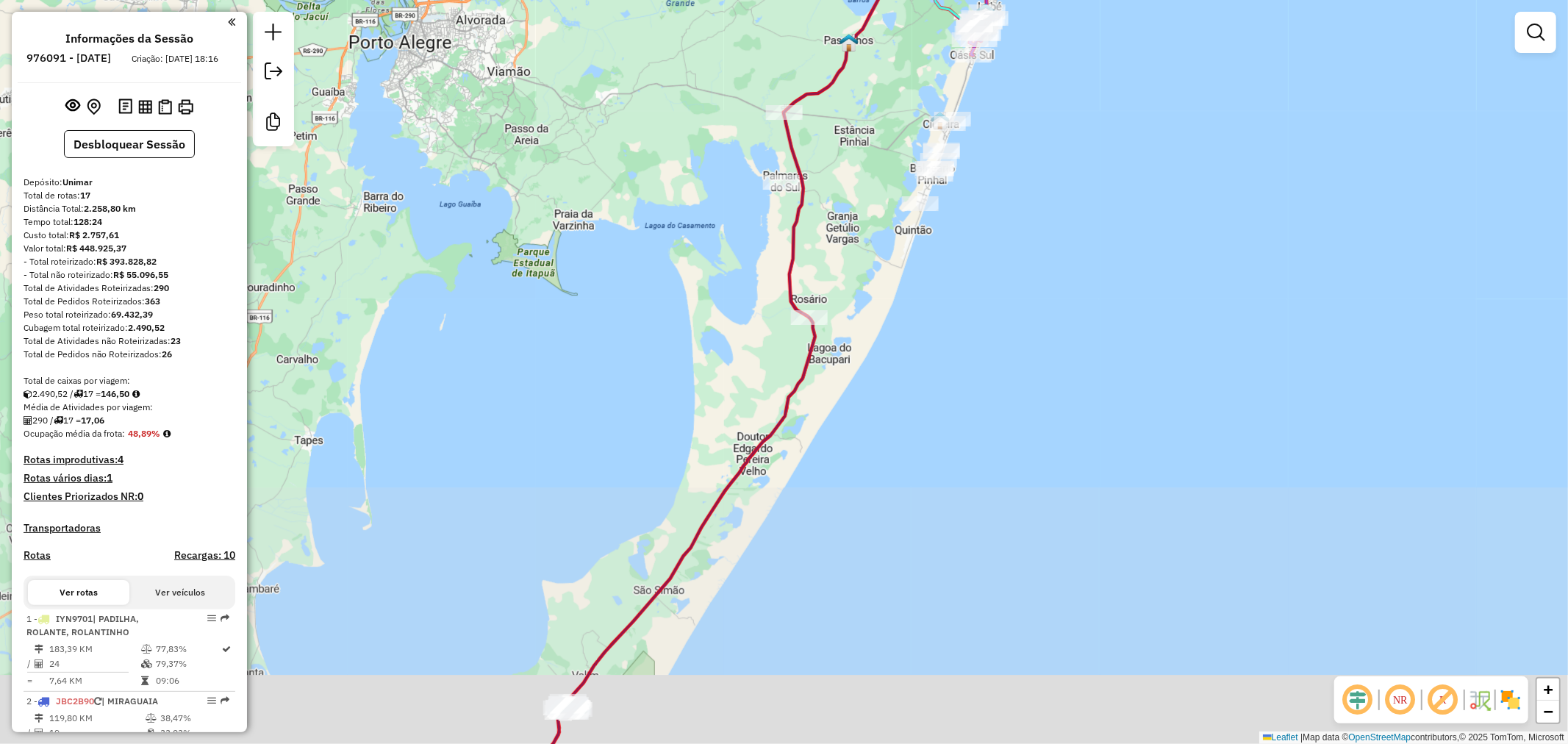
drag, startPoint x: 964, startPoint y: 492, endPoint x: 1017, endPoint y: 290, distance: 208.8
click at [1018, 289] on div "Janela de atendimento Grade de atendimento Capacidade Transportadoras Veículos …" at bounding box center [784, 372] width 1568 height 744
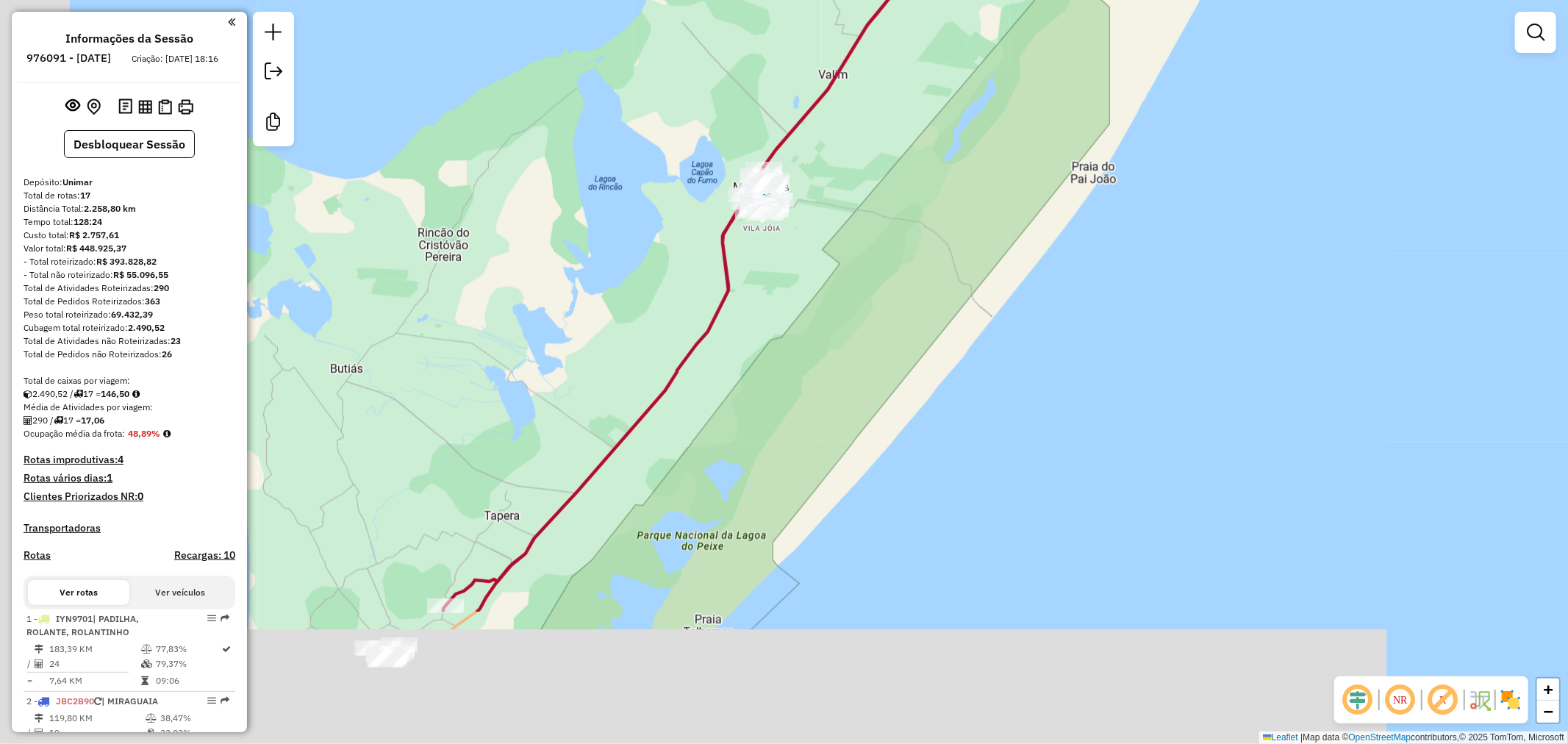
drag, startPoint x: 672, startPoint y: 336, endPoint x: 680, endPoint y: 269, distance: 67.5
click at [679, 297] on div "Janela de atendimento Grade de atendimento Capacidade Transportadoras Veículos …" at bounding box center [784, 372] width 1568 height 744
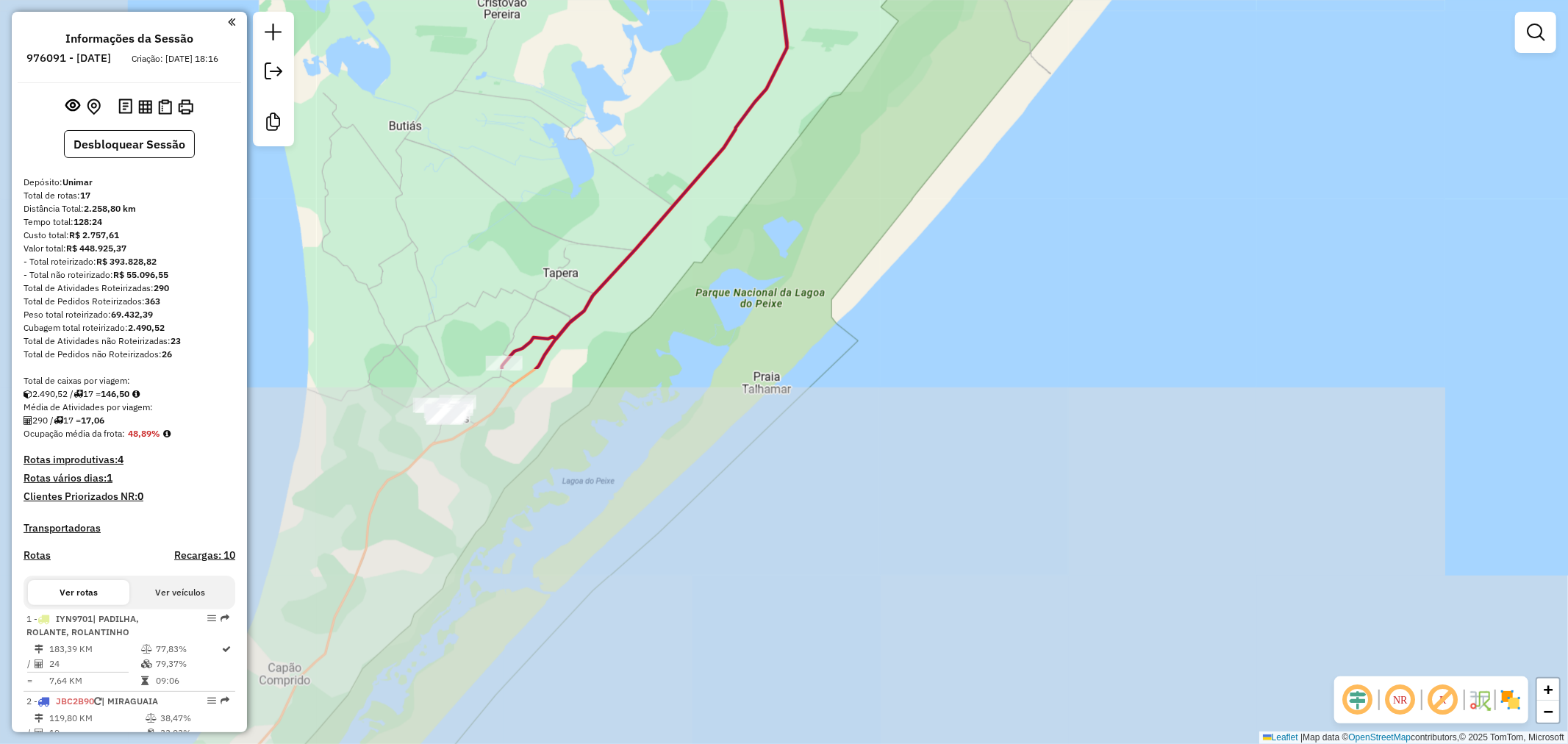
click at [490, 431] on div "Janela de atendimento Grade de atendimento Capacidade Transportadoras Veículos …" at bounding box center [784, 372] width 1568 height 744
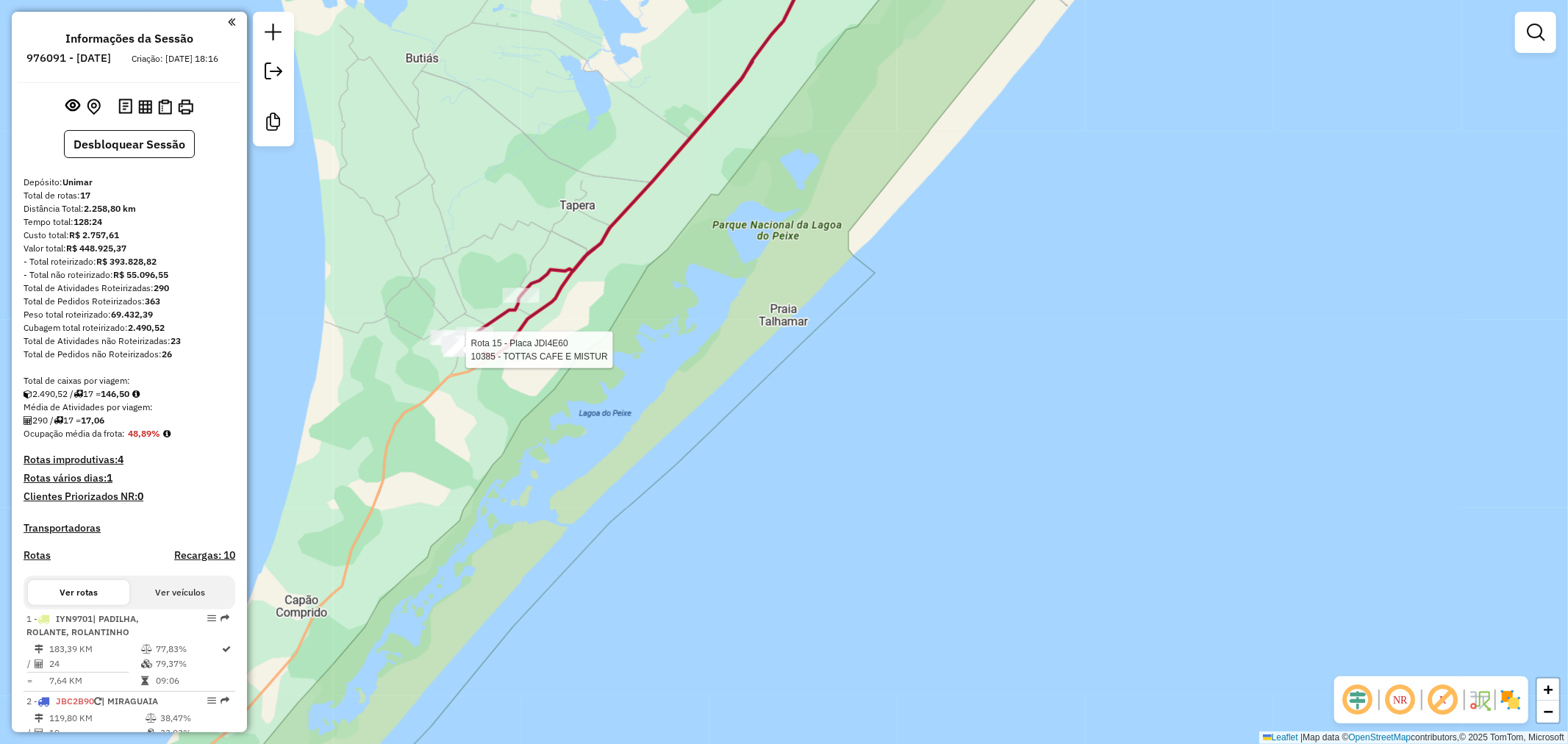
select select "**********"
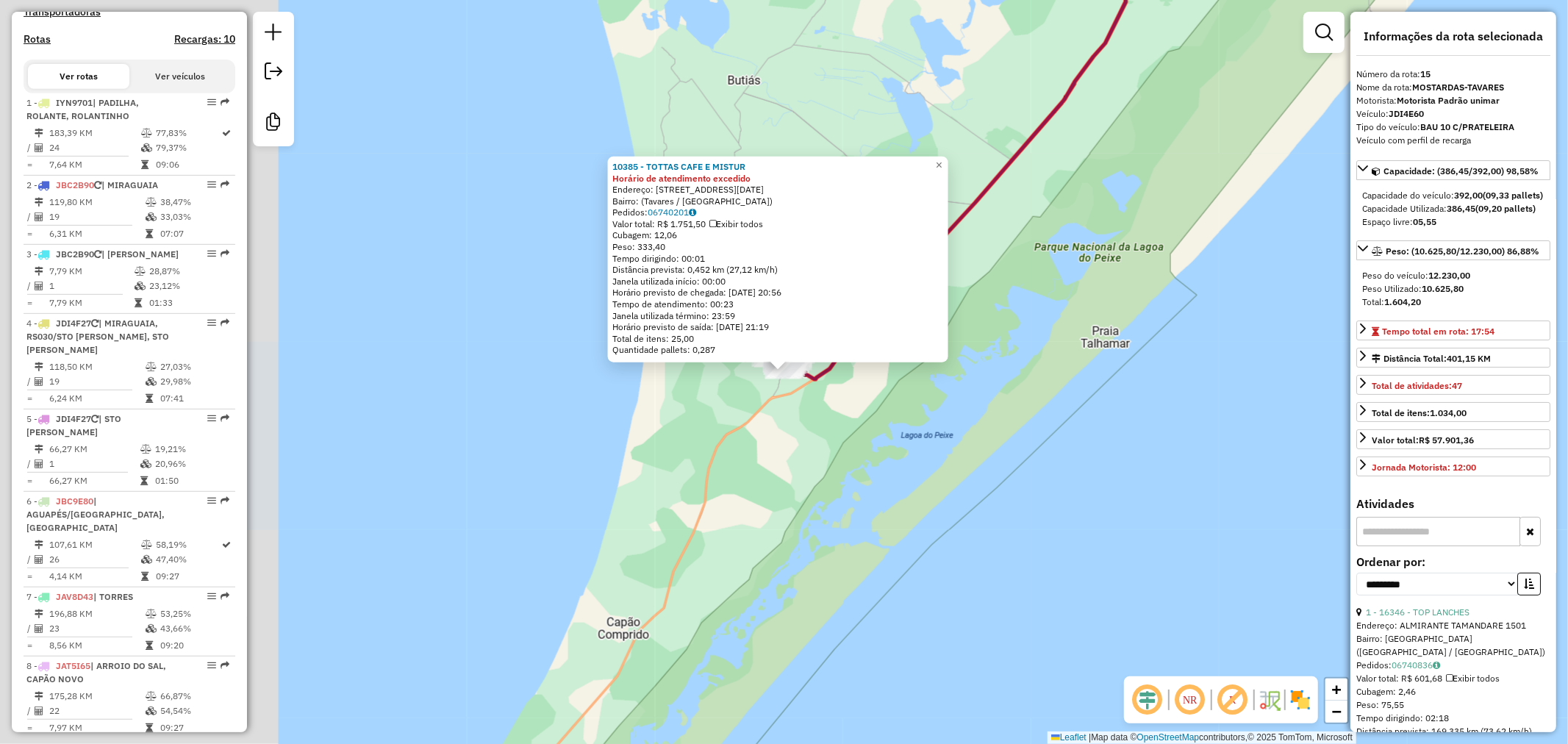
scroll to position [1495, 0]
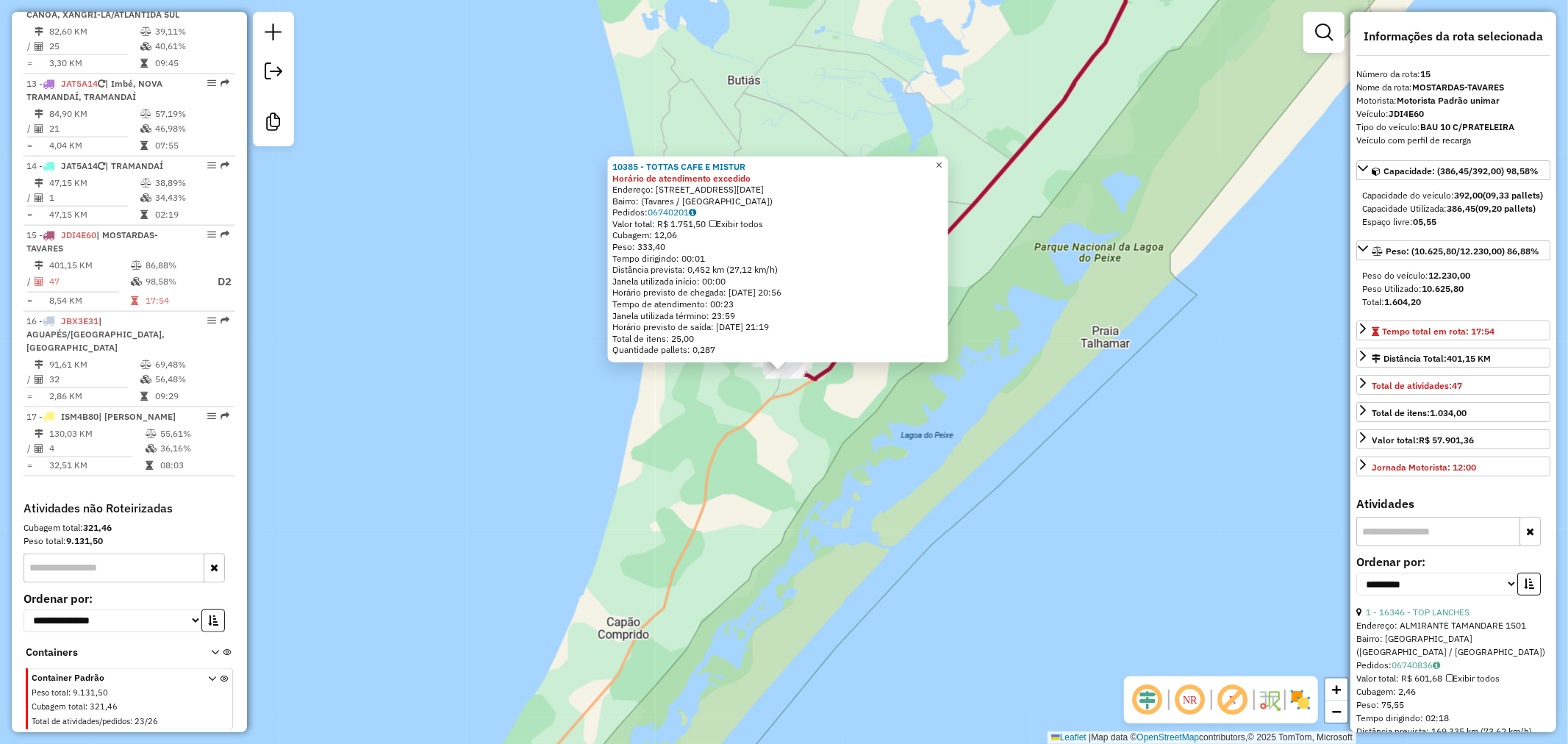
click at [948, 167] on link "×" at bounding box center [940, 165] width 18 height 18
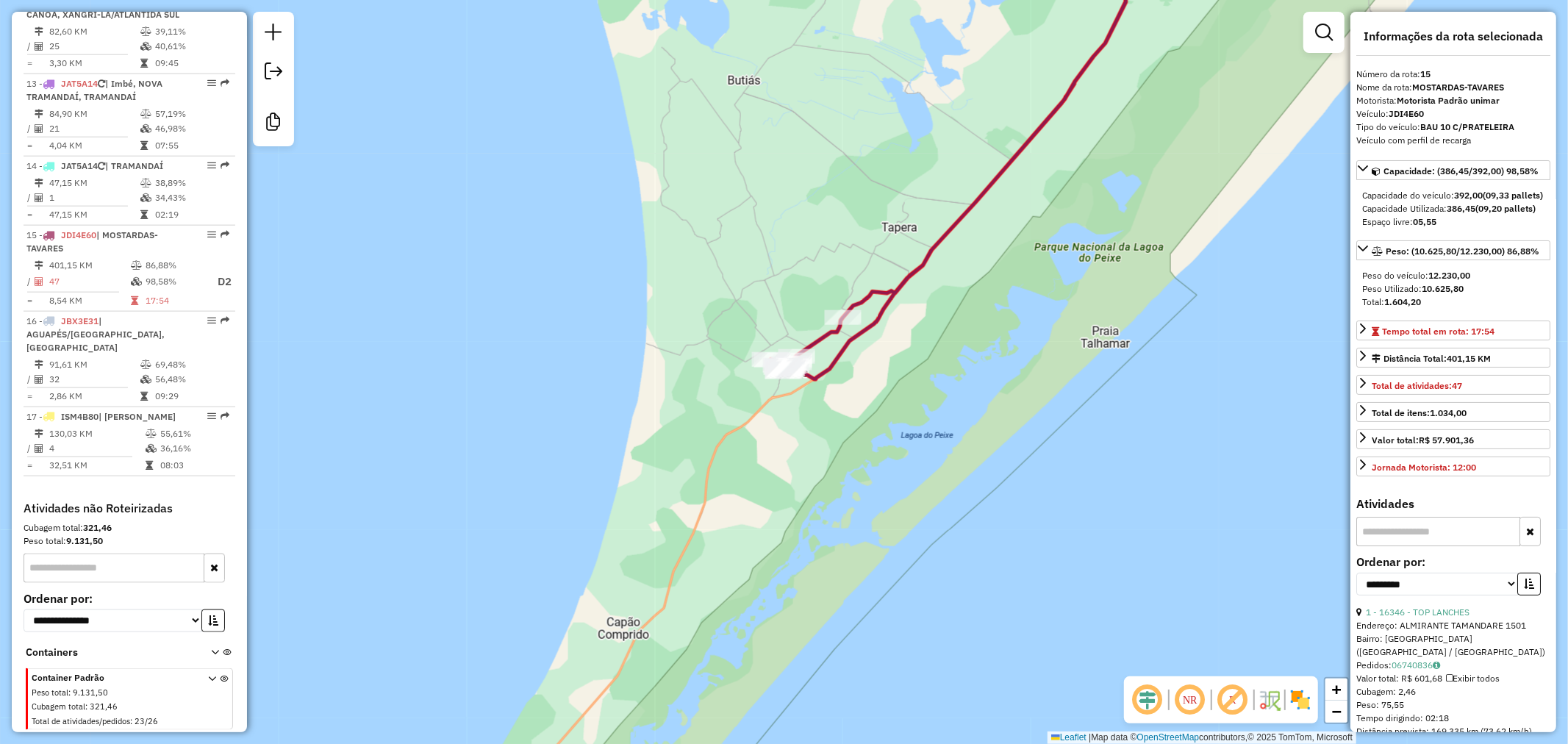
drag, startPoint x: 1113, startPoint y: 172, endPoint x: 958, endPoint y: 485, distance: 349.3
click at [990, 445] on div "10385 - TOTTAS CAFE E MISTUR Horário de atendimento excedido Endereço: [STREET_…" at bounding box center [784, 372] width 1568 height 744
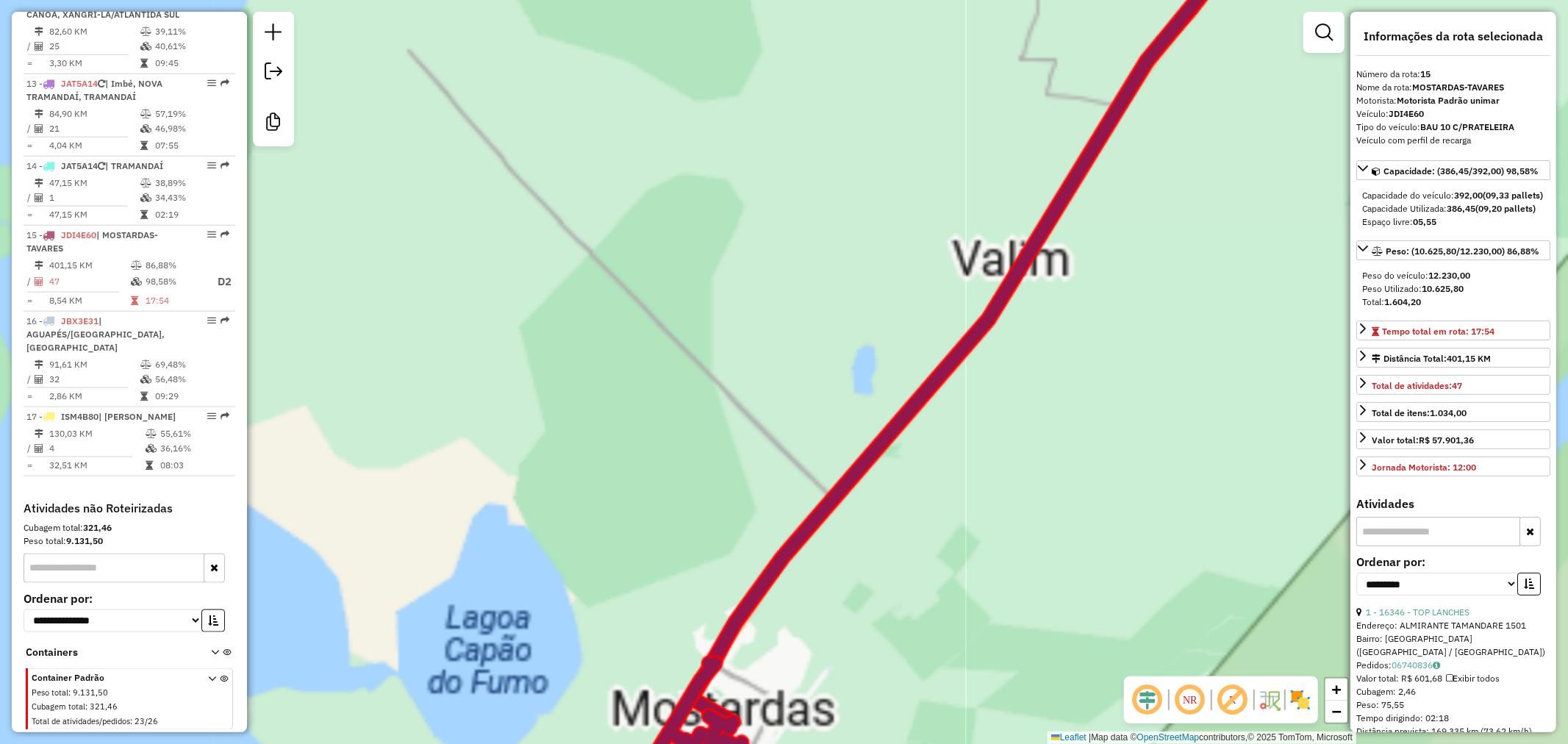
click at [1067, 344] on div "Janela de atendimento Grade de atendimento Capacidade Transportadoras Veículos …" at bounding box center [784, 372] width 1568 height 744
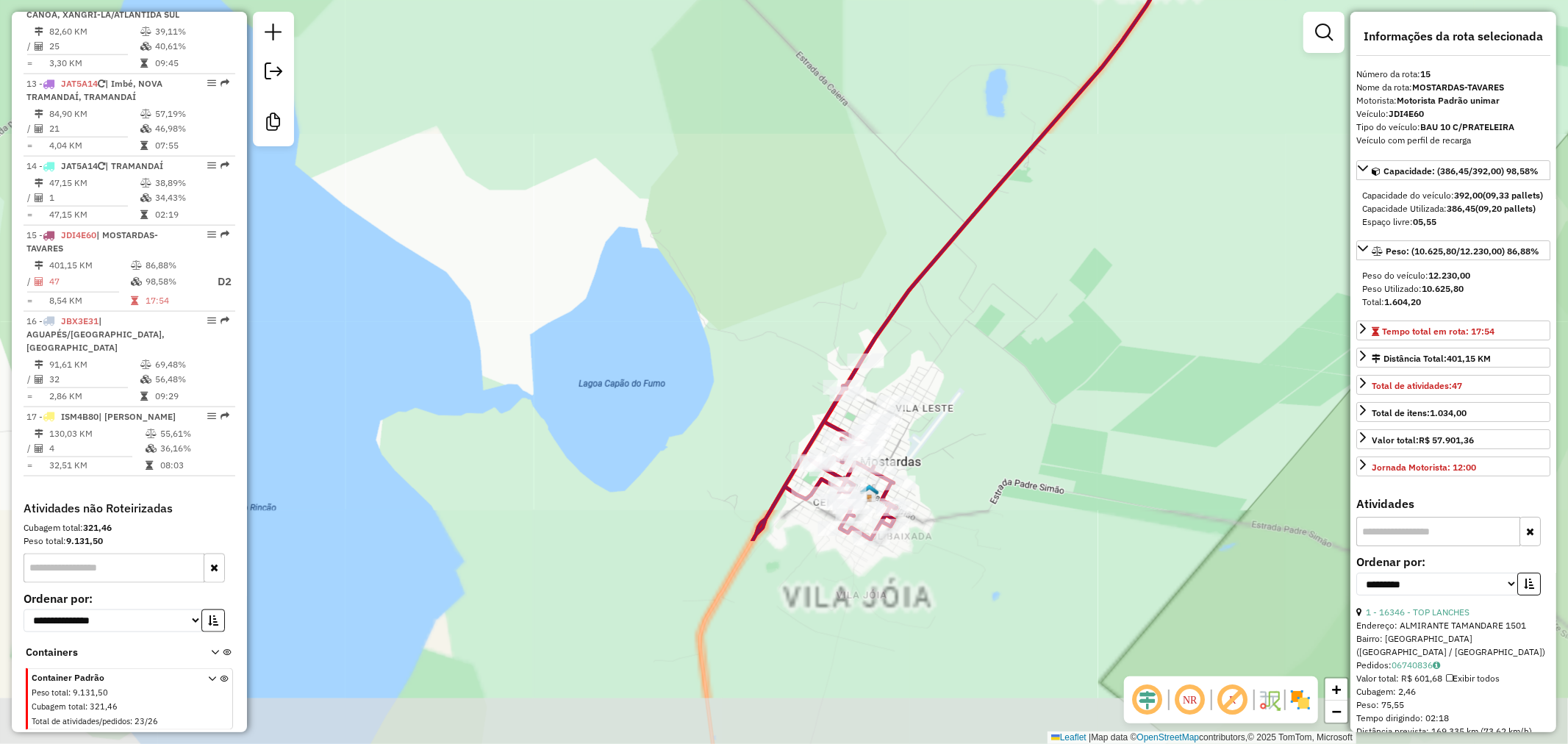
drag, startPoint x: 1017, startPoint y: 441, endPoint x: 973, endPoint y: 452, distance: 45.4
click at [1018, 434] on div "Janela de atendimento Grade de atendimento Capacidade Transportadoras Veículos …" at bounding box center [784, 372] width 1568 height 744
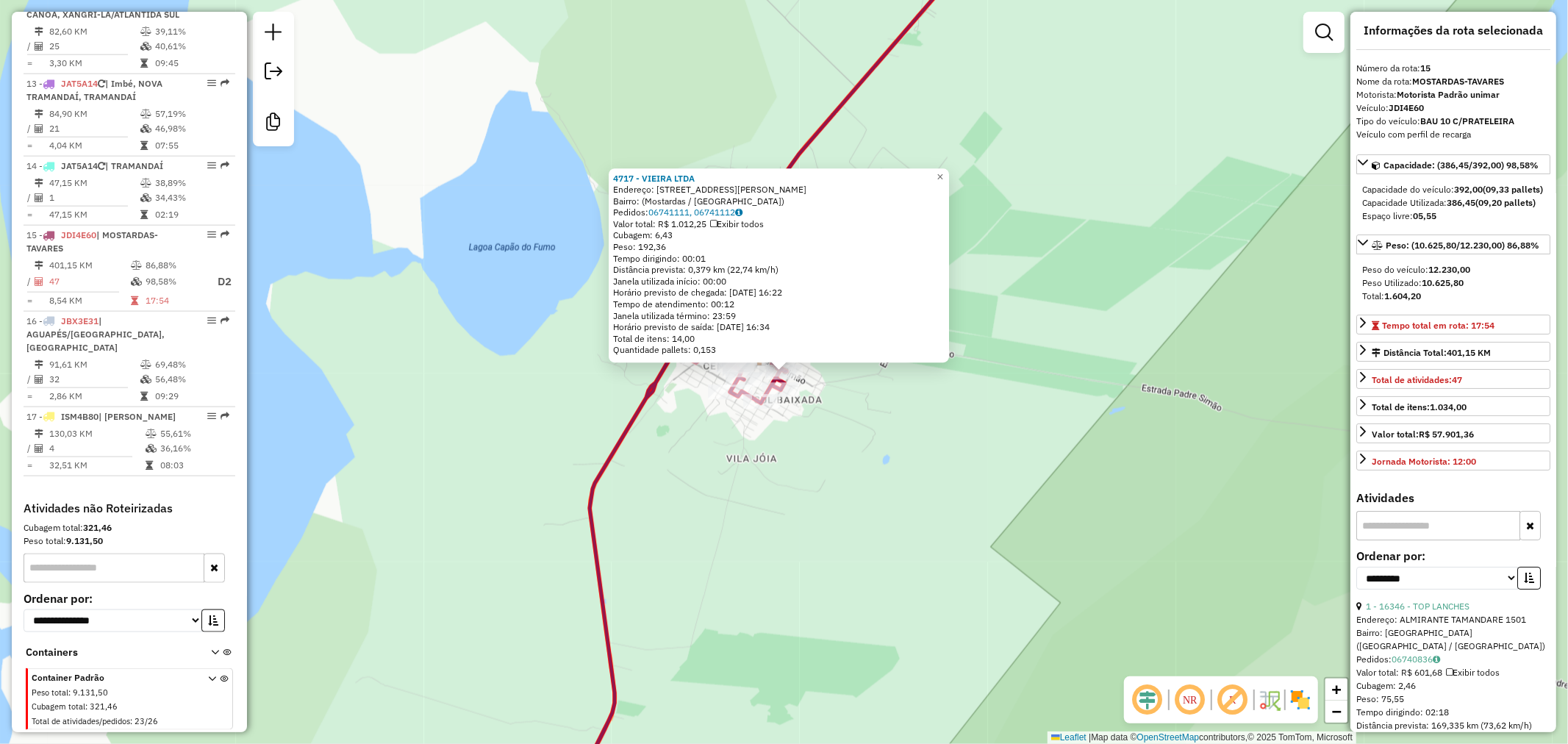
scroll to position [0, 0]
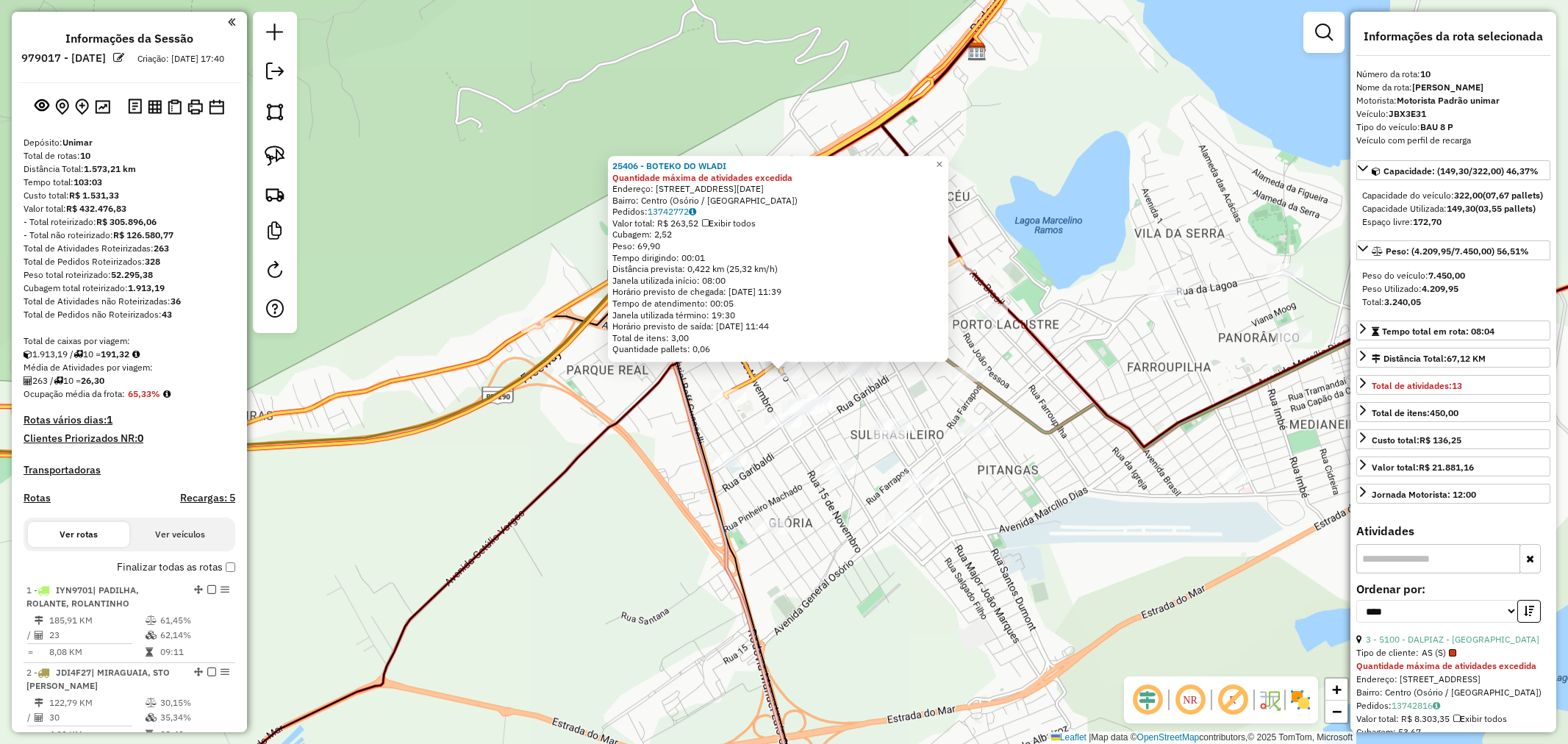
select select "*********"
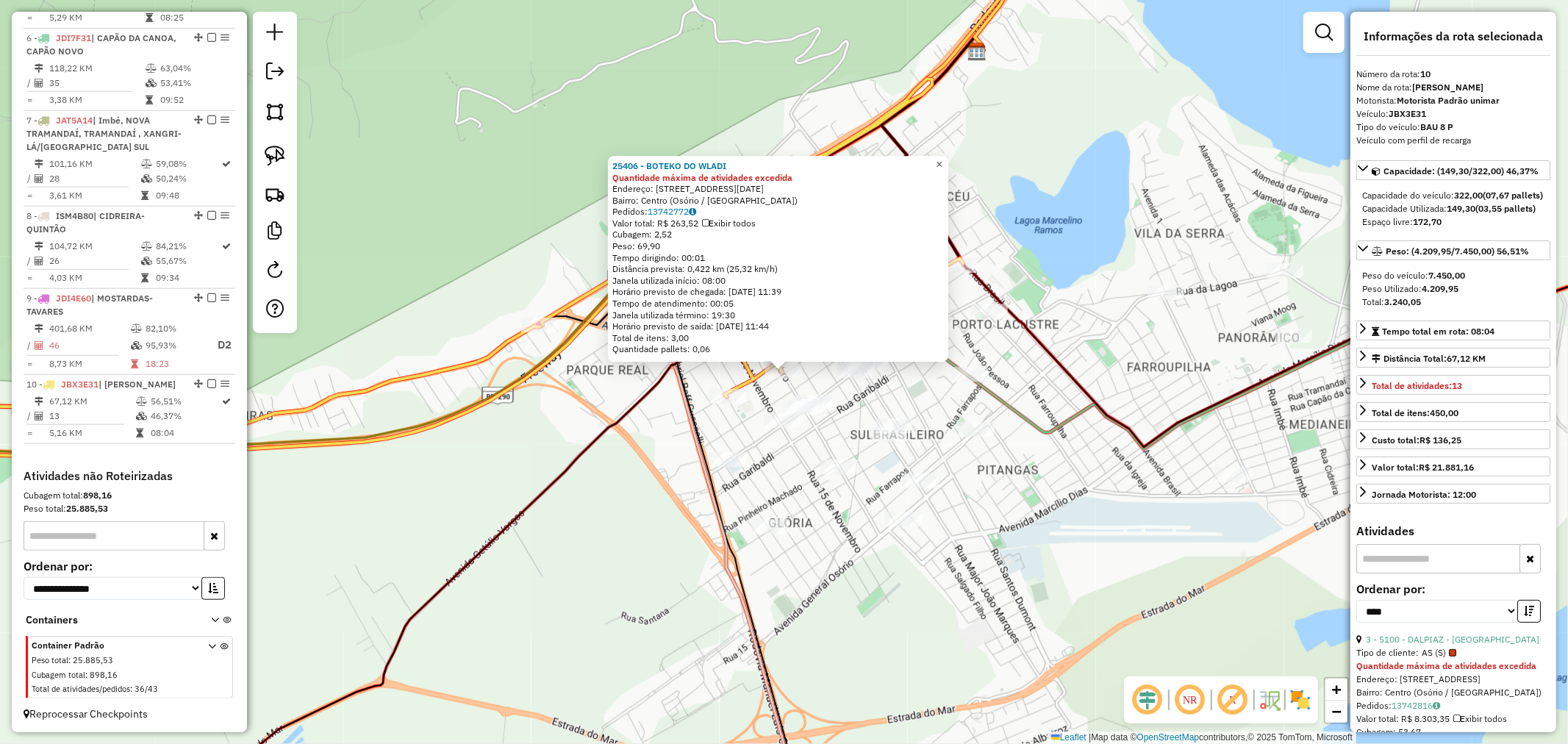
click at [942, 164] on span "×" at bounding box center [939, 164] width 6 height 12
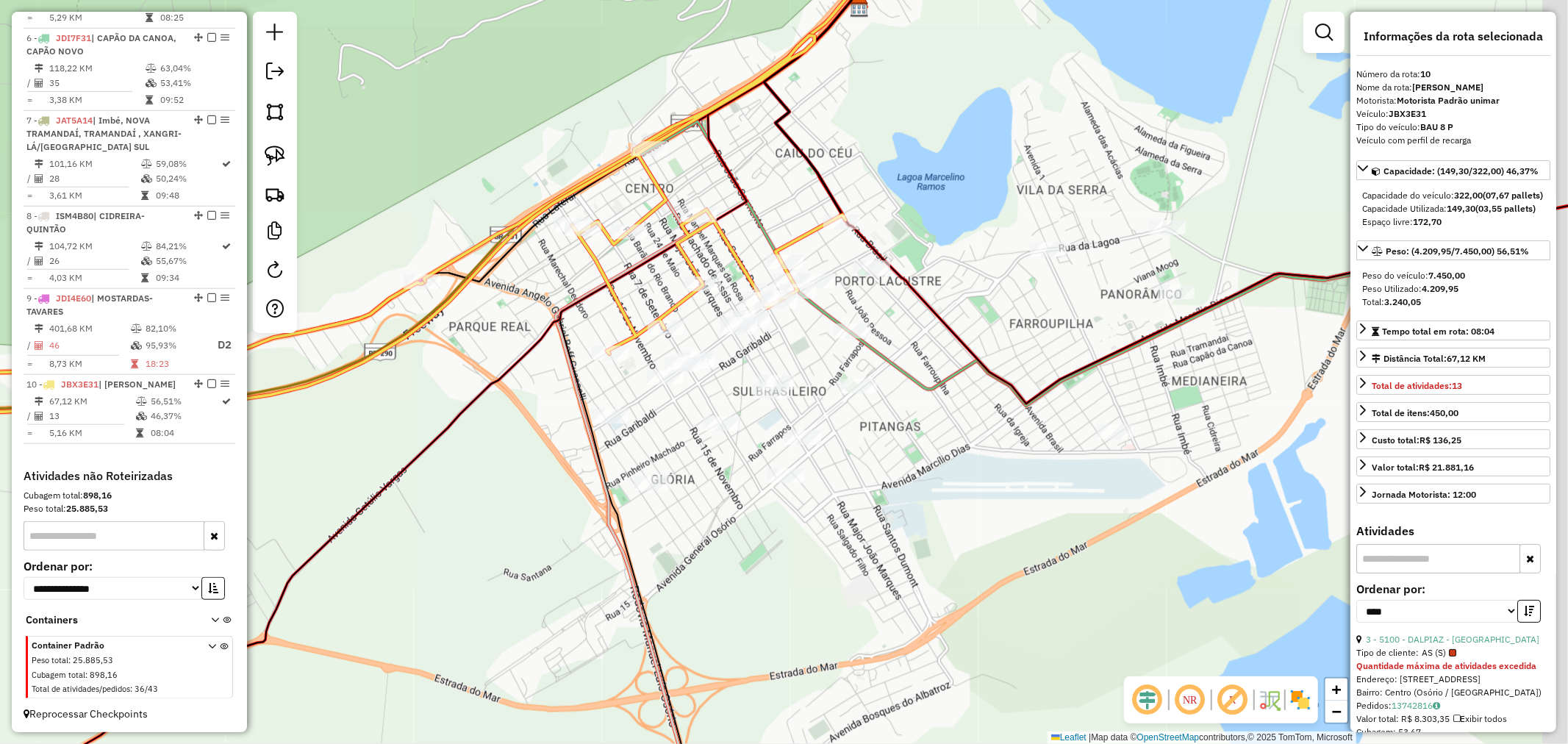
drag, startPoint x: 972, startPoint y: 265, endPoint x: 853, endPoint y: 252, distance: 119.7
click at [859, 252] on div "Janela de atendimento Grade de atendimento Capacidade Transportadoras Veículos …" at bounding box center [784, 372] width 1568 height 744
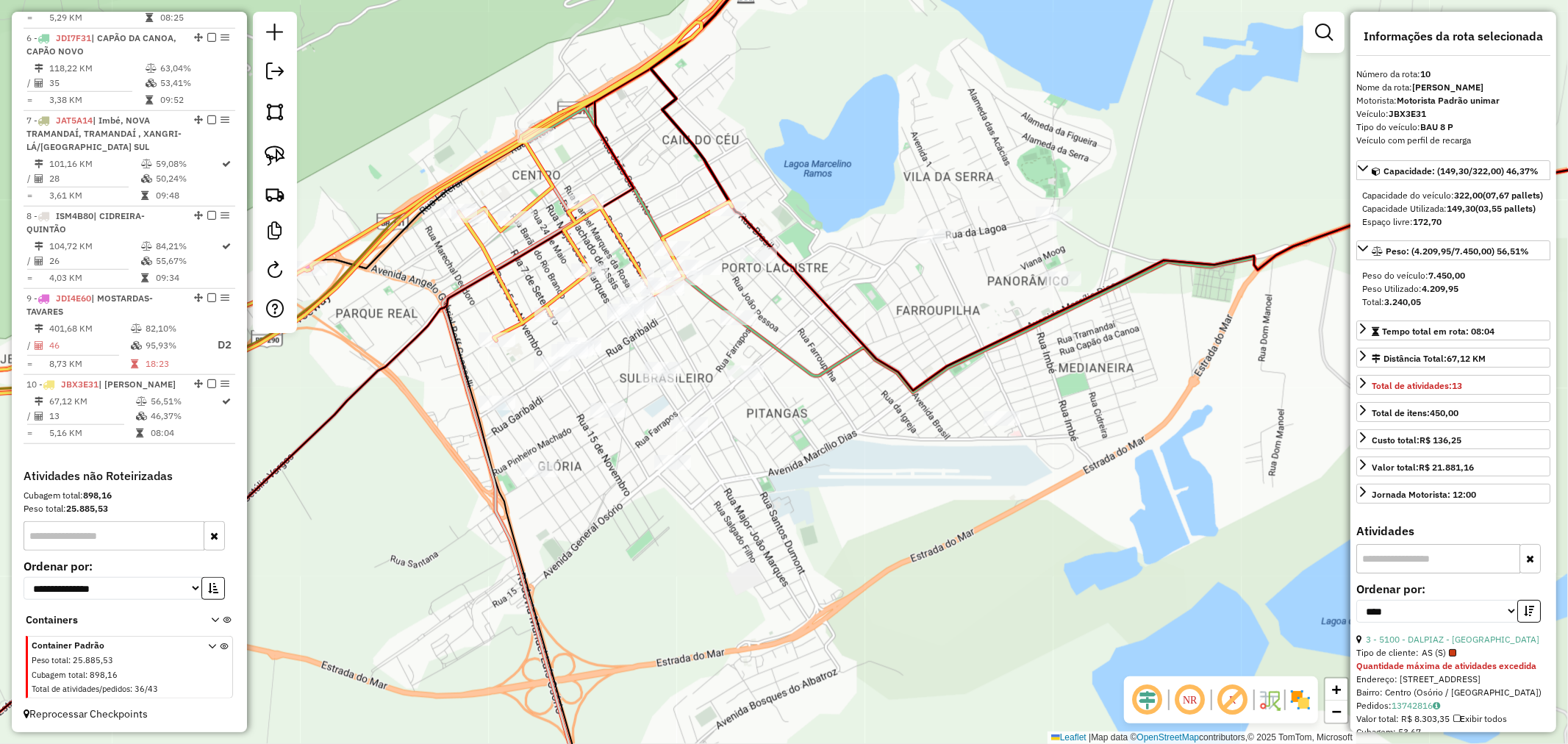
click at [821, 261] on div "Janela de atendimento Grade de atendimento Capacidade Transportadoras Veículos …" at bounding box center [784, 372] width 1568 height 744
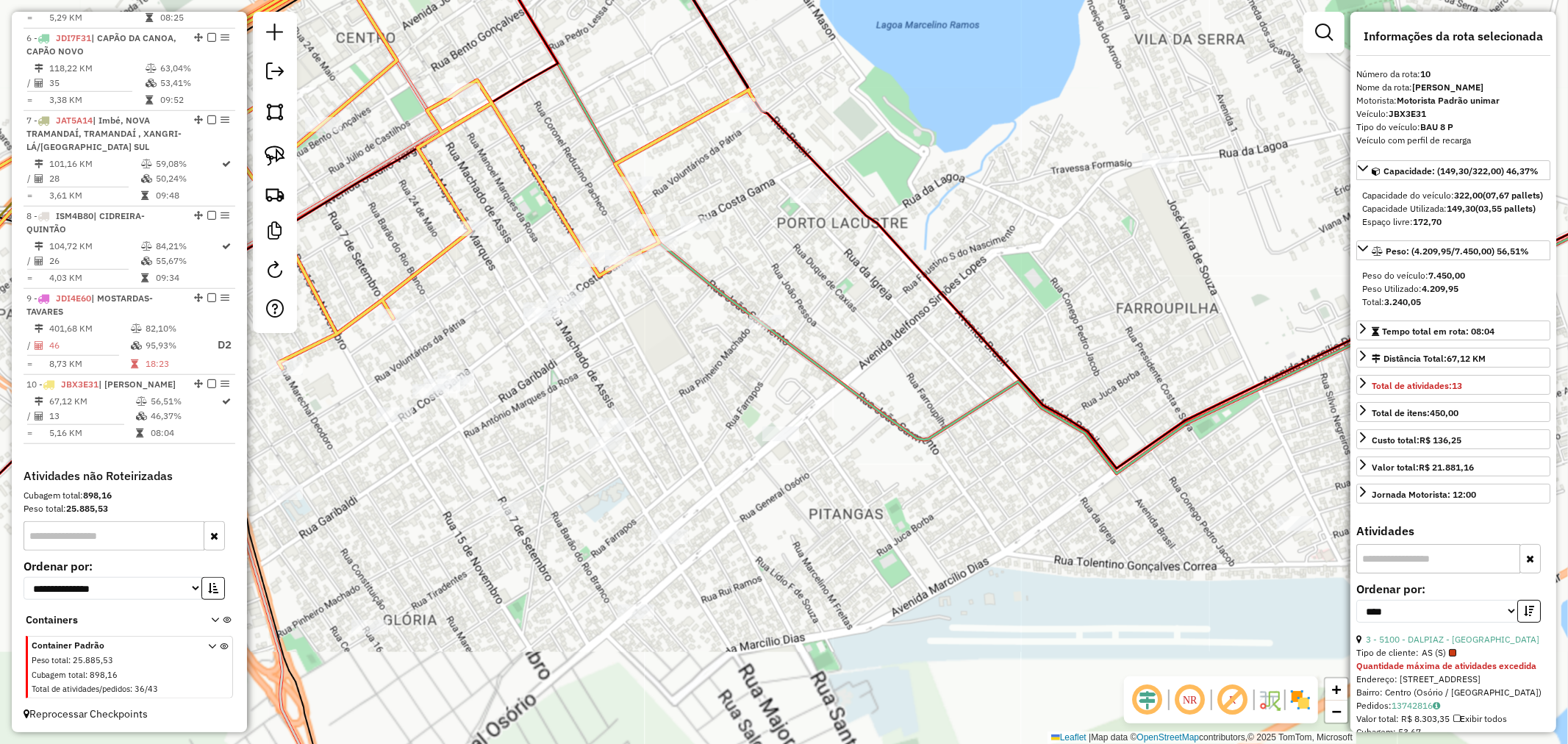
drag, startPoint x: 839, startPoint y: 318, endPoint x: 851, endPoint y: 311, distance: 13.9
click at [851, 311] on div "Janela de atendimento Grade de atendimento Capacidade Transportadoras Veículos …" at bounding box center [784, 372] width 1568 height 744
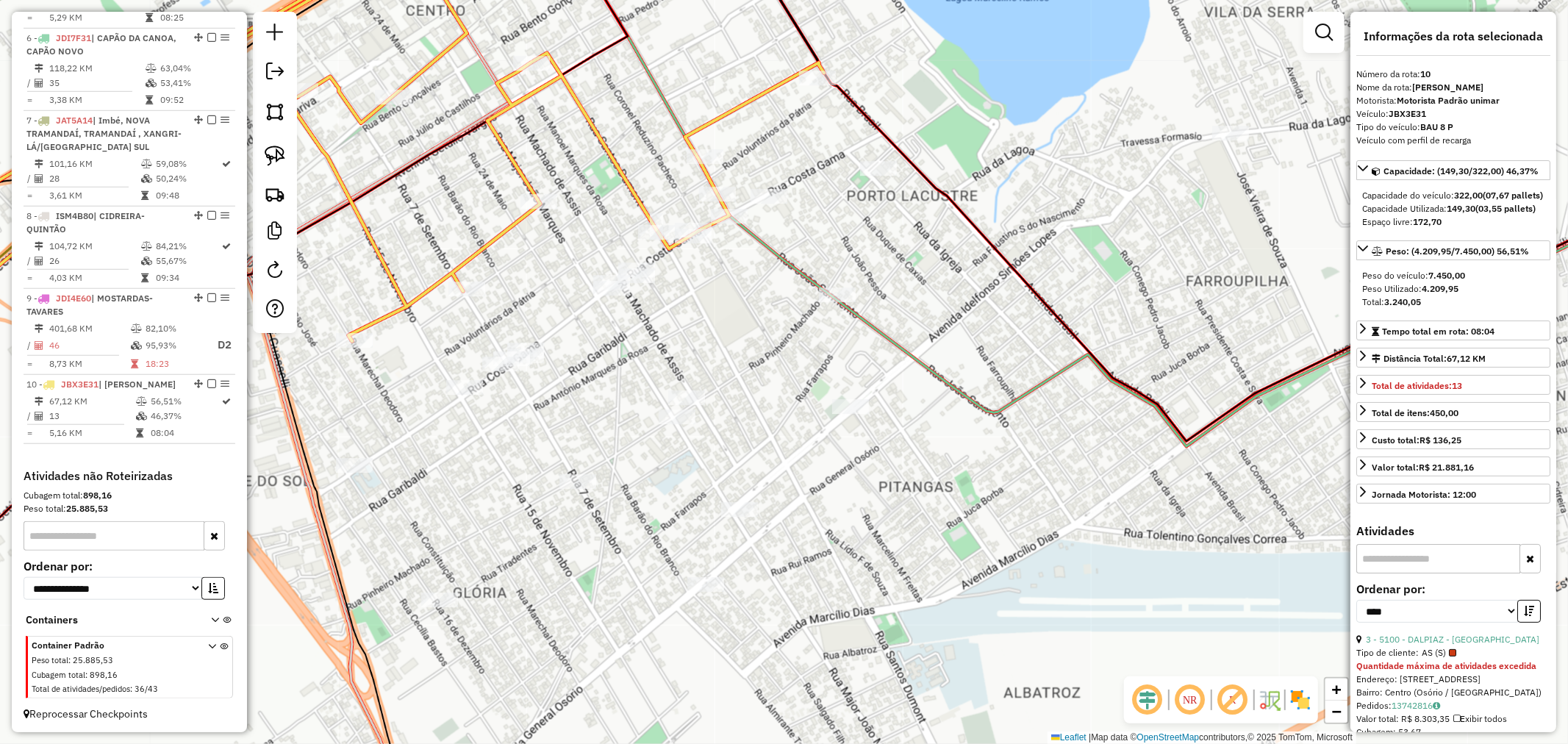
drag, startPoint x: 873, startPoint y: 276, endPoint x: 940, endPoint y: 260, distance: 68.9
click at [940, 260] on div "Janela de atendimento Grade de atendimento Capacidade Transportadoras Veículos …" at bounding box center [784, 372] width 1568 height 744
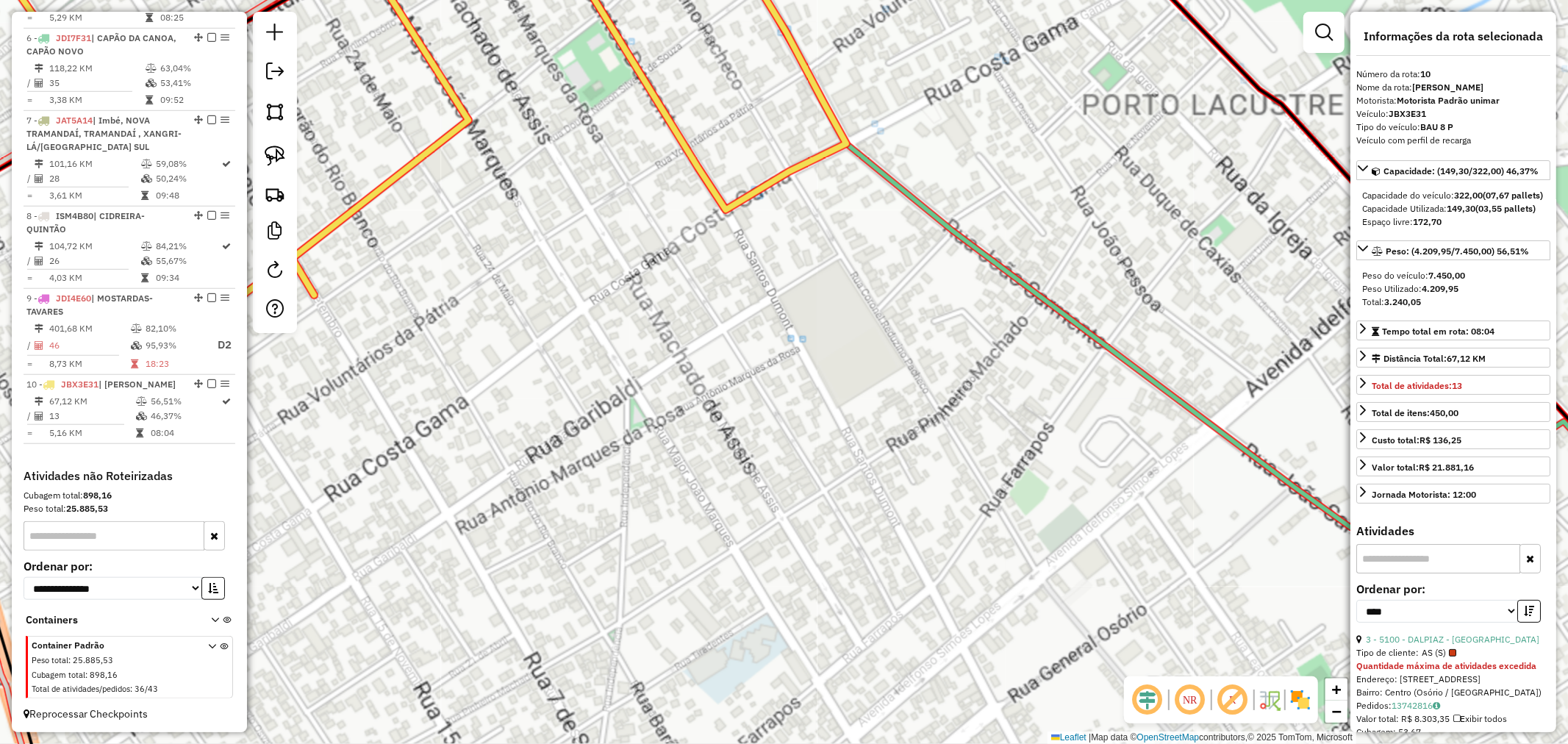
drag, startPoint x: 899, startPoint y: 166, endPoint x: 937, endPoint y: 142, distance: 44.9
click at [922, 148] on div "Janela de atendimento Grade de atendimento Capacidade Transportadoras Veículos …" at bounding box center [784, 372] width 1568 height 744
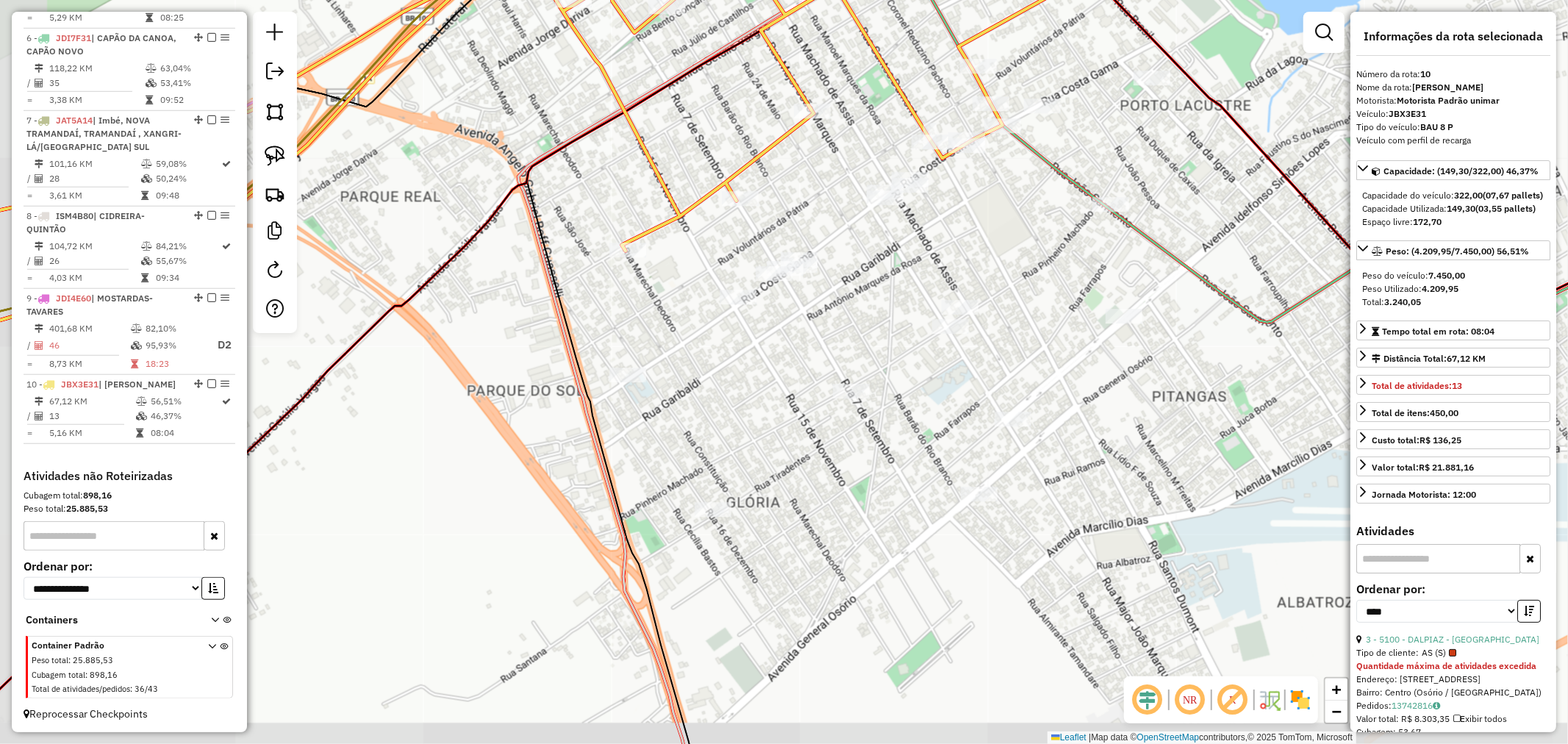
drag, startPoint x: 696, startPoint y: 339, endPoint x: 627, endPoint y: 348, distance: 69.6
click at [715, 353] on div "Janela de atendimento Grade de atendimento Capacidade Transportadoras Veículos …" at bounding box center [784, 372] width 1568 height 744
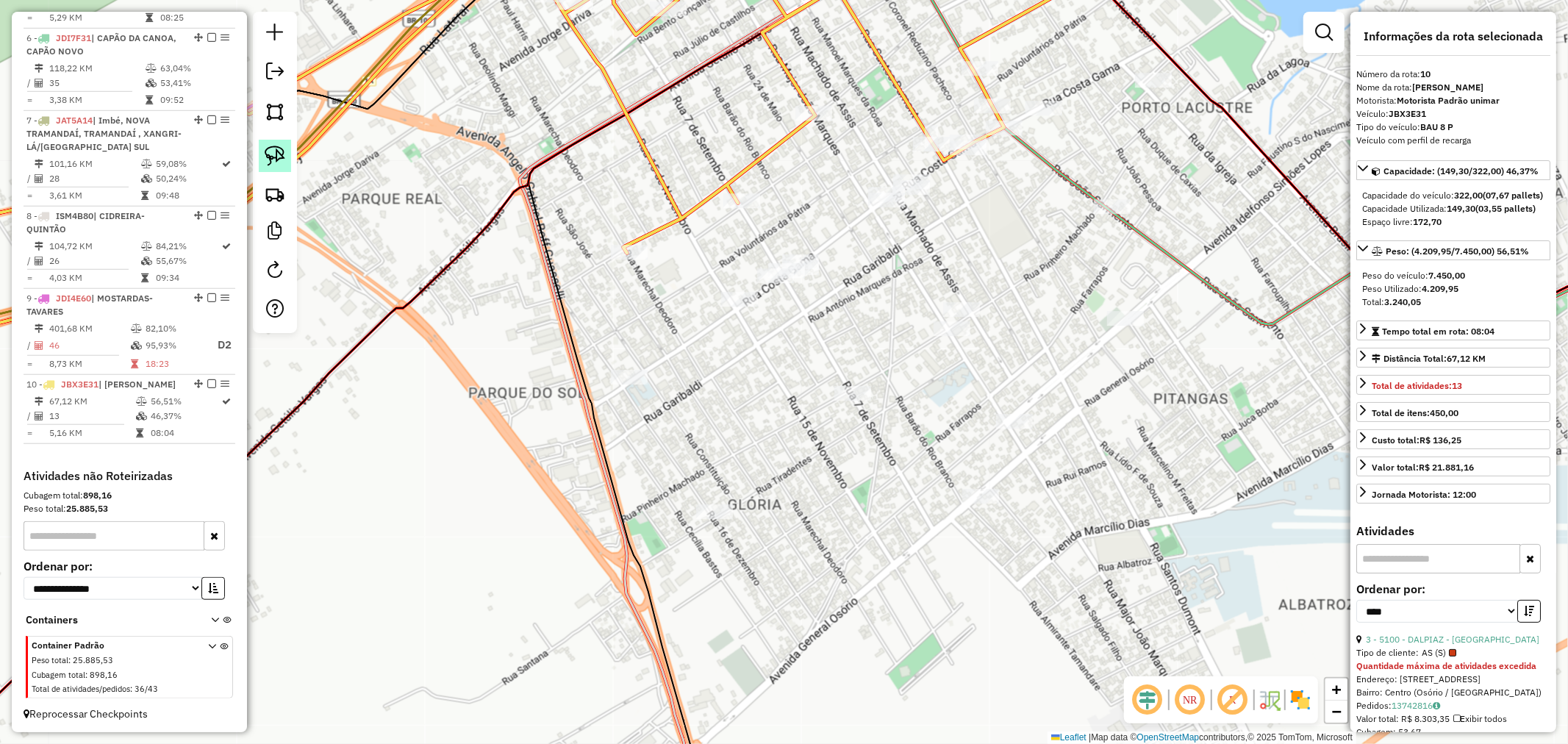
click at [269, 164] on img at bounding box center [275, 156] width 20 height 20
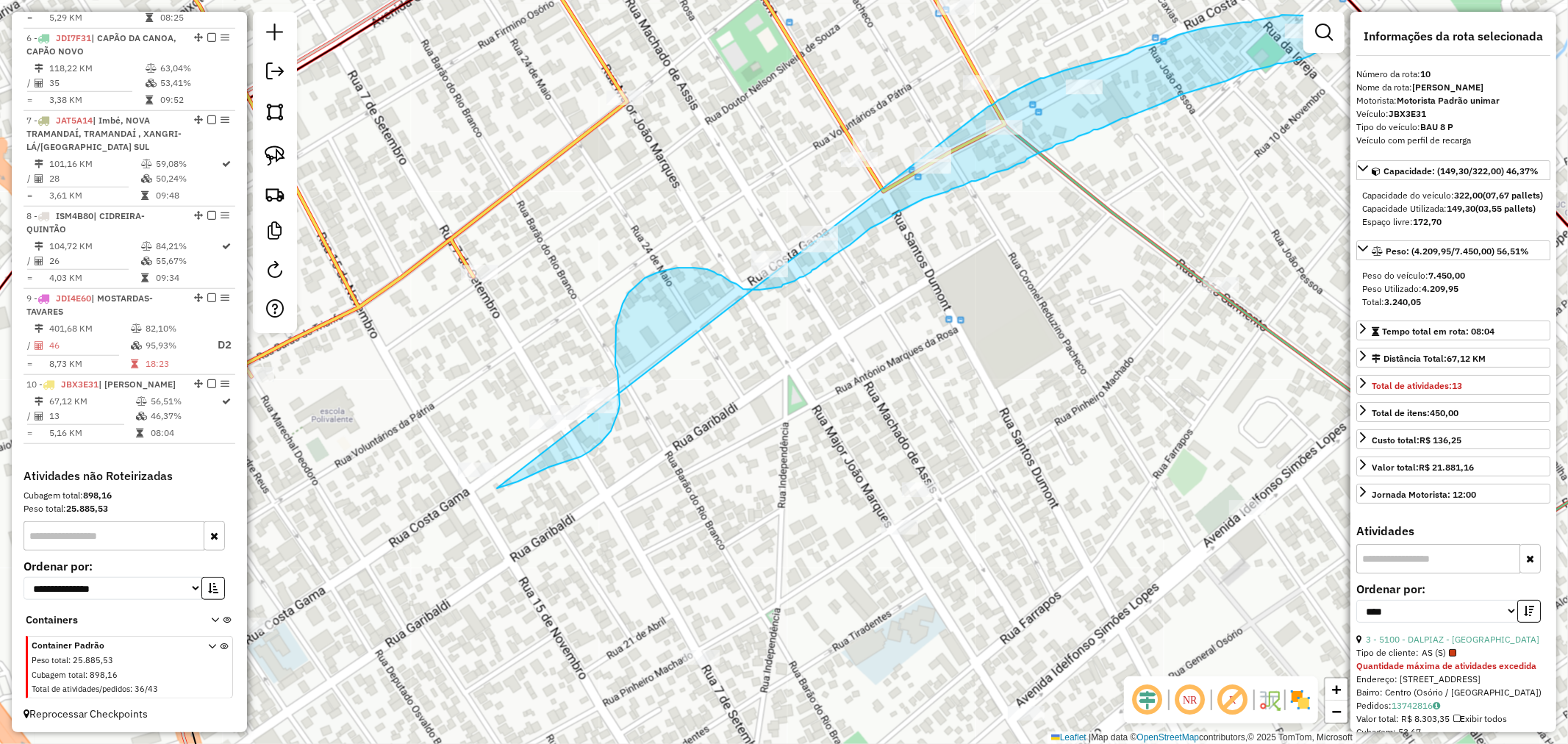
drag, startPoint x: 990, startPoint y: 105, endPoint x: 388, endPoint y: 429, distance: 683.7
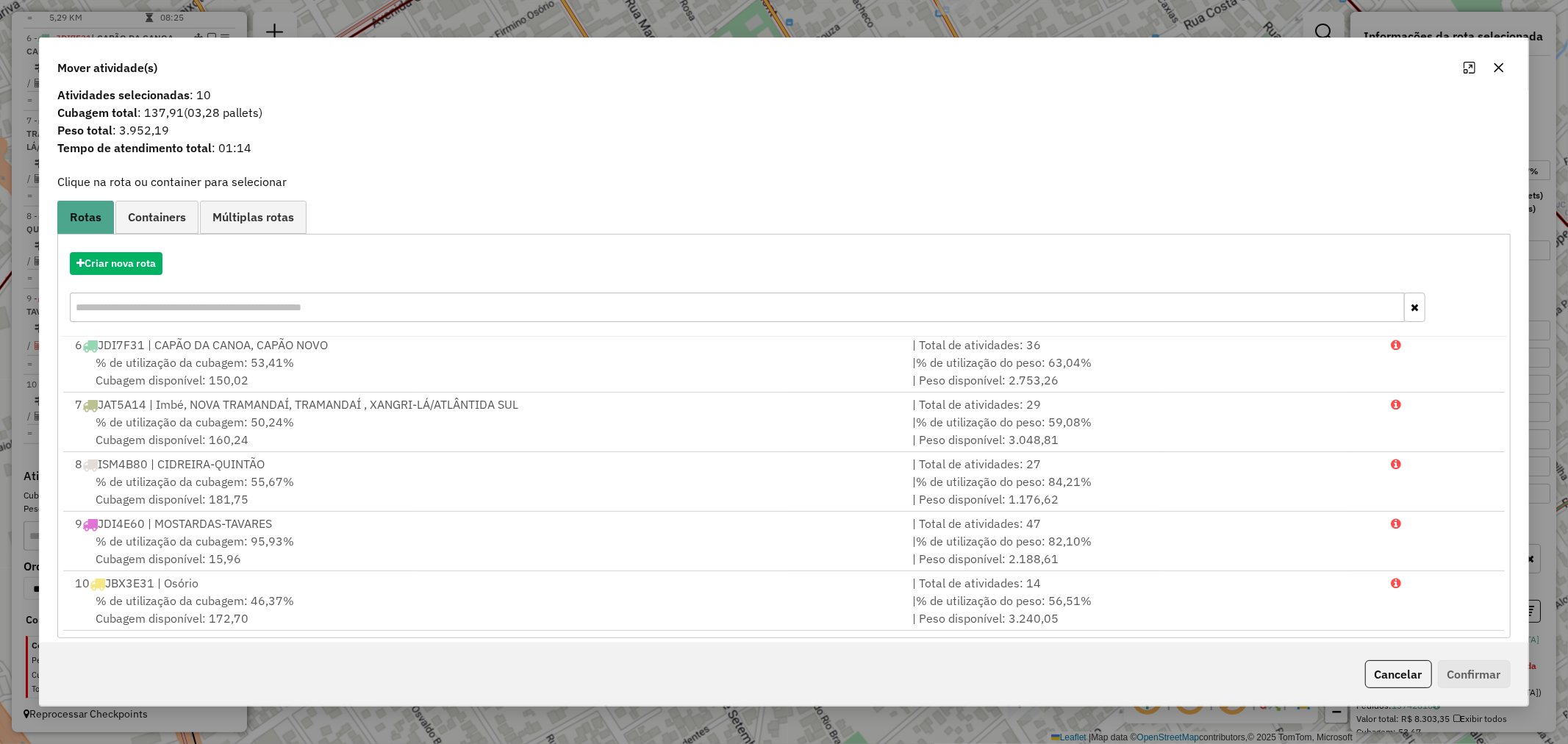
scroll to position [23, 0]
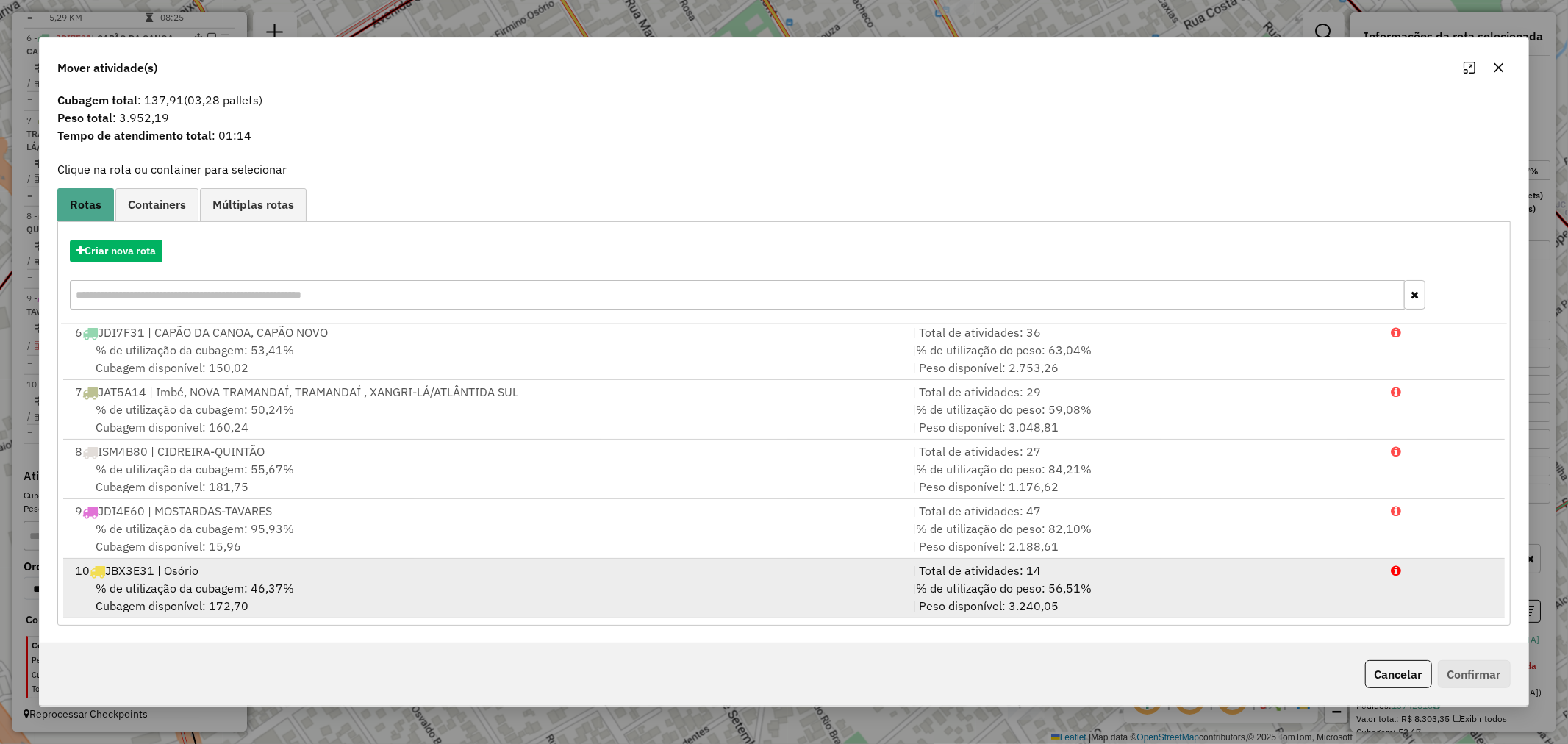
click at [159, 583] on span "% de utilização da cubagem: 46,37%" at bounding box center [194, 588] width 198 height 15
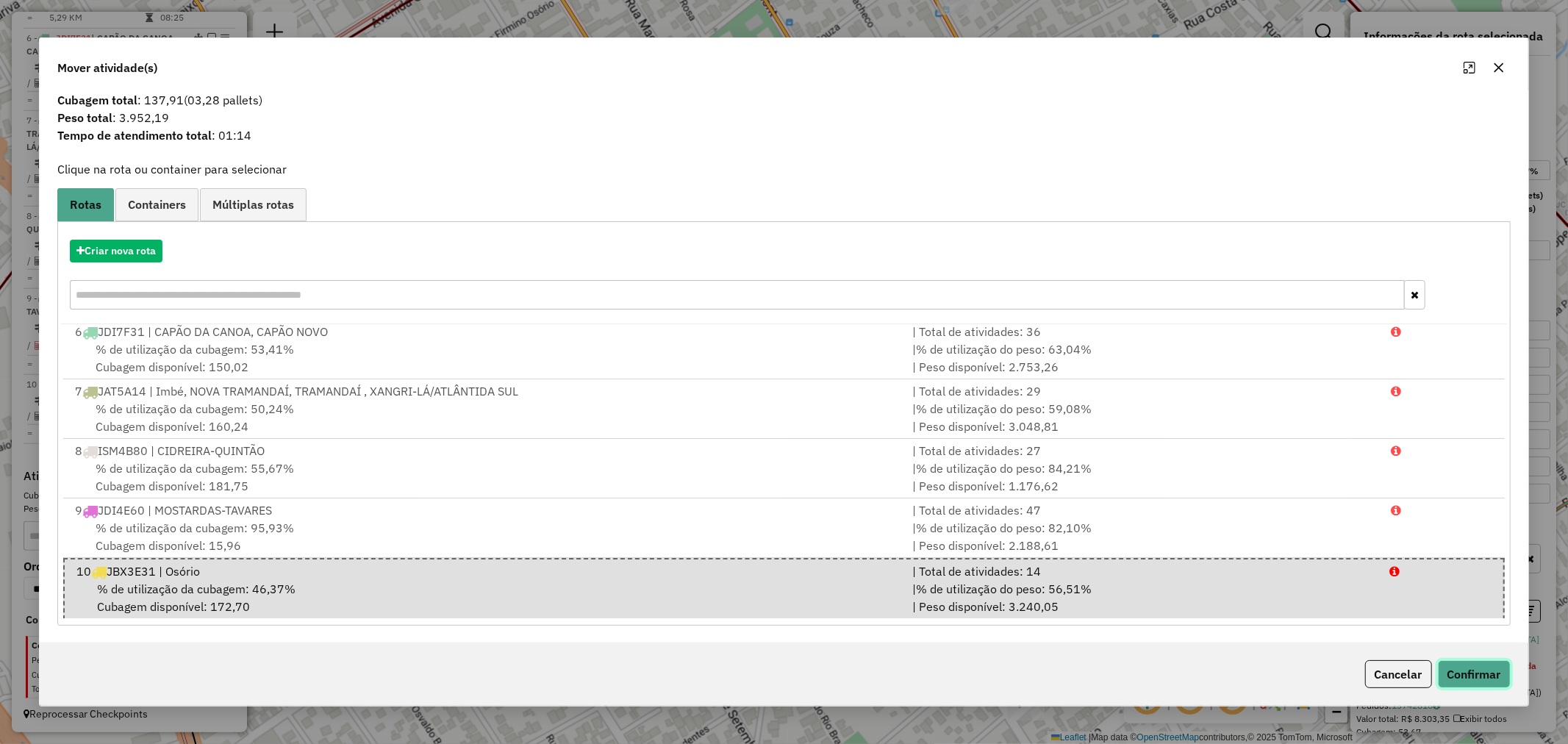
click at [1476, 681] on button "Confirmar" at bounding box center [1474, 673] width 73 height 28
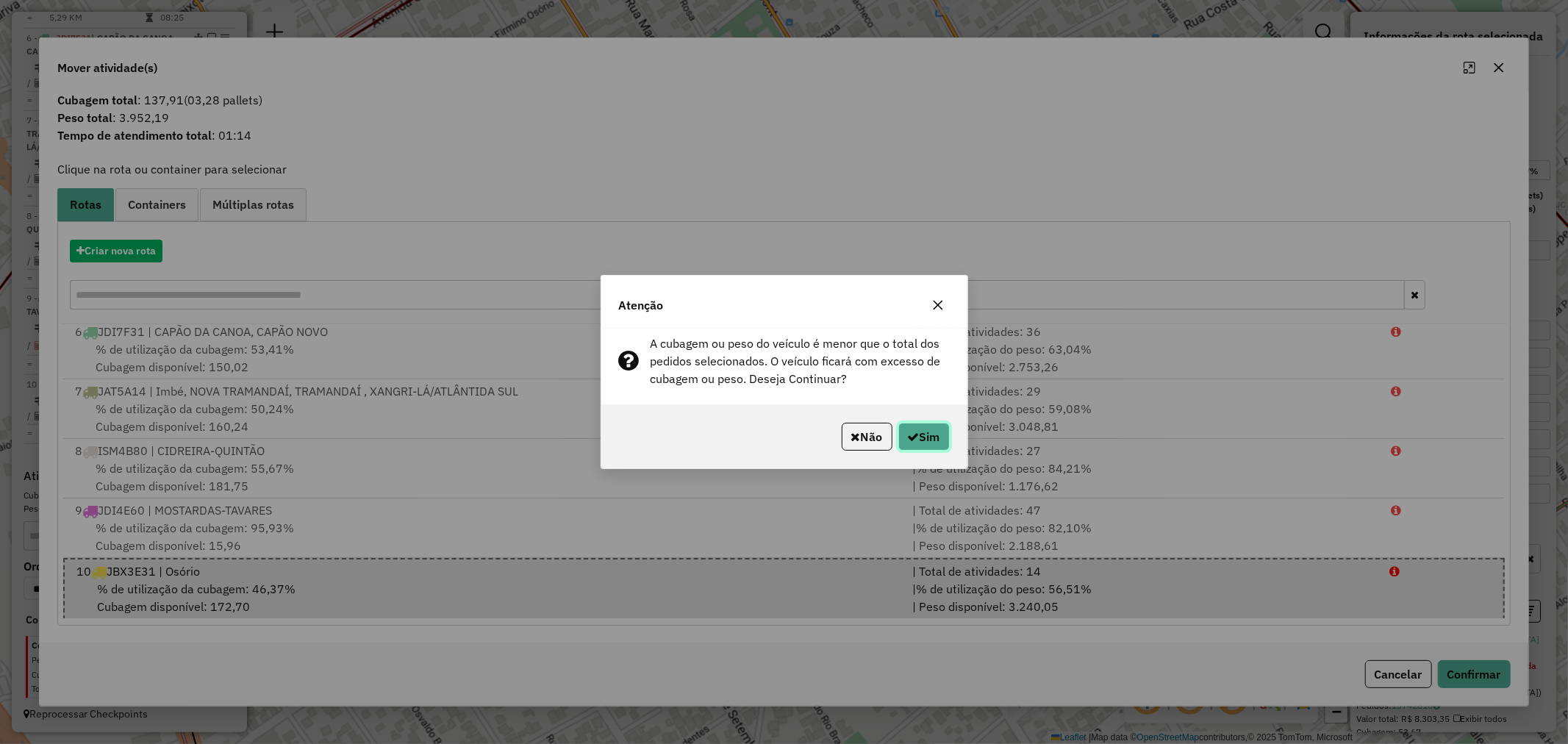
click at [917, 444] on button "Sim" at bounding box center [924, 436] width 52 height 28
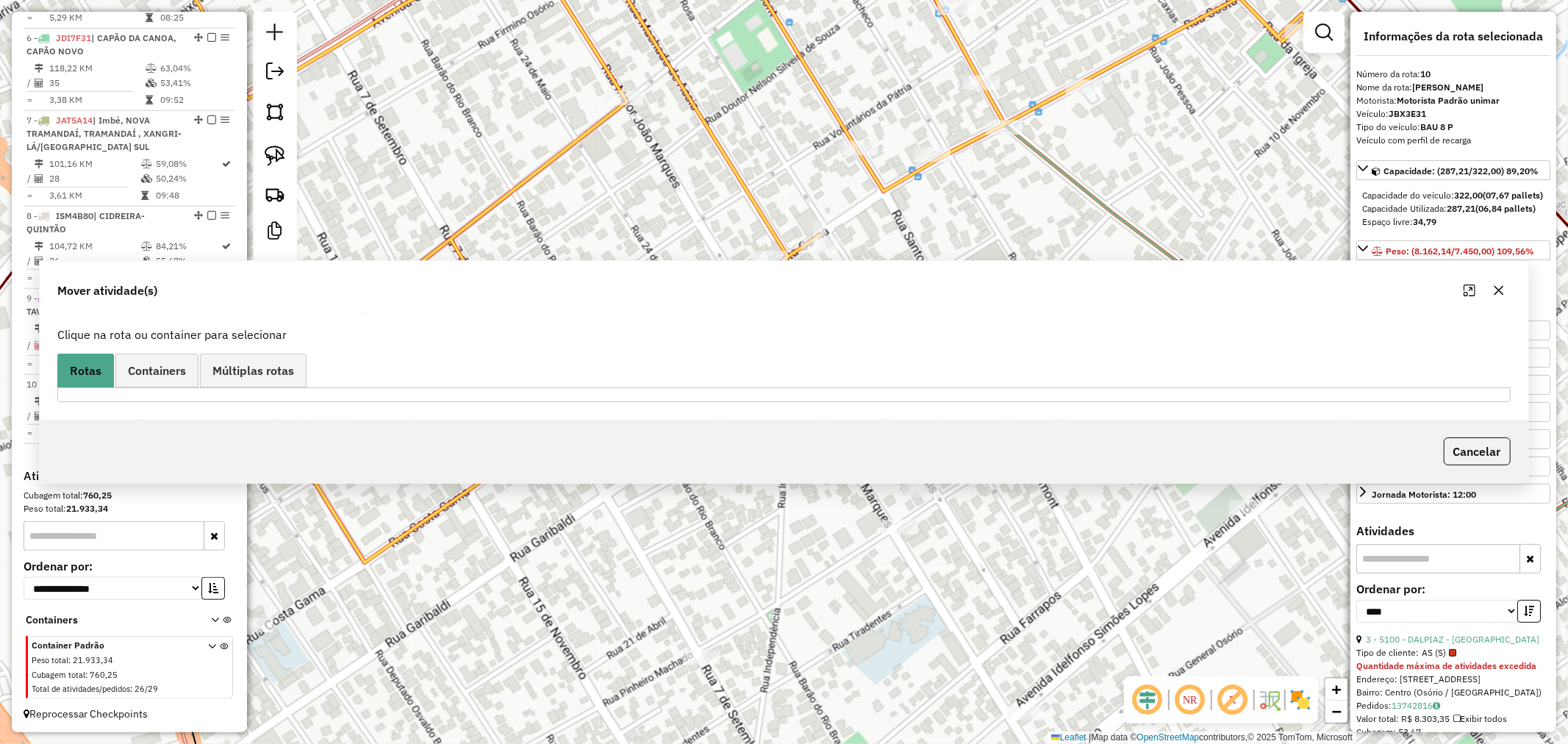
scroll to position [0, 0]
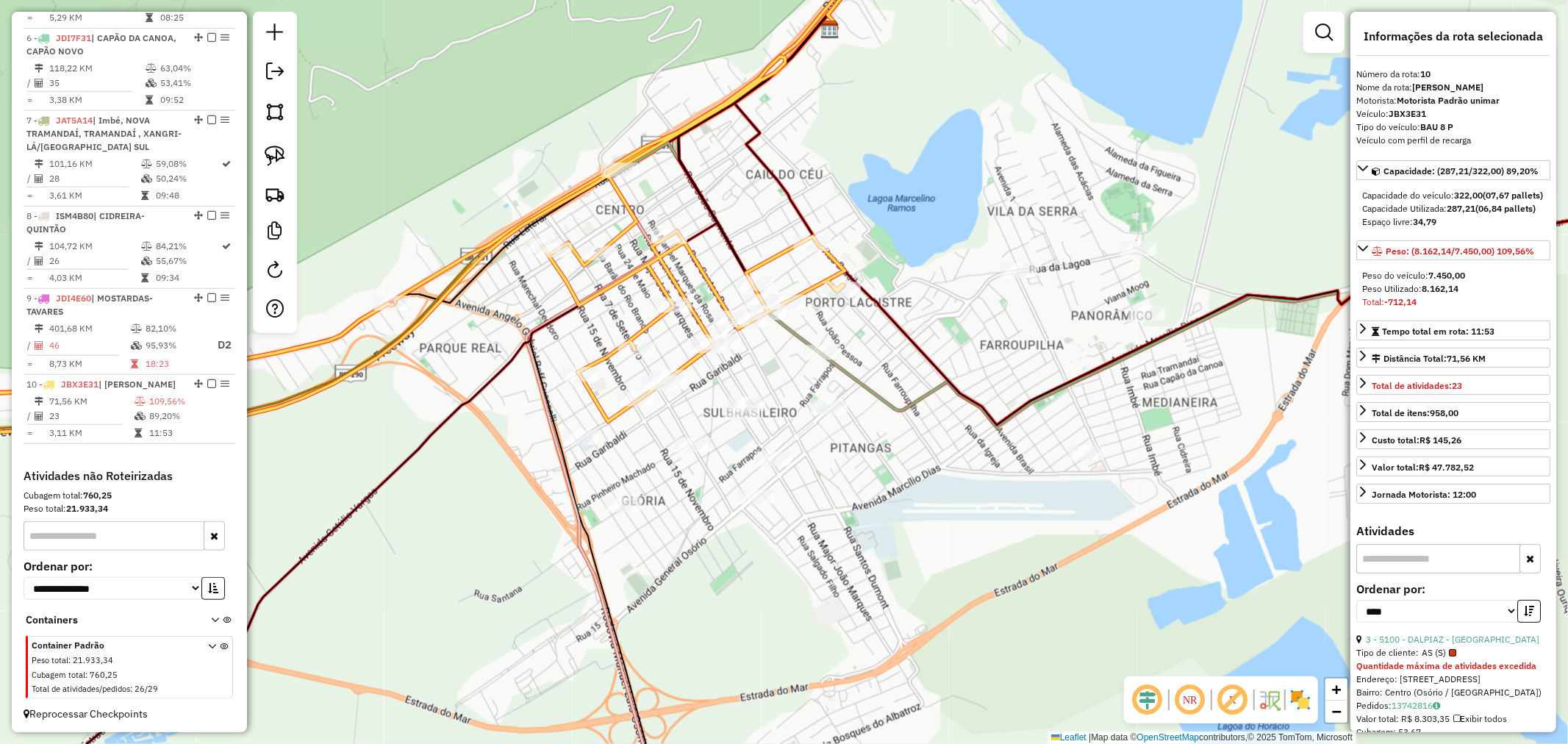
drag, startPoint x: 938, startPoint y: 563, endPoint x: 908, endPoint y: 558, distance: 30.4
click at [908, 558] on div "Janela de atendimento Grade de atendimento Capacidade Transportadoras Veículos …" at bounding box center [784, 372] width 1568 height 744
click at [268, 169] on link at bounding box center [275, 156] width 32 height 32
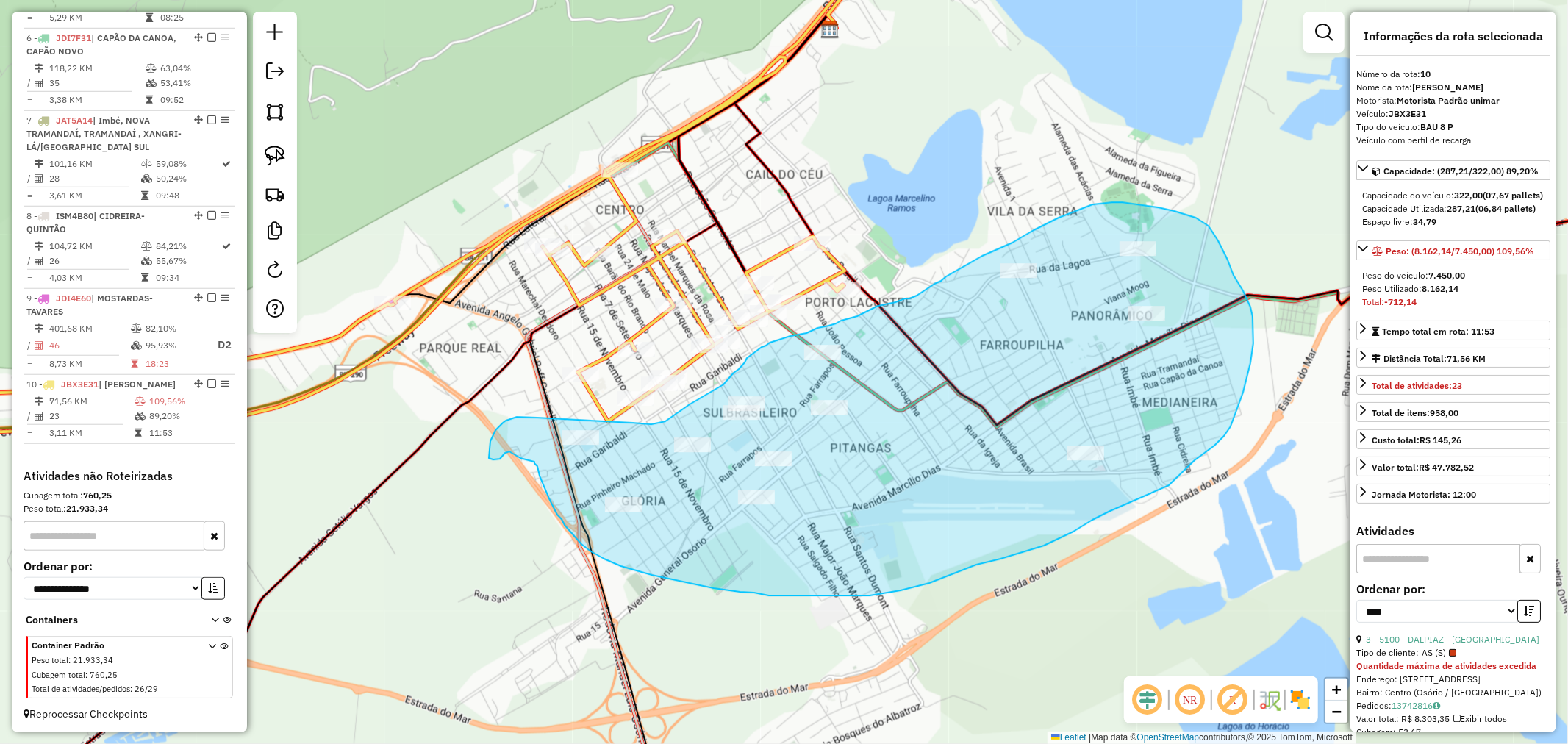
drag, startPoint x: 503, startPoint y: 422, endPoint x: 534, endPoint y: 396, distance: 40.5
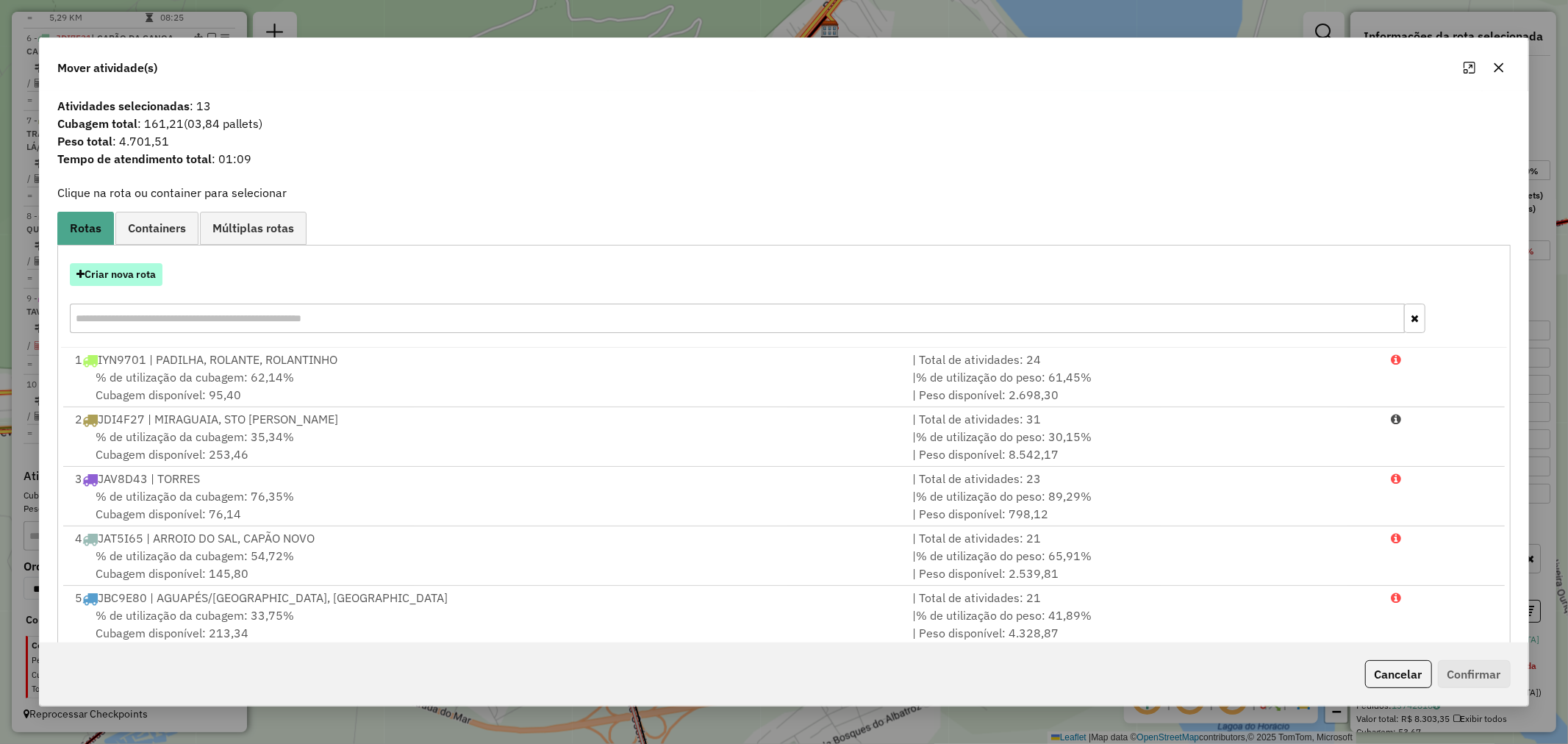
click at [123, 274] on button "Criar nova rota" at bounding box center [116, 275] width 92 height 23
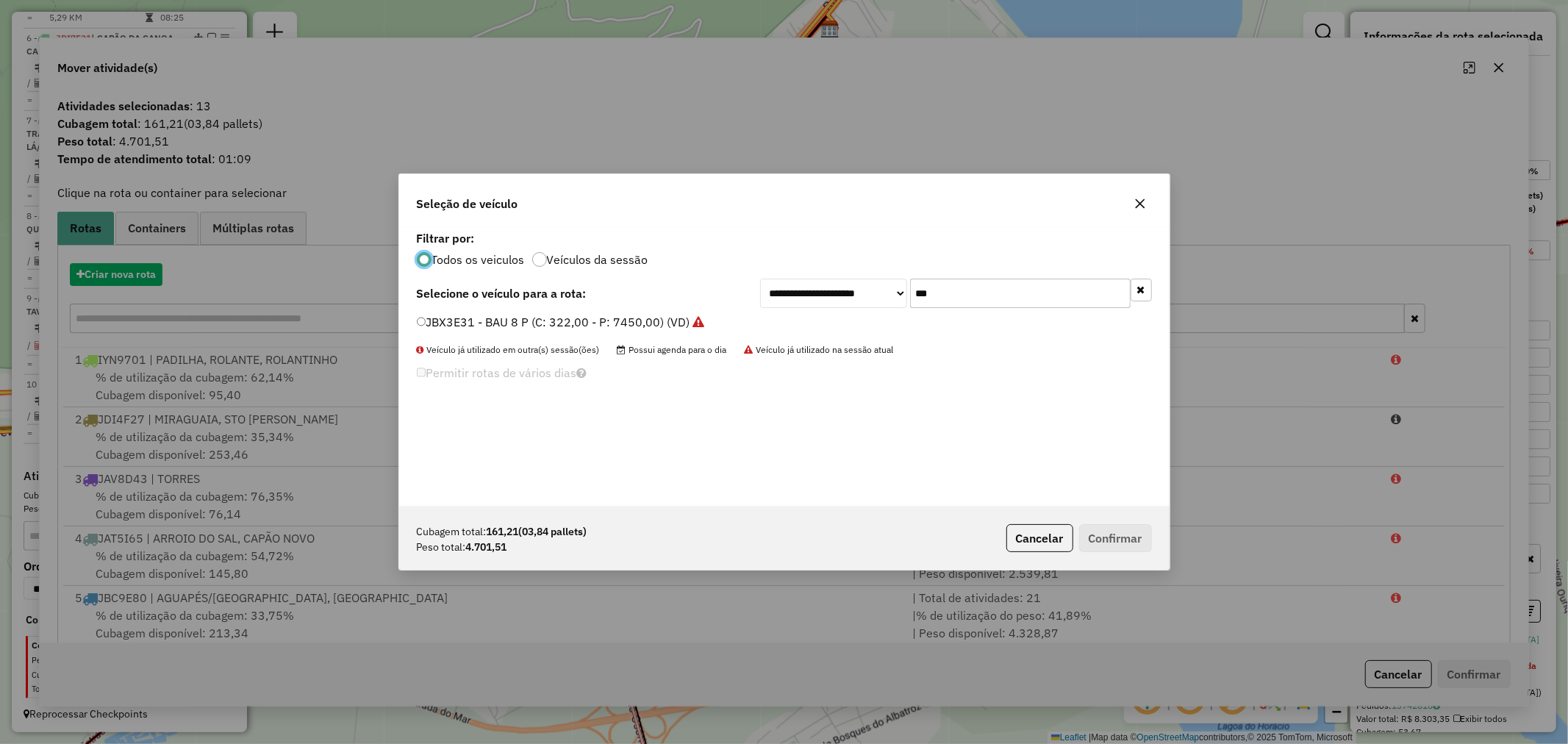
scroll to position [8, 4]
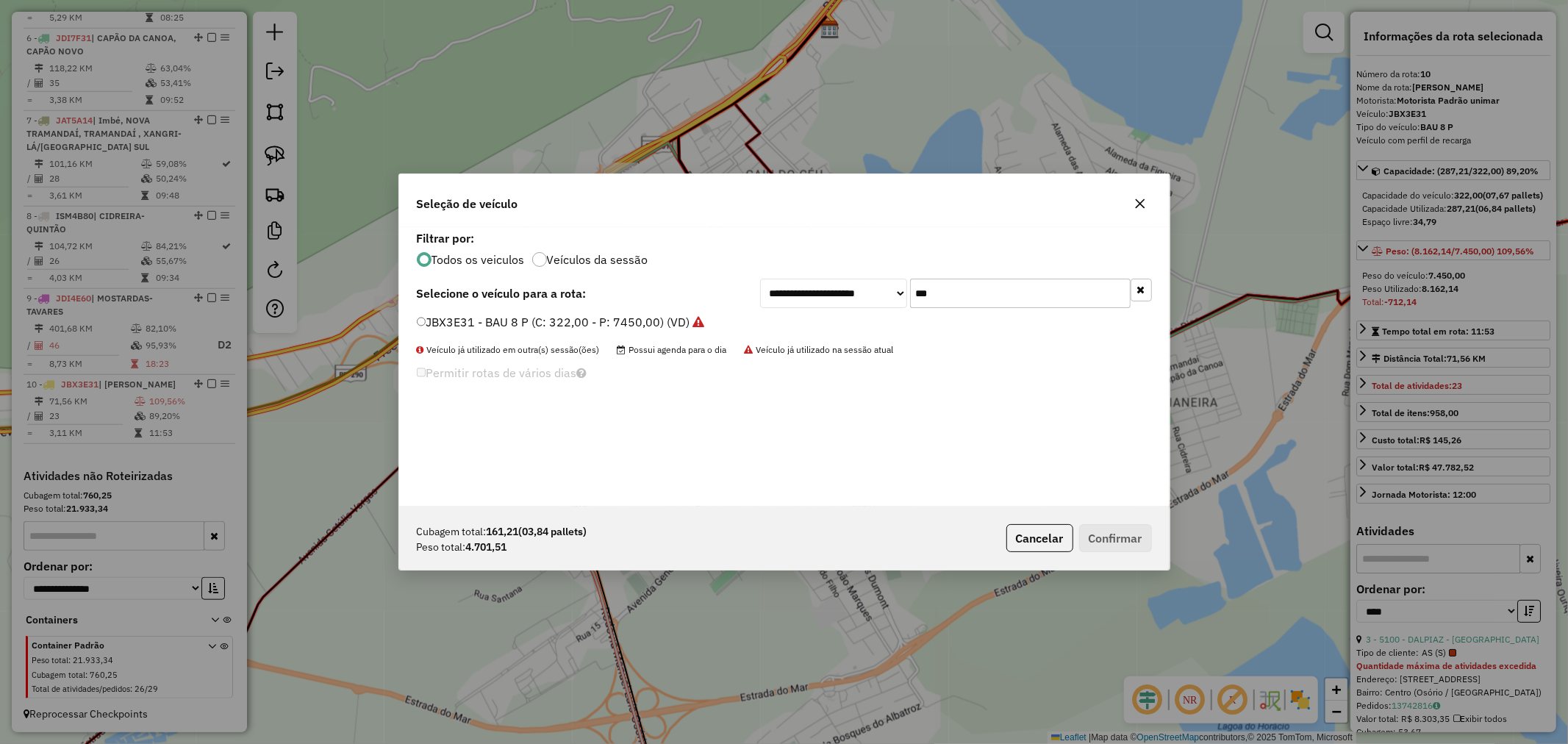
drag, startPoint x: 922, startPoint y: 282, endPoint x: 860, endPoint y: 274, distance: 62.5
click at [860, 274] on div "**********" at bounding box center [784, 366] width 770 height 279
click at [953, 289] on input "***" at bounding box center [1020, 292] width 220 height 29
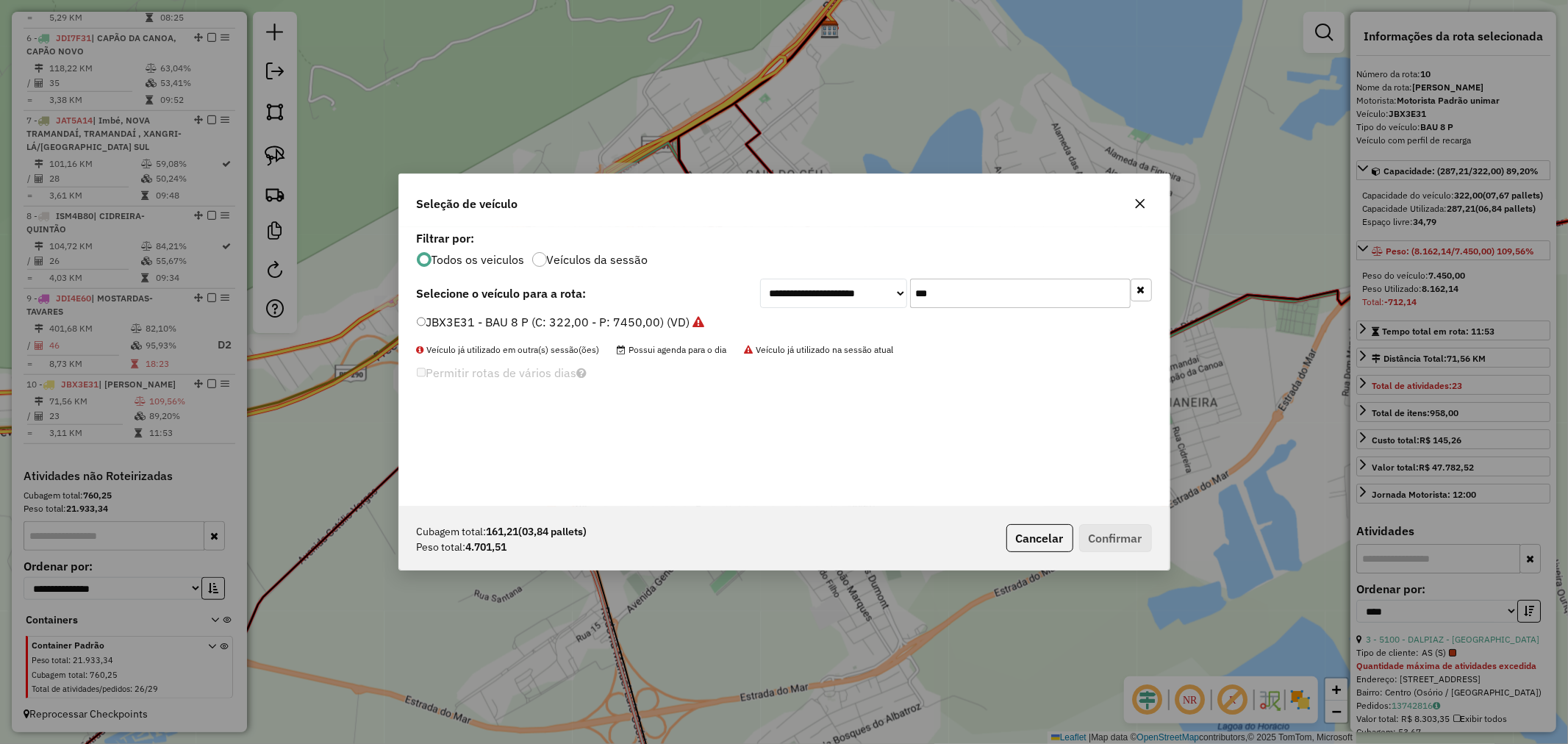
drag, startPoint x: 1135, startPoint y: 206, endPoint x: 934, endPoint y: 274, distance: 212.2
click at [1135, 207] on icon "button" at bounding box center [1140, 204] width 10 height 10
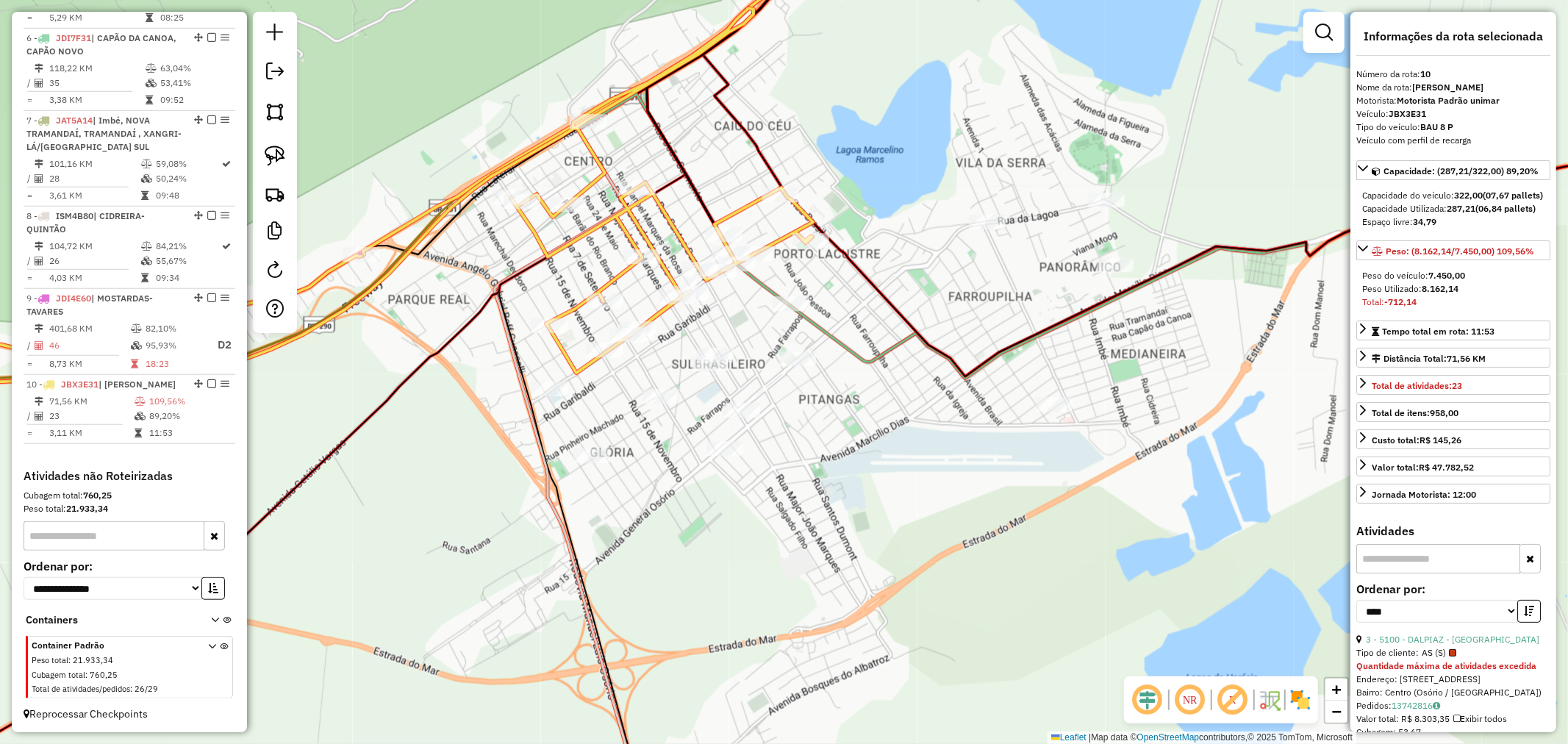
drag, startPoint x: 890, startPoint y: 373, endPoint x: 868, endPoint y: 356, distance: 27.8
click at [868, 356] on div "Janela de atendimento Grade de atendimento Capacidade Transportadoras Veículos …" at bounding box center [784, 372] width 1568 height 744
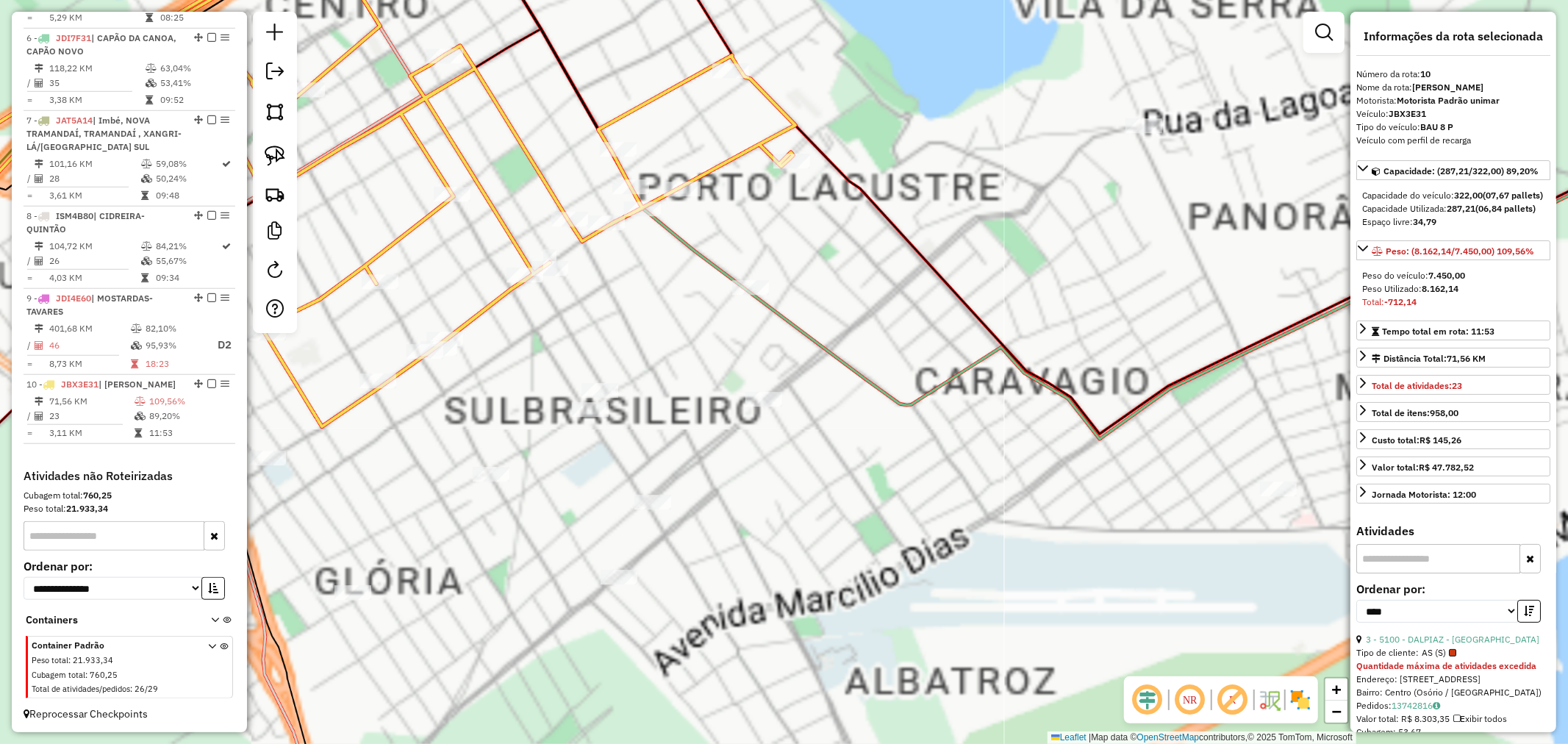
drag, startPoint x: 901, startPoint y: 322, endPoint x: 1009, endPoint y: 244, distance: 133.2
click at [1008, 244] on div "Janela de atendimento Grade de atendimento Capacidade Transportadoras Veículos …" at bounding box center [784, 372] width 1568 height 744
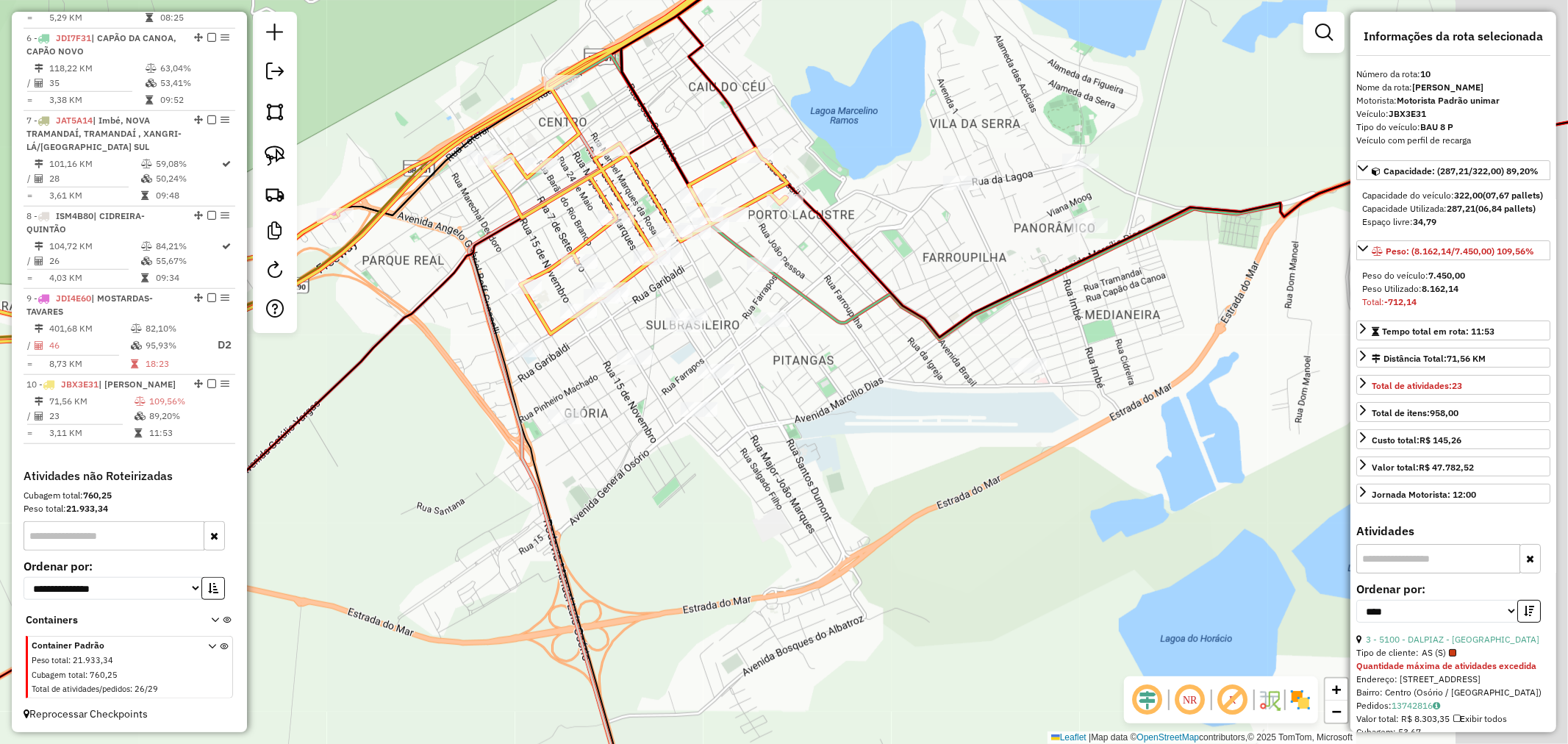
drag, startPoint x: 944, startPoint y: 306, endPoint x: 886, endPoint y: 314, distance: 58.5
click at [886, 314] on div "Janela de atendimento Grade de atendimento Capacidade Transportadoras Veículos …" at bounding box center [784, 372] width 1568 height 744
drag, startPoint x: 276, startPoint y: 156, endPoint x: 327, endPoint y: 204, distance: 70.0
click at [276, 156] on img at bounding box center [275, 156] width 20 height 20
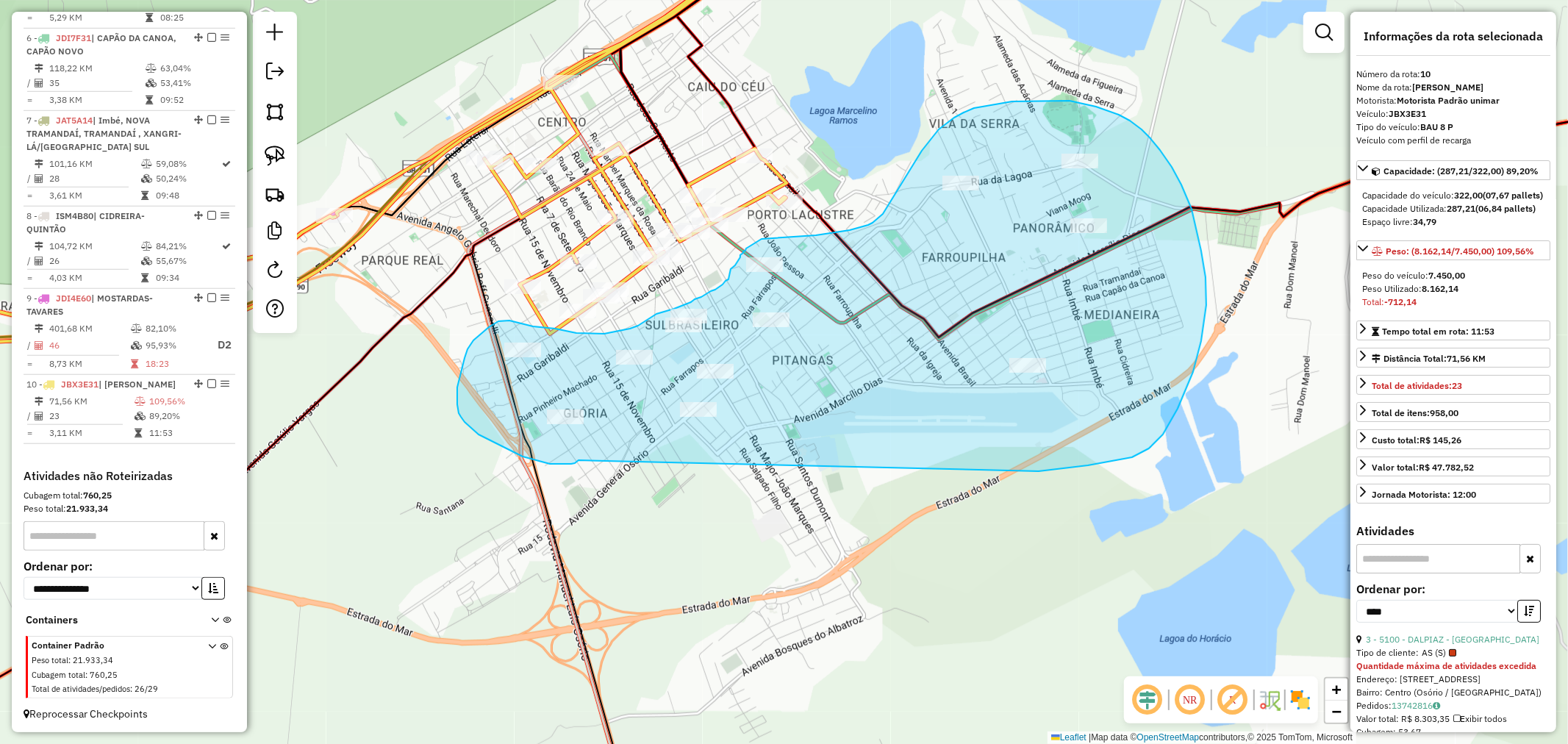
drag, startPoint x: 576, startPoint y: 461, endPoint x: 858, endPoint y: 452, distance: 282.1
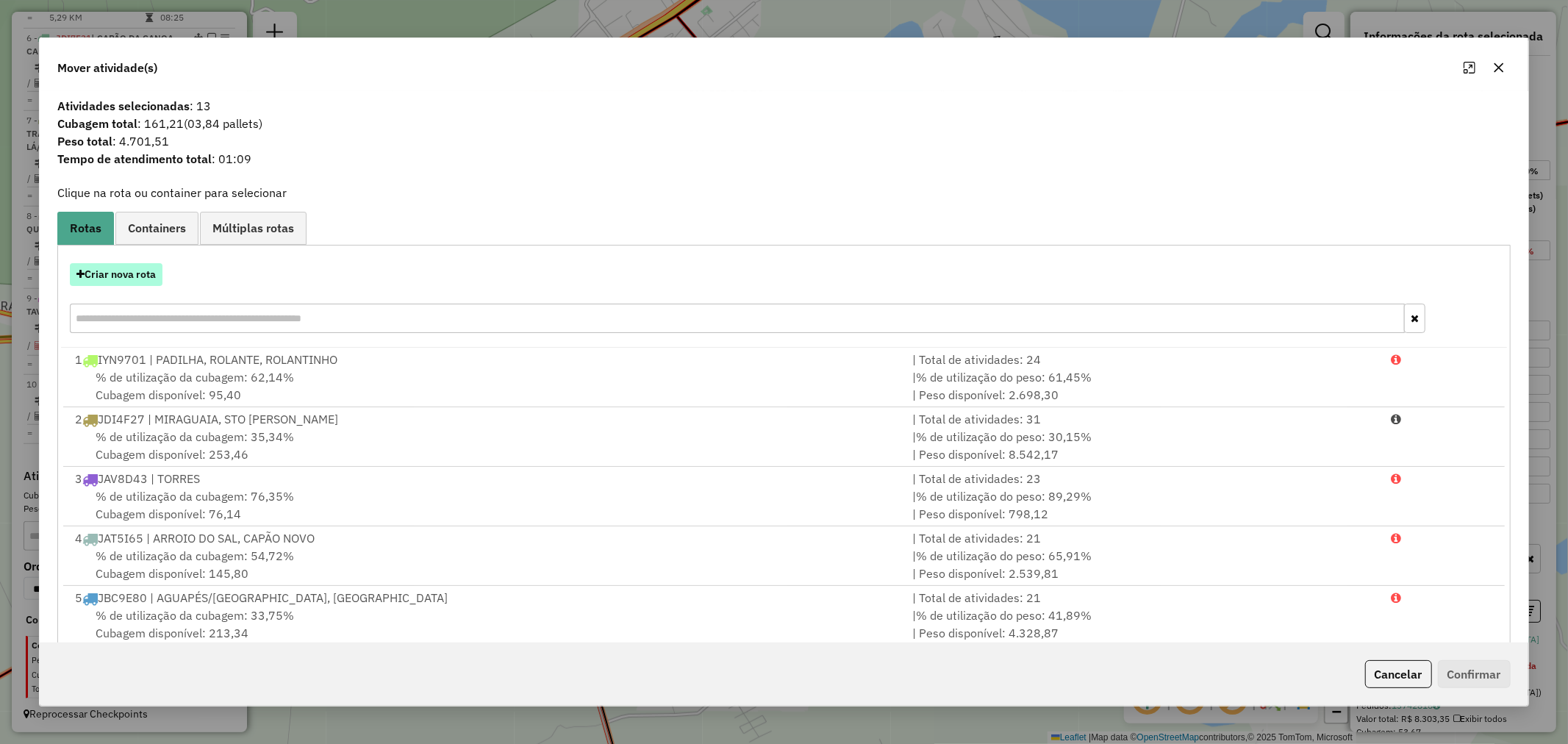
click at [128, 275] on button "Criar nova rota" at bounding box center [116, 275] width 92 height 23
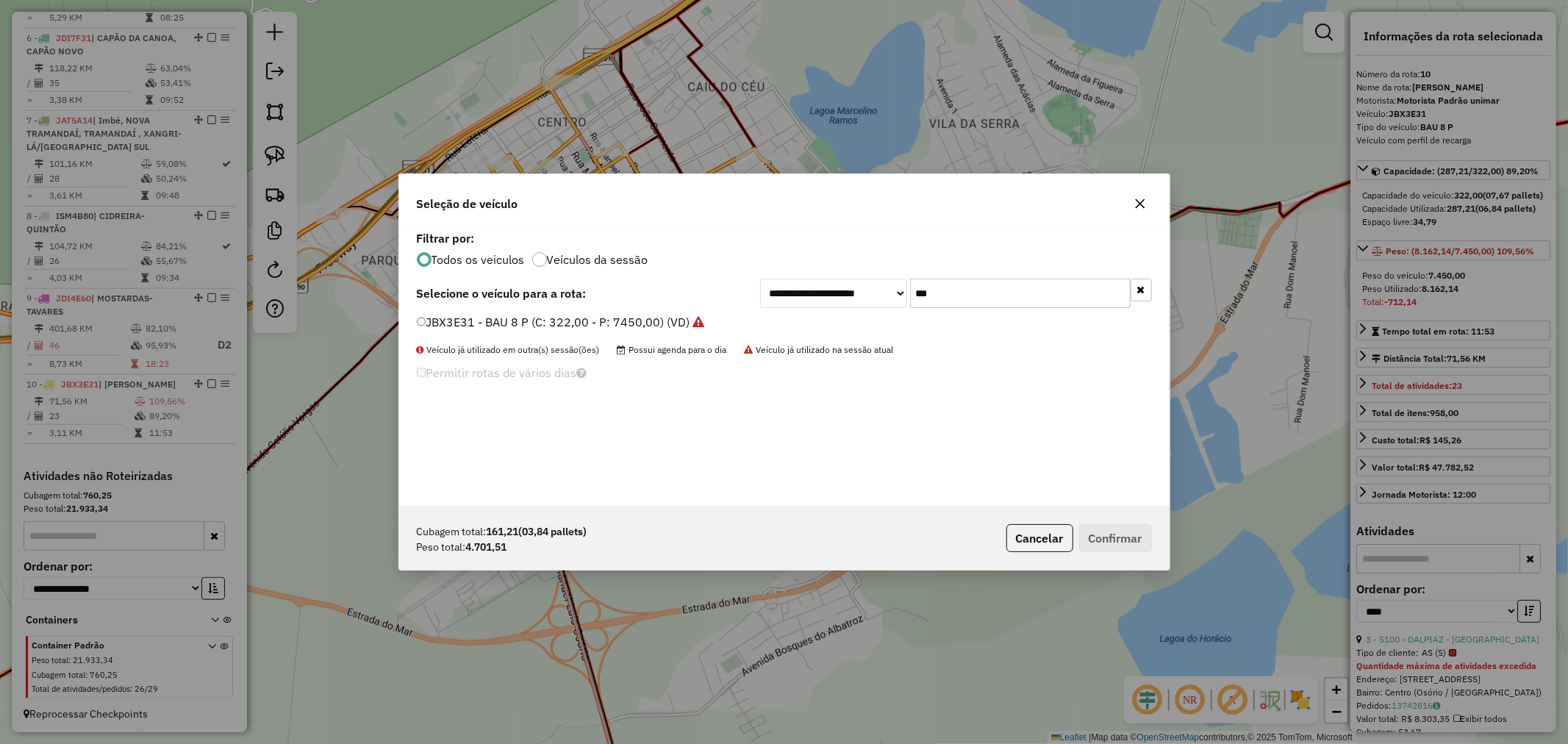
drag, startPoint x: 892, startPoint y: 284, endPoint x: 830, endPoint y: 284, distance: 62.0
click at [832, 284] on div "**********" at bounding box center [956, 292] width 392 height 29
click at [916, 306] on div "**********" at bounding box center [784, 366] width 770 height 279
click at [990, 304] on input "***" at bounding box center [1020, 292] width 220 height 29
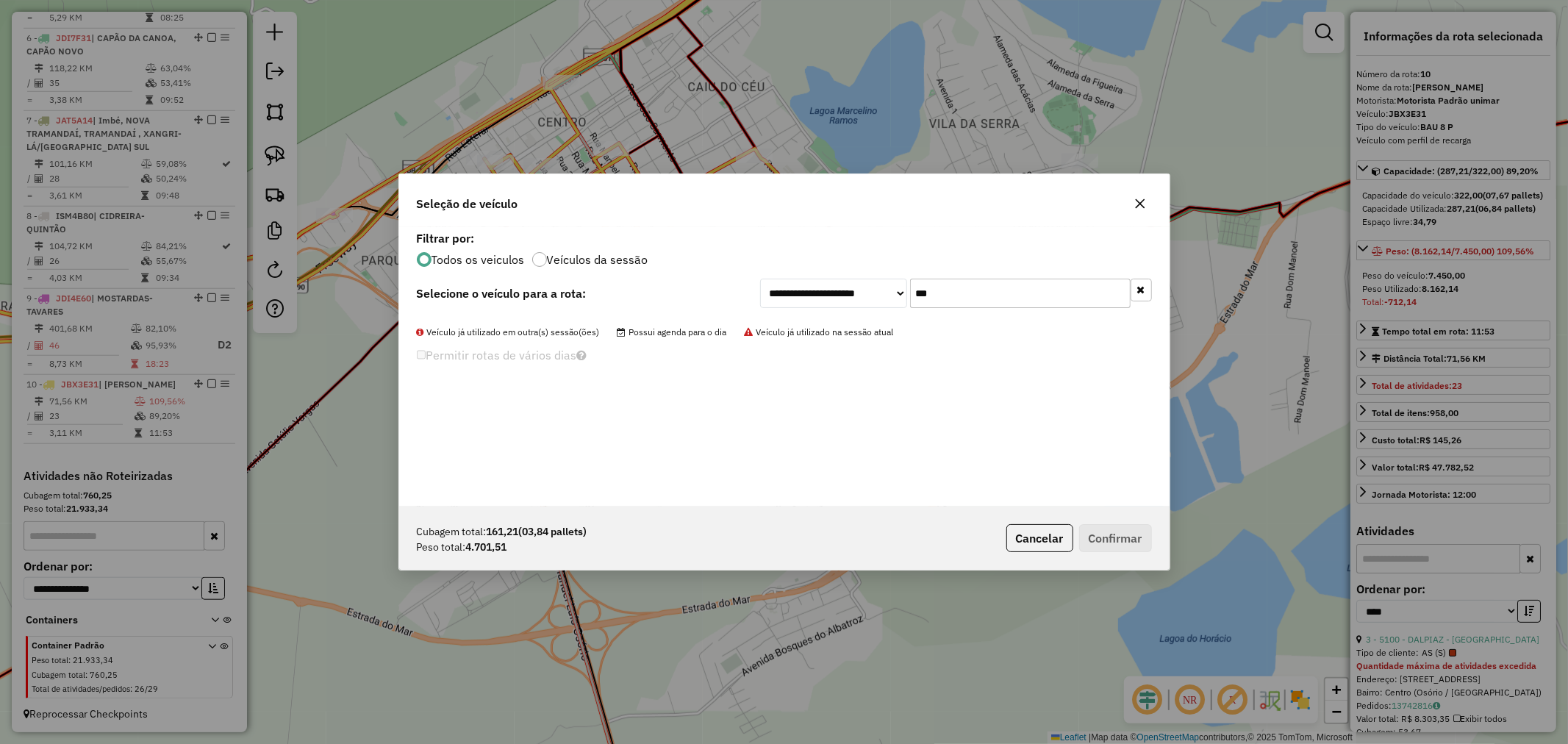
click at [990, 303] on input "***" at bounding box center [1020, 292] width 220 height 29
type input "***"
click at [489, 329] on label "JBC2B90 - BAU 8 P (C: 322,00 - P: 7450,00) (VD)" at bounding box center [554, 322] width 274 height 18
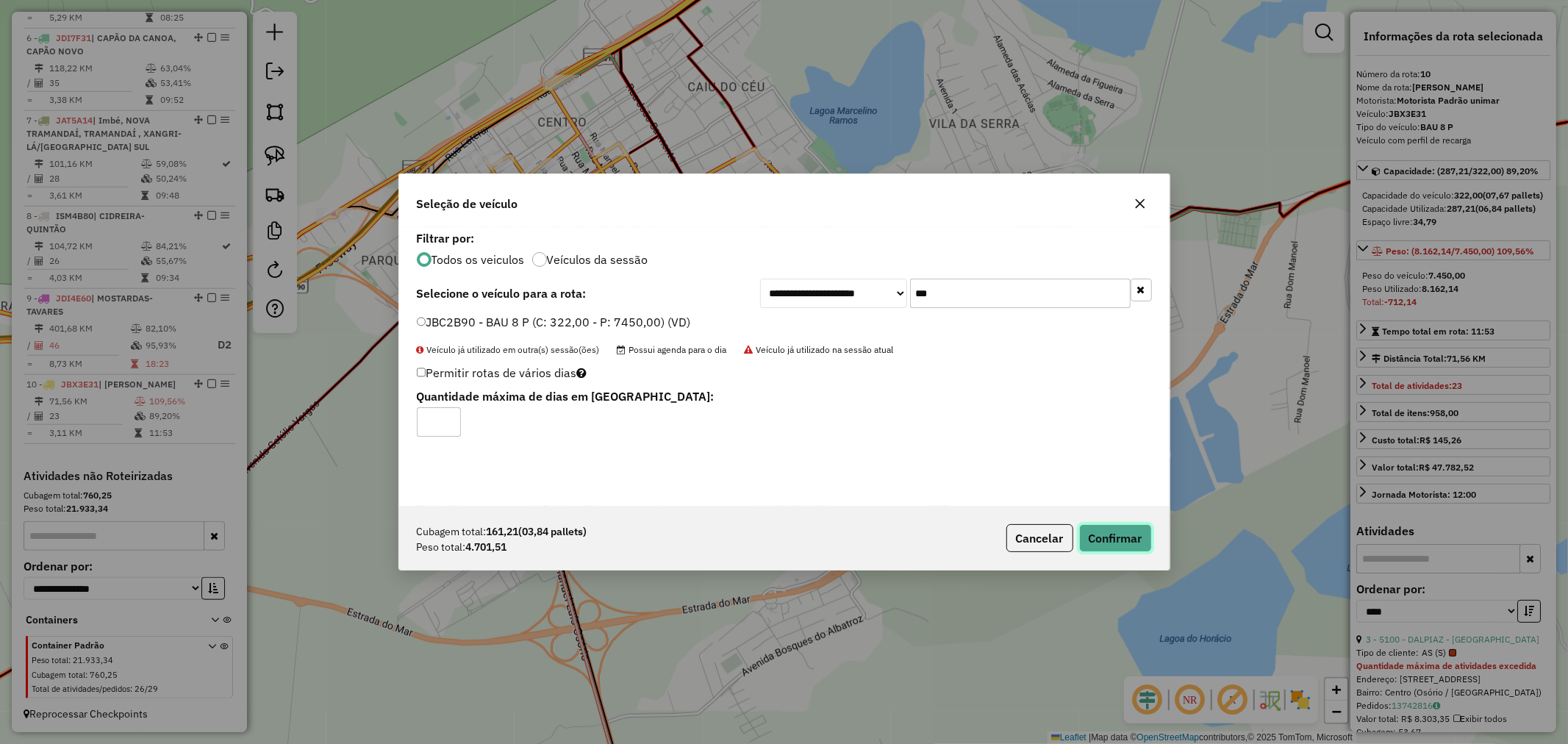
click at [1096, 534] on button "Confirmar" at bounding box center [1116, 538] width 73 height 28
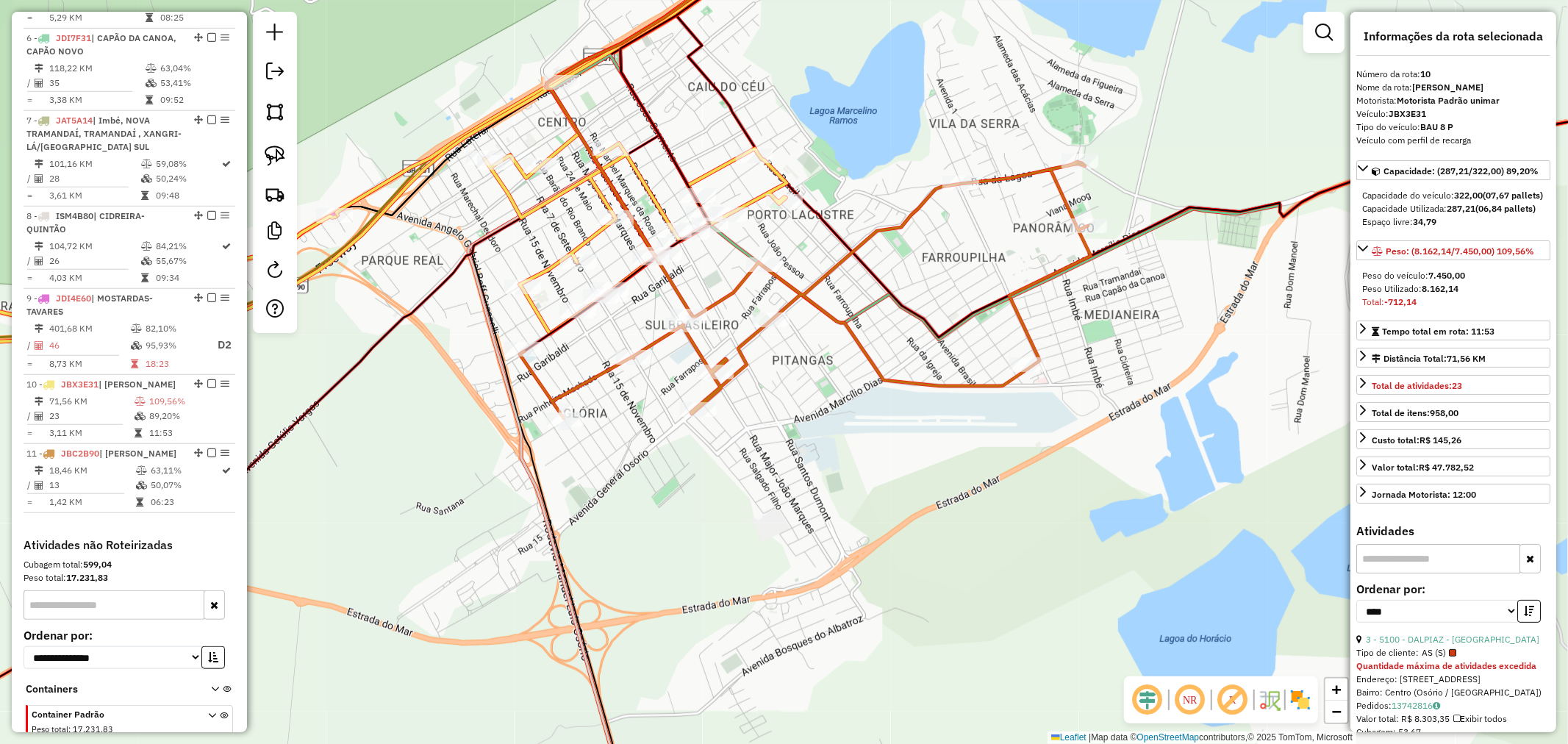
scroll to position [1032, 0]
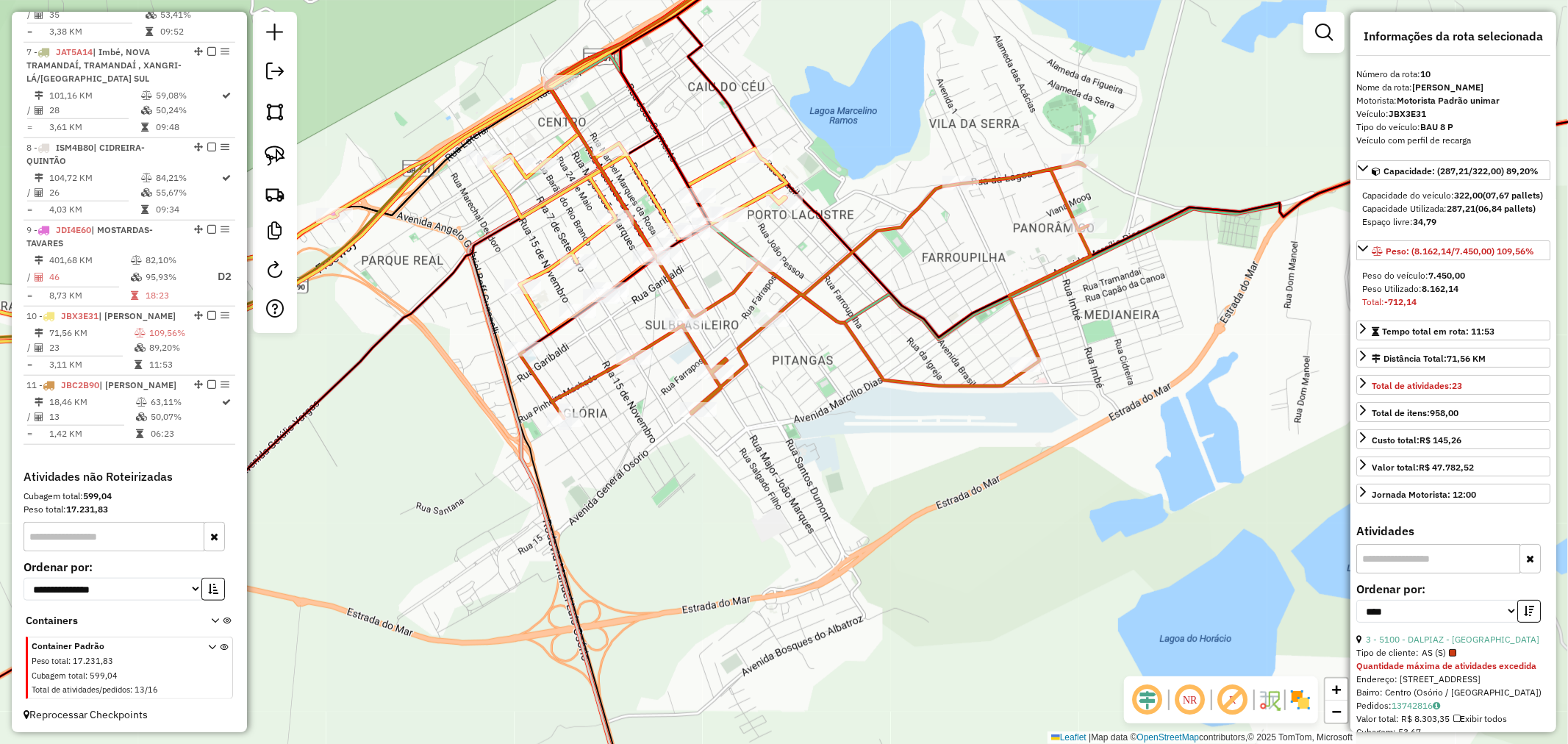
click at [754, 332] on icon at bounding box center [805, 290] width 571 height 257
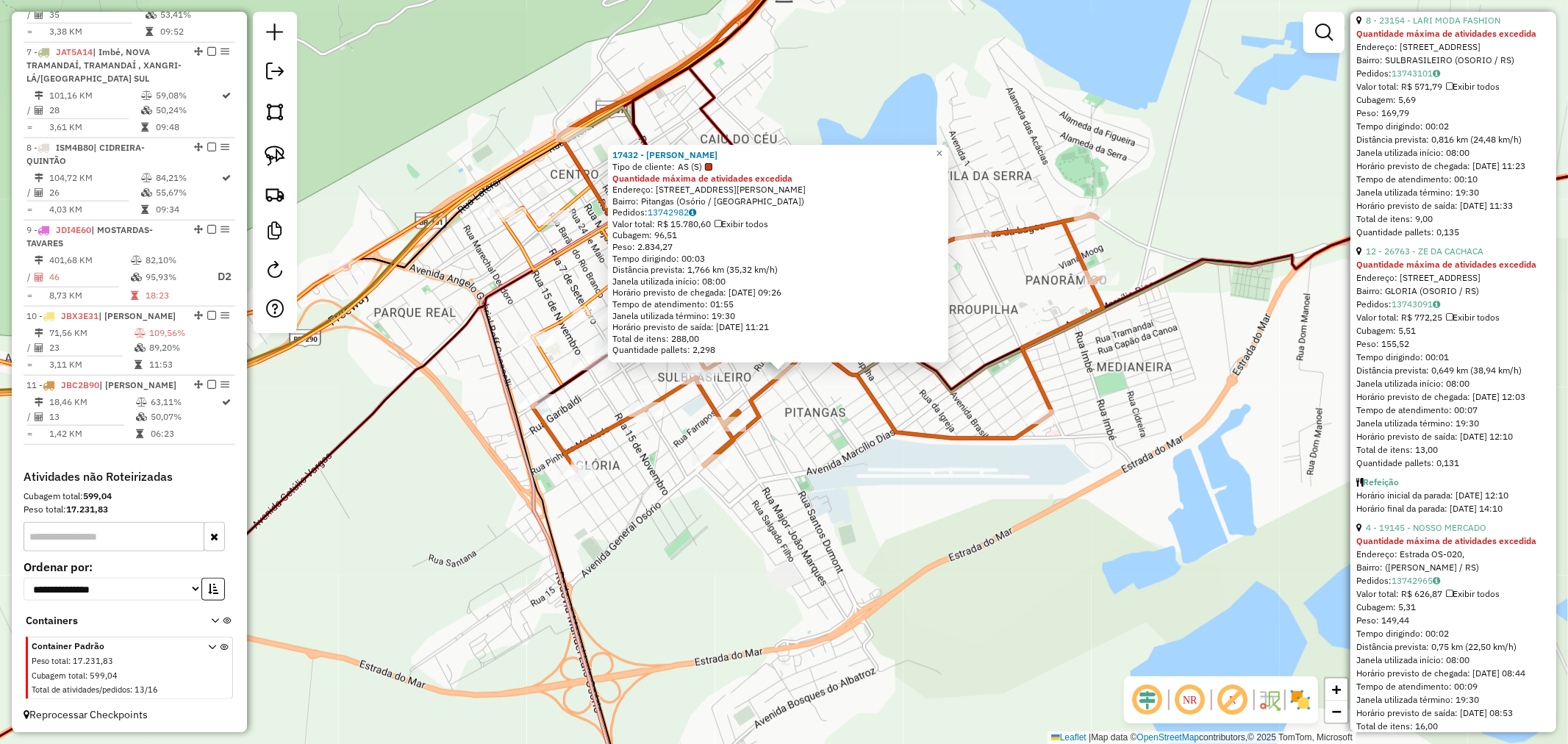
scroll to position [1551, 0]
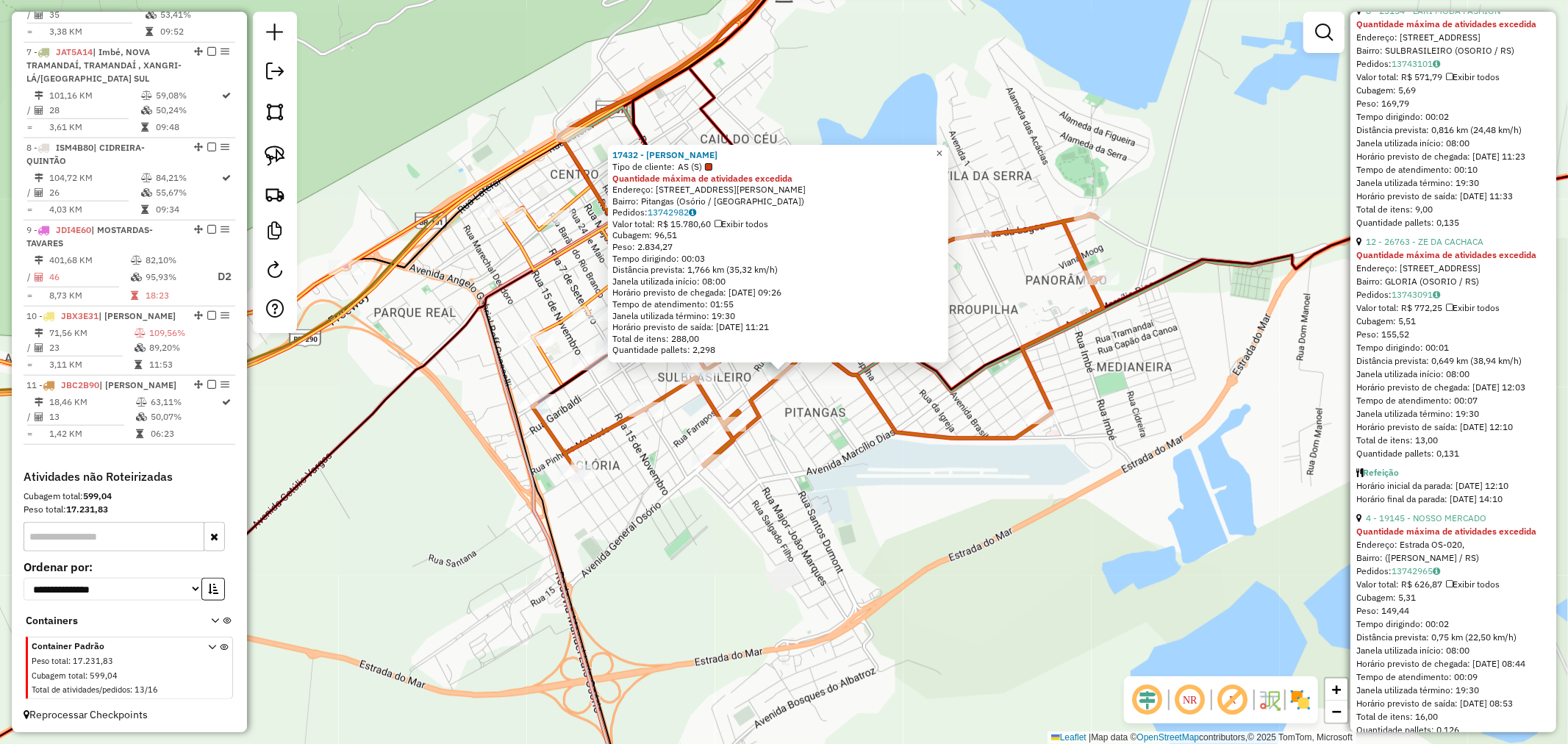
click at [942, 152] on span "×" at bounding box center [939, 153] width 6 height 12
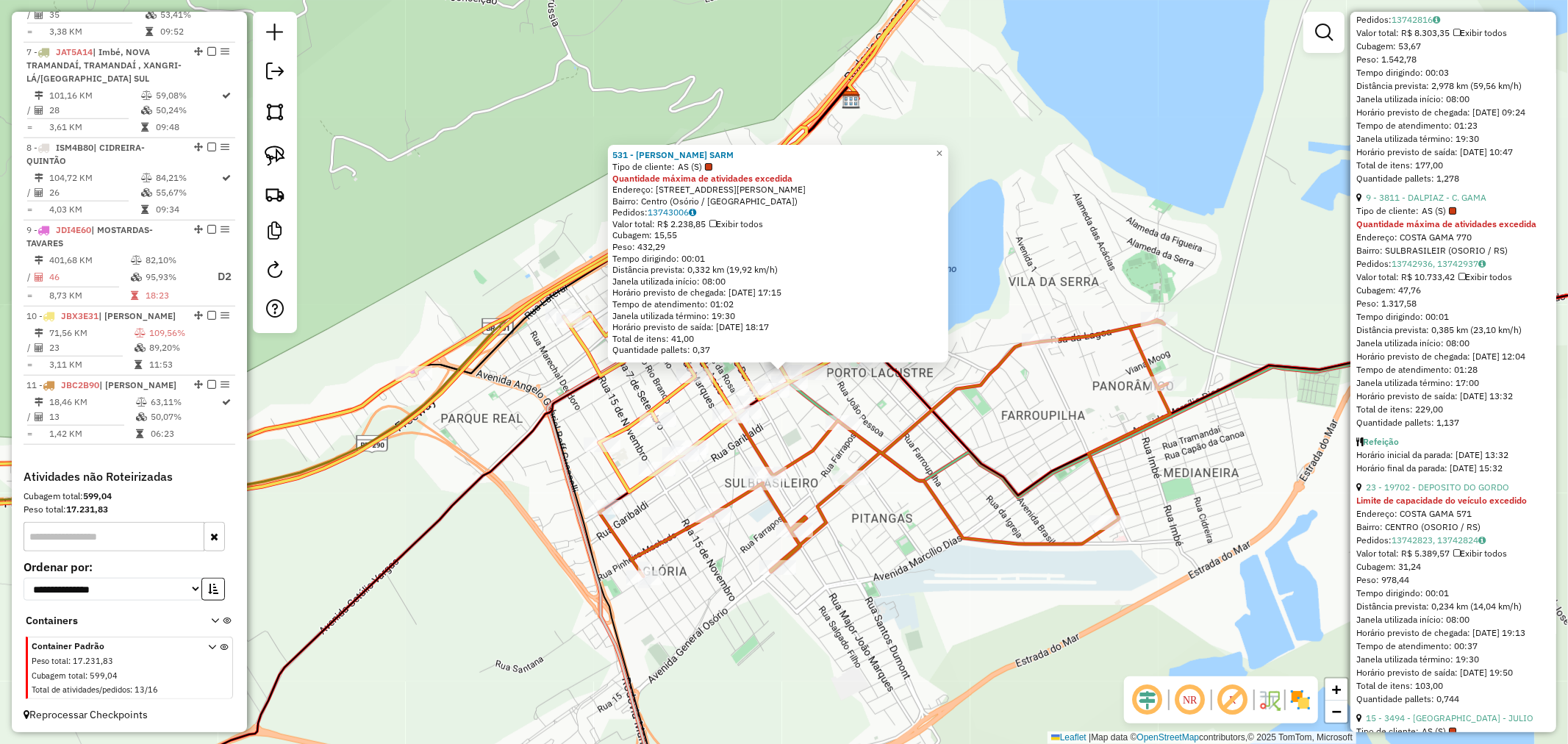
scroll to position [340, 0]
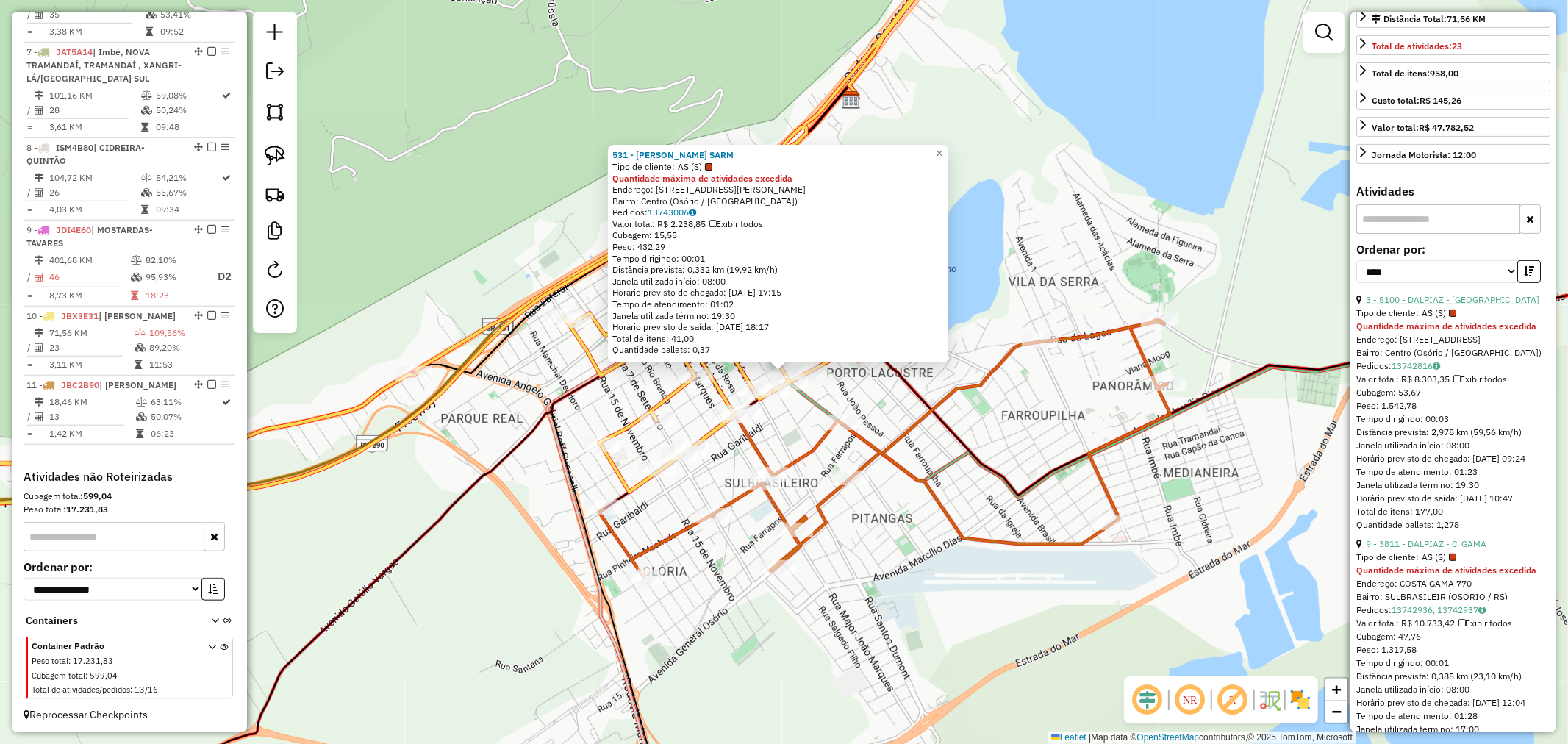
click at [1436, 305] on link "3 - 5100 - DALPIAZ - Marechal" at bounding box center [1452, 300] width 173 height 11
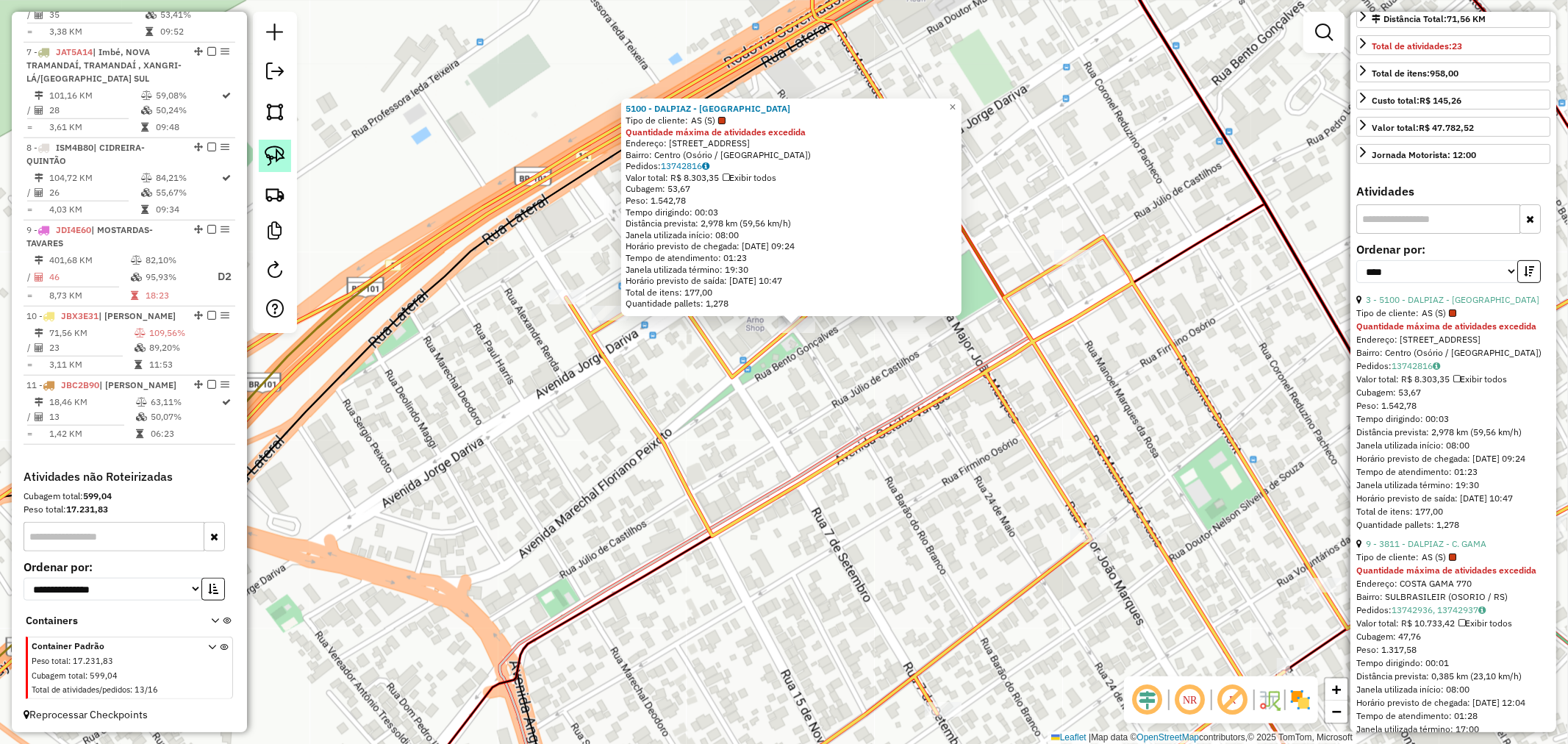
click at [268, 148] on img at bounding box center [275, 156] width 20 height 20
drag, startPoint x: 772, startPoint y: 367, endPoint x: 724, endPoint y: 312, distance: 73.0
click at [724, 312] on div "5100 - DALPIAZ - Marechal Tipo de cliente: AS (S) Quantidade máxima de atividad…" at bounding box center [784, 372] width 1568 height 744
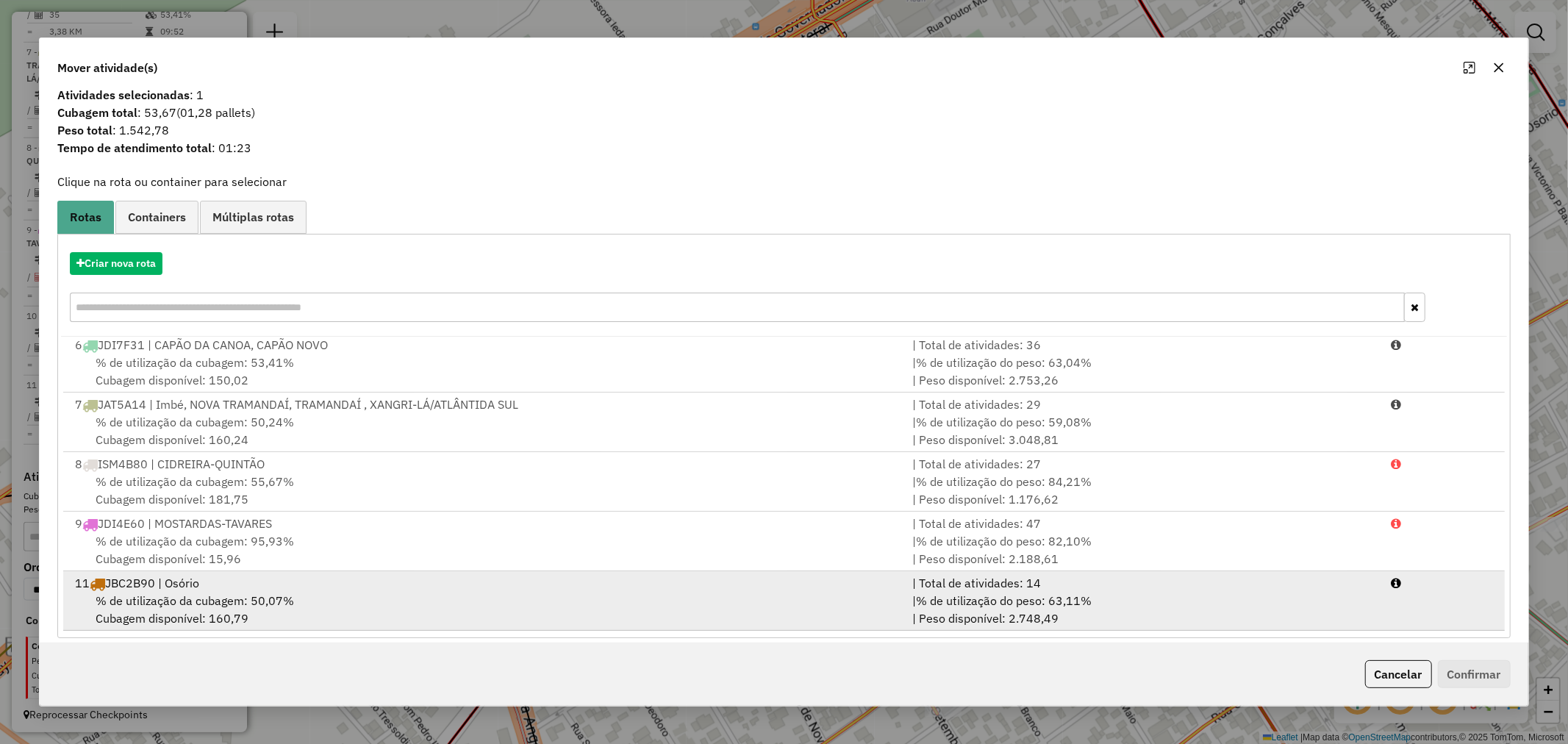
scroll to position [23, 0]
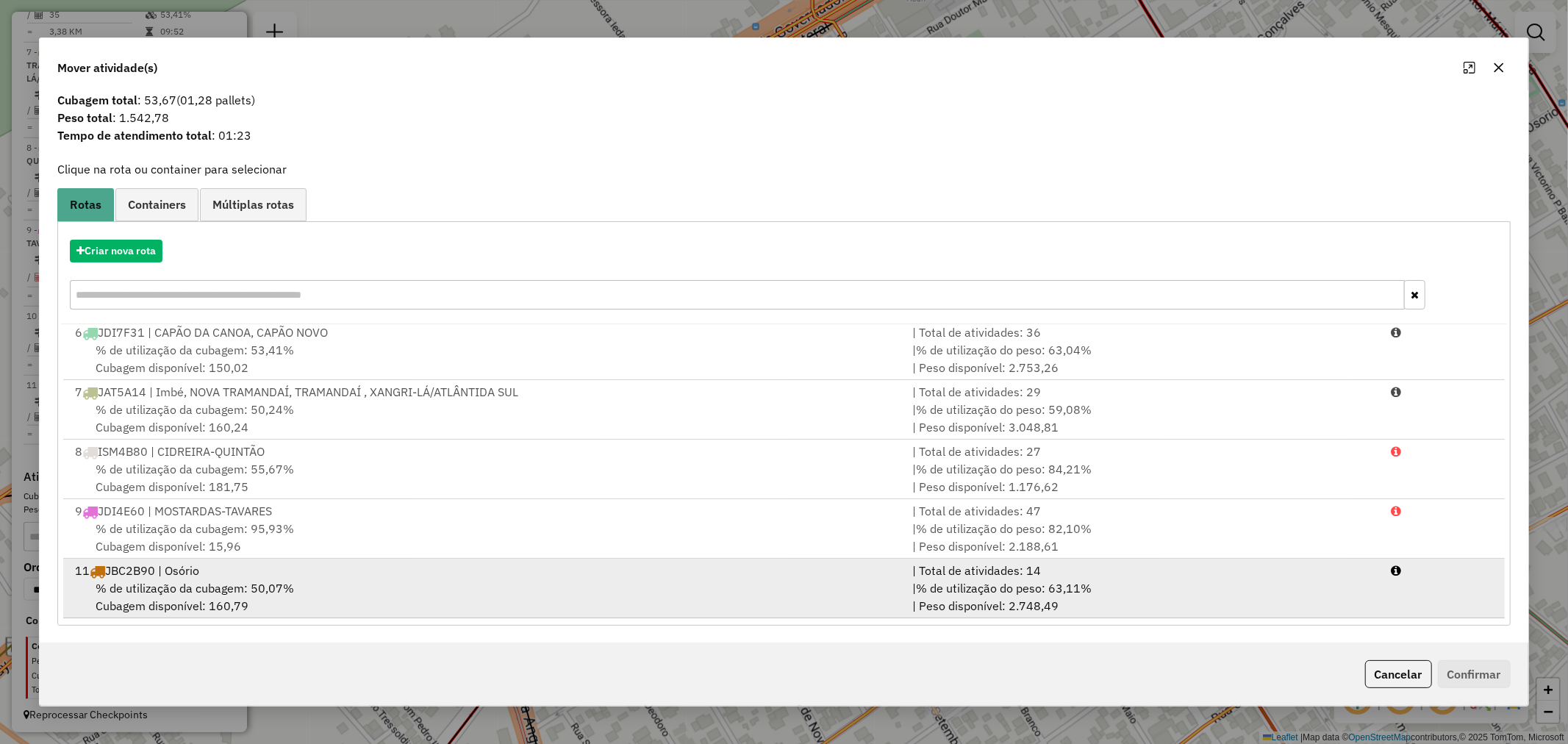
click at [216, 583] on span "% de utilização da cubagem: 50,07%" at bounding box center [194, 588] width 198 height 15
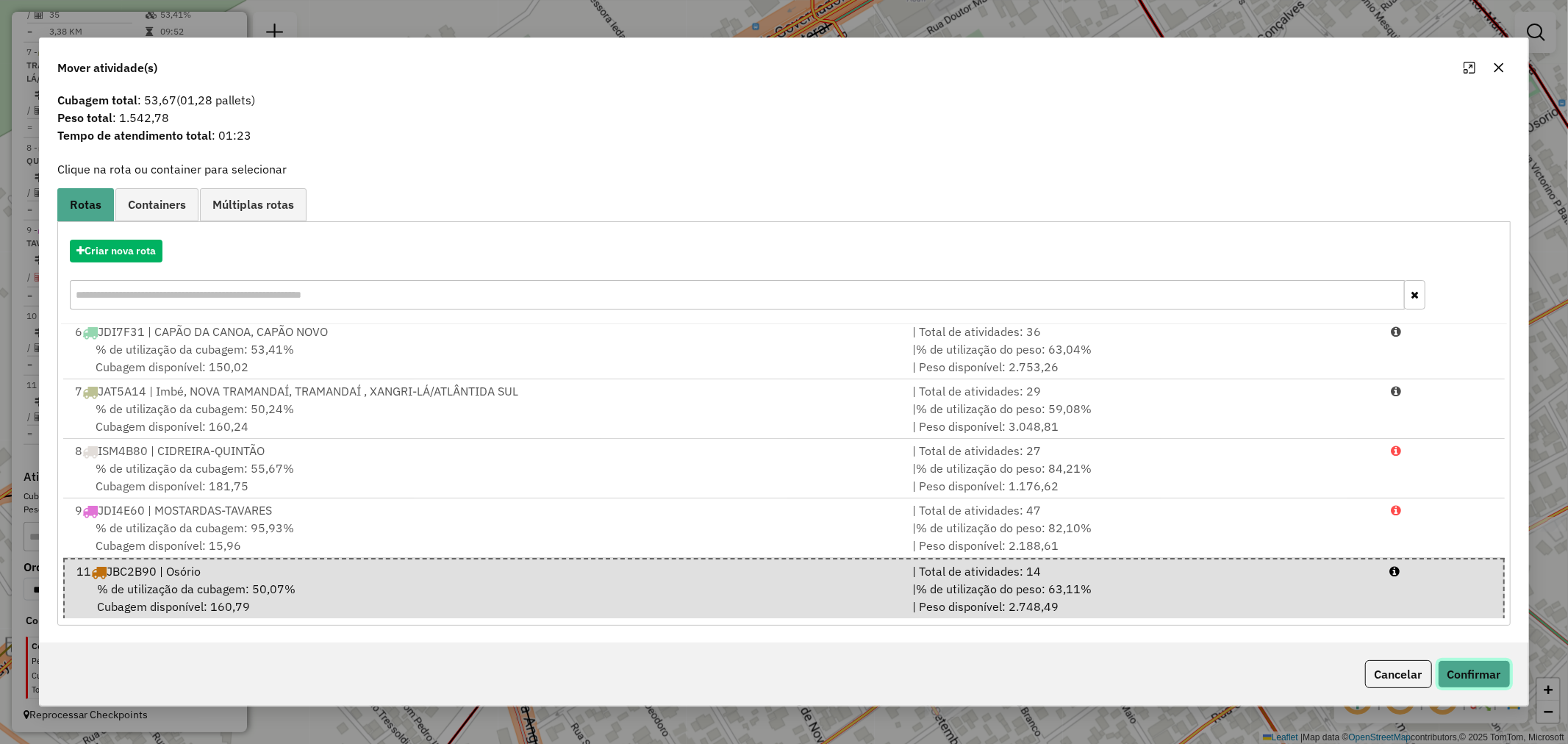
click at [1452, 676] on button "Confirmar" at bounding box center [1474, 673] width 73 height 28
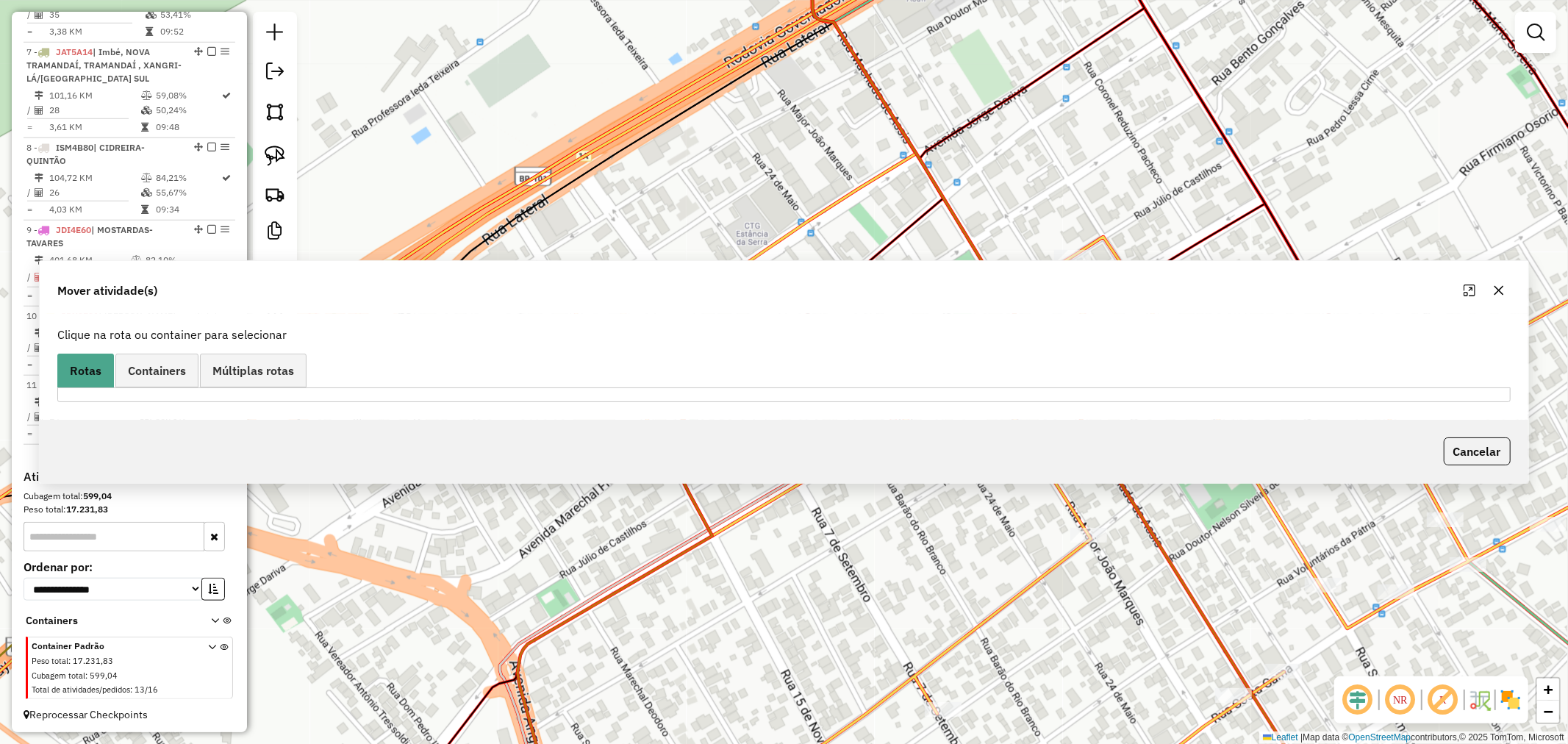
scroll to position [0, 0]
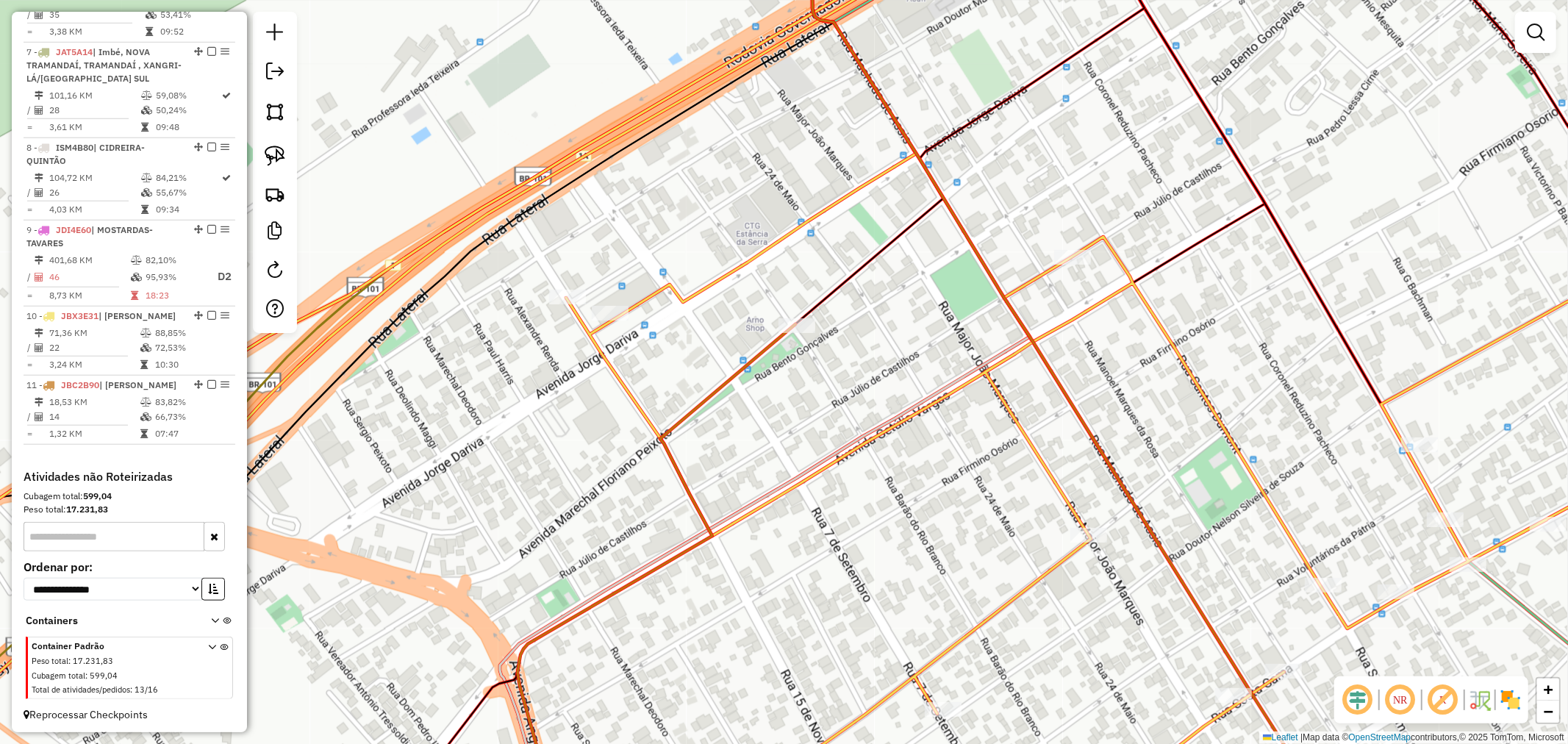
click at [1068, 269] on div "Janela de atendimento Grade de atendimento Capacidade Transportadoras Veículos …" at bounding box center [784, 372] width 1568 height 744
select select "*********"
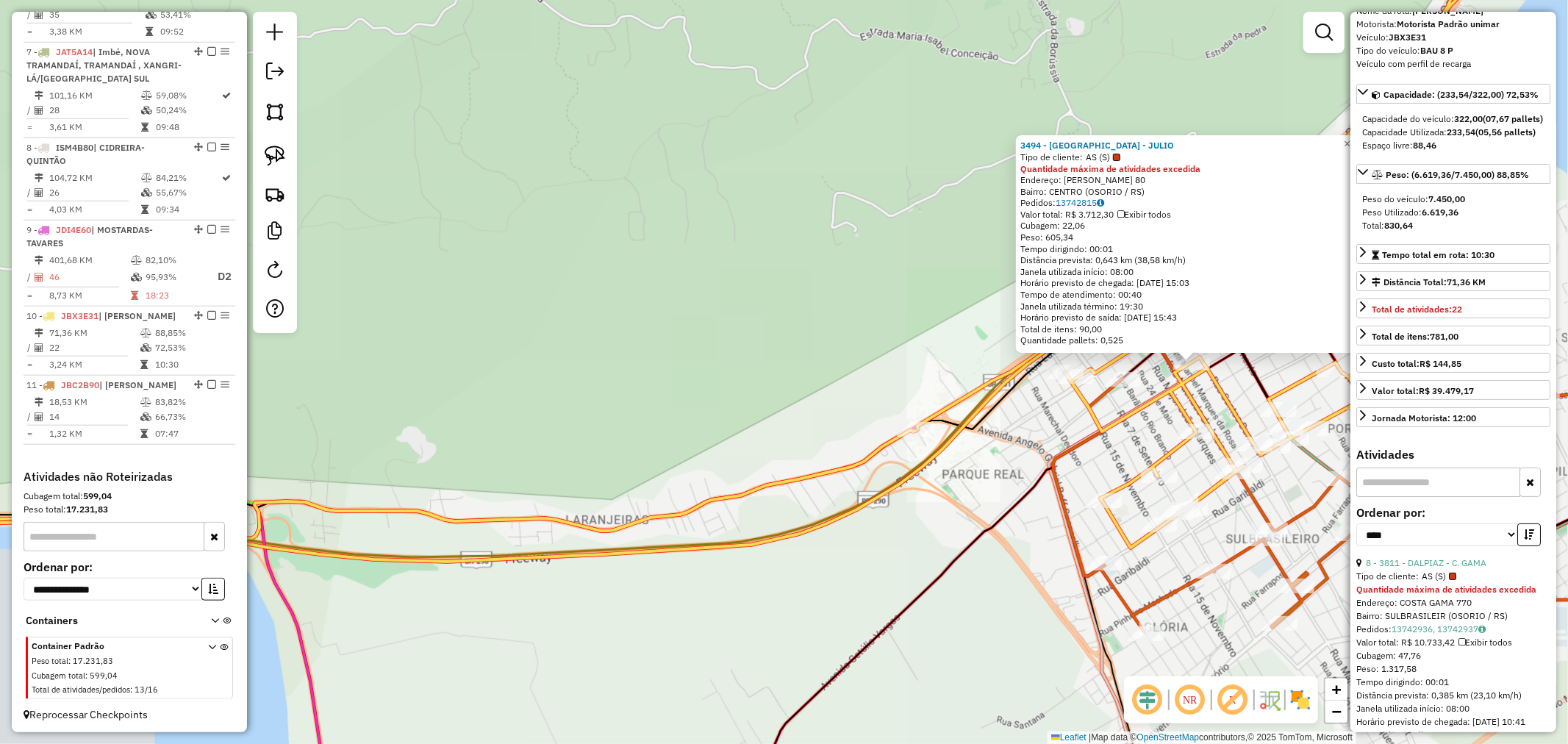
scroll to position [244, 0]
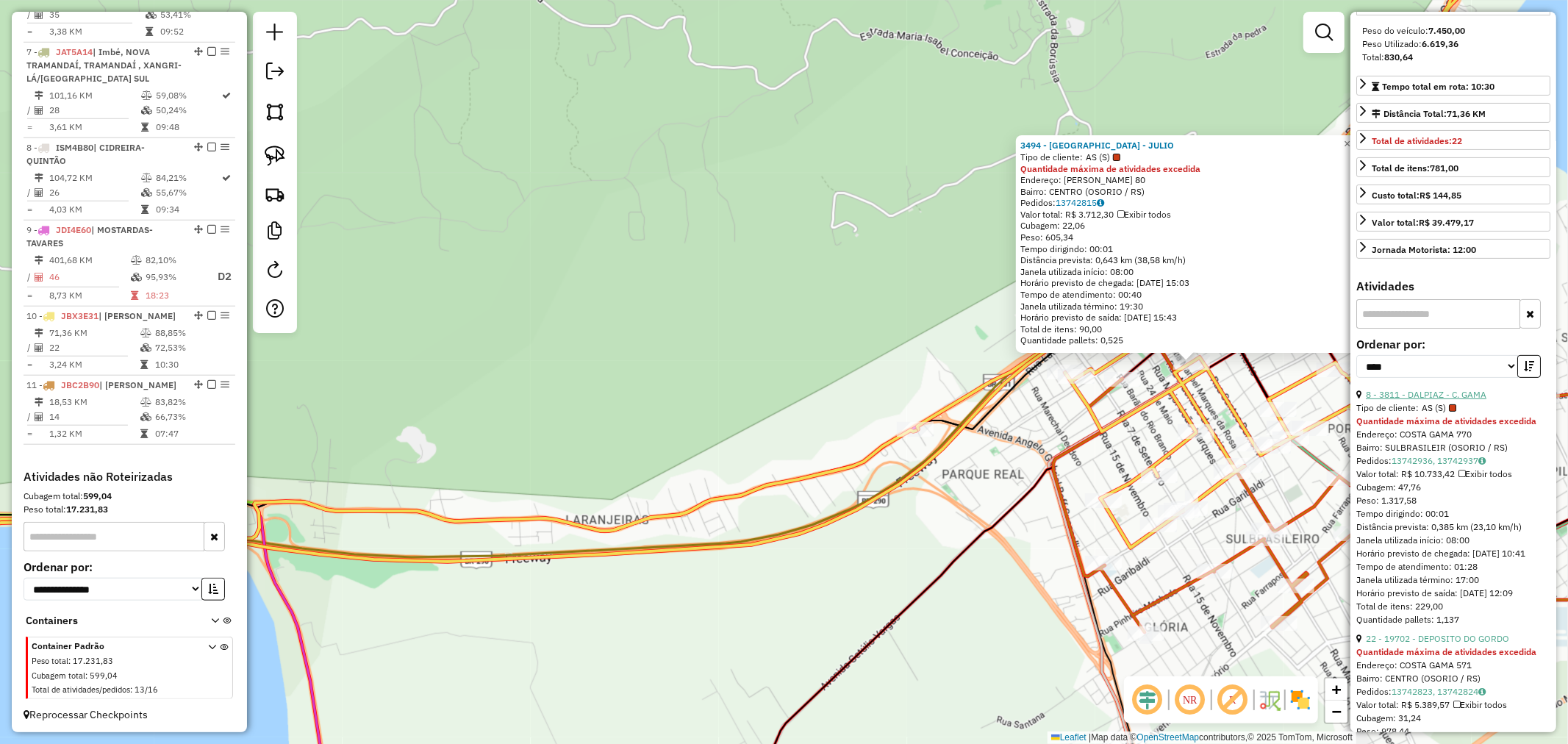
click at [1453, 400] on link "8 - 3811 - DALPIAZ - C. GAMA" at bounding box center [1426, 394] width 121 height 11
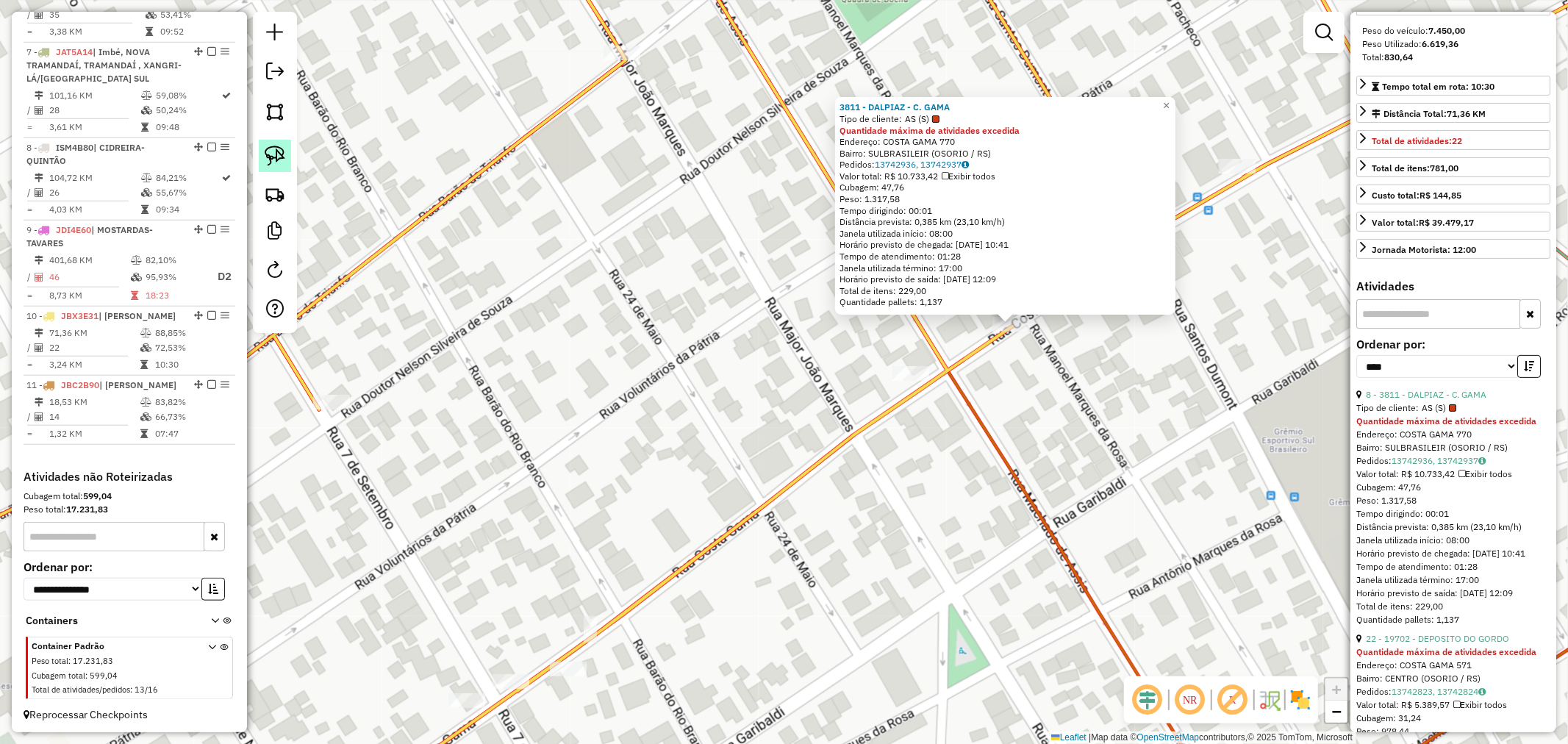
click at [276, 143] on link at bounding box center [275, 156] width 32 height 32
drag, startPoint x: 1033, startPoint y: 366, endPoint x: 927, endPoint y: 327, distance: 112.9
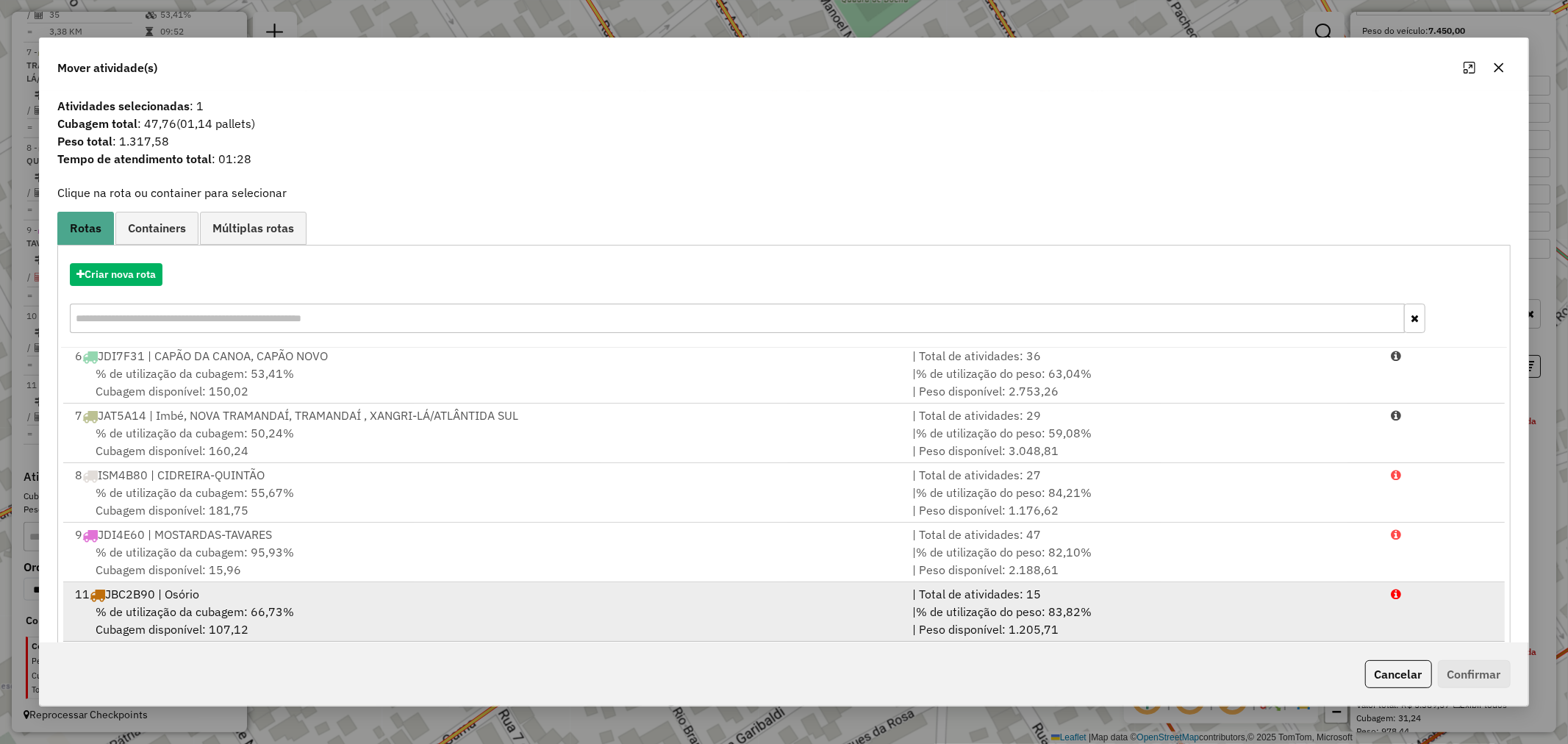
scroll to position [23, 0]
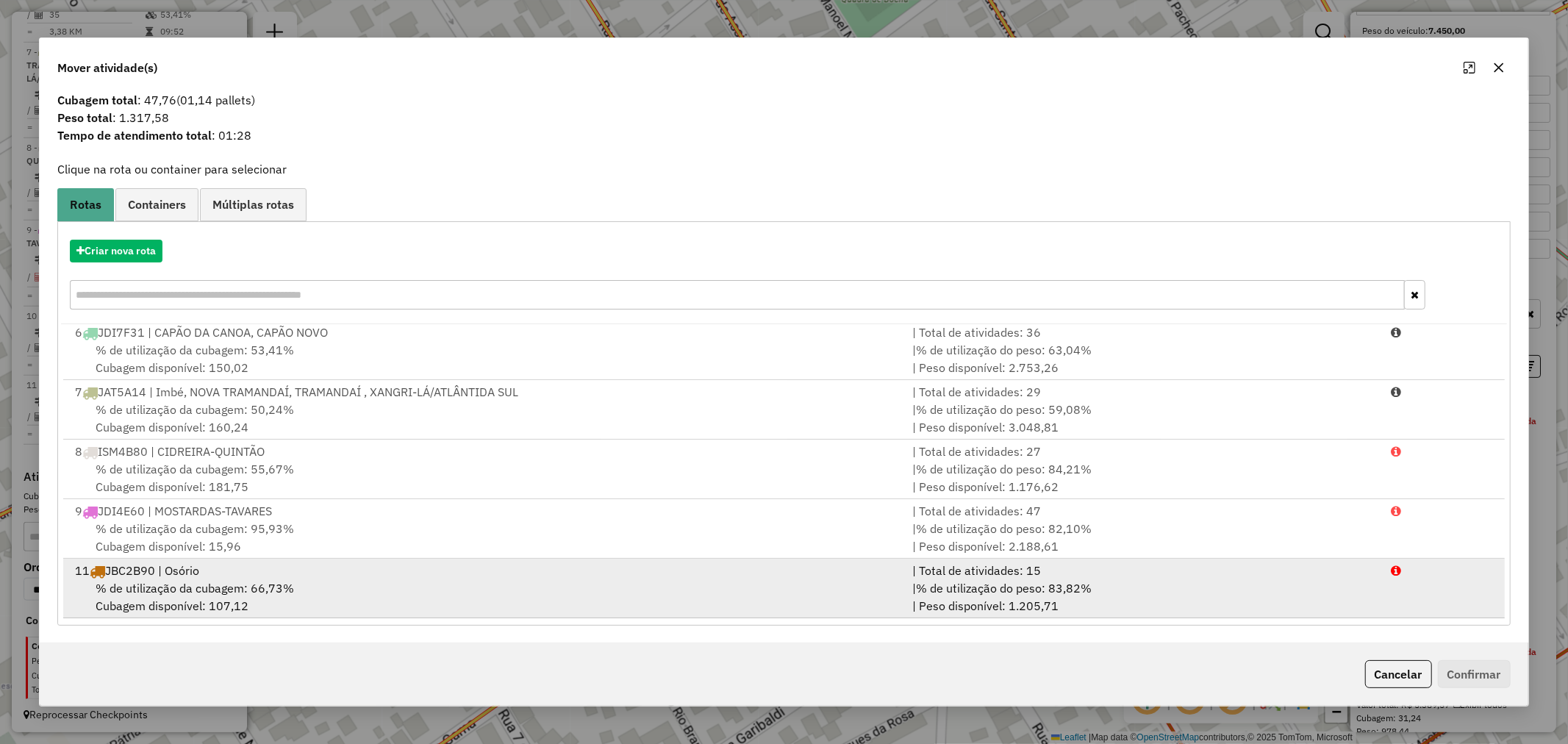
click at [255, 604] on div "% de utilização da cubagem: 66,73% Cubagem disponível: 107,12" at bounding box center [484, 597] width 837 height 36
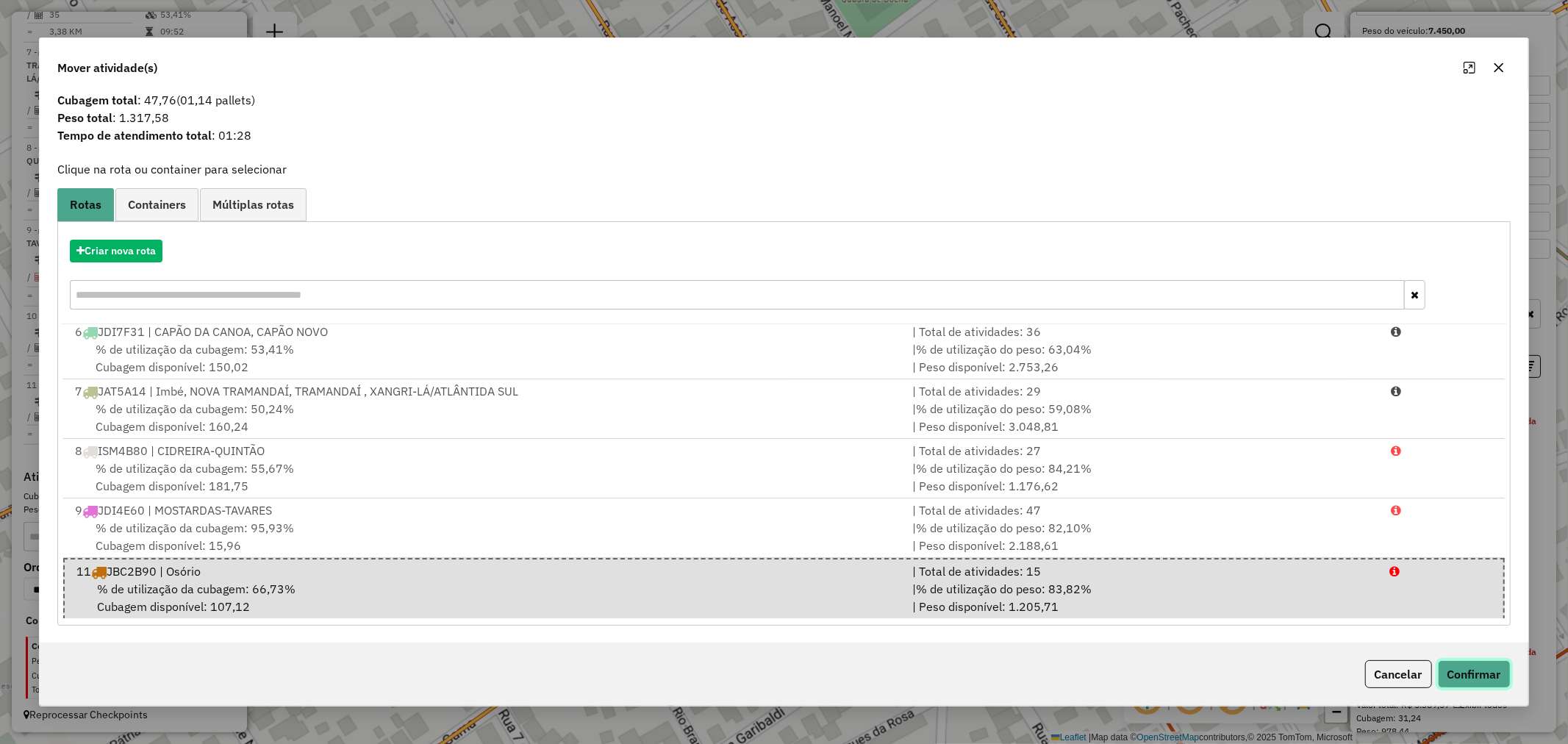
click at [1460, 673] on button "Confirmar" at bounding box center [1474, 673] width 73 height 28
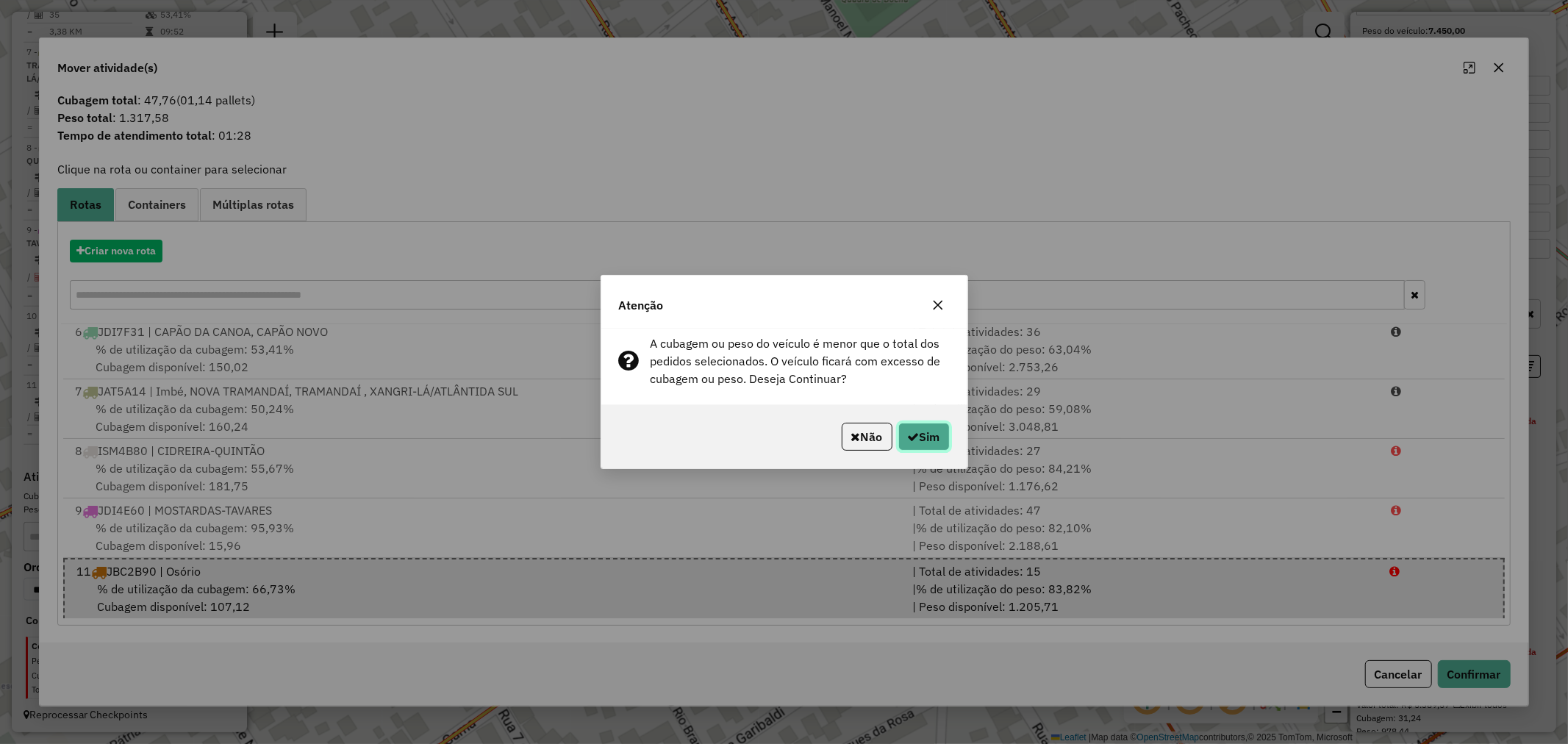
click at [901, 435] on button "Sim" at bounding box center [924, 436] width 52 height 28
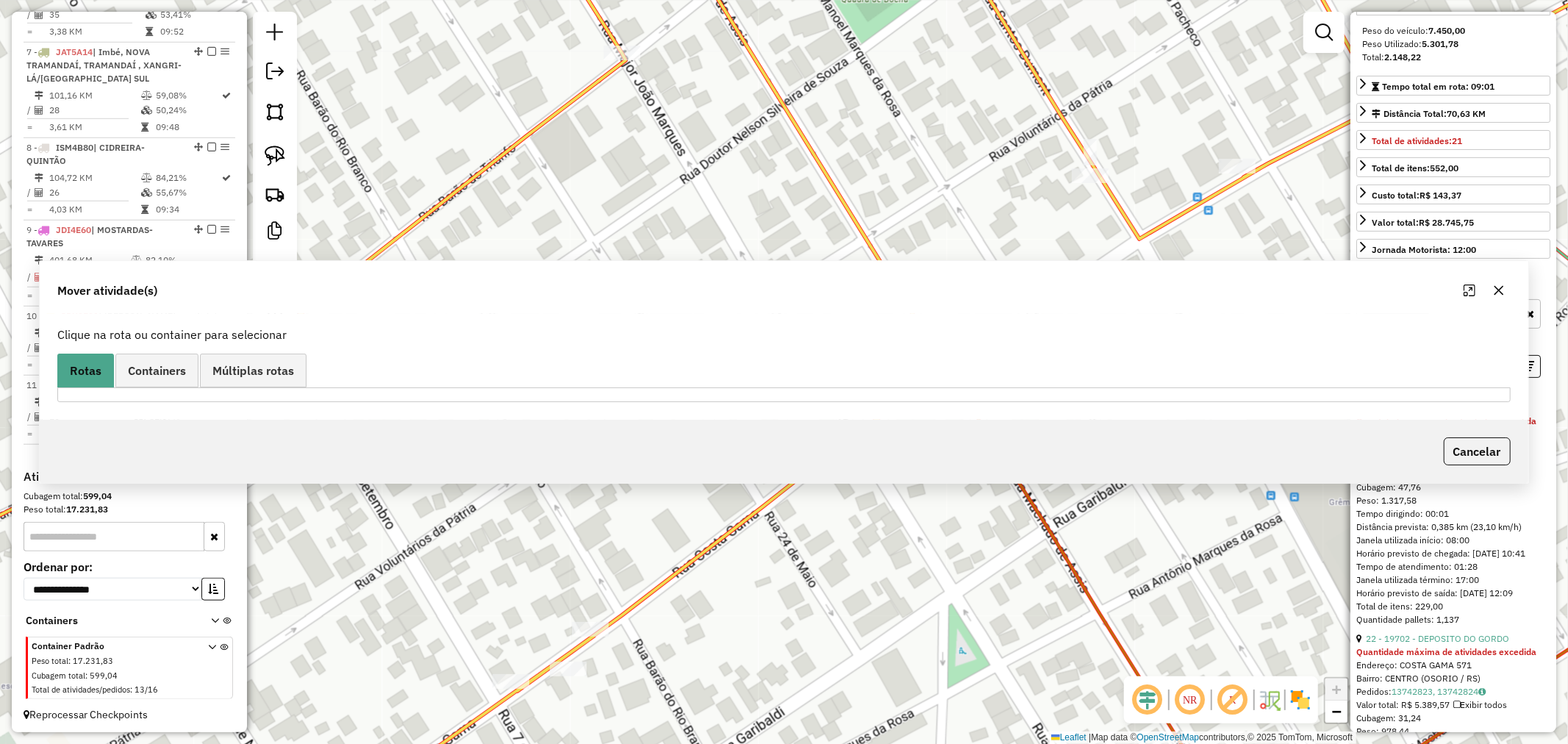
scroll to position [0, 0]
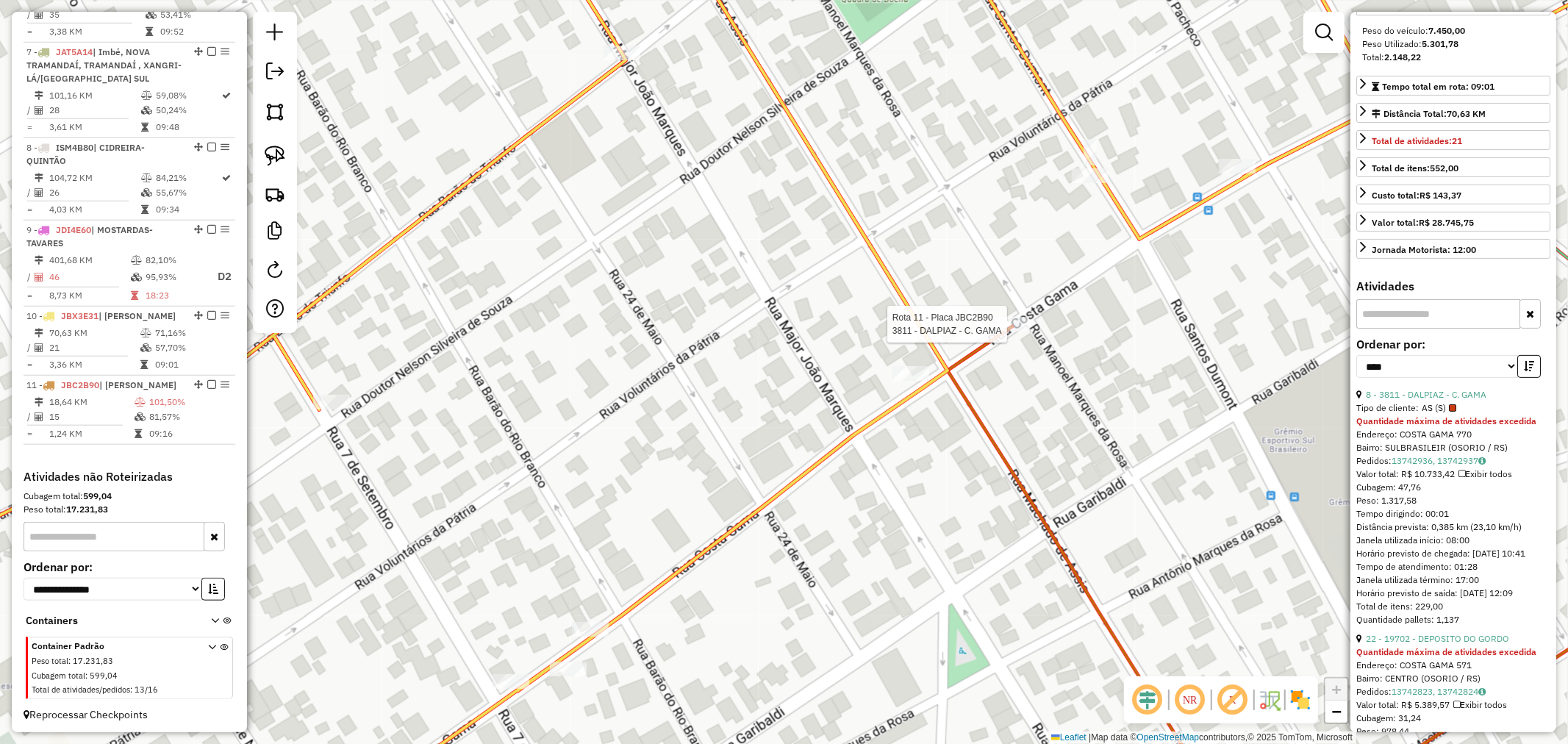
click at [1012, 332] on div at bounding box center [1010, 324] width 36 height 15
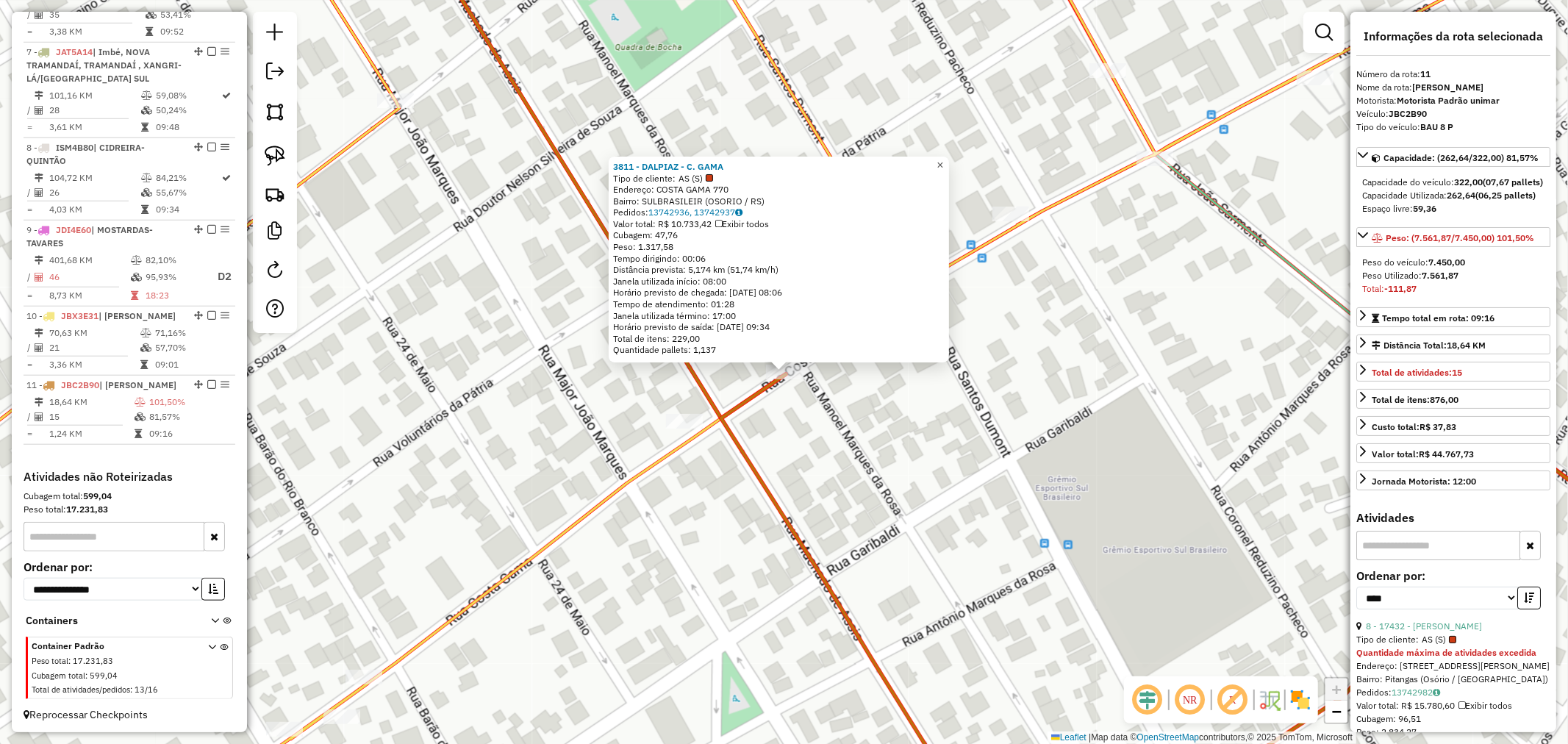
click at [948, 158] on link "×" at bounding box center [940, 165] width 18 height 18
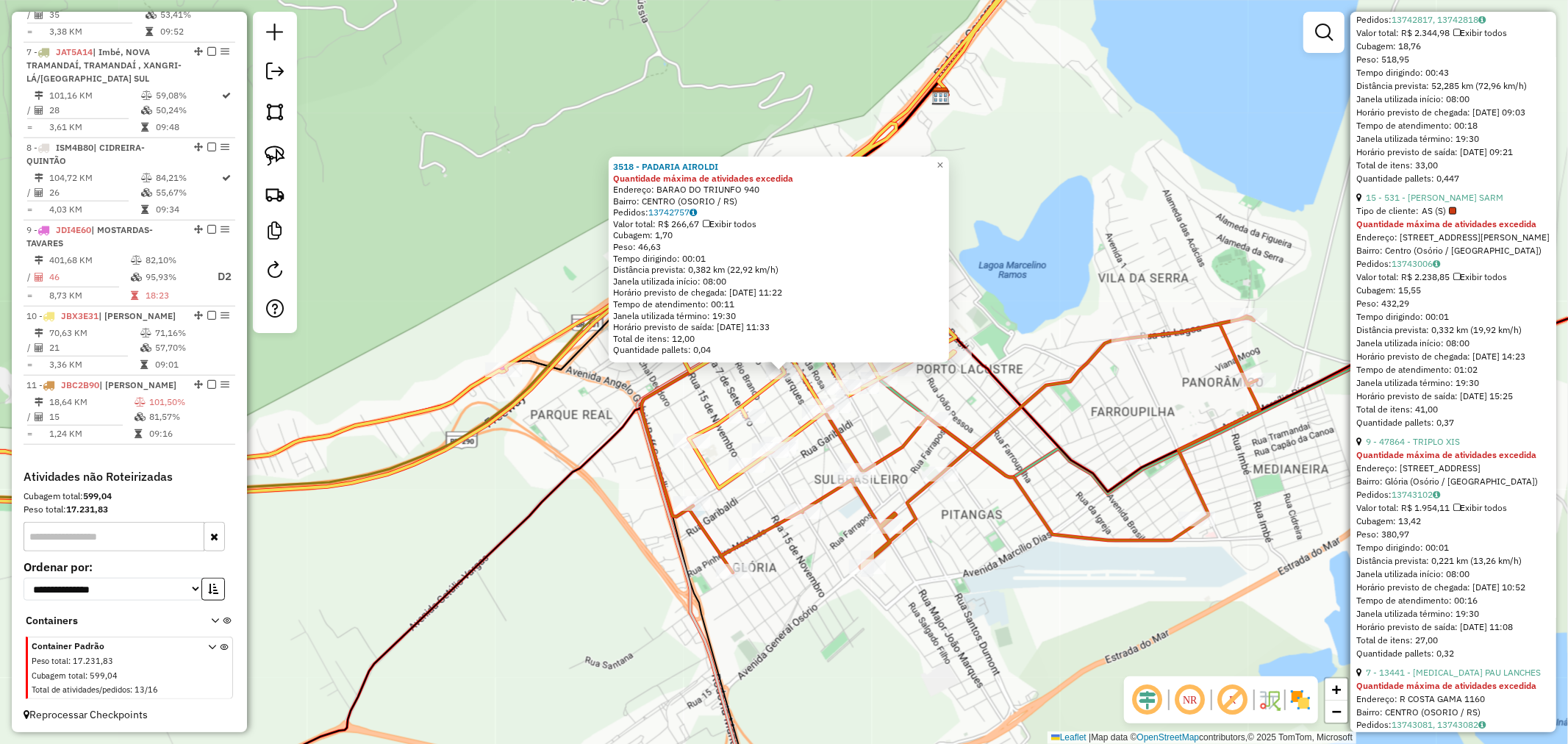
scroll to position [1715, 0]
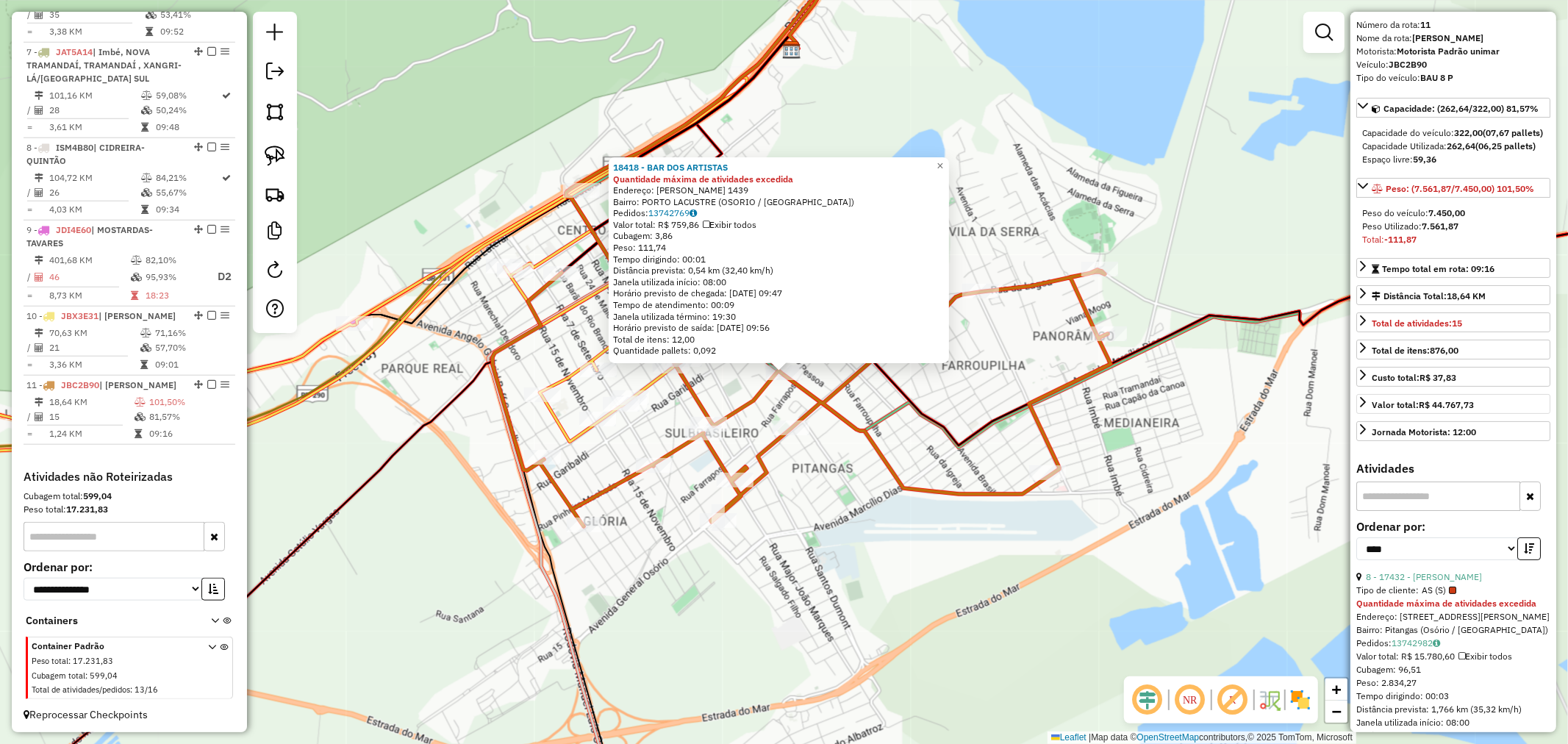
scroll to position [408, 0]
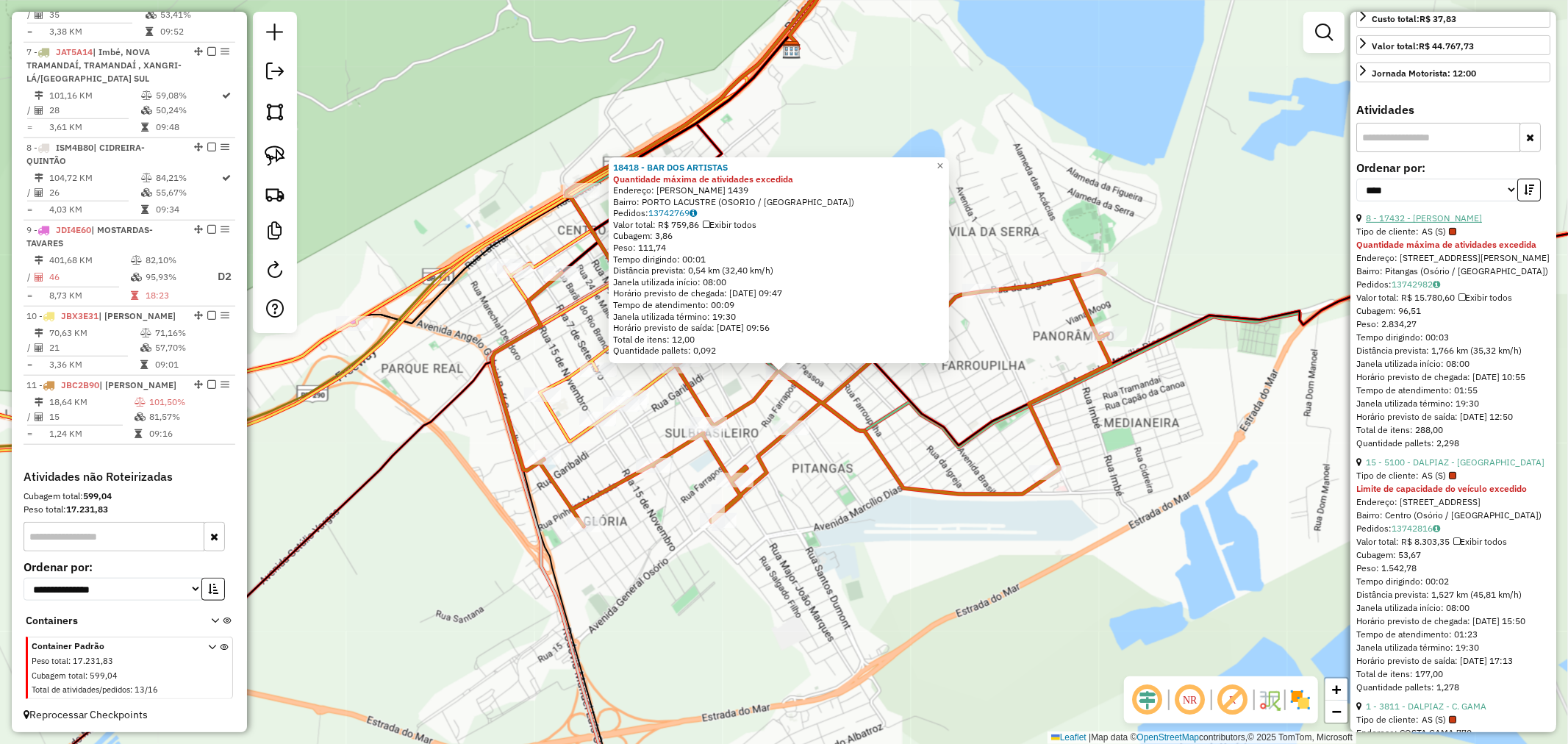
click at [1441, 223] on link "8 - 17432 - SAMY OSORIO" at bounding box center [1423, 218] width 116 height 11
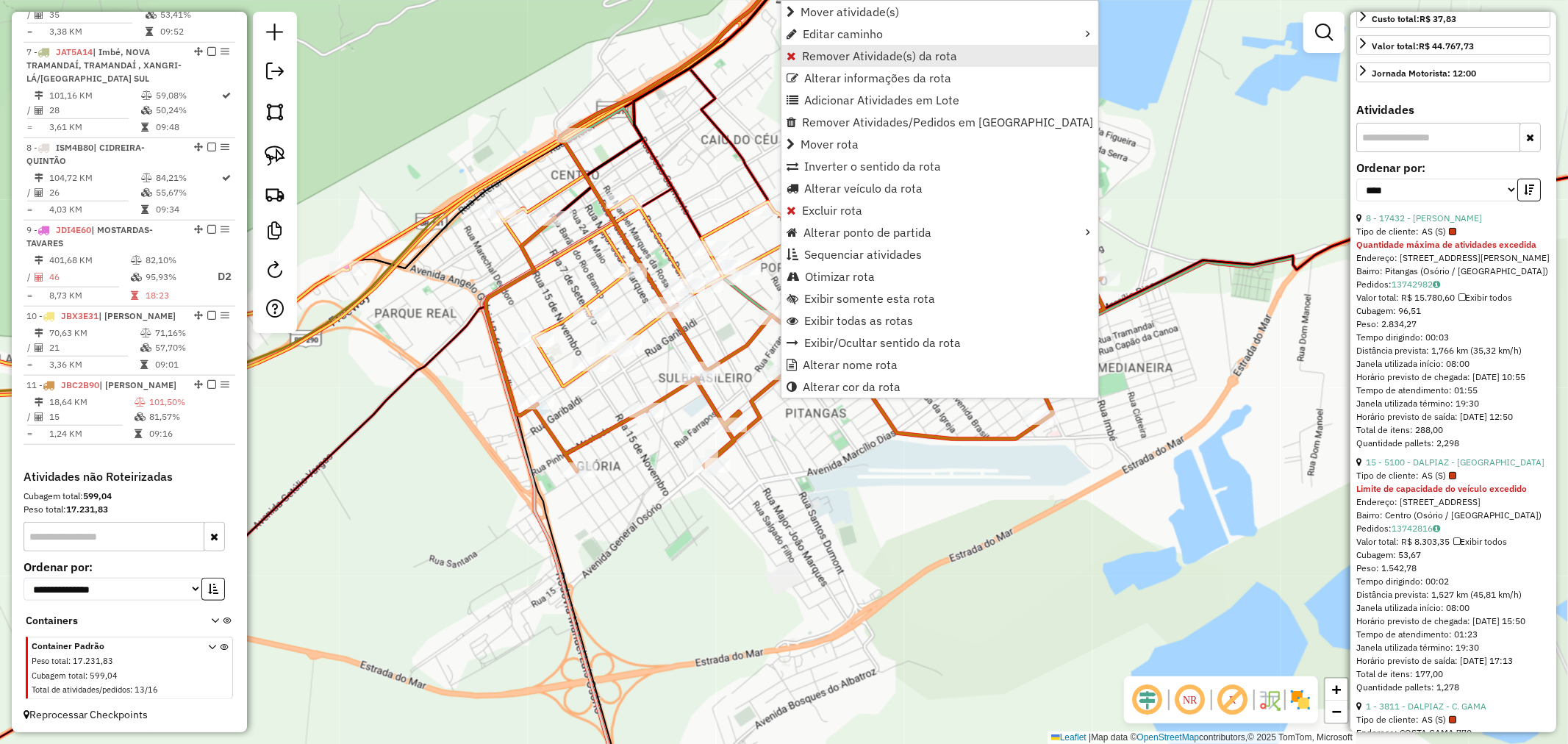
click at [835, 54] on span "Remover Atividade(s) da rota" at bounding box center [879, 55] width 155 height 12
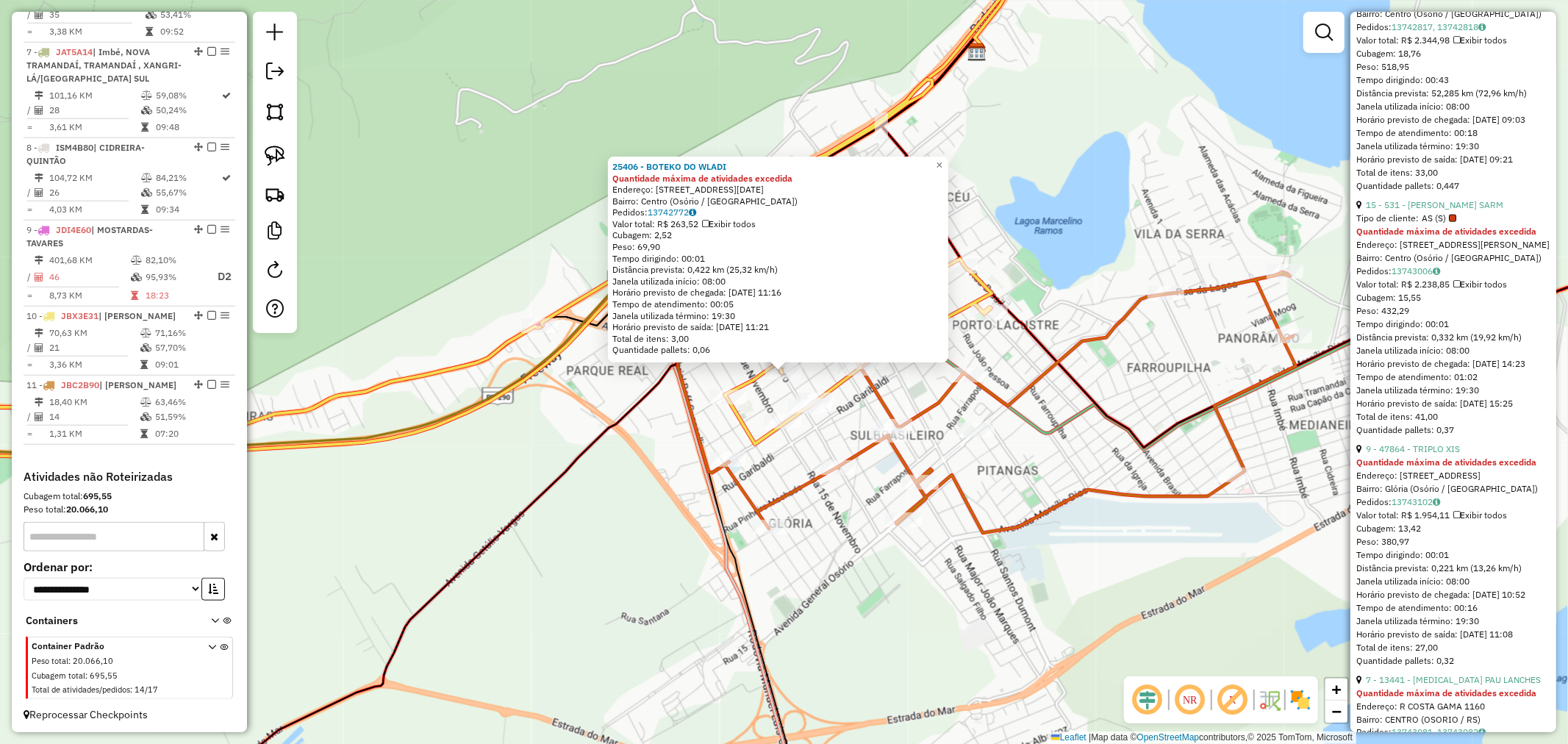
scroll to position [1633, 0]
click at [942, 159] on span "×" at bounding box center [939, 165] width 6 height 12
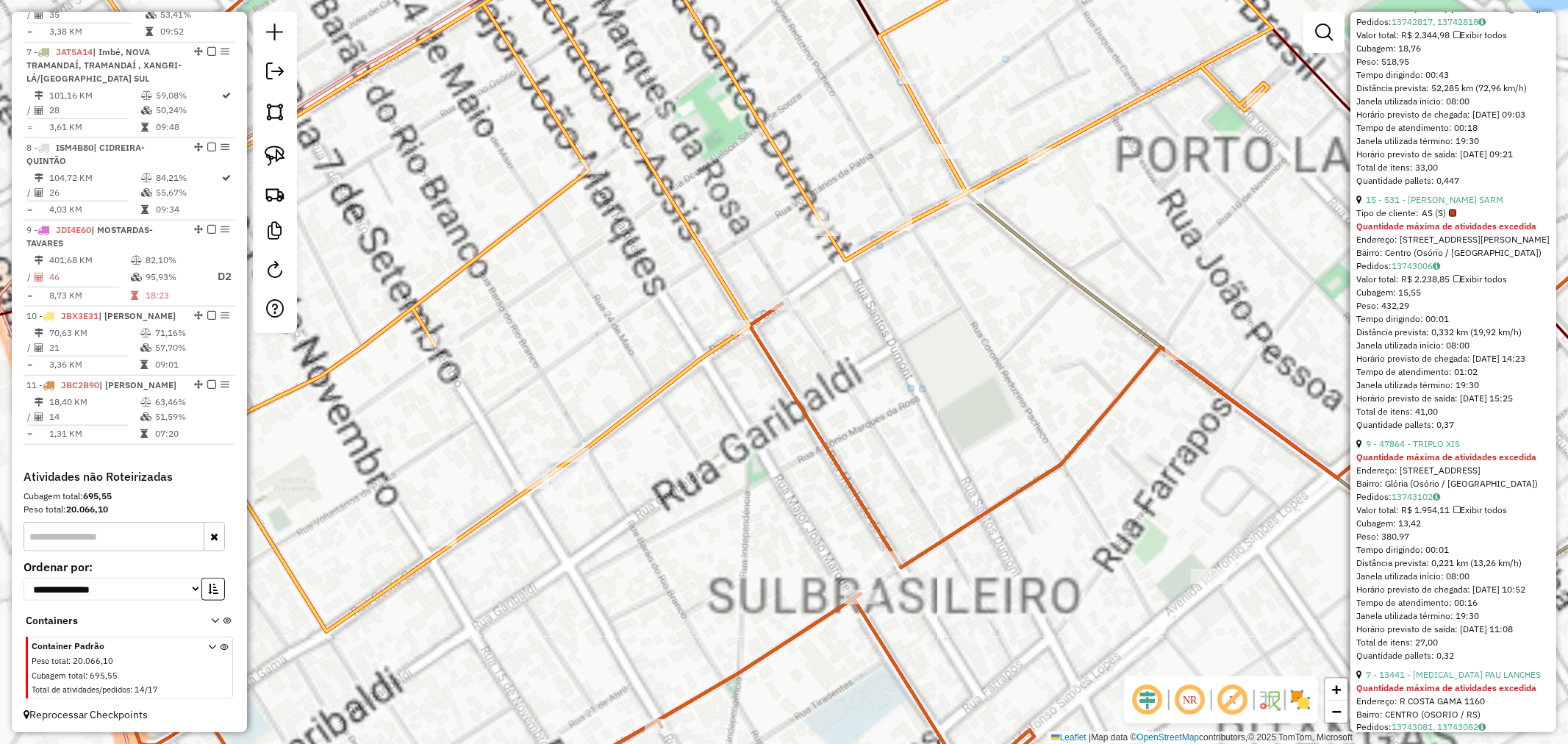
drag, startPoint x: 826, startPoint y: 439, endPoint x: 953, endPoint y: 362, distance: 148.5
click at [946, 372] on icon at bounding box center [872, 385] width 1714 height 860
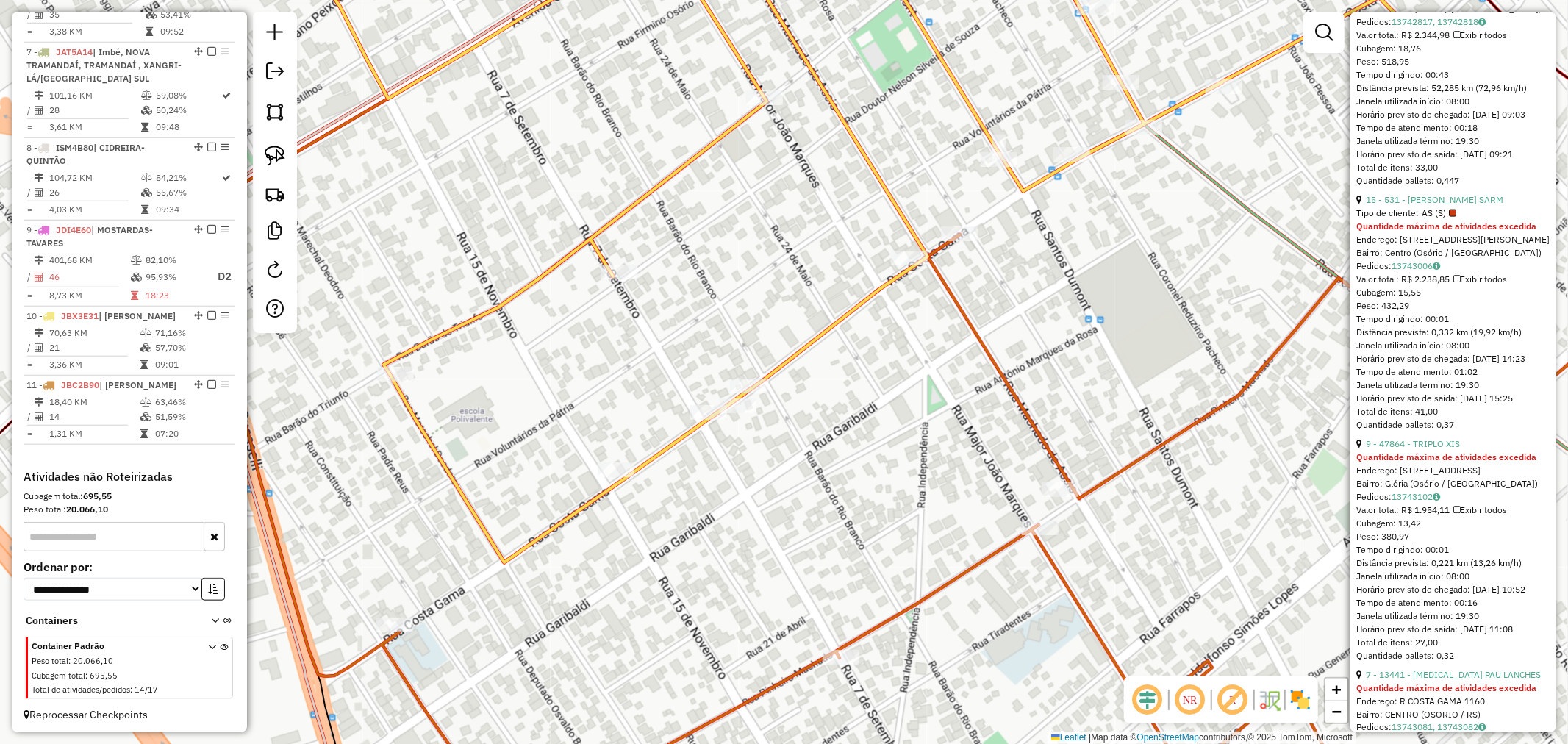
click at [273, 136] on div at bounding box center [275, 172] width 44 height 321
click at [275, 156] on img at bounding box center [275, 156] width 20 height 20
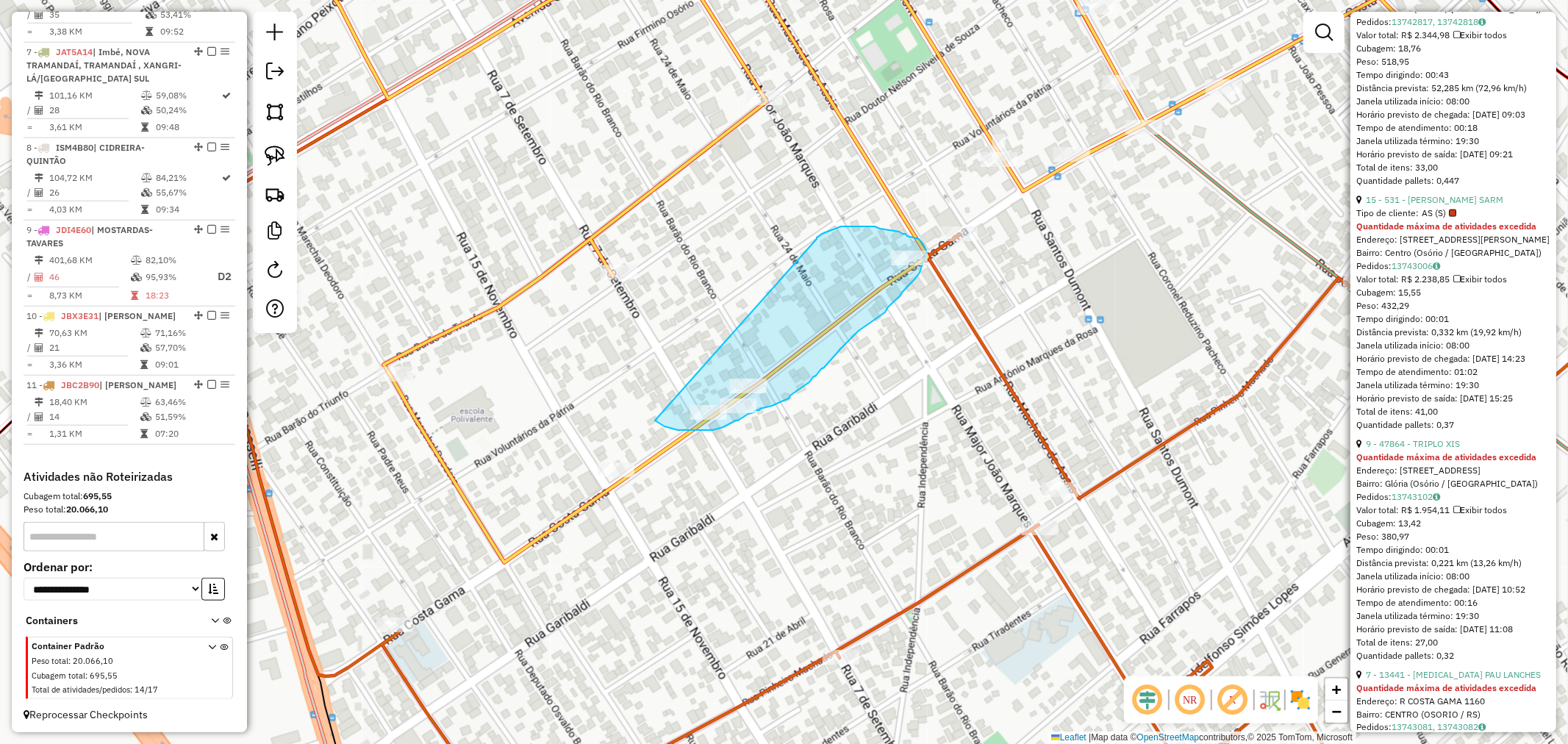
drag, startPoint x: 828, startPoint y: 231, endPoint x: 635, endPoint y: 380, distance: 243.8
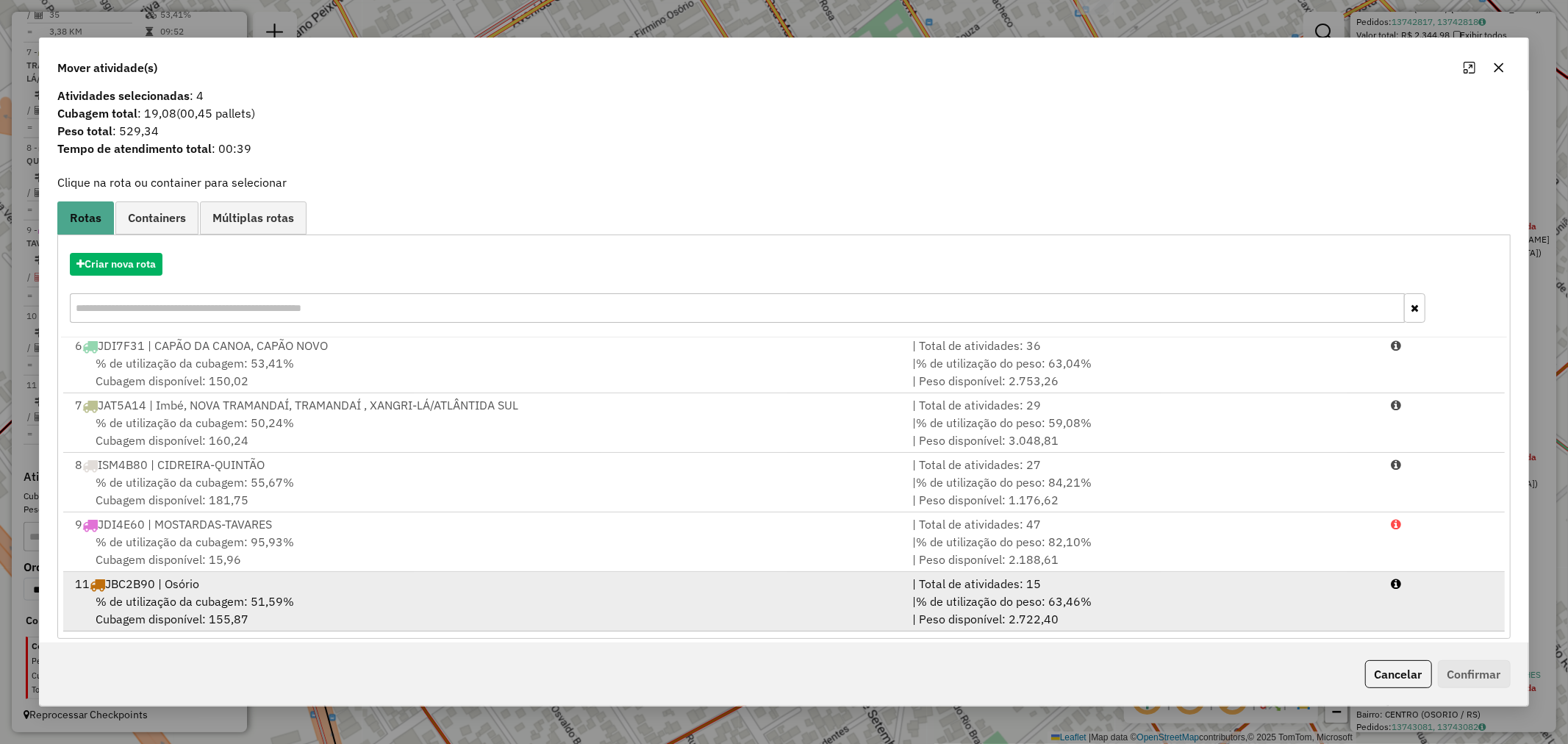
scroll to position [23, 0]
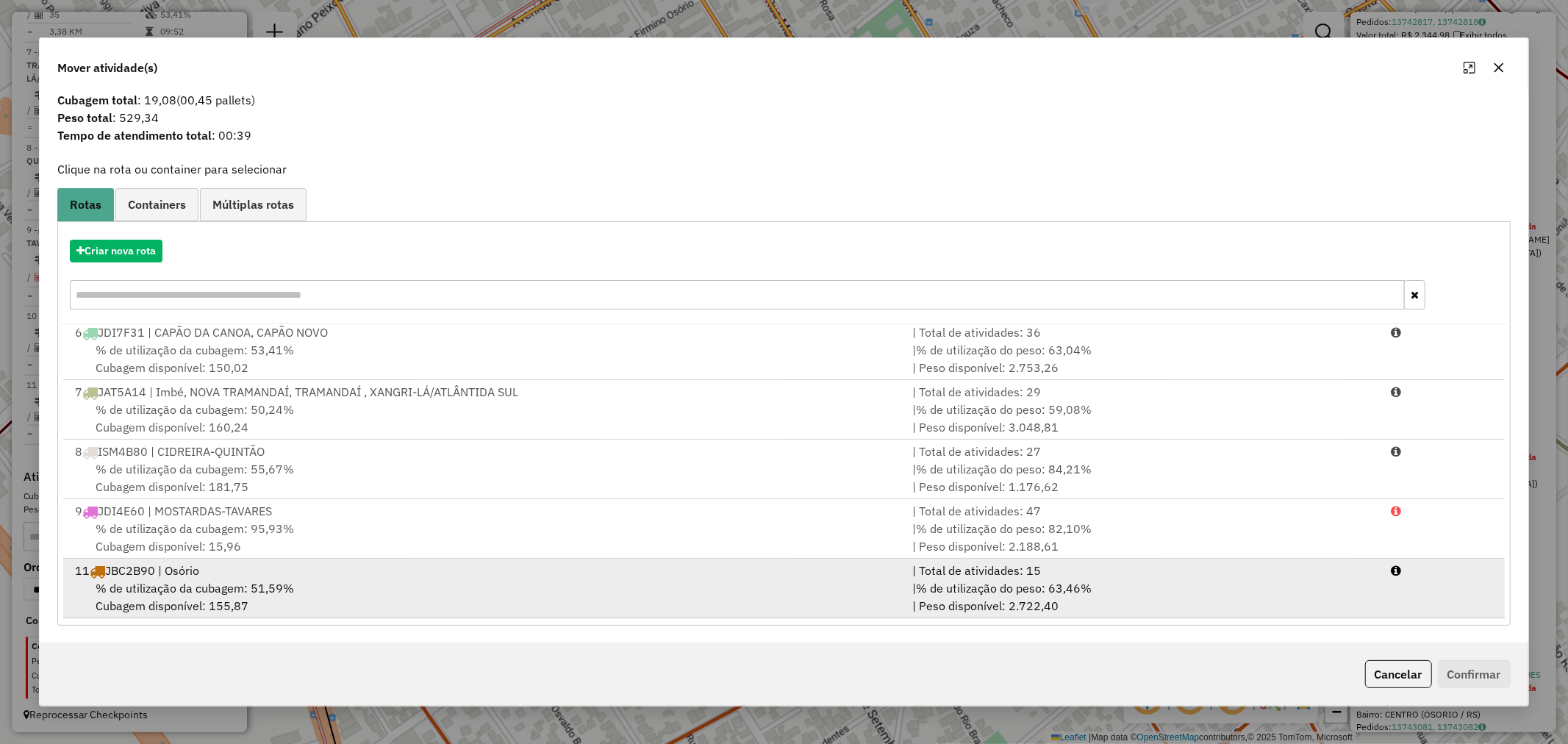
click at [188, 577] on div "11 JBC2B90 | Osório" at bounding box center [484, 571] width 837 height 18
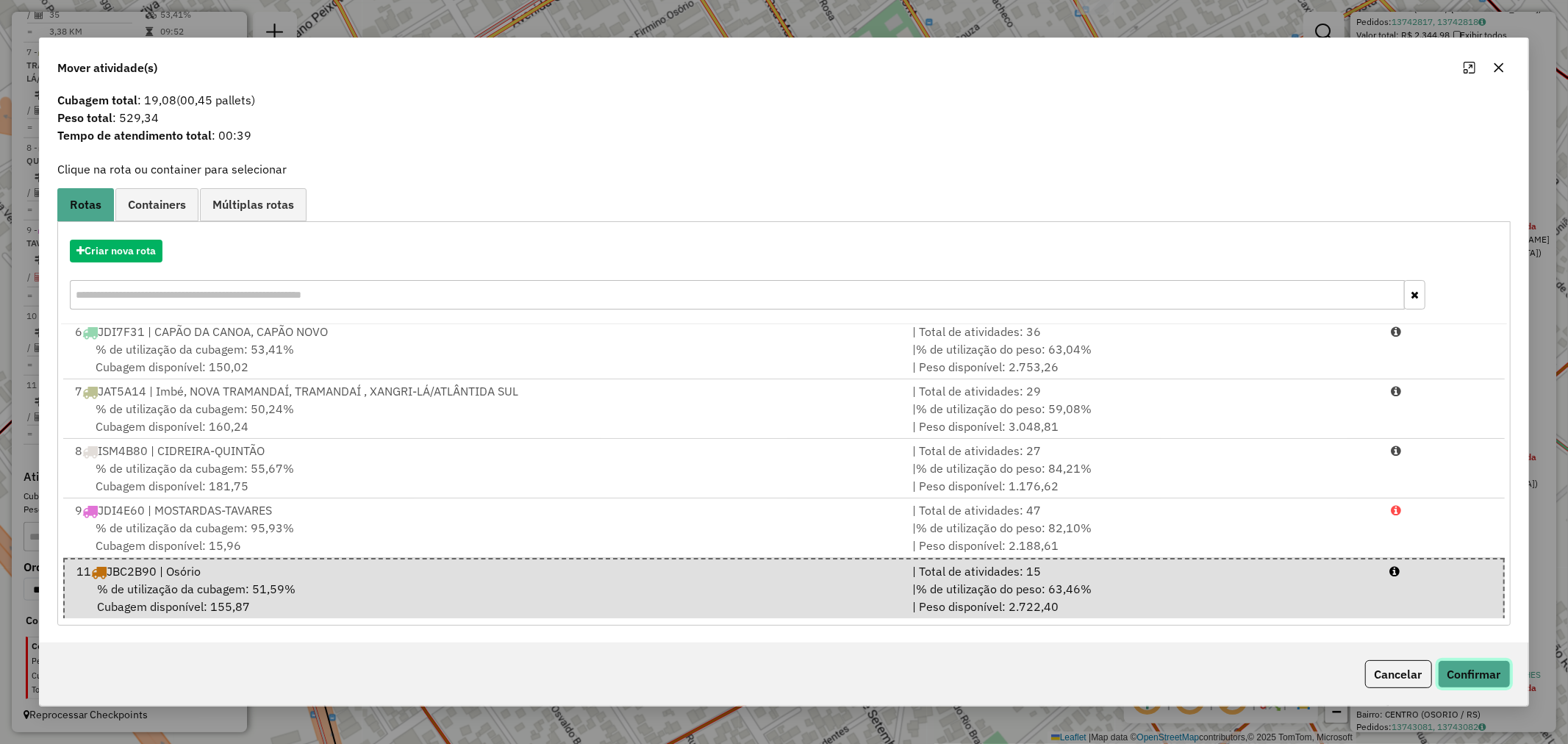
click at [1460, 677] on button "Confirmar" at bounding box center [1474, 673] width 73 height 28
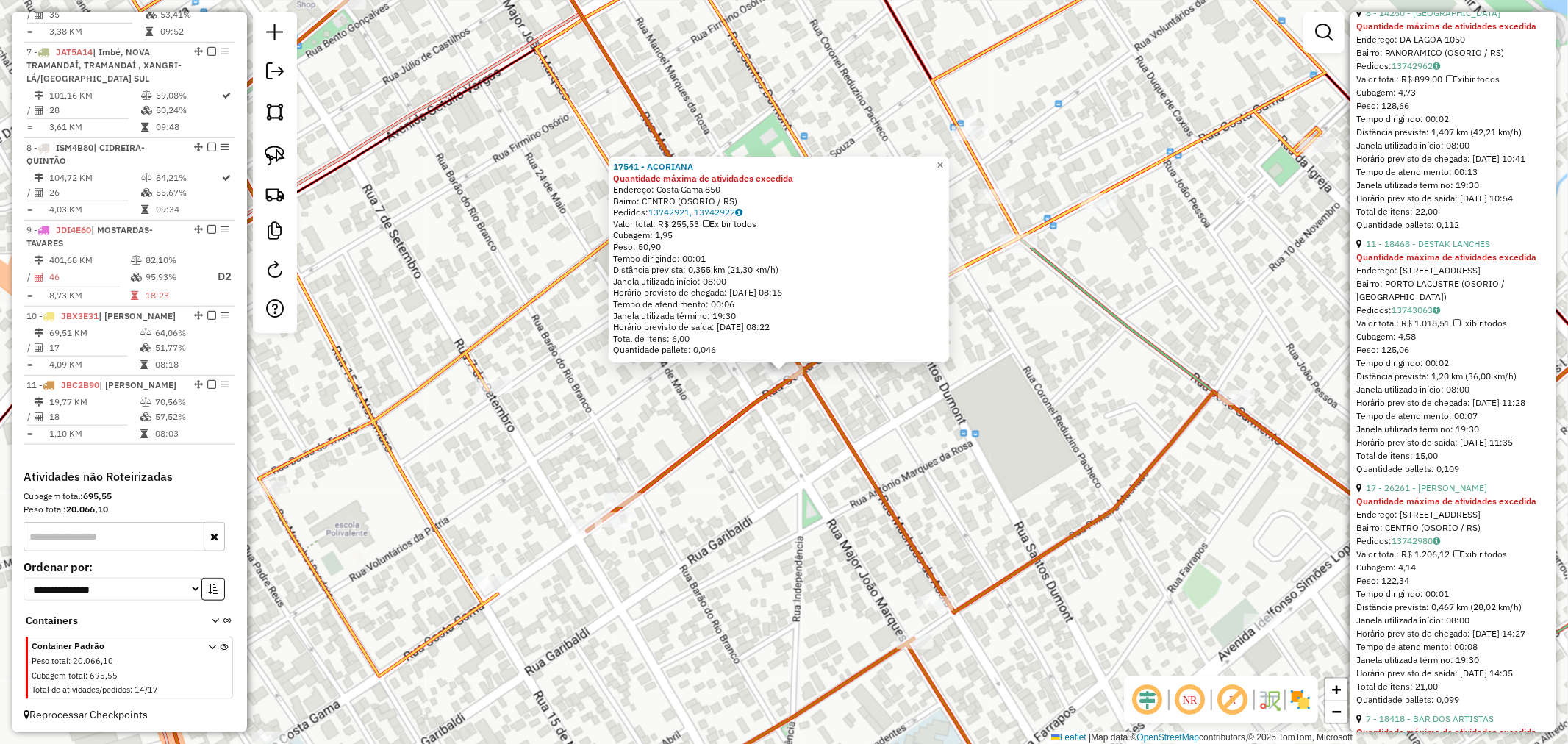
scroll to position [3008, 0]
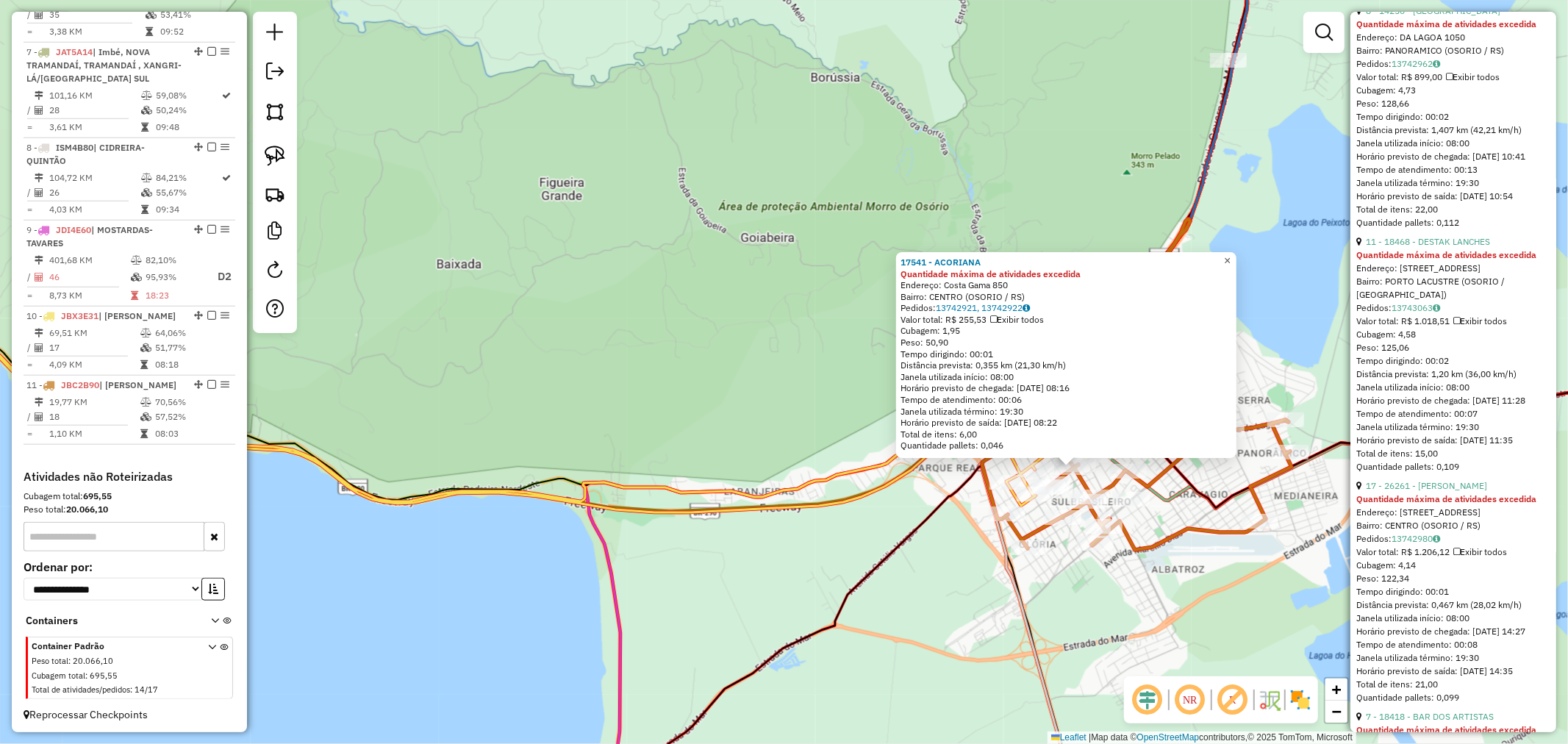
click at [1230, 254] on span "×" at bounding box center [1227, 260] width 6 height 12
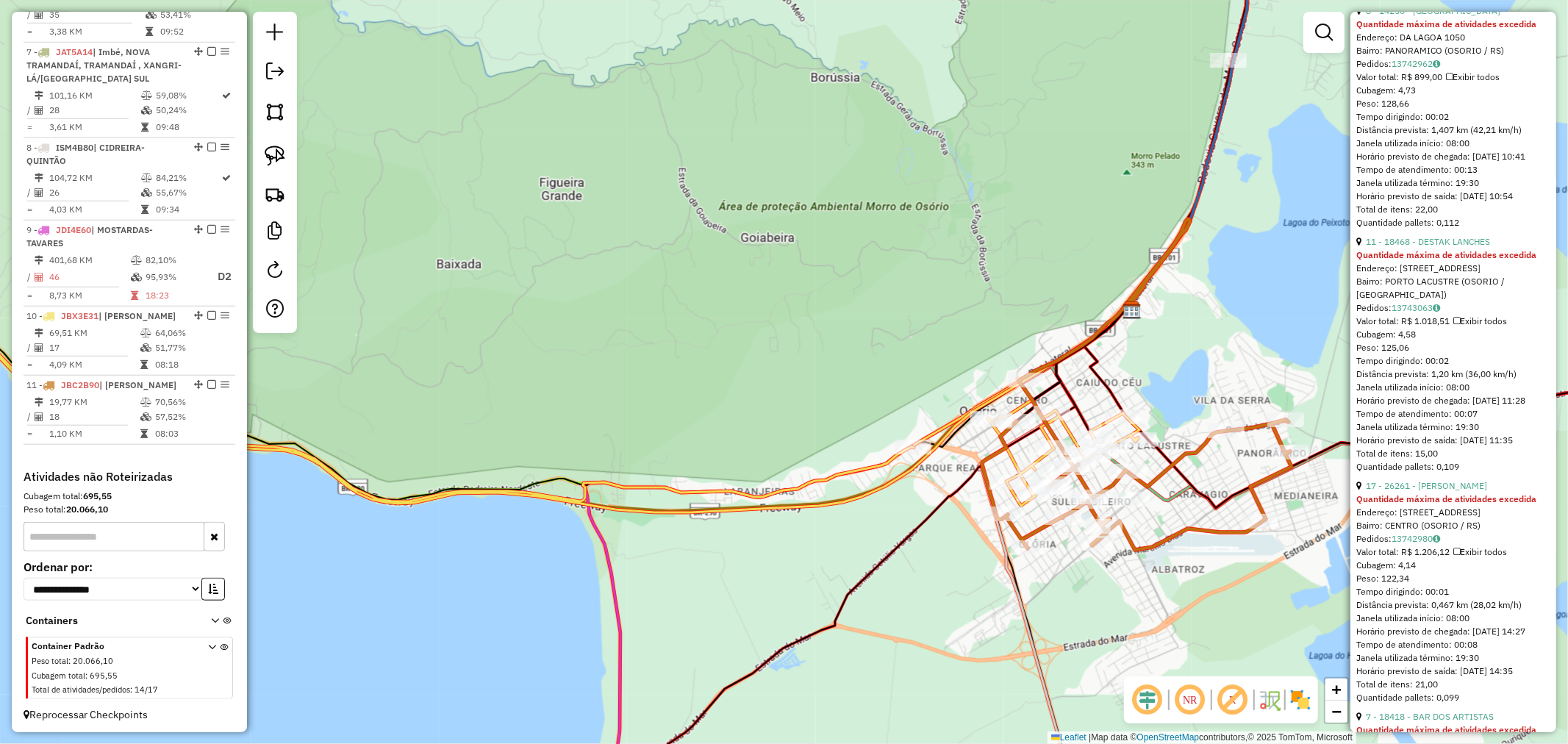
drag, startPoint x: 907, startPoint y: 305, endPoint x: 884, endPoint y: 305, distance: 23.0
click at [886, 305] on div "Rota 10 - Placa JBX3E31 28324 - DINA MINI MERCADO L Rota 10 - Placa JBX3E31 110…" at bounding box center [784, 372] width 1568 height 744
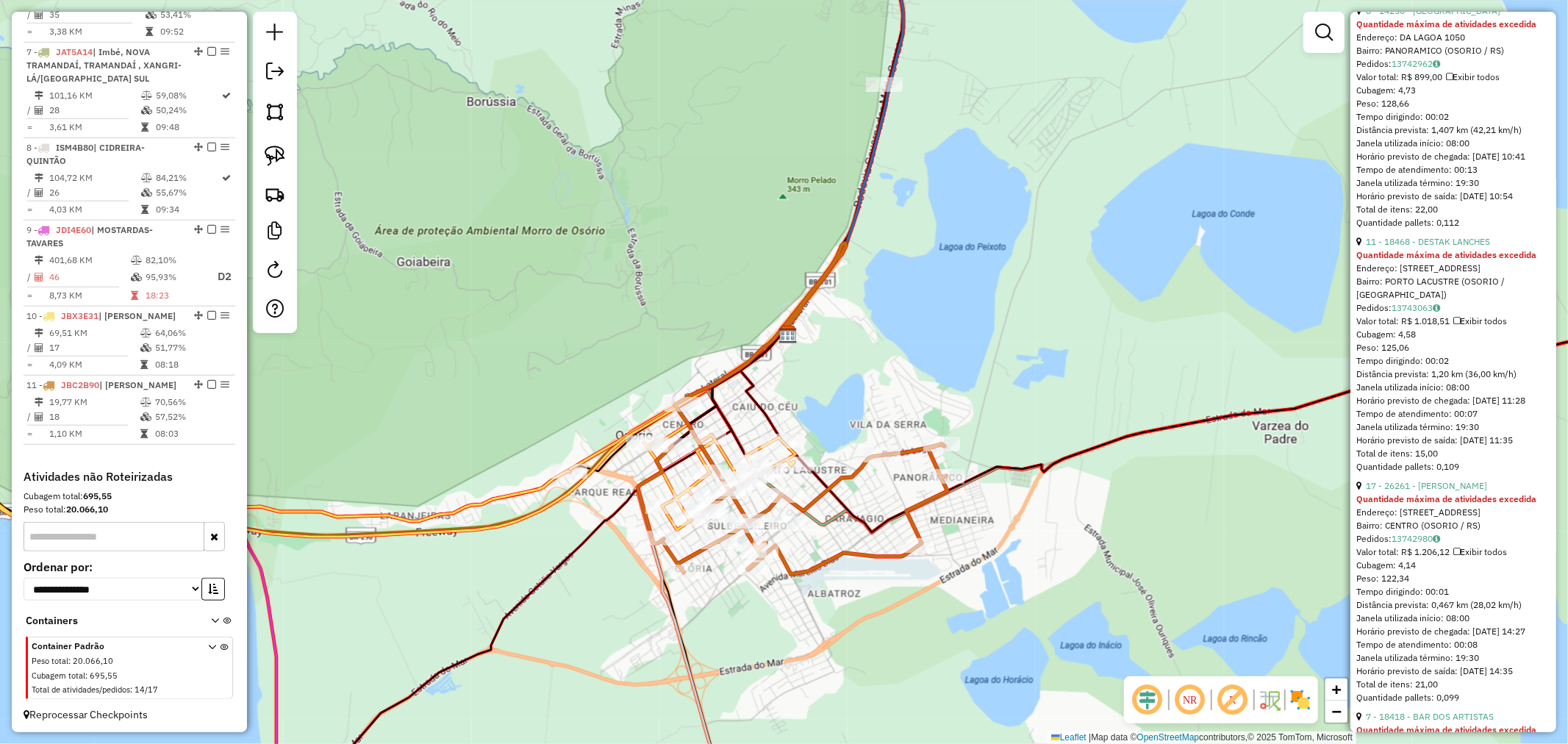
drag, startPoint x: 956, startPoint y: 185, endPoint x: 888, endPoint y: 284, distance: 120.1
click at [902, 274] on div "Janela de atendimento Grade de atendimento Capacidade Transportadoras Veículos …" at bounding box center [784, 372] width 1568 height 744
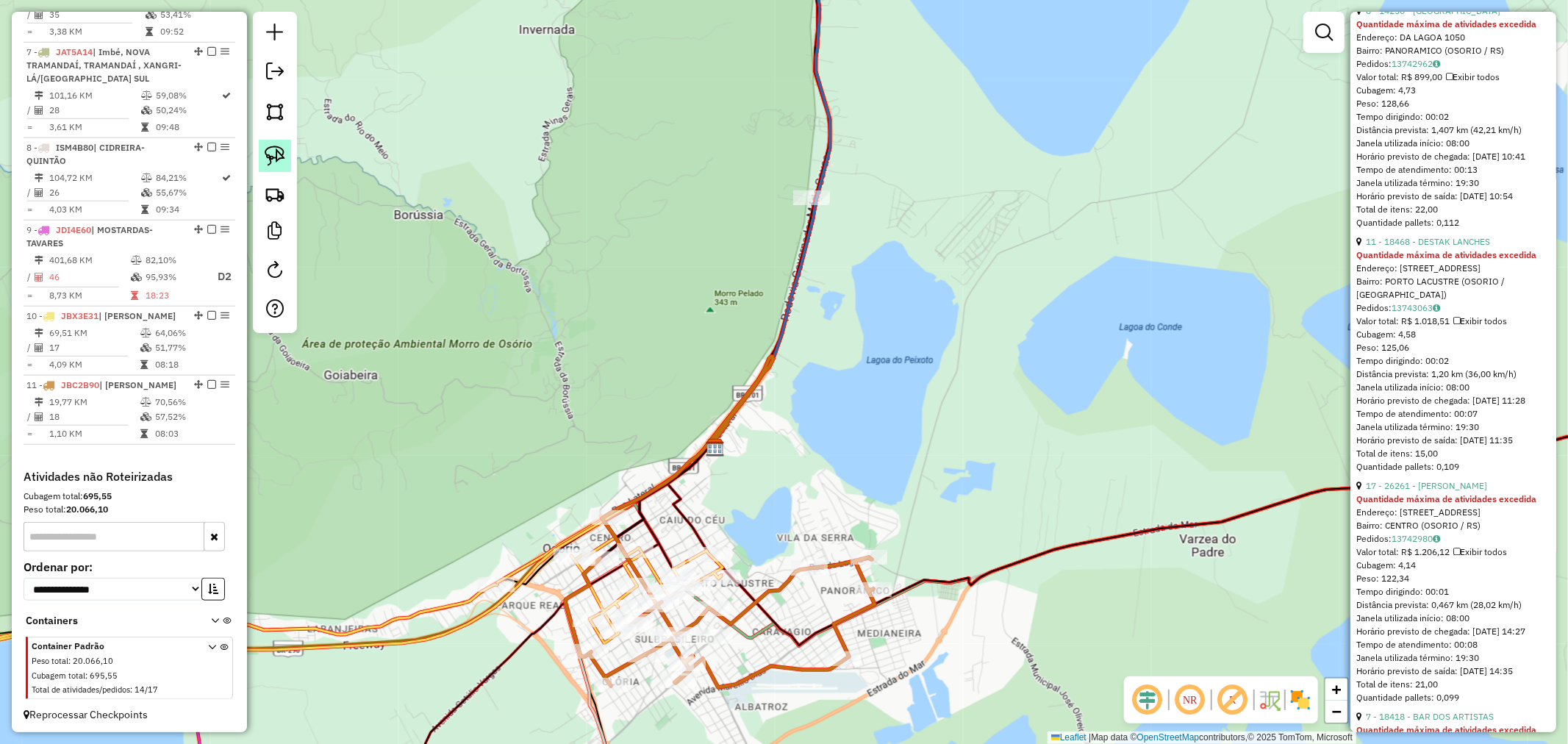
click at [277, 150] on img at bounding box center [275, 156] width 20 height 20
drag, startPoint x: 745, startPoint y: 172, endPoint x: 696, endPoint y: 217, distance: 66.5
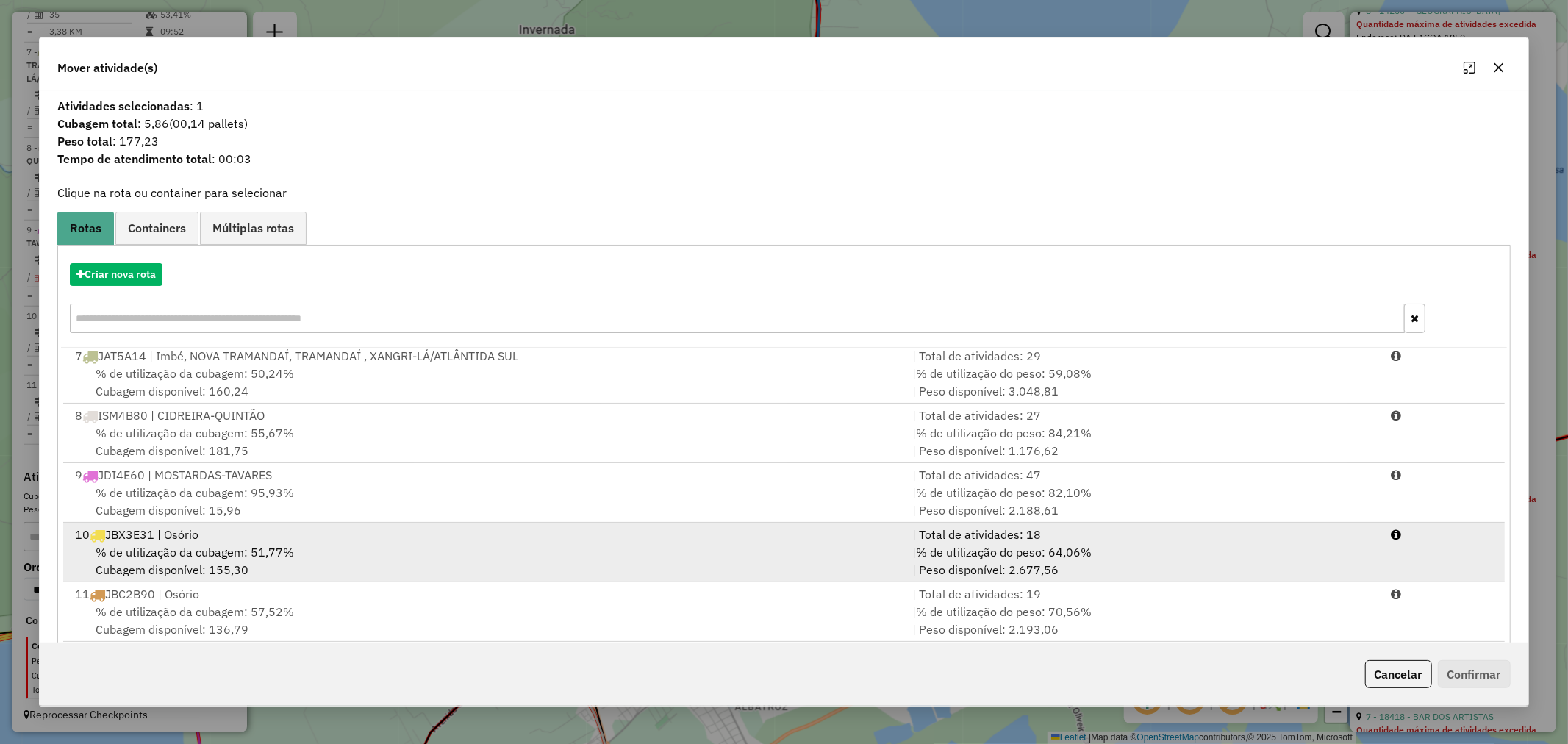
scroll to position [23, 0]
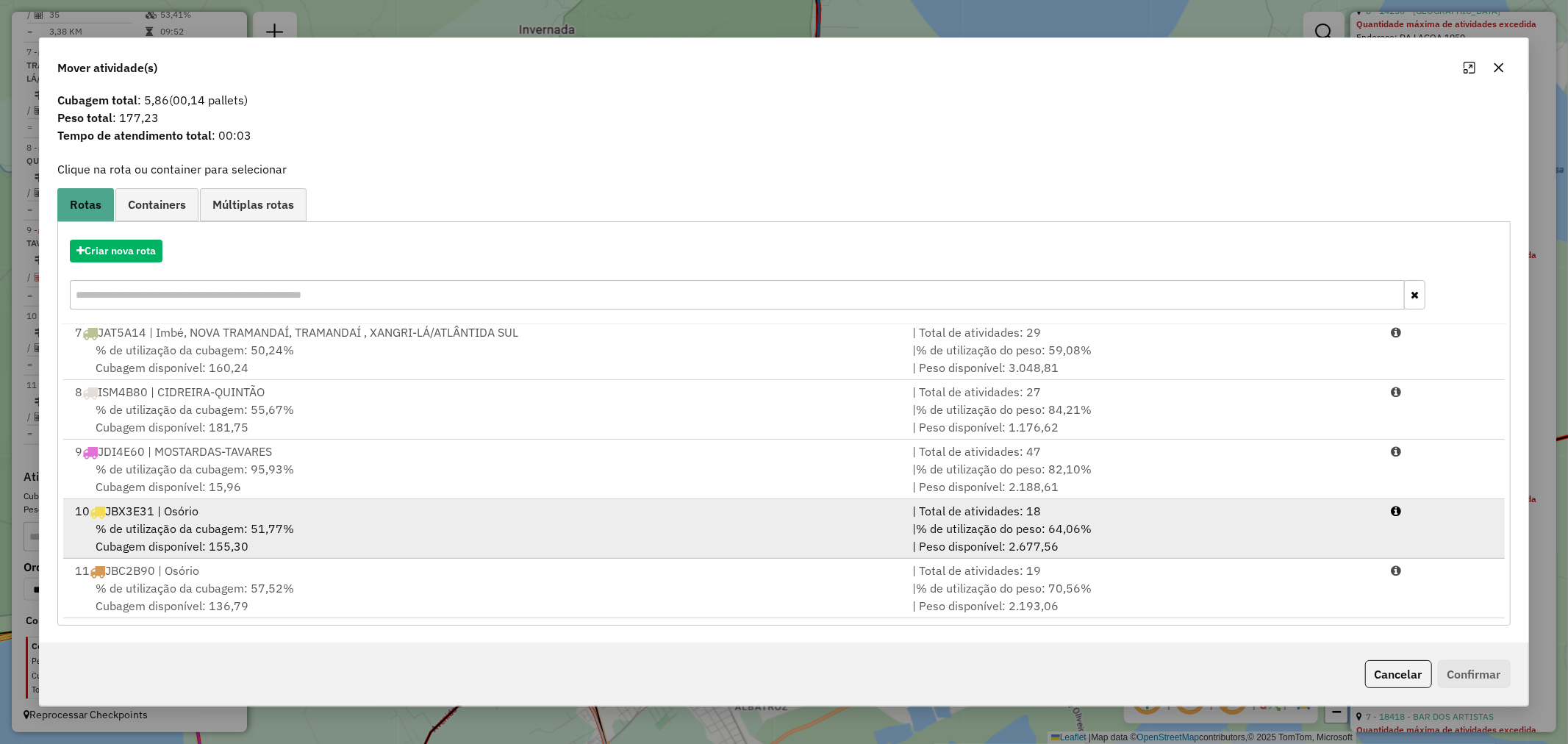
click at [231, 521] on span "% de utilização da cubagem: 51,77%" at bounding box center [194, 528] width 198 height 15
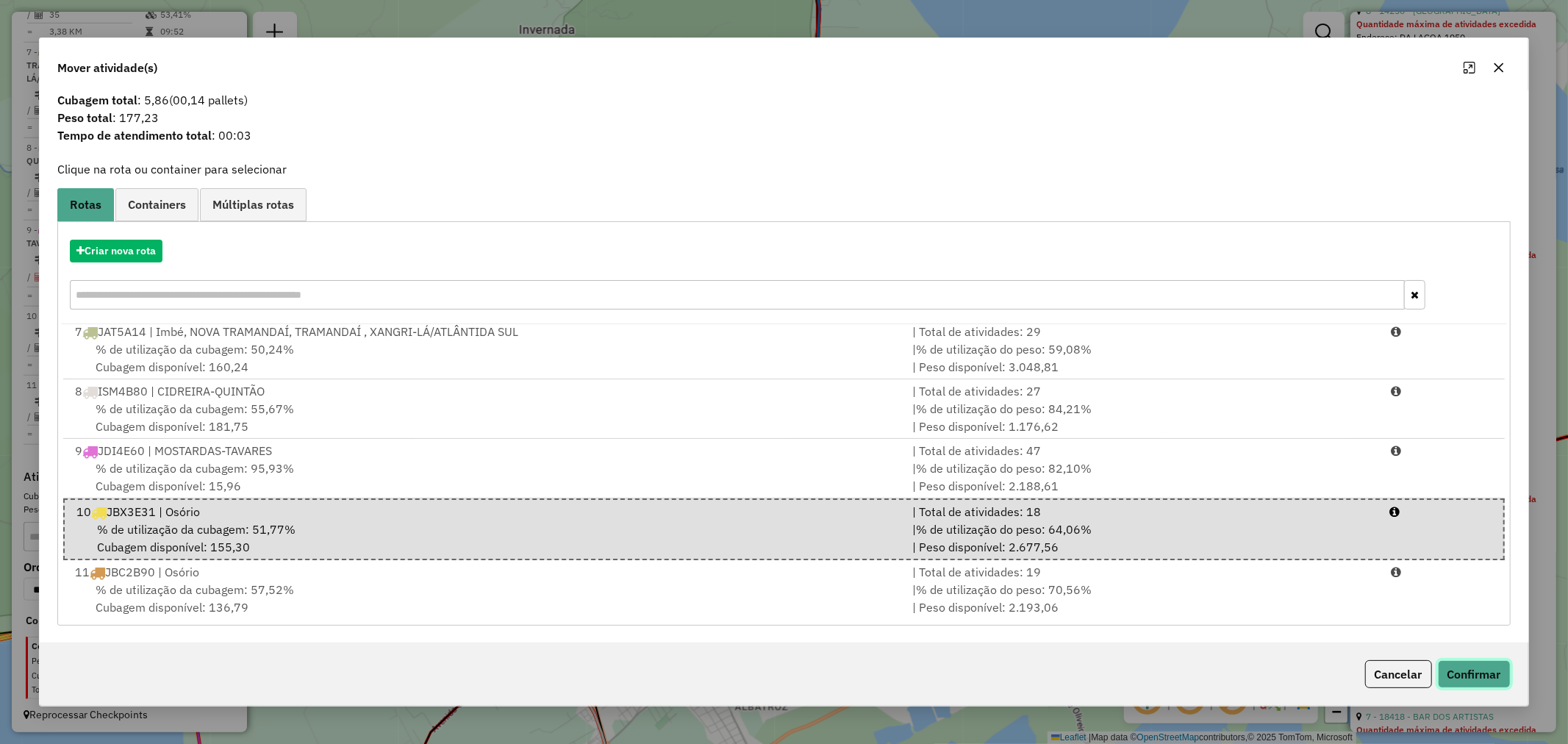
click at [1475, 685] on button "Confirmar" at bounding box center [1474, 673] width 73 height 28
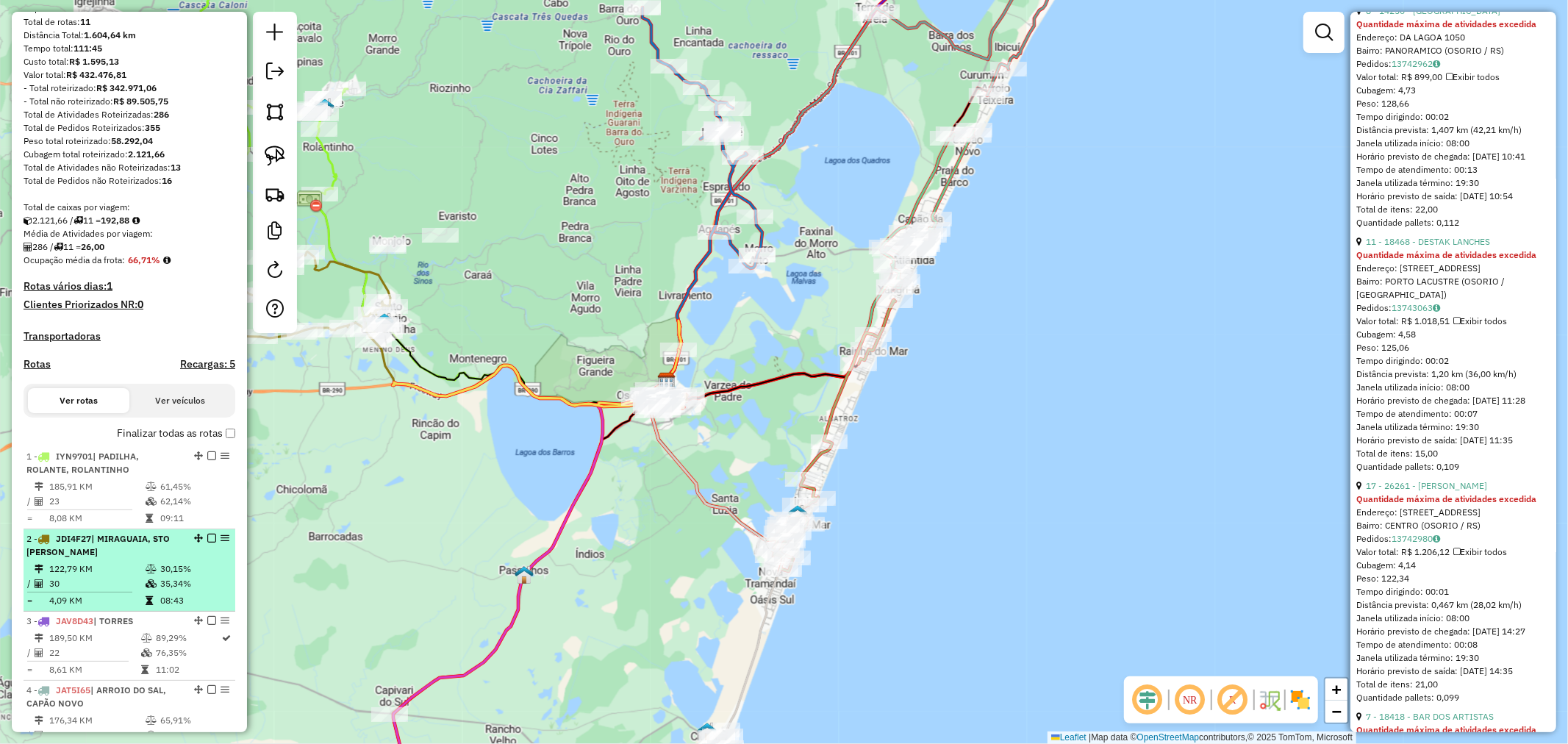
scroll to position [0, 0]
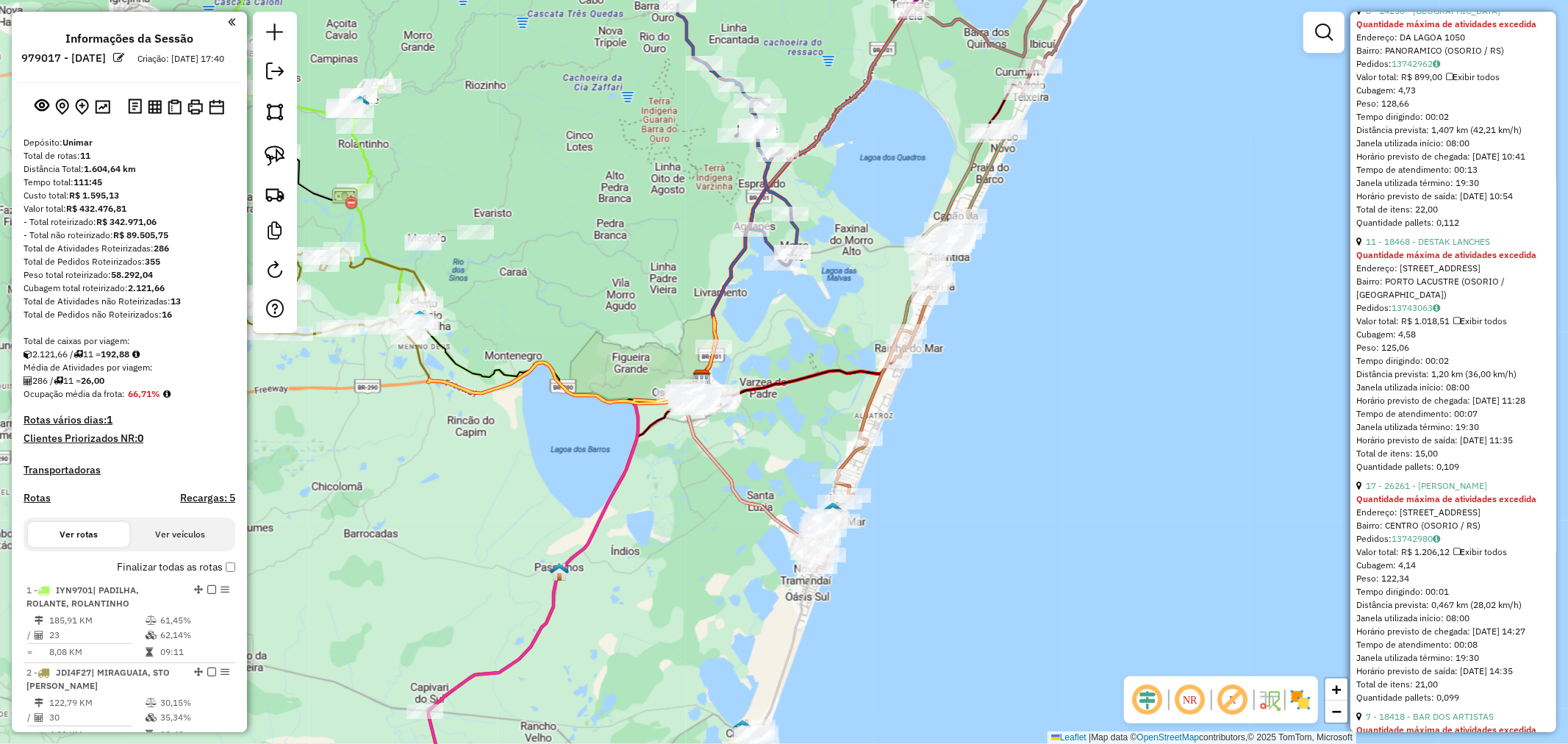
drag, startPoint x: 436, startPoint y: 526, endPoint x: 586, endPoint y: 513, distance: 150.6
click at [583, 516] on div "Janela de atendimento Grade de atendimento Capacidade Transportadoras Veículos …" at bounding box center [784, 372] width 1568 height 744
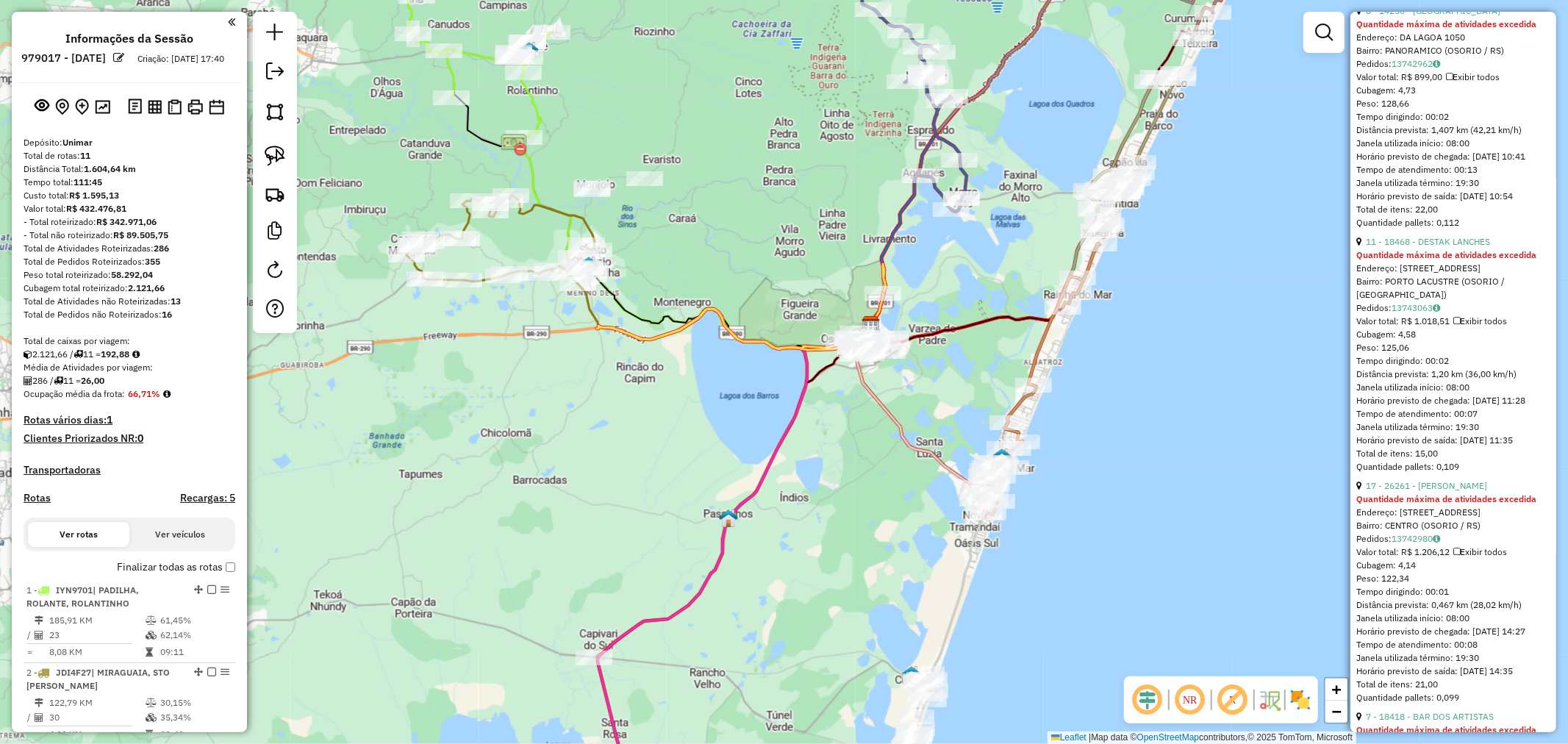
drag, startPoint x: 748, startPoint y: 587, endPoint x: 813, endPoint y: 347, distance: 248.6
click at [806, 385] on div "Janela de atendimento Grade de atendimento Capacidade Transportadoras Veículos …" at bounding box center [784, 372] width 1568 height 744
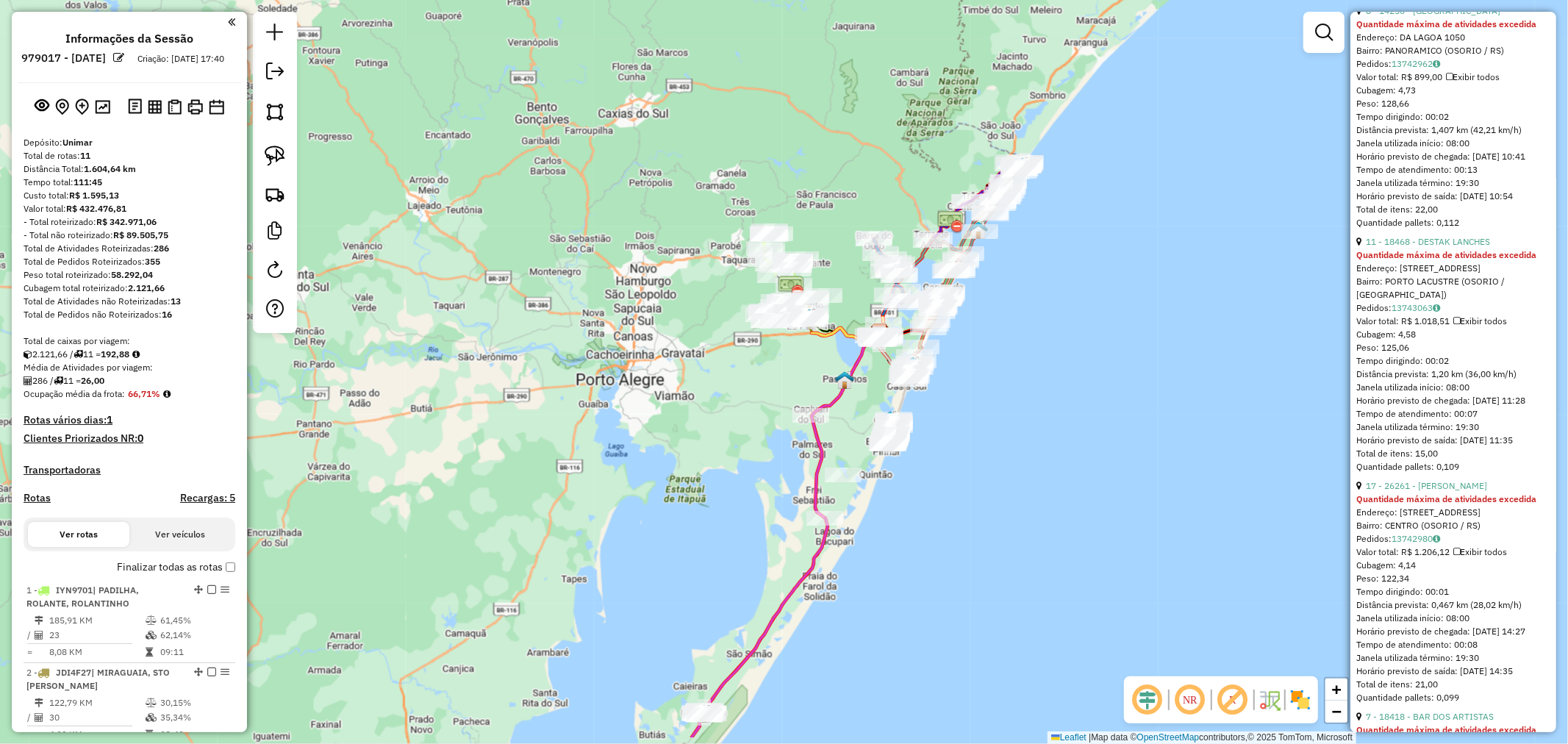
drag, startPoint x: 908, startPoint y: 540, endPoint x: 855, endPoint y: 476, distance: 83.1
click at [908, 516] on div "Janela de atendimento Grade de atendimento Capacidade Transportadoras Veículos …" at bounding box center [784, 372] width 1568 height 744
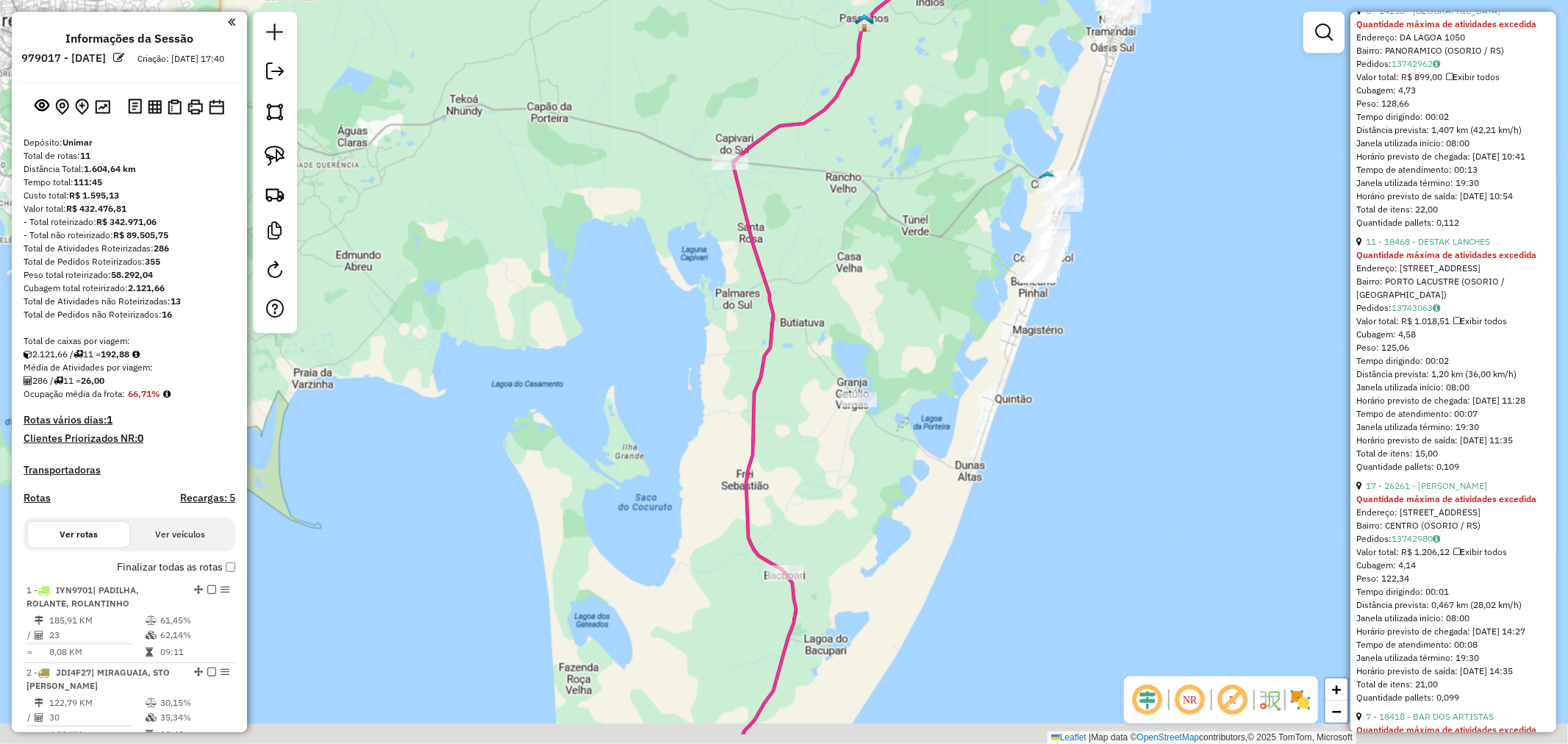
drag, startPoint x: 978, startPoint y: 452, endPoint x: 1000, endPoint y: 273, distance: 180.3
click at [1003, 282] on div "Janela de atendimento Grade de atendimento Capacidade Transportadoras Veículos …" at bounding box center [784, 372] width 1568 height 744
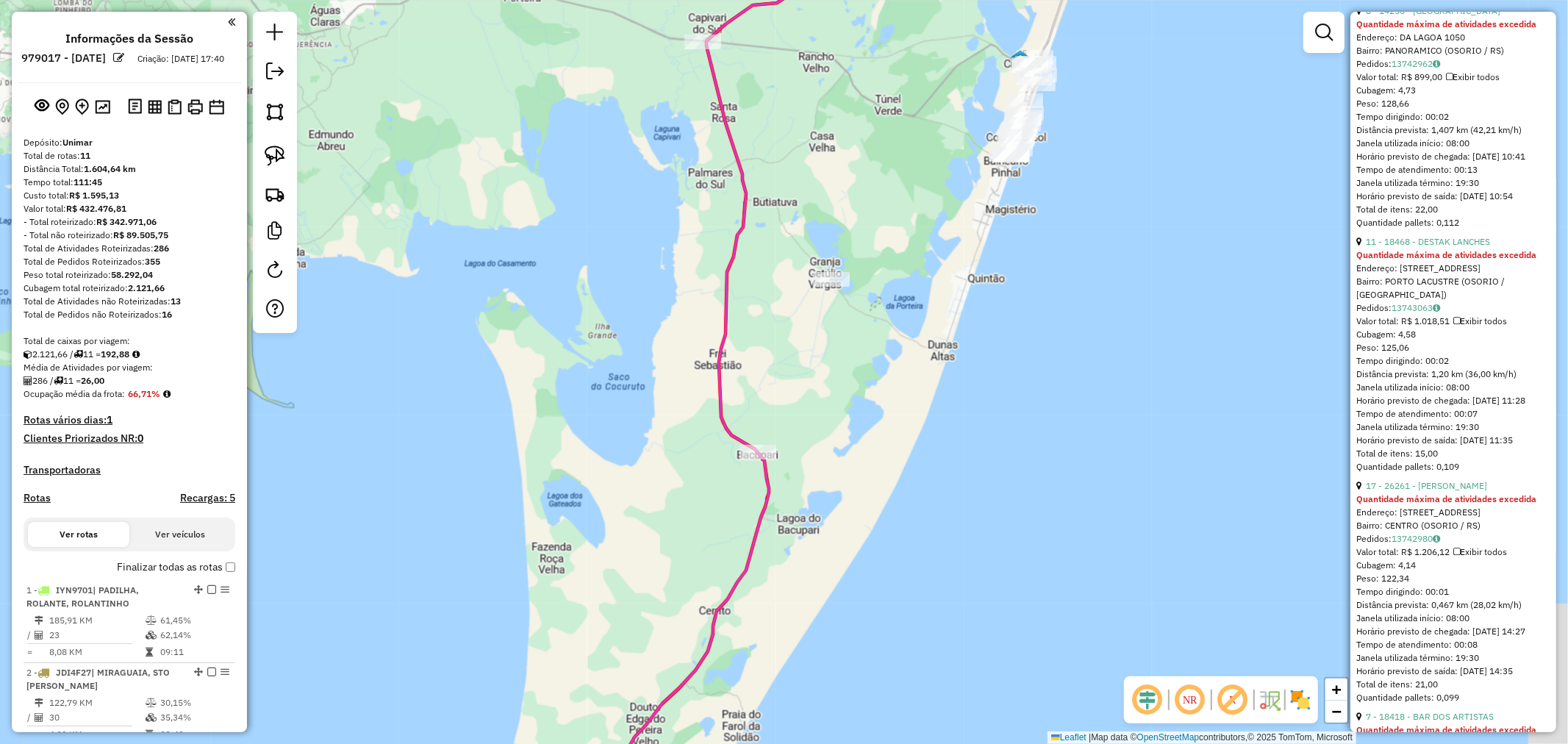
drag, startPoint x: 791, startPoint y: 328, endPoint x: 728, endPoint y: 458, distance: 144.5
click at [728, 472] on div "Janela de atendimento Grade de atendimento Capacidade Transportadoras Veículos …" at bounding box center [784, 372] width 1568 height 744
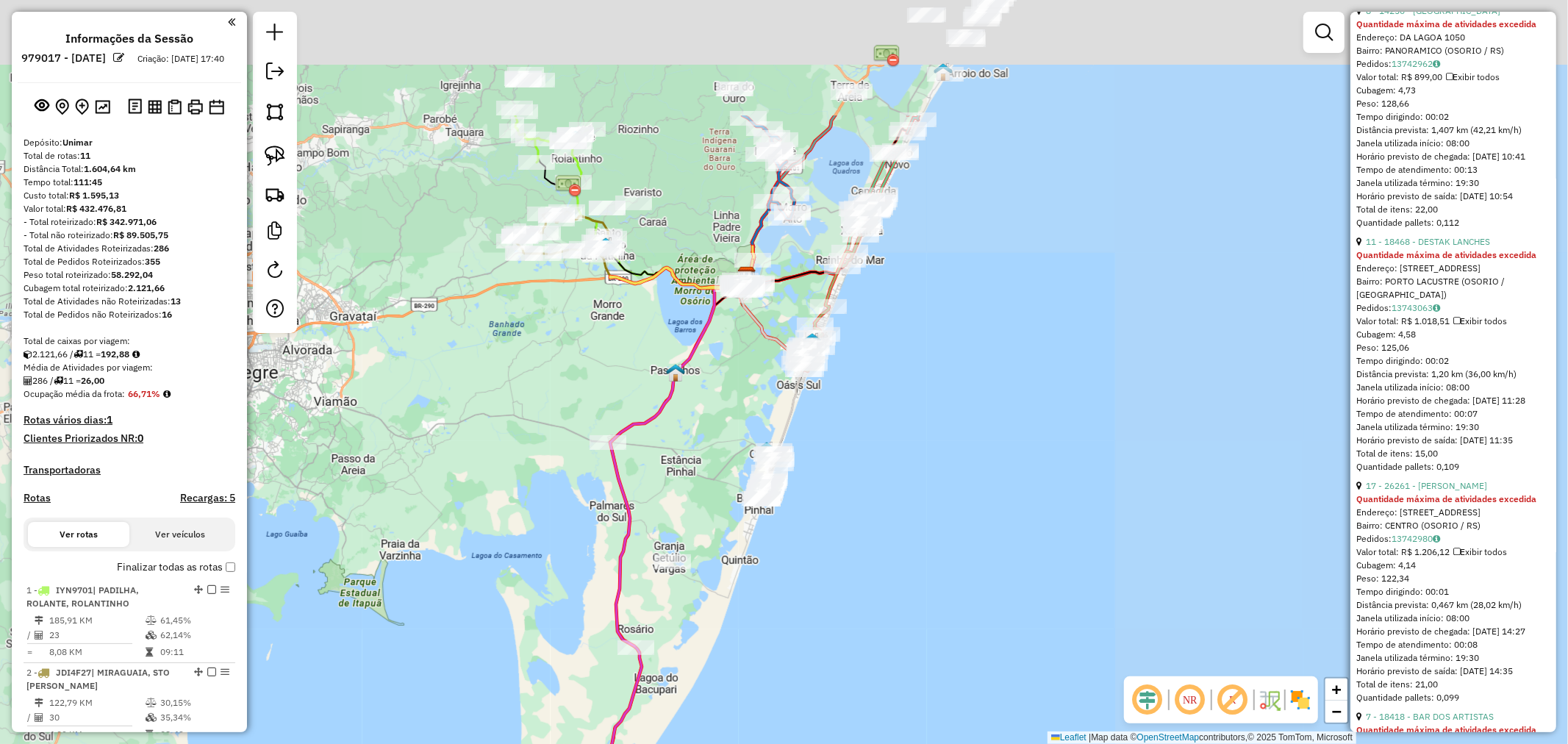
drag, startPoint x: 716, startPoint y: 405, endPoint x: 711, endPoint y: 420, distance: 15.8
click at [713, 424] on div "Janela de atendimento Grade de atendimento Capacidade Transportadoras Veículos …" at bounding box center [784, 372] width 1568 height 744
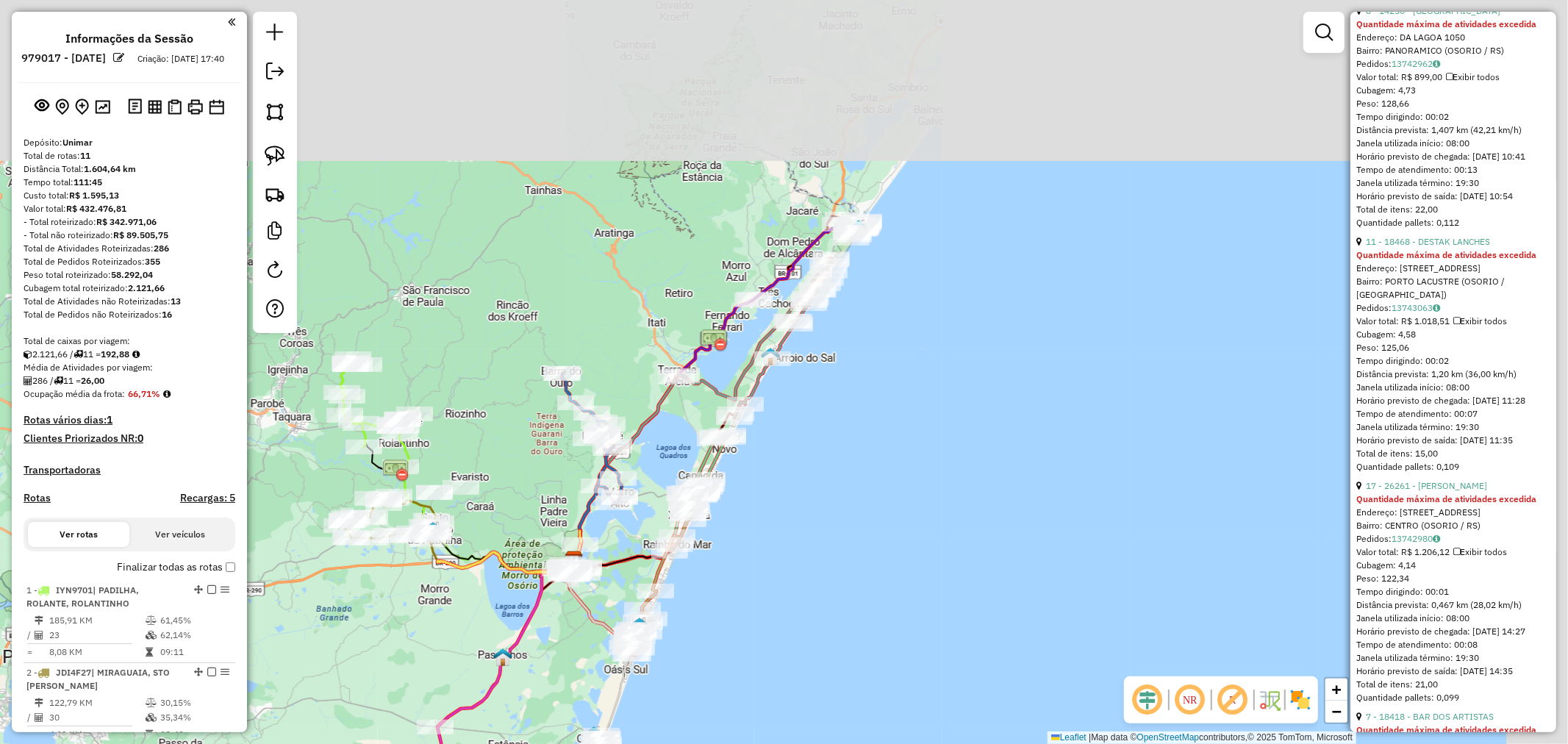
drag, startPoint x: 1056, startPoint y: 172, endPoint x: 893, endPoint y: 420, distance: 296.8
click at [893, 420] on div "Janela de atendimento Grade de atendimento Capacidade Transportadoras Veículos …" at bounding box center [784, 372] width 1568 height 744
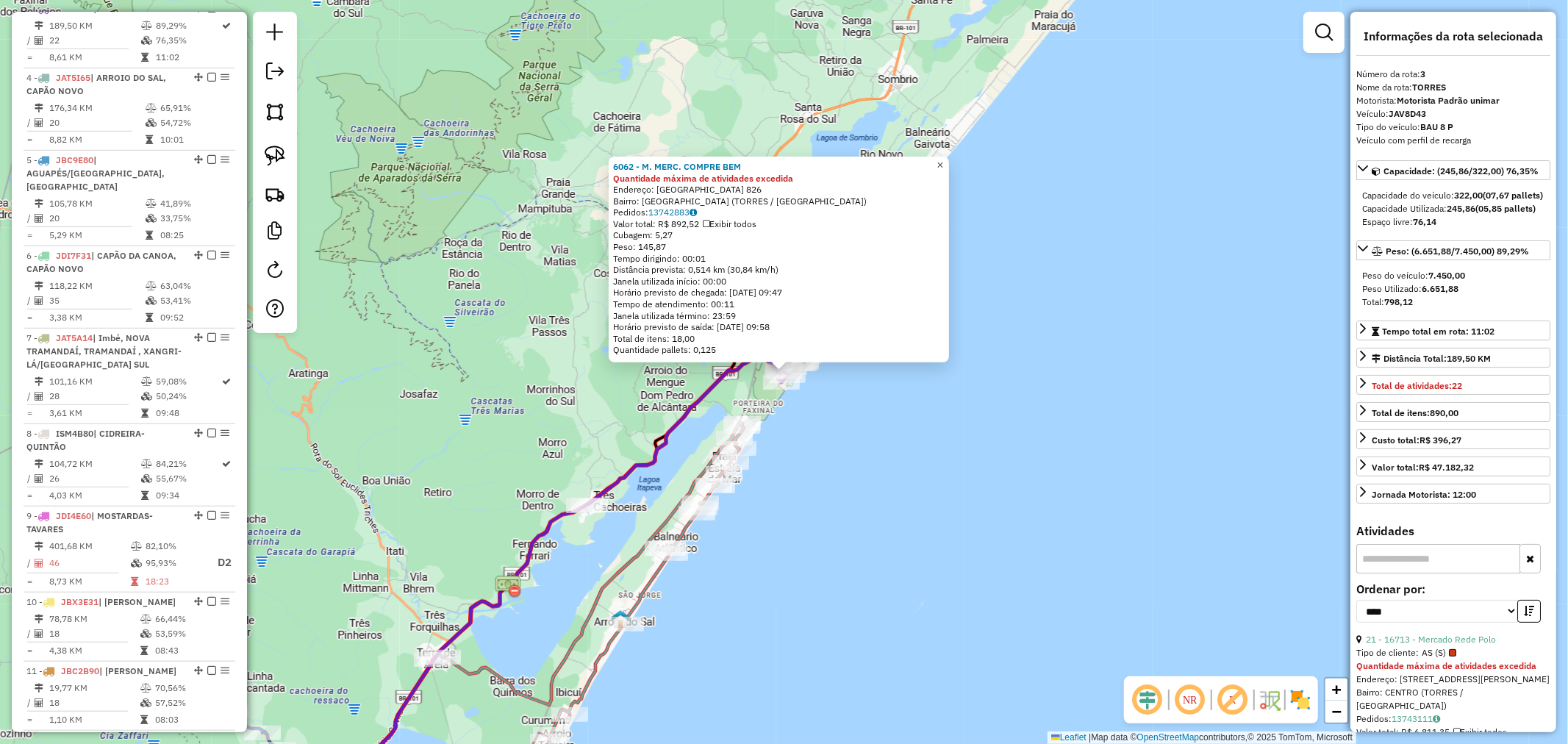
drag, startPoint x: 948, startPoint y: 153, endPoint x: 953, endPoint y: 167, distance: 14.9
click at [943, 159] on span "×" at bounding box center [939, 165] width 6 height 12
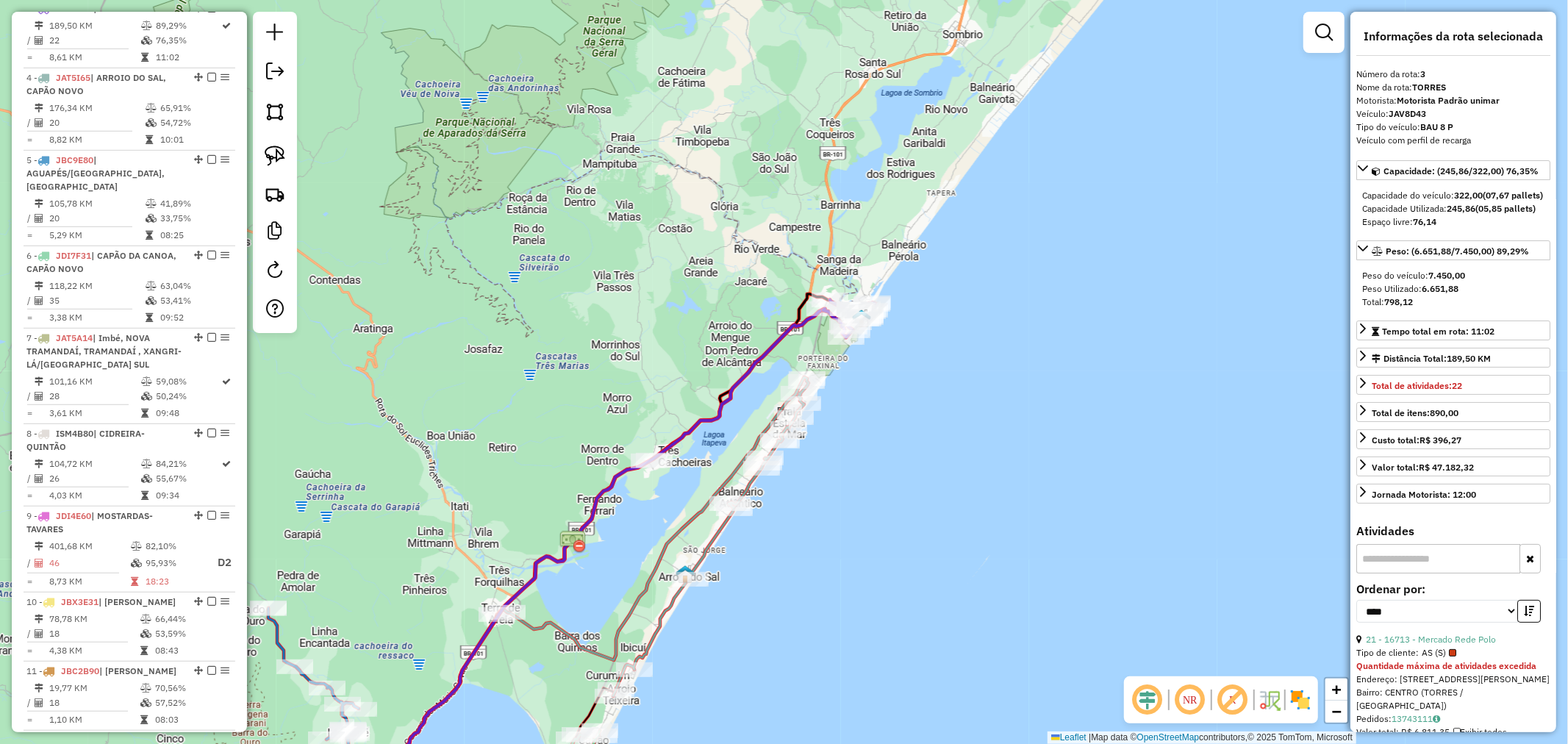
drag, startPoint x: 1046, startPoint y: 439, endPoint x: 1138, endPoint y: 320, distance: 150.4
click at [1137, 321] on div "Janela de atendimento Grade de atendimento Capacidade Transportadoras Veículos …" at bounding box center [784, 372] width 1568 height 744
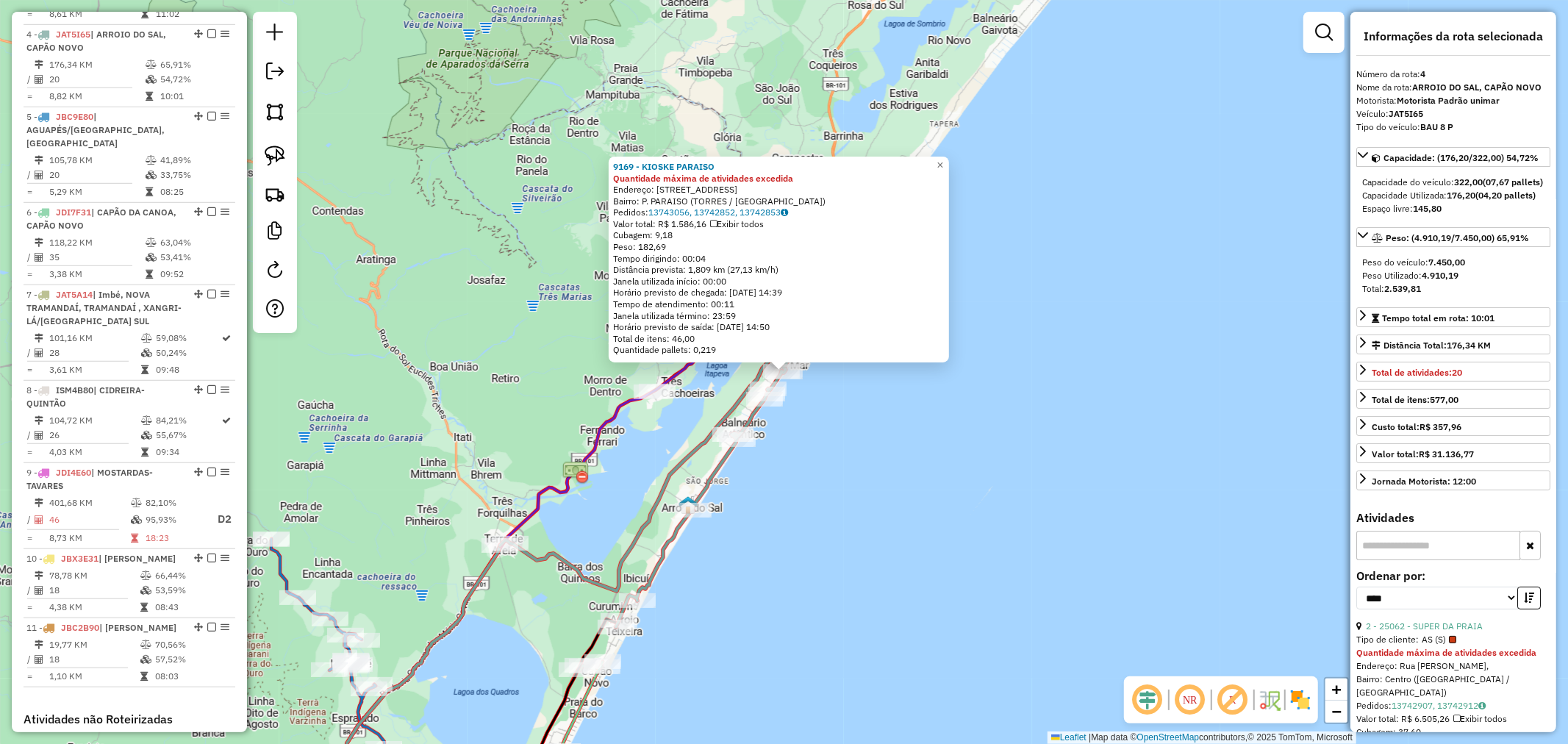
scroll to position [814, 0]
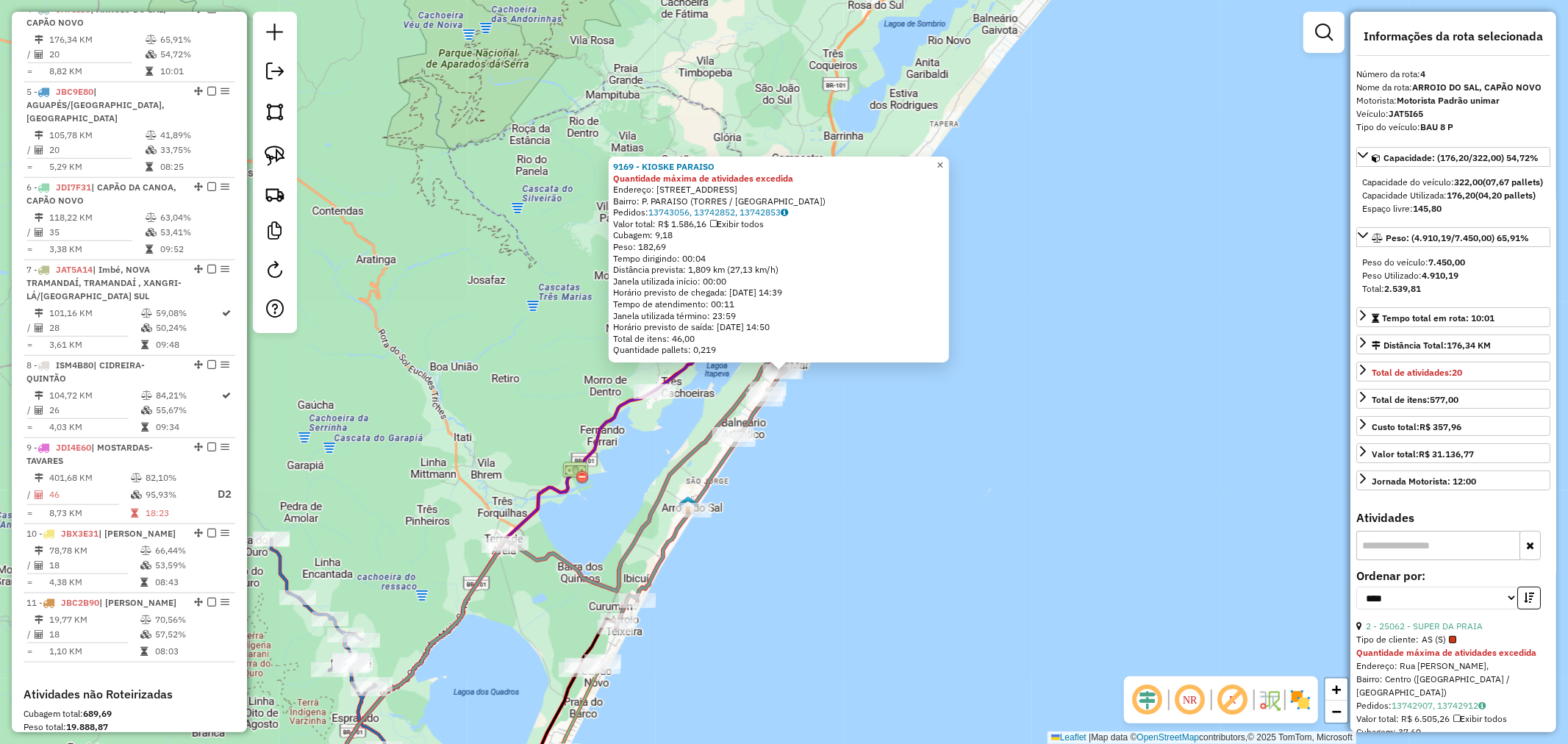
click at [943, 164] on span "×" at bounding box center [939, 165] width 6 height 12
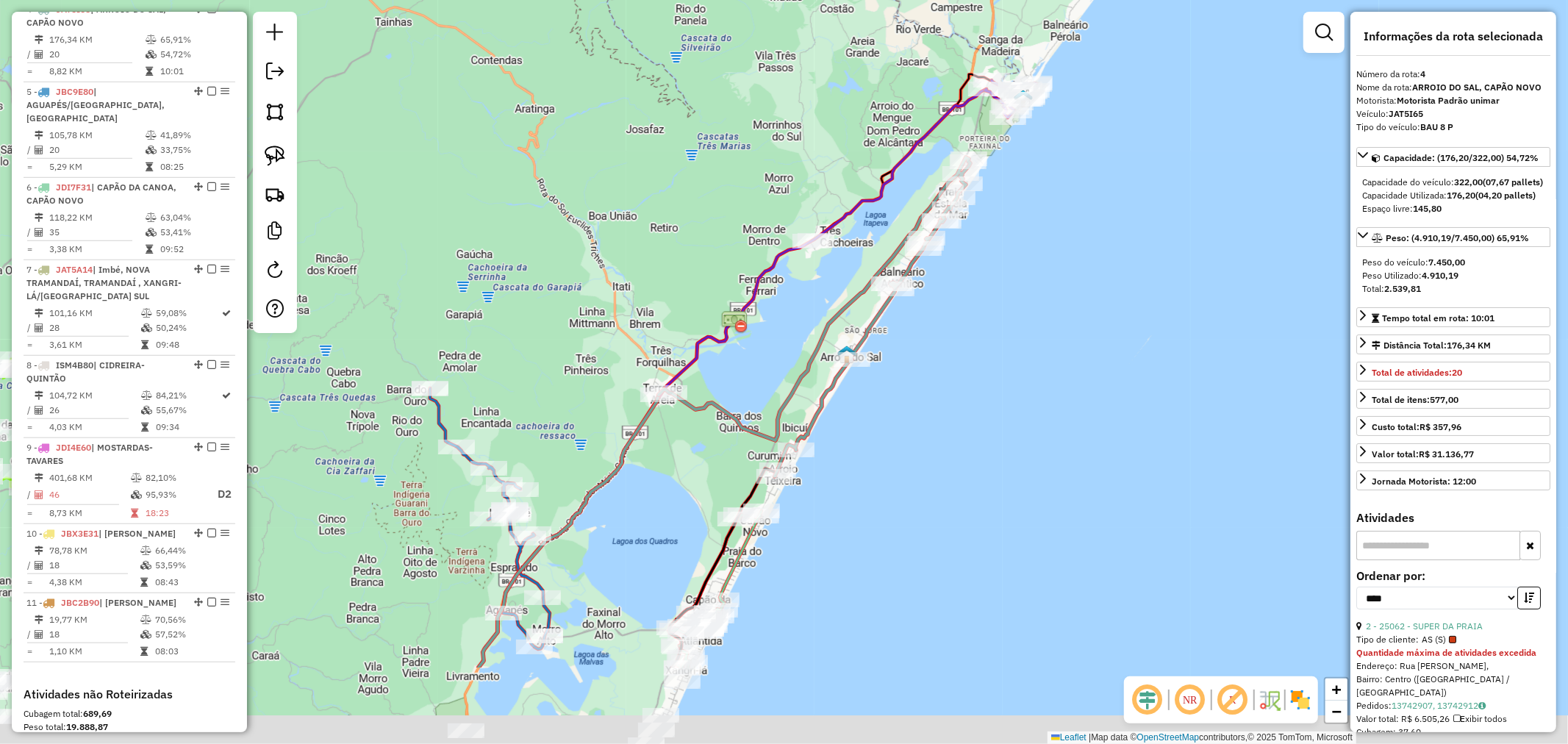
drag, startPoint x: 821, startPoint y: 531, endPoint x: 968, endPoint y: 364, distance: 222.5
click at [978, 366] on div "Janela de atendimento Grade de atendimento Capacidade Transportadoras Veículos …" at bounding box center [784, 372] width 1568 height 744
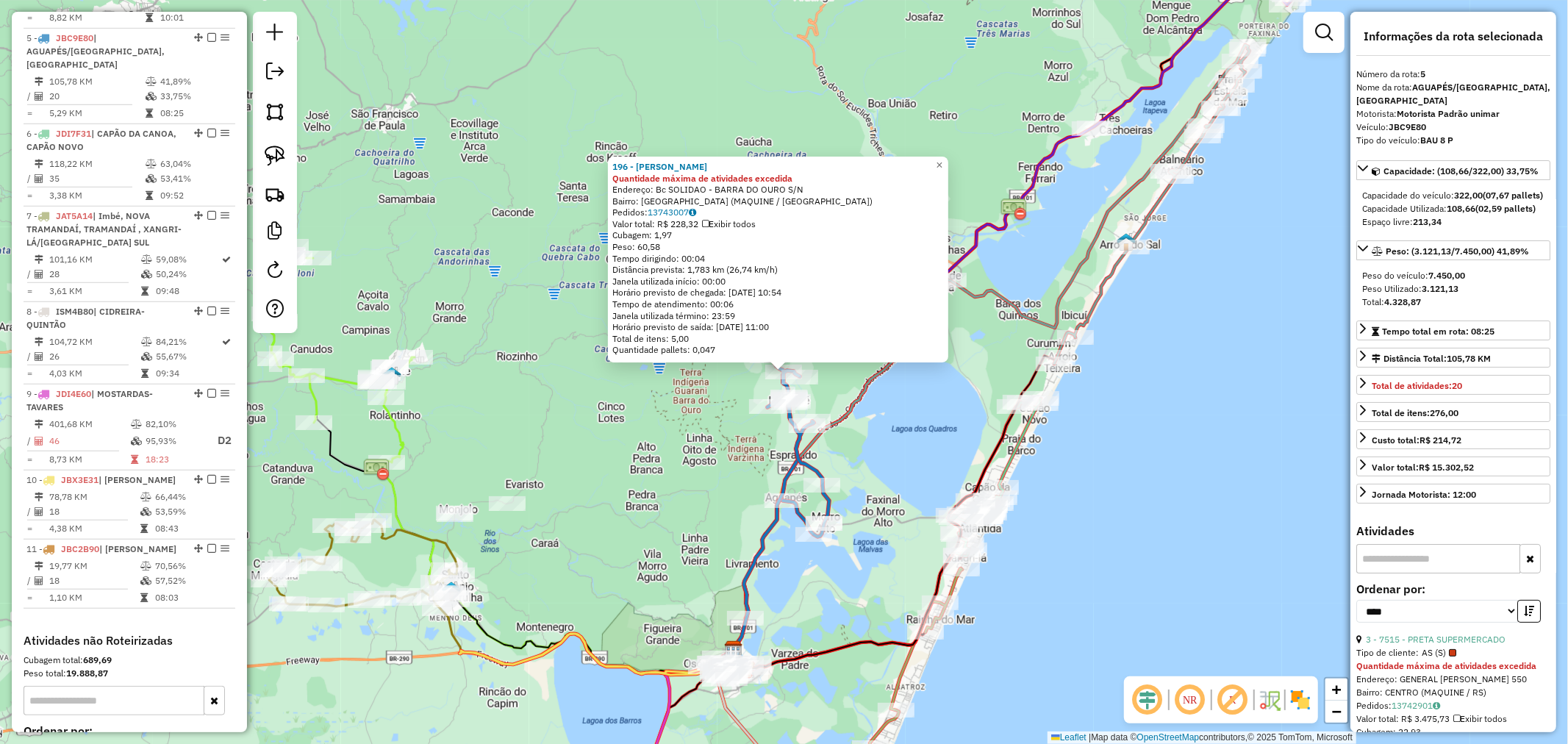
scroll to position [898, 0]
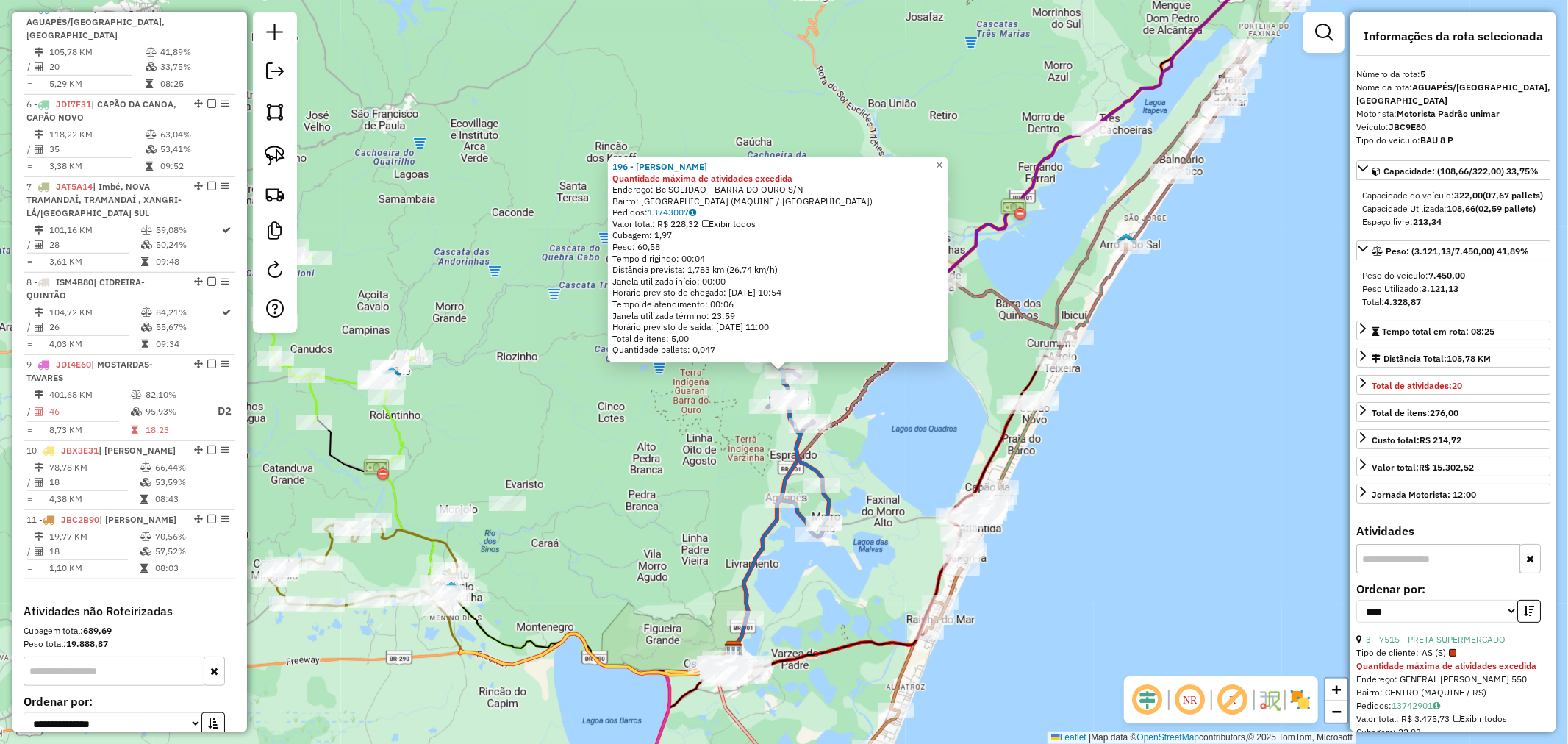
click at [958, 164] on div "196 - ARMAZEM MACHADO Quantidade máxima de atividades excedida Endereço: Bc SOL…" at bounding box center [784, 372] width 1568 height 744
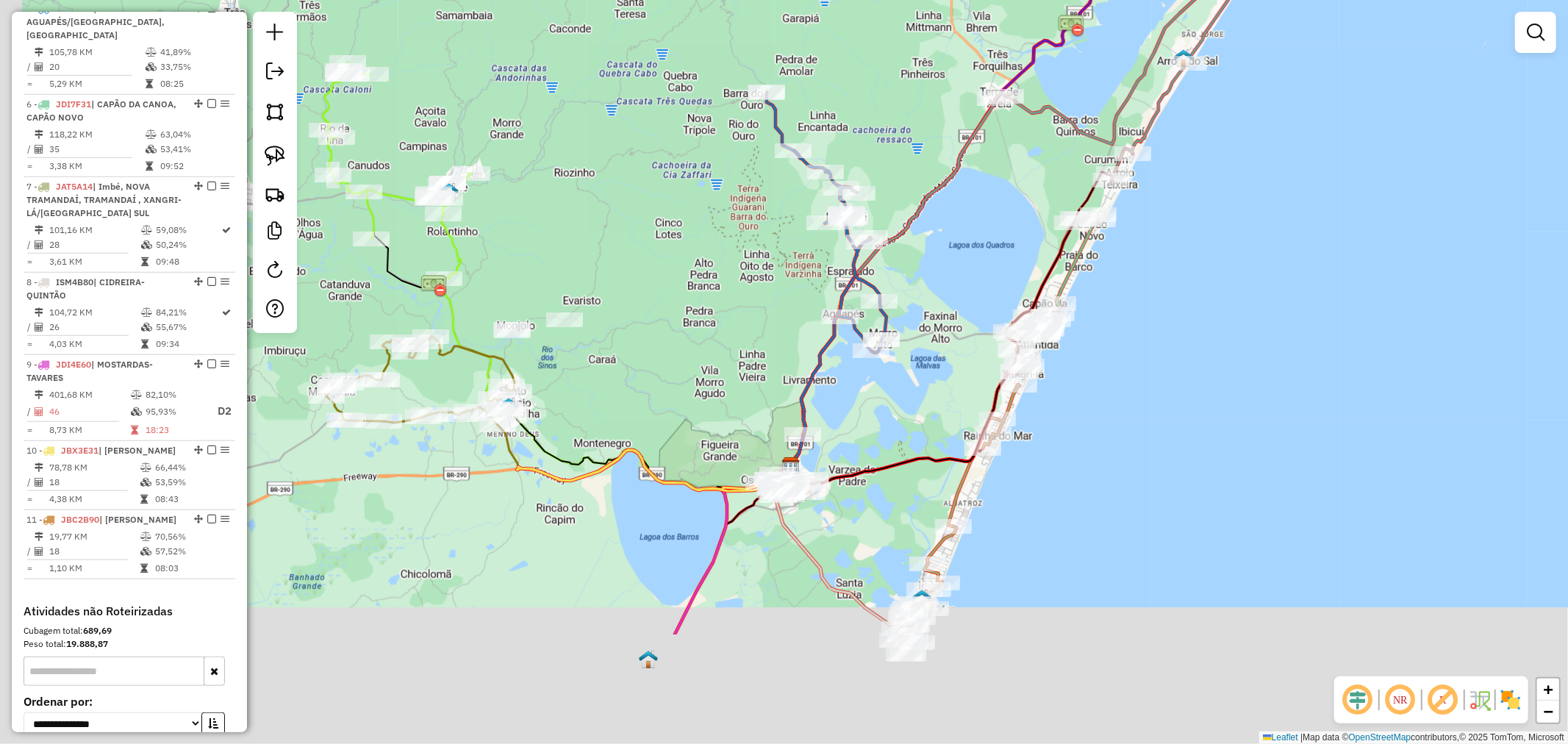
drag, startPoint x: 843, startPoint y: 584, endPoint x: 900, endPoint y: 400, distance: 192.6
click at [900, 400] on div "Janela de atendimento Grade de atendimento Capacidade Transportadoras Veículos …" at bounding box center [784, 372] width 1568 height 744
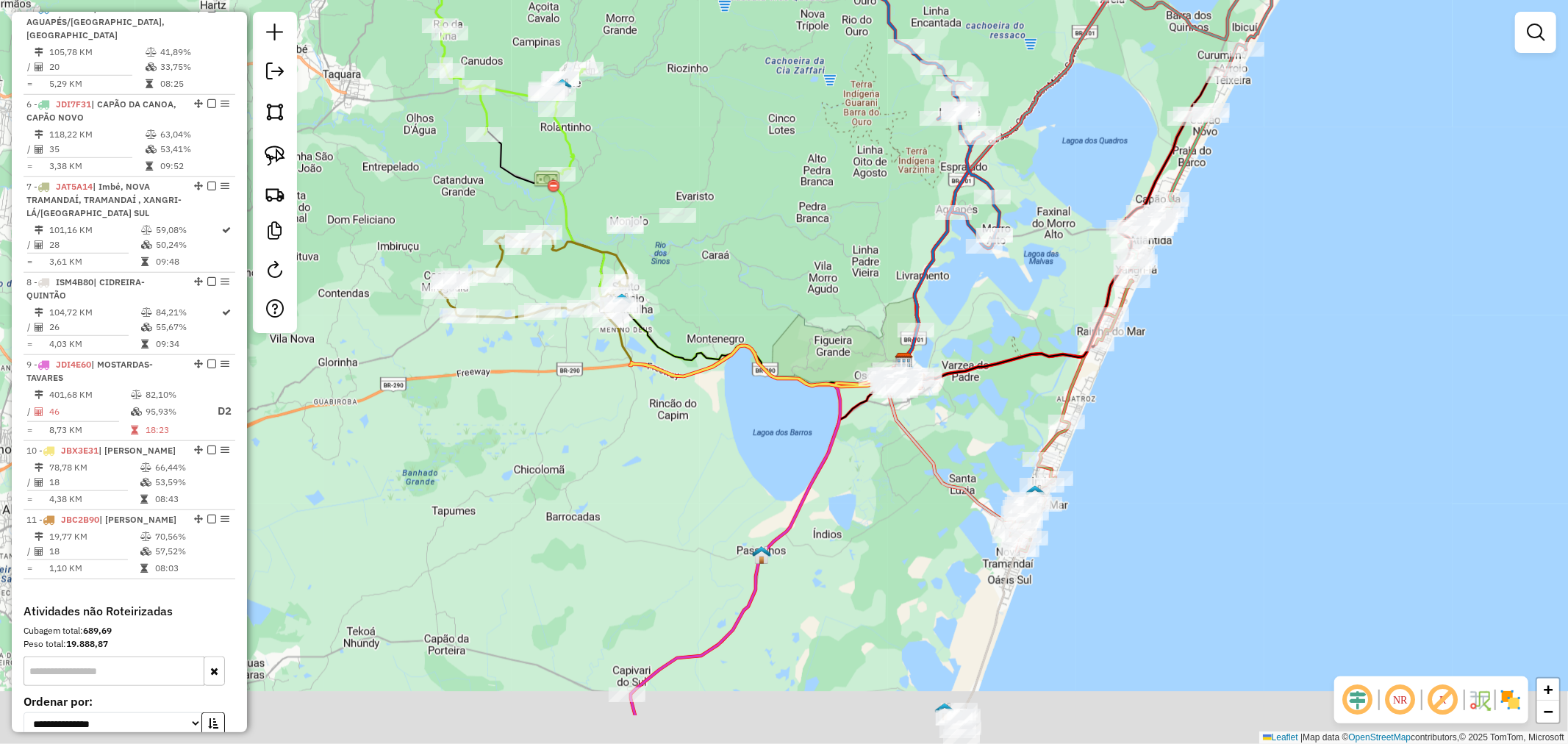
drag, startPoint x: 685, startPoint y: 333, endPoint x: 713, endPoint y: 277, distance: 62.6
click at [711, 280] on div "Janela de atendimento Grade de atendimento Capacidade Transportadoras Veículos …" at bounding box center [784, 372] width 1568 height 744
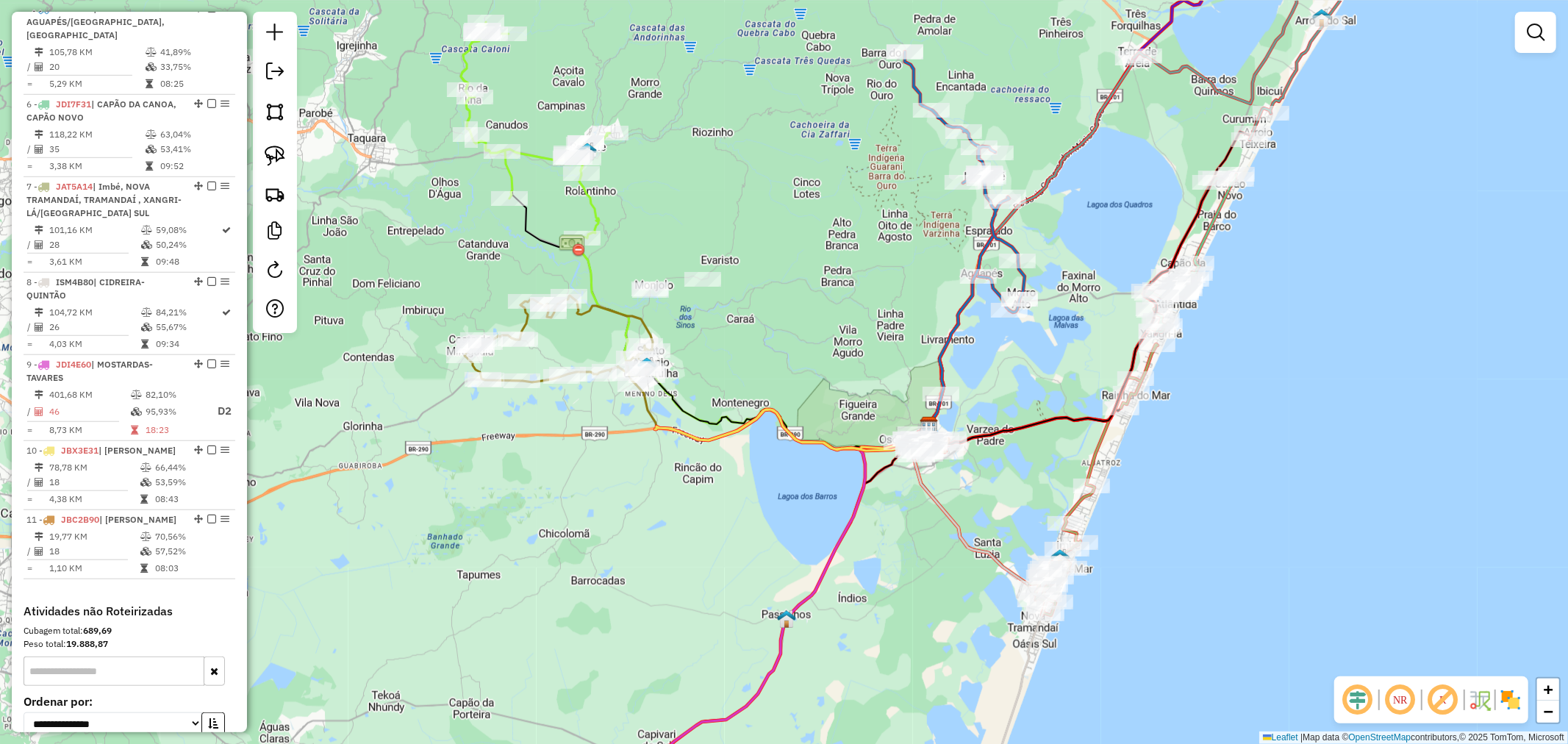
drag, startPoint x: 689, startPoint y: 322, endPoint x: 742, endPoint y: 428, distance: 118.5
click at [740, 428] on div "Janela de atendimento Grade de atendimento Capacidade Transportadoras Veículos …" at bounding box center [784, 372] width 1568 height 744
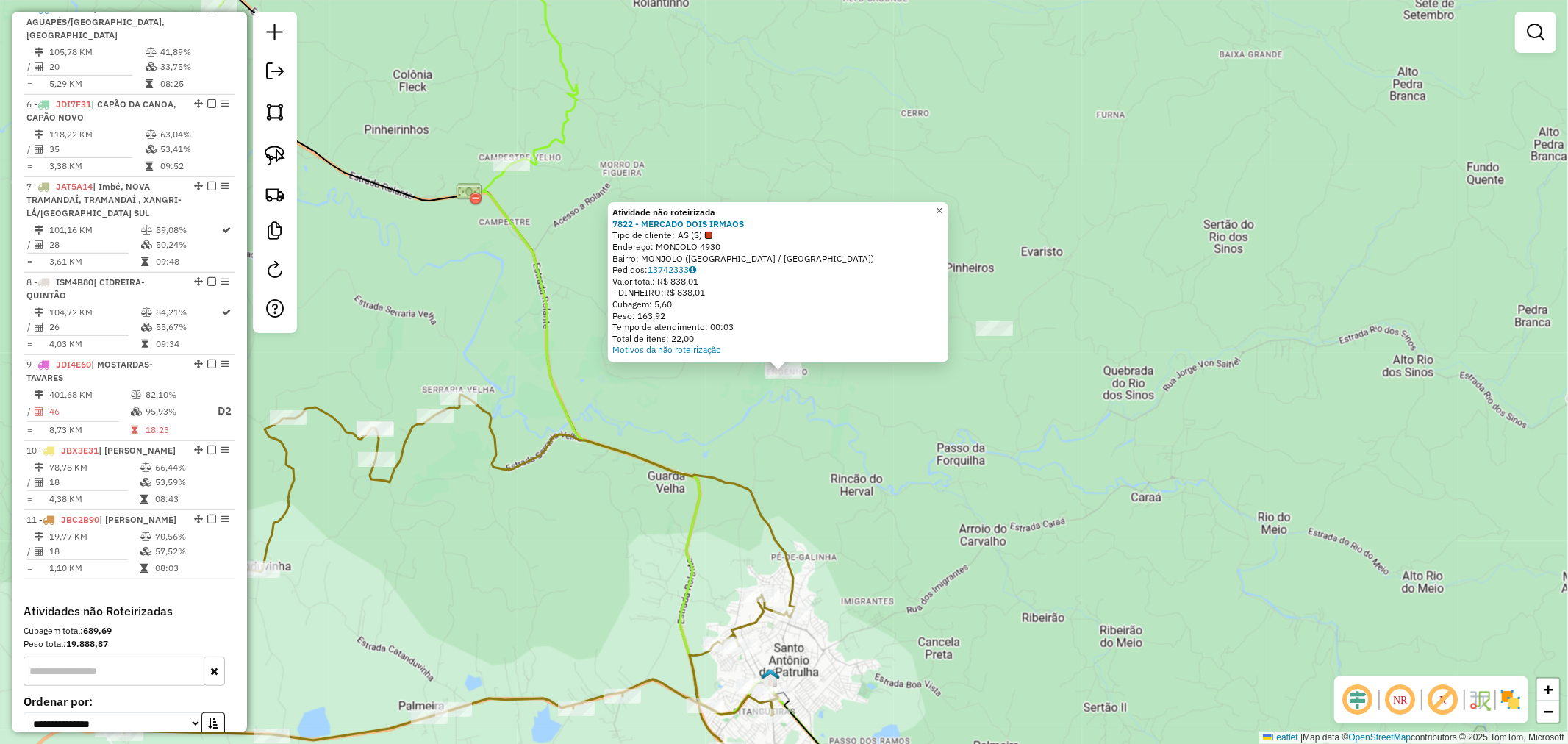
click at [946, 213] on link "×" at bounding box center [940, 211] width 18 height 18
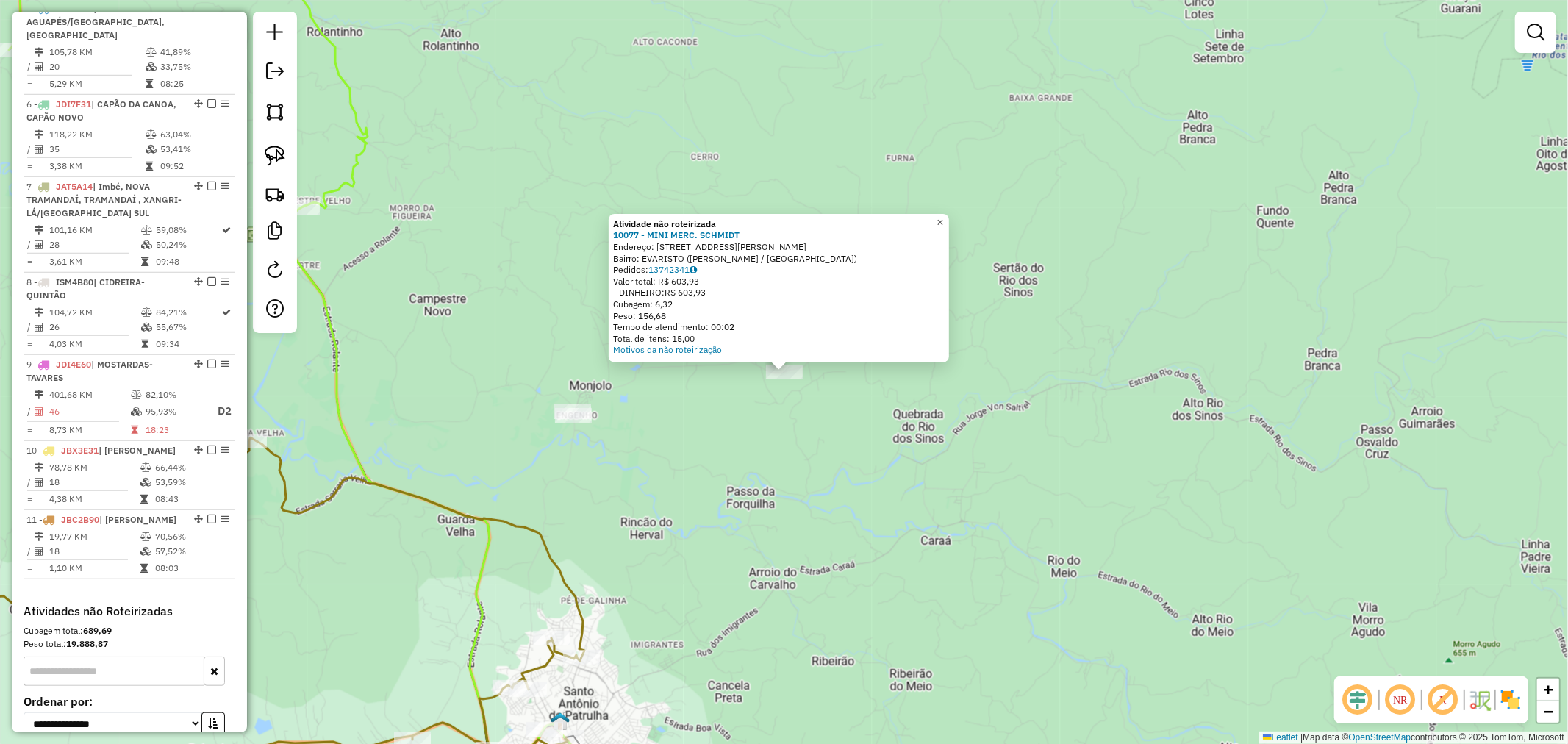
click at [943, 216] on span "×" at bounding box center [939, 222] width 6 height 12
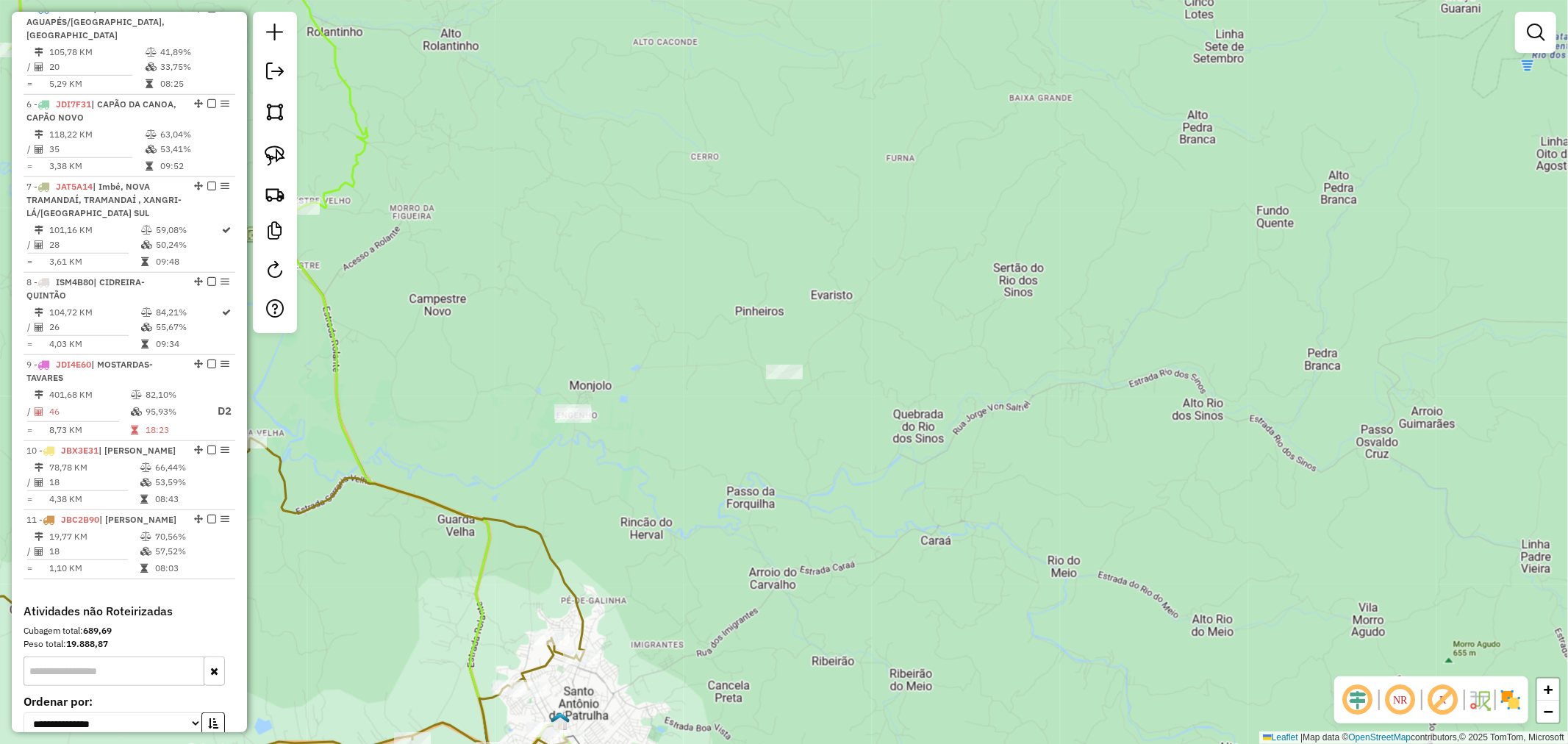
drag, startPoint x: 731, startPoint y: 553, endPoint x: 938, endPoint y: 340, distance: 297.0
click at [909, 358] on div "Janela de atendimento Grade de atendimento Capacidade Transportadoras Veículos …" at bounding box center [784, 372] width 1568 height 744
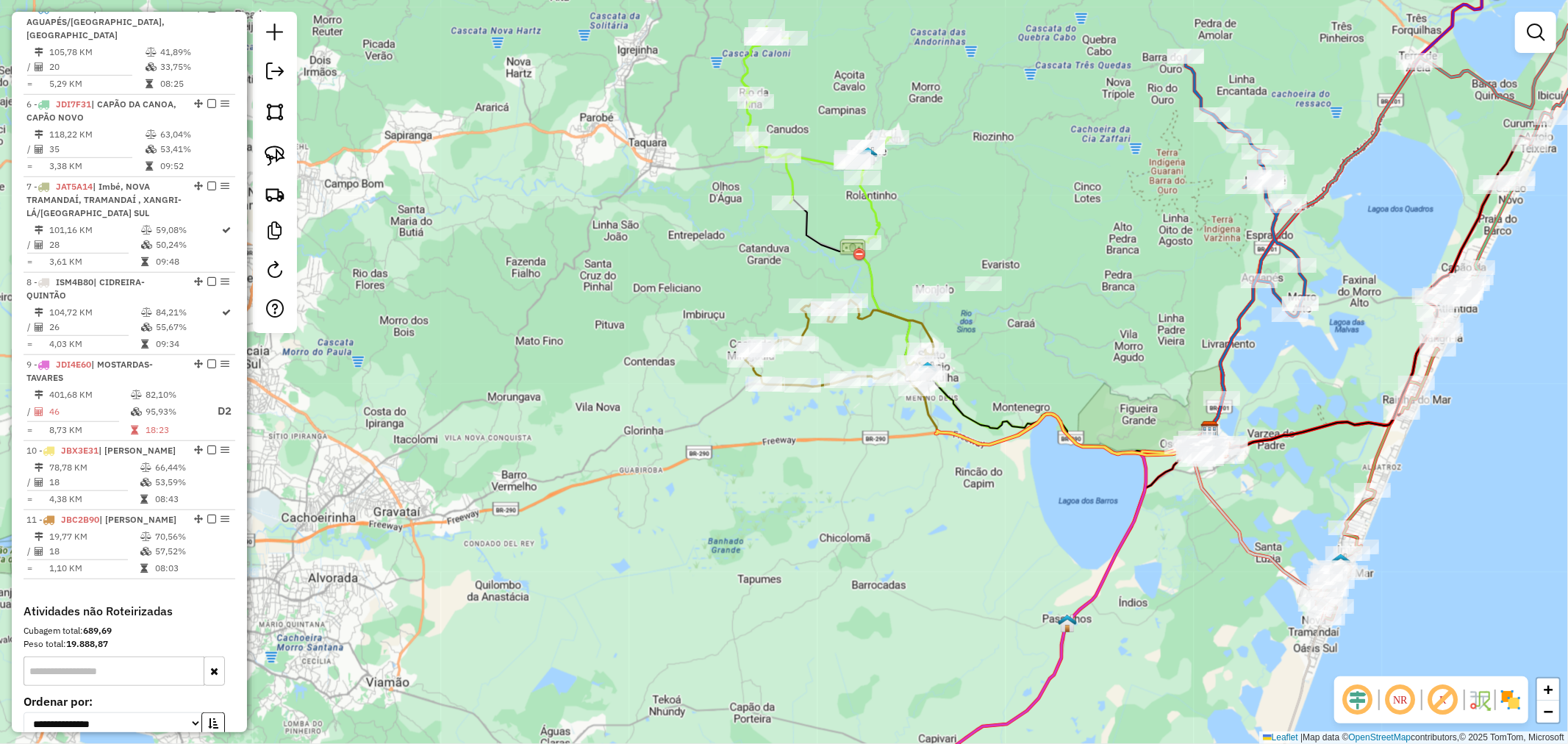
drag, startPoint x: 1020, startPoint y: 341, endPoint x: 1003, endPoint y: 278, distance: 65.3
click at [1003, 279] on div "Janela de atendimento Grade de atendimento Capacidade Transportadoras Veículos …" at bounding box center [784, 372] width 1568 height 744
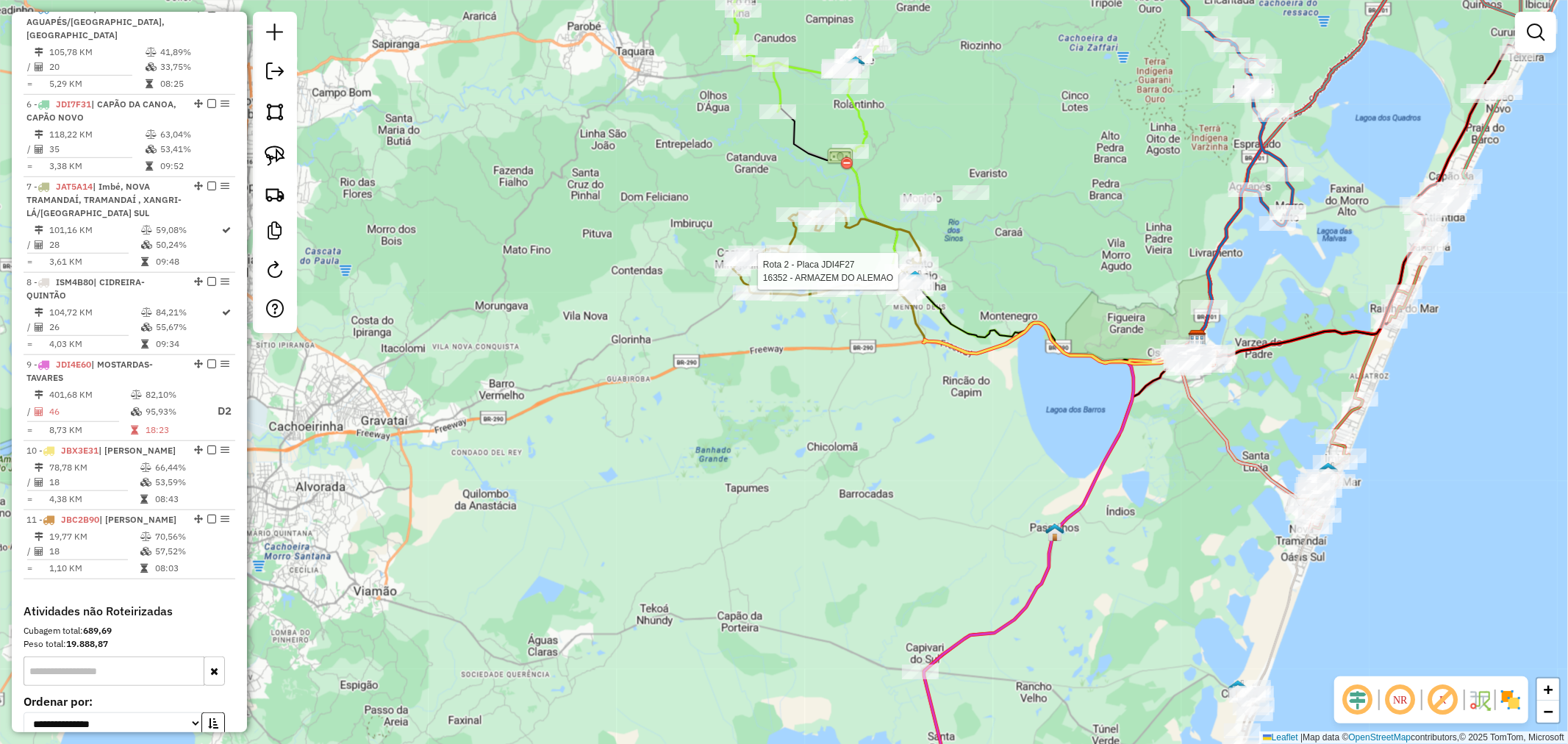
select select "*********"
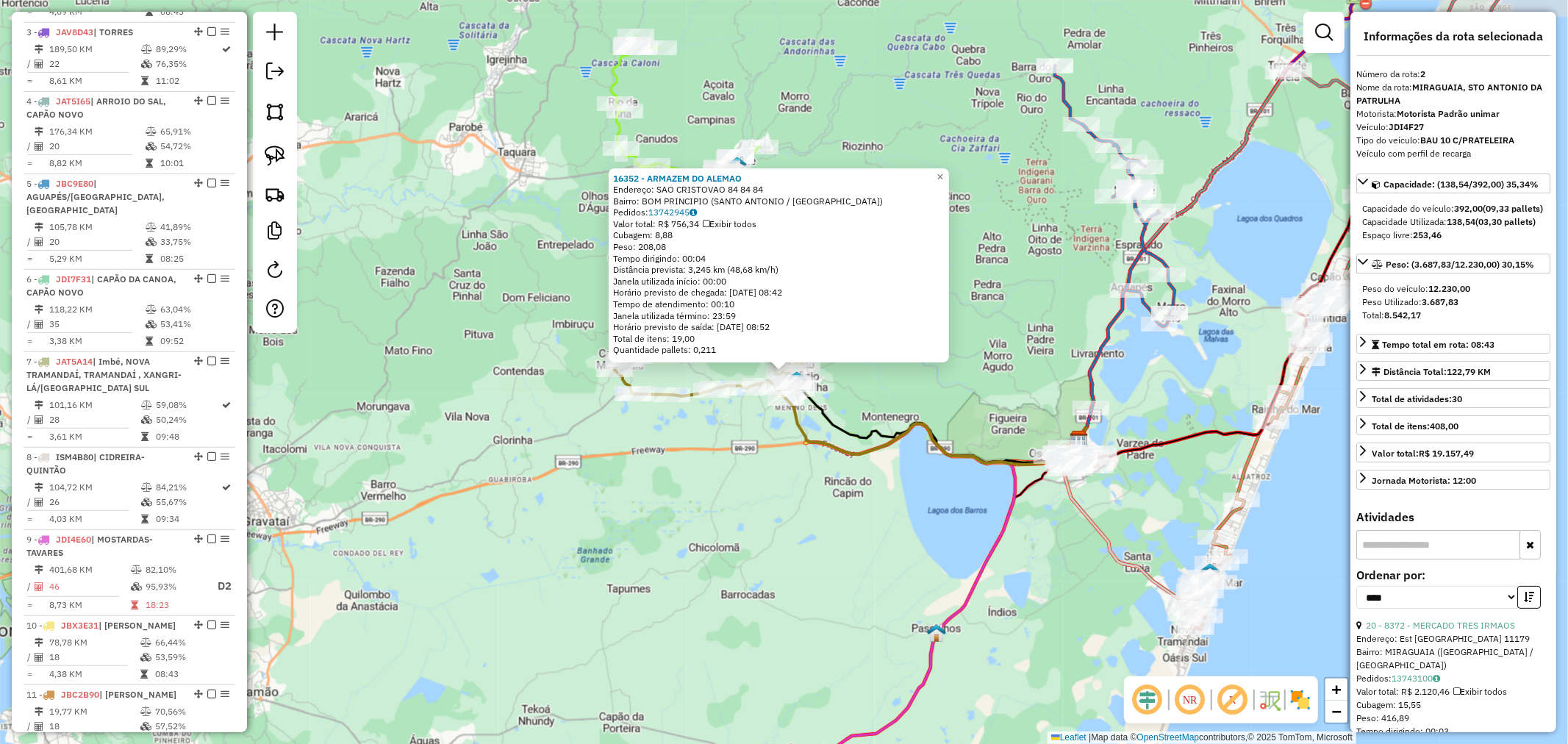
scroll to position [664, 0]
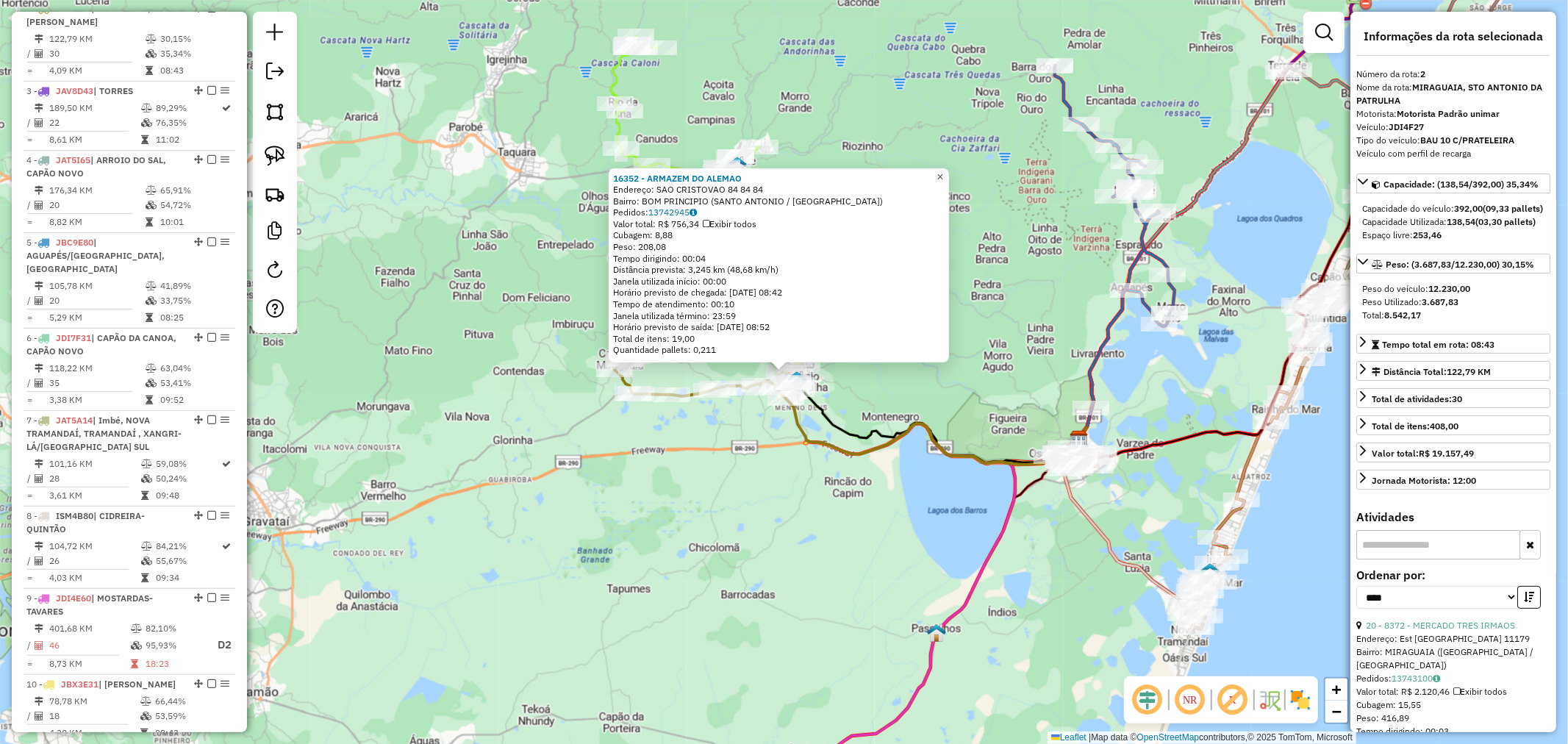
click at [943, 171] on span "×" at bounding box center [939, 177] width 6 height 12
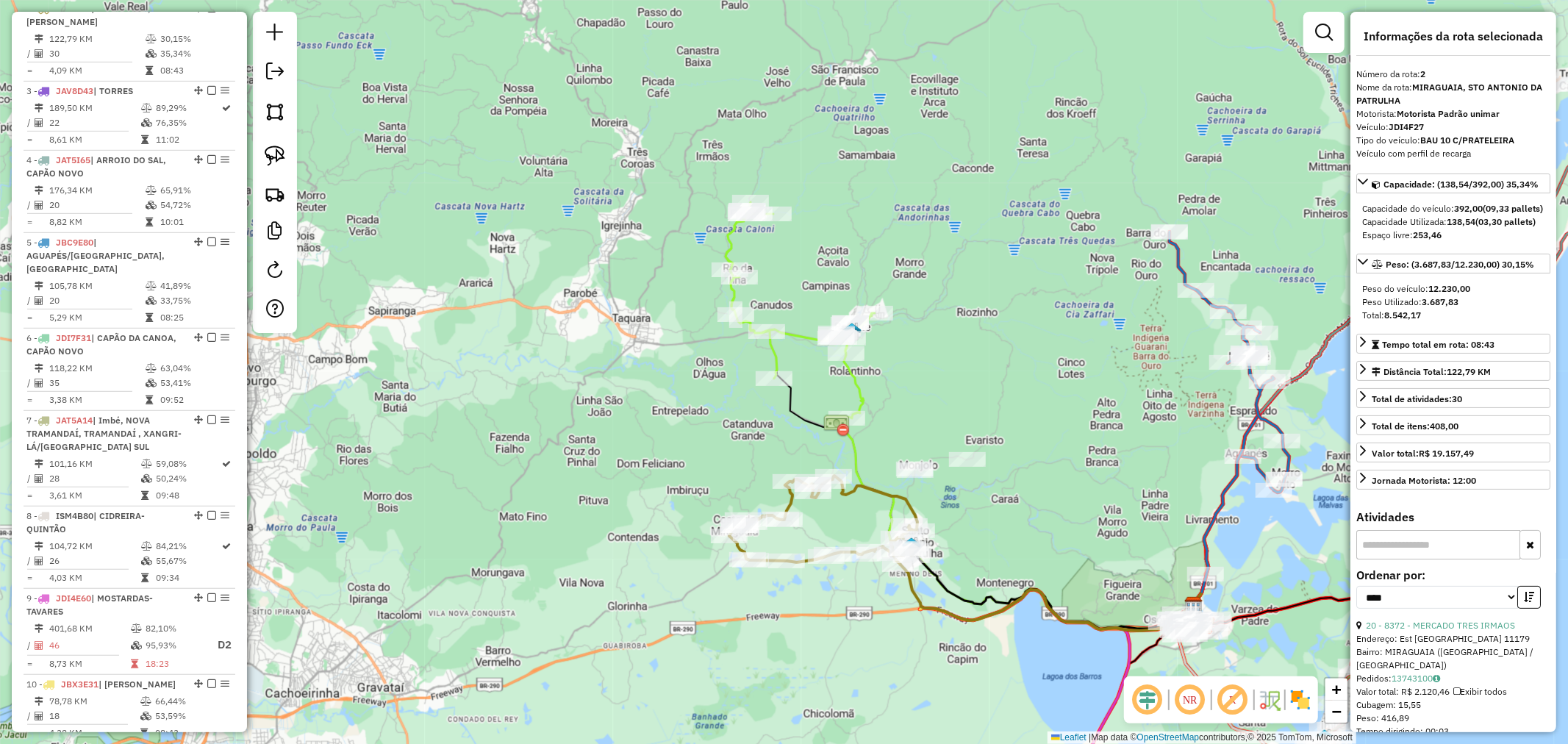
drag, startPoint x: 885, startPoint y: 158, endPoint x: 1000, endPoint y: 324, distance: 201.9
click at [1000, 324] on div "Janela de atendimento Grade de atendimento Capacidade Transportadoras Veículos …" at bounding box center [784, 372] width 1568 height 744
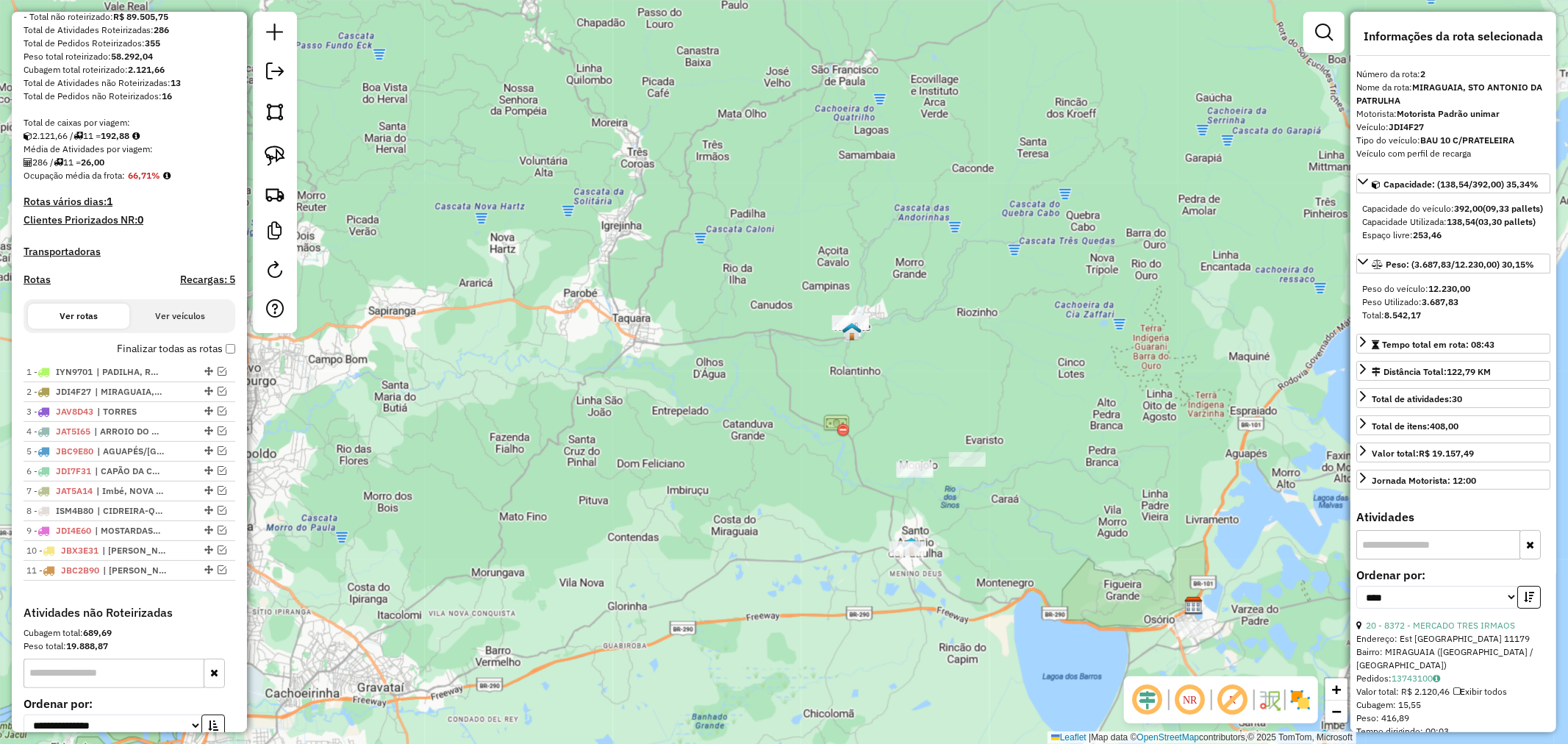
scroll to position [206, 0]
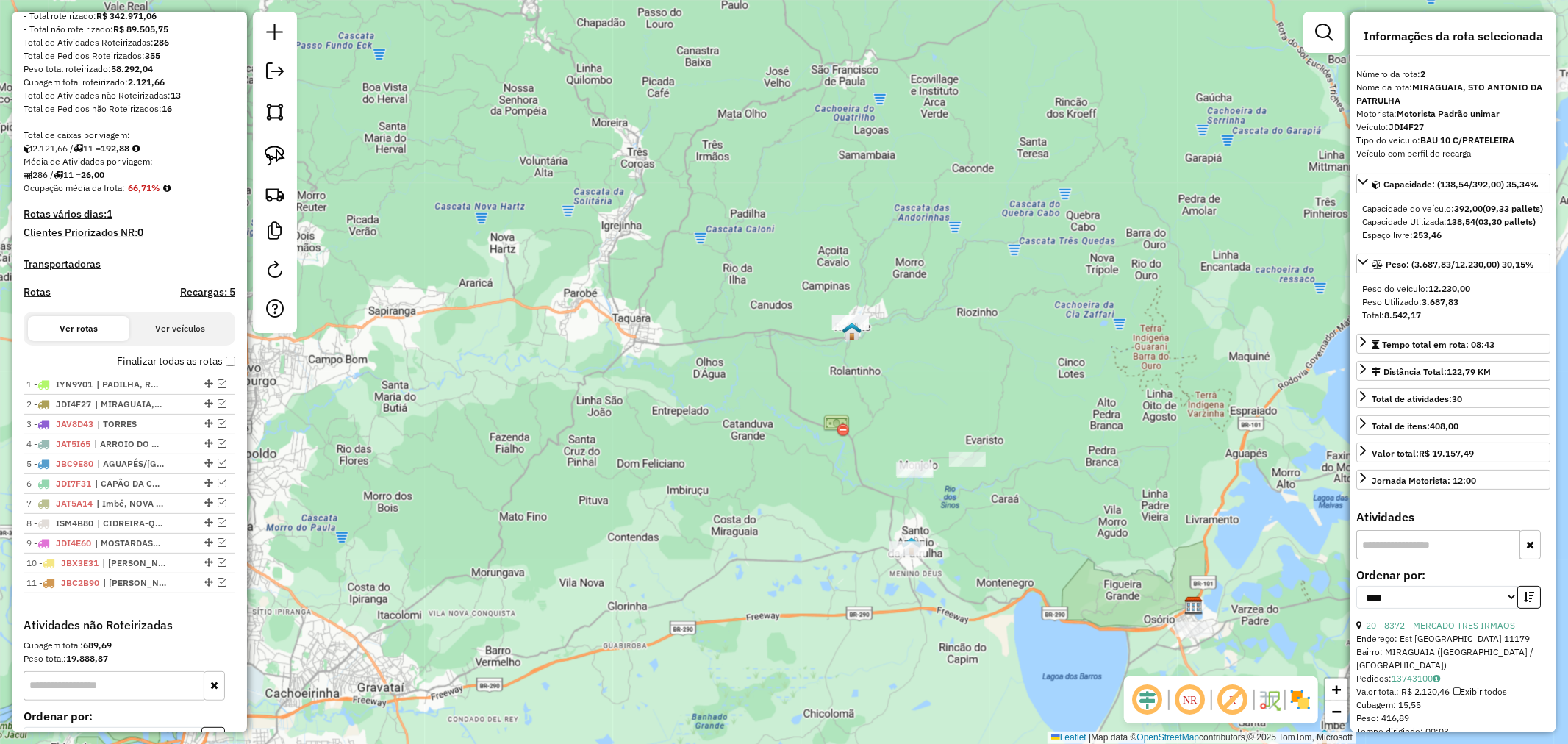
click at [233, 370] on div "Depósito: Unimar Total de rotas: 11 Distância Total: 1.604,64 km Tempo total: 1…" at bounding box center [129, 274] width 223 height 688
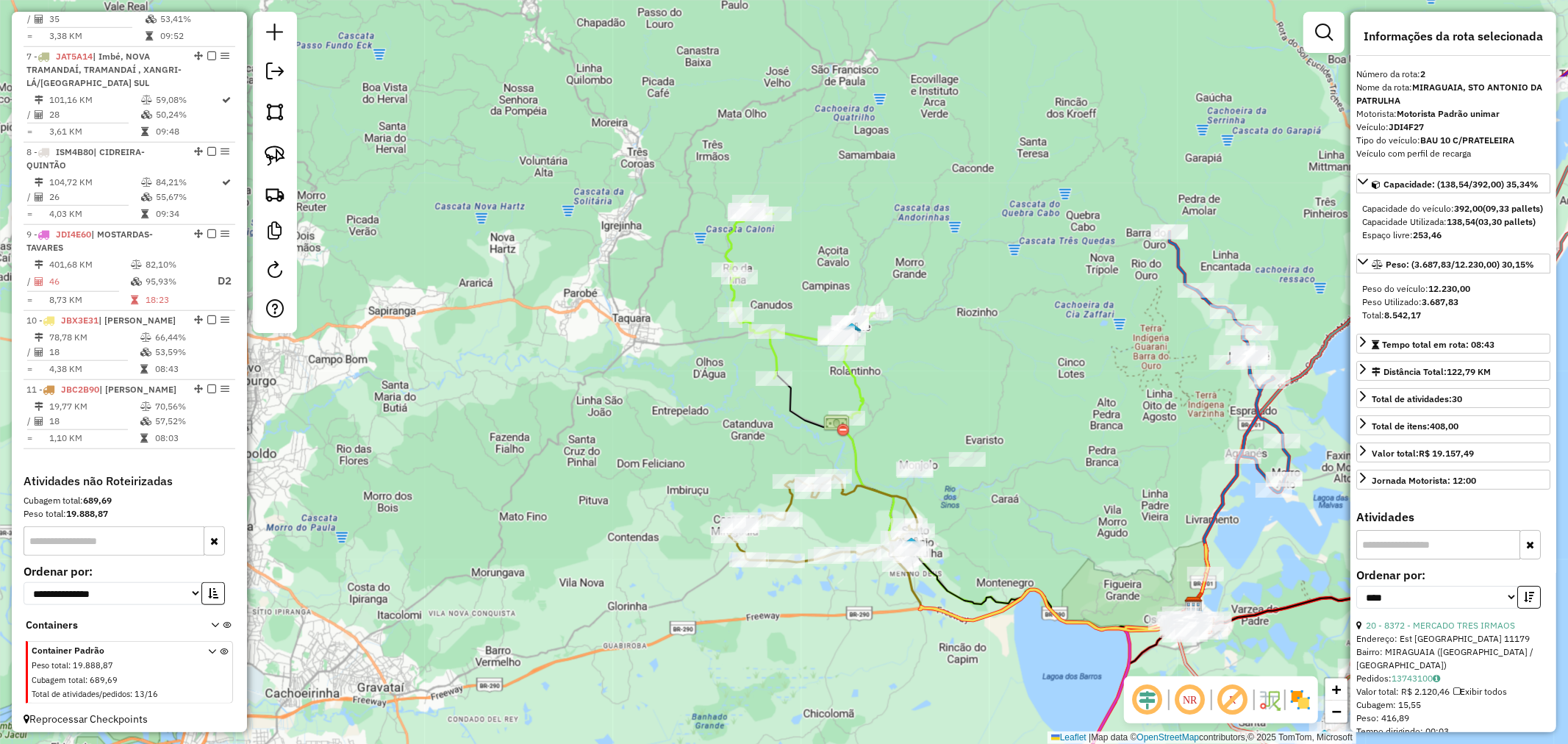
scroll to position [1032, 0]
click at [86, 581] on select "**********" at bounding box center [112, 589] width 179 height 23
select select "*********"
click at [23, 578] on select "**********" at bounding box center [112, 589] width 179 height 23
click at [208, 645] on icon at bounding box center [212, 670] width 8 height 55
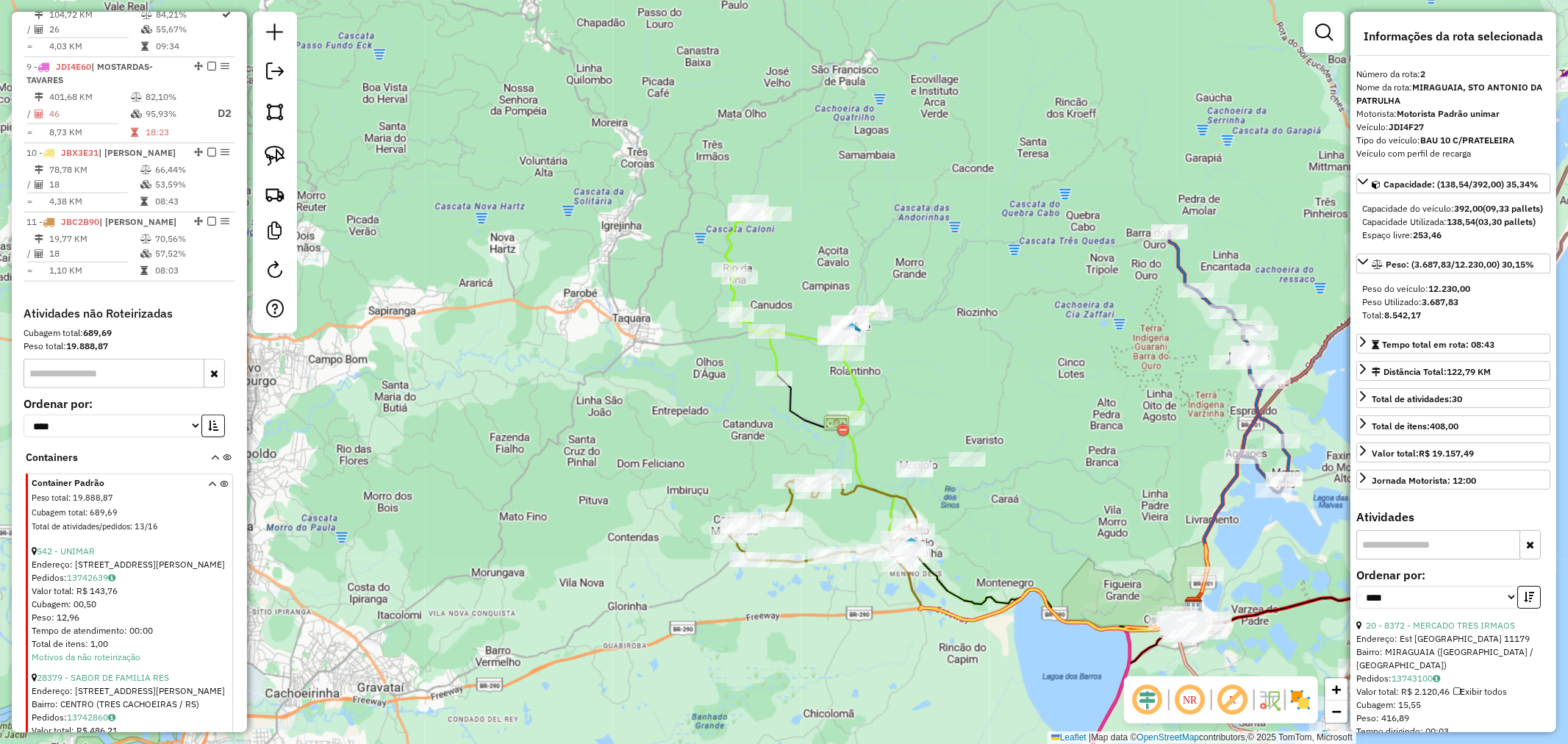
scroll to position [1276, 0]
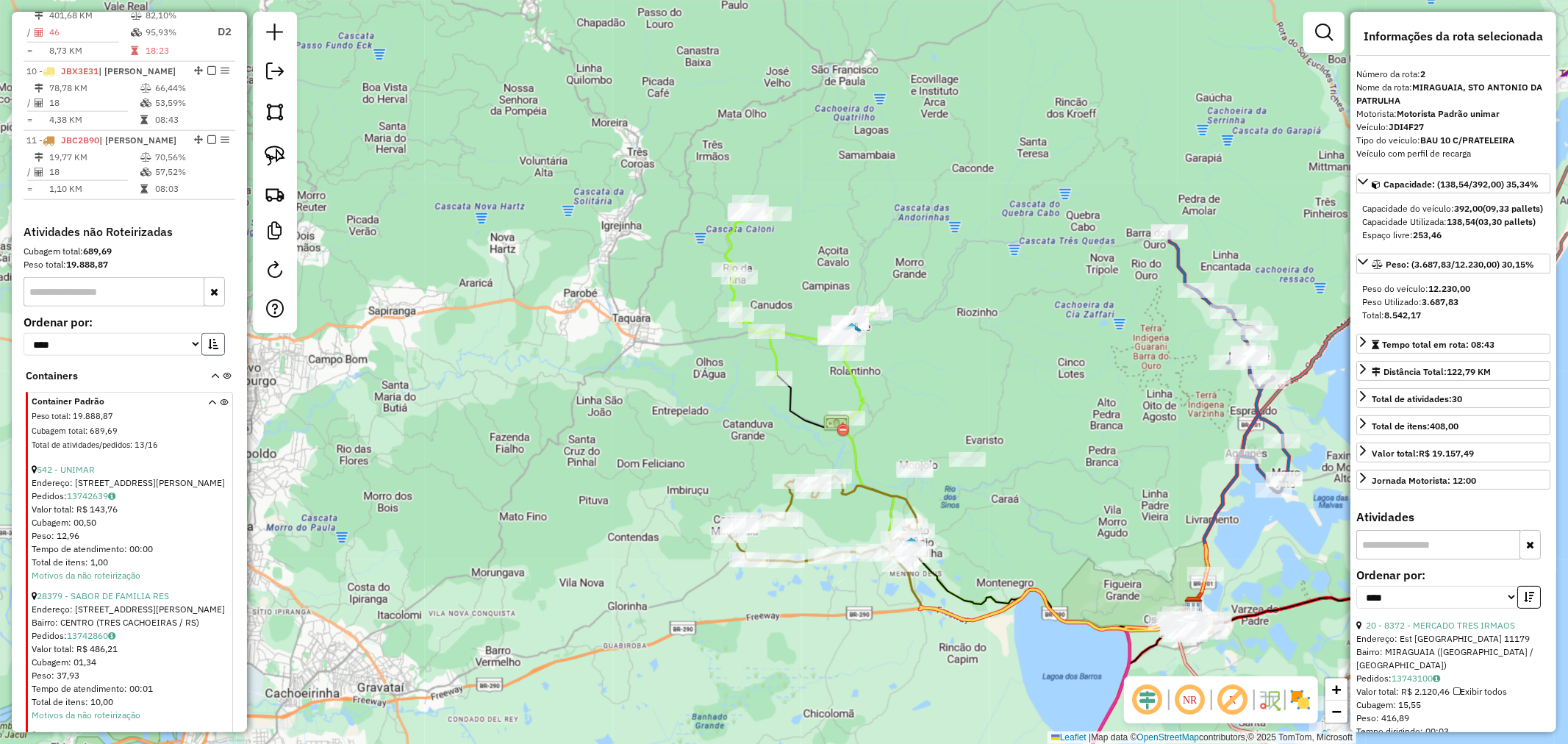
click at [208, 340] on icon "button" at bounding box center [213, 344] width 11 height 11
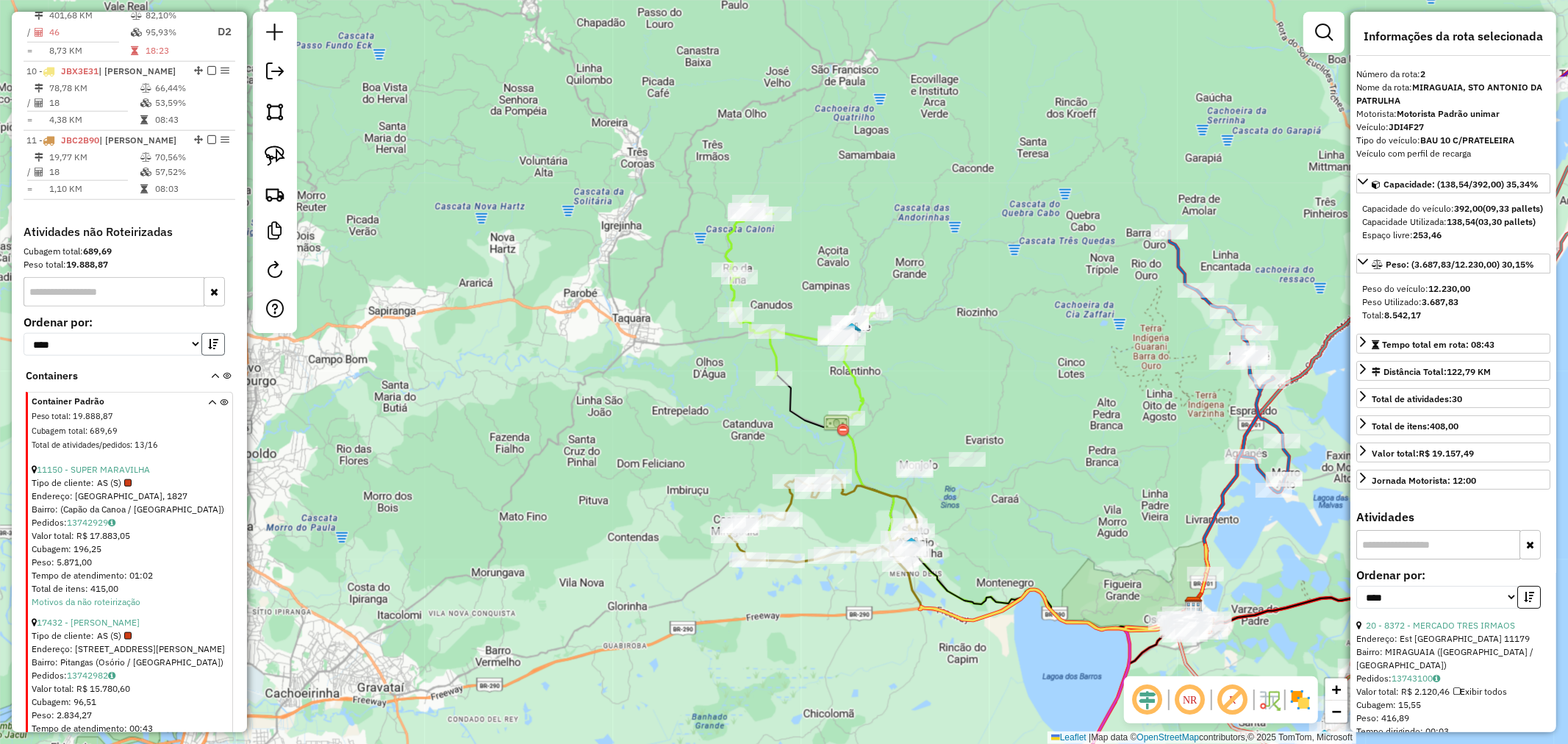
click at [206, 337] on button "button" at bounding box center [213, 345] width 23 height 23
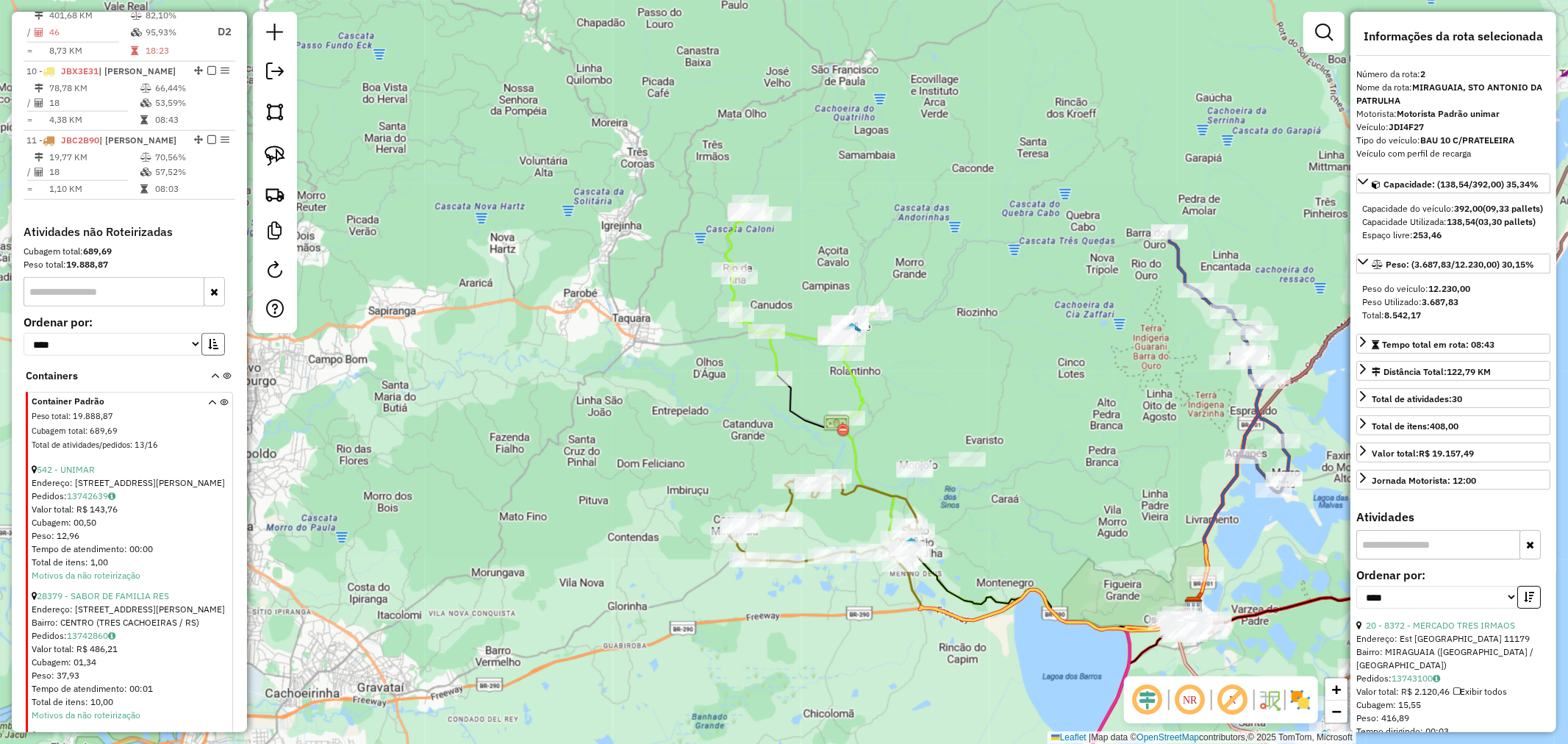
click at [208, 340] on icon "button" at bounding box center [213, 344] width 11 height 11
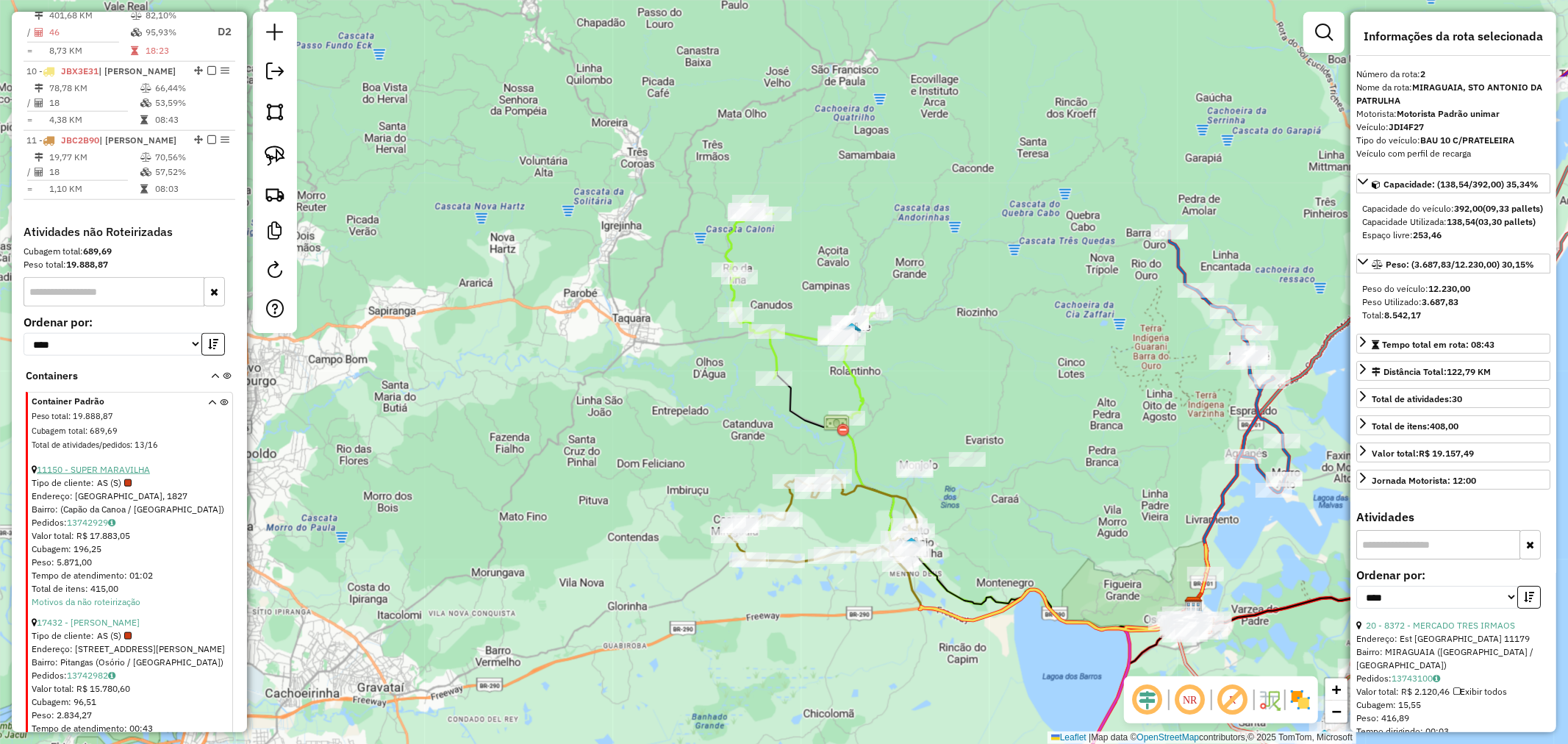
click at [119, 466] on link "11150 - SUPER MARAVILHA" at bounding box center [92, 469] width 113 height 11
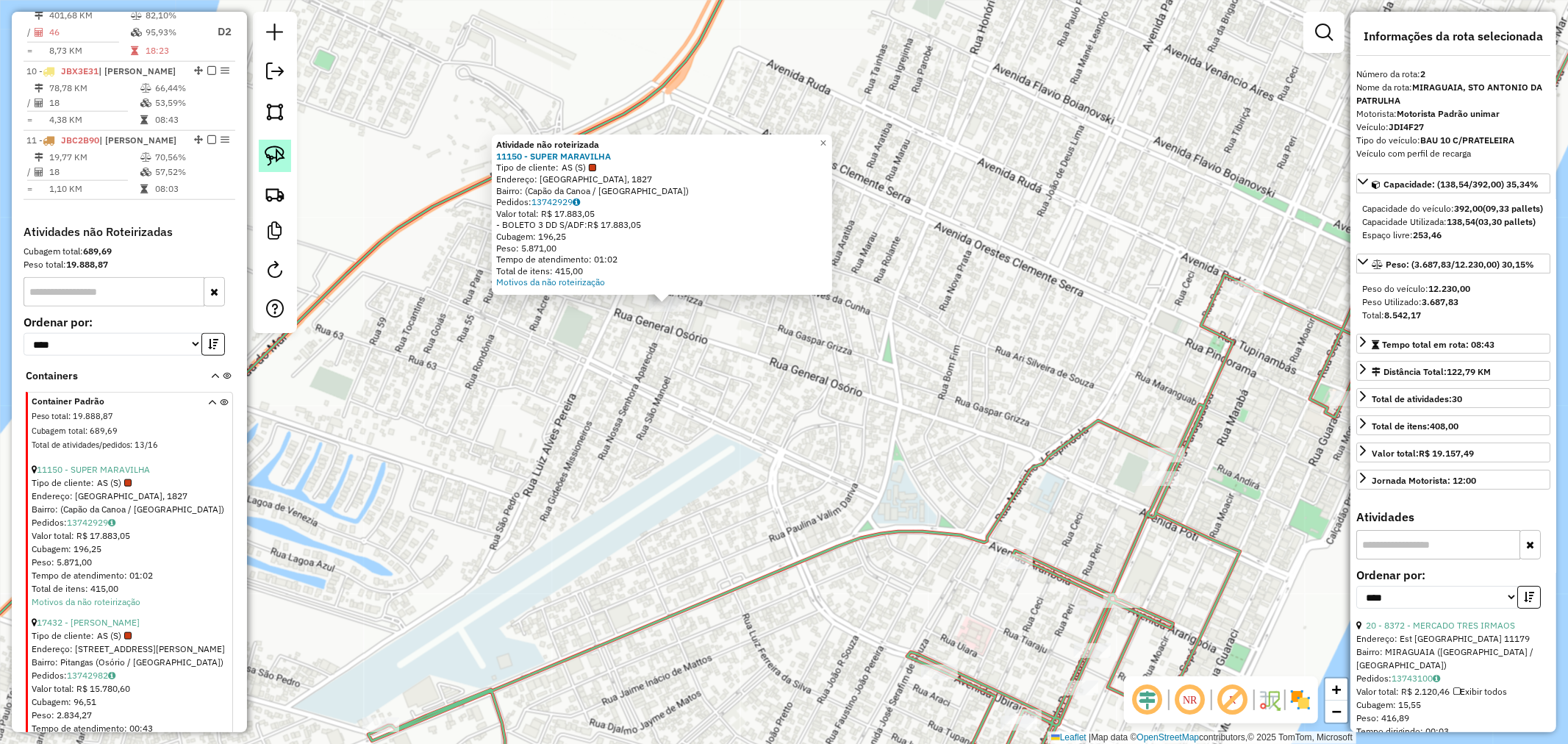
click at [286, 159] on link at bounding box center [275, 156] width 32 height 32
drag, startPoint x: 722, startPoint y: 317, endPoint x: 580, endPoint y: 274, distance: 148.4
click at [580, 274] on div "Atividade não roteirizada 11150 - SUPER MARAVILHA Tipo de cliente: AS (S) Ender…" at bounding box center [784, 372] width 1568 height 744
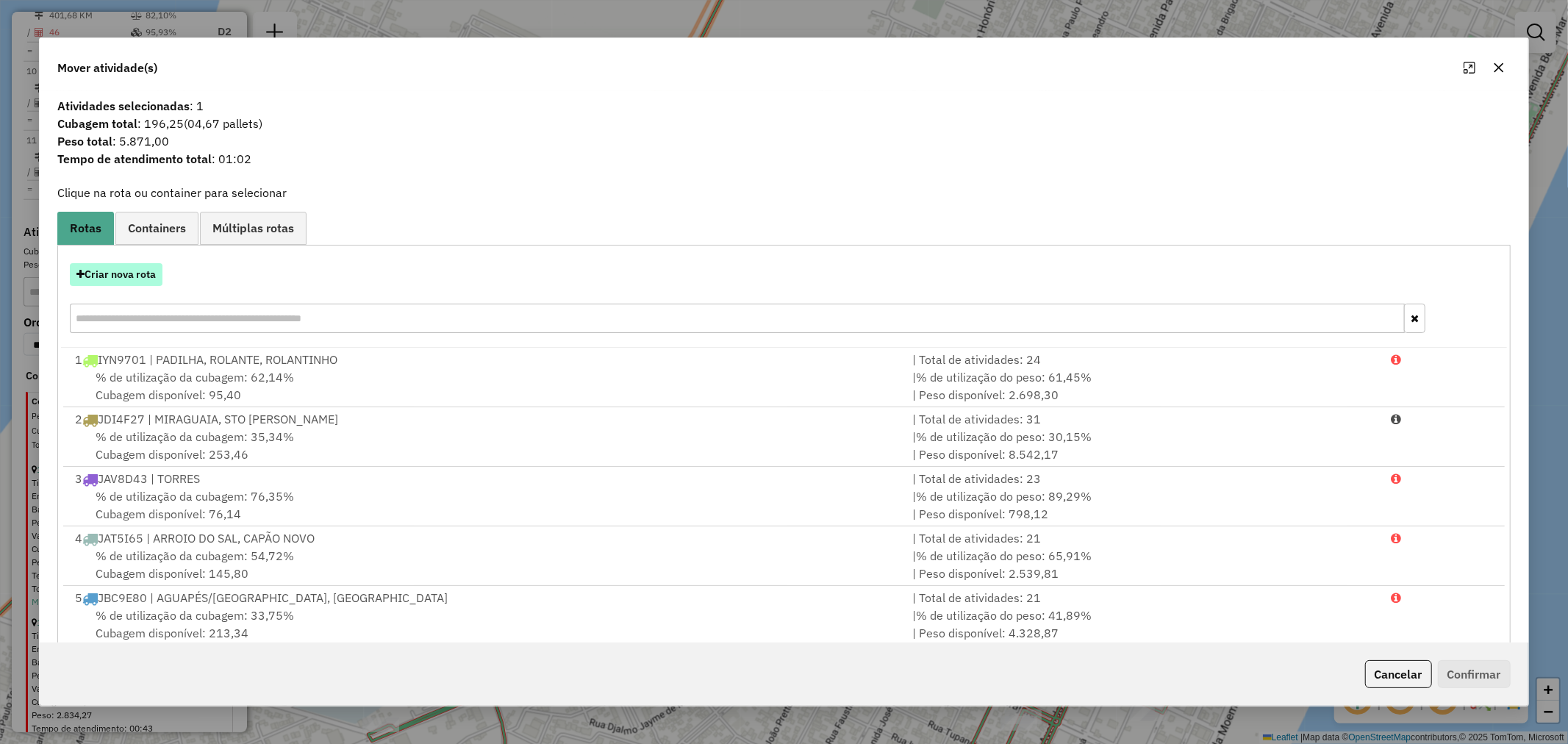
click at [121, 279] on button "Criar nova rota" at bounding box center [116, 275] width 92 height 23
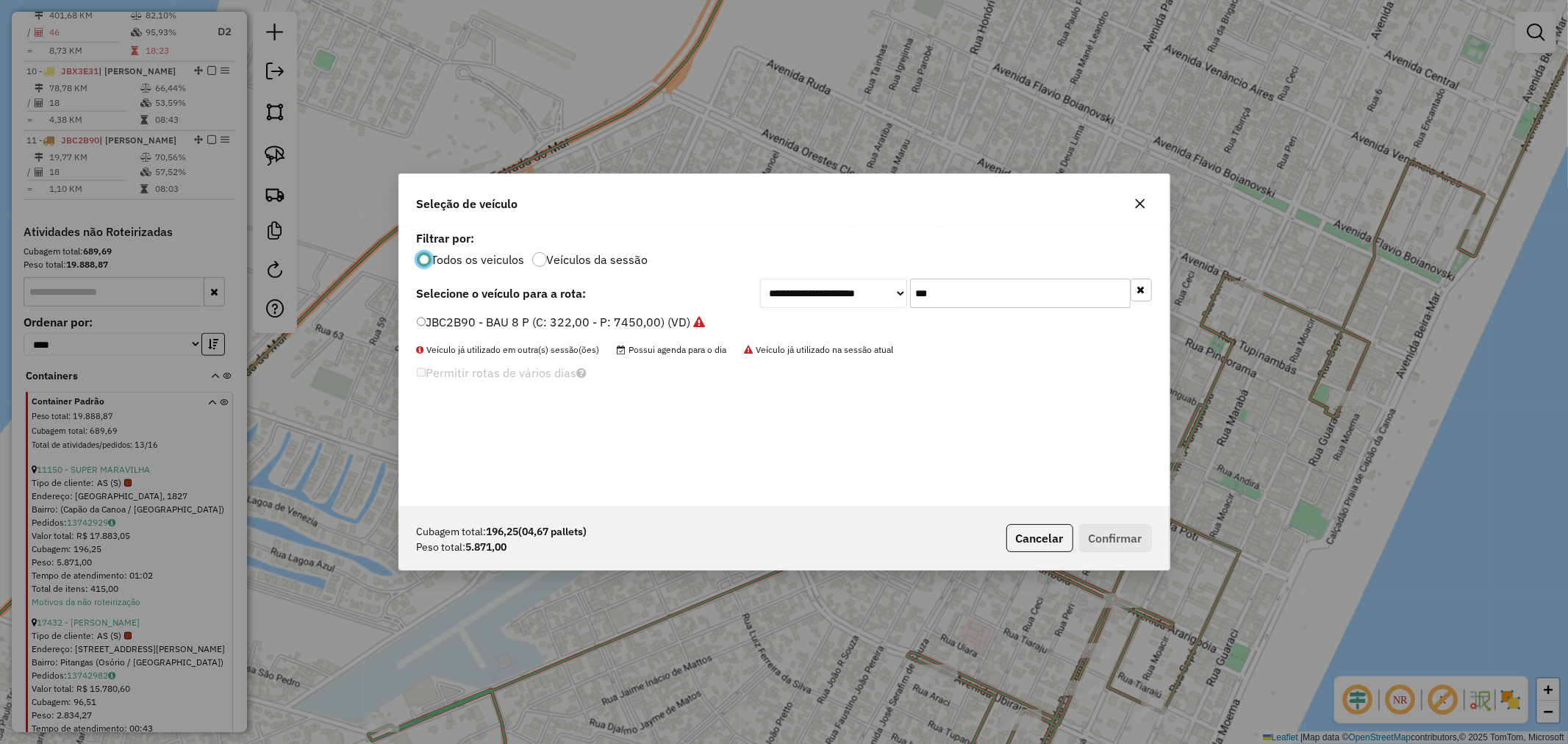
scroll to position [8, 4]
drag, startPoint x: 951, startPoint y: 303, endPoint x: 834, endPoint y: 292, distance: 117.5
click at [838, 292] on div "**********" at bounding box center [784, 366] width 770 height 279
click at [958, 300] on input "***" at bounding box center [1020, 292] width 220 height 29
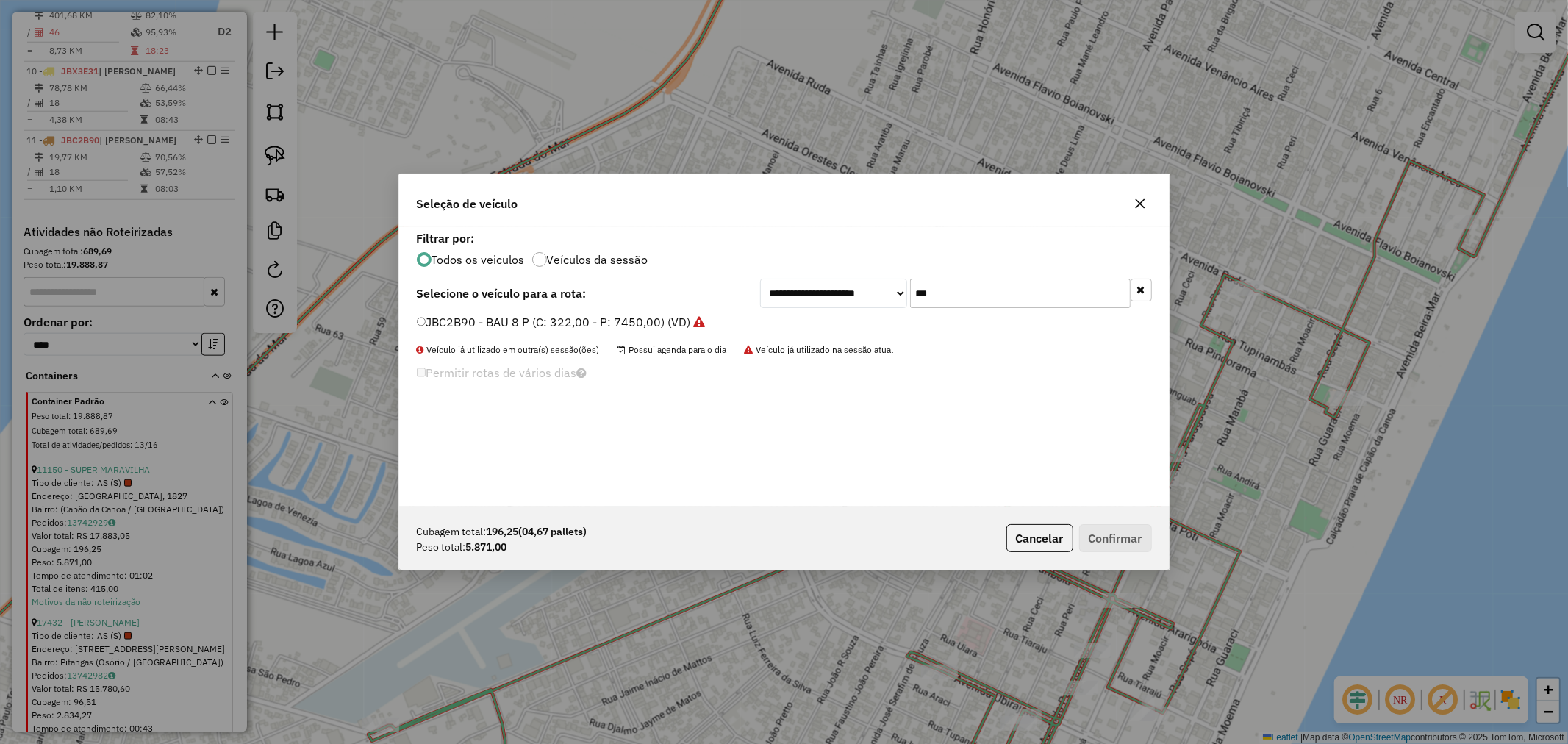
click at [1147, 210] on button "button" at bounding box center [1140, 204] width 23 height 23
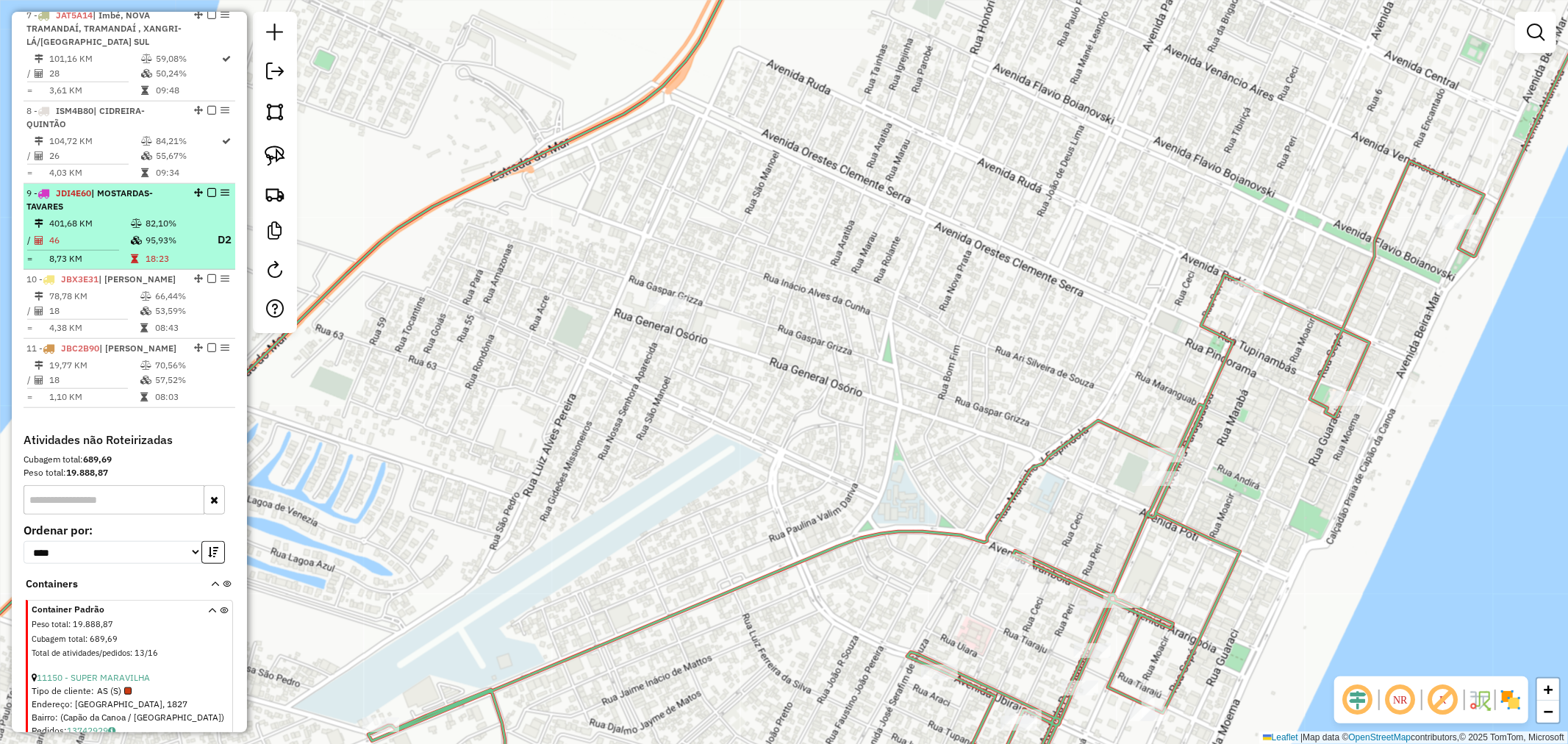
scroll to position [950, 0]
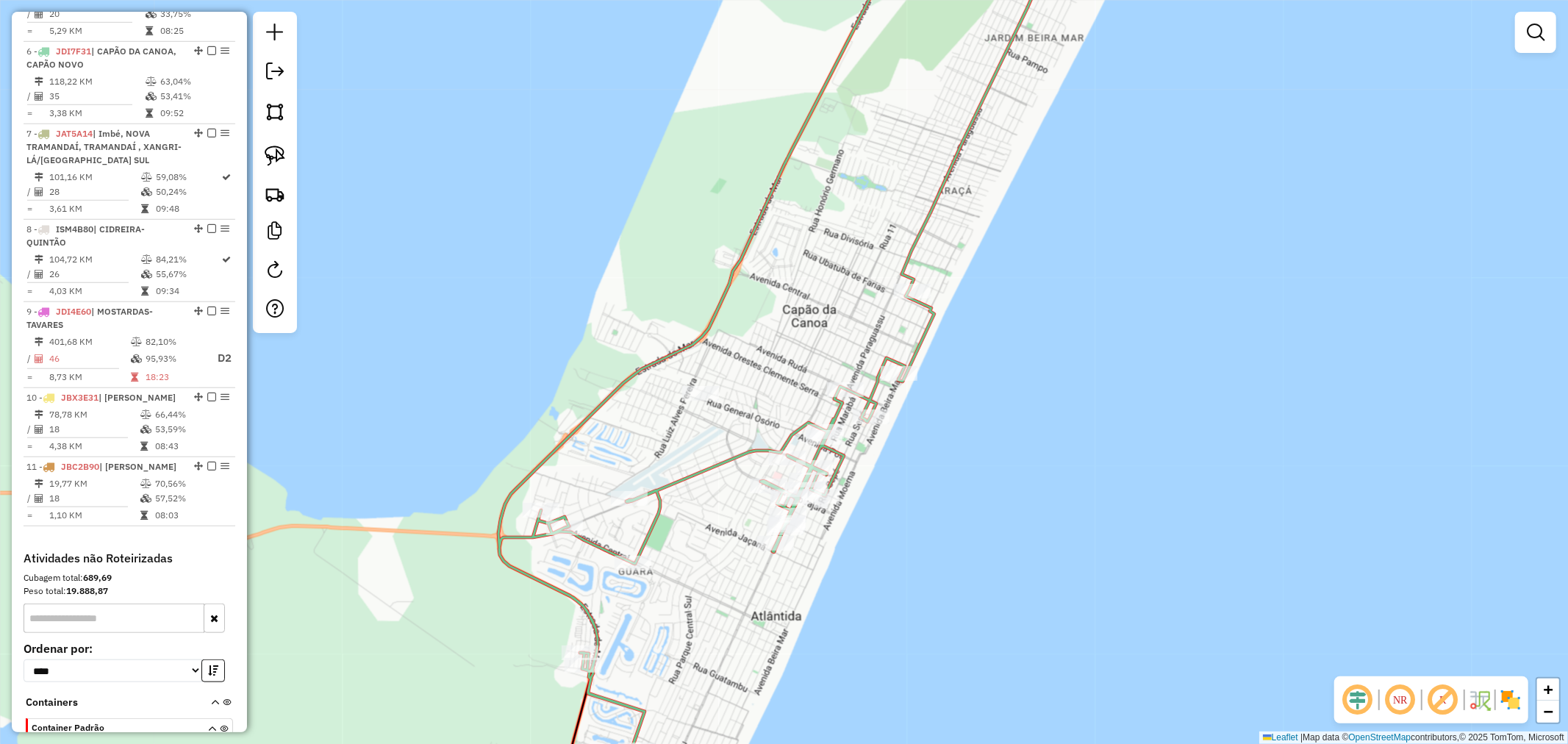
drag, startPoint x: 762, startPoint y: 641, endPoint x: 843, endPoint y: 395, distance: 259.0
click at [843, 405] on div "Janela de atendimento Grade de atendimento Capacidade Transportadoras Veículos …" at bounding box center [784, 372] width 1568 height 744
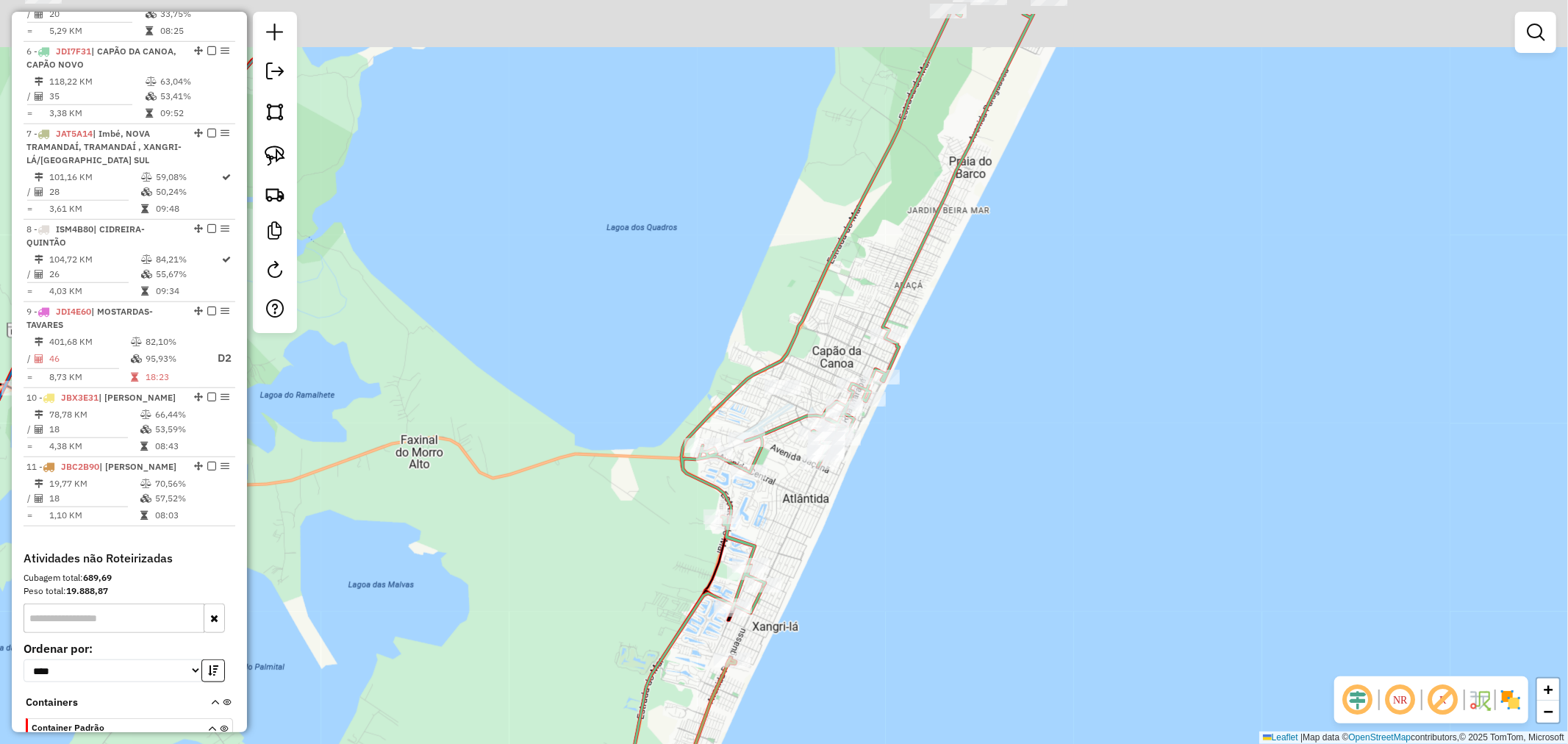
click at [924, 504] on div "Janela de atendimento Grade de atendimento Capacidade Transportadoras Veículos …" at bounding box center [784, 372] width 1568 height 744
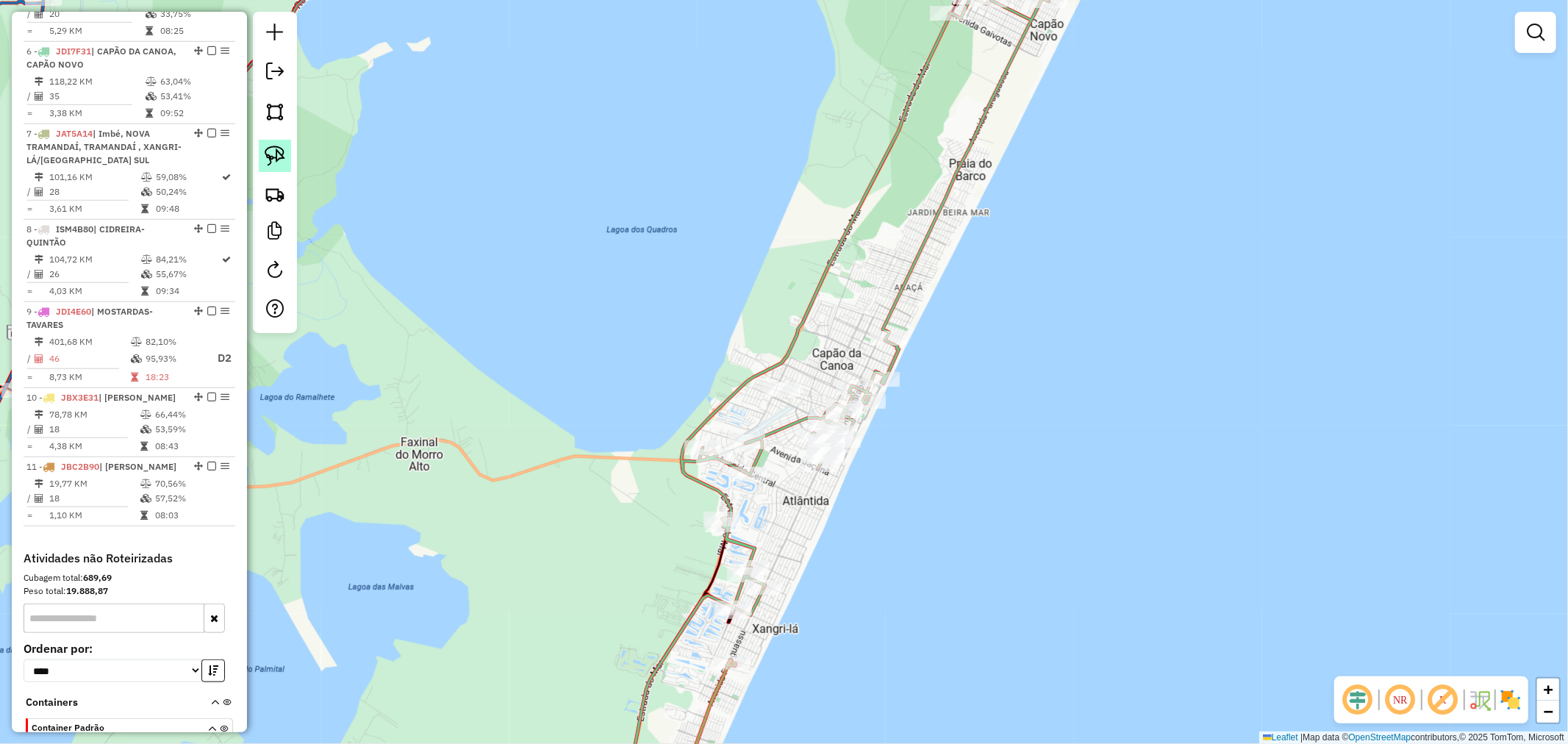
click at [277, 164] on img at bounding box center [275, 156] width 20 height 20
drag, startPoint x: 750, startPoint y: 346, endPoint x: 732, endPoint y: 394, distance: 51.3
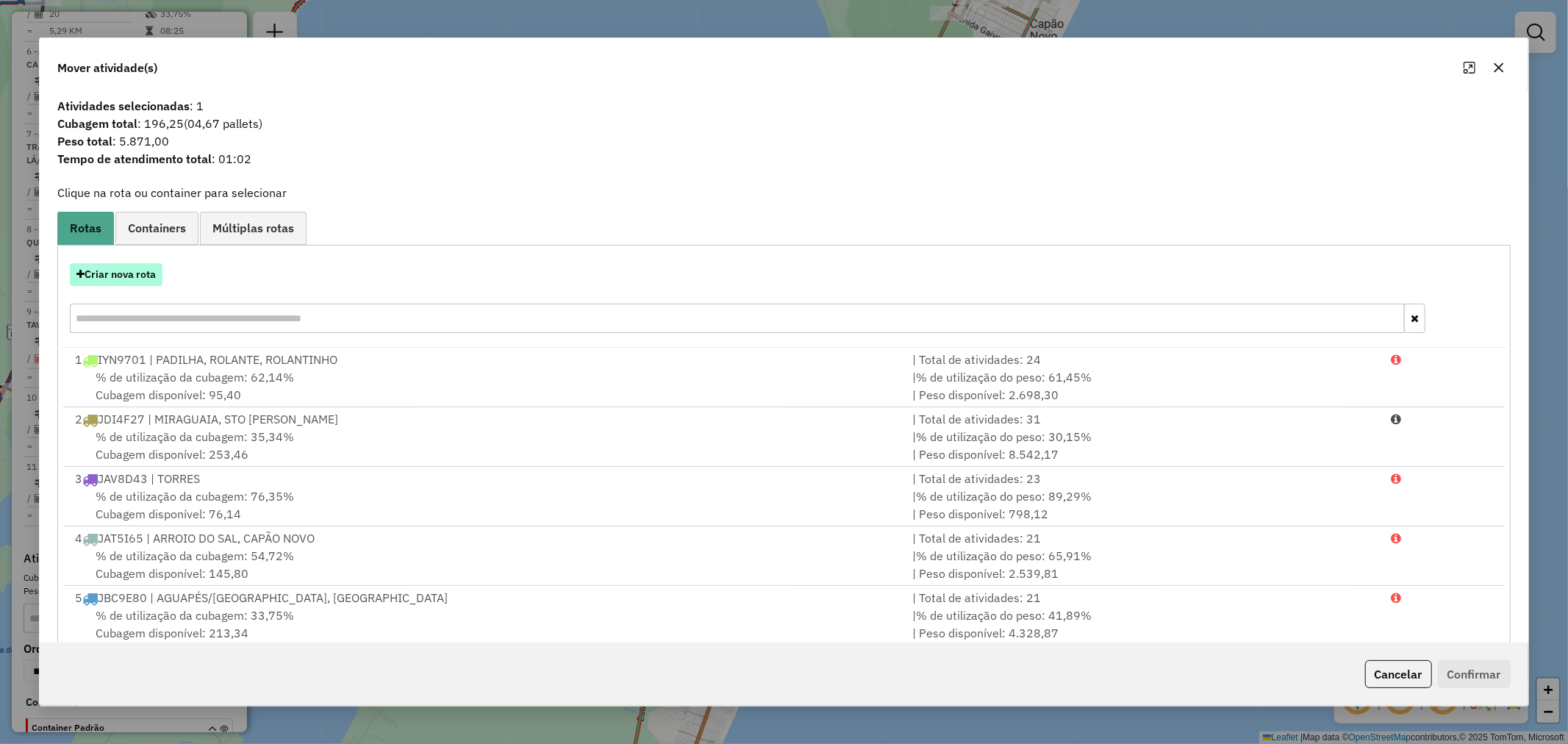
click at [141, 270] on button "Criar nova rota" at bounding box center [116, 275] width 92 height 23
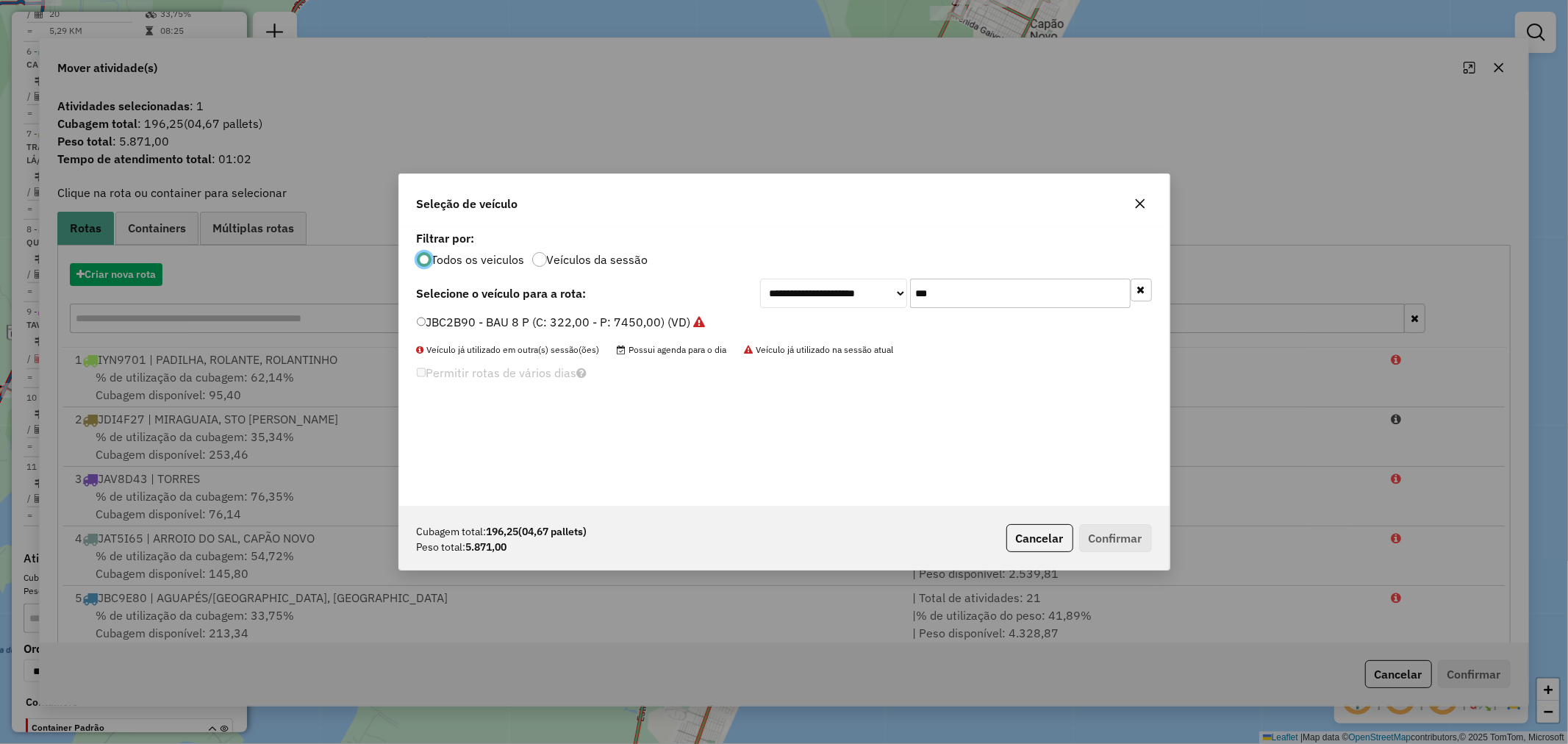
scroll to position [8, 4]
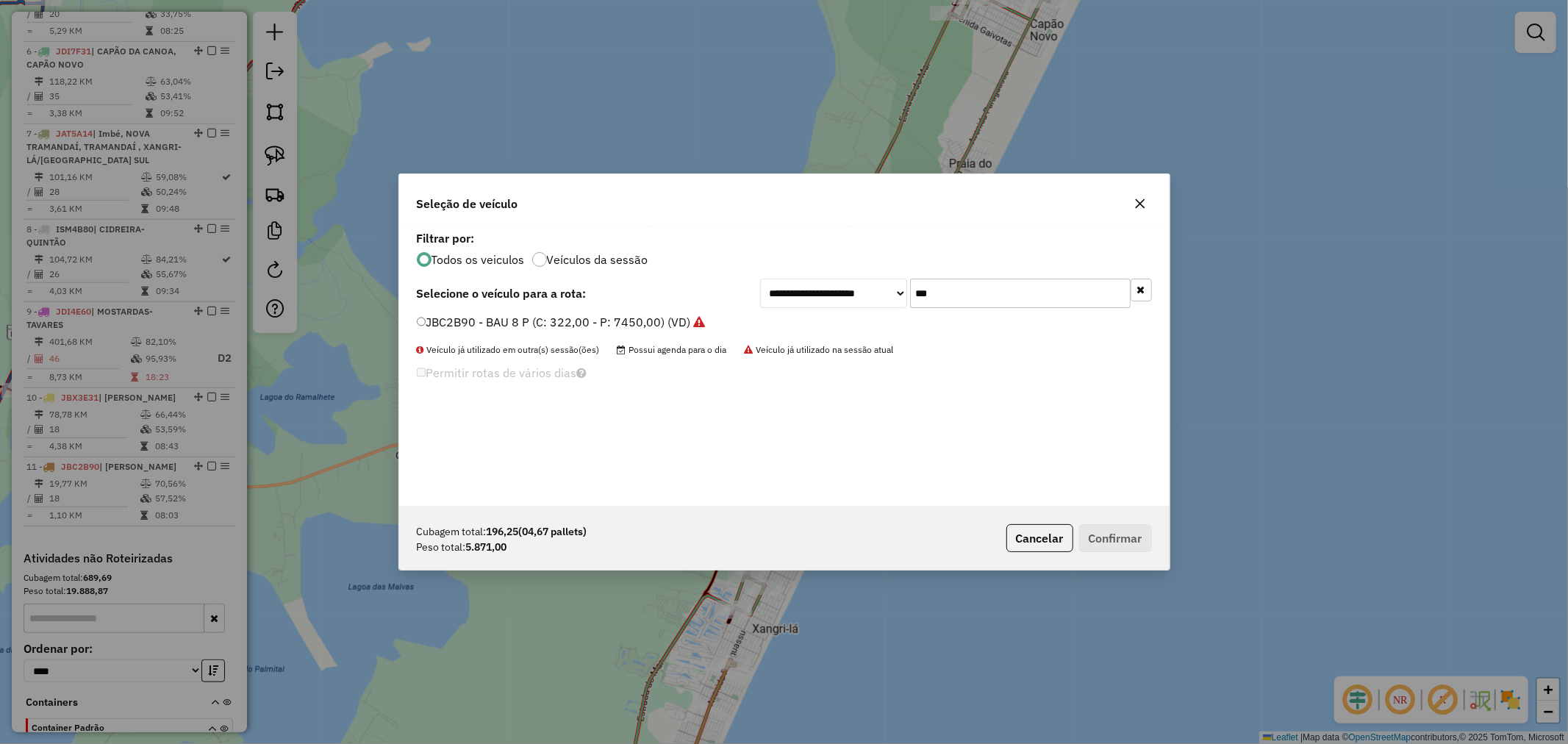
drag, startPoint x: 933, startPoint y: 299, endPoint x: 814, endPoint y: 298, distance: 119.0
click at [821, 295] on div "**********" at bounding box center [956, 292] width 392 height 29
drag, startPoint x: 941, startPoint y: 302, endPoint x: 809, endPoint y: 295, distance: 132.2
click at [809, 295] on div "**********" at bounding box center [956, 292] width 392 height 29
type input "***"
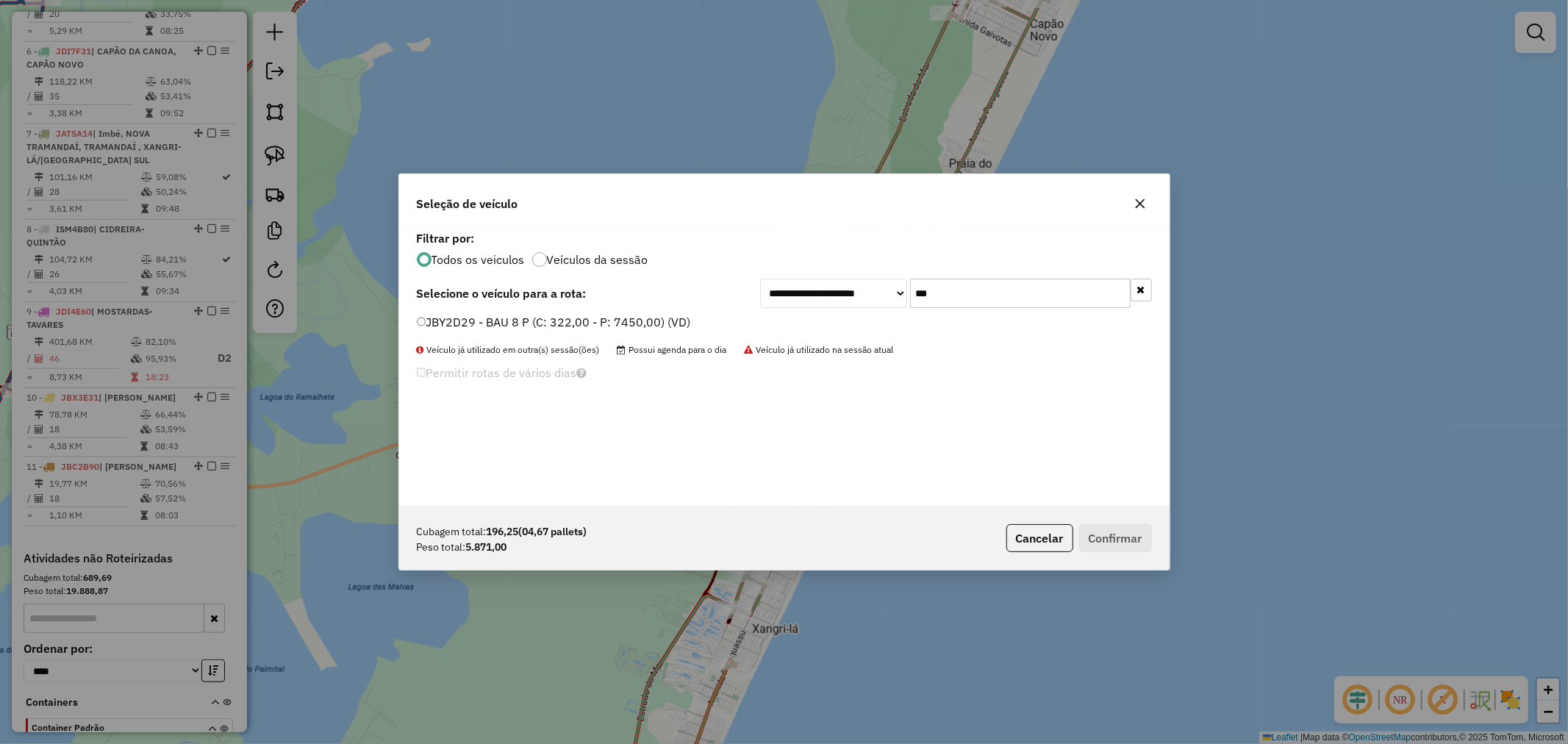
click at [499, 318] on label "JBY2D29 - BAU 8 P (C: 322,00 - P: 7450,00) (VD)" at bounding box center [554, 322] width 274 height 18
click at [1120, 532] on button "Confirmar" at bounding box center [1116, 538] width 73 height 28
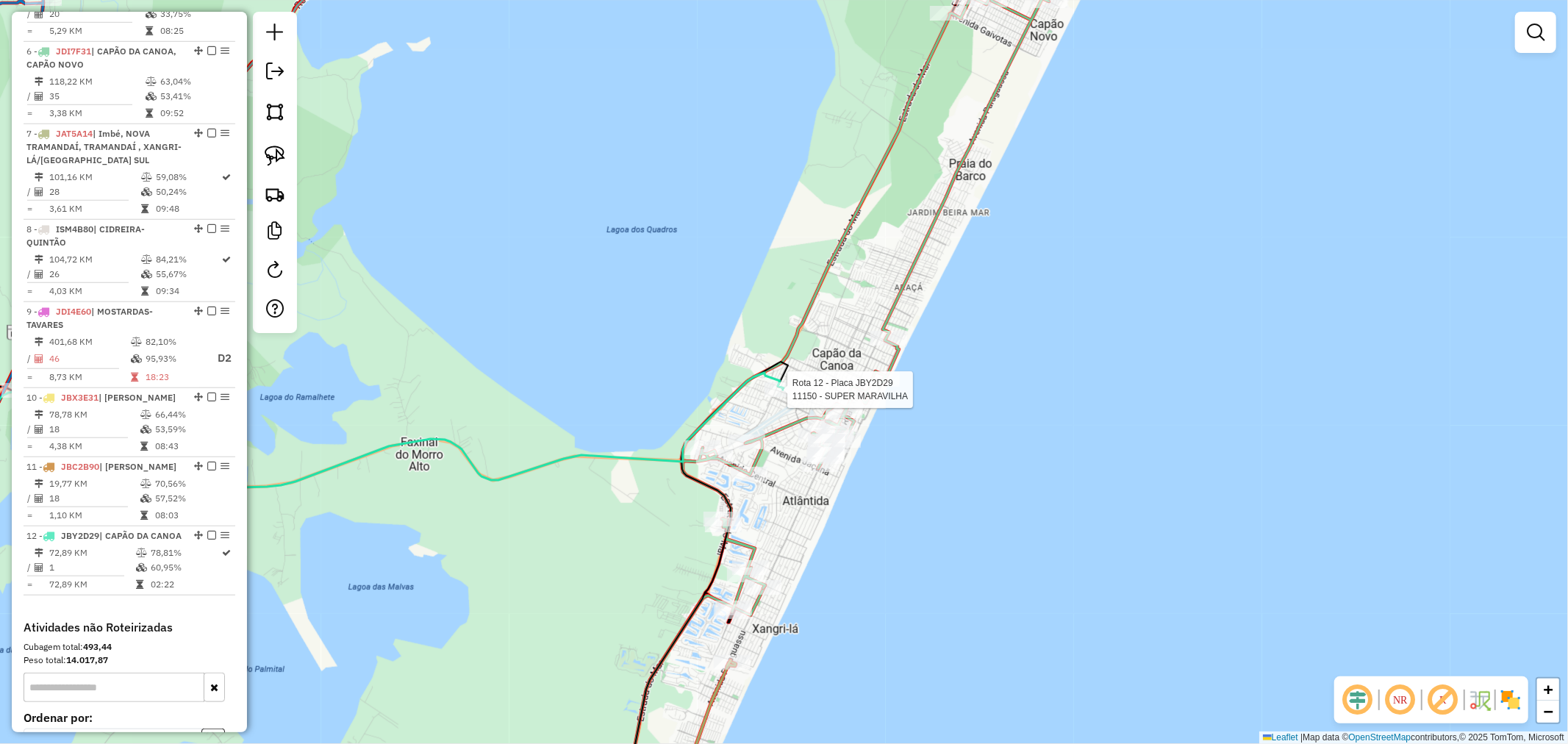
select select "*********"
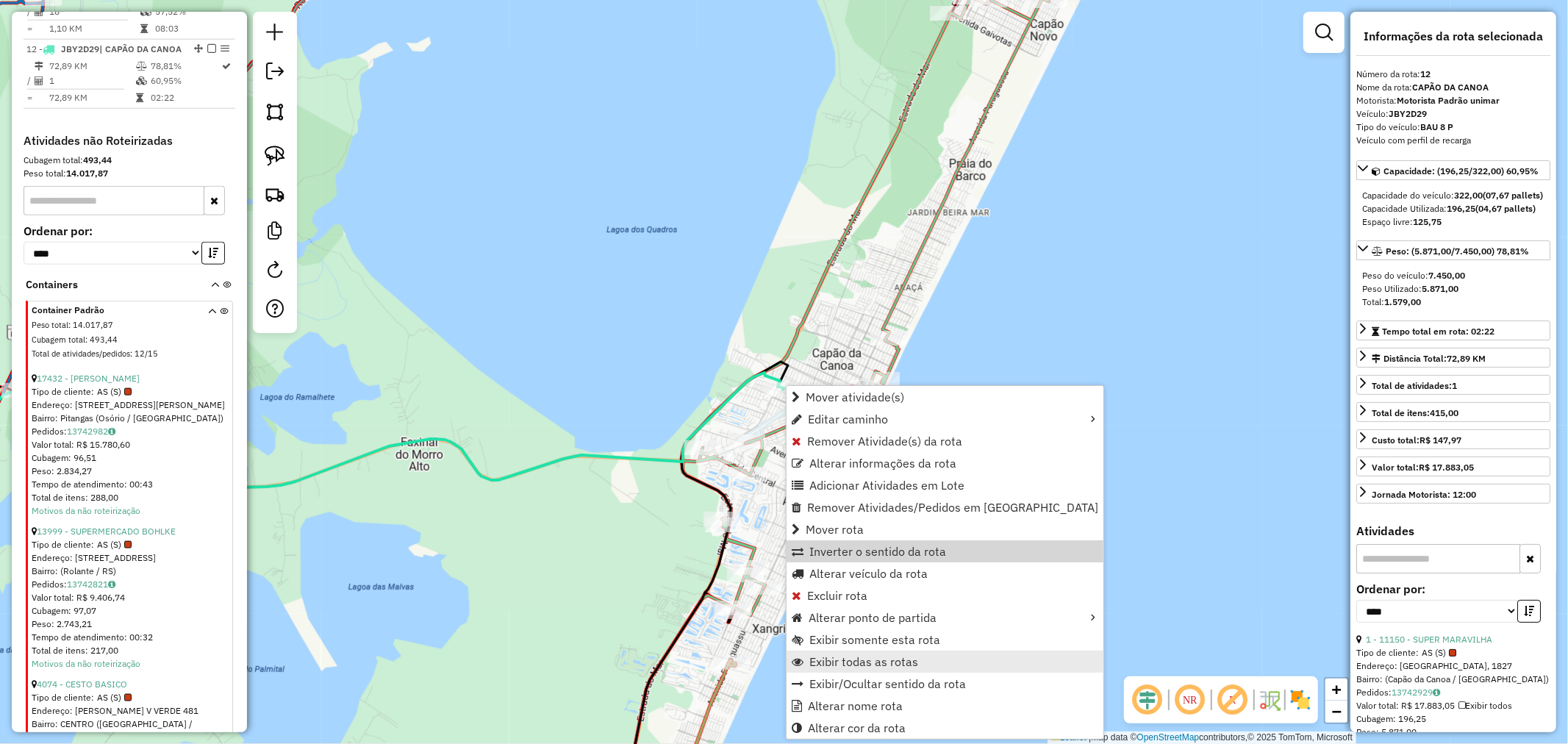
scroll to position [1463, 0]
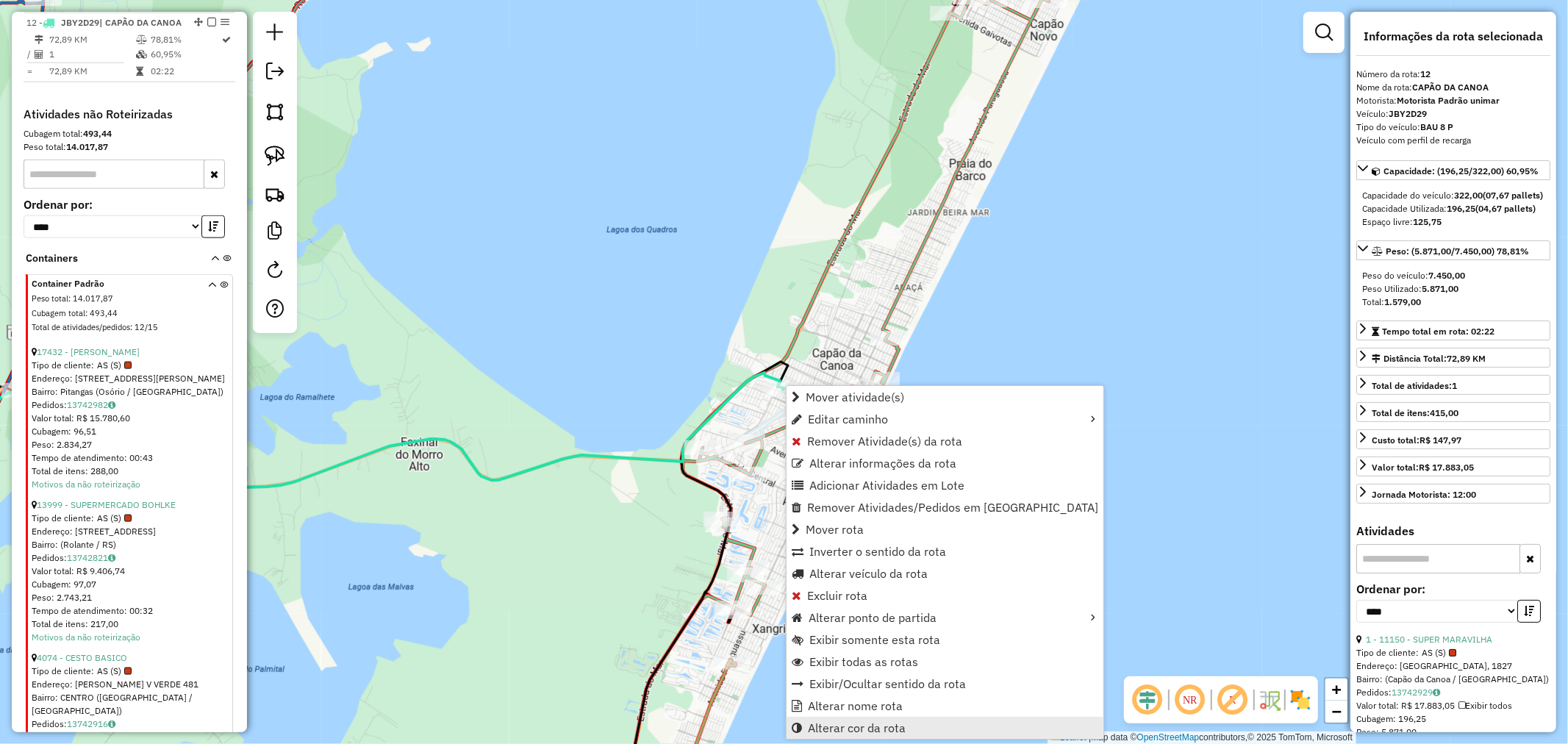
click at [863, 723] on span "Alterar cor da rota" at bounding box center [857, 727] width 98 height 12
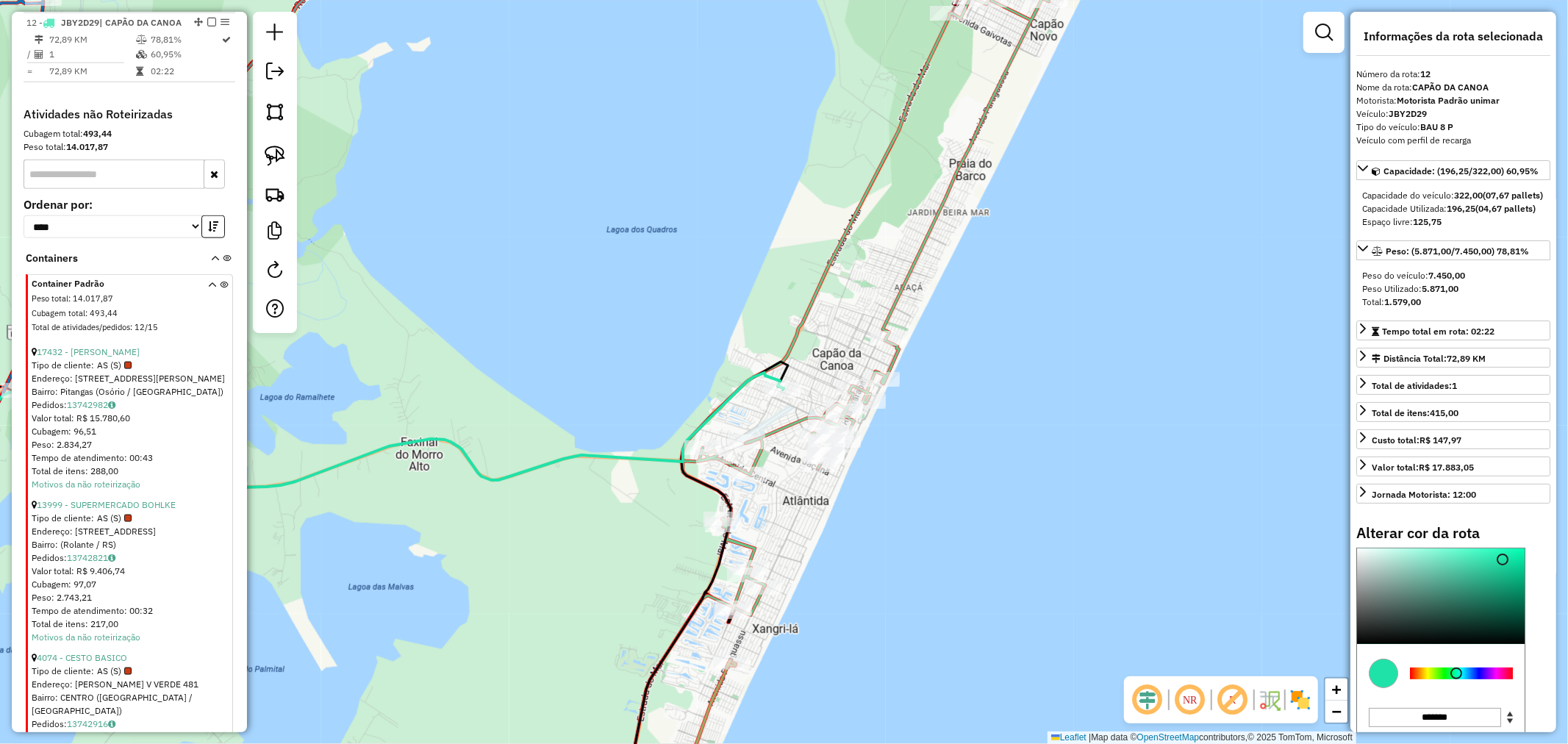
click at [1474, 679] on div at bounding box center [1461, 673] width 103 height 12
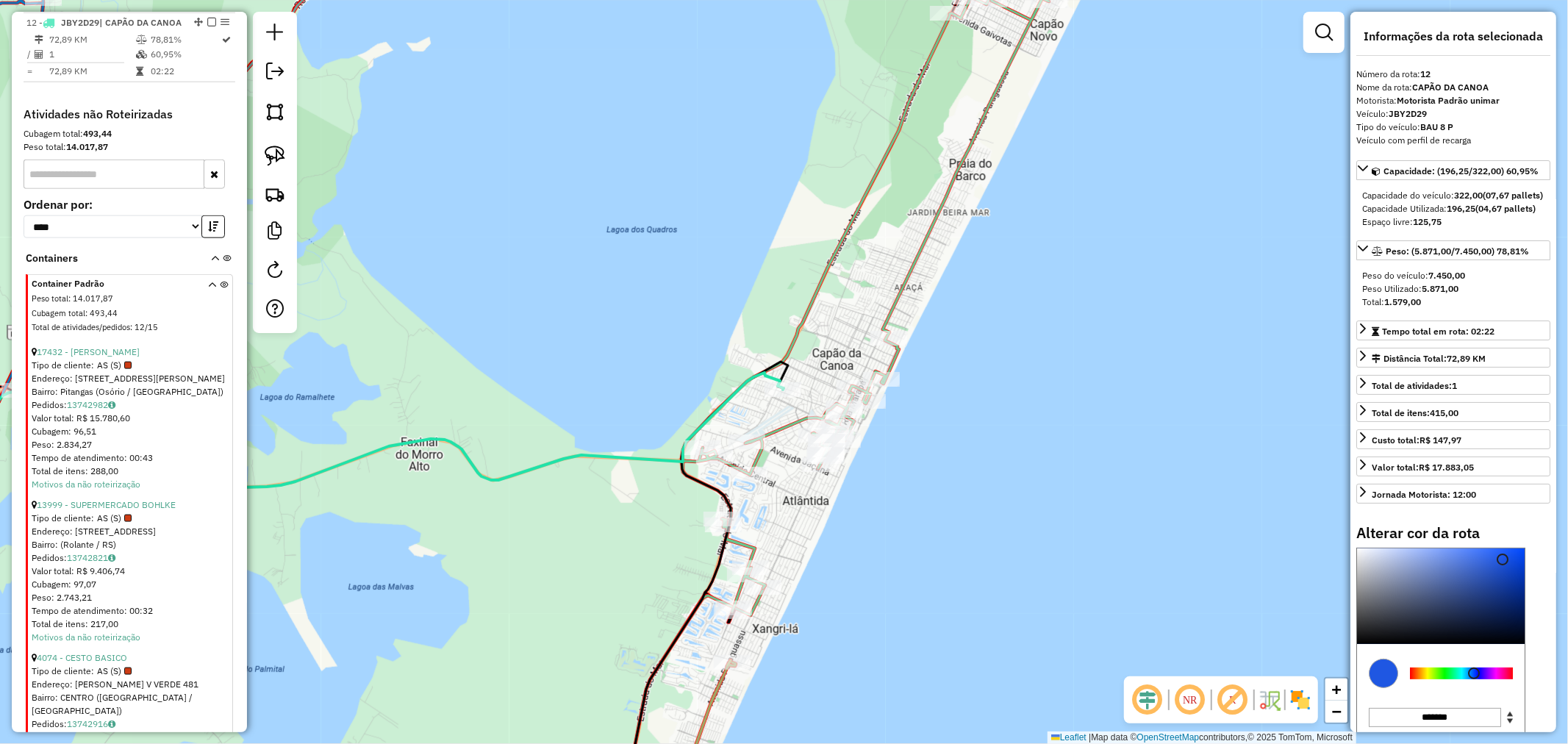
type input "*******"
click at [1475, 593] on div at bounding box center [1440, 596] width 168 height 95
click at [979, 366] on div "Janela de atendimento Grade de atendimento Capacidade Transportadoras Veículos …" at bounding box center [784, 372] width 1568 height 744
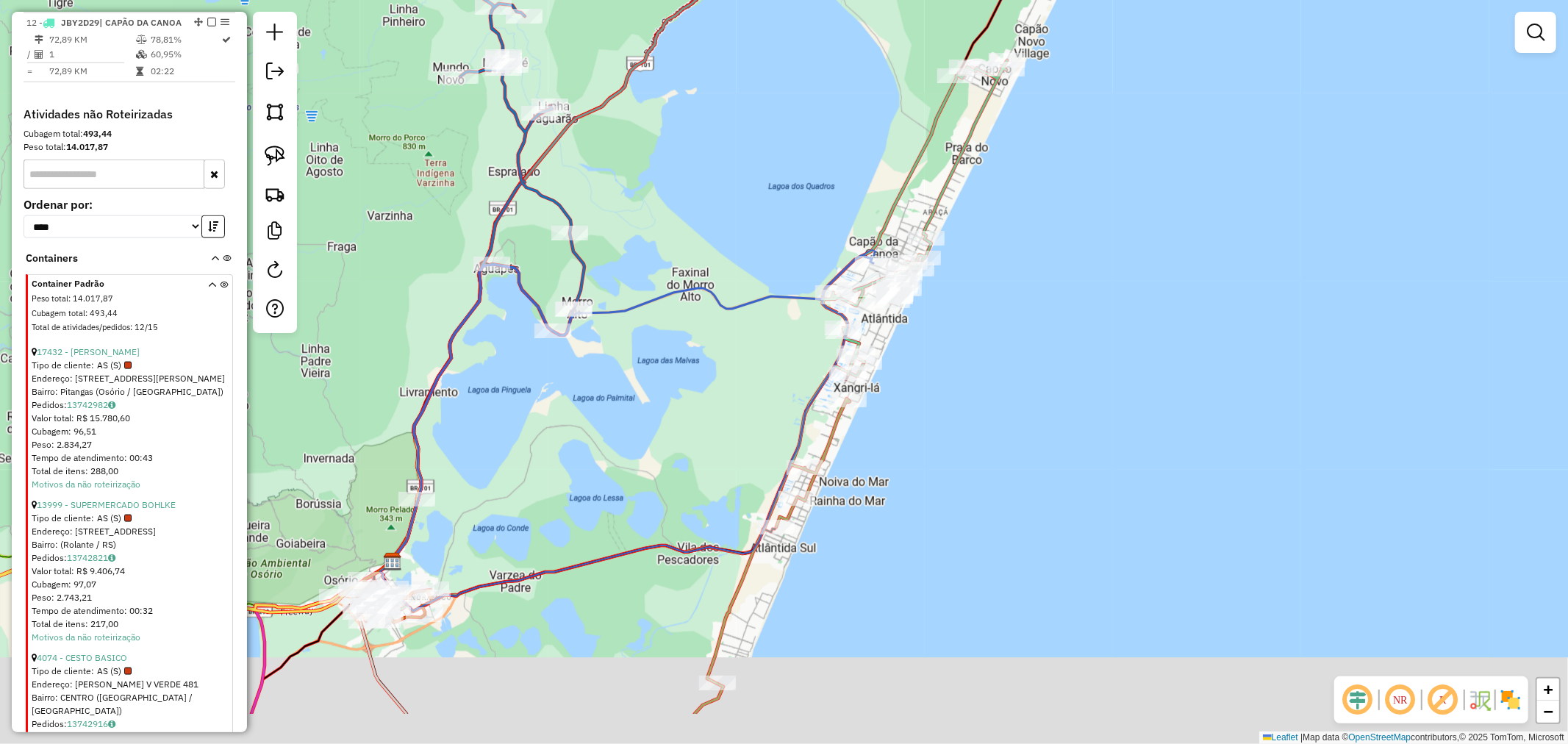
drag, startPoint x: 694, startPoint y: 294, endPoint x: 779, endPoint y: 193, distance: 132.0
click at [779, 193] on div "Janela de atendimento Grade de atendimento Capacidade Transportadoras Veículos …" at bounding box center [784, 372] width 1568 height 744
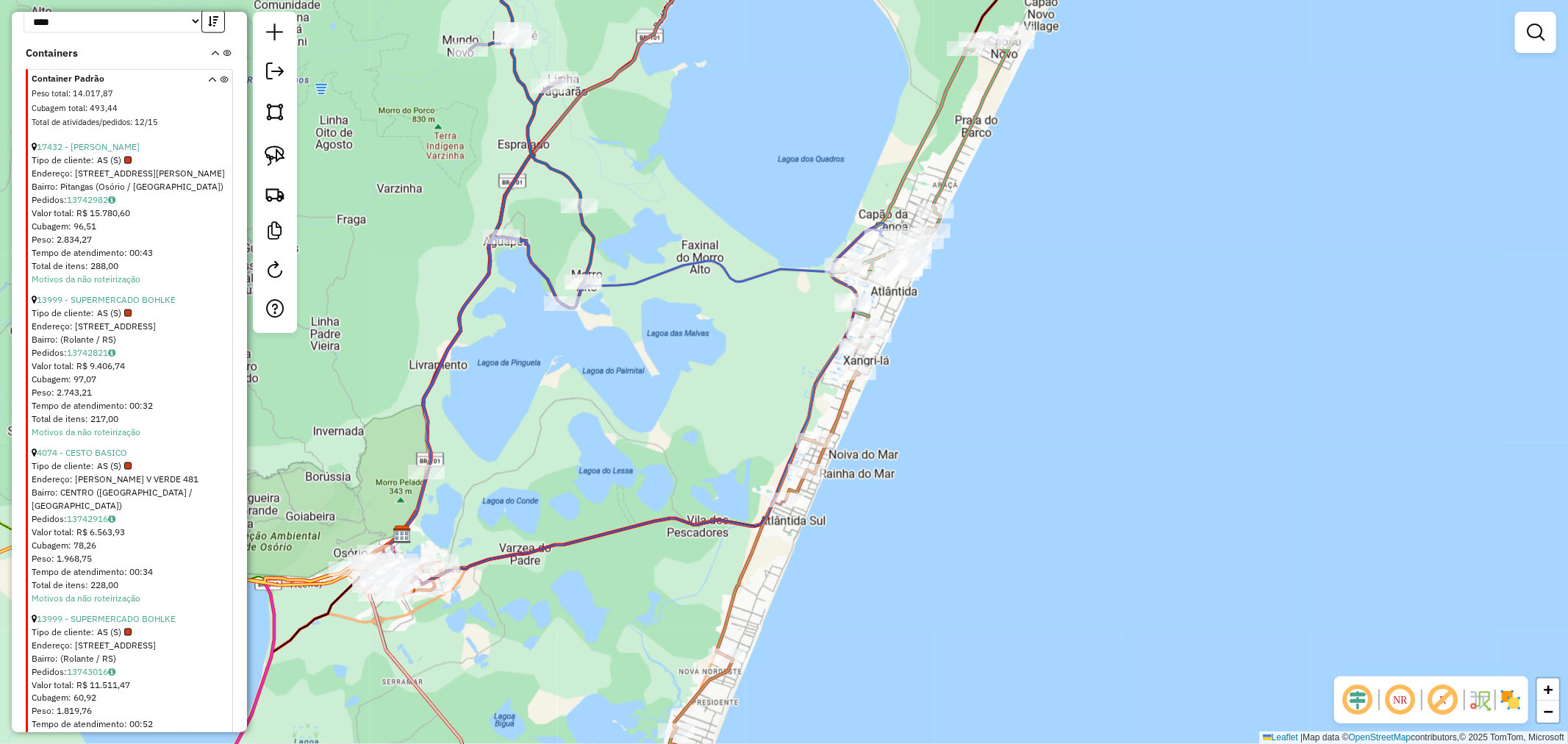
scroll to position [1545, 0]
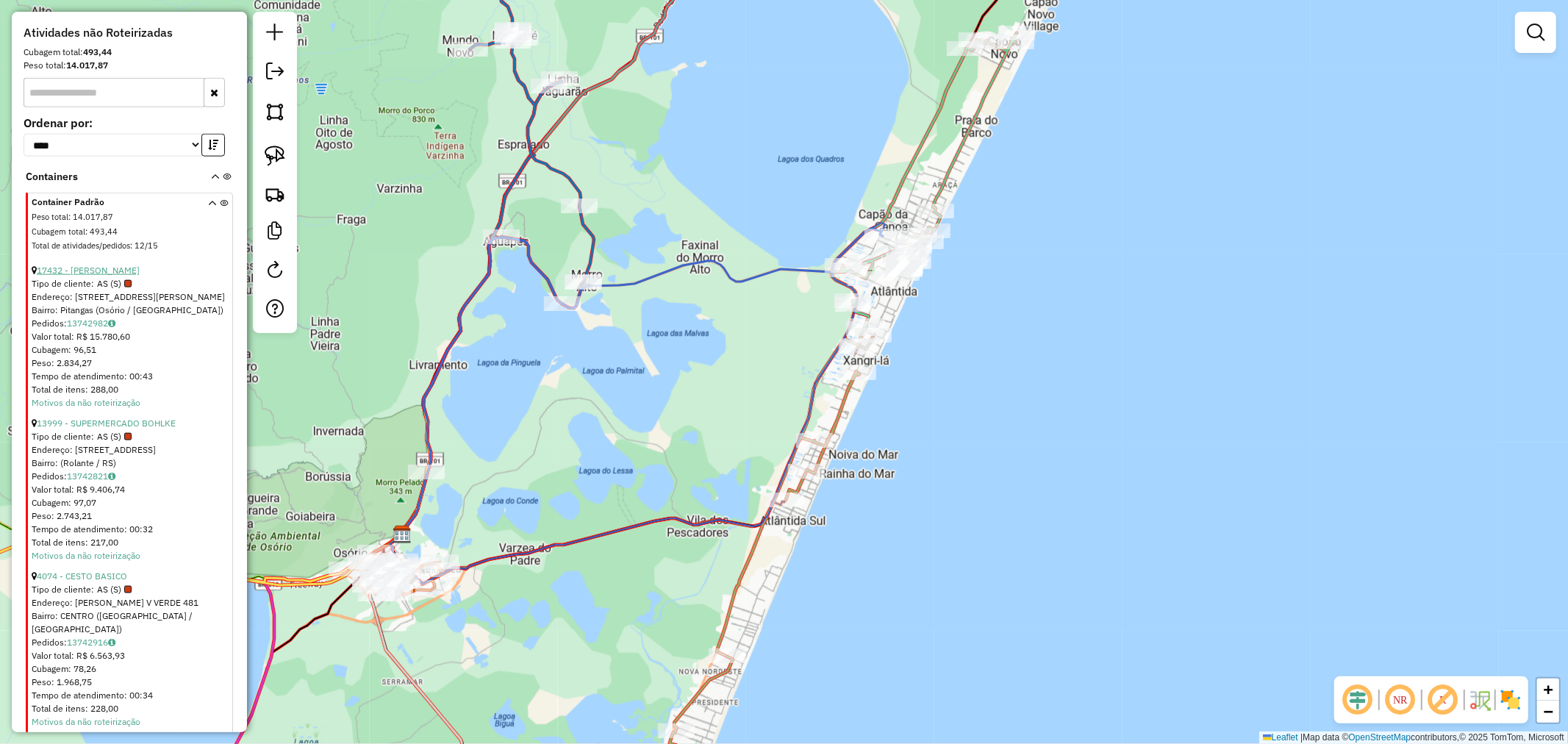
click at [100, 276] on link "17432 - [PERSON_NAME]" at bounding box center [88, 270] width 103 height 11
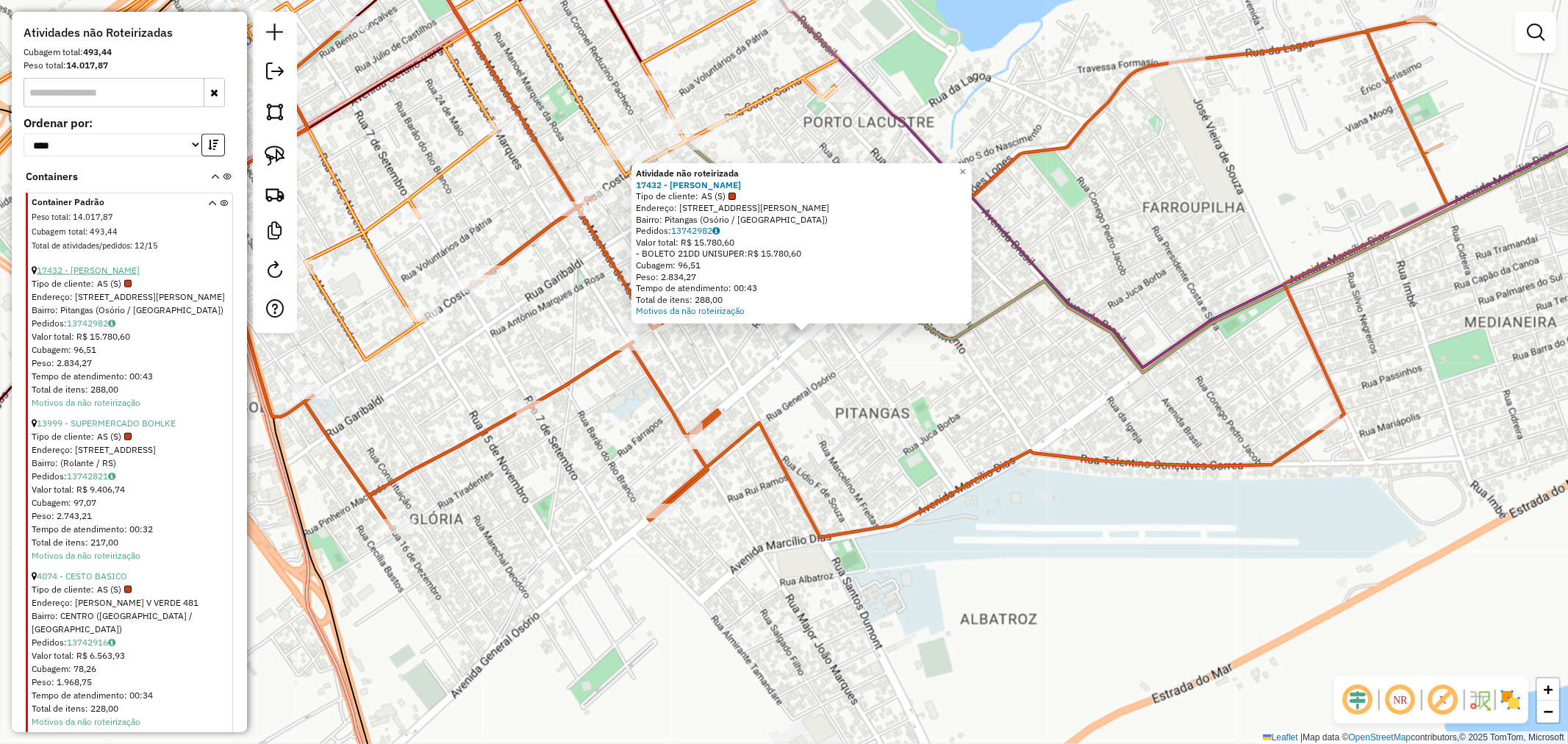
click at [108, 276] on link "17432 - [PERSON_NAME]" at bounding box center [88, 270] width 103 height 11
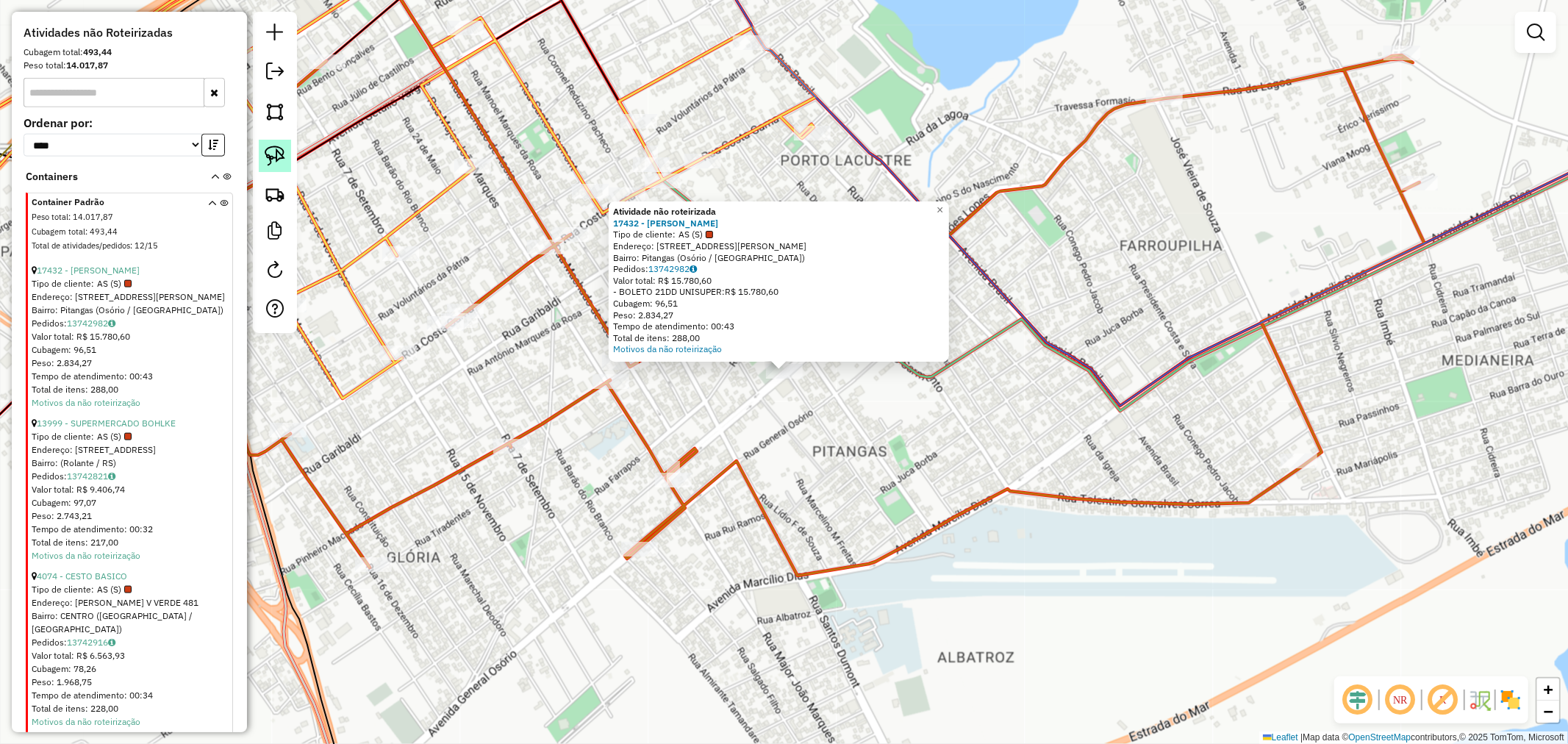
click at [275, 158] on img at bounding box center [275, 156] width 20 height 20
drag, startPoint x: 829, startPoint y: 412, endPoint x: 724, endPoint y: 371, distance: 112.7
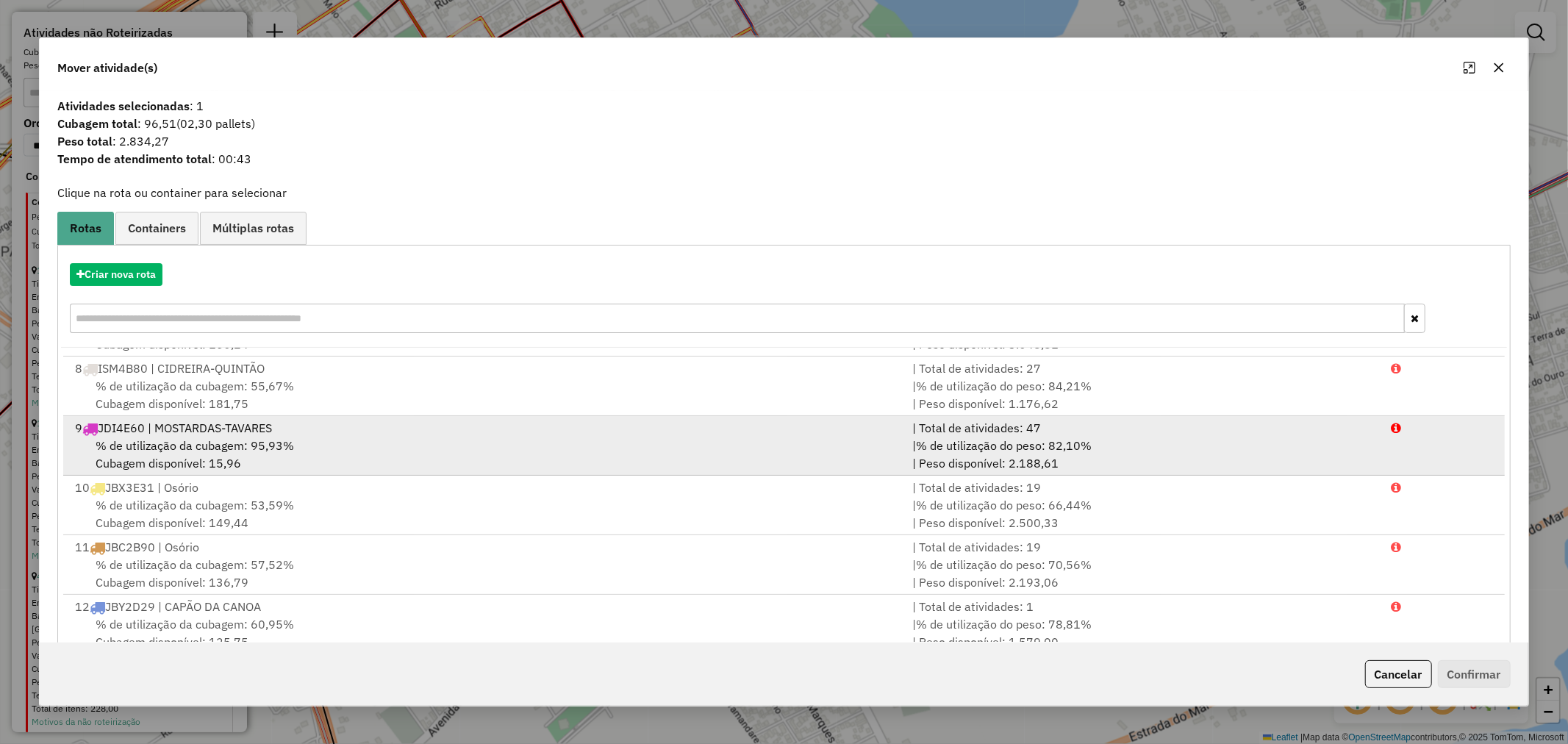
scroll to position [421, 0]
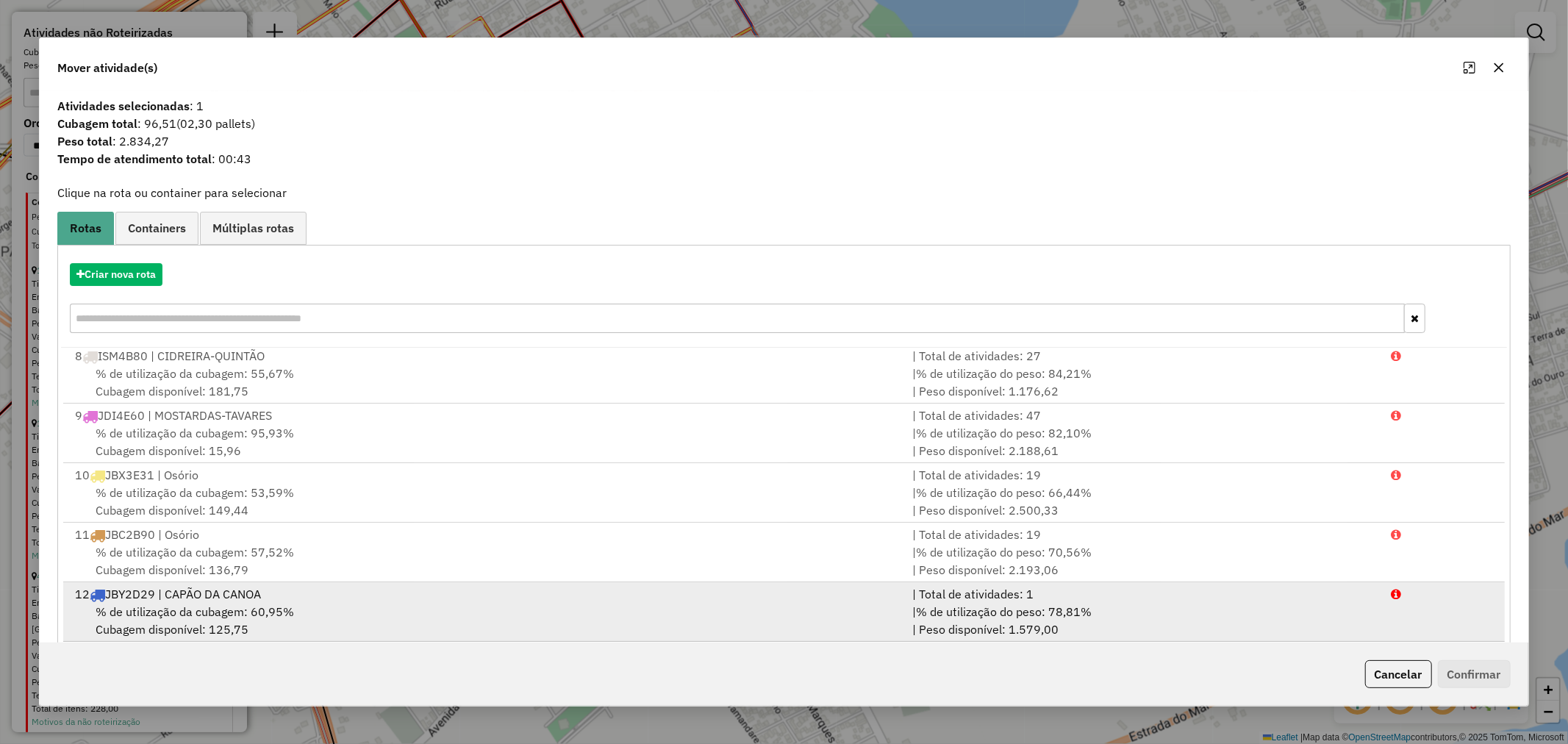
click at [174, 601] on div "12 JBY2D29 | CAPÃO DA CANOA" at bounding box center [484, 594] width 837 height 18
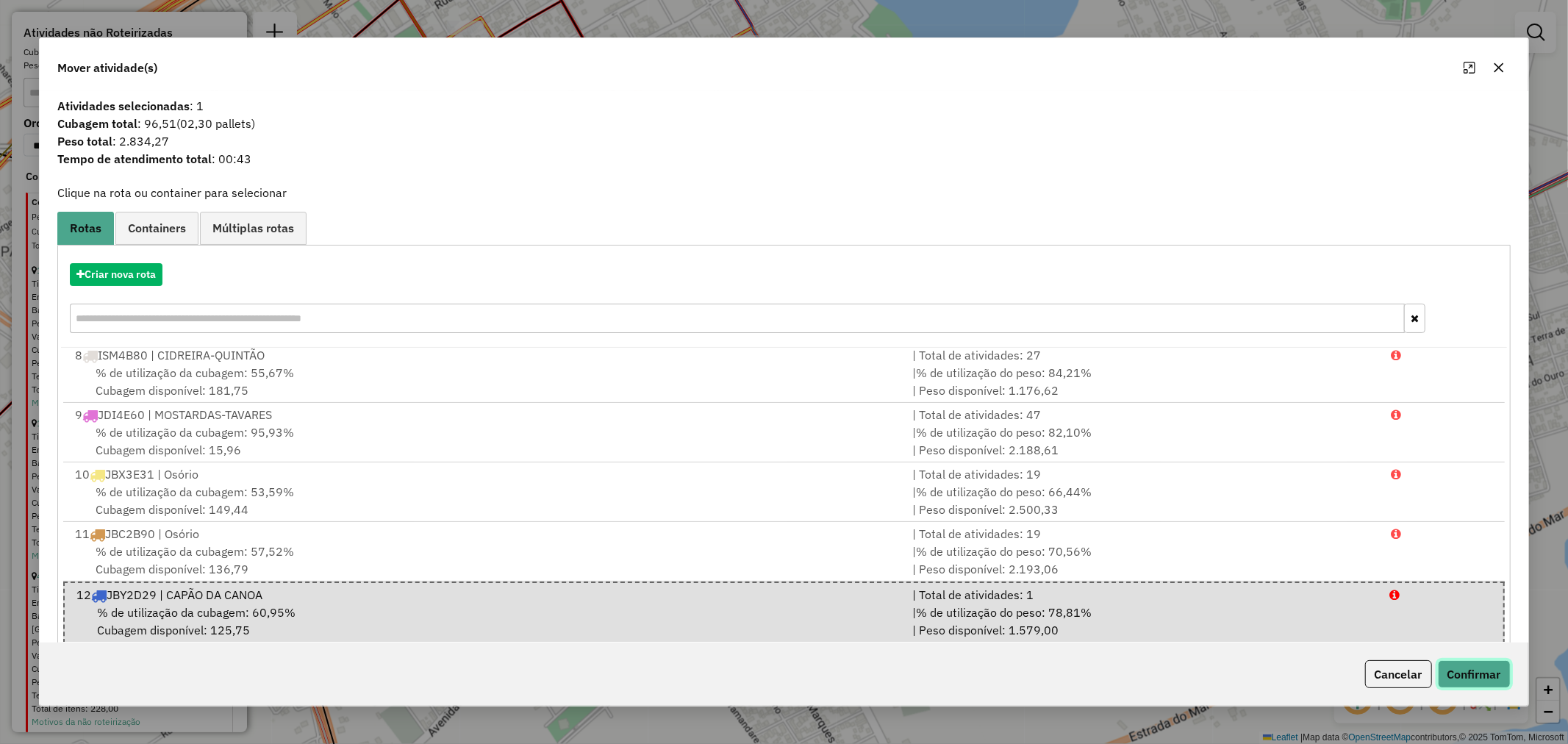
click at [1459, 664] on button "Confirmar" at bounding box center [1474, 673] width 73 height 28
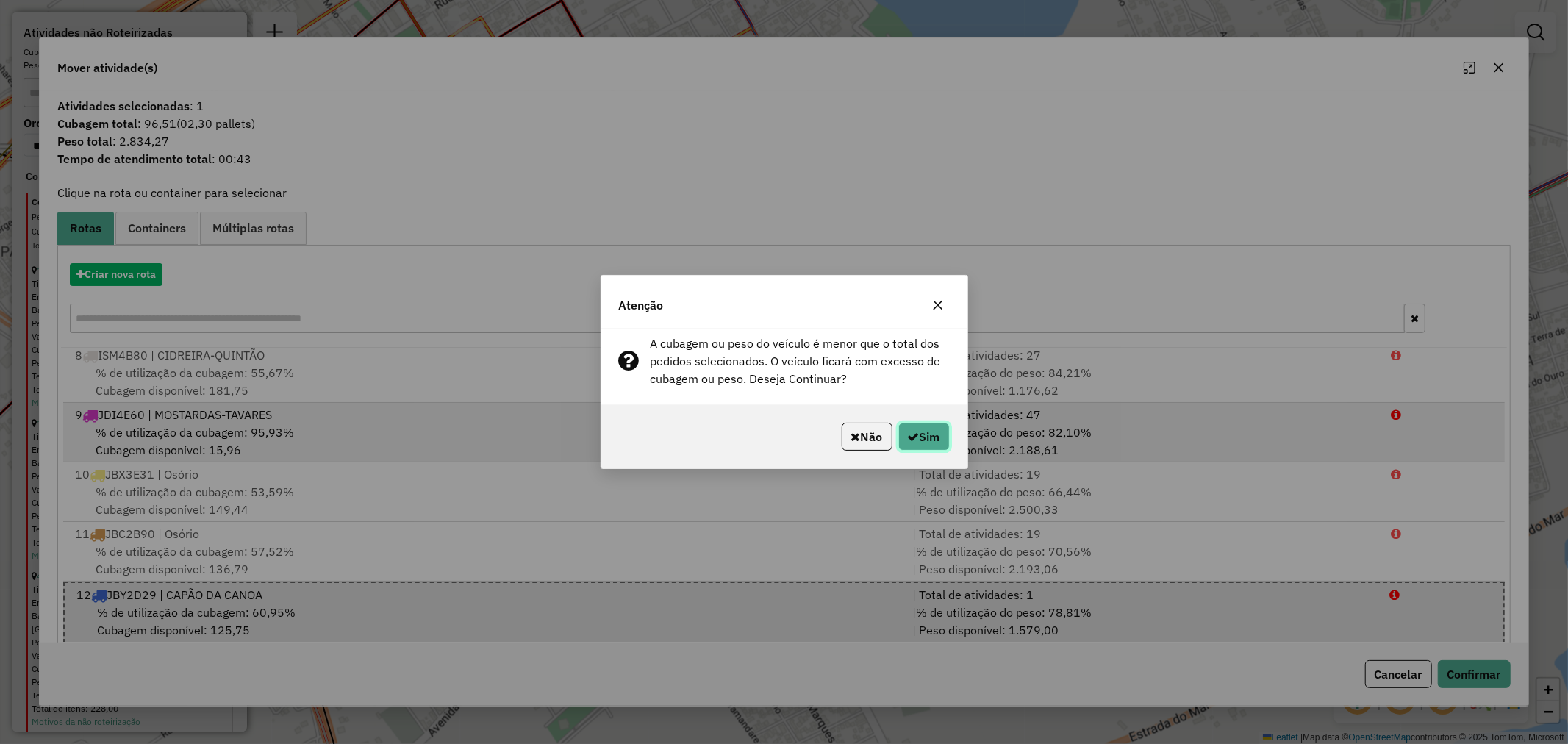
click at [916, 439] on button "Sim" at bounding box center [924, 436] width 52 height 28
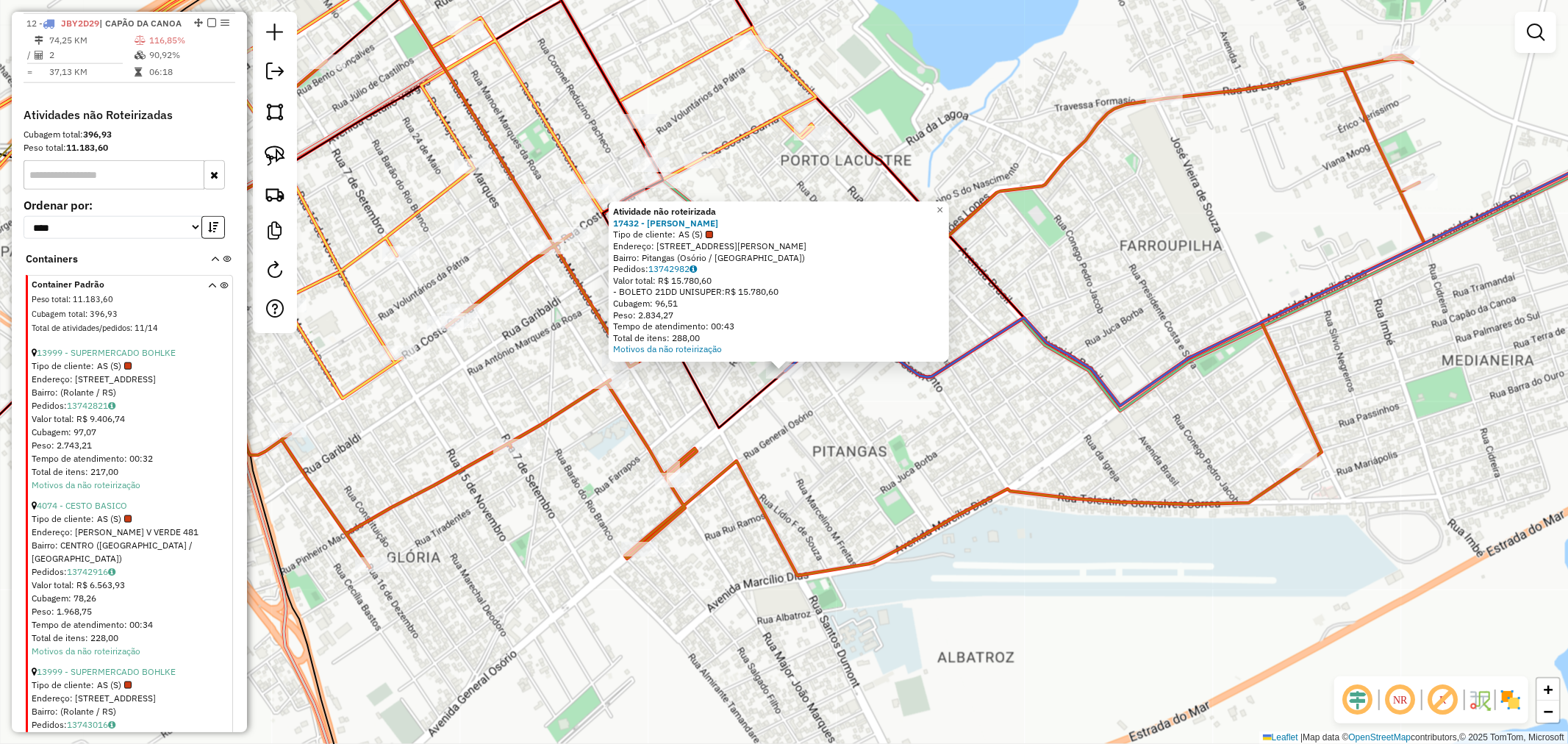
click at [789, 379] on div at bounding box center [784, 371] width 36 height 15
select select "*********"
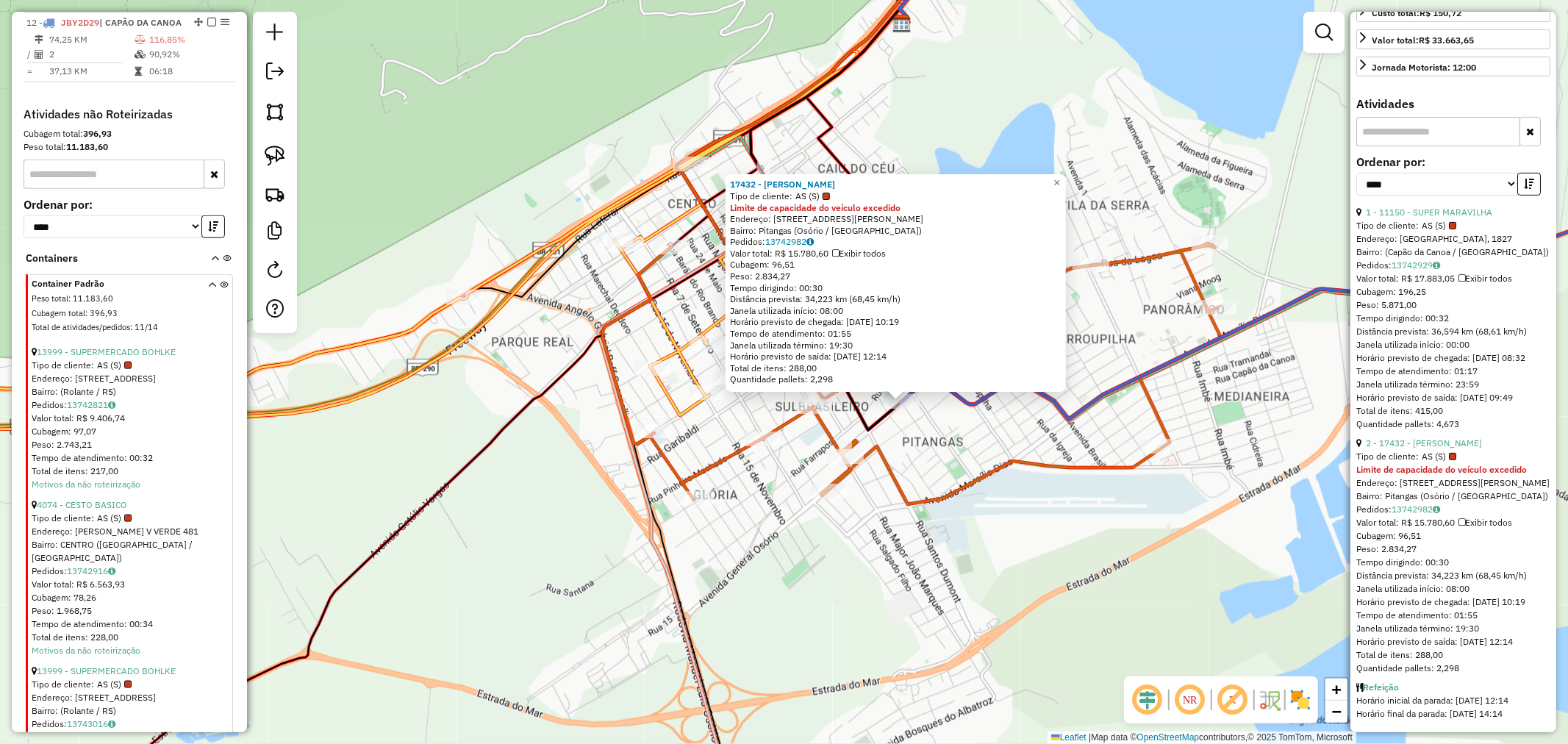
scroll to position [478, 0]
click at [1060, 184] on span "×" at bounding box center [1056, 182] width 6 height 12
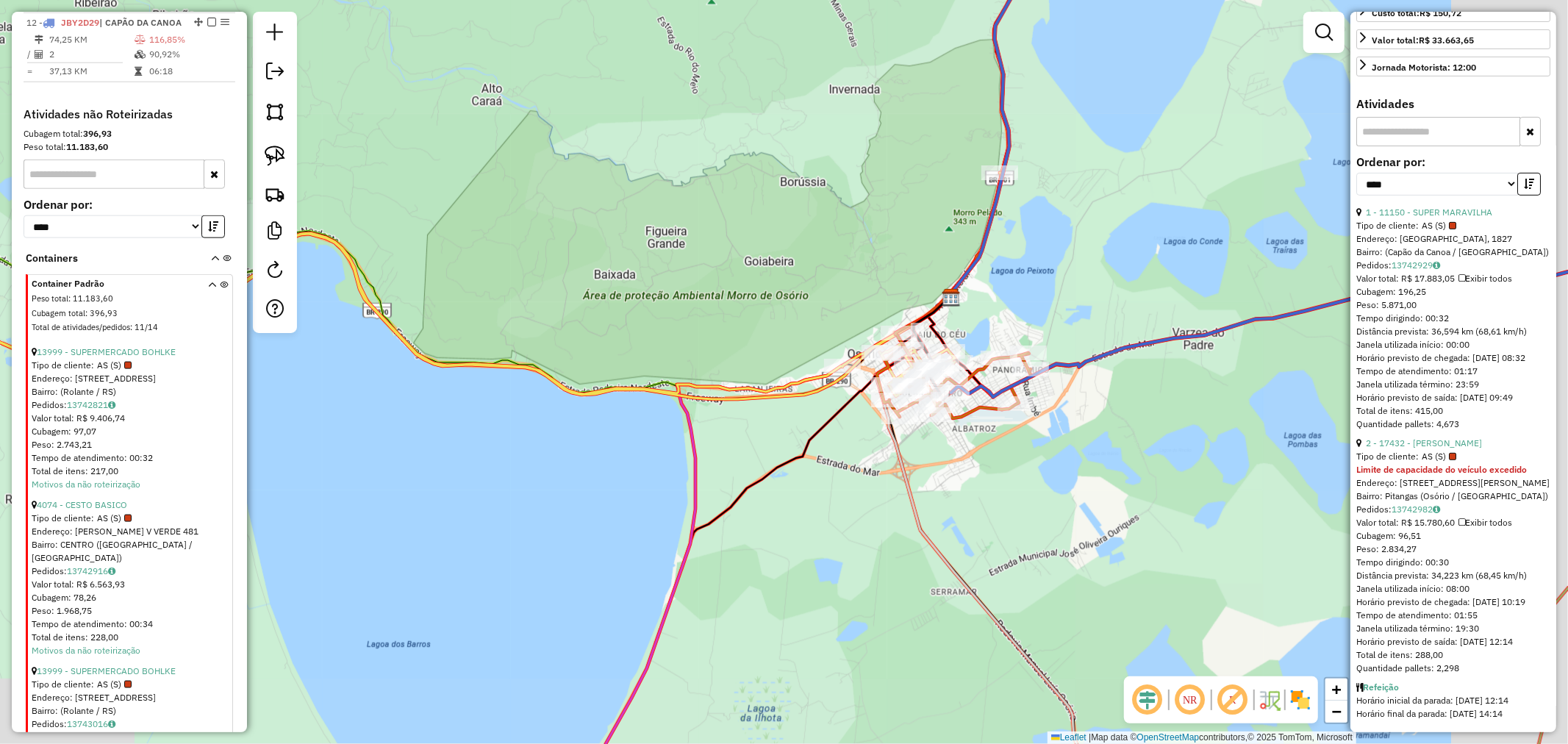
click at [1038, 486] on div "Janela de atendimento Grade de atendimento Capacidade Transportadoras Veículos …" at bounding box center [784, 372] width 1568 height 744
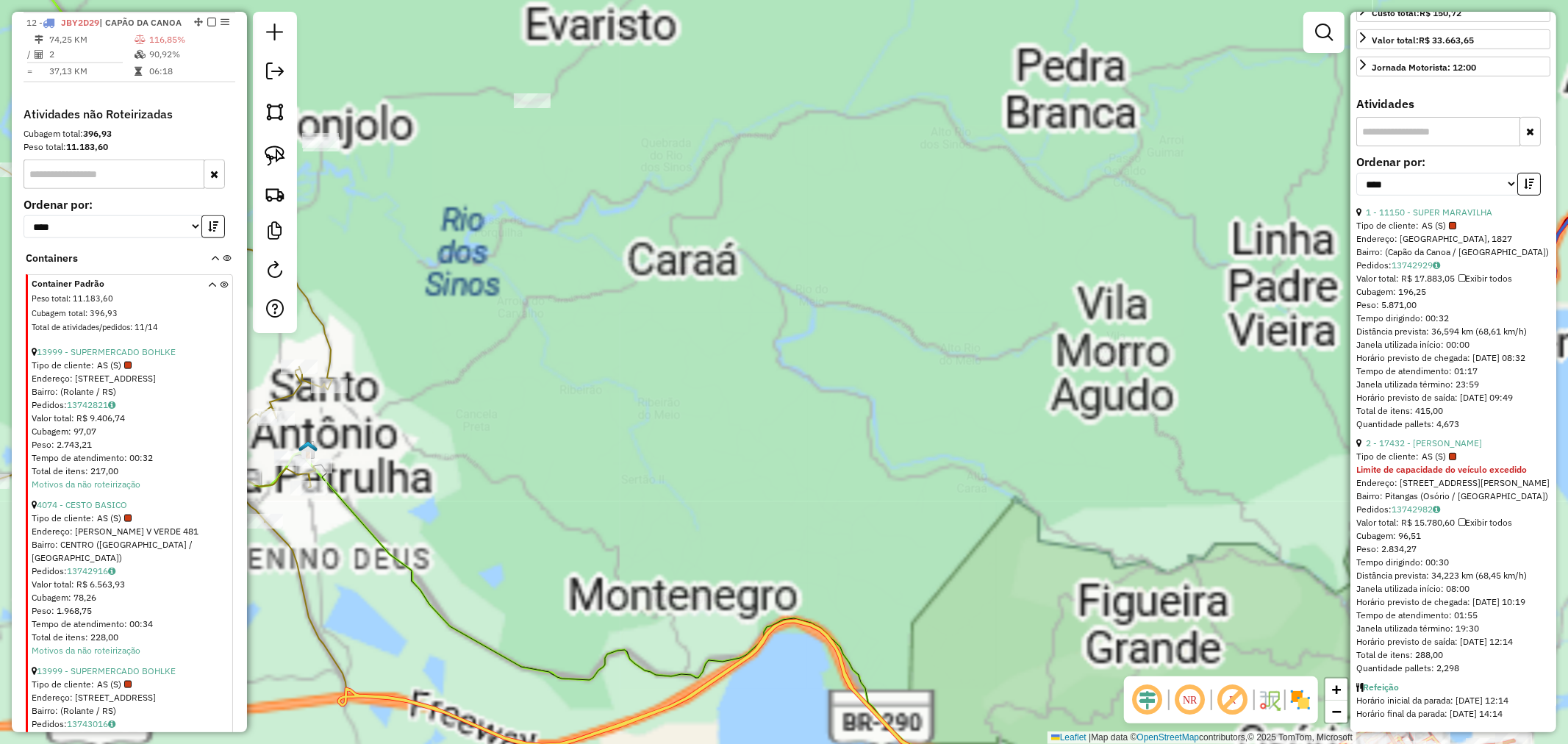
click at [716, 274] on div "Janela de atendimento Grade de atendimento Capacidade Transportadoras Veículos …" at bounding box center [784, 372] width 1568 height 744
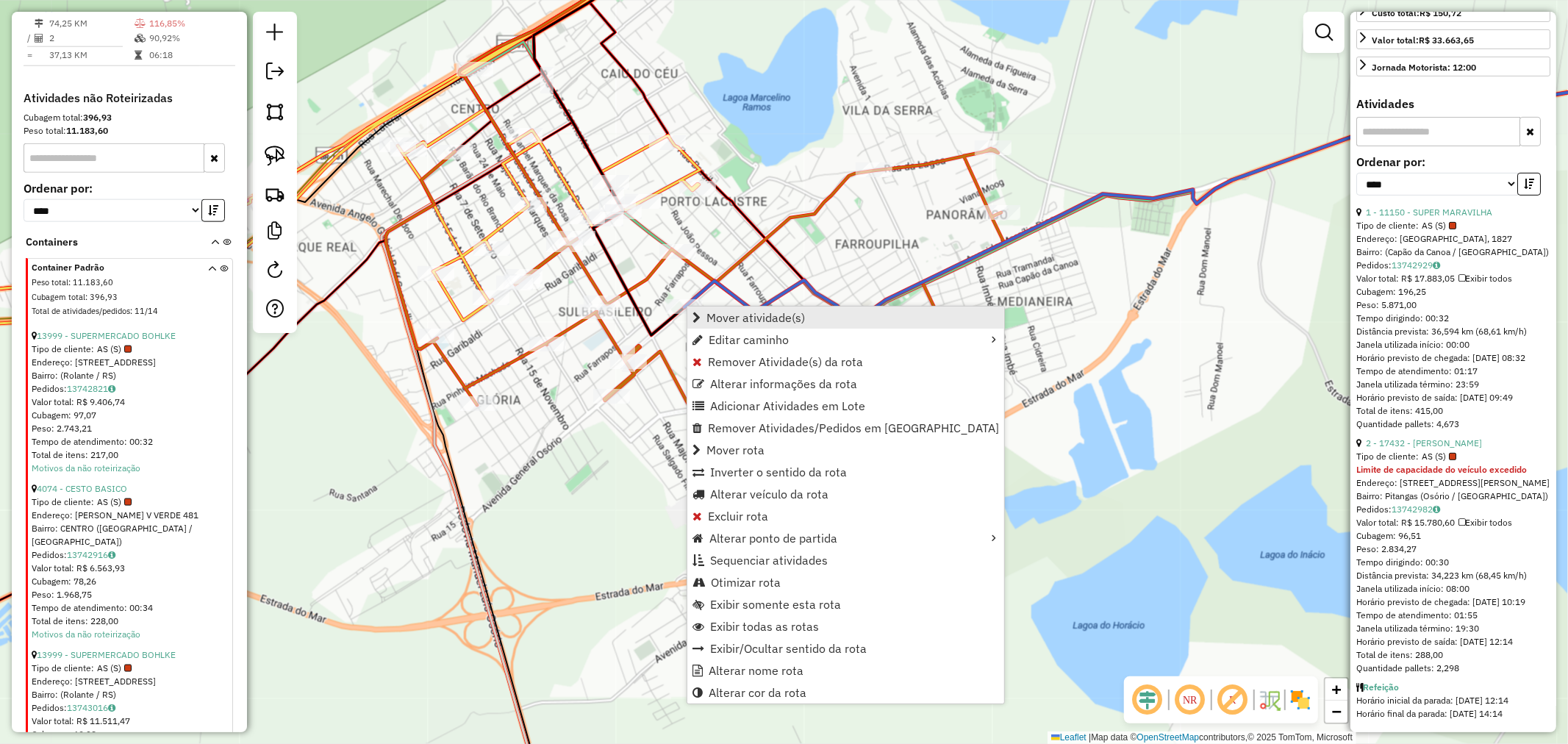
scroll to position [1463, 0]
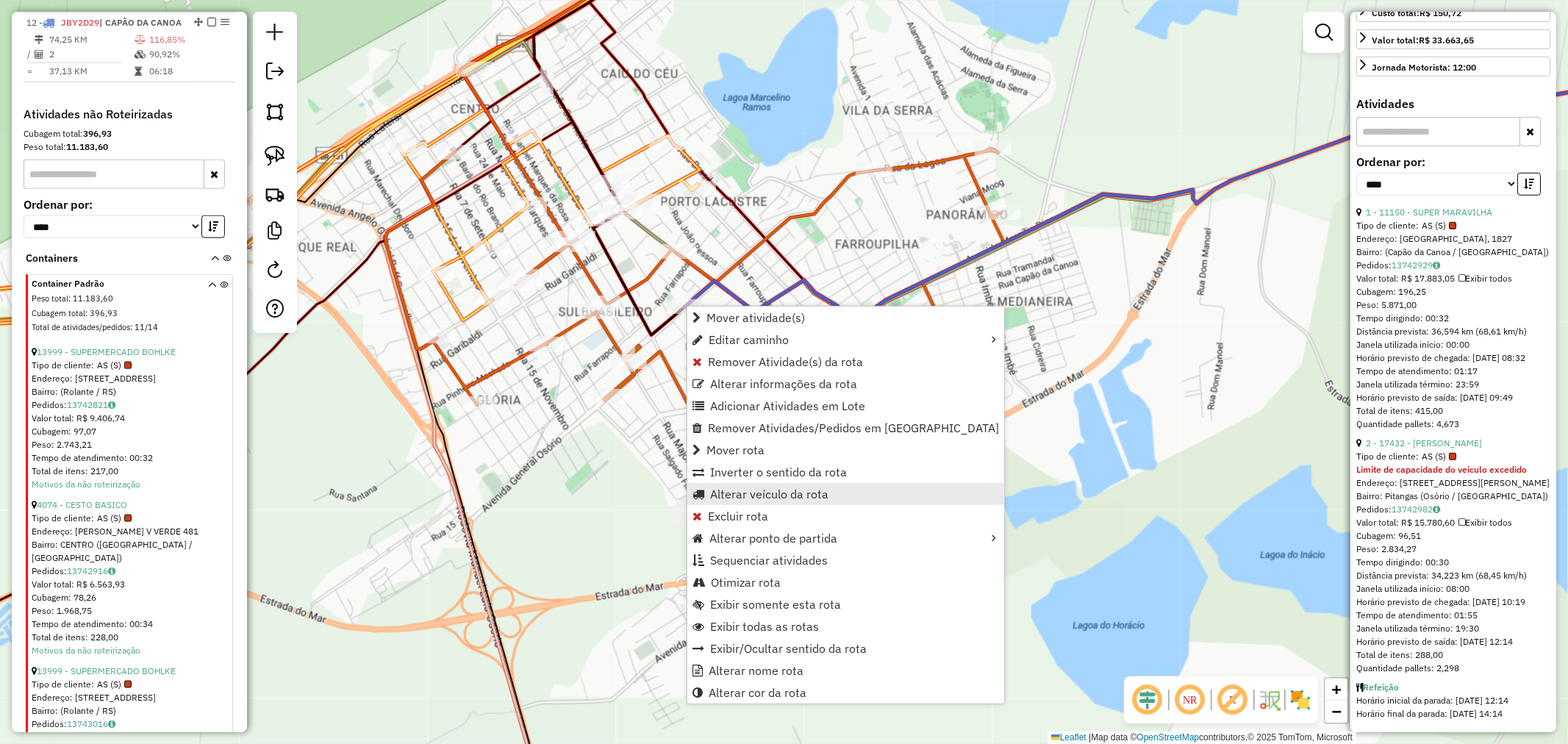
click at [758, 494] on span "Alterar veículo da rota" at bounding box center [769, 493] width 118 height 12
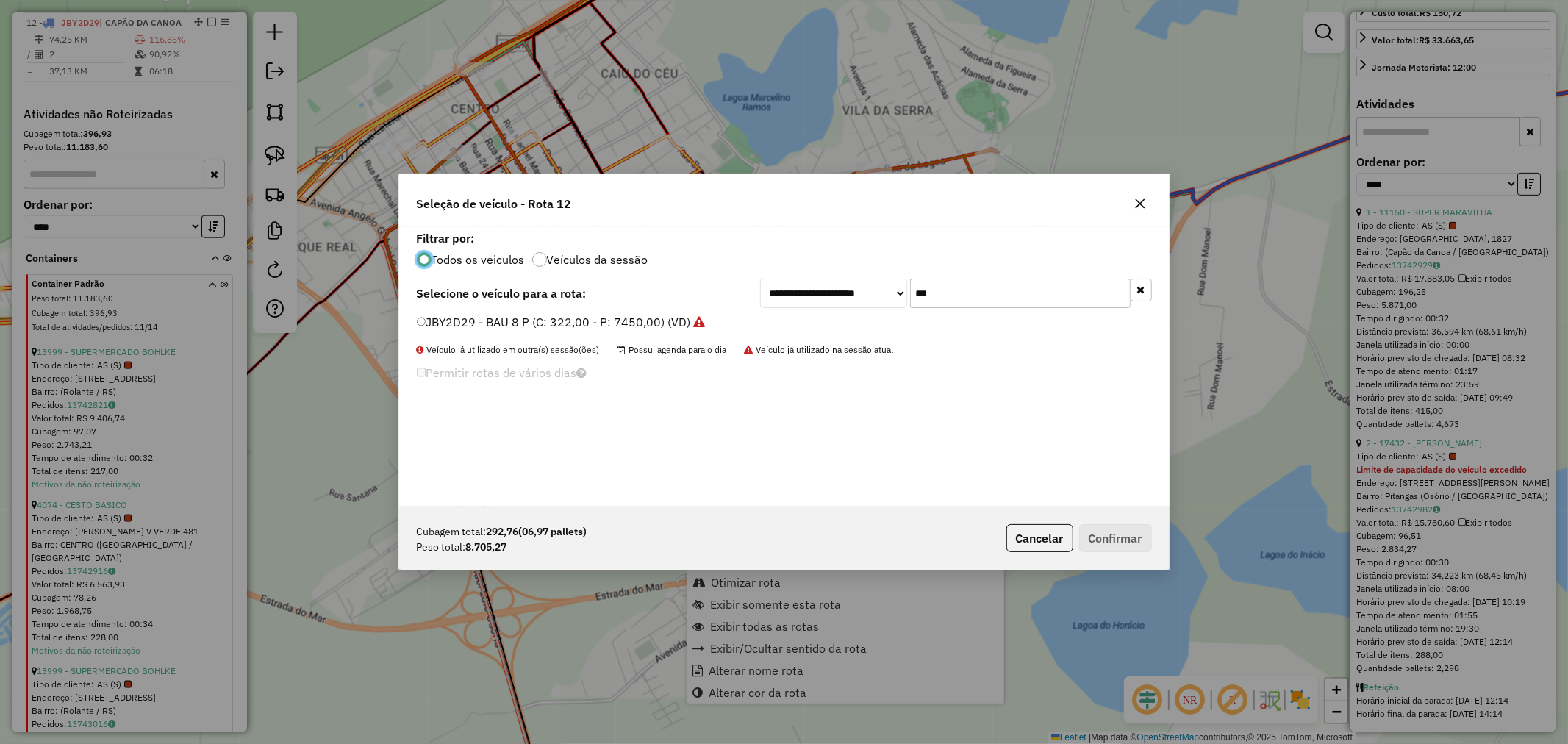
scroll to position [8, 4]
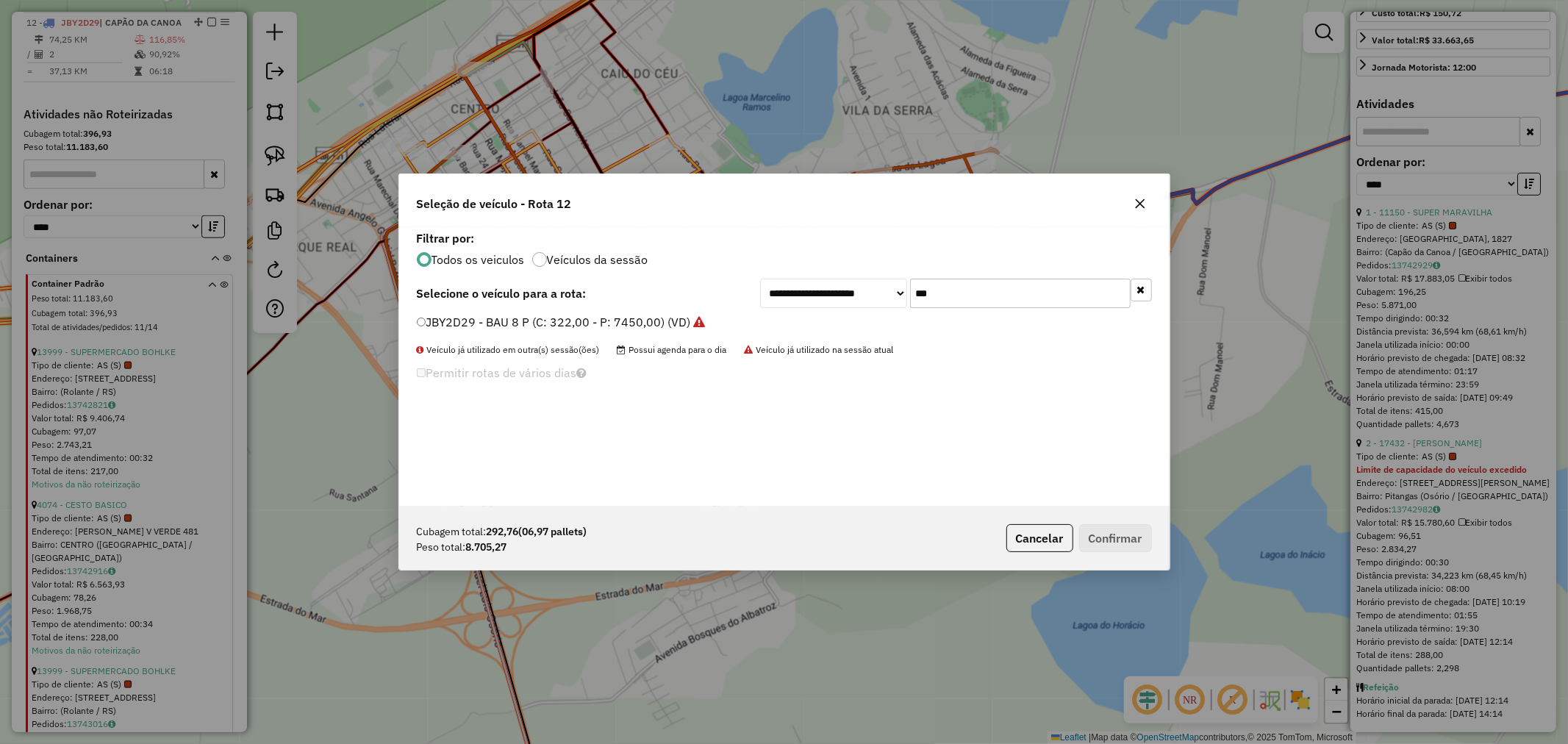
drag, startPoint x: 965, startPoint y: 292, endPoint x: 784, endPoint y: 295, distance: 181.0
click at [785, 295] on div "**********" at bounding box center [956, 292] width 392 height 29
type input "***"
click at [530, 324] on label "JDI7F33 - BAU 10 C/PRATELEIRA (C: 392,00 - P: 12230,00) (VD)" at bounding box center [595, 322] width 356 height 18
click at [1100, 520] on div "Cubagem total: 292,76 (06,97 pallets) Peso total: 8.705,27 Cancelar Confirmar" at bounding box center [784, 538] width 770 height 63
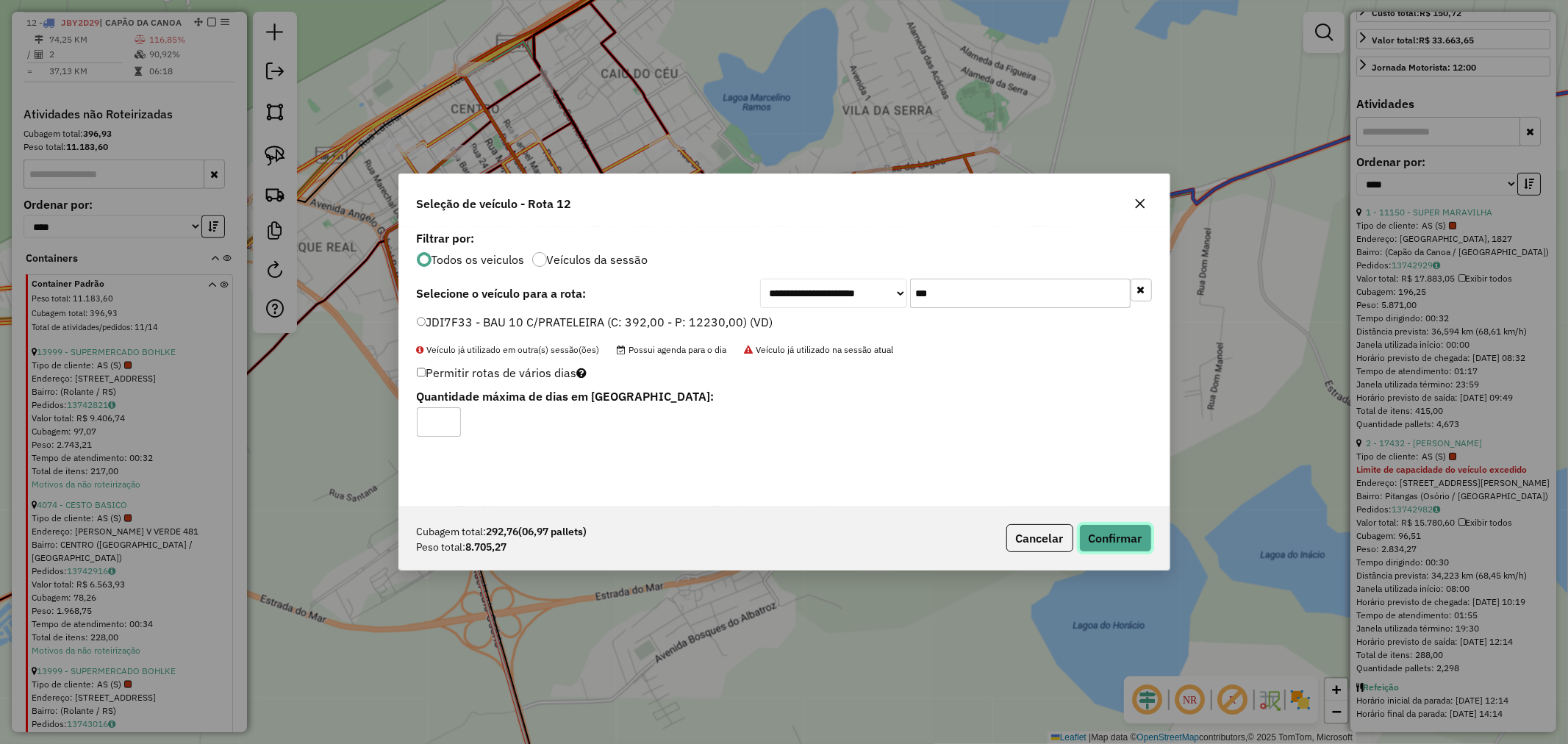
click at [1114, 531] on button "Confirmar" at bounding box center [1116, 538] width 73 height 28
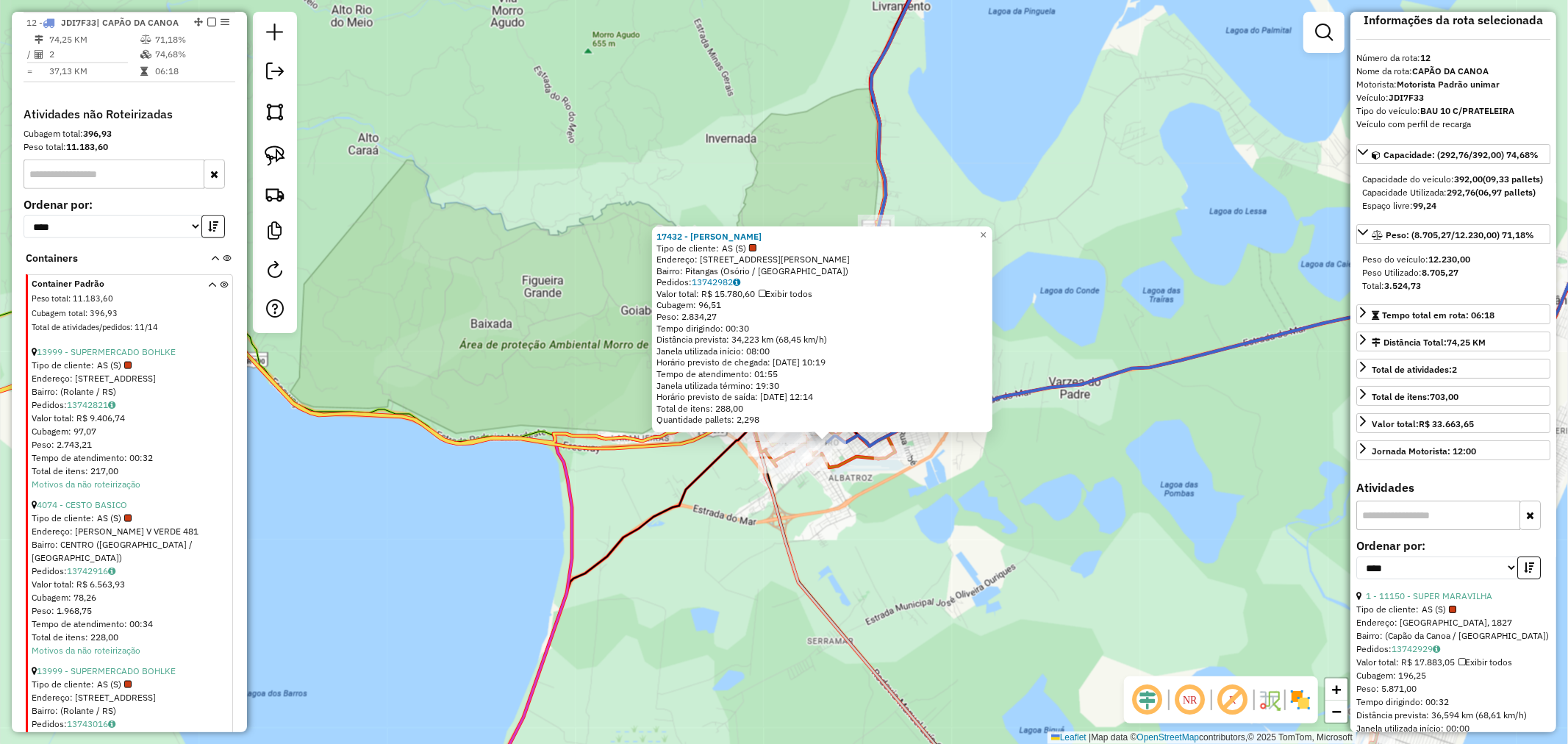
scroll to position [0, 0]
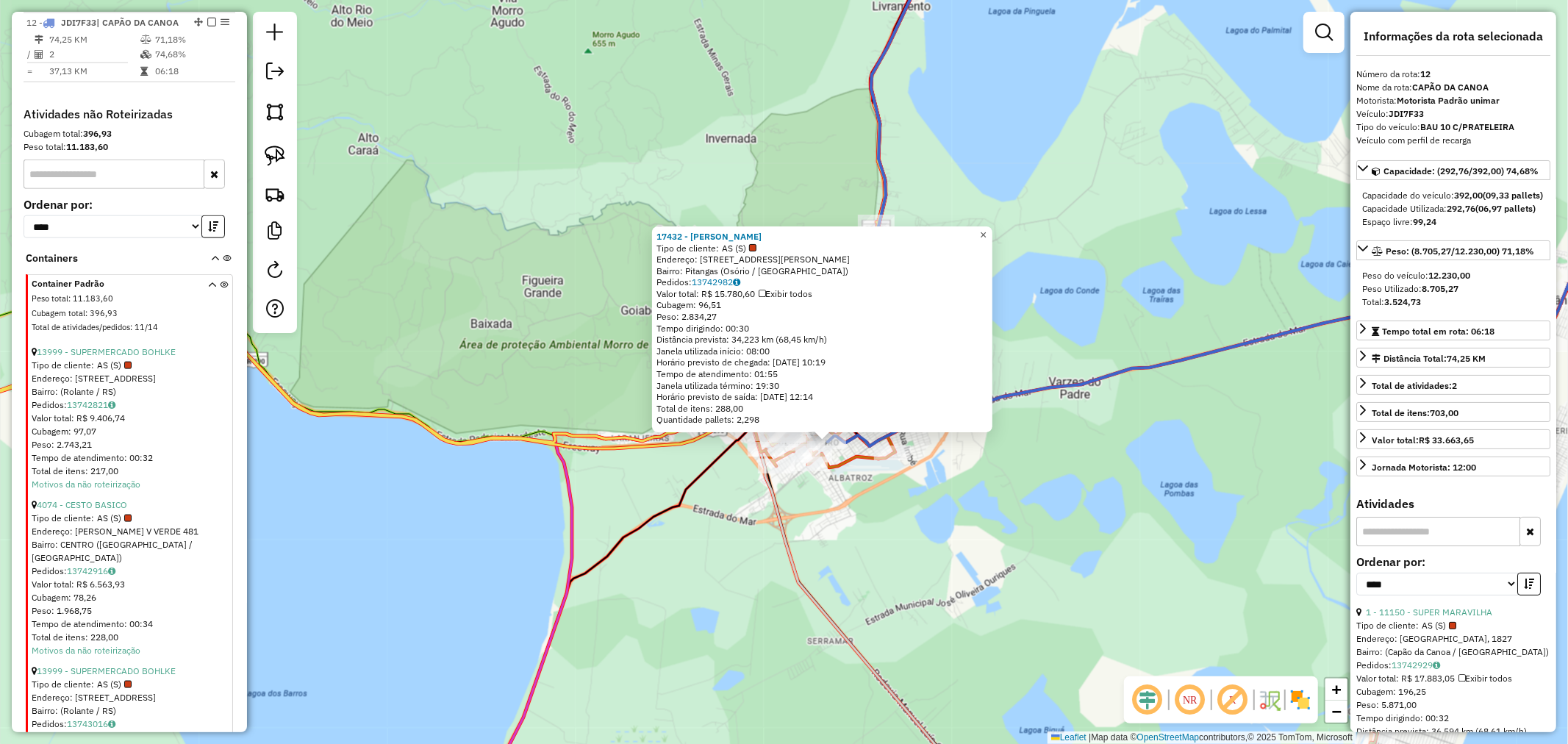
click at [992, 231] on link "×" at bounding box center [983, 236] width 18 height 18
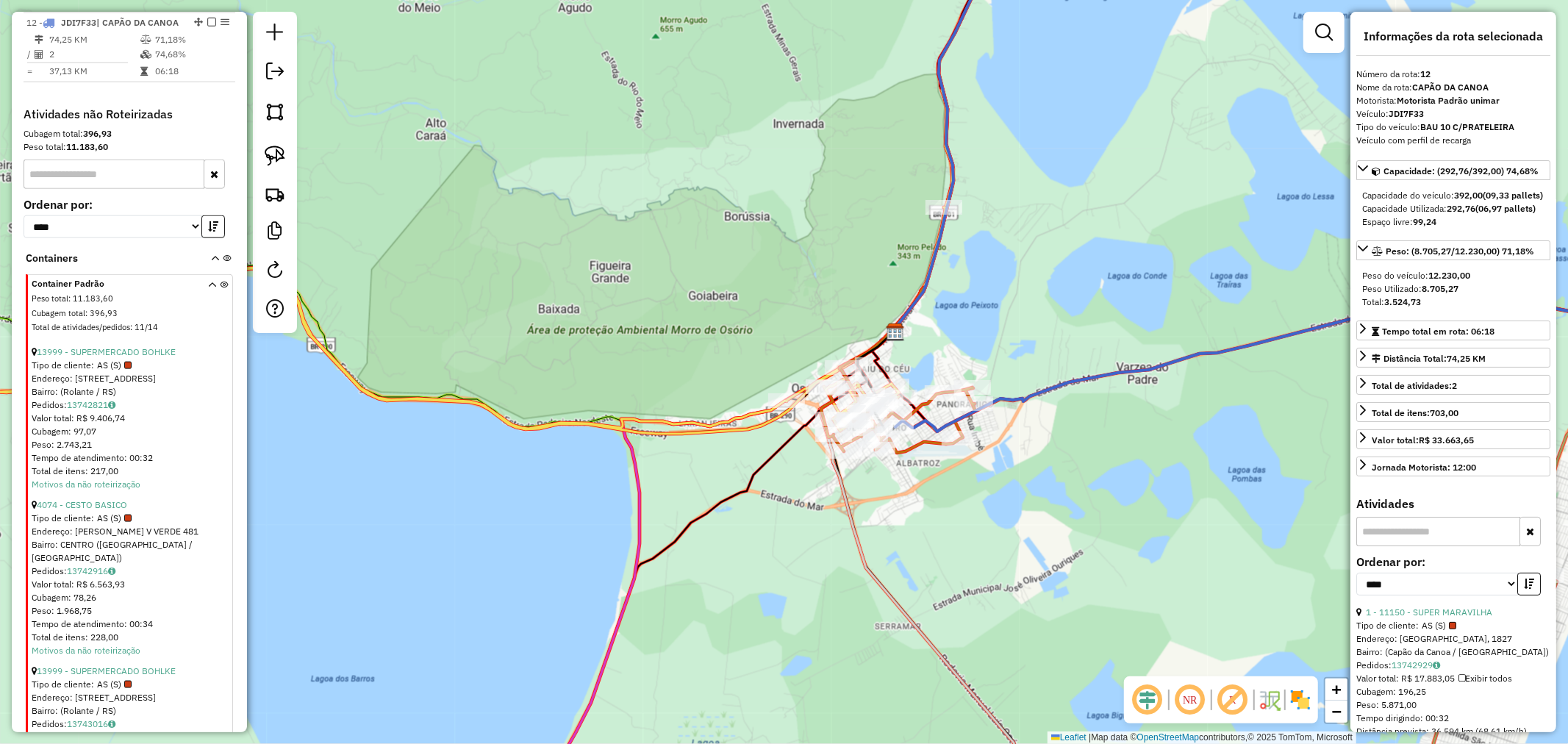
drag, startPoint x: 1017, startPoint y: 501, endPoint x: 1121, endPoint y: 478, distance: 106.5
click at [1121, 478] on div "Janela de atendimento Grade de atendimento Capacidade Transportadoras Veículos …" at bounding box center [784, 372] width 1568 height 744
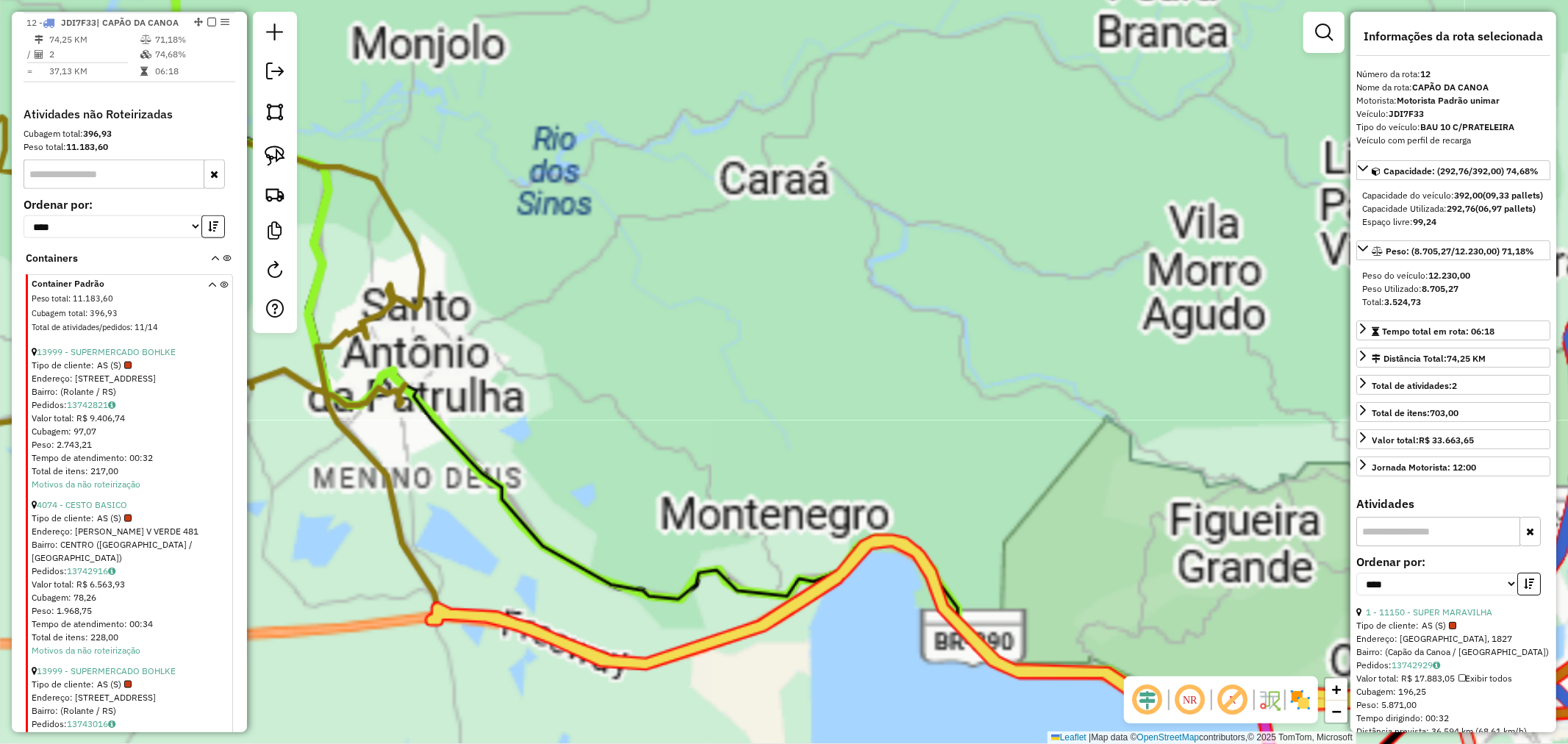
click at [835, 379] on div "Janela de atendimento Grade de atendimento Capacidade Transportadoras Veículos …" at bounding box center [784, 372] width 1568 height 744
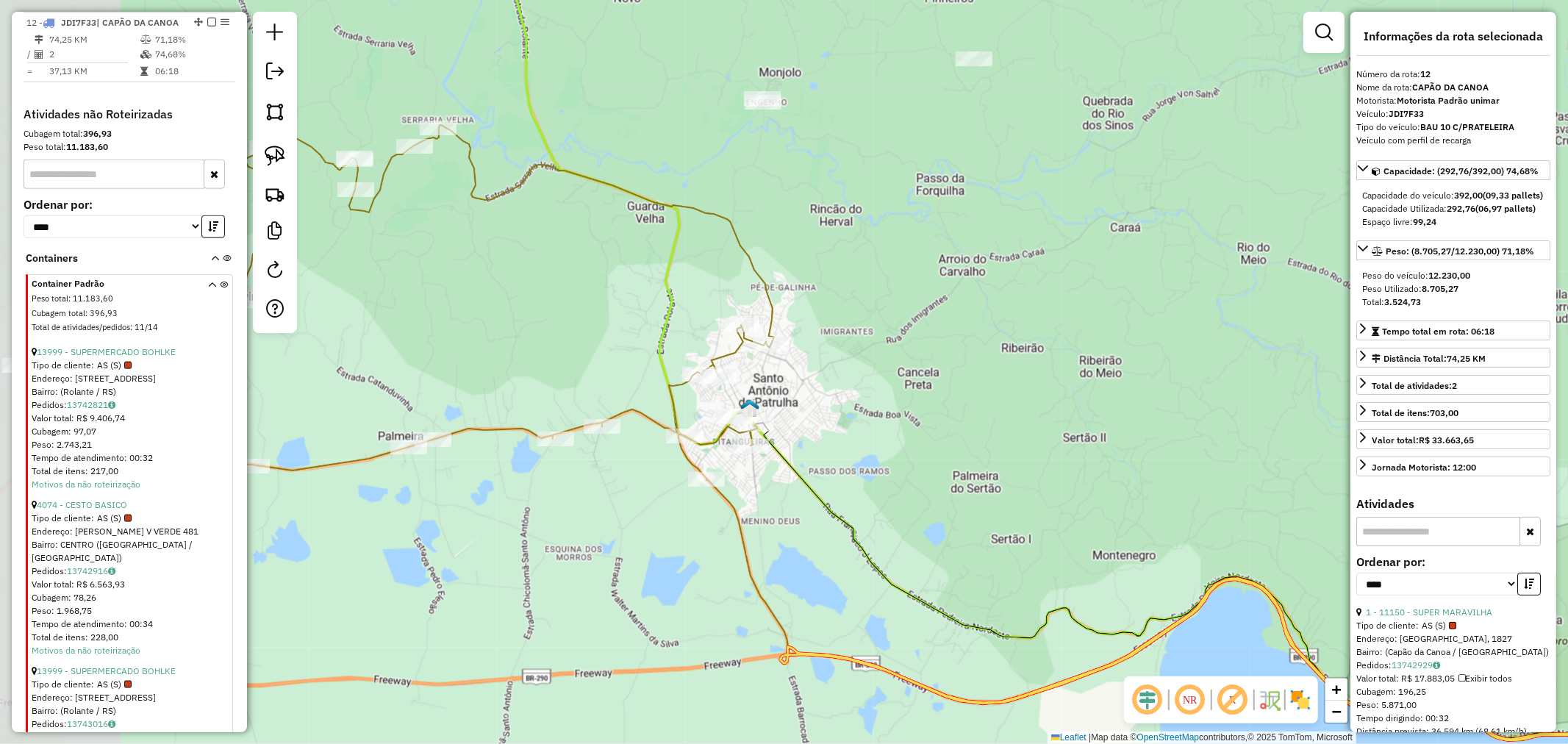
drag, startPoint x: 648, startPoint y: 358, endPoint x: 762, endPoint y: 360, distance: 114.0
click at [762, 360] on div "Janela de atendimento Grade de atendimento Capacidade Transportadoras Veículos …" at bounding box center [784, 372] width 1568 height 744
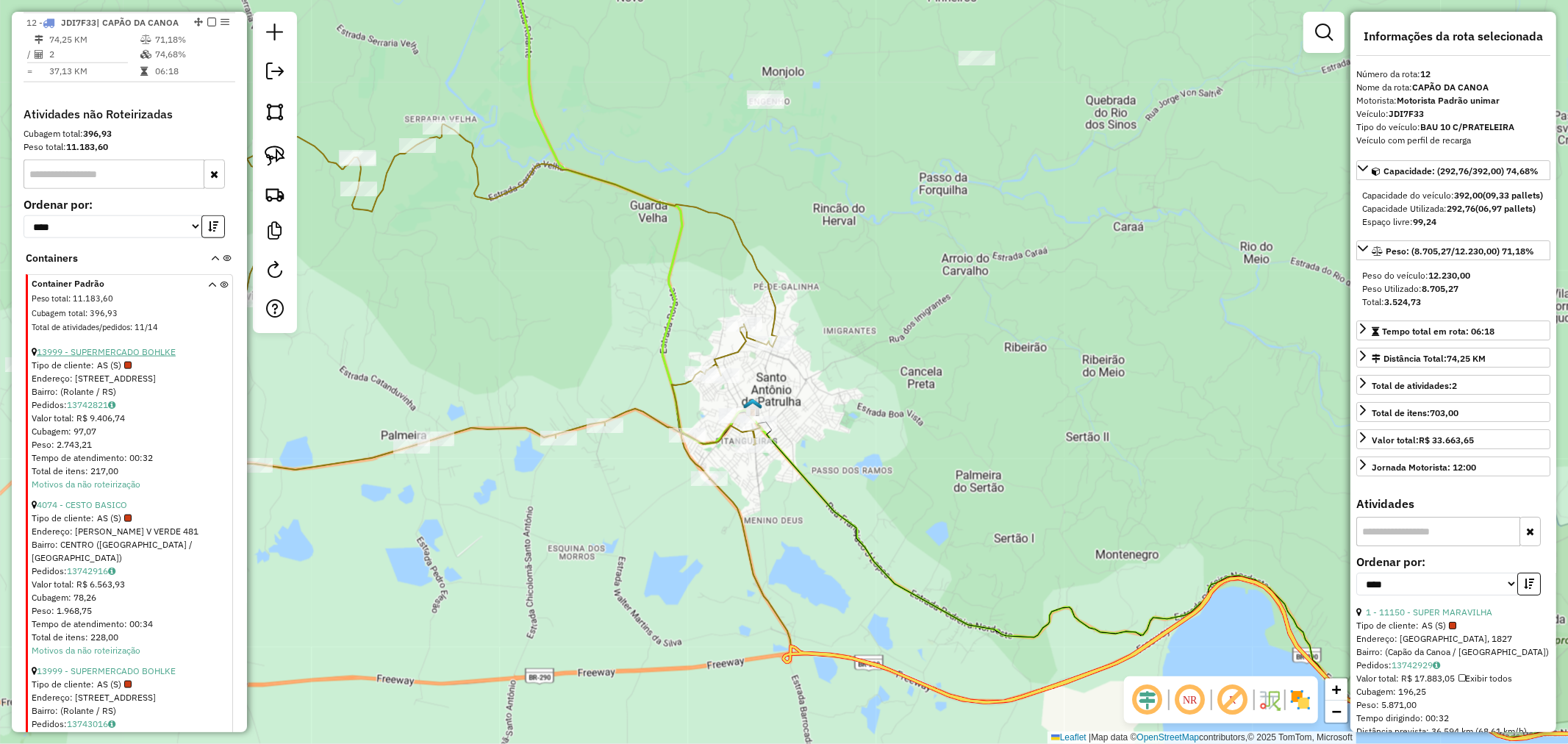
click at [135, 357] on link "13999 - SUPERMERCADO BOHLKE" at bounding box center [106, 351] width 139 height 11
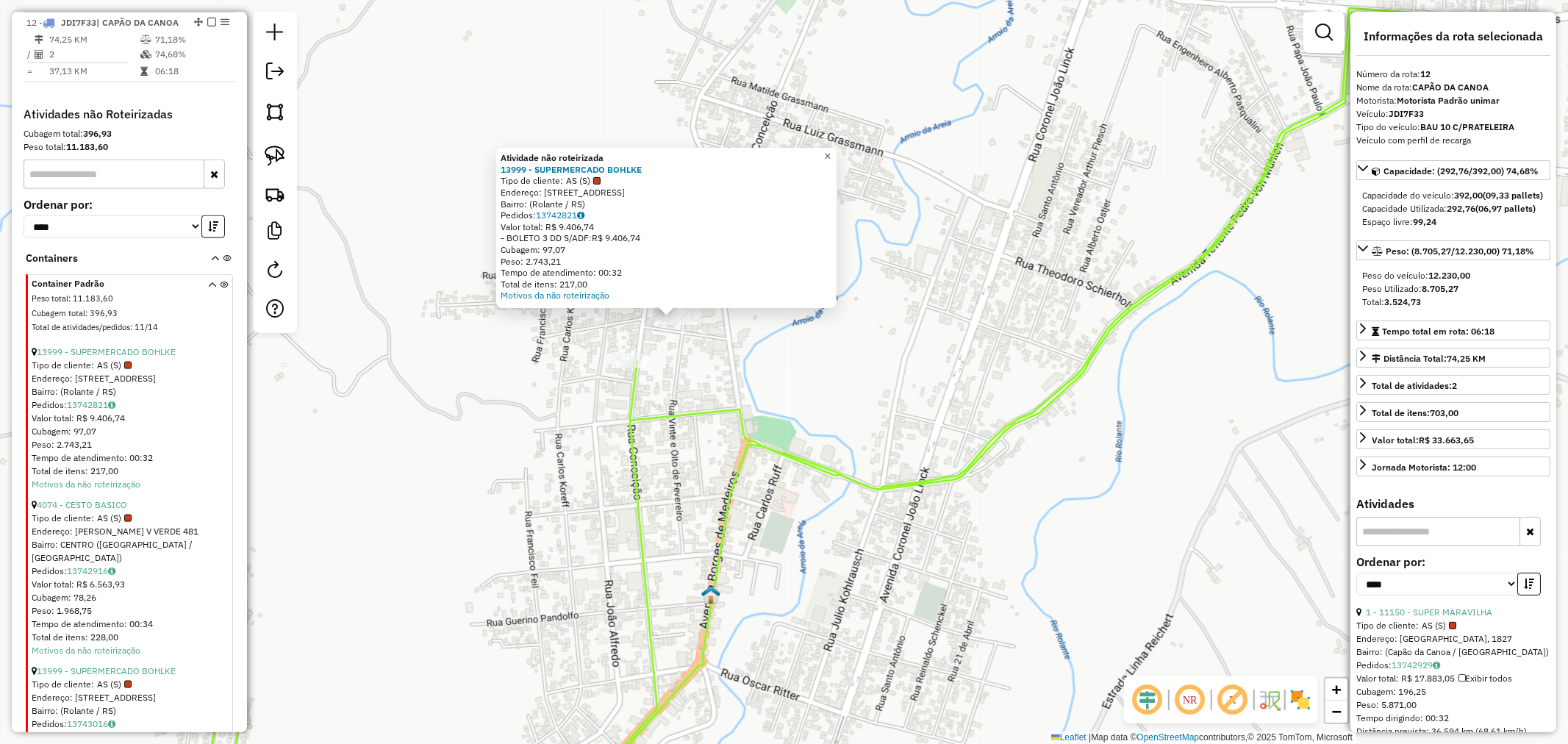
click at [832, 150] on link "×" at bounding box center [828, 156] width 18 height 18
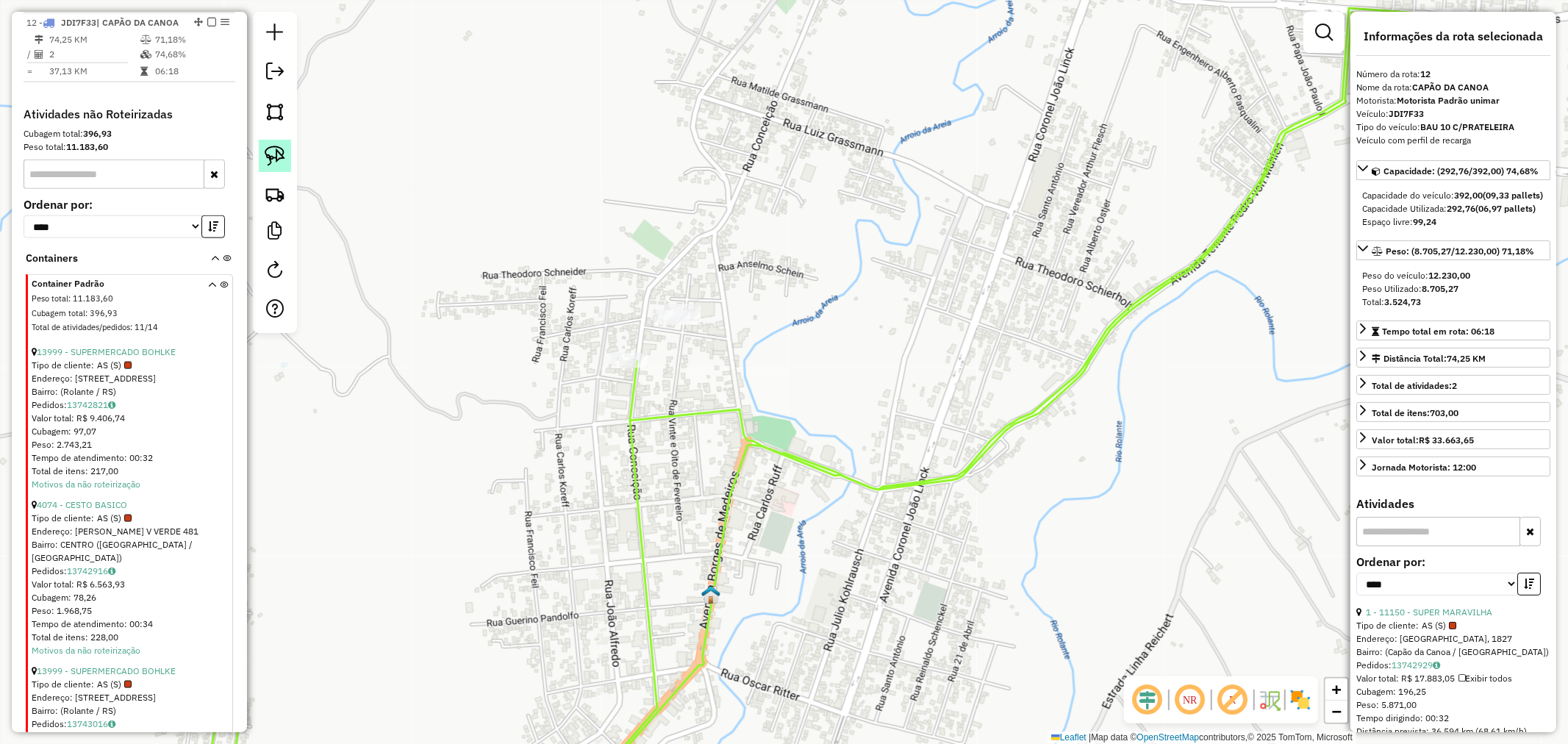
click at [273, 143] on link at bounding box center [275, 156] width 32 height 32
drag, startPoint x: 674, startPoint y: 252, endPoint x: 732, endPoint y: 332, distance: 98.8
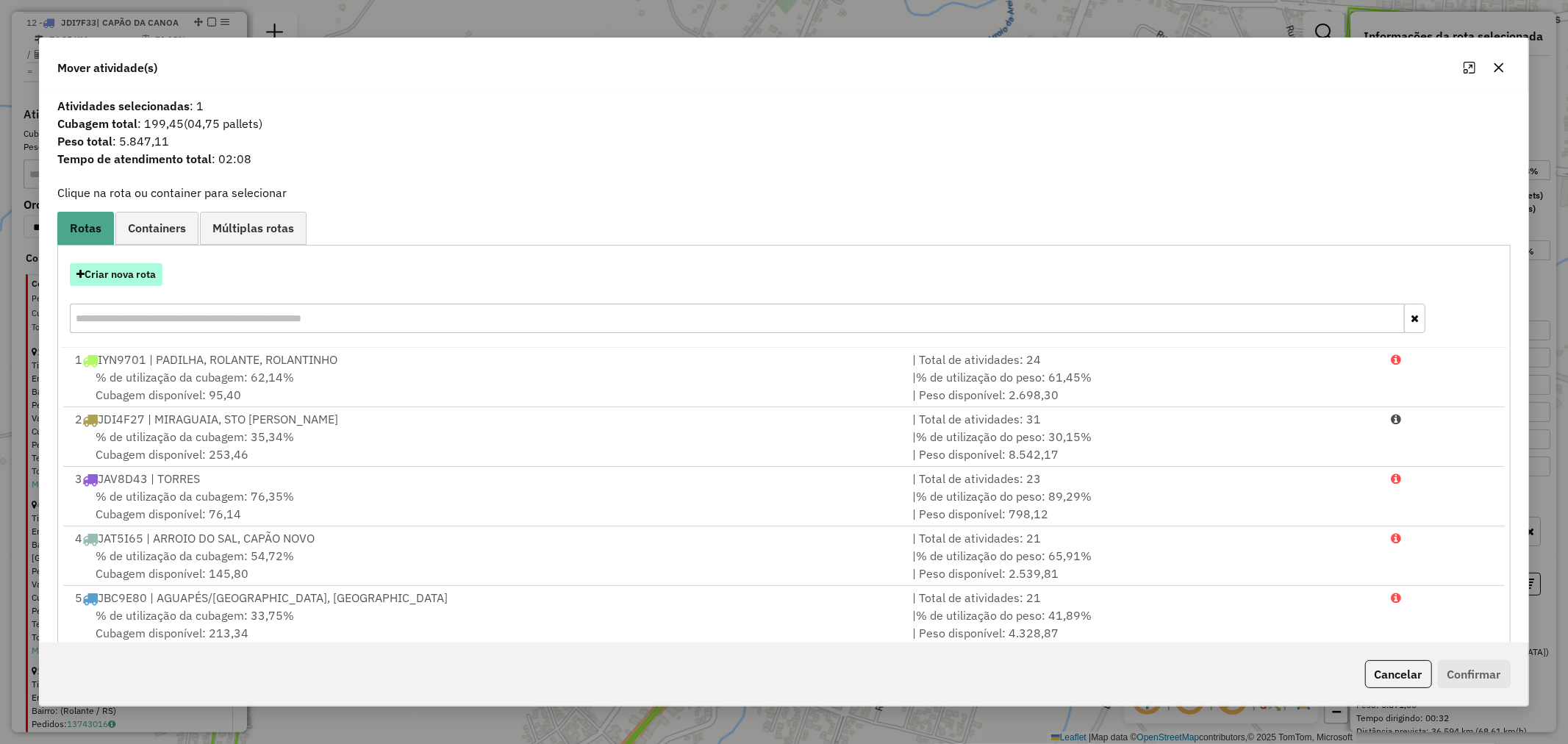
click at [135, 278] on button "Criar nova rota" at bounding box center [116, 275] width 92 height 23
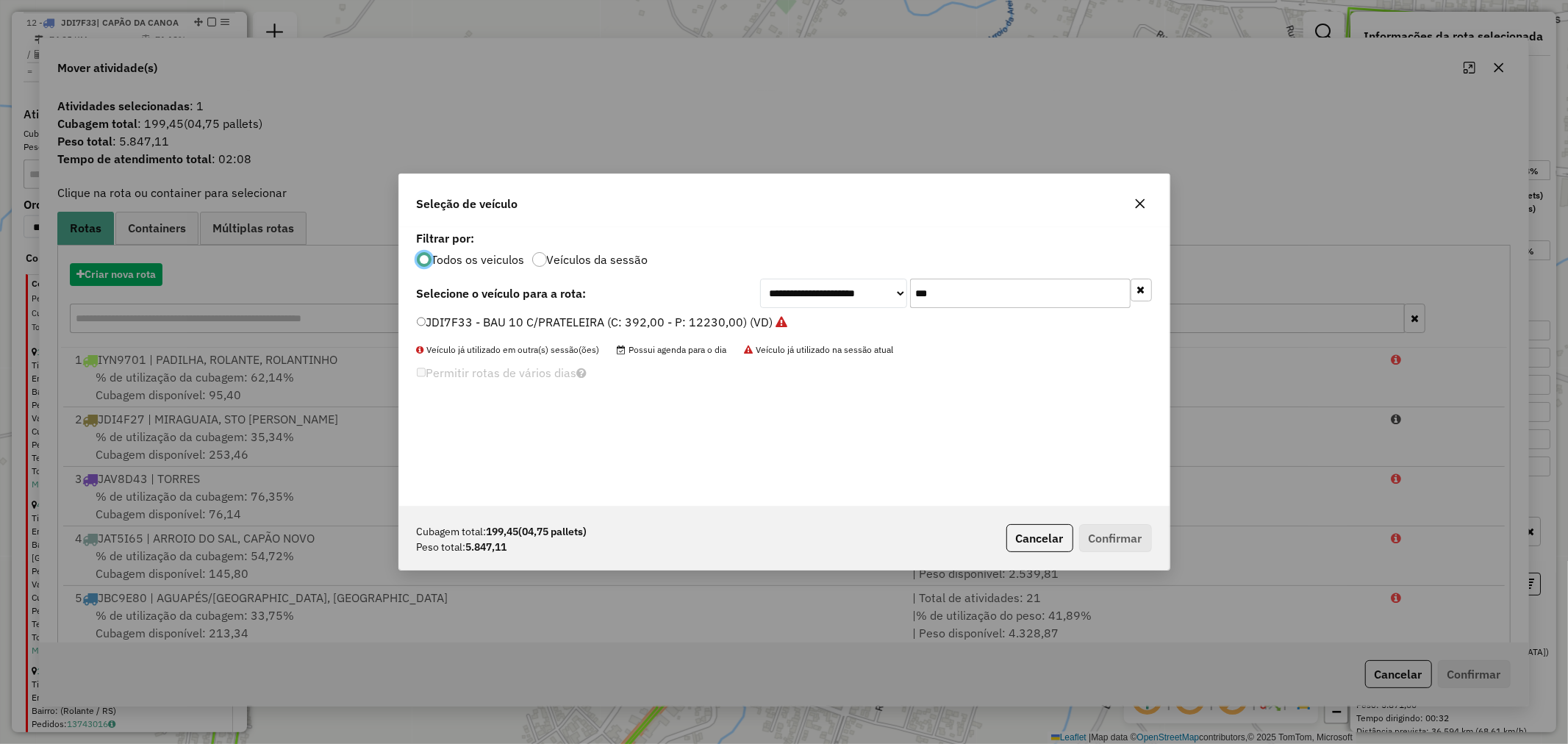
scroll to position [8, 4]
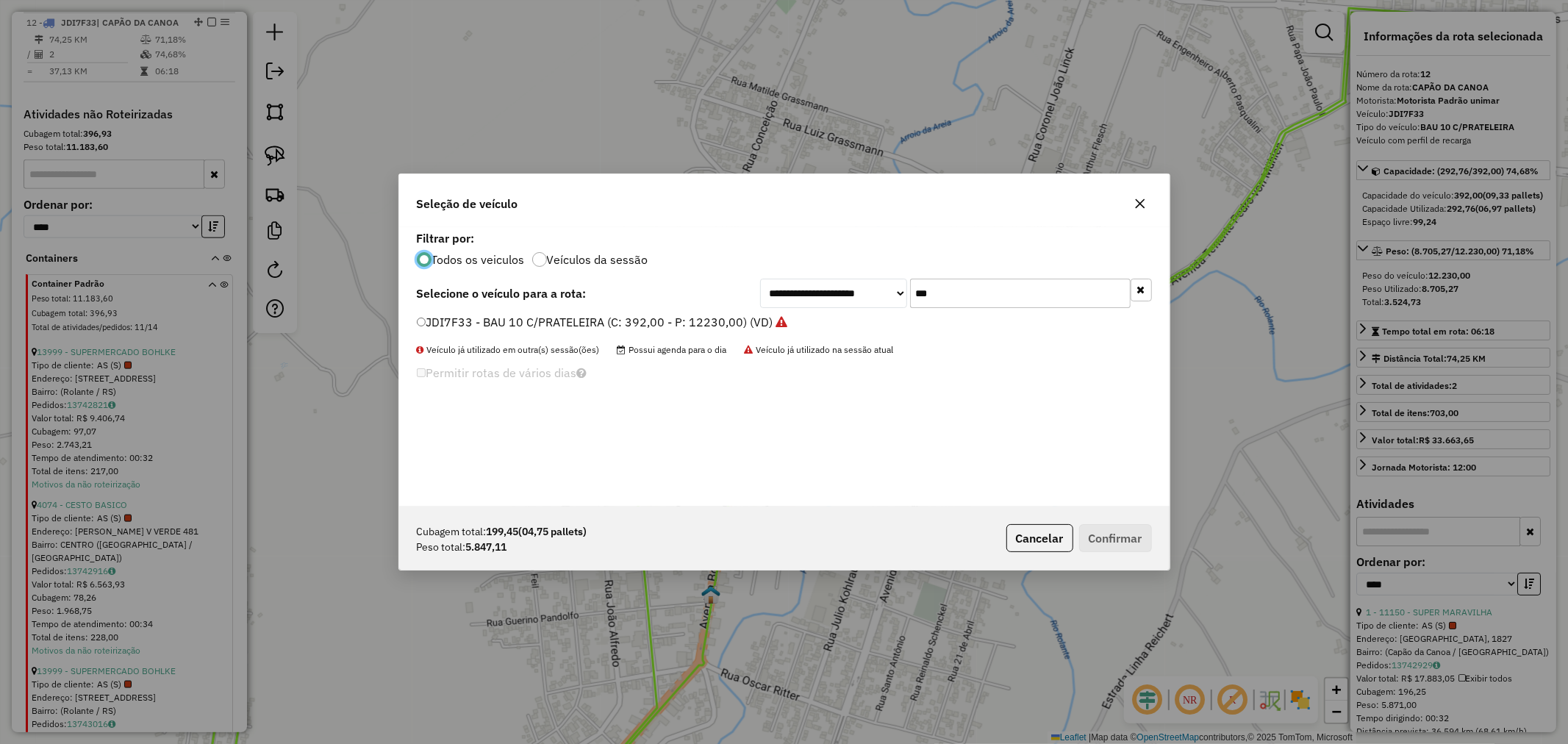
drag, startPoint x: 952, startPoint y: 289, endPoint x: 789, endPoint y: 288, distance: 163.0
click at [795, 286] on div "**********" at bounding box center [956, 292] width 392 height 29
type input "****"
click at [501, 329] on label "JBY2D29 - BAU 8 P (C: 322,00 - P: 7450,00) (VD)" at bounding box center [554, 322] width 274 height 18
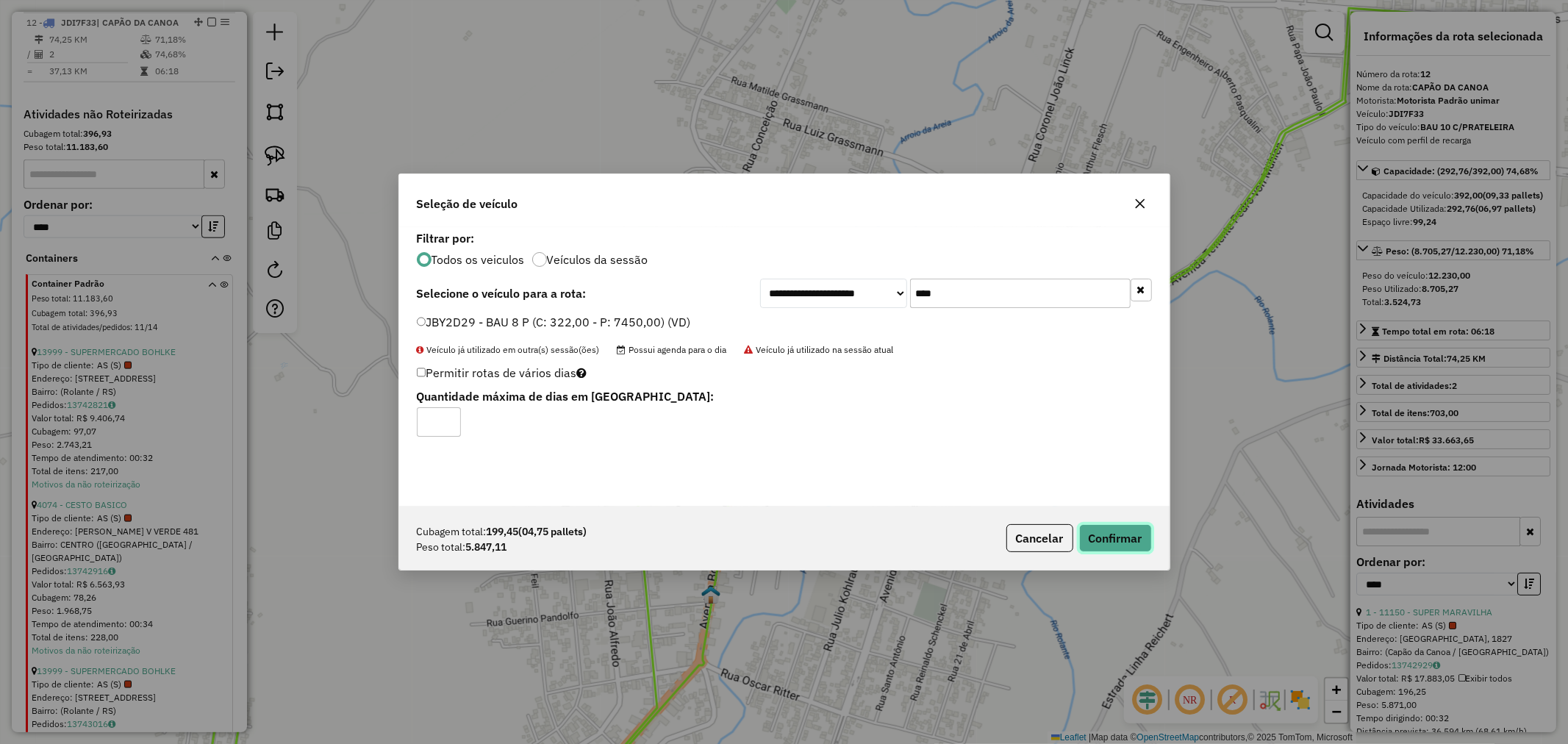
click at [1106, 531] on button "Confirmar" at bounding box center [1116, 538] width 73 height 28
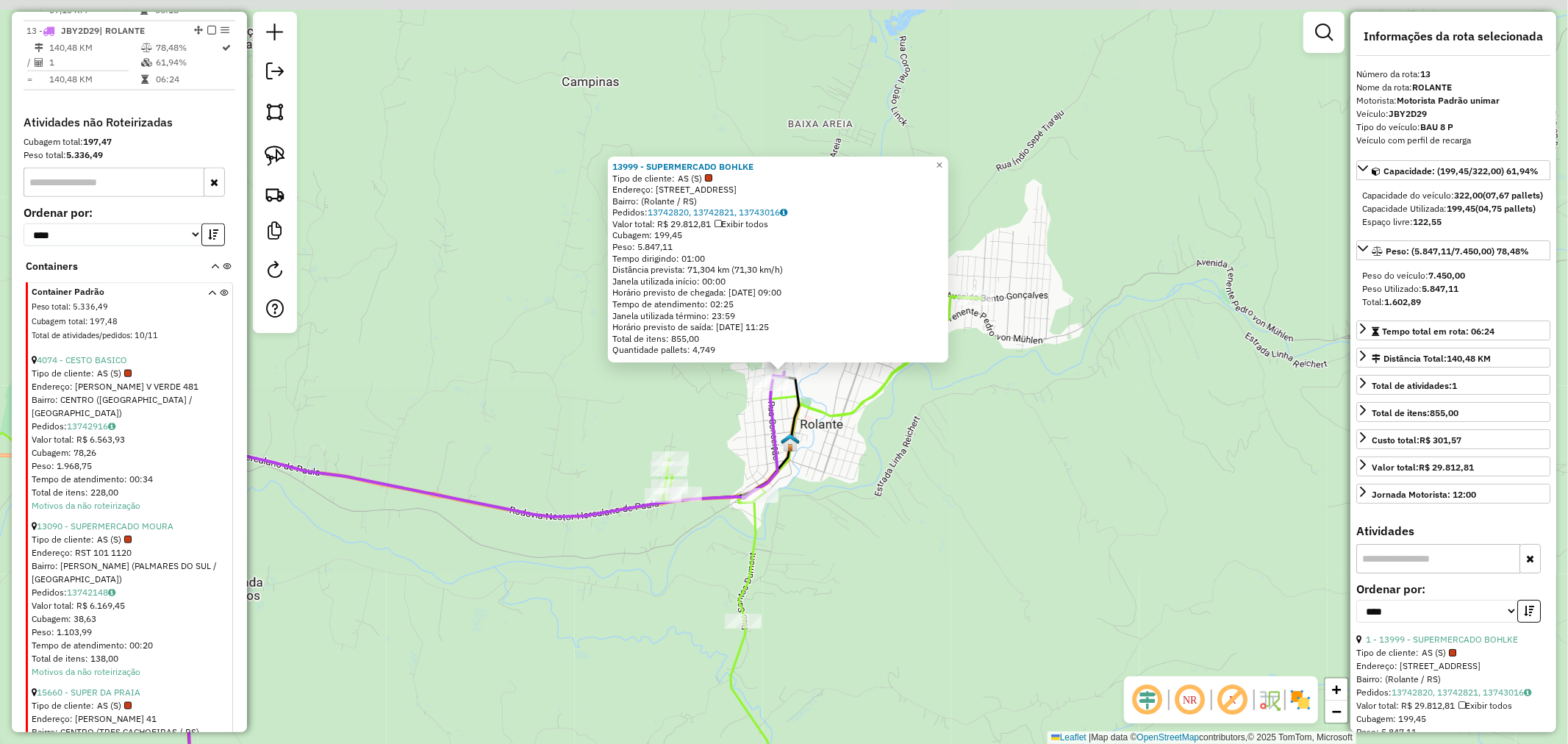
scroll to position [1546, 0]
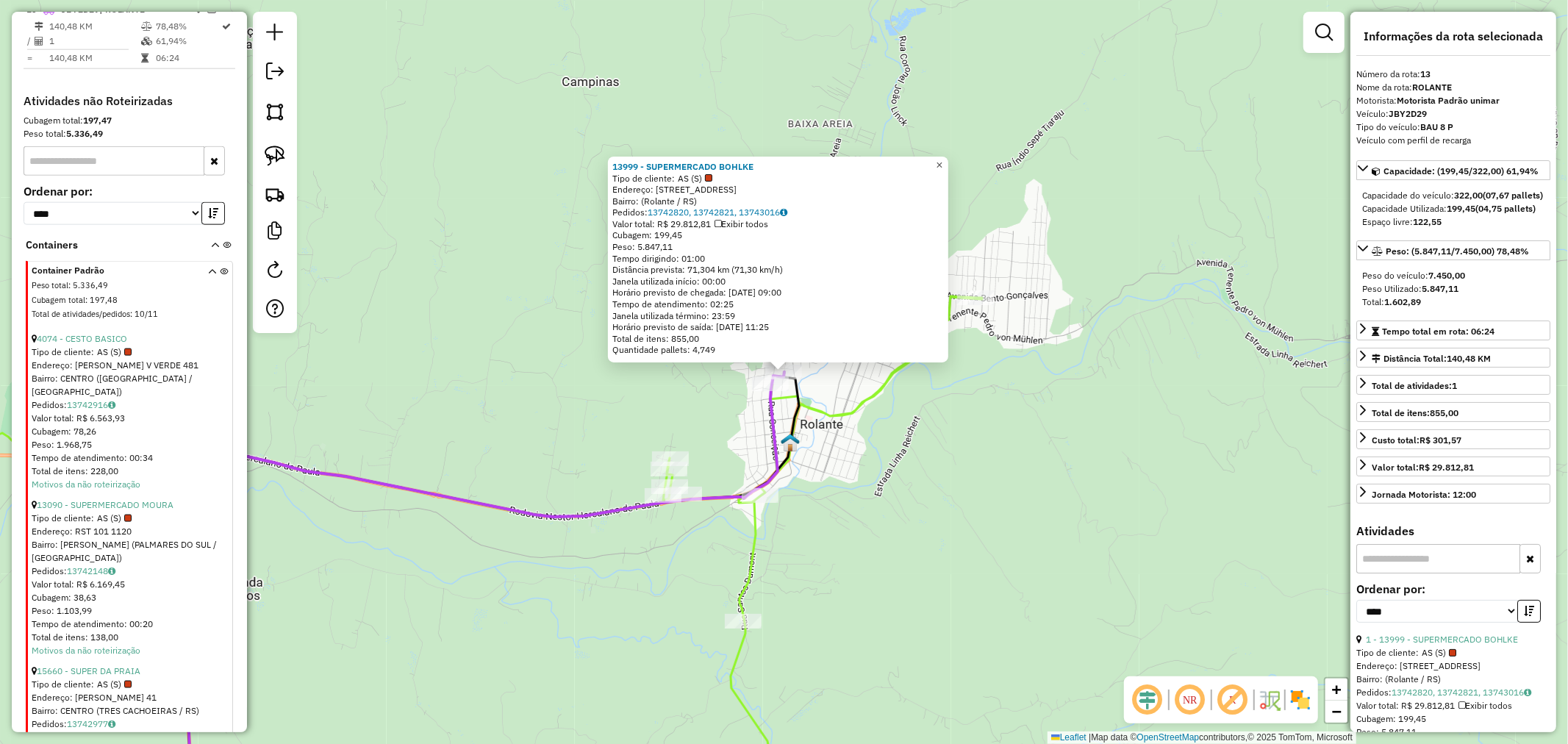
click at [948, 164] on link "×" at bounding box center [940, 165] width 18 height 18
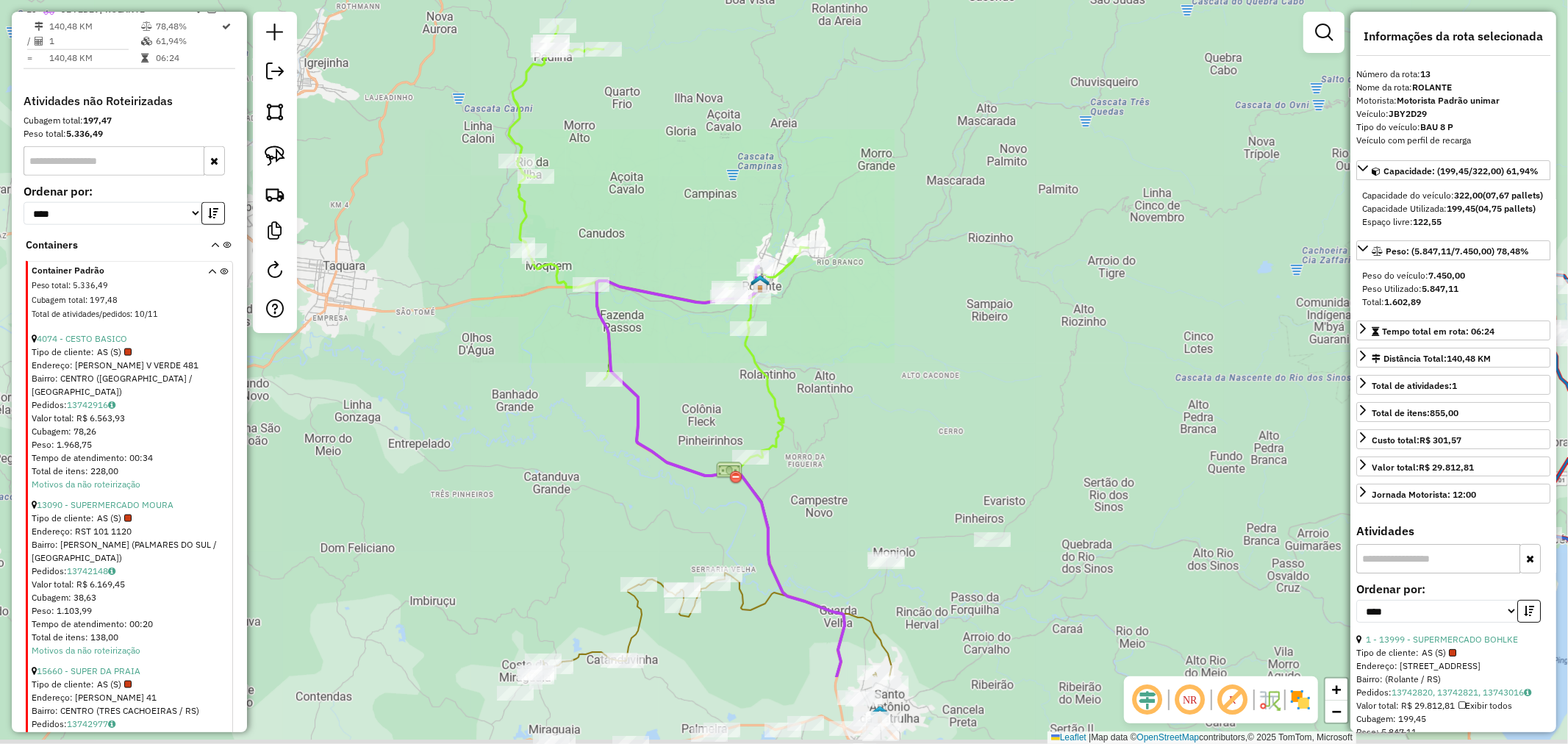
drag, startPoint x: 981, startPoint y: 460, endPoint x: 840, endPoint y: 285, distance: 224.7
click at [841, 291] on div "Janela de atendimento Grade de atendimento Capacidade Transportadoras Veículos …" at bounding box center [784, 372] width 1568 height 744
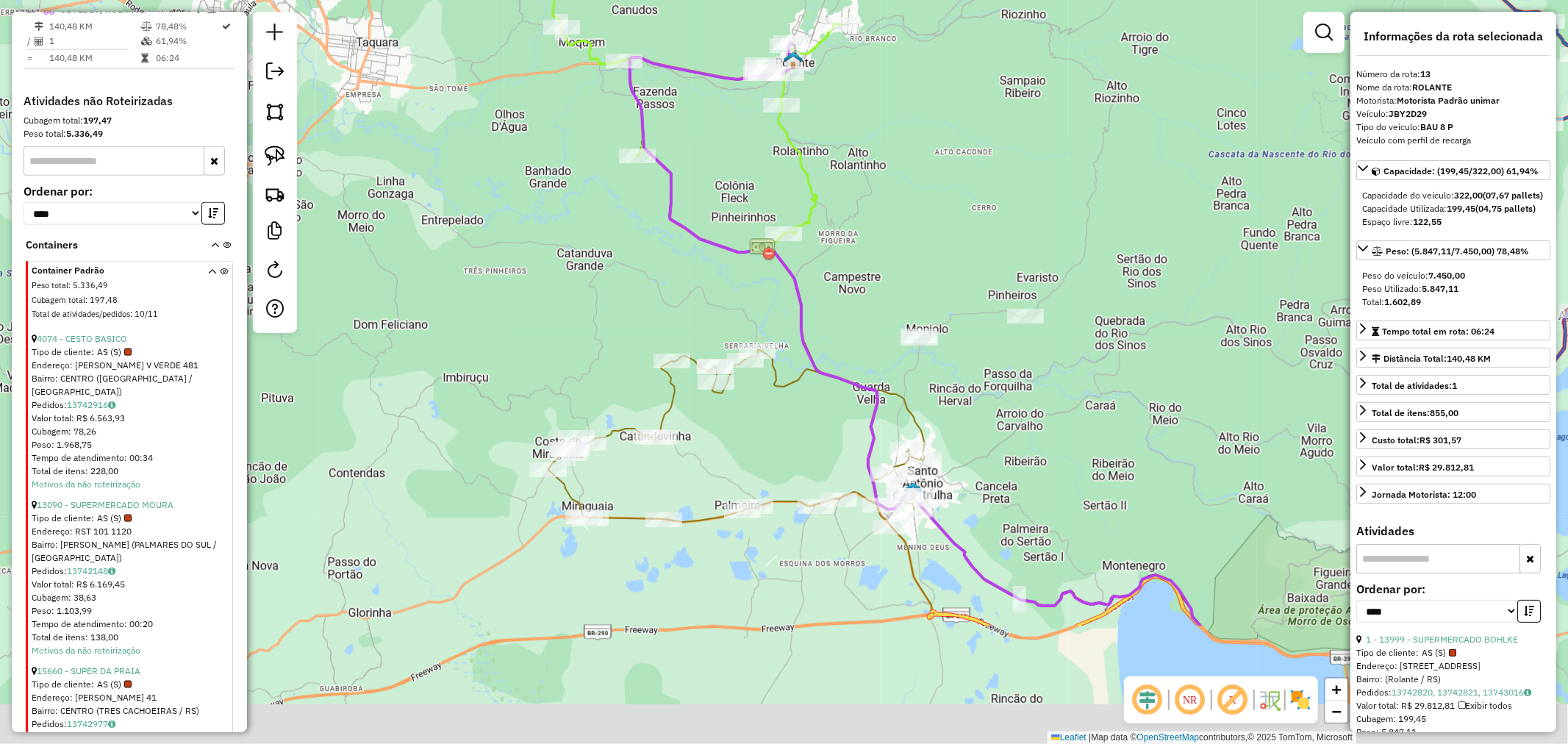
drag, startPoint x: 823, startPoint y: 408, endPoint x: 875, endPoint y: 210, distance: 204.7
click at [873, 213] on div "Janela de atendimento Grade de atendimento Capacidade Transportadoras Veículos …" at bounding box center [784, 372] width 1568 height 744
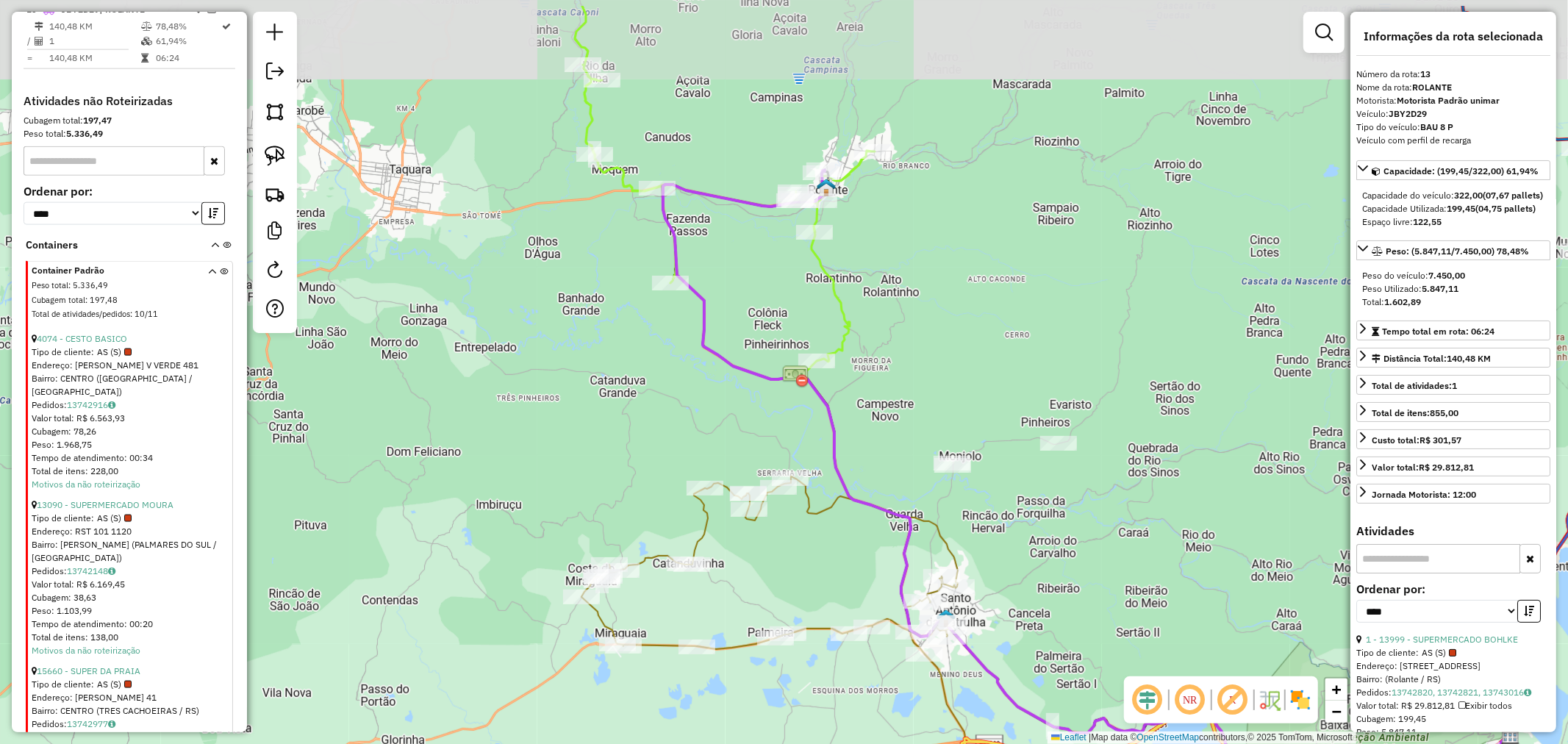
click at [945, 313] on div "Janela de atendimento Grade de atendimento Capacidade Transportadoras Veículos …" at bounding box center [784, 372] width 1568 height 744
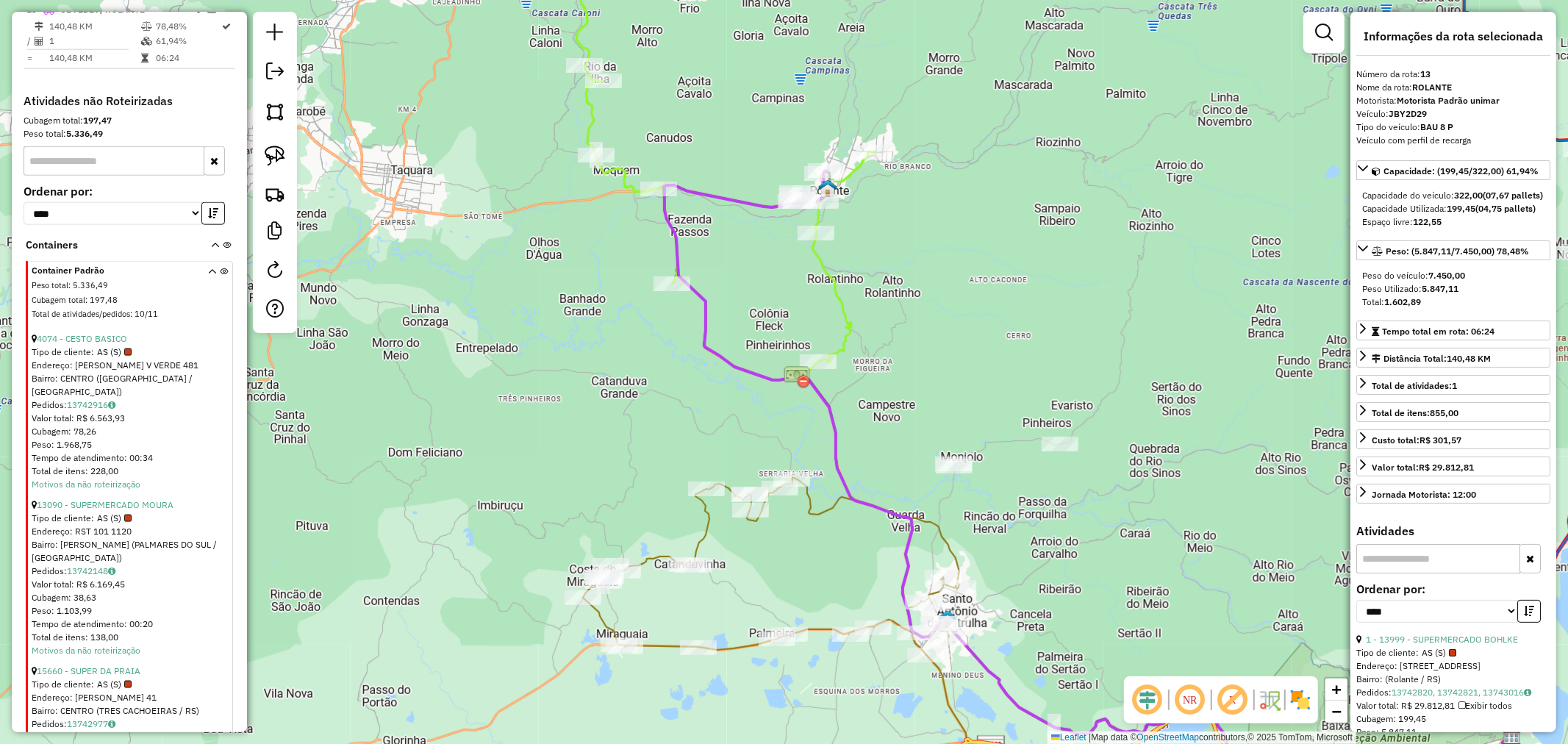
click at [100, 342] on div "4074 - CESTO BASICO" at bounding box center [131, 339] width 198 height 13
click at [101, 344] on link "4074 - CESTO BASICO" at bounding box center [82, 339] width 91 height 11
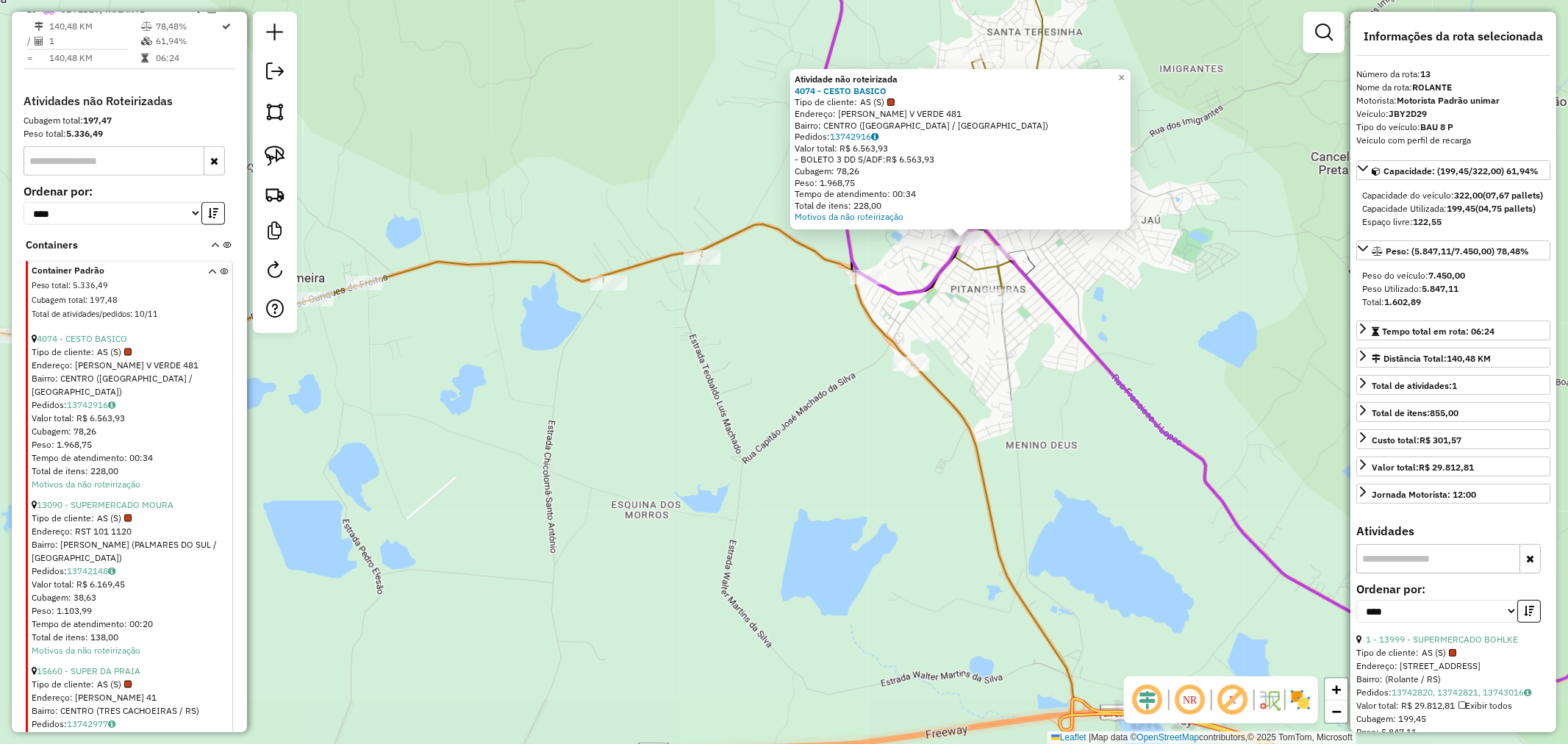
drag, startPoint x: 887, startPoint y: 313, endPoint x: 847, endPoint y: 324, distance: 41.5
click at [845, 333] on div "Atividade não roteirizada 4074 - CESTO BASICO Tipo de cliente: AS (S) Endereço:…" at bounding box center [784, 372] width 1568 height 744
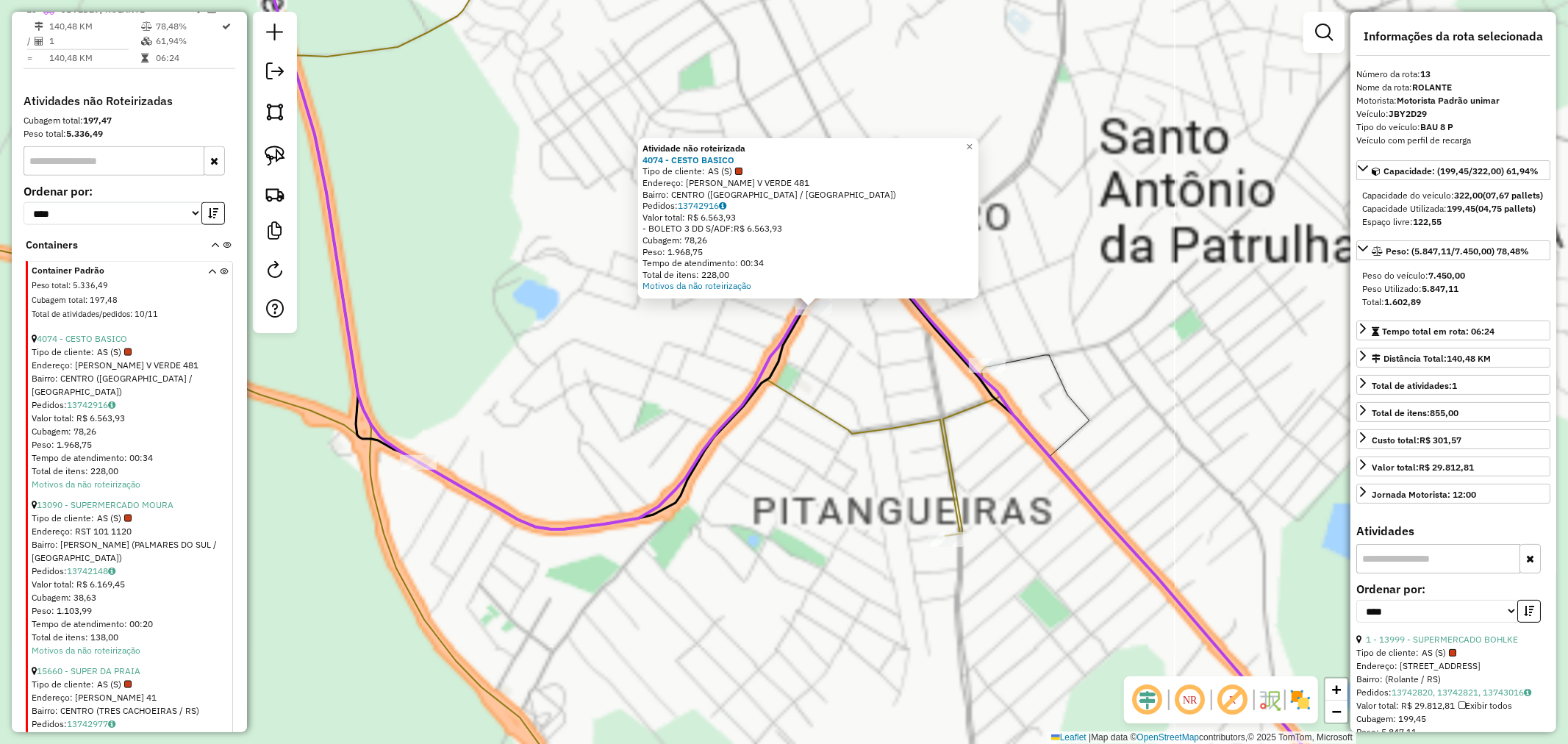
drag, startPoint x: 774, startPoint y: 355, endPoint x: 907, endPoint y: 268, distance: 158.9
click at [770, 361] on icon at bounding box center [851, 441] width 1156 height 892
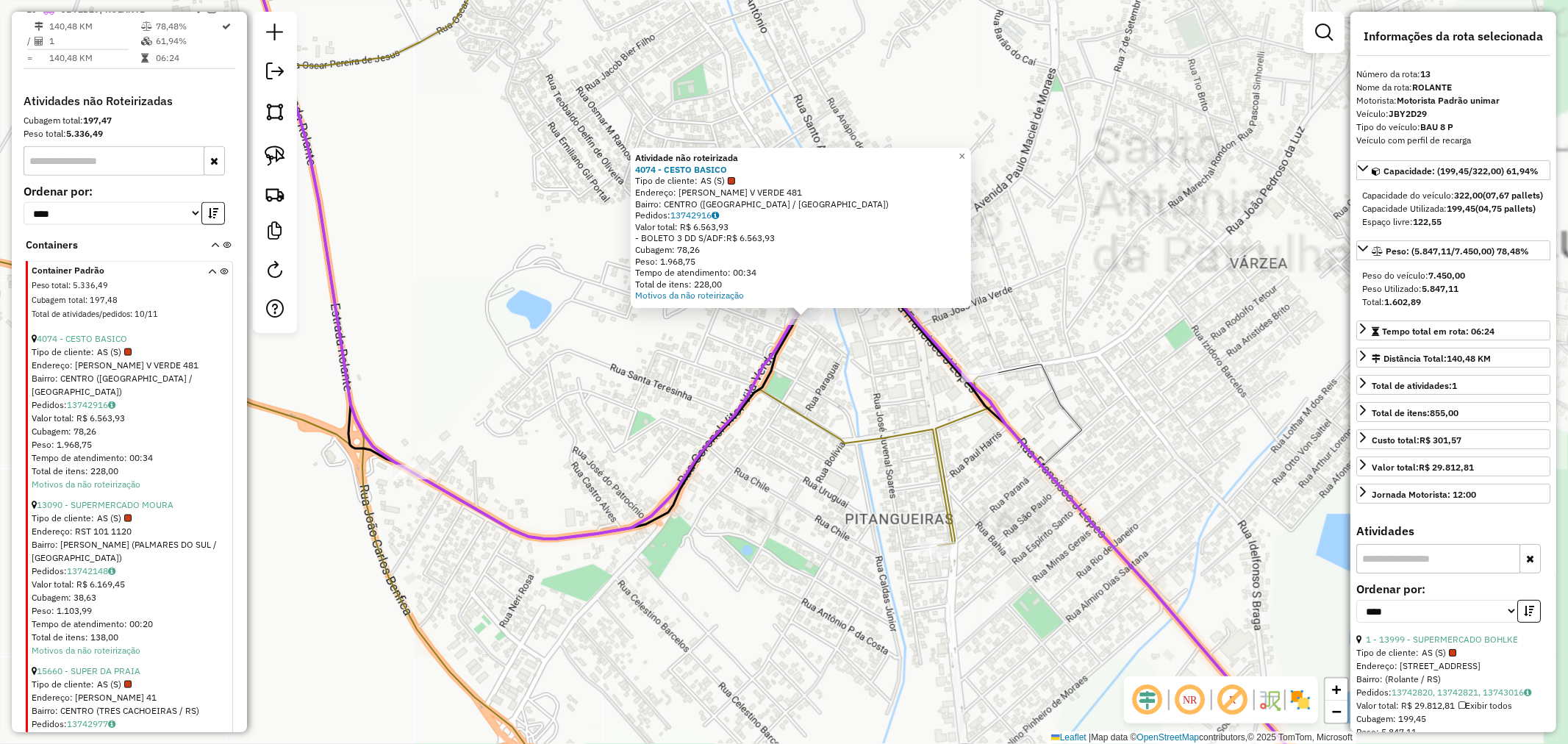
click at [992, 150] on div "Atividade não roteirizada 4074 - CESTO BASICO Tipo de cliente: AS (S) Endereço:…" at bounding box center [784, 372] width 1568 height 744
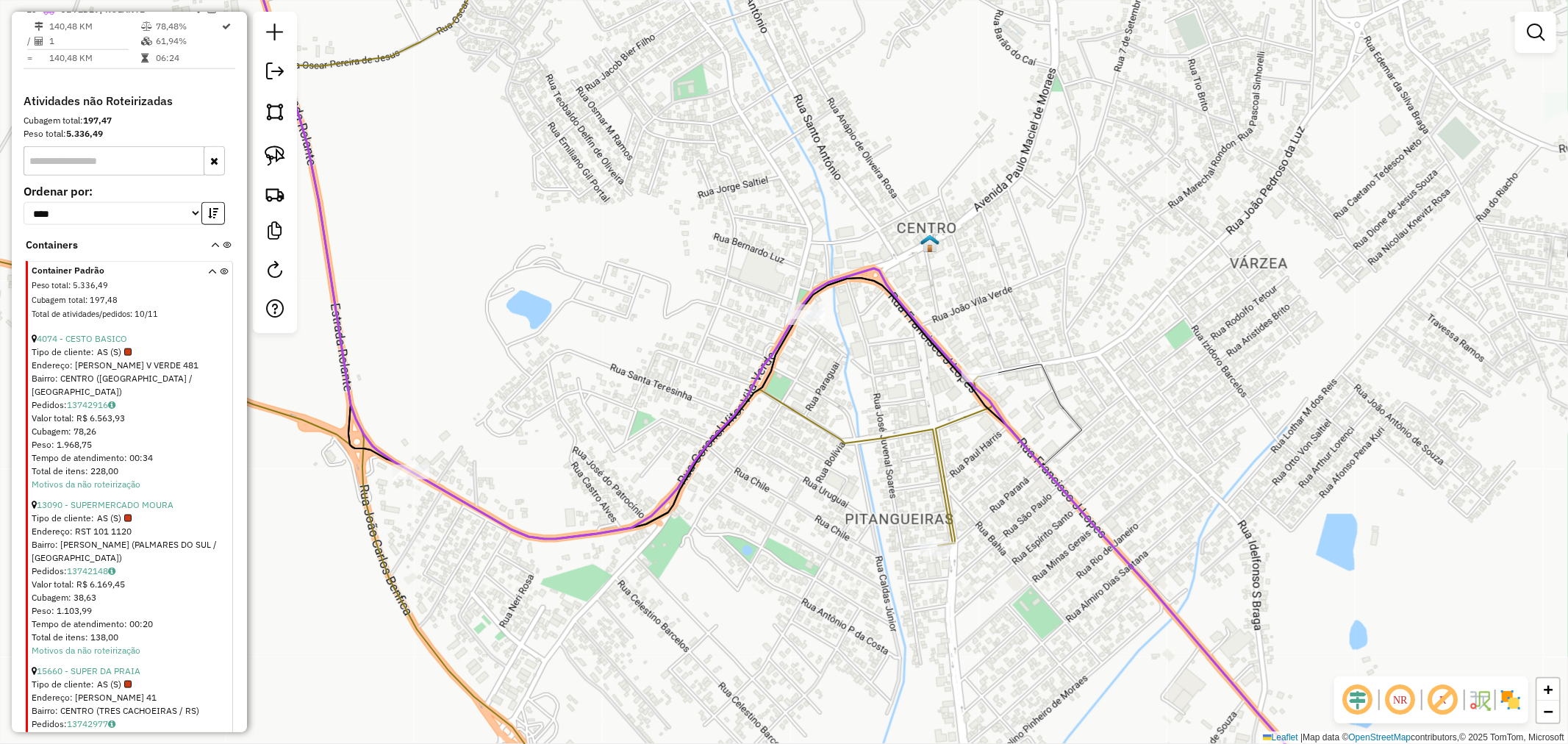
click at [965, 153] on span "×" at bounding box center [961, 156] width 6 height 12
click at [273, 147] on img at bounding box center [275, 156] width 20 height 20
drag, startPoint x: 745, startPoint y: 360, endPoint x: 873, endPoint y: 295, distance: 143.6
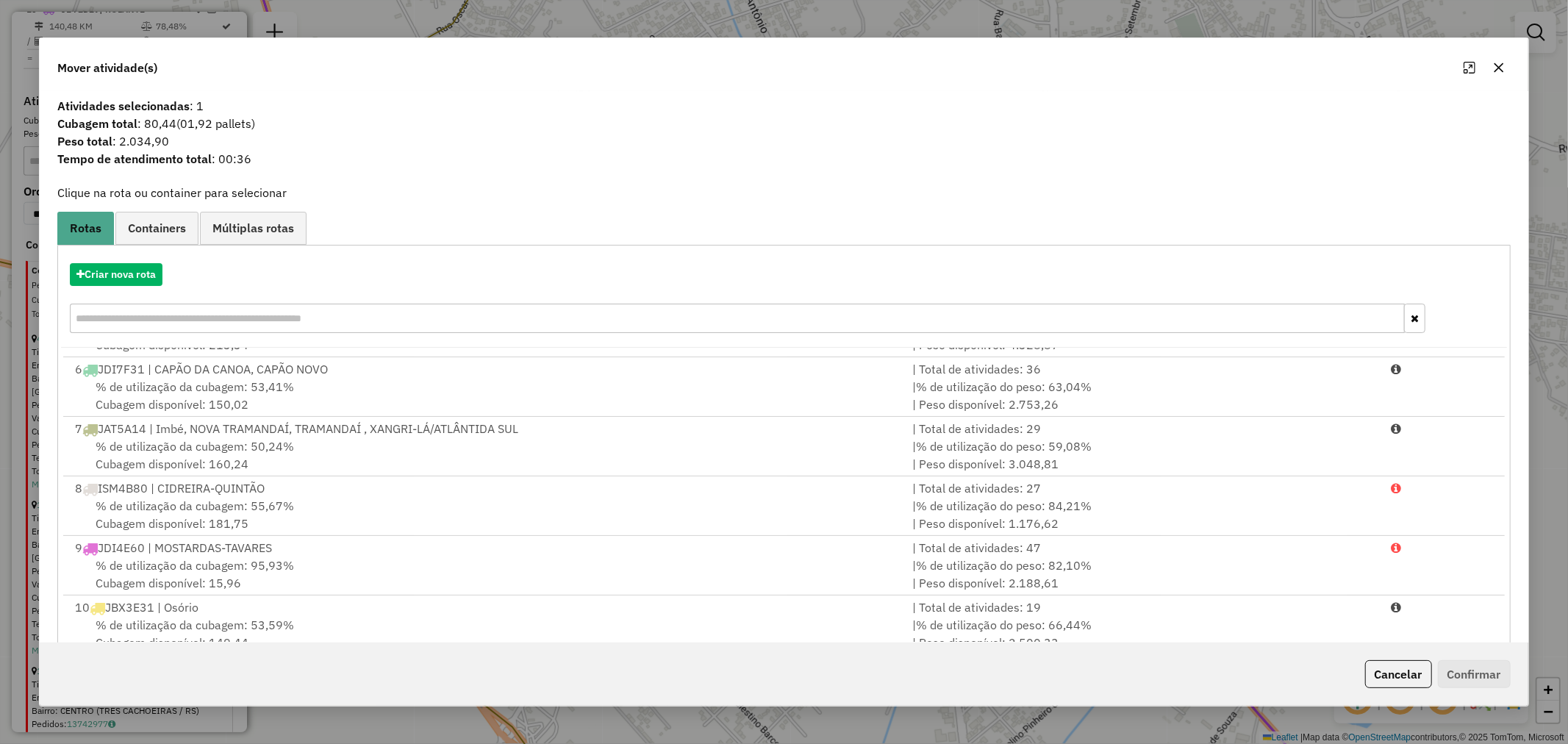
scroll to position [481, 0]
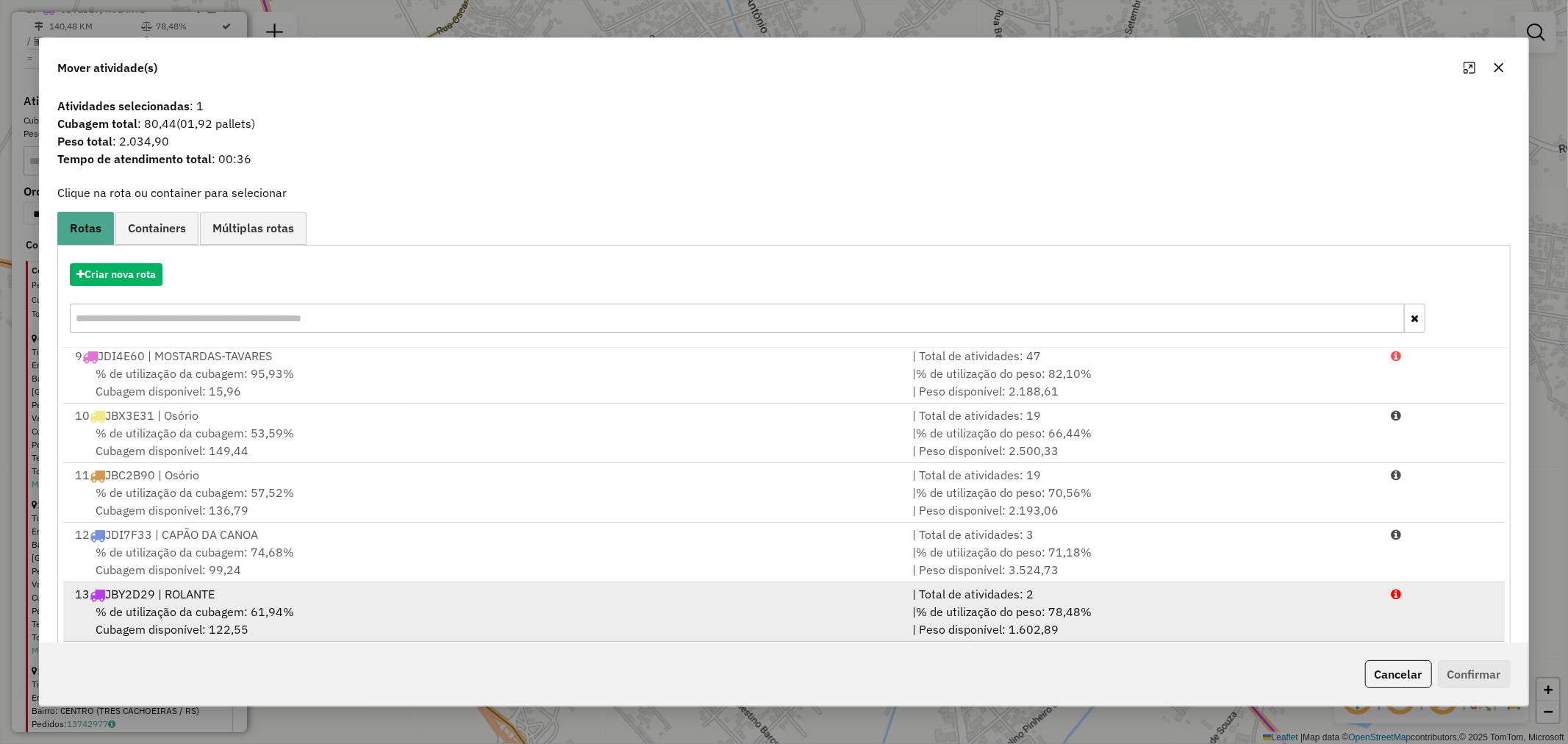
click at [229, 585] on div "13 JBY2D29 | ROLANTE" at bounding box center [484, 594] width 837 height 18
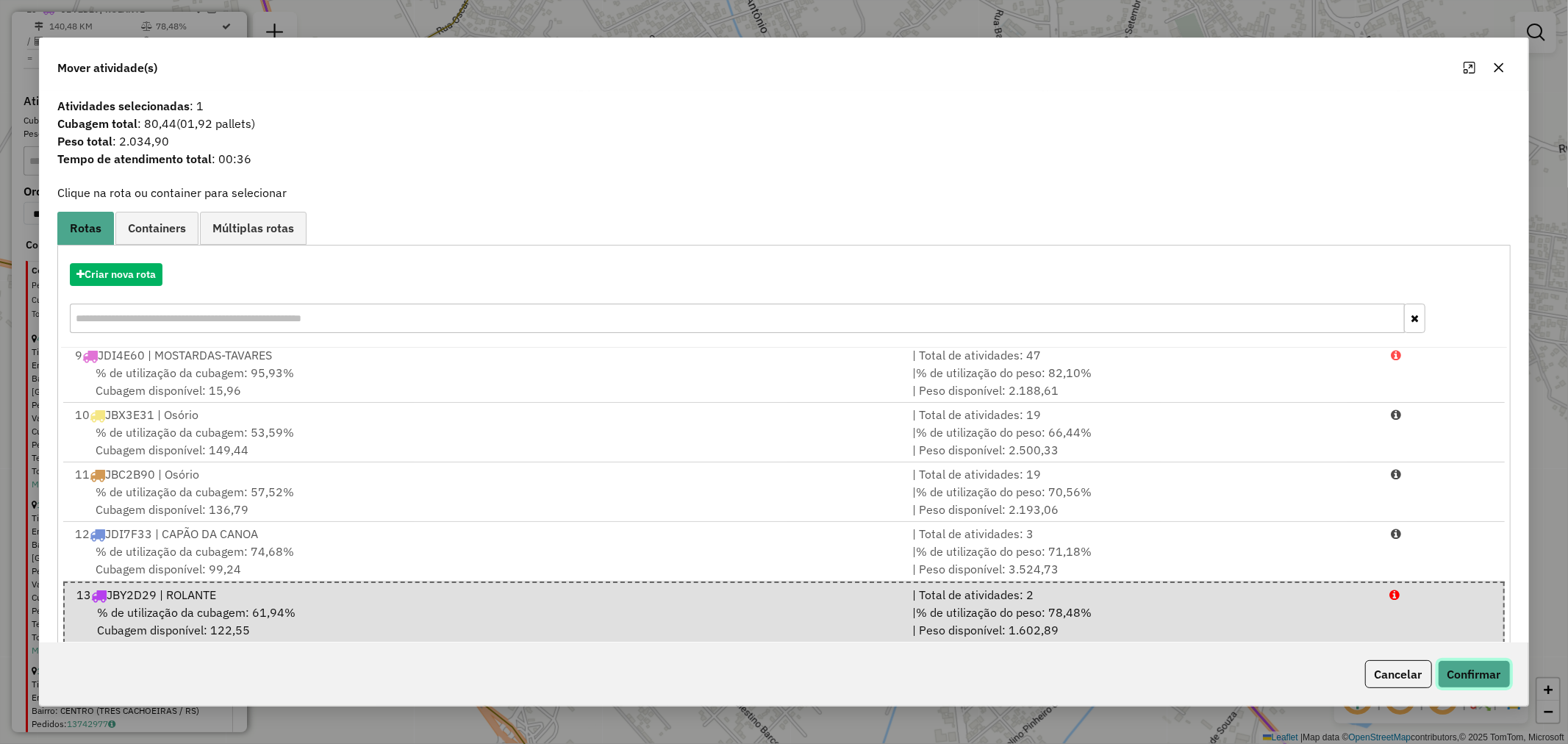
click at [1468, 677] on button "Confirmar" at bounding box center [1474, 673] width 73 height 28
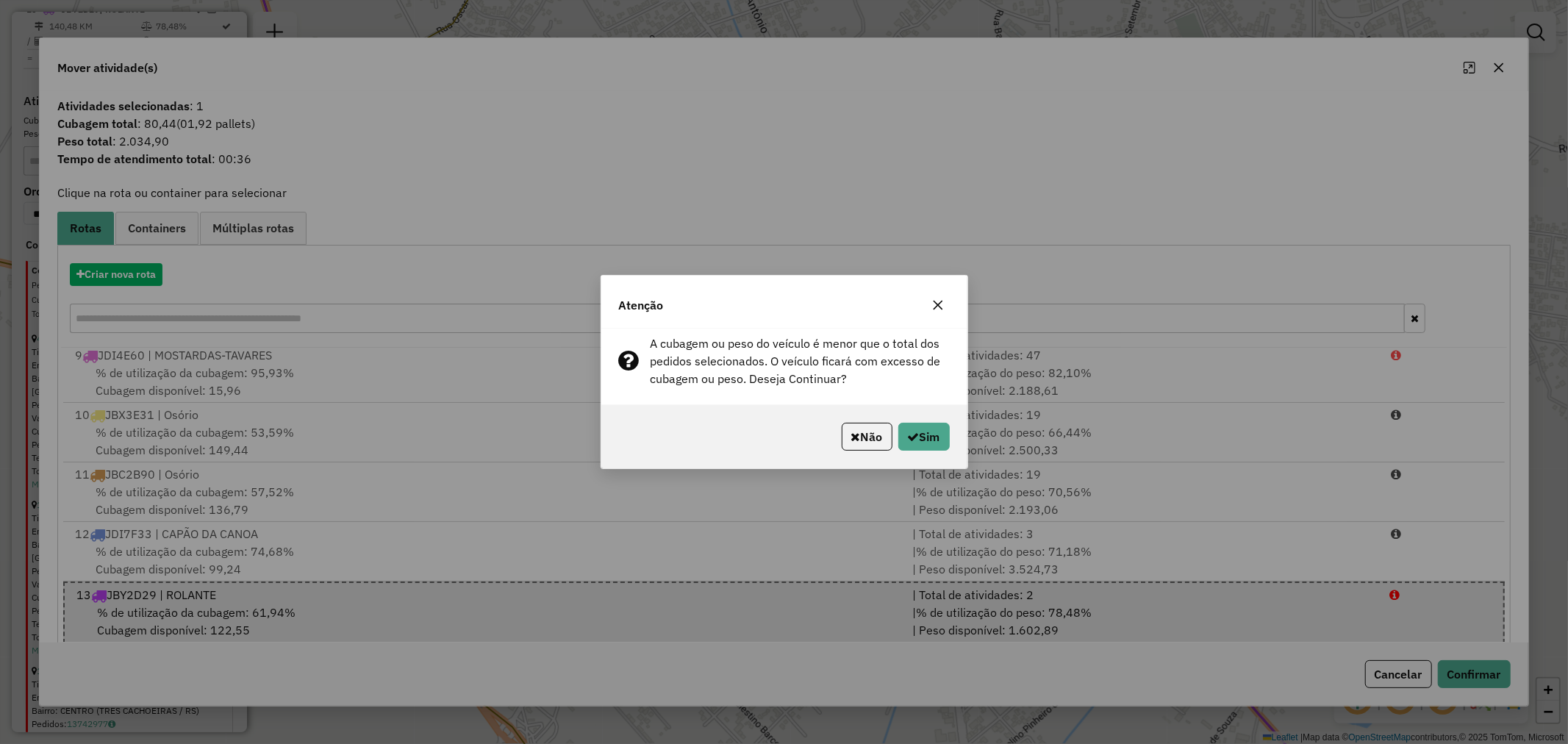
click at [924, 418] on div "Não Sim" at bounding box center [784, 436] width 366 height 63
click at [927, 436] on button "Sim" at bounding box center [924, 436] width 52 height 28
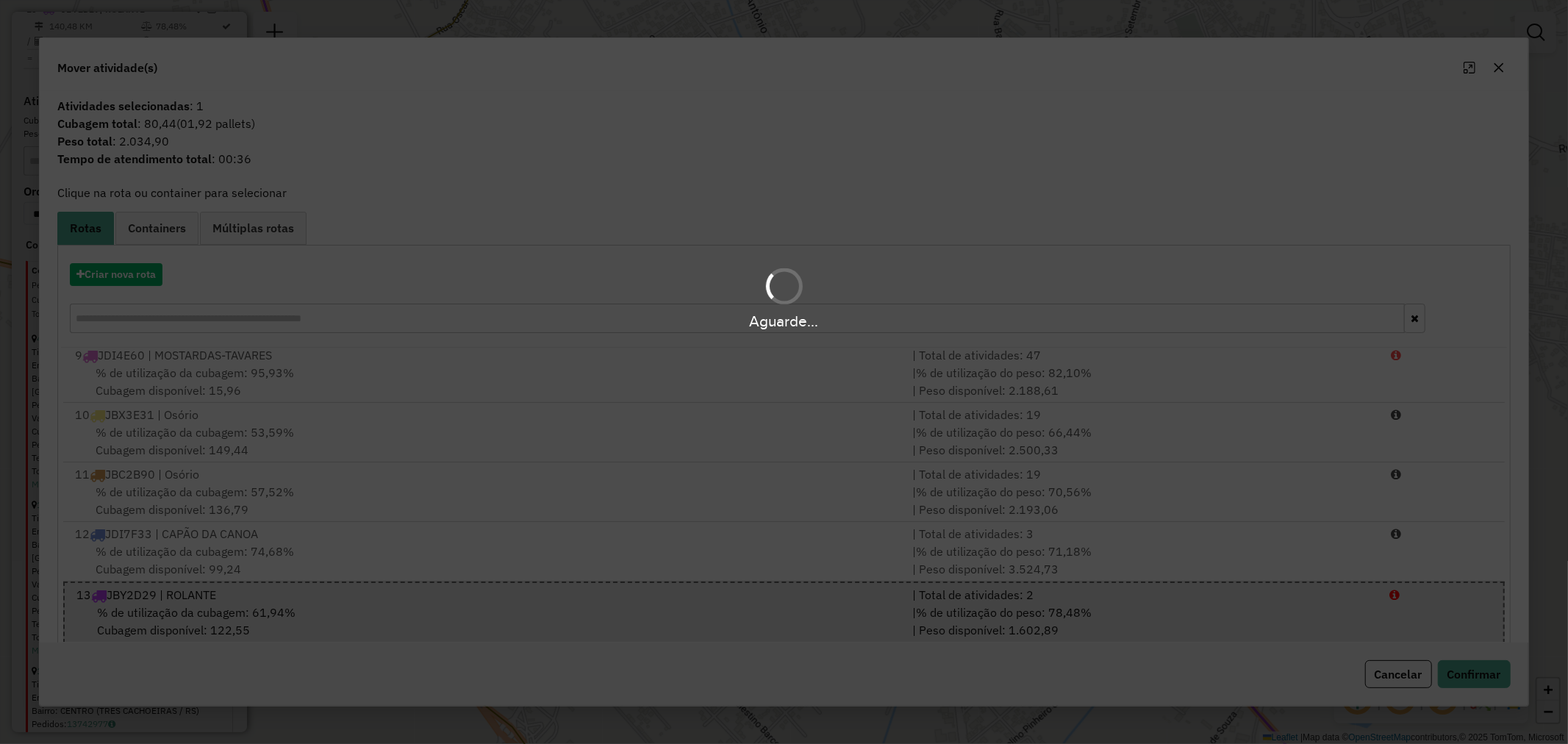
scroll to position [1477, 0]
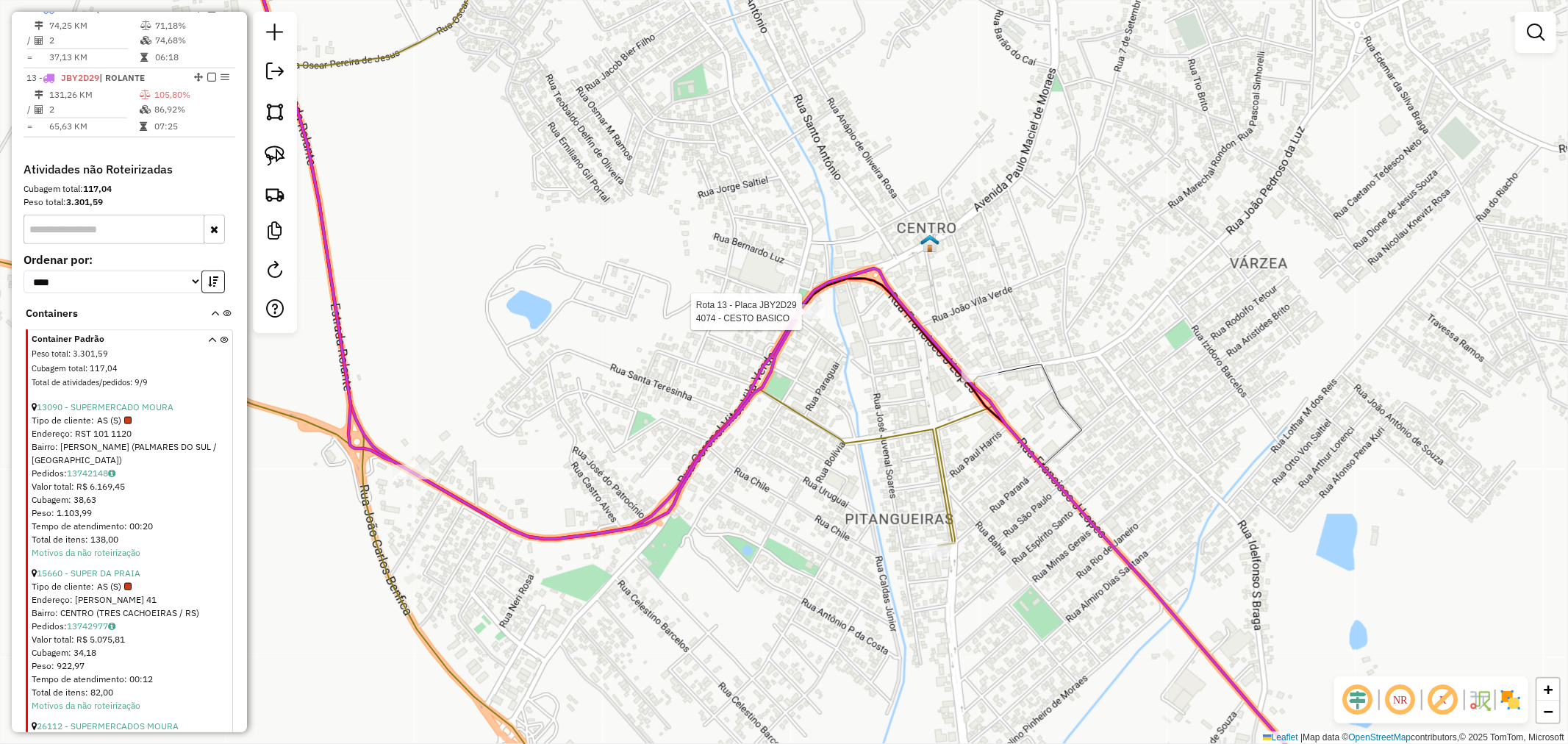
select select "*********"
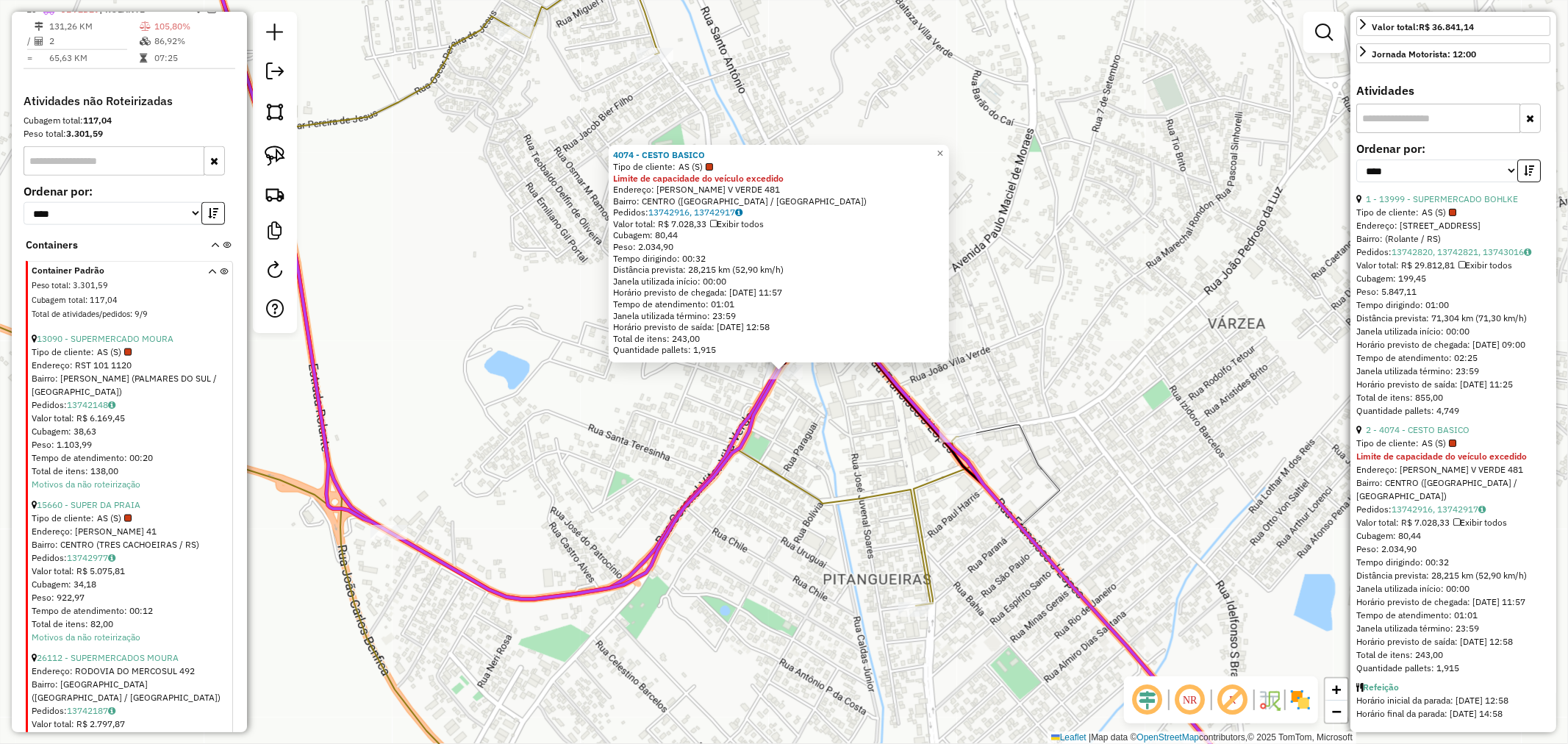
scroll to position [478, 0]
click at [943, 153] on span "×" at bounding box center [939, 153] width 6 height 12
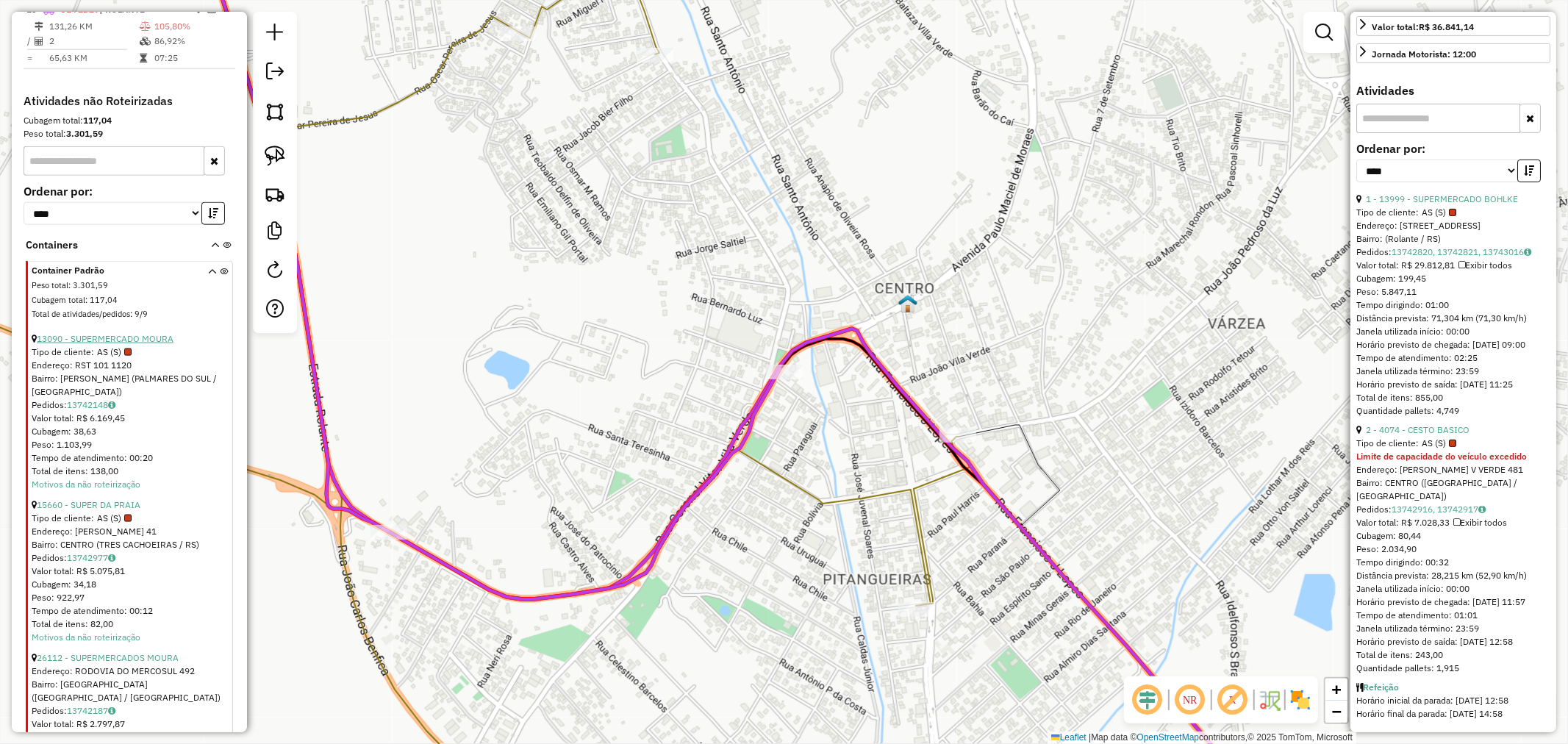
click at [126, 344] on link "13090 - SUPERMERCADO MOURA" at bounding box center [105, 339] width 137 height 11
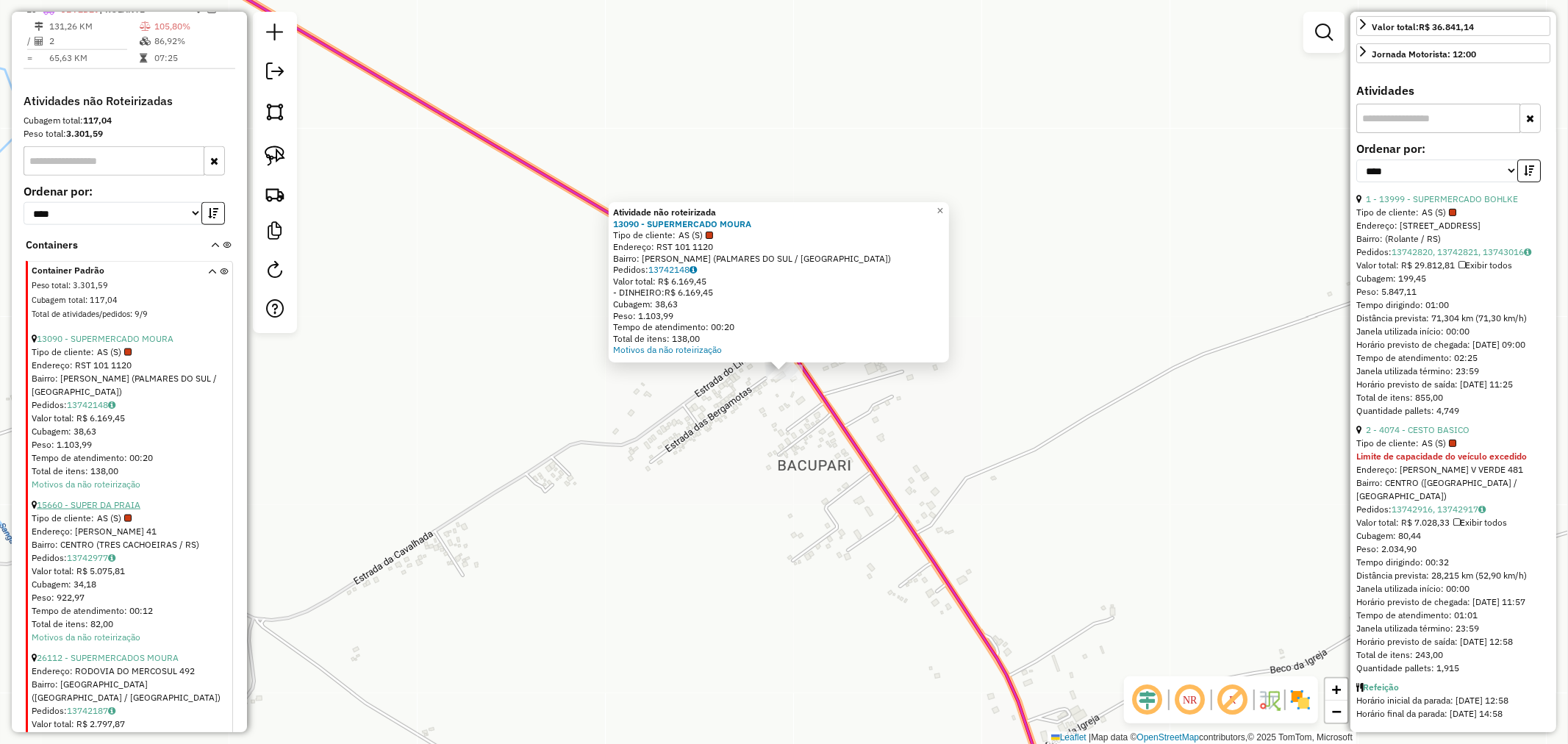
click at [120, 510] on link "15660 - SUPER DA PRAIA" at bounding box center [88, 504] width 104 height 11
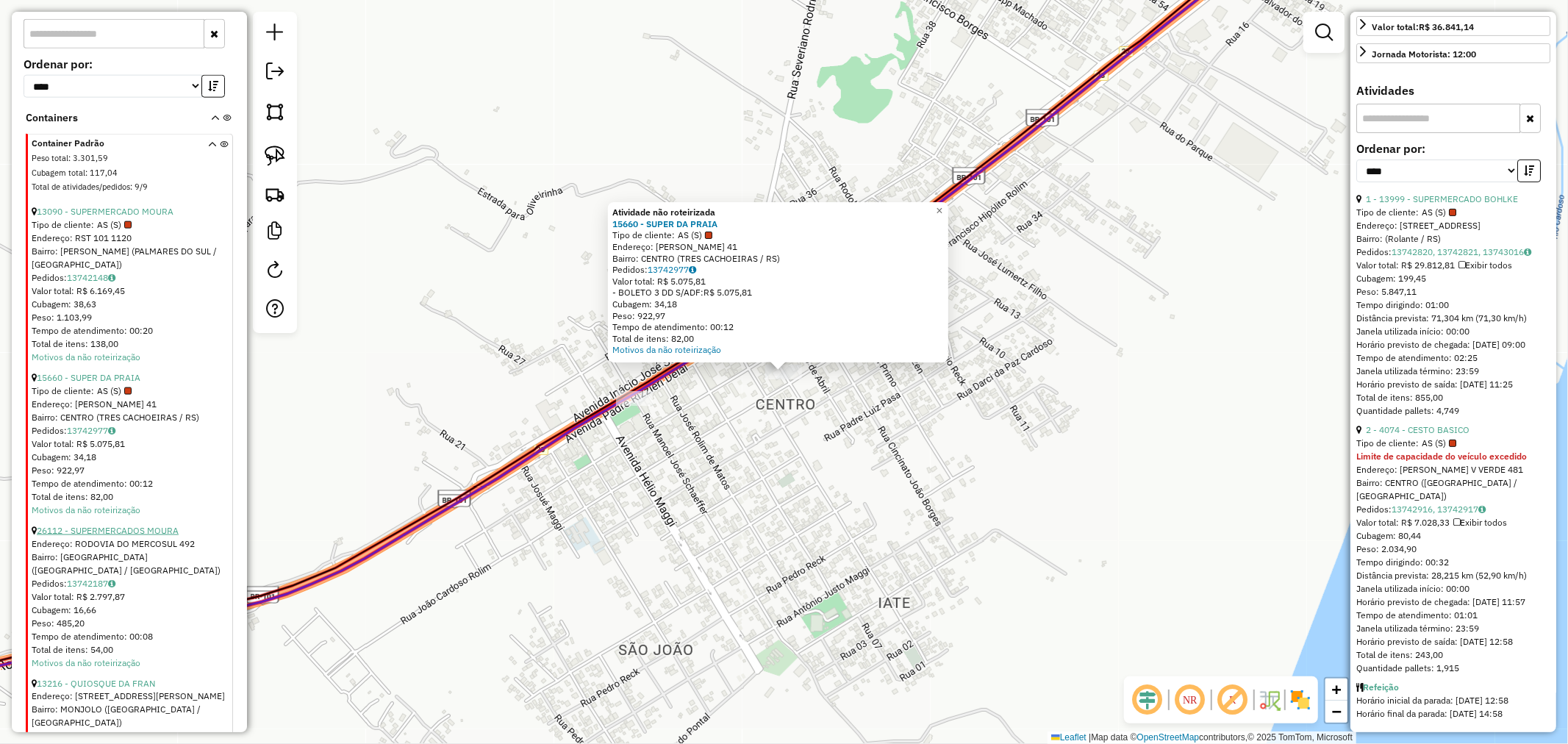
scroll to position [1708, 0]
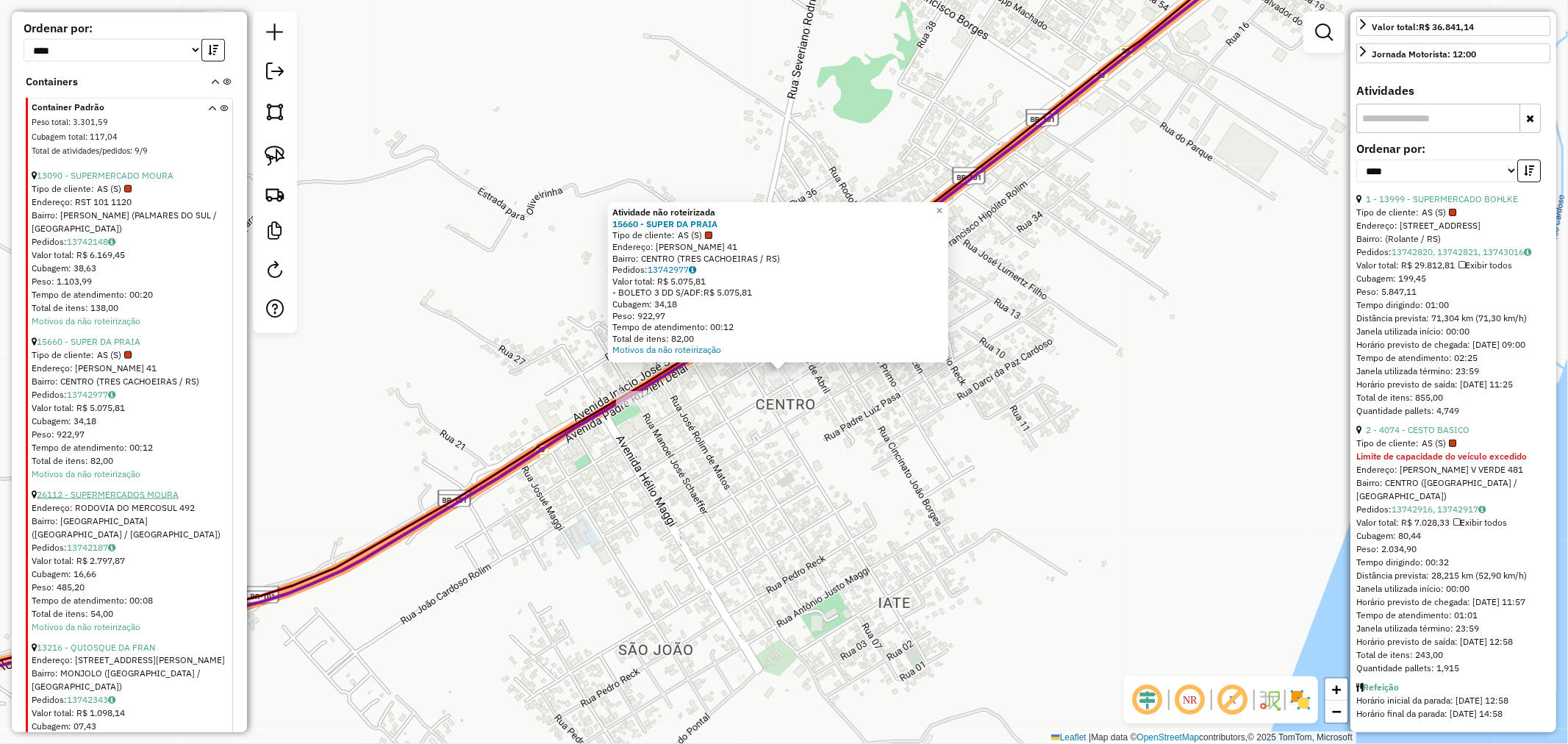
click at [133, 500] on link "26112 - SUPERMERCADOS MOURA" at bounding box center [108, 494] width 142 height 11
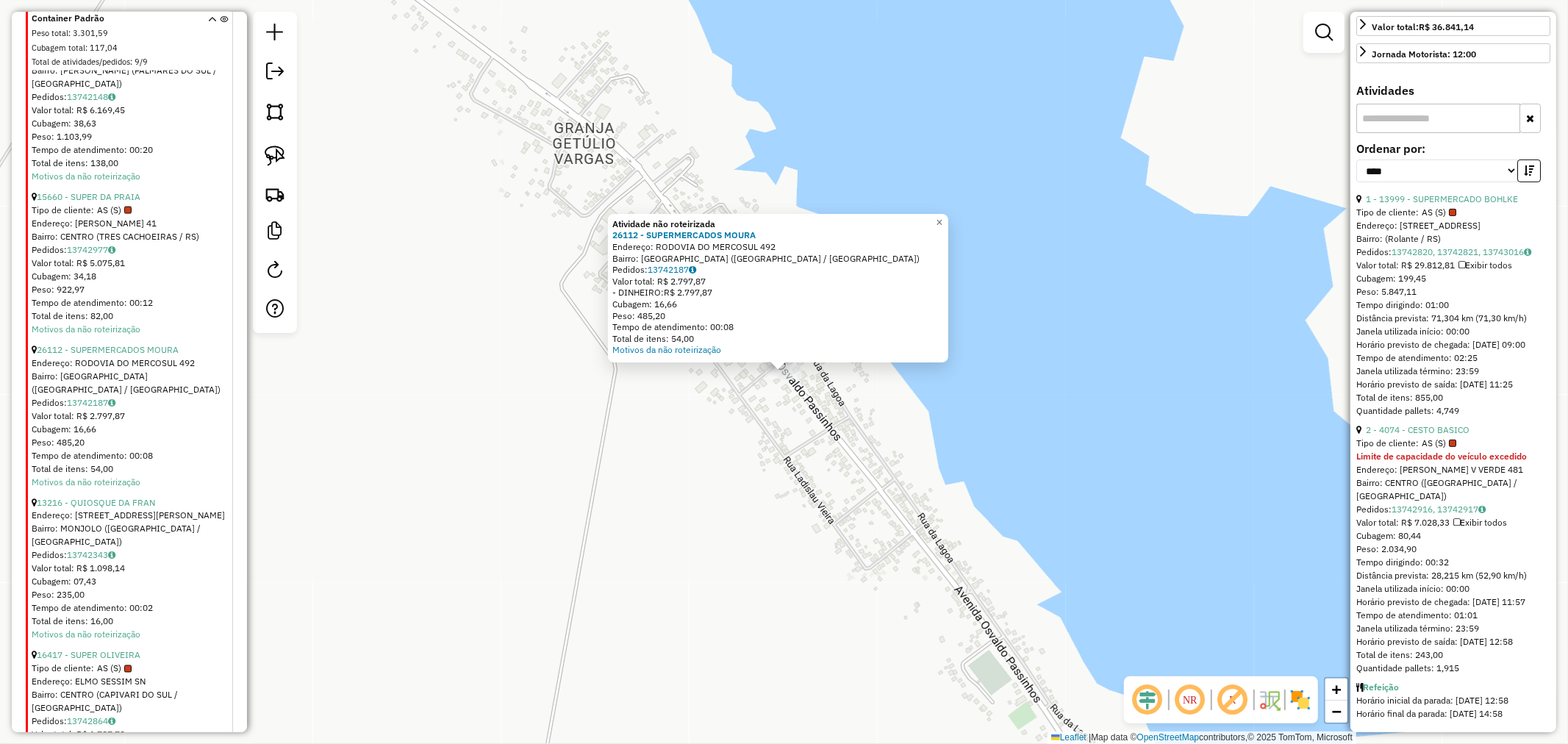
scroll to position [1872, 0]
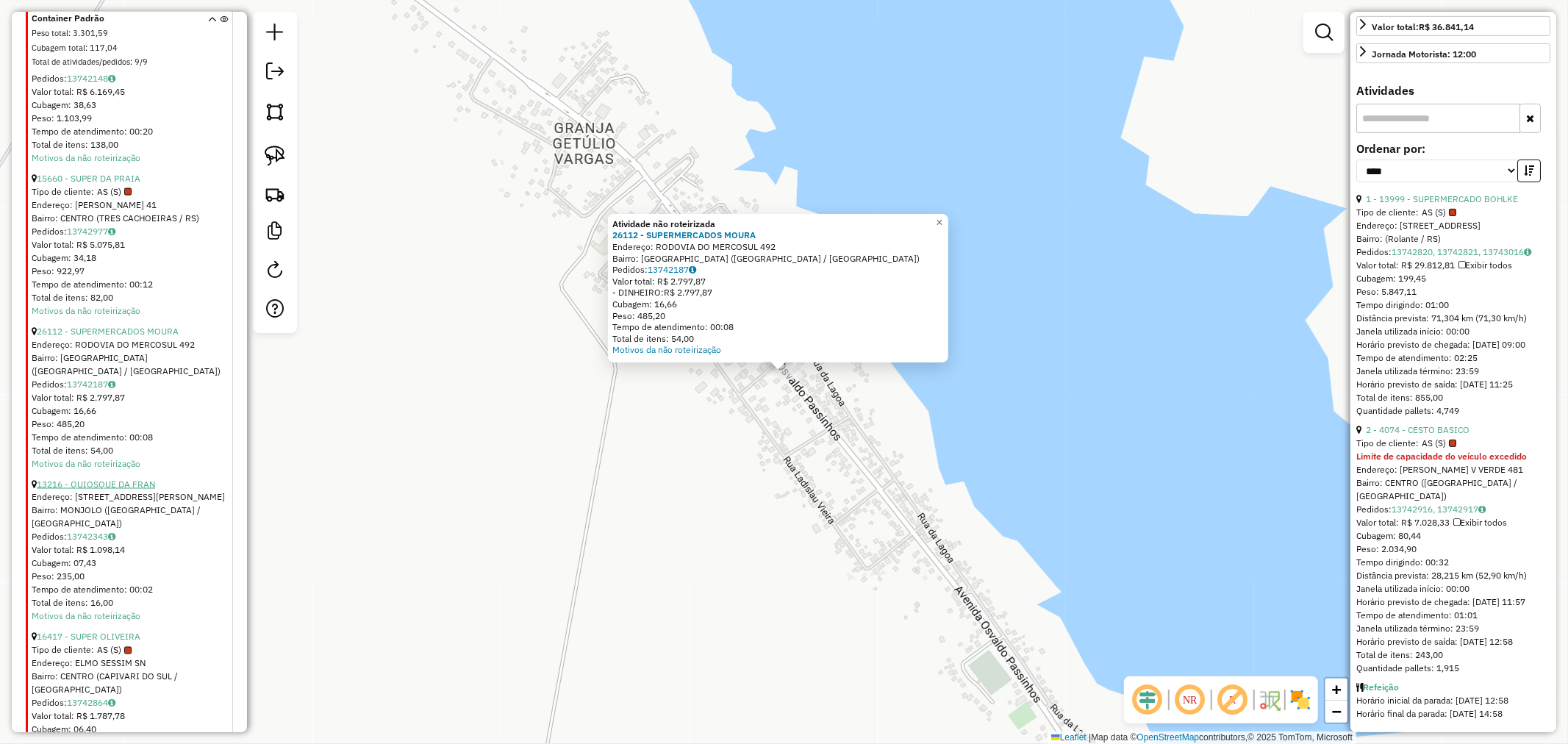
click at [121, 479] on link "13216 - QUIOSQUE DA FRAN" at bounding box center [95, 484] width 118 height 11
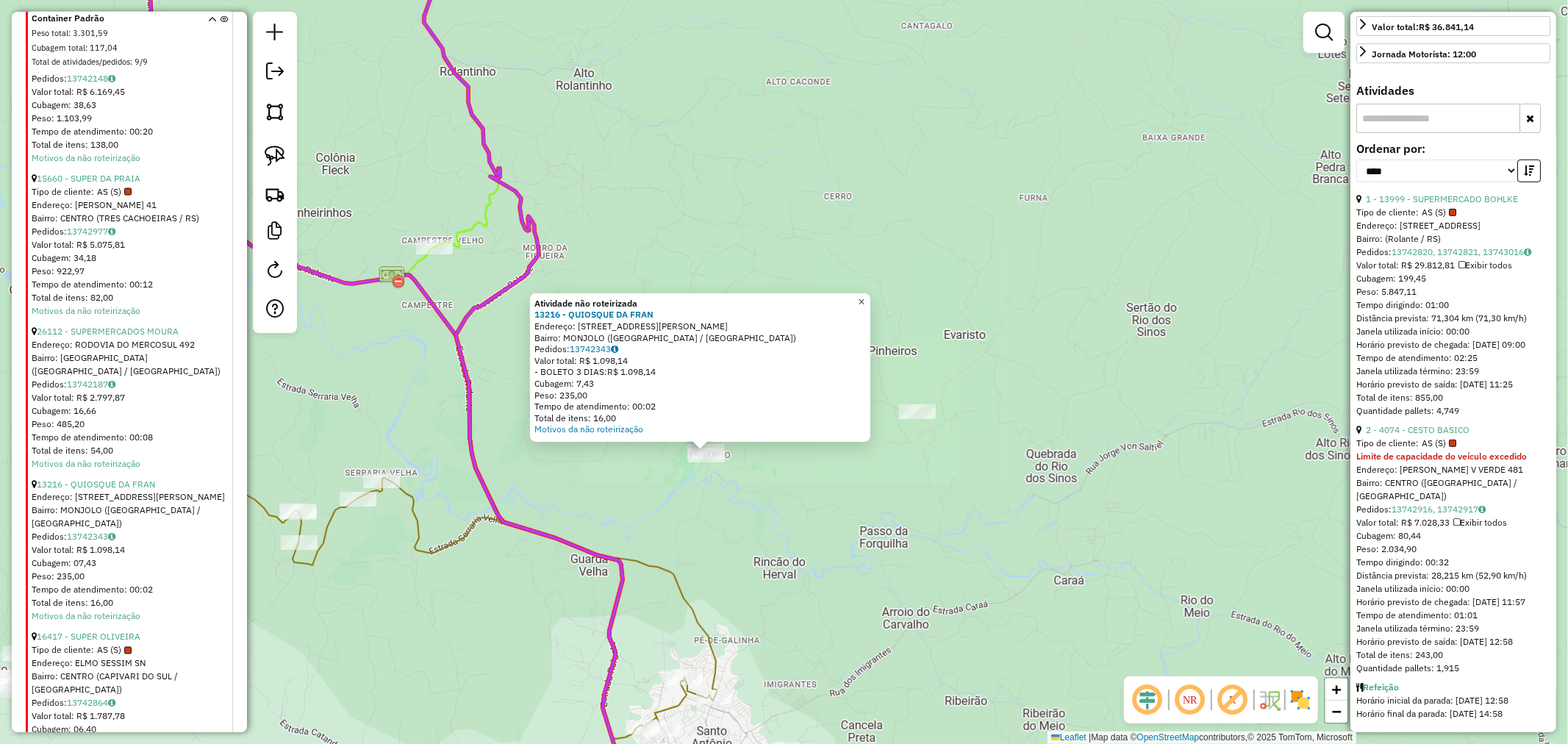
click at [870, 293] on link "×" at bounding box center [861, 302] width 18 height 18
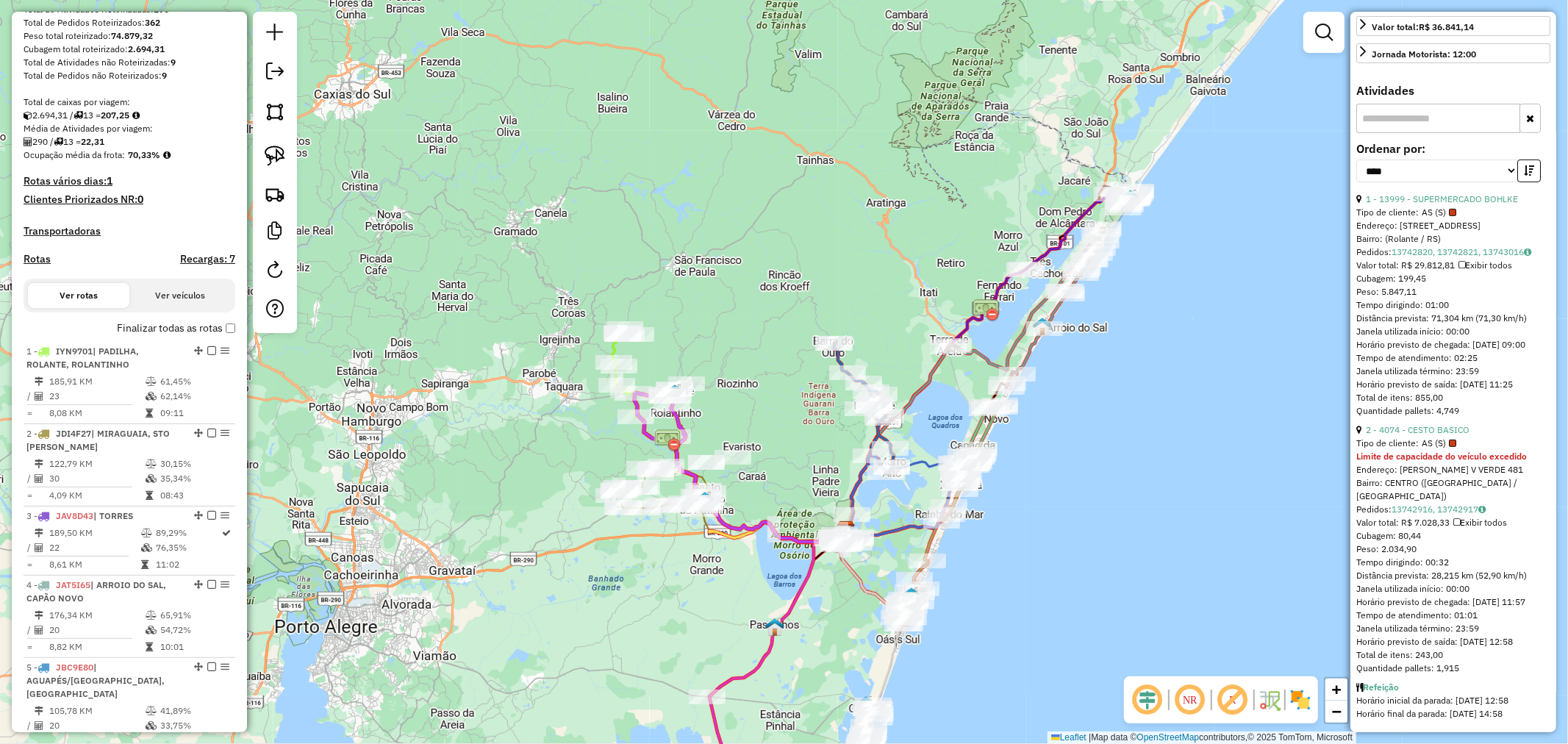
scroll to position [0, 0]
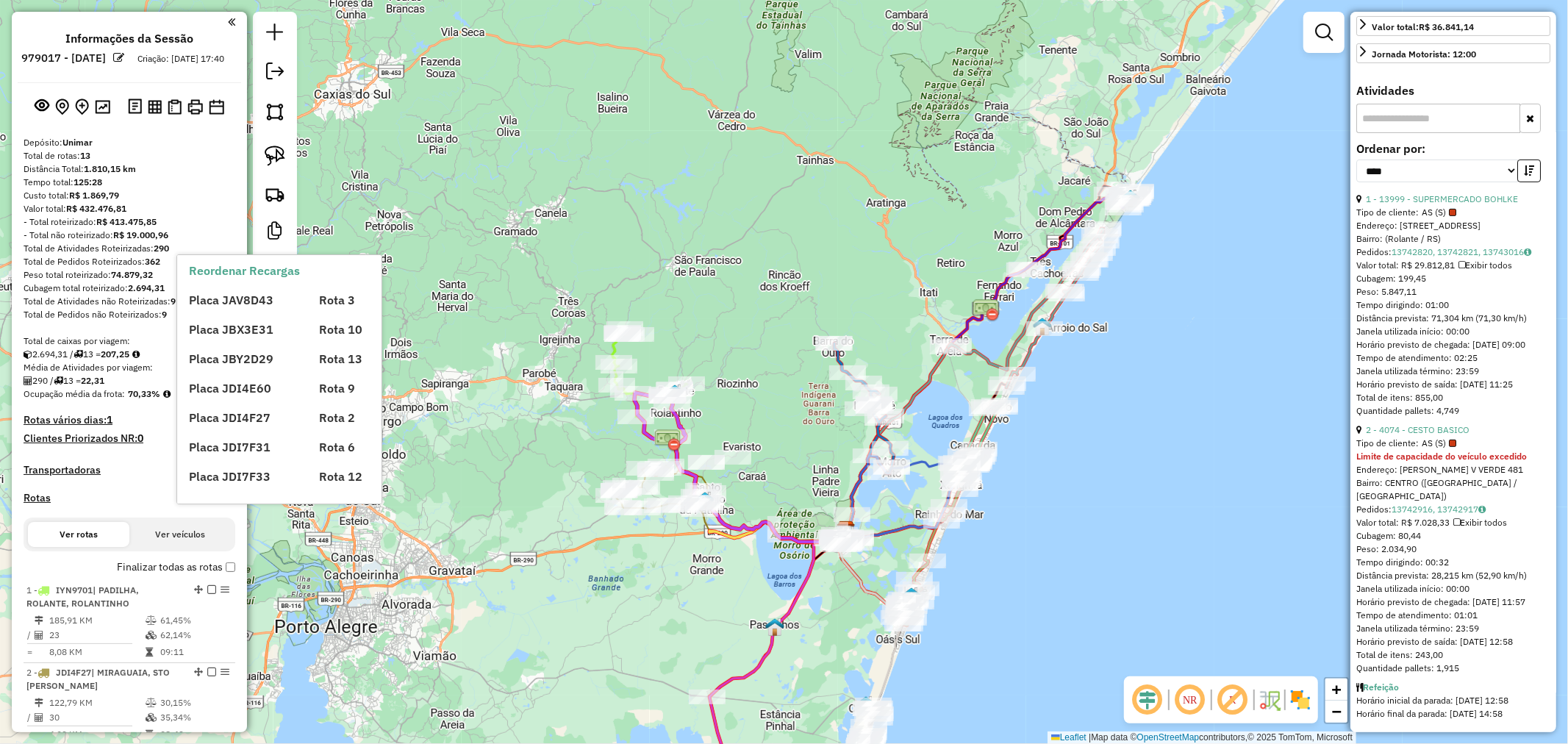
click at [226, 573] on label "Finalizar todas as rotas" at bounding box center [175, 566] width 118 height 15
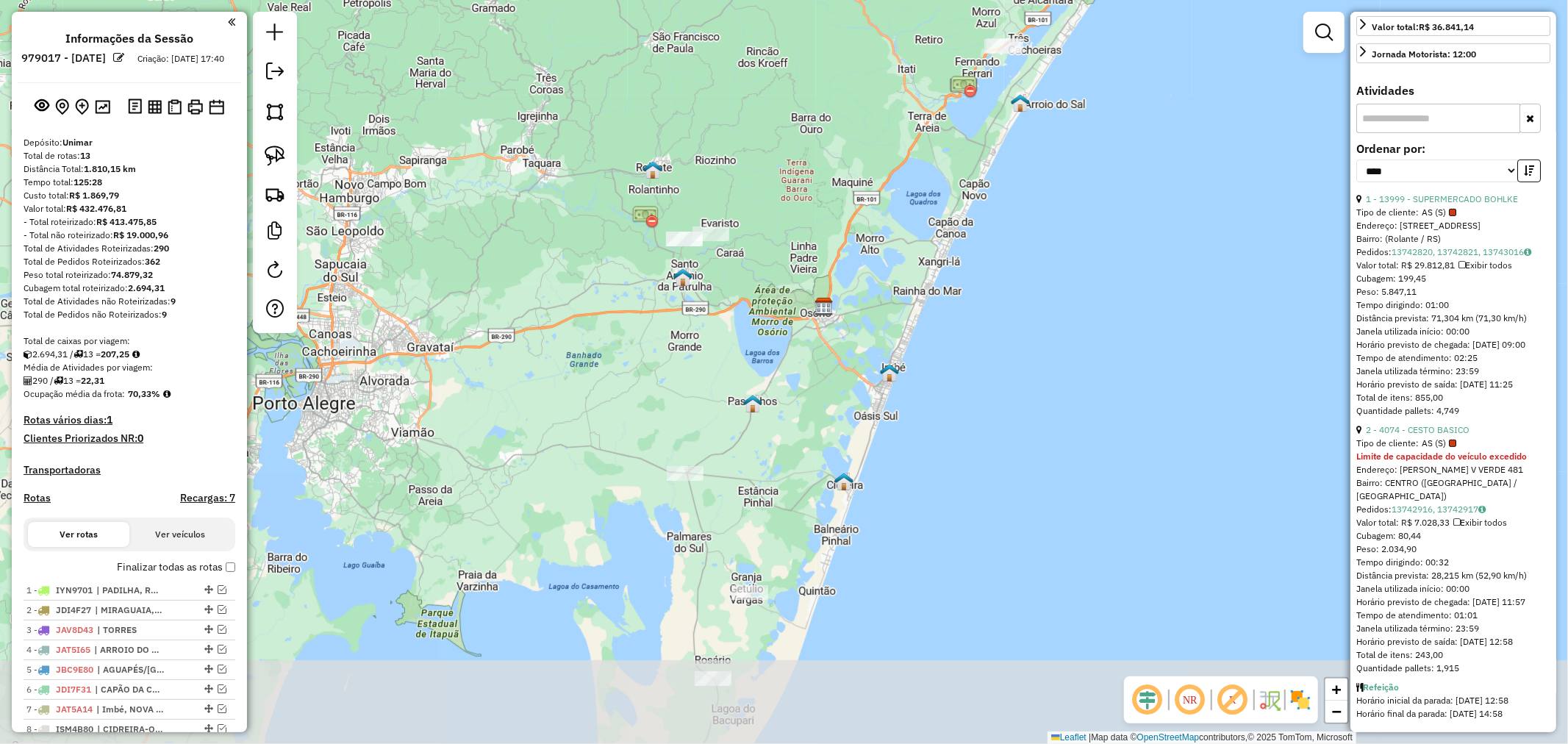
drag, startPoint x: 685, startPoint y: 604, endPoint x: 662, endPoint y: 380, distance: 225.2
click at [662, 380] on div "Janela de atendimento Grade de atendimento Capacidade Transportadoras Veículos …" at bounding box center [784, 372] width 1568 height 744
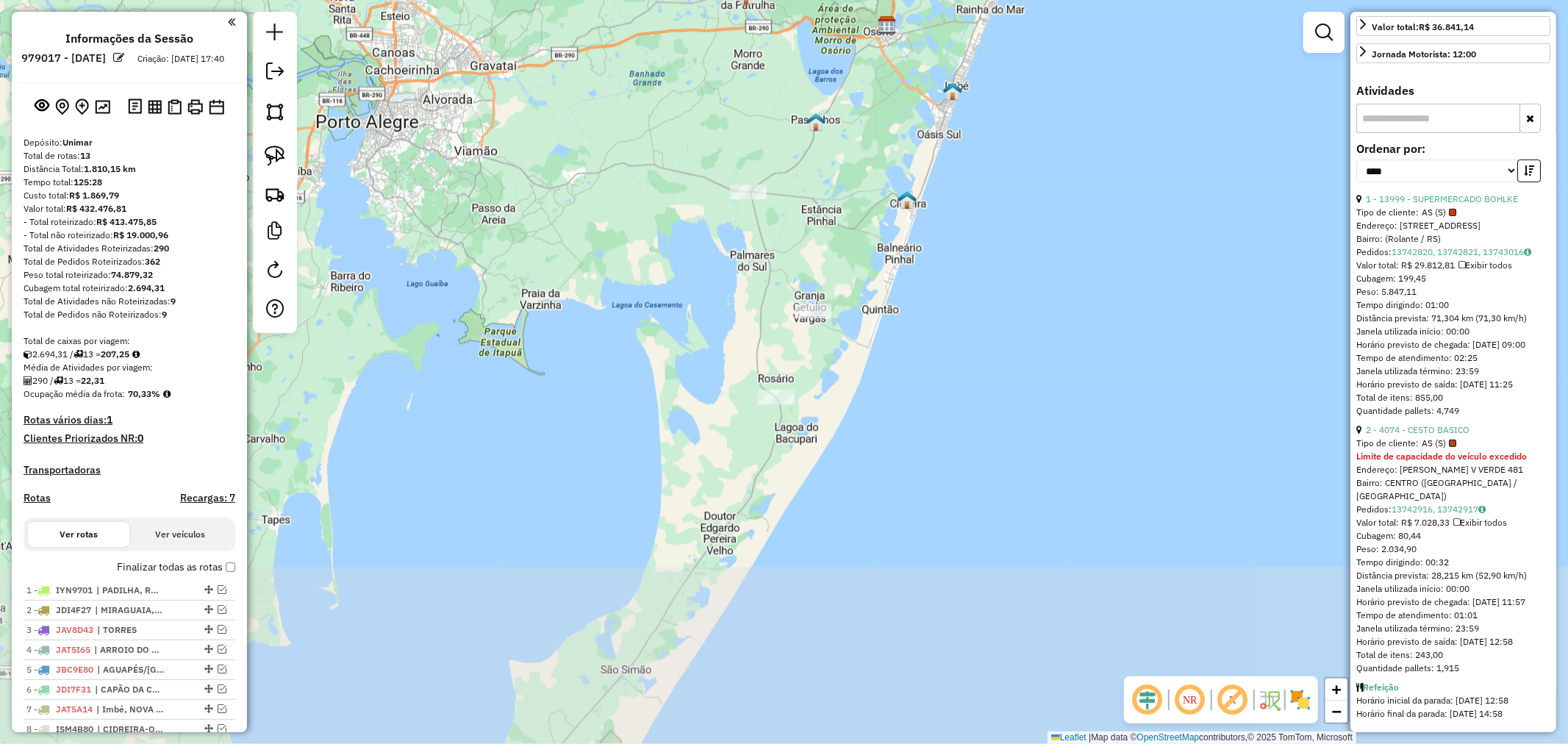
drag, startPoint x: 721, startPoint y: 507, endPoint x: 778, endPoint y: 217, distance: 295.5
click at [779, 219] on div "Janela de atendimento Grade de atendimento Capacidade Transportadoras Veículos …" at bounding box center [784, 372] width 1568 height 744
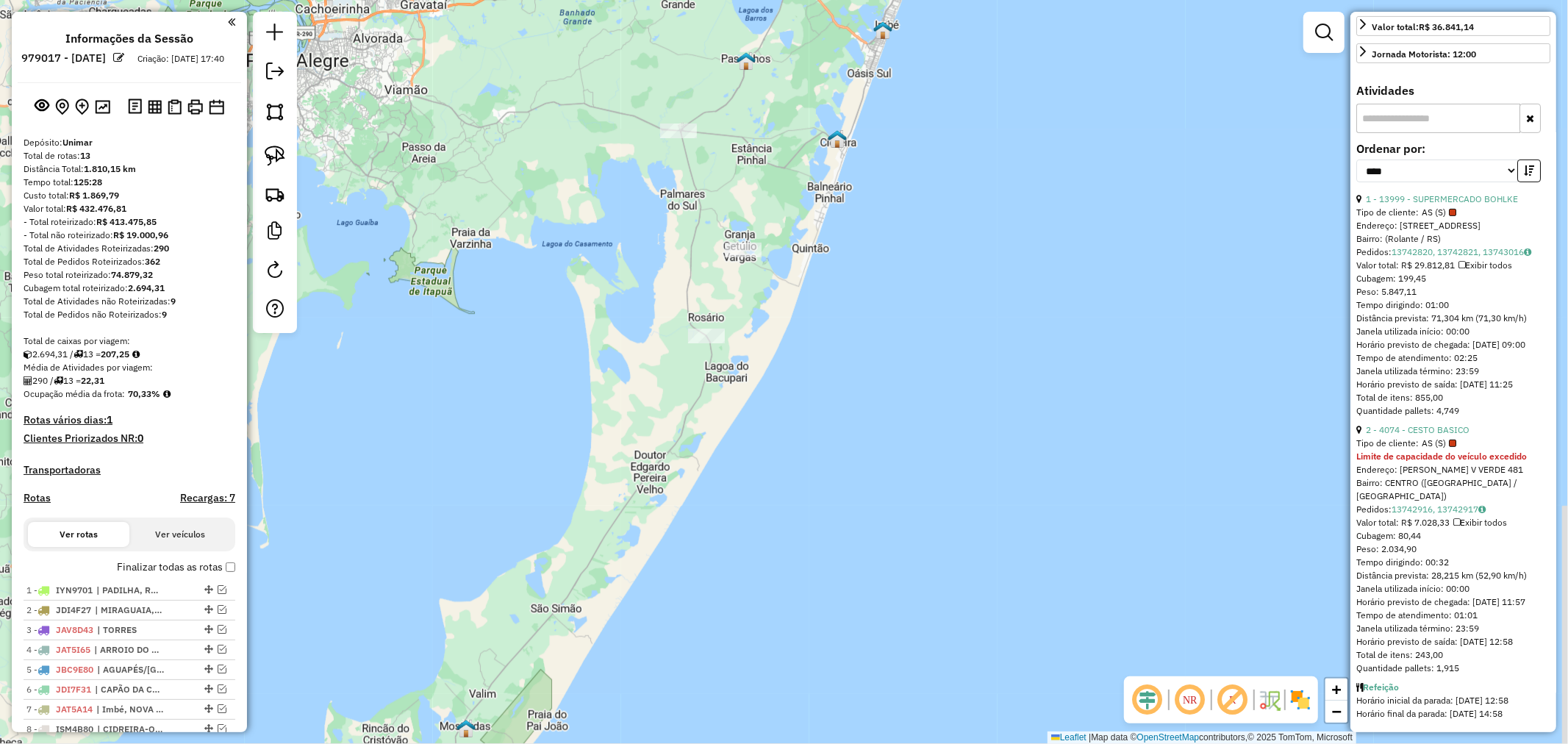
drag, startPoint x: 791, startPoint y: 586, endPoint x: 725, endPoint y: 421, distance: 177.7
click at [724, 537] on div "Janela de atendimento Grade de atendimento Capacidade Transportadoras Veículos …" at bounding box center [784, 372] width 1568 height 744
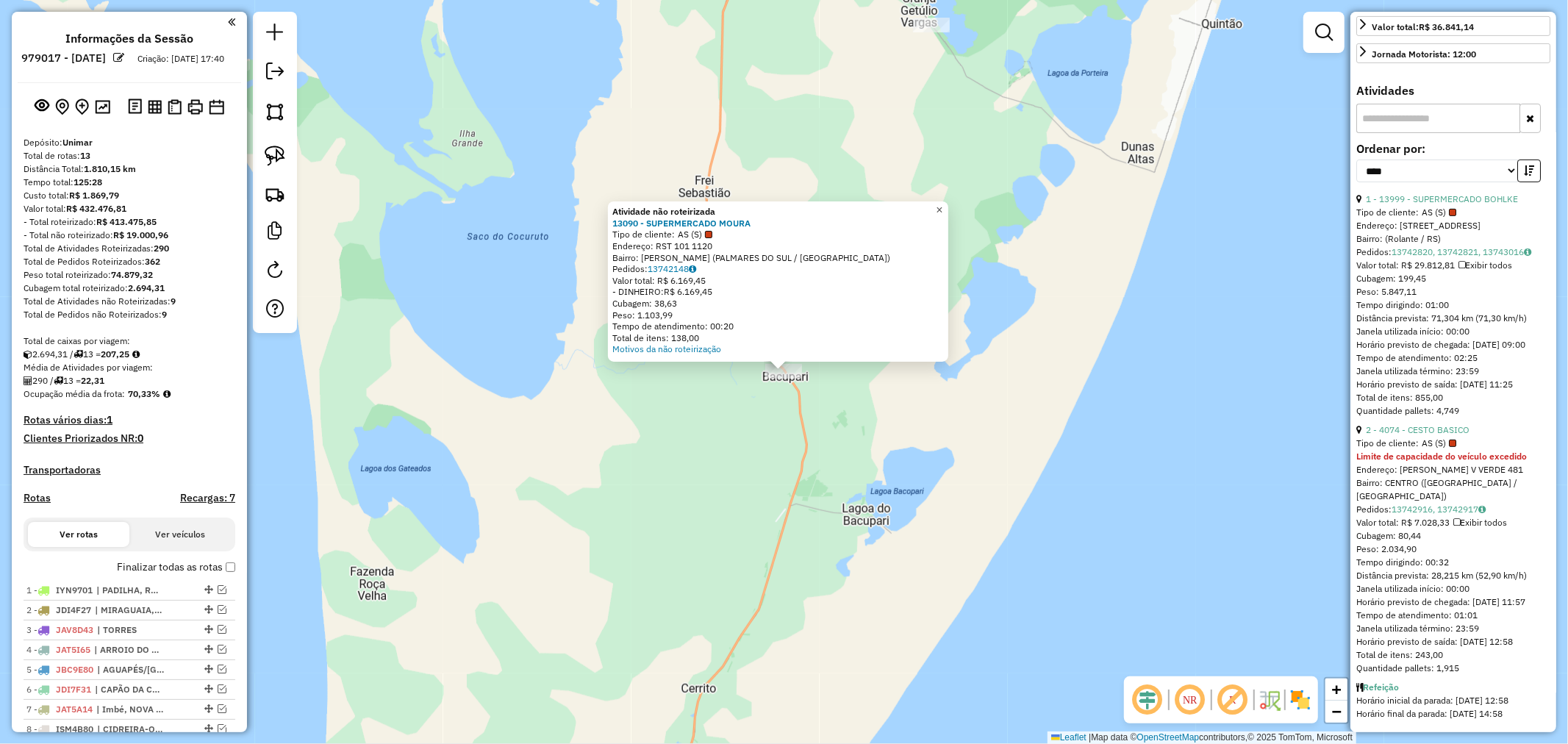
click at [942, 207] on span "×" at bounding box center [939, 210] width 6 height 12
click at [942, 206] on span "×" at bounding box center [939, 210] width 6 height 12
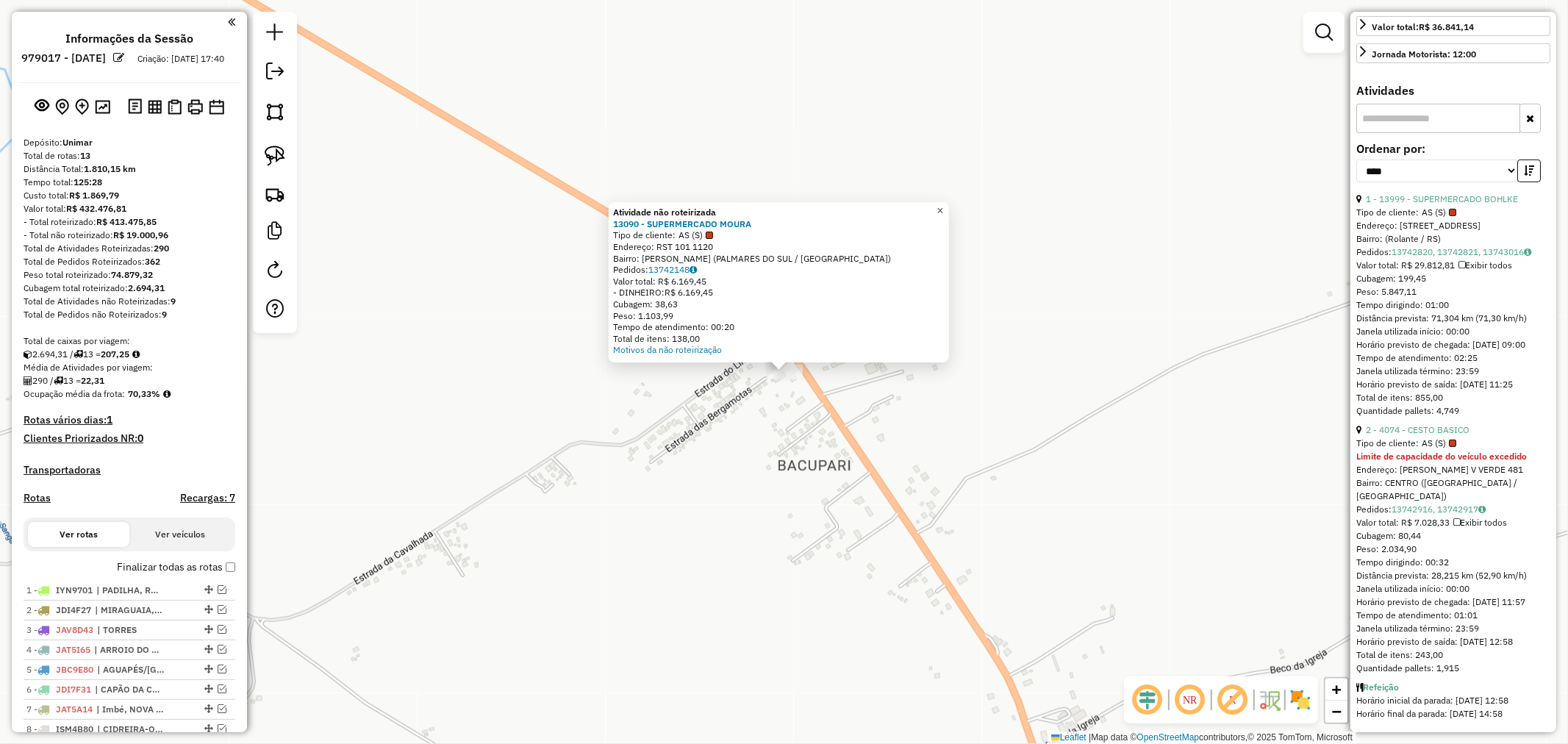
click at [943, 204] on span "×" at bounding box center [939, 211] width 6 height 12
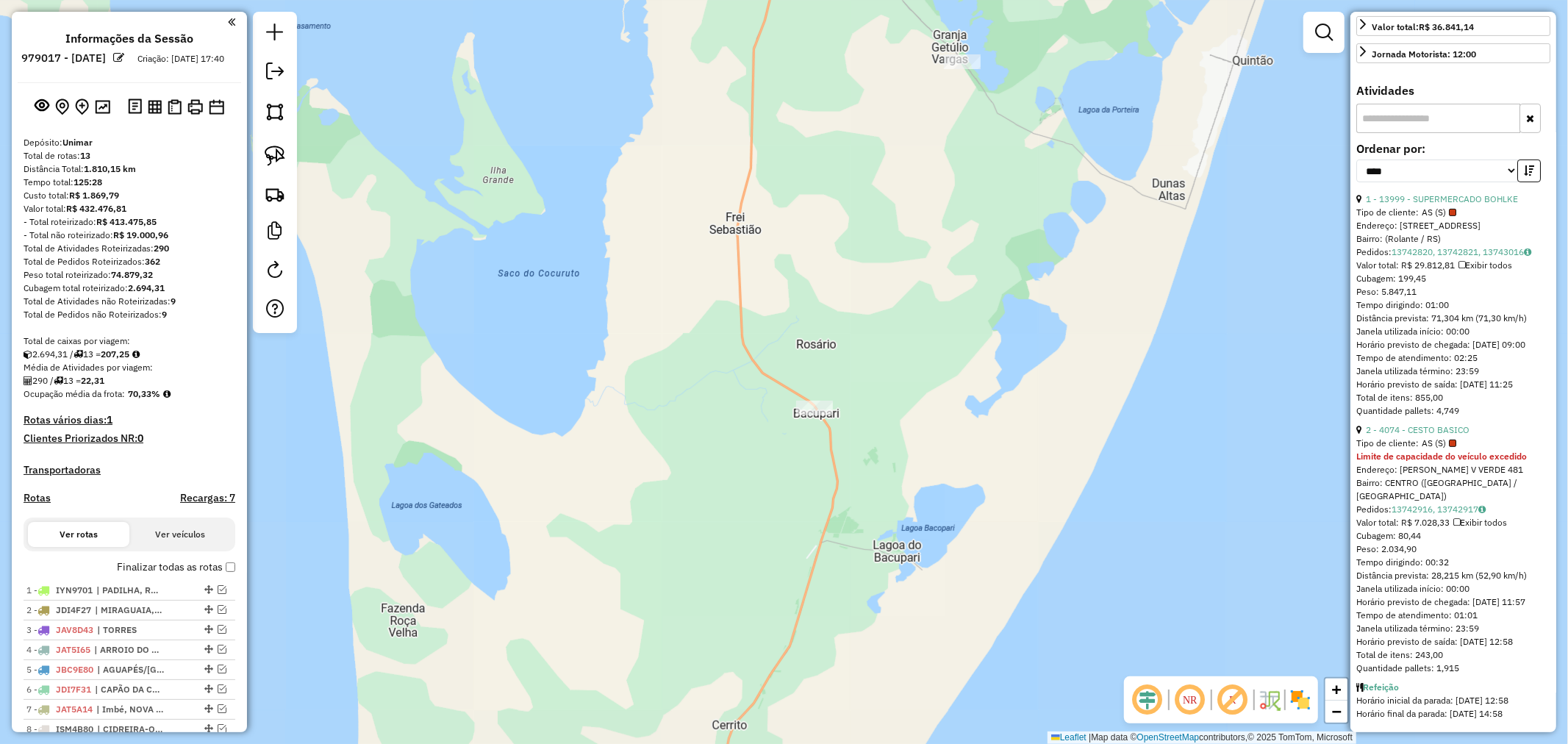
drag, startPoint x: 905, startPoint y: 350, endPoint x: 861, endPoint y: 432, distance: 93.1
click at [861, 432] on div "Janela de atendimento Grade de atendimento Capacidade Transportadoras Veículos …" at bounding box center [784, 372] width 1568 height 744
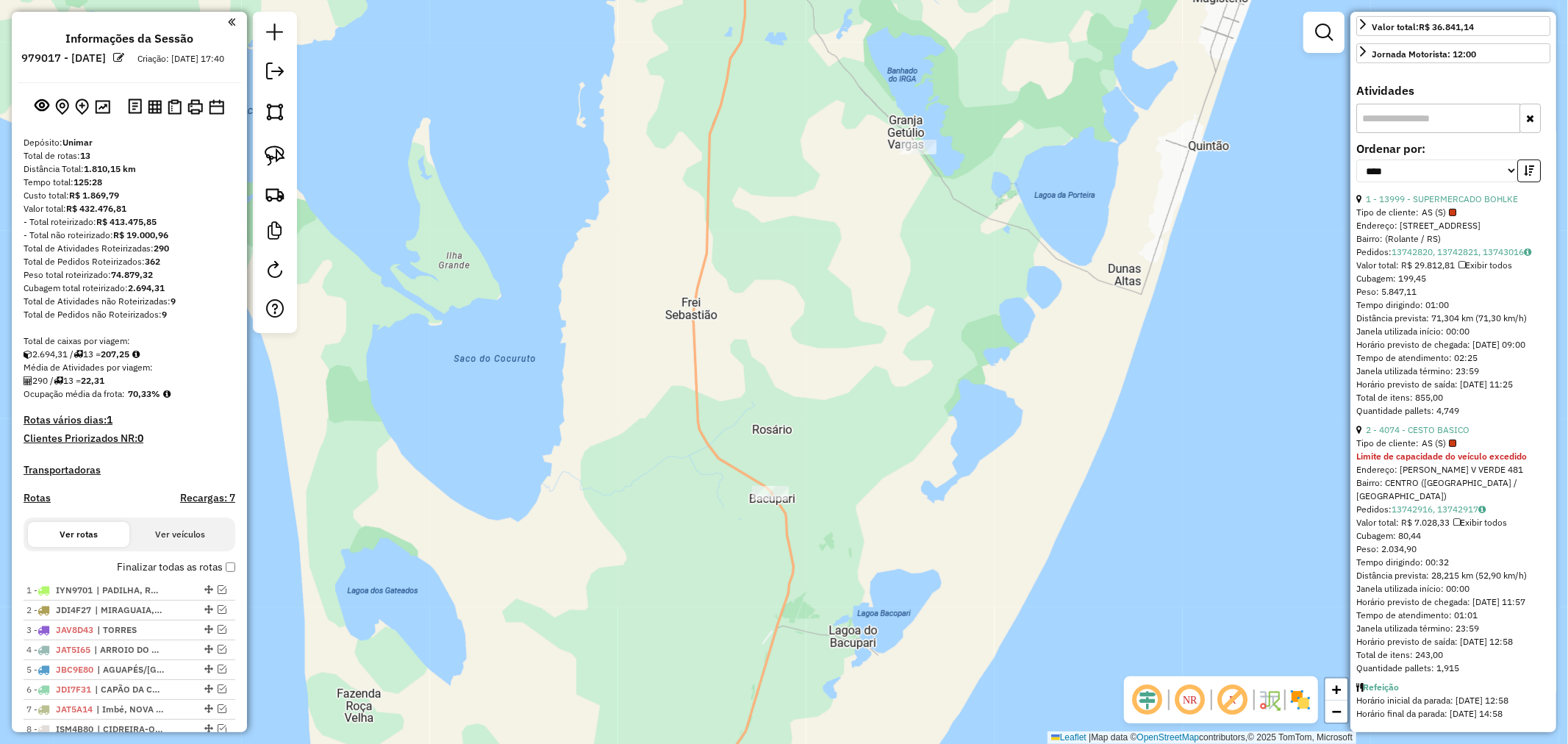
drag, startPoint x: 921, startPoint y: 244, endPoint x: 894, endPoint y: 348, distance: 107.4
click at [894, 348] on div "Janela de atendimento Grade de atendimento Capacidade Transportadoras Veículos …" at bounding box center [784, 372] width 1568 height 744
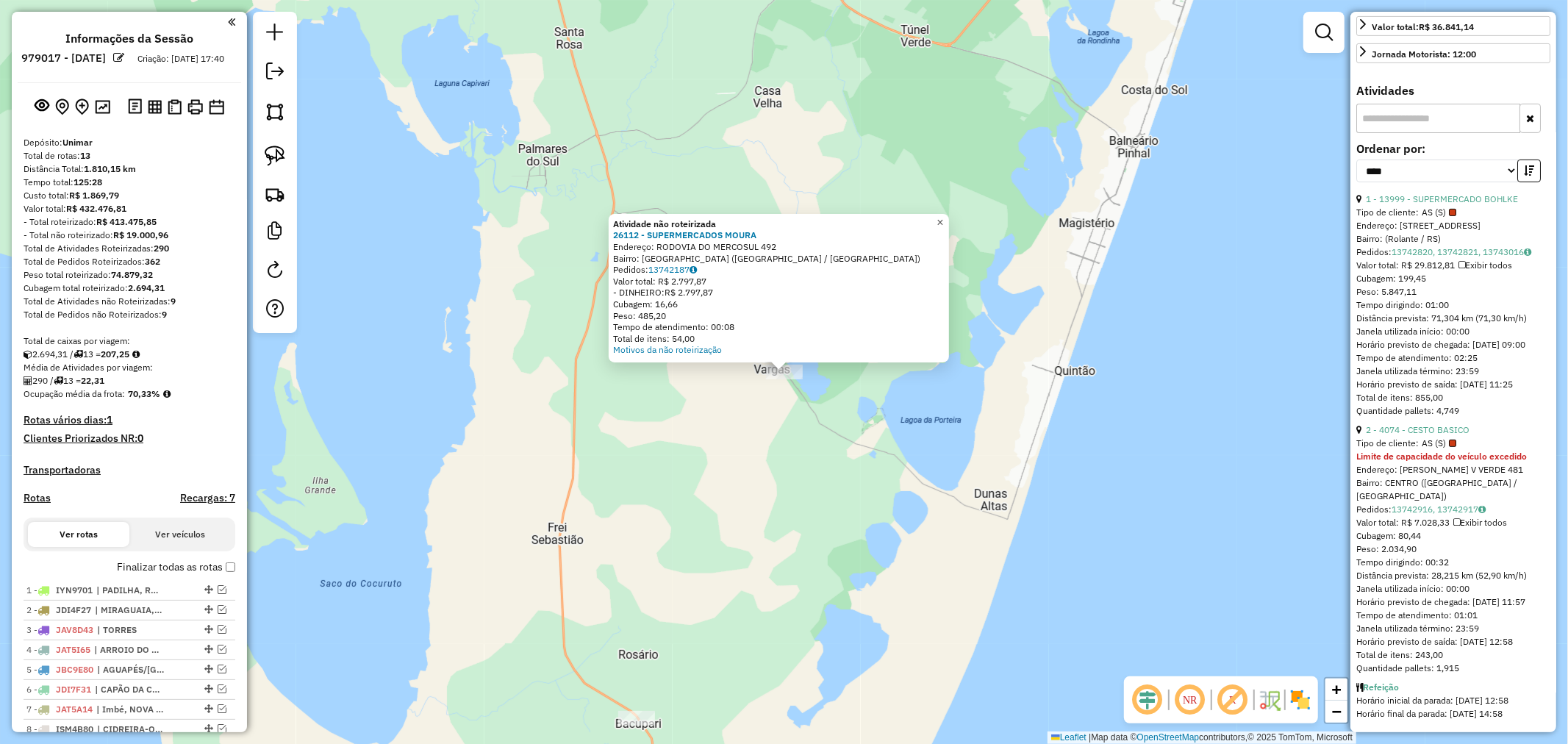
click at [943, 216] on span "×" at bounding box center [939, 222] width 6 height 12
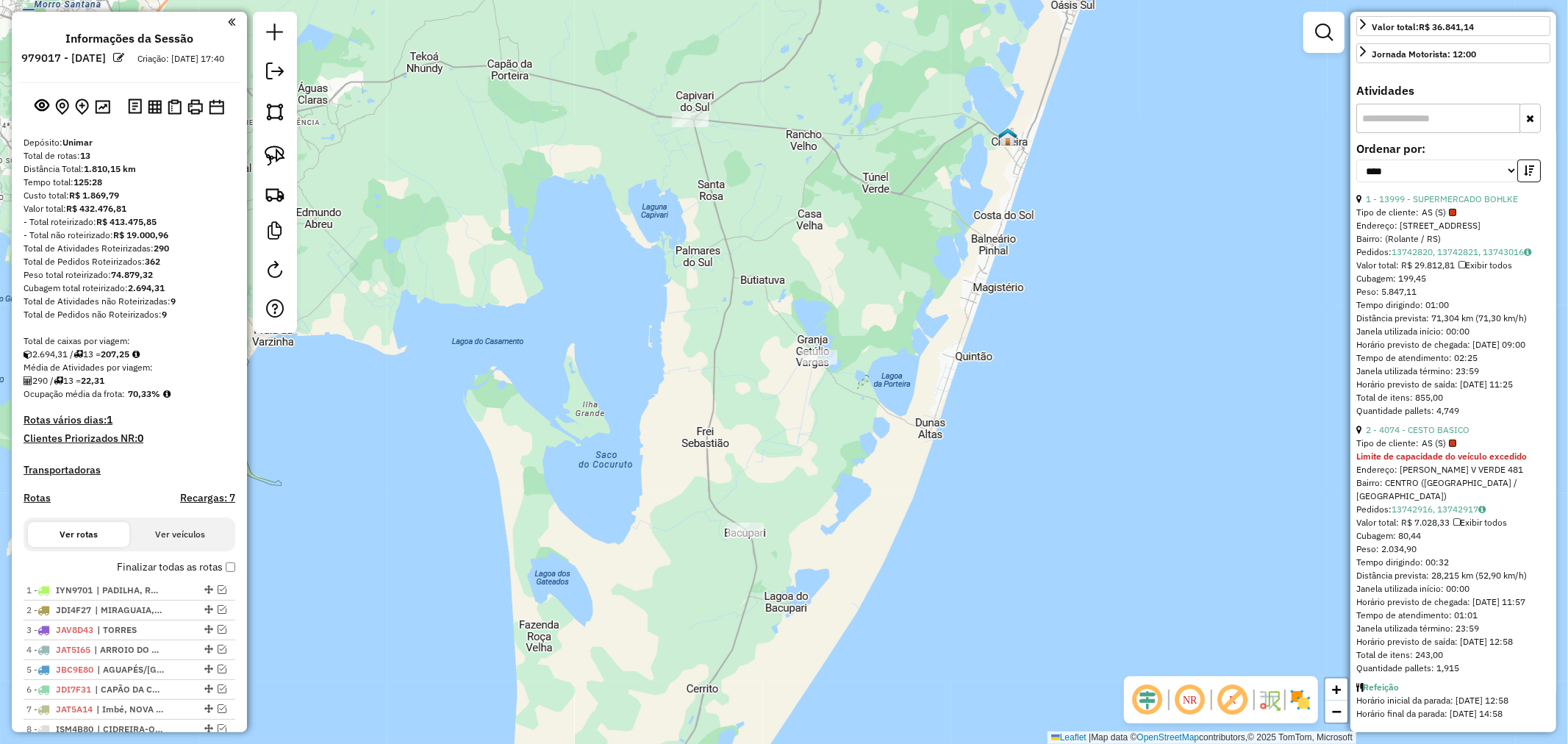
drag, startPoint x: 781, startPoint y: 376, endPoint x: 774, endPoint y: 398, distance: 23.1
click at [774, 398] on div "Janela de atendimento Grade de atendimento Capacidade Transportadoras Veículos …" at bounding box center [784, 372] width 1568 height 744
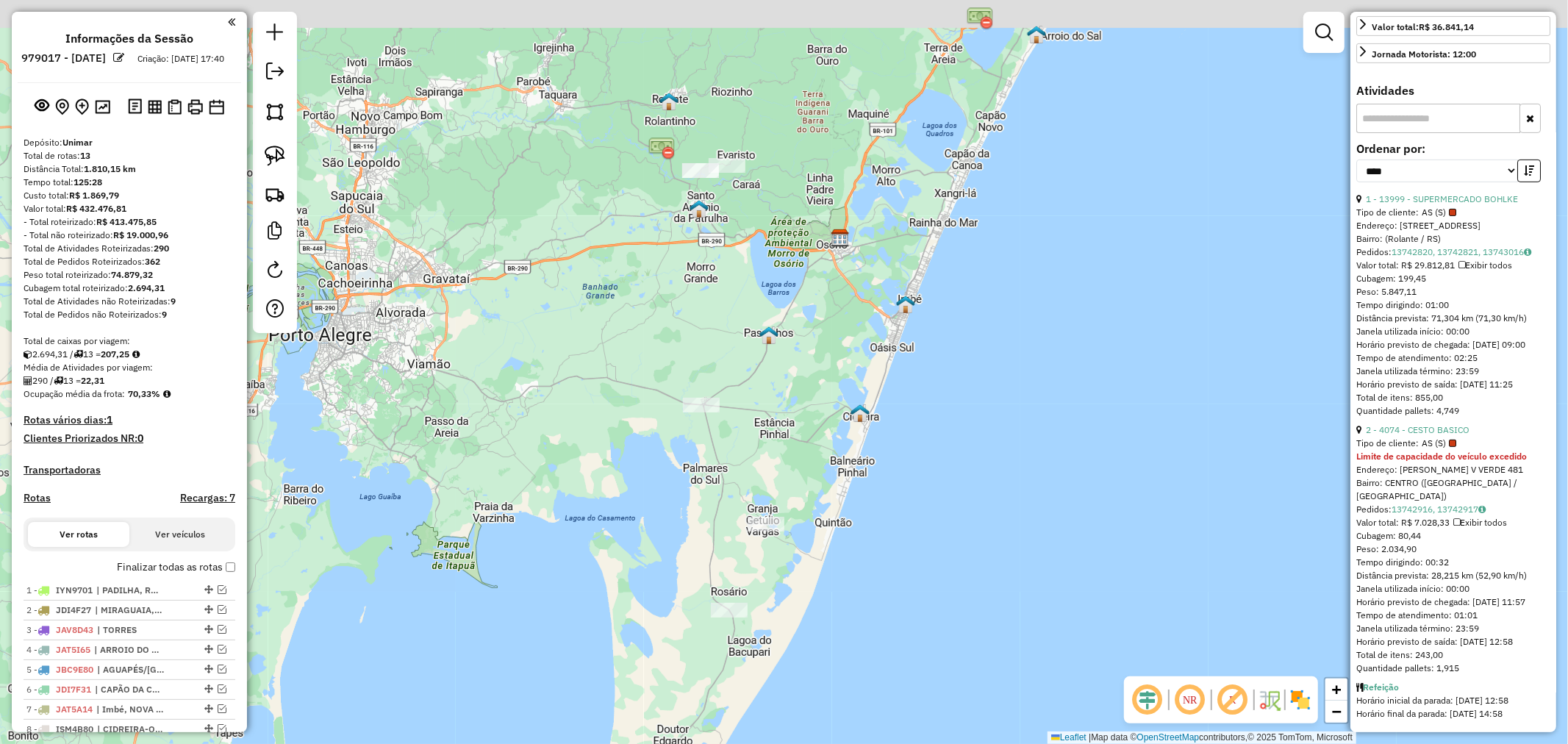
drag, startPoint x: 900, startPoint y: 368, endPoint x: 855, endPoint y: 379, distance: 46.3
click at [894, 428] on div "Janela de atendimento Grade de atendimento Capacidade Transportadoras Veículos …" at bounding box center [784, 372] width 1568 height 744
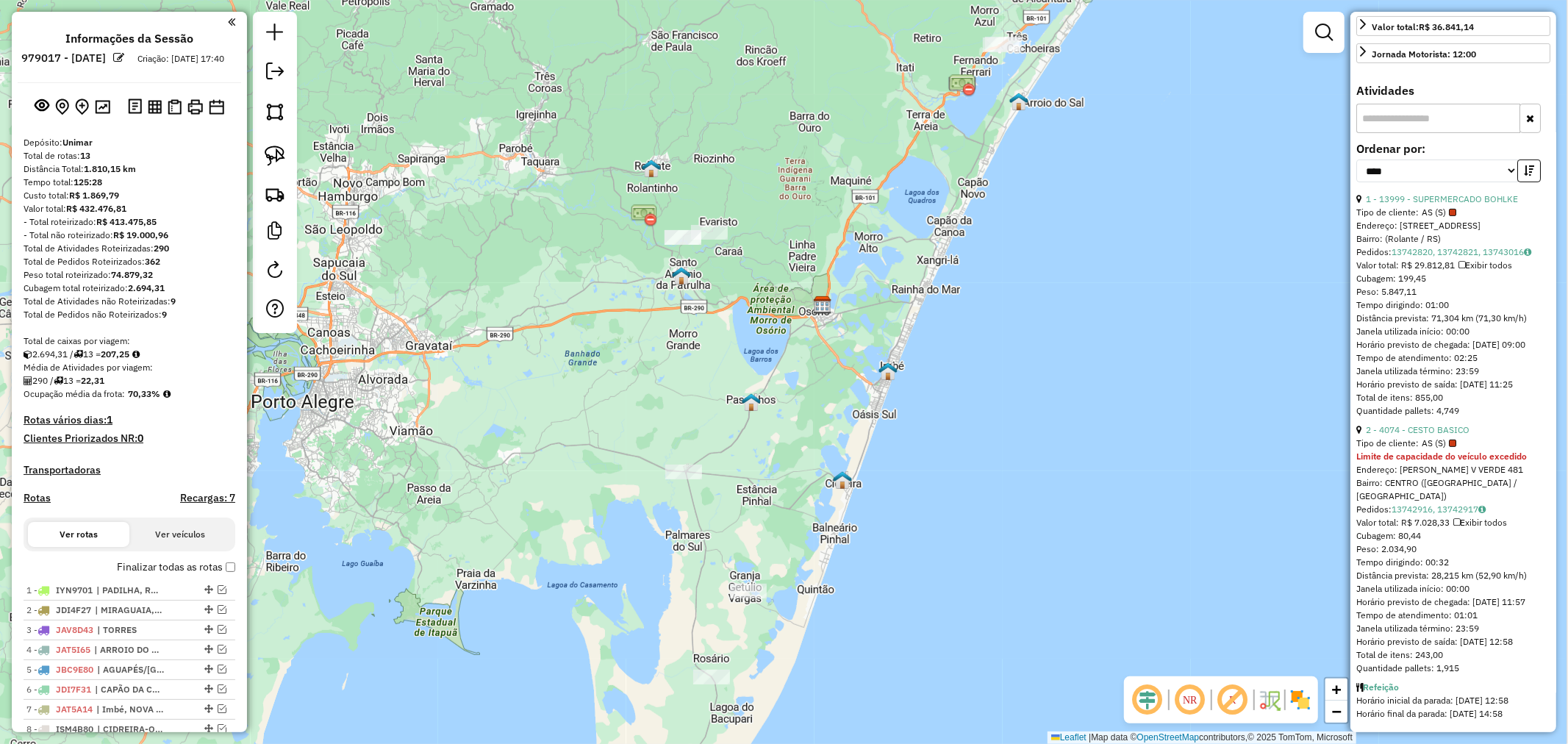
drag, startPoint x: 790, startPoint y: 298, endPoint x: 777, endPoint y: 431, distance: 133.6
click at [777, 431] on div "Janela de atendimento Grade de atendimento Capacidade Transportadoras Veículos …" at bounding box center [784, 372] width 1568 height 744
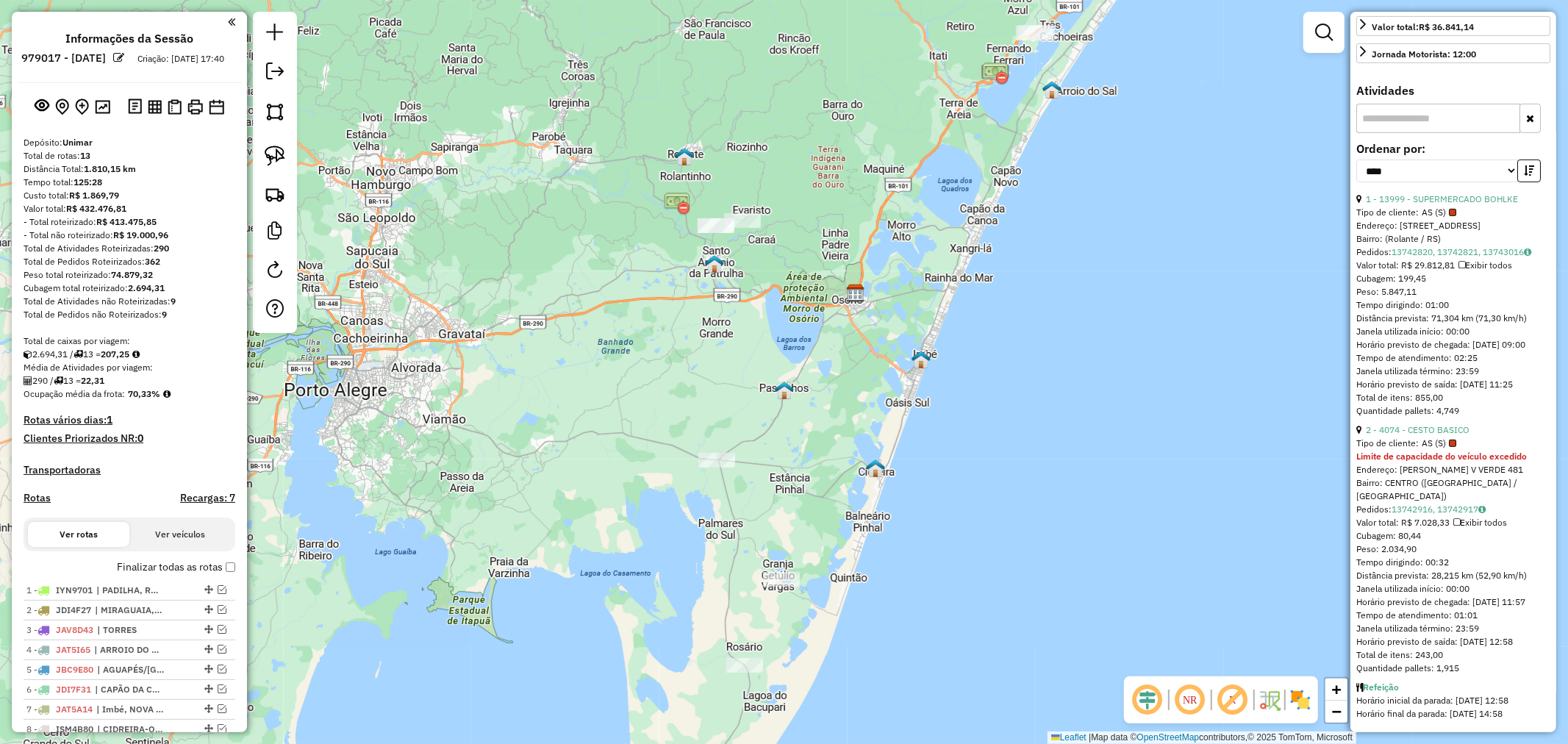
drag, startPoint x: 910, startPoint y: 302, endPoint x: 964, endPoint y: 134, distance: 176.5
click at [966, 143] on div "Janela de atendimento Grade de atendimento Capacidade Transportadoras Veículos …" at bounding box center [784, 372] width 1568 height 744
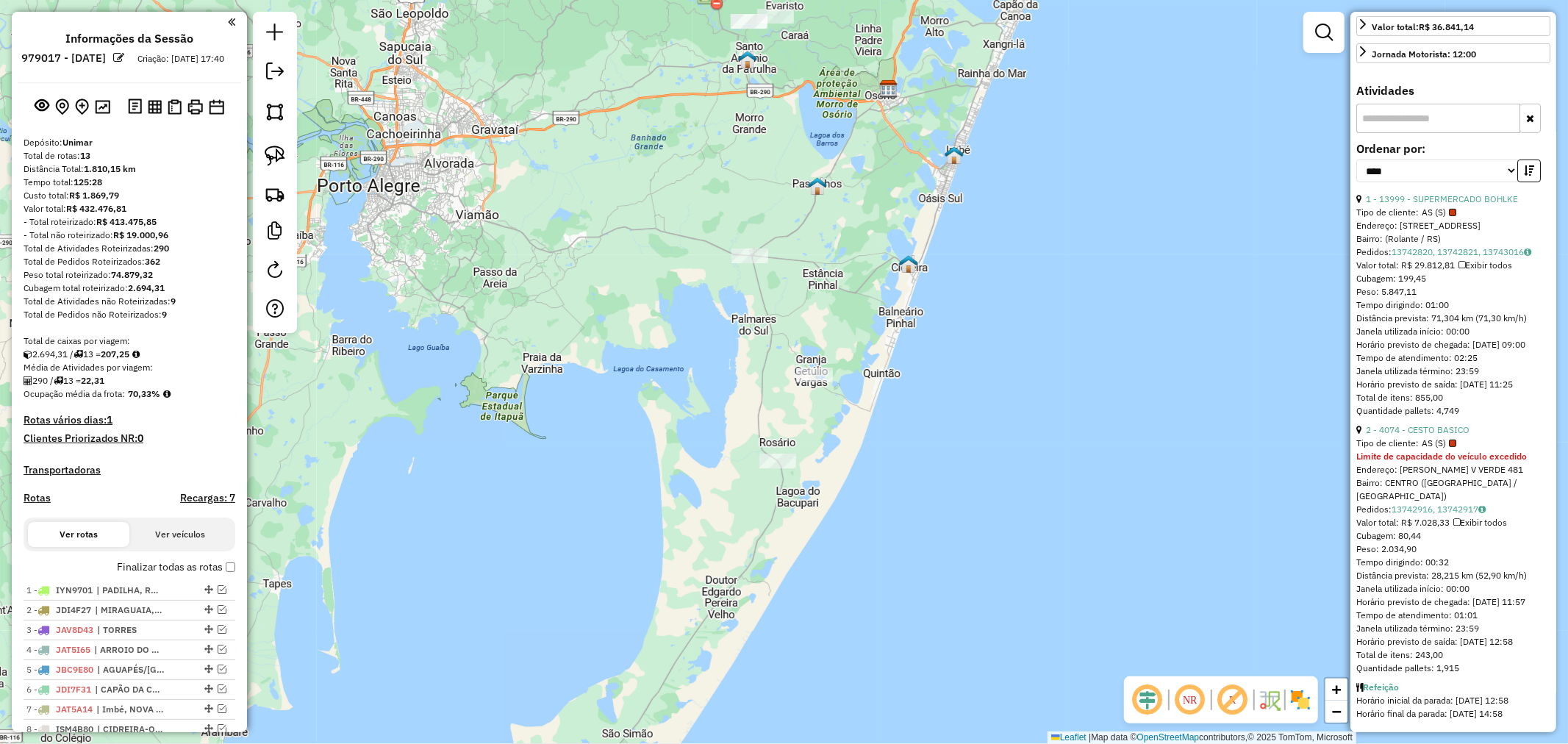
drag, startPoint x: 596, startPoint y: 215, endPoint x: 600, endPoint y: 126, distance: 89.1
click at [600, 126] on div "Janela de atendimento Grade de atendimento Capacidade Transportadoras Veículos …" at bounding box center [784, 372] width 1568 height 744
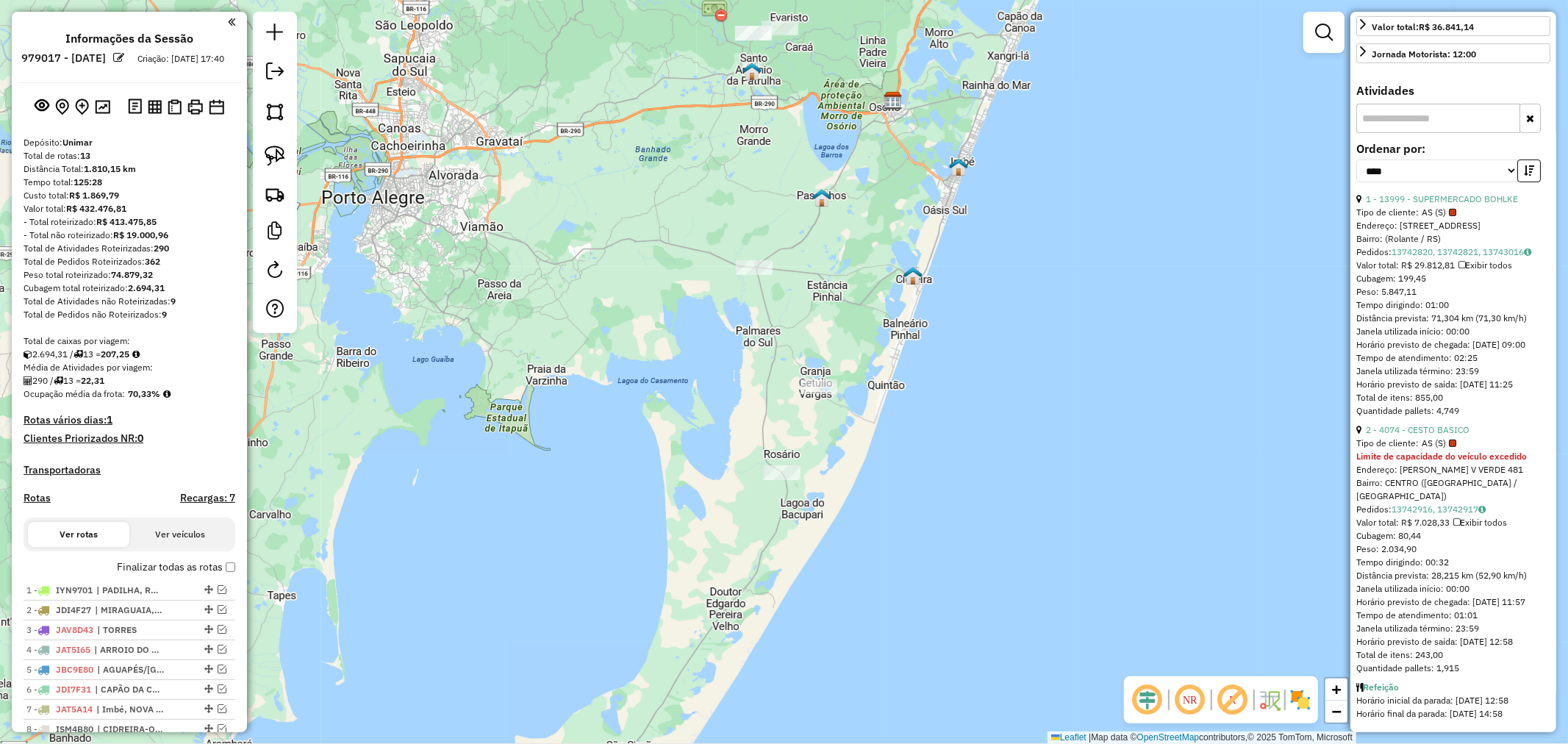
drag, startPoint x: 548, startPoint y: 175, endPoint x: 538, endPoint y: 224, distance: 50.0
click at [547, 247] on div "Janela de atendimento Grade de atendimento Capacidade Transportadoras Veículos …" at bounding box center [784, 372] width 1568 height 744
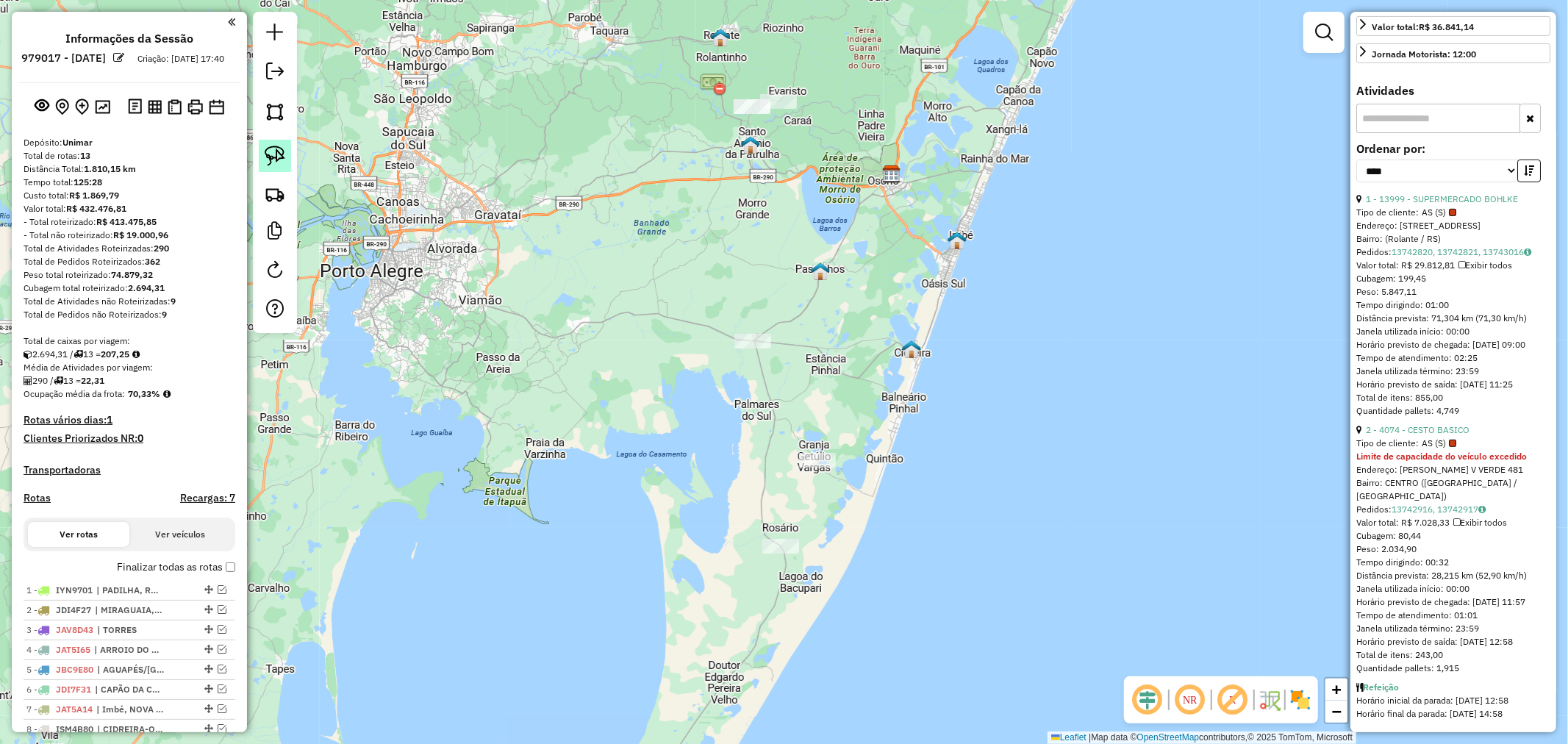
click at [265, 165] on img at bounding box center [275, 156] width 20 height 20
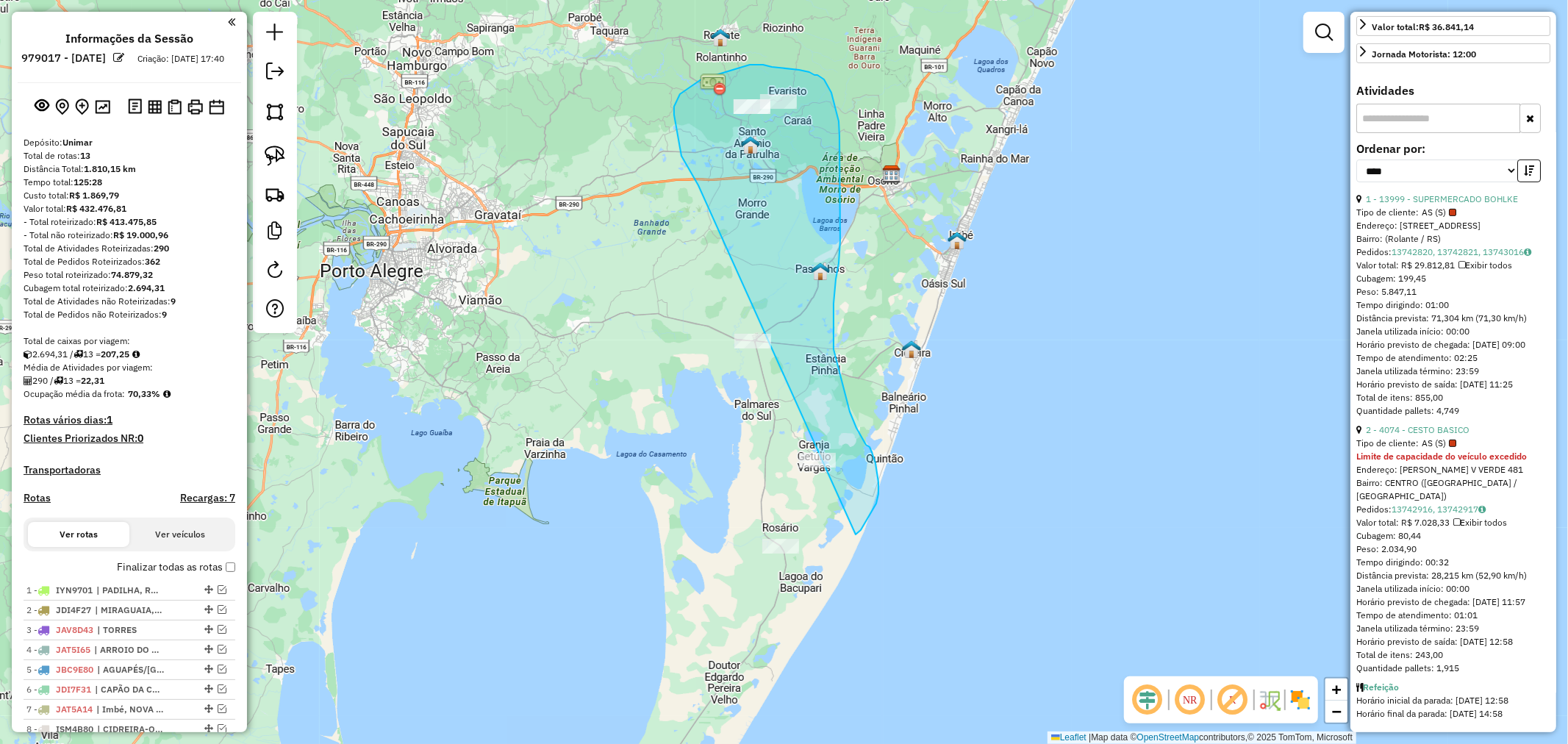
drag, startPoint x: 675, startPoint y: 121, endPoint x: 647, endPoint y: 502, distance: 382.0
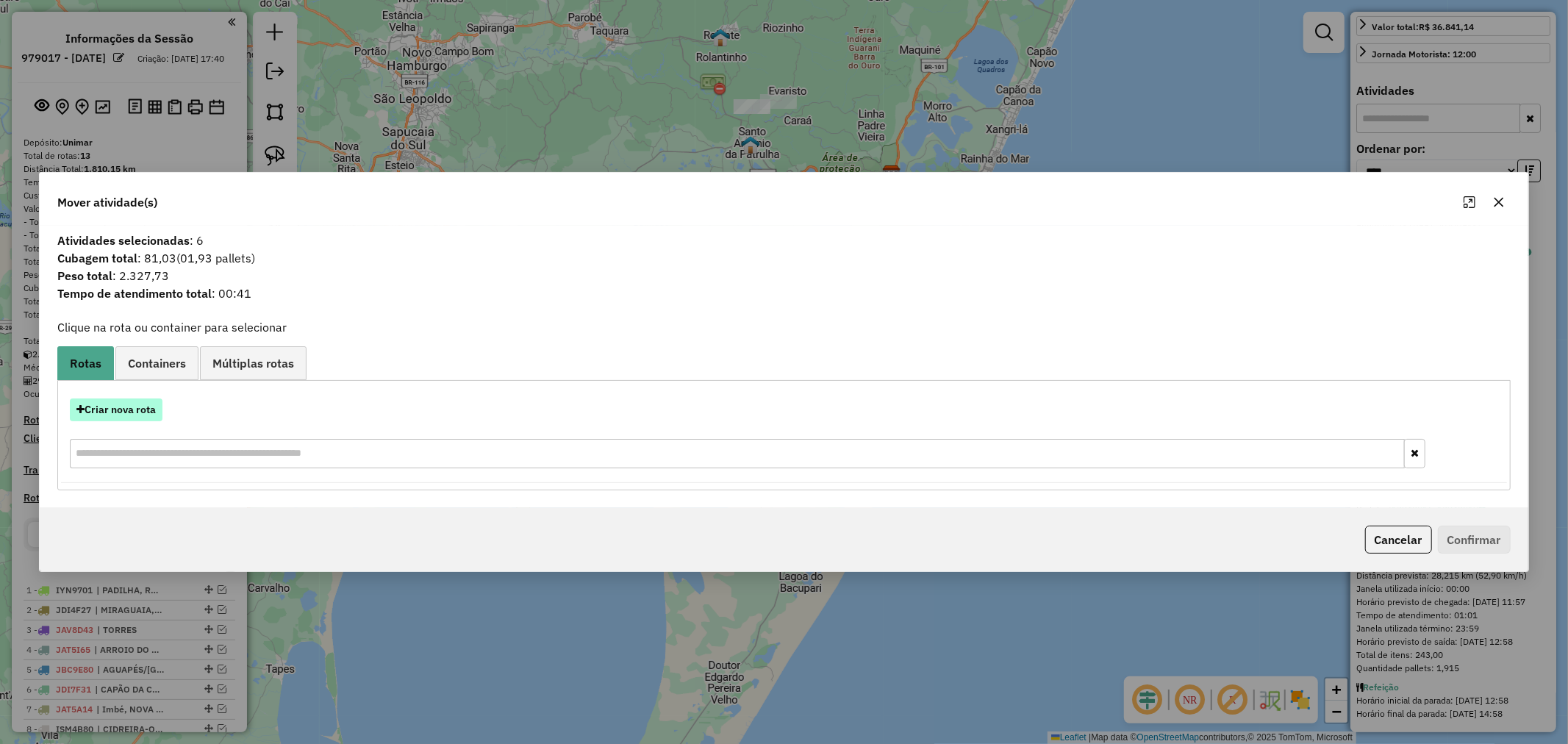
click at [152, 409] on button "Criar nova rota" at bounding box center [116, 410] width 92 height 23
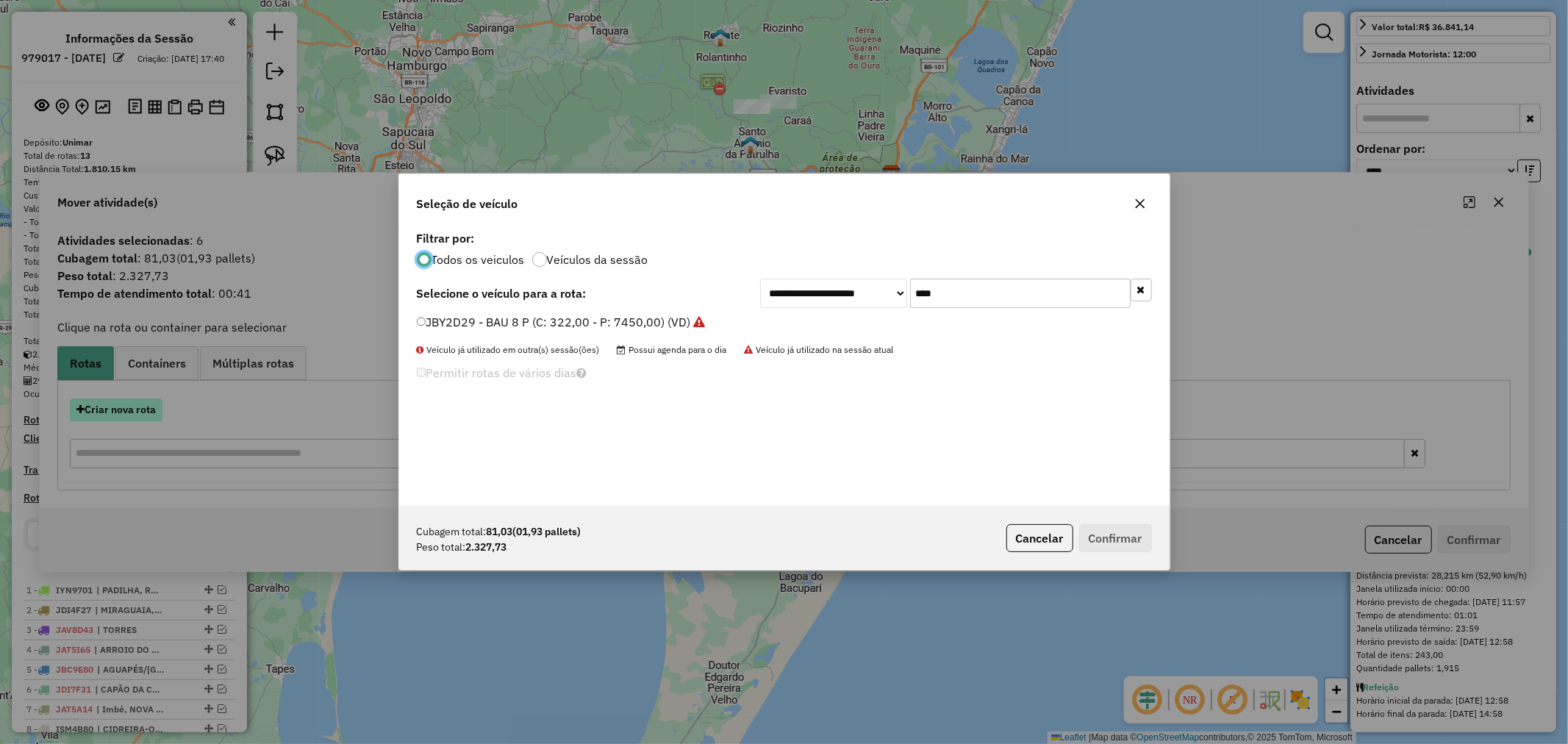
scroll to position [8, 4]
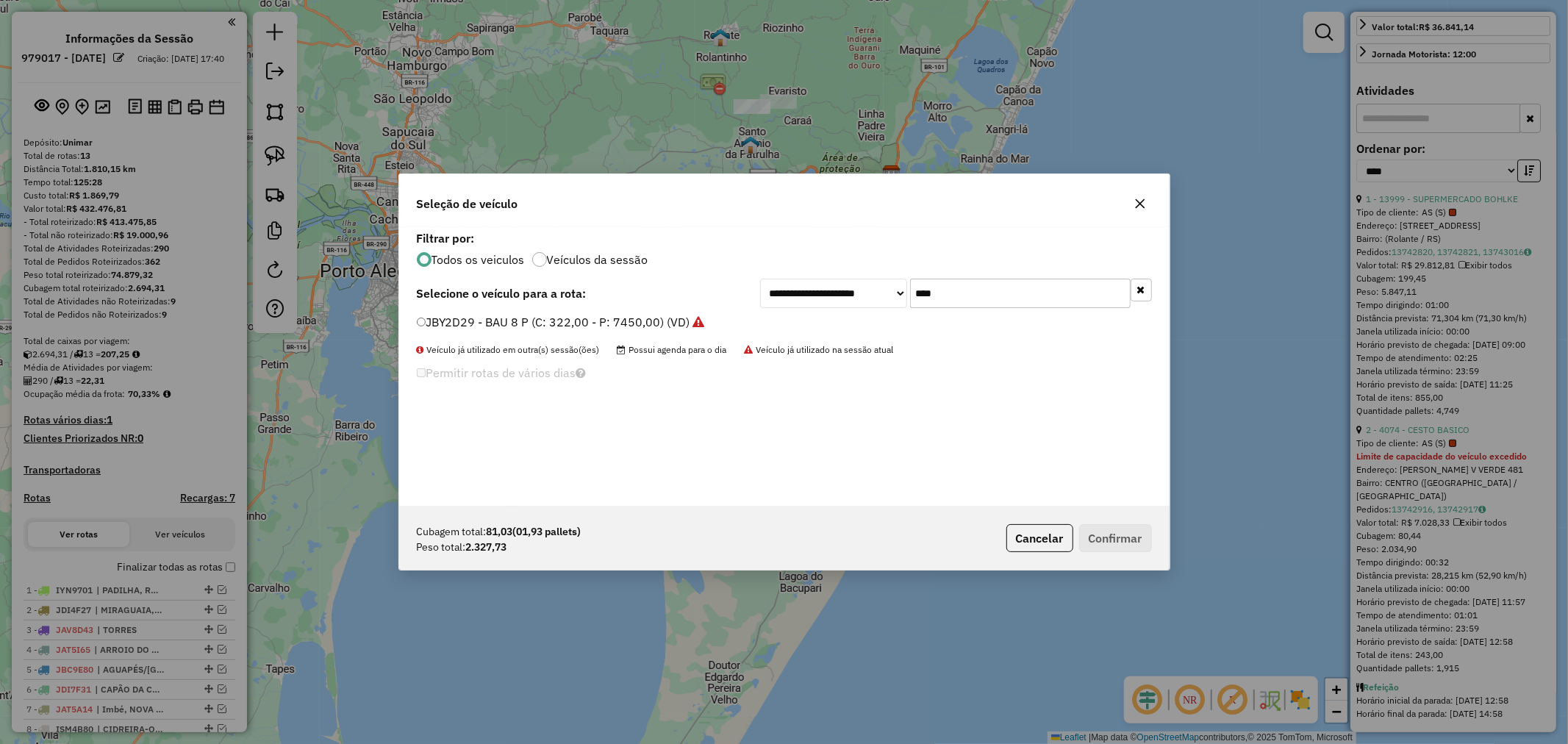
click at [1130, 199] on button "button" at bounding box center [1140, 204] width 23 height 23
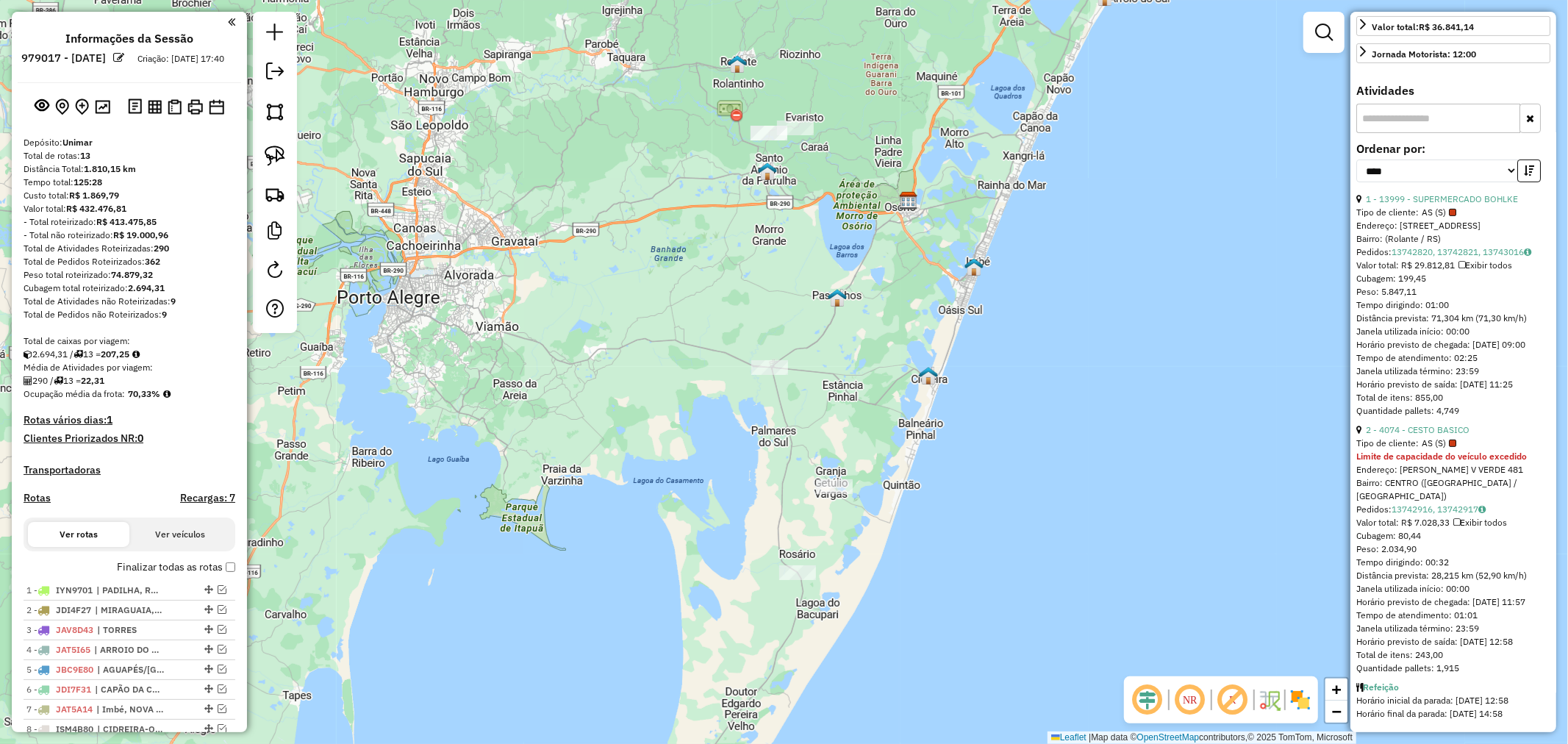
drag, startPoint x: 884, startPoint y: 324, endPoint x: 884, endPoint y: 300, distance: 24.0
click at [884, 300] on div "Janela de atendimento Grade de atendimento Capacidade Transportadoras Veículos …" at bounding box center [784, 372] width 1568 height 744
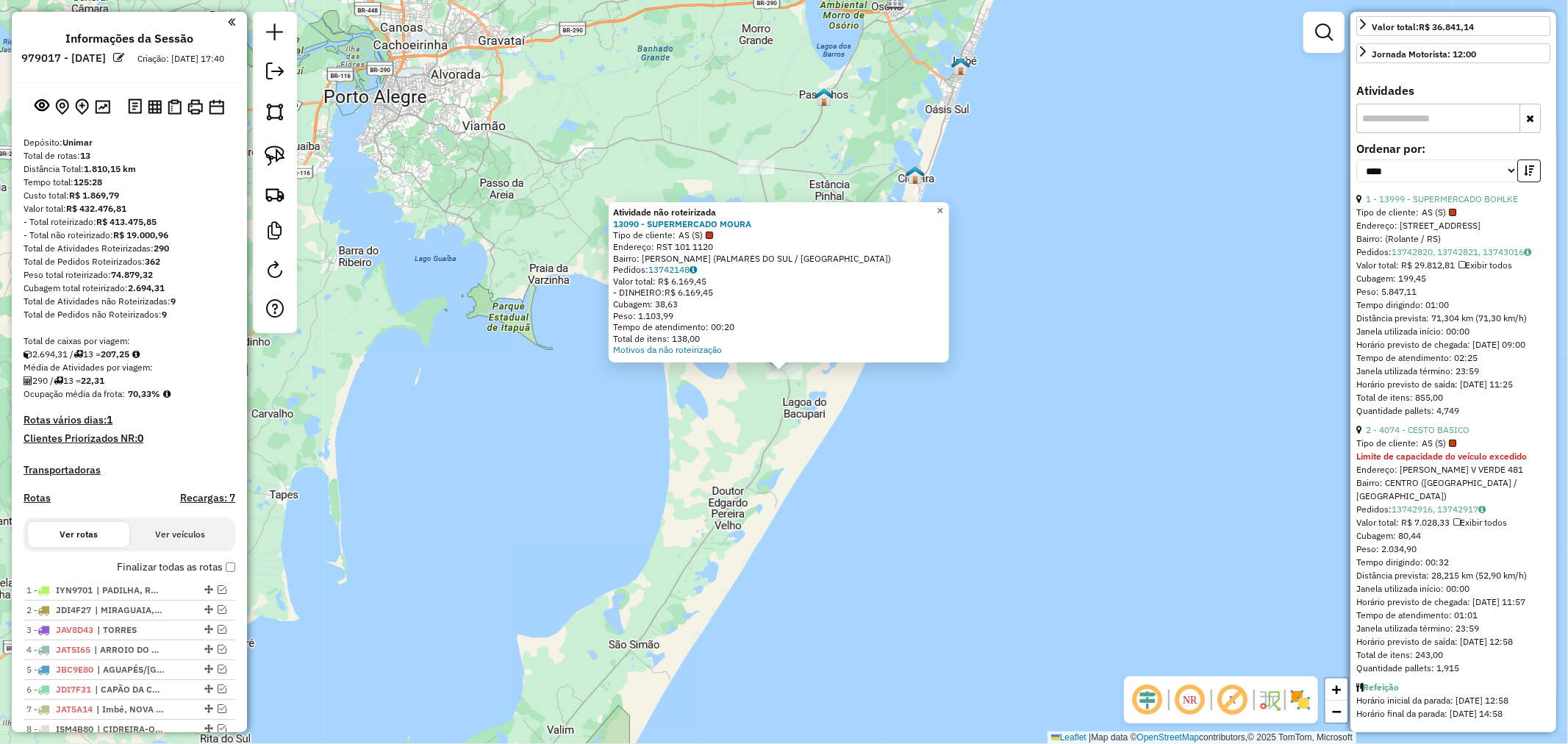
click at [943, 204] on span "×" at bounding box center [939, 211] width 6 height 12
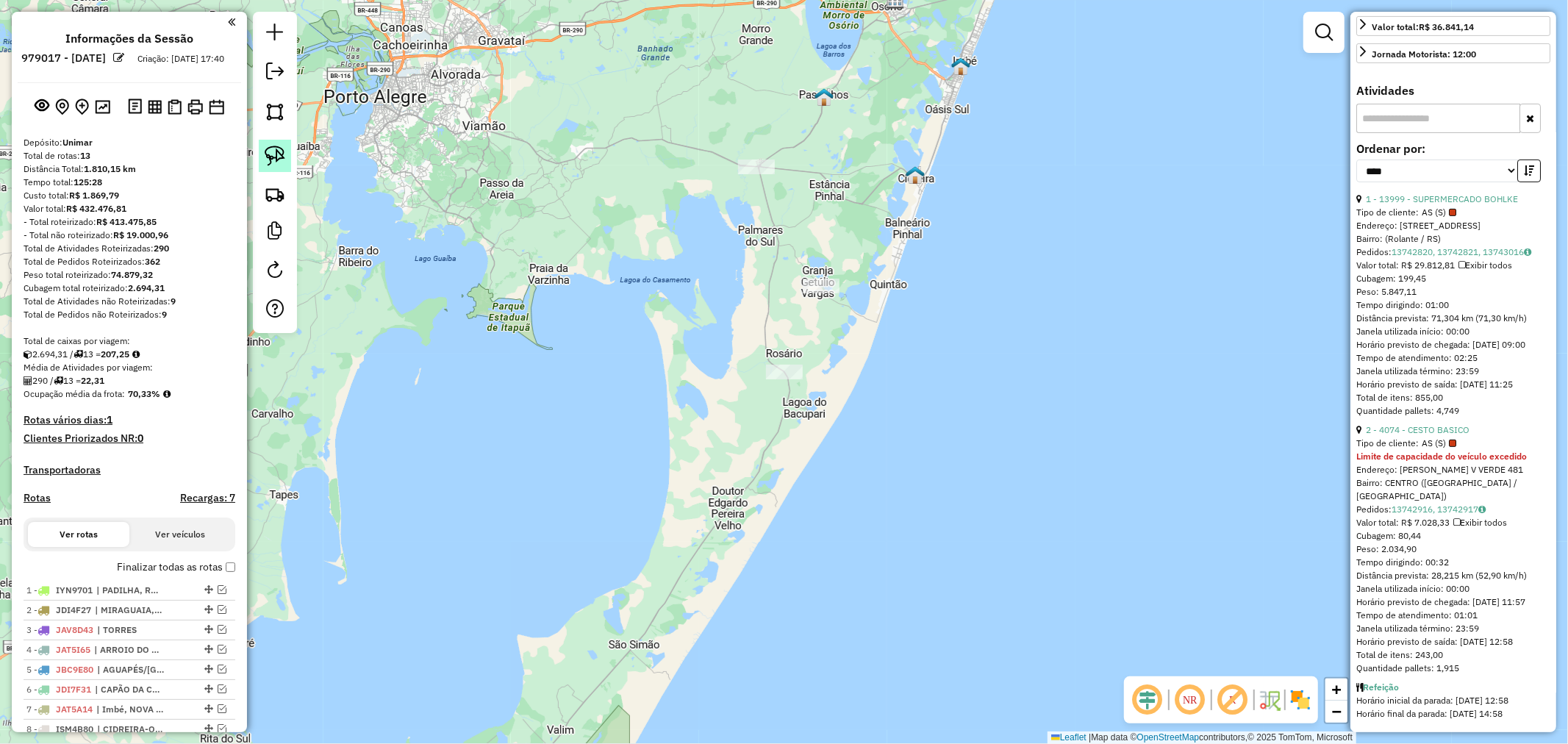
click at [275, 156] on img at bounding box center [275, 156] width 20 height 20
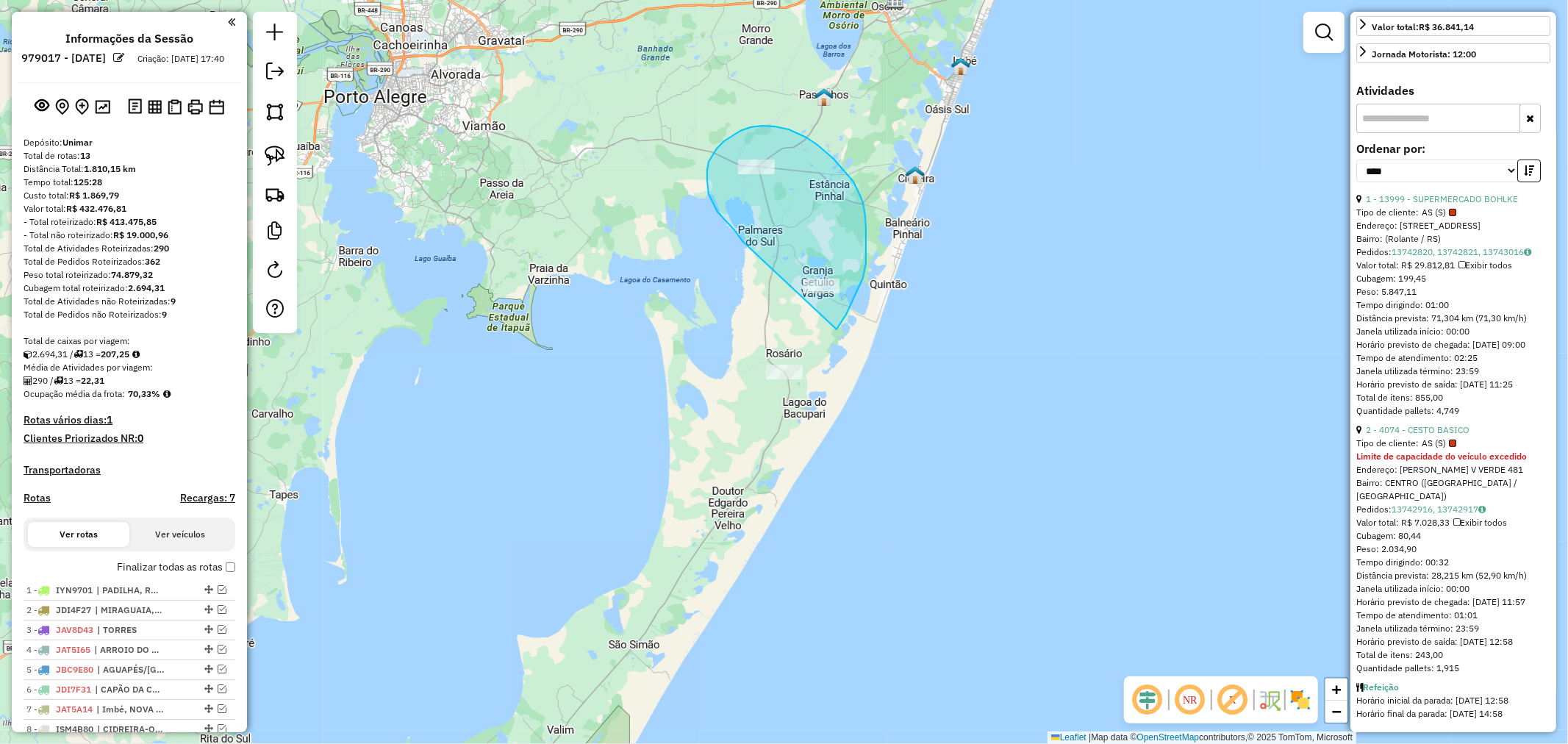
drag, startPoint x: 708, startPoint y: 184, endPoint x: 719, endPoint y: 427, distance: 243.2
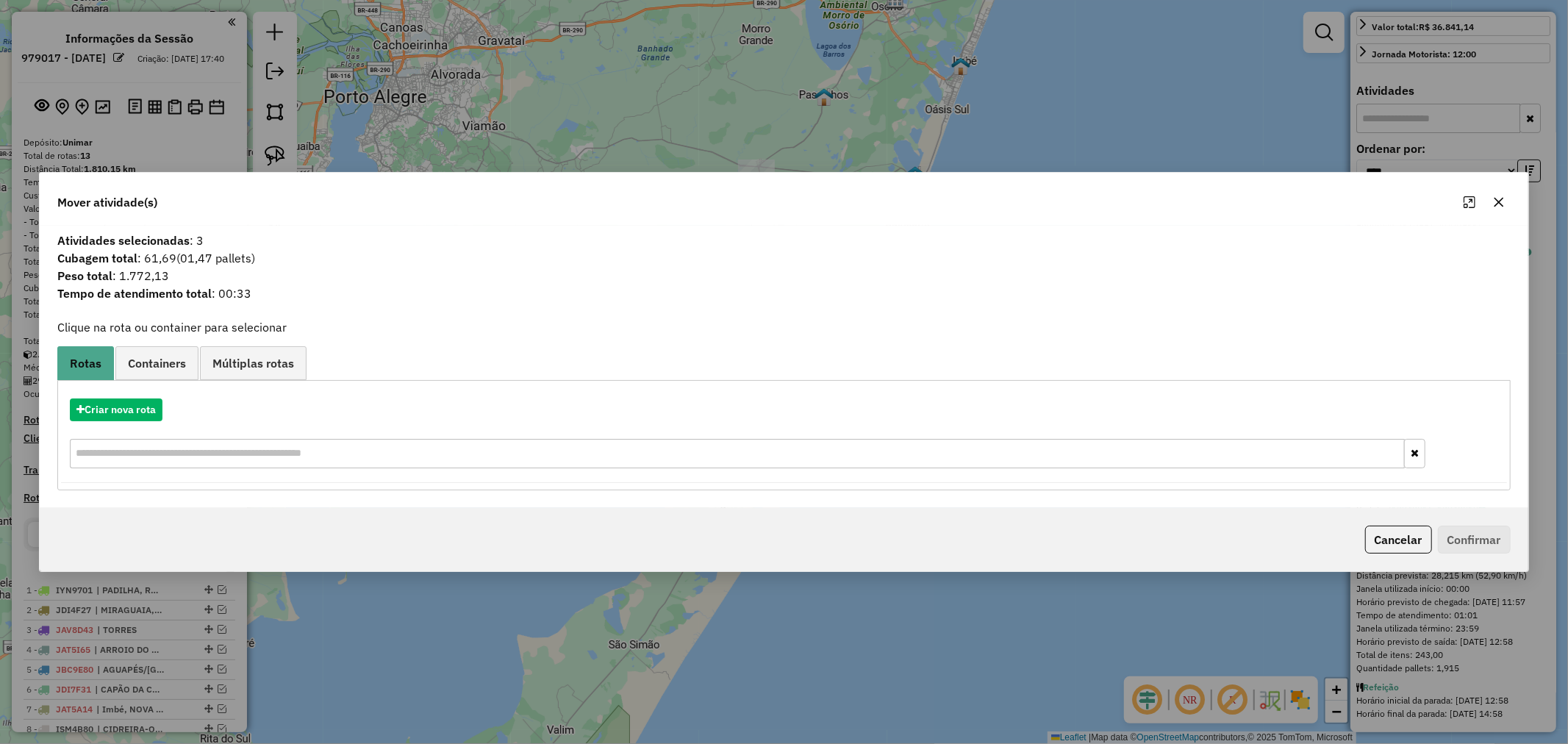
click at [1510, 203] on div "Mover atividade(s)" at bounding box center [783, 199] width 1487 height 53
click at [1508, 203] on button "button" at bounding box center [1499, 202] width 23 height 23
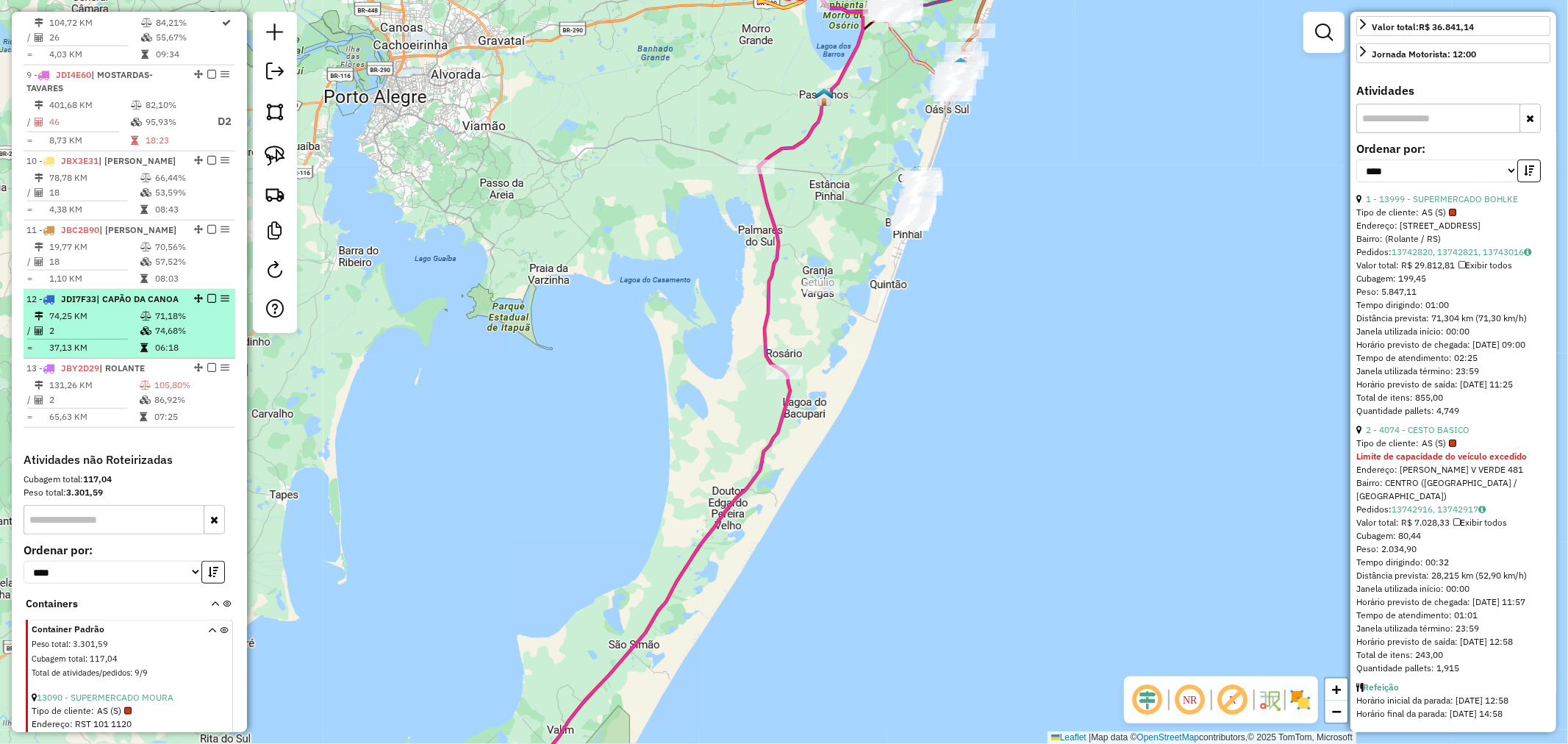
scroll to position [1143, 0]
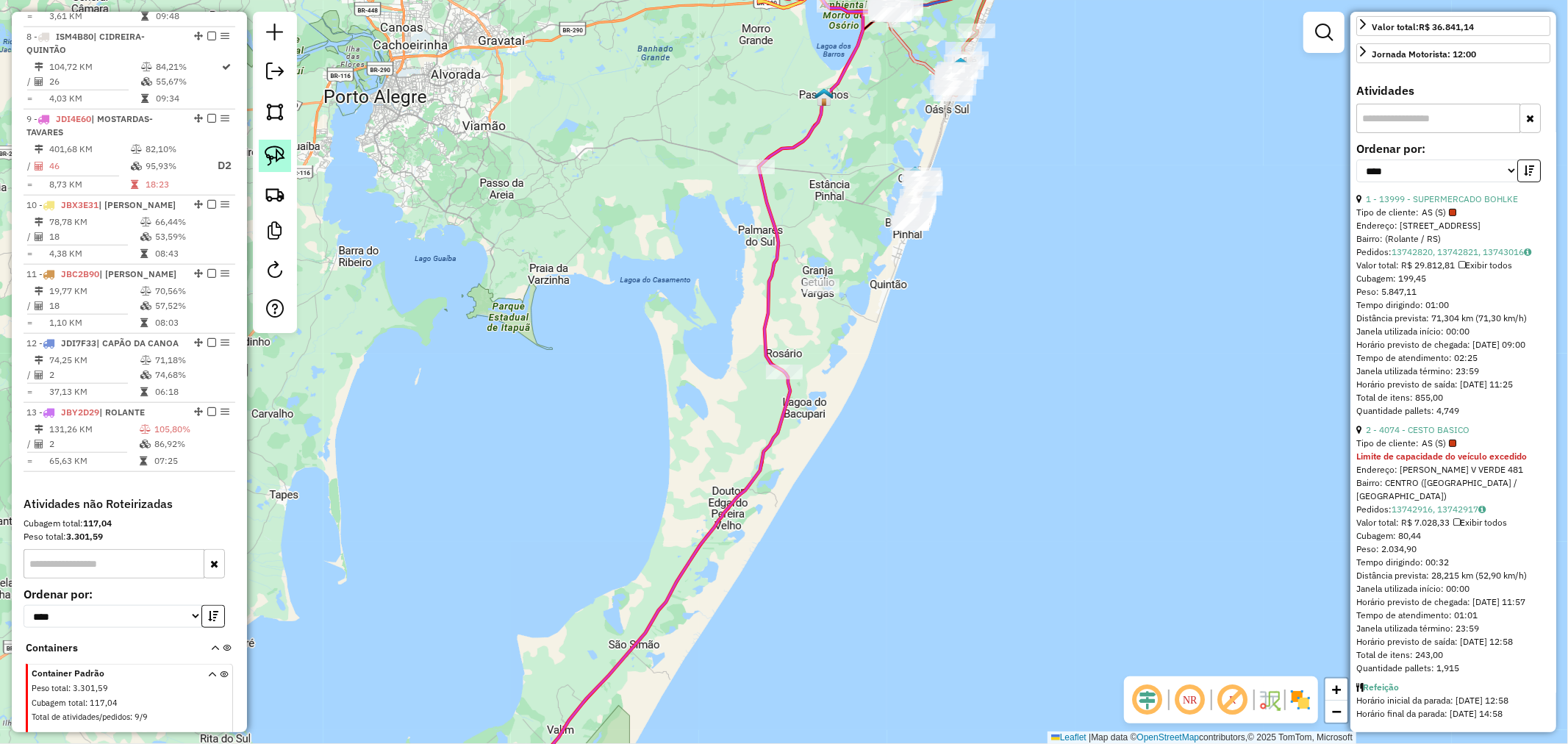
click at [273, 150] on img at bounding box center [275, 156] width 20 height 20
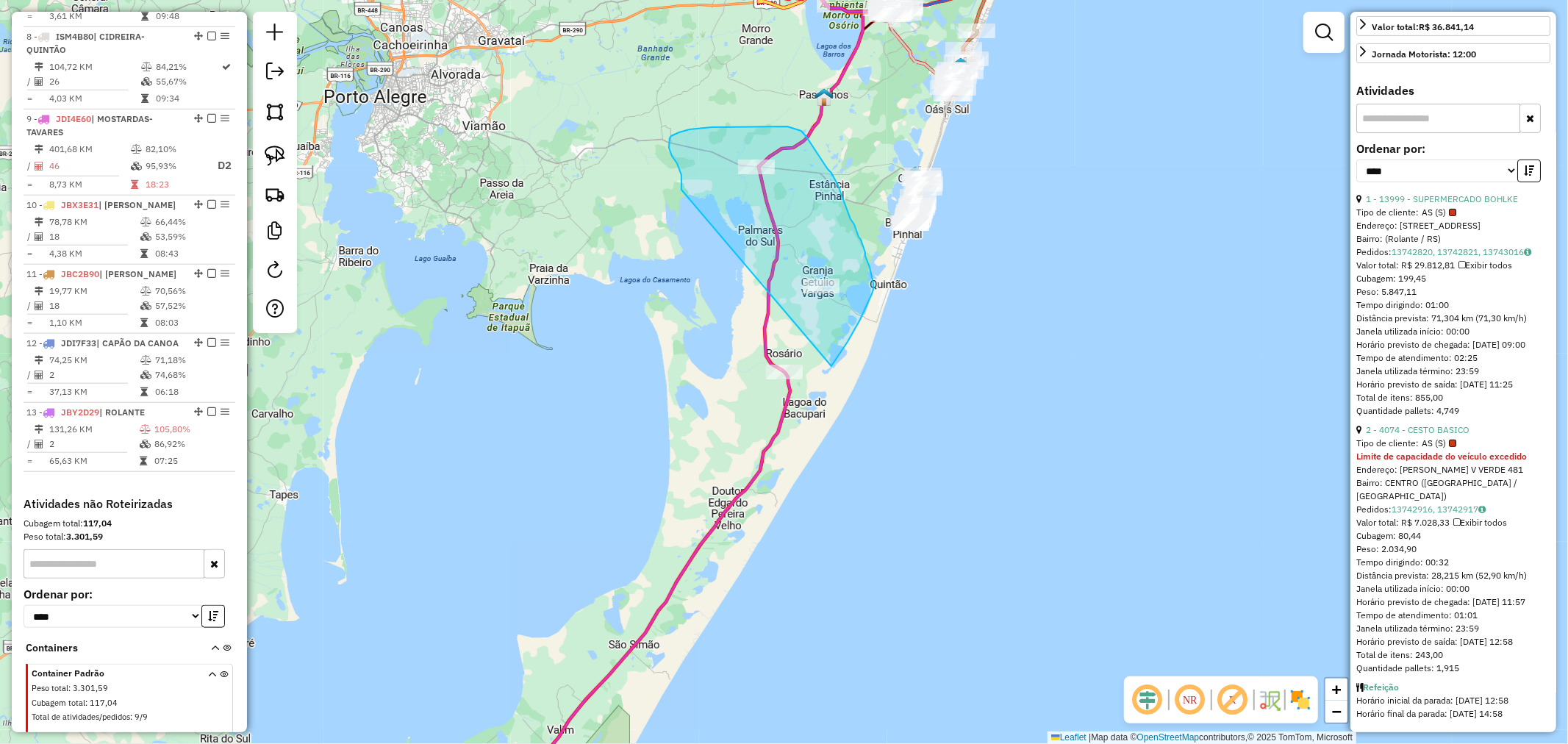
drag, startPoint x: 668, startPoint y: 148, endPoint x: 729, endPoint y: 418, distance: 276.8
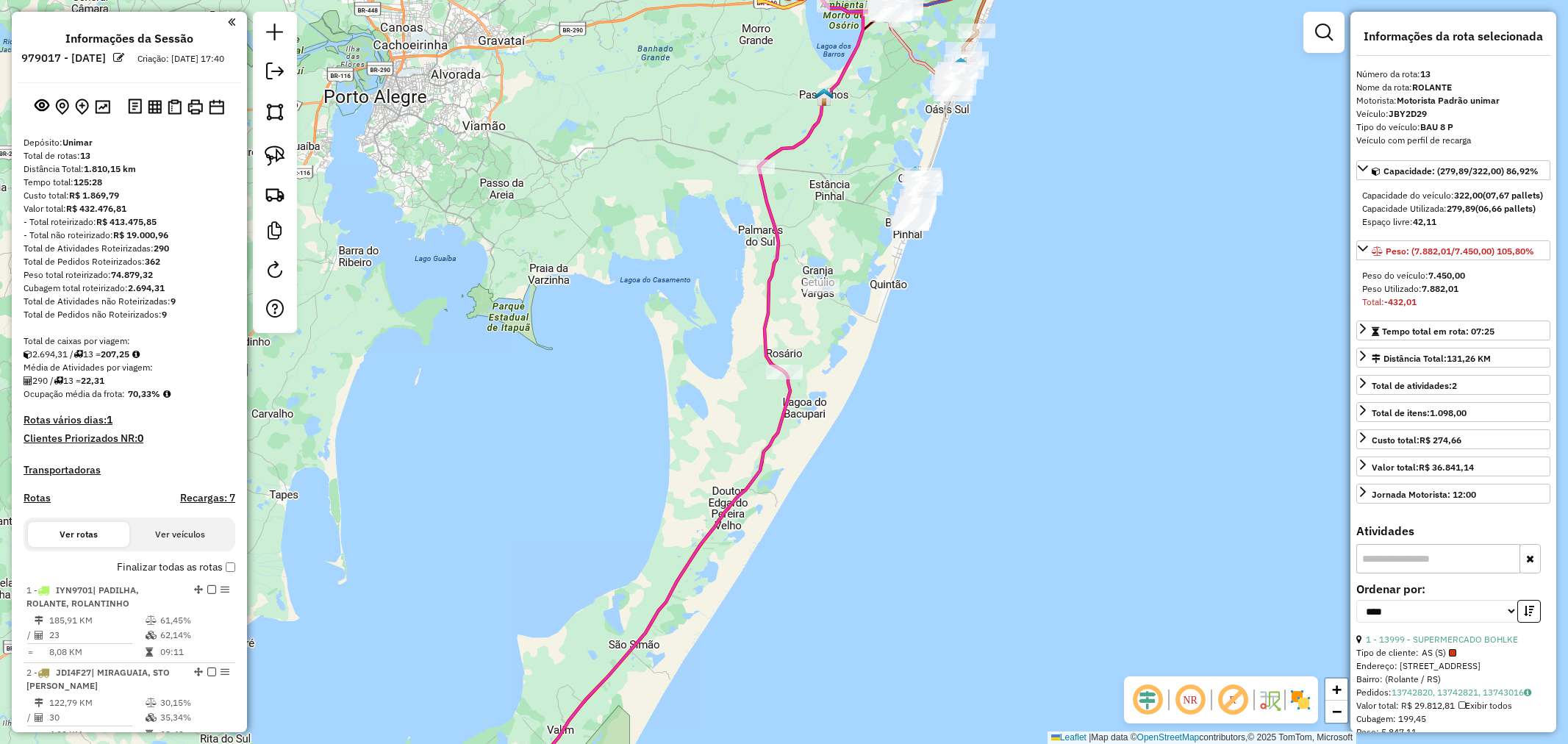
select select "*********"
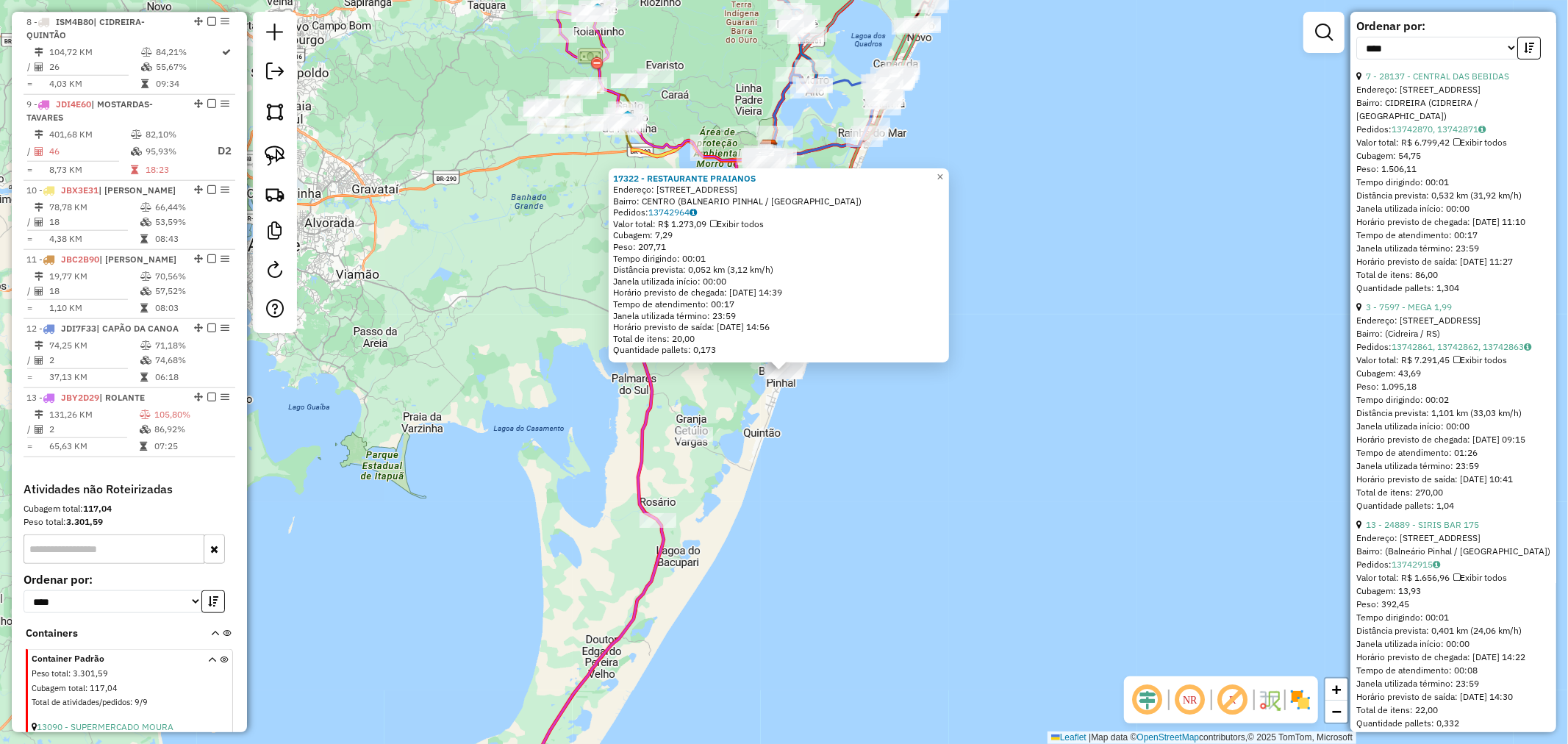
scroll to position [628, 0]
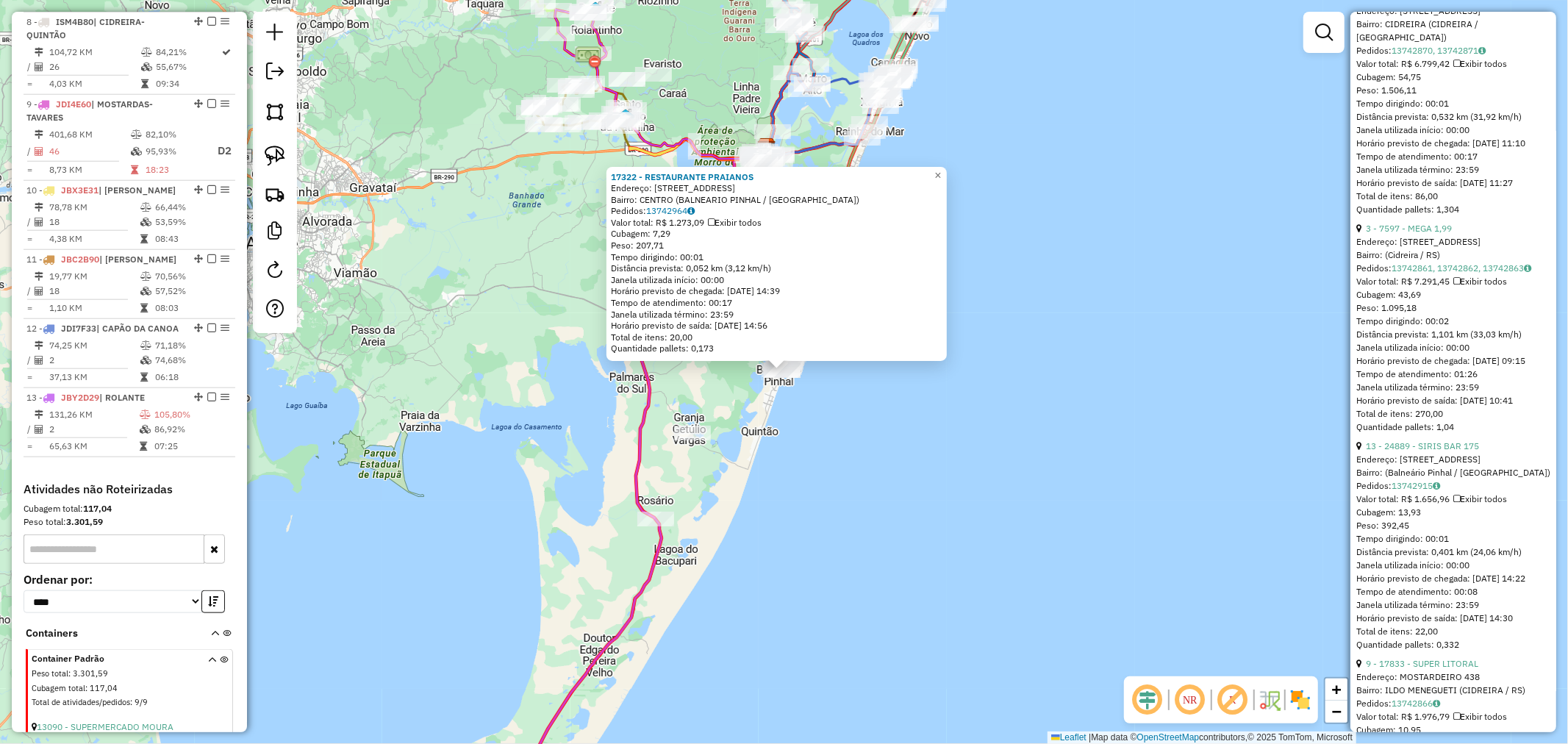
drag, startPoint x: 863, startPoint y: 580, endPoint x: 1073, endPoint y: 231, distance: 407.3
click at [1059, 259] on div "17322 - RESTAURANTE PRAIANOS Endereço: [STREET_ADDRESS] Bairro: CENTRO ([GEOGRA…" at bounding box center [784, 372] width 1568 height 744
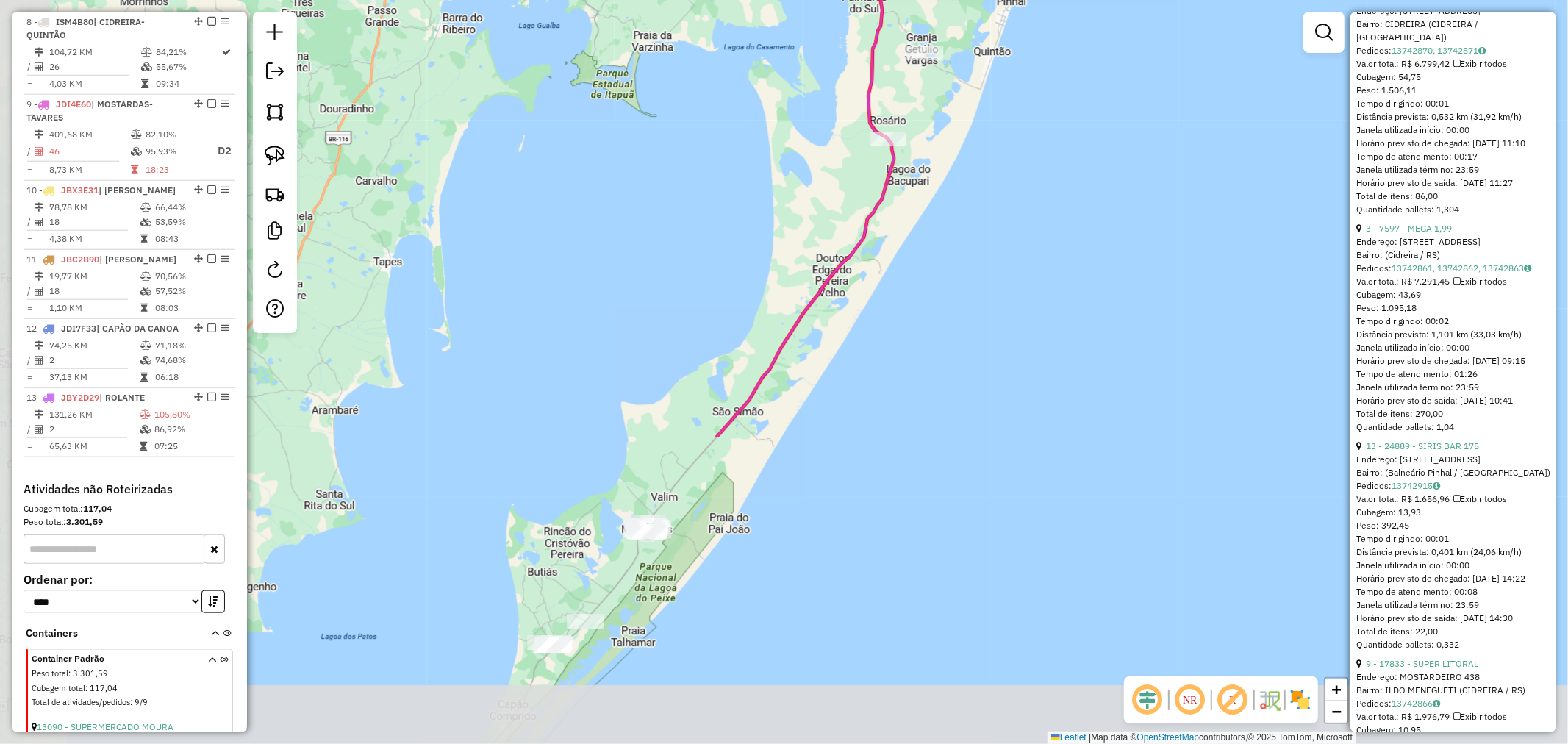
drag, startPoint x: 838, startPoint y: 454, endPoint x: 843, endPoint y: 415, distance: 39.3
click at [870, 412] on div "17322 - RESTAURANTE PRAIANOS Endereço: [STREET_ADDRESS] Bairro: CENTRO ([GEOGRA…" at bounding box center [784, 372] width 1568 height 744
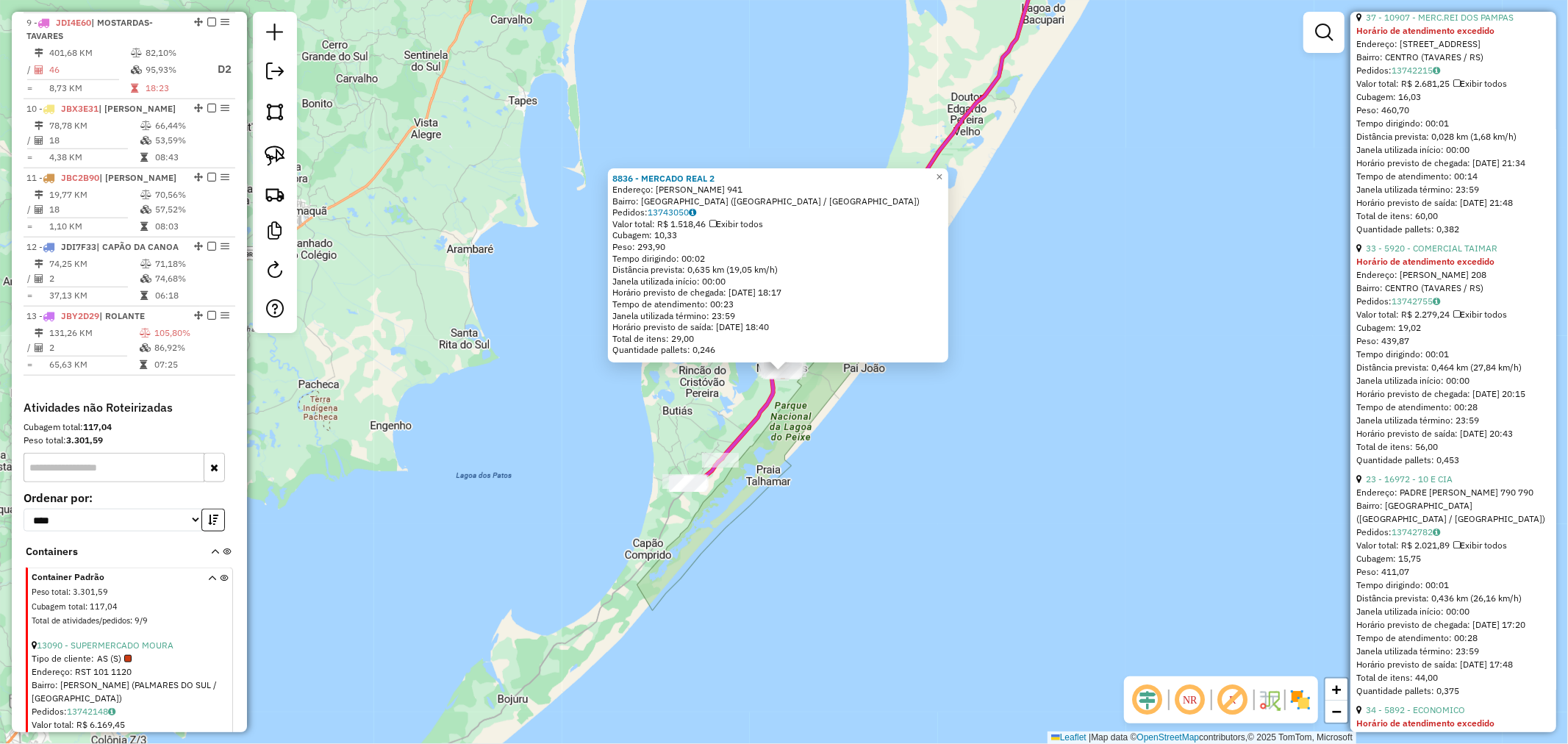
scroll to position [1676, 0]
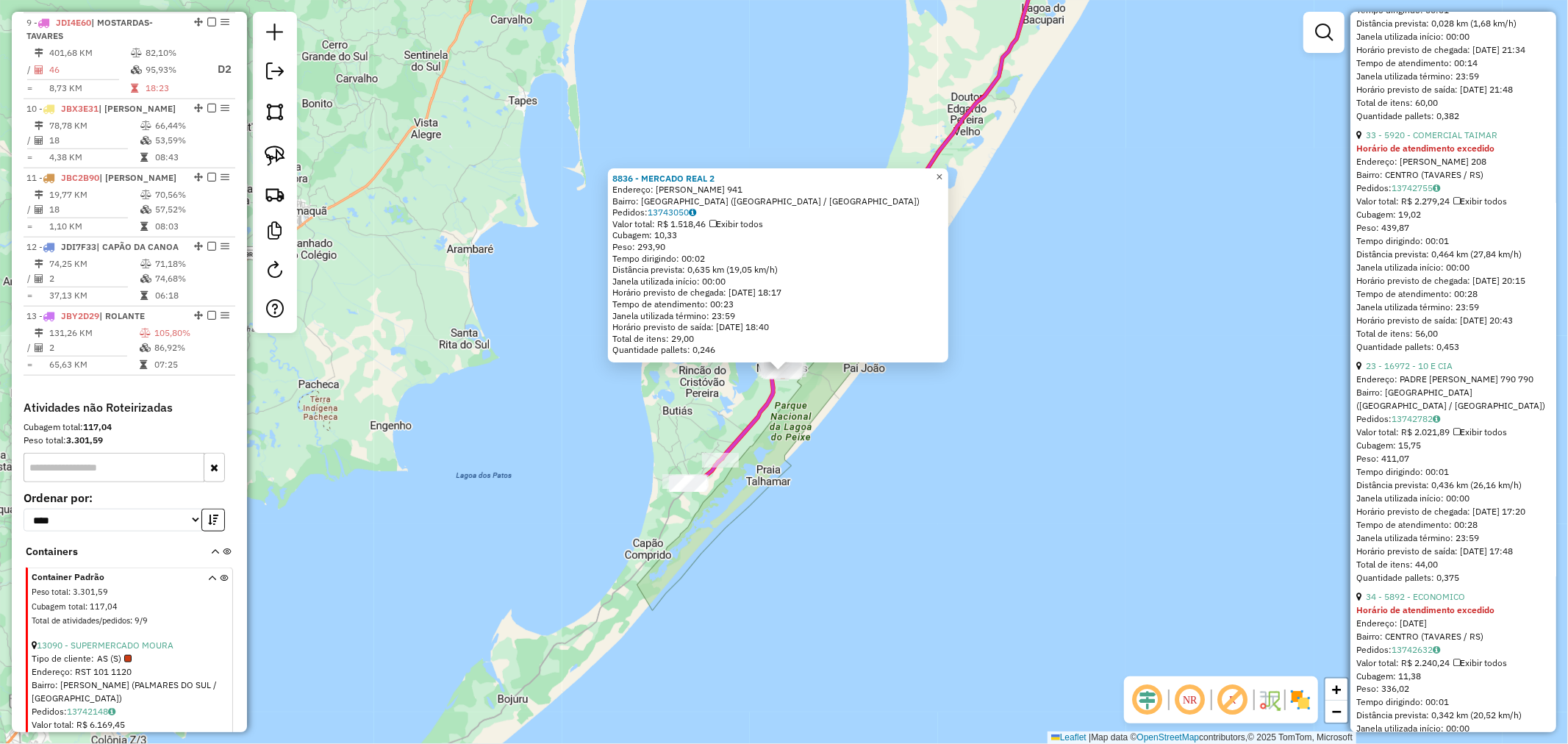
click at [942, 175] on span "×" at bounding box center [939, 177] width 6 height 12
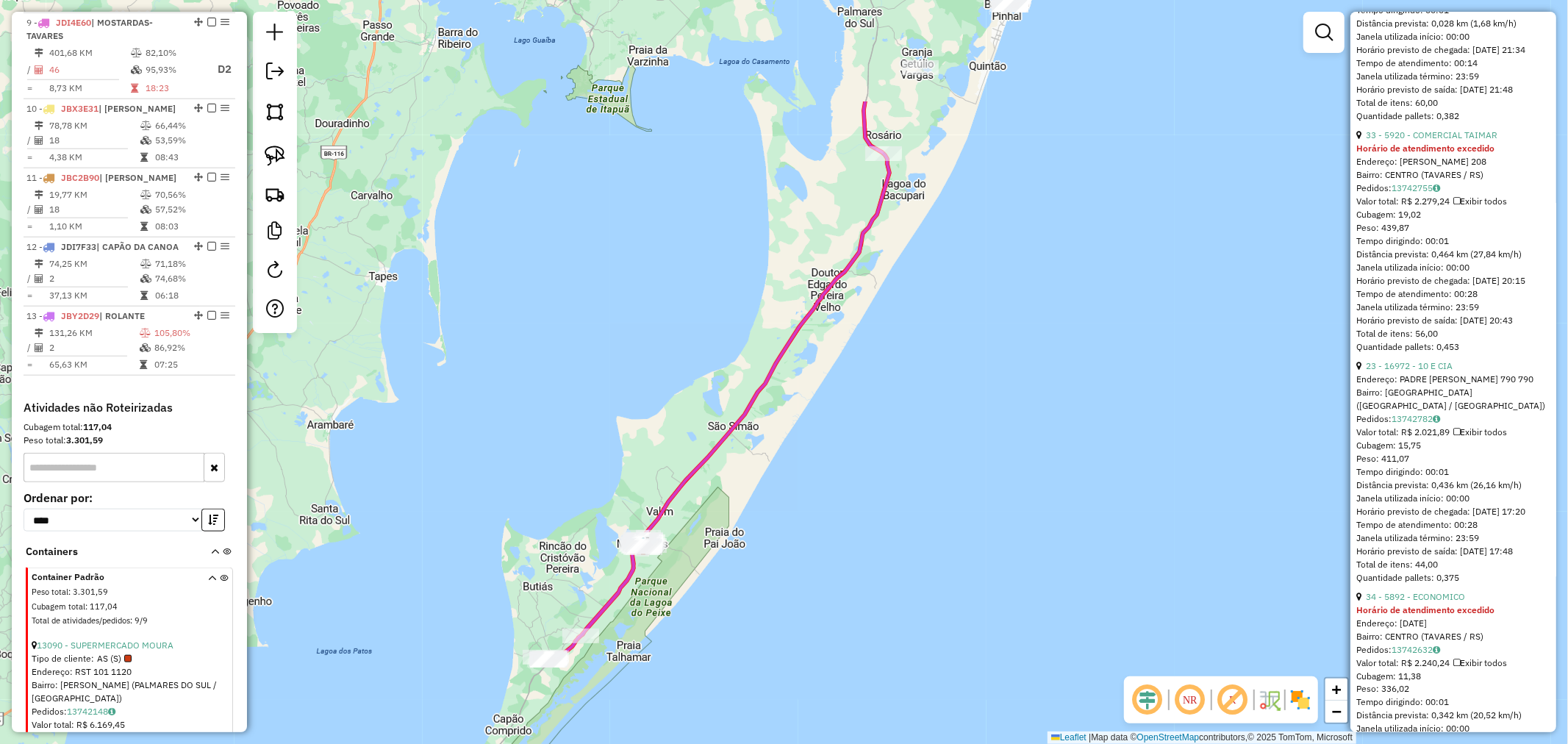
drag, startPoint x: 934, startPoint y: 365, endPoint x: 848, endPoint y: 458, distance: 126.7
click at [846, 479] on div "Janela de atendimento Grade de atendimento Capacidade Transportadoras Veículos …" at bounding box center [784, 372] width 1568 height 744
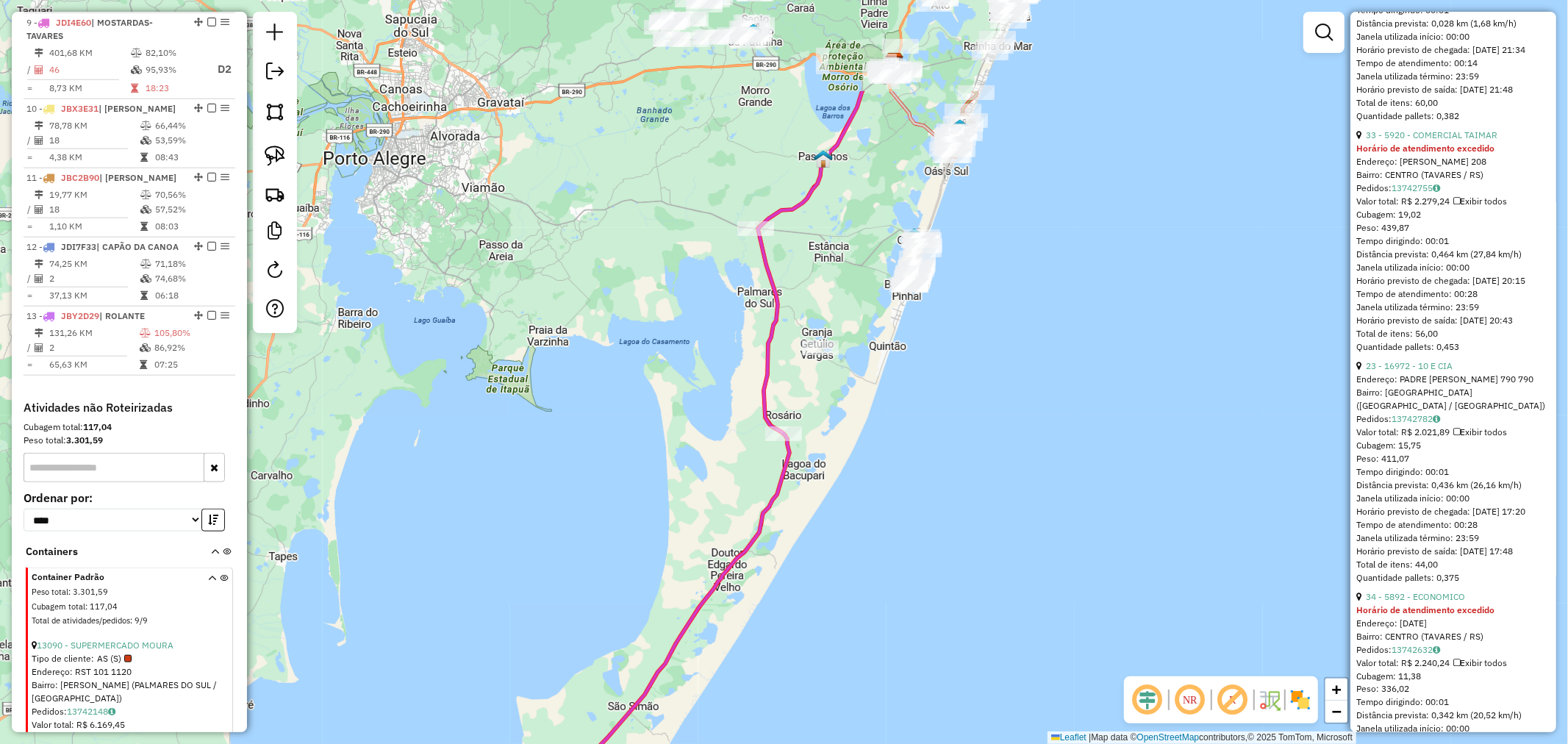
drag, startPoint x: 917, startPoint y: 286, endPoint x: 1100, endPoint y: 228, distance: 192.0
click at [1084, 252] on div "Janela de atendimento Grade de atendimento Capacidade Transportadoras Veículos …" at bounding box center [784, 372] width 1568 height 744
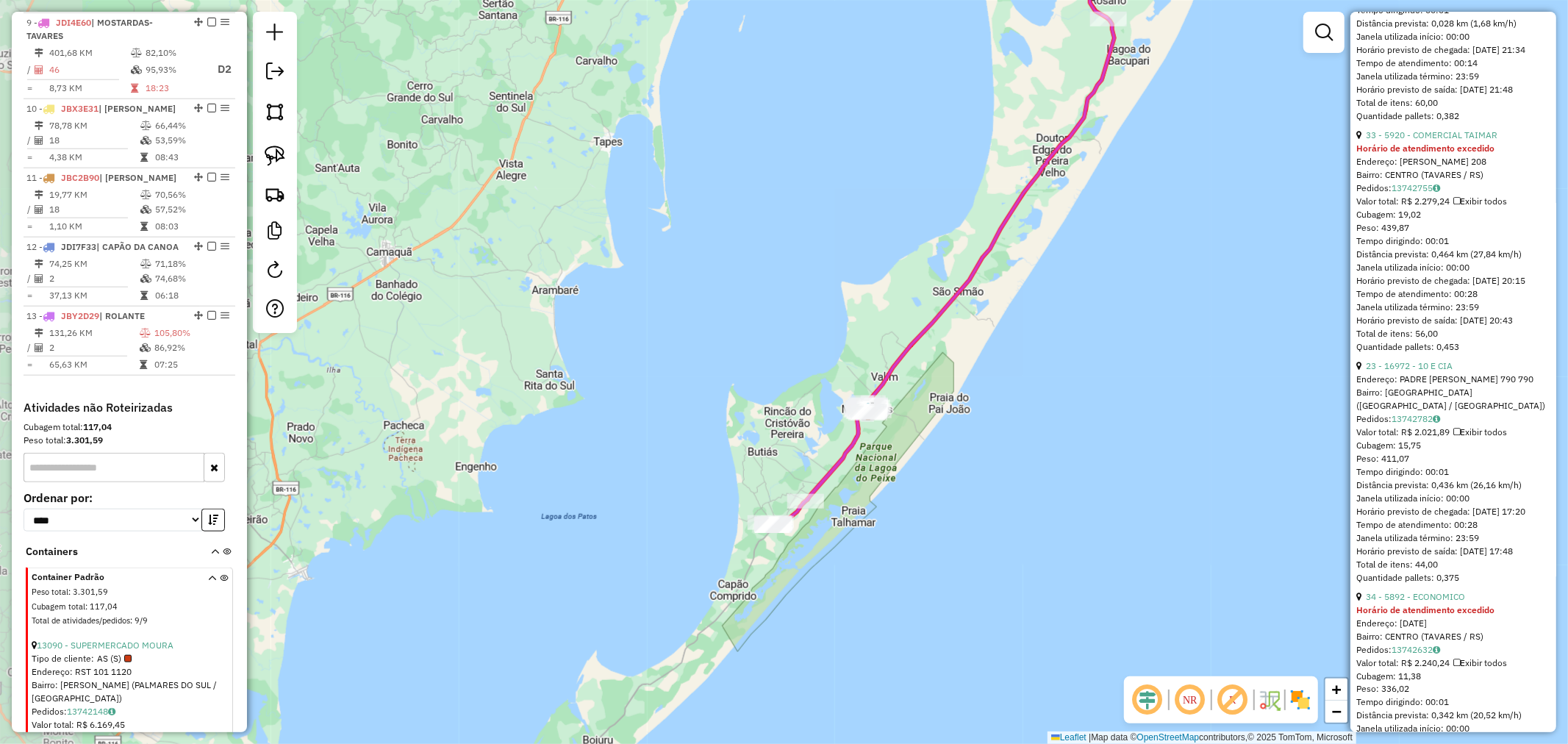
drag, startPoint x: 948, startPoint y: 460, endPoint x: 976, endPoint y: 385, distance: 80.1
click at [976, 385] on div "Janela de atendimento Grade de atendimento Capacidade Transportadoras Veículos …" at bounding box center [784, 372] width 1568 height 744
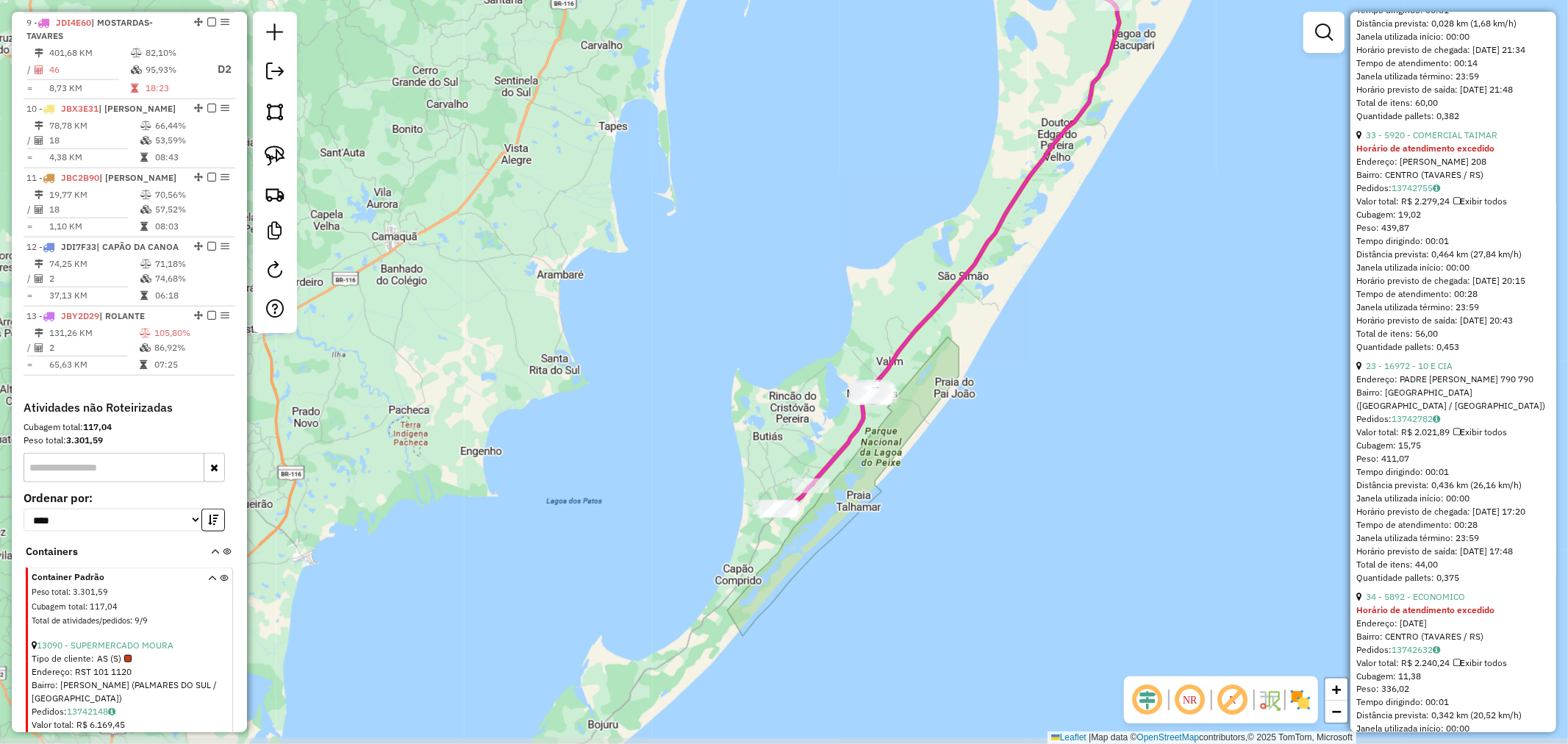
drag, startPoint x: 924, startPoint y: 460, endPoint x: 855, endPoint y: 532, distance: 99.7
click at [872, 516] on div "Janela de atendimento Grade de atendimento Capacidade Transportadoras Veículos …" at bounding box center [784, 372] width 1568 height 744
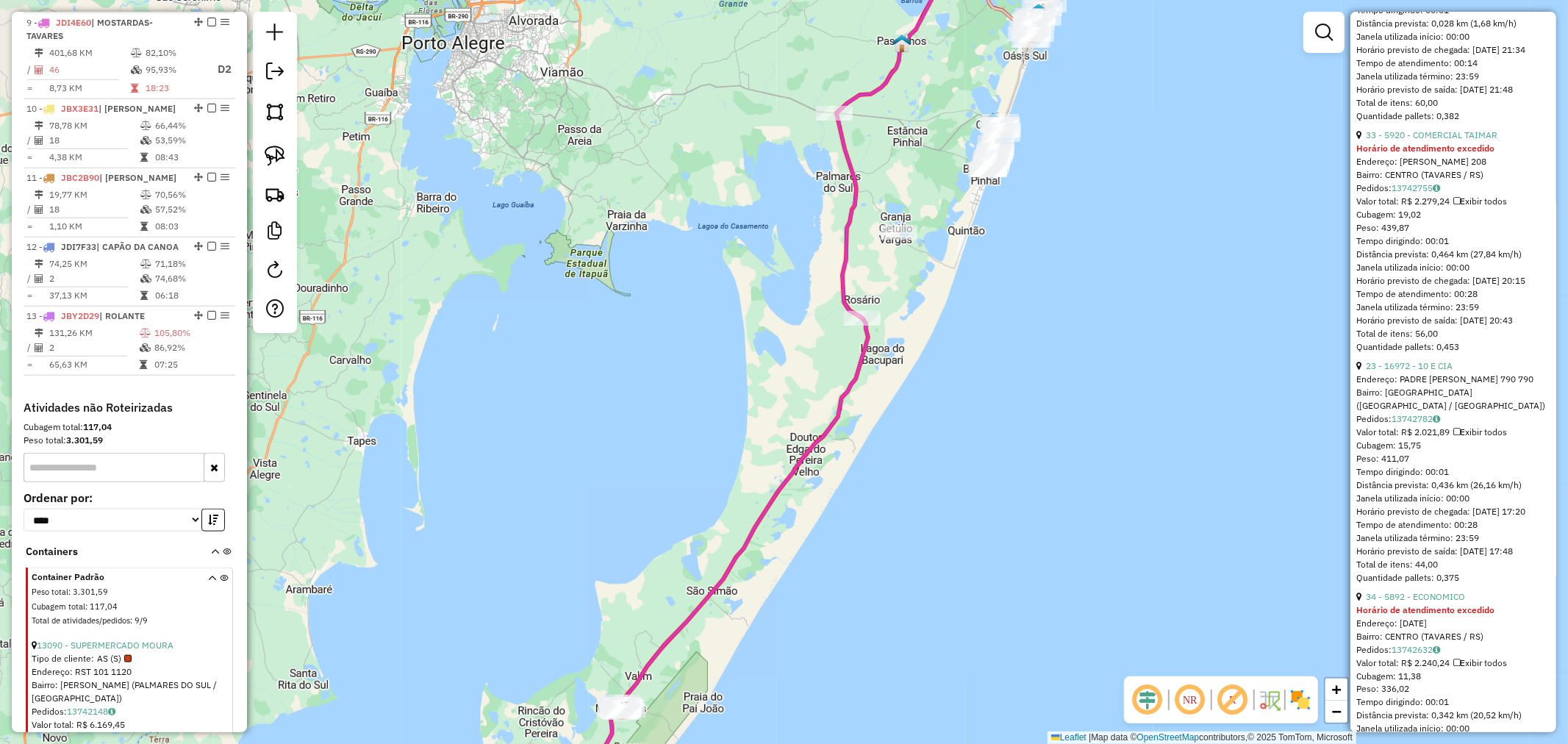
drag, startPoint x: 991, startPoint y: 396, endPoint x: 964, endPoint y: 447, distance: 57.7
click at [961, 447] on div "Janela de atendimento Grade de atendimento Capacidade Transportadoras Veículos …" at bounding box center [784, 372] width 1568 height 744
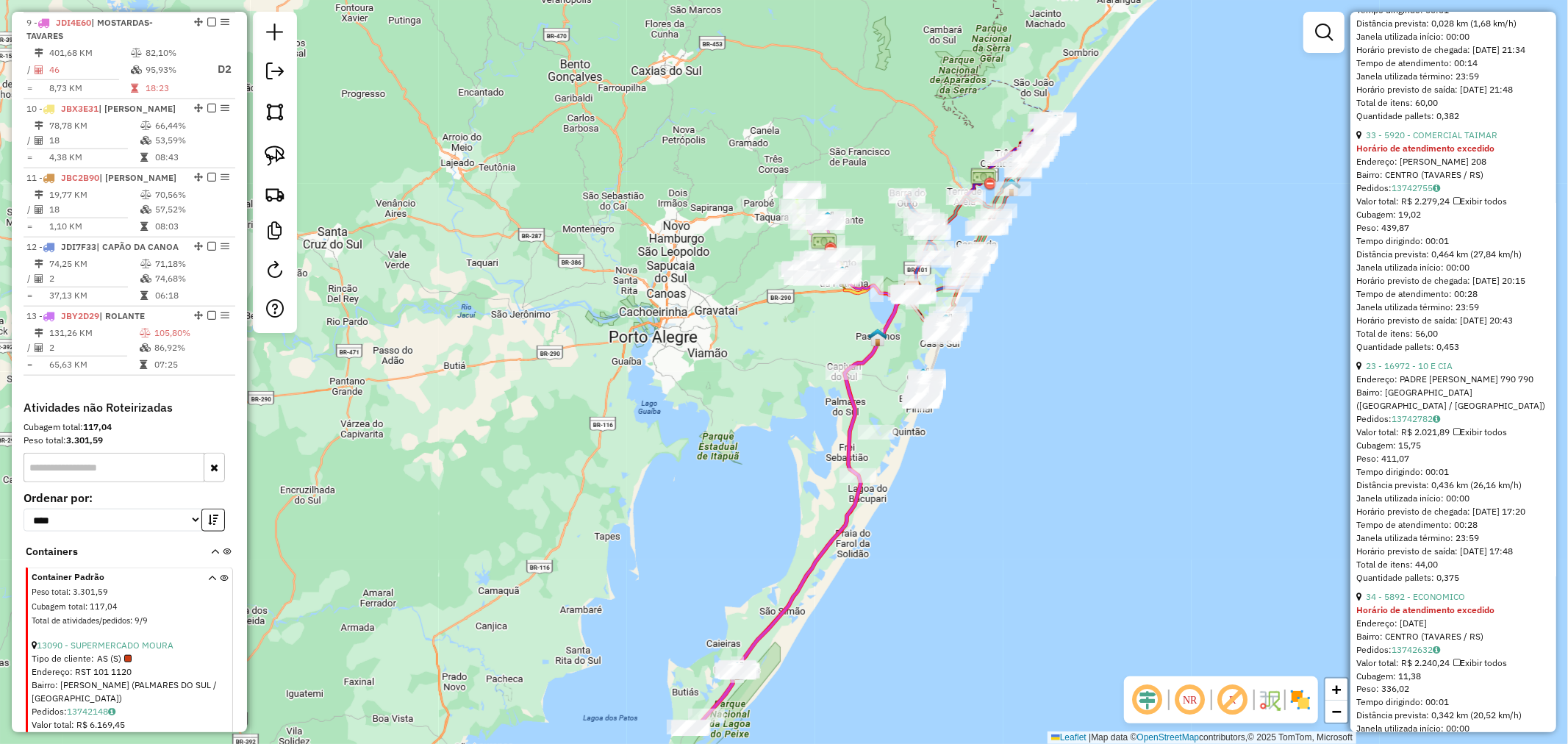
drag, startPoint x: 978, startPoint y: 416, endPoint x: 959, endPoint y: 430, distance: 23.6
click at [959, 430] on div "Janela de atendimento Grade de atendimento Capacidade Transportadoras Veículos …" at bounding box center [784, 372] width 1568 height 744
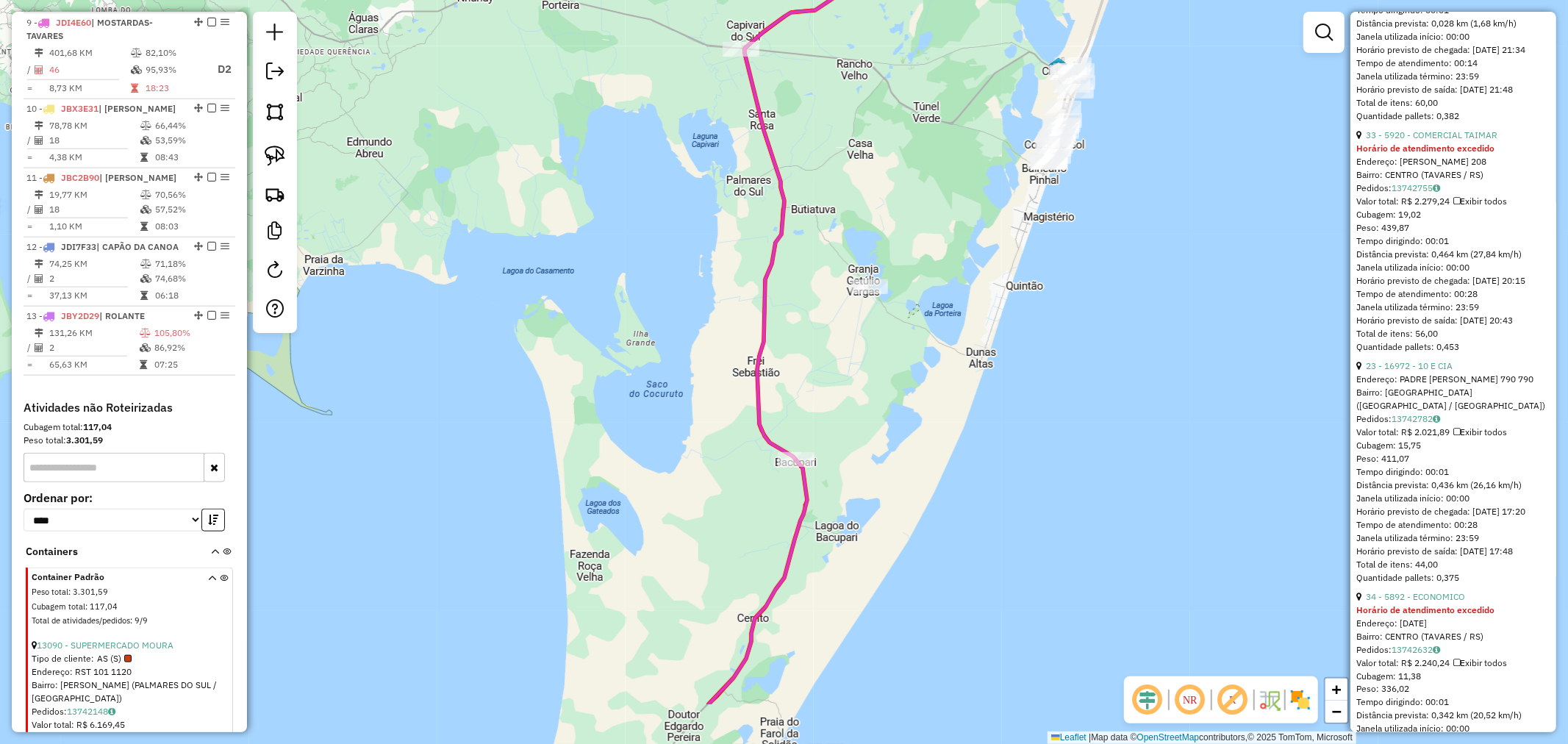
drag, startPoint x: 1050, startPoint y: 447, endPoint x: 1059, endPoint y: 388, distance: 59.7
click at [1066, 387] on div "Janela de atendimento Grade de atendimento Capacidade Transportadoras Veículos …" at bounding box center [784, 372] width 1568 height 744
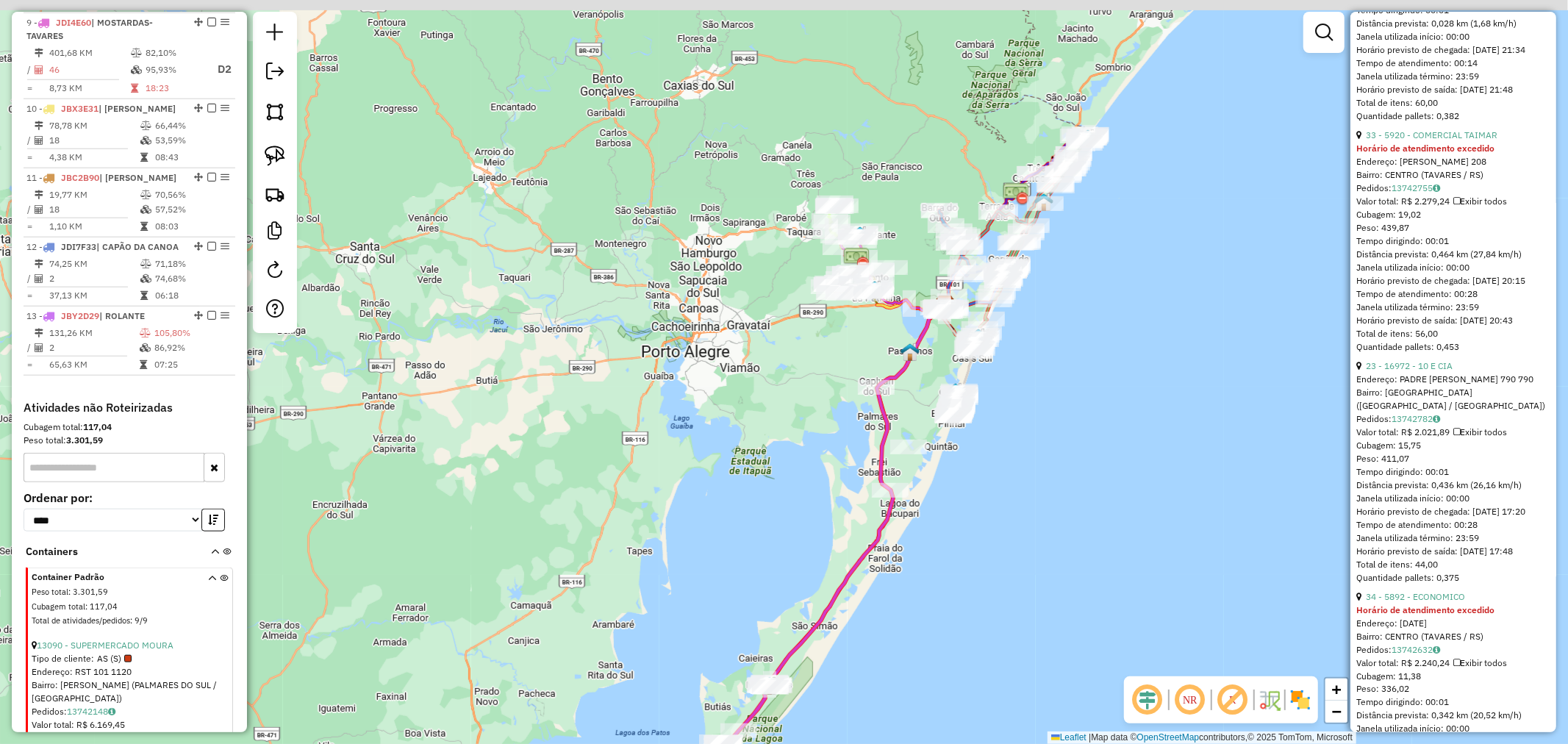
drag, startPoint x: 1095, startPoint y: 320, endPoint x: 1035, endPoint y: 437, distance: 131.5
click at [1035, 437] on div "Janela de atendimento Grade de atendimento Capacidade Transportadoras Veículos …" at bounding box center [784, 372] width 1568 height 744
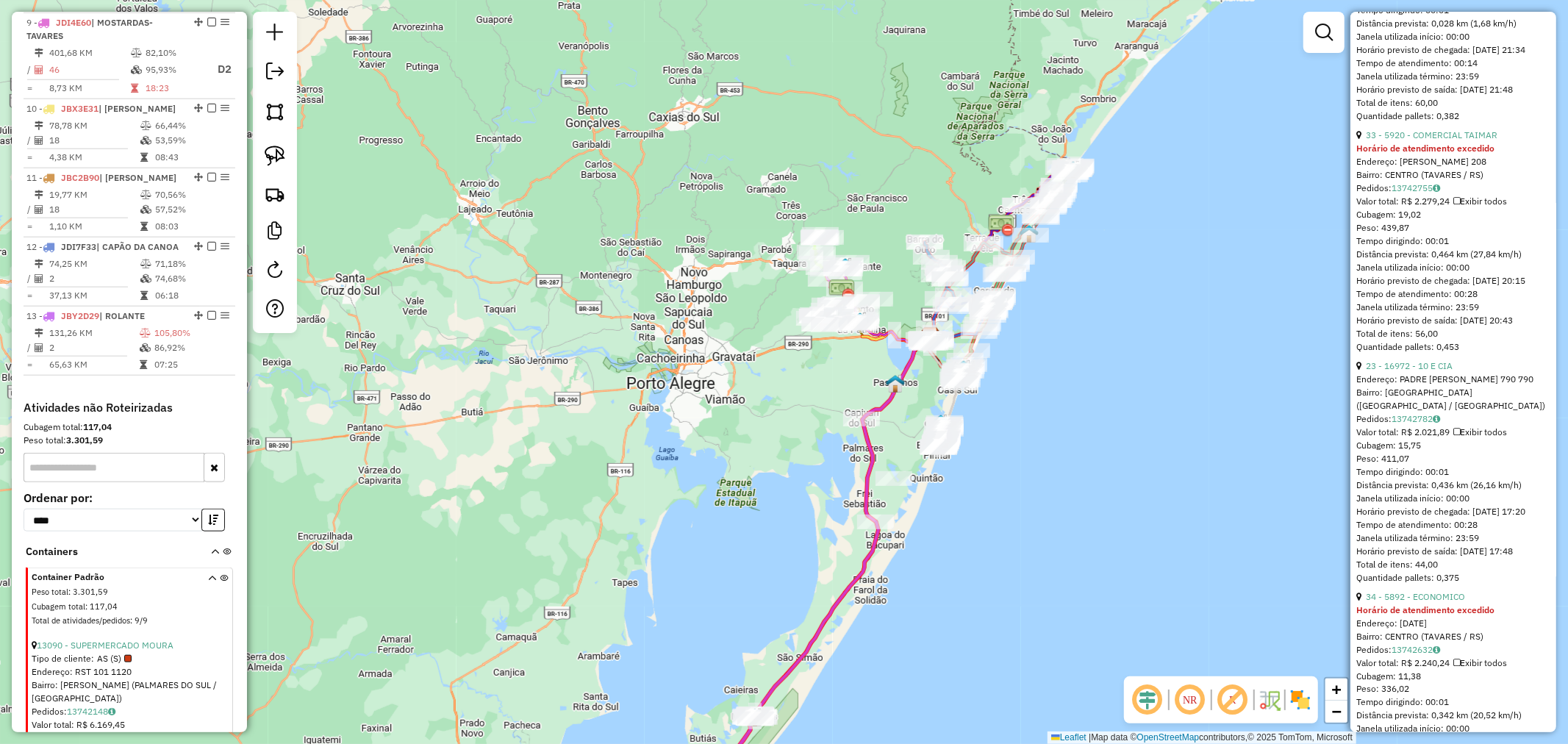
drag, startPoint x: 1044, startPoint y: 405, endPoint x: 1012, endPoint y: 404, distance: 32.0
click at [1039, 413] on div "Rota 8 - Placa ISM4B80 26203 - BAR LANCHERIA URSO B Rota 8 - Placa ISM4B80 1860…" at bounding box center [784, 372] width 1568 height 744
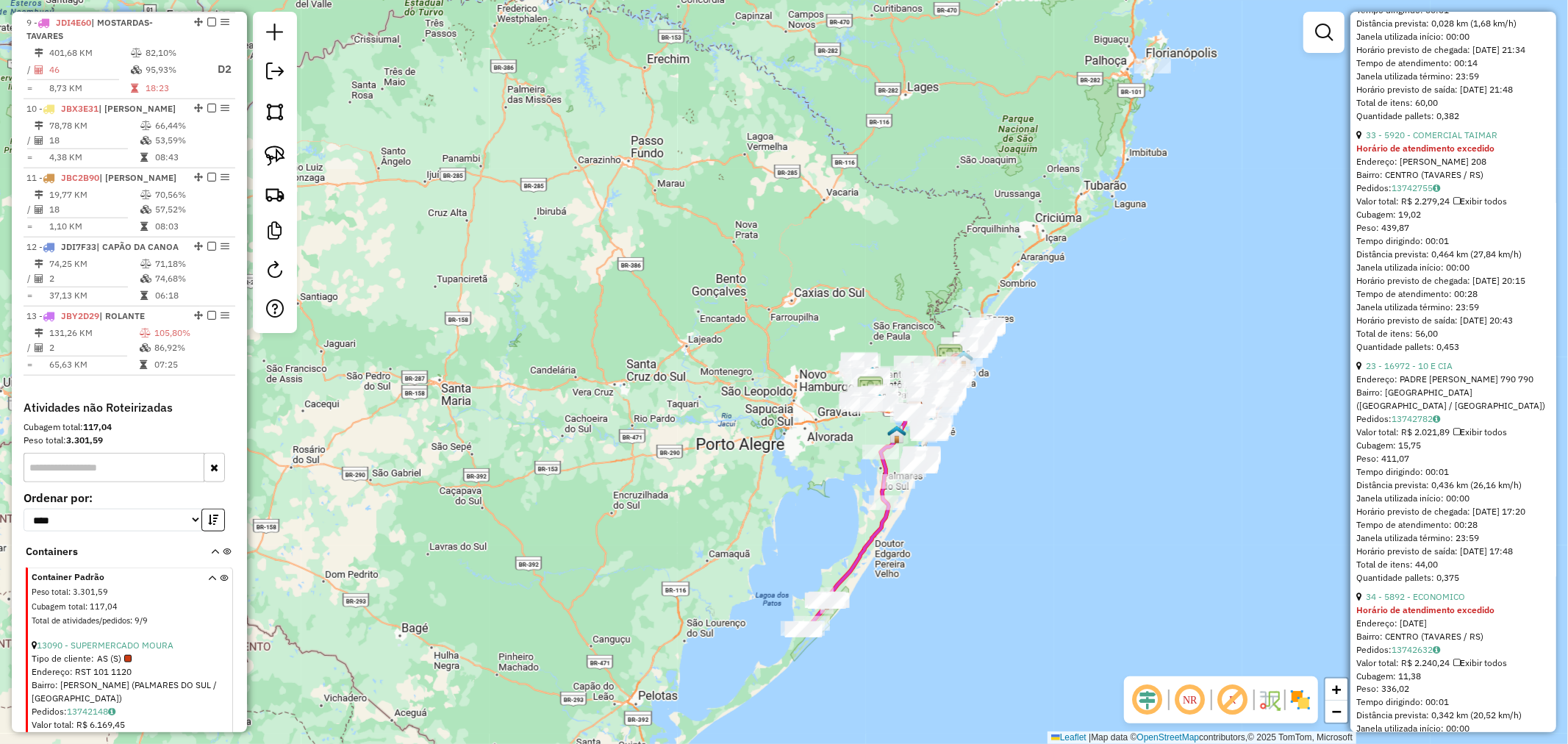
drag, startPoint x: 1150, startPoint y: 160, endPoint x: 901, endPoint y: 329, distance: 300.9
click at [899, 337] on div "Janela de atendimento Grade de atendimento Capacidade Transportadoras Veículos …" at bounding box center [784, 372] width 1568 height 744
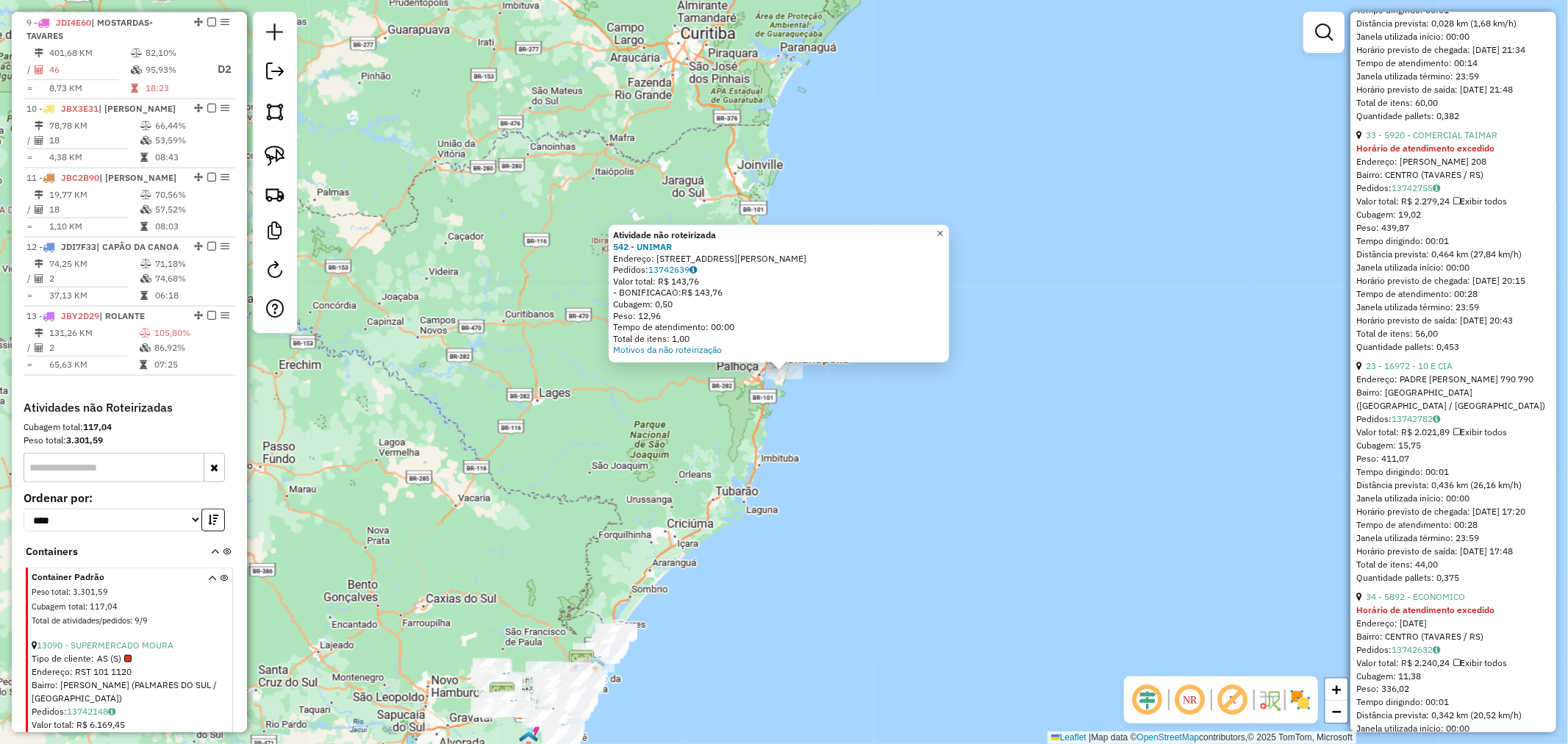
click at [943, 227] on span "×" at bounding box center [939, 233] width 6 height 12
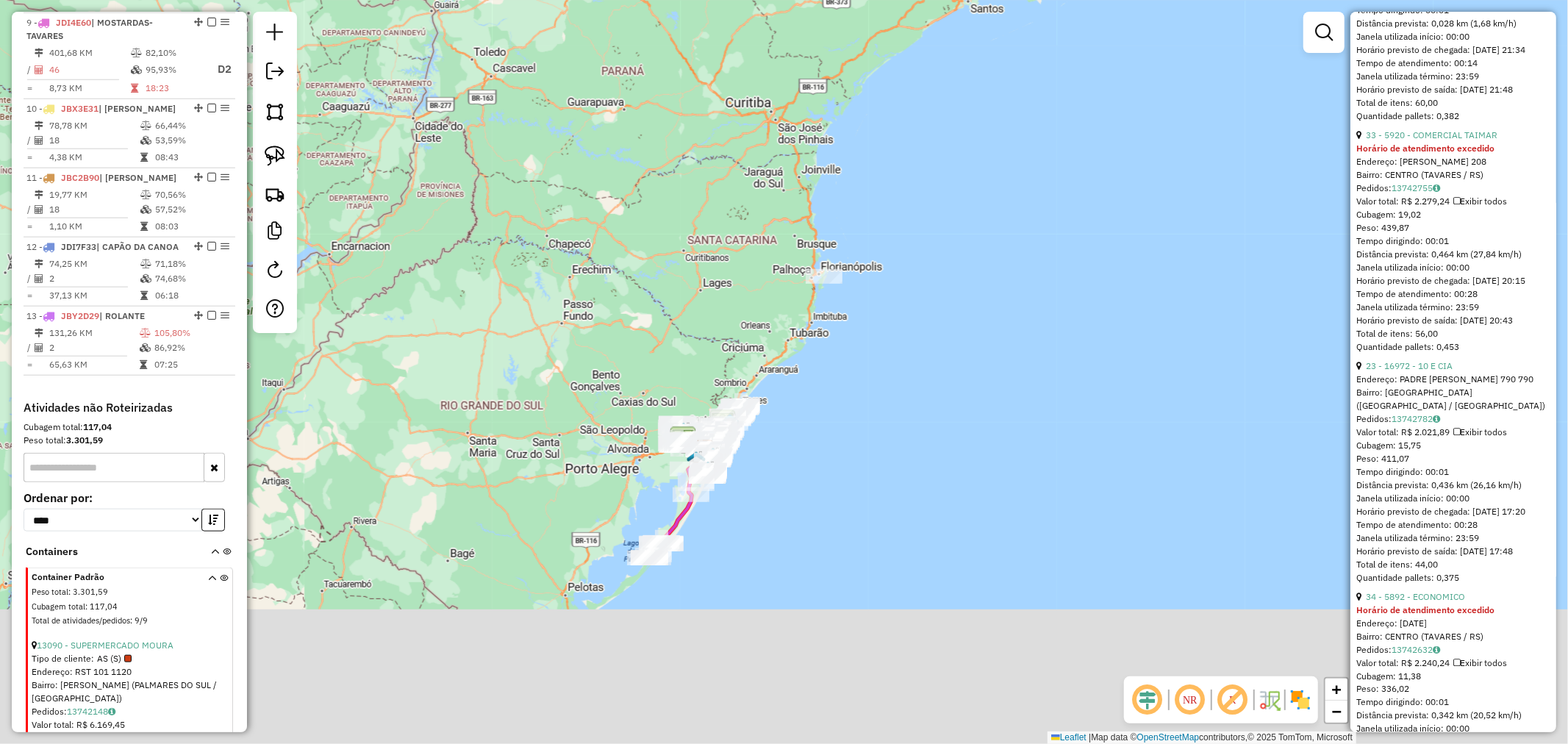
drag, startPoint x: 872, startPoint y: 127, endPoint x: 905, endPoint y: 10, distance: 121.6
click at [872, 125] on div "Janela de atendimento Grade de atendimento Capacidade Transportadoras Veículos …" at bounding box center [784, 372] width 1568 height 744
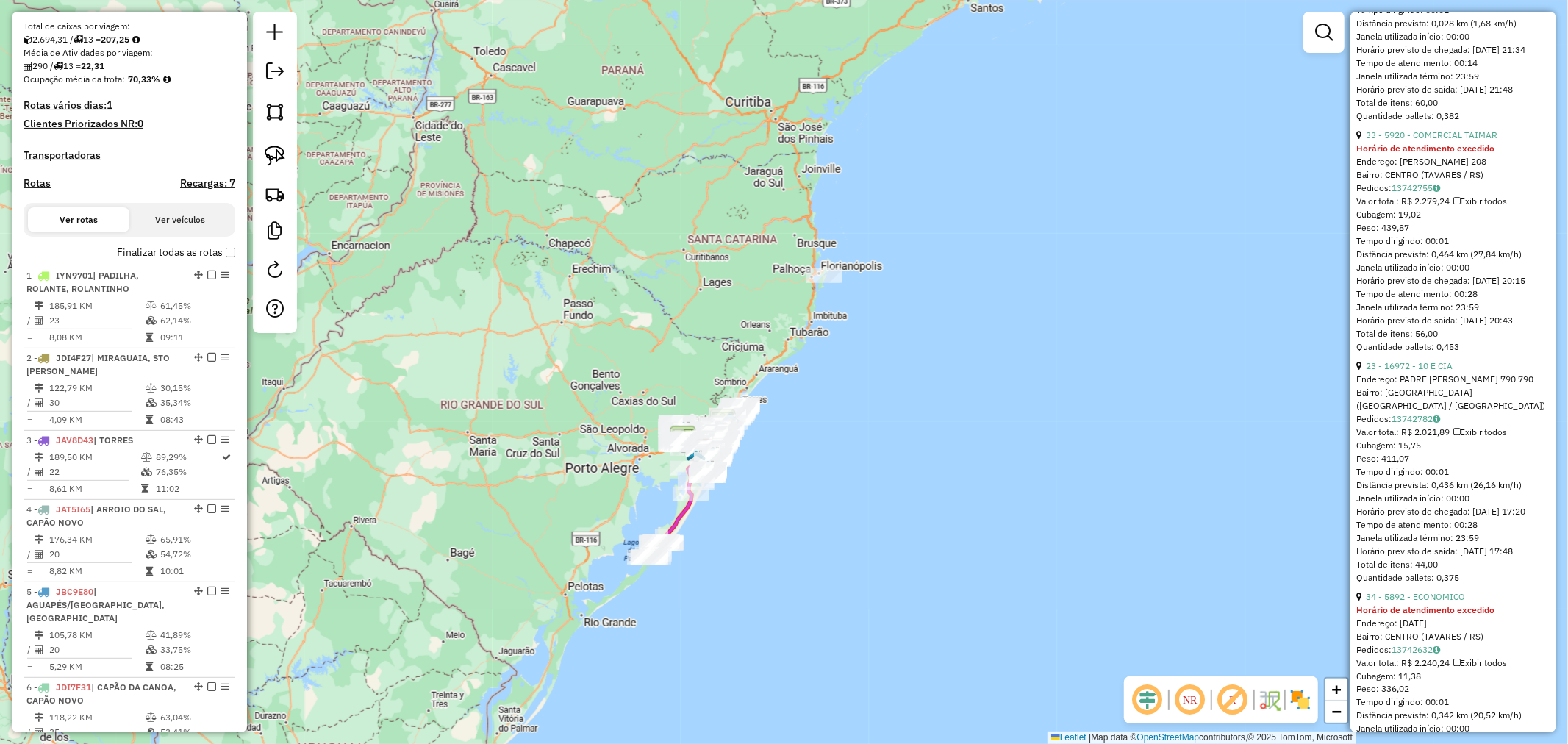
scroll to position [326, 0]
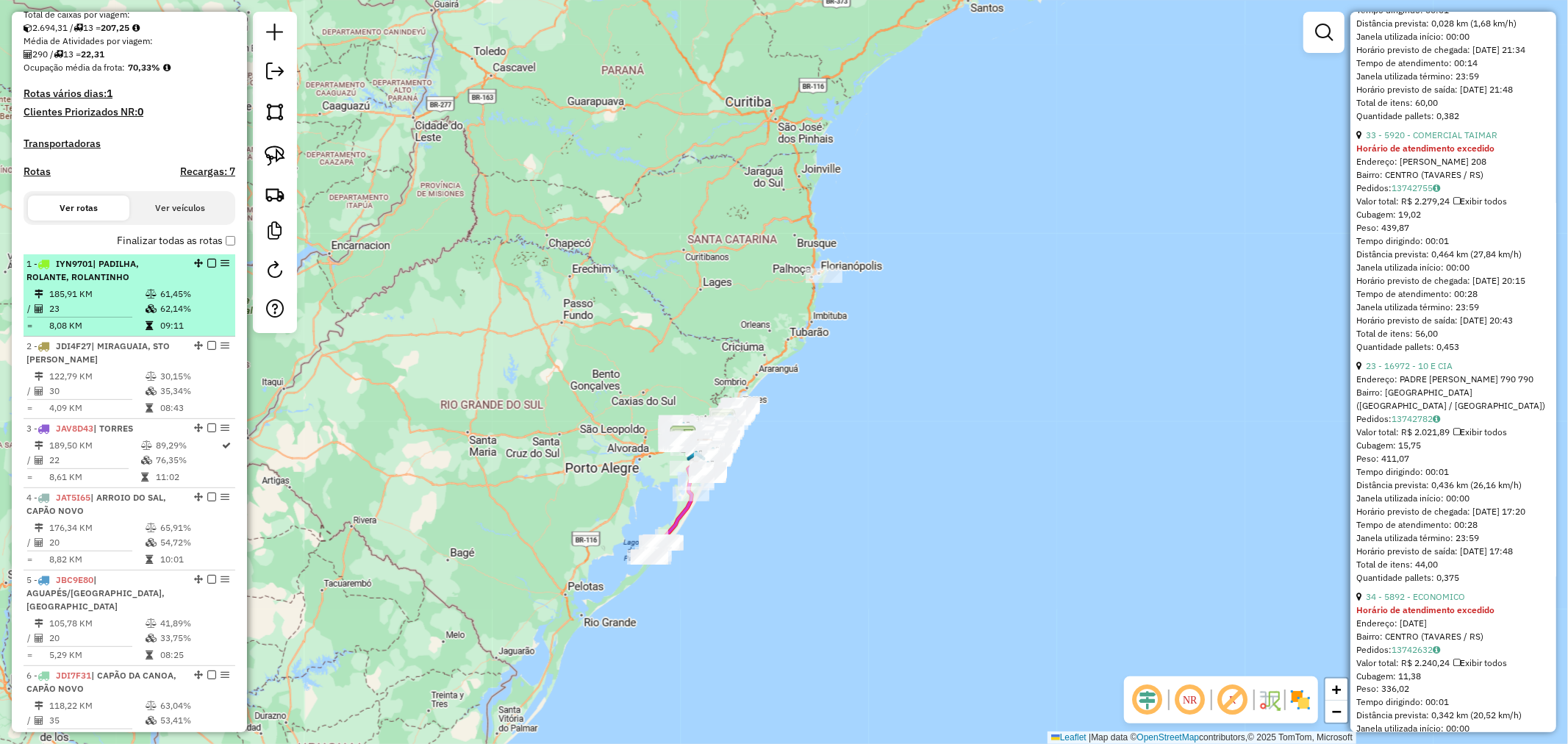
click at [137, 301] on td "185,91 KM" at bounding box center [97, 293] width 96 height 15
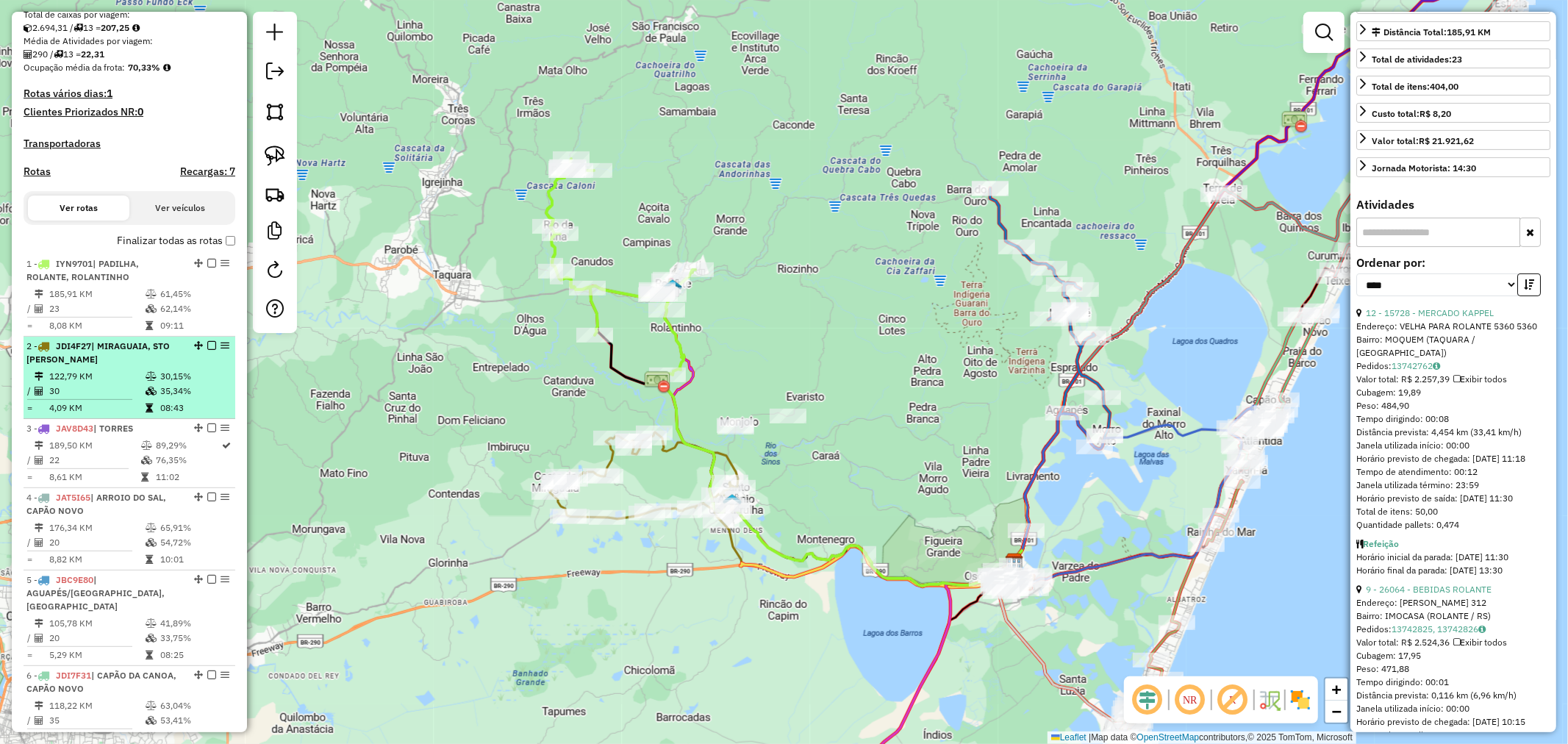
click at [119, 364] on div "2 - JDI4F27 | MIRAGUAIA, STO ANTONIO DA PATRULHA" at bounding box center [104, 353] width 156 height 27
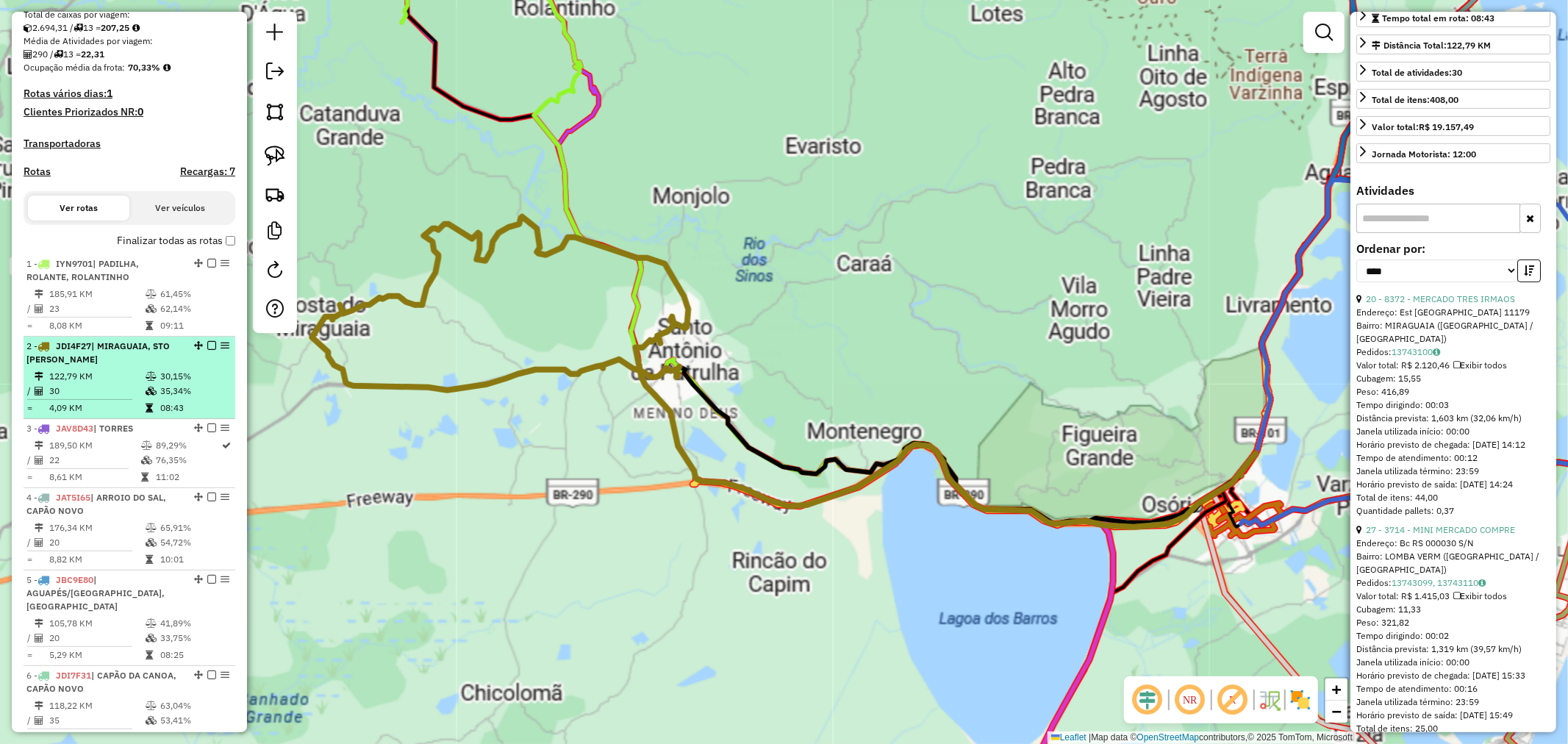
scroll to position [340, 0]
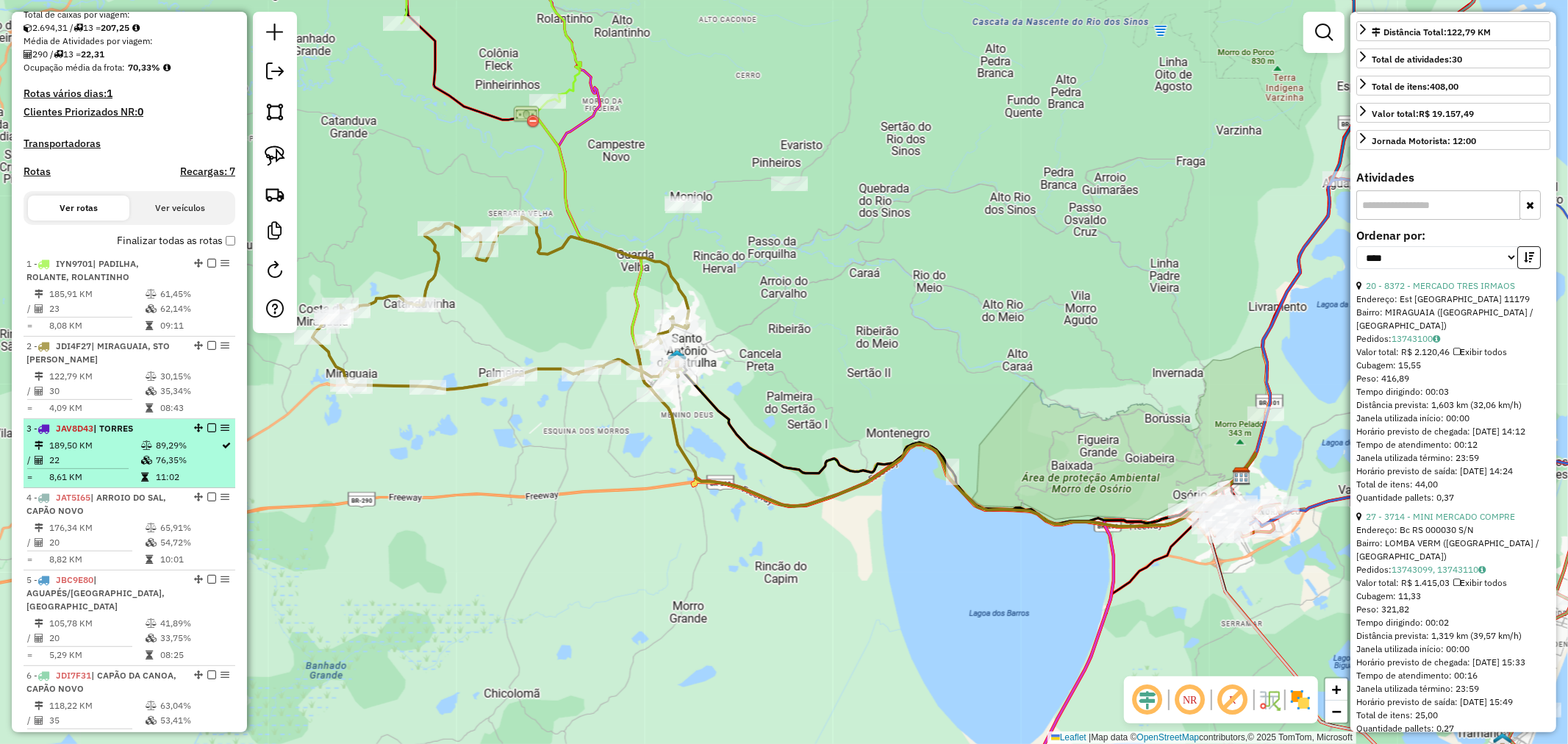
click at [86, 434] on span "JAV8D43" at bounding box center [75, 428] width 37 height 11
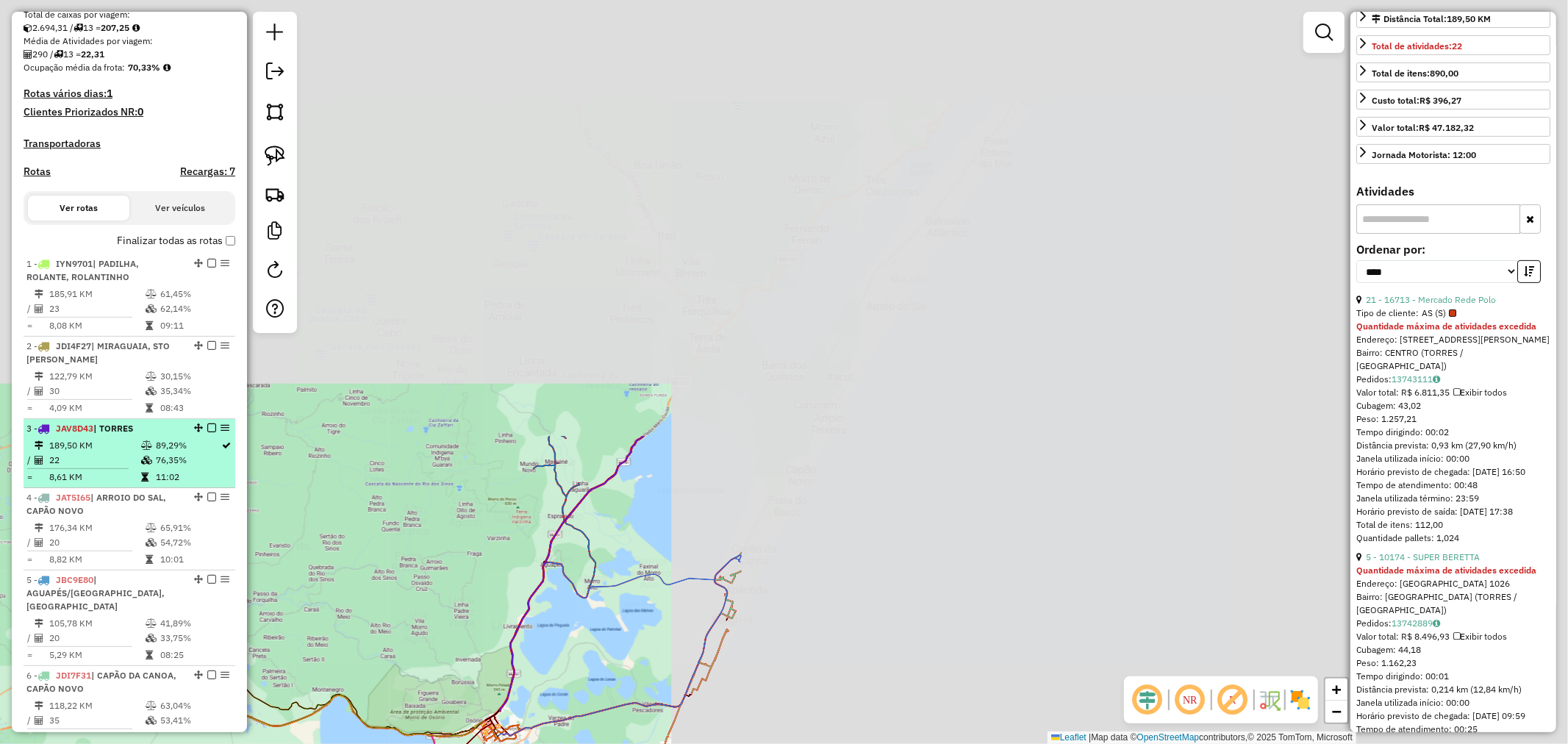
scroll to position [326, 0]
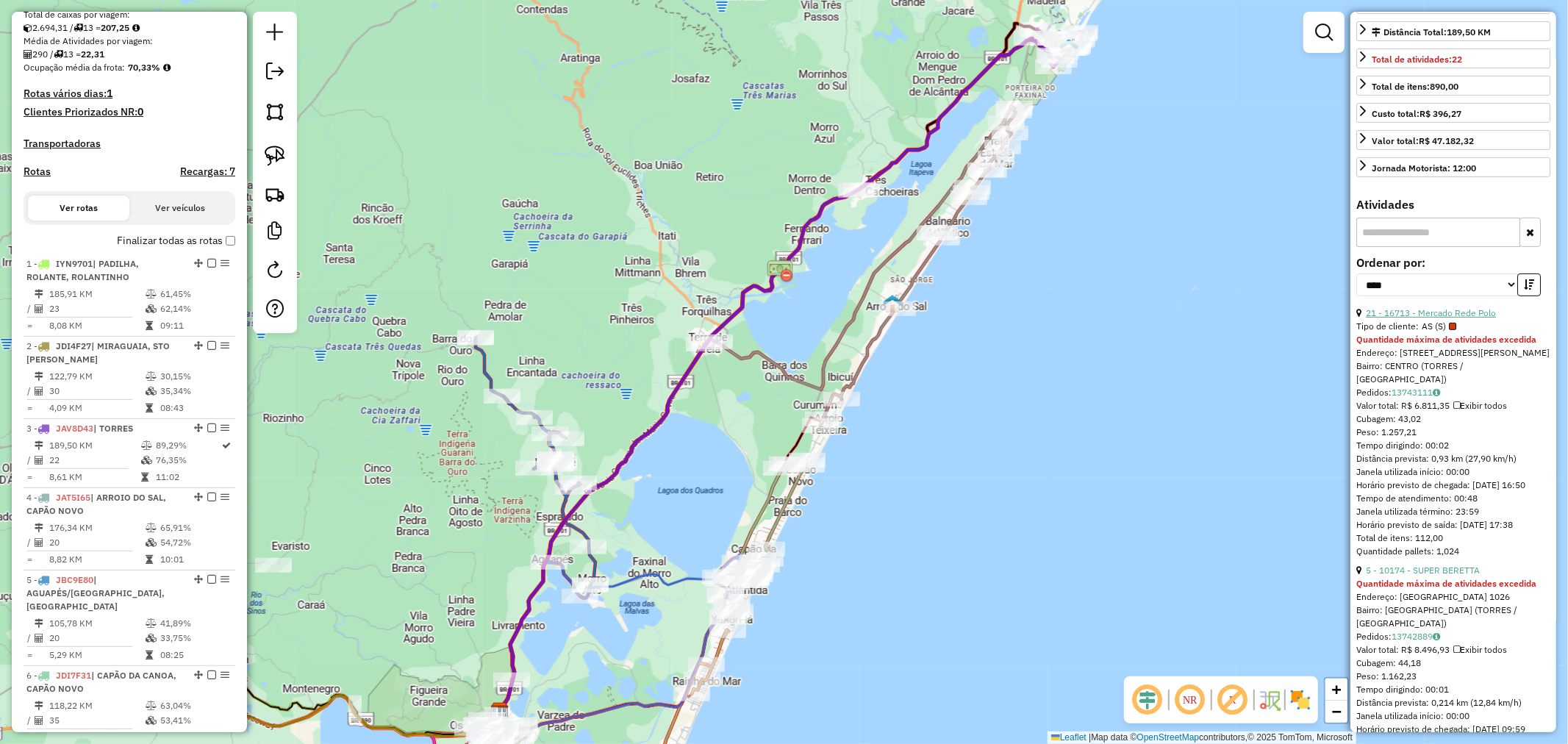
click at [1449, 318] on link "21 - 16713 - Mercado Rede Polo" at bounding box center [1430, 313] width 130 height 11
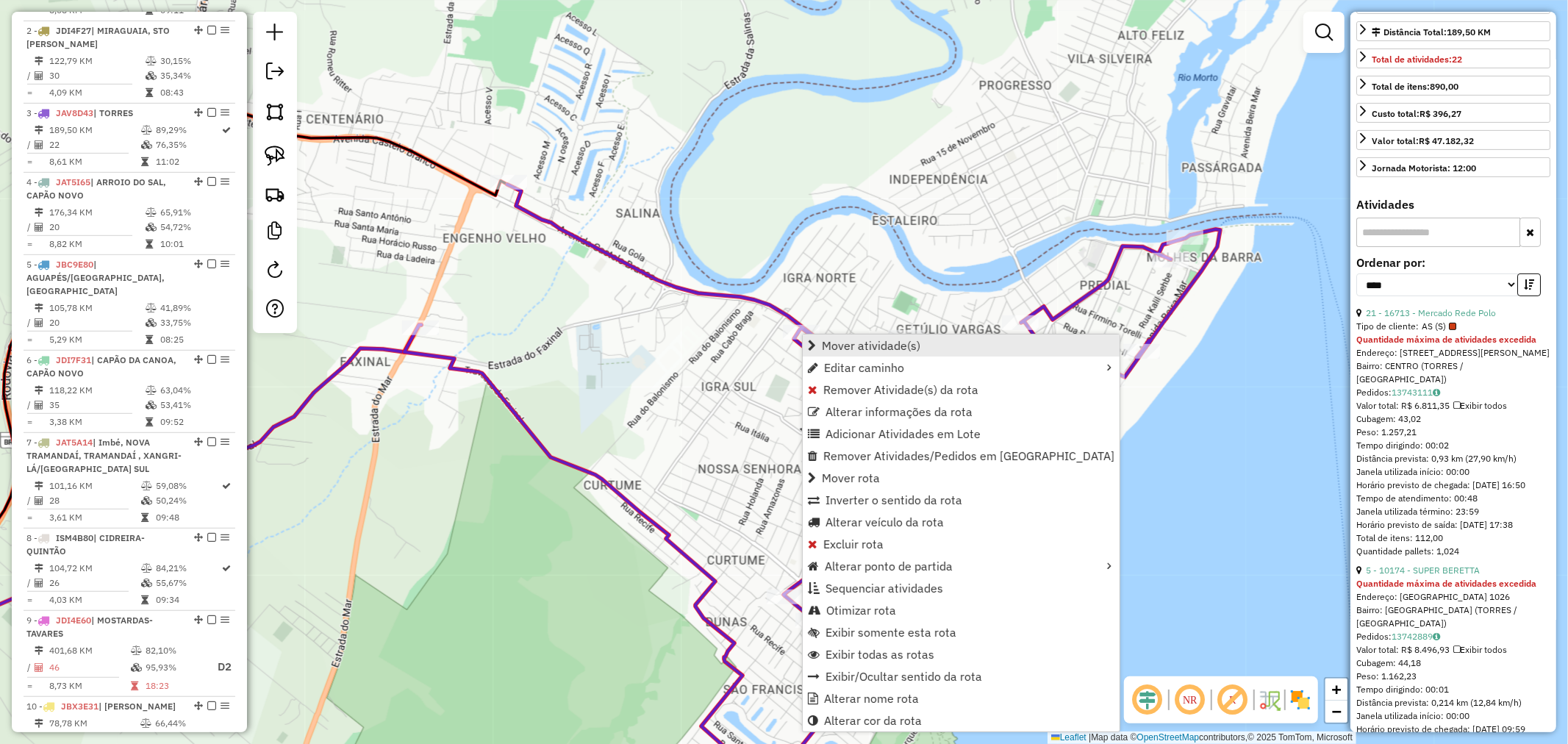
scroll to position [746, 0]
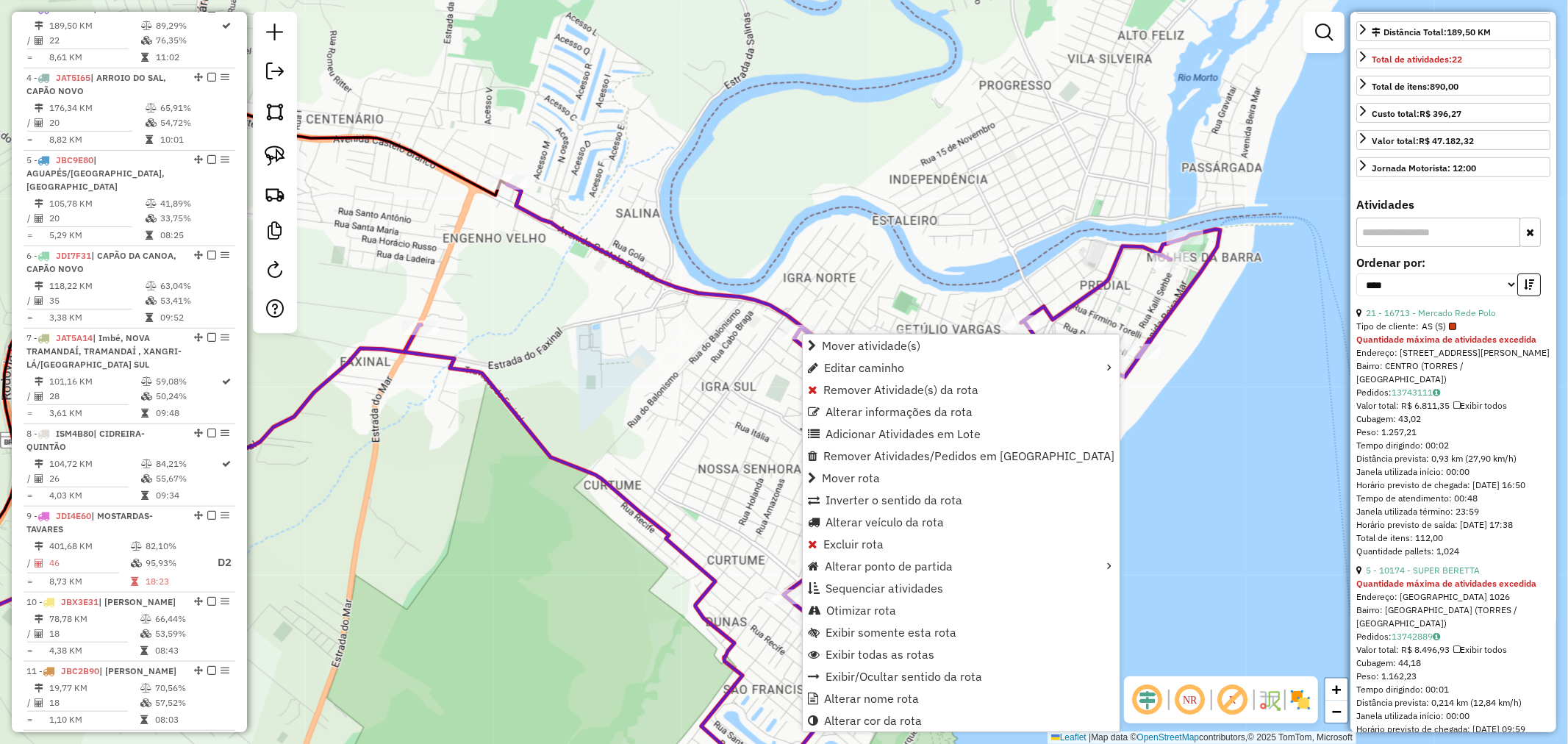
click at [686, 436] on div "Janela de atendimento Grade de atendimento Capacidade Transportadoras Veículos …" at bounding box center [784, 372] width 1568 height 744
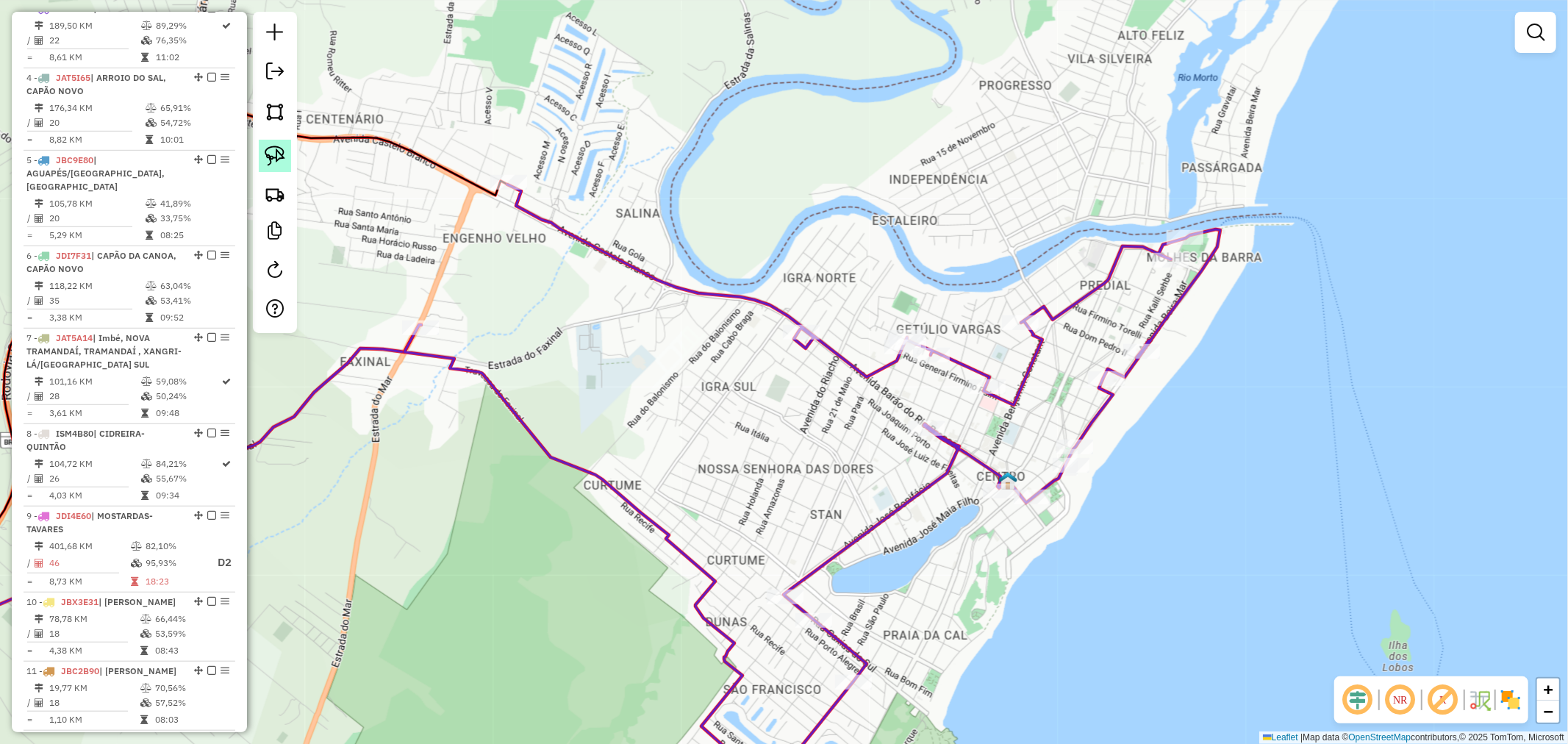
click at [285, 153] on link at bounding box center [275, 156] width 32 height 32
drag, startPoint x: 753, startPoint y: 288, endPoint x: 799, endPoint y: 301, distance: 47.8
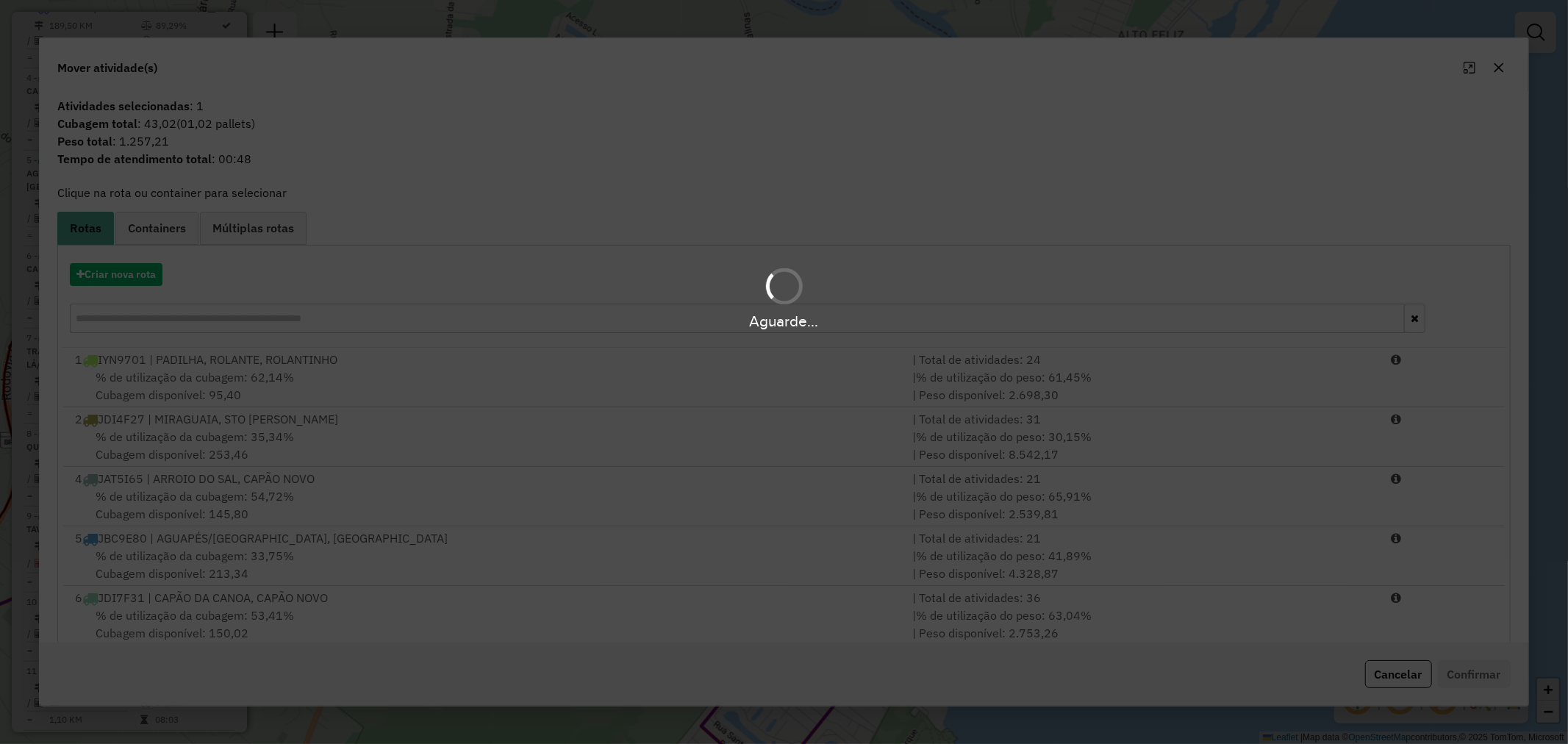
click at [140, 276] on div "Aguarde..." at bounding box center [784, 297] width 1568 height 70
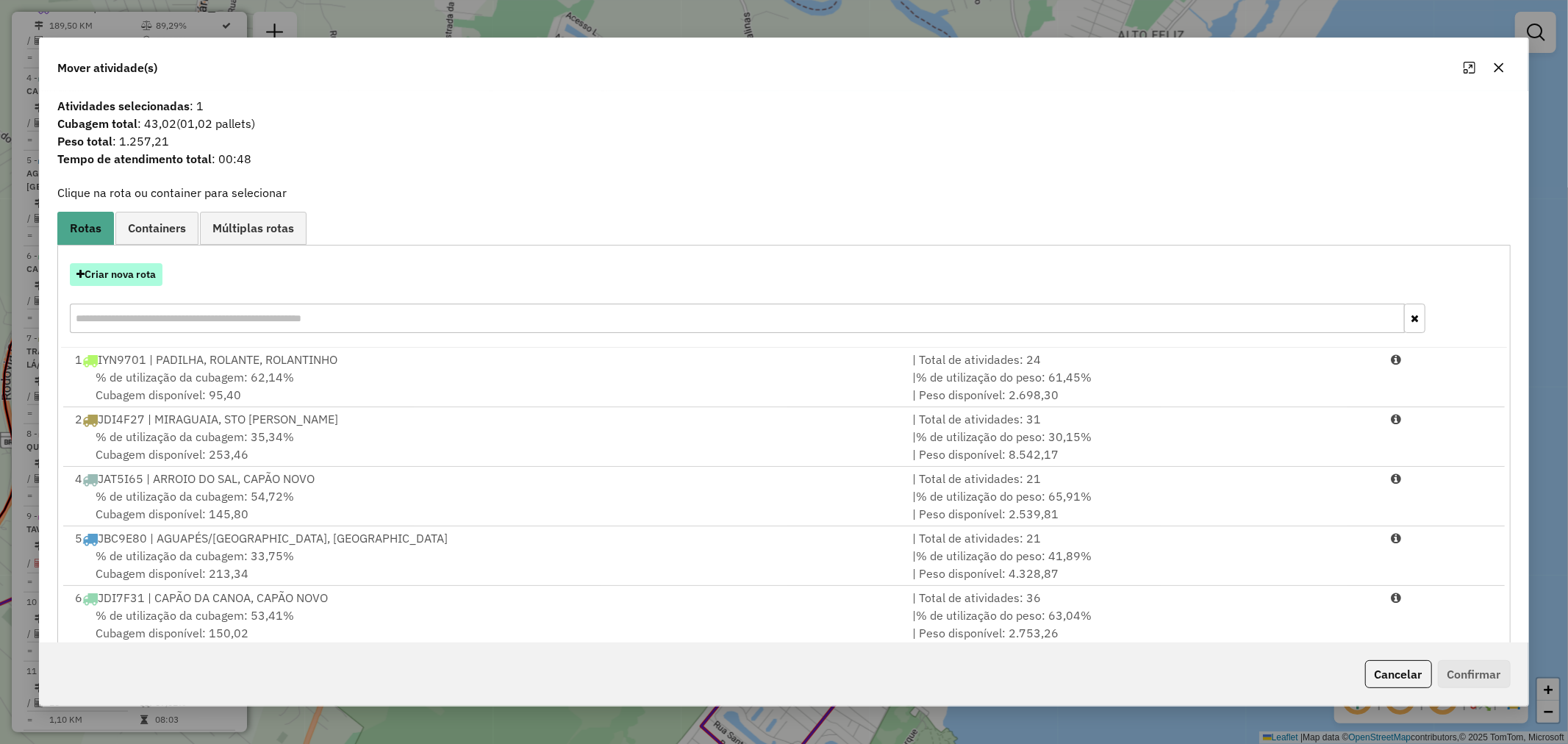
click at [127, 280] on button "Criar nova rota" at bounding box center [116, 275] width 92 height 23
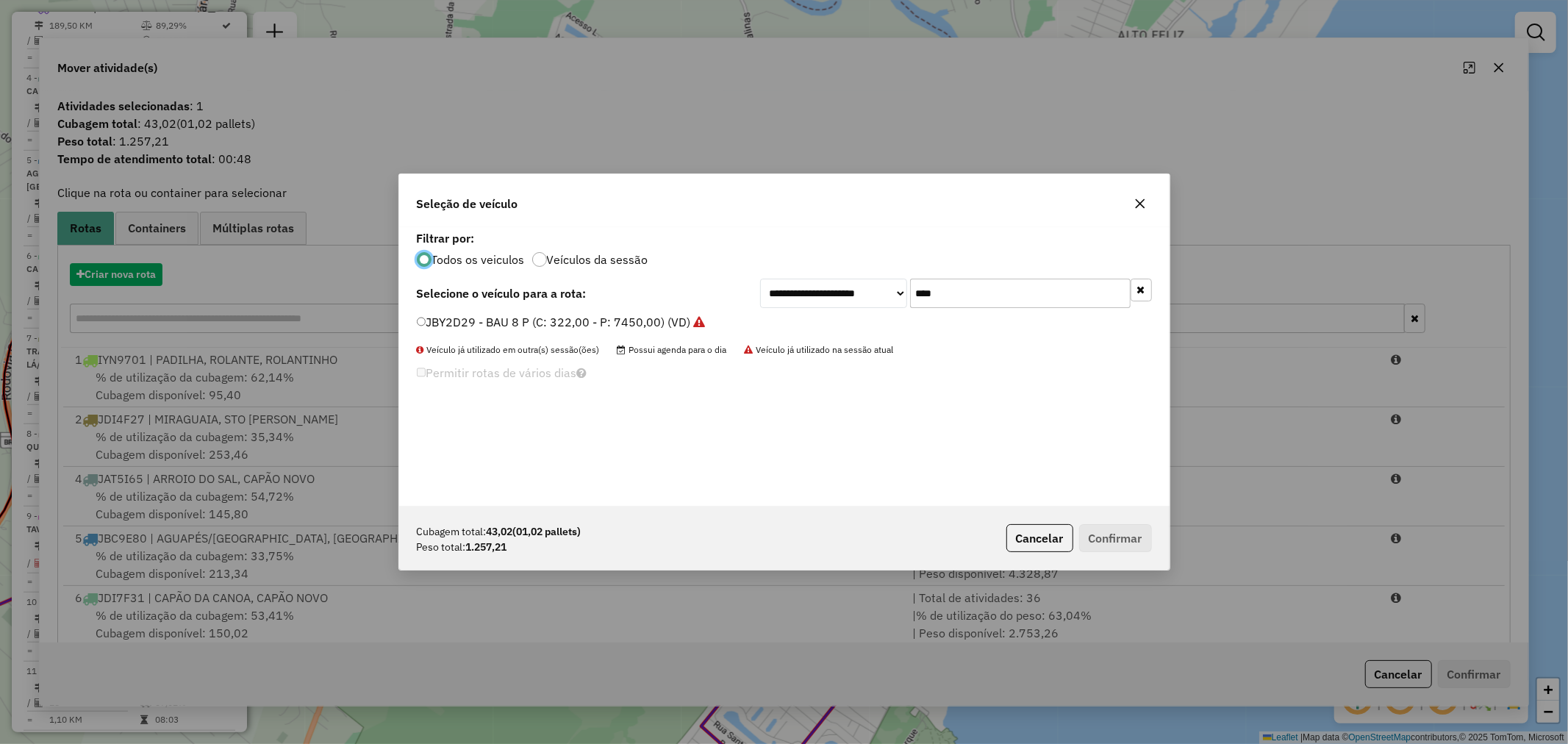
scroll to position [8, 4]
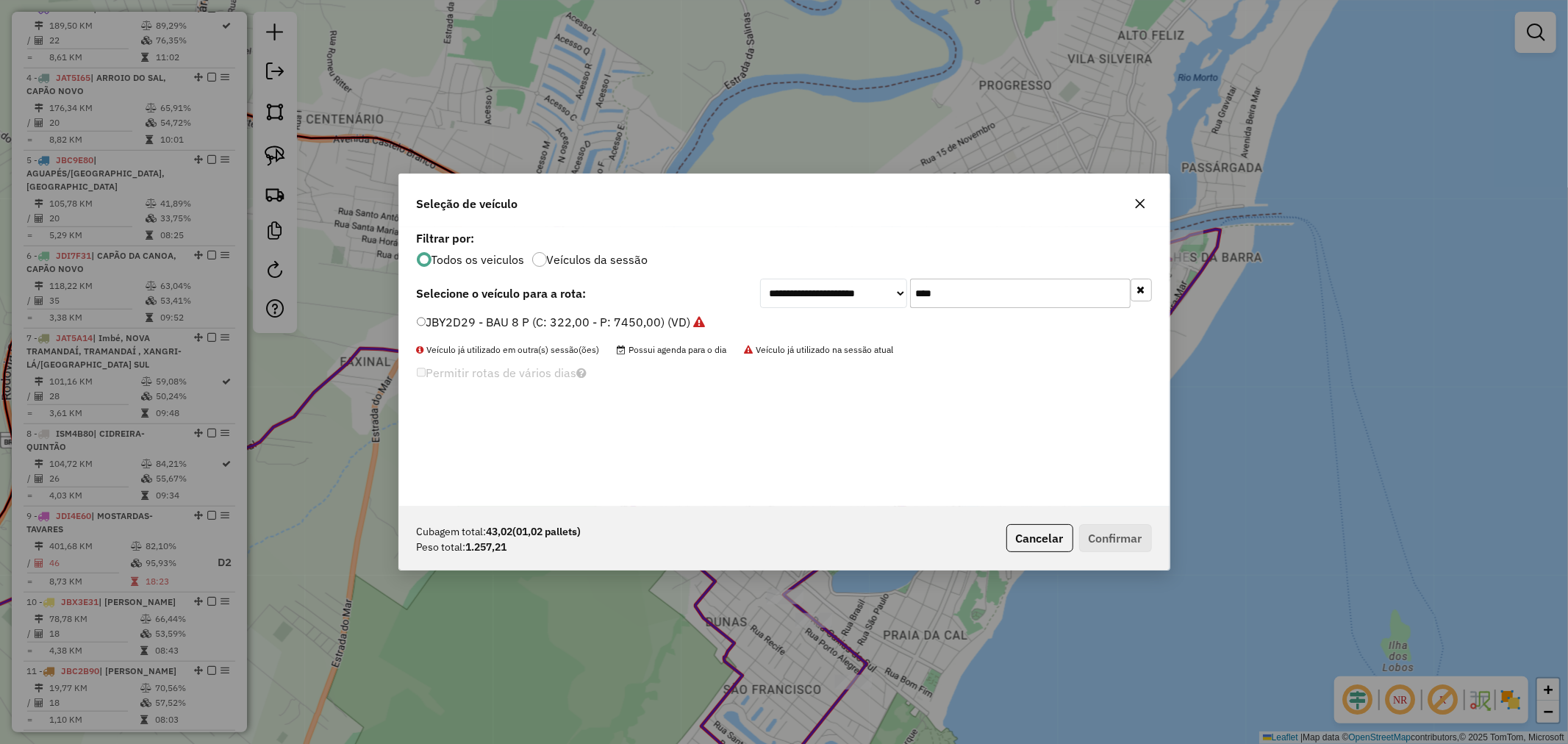
drag, startPoint x: 1022, startPoint y: 300, endPoint x: 808, endPoint y: 304, distance: 214.0
click at [808, 304] on div "**********" at bounding box center [956, 292] width 392 height 29
type input "***"
click at [467, 324] on label "JAV8D43 - BAU 8 P (C: 322,00 - P: 7450,00) (VD)" at bounding box center [561, 322] width 289 height 18
click at [1127, 540] on button "Confirmar" at bounding box center [1116, 538] width 73 height 28
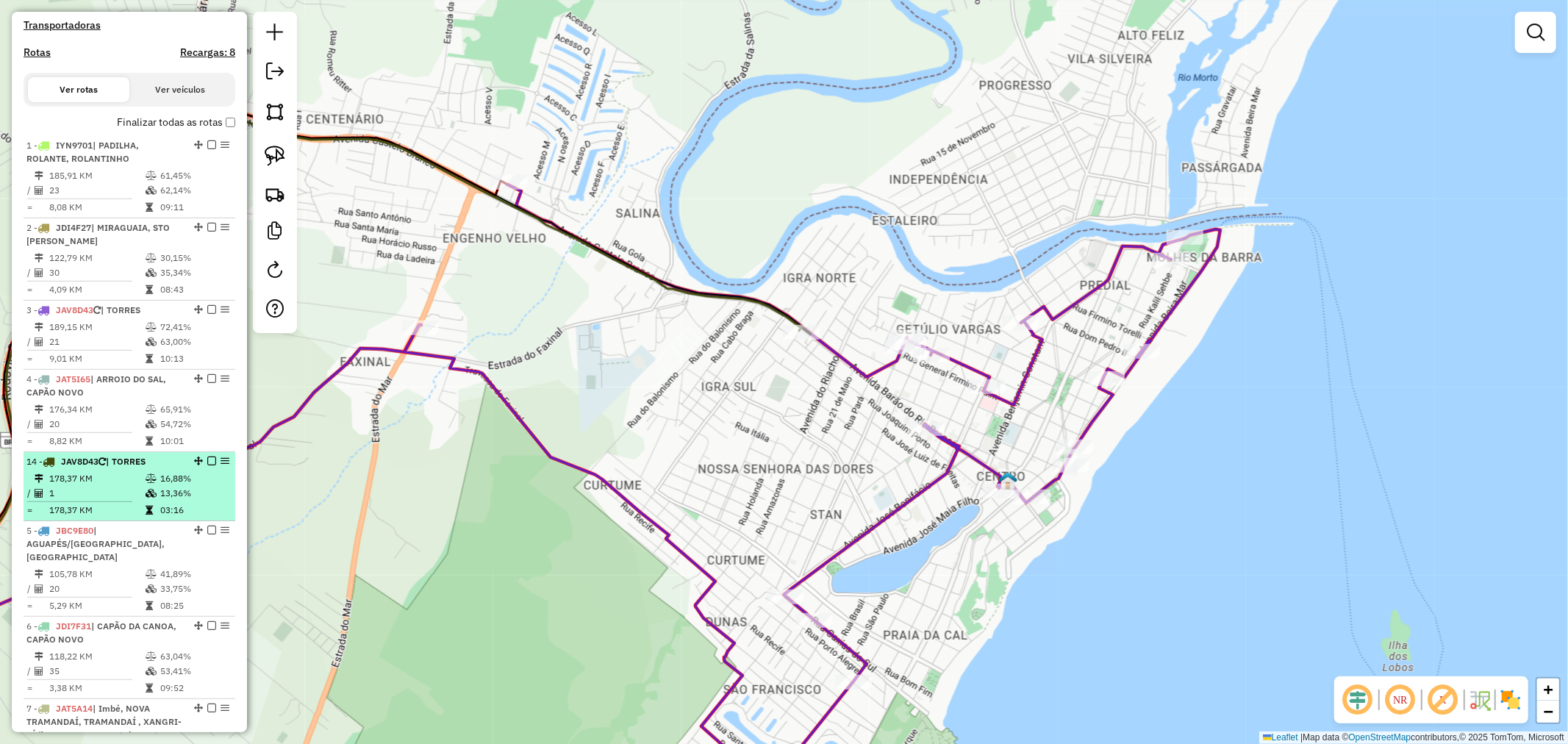
scroll to position [452, 0]
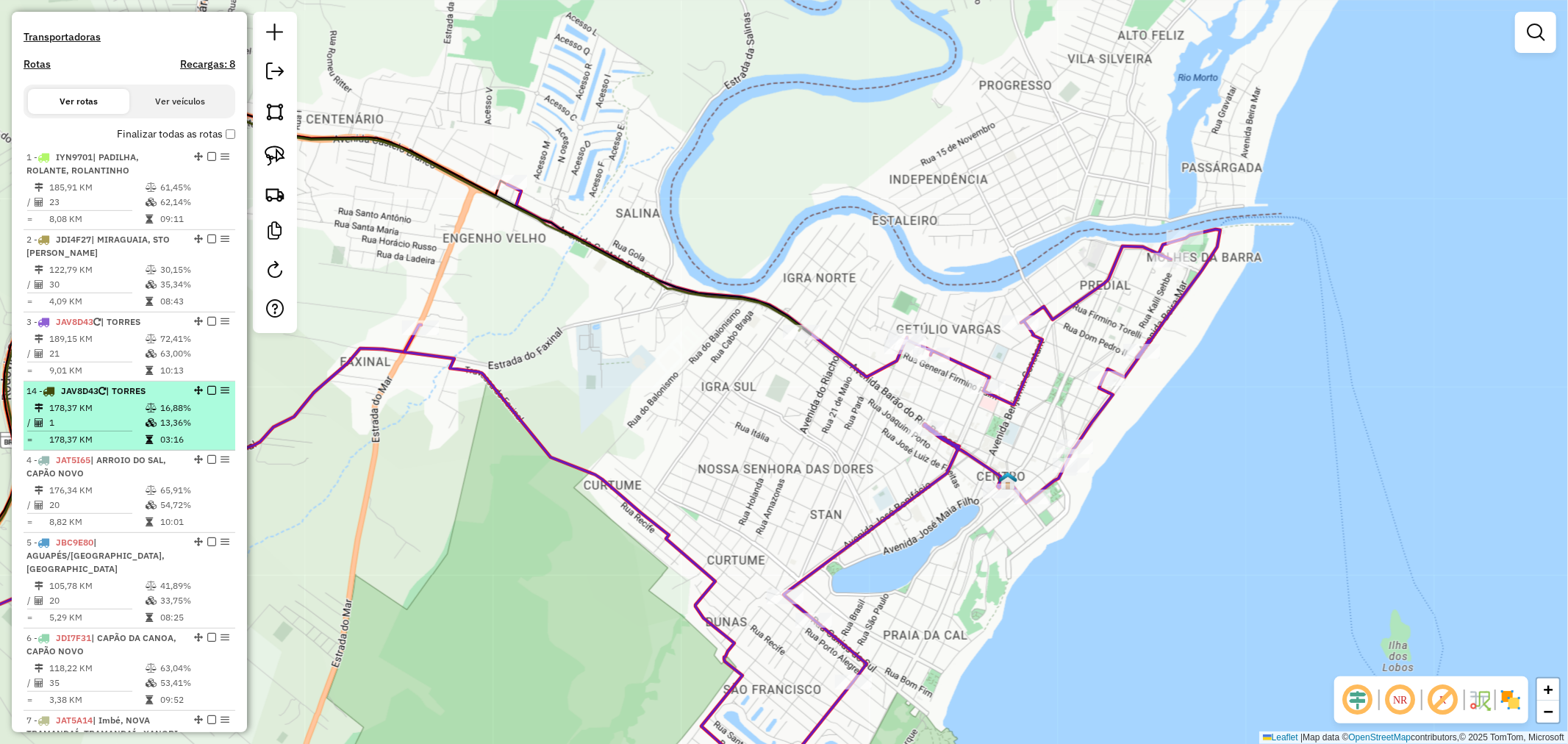
drag, startPoint x: 189, startPoint y: 303, endPoint x: 101, endPoint y: 422, distance: 148.0
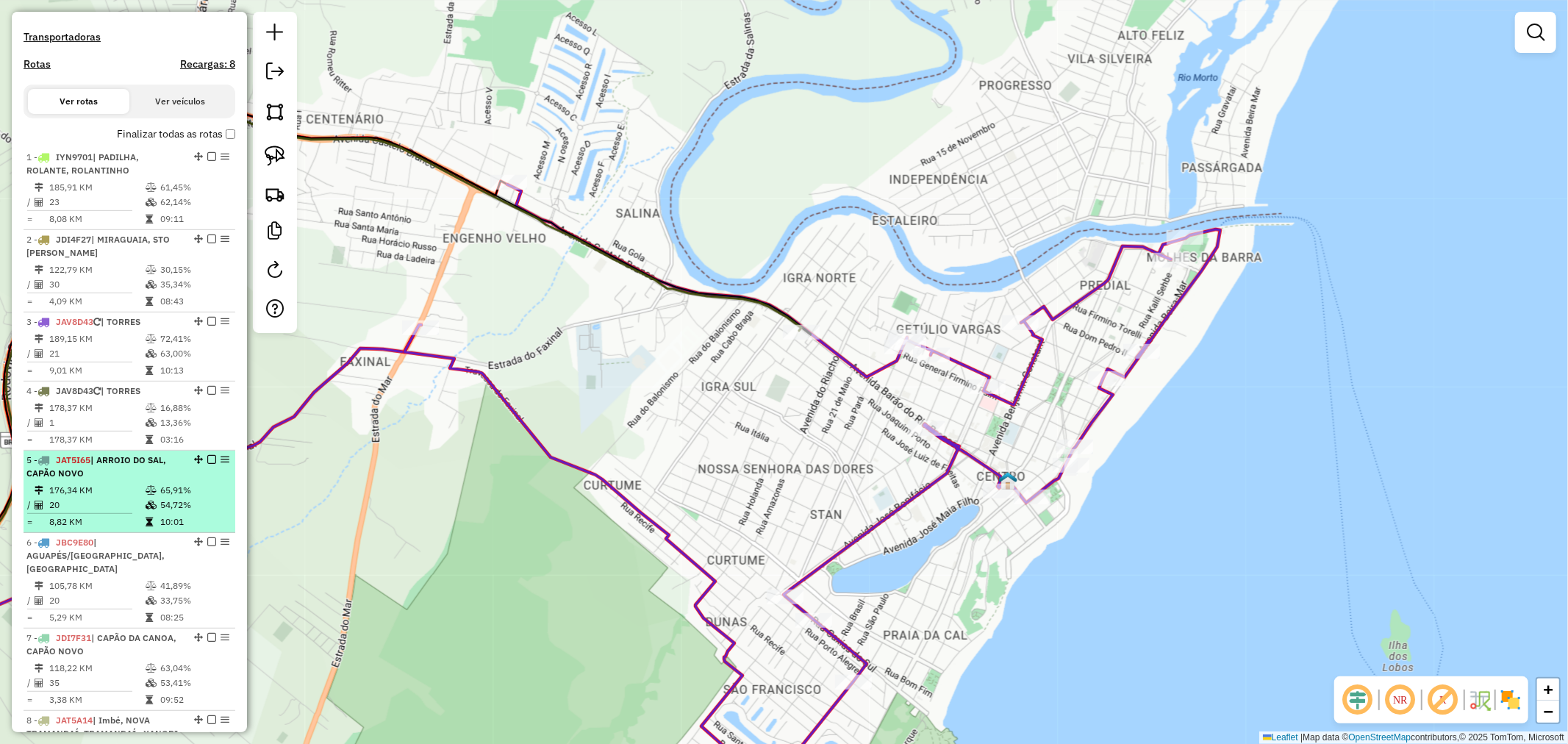
click at [111, 492] on li "5 - JAT5I65 | [GEOGRAPHIC_DATA], [GEOGRAPHIC_DATA] 176,34 KM 65,91% / 20 54,72%…" at bounding box center [129, 492] width 212 height 83
select select "*********"
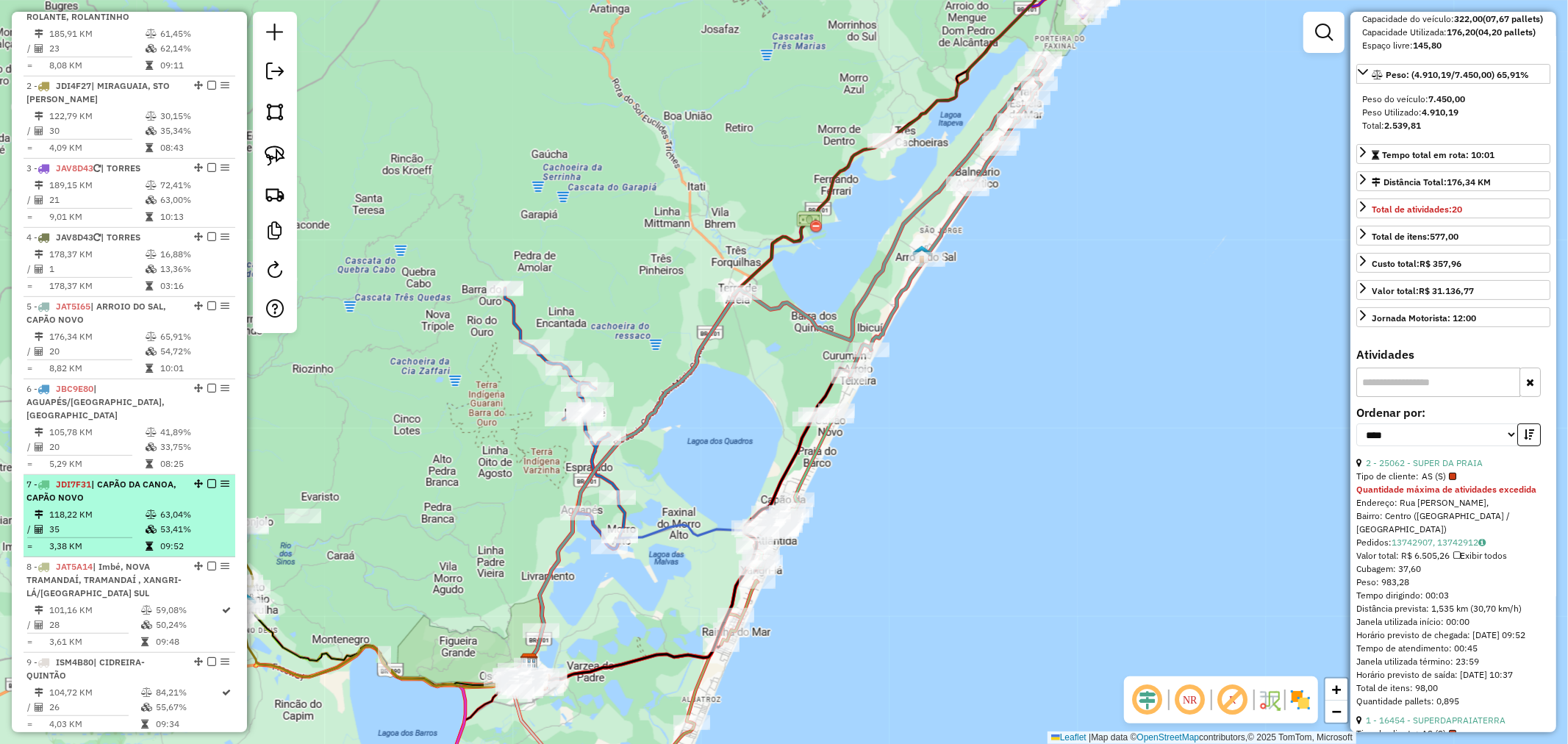
scroll to position [614, 0]
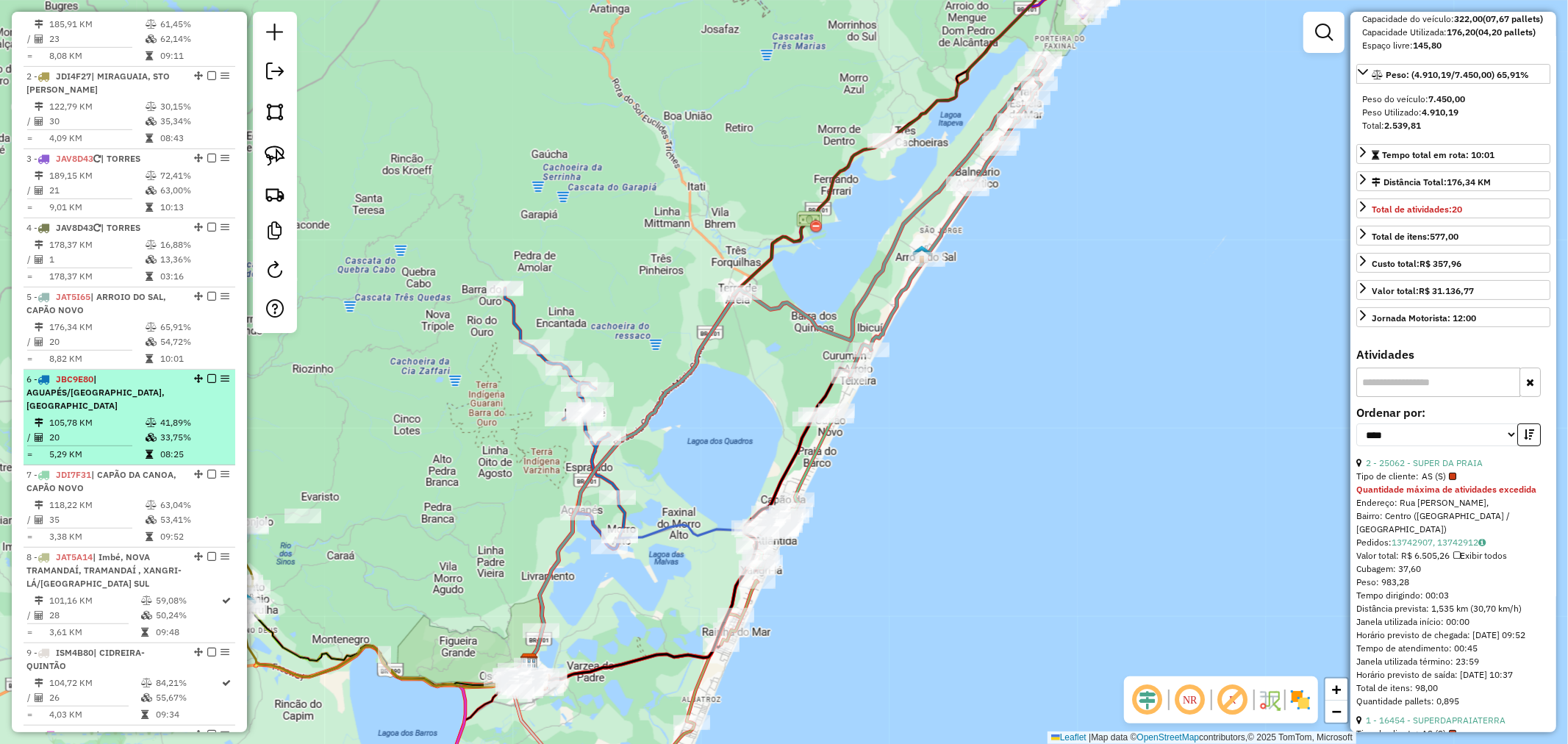
click at [130, 427] on td "105,78 KM" at bounding box center [97, 422] width 96 height 15
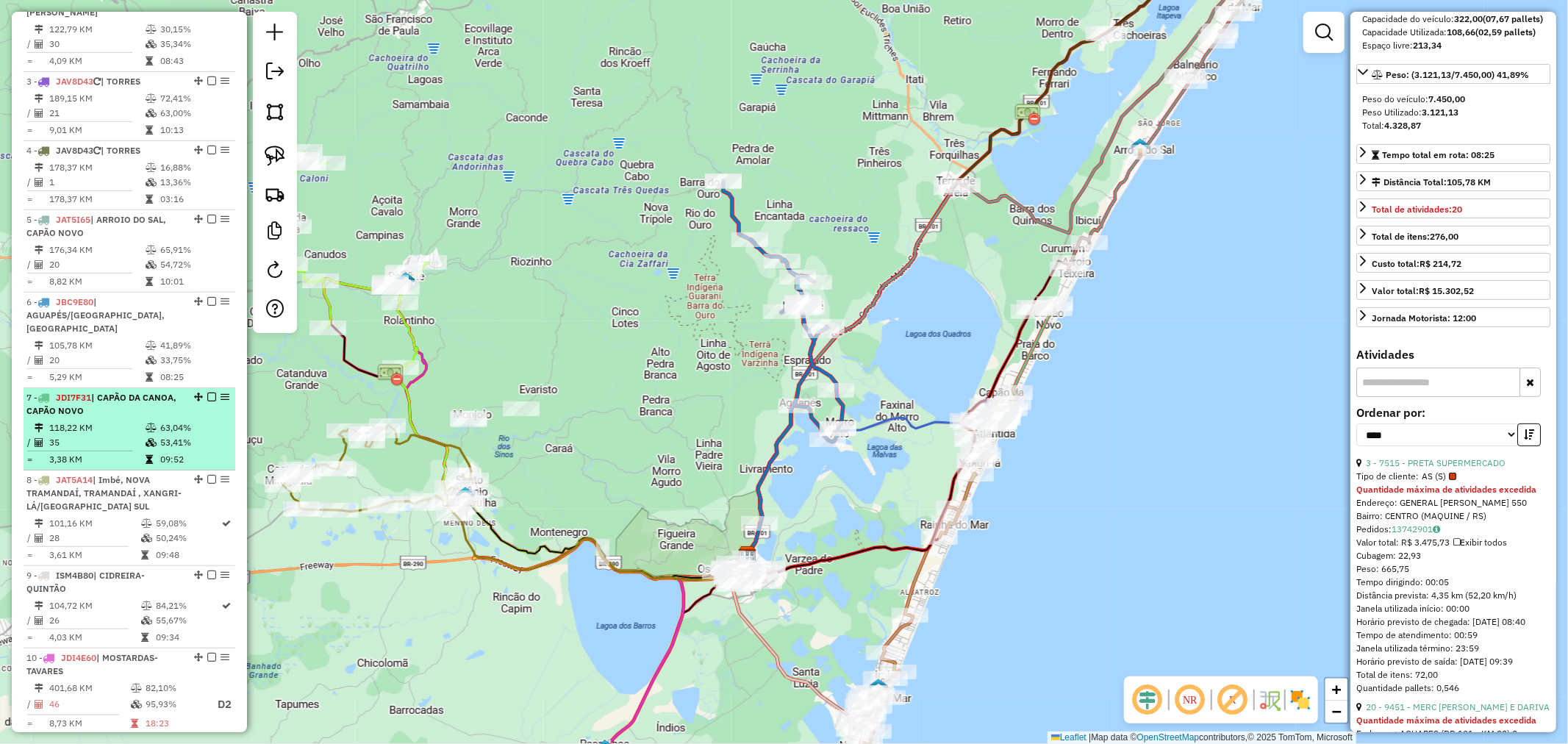
scroll to position [696, 0]
click at [125, 416] on td "118,22 KM" at bounding box center [97, 423] width 96 height 15
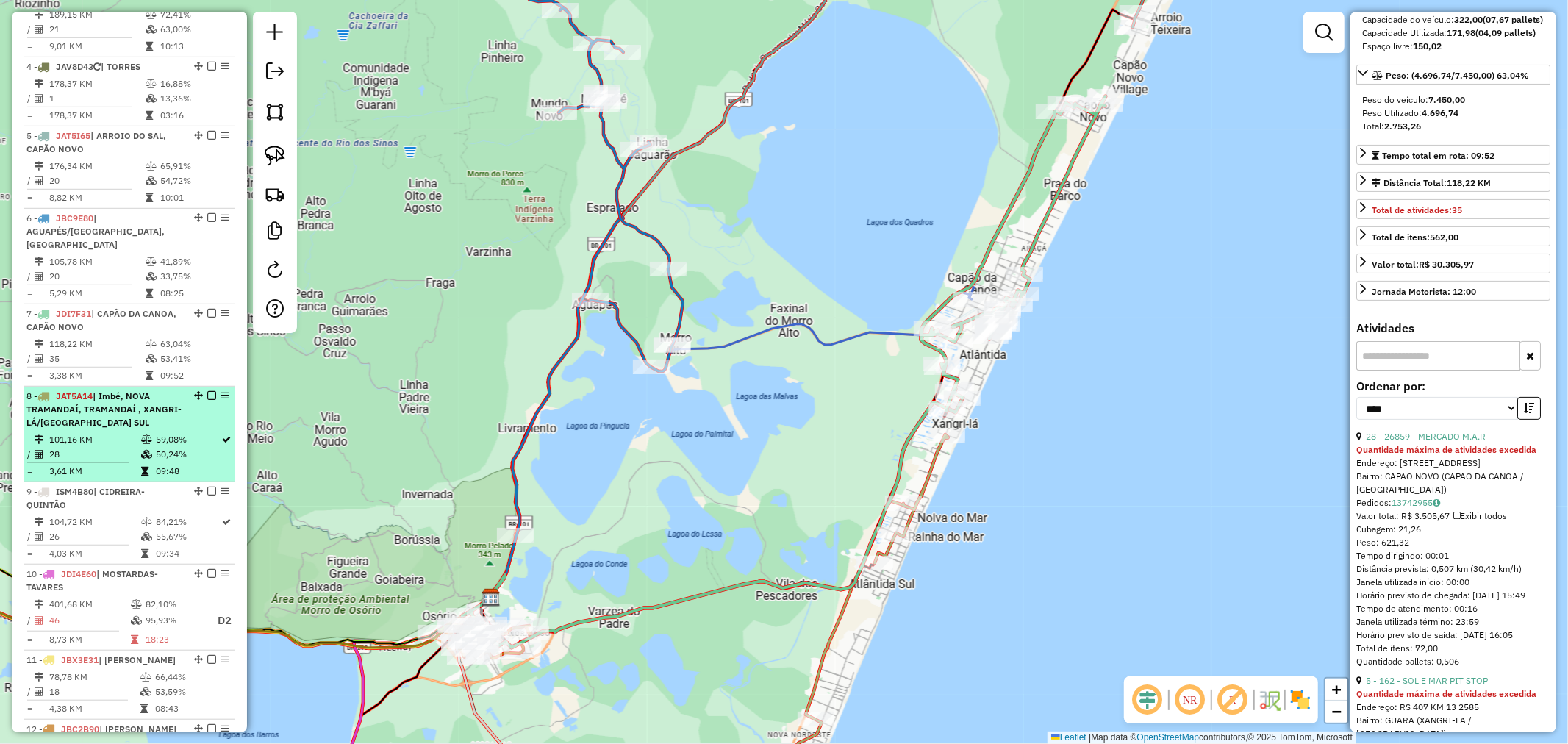
scroll to position [778, 0]
click at [98, 444] on td "28" at bounding box center [94, 452] width 92 height 15
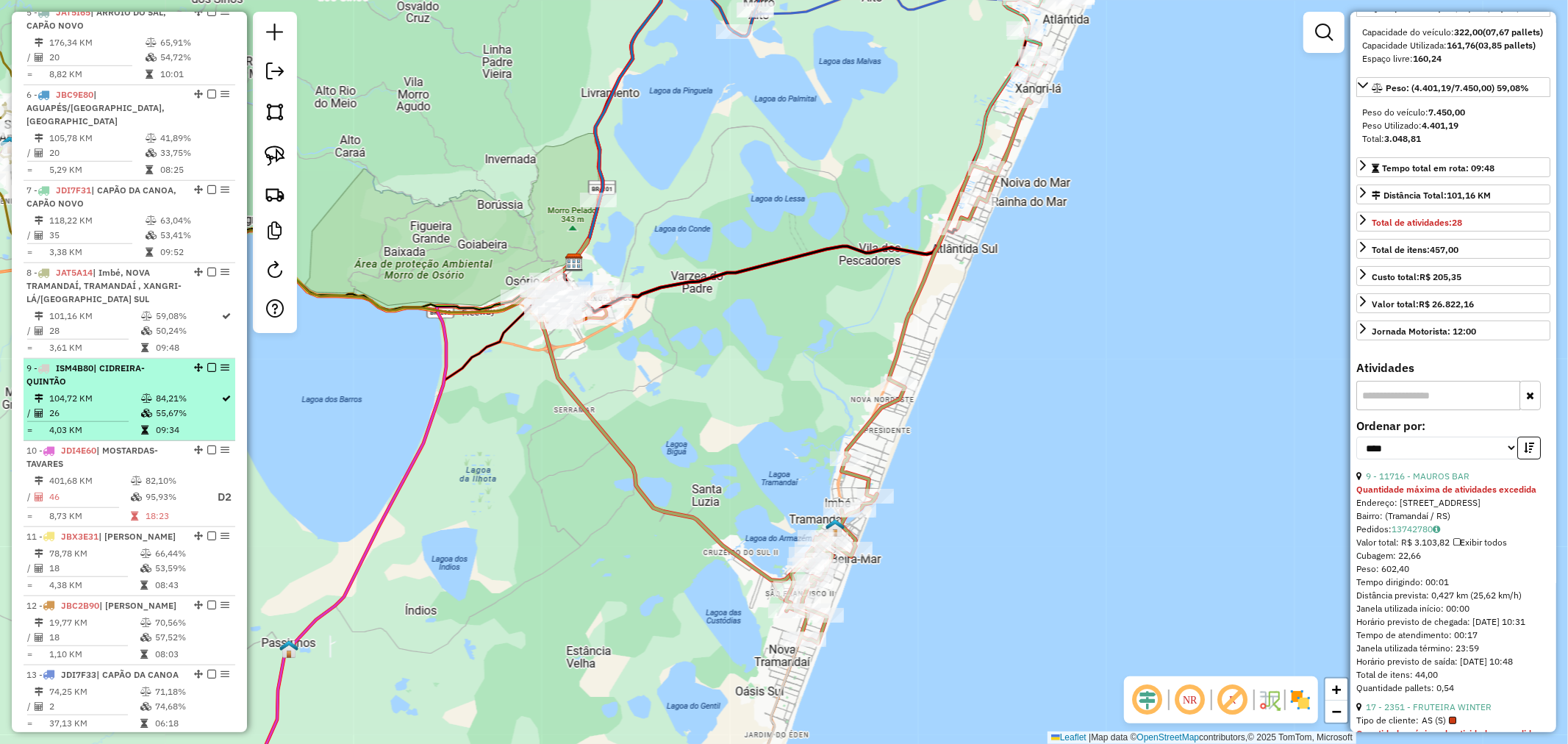
scroll to position [941, 0]
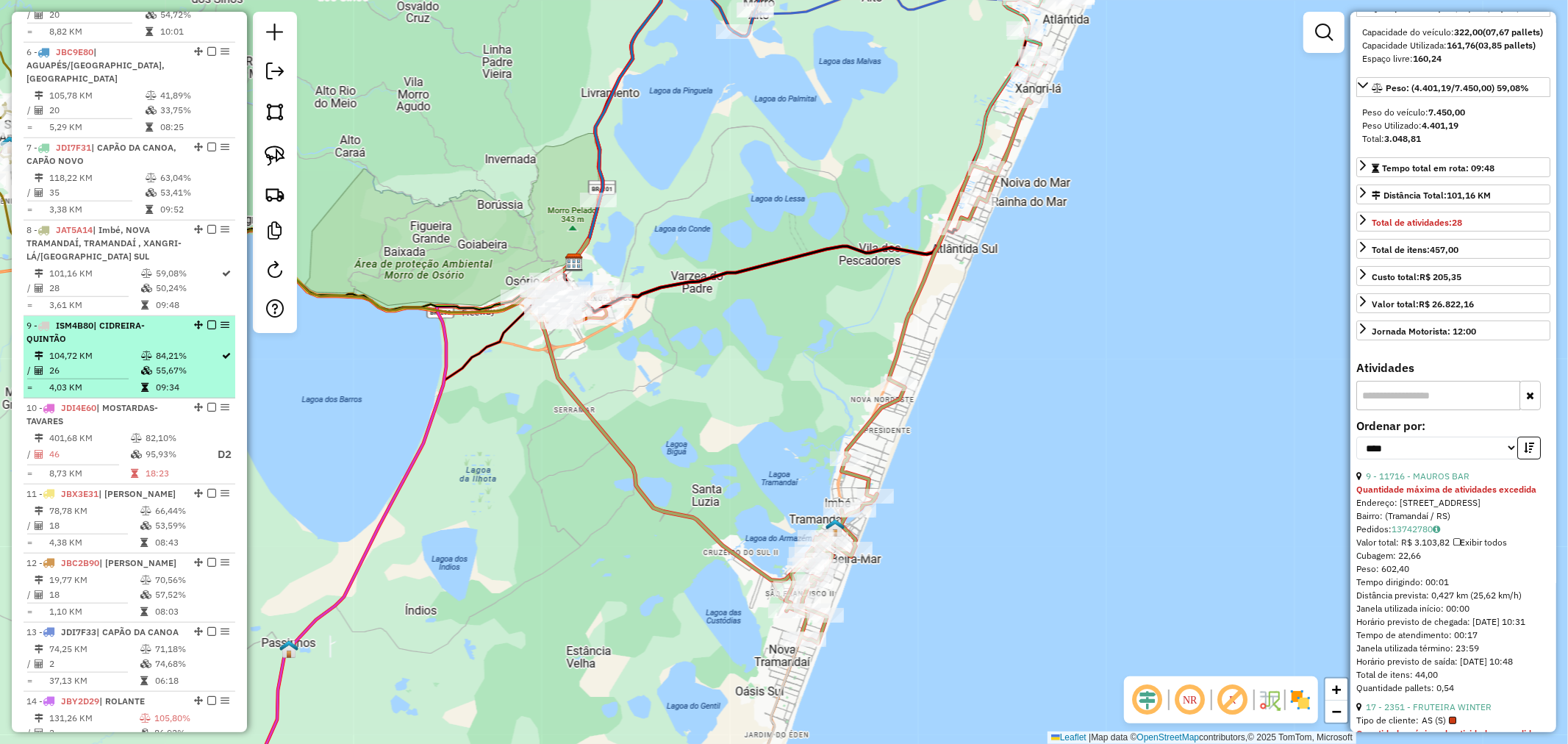
click at [125, 356] on td "104,72 KM" at bounding box center [94, 356] width 92 height 15
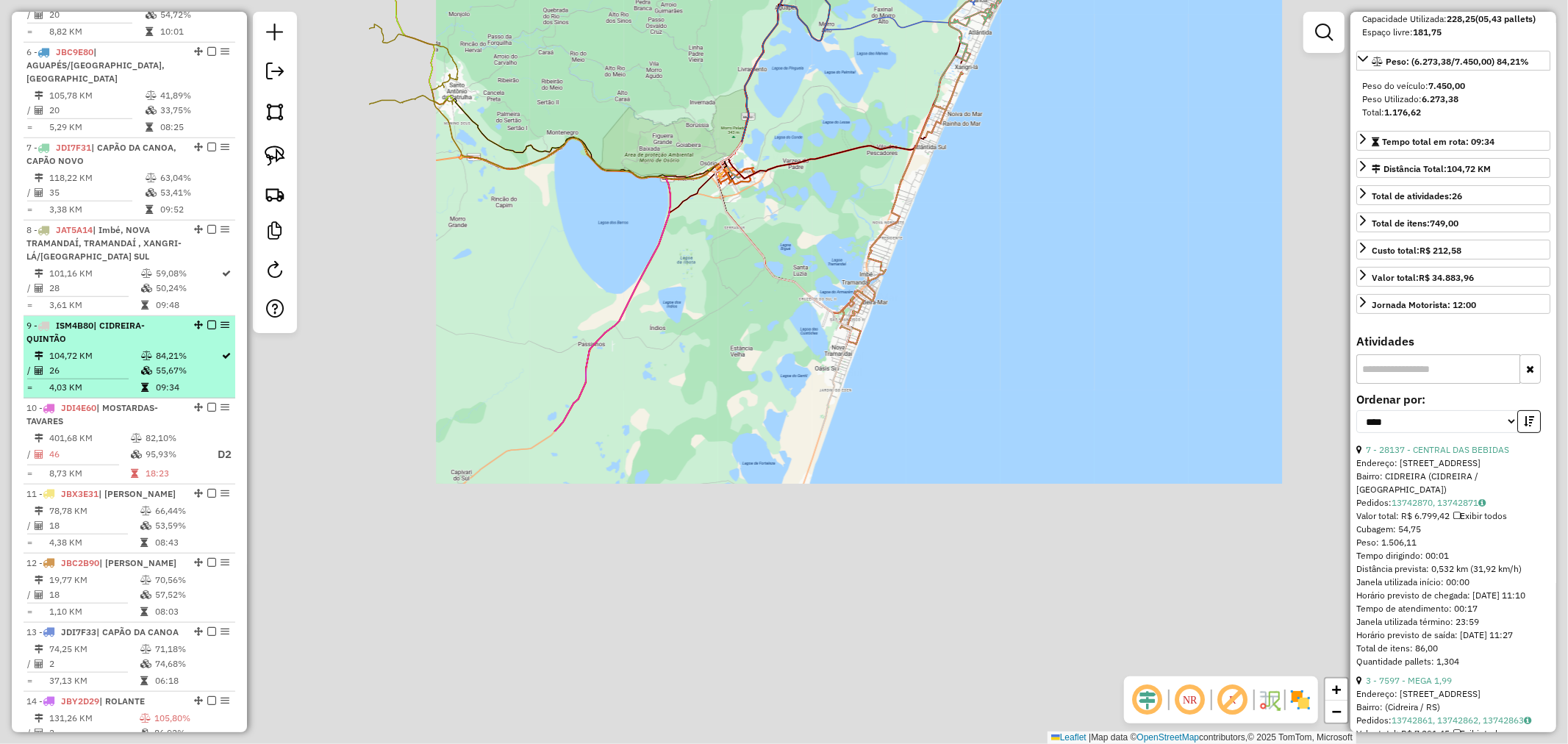
scroll to position [164, 0]
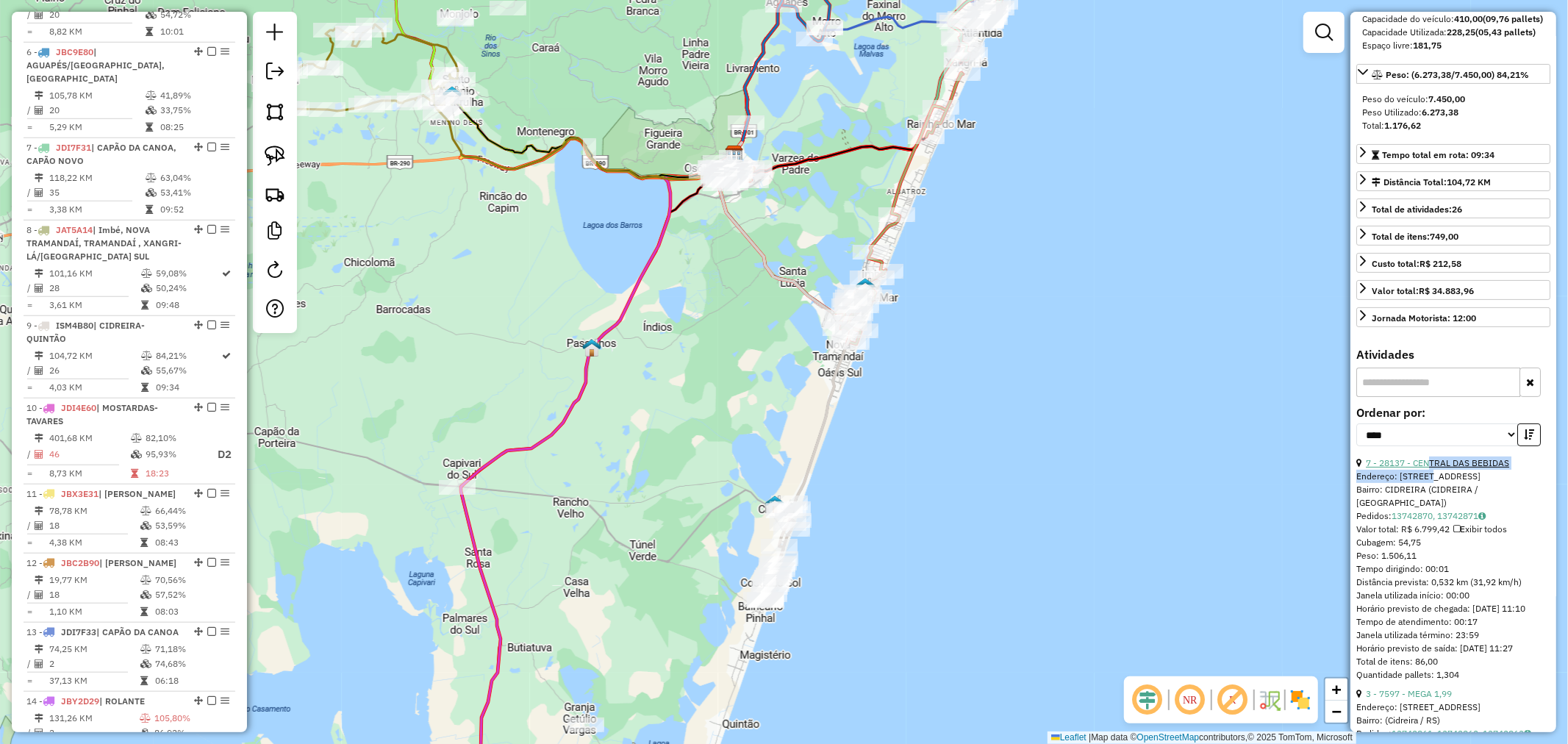
click at [1428, 494] on div "7 - 28137 - CENTRAL DAS BEBIDAS Endereço: [STREET_ADDRESS] Pedidos: 13742870, 1…" at bounding box center [1452, 568] width 194 height 225
click at [1428, 468] on link "7 - 28137 - CENTRAL DAS BEBIDAS" at bounding box center [1436, 462] width 143 height 11
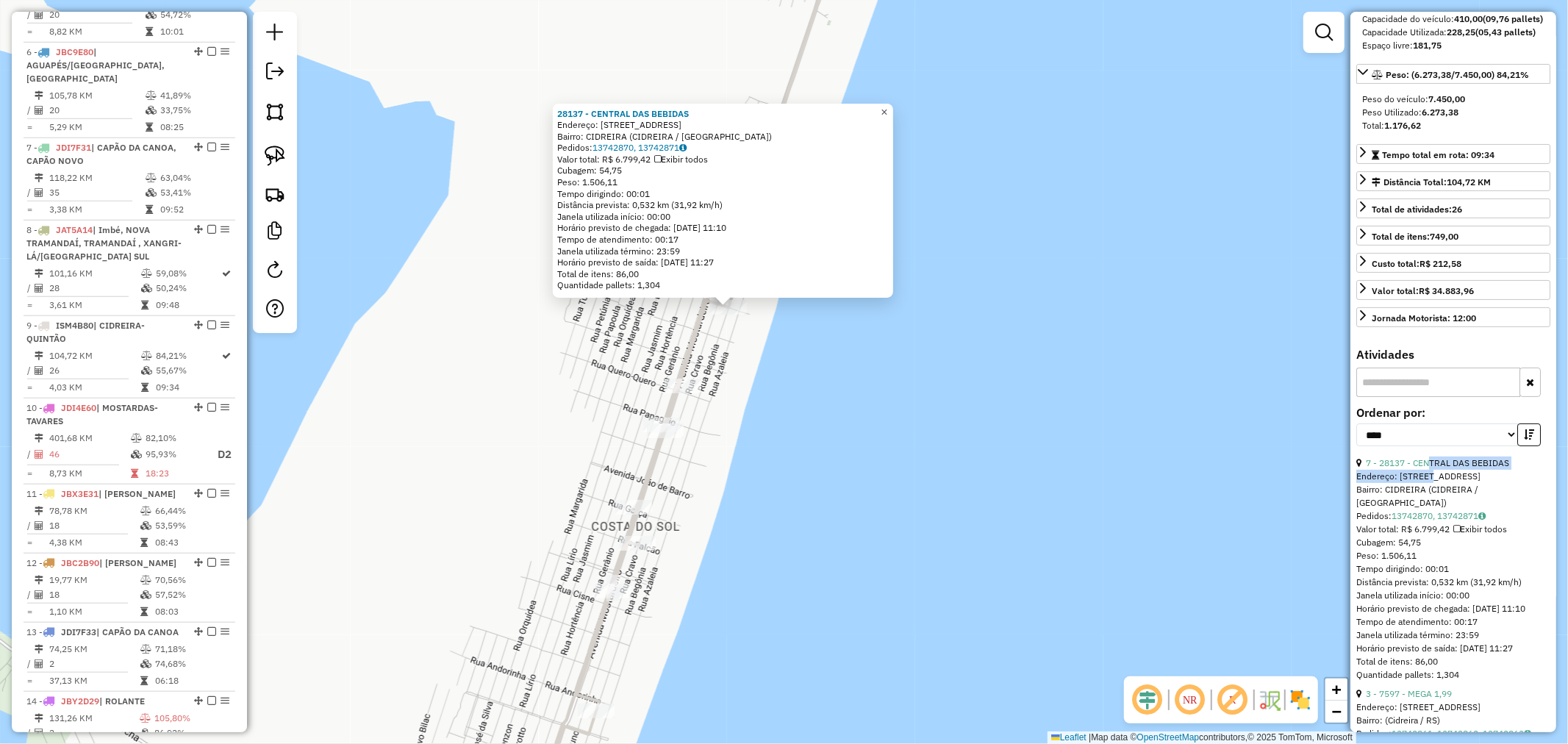
click at [887, 107] on span "×" at bounding box center [884, 112] width 6 height 12
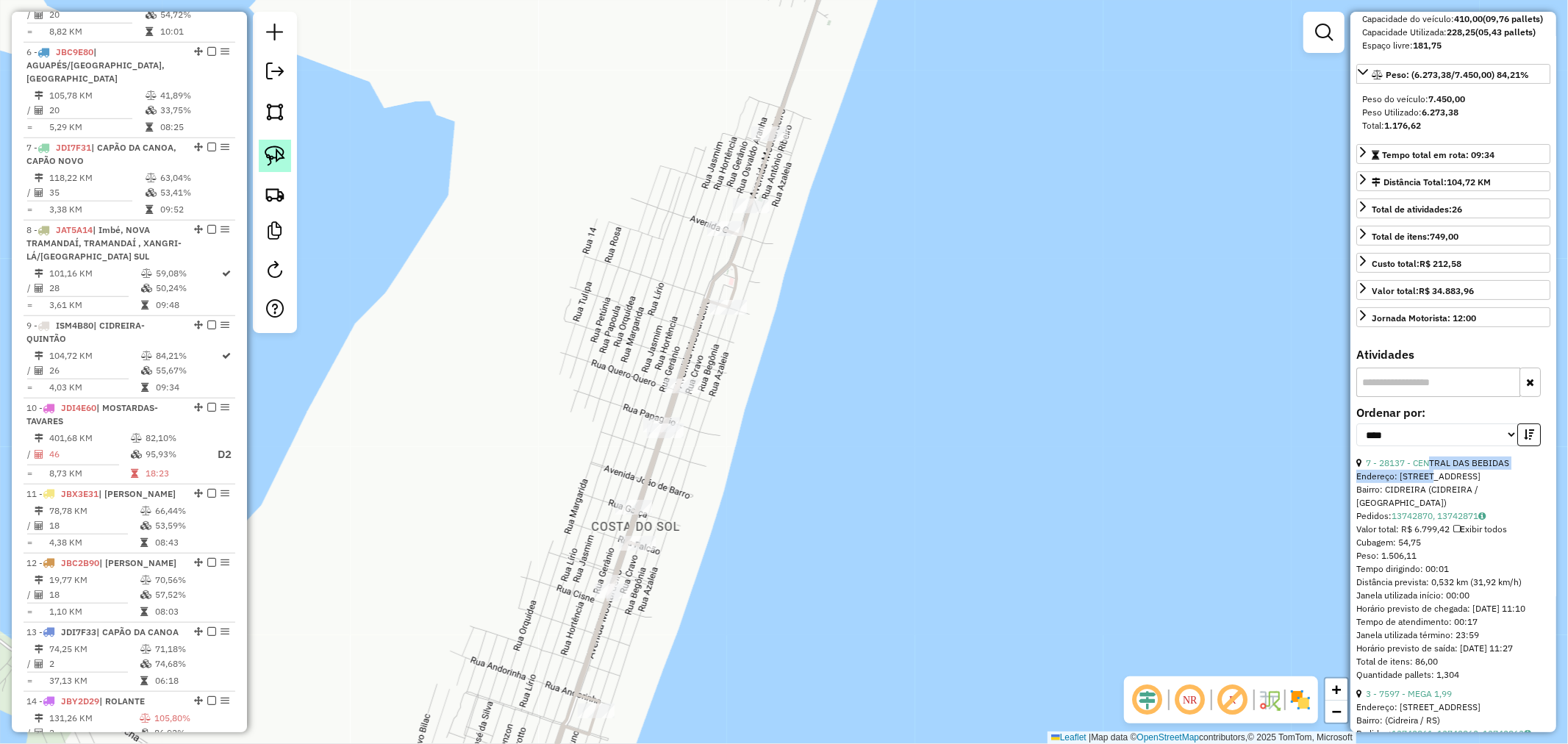
click at [282, 158] on img at bounding box center [275, 156] width 20 height 20
drag, startPoint x: 701, startPoint y: 276, endPoint x: 770, endPoint y: 314, distance: 78.8
click at [770, 314] on div "Janela de atendimento Grade de atendimento Capacidade Transportadoras Veículos …" at bounding box center [784, 372] width 1568 height 744
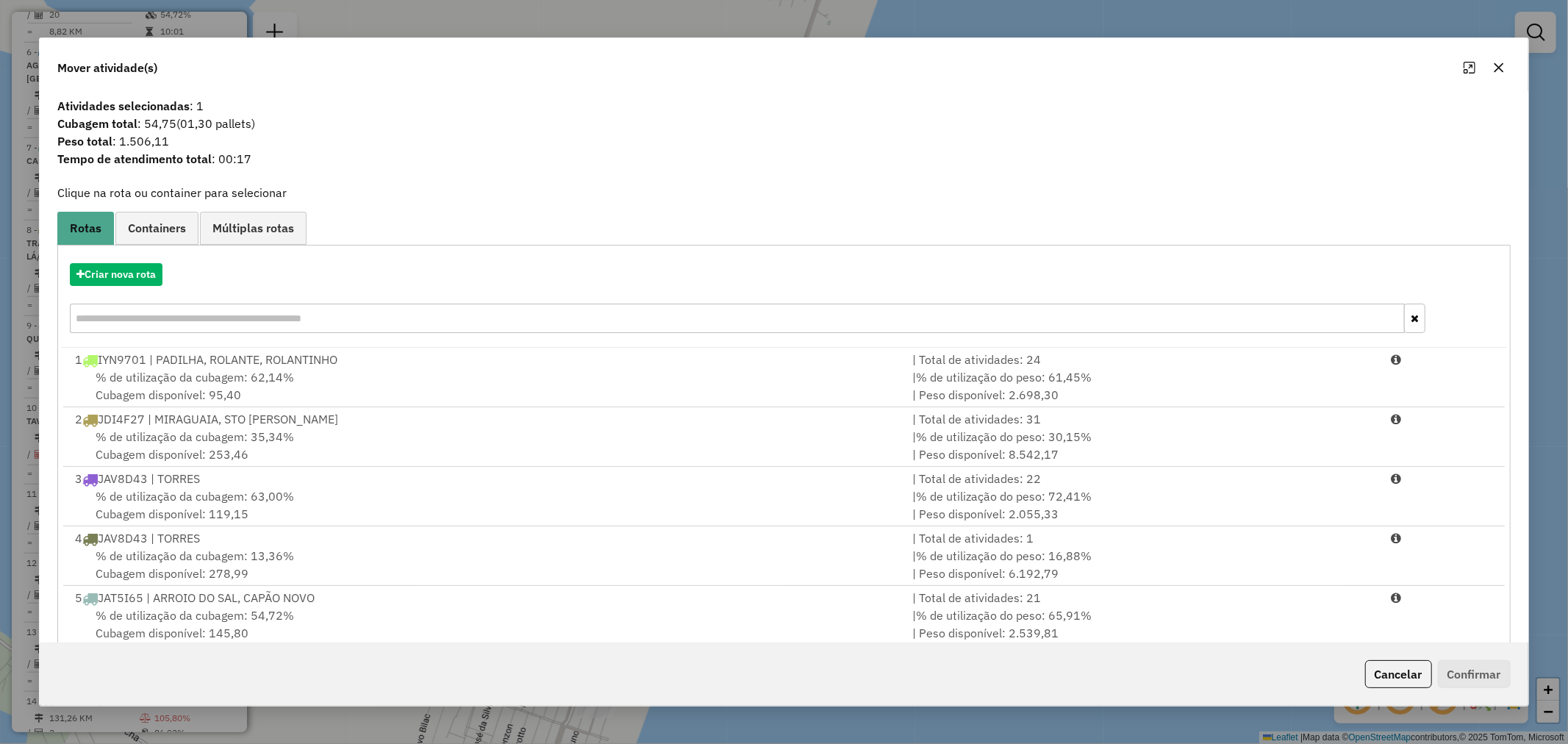
click at [123, 286] on div "Criar nova rota" at bounding box center [784, 300] width 1445 height 95
click at [163, 284] on button "Criar nova rota" at bounding box center [116, 275] width 92 height 23
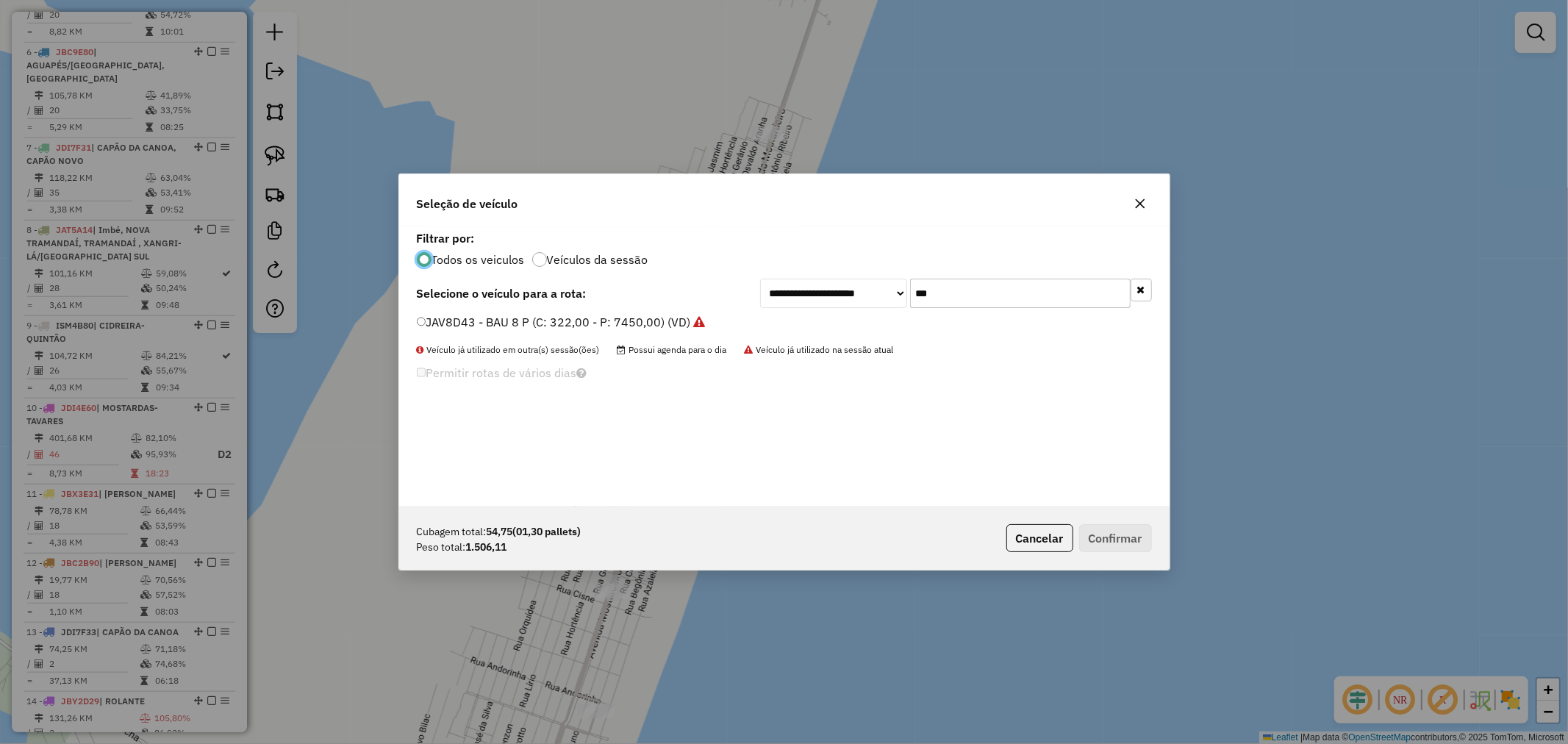
scroll to position [8, 4]
click at [819, 300] on div "**********" at bounding box center [956, 292] width 392 height 29
type input "***"
click at [510, 308] on div "**********" at bounding box center [784, 292] width 735 height 29
click at [512, 324] on label "ISM4B80 - BAU 10 P (8+2) (C: 410,00 - P: 7450,00) (VD)" at bounding box center [581, 322] width 329 height 18
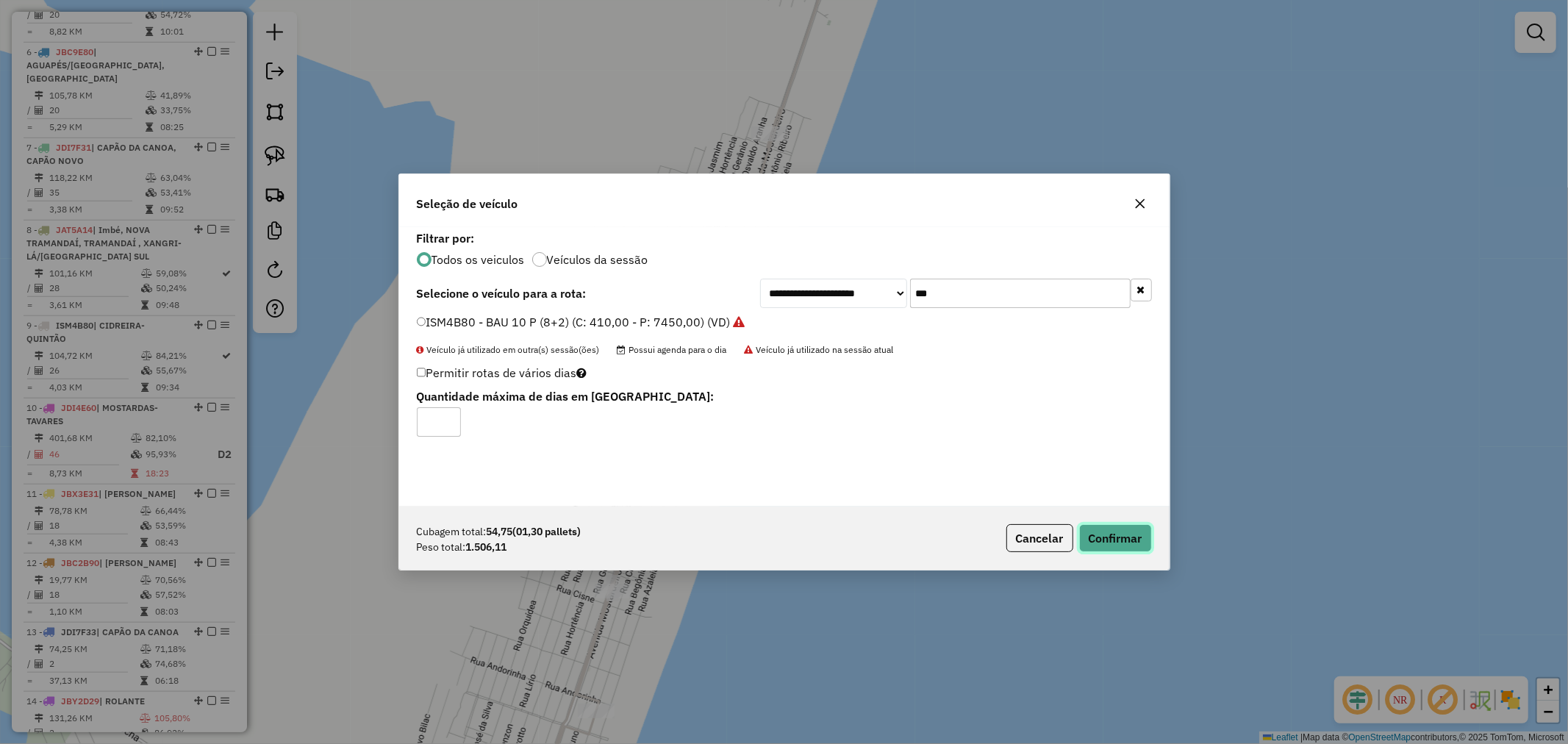
click at [1144, 535] on button "Confirmar" at bounding box center [1116, 538] width 73 height 28
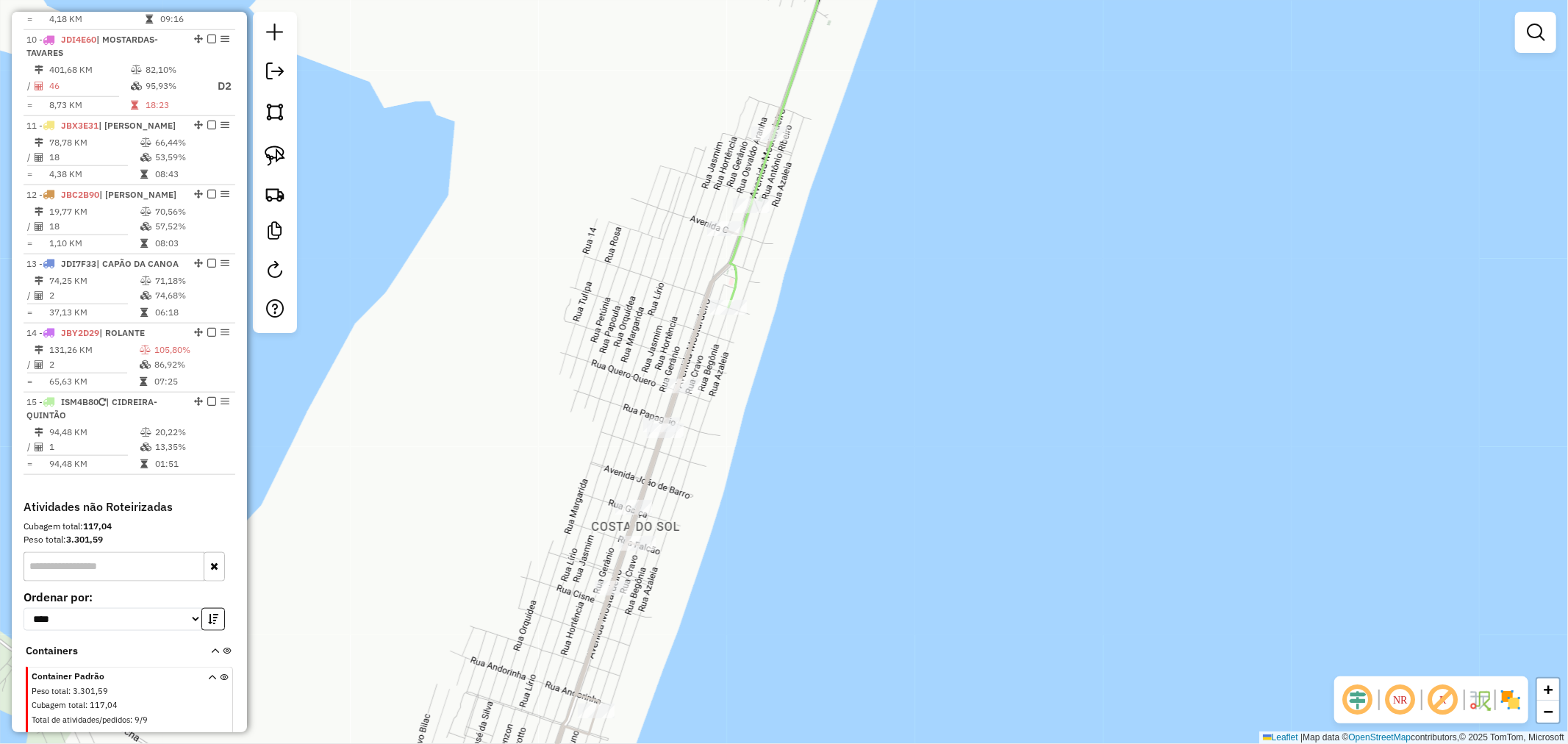
scroll to position [1431, 0]
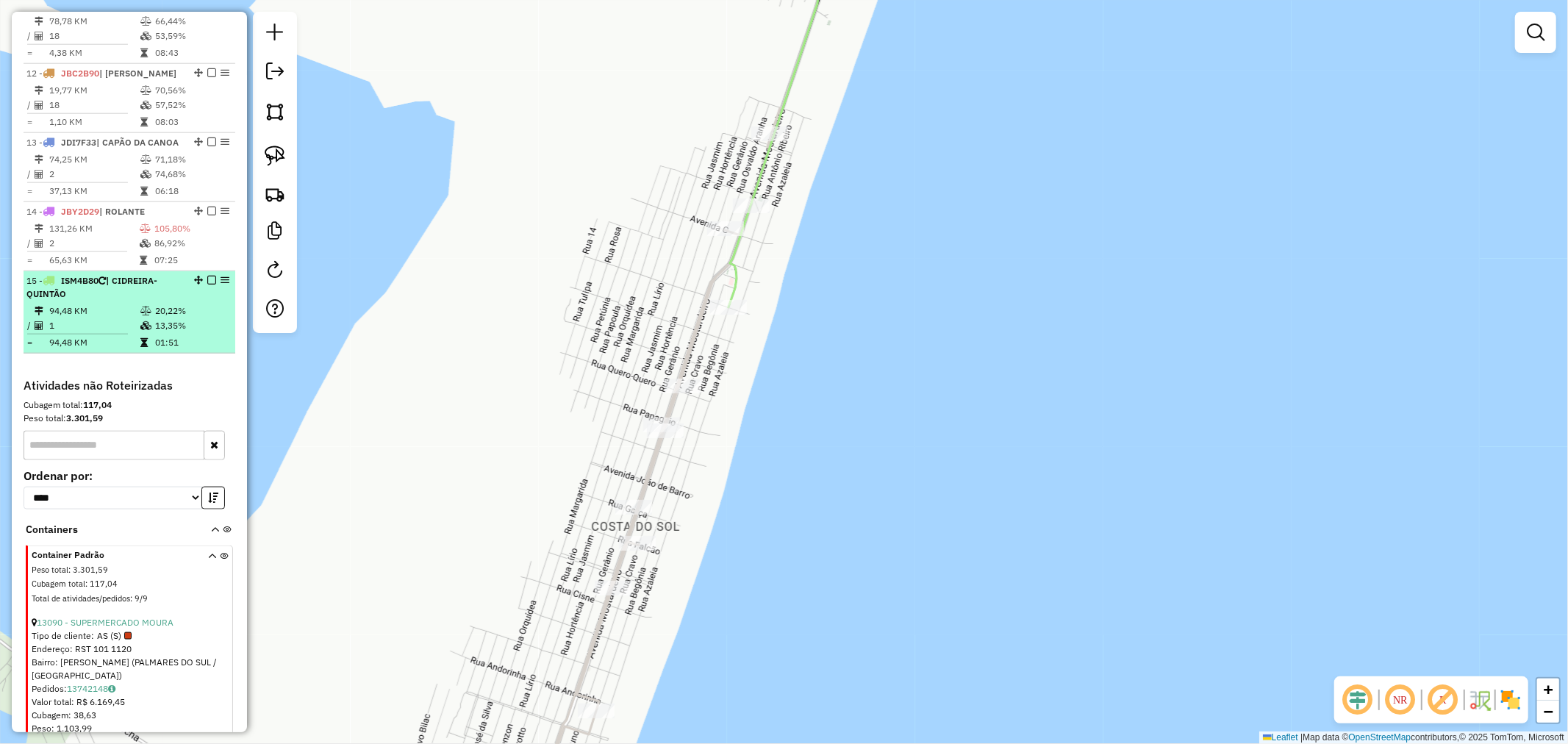
drag, startPoint x: 194, startPoint y: 292, endPoint x: 146, endPoint y: 324, distance: 57.7
click at [146, 324] on li "15 - ISM4B80 | CIDREIRA-QUINTÃO 94,48 KM 20,22% / 1 13,35% = 94,48 KM 01:51" at bounding box center [129, 312] width 212 height 83
select select "*********"
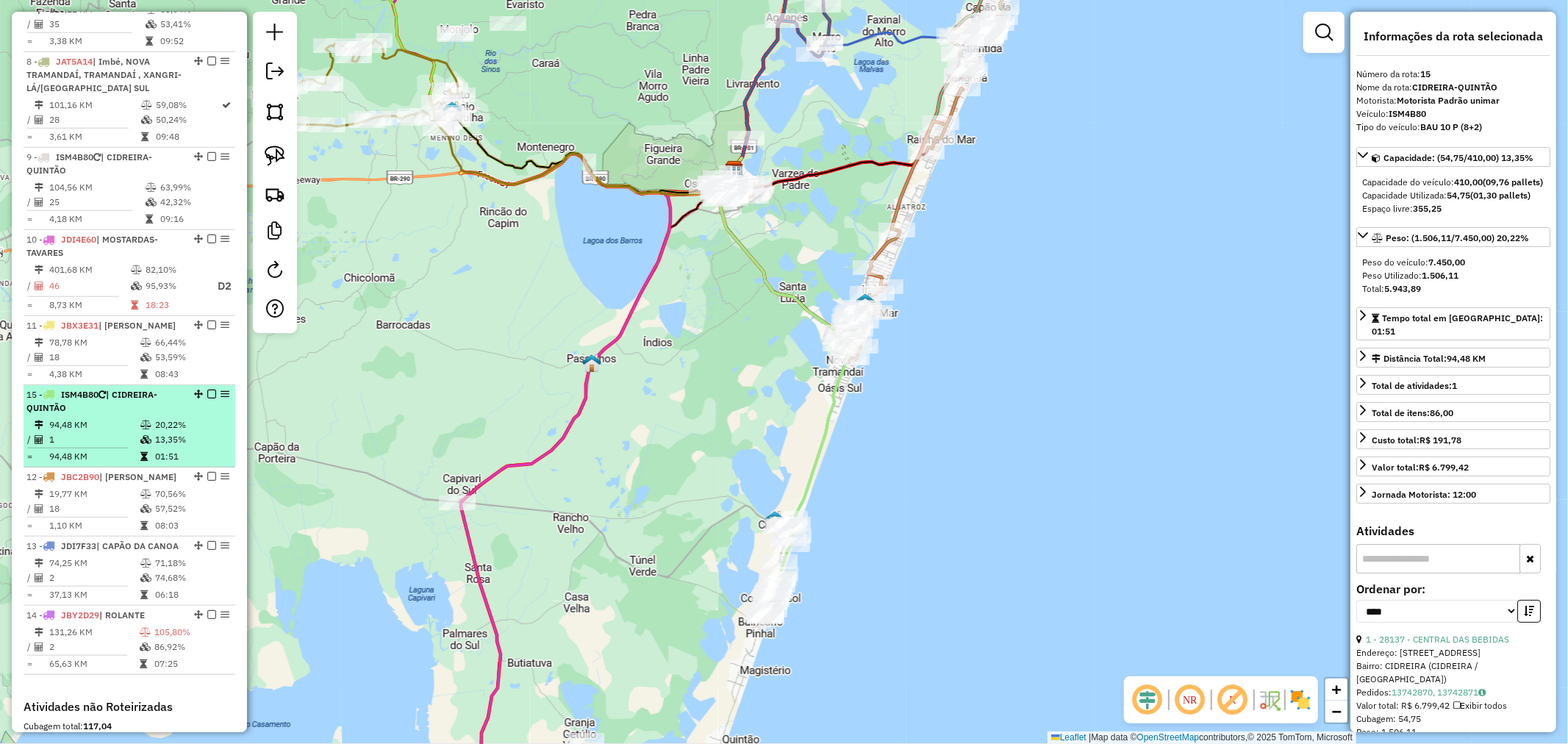
scroll to position [1105, 0]
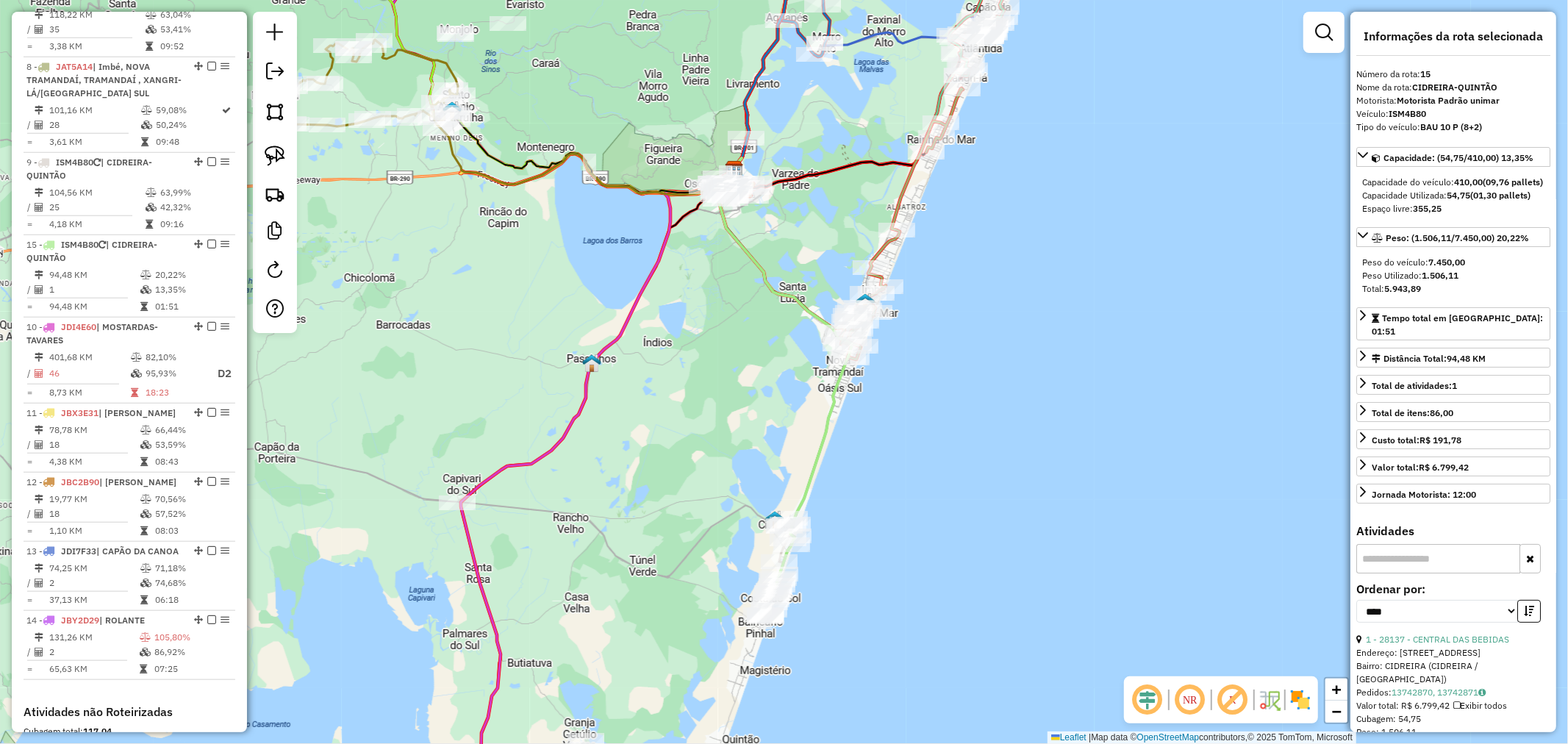
drag, startPoint x: 192, startPoint y: 291, endPoint x: 93, endPoint y: 266, distance: 102.1
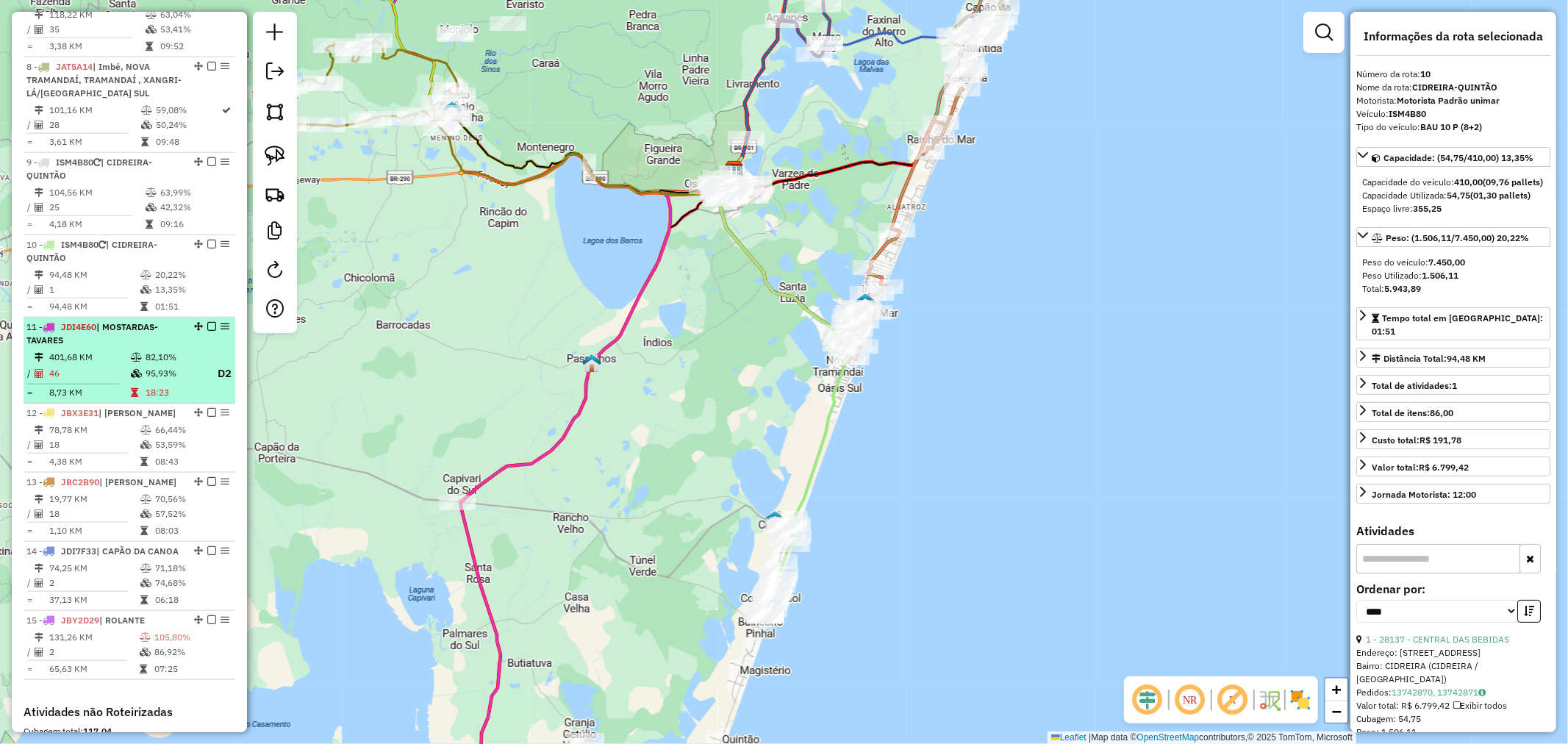
click at [108, 341] on div "11 - JDI4E60 | MOSTARDAS-TAVARES" at bounding box center [104, 333] width 156 height 27
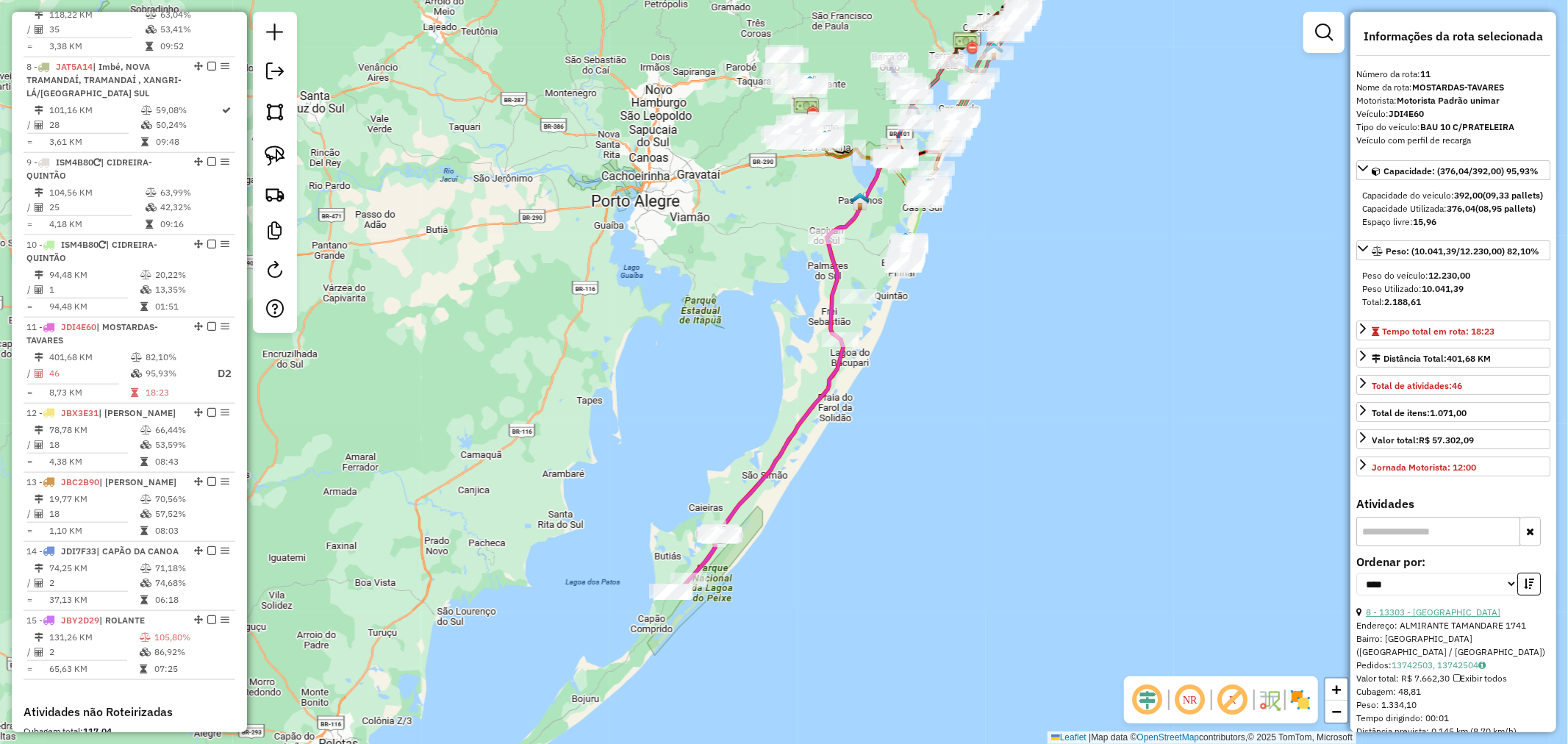
click at [1407, 618] on link "8 - 13303 - [GEOGRAPHIC_DATA]" at bounding box center [1432, 612] width 134 height 11
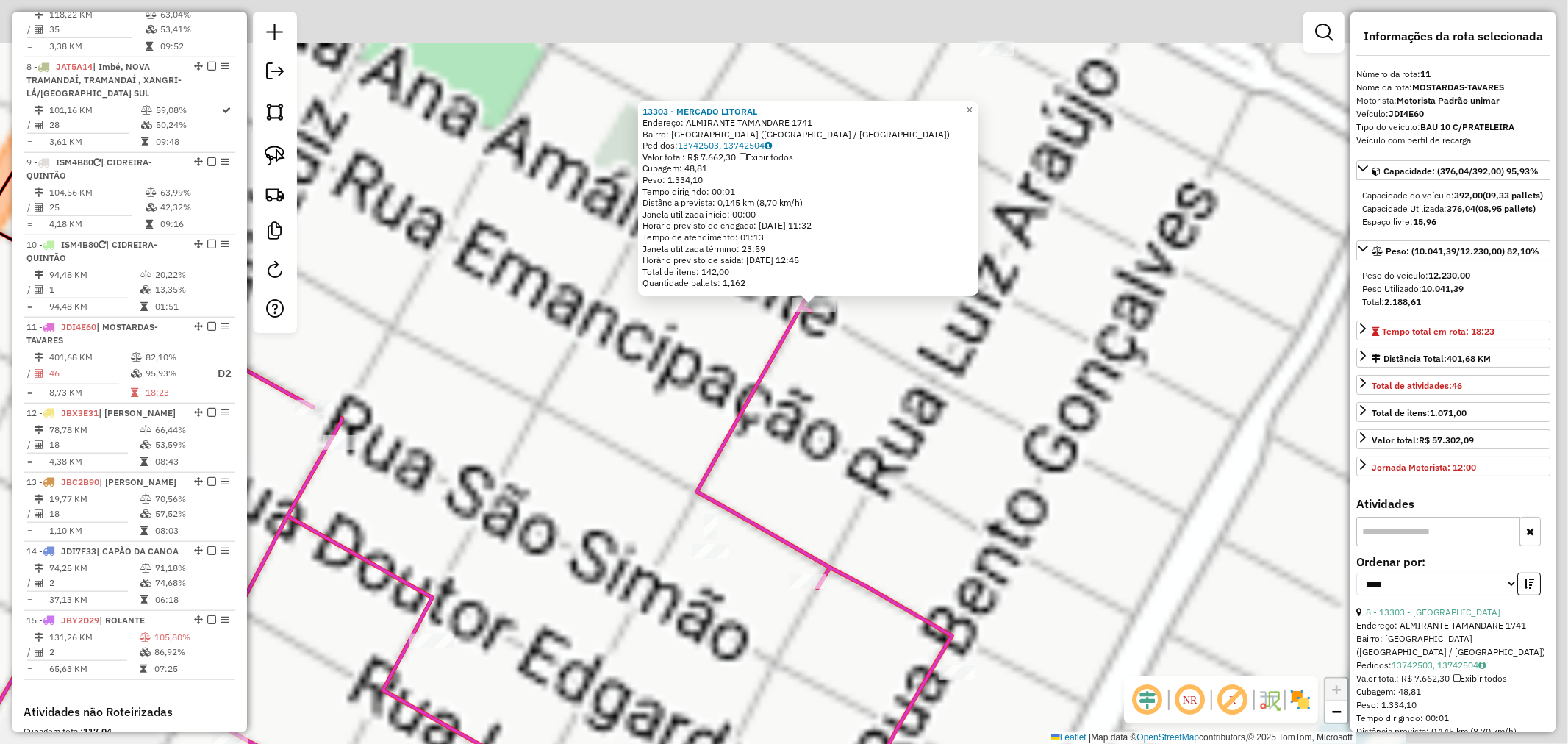
drag, startPoint x: 868, startPoint y: 439, endPoint x: 900, endPoint y: 324, distance: 119.4
click at [862, 446] on div "13303 - MERCADO LITORAL Endereço: ALMIRANTE TAMANDARE 1741 Bairro: [GEOGRAPHIC_…" at bounding box center [784, 372] width 1568 height 744
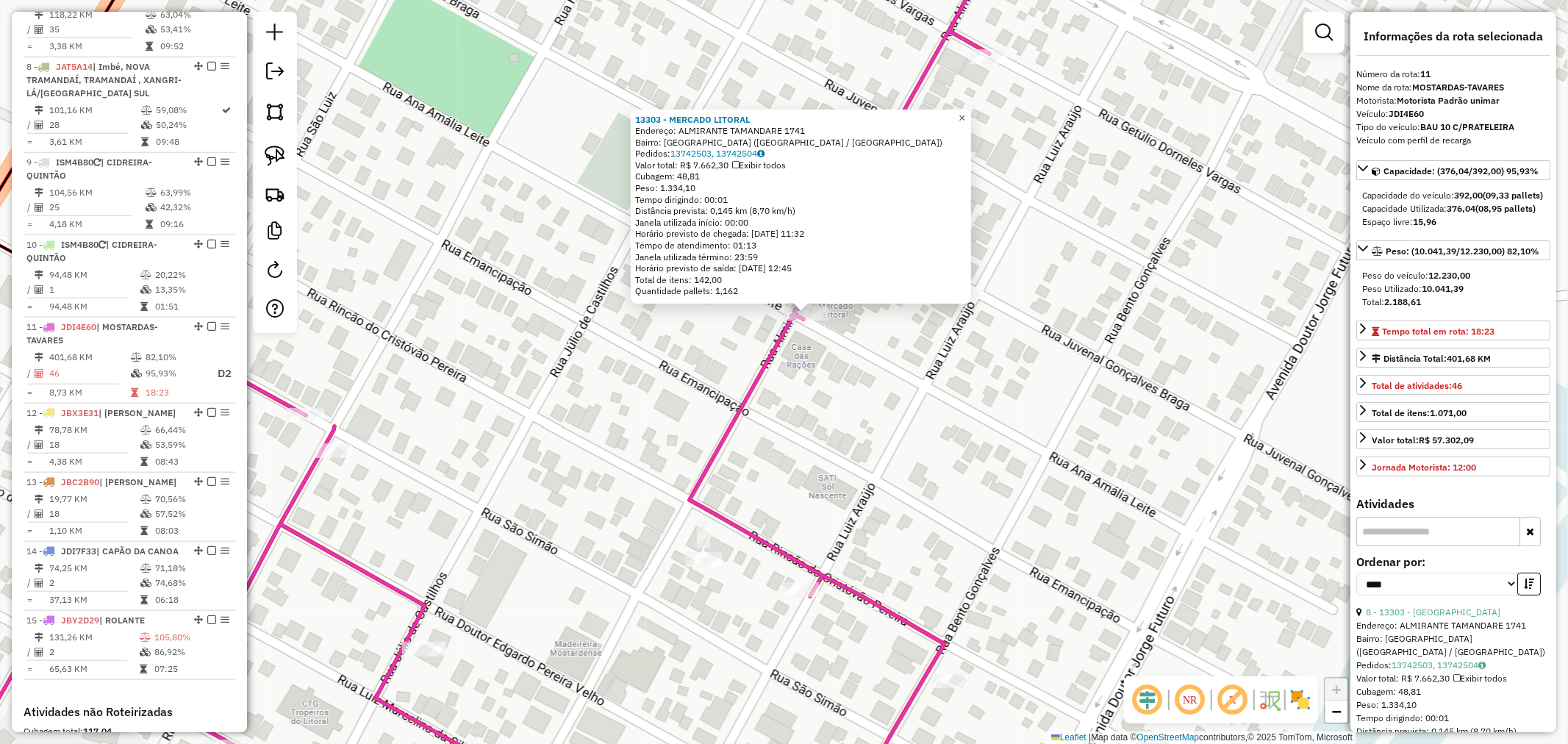
click at [965, 112] on span "×" at bounding box center [961, 118] width 6 height 12
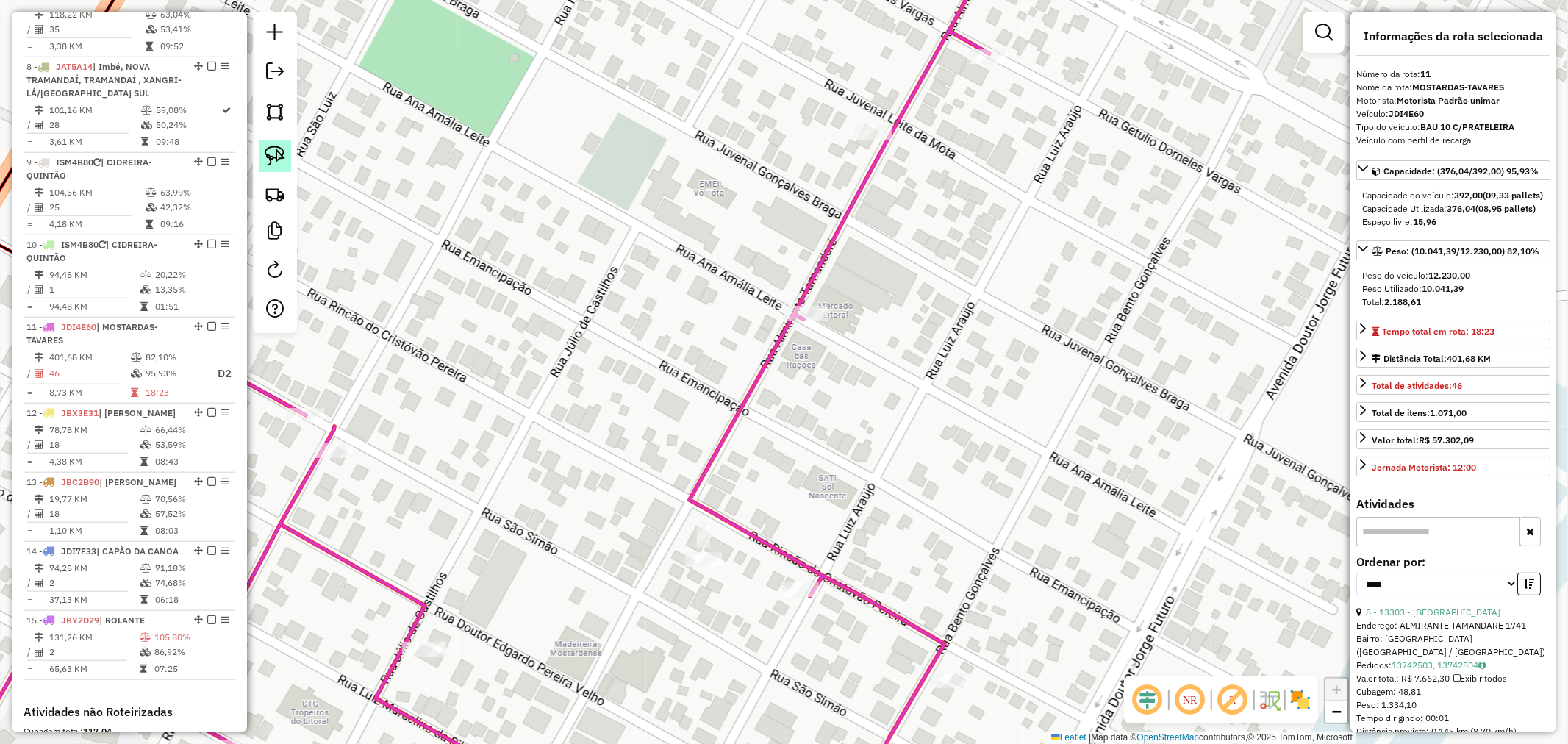
click at [280, 146] on img at bounding box center [275, 156] width 20 height 20
drag, startPoint x: 870, startPoint y: 285, endPoint x: 845, endPoint y: 355, distance: 74.3
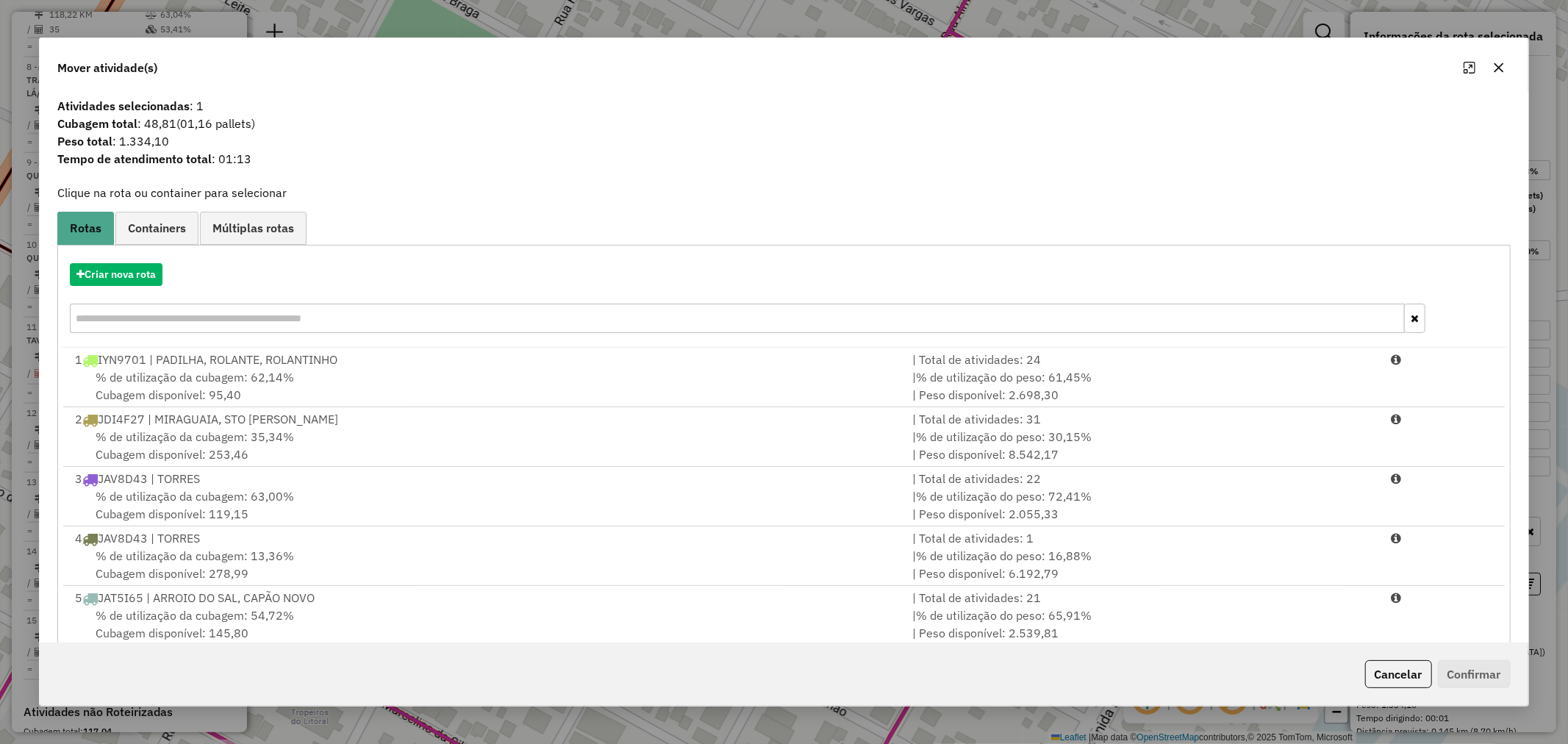
click at [1493, 69] on icon "button" at bounding box center [1498, 67] width 12 height 12
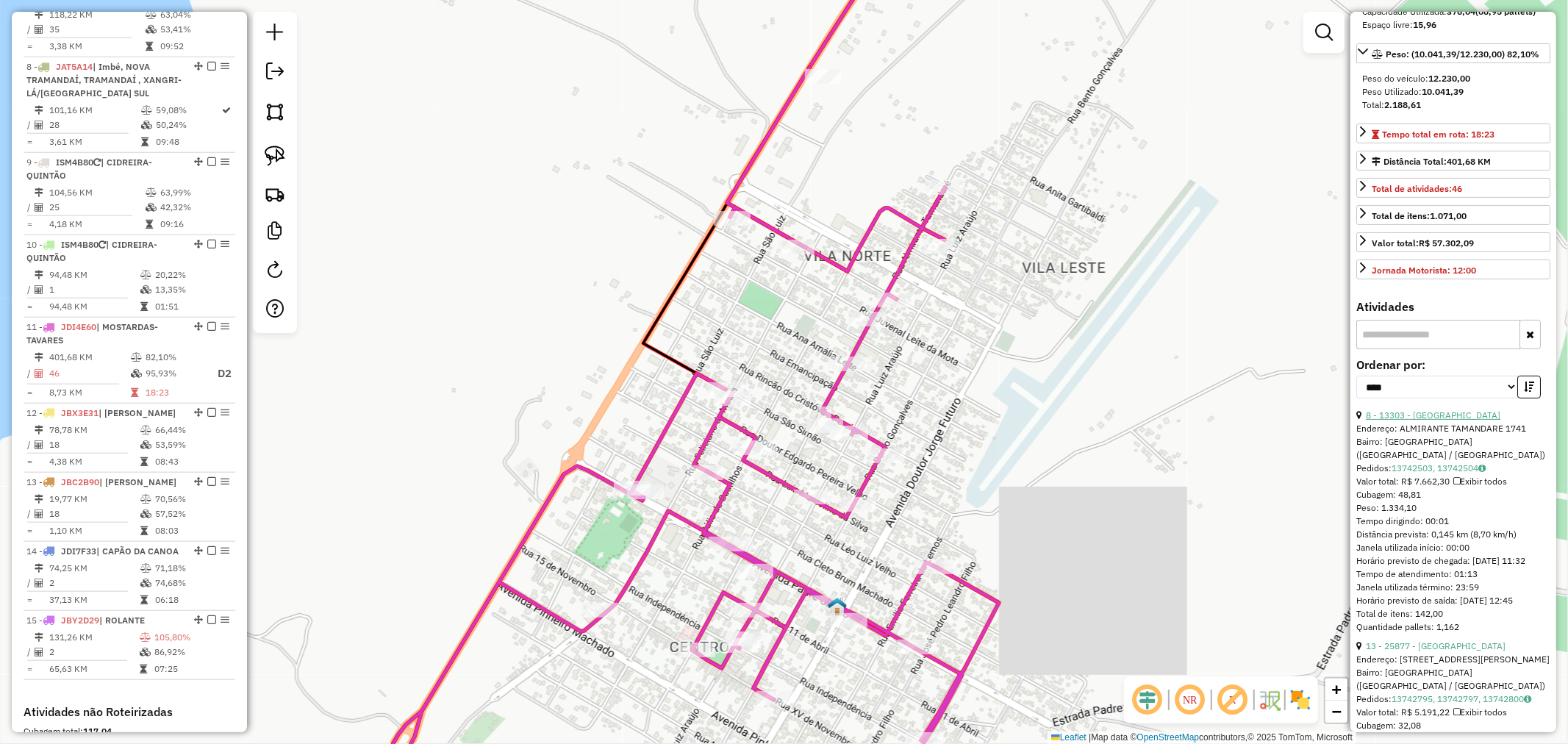
scroll to position [244, 0]
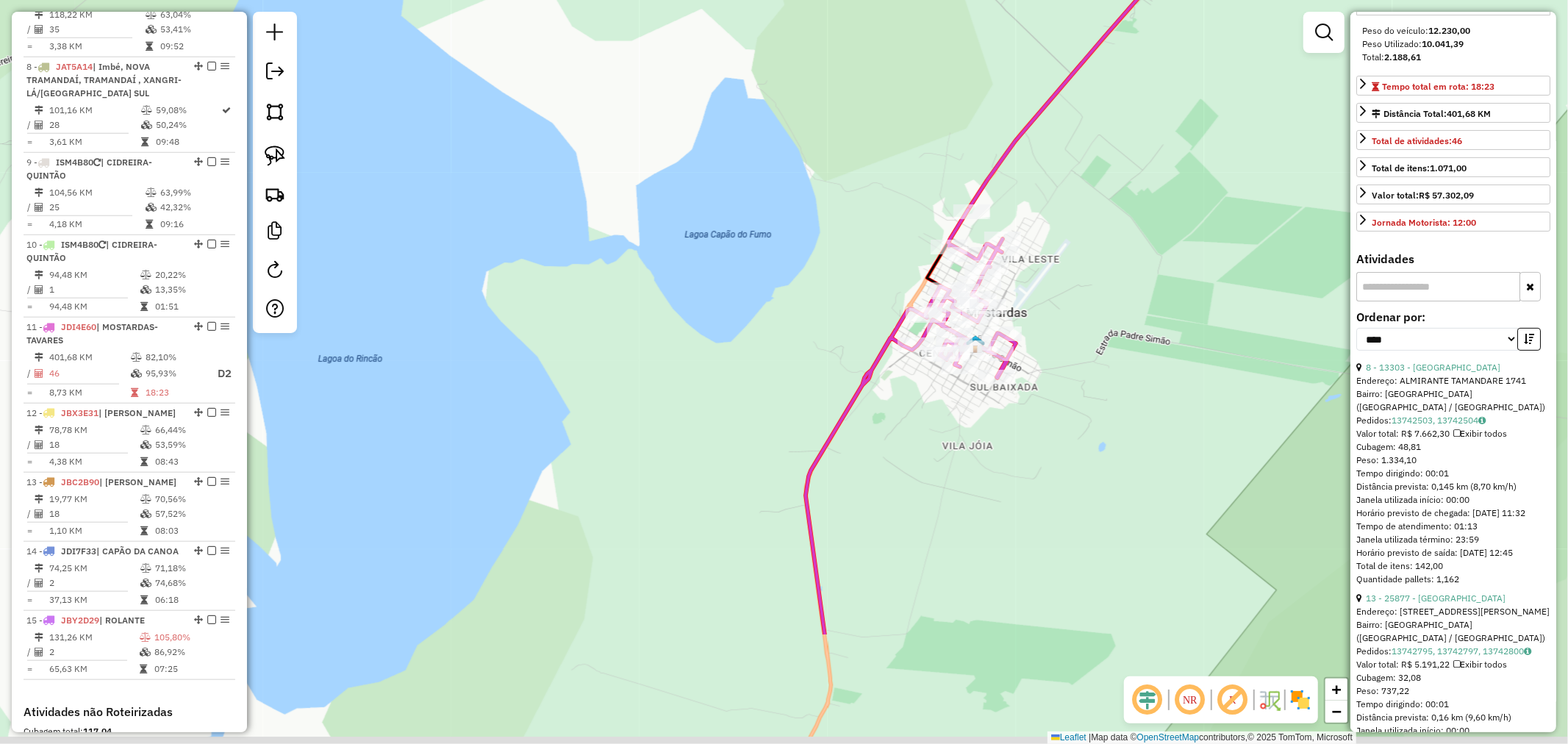
drag, startPoint x: 1089, startPoint y: 340, endPoint x: 1064, endPoint y: 364, distance: 34.7
click at [1083, 329] on div "Janela de atendimento Grade de atendimento Capacidade Transportadoras Veículos …" at bounding box center [784, 372] width 1568 height 744
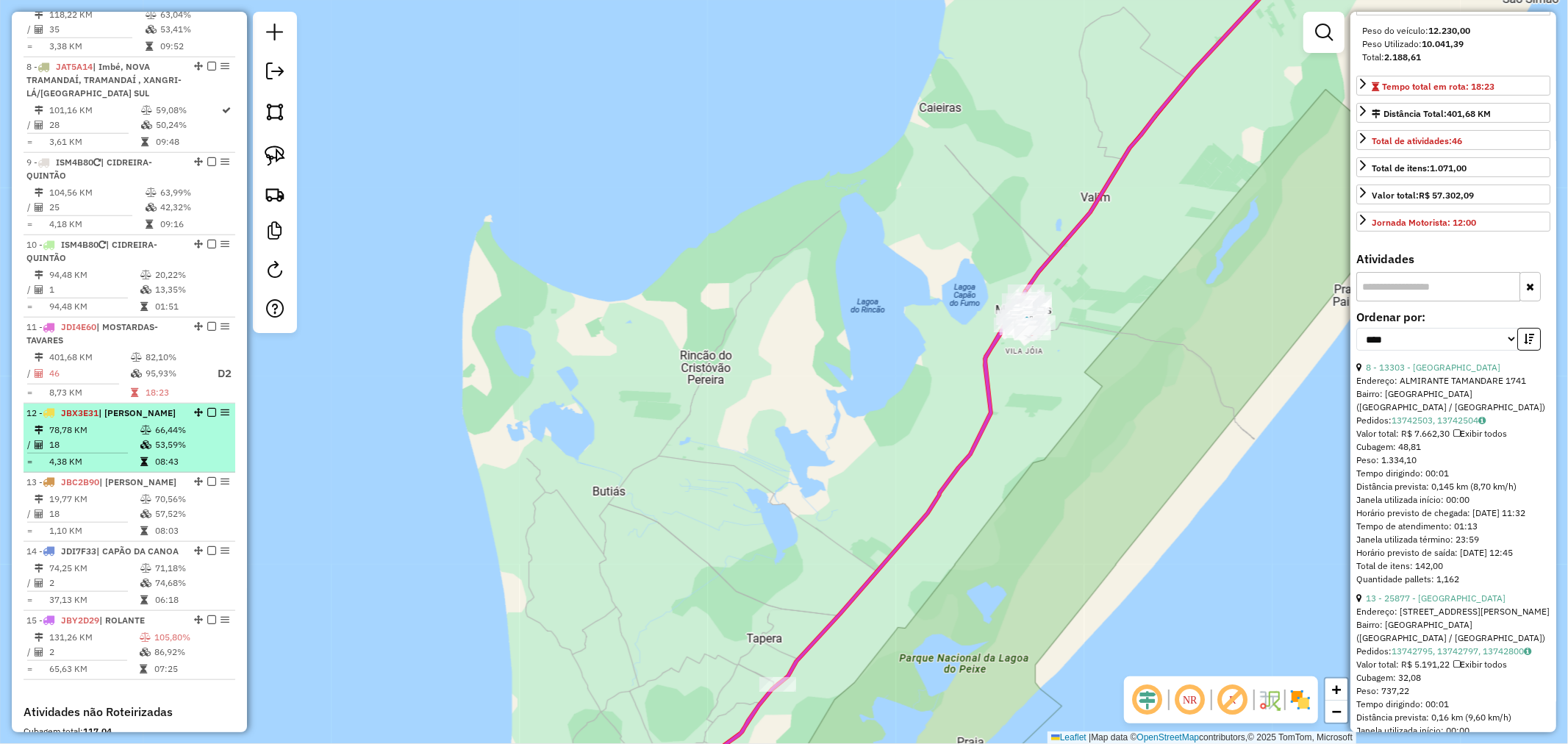
click at [108, 454] on td "4,38 KM" at bounding box center [94, 461] width 92 height 15
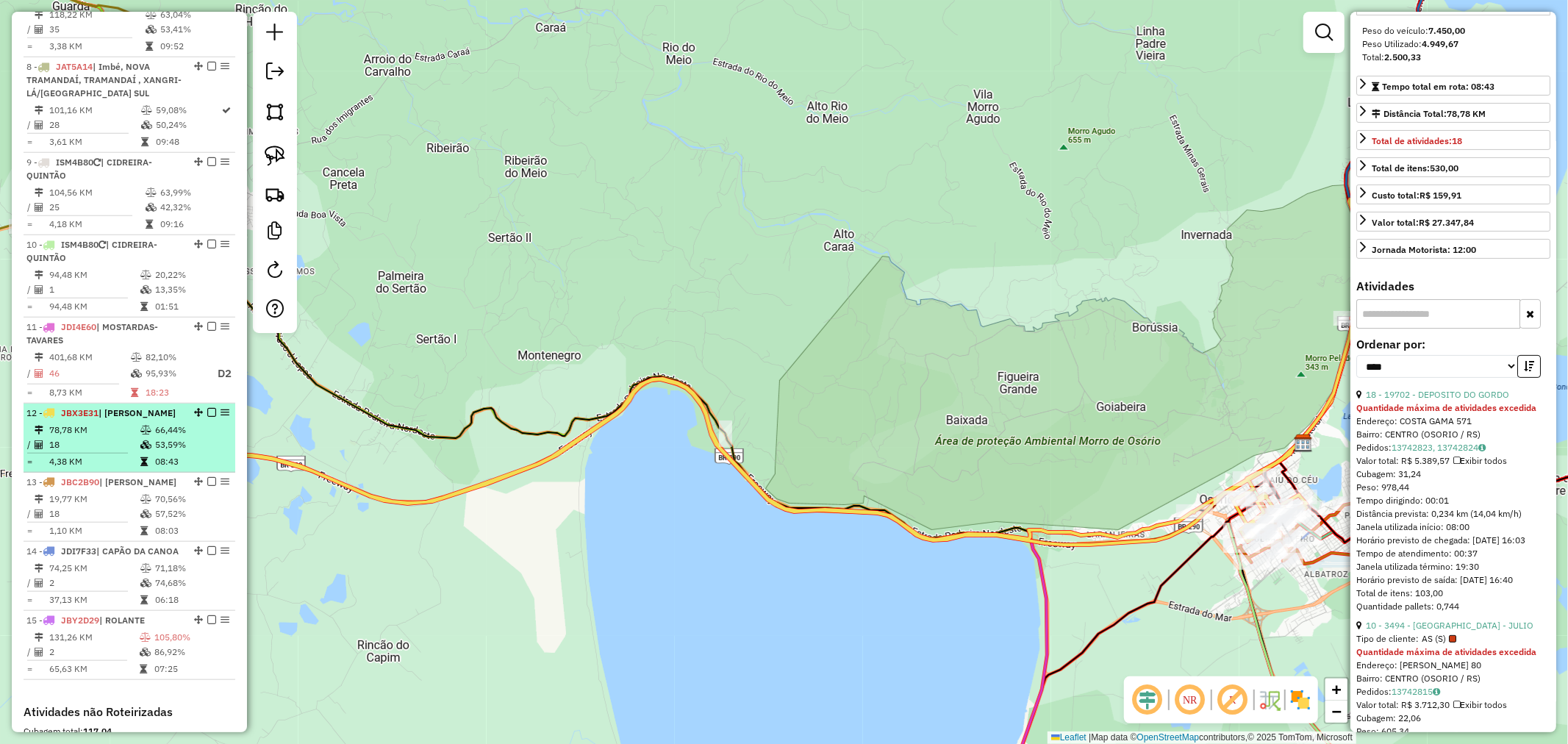
click at [96, 425] on td "78,78 KM" at bounding box center [94, 429] width 92 height 15
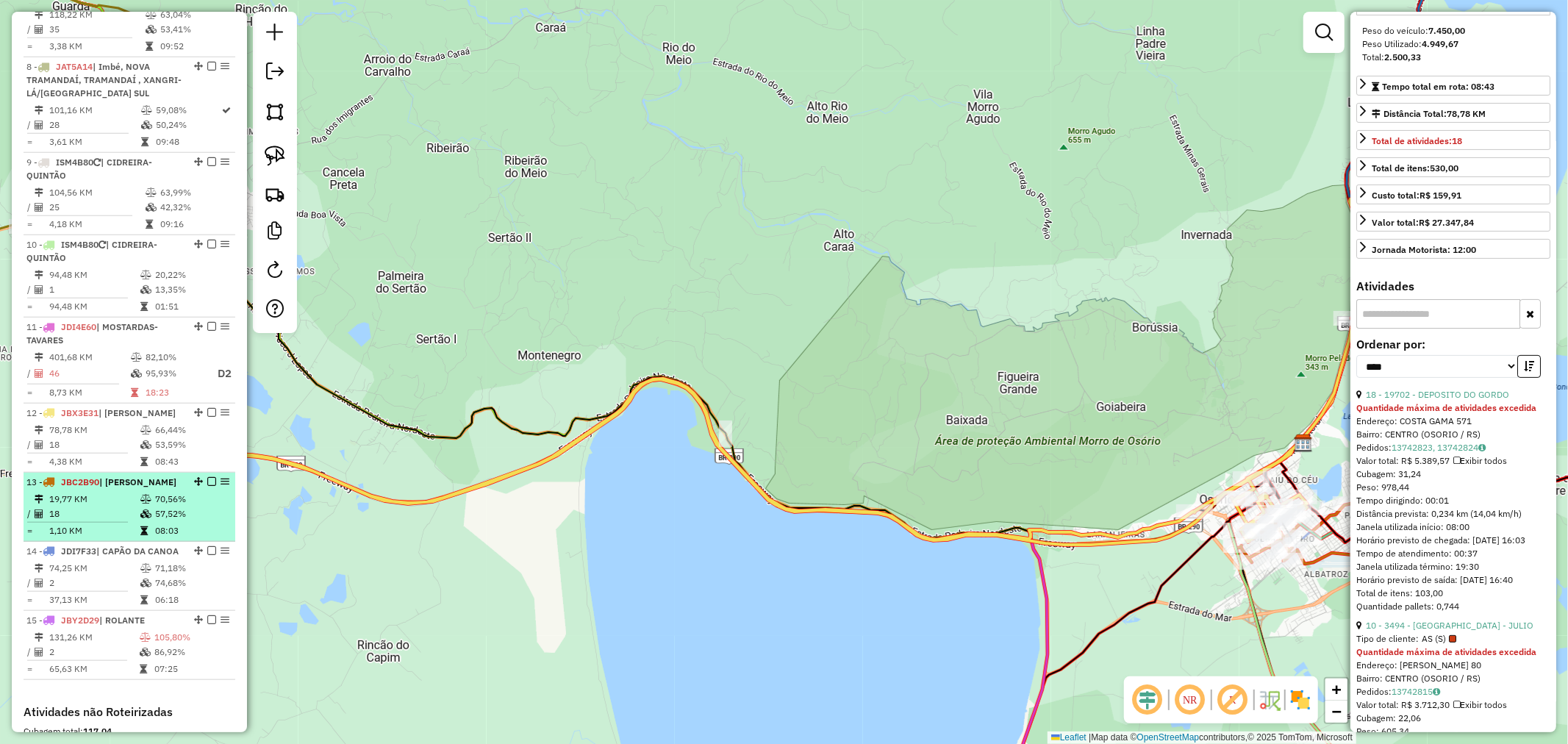
click at [92, 492] on td "19,77 KM" at bounding box center [94, 499] width 92 height 15
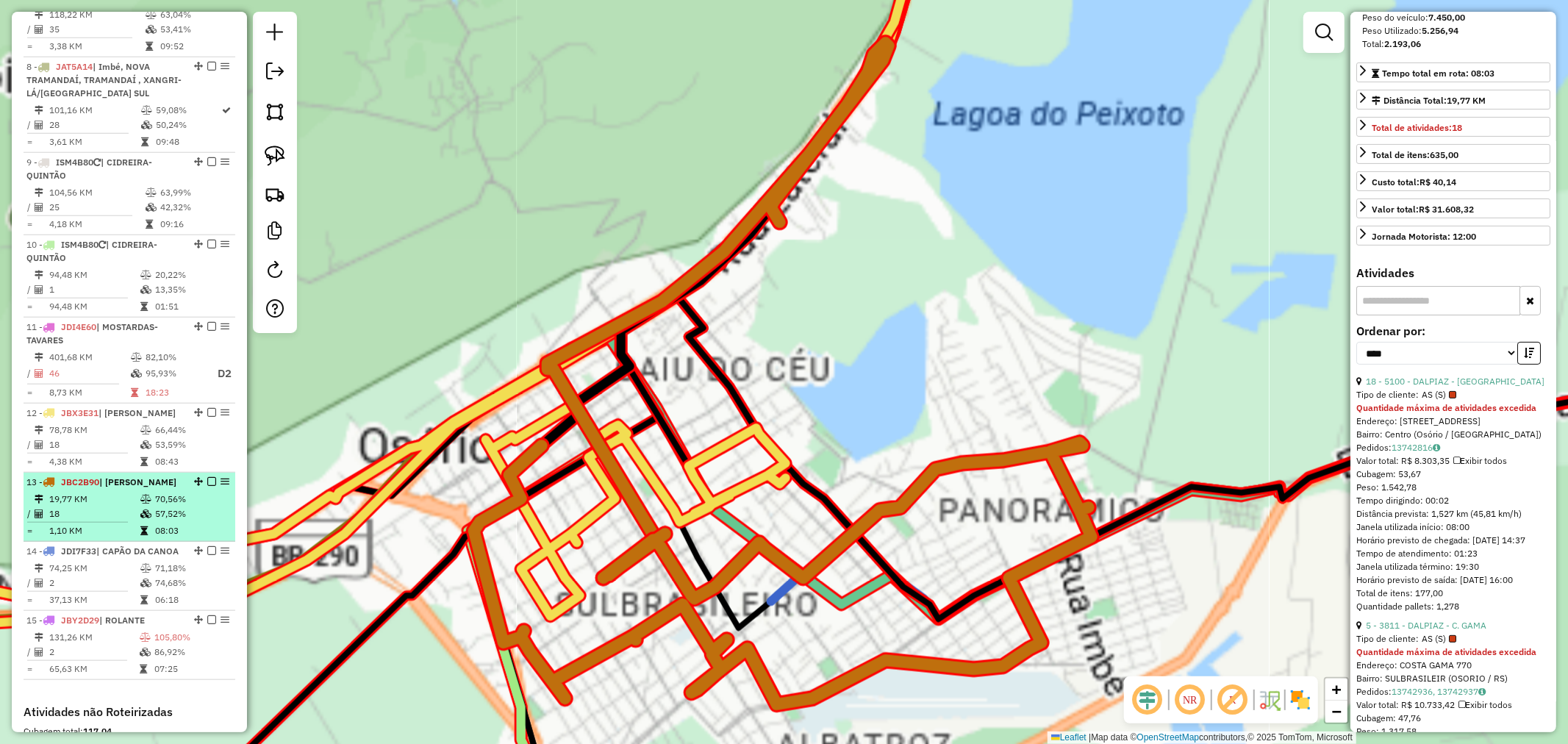
scroll to position [231, 0]
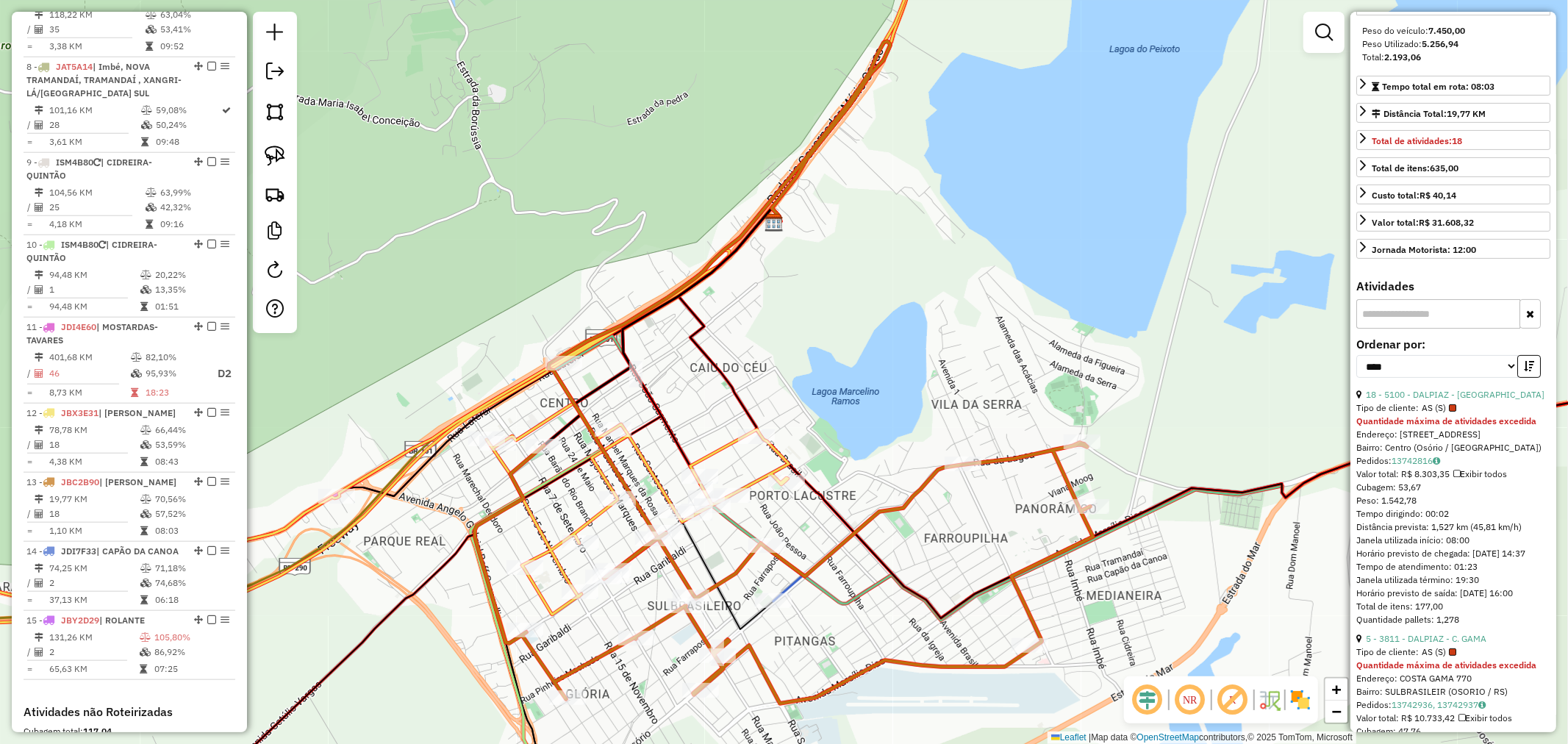
click at [1449, 412] on div at bounding box center [1452, 408] width 7 height 7
click at [1450, 400] on link "18 - 5100 - DALPIAZ - [GEOGRAPHIC_DATA]" at bounding box center [1454, 394] width 179 height 11
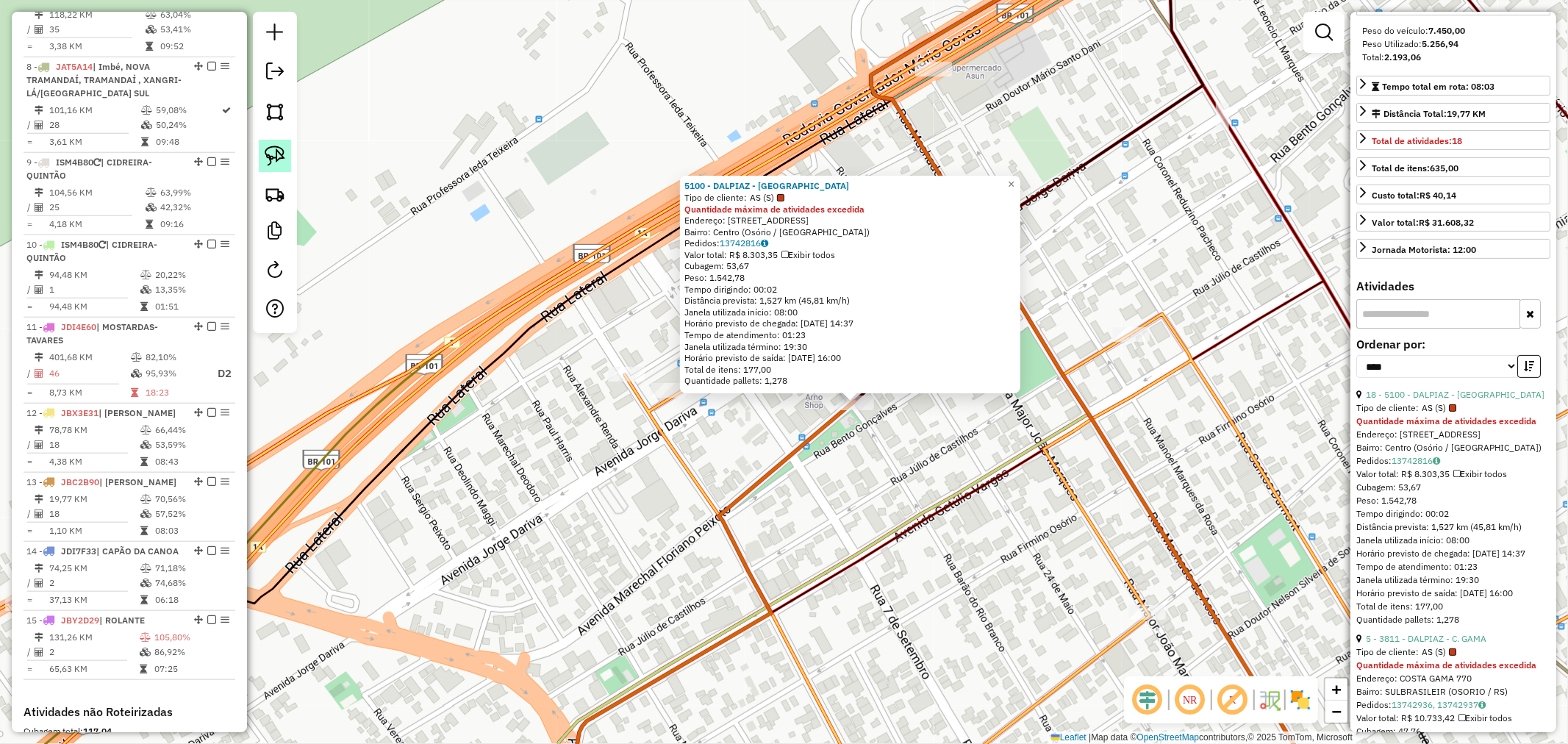
click at [289, 159] on link at bounding box center [275, 156] width 32 height 32
drag, startPoint x: 890, startPoint y: 421, endPoint x: 821, endPoint y: 420, distance: 69.0
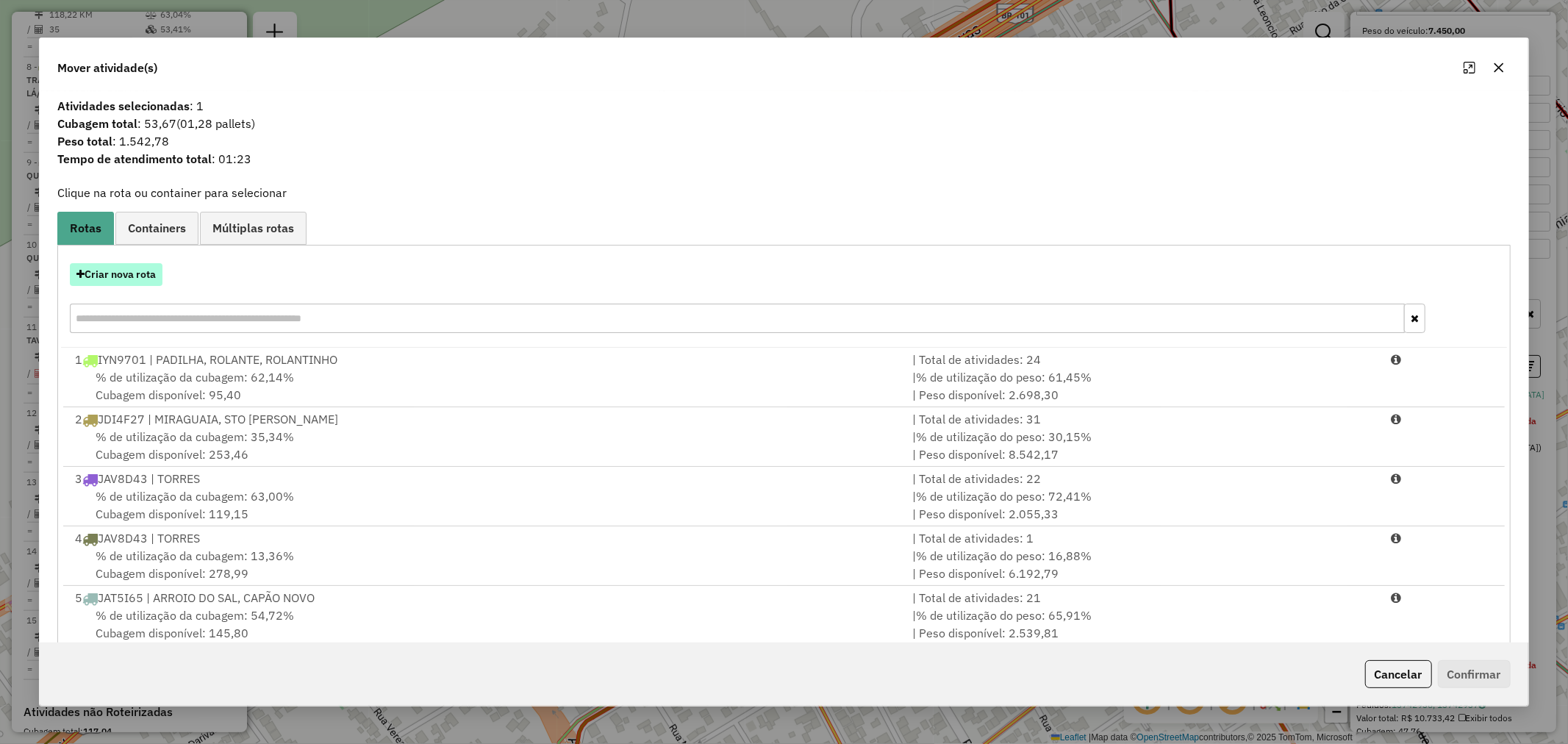
click at [119, 279] on button "Criar nova rota" at bounding box center [116, 275] width 92 height 23
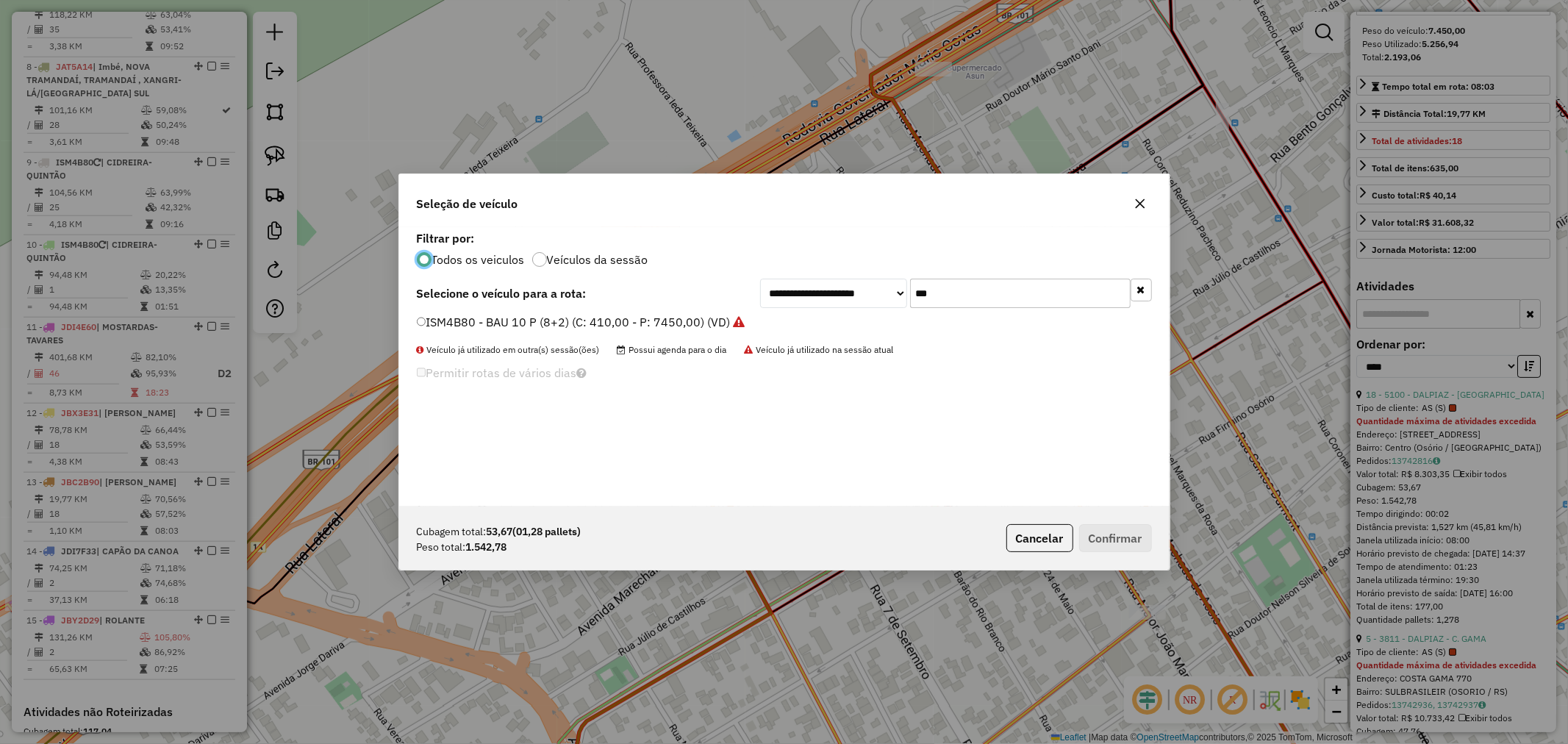
scroll to position [8, 4]
drag, startPoint x: 817, startPoint y: 294, endPoint x: 776, endPoint y: 301, distance: 41.6
click at [782, 300] on div "**********" at bounding box center [956, 292] width 392 height 29
type input "***"
click at [461, 319] on label "JBC2B90 - BAU 8 P (C: 322,00 - P: 7450,00) (VD)" at bounding box center [561, 322] width 289 height 18
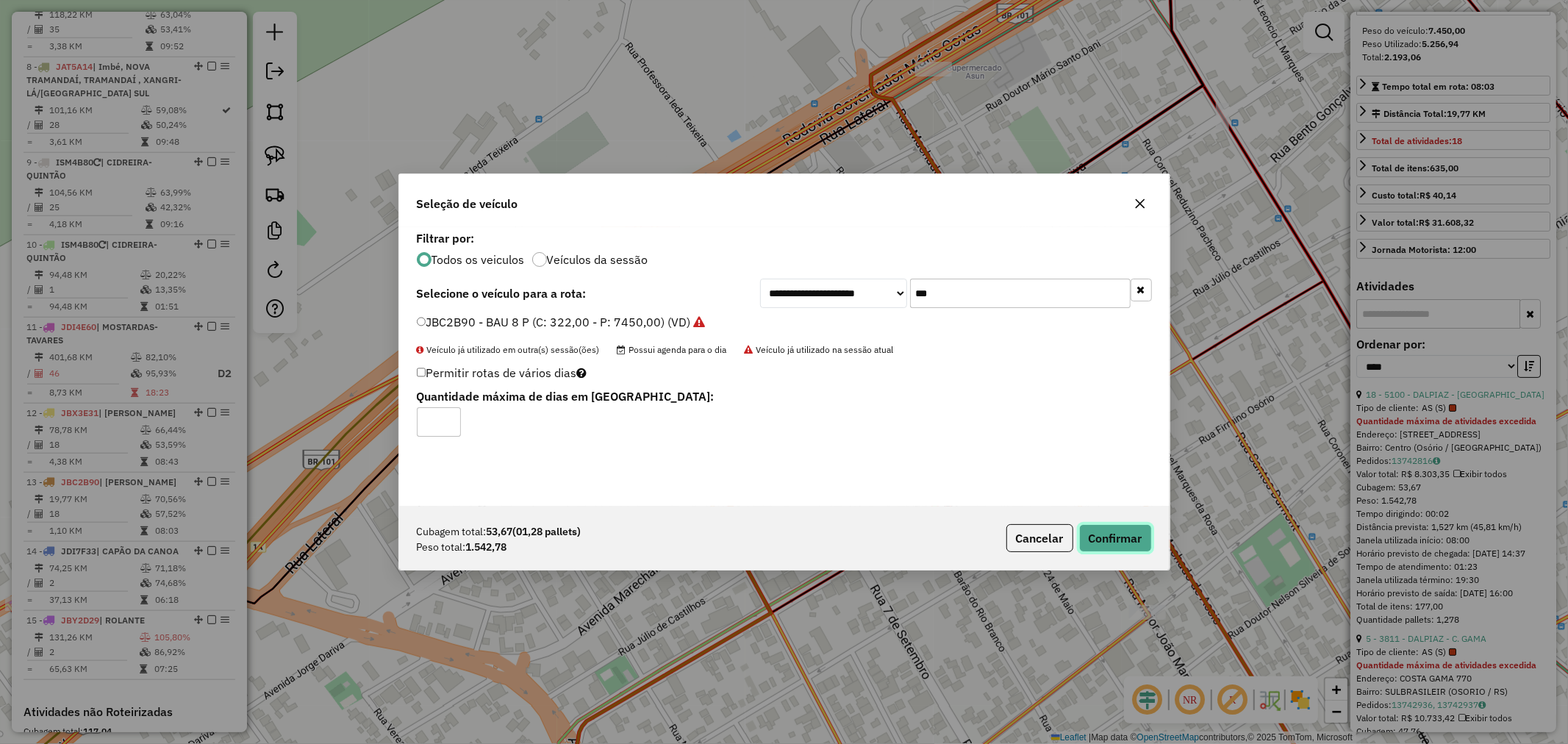
click at [1126, 531] on button "Confirmar" at bounding box center [1116, 538] width 73 height 28
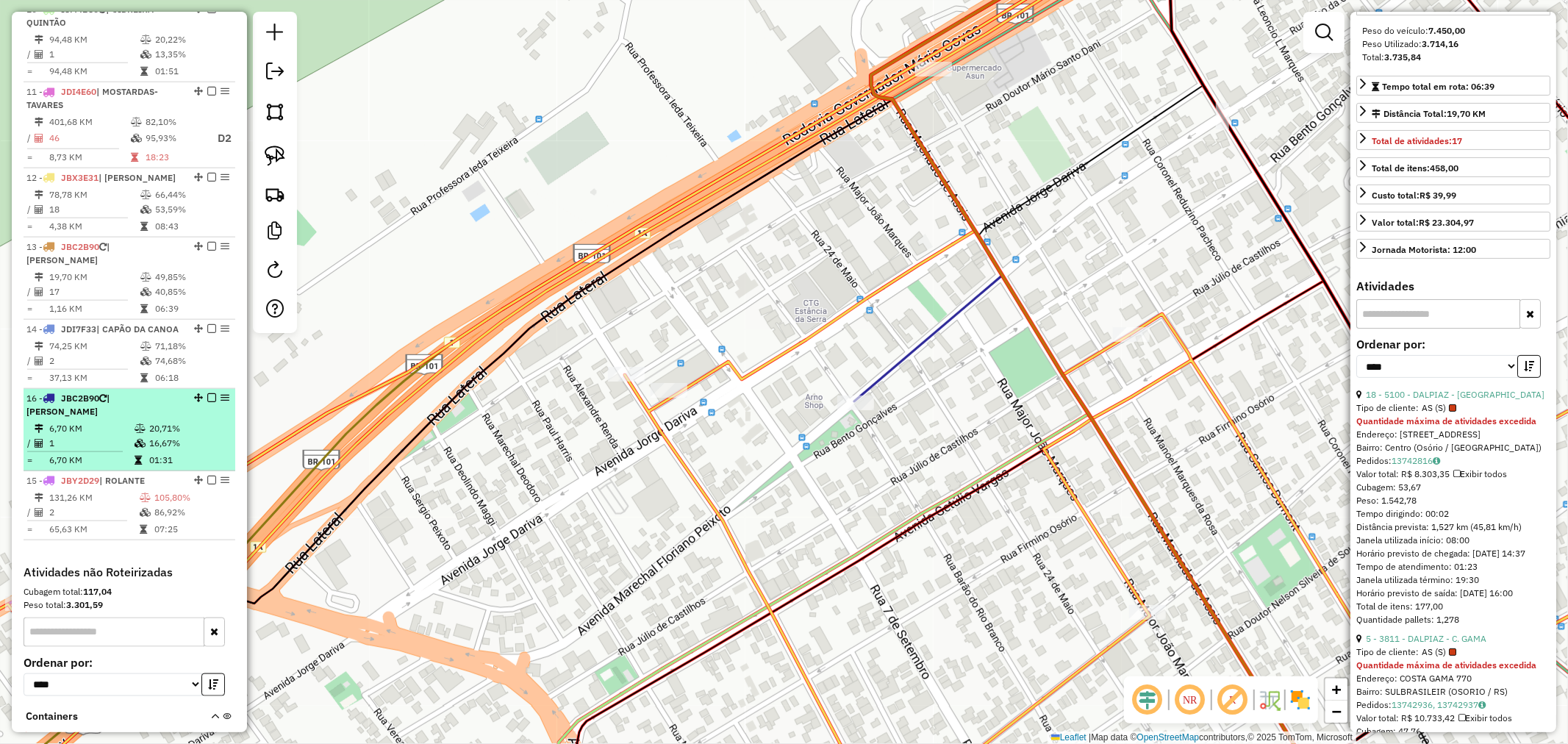
scroll to position [1237, 0]
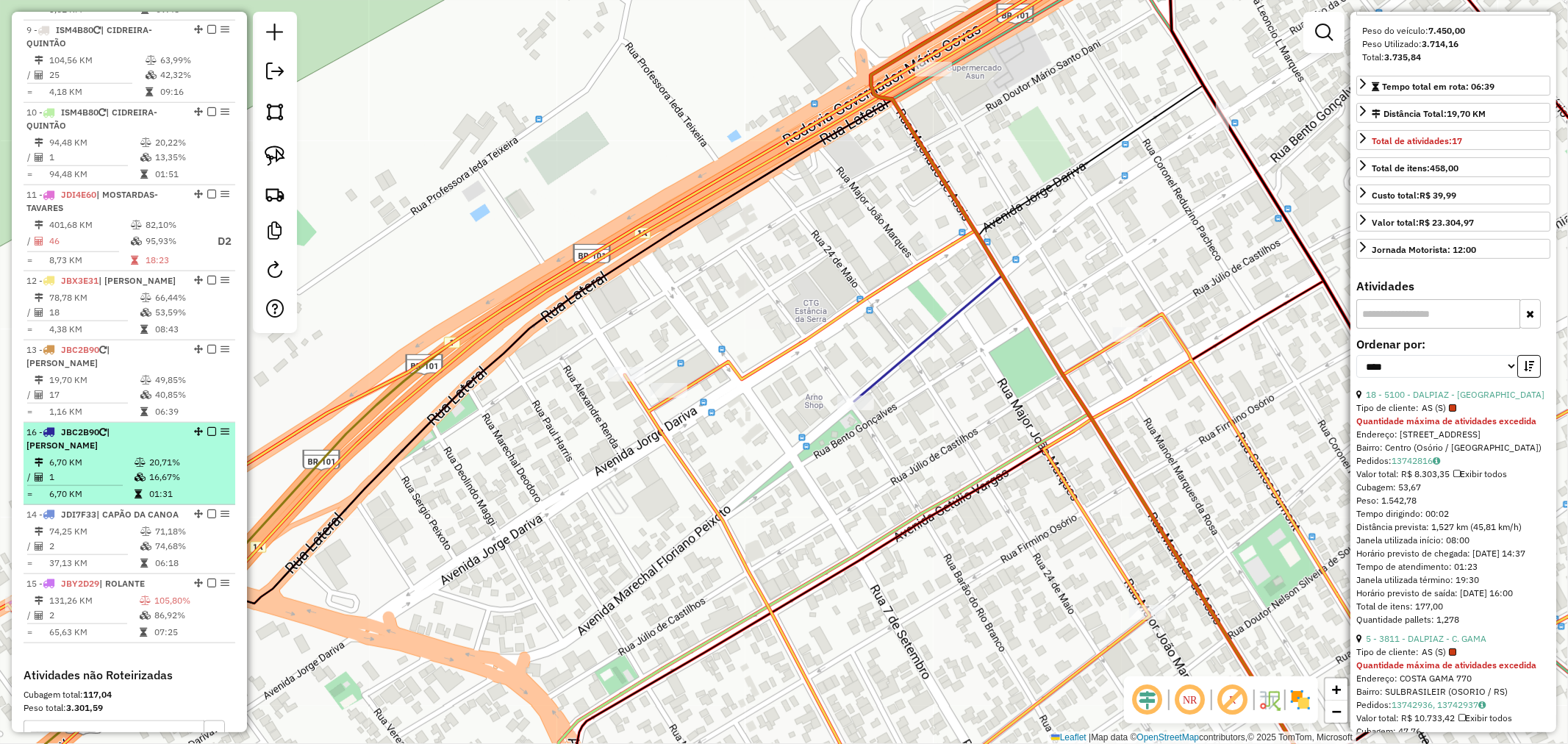
drag, startPoint x: 193, startPoint y: 324, endPoint x: 121, endPoint y: 439, distance: 135.7
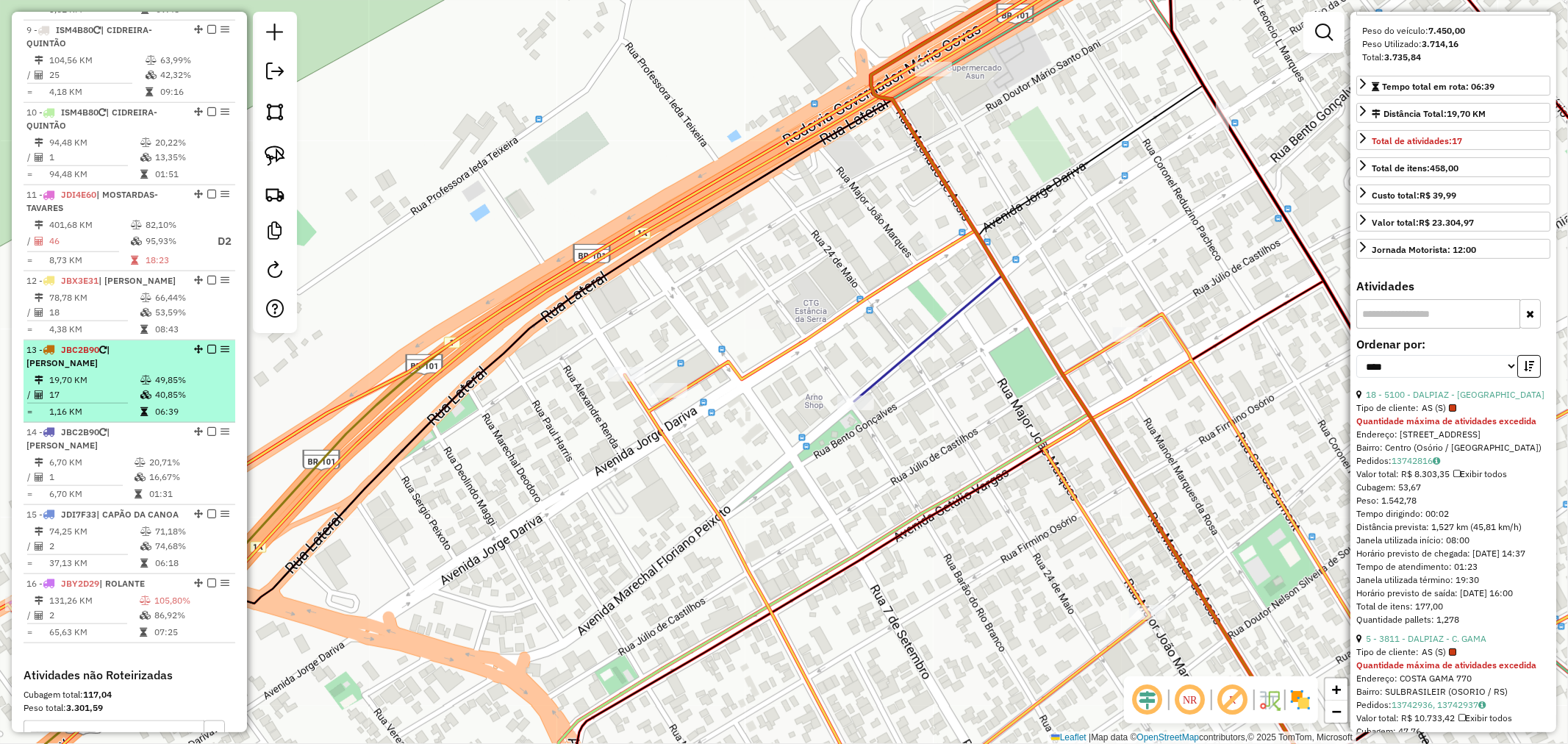
click at [142, 388] on td at bounding box center [147, 395] width 15 height 15
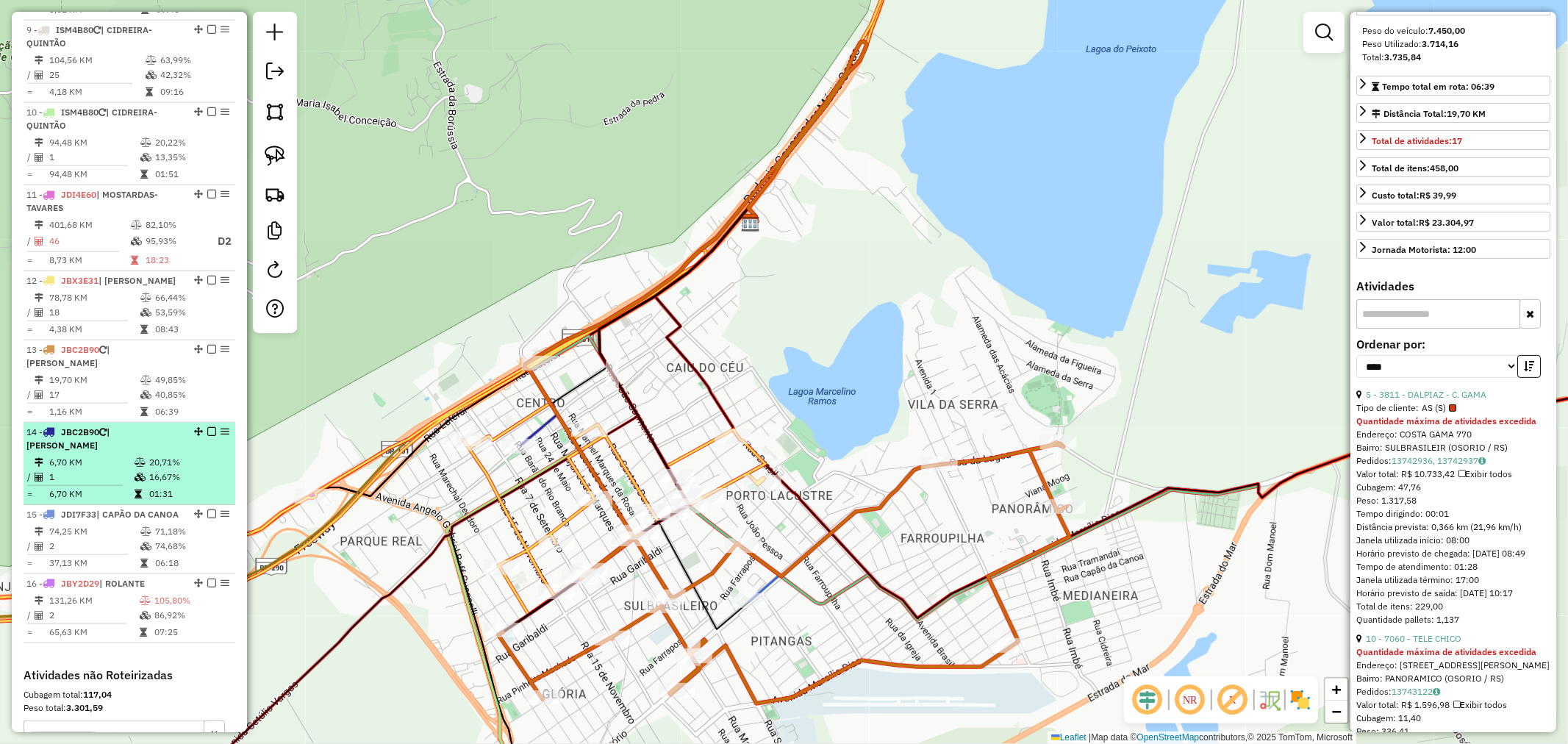
click at [112, 455] on td "6,70 KM" at bounding box center [92, 462] width 85 height 15
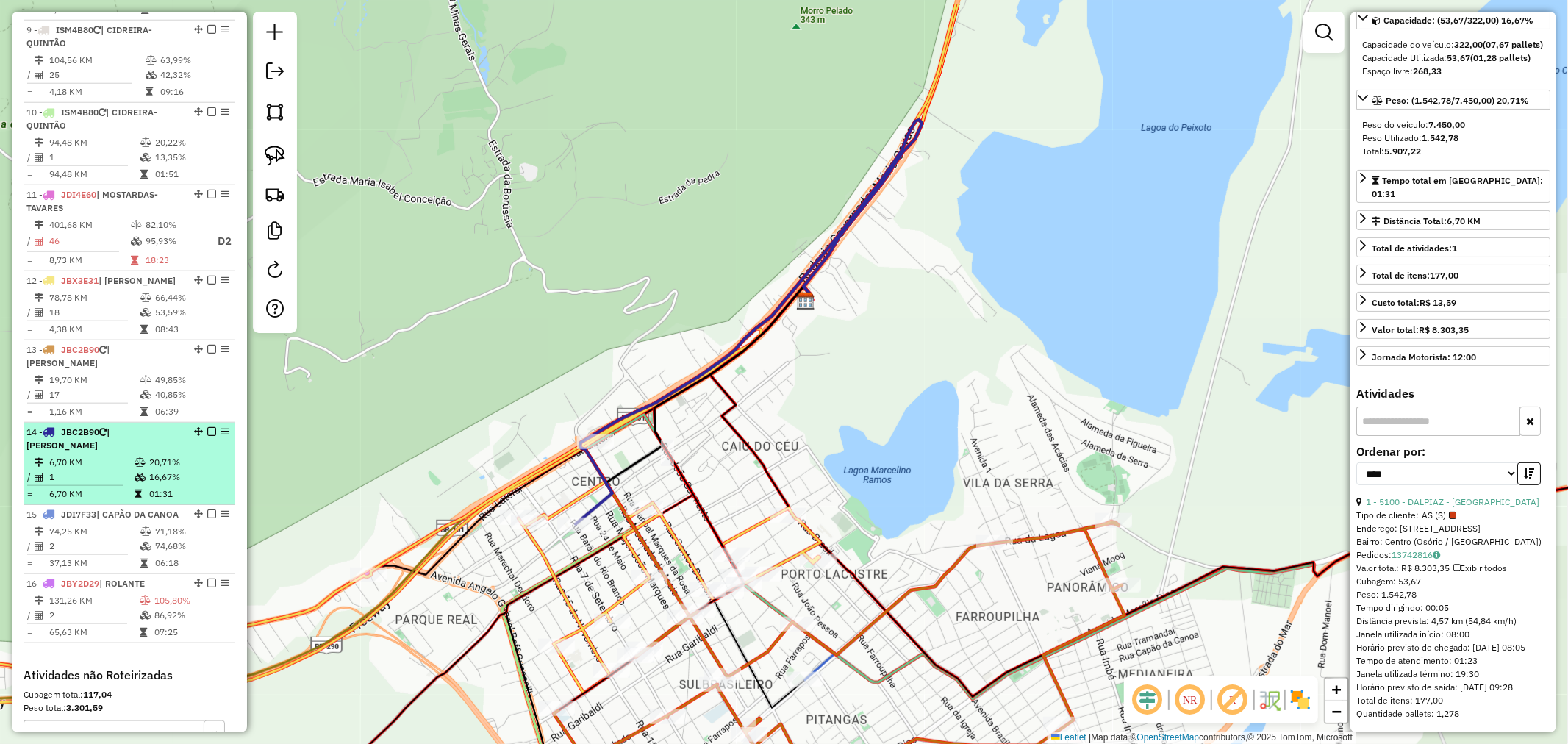
scroll to position [149, 0]
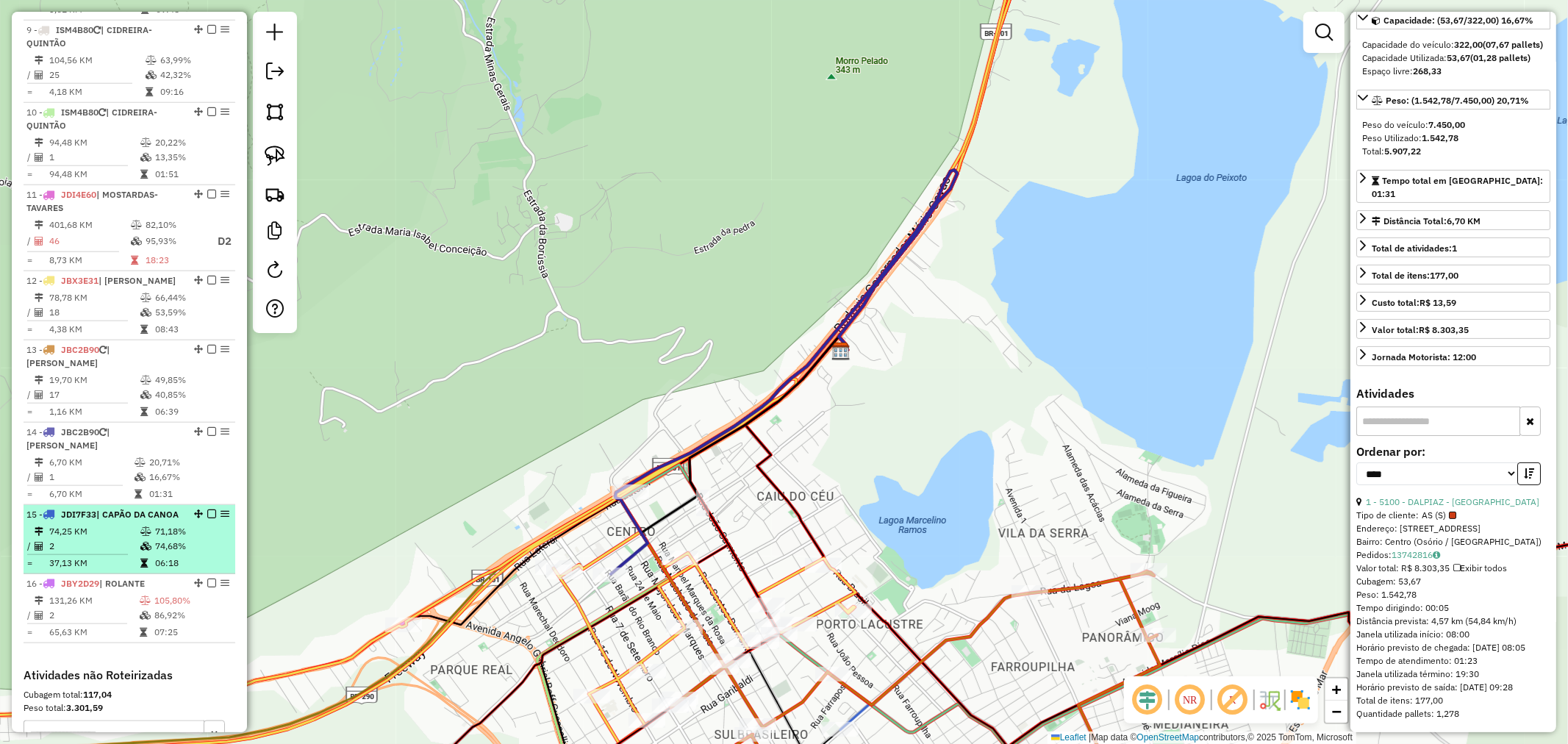
click at [106, 508] on span "| CAPÃO DA CANOA" at bounding box center [137, 514] width 83 height 11
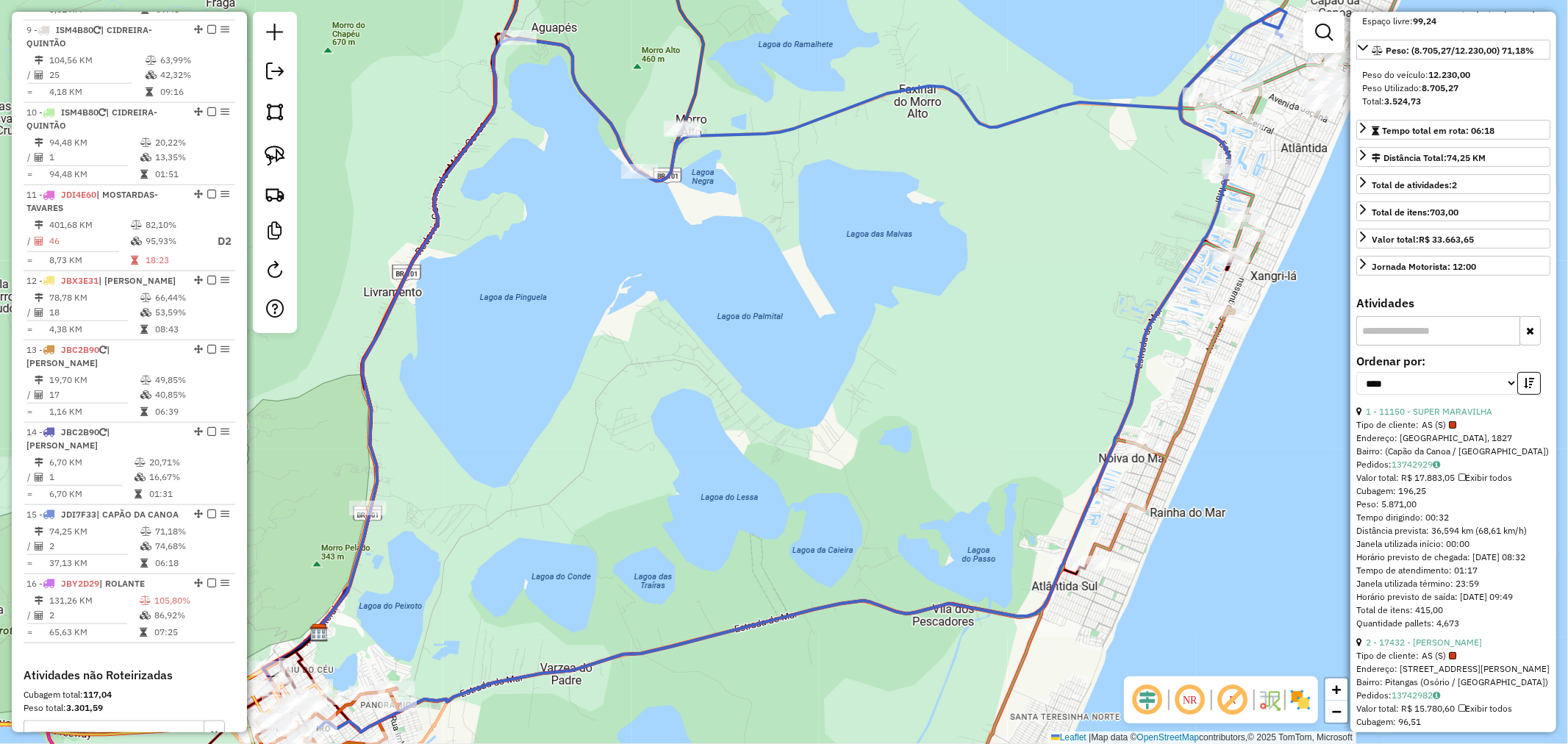
scroll to position [193, 0]
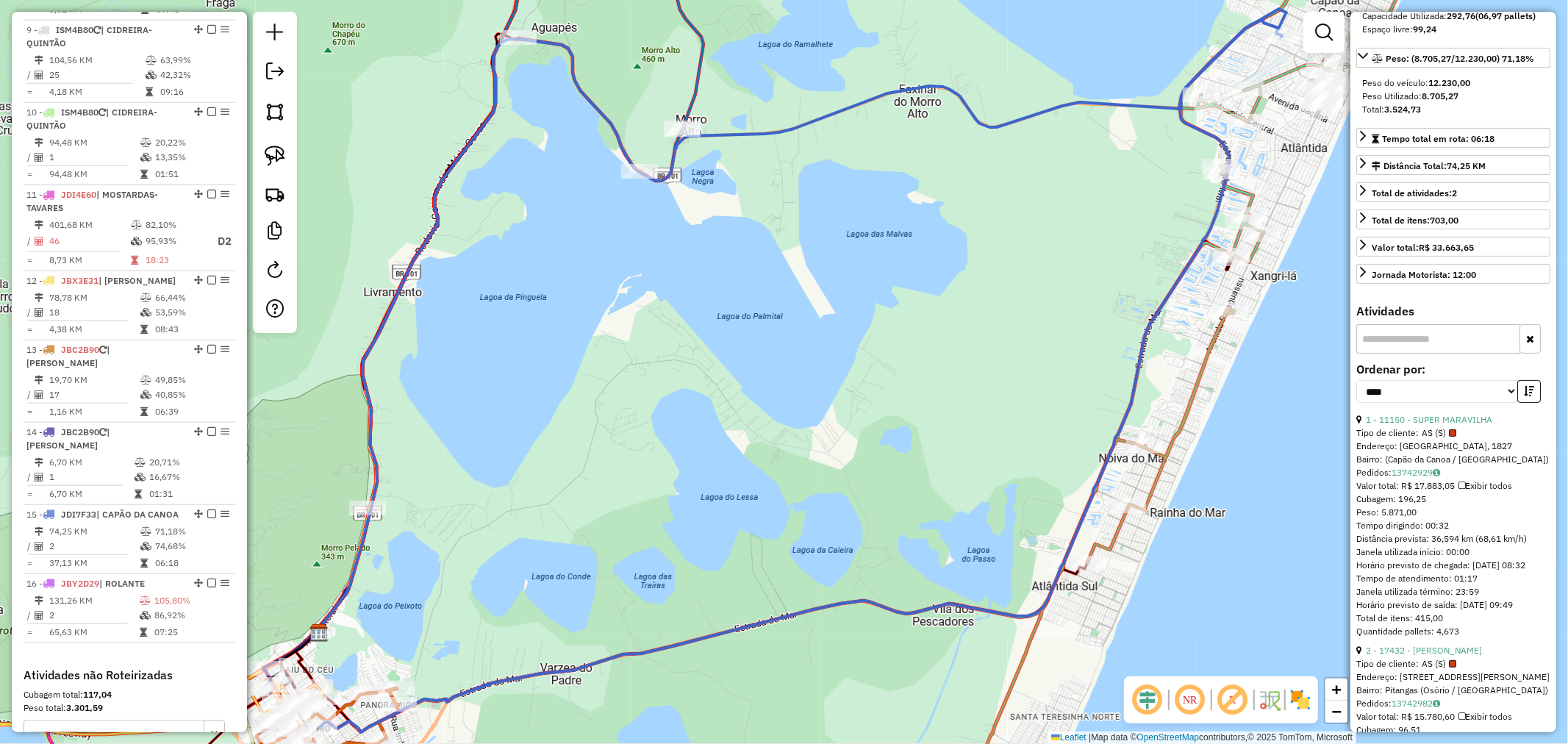
click at [1453, 413] on div "**********" at bounding box center [1452, 388] width 194 height 49
click at [1450, 425] on link "1 - 11150 - SUPER MARAVILHA" at bounding box center [1428, 419] width 126 height 11
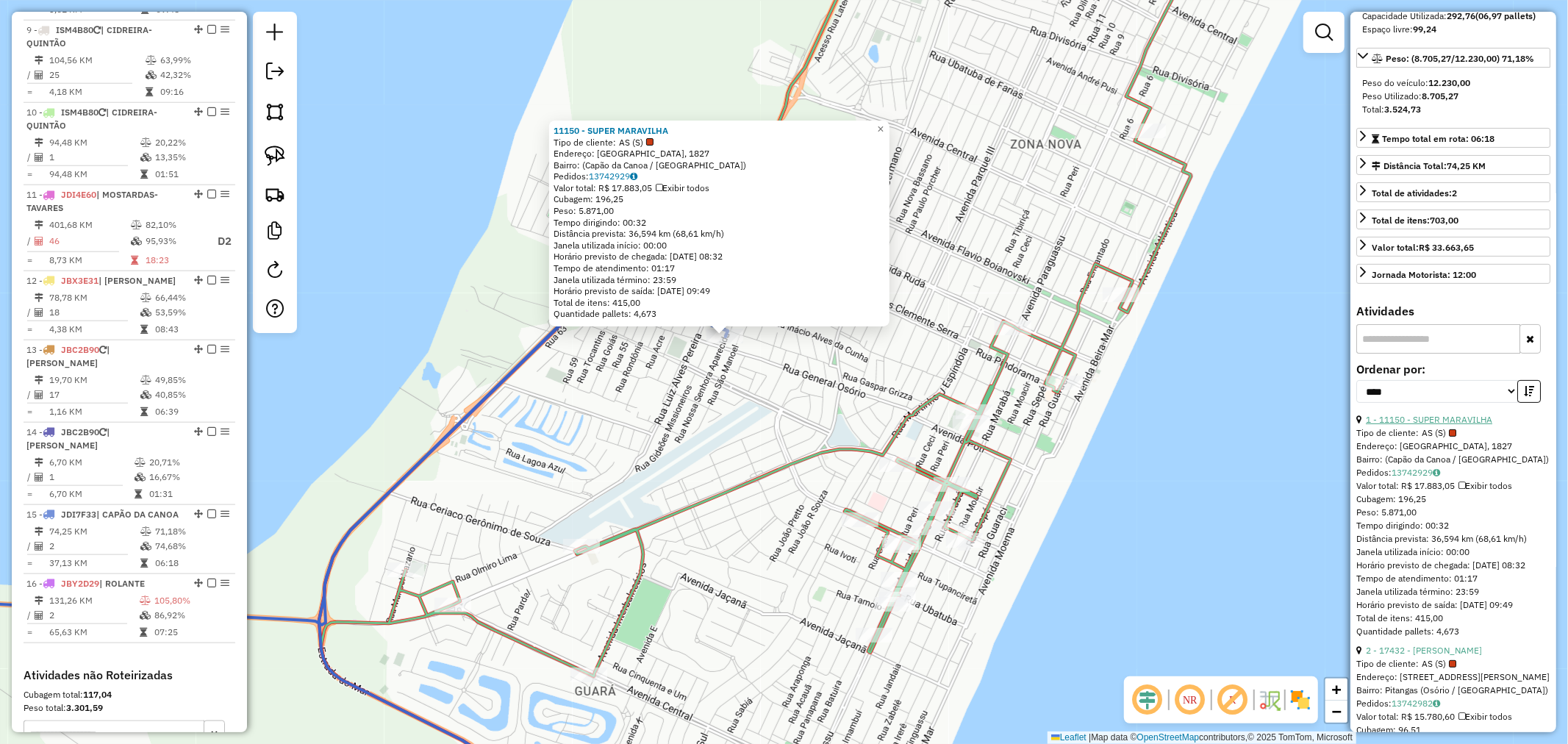
click at [1429, 425] on link "1 - 11150 - SUPER MARAVILHA" at bounding box center [1428, 419] width 126 height 11
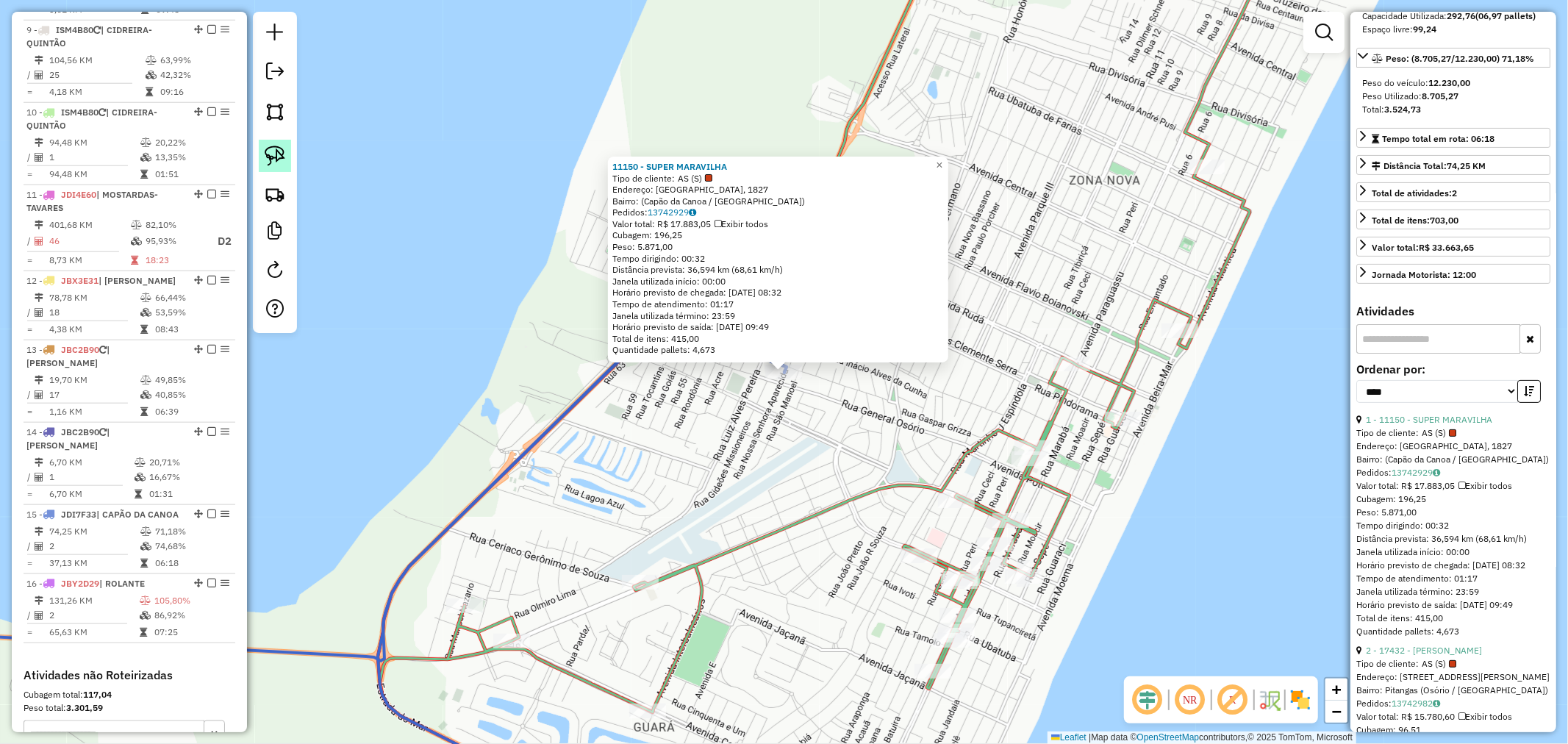
click at [279, 160] on img at bounding box center [275, 156] width 20 height 20
drag, startPoint x: 831, startPoint y: 387, endPoint x: 716, endPoint y: 396, distance: 115.4
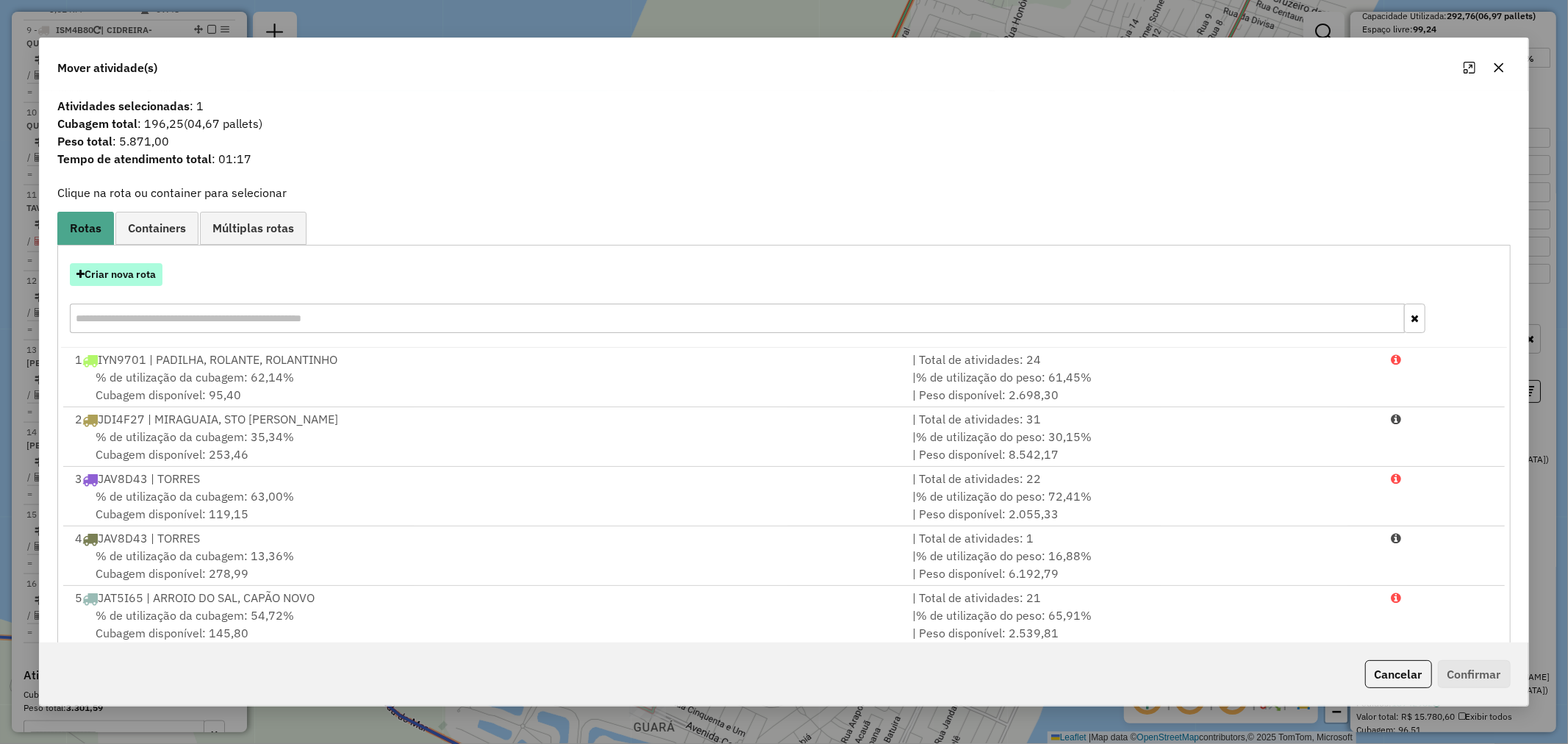
click at [135, 274] on button "Criar nova rota" at bounding box center [116, 275] width 92 height 23
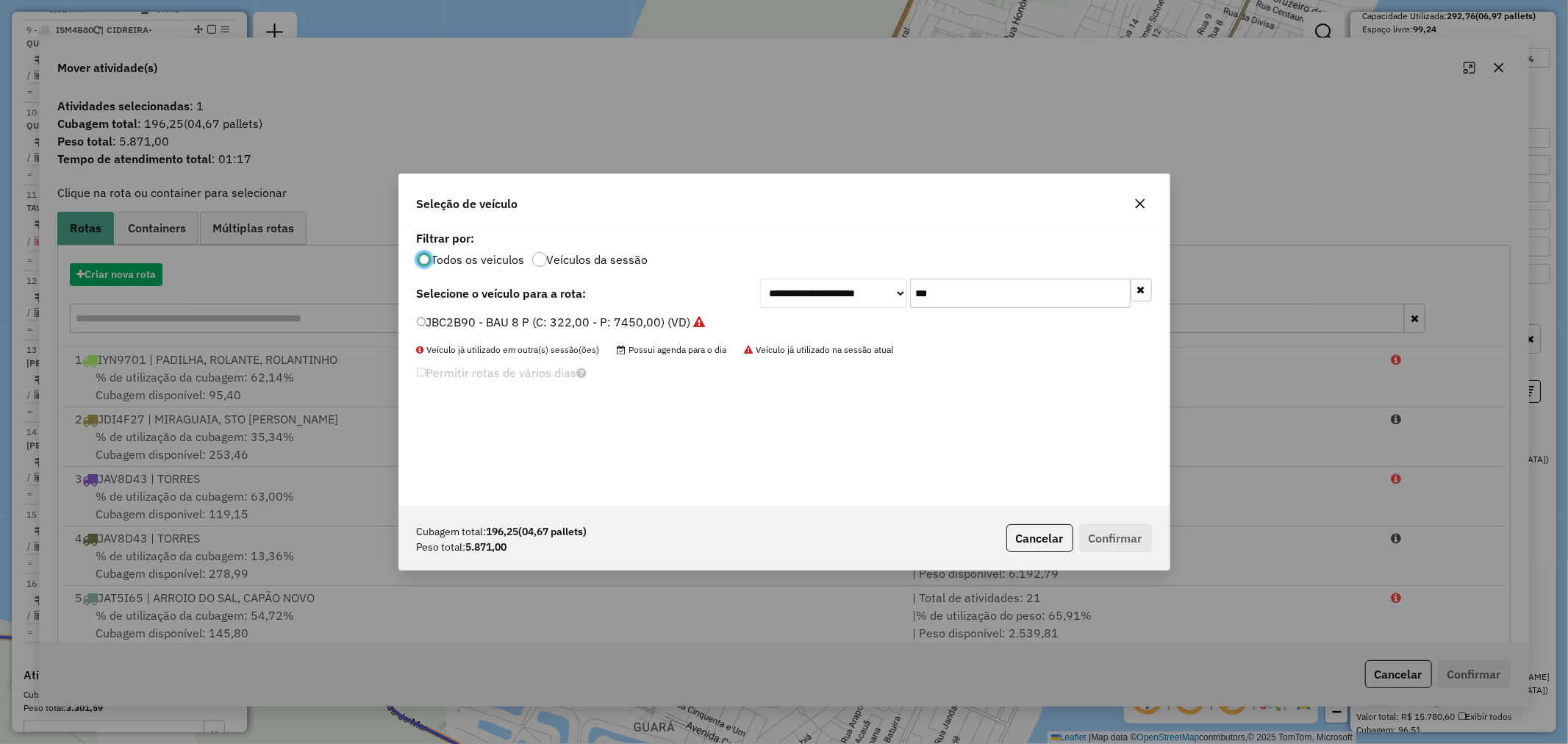
scroll to position [8, 4]
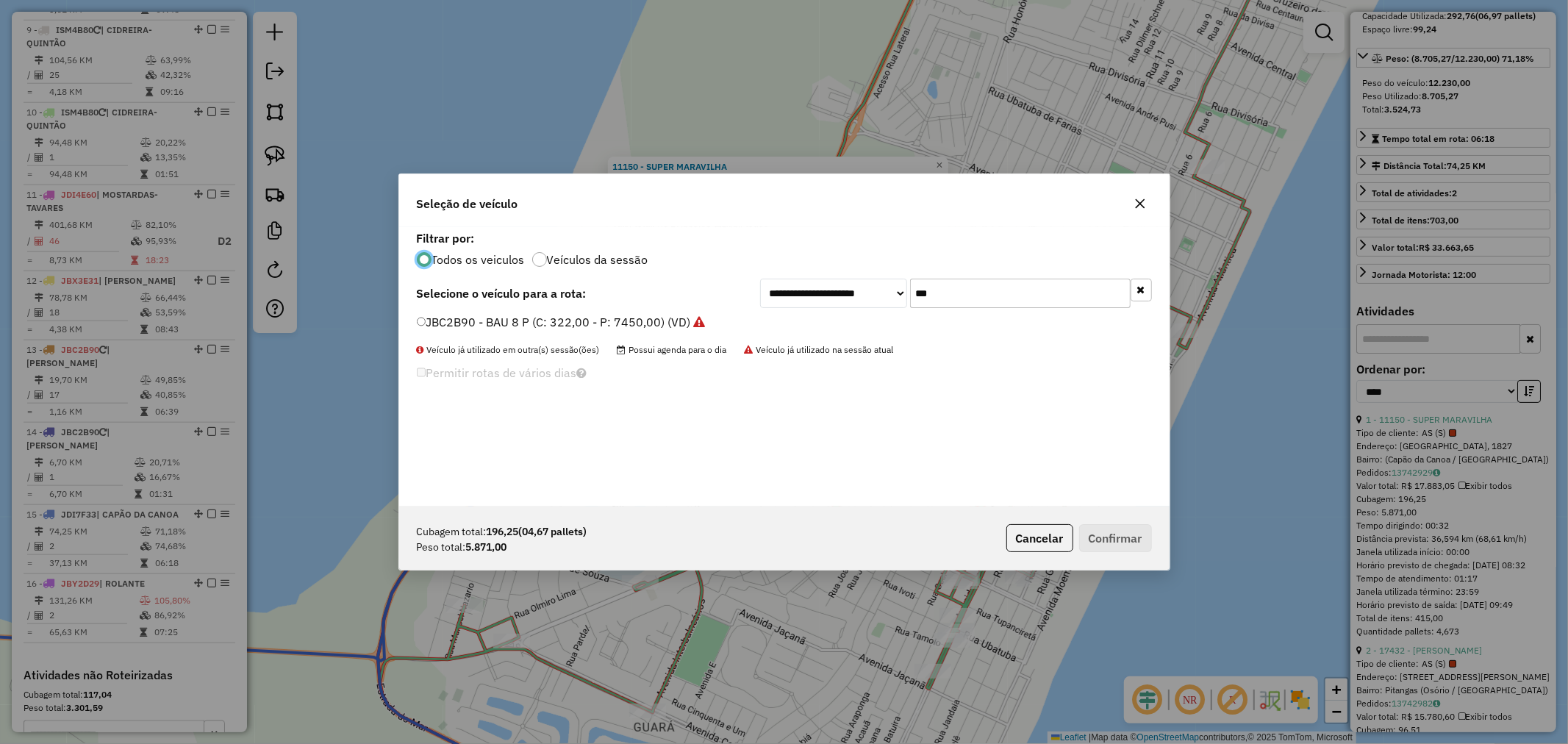
drag, startPoint x: 846, startPoint y: 292, endPoint x: 819, endPoint y: 295, distance: 27.2
click at [819, 295] on div "**********" at bounding box center [956, 292] width 392 height 29
type input "***"
click at [470, 322] on label "JDI7F33 - BAU 10 C/PRATELEIRA (C: 392,00 - P: 12230,00) (VD)" at bounding box center [603, 322] width 372 height 18
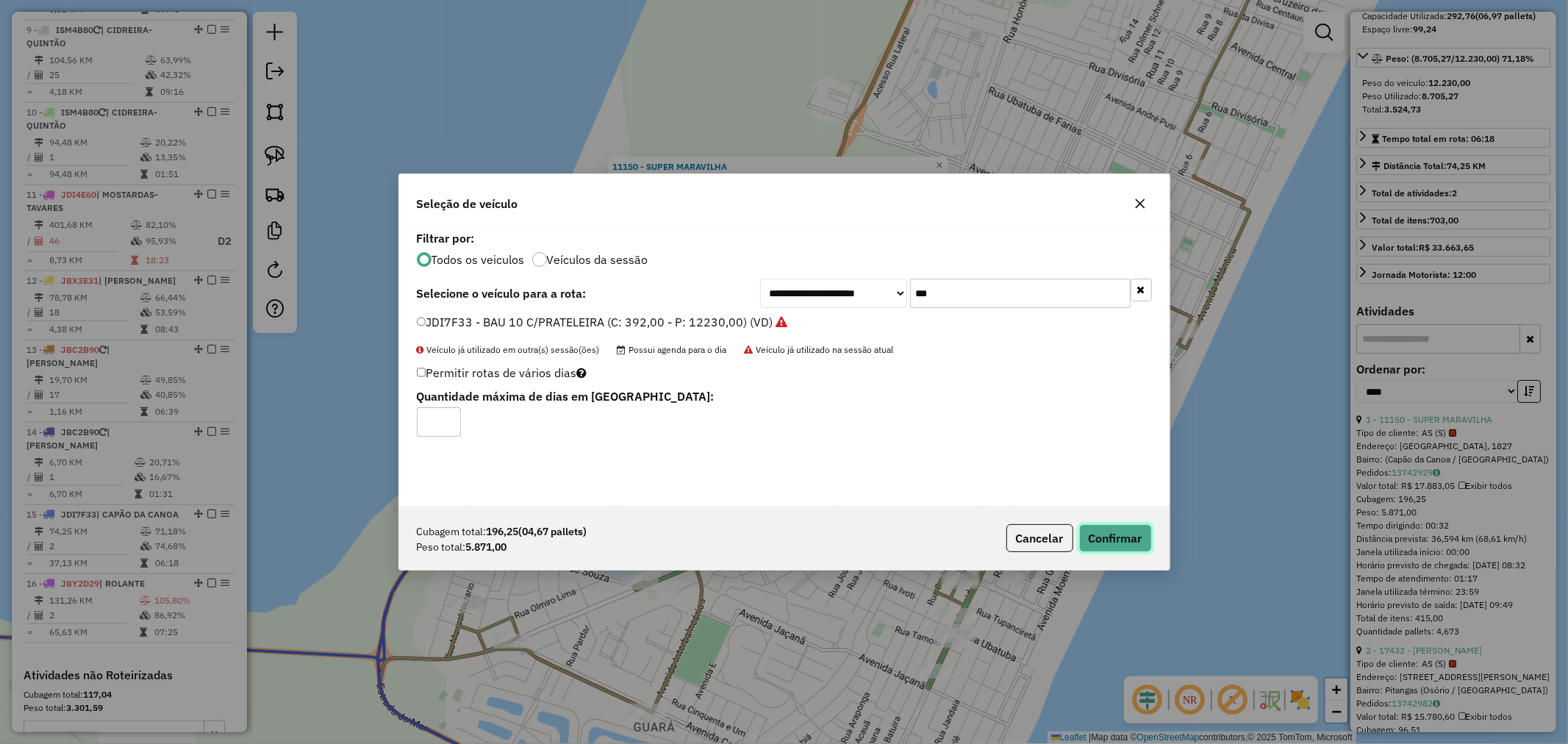
click at [1119, 542] on button "Confirmar" at bounding box center [1116, 538] width 73 height 28
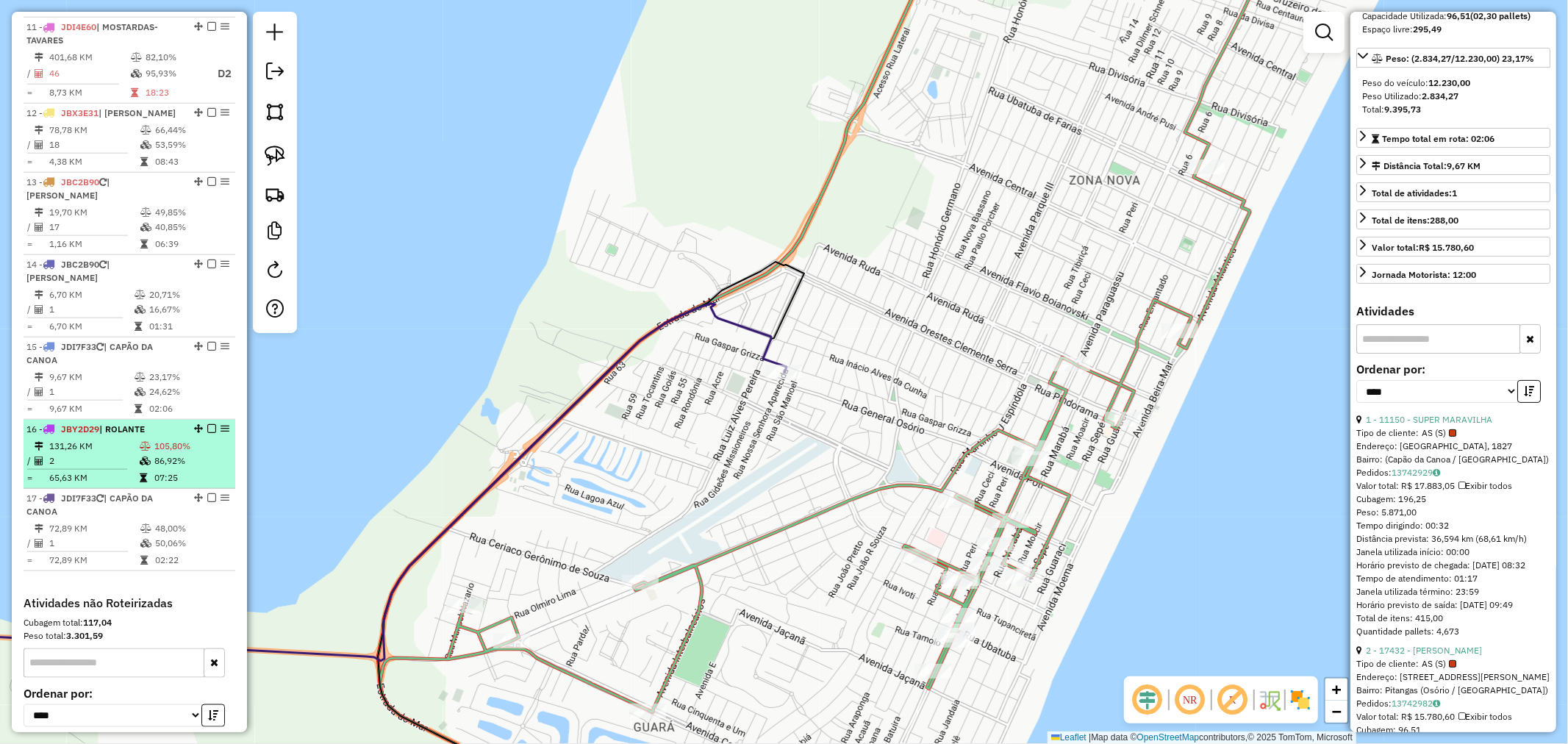
scroll to position [1375, 0]
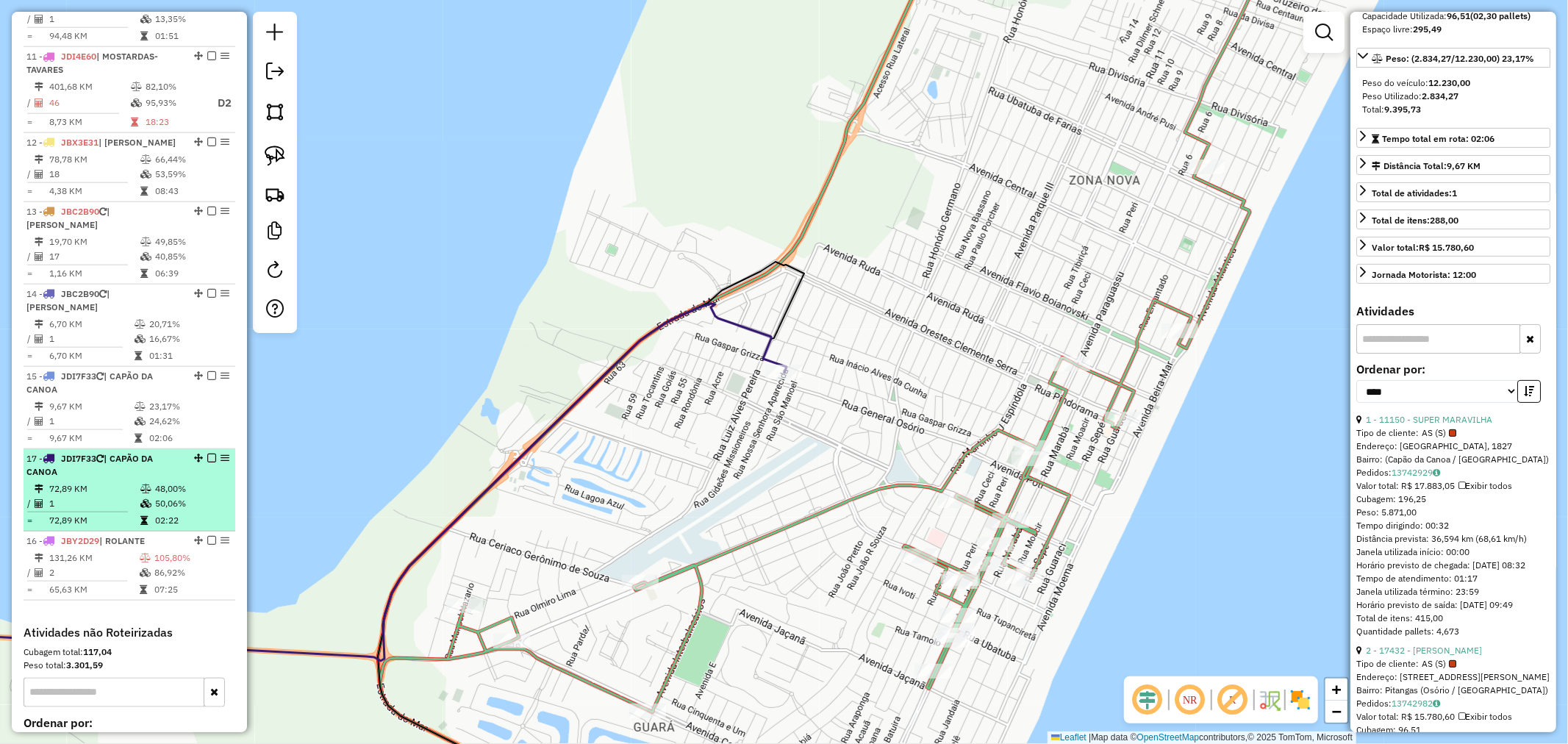
drag, startPoint x: 193, startPoint y: 497, endPoint x: 175, endPoint y: 439, distance: 60.7
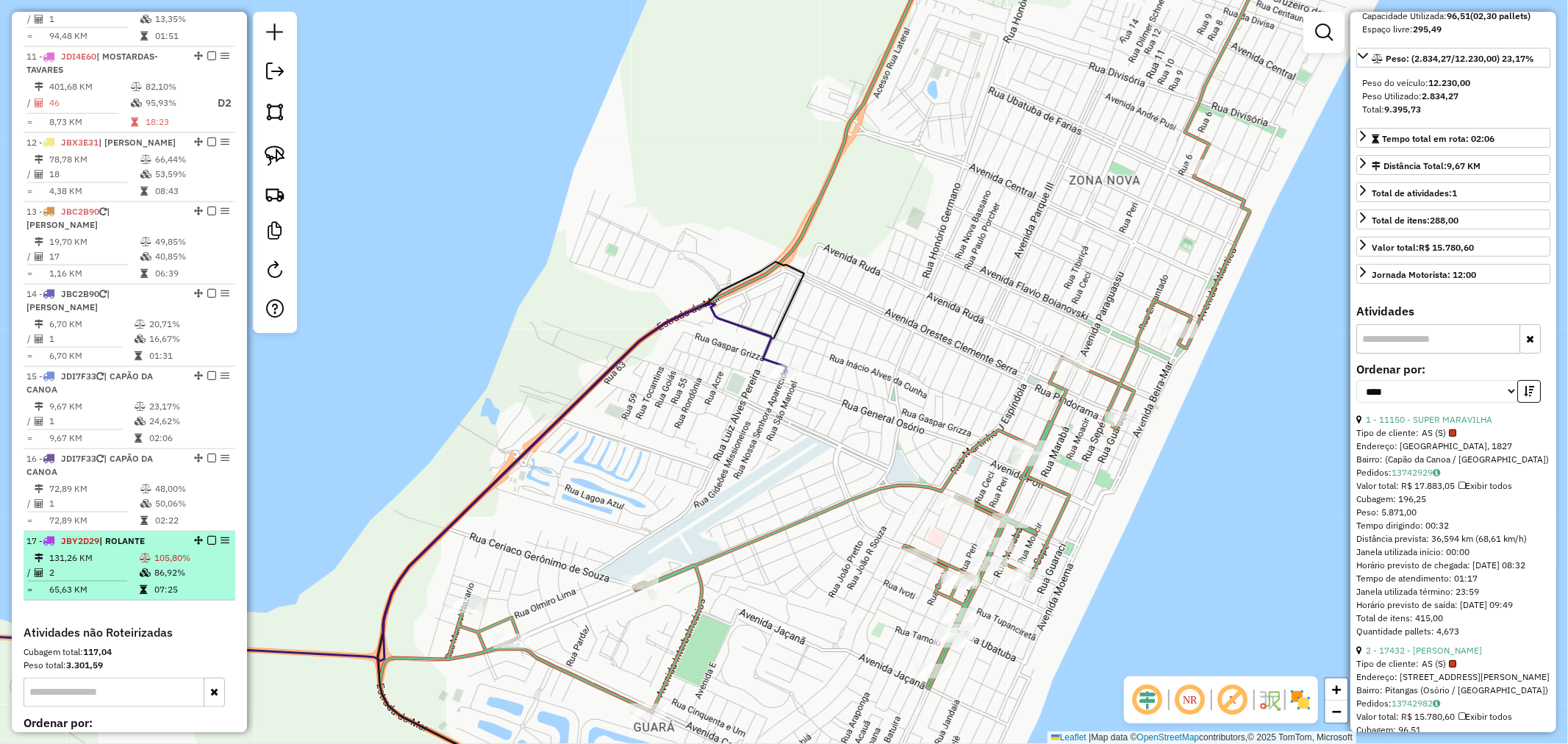
click at [121, 550] on td "131,26 KM" at bounding box center [94, 557] width 91 height 15
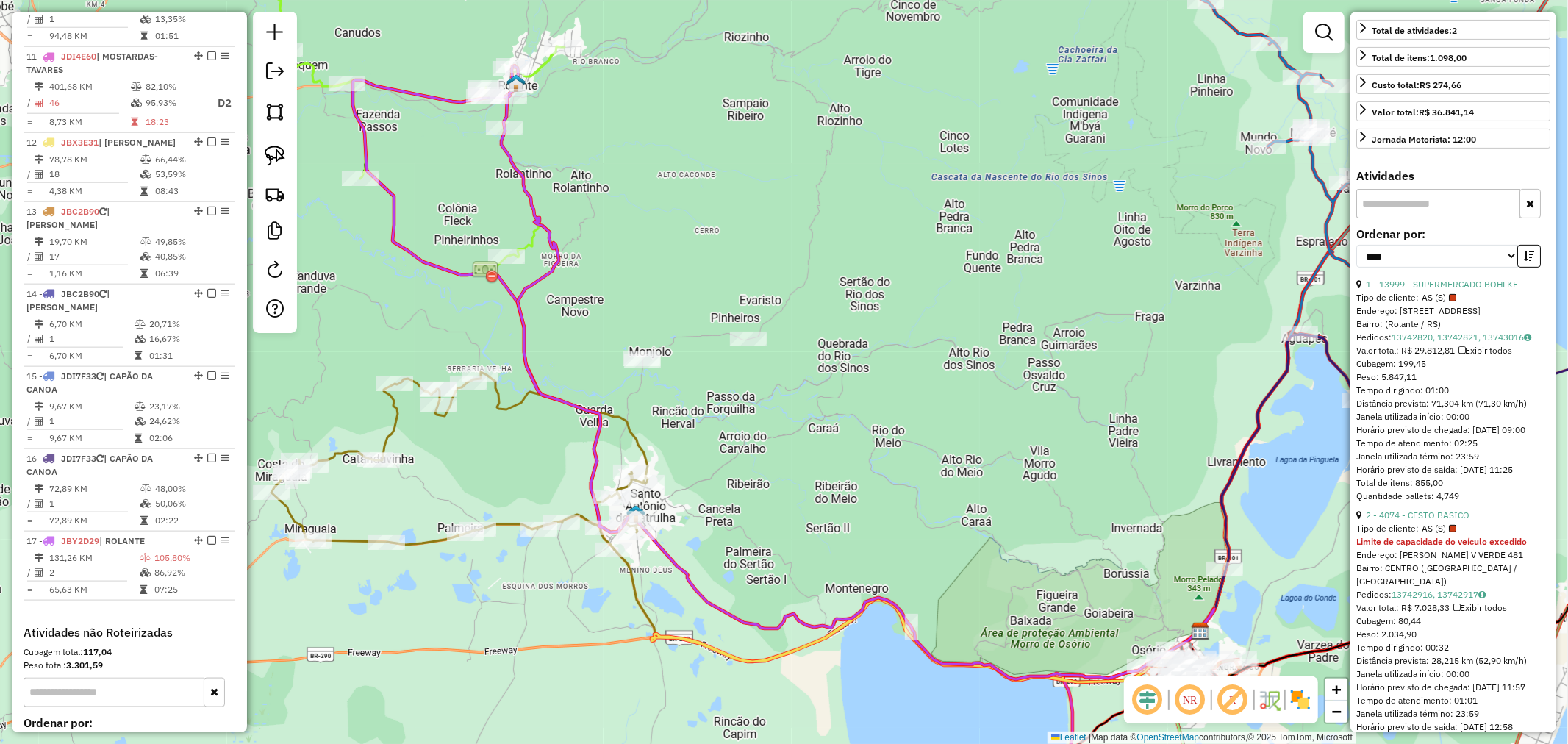
scroll to position [356, 0]
click at [1460, 289] on link "1 - 13999 - SUPERMERCADO BOHLKE" at bounding box center [1441, 284] width 152 height 11
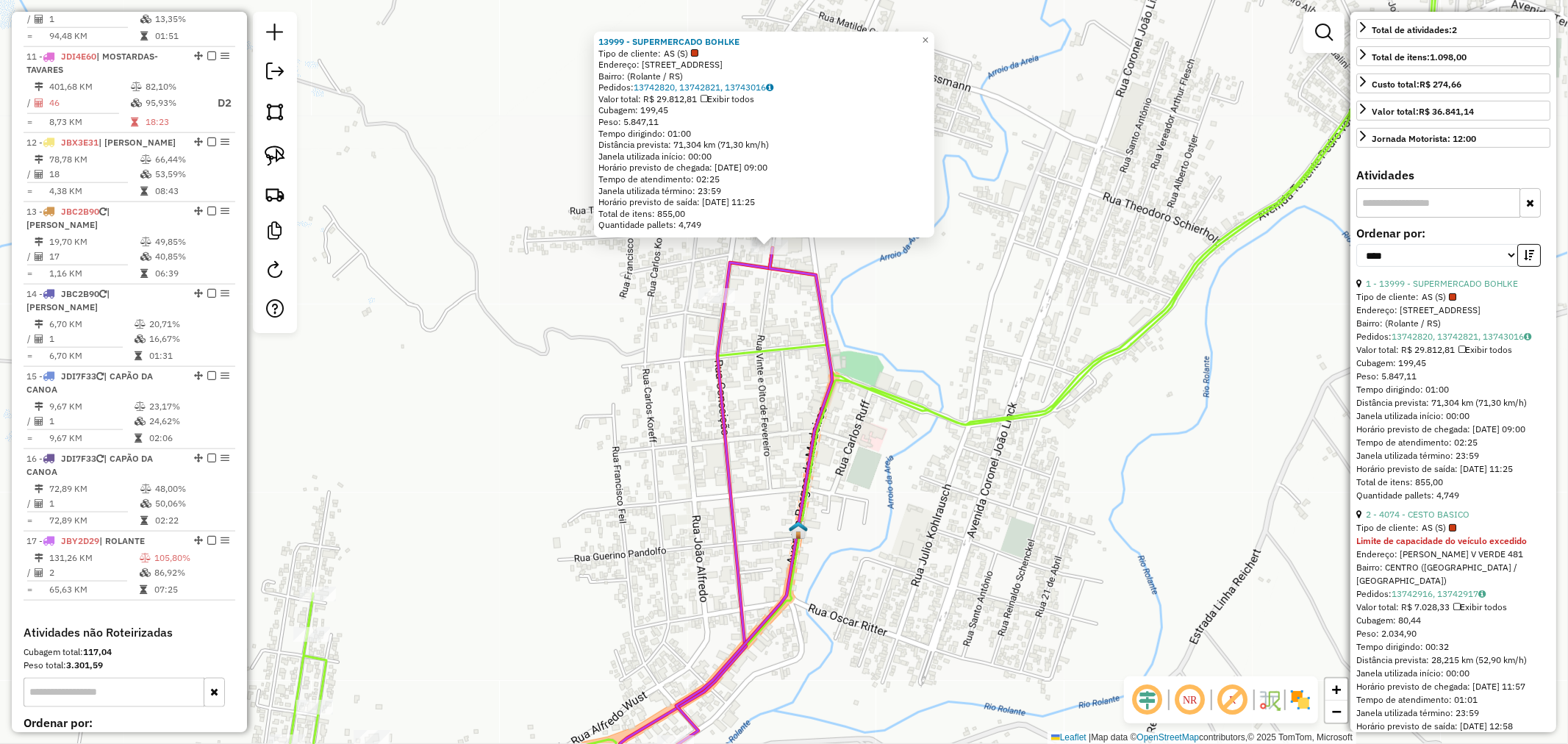
drag, startPoint x: 812, startPoint y: 281, endPoint x: 770, endPoint y: 270, distance: 43.4
click at [770, 270] on icon at bounding box center [742, 506] width 179 height 516
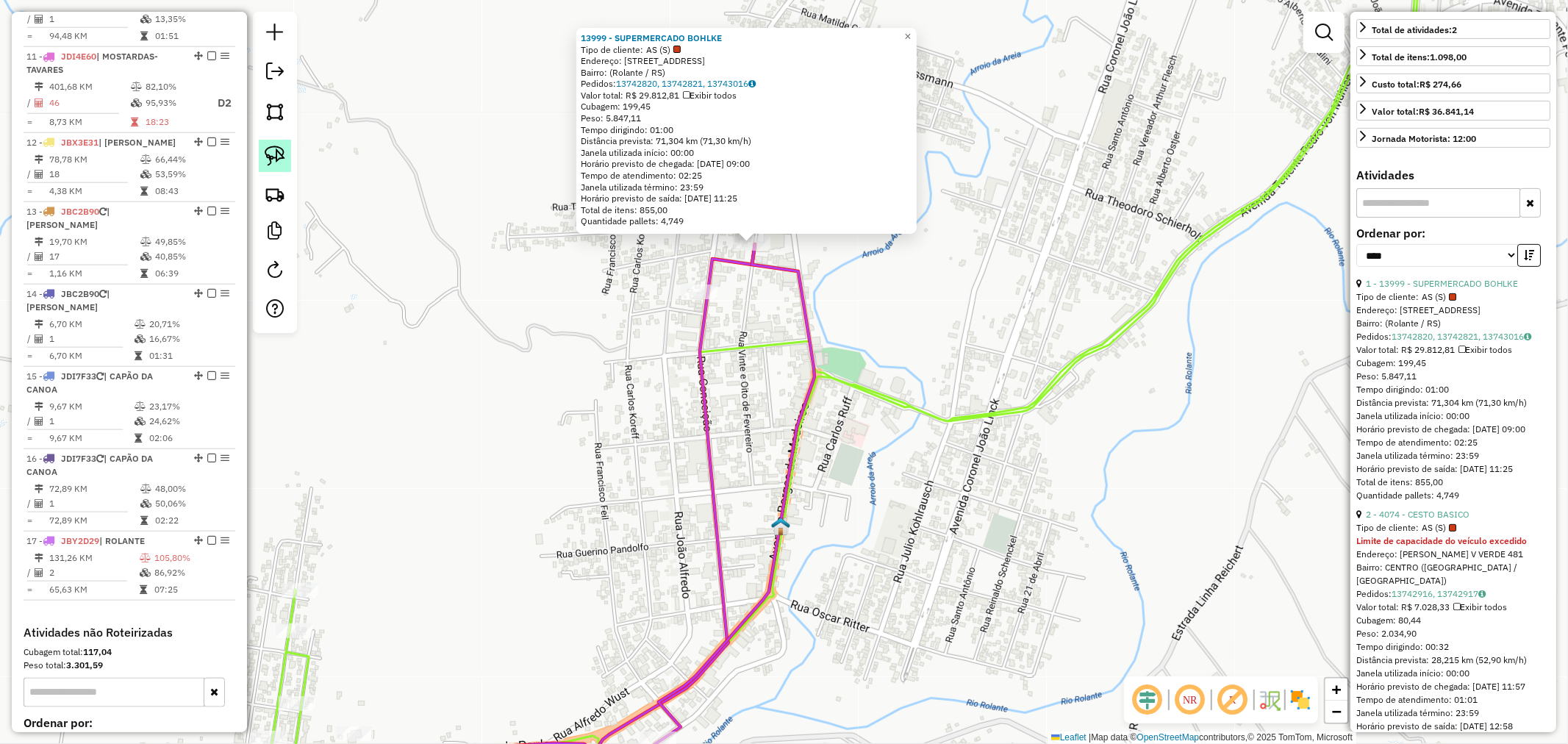
click at [284, 160] on img at bounding box center [275, 156] width 20 height 20
drag, startPoint x: 760, startPoint y: 278, endPoint x: 696, endPoint y: 263, distance: 65.7
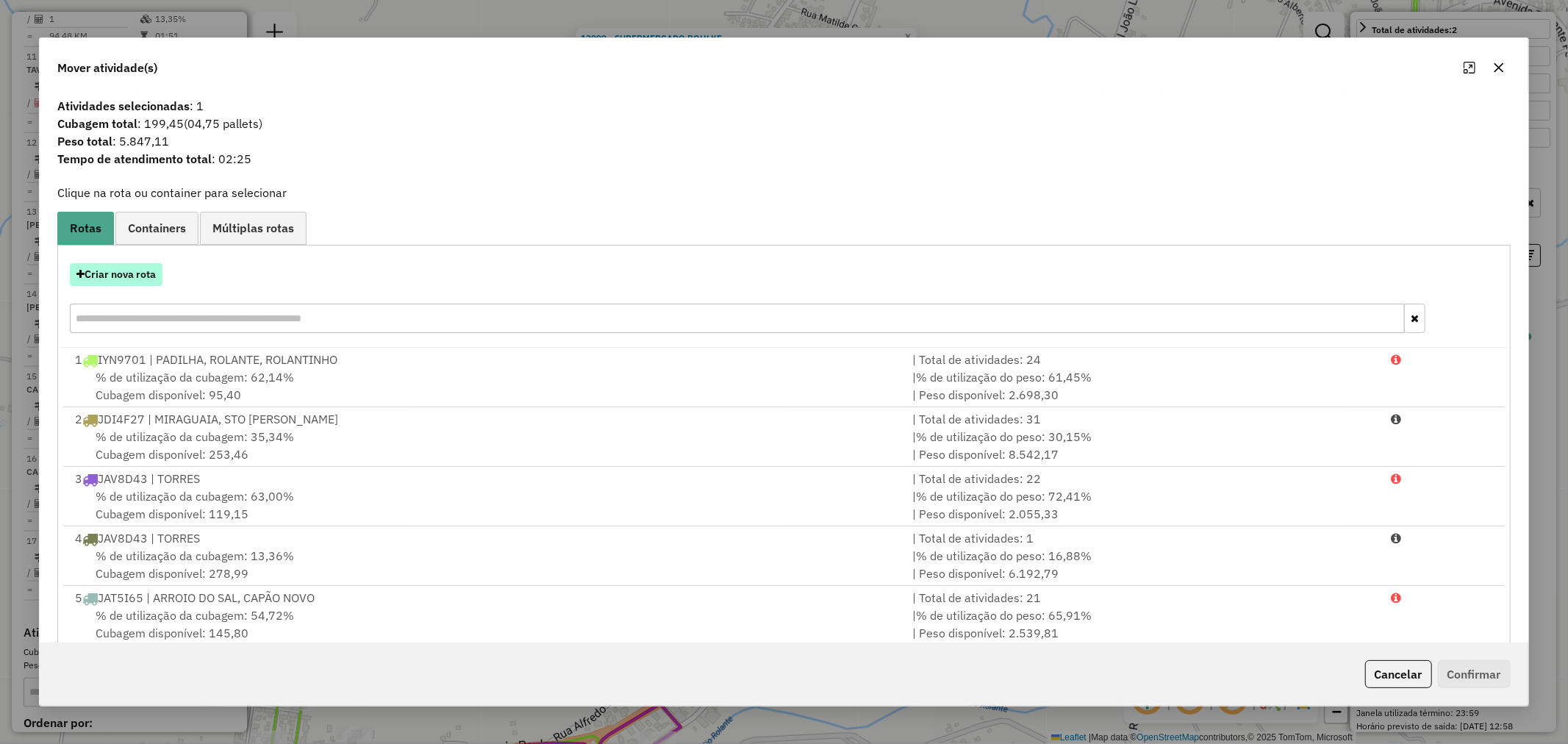
click at [123, 273] on button "Criar nova rota" at bounding box center [116, 275] width 92 height 23
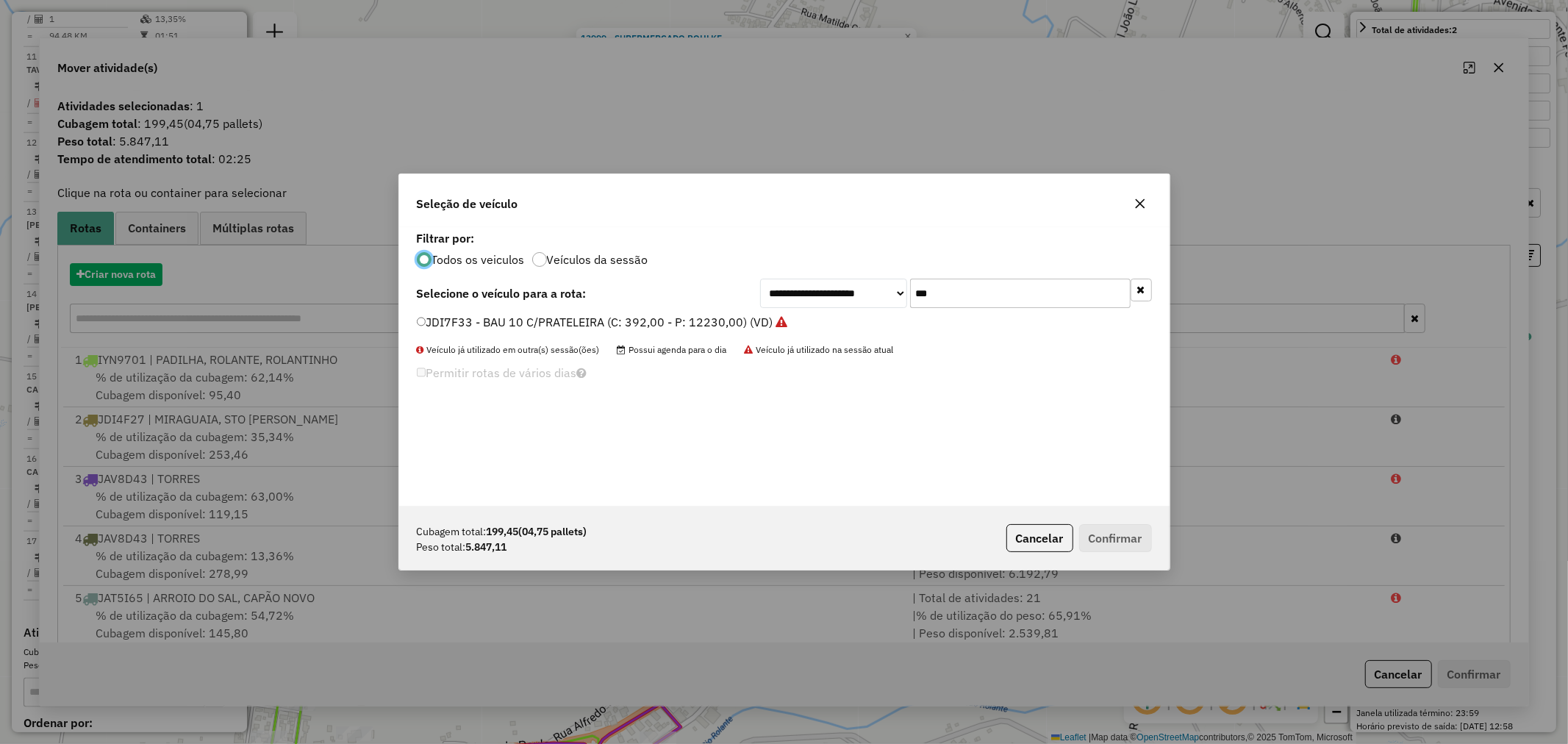
scroll to position [8, 4]
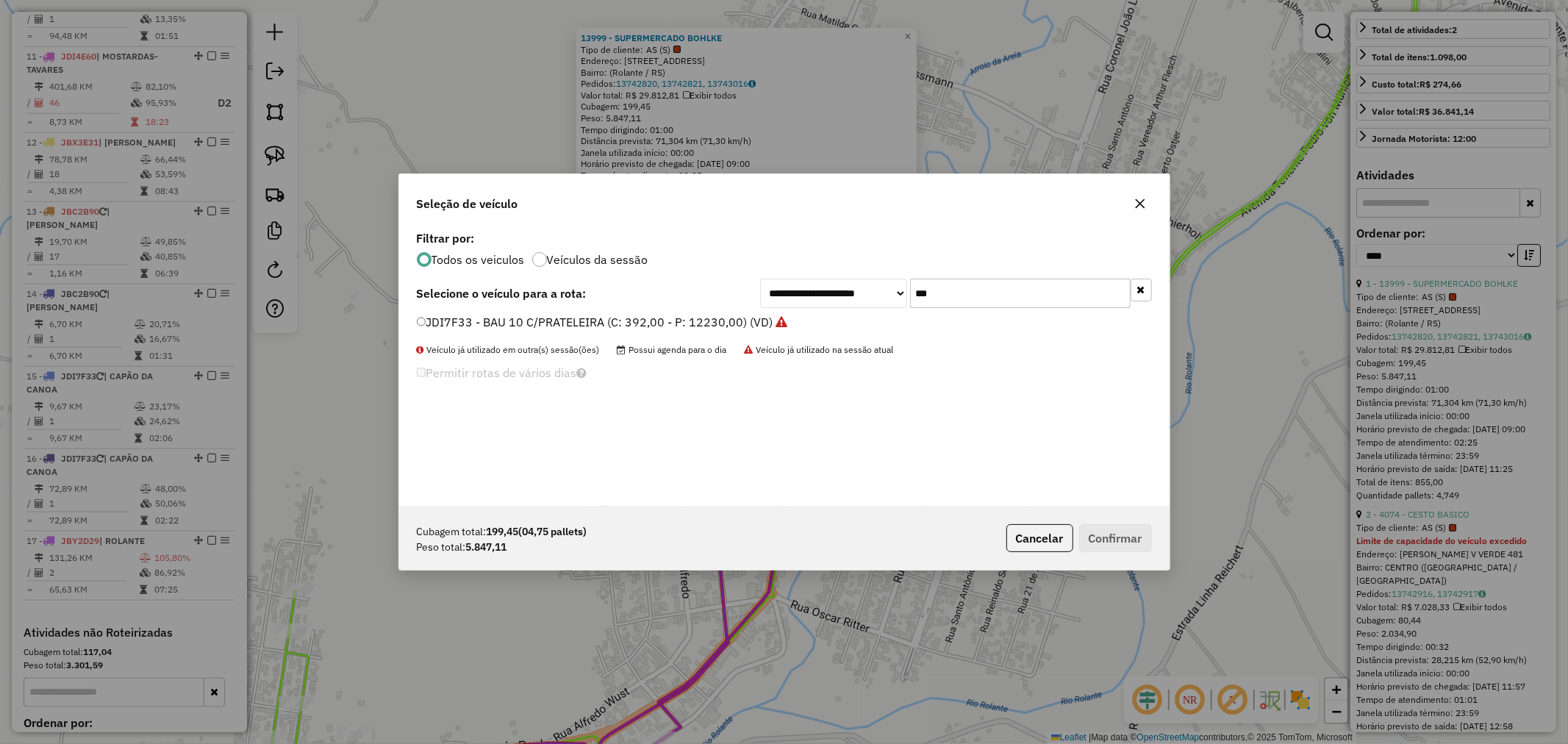
drag, startPoint x: 963, startPoint y: 288, endPoint x: 824, endPoint y: 285, distance: 139.0
click at [838, 285] on div "**********" at bounding box center [956, 292] width 392 height 29
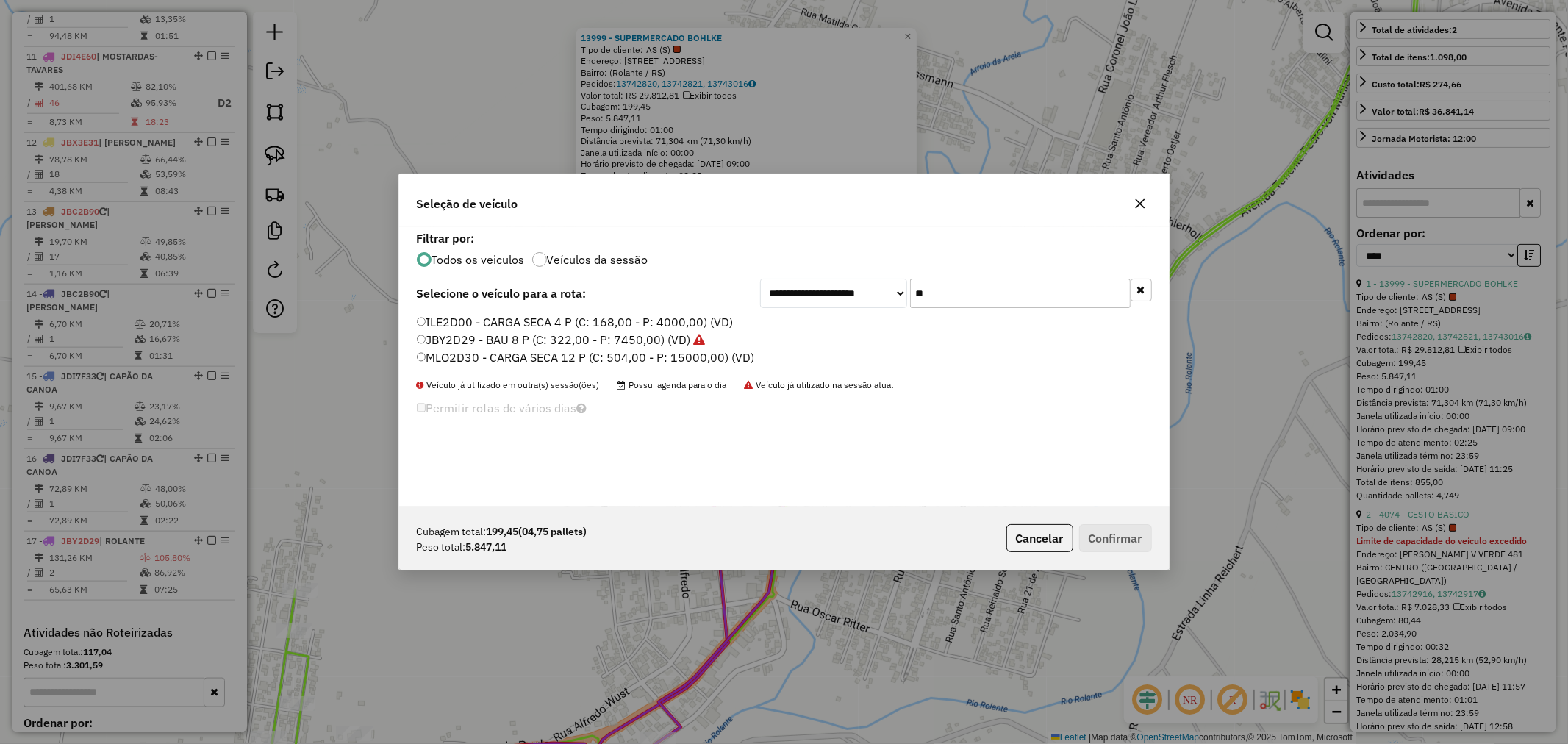
type input "**"
drag, startPoint x: 484, startPoint y: 339, endPoint x: 582, endPoint y: 375, distance: 104.4
click at [485, 339] on label "JBY2D29 - BAU 8 P (C: 322,00 - P: 7450,00) (VD)" at bounding box center [561, 340] width 289 height 18
click at [1127, 533] on button "Confirmar" at bounding box center [1116, 538] width 73 height 28
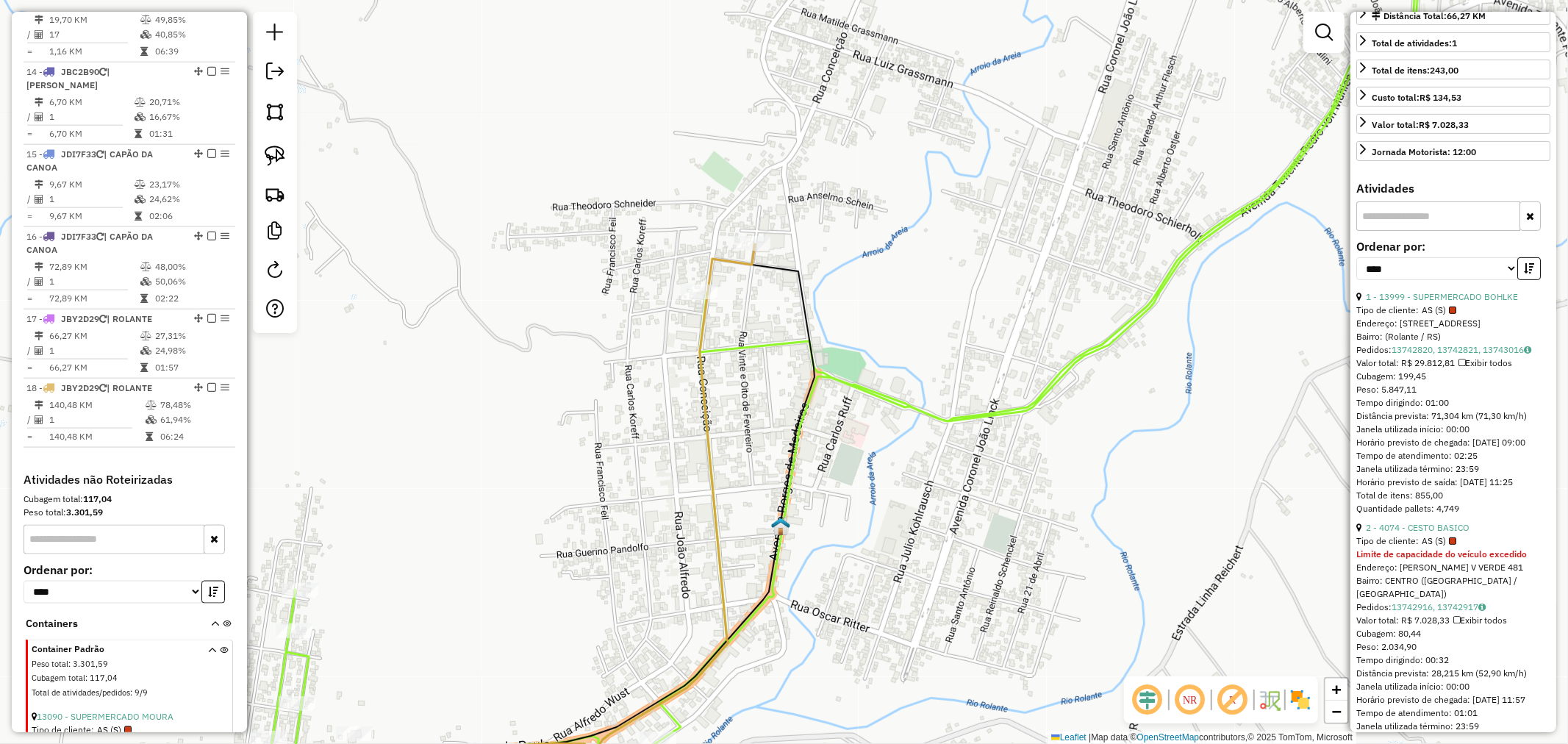
scroll to position [1539, 0]
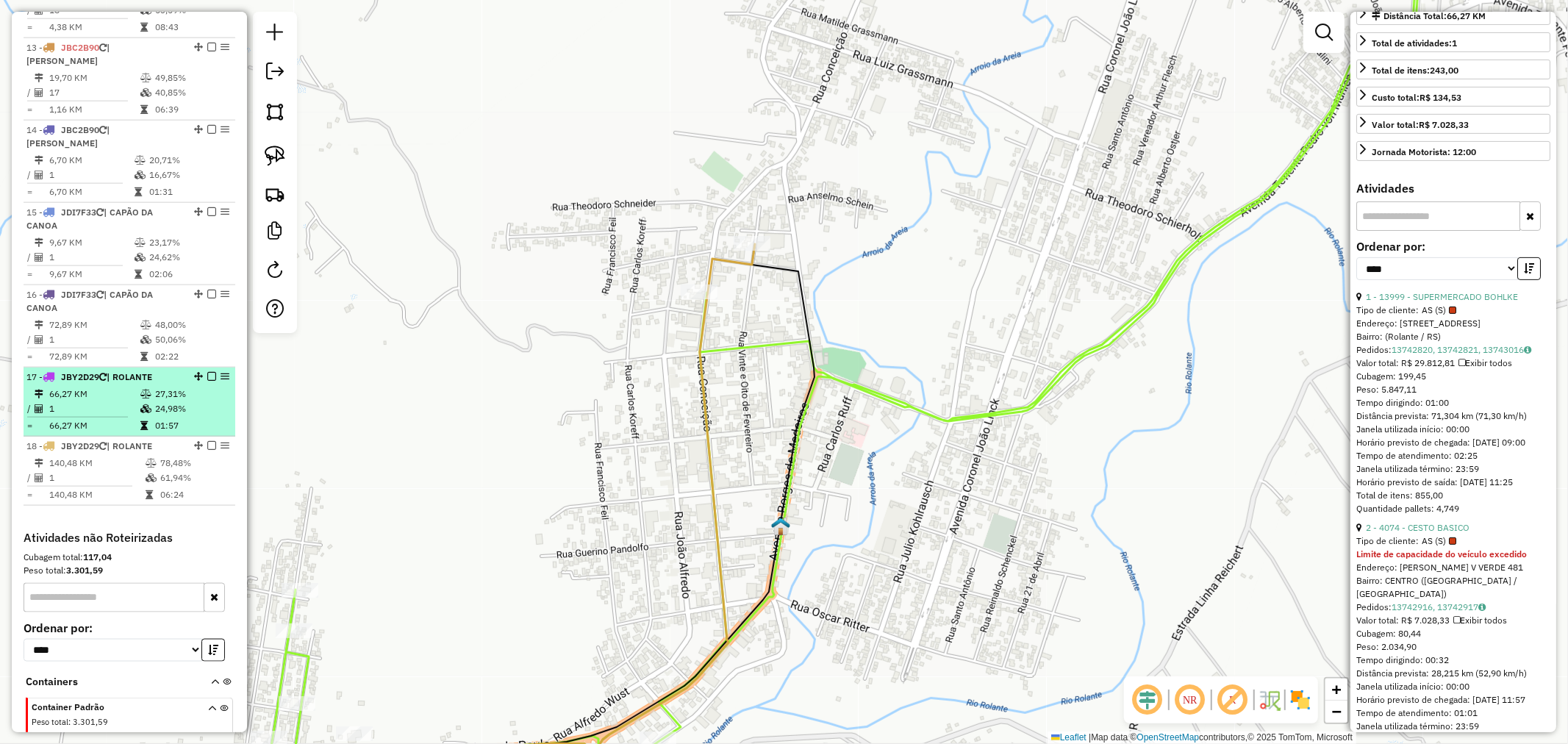
click at [120, 418] on td "66,27 KM" at bounding box center [94, 425] width 92 height 15
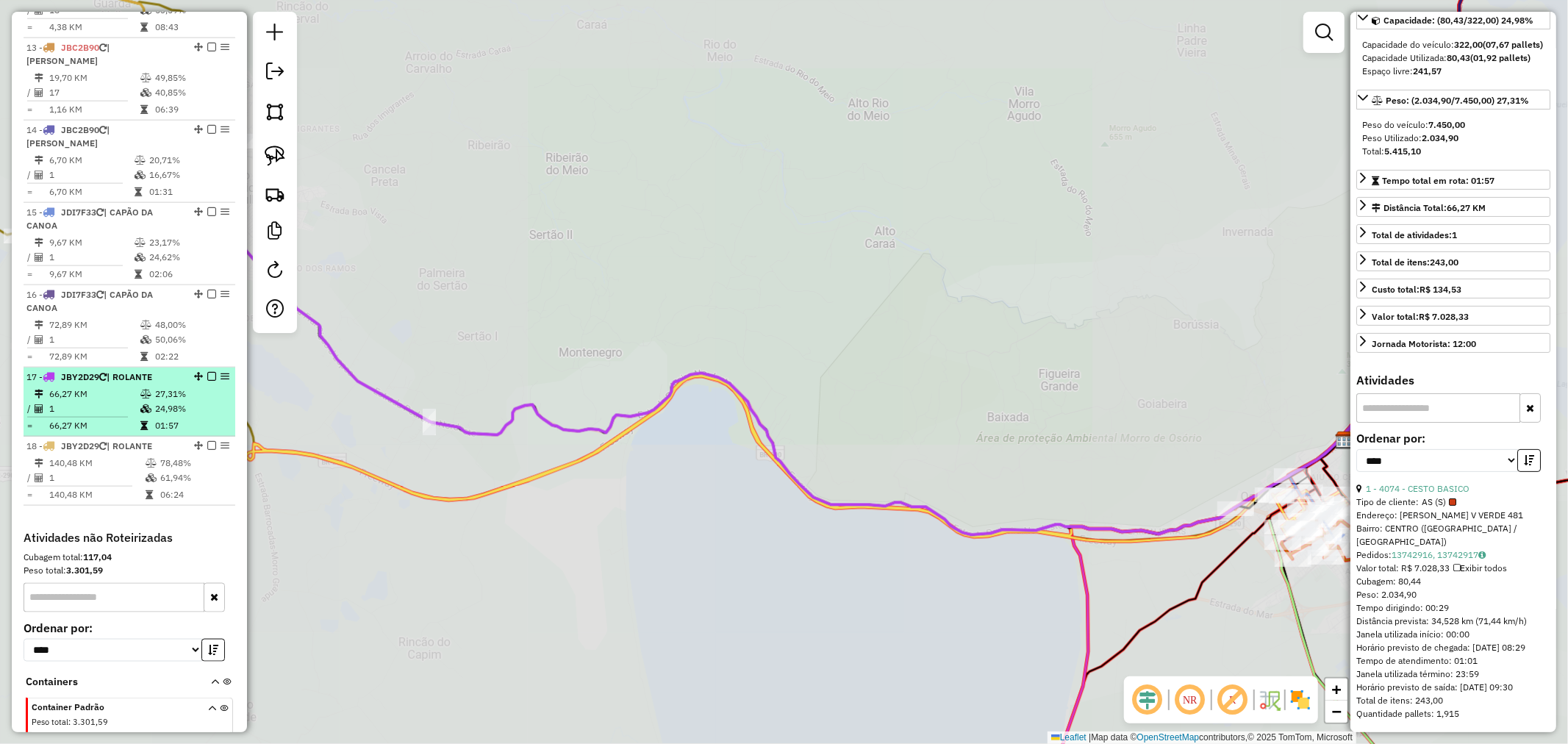
scroll to position [163, 0]
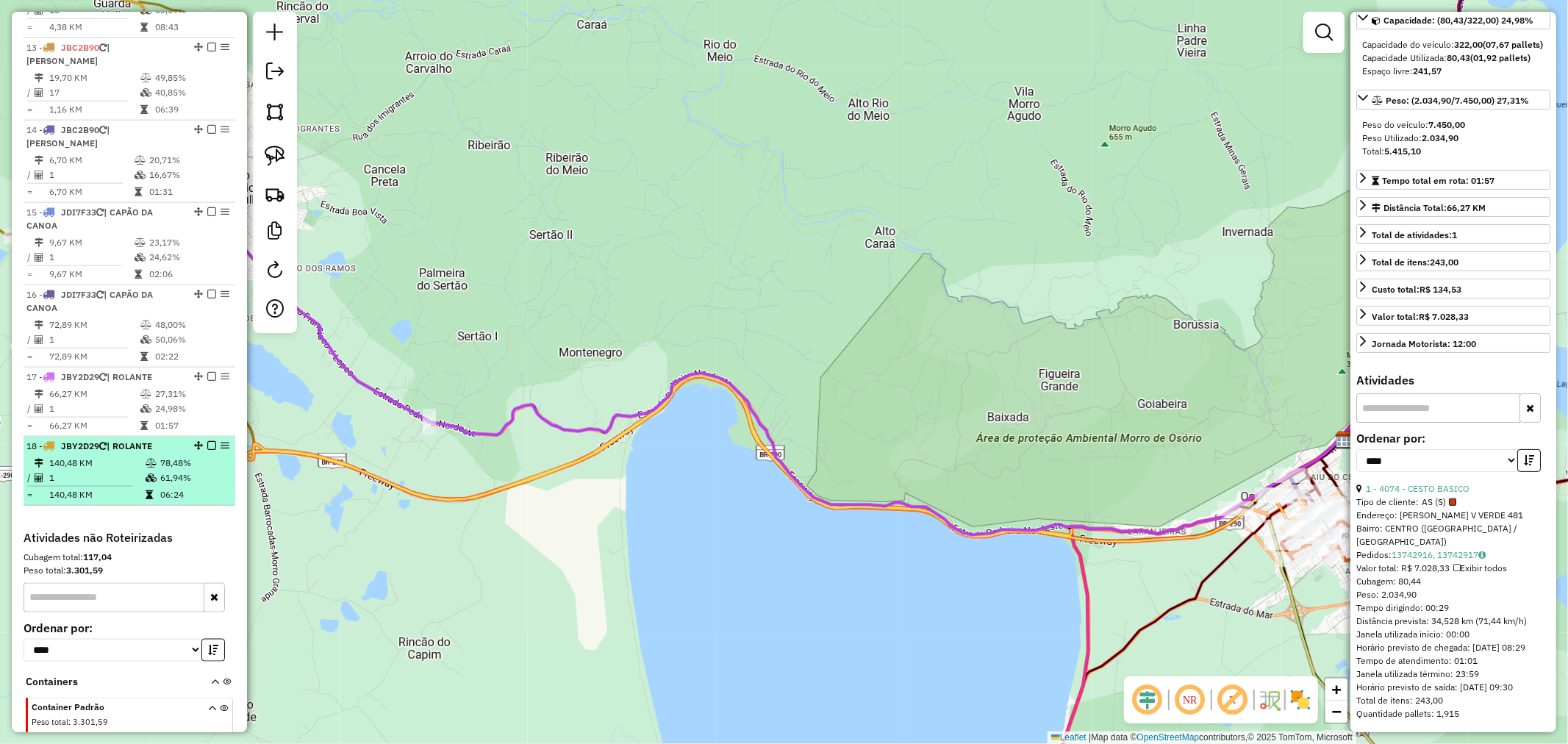
click at [126, 456] on td "140,48 KM" at bounding box center [97, 463] width 96 height 15
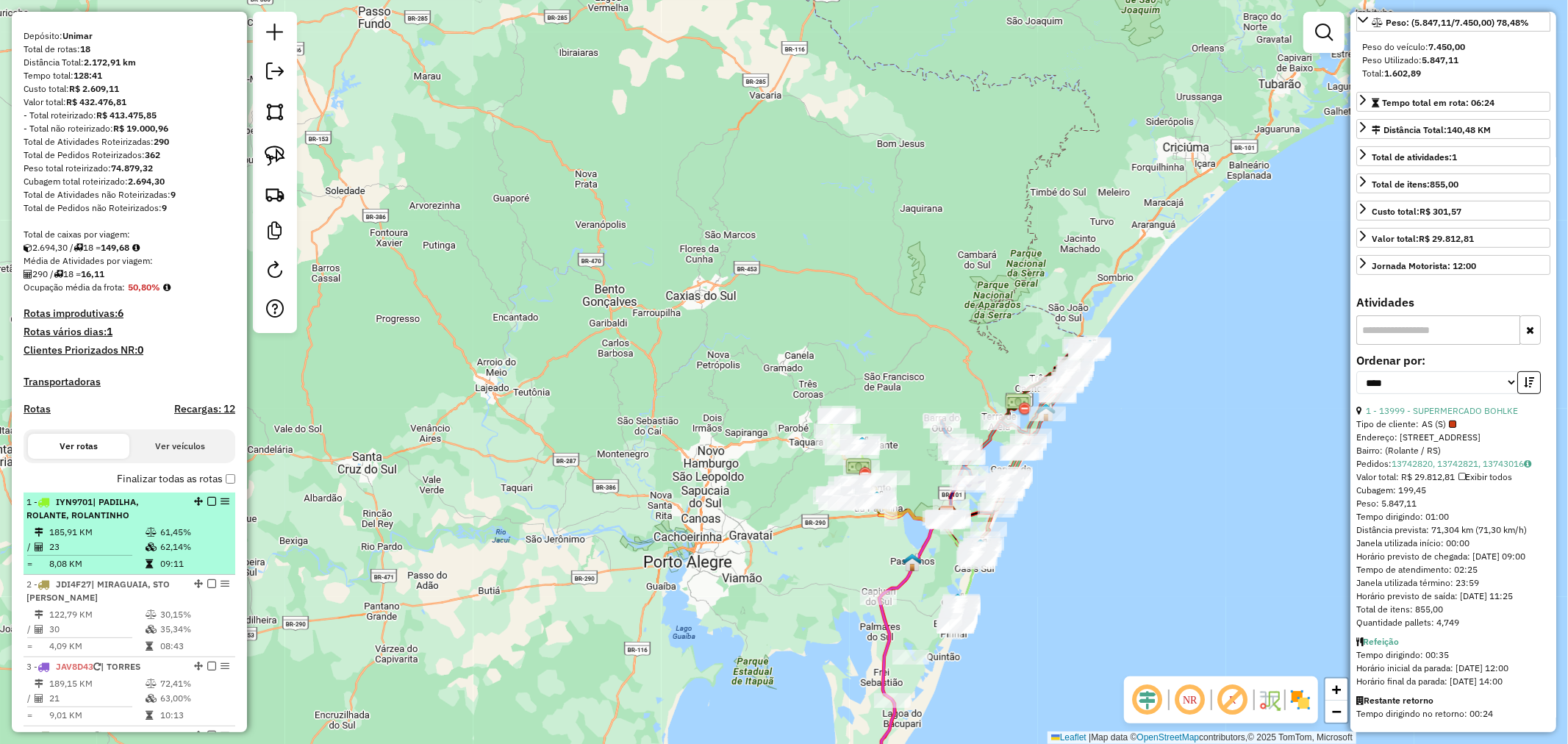
scroll to position [0, 0]
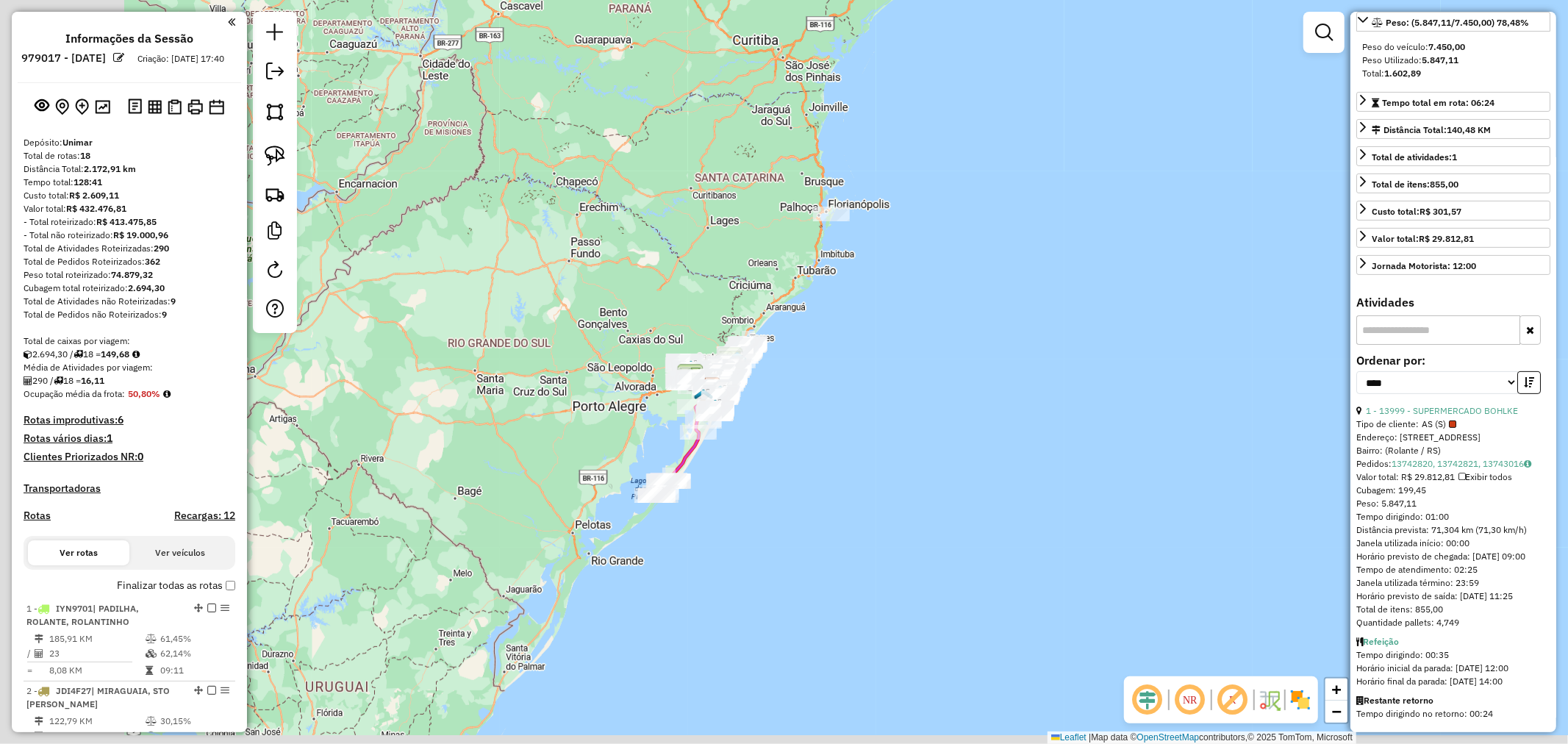
drag, startPoint x: 780, startPoint y: 473, endPoint x: 863, endPoint y: 400, distance: 110.5
click at [863, 400] on div "Janela de atendimento Grade de atendimento Capacidade Transportadoras Veículos …" at bounding box center [784, 372] width 1568 height 744
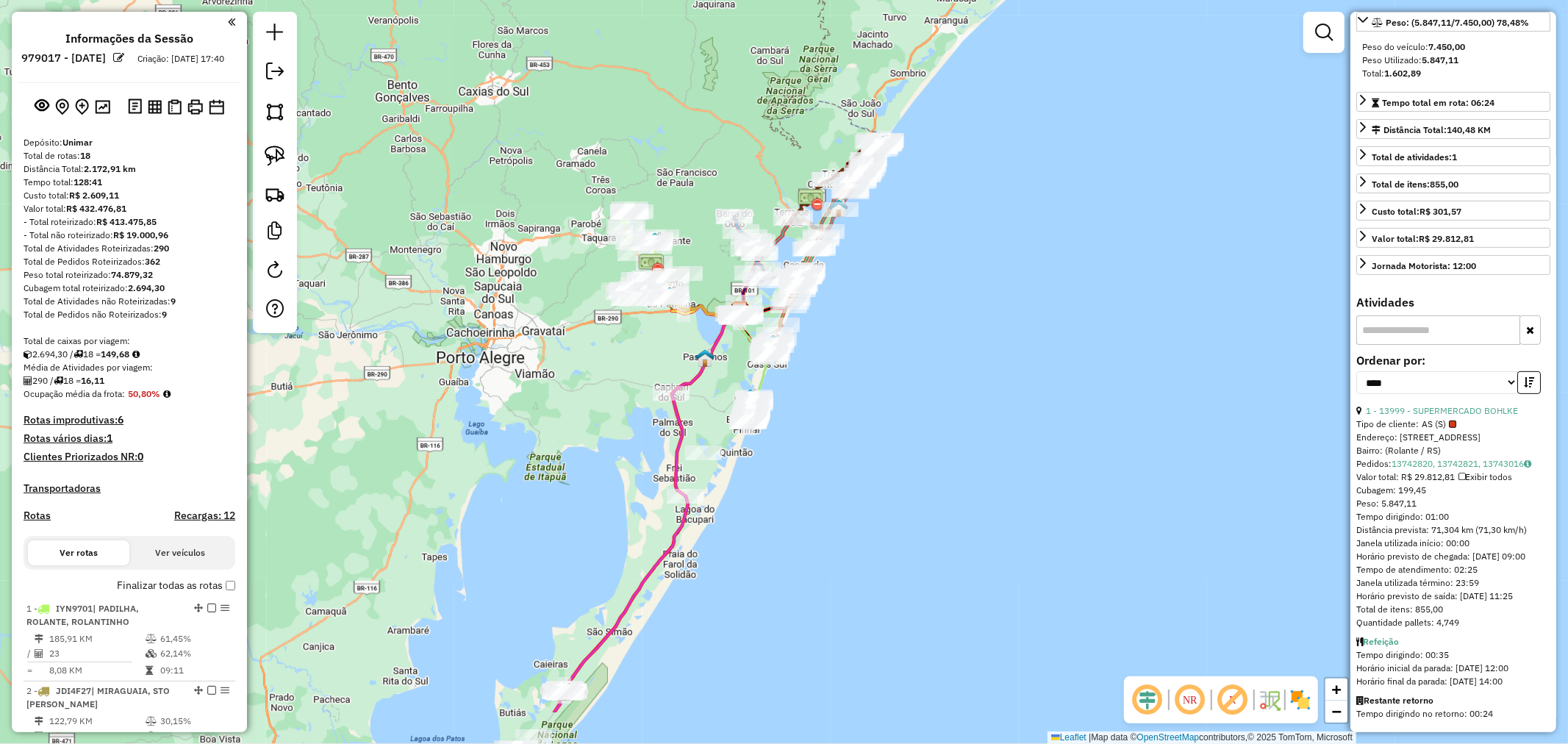
drag, startPoint x: 882, startPoint y: 479, endPoint x: 940, endPoint y: 322, distance: 167.4
click at [936, 334] on div "Janela de atendimento Grade de atendimento Capacidade Transportadoras Veículos …" at bounding box center [784, 372] width 1568 height 744
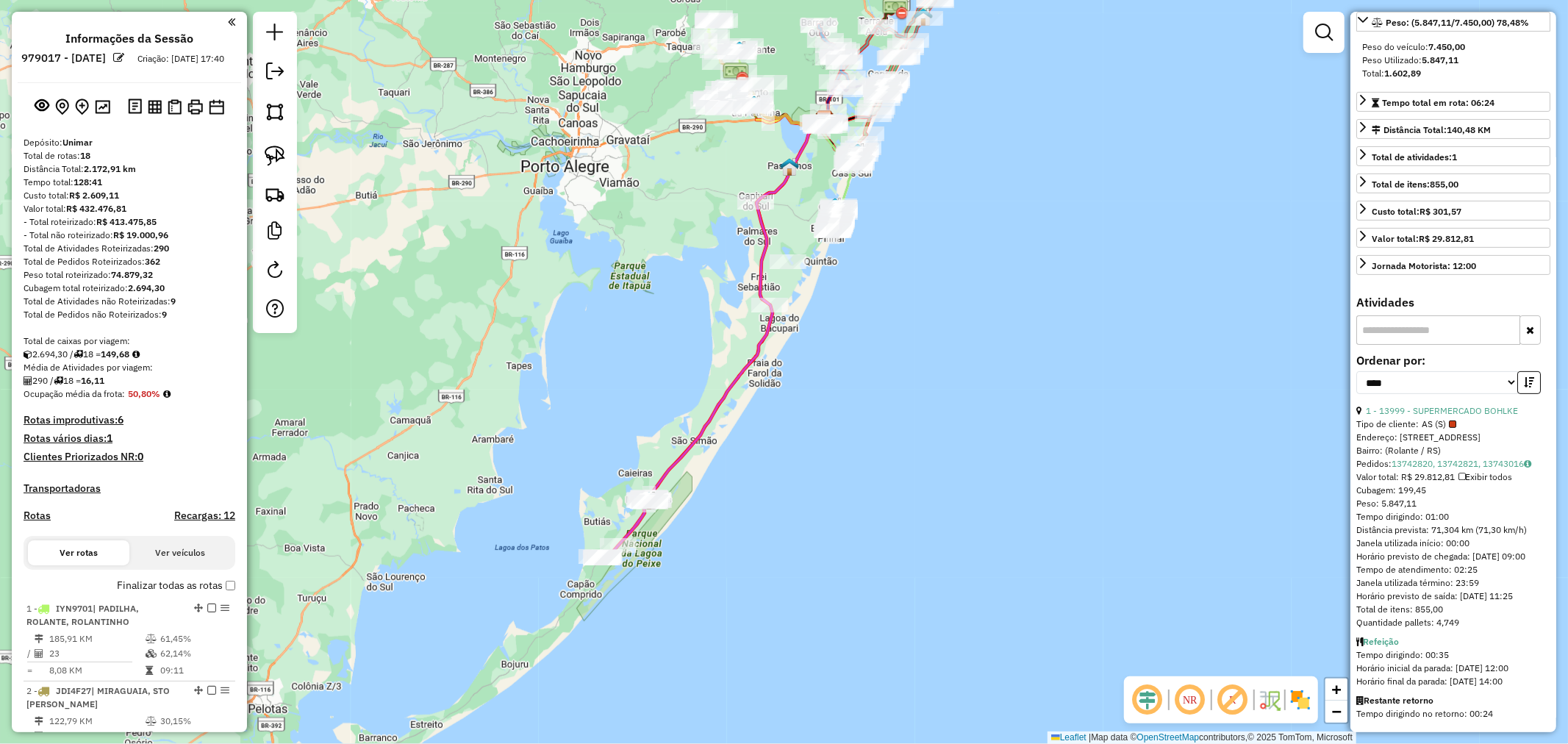
drag, startPoint x: 862, startPoint y: 460, endPoint x: 883, endPoint y: 388, distance: 75.0
click at [883, 388] on div "Janela de atendimento Grade de atendimento Capacidade Transportadoras Veículos …" at bounding box center [784, 372] width 1568 height 744
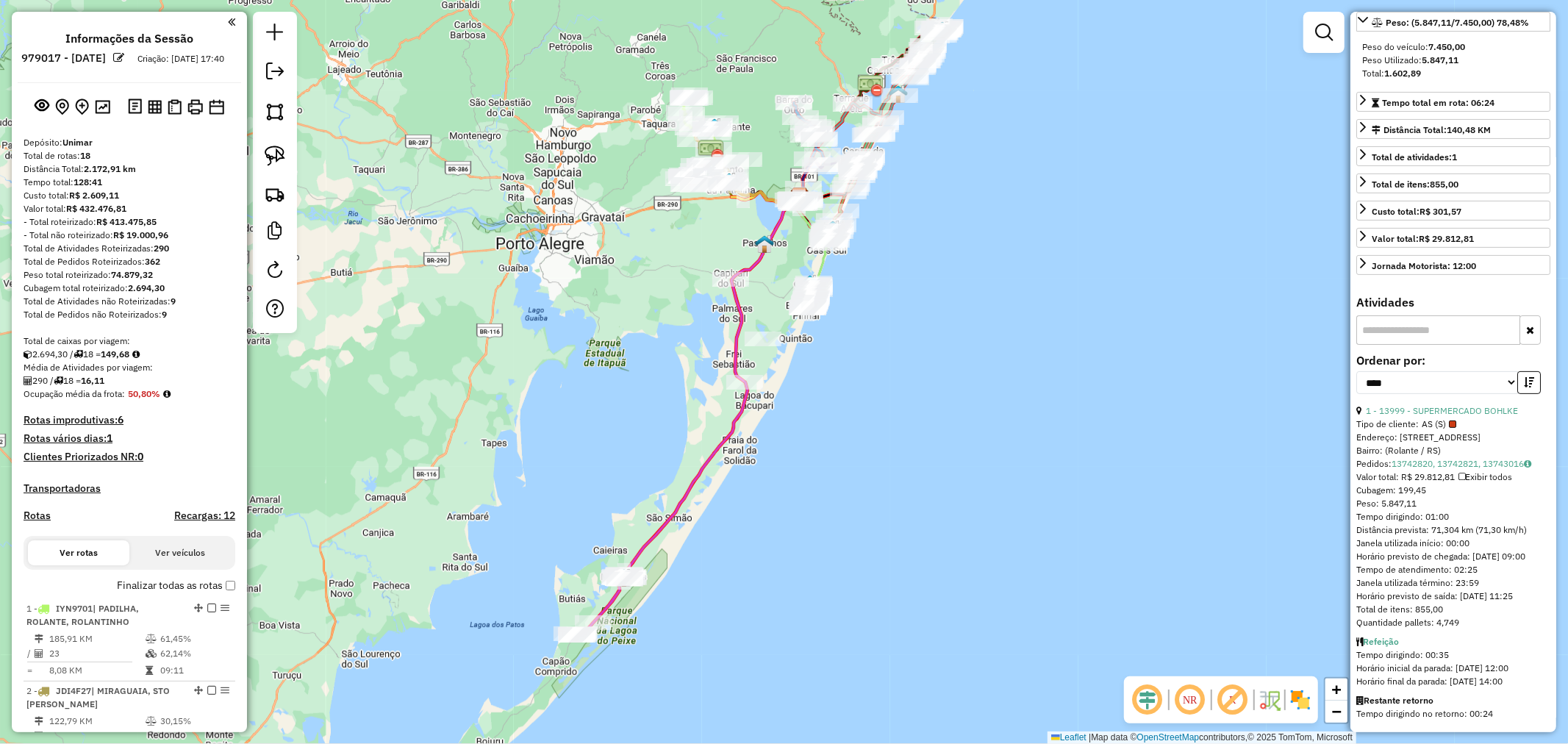
drag, startPoint x: 836, startPoint y: 372, endPoint x: 810, endPoint y: 449, distance: 81.3
click at [810, 449] on div "Janela de atendimento Grade de atendimento Capacidade Transportadoras Veículos …" at bounding box center [784, 372] width 1568 height 744
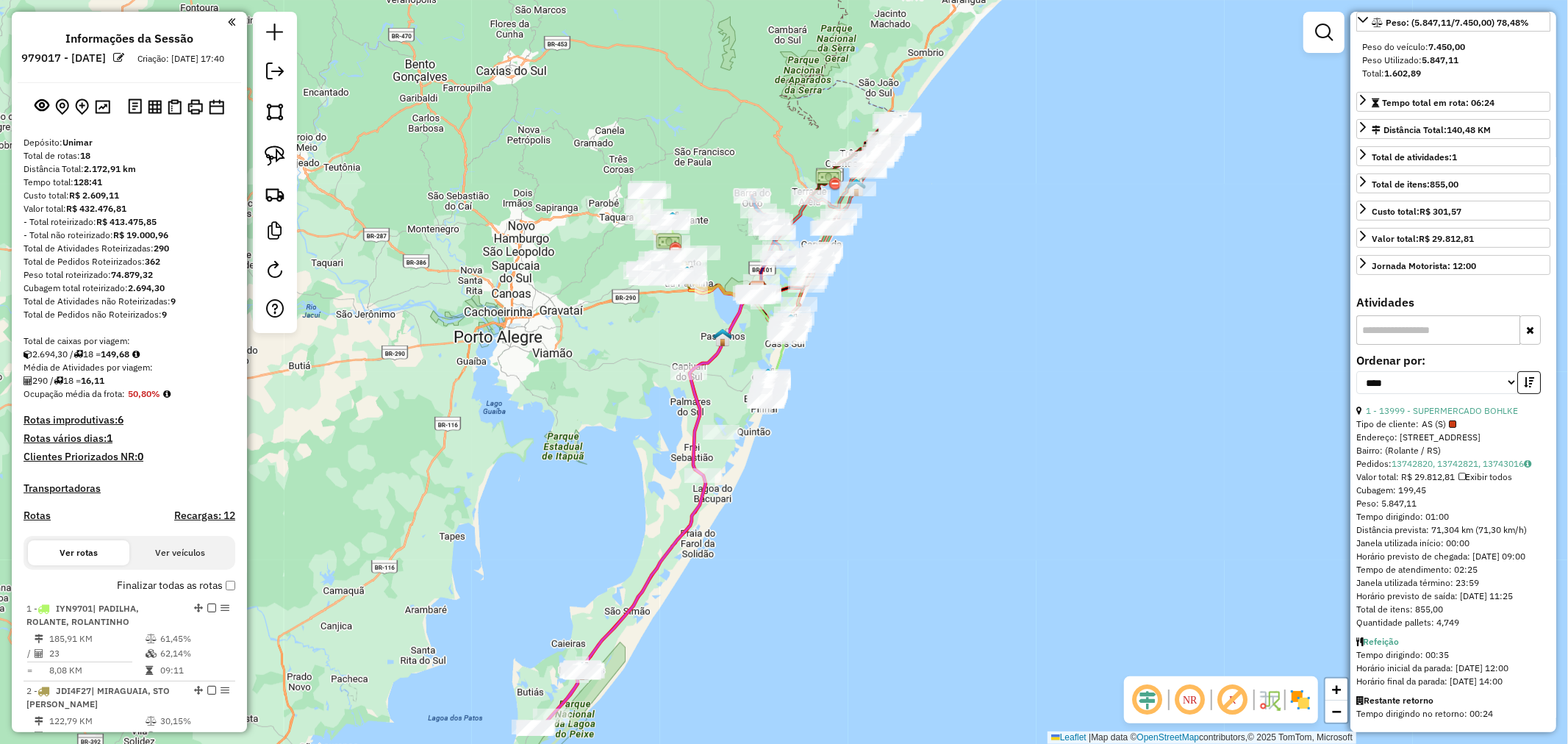
drag, startPoint x: 875, startPoint y: 377, endPoint x: 828, endPoint y: 459, distance: 94.5
click at [834, 471] on div "Janela de atendimento Grade de atendimento Capacidade Transportadoras Veículos …" at bounding box center [784, 372] width 1568 height 744
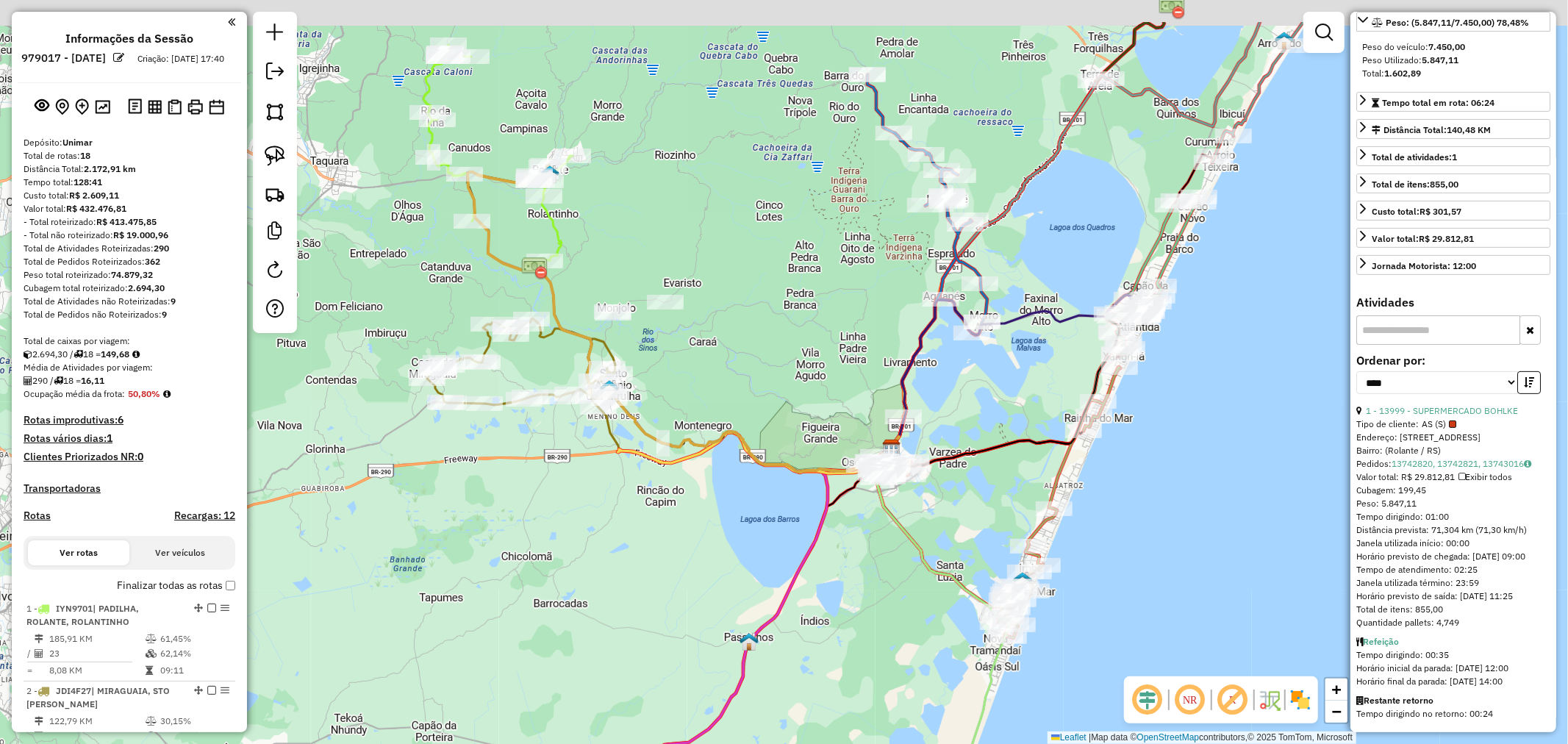
drag, startPoint x: 784, startPoint y: 275, endPoint x: 740, endPoint y: 356, distance: 92.2
click at [742, 356] on div "Janela de atendimento Grade de atendimento Capacidade Transportadoras Veículos …" at bounding box center [784, 372] width 1568 height 744
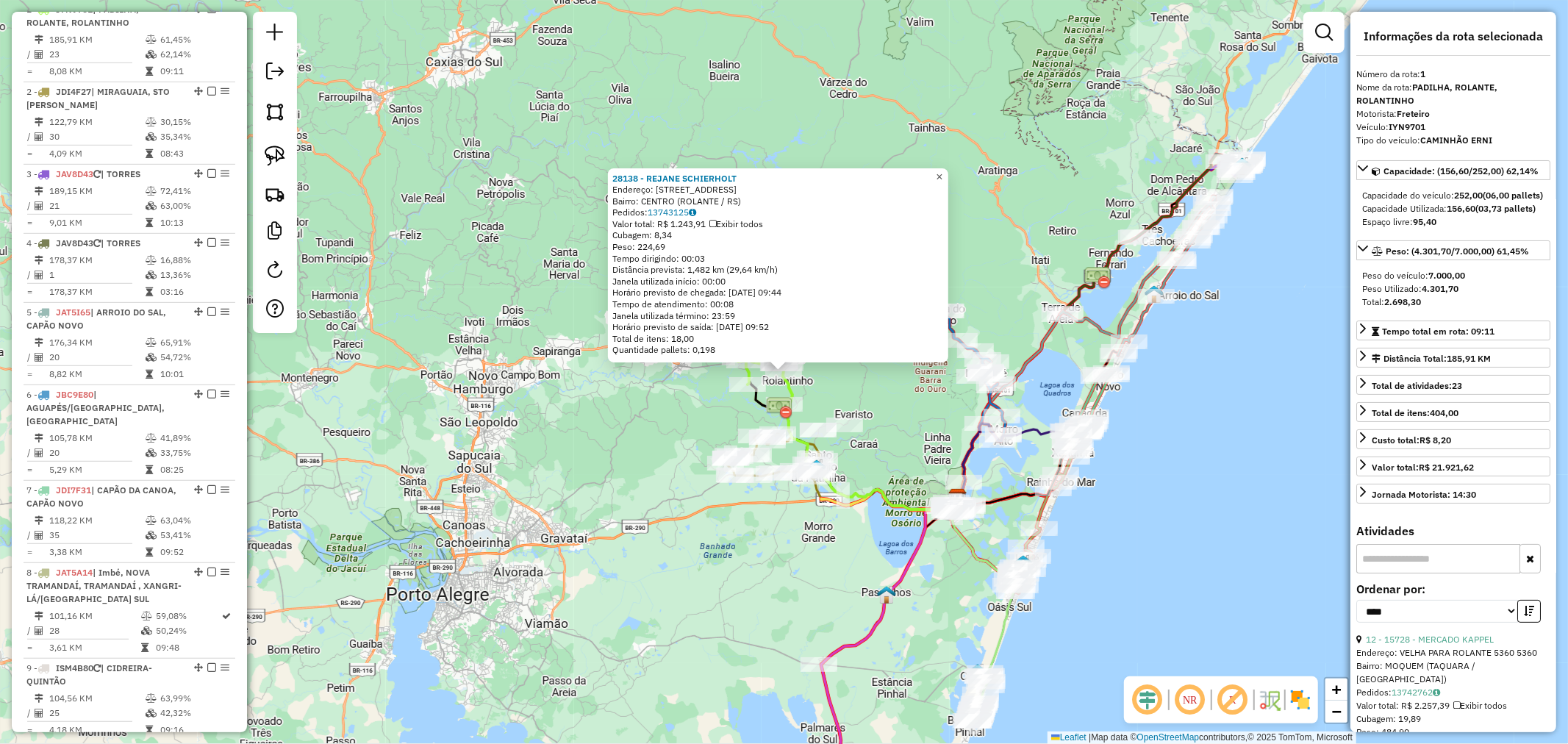
click at [943, 172] on link "×" at bounding box center [940, 177] width 18 height 18
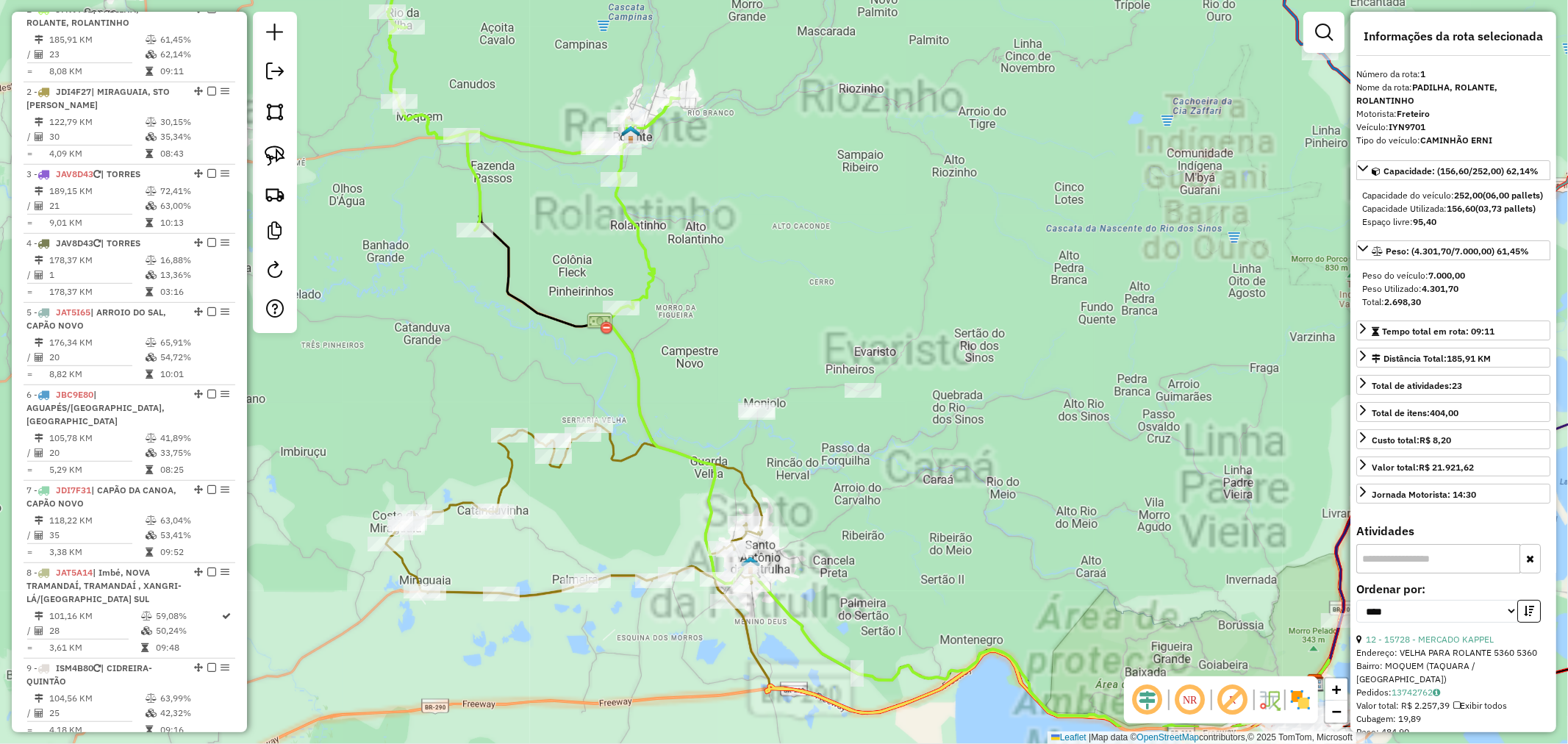
drag, startPoint x: 847, startPoint y: 422, endPoint x: 797, endPoint y: 277, distance: 153.4
click at [797, 277] on div "Janela de atendimento Grade de atendimento Capacidade Transportadoras Veículos …" at bounding box center [784, 372] width 1568 height 744
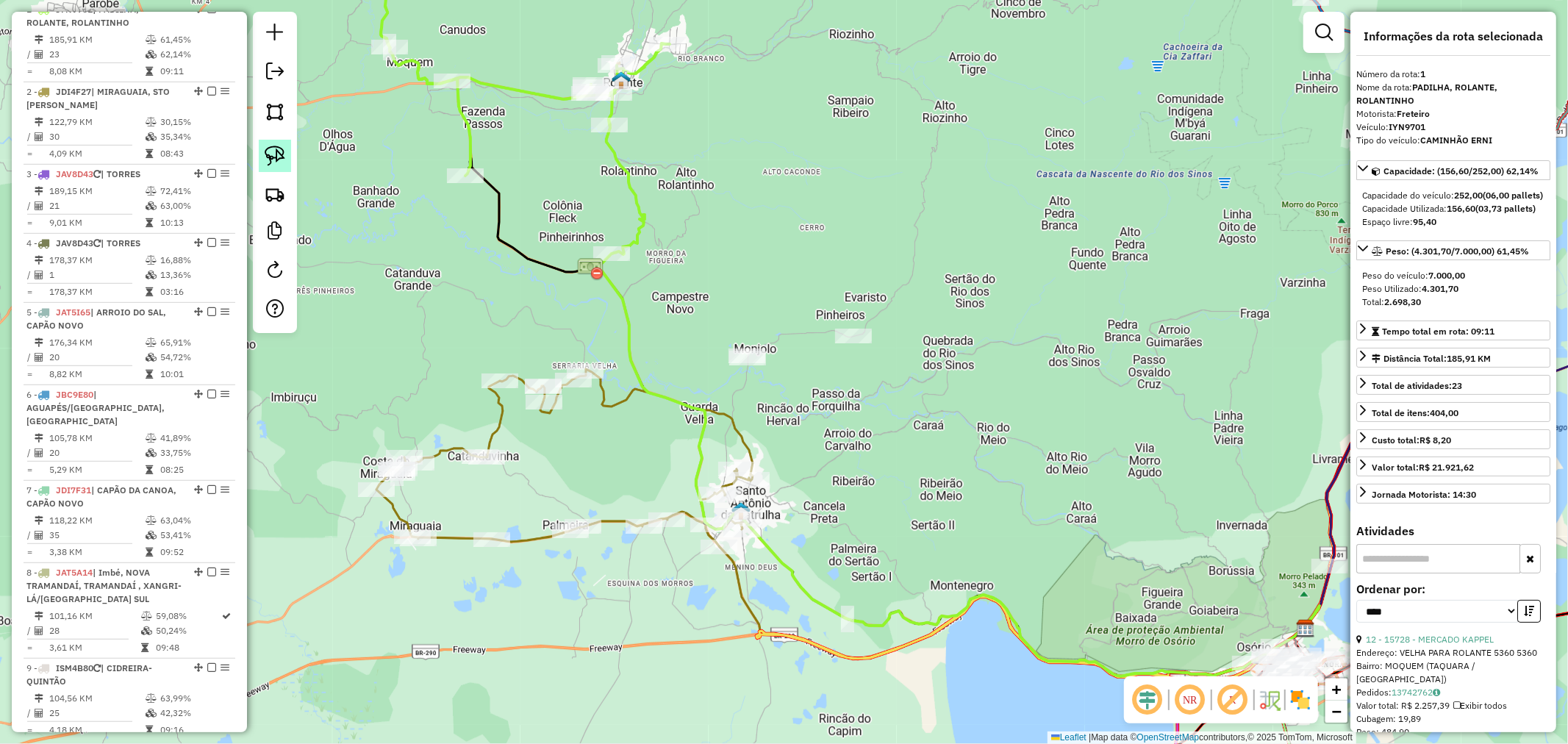
drag, startPoint x: 269, startPoint y: 164, endPoint x: 284, endPoint y: 166, distance: 15.1
click at [270, 164] on img at bounding box center [275, 156] width 20 height 20
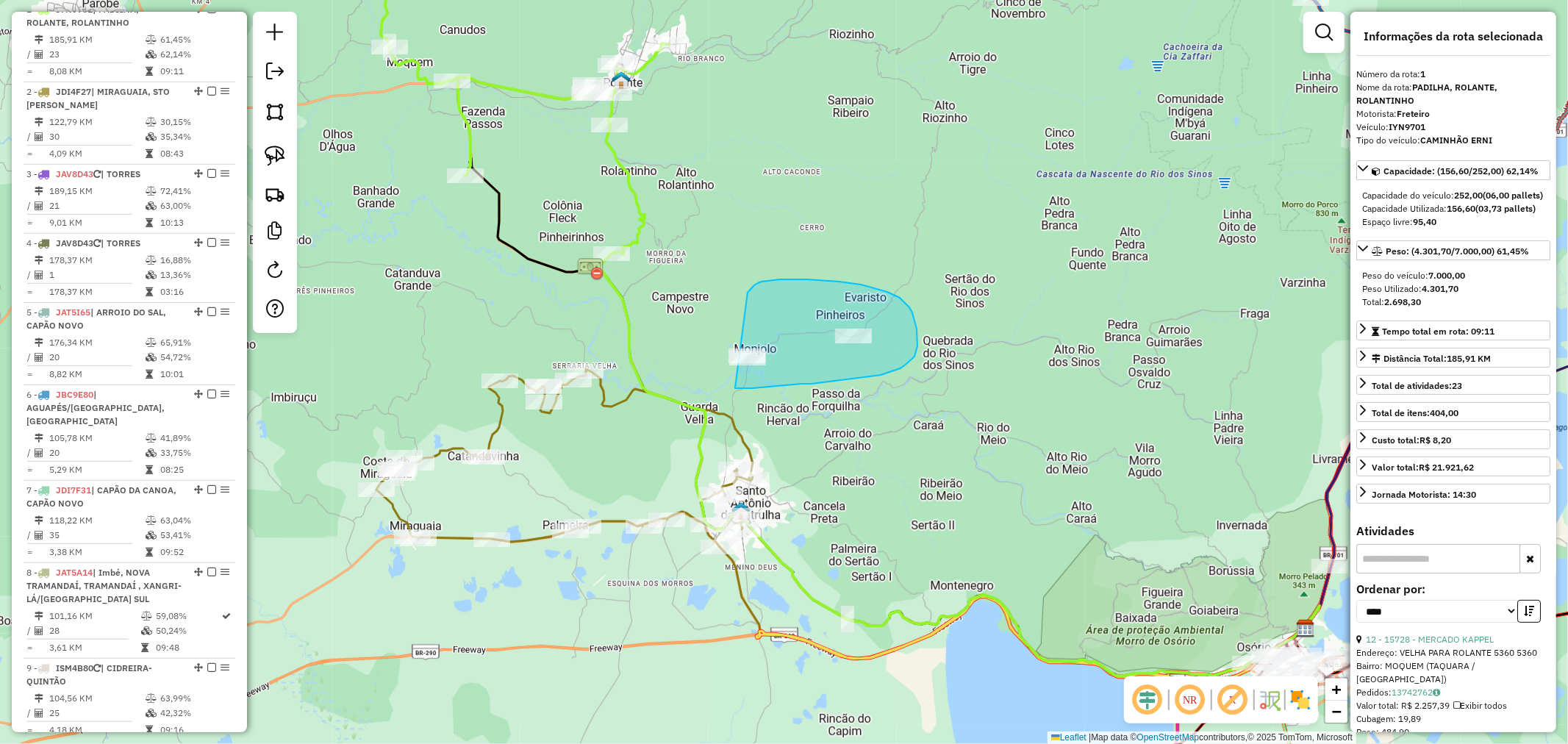
drag, startPoint x: 750, startPoint y: 291, endPoint x: 668, endPoint y: 376, distance: 118.1
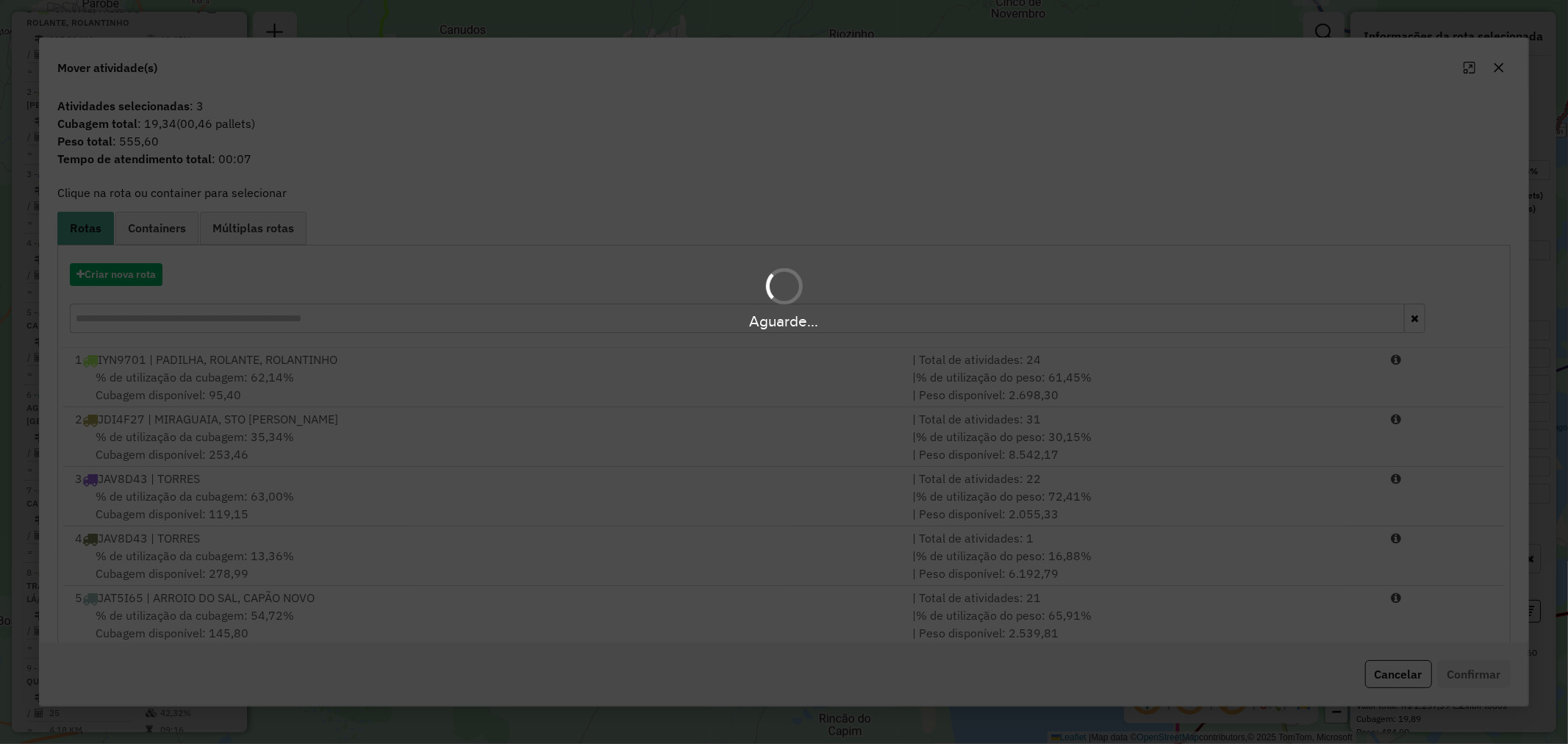
click at [263, 368] on div "Aguarde..." at bounding box center [784, 372] width 1568 height 744
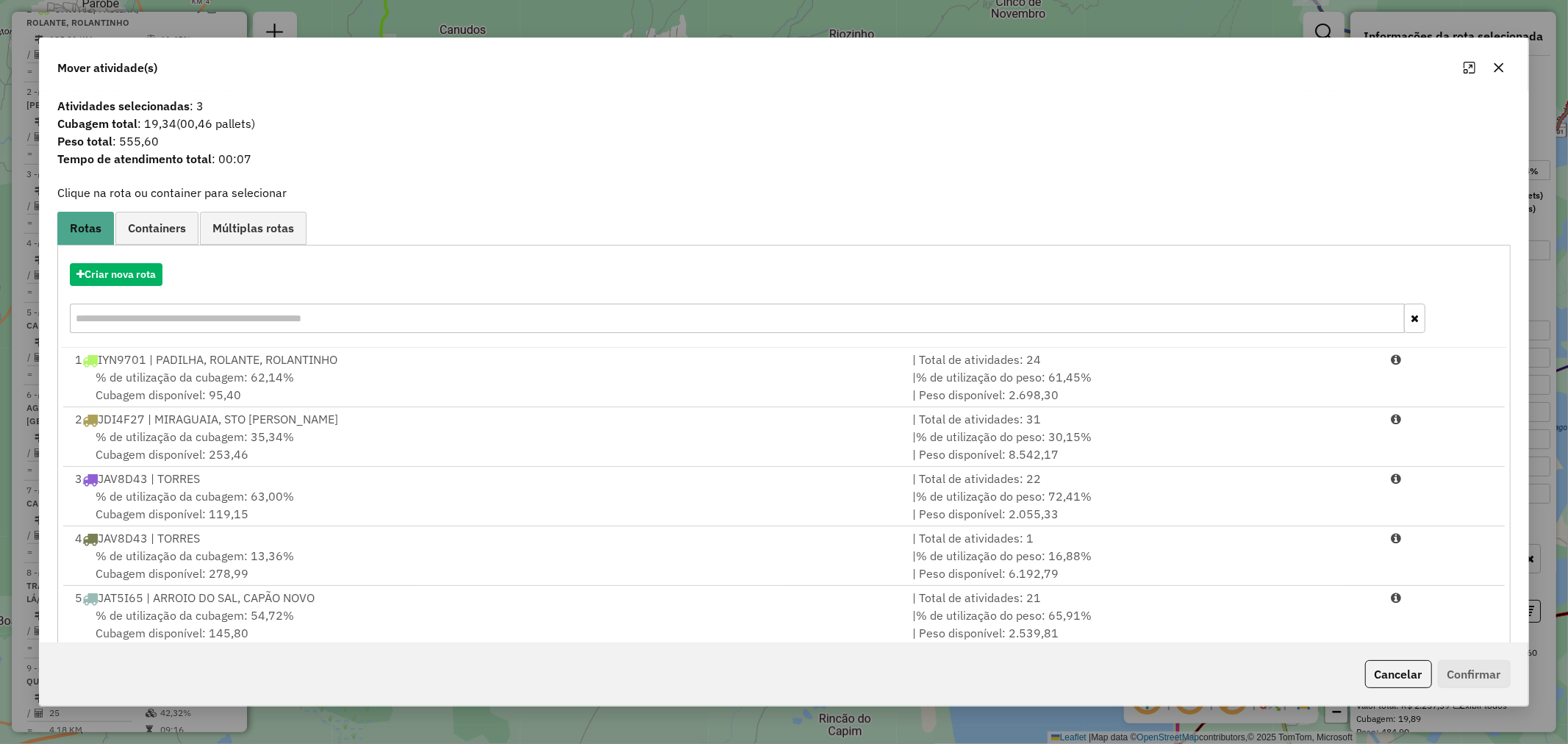
click at [1497, 65] on icon "button" at bounding box center [1498, 67] width 12 height 12
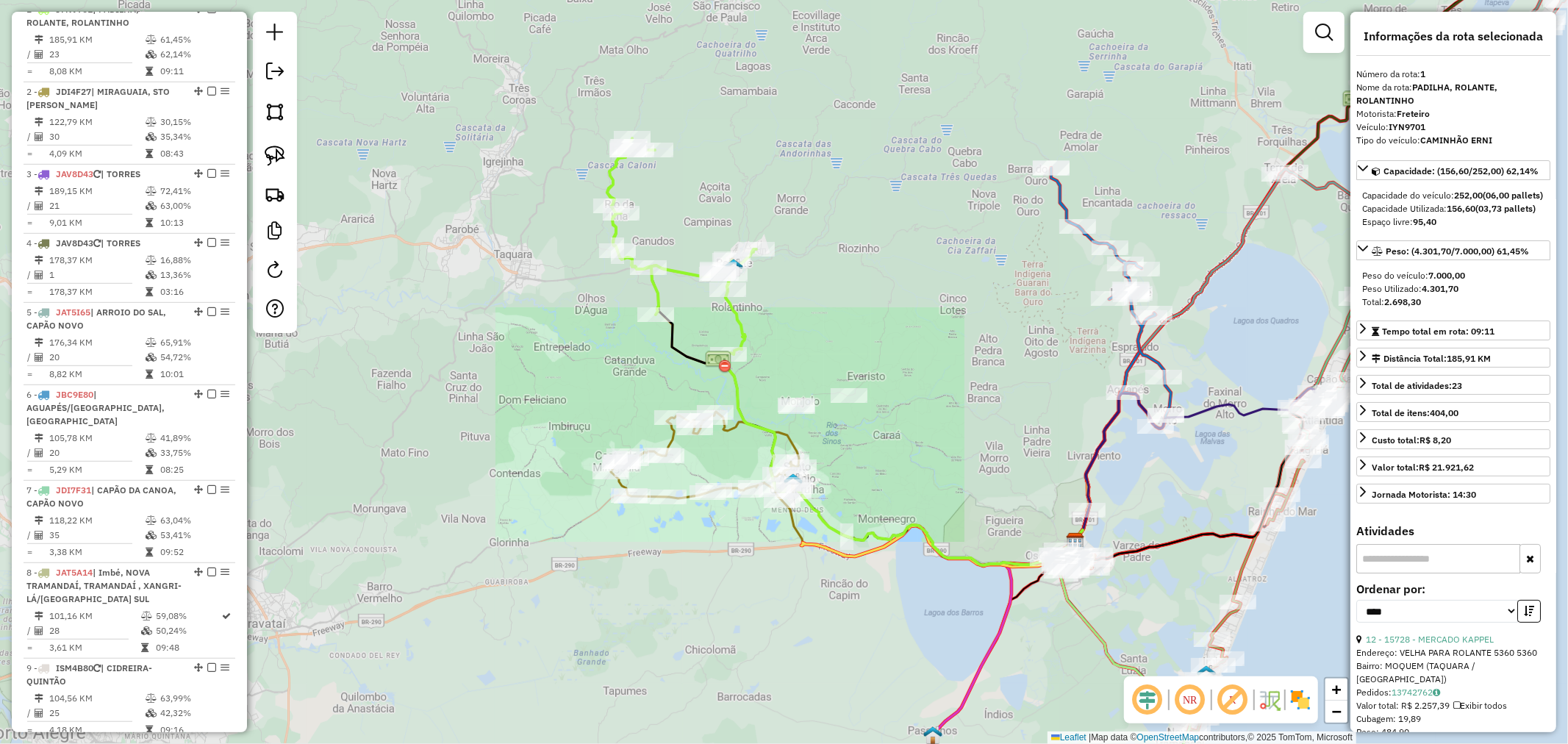
drag, startPoint x: 856, startPoint y: 284, endPoint x: 774, endPoint y: 337, distance: 97.6
click at [774, 337] on div "Janela de atendimento Grade de atendimento Capacidade Transportadoras Veículos …" at bounding box center [784, 372] width 1568 height 744
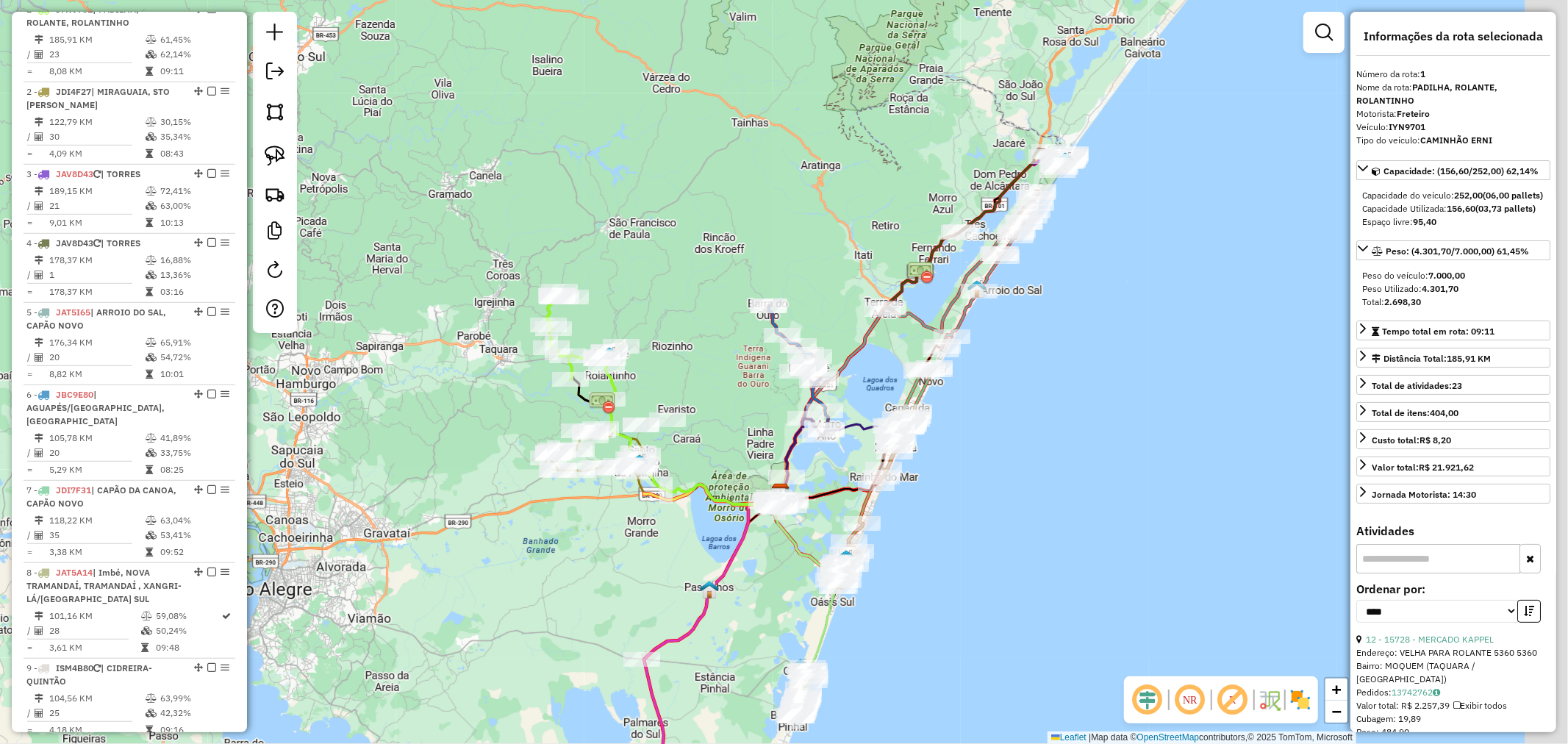
drag, startPoint x: 894, startPoint y: 403, endPoint x: 660, endPoint y: 363, distance: 237.4
click at [658, 363] on div "Janela de atendimento Grade de atendimento Capacidade Transportadoras Veículos …" at bounding box center [784, 372] width 1568 height 744
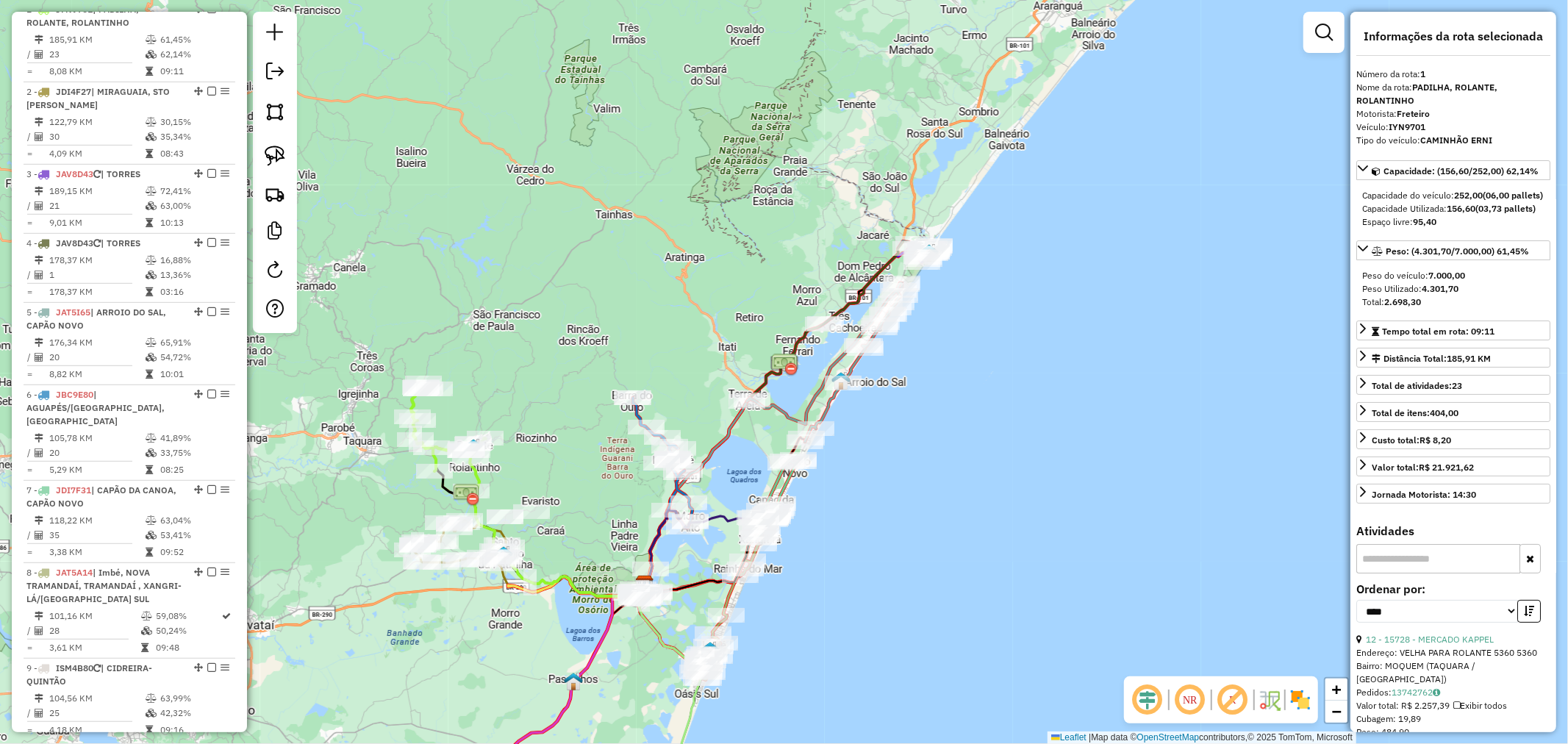
drag, startPoint x: 1056, startPoint y: 375, endPoint x: 982, endPoint y: 474, distance: 123.6
click at [982, 474] on div "Janela de atendimento Grade de atendimento Capacidade Transportadoras Veículos …" at bounding box center [784, 372] width 1568 height 744
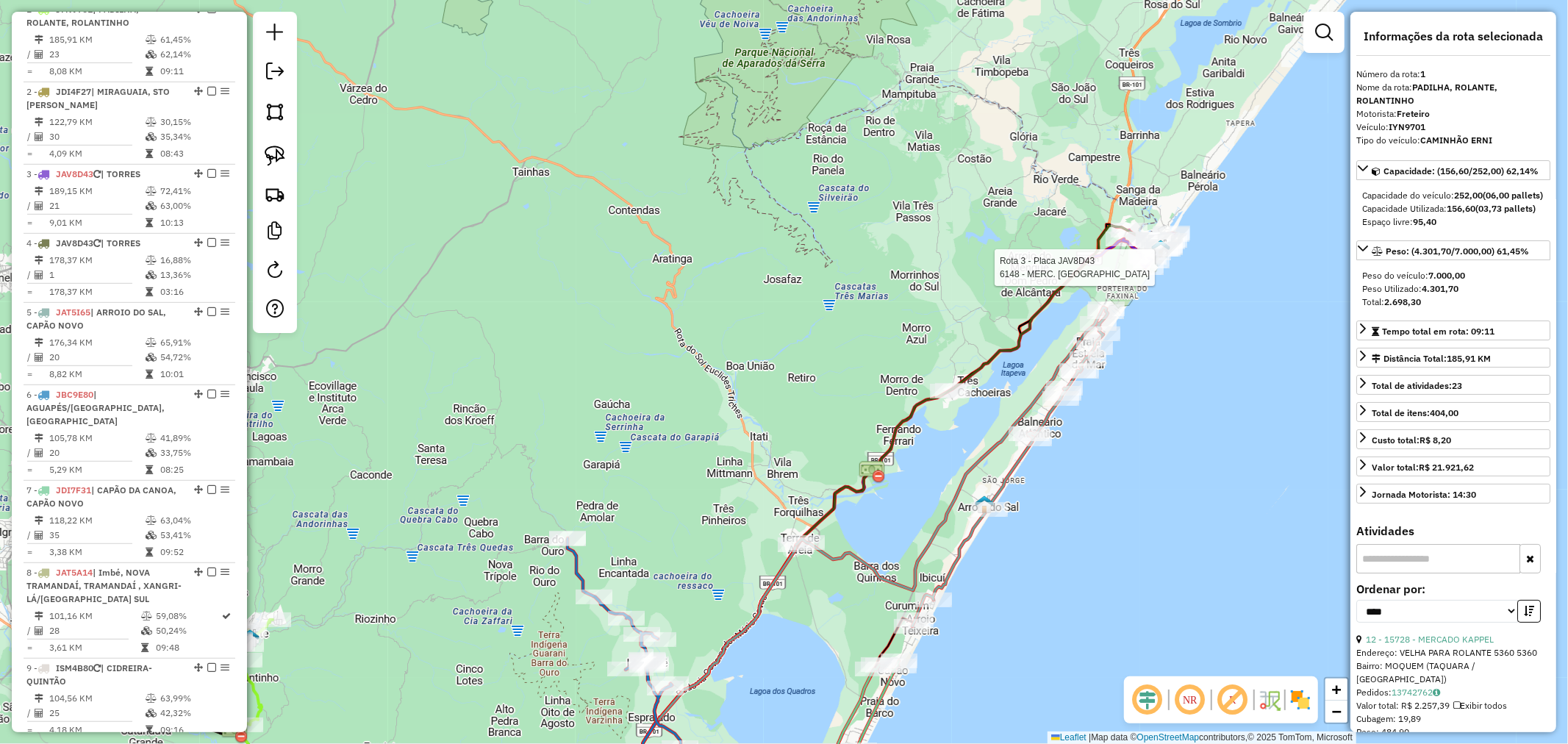
click at [1127, 523] on div "Rota 3 - Placa JAV8D43 6148 - MERC. ESTRELA DO MAR Janela de atendimento Grade …" at bounding box center [784, 372] width 1568 height 744
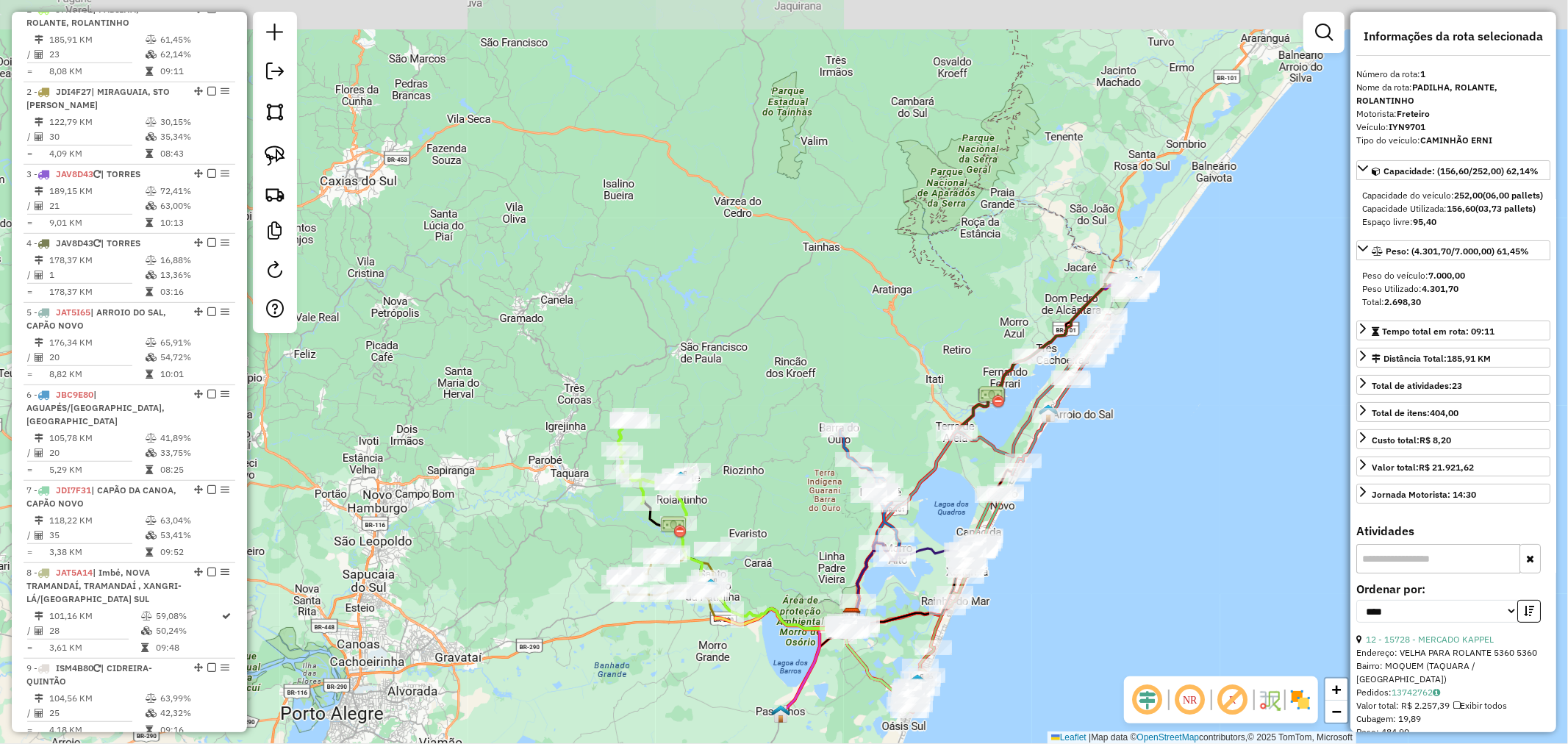
drag, startPoint x: 1055, startPoint y: 519, endPoint x: 1054, endPoint y: 384, distance: 135.0
click at [1054, 386] on div "Janela de atendimento Grade de atendimento Capacidade Transportadoras Veículos …" at bounding box center [784, 372] width 1568 height 744
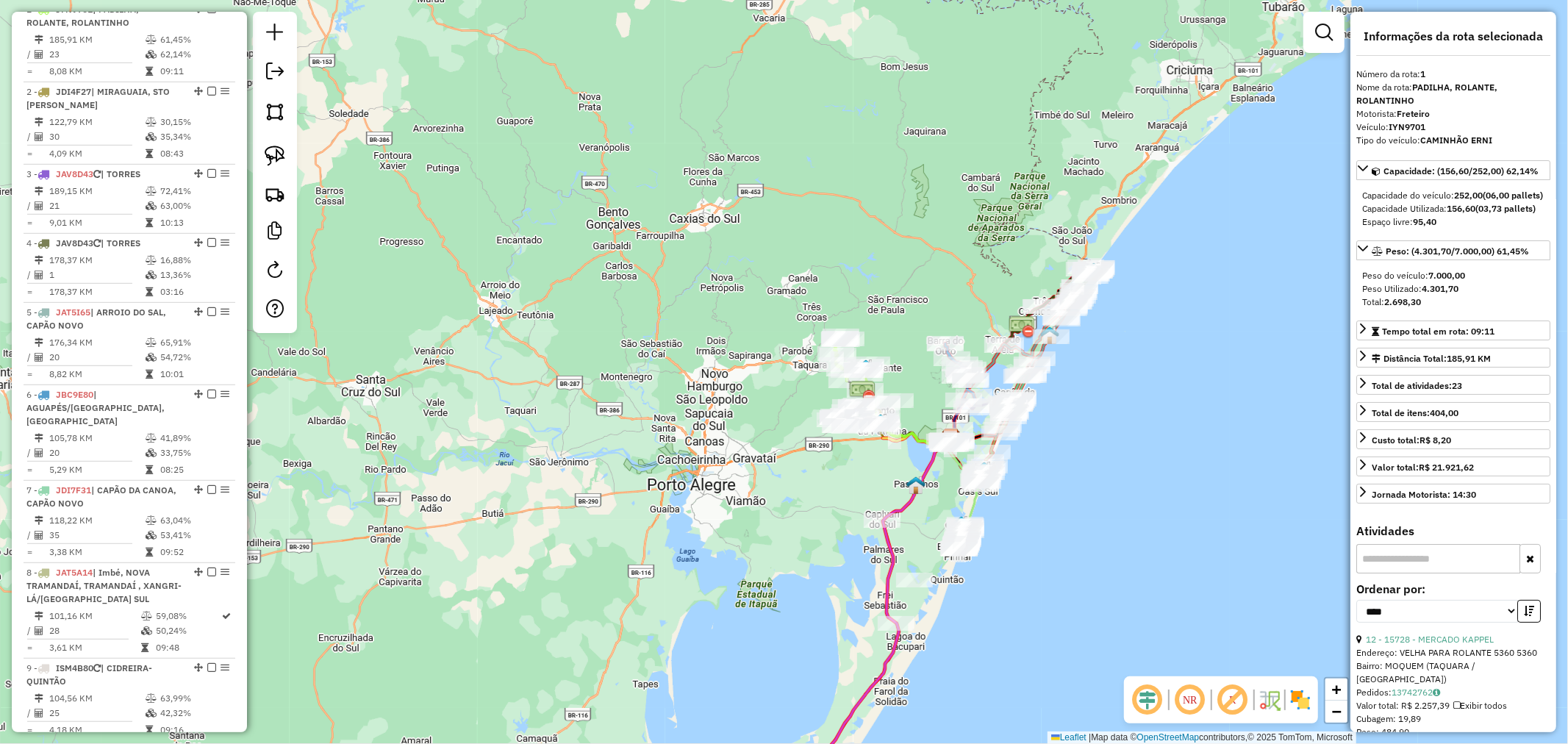
drag, startPoint x: 1108, startPoint y: 486, endPoint x: 1014, endPoint y: 321, distance: 189.9
click at [1015, 326] on div "Janela de atendimento Grade de atendimento Capacidade Transportadoras Veículos …" at bounding box center [784, 372] width 1568 height 744
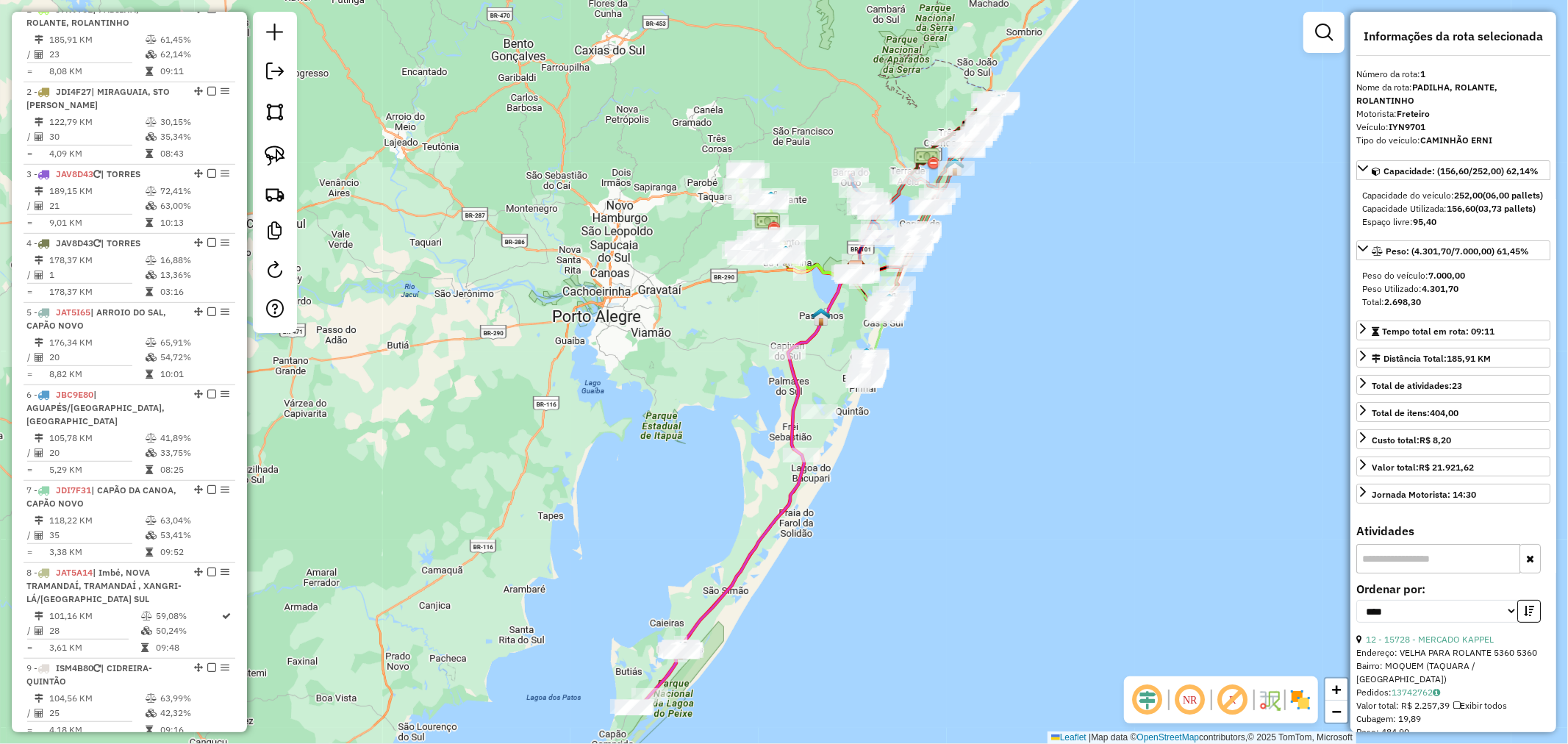
drag, startPoint x: 900, startPoint y: 572, endPoint x: 1004, endPoint y: 332, distance: 261.6
click at [999, 344] on div "Janela de atendimento Grade de atendimento Capacidade Transportadoras Veículos …" at bounding box center [784, 372] width 1568 height 744
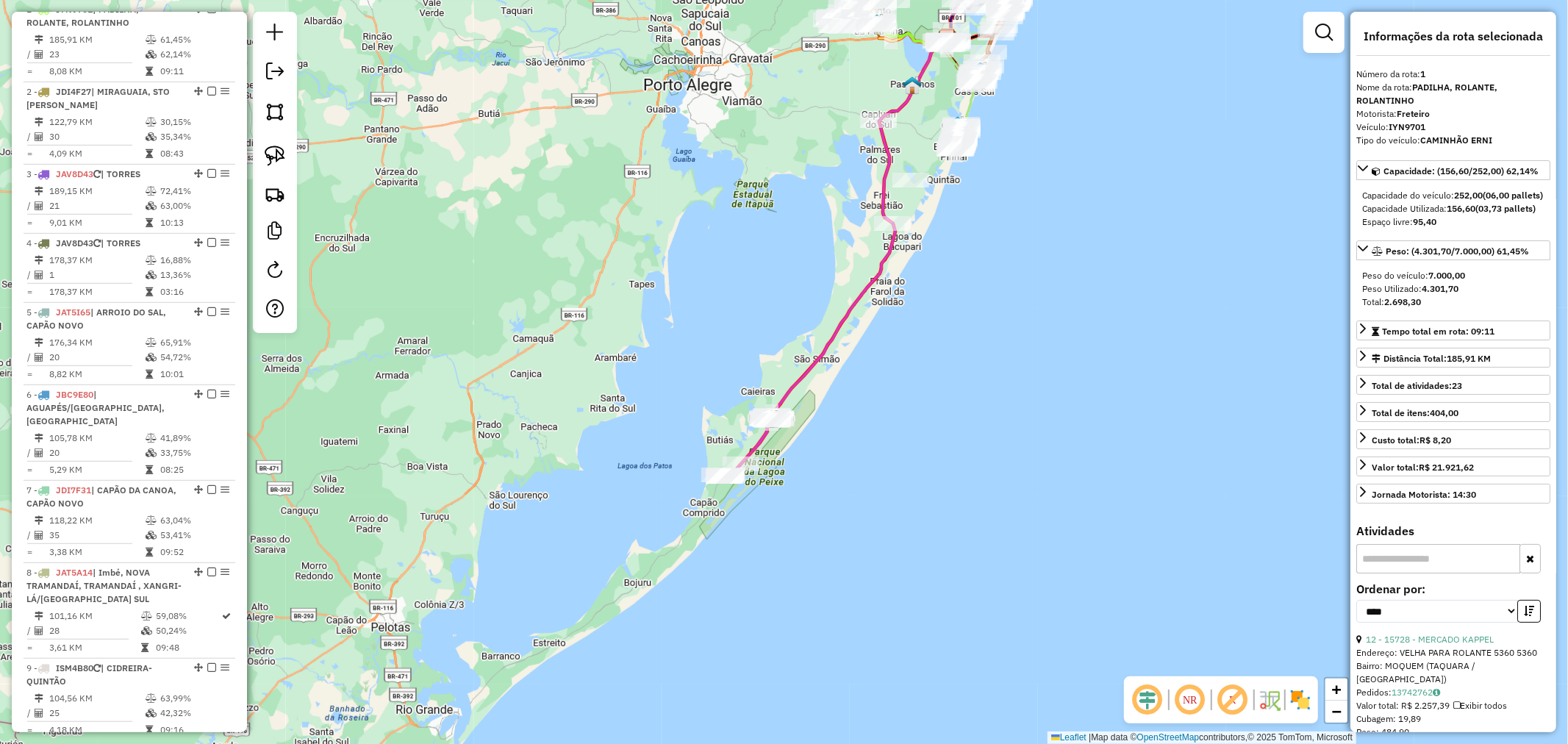
drag, startPoint x: 950, startPoint y: 427, endPoint x: 885, endPoint y: 500, distance: 97.7
click at [885, 500] on div "Janela de atendimento Grade de atendimento Capacidade Transportadoras Veículos …" at bounding box center [784, 372] width 1568 height 744
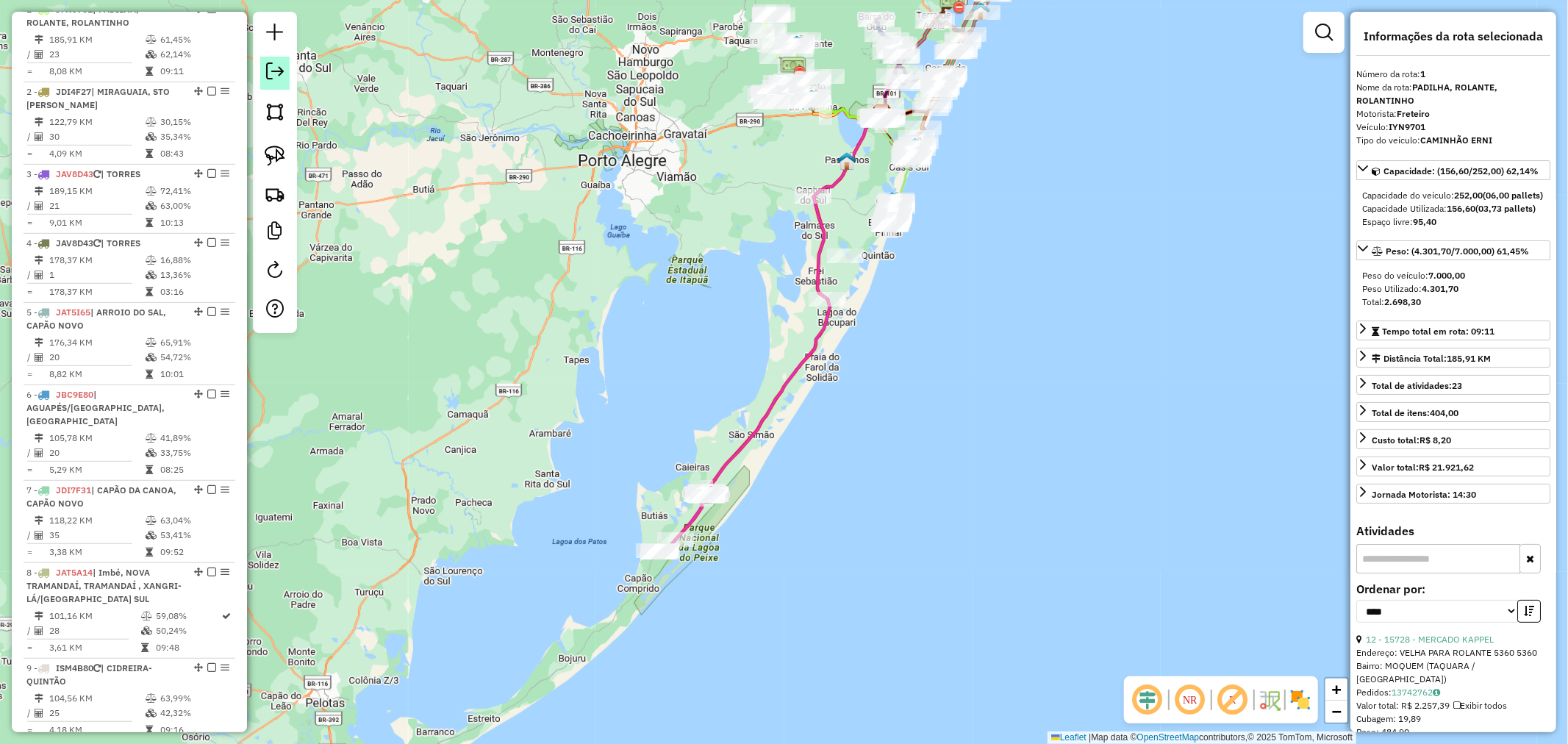
click at [281, 72] on em at bounding box center [275, 71] width 18 height 18
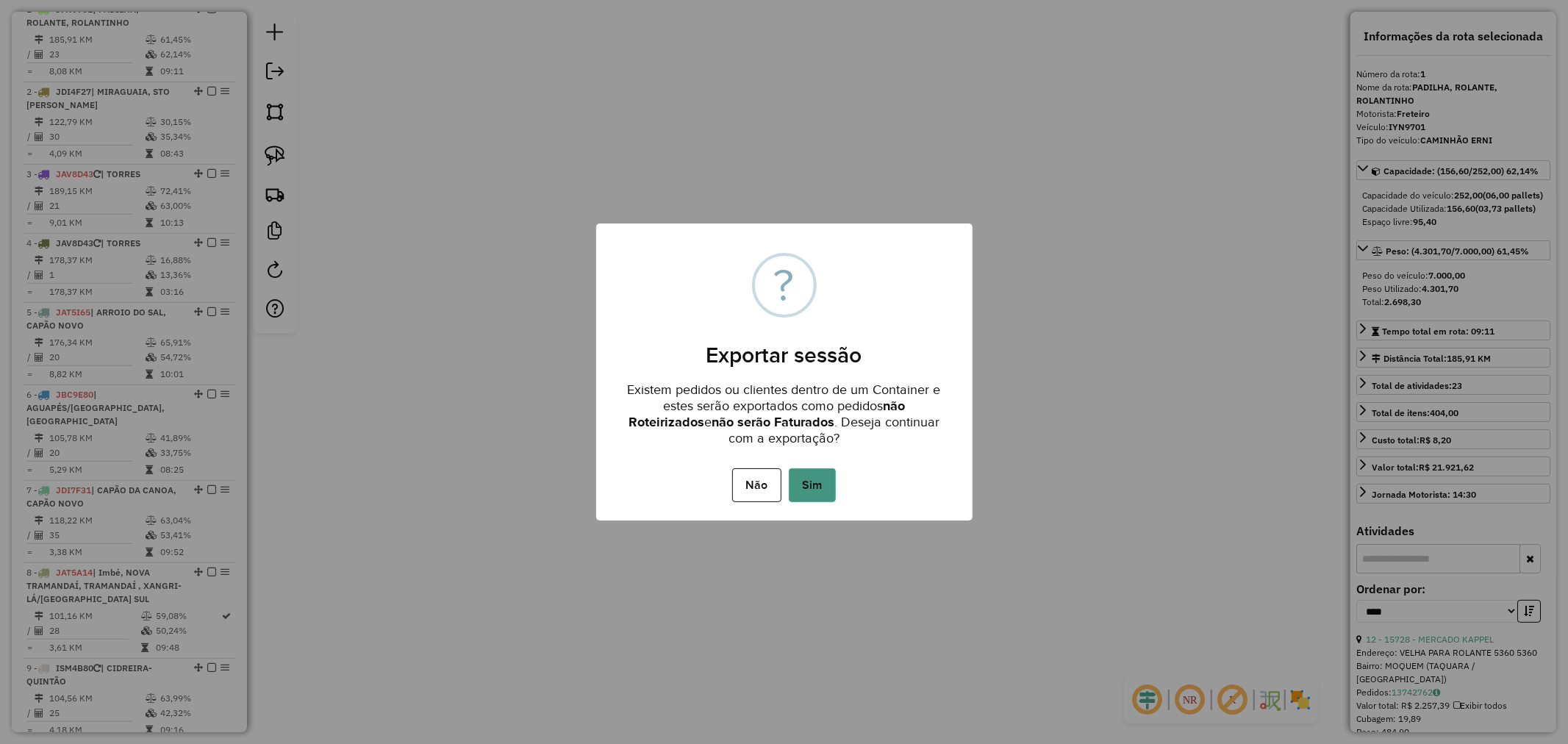
click at [804, 478] on button "Sim" at bounding box center [812, 485] width 47 height 34
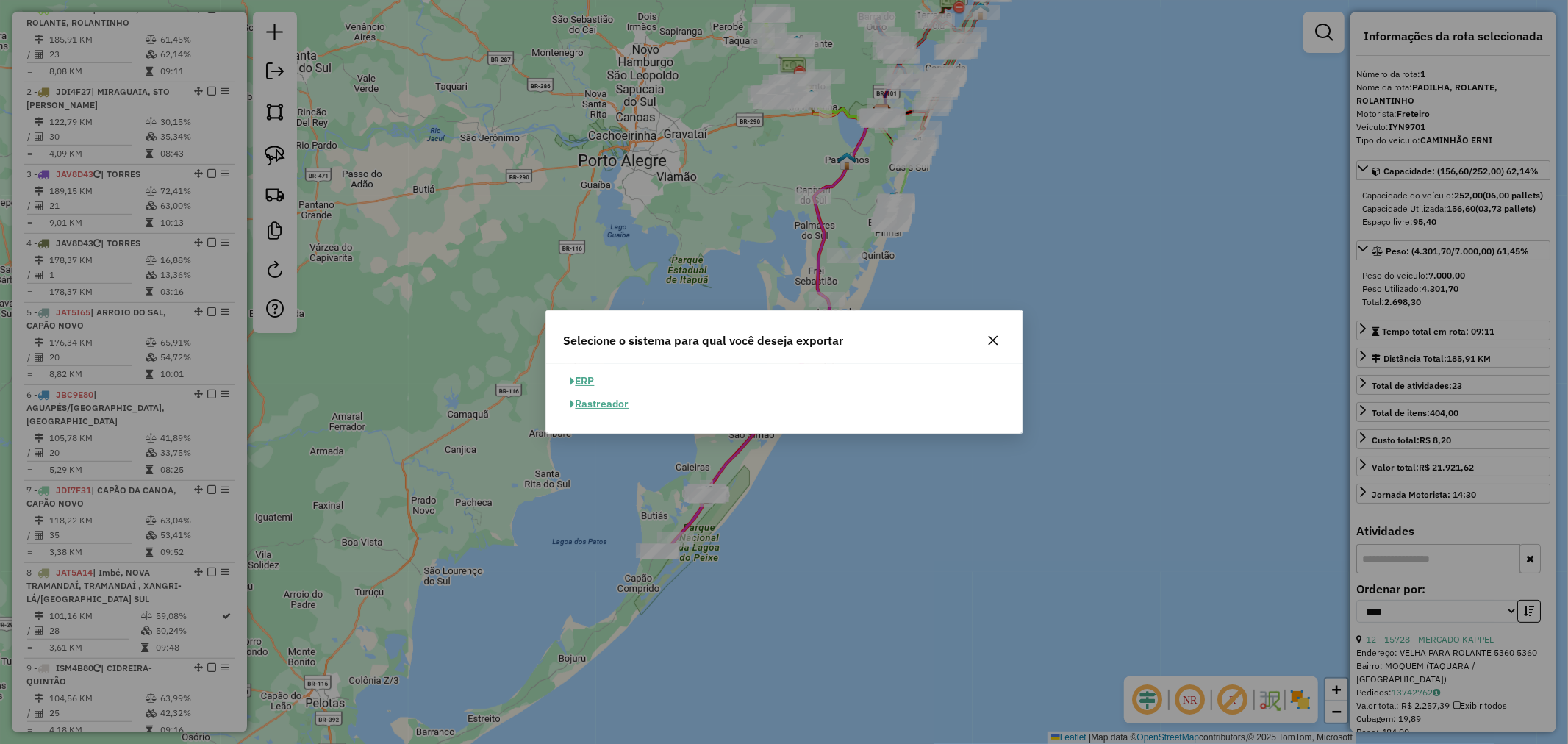
click at [585, 379] on button "ERP" at bounding box center [582, 381] width 37 height 23
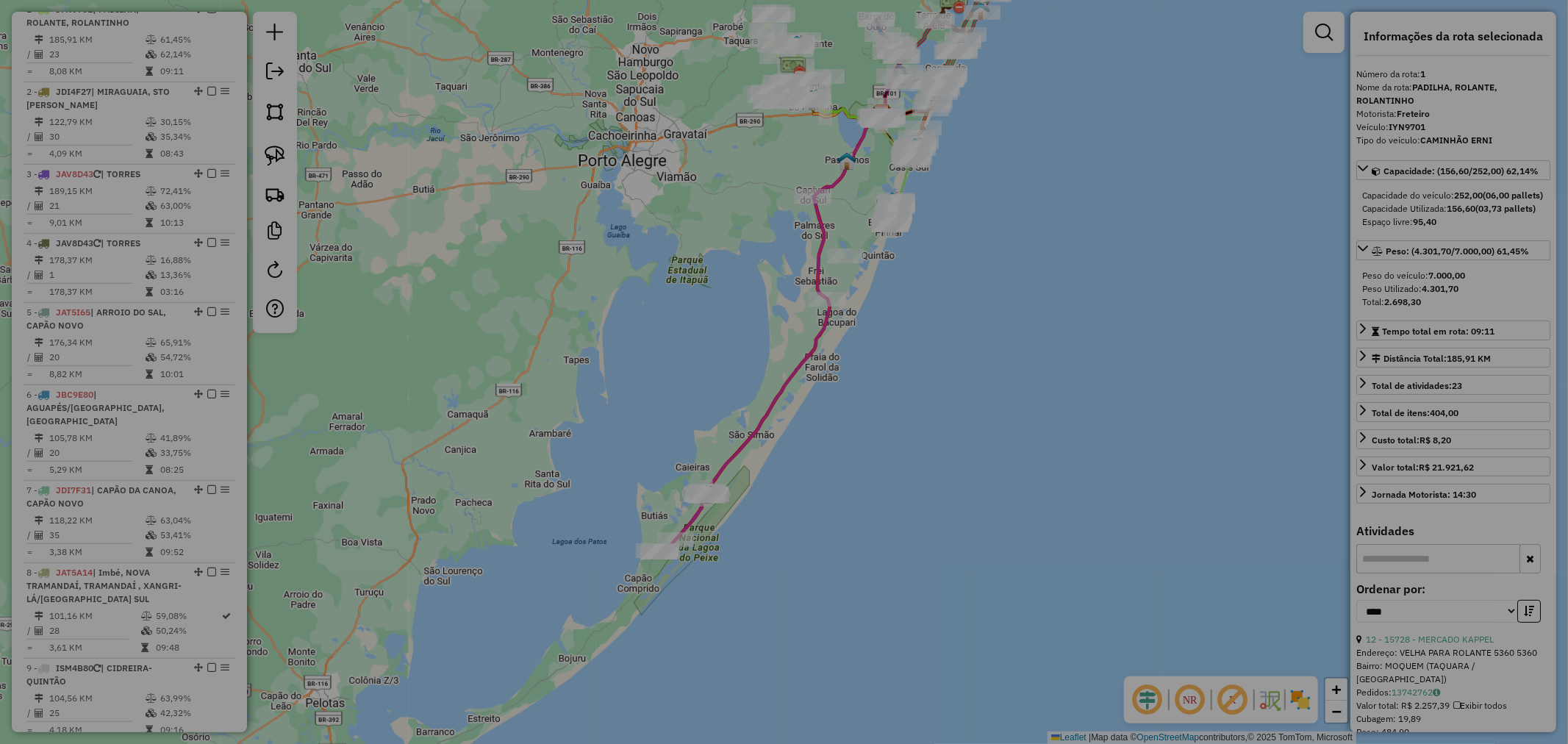
select select "**"
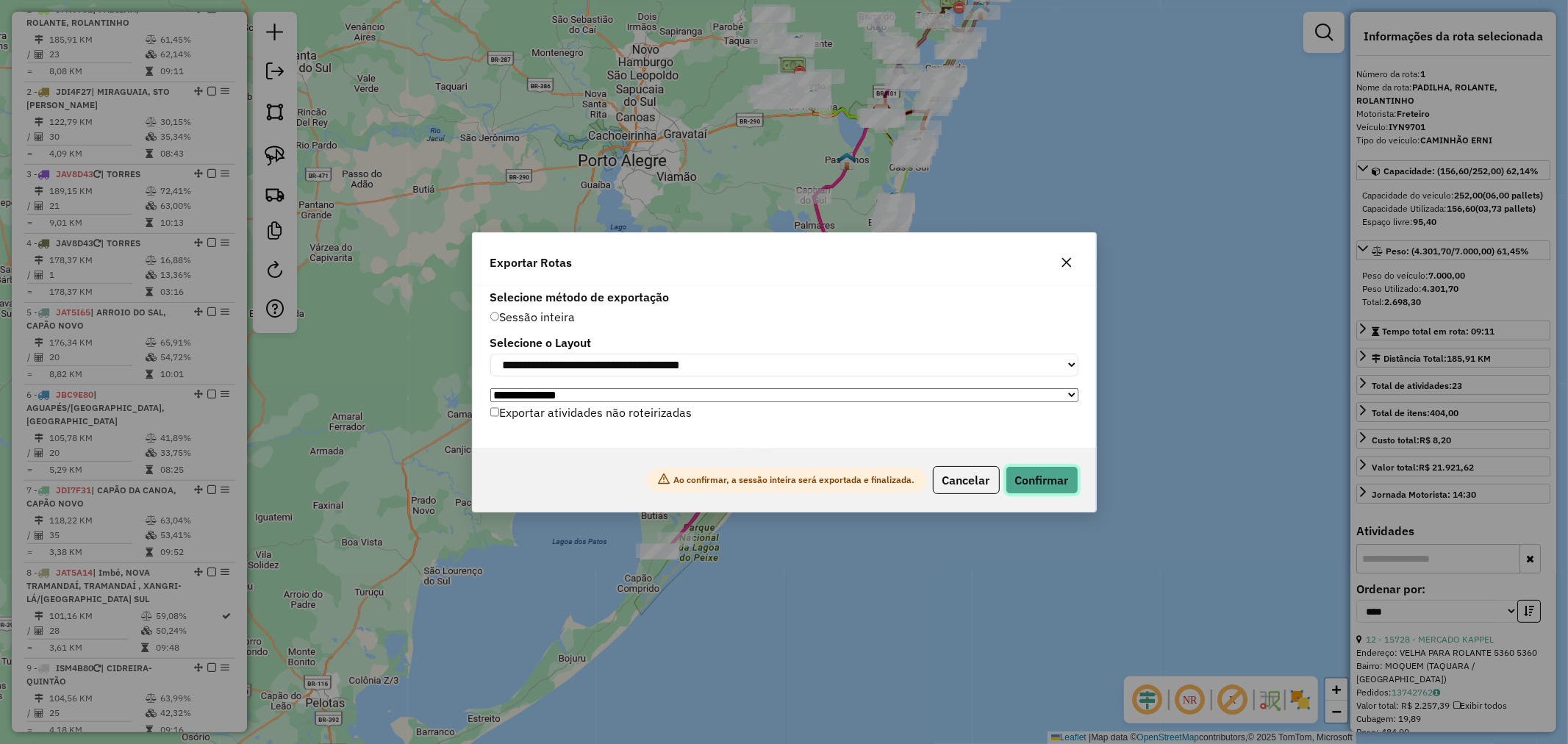
click at [1047, 482] on button "Confirmar" at bounding box center [1042, 479] width 73 height 28
